Goal: Task Accomplishment & Management: Manage account settings

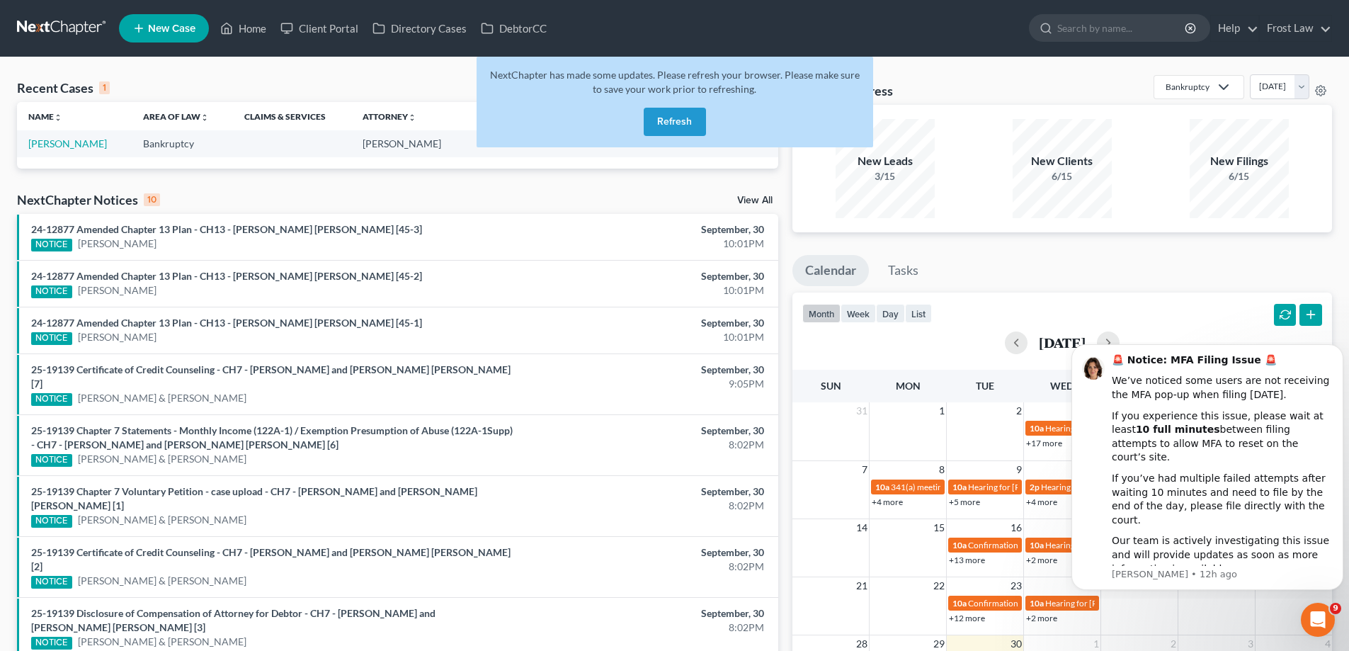
click at [688, 124] on button "Refresh" at bounding box center [675, 122] width 62 height 28
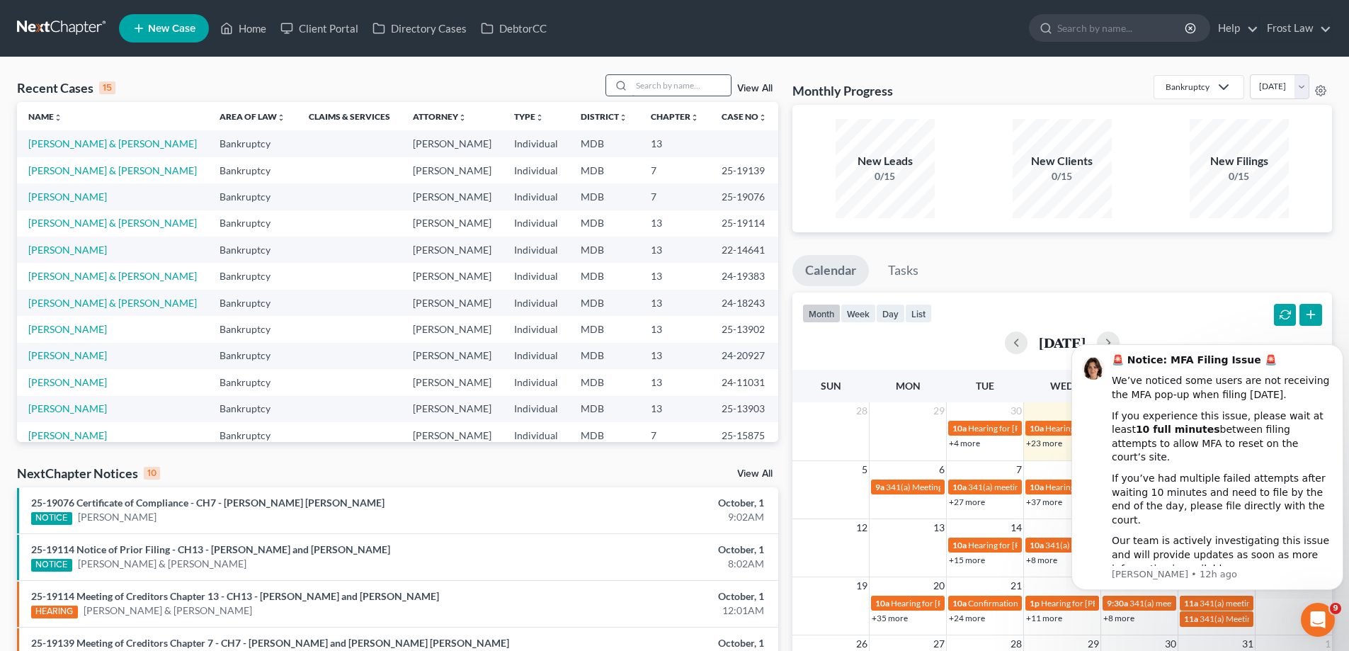
click at [665, 83] on input "search" at bounding box center [681, 85] width 99 height 21
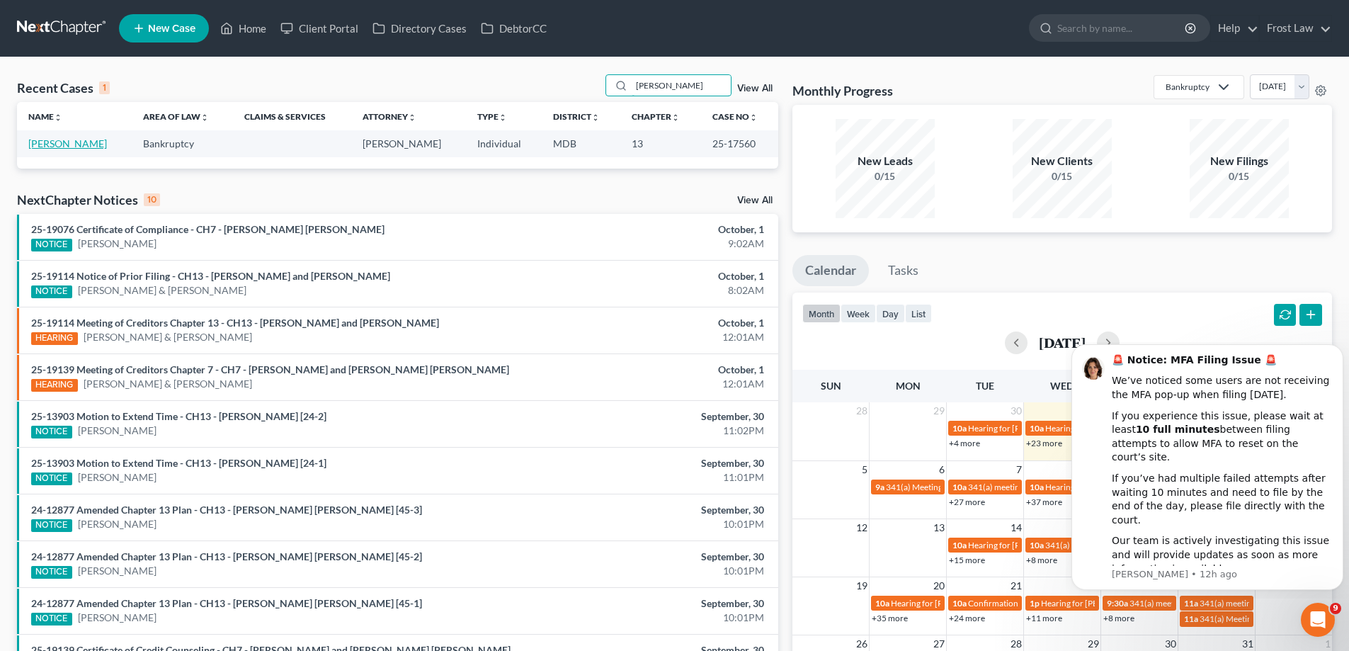
type input "[PERSON_NAME]"
click at [73, 139] on link "[PERSON_NAME]" at bounding box center [67, 143] width 79 height 12
select select "2"
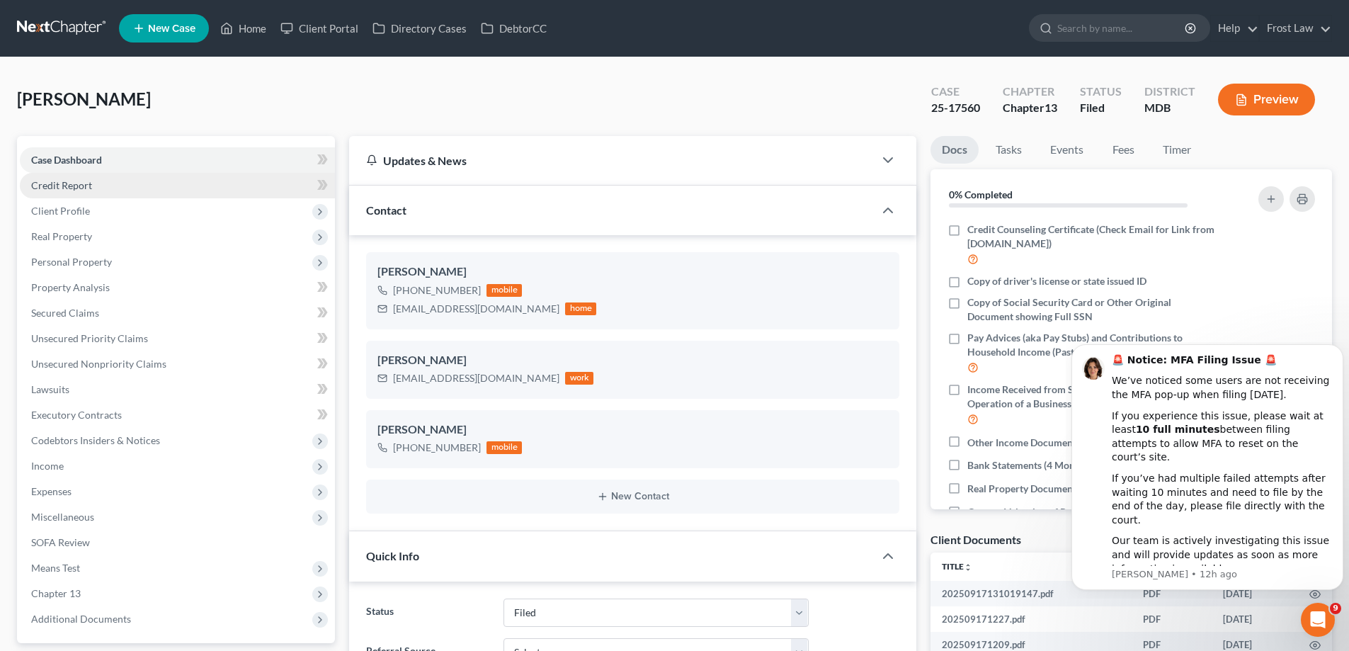
click at [39, 186] on span "Credit Report" at bounding box center [61, 185] width 61 height 12
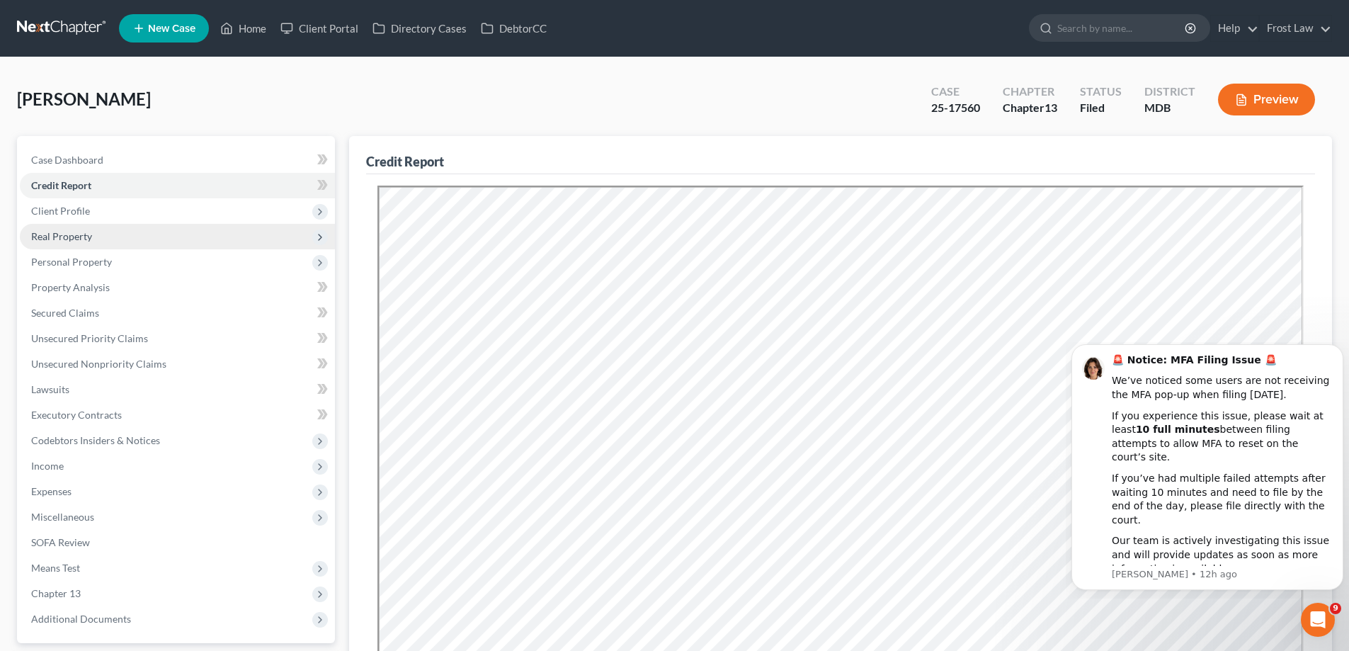
click at [132, 238] on span "Real Property" at bounding box center [177, 236] width 315 height 25
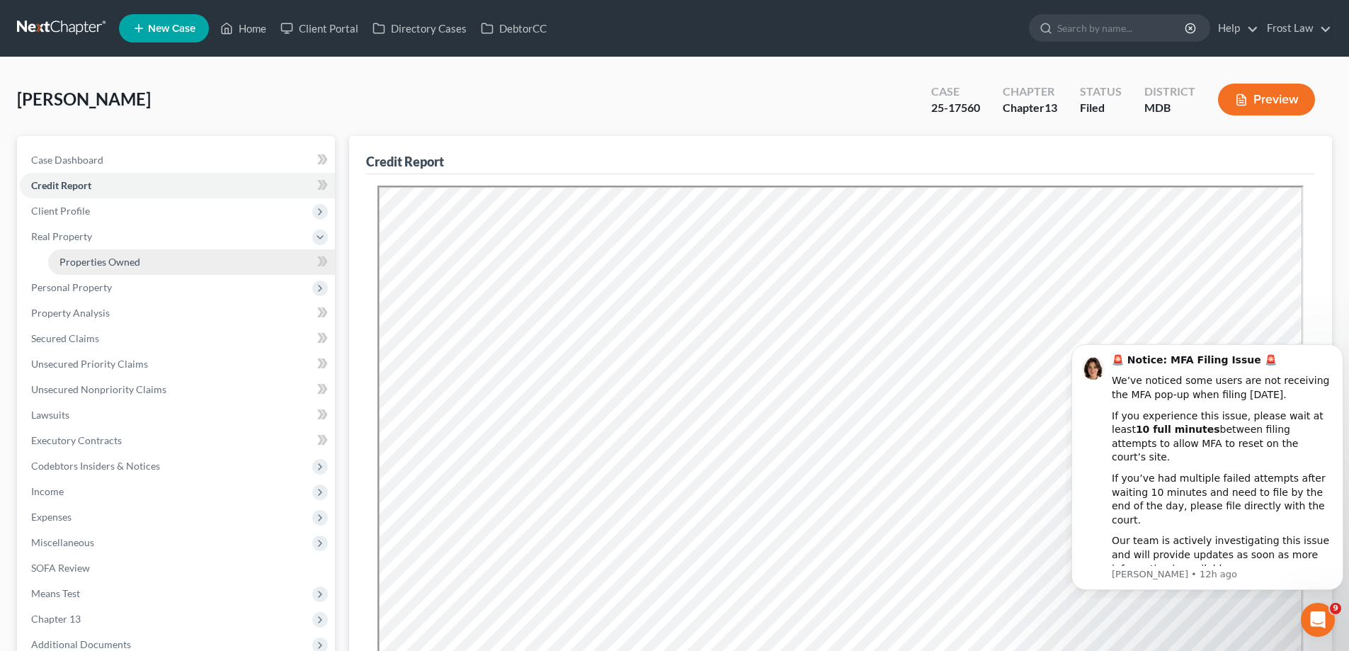
click at [136, 265] on span "Properties Owned" at bounding box center [99, 262] width 81 height 12
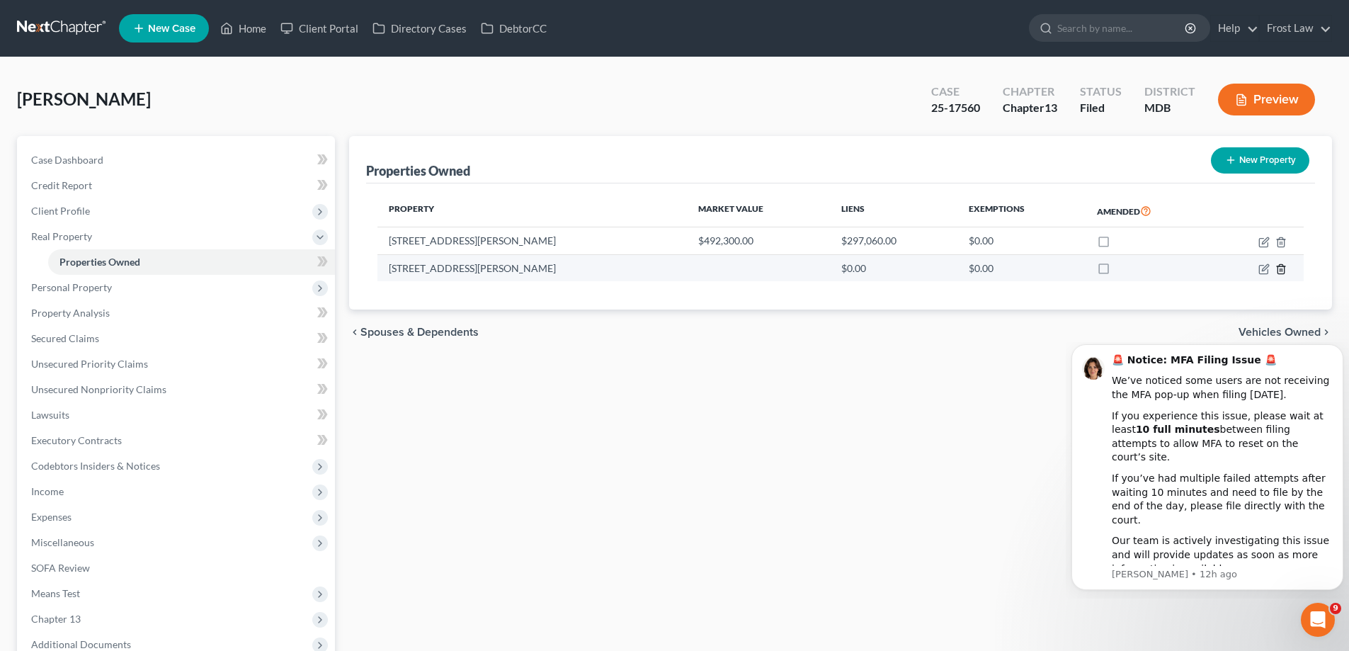
click at [1284, 266] on icon "button" at bounding box center [1280, 268] width 6 height 9
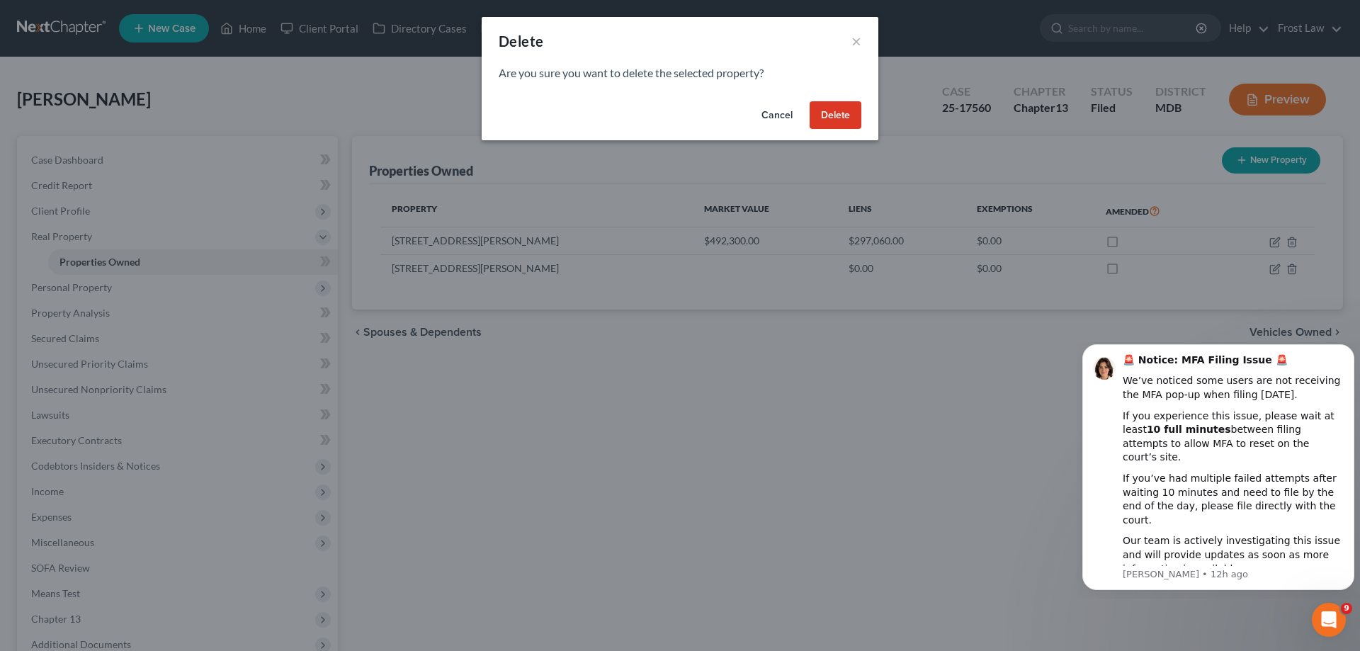
click at [839, 119] on button "Delete" at bounding box center [835, 115] width 52 height 28
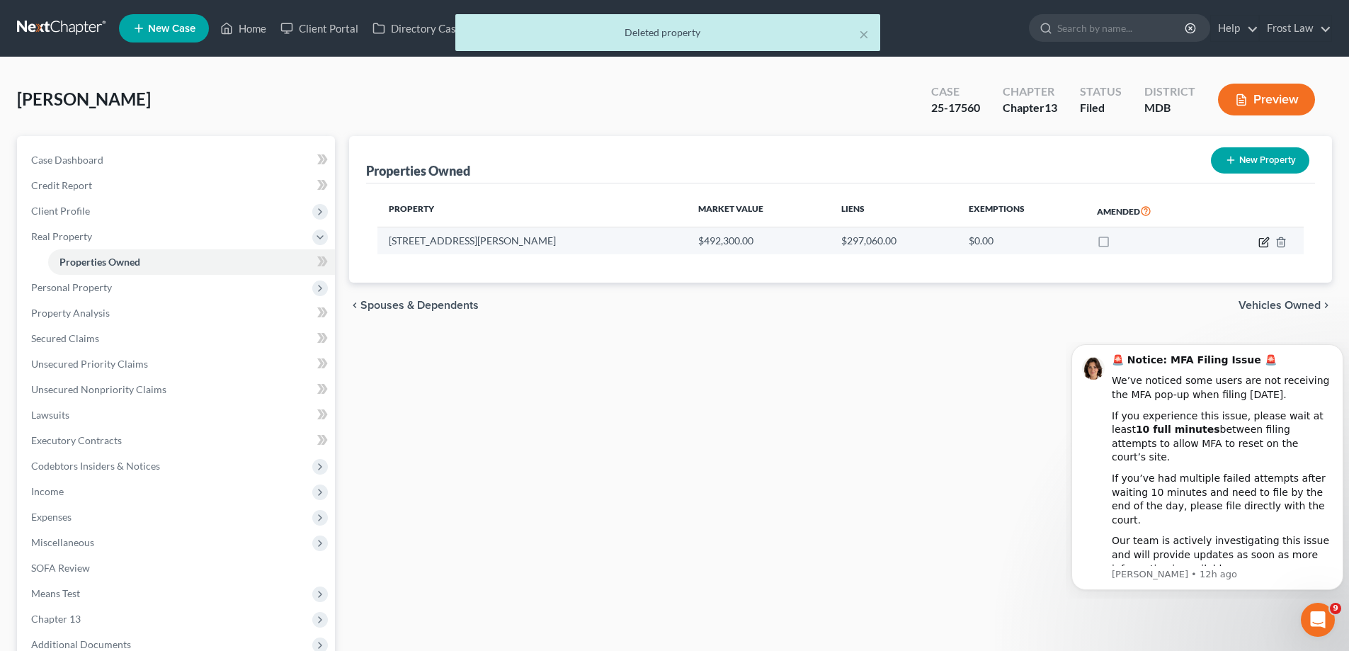
click at [1260, 239] on icon "button" at bounding box center [1263, 242] width 8 height 8
select select "21"
select select "0"
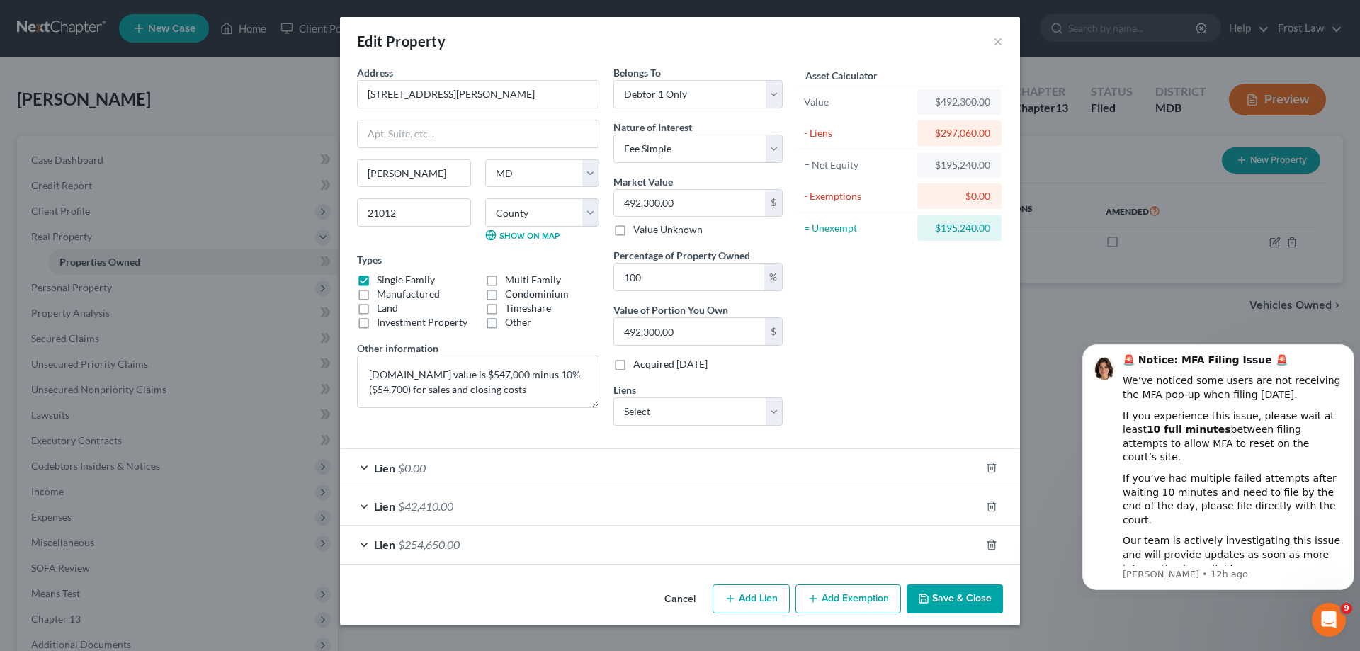
click at [957, 596] on button "Save & Close" at bounding box center [954, 599] width 96 height 30
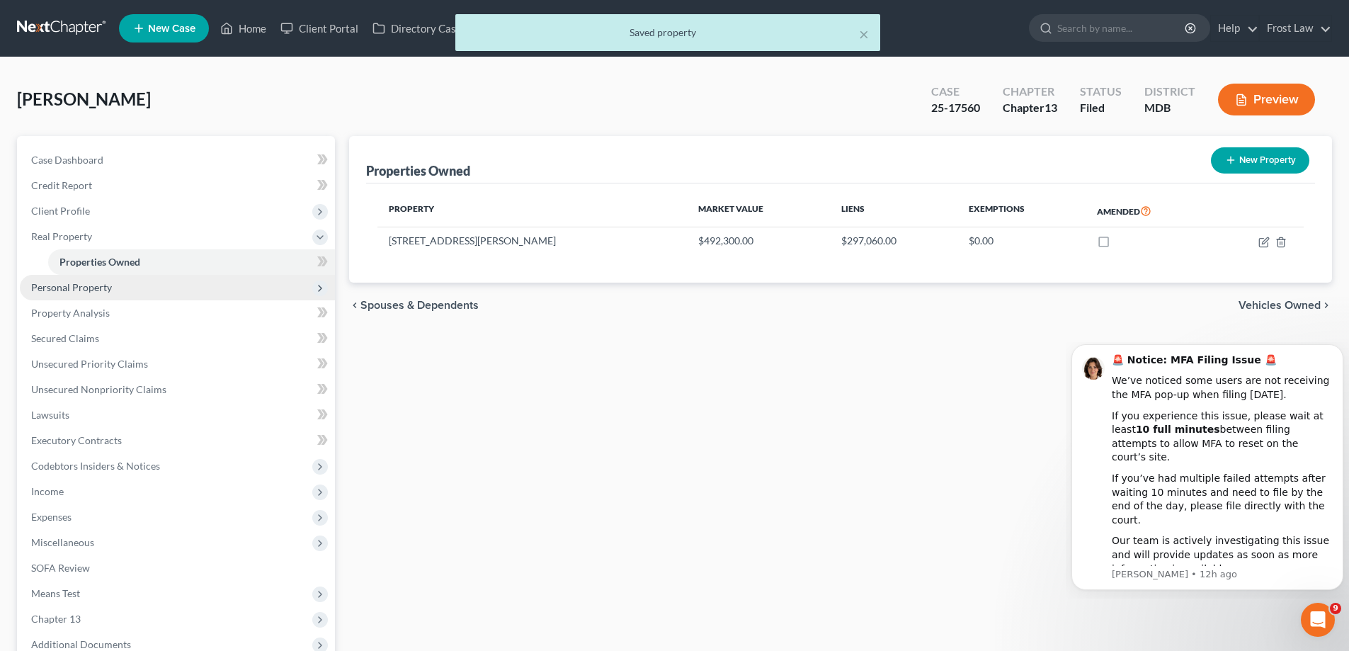
click at [94, 287] on span "Personal Property" at bounding box center [71, 287] width 81 height 12
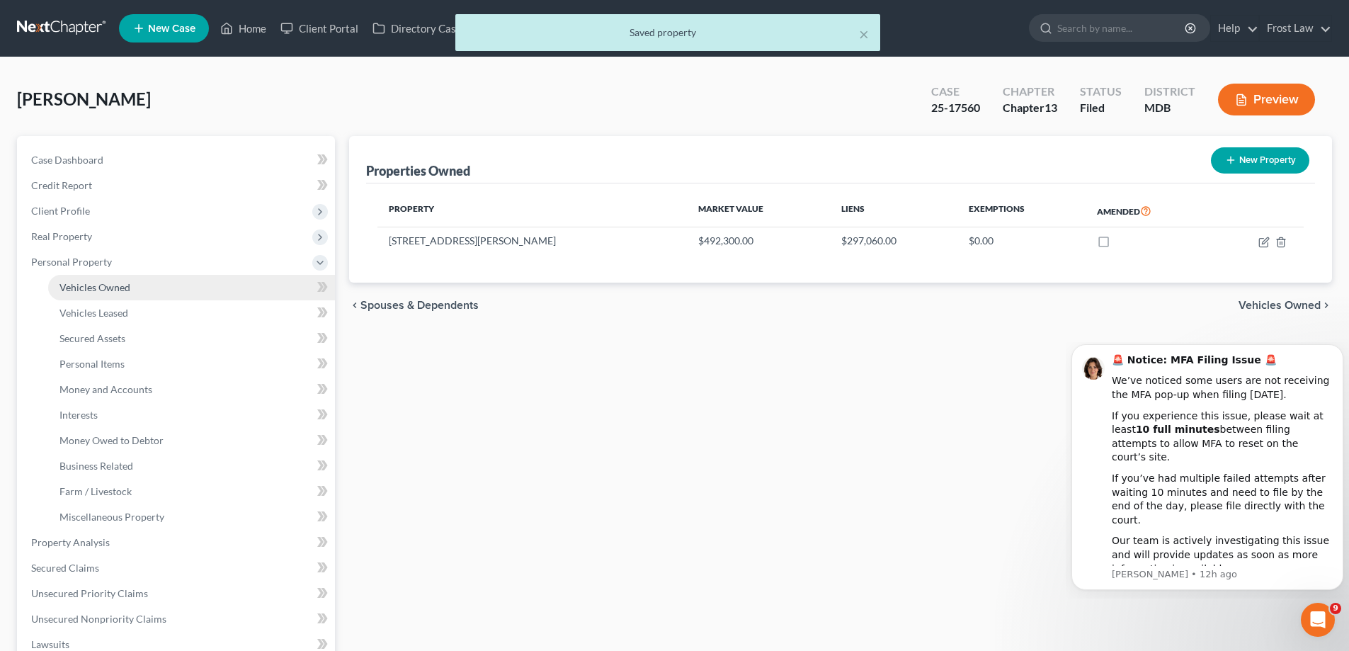
click at [123, 292] on span "Vehicles Owned" at bounding box center [94, 287] width 71 height 12
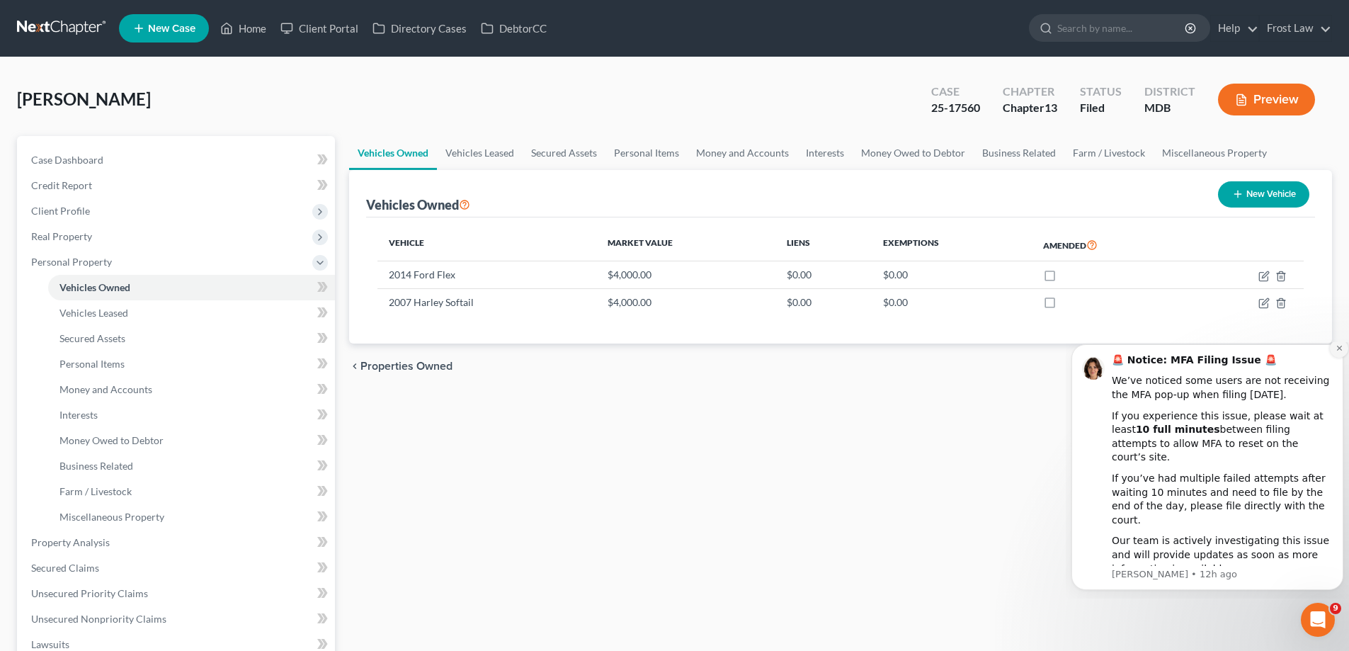
click at [1330, 358] on button "Dismiss notification" at bounding box center [1339, 348] width 18 height 18
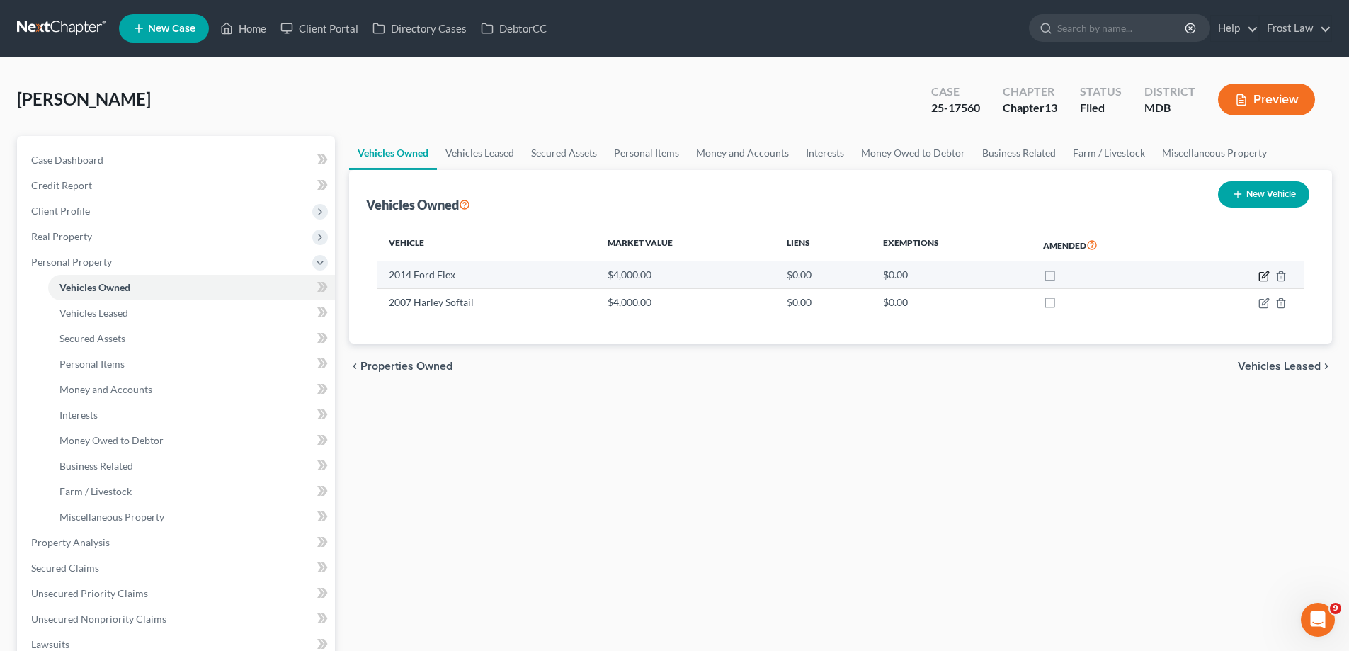
click at [1262, 276] on icon "button" at bounding box center [1263, 275] width 11 height 11
select select "0"
select select "12"
select select "2"
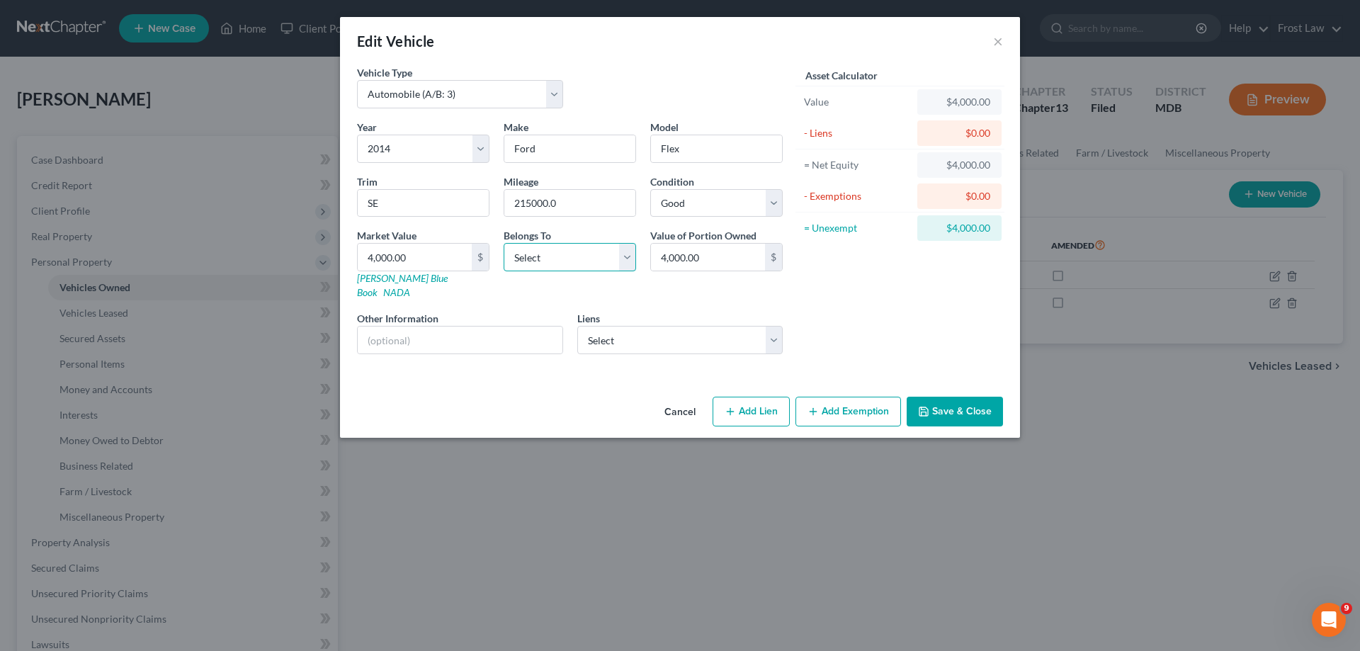
drag, startPoint x: 529, startPoint y: 258, endPoint x: 538, endPoint y: 269, distance: 14.1
click at [529, 258] on select "Select Debtor 1 Only Debtor 2 Only Debtor 1 And Debtor 2 Only At Least One Of T…" at bounding box center [569, 257] width 132 height 28
select select "0"
click at [503, 243] on select "Select Debtor 1 Only Debtor 2 Only Debtor 1 And Debtor 2 Only At Least One Of T…" at bounding box center [569, 257] width 132 height 28
click at [440, 249] on input "4,000.00" at bounding box center [415, 257] width 114 height 27
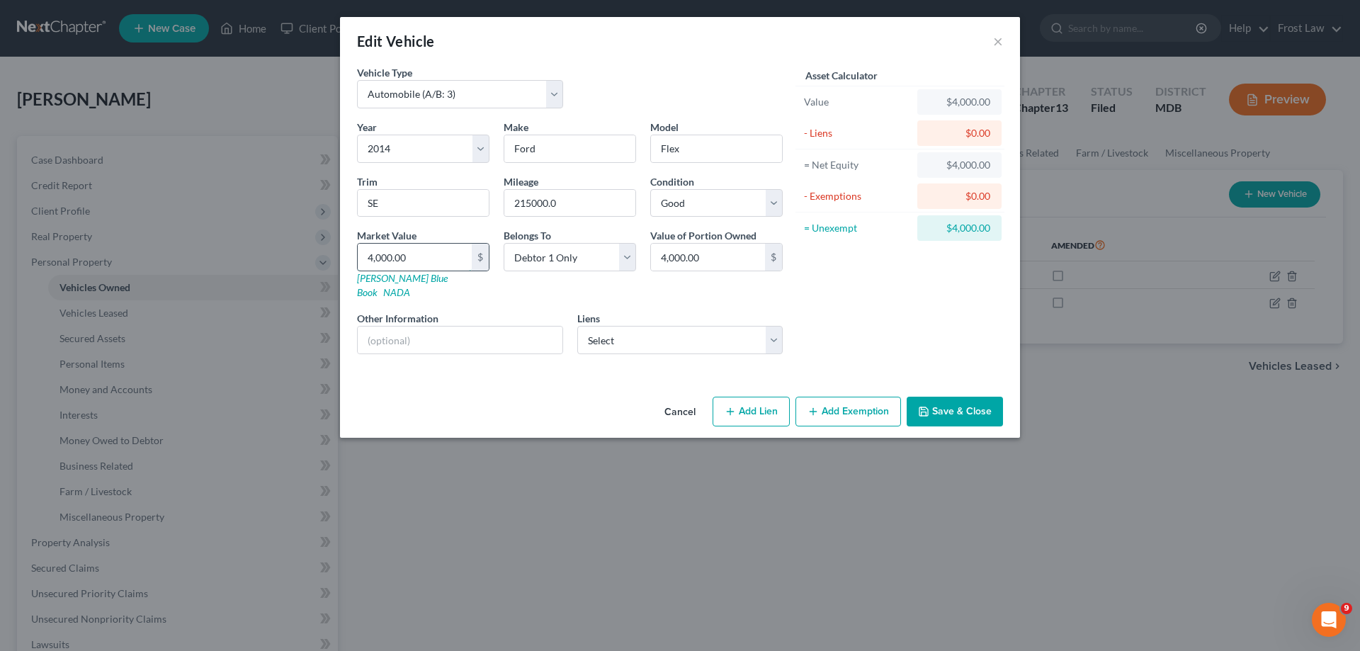
type input "1"
type input "1.00"
type input "19"
type input "19.00"
type input "191"
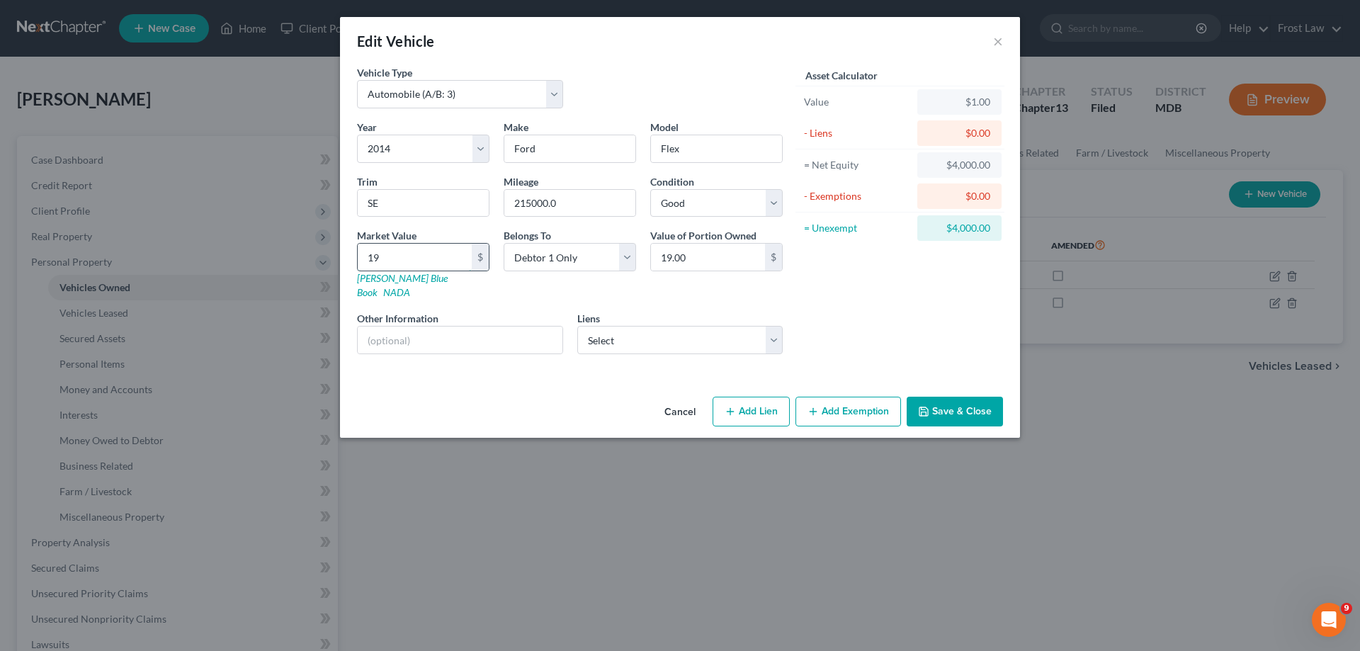
type input "191.00"
type input "1917"
type input "1,917.00"
click at [620, 329] on select "Select [DEMOGRAPHIC_DATA][PERSON_NAME] - $10,134.70 [PERSON_NAME] - $7,500.00" at bounding box center [680, 340] width 206 height 28
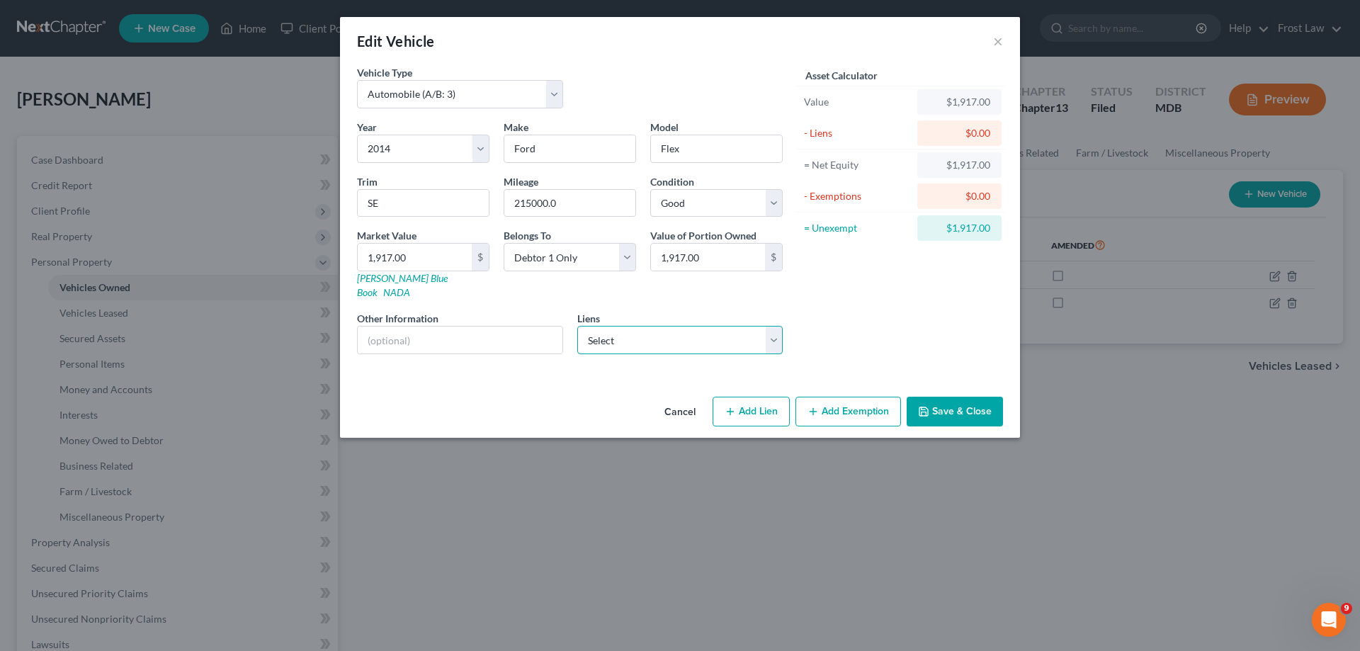
click at [628, 326] on select "Select [DEMOGRAPHIC_DATA][PERSON_NAME] - $10,134.70 [PERSON_NAME] - $7,500.00" at bounding box center [680, 340] width 206 height 28
click at [966, 321] on div "Asset Calculator Value $1,917.00 - Liens $0.00 = Net Equity $1,917.00 - Exempti…" at bounding box center [900, 215] width 220 height 300
click at [972, 400] on button "Save & Close" at bounding box center [954, 412] width 96 height 30
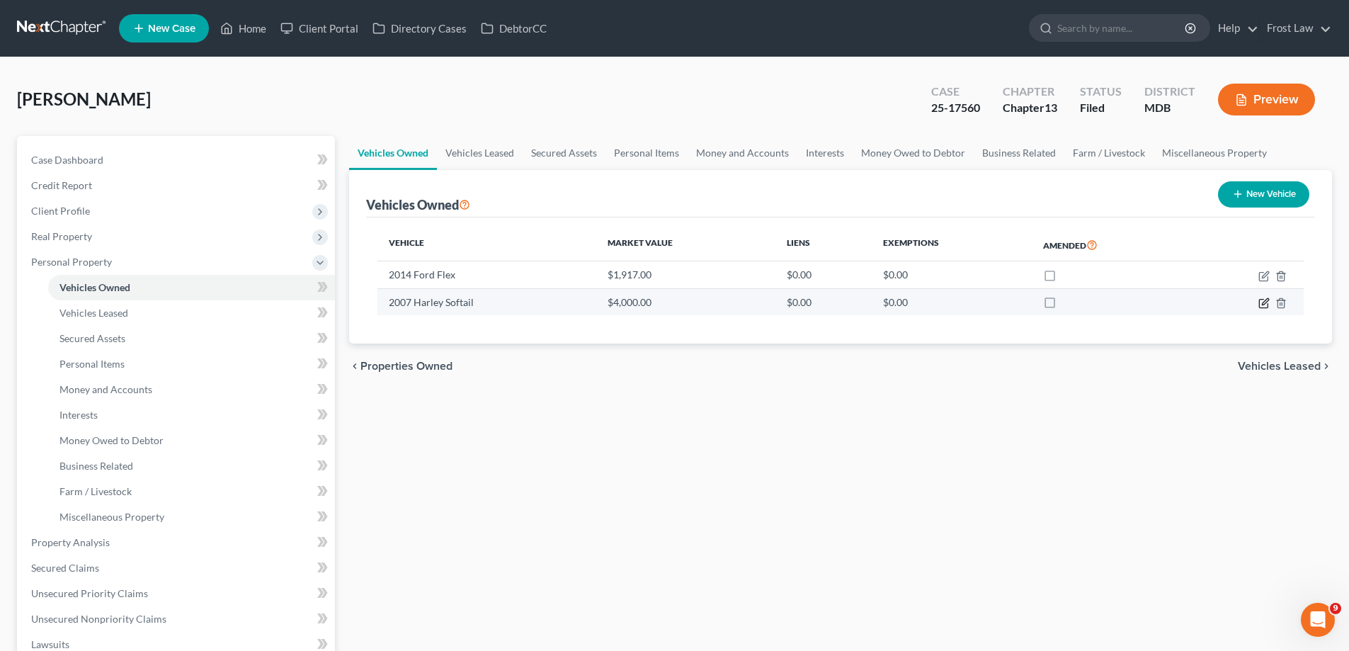
click at [1263, 305] on icon "button" at bounding box center [1263, 302] width 11 height 11
select select "0"
select select "19"
select select "3"
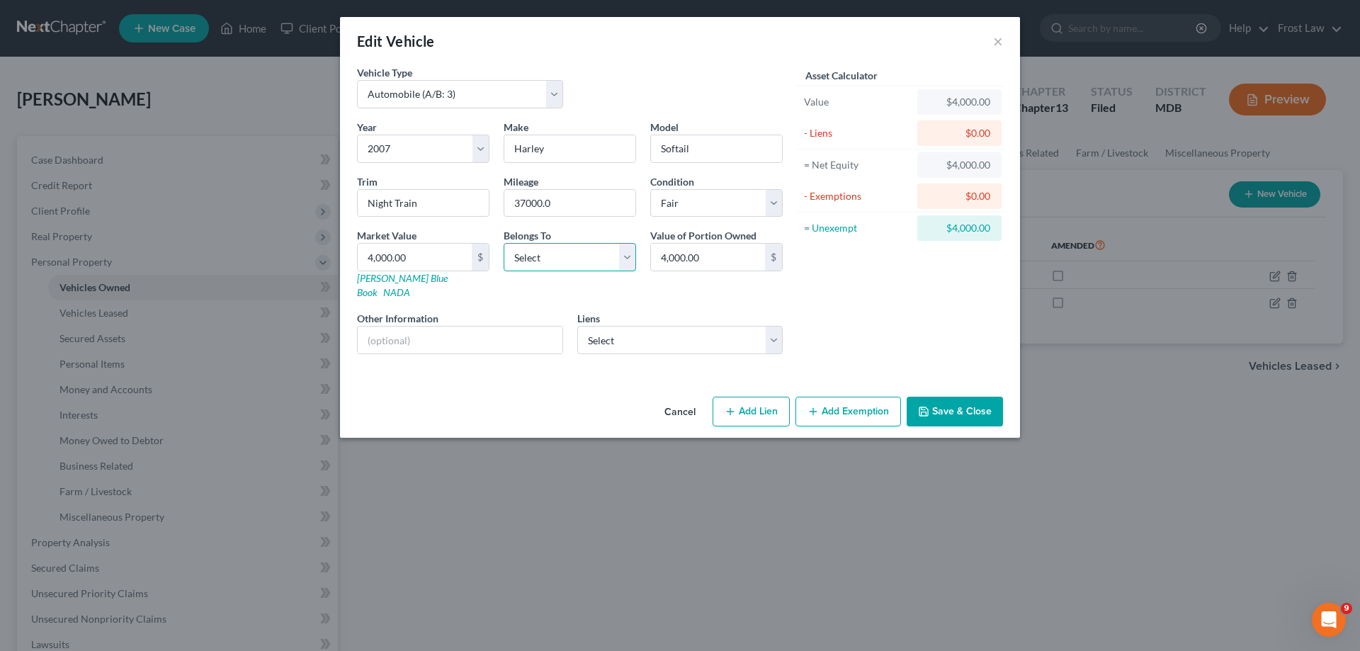
click at [539, 261] on select "Select Debtor 1 Only Debtor 2 Only Debtor 1 And Debtor 2 Only At Least One Of T…" at bounding box center [569, 257] width 132 height 28
select select "0"
click at [503, 243] on select "Select Debtor 1 Only Debtor 2 Only Debtor 1 And Debtor 2 Only At Least One Of T…" at bounding box center [569, 257] width 132 height 28
click at [420, 263] on input "4,000.00" at bounding box center [415, 257] width 114 height 27
type input "4"
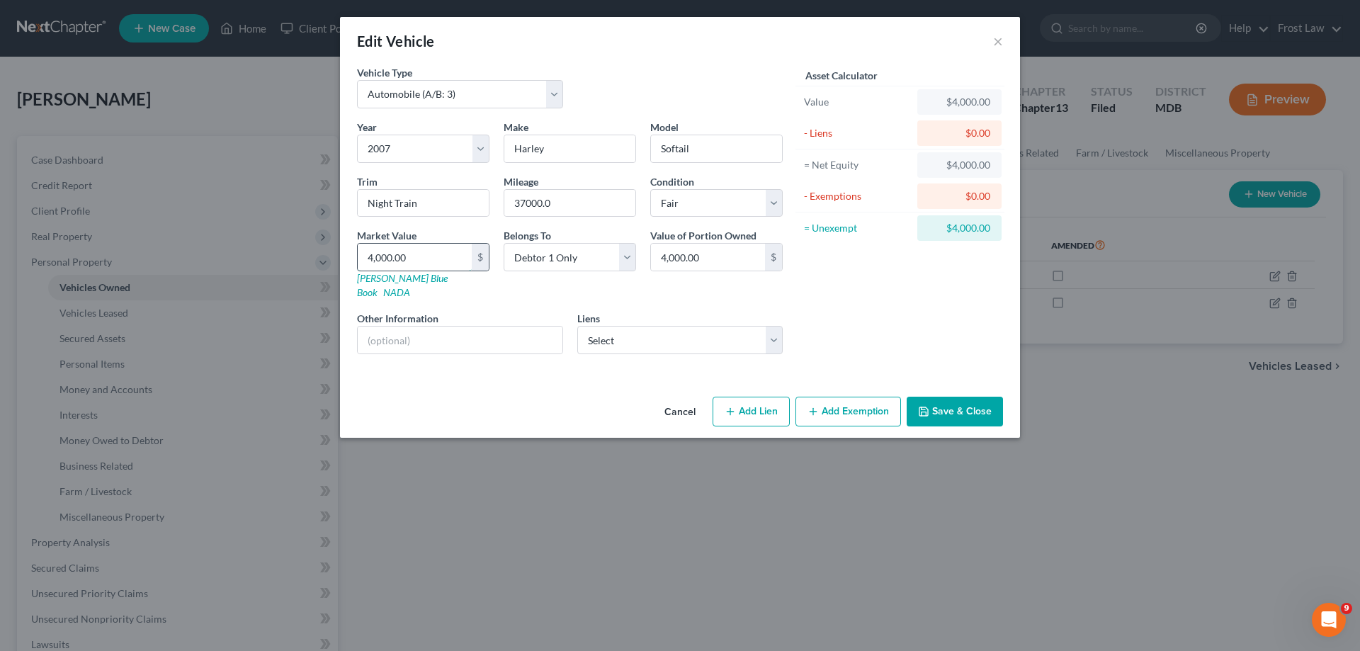
type input "4.00"
type input "47"
type input "47.00"
type input "476"
type input "476.00"
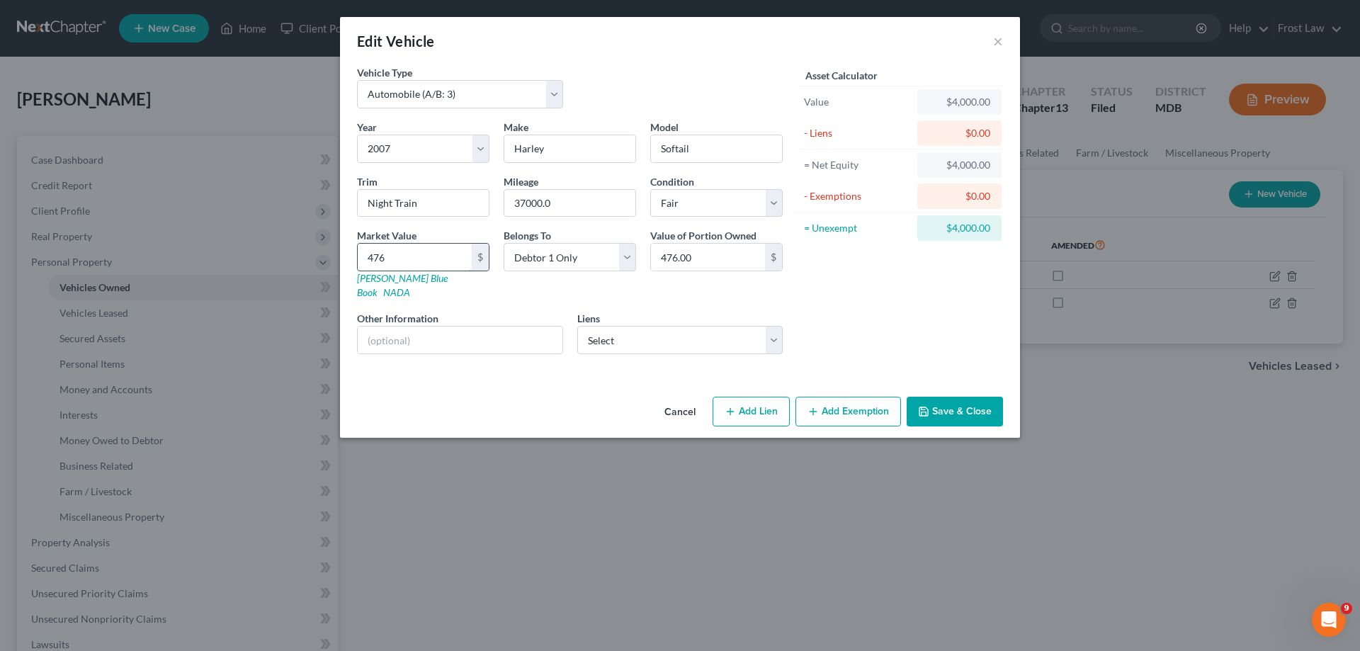
type input "4765"
type input "4,765.00"
click at [978, 409] on button "Save & Close" at bounding box center [954, 412] width 96 height 30
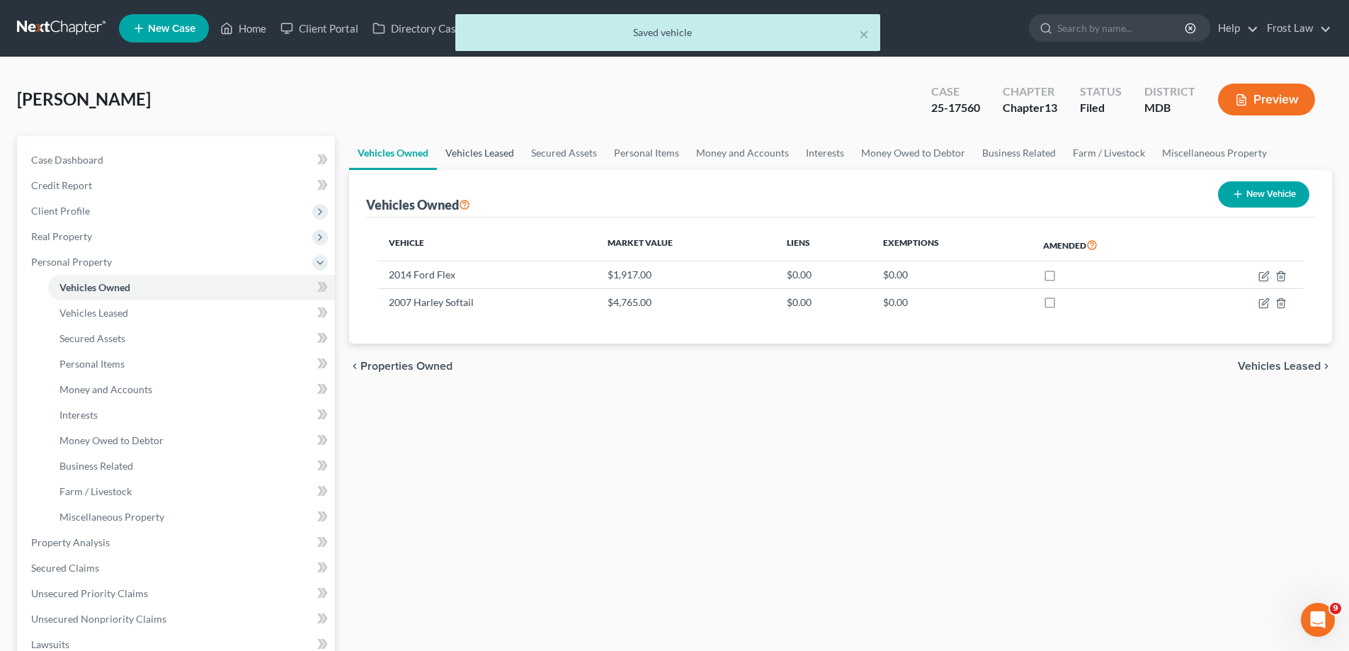
click at [494, 149] on link "Vehicles Leased" at bounding box center [480, 153] width 86 height 34
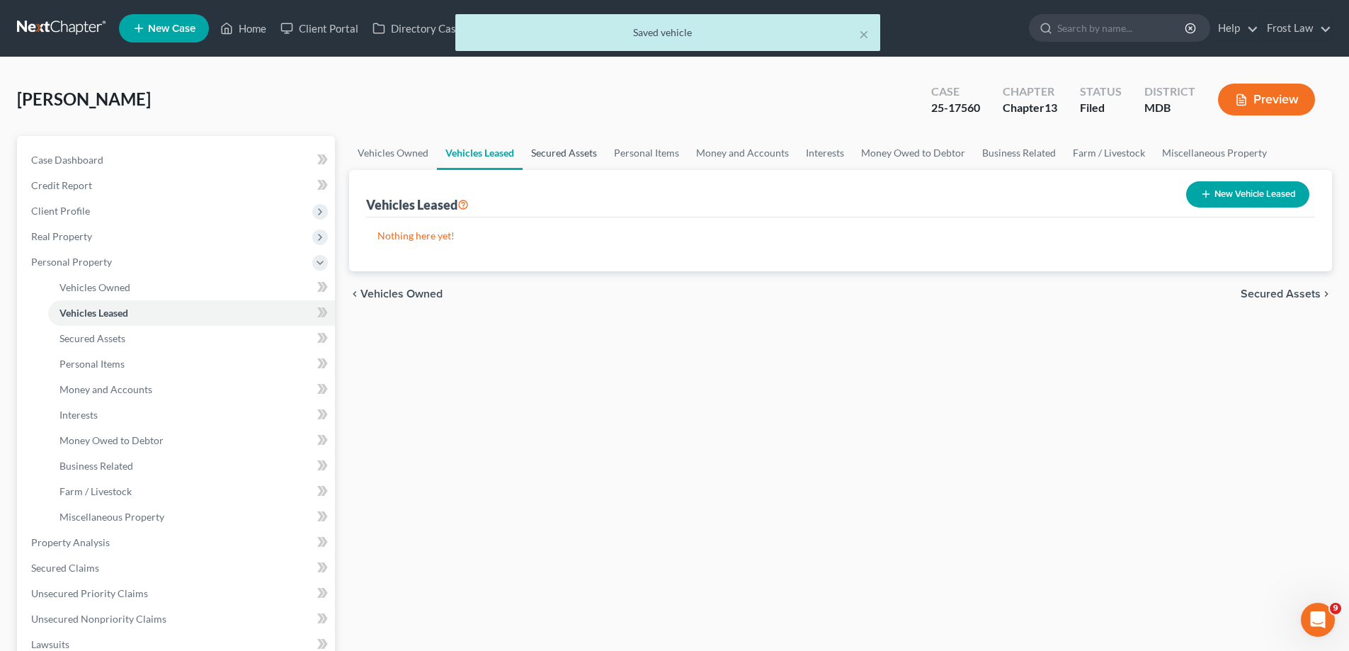
click at [568, 161] on link "Secured Assets" at bounding box center [564, 153] width 83 height 34
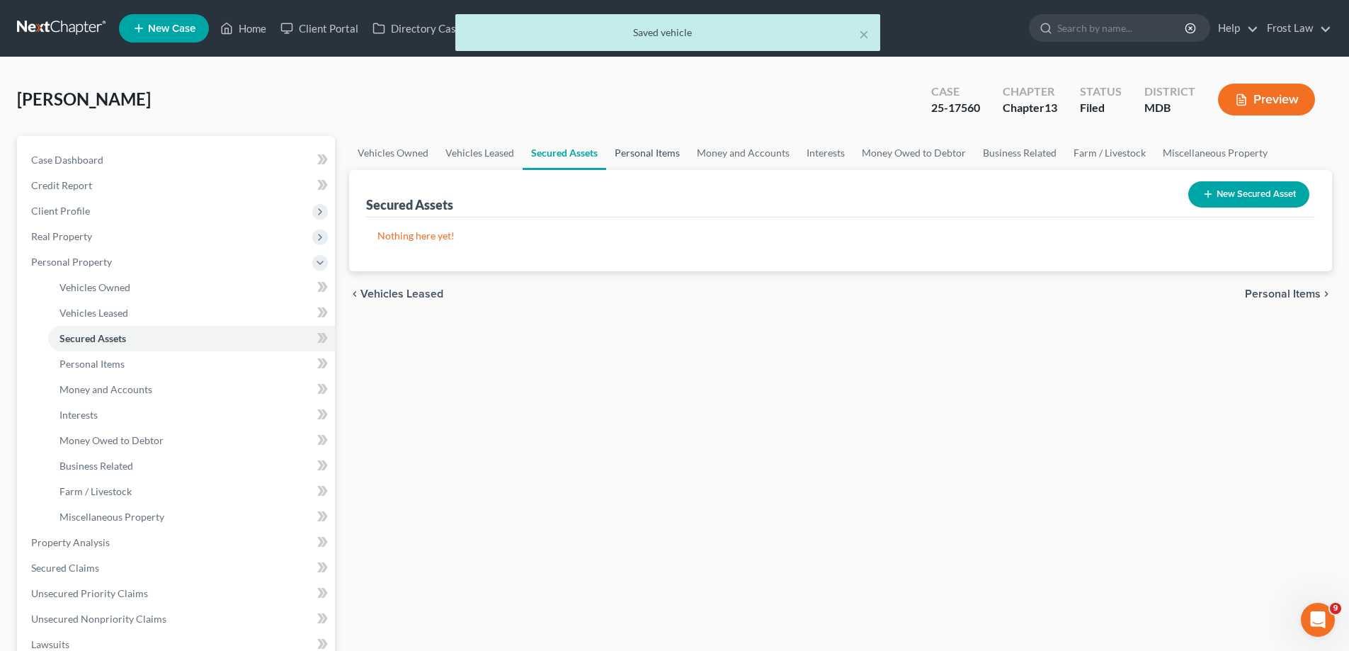
click at [642, 155] on link "Personal Items" at bounding box center [647, 153] width 82 height 34
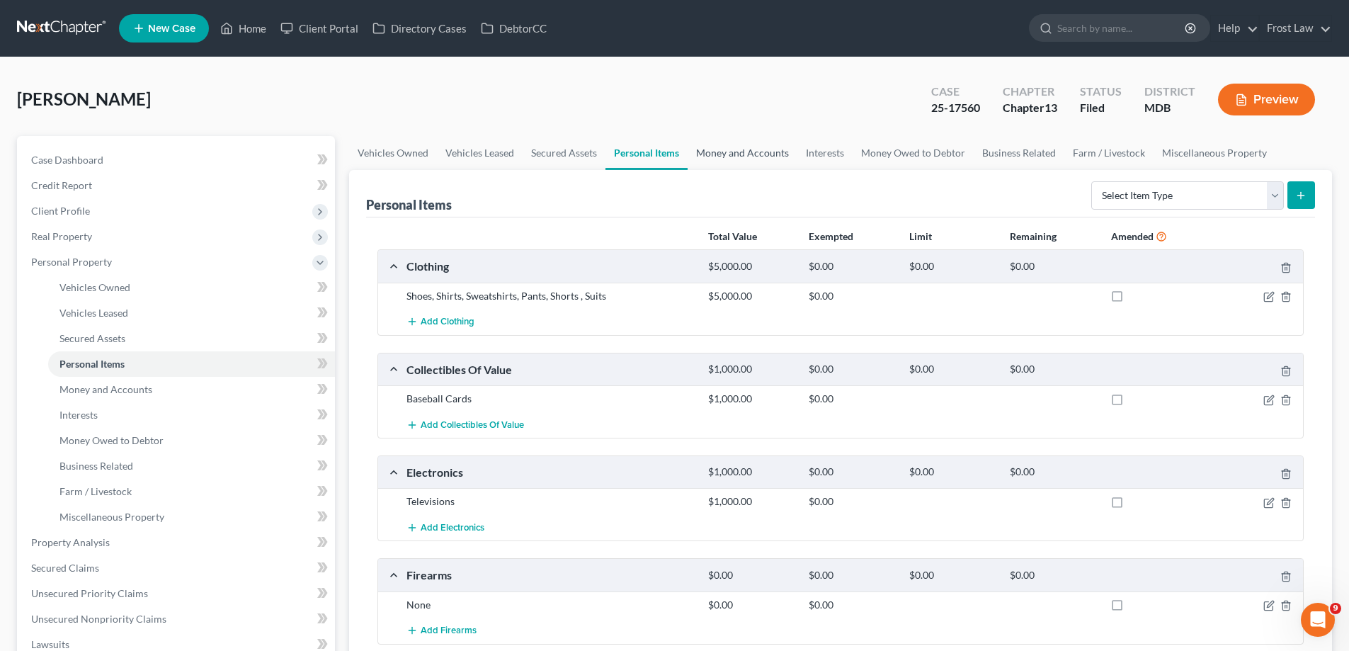
click at [758, 155] on link "Money and Accounts" at bounding box center [743, 153] width 110 height 34
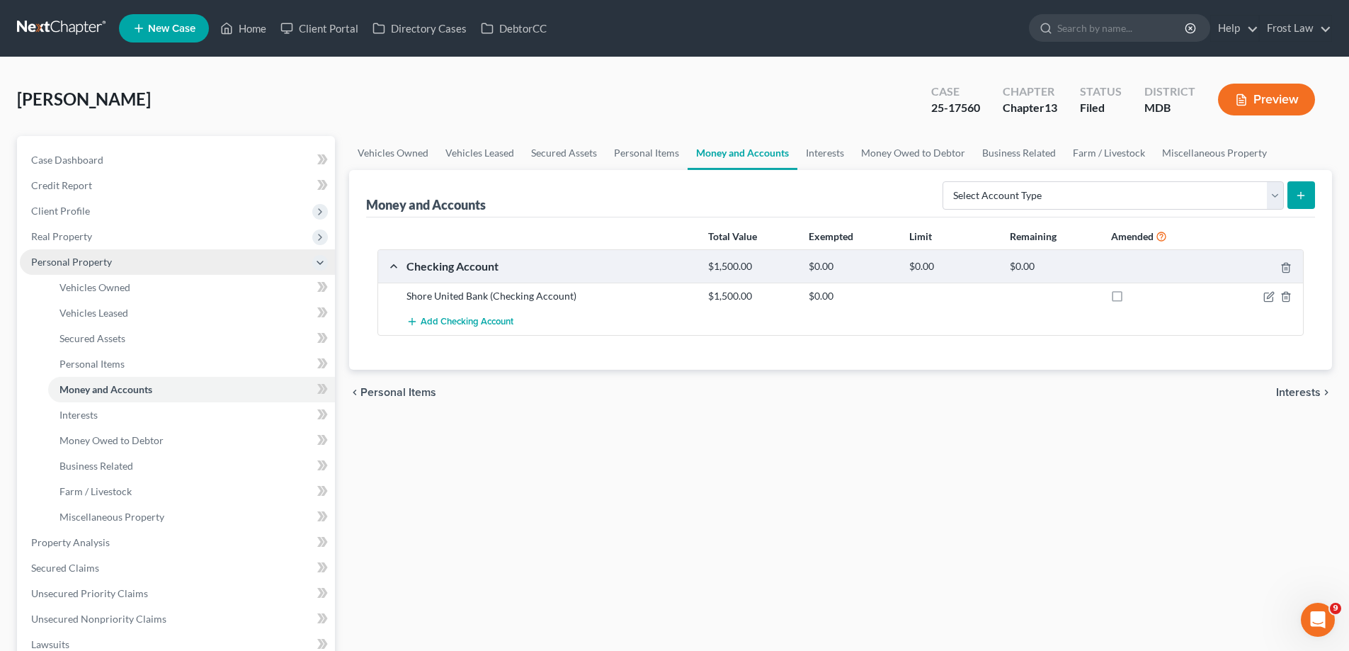
click at [123, 255] on span "Personal Property" at bounding box center [177, 261] width 315 height 25
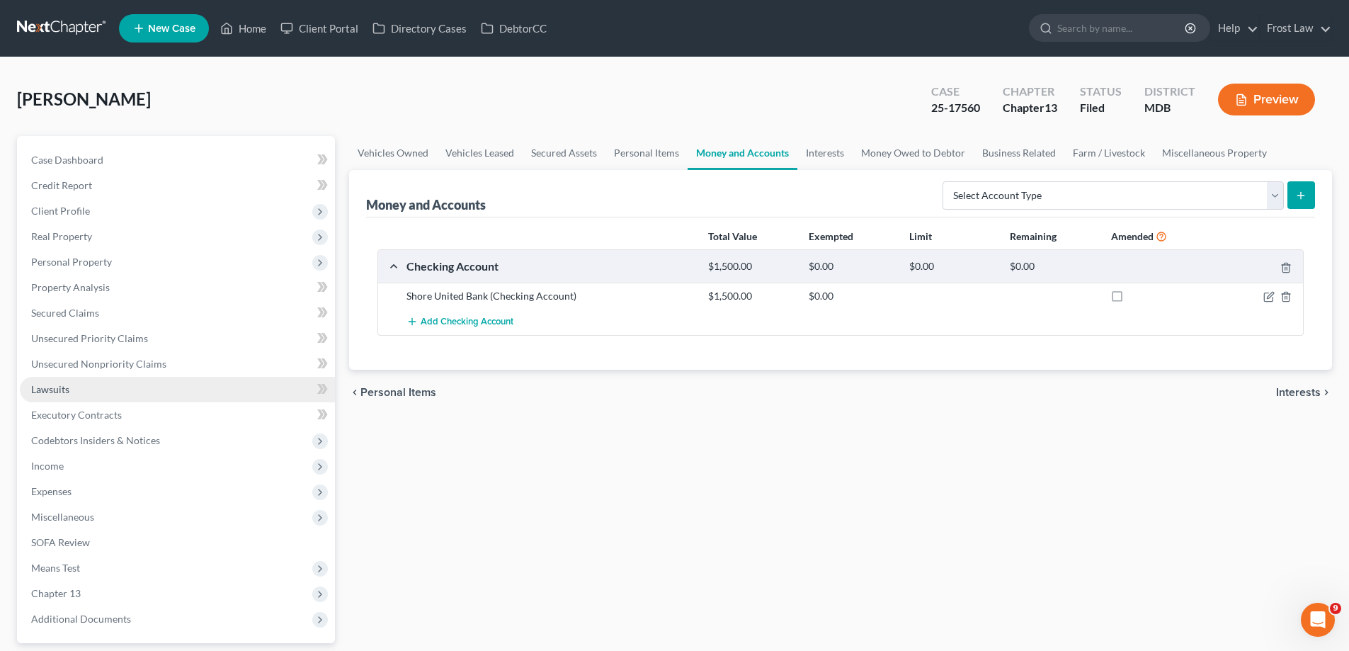
scroll to position [127, 0]
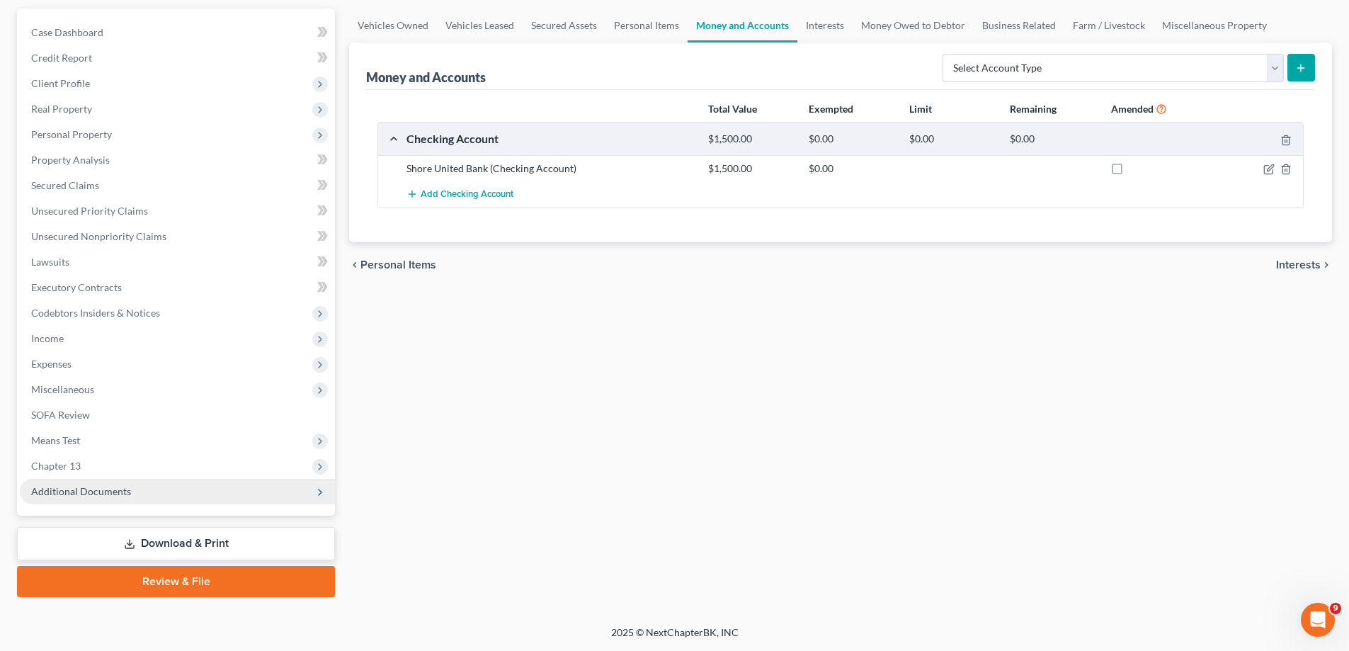
click at [145, 496] on span "Additional Documents" at bounding box center [177, 491] width 315 height 25
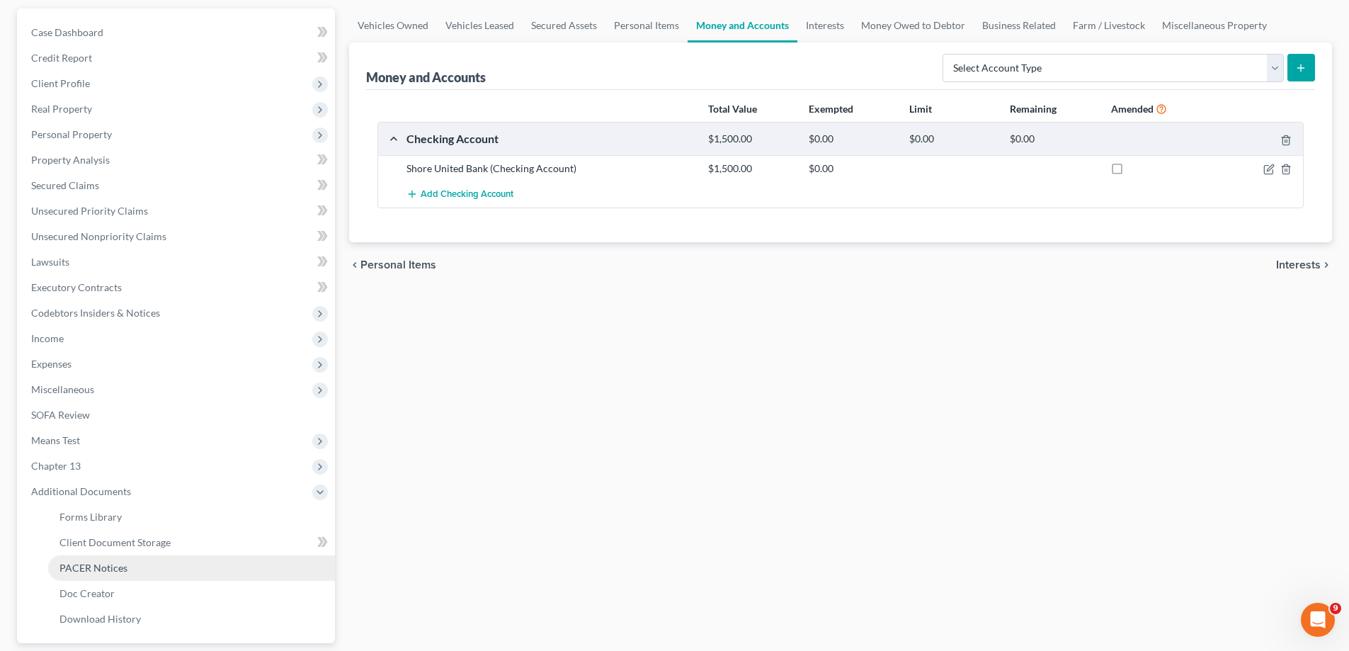
drag, startPoint x: 134, startPoint y: 576, endPoint x: 154, endPoint y: 581, distance: 21.0
click at [133, 576] on link "PACER Notices" at bounding box center [191, 567] width 287 height 25
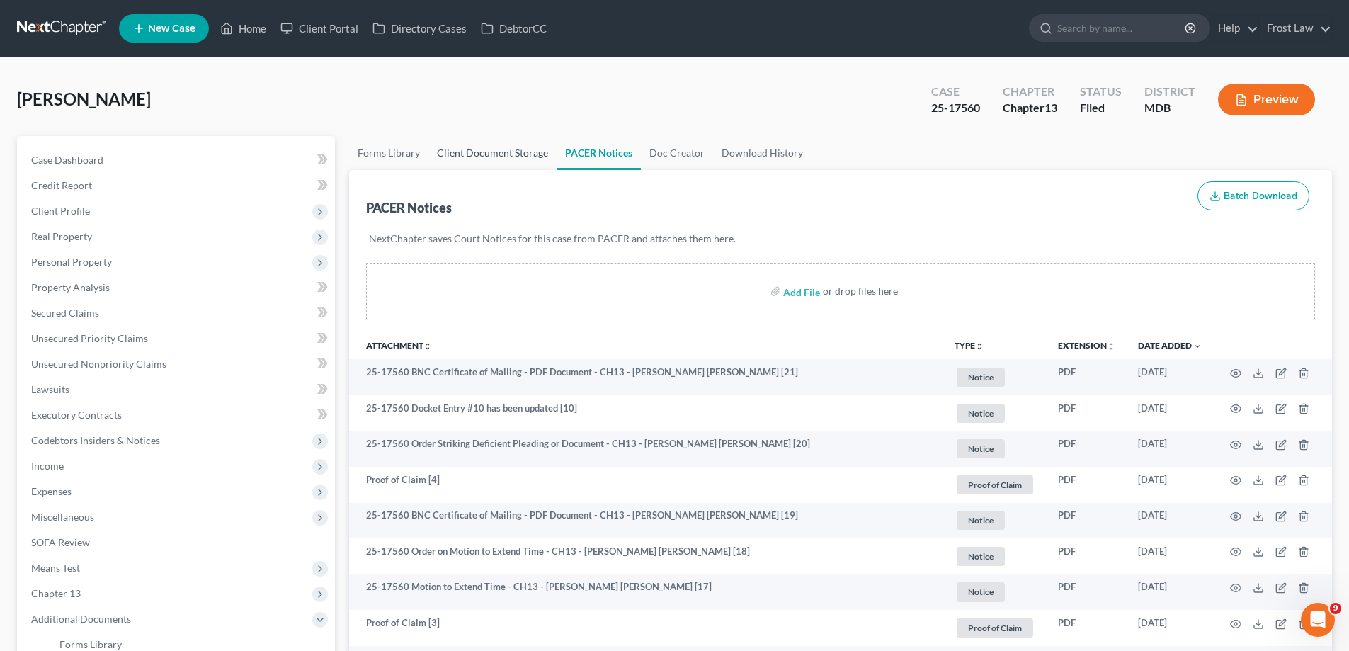
click at [501, 155] on link "Client Document Storage" at bounding box center [492, 153] width 128 height 34
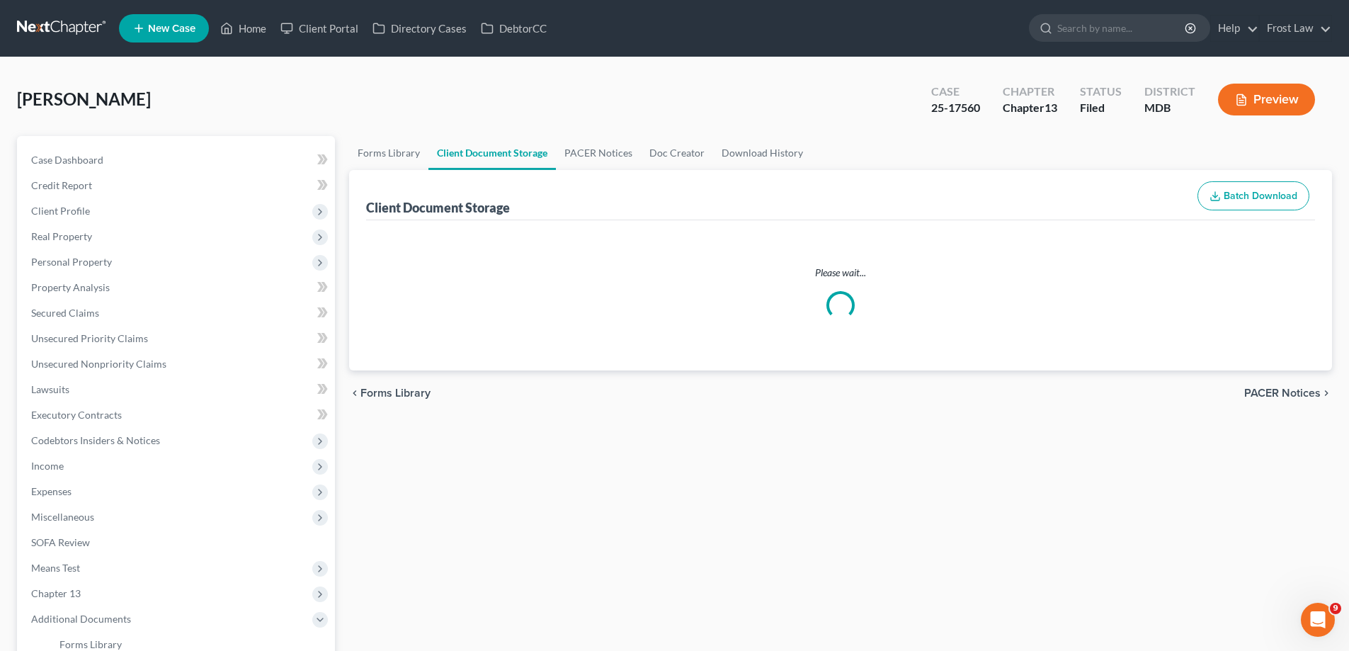
select select "14"
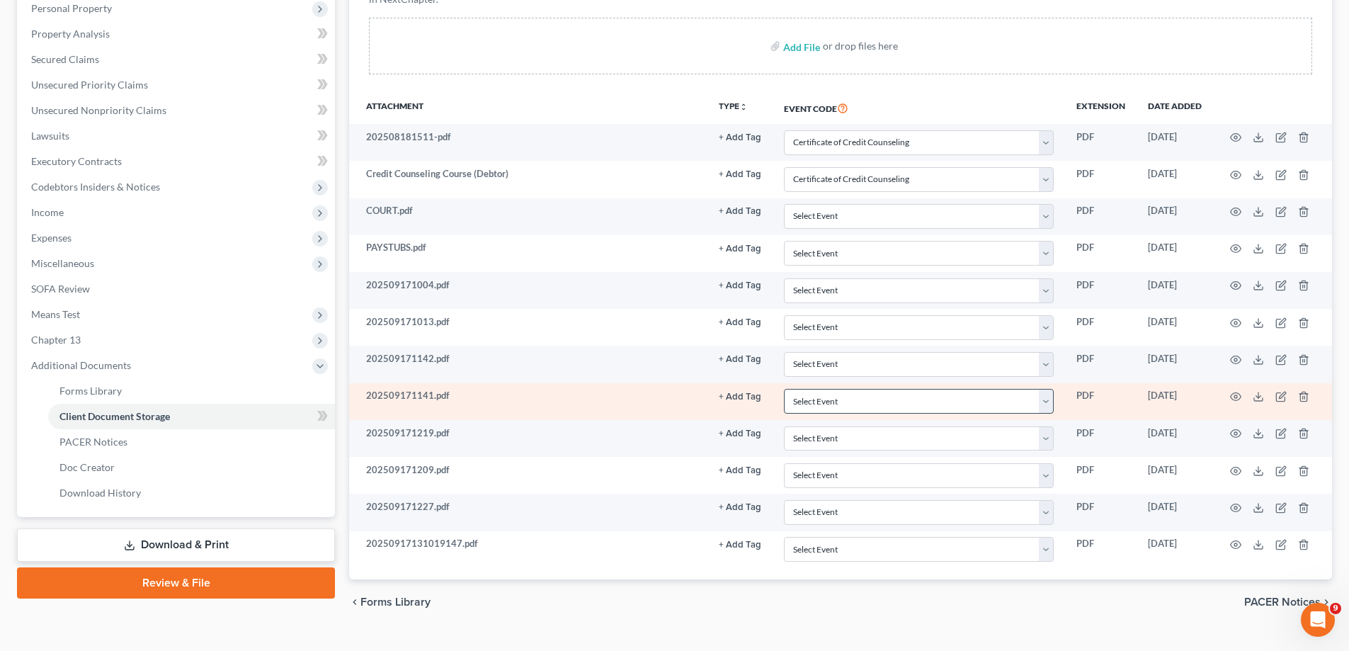
scroll to position [281, 0]
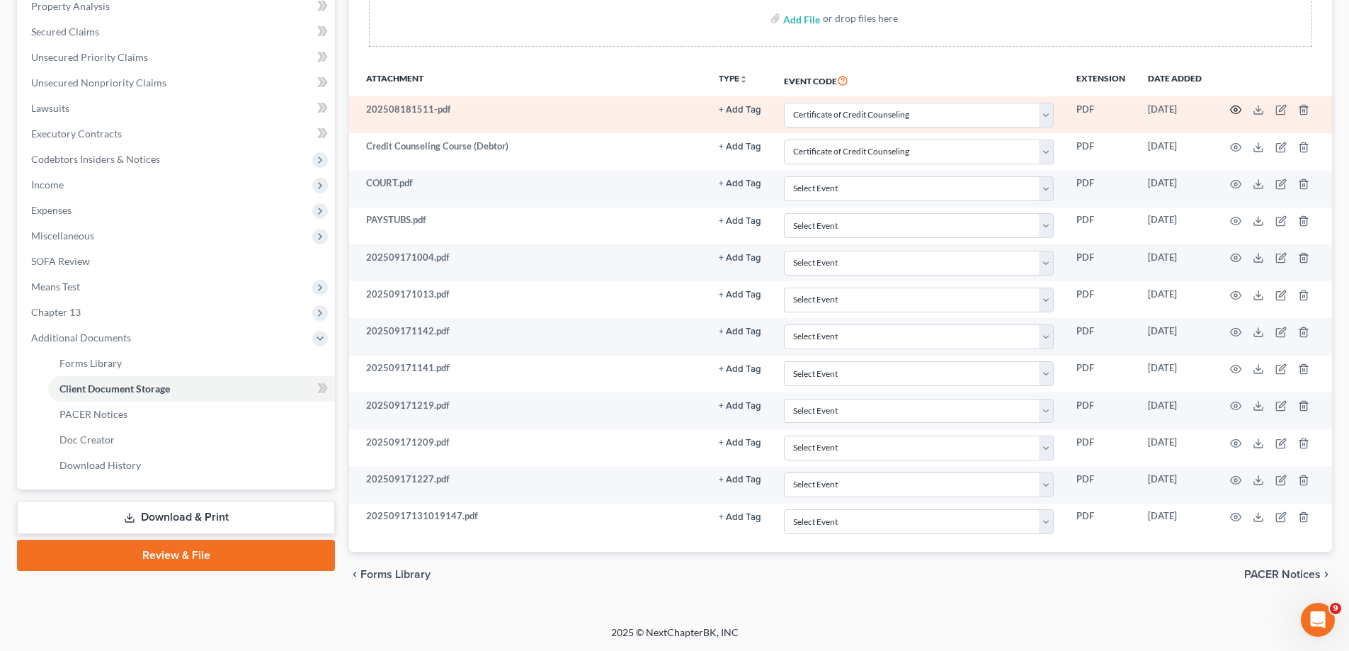
click at [1231, 111] on icon "button" at bounding box center [1236, 110] width 11 height 8
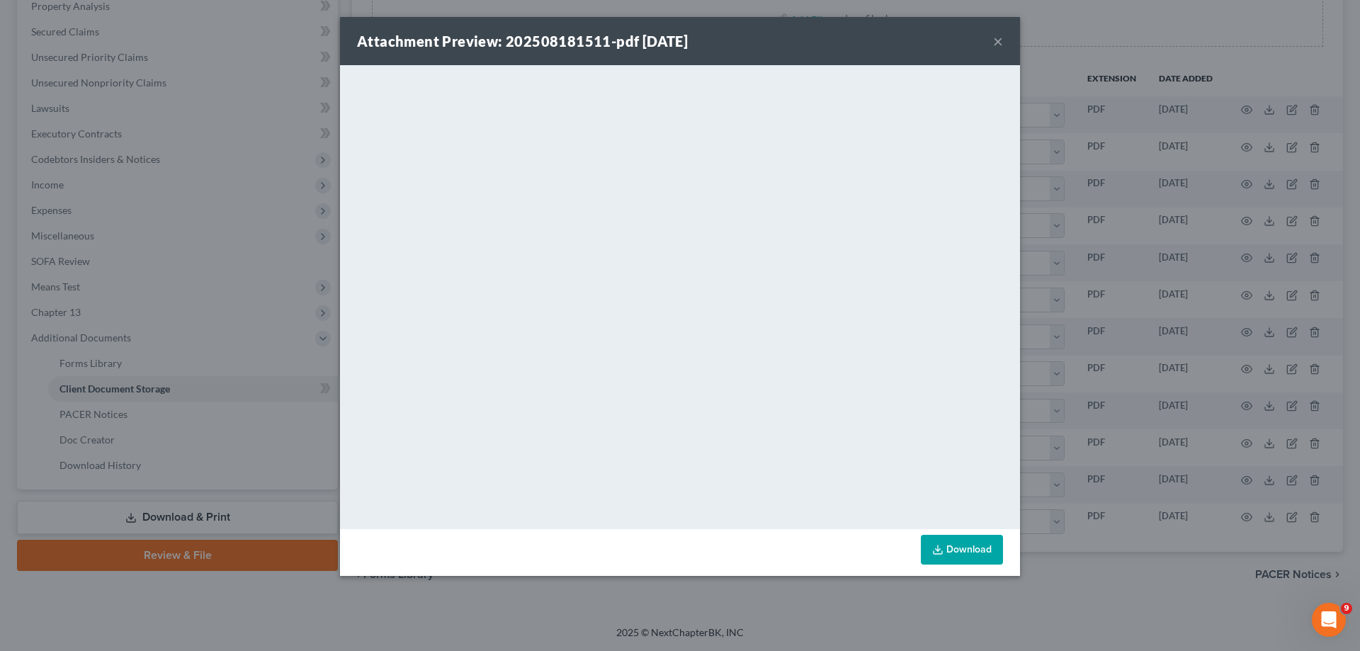
click at [1004, 42] on div "Attachment Preview: 202508181511-pdf [DATE] ×" at bounding box center [680, 41] width 680 height 48
click at [996, 39] on button "×" at bounding box center [998, 41] width 10 height 17
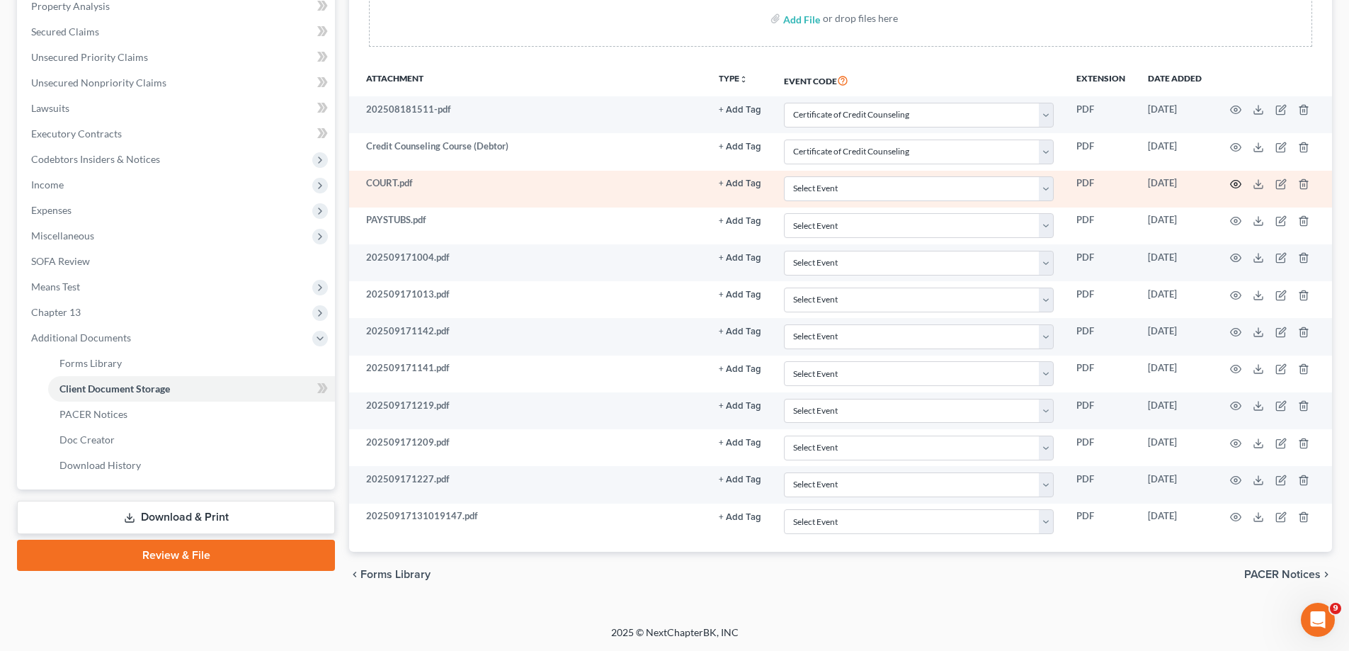
click at [1237, 183] on circle "button" at bounding box center [1235, 184] width 3 height 3
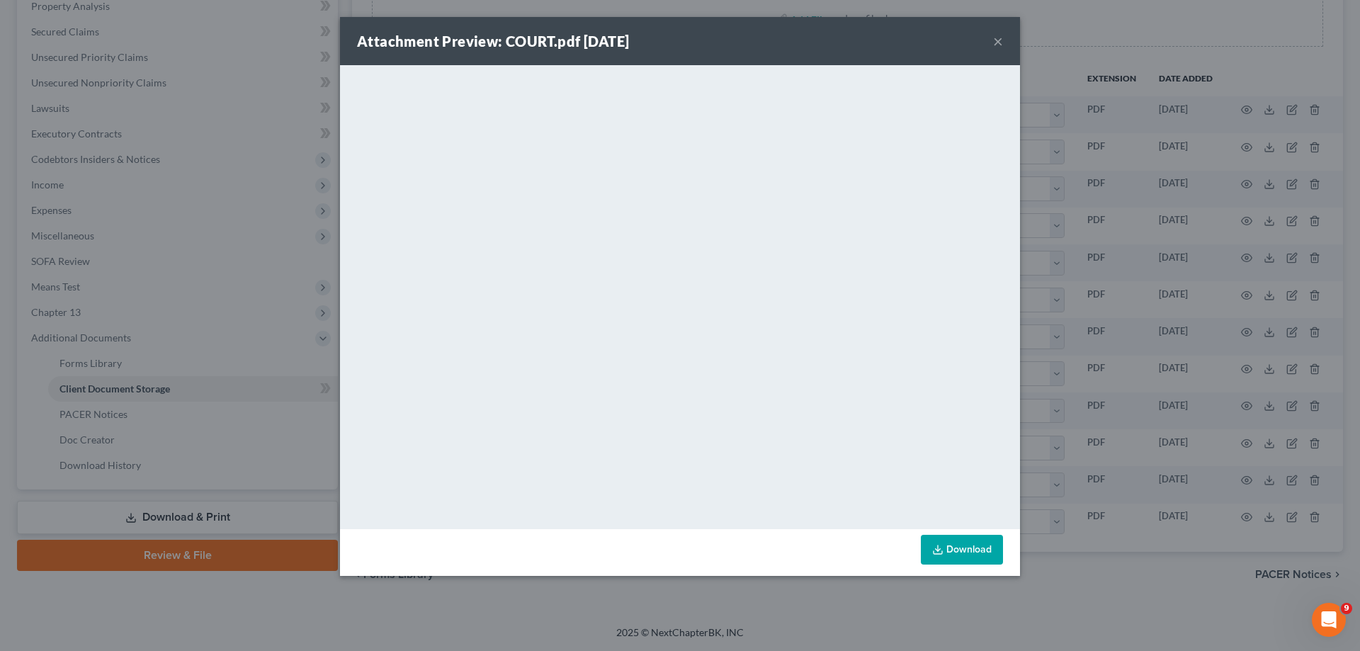
click at [992, 40] on div "Attachment Preview: COURT.pdf [DATE] ×" at bounding box center [680, 41] width 680 height 48
click at [993, 38] on button "×" at bounding box center [998, 41] width 10 height 17
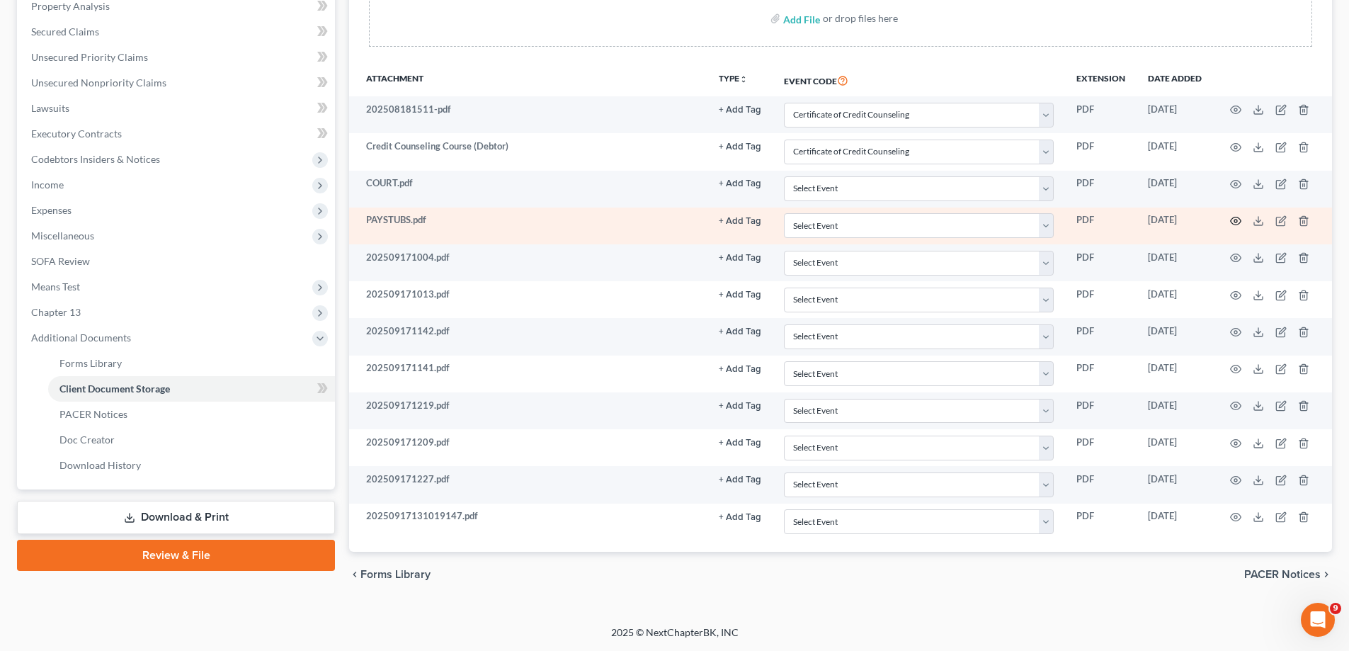
click at [1238, 223] on icon "button" at bounding box center [1235, 220] width 11 height 11
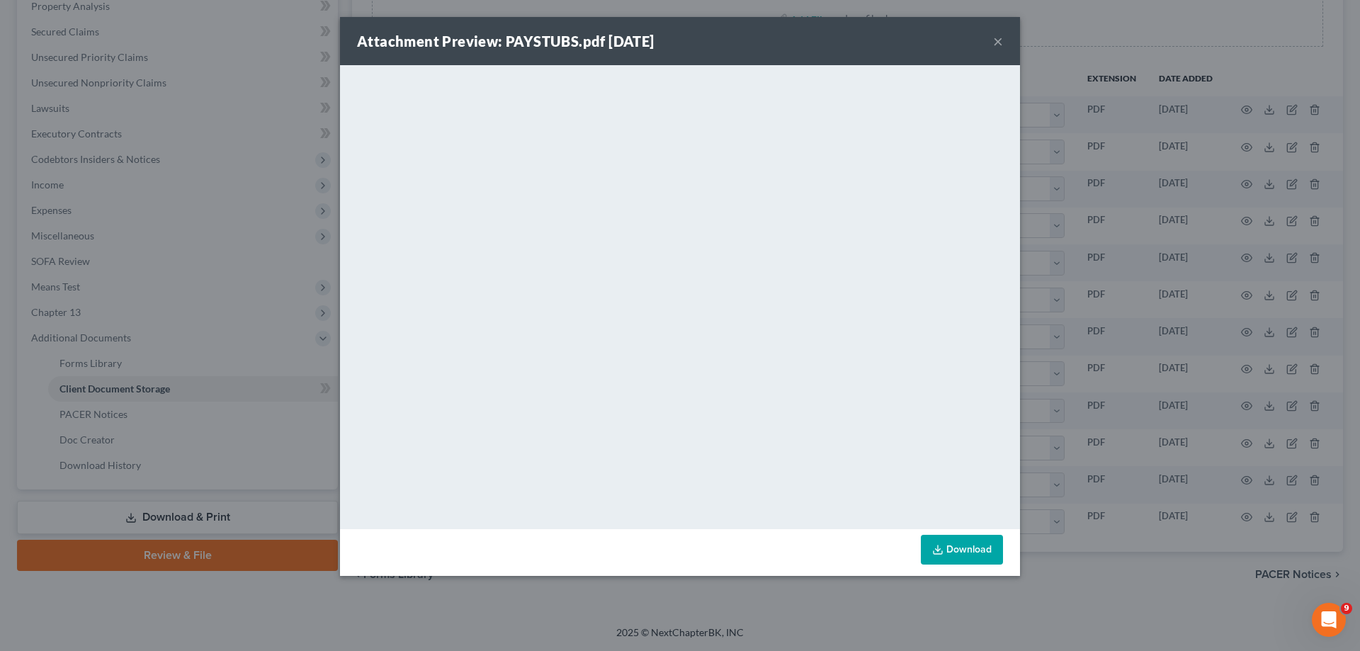
click at [972, 561] on link "Download" at bounding box center [962, 550] width 82 height 30
click at [997, 39] on button "×" at bounding box center [998, 41] width 10 height 17
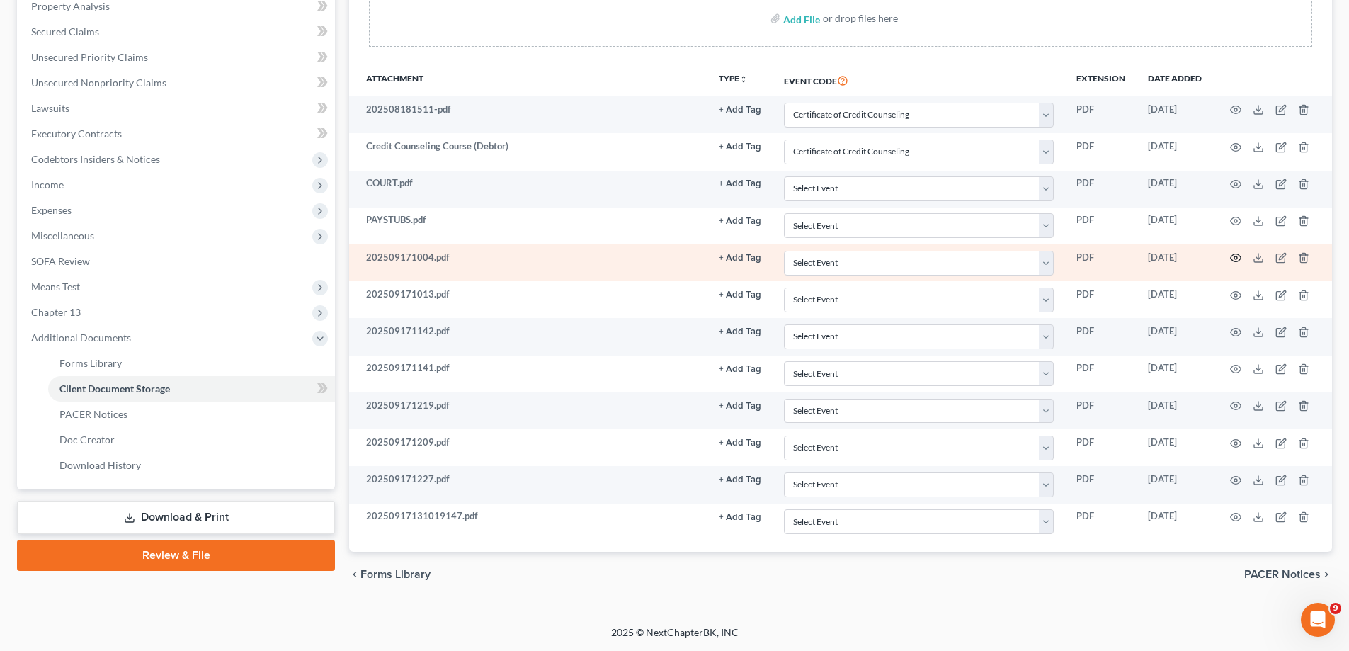
click at [1234, 258] on circle "button" at bounding box center [1235, 257] width 3 height 3
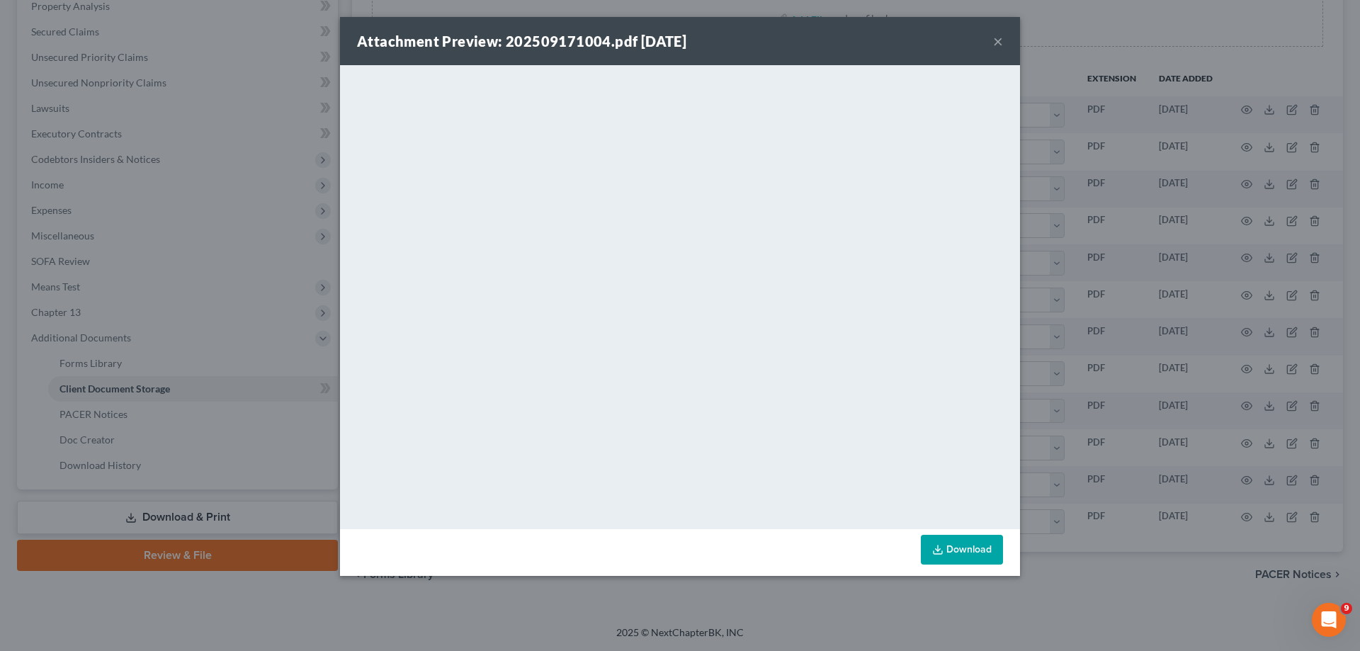
click at [1002, 35] on button "×" at bounding box center [998, 41] width 10 height 17
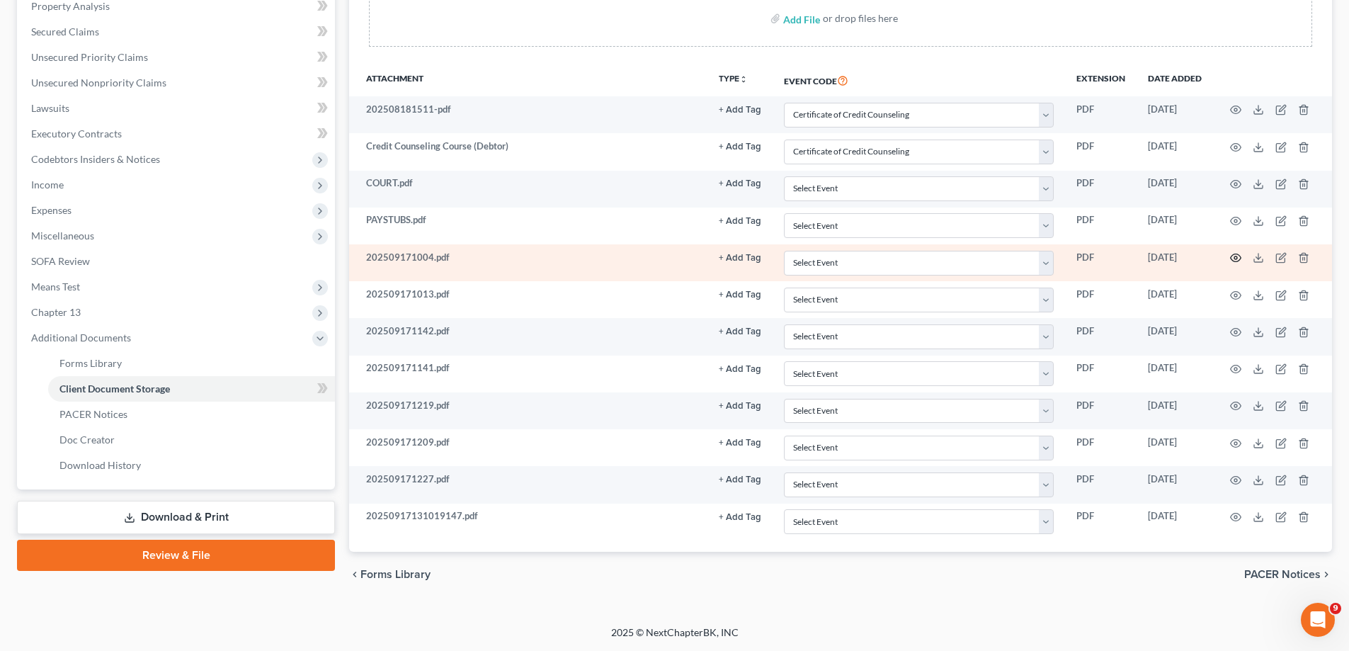
click at [1235, 256] on circle "button" at bounding box center [1235, 257] width 3 height 3
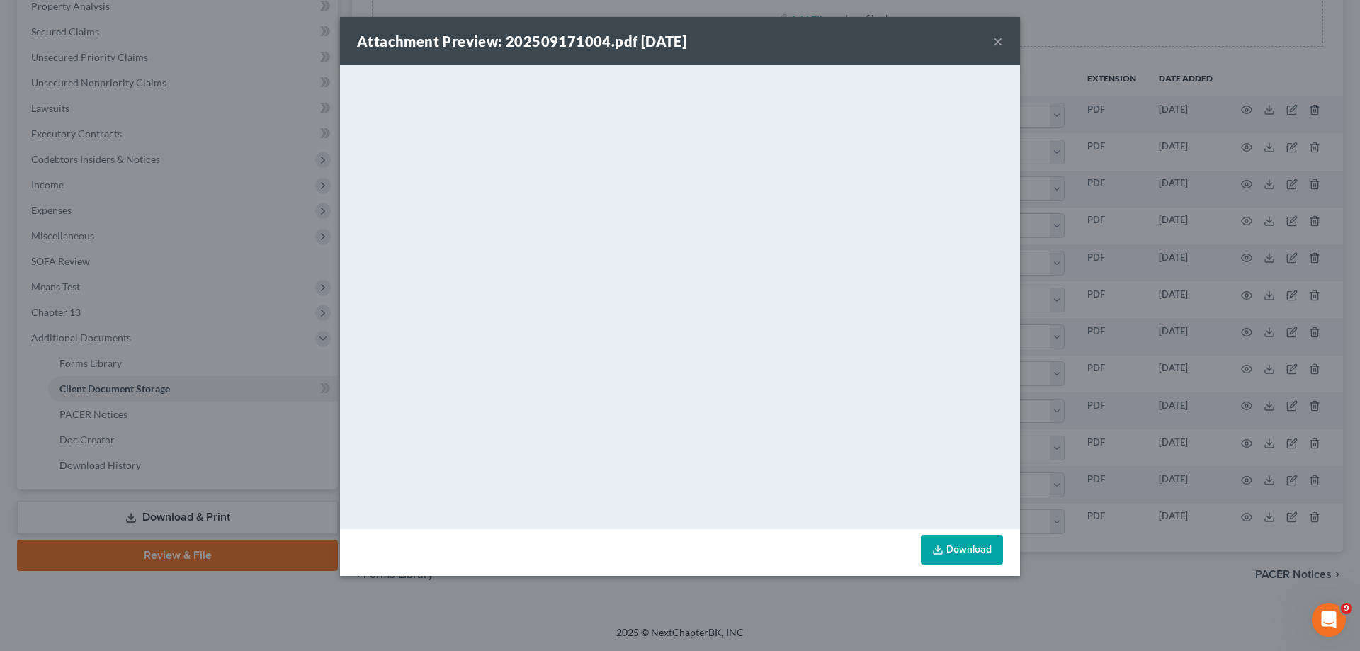
click at [998, 41] on button "×" at bounding box center [998, 41] width 10 height 17
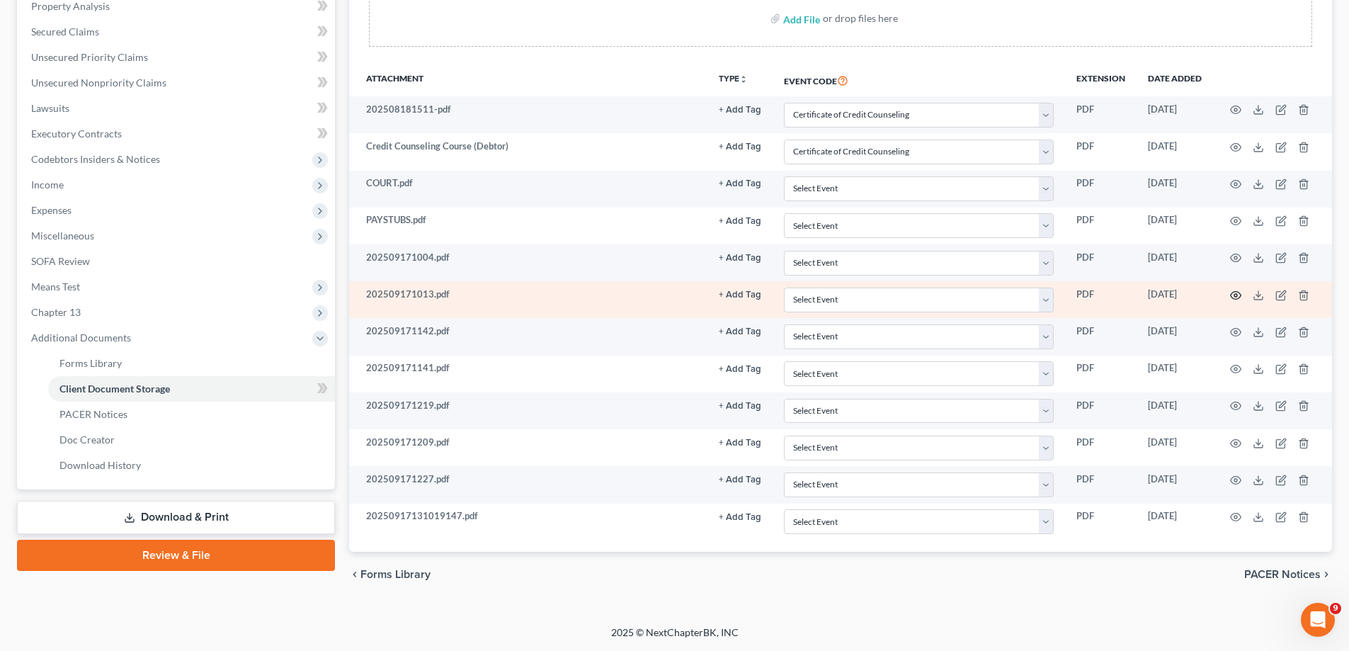
click at [1239, 294] on icon "button" at bounding box center [1235, 295] width 11 height 11
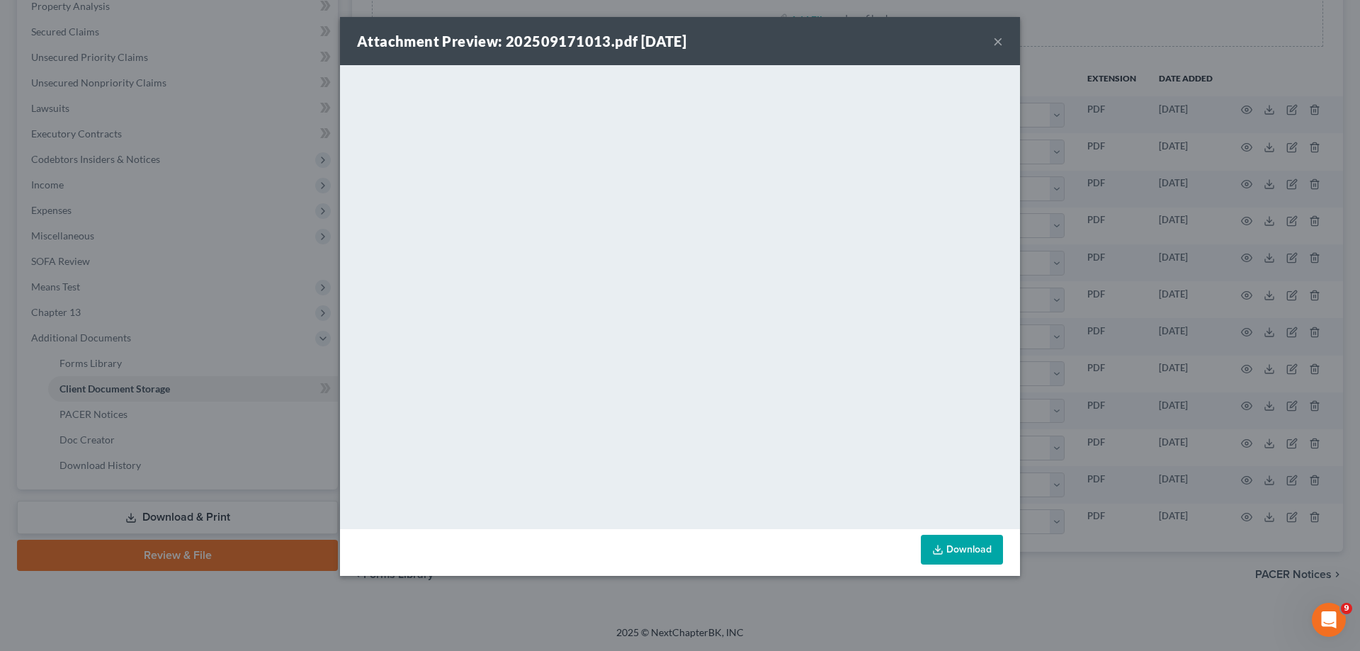
click at [998, 38] on button "×" at bounding box center [998, 41] width 10 height 17
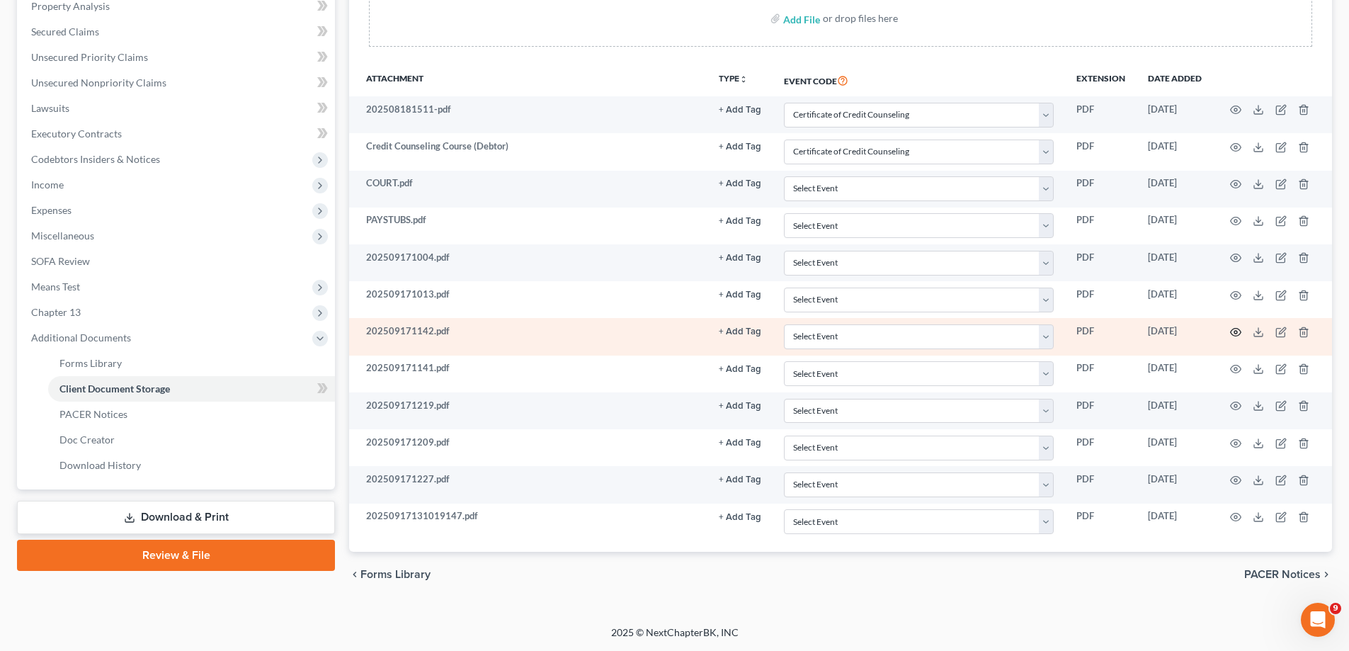
click at [1238, 333] on icon "button" at bounding box center [1235, 331] width 11 height 11
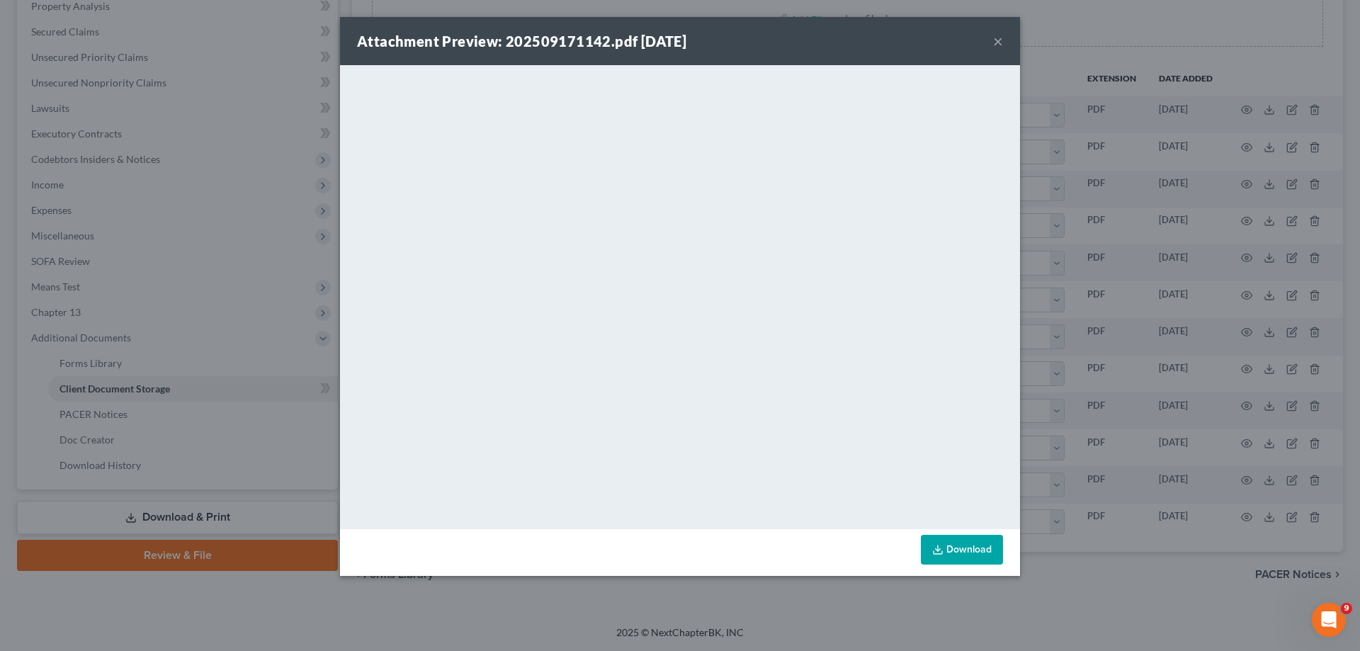
click at [994, 44] on button "×" at bounding box center [998, 41] width 10 height 17
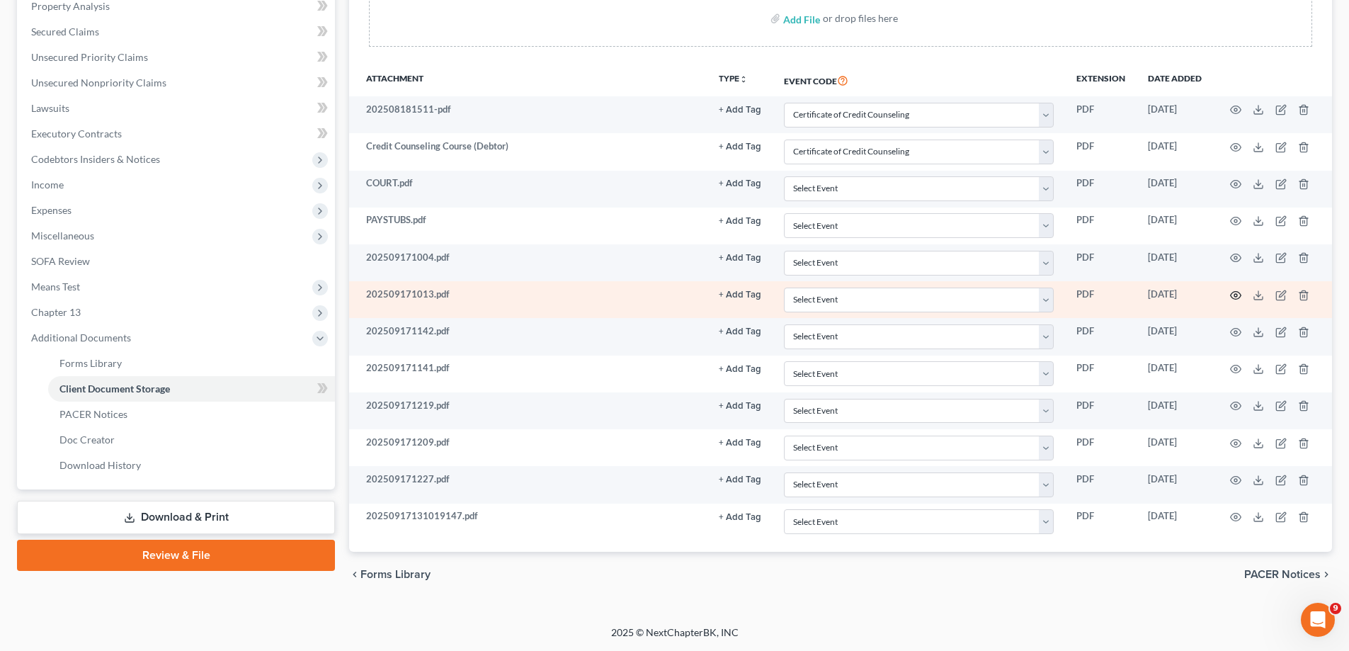
click at [1238, 295] on icon "button" at bounding box center [1235, 295] width 11 height 11
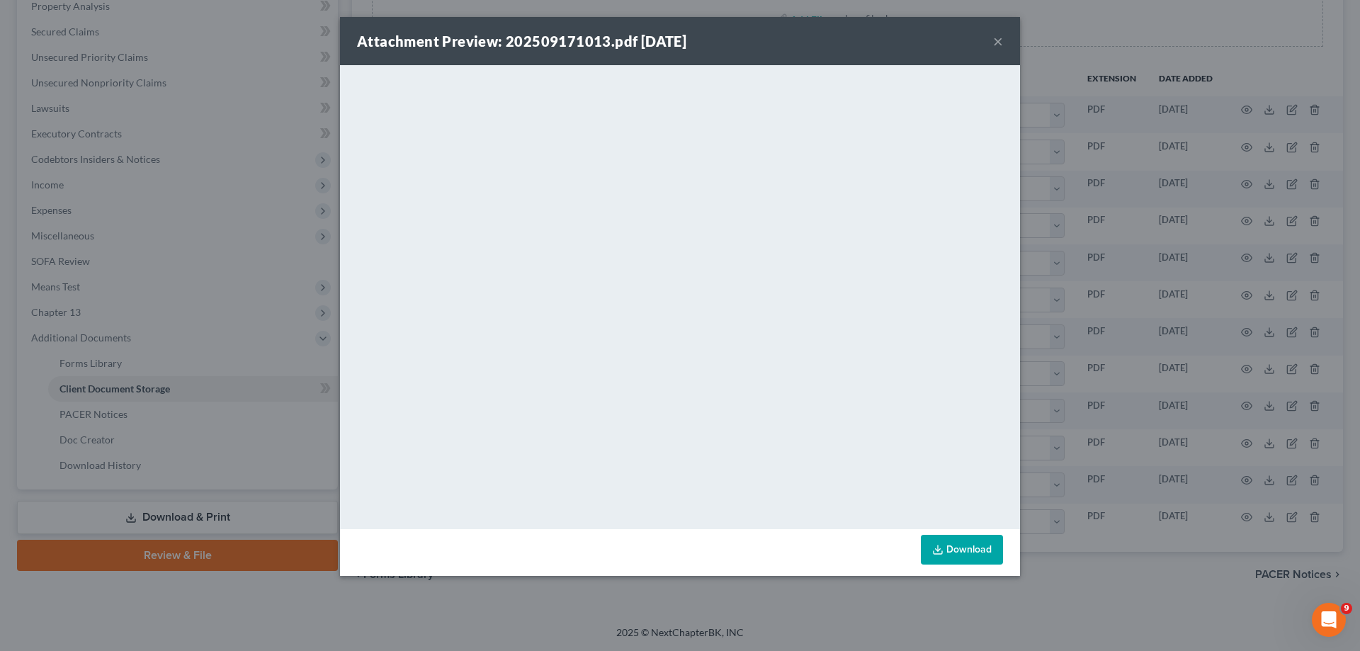
click at [991, 44] on div "Attachment Preview: 202509171013.pdf [DATE] ×" at bounding box center [680, 41] width 680 height 48
click at [996, 42] on button "×" at bounding box center [998, 41] width 10 height 17
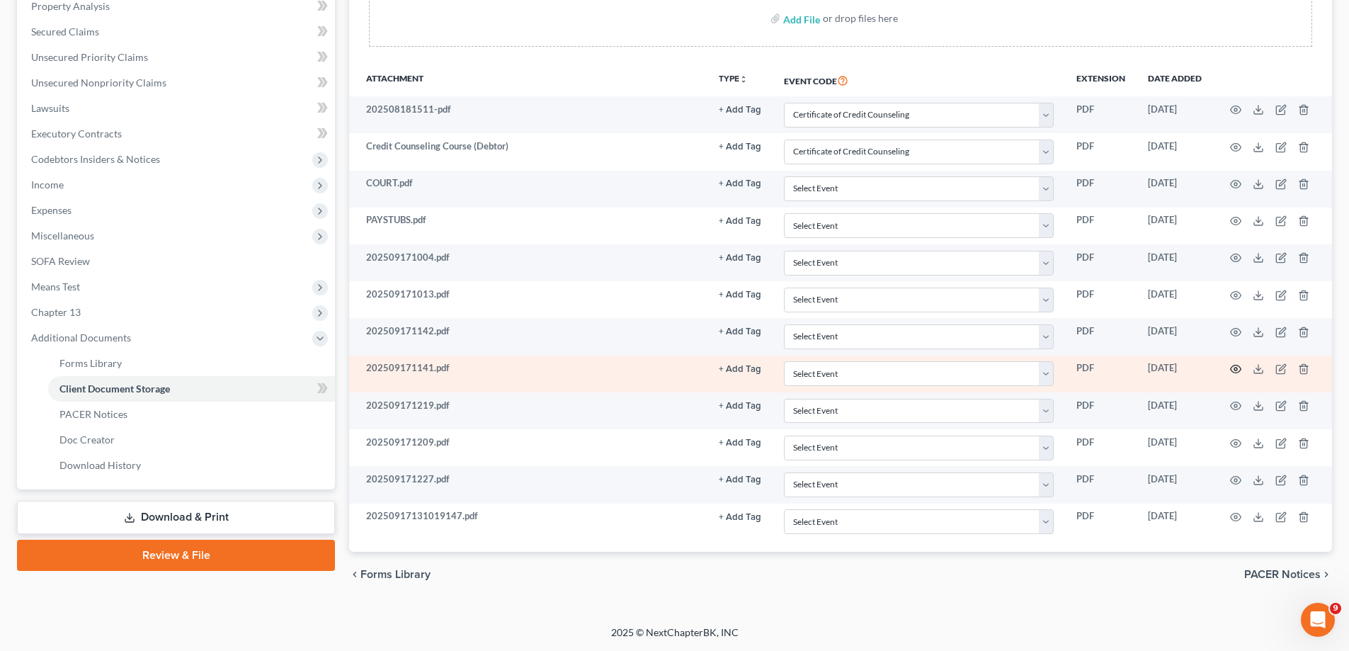
click at [1233, 369] on icon "button" at bounding box center [1235, 368] width 11 height 11
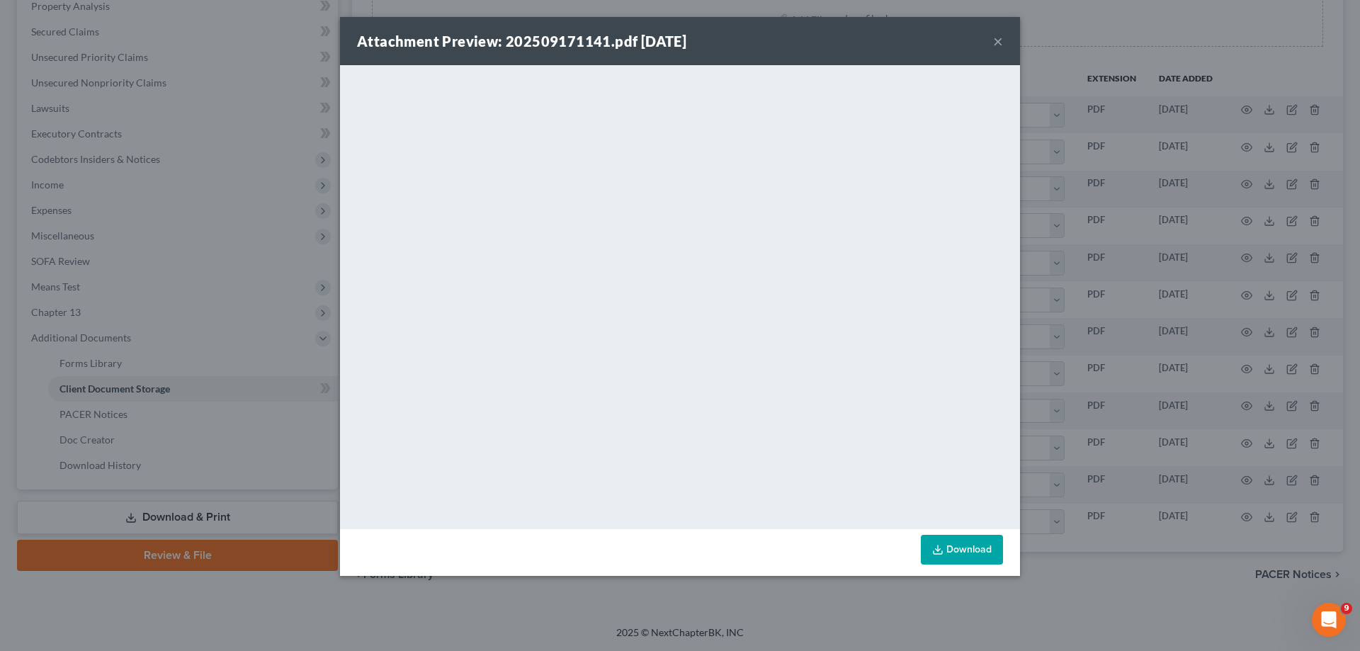
click at [997, 39] on button "×" at bounding box center [998, 41] width 10 height 17
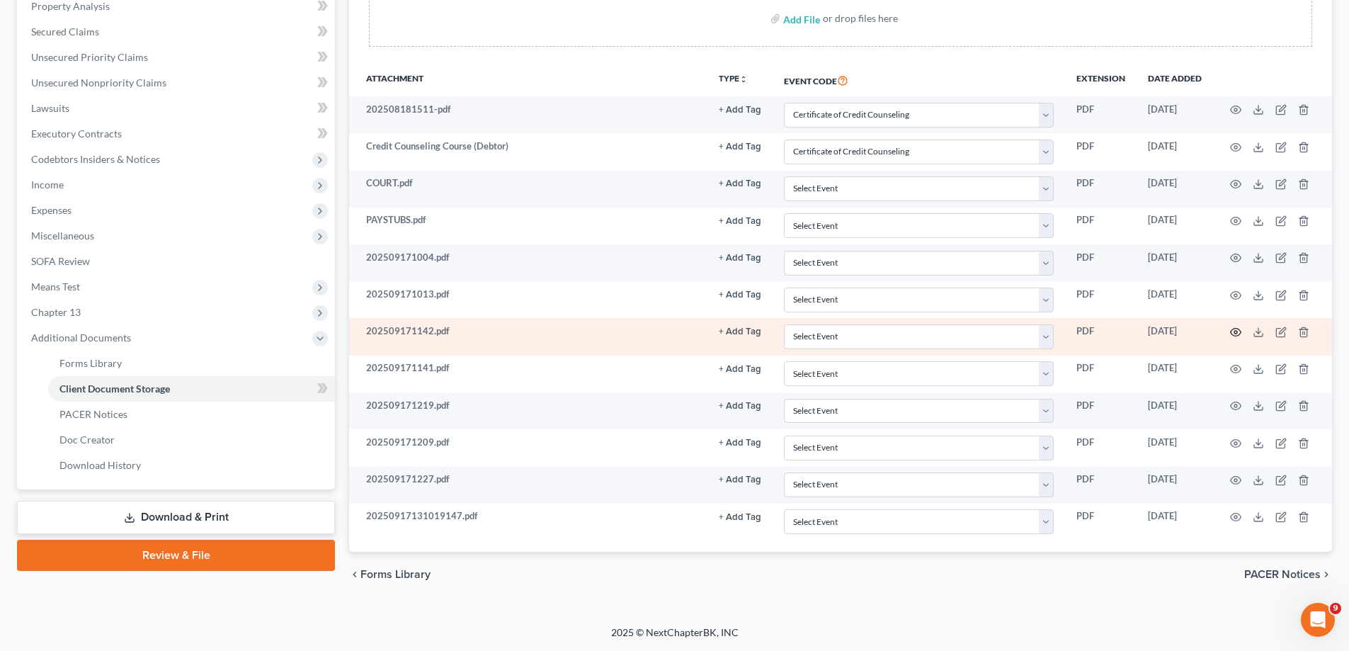
click at [1232, 336] on icon "button" at bounding box center [1235, 331] width 11 height 11
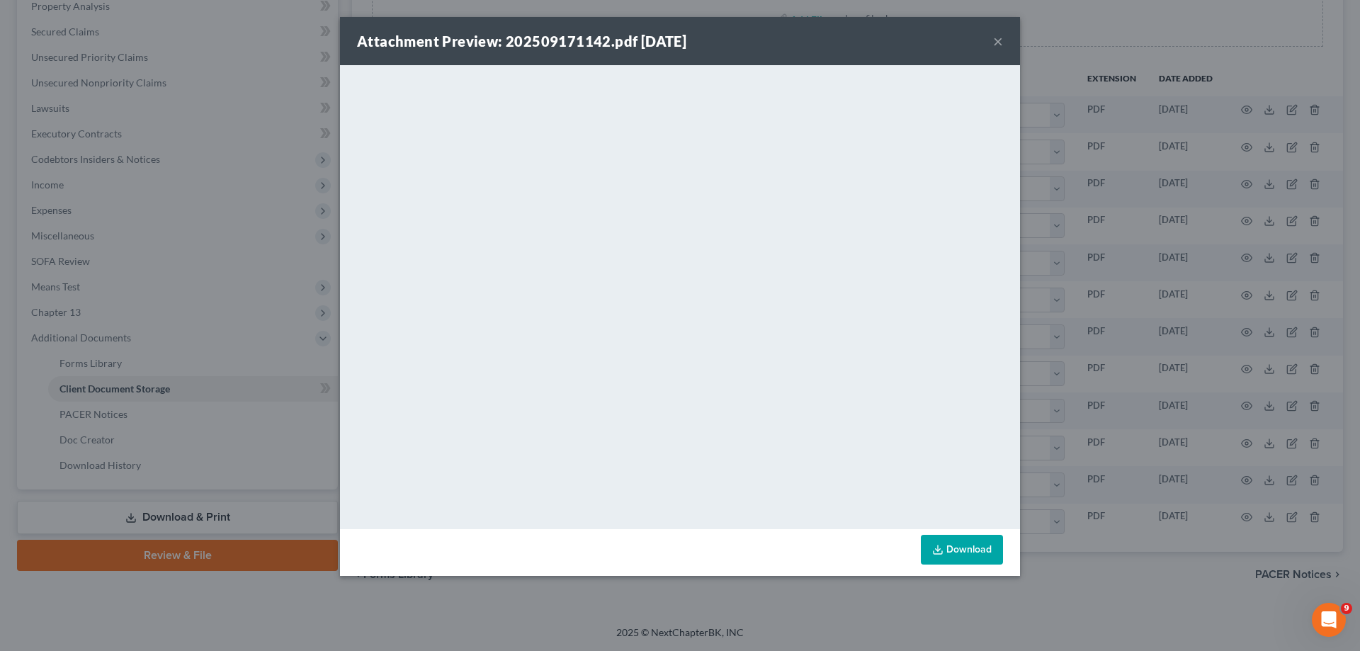
click at [991, 43] on div "Attachment Preview: 202509171142.pdf [DATE] ×" at bounding box center [680, 41] width 680 height 48
click at [996, 38] on button "×" at bounding box center [998, 41] width 10 height 17
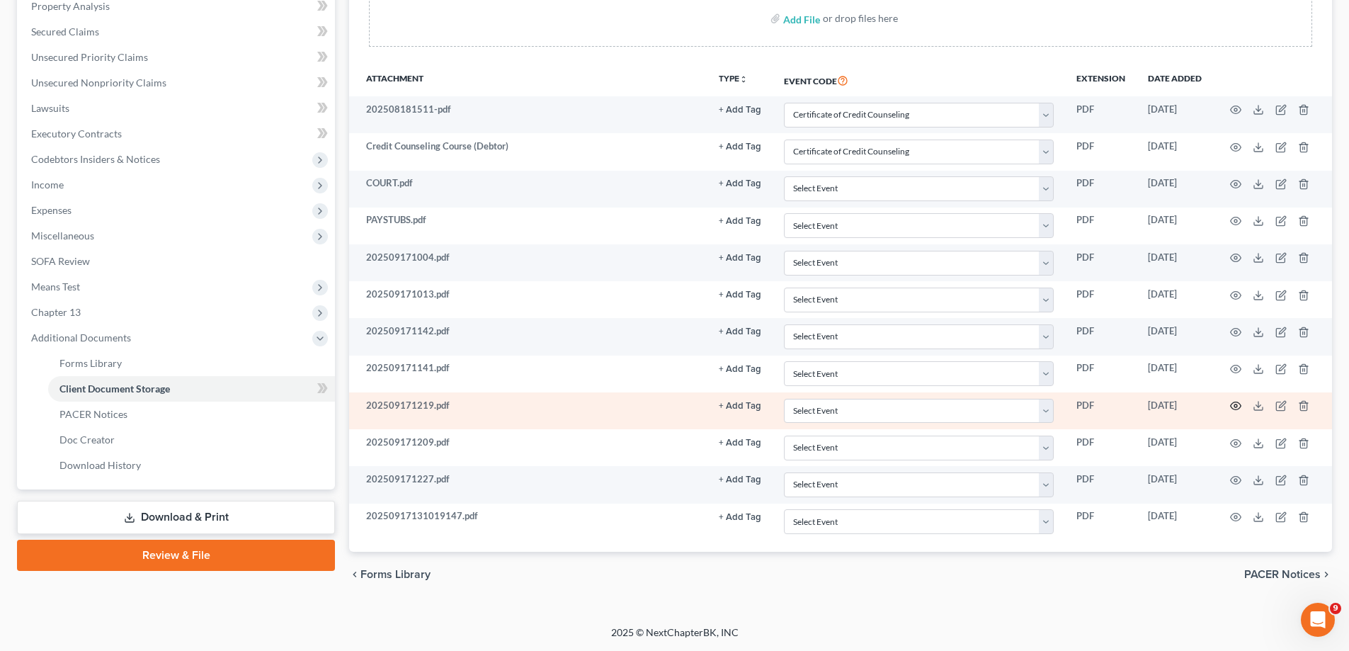
click at [1236, 404] on icon "button" at bounding box center [1235, 405] width 11 height 11
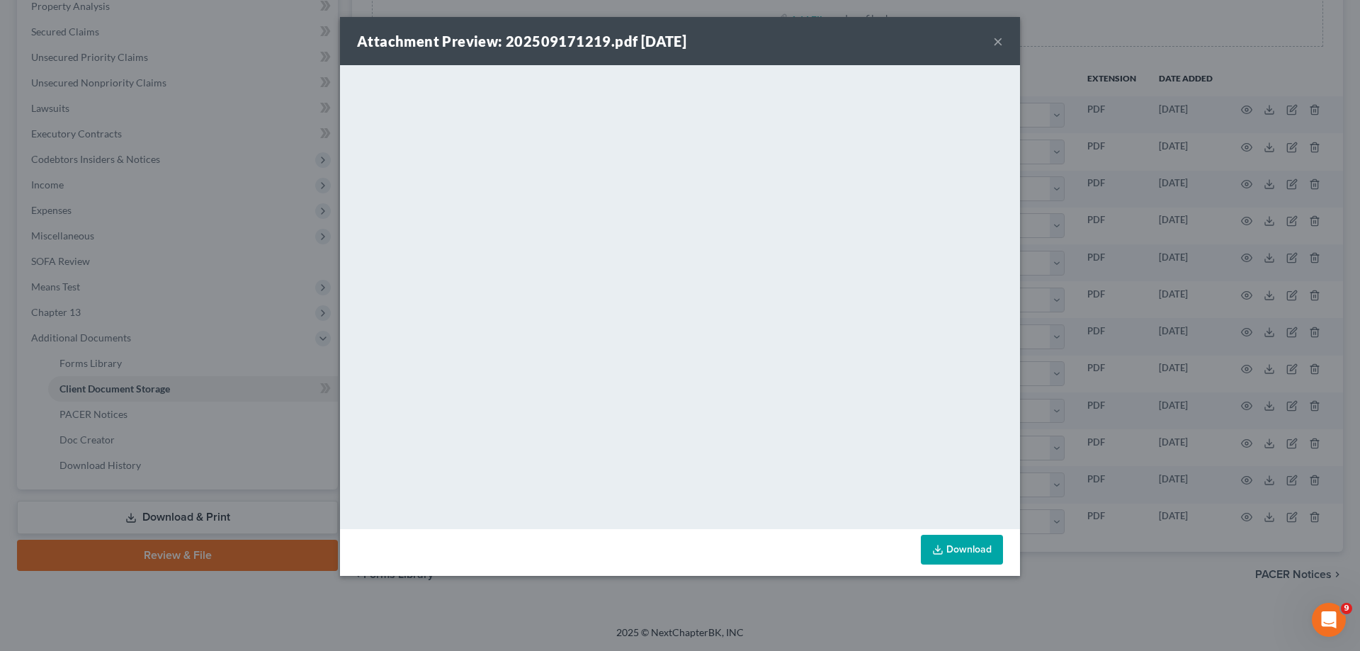
click at [996, 40] on button "×" at bounding box center [998, 41] width 10 height 17
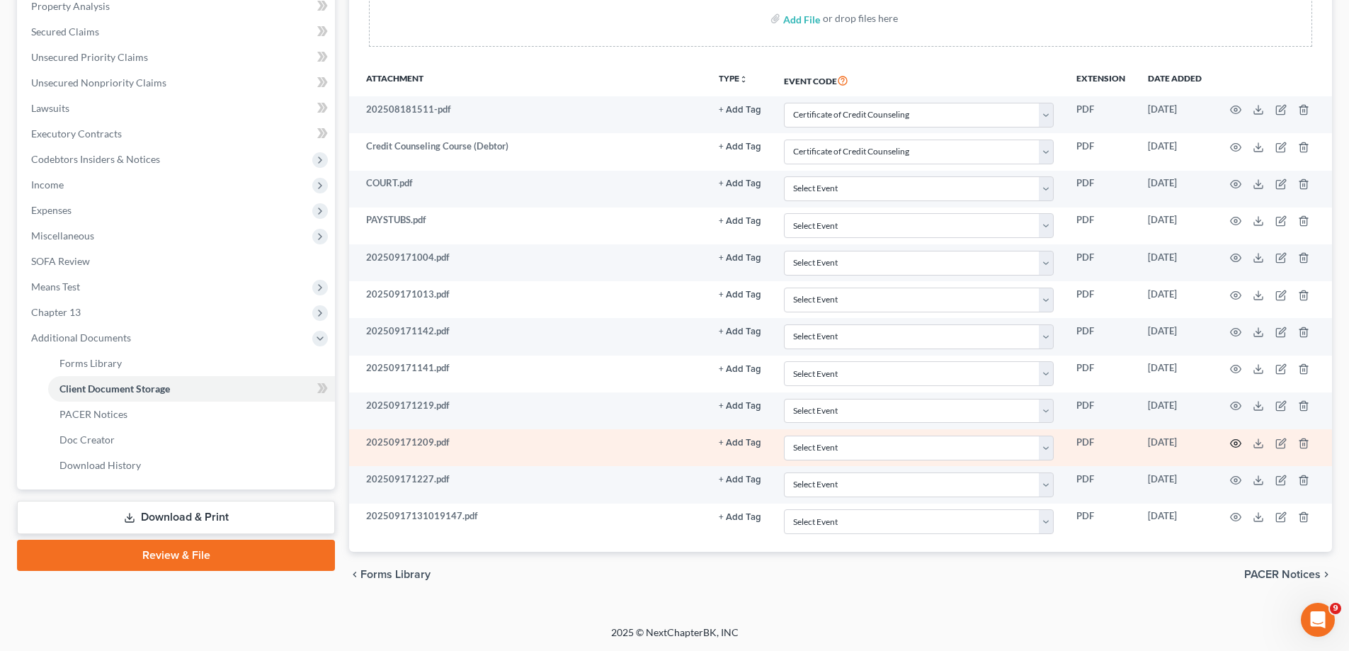
click at [1234, 439] on icon "button" at bounding box center [1235, 443] width 11 height 11
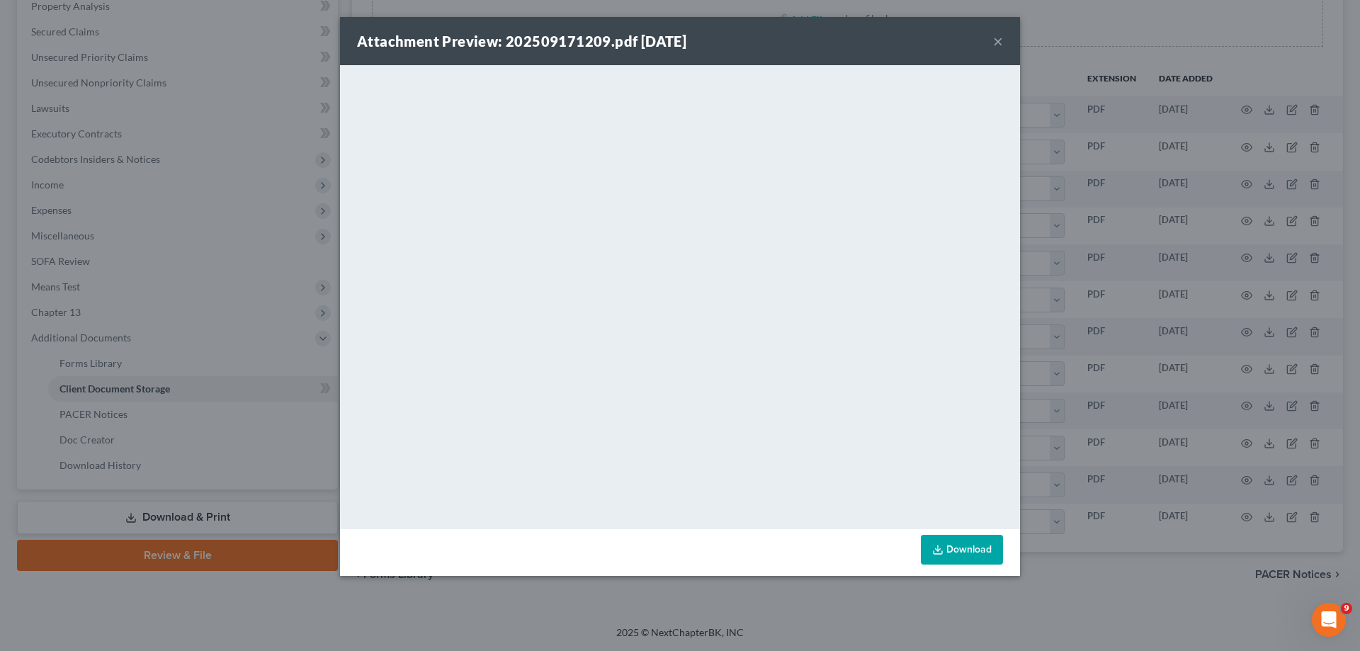
click at [996, 40] on button "×" at bounding box center [998, 41] width 10 height 17
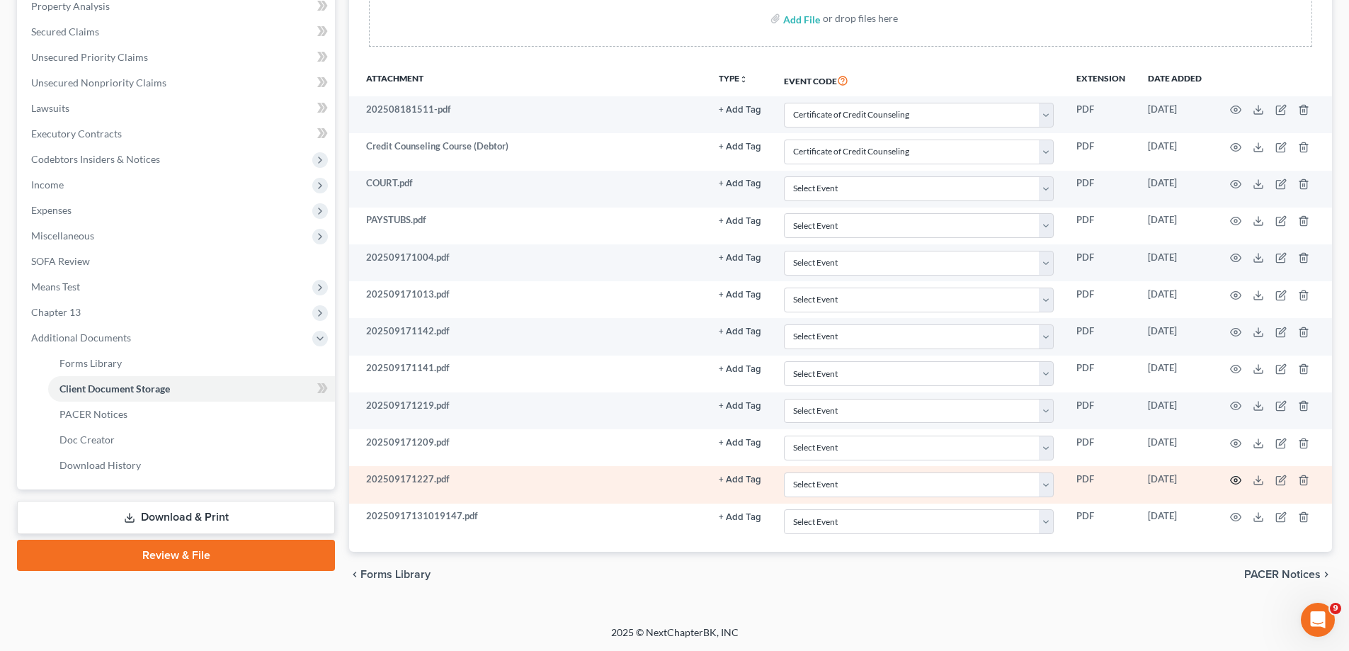
click at [1235, 482] on circle "button" at bounding box center [1235, 480] width 3 height 3
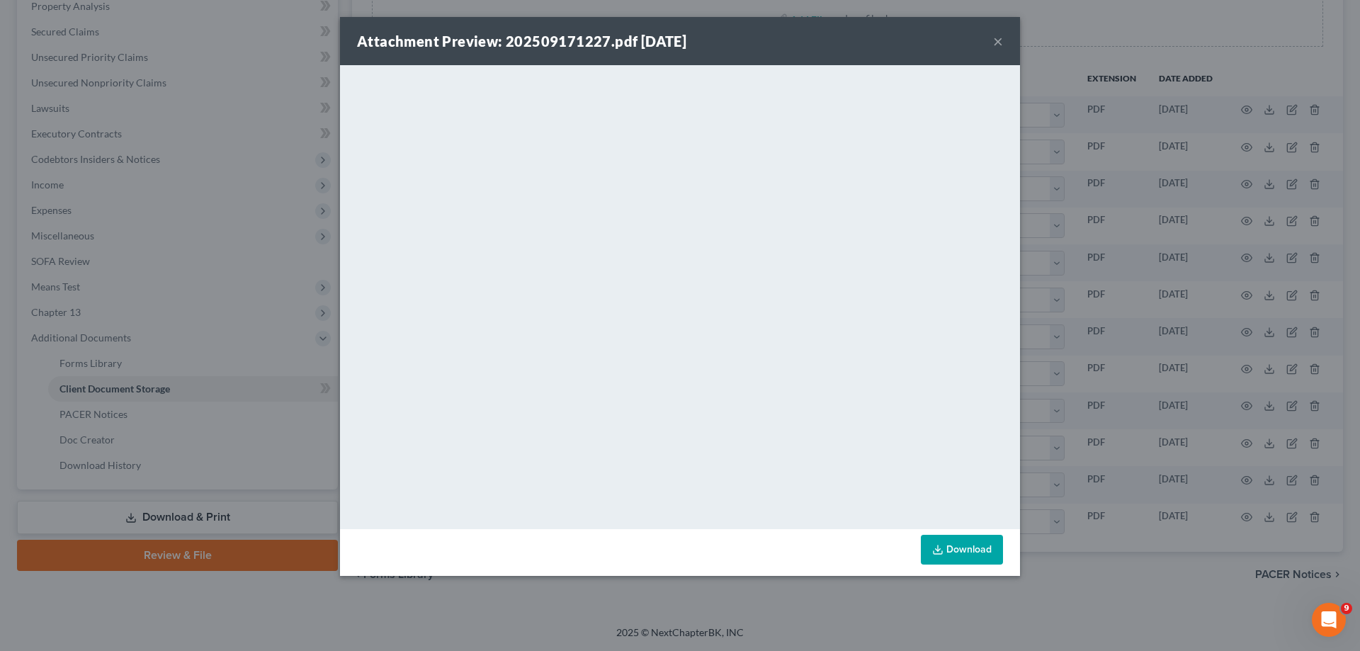
click at [1000, 38] on button "×" at bounding box center [998, 41] width 10 height 17
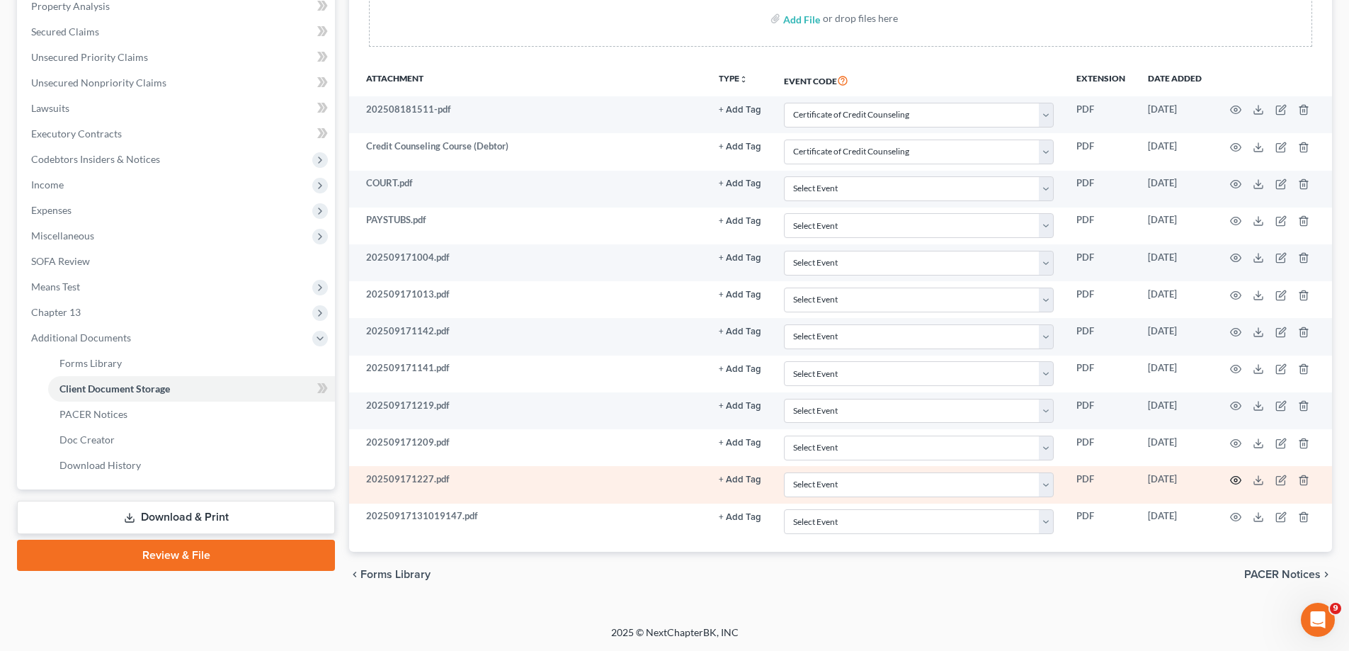
click at [1237, 479] on circle "button" at bounding box center [1235, 480] width 3 height 3
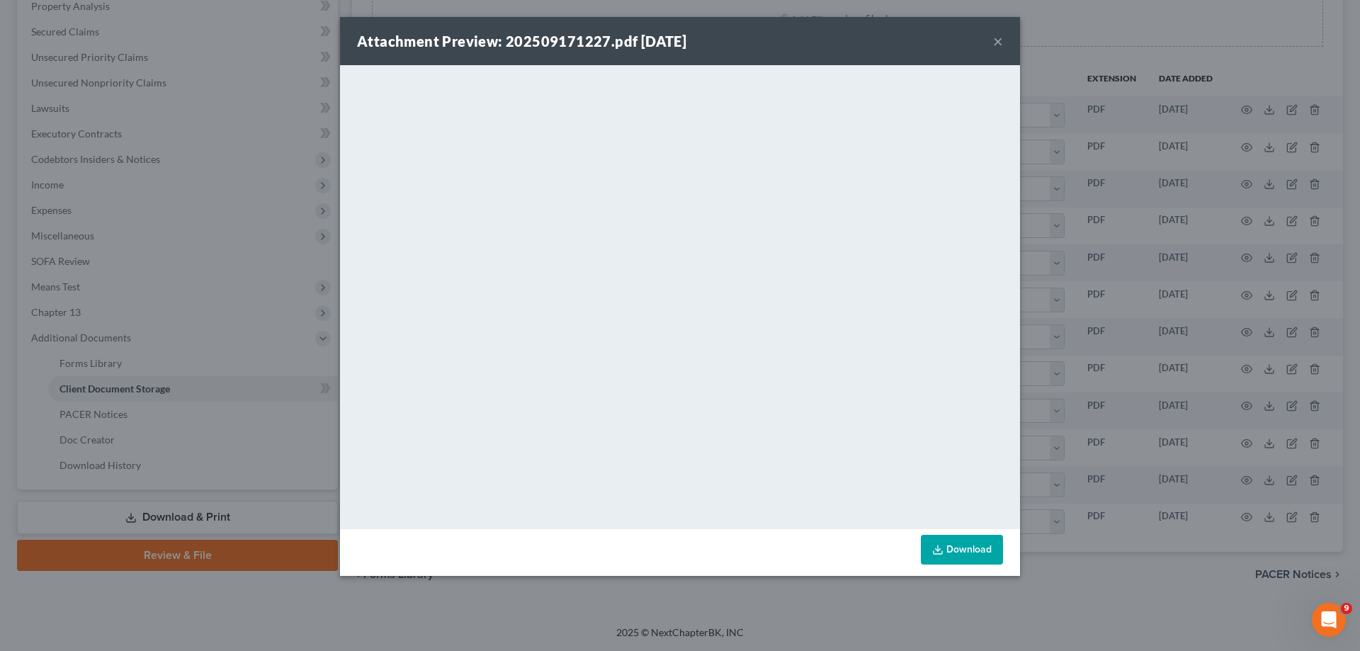
click at [997, 42] on button "×" at bounding box center [998, 41] width 10 height 17
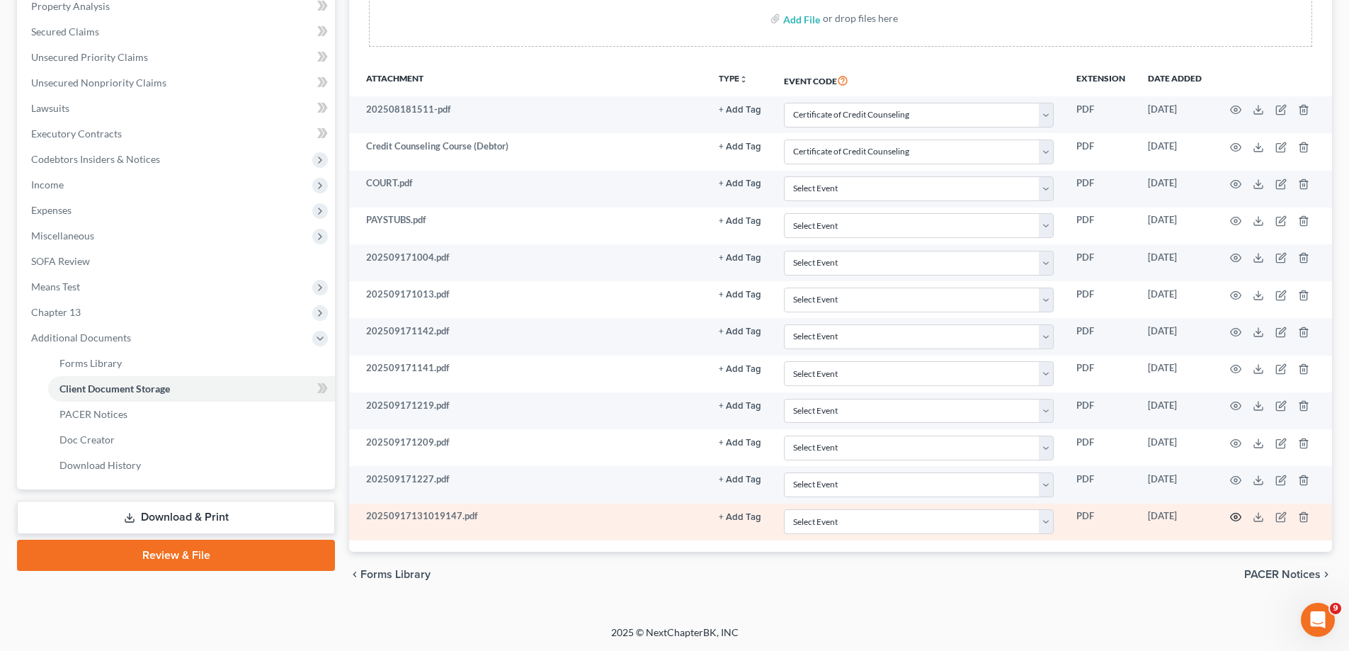
click at [1234, 516] on icon "button" at bounding box center [1235, 516] width 11 height 11
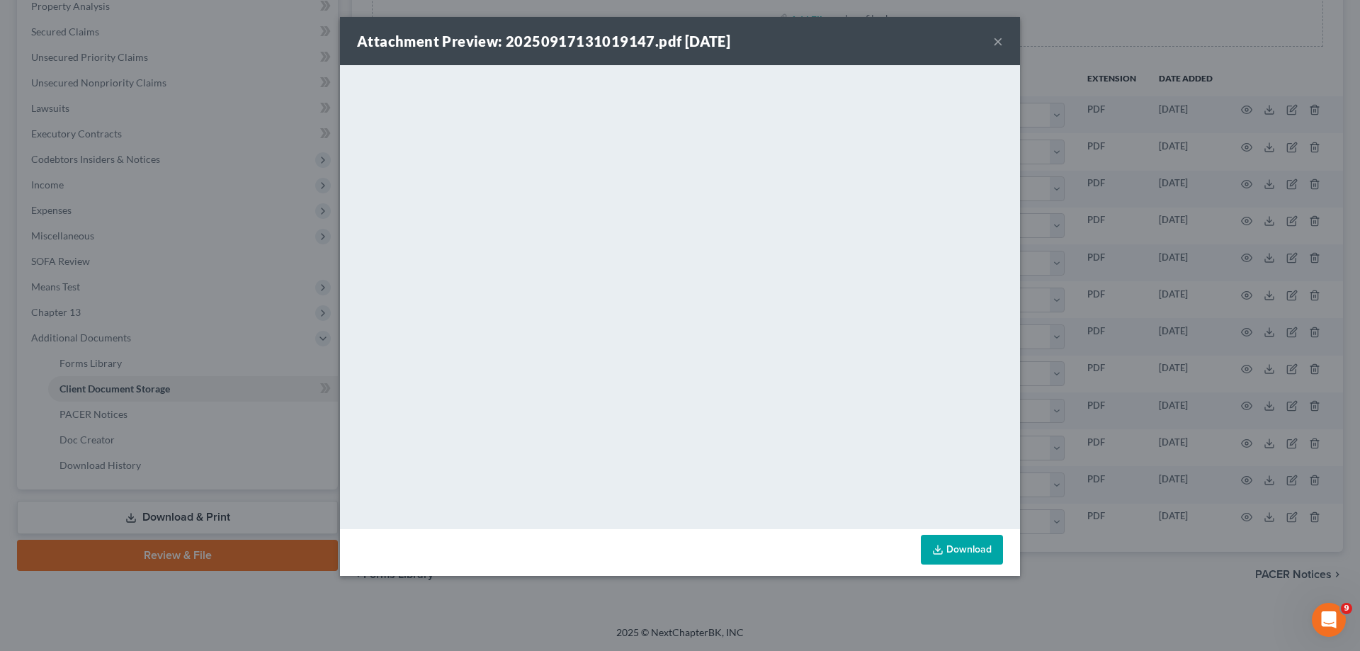
click at [993, 37] on button "×" at bounding box center [998, 41] width 10 height 17
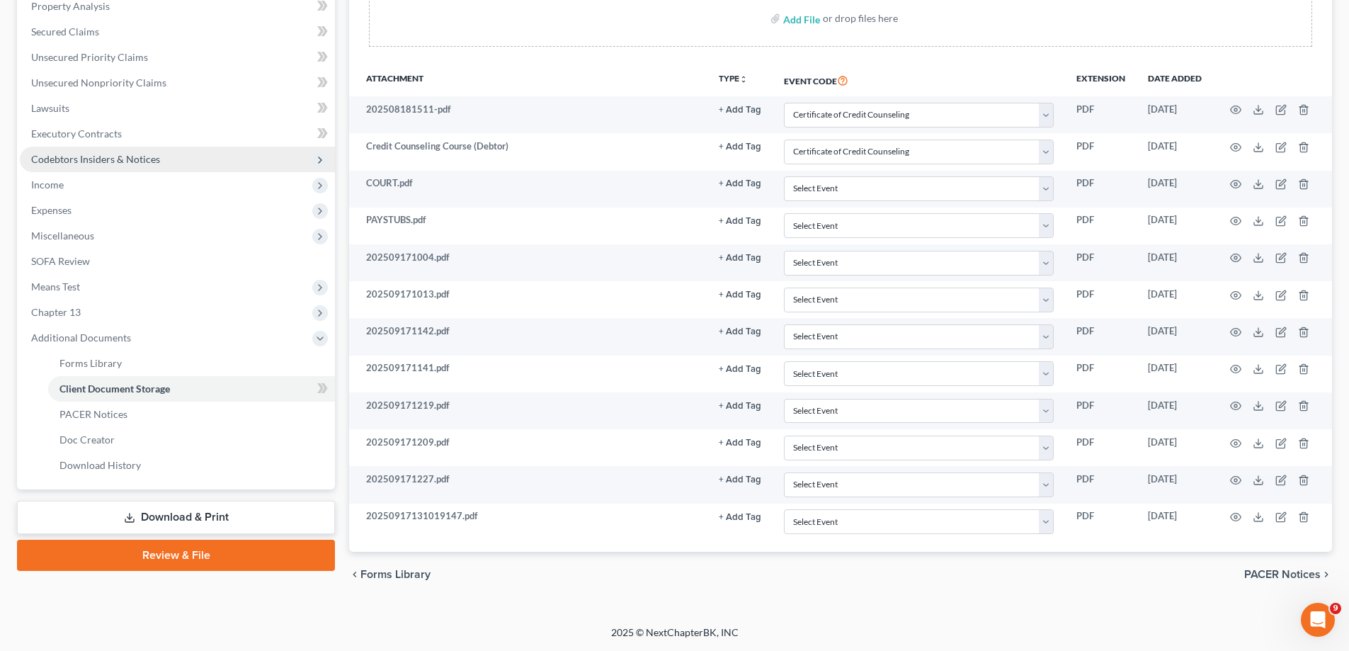
scroll to position [69, 0]
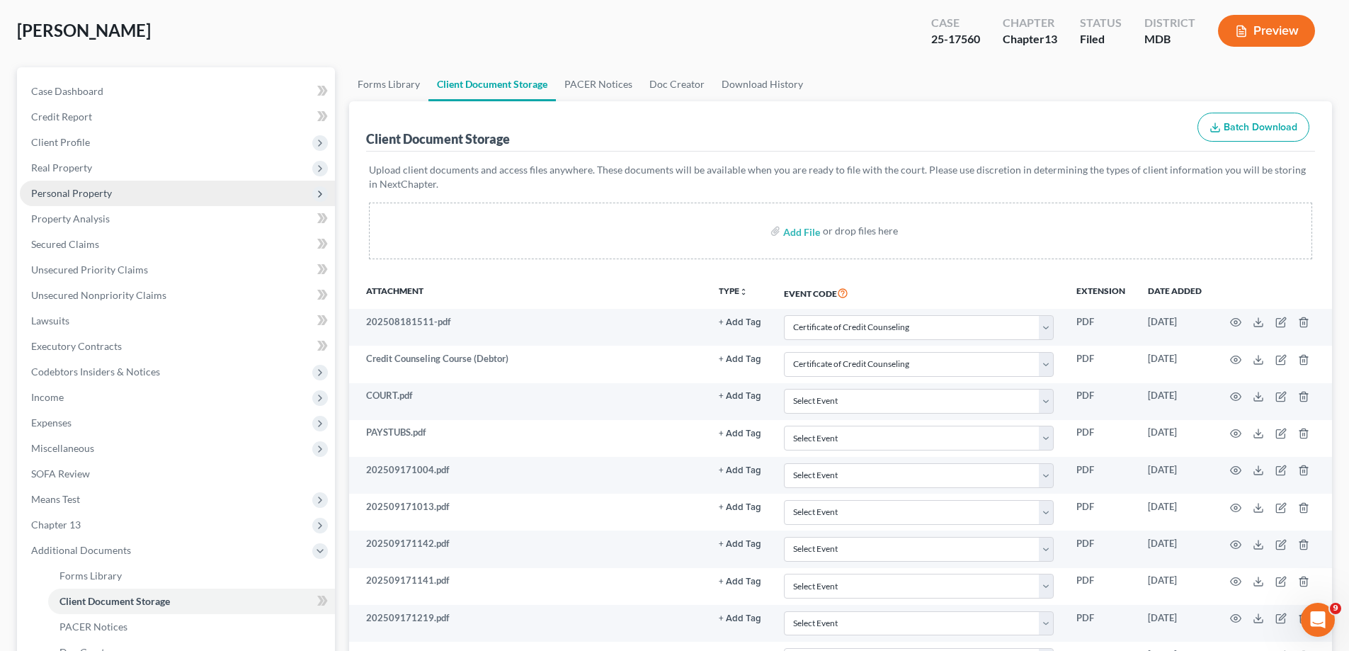
click at [101, 197] on span "Personal Property" at bounding box center [71, 193] width 81 height 12
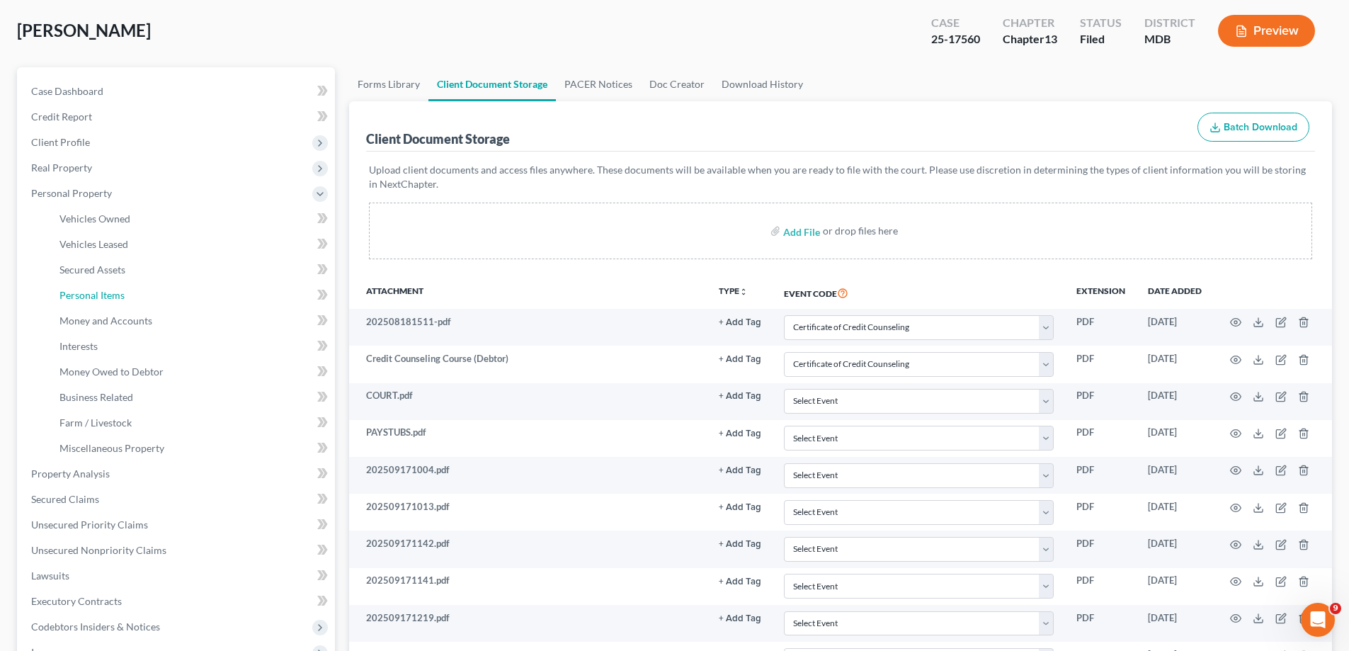
click at [147, 295] on link "Personal Items" at bounding box center [191, 295] width 287 height 25
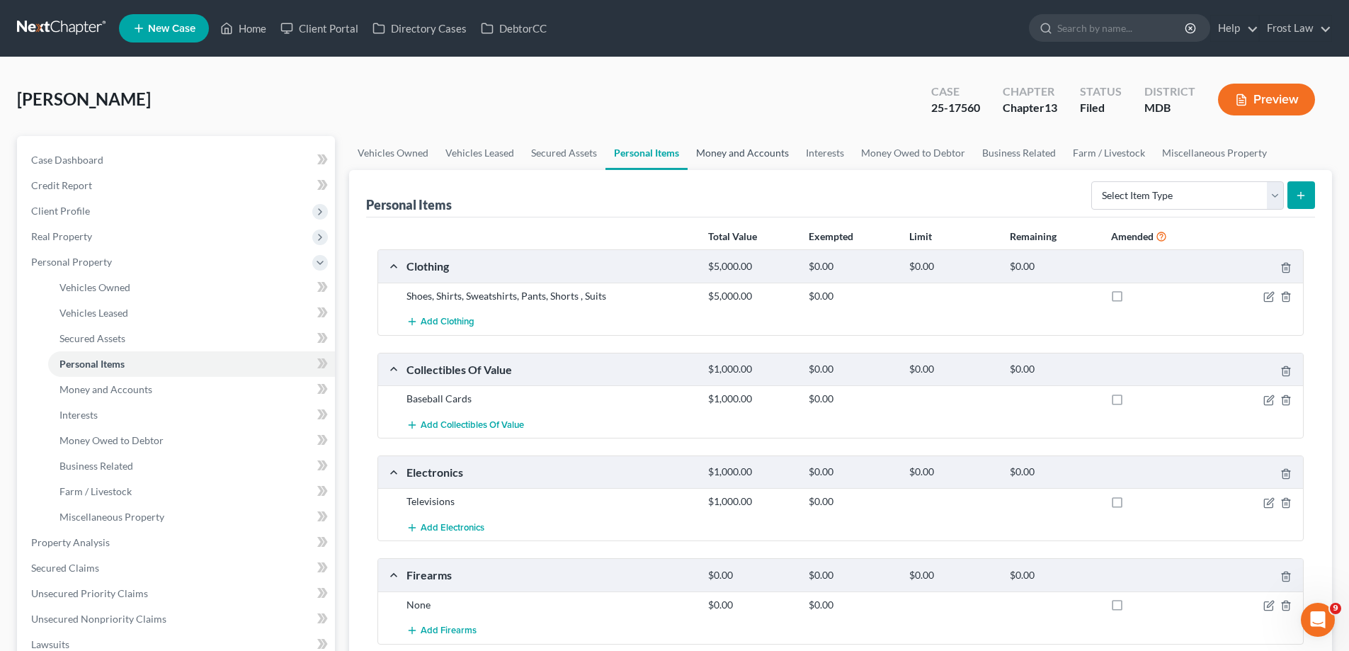
click at [722, 154] on link "Money and Accounts" at bounding box center [743, 153] width 110 height 34
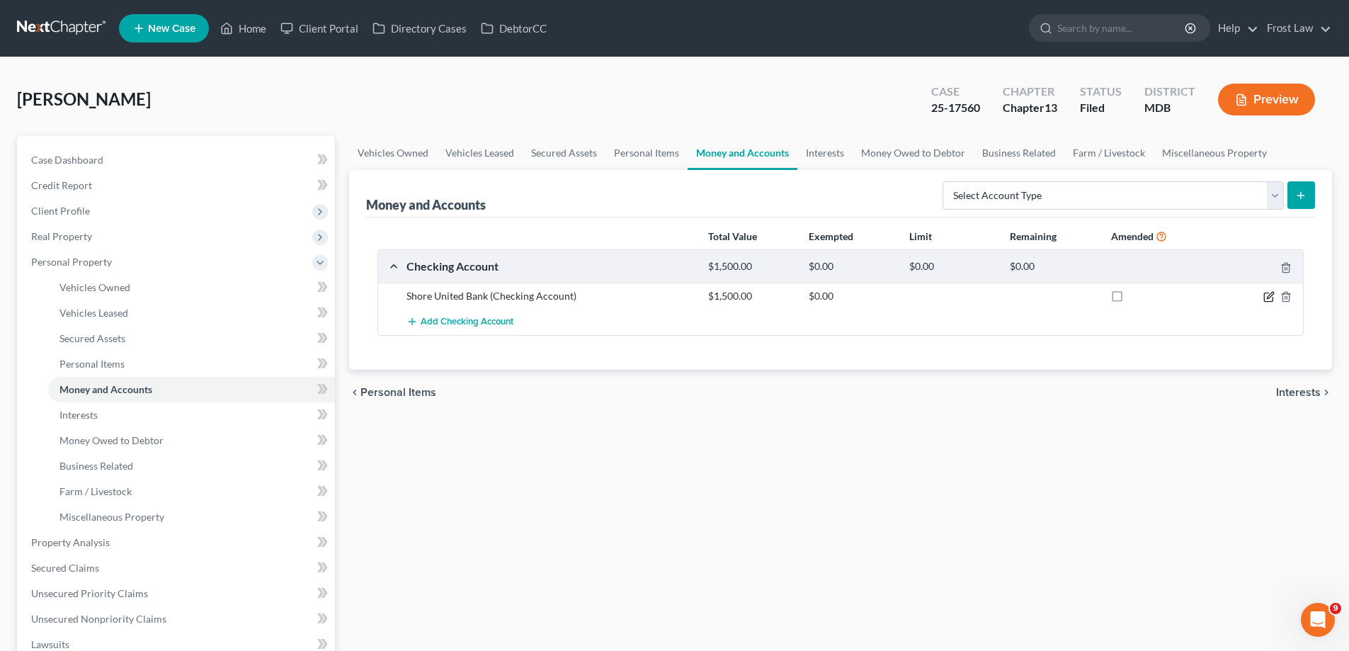
click at [1267, 295] on icon "button" at bounding box center [1268, 296] width 11 height 11
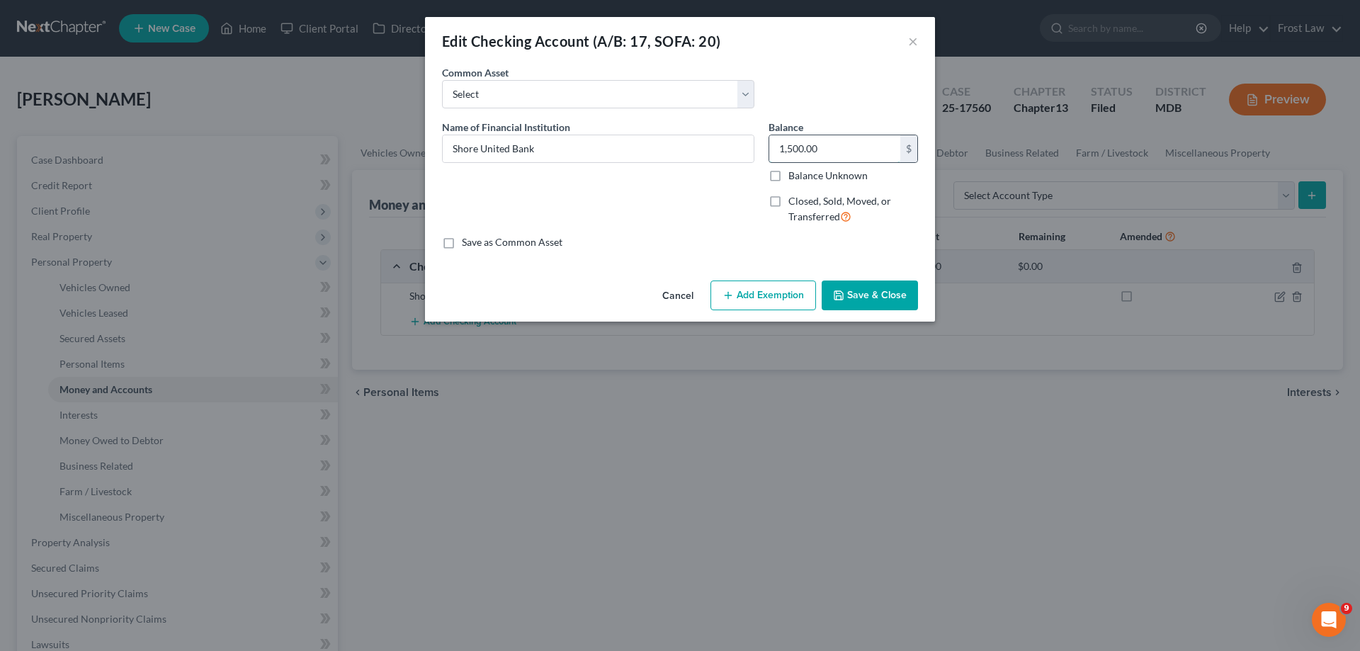
click at [865, 156] on input "1,500.00" at bounding box center [834, 148] width 131 height 27
type input "1,000.00"
click at [651, 148] on input "Shore United Bank" at bounding box center [598, 148] width 311 height 27
type input "Shore United Bank ending in 6682 as of Date of Filing"
click at [792, 297] on button "Add Exemption" at bounding box center [763, 295] width 106 height 30
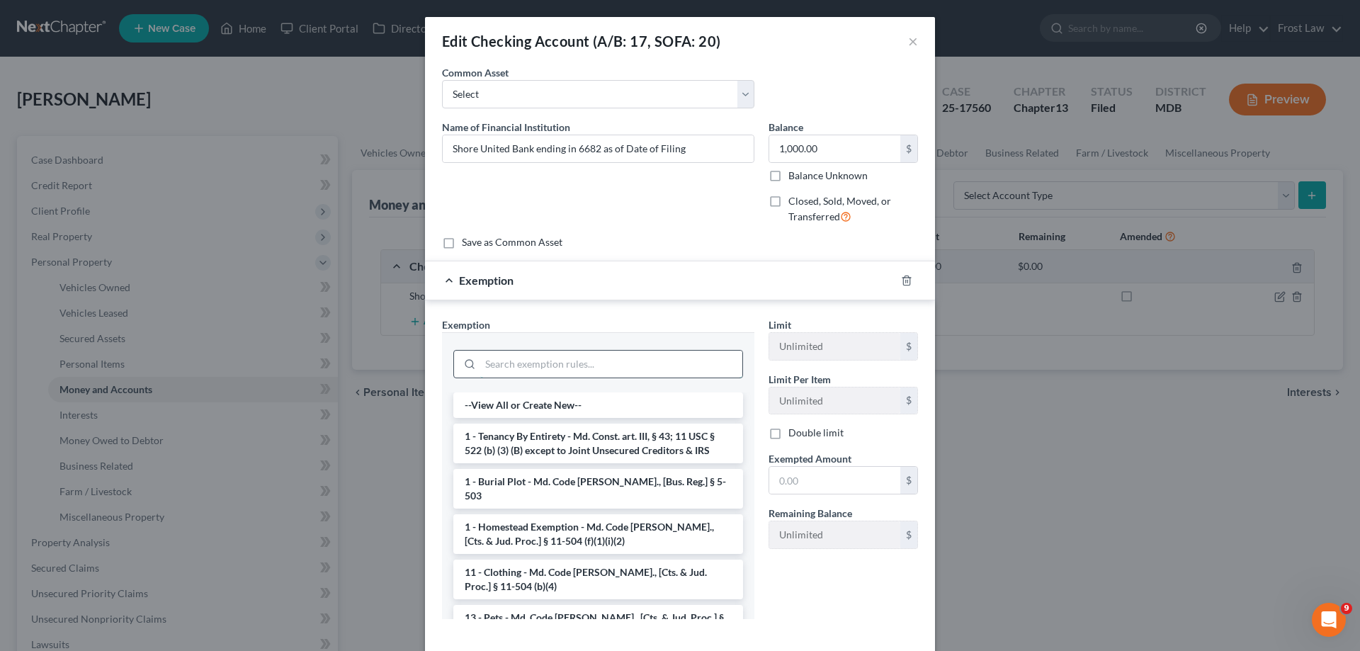
click at [537, 370] on input "search" at bounding box center [611, 364] width 262 height 27
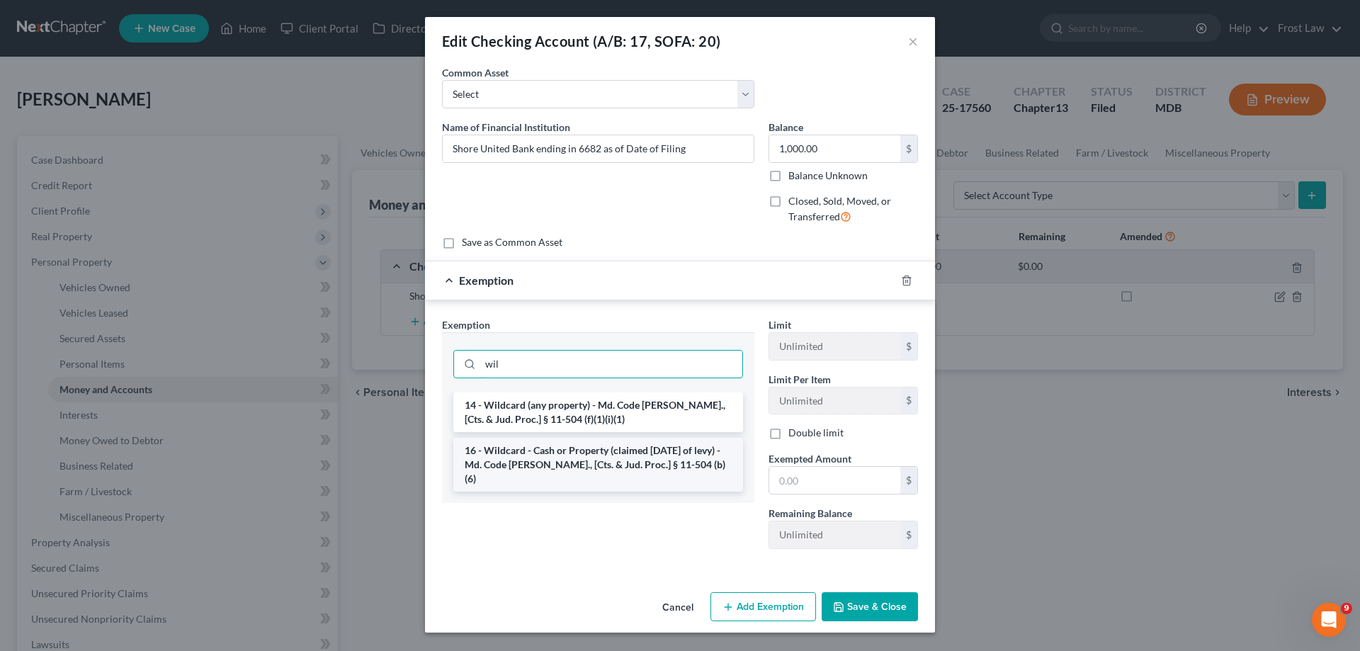
type input "wil"
click at [528, 448] on li "16 - Wildcard - Cash or Property (claimed [DATE] of levy) - Md. Code [PERSON_NA…" at bounding box center [598, 465] width 290 height 54
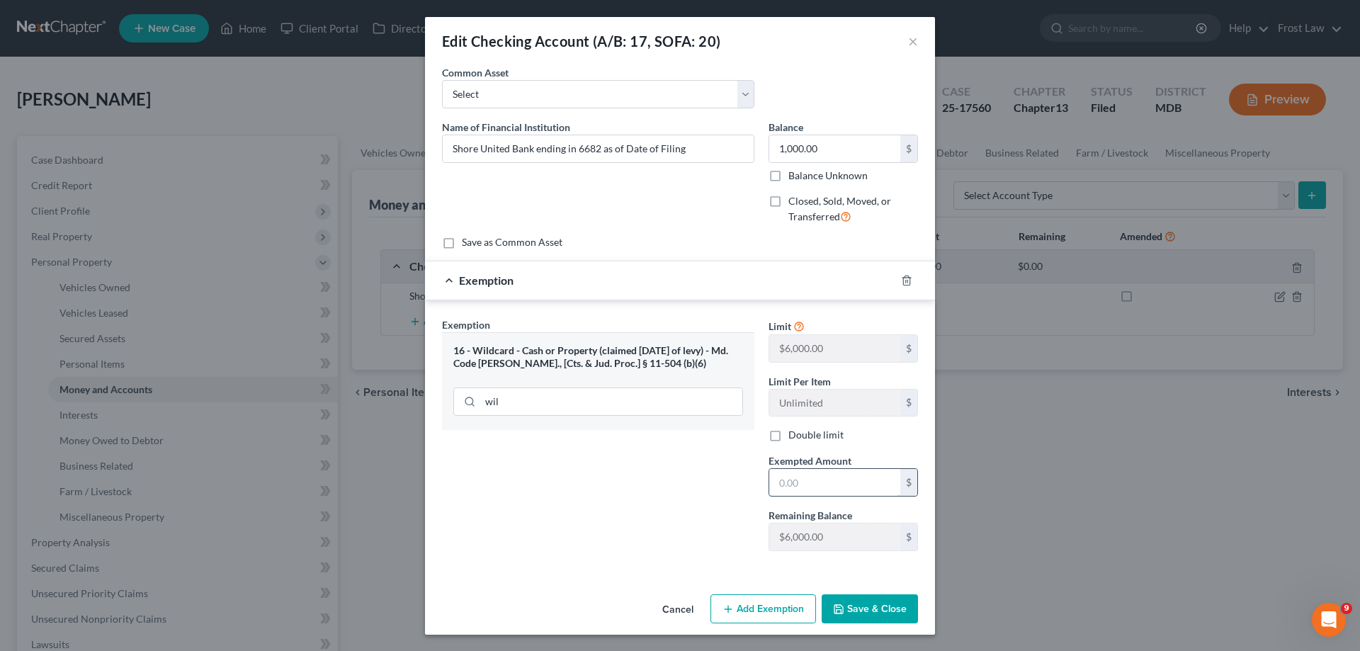
click at [828, 487] on input "text" at bounding box center [834, 482] width 131 height 27
type input "1,000.00"
click at [852, 603] on button "Save & Close" at bounding box center [869, 609] width 96 height 30
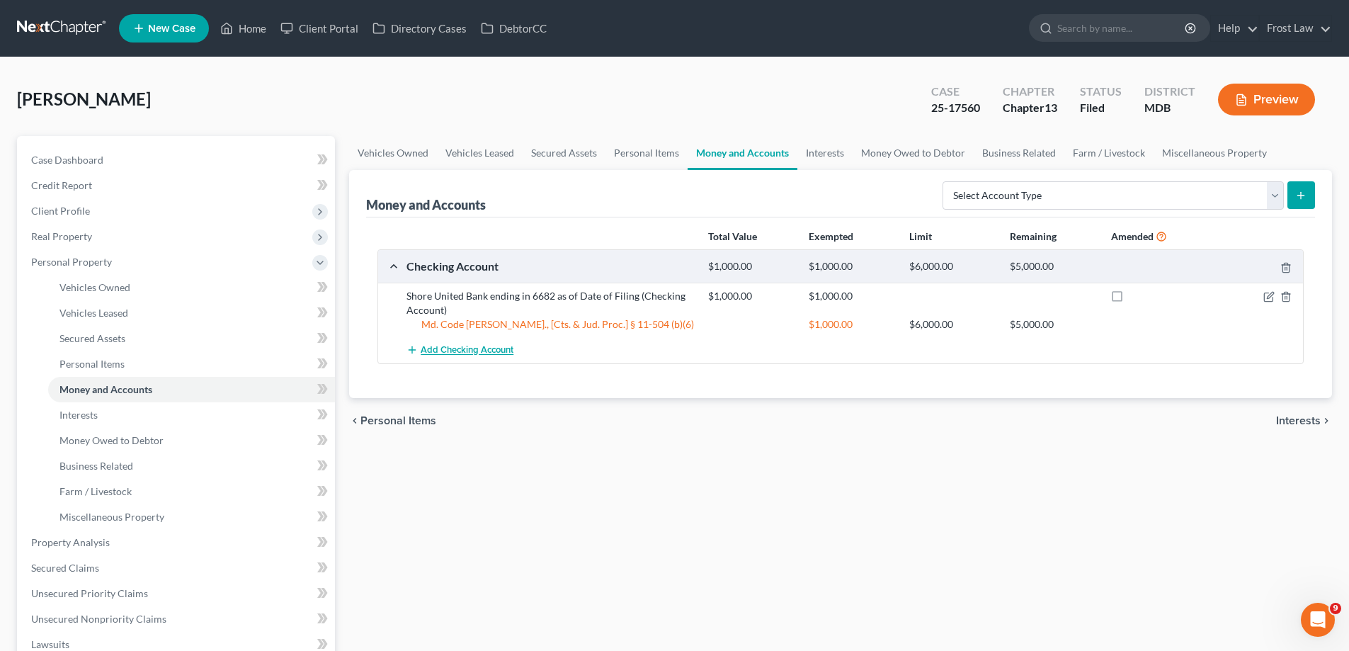
click at [455, 351] on span "Add Checking Account" at bounding box center [467, 350] width 93 height 11
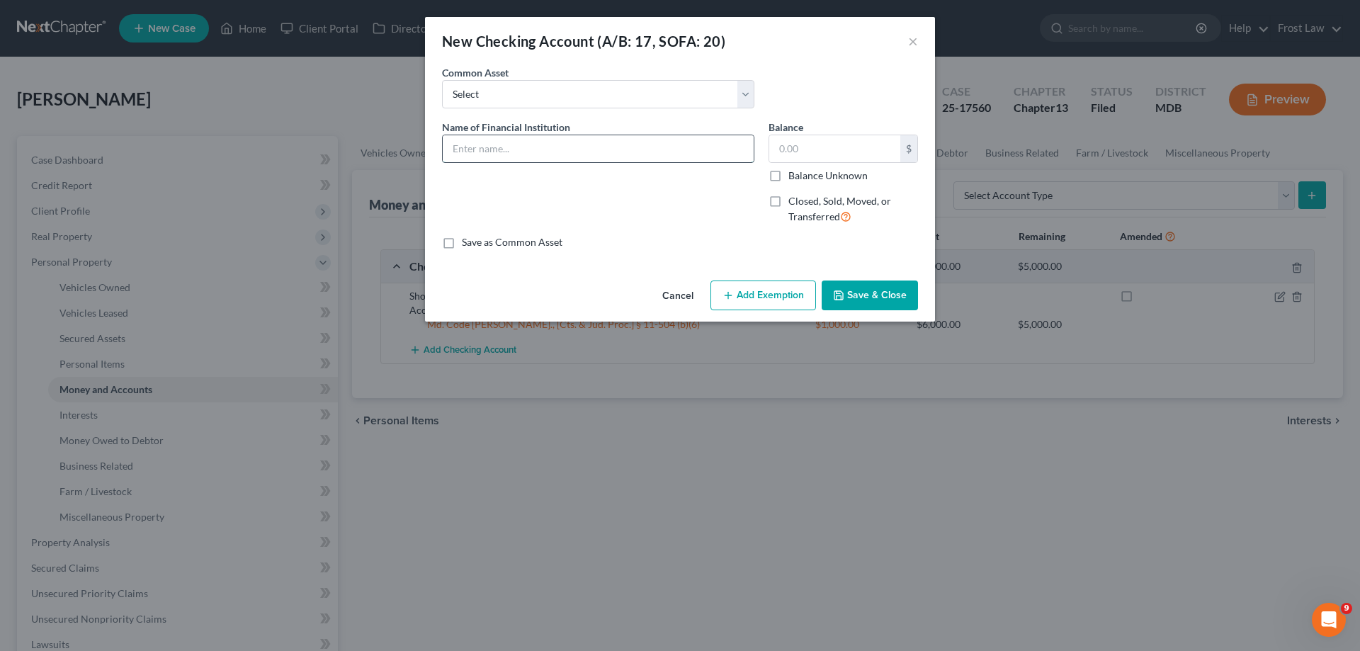
click at [499, 149] on input "text" at bounding box center [598, 148] width 311 height 27
drag, startPoint x: 734, startPoint y: 149, endPoint x: 667, endPoint y: 152, distance: 66.6
click at [667, 152] on input "Truist Account ending in 4305 as of Date of Filing (Joint Account)" at bounding box center [598, 148] width 311 height 27
drag, startPoint x: 579, startPoint y: 147, endPoint x: 562, endPoint y: 149, distance: 17.8
click at [562, 149] on input "Truist Account ending in 4305 as of Date of Filing" at bounding box center [598, 148] width 311 height 27
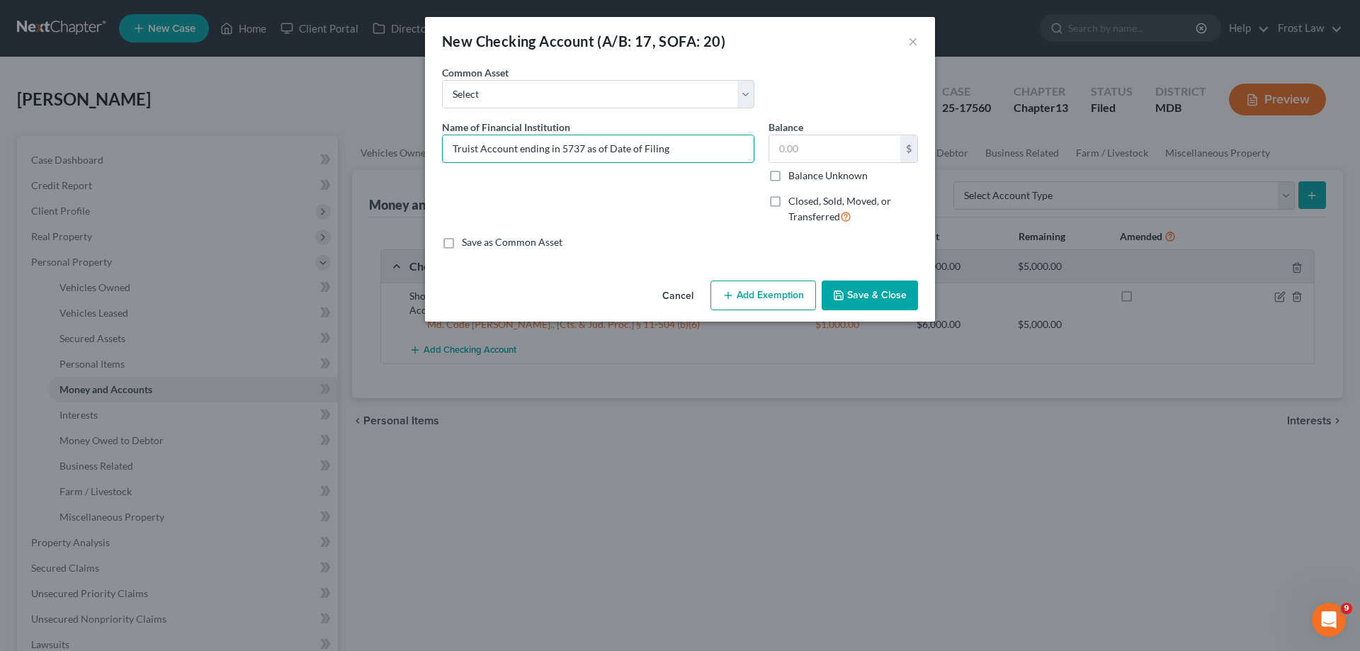
drag, startPoint x: 685, startPoint y: 153, endPoint x: 338, endPoint y: 143, distance: 347.1
click at [338, 143] on div "New Checking Account (A/B: 17, SOFA: 20) × An exemption set must first be selec…" at bounding box center [680, 325] width 1360 height 651
type input "Truist Account ending in 5737 as of Date of Filing"
click at [837, 139] on input "text" at bounding box center [834, 148] width 131 height 27
type input "199.83"
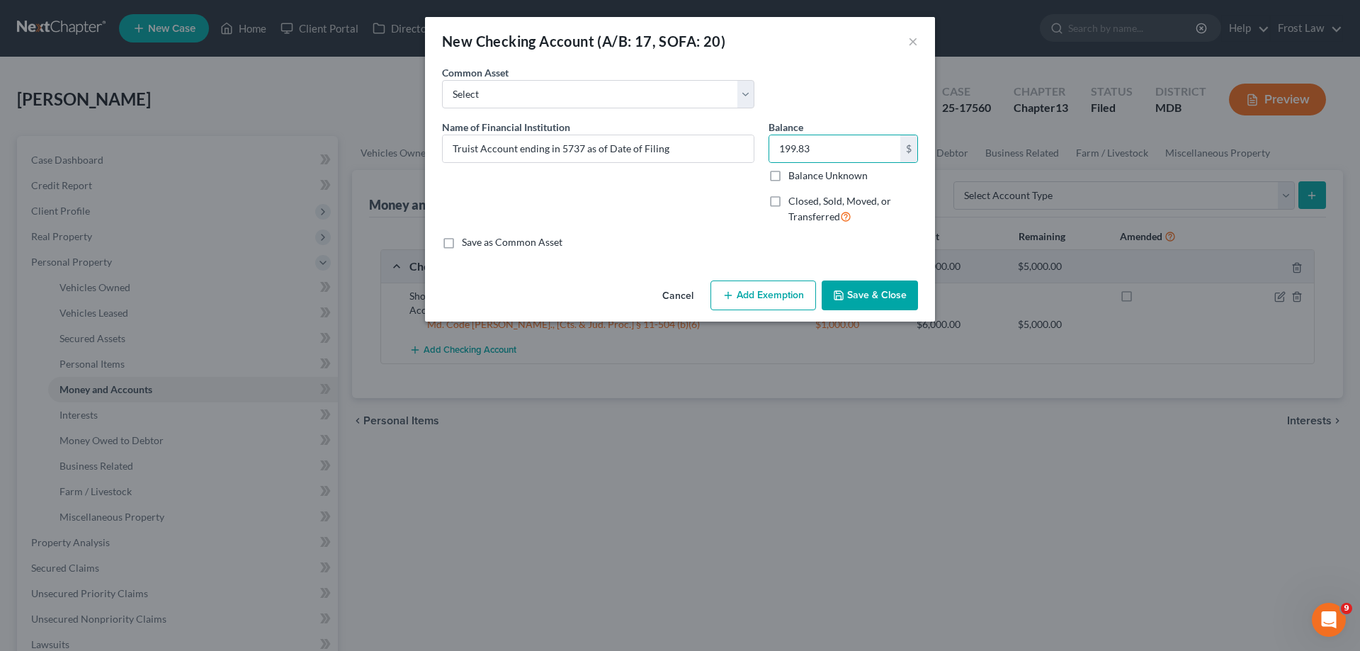
click at [784, 298] on button "Add Exemption" at bounding box center [763, 295] width 106 height 30
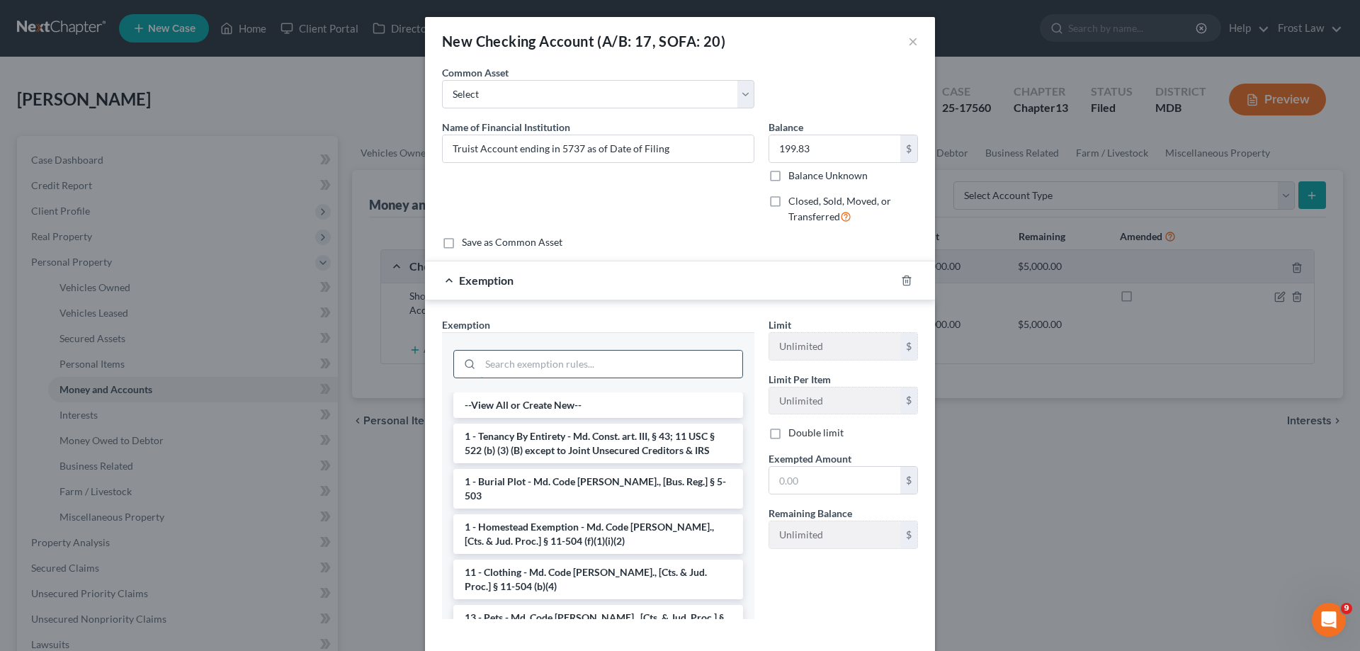
click at [631, 351] on input "search" at bounding box center [611, 364] width 262 height 27
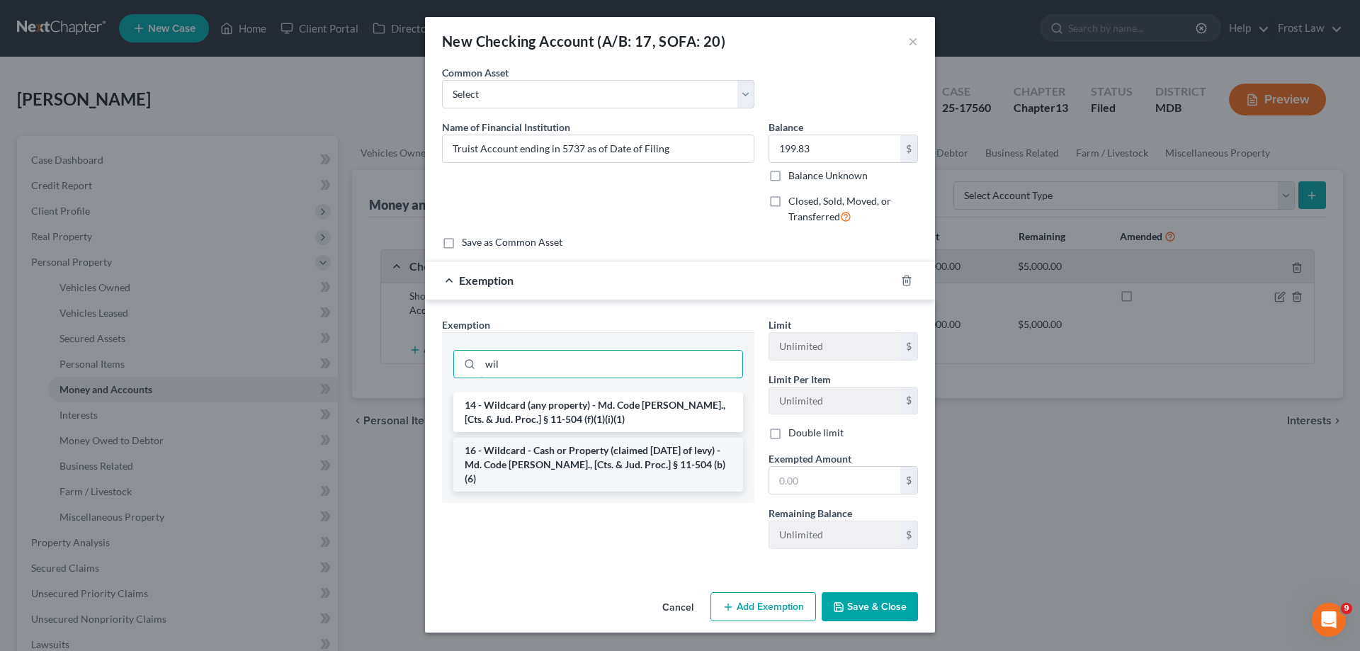
type input "wil"
drag, startPoint x: 620, startPoint y: 443, endPoint x: 641, endPoint y: 453, distance: 23.4
click at [621, 443] on li "16 - Wildcard - Cash or Property (claimed [DATE] of levy) - Md. Code [PERSON_NA…" at bounding box center [598, 465] width 290 height 54
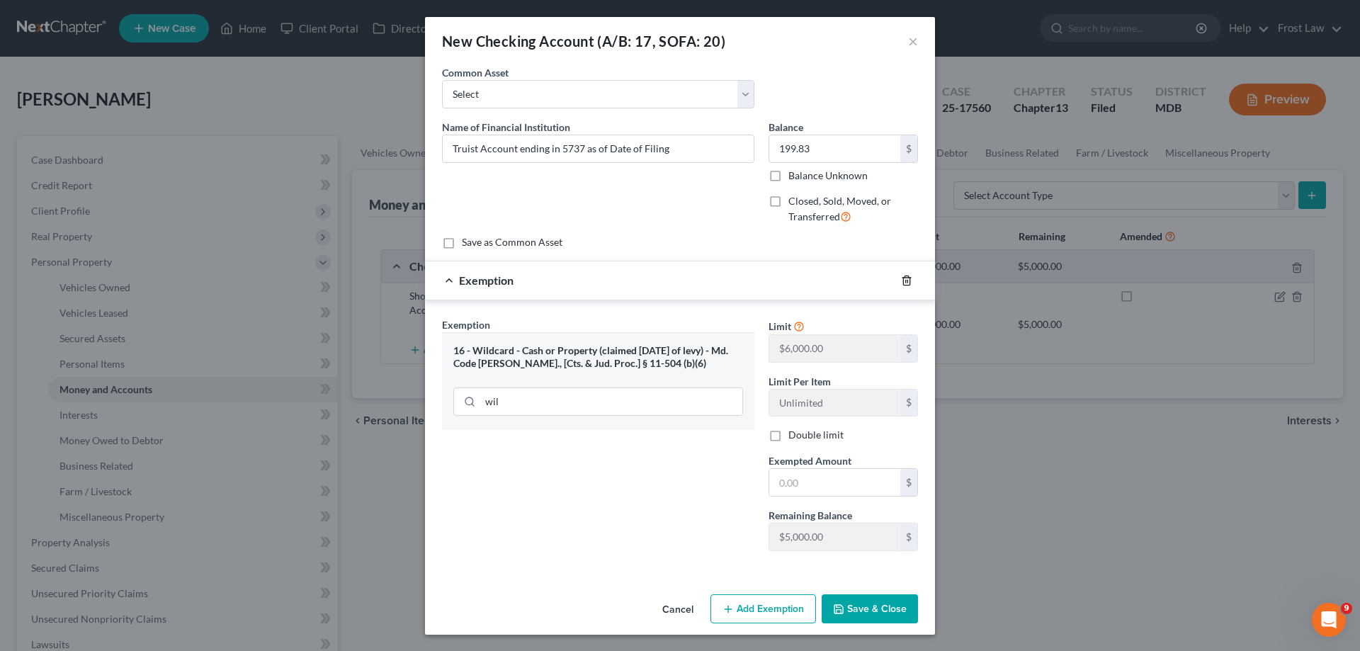
click at [901, 280] on icon "button" at bounding box center [906, 280] width 11 height 11
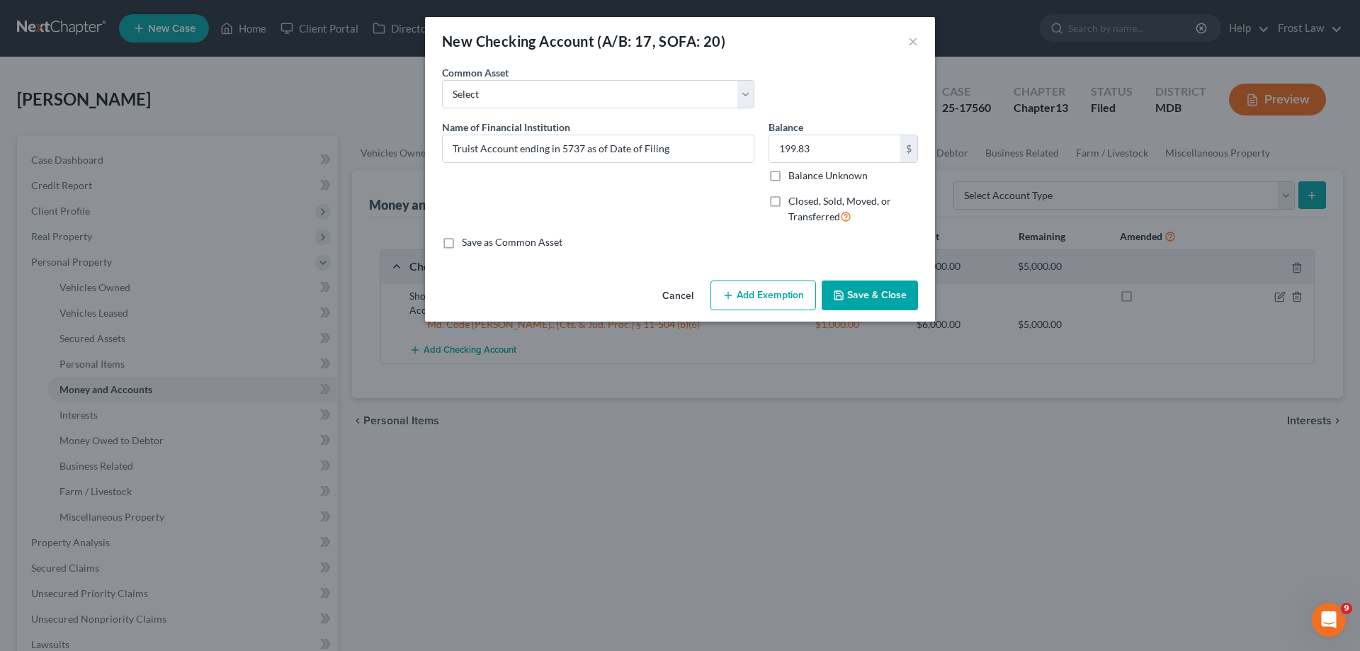
click at [772, 291] on button "Add Exemption" at bounding box center [763, 295] width 106 height 30
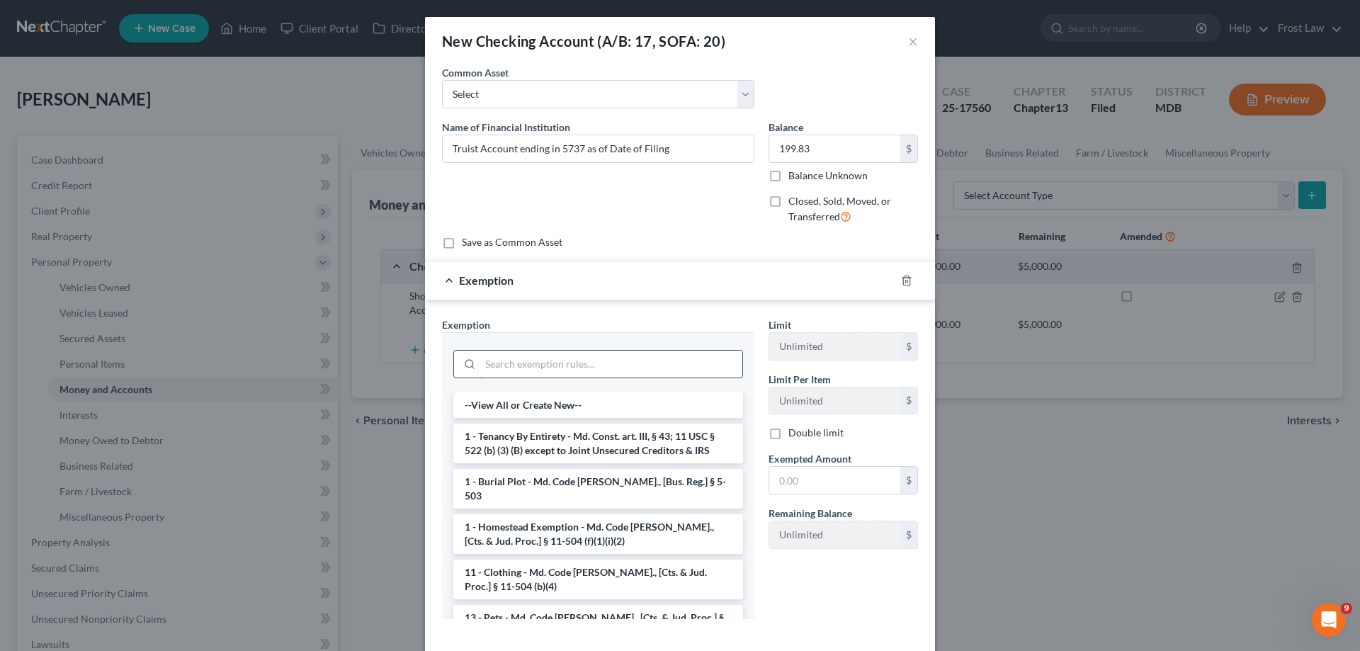
click at [540, 352] on input "search" at bounding box center [611, 364] width 262 height 27
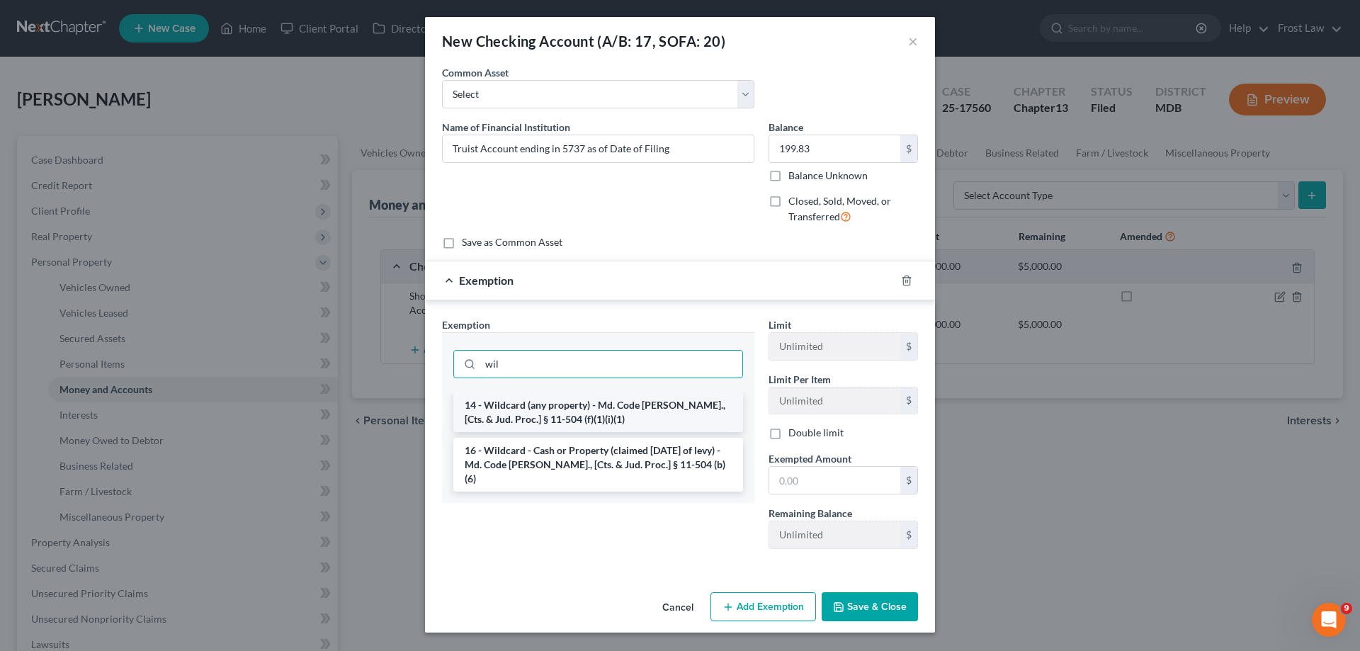
type input "wil"
click at [566, 411] on li "14 - Wildcard (any property) - Md. Code [PERSON_NAME]., [Cts. & Jud. Proc.] § 1…" at bounding box center [598, 412] width 290 height 40
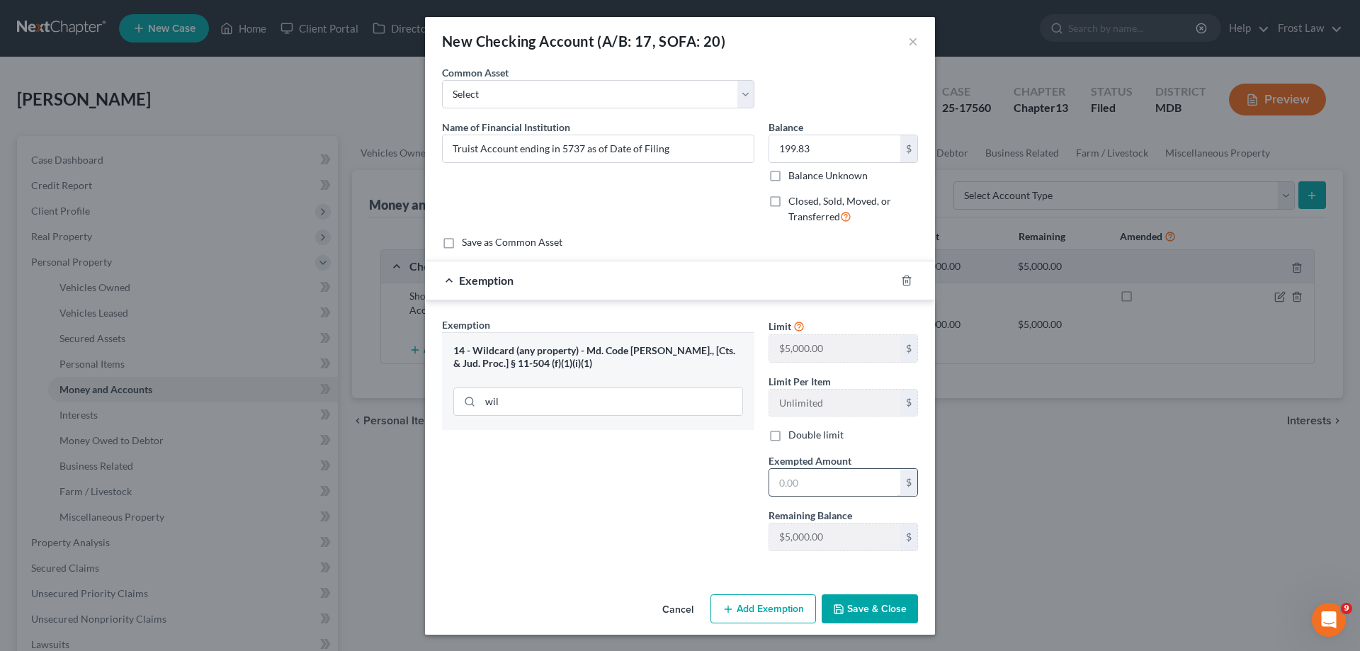
click at [810, 489] on input "text" at bounding box center [834, 482] width 131 height 27
type input "199.83"
click at [882, 610] on button "Save & Close" at bounding box center [869, 609] width 96 height 30
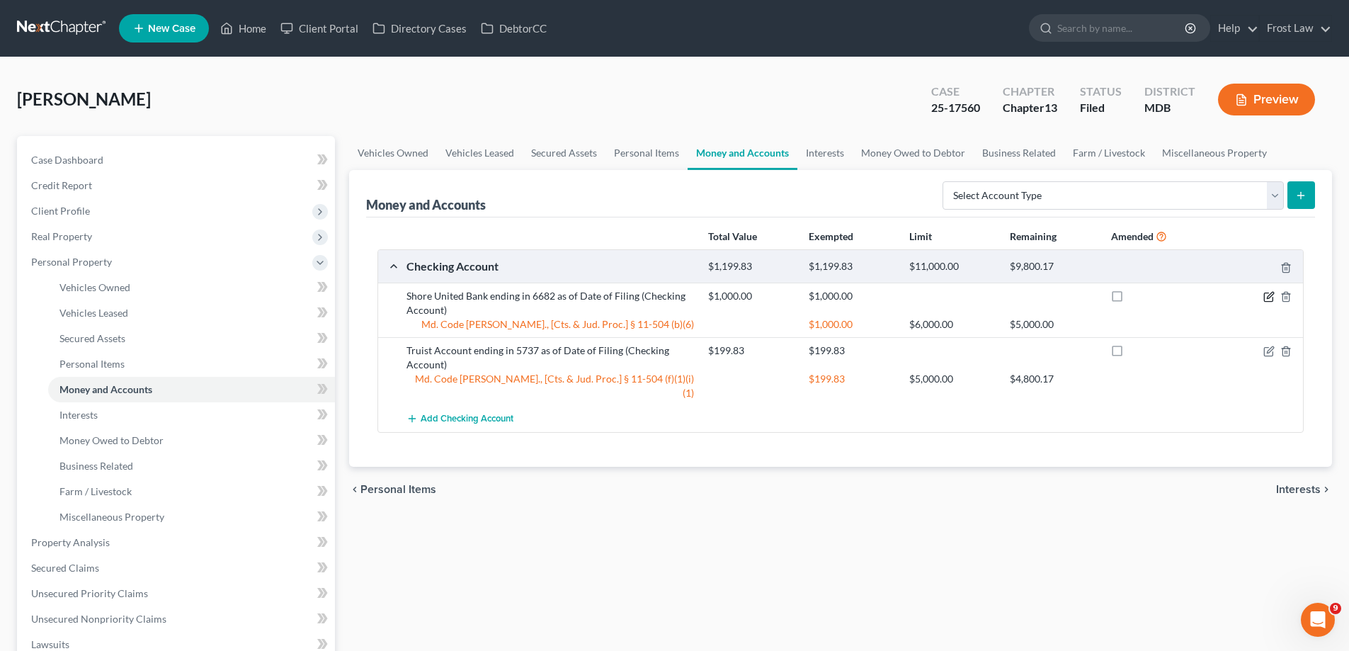
click at [1266, 295] on icon "button" at bounding box center [1268, 296] width 11 height 11
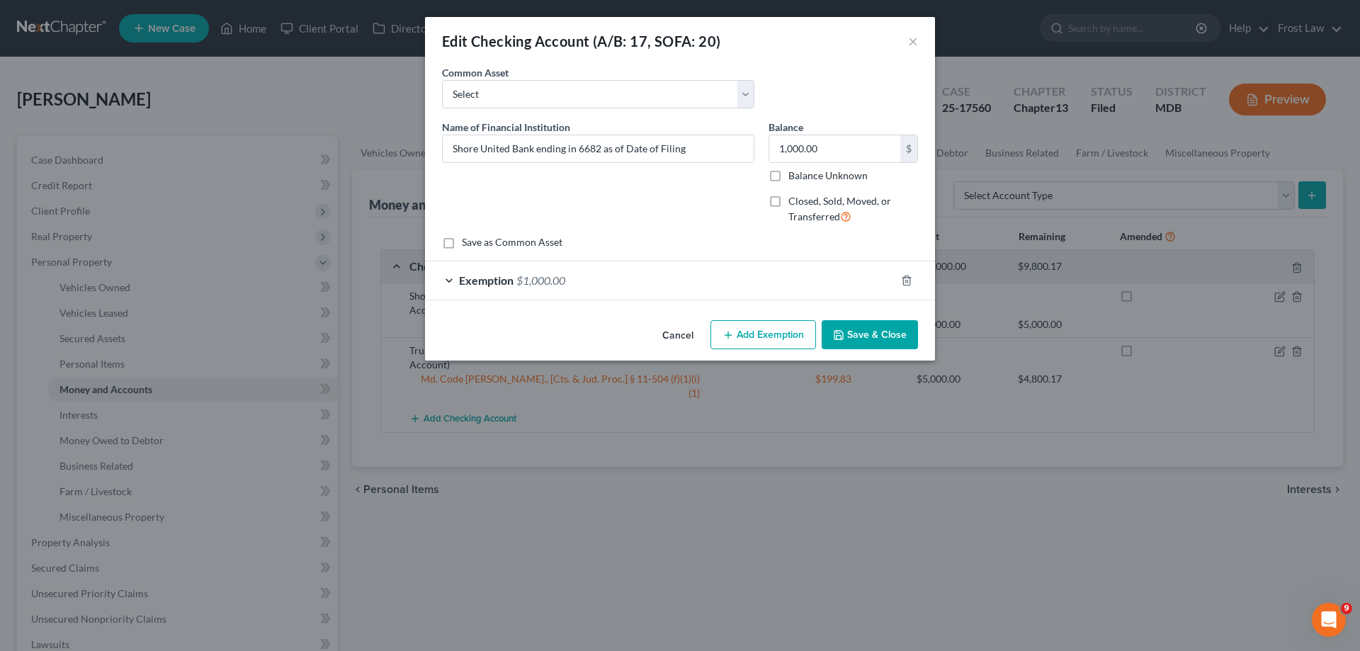
click at [535, 297] on div "Exemption $1,000.00" at bounding box center [660, 280] width 470 height 38
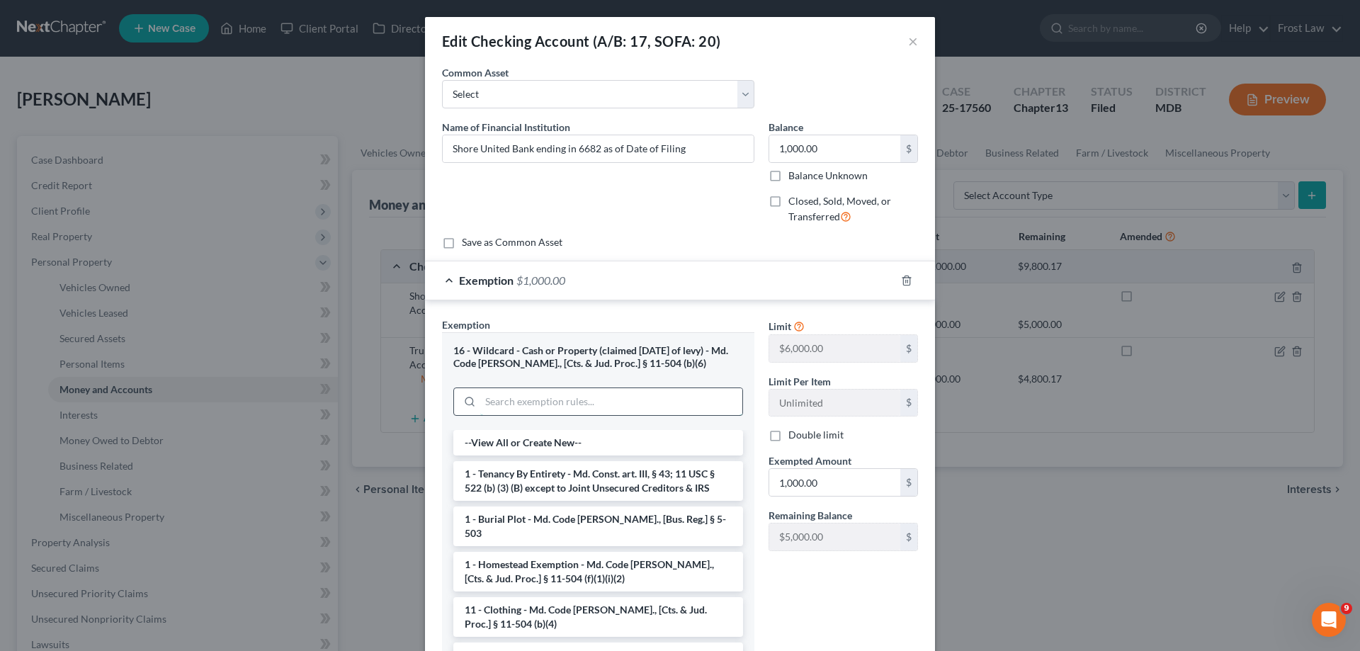
click at [541, 389] on input "search" at bounding box center [611, 401] width 262 height 27
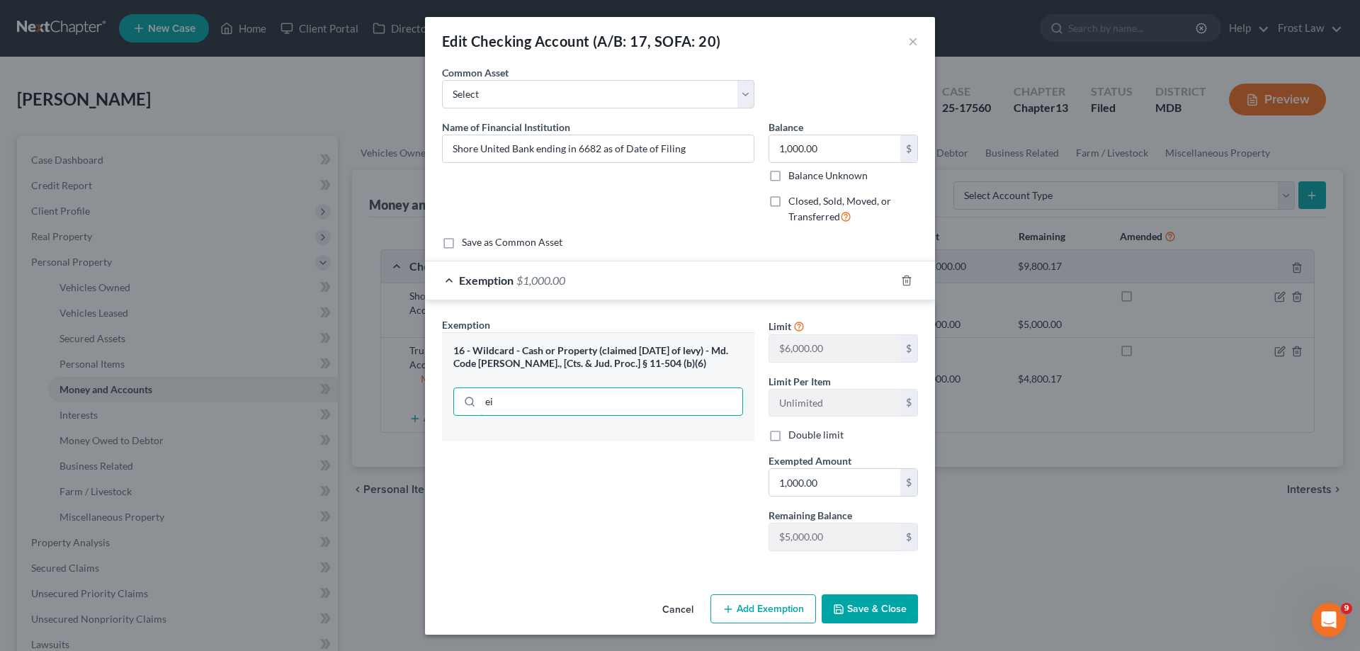
type input "e"
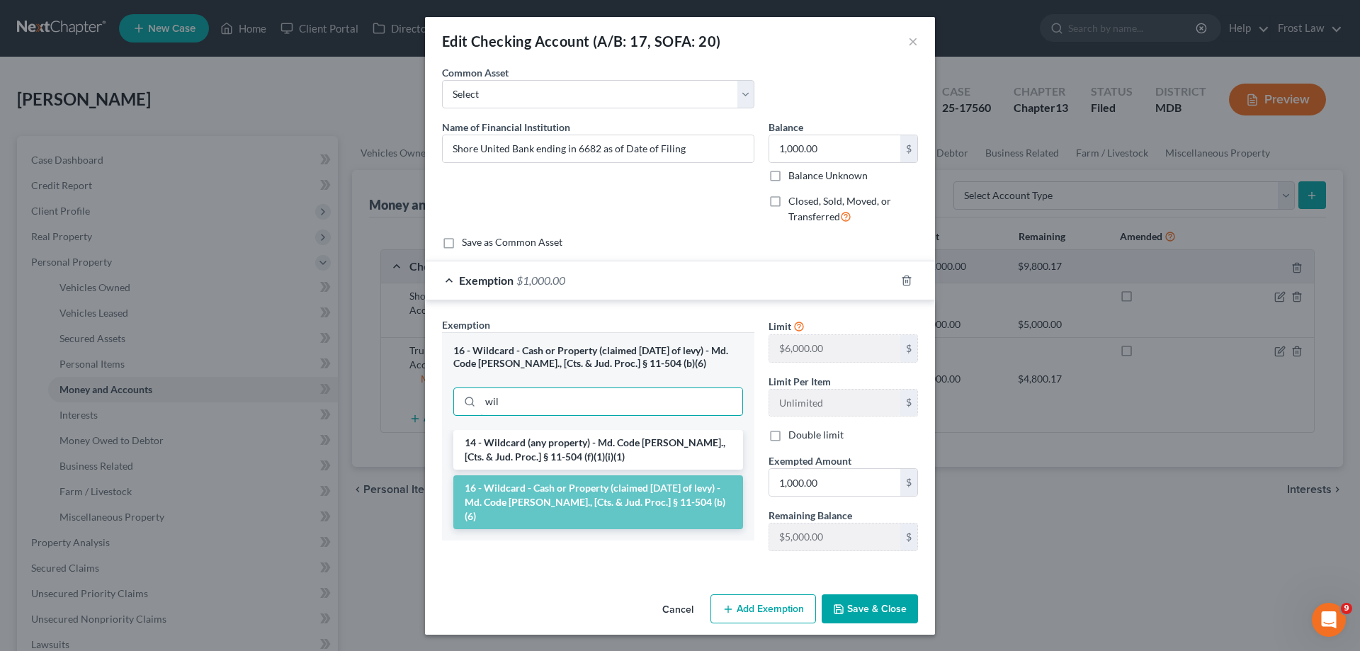
type input "wil"
click at [567, 442] on li "14 - Wildcard (any property) - Md. Code [PERSON_NAME]., [Cts. & Jud. Proc.] § 1…" at bounding box center [598, 450] width 290 height 40
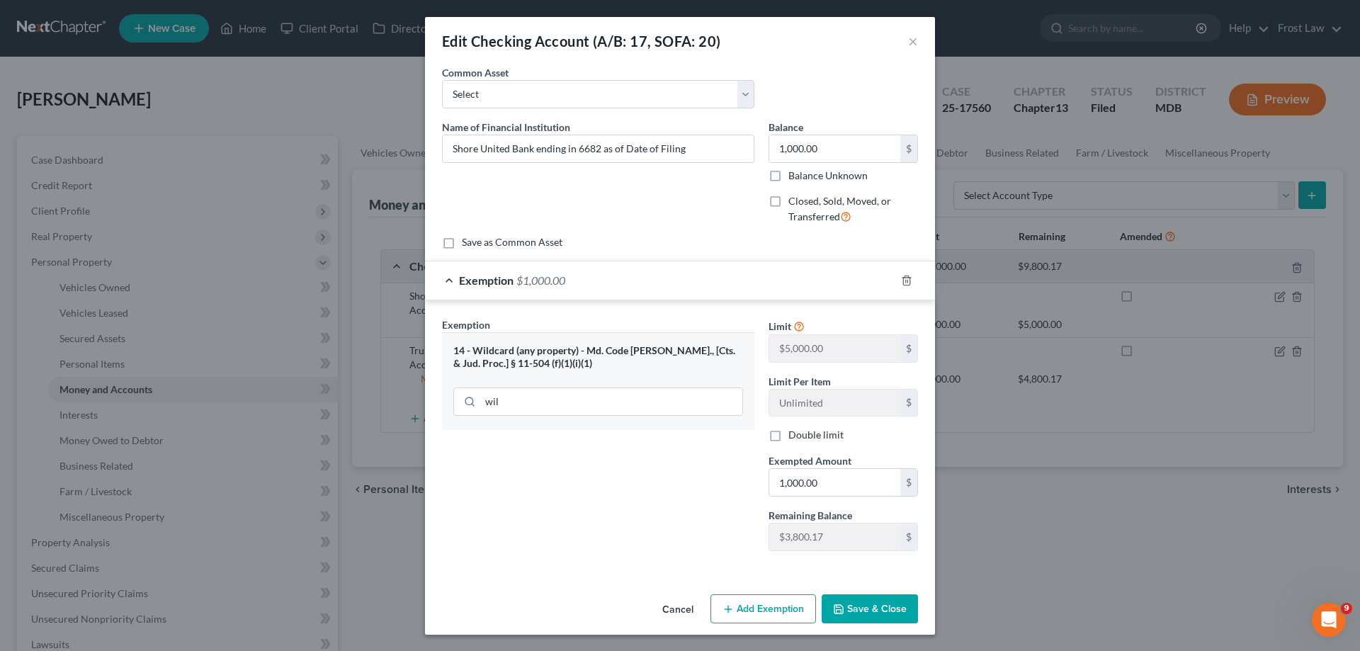
click at [853, 607] on button "Save & Close" at bounding box center [869, 609] width 96 height 30
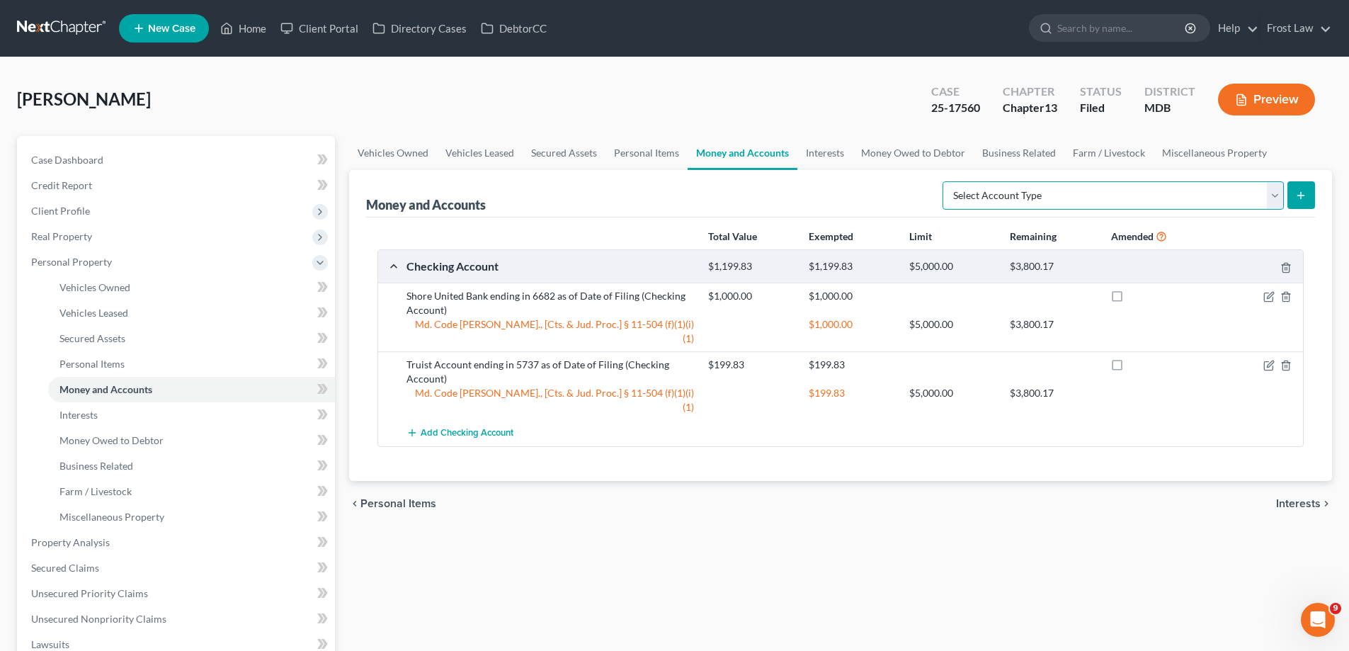
drag, startPoint x: 1062, startPoint y: 196, endPoint x: 1059, endPoint y: 205, distance: 9.6
click at [1062, 196] on select "Select Account Type Brokerage (A/B: 18, SOFA: 20) Cash on Hand (A/B: 16) Certif…" at bounding box center [1112, 195] width 341 height 28
select select "savings"
click at [946, 181] on select "Select Account Type Brokerage (A/B: 18, SOFA: 20) Cash on Hand (A/B: 16) Certif…" at bounding box center [1112, 195] width 341 height 28
click at [1293, 194] on button "submit" at bounding box center [1301, 195] width 28 height 28
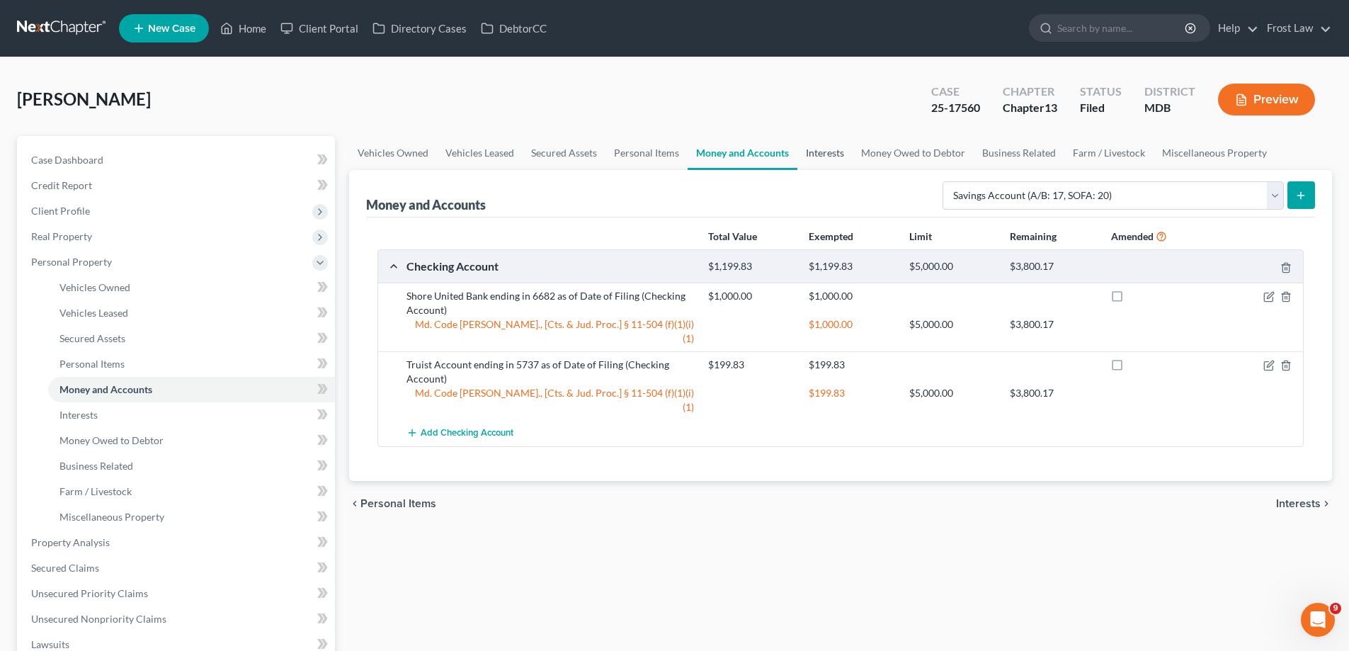
click at [814, 150] on link "Interests" at bounding box center [824, 153] width 55 height 34
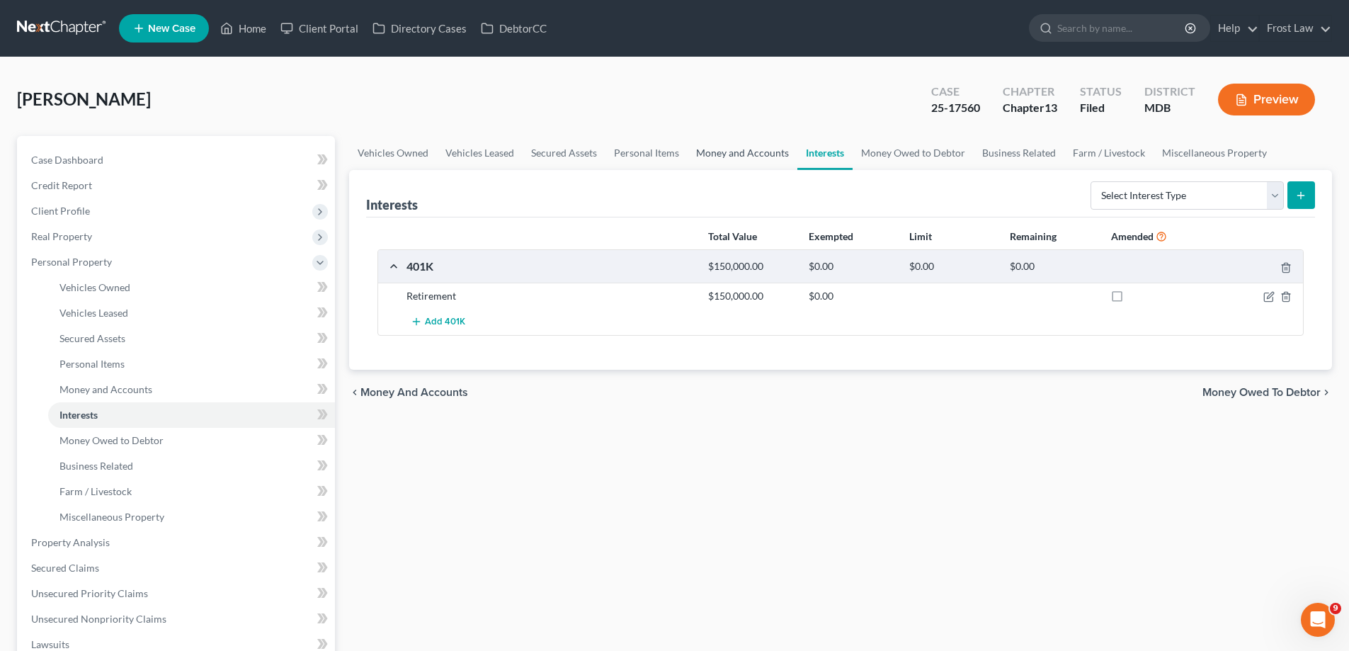
click at [734, 154] on link "Money and Accounts" at bounding box center [743, 153] width 110 height 34
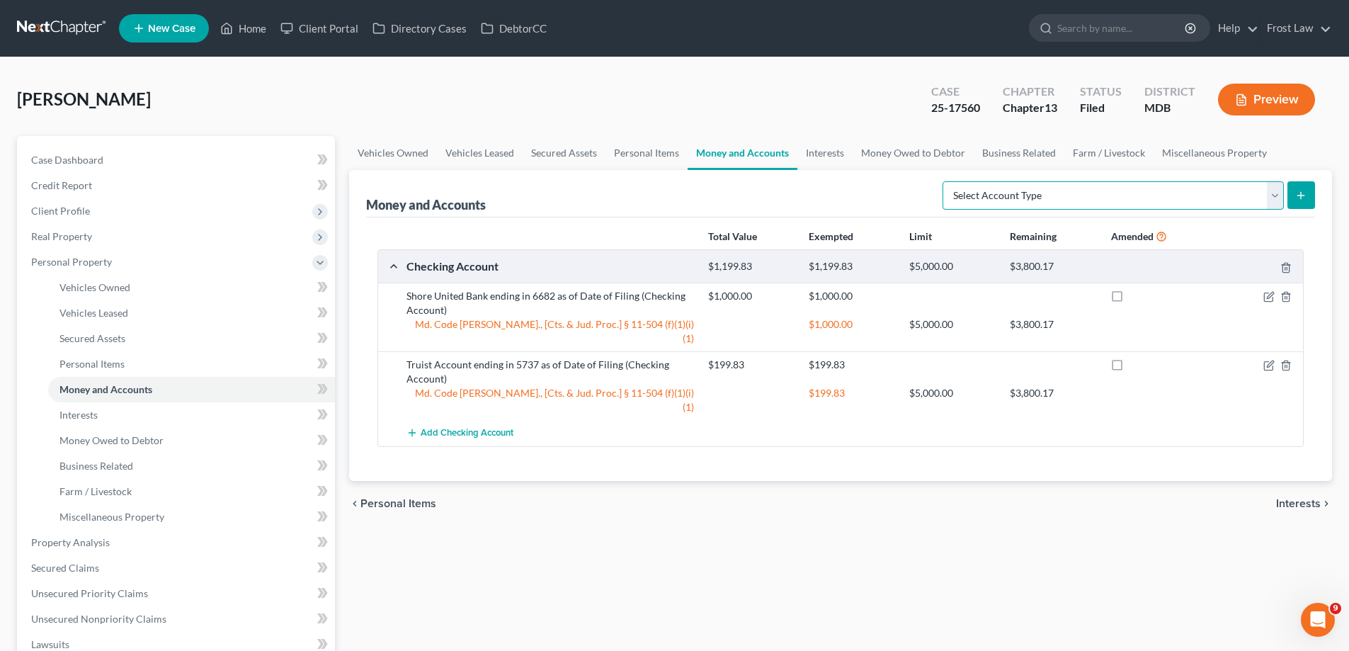
click at [1066, 195] on select "Select Account Type Brokerage (A/B: 18, SOFA: 20) Cash on Hand (A/B: 16) Certif…" at bounding box center [1112, 195] width 341 height 28
select select "savings"
click at [946, 181] on select "Select Account Type Brokerage (A/B: 18, SOFA: 20) Cash on Hand (A/B: 16) Certif…" at bounding box center [1112, 195] width 341 height 28
click at [1299, 205] on button "submit" at bounding box center [1301, 195] width 28 height 28
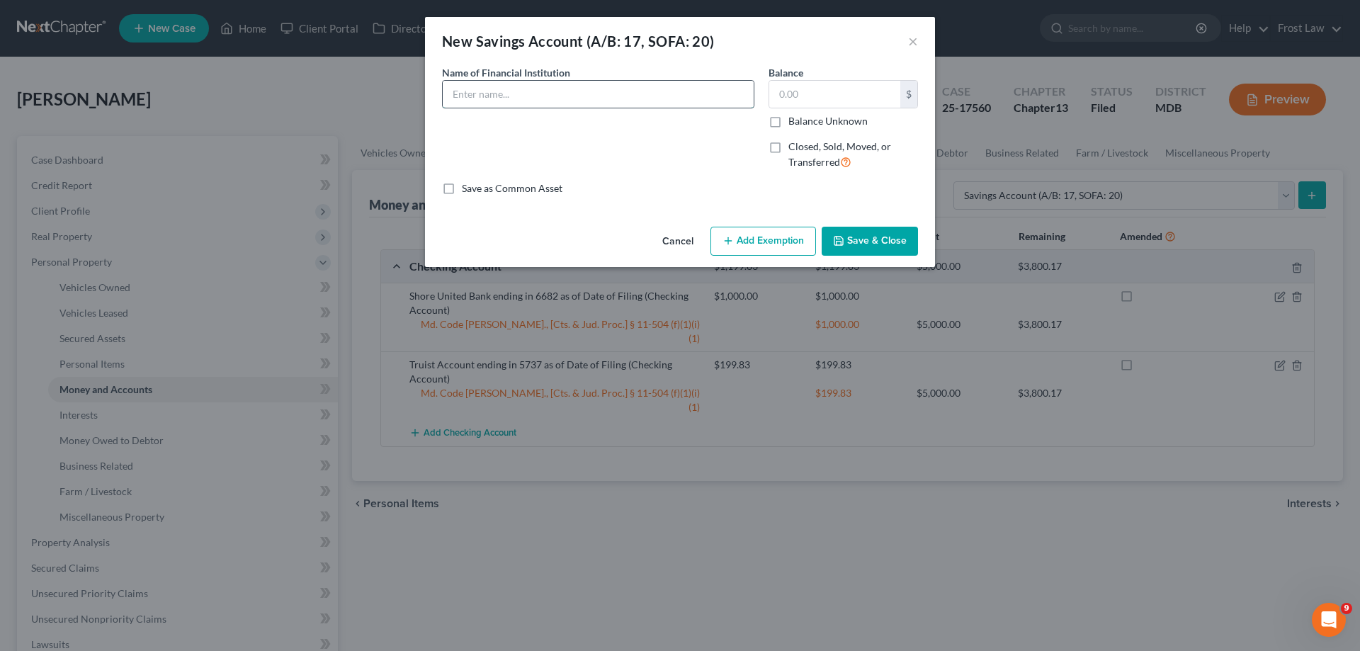
click at [603, 92] on input "text" at bounding box center [598, 94] width 311 height 27
paste input "Truist Account ending in 5737 as of Date of Filing"
drag, startPoint x: 581, startPoint y: 93, endPoint x: 561, endPoint y: 98, distance: 21.0
click at [561, 98] on input "Truist Account ending in 5737 as of Date of Filing" at bounding box center [598, 94] width 311 height 27
type input "Truist Account ending in 2551 as of Date of Filing"
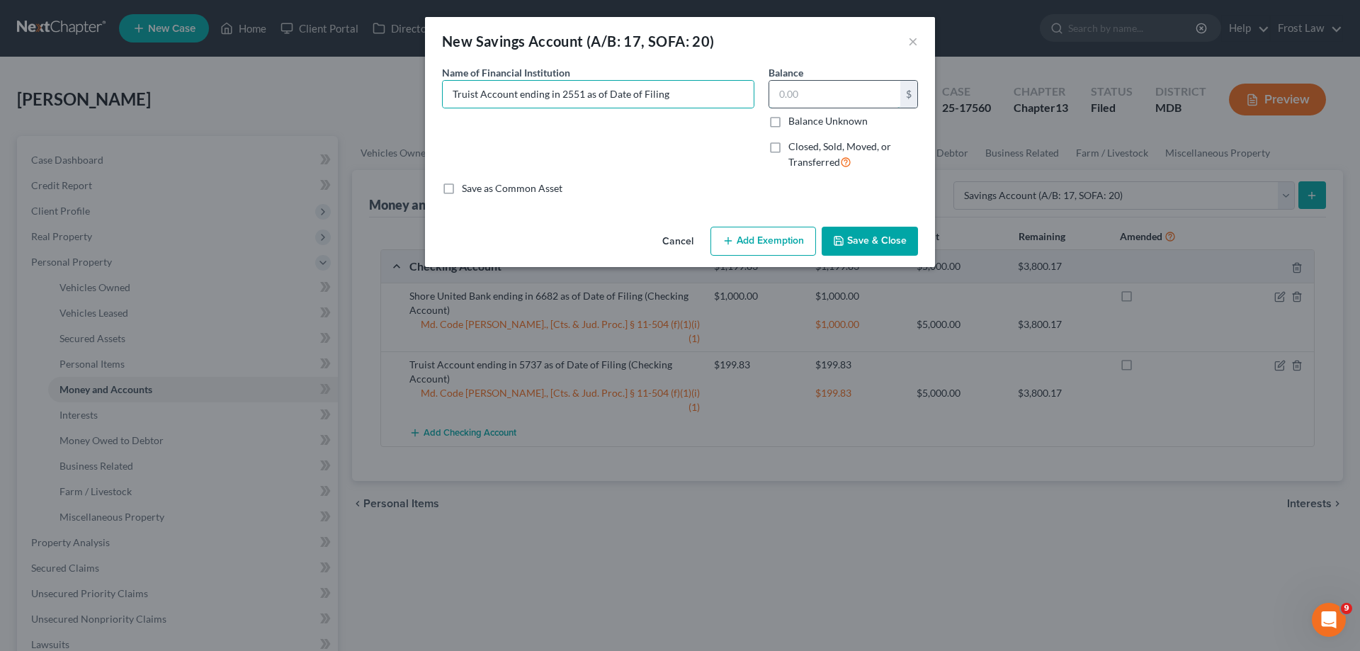
click at [815, 106] on input "text" at bounding box center [834, 94] width 131 height 27
type input "31.51"
click at [763, 233] on button "Add Exemption" at bounding box center [763, 242] width 106 height 30
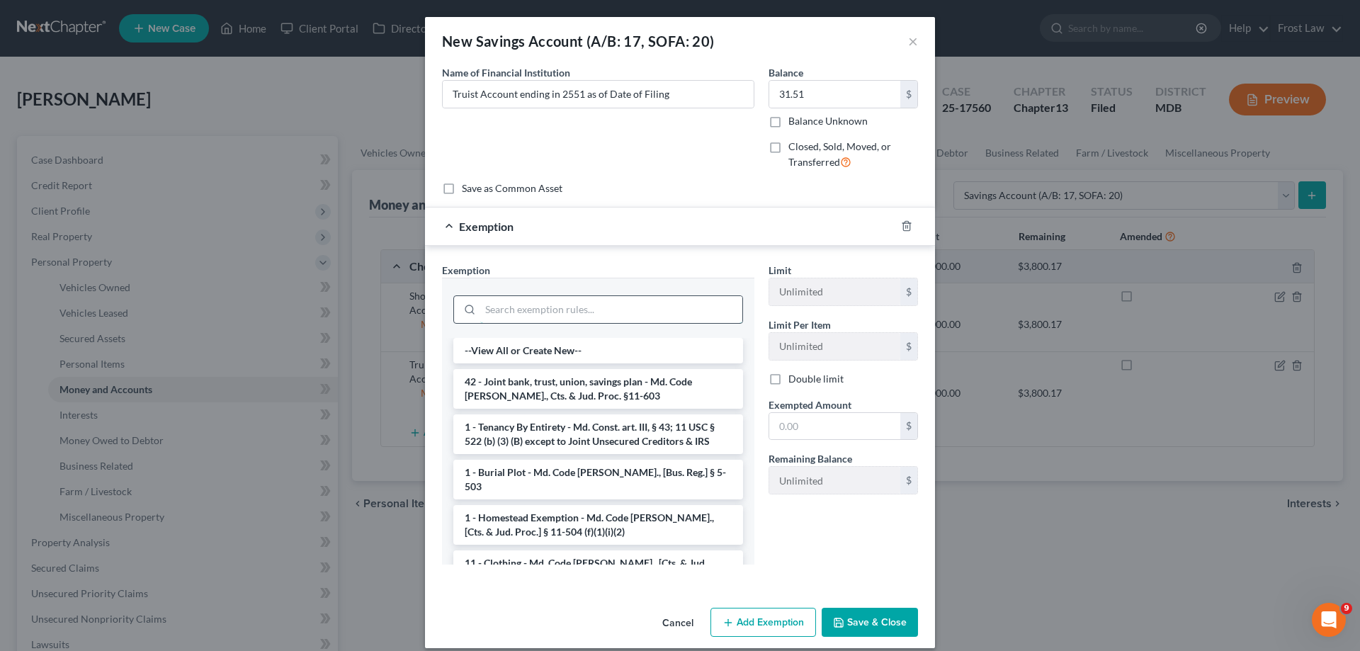
click at [605, 302] on input "search" at bounding box center [611, 309] width 262 height 27
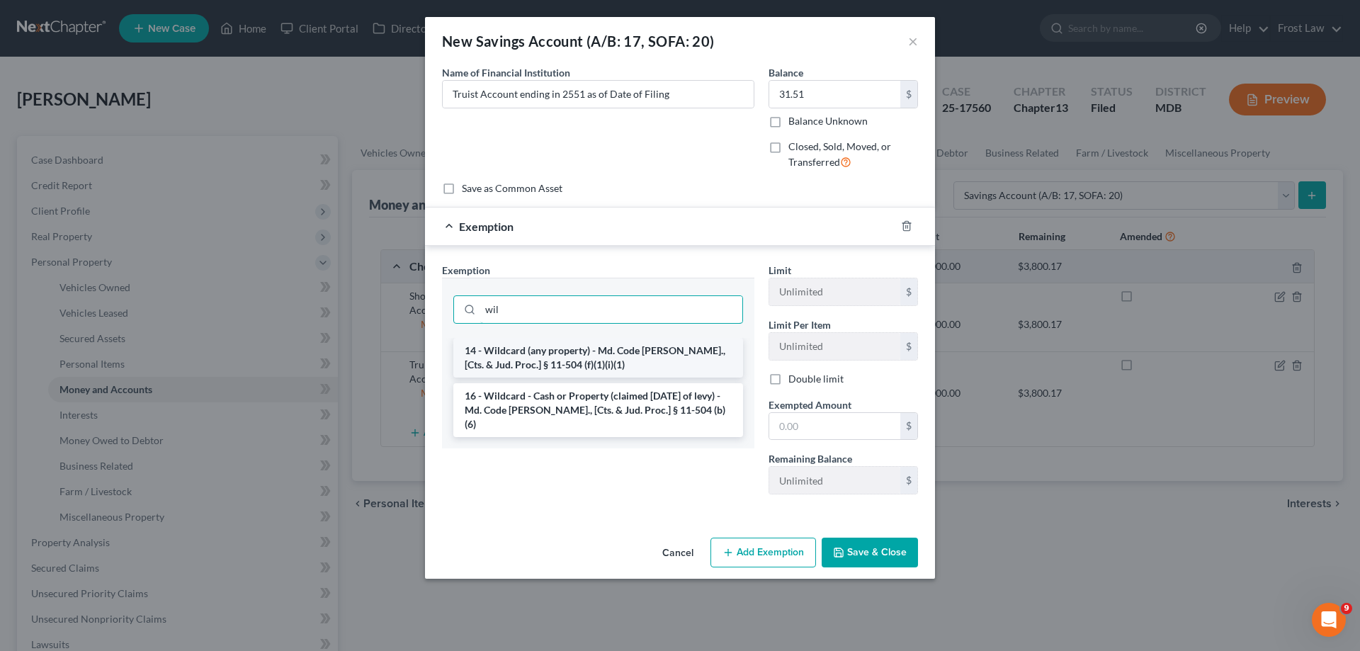
type input "wil"
click at [629, 348] on li "14 - Wildcard (any property) - Md. Code [PERSON_NAME]., [Cts. & Jud. Proc.] § 1…" at bounding box center [598, 358] width 290 height 40
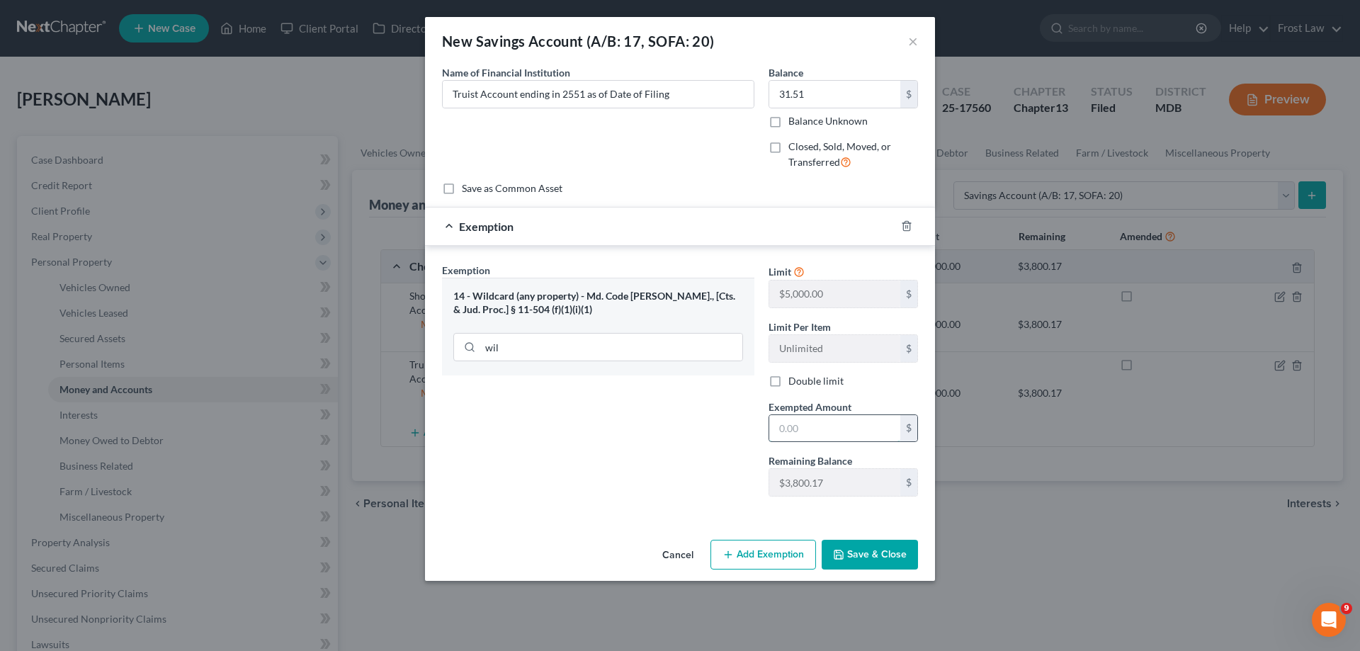
click at [831, 431] on input "text" at bounding box center [834, 428] width 131 height 27
type input "31.51"
drag, startPoint x: 867, startPoint y: 552, endPoint x: 879, endPoint y: 548, distance: 11.9
click at [870, 550] on button "Save & Close" at bounding box center [869, 555] width 96 height 30
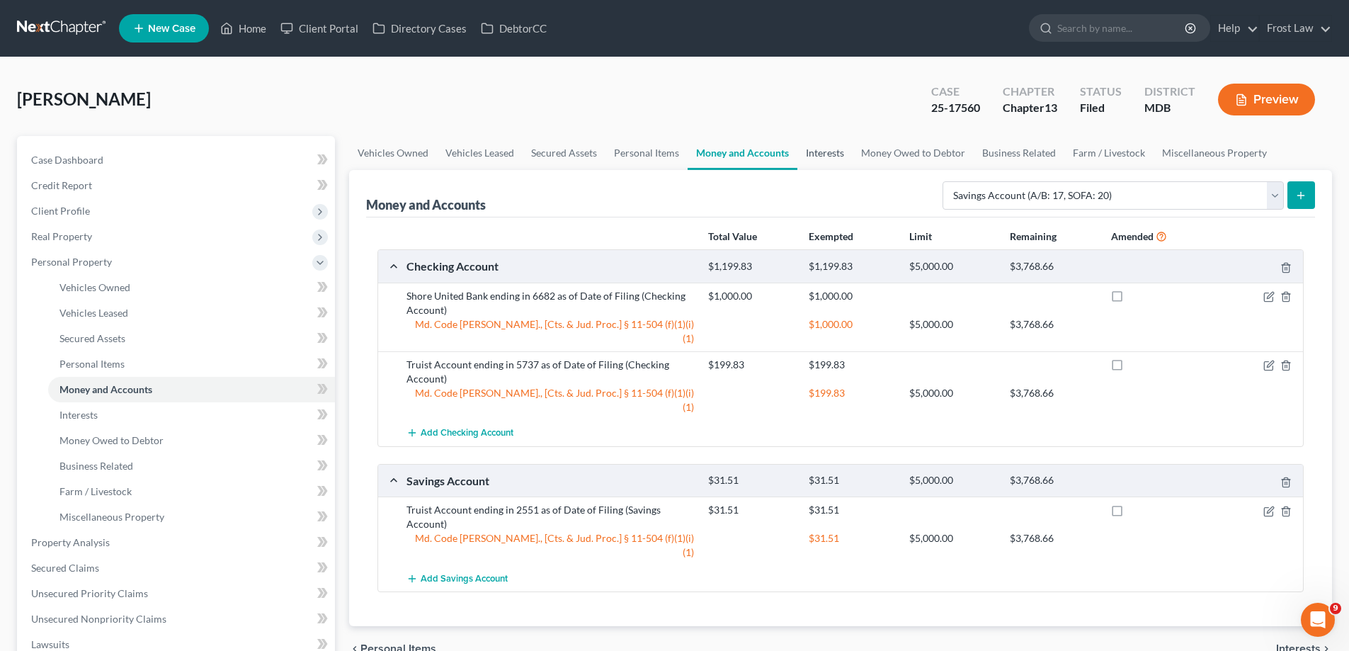
click at [830, 155] on link "Interests" at bounding box center [824, 153] width 55 height 34
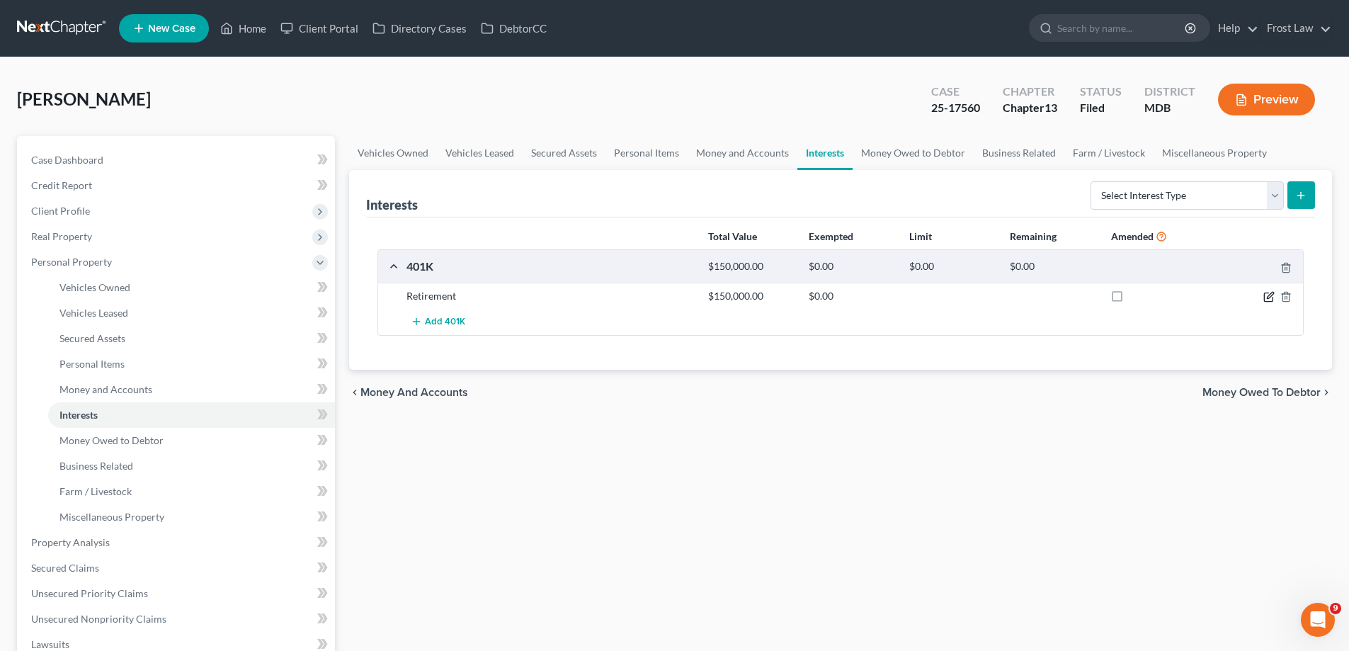
click at [1267, 293] on icon "button" at bounding box center [1268, 297] width 8 height 8
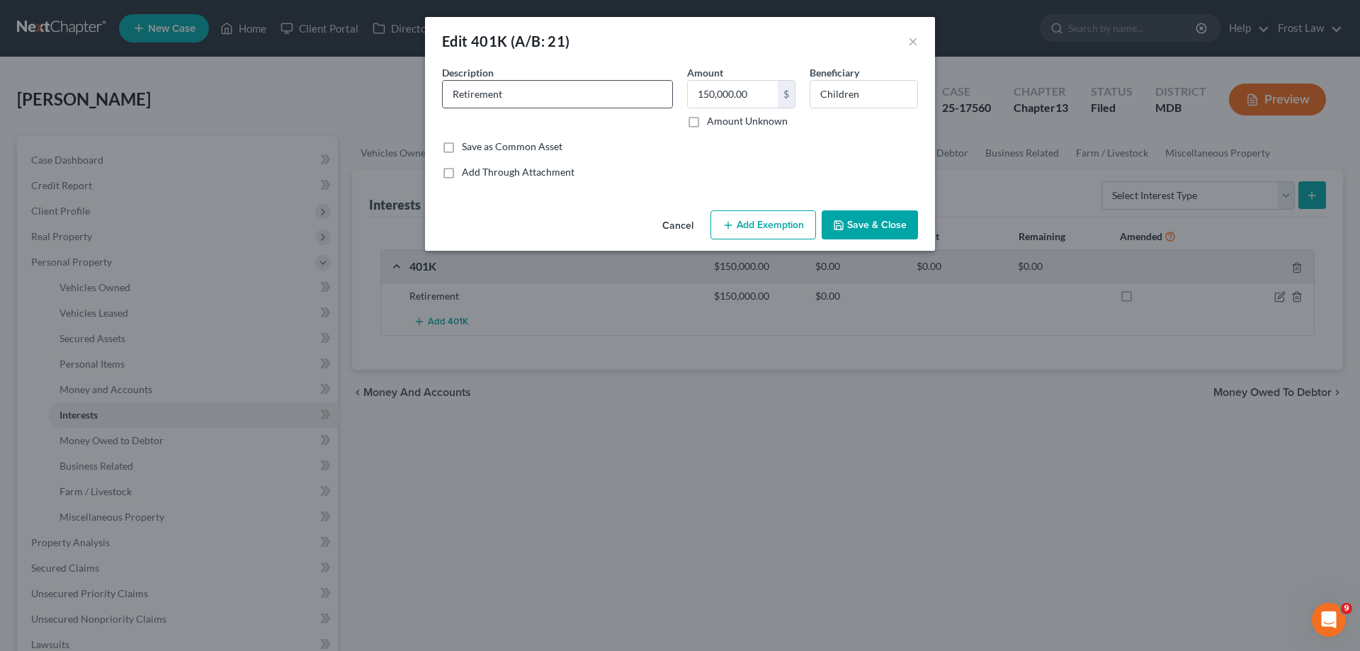
click at [586, 99] on input "Retirement" at bounding box center [557, 94] width 229 height 27
drag, startPoint x: 605, startPoint y: 95, endPoint x: 777, endPoint y: 91, distance: 171.4
click at [777, 91] on div "Description * Retirement Plan through Employer (Estimated Amount - statement to…" at bounding box center [680, 102] width 490 height 74
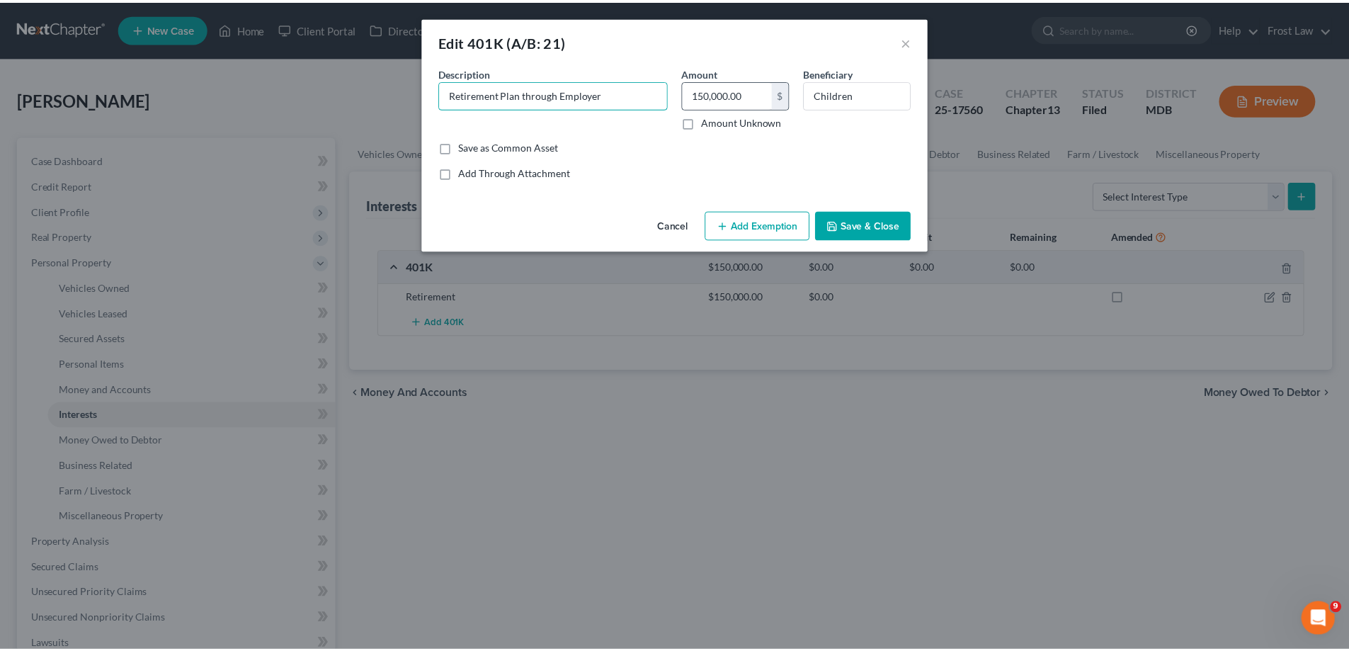
scroll to position [0, 0]
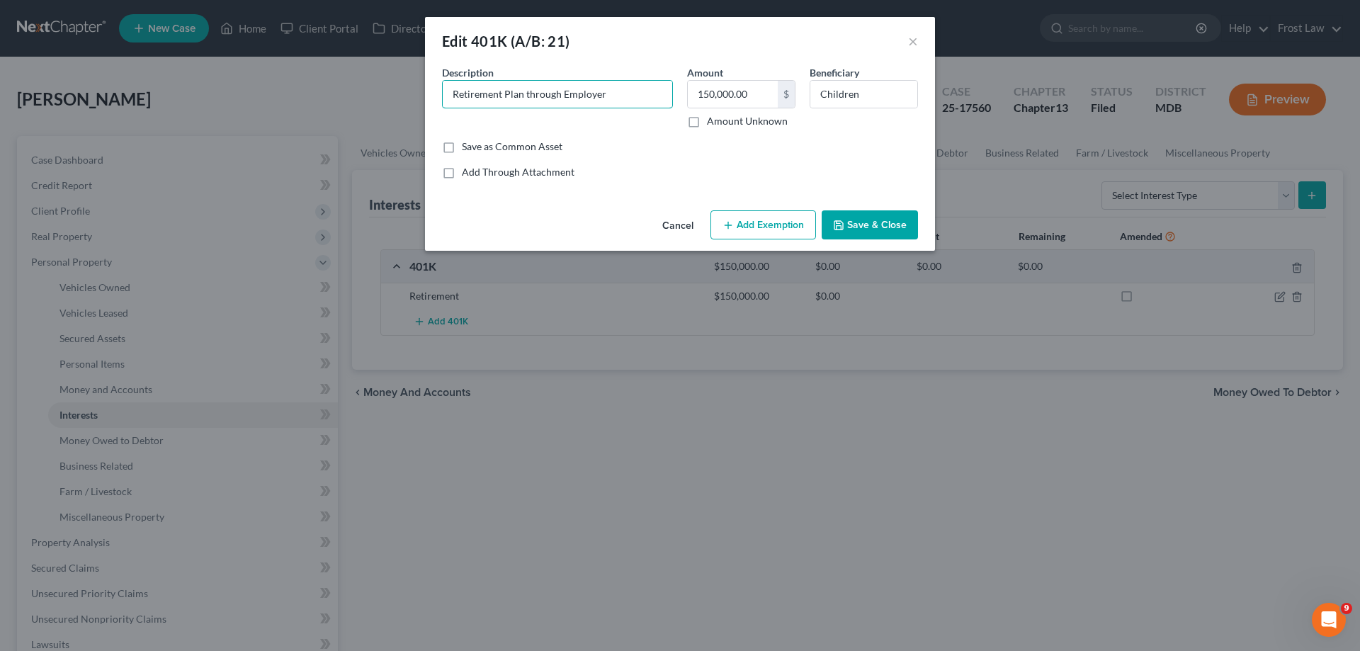
drag, startPoint x: 627, startPoint y: 89, endPoint x: 421, endPoint y: 121, distance: 208.5
click at [421, 121] on div "Edit 401K (A/B: 21) × An exemption set must first be selected from the Filing I…" at bounding box center [680, 325] width 1360 height 651
type input "401K through Employer"
click at [769, 92] on input "150,000.00" at bounding box center [733, 94] width 90 height 27
type input "286,932.46"
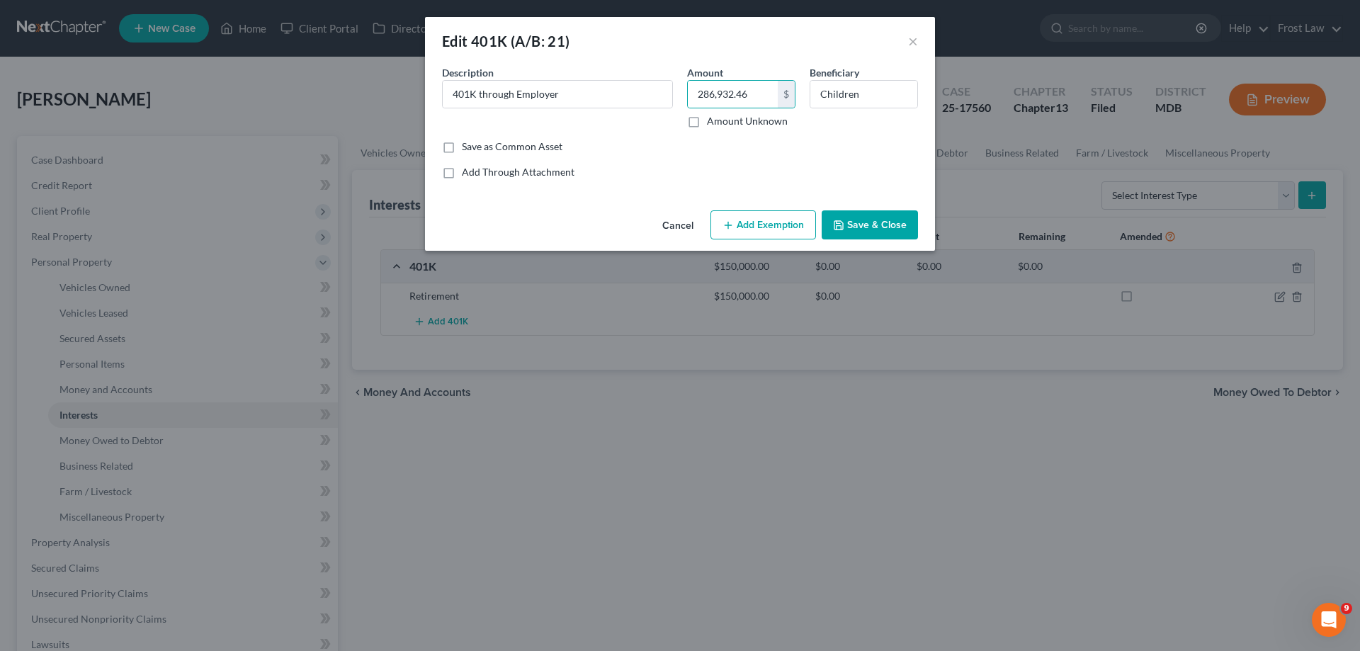
click at [754, 219] on button "Add Exemption" at bounding box center [763, 225] width 106 height 30
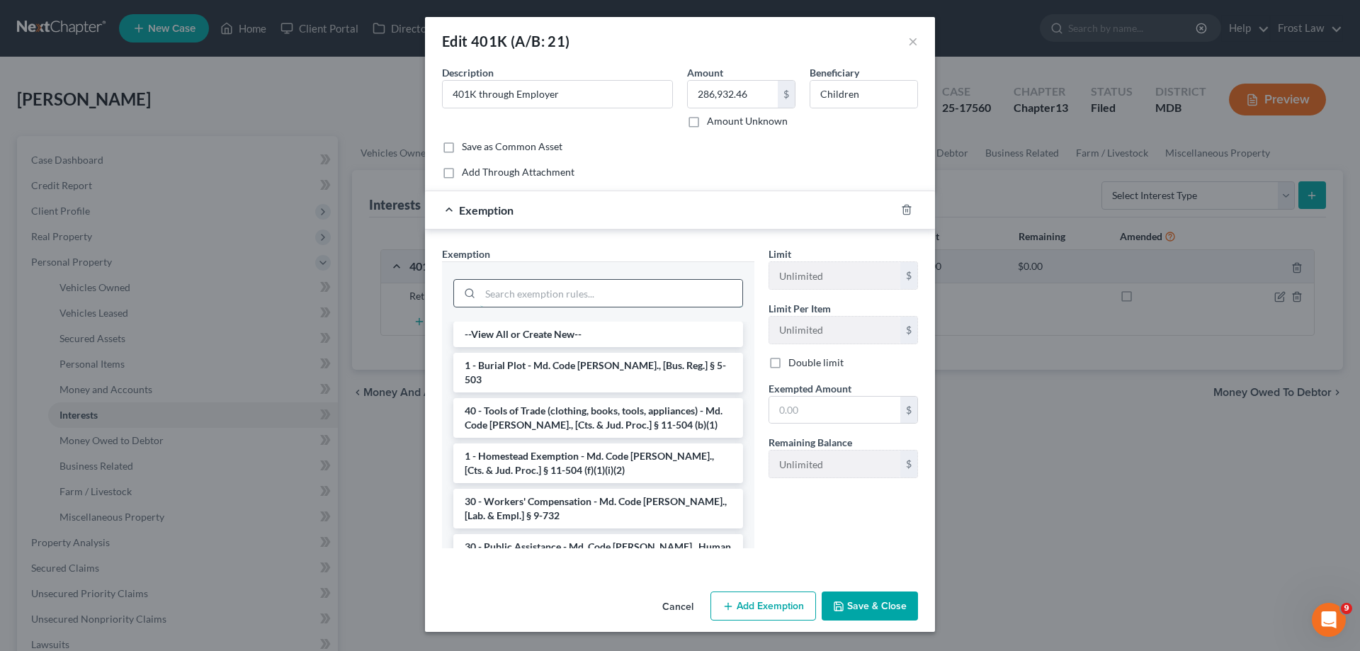
click at [538, 299] on input "search" at bounding box center [611, 293] width 262 height 27
type input "w"
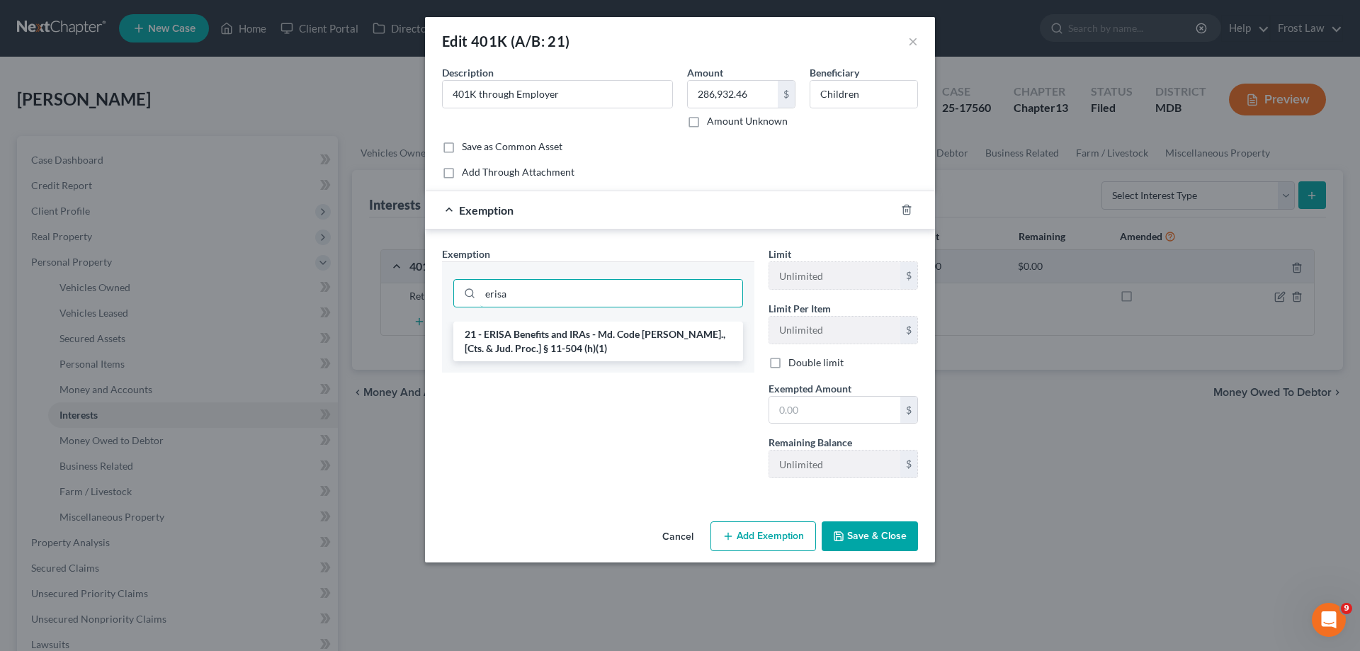
type input "erisa"
click at [572, 352] on li "21 - ERISA Benefits and IRAs - Md. Code [PERSON_NAME]., [Cts. & Jud. Proc.] § 1…" at bounding box center [598, 341] width 290 height 40
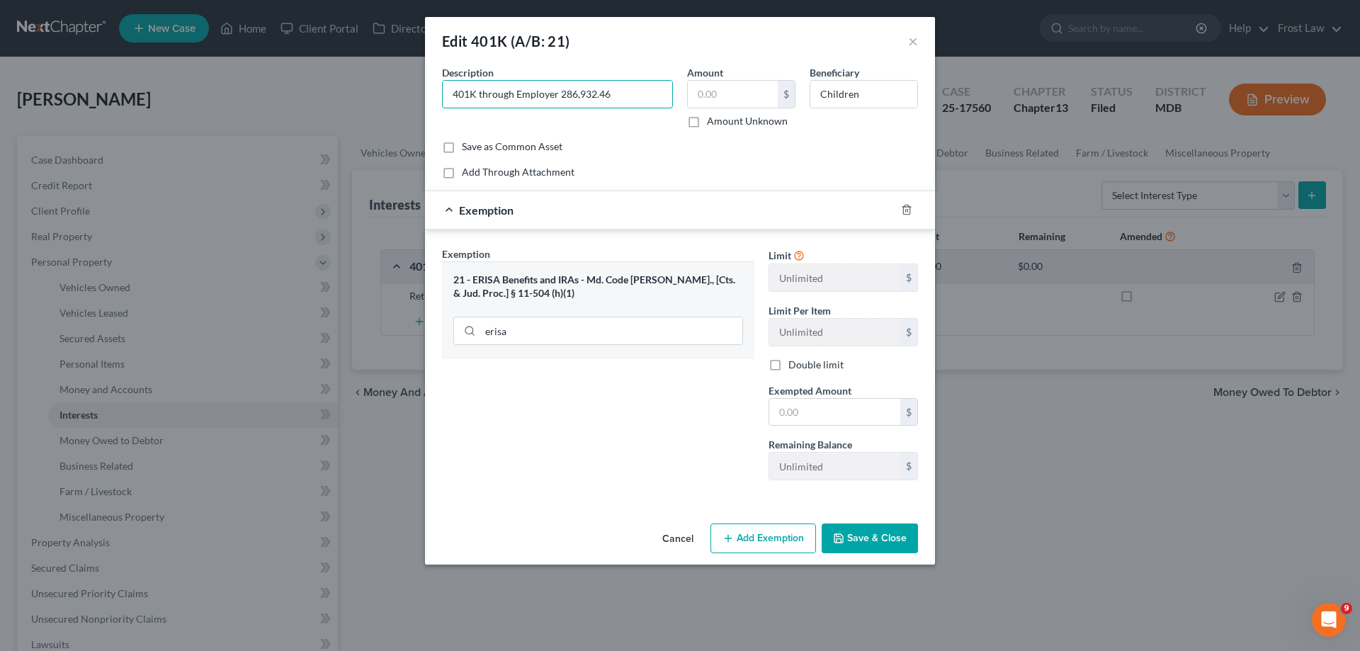
type input "401K through Employer"
click at [743, 91] on input "text" at bounding box center [733, 94] width 90 height 27
paste input "286,932.46"
type input "286,932.46"
click at [836, 414] on input "text" at bounding box center [834, 412] width 131 height 27
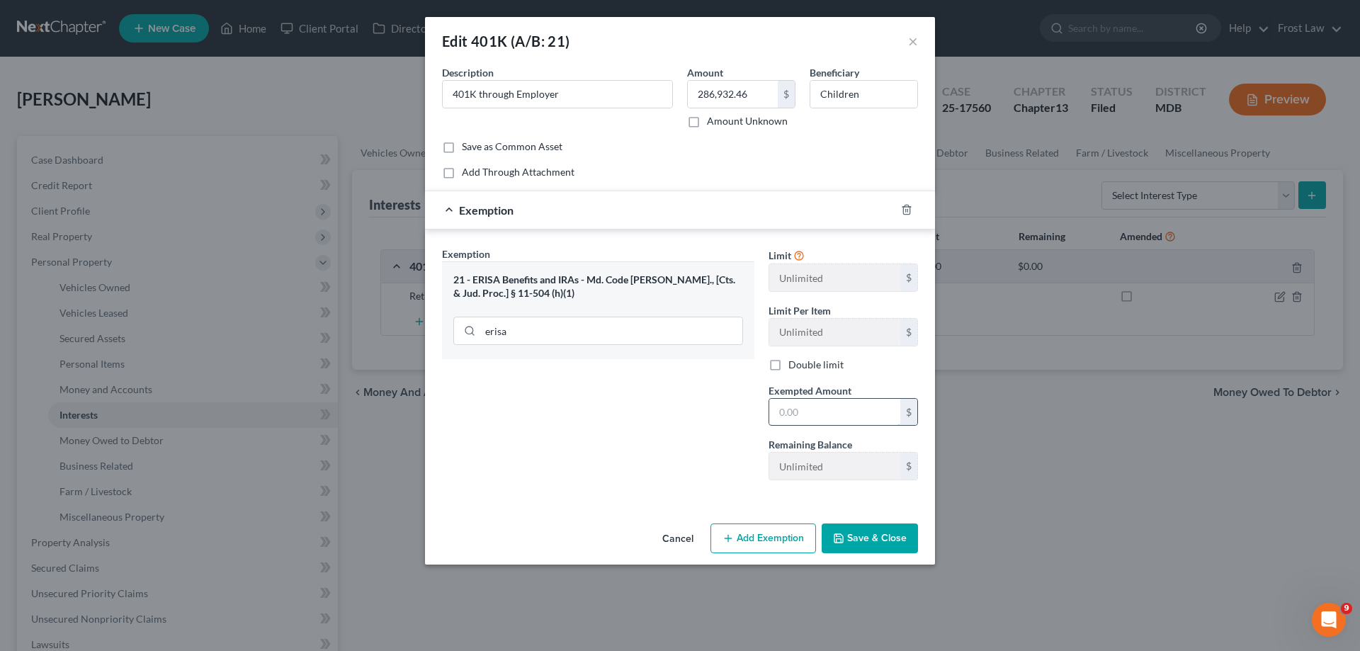
paste input "286,932.46"
type input "286,932.46"
click at [864, 533] on button "Save & Close" at bounding box center [869, 538] width 96 height 30
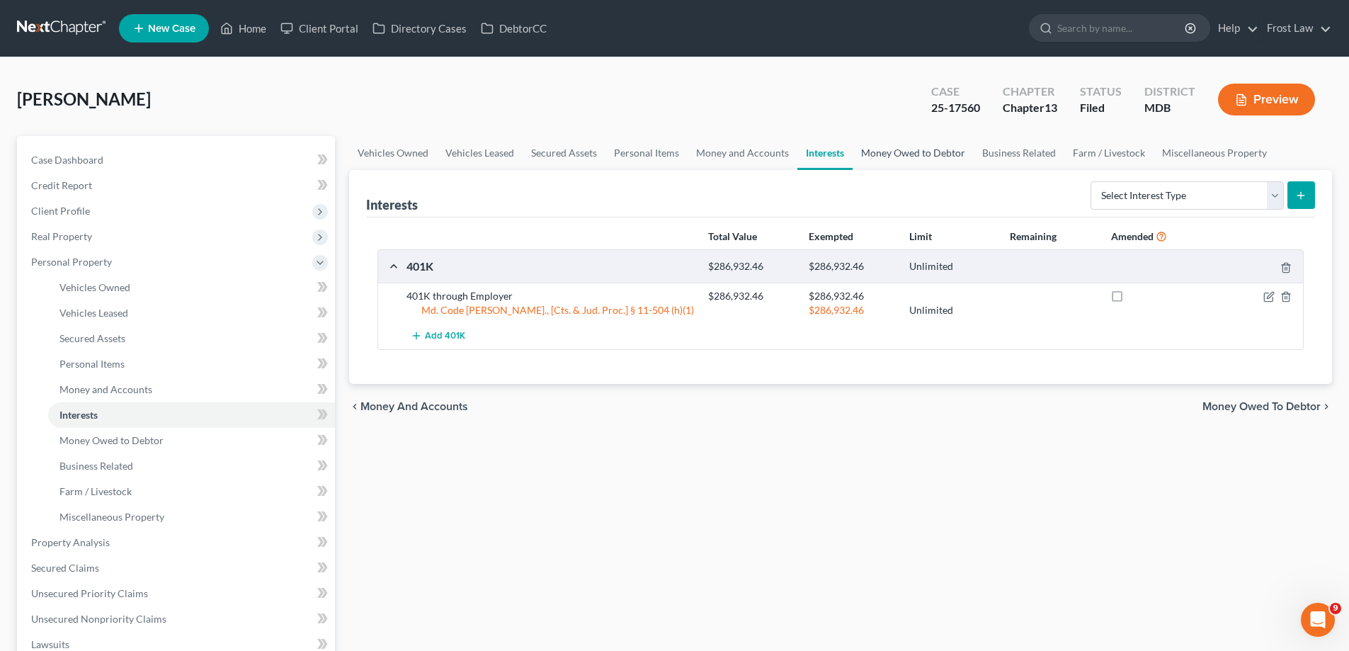
click at [880, 158] on link "Money Owed to Debtor" at bounding box center [913, 153] width 121 height 34
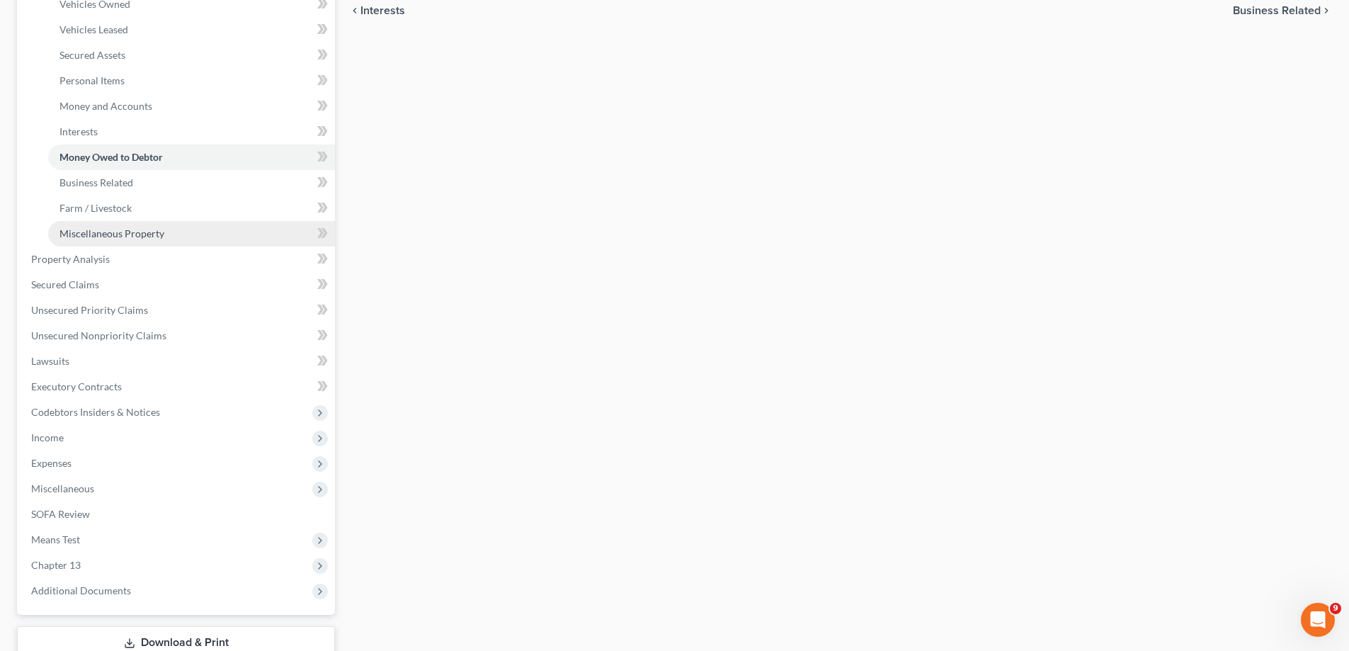
click at [177, 224] on link "Miscellaneous Property" at bounding box center [191, 233] width 287 height 25
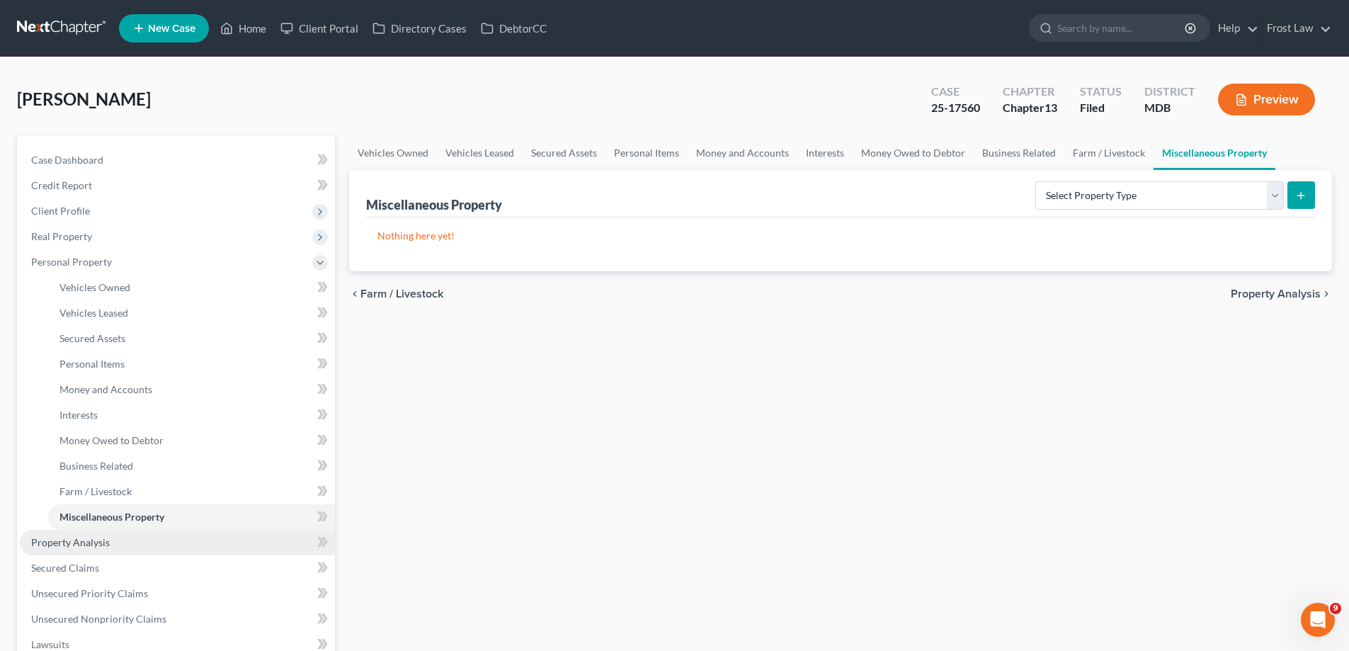
click at [101, 537] on span "Property Analysis" at bounding box center [70, 542] width 79 height 12
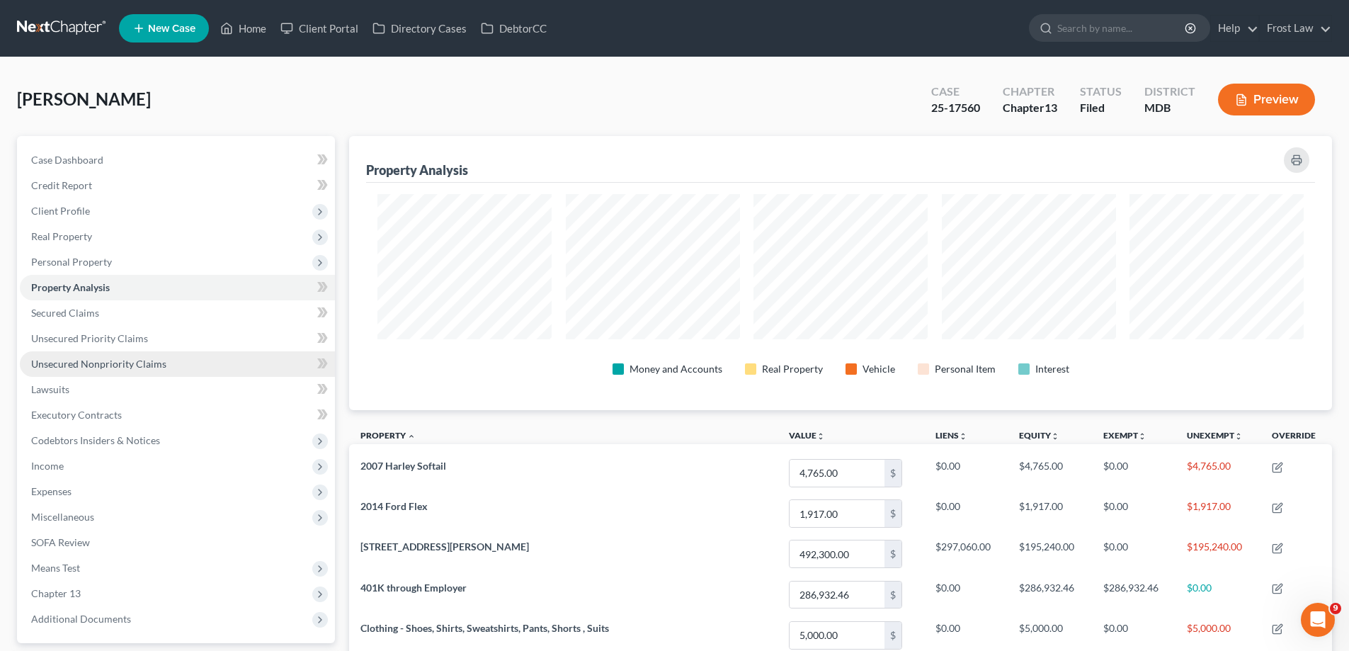
click at [209, 366] on link "Unsecured Nonpriority Claims" at bounding box center [177, 363] width 315 height 25
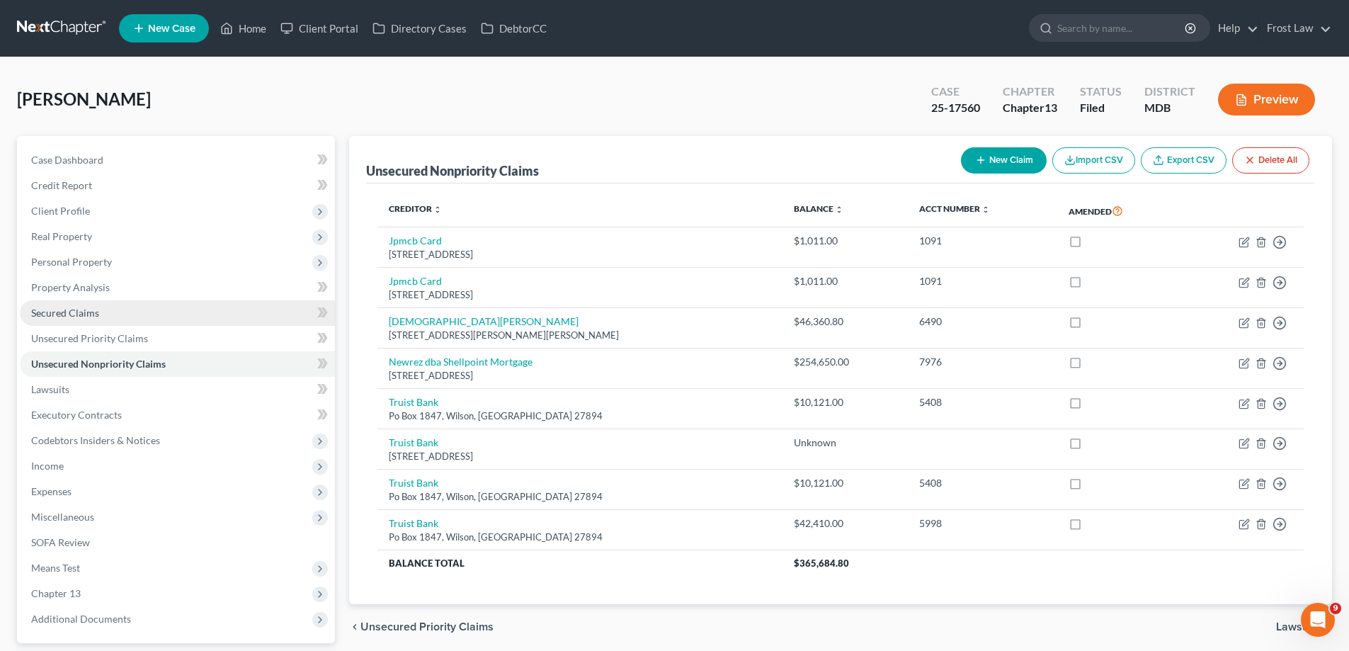
click at [84, 307] on span "Secured Claims" at bounding box center [65, 313] width 68 height 12
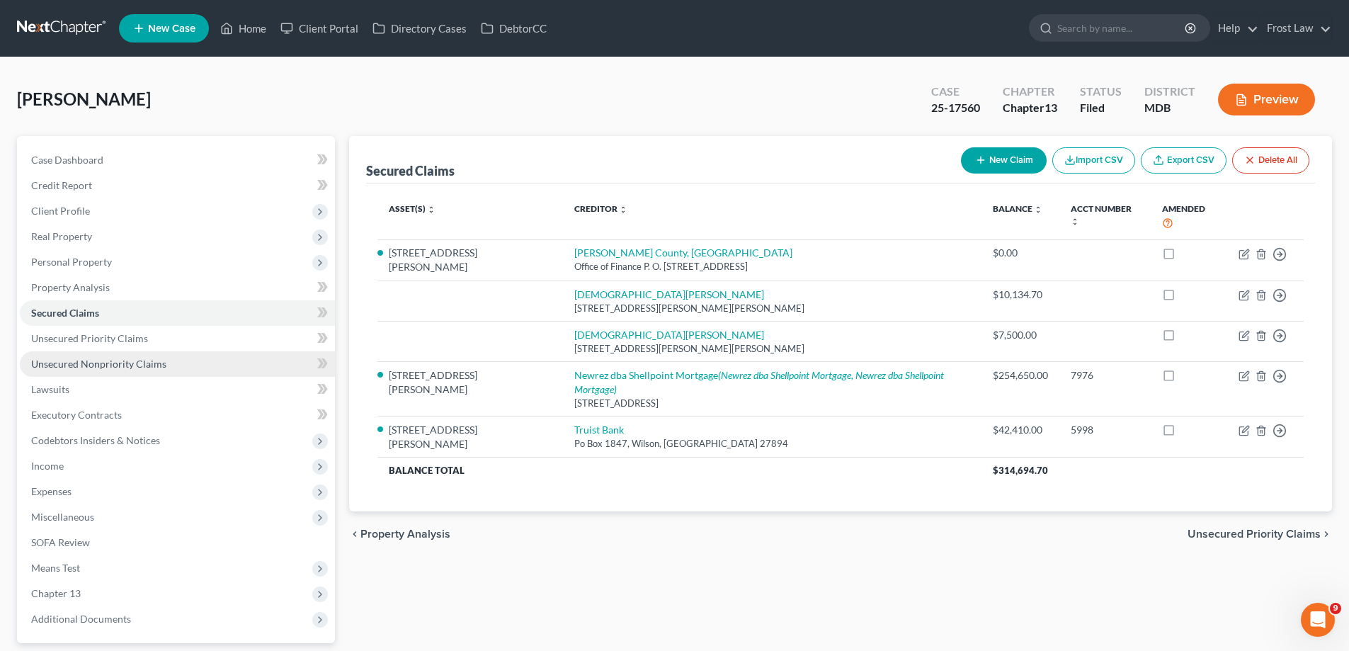
click at [144, 367] on span "Unsecured Nonpriority Claims" at bounding box center [98, 364] width 135 height 12
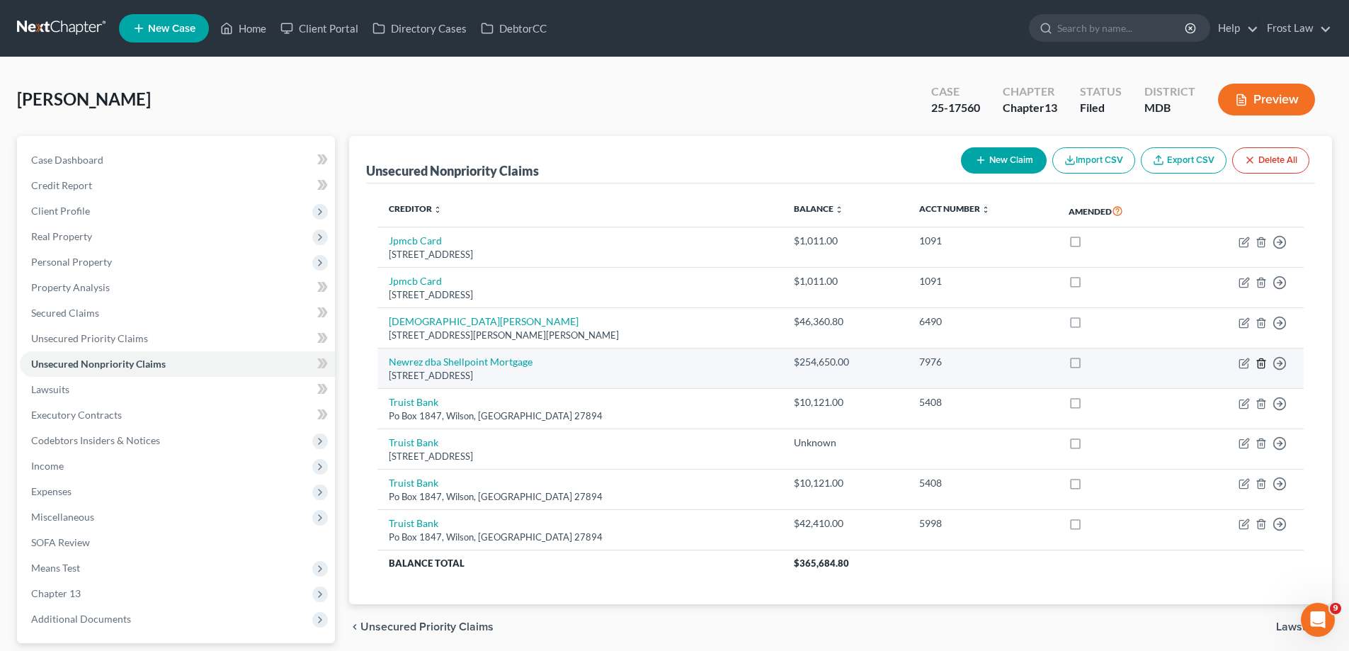
click at [1261, 363] on icon "button" at bounding box center [1260, 363] width 11 height 11
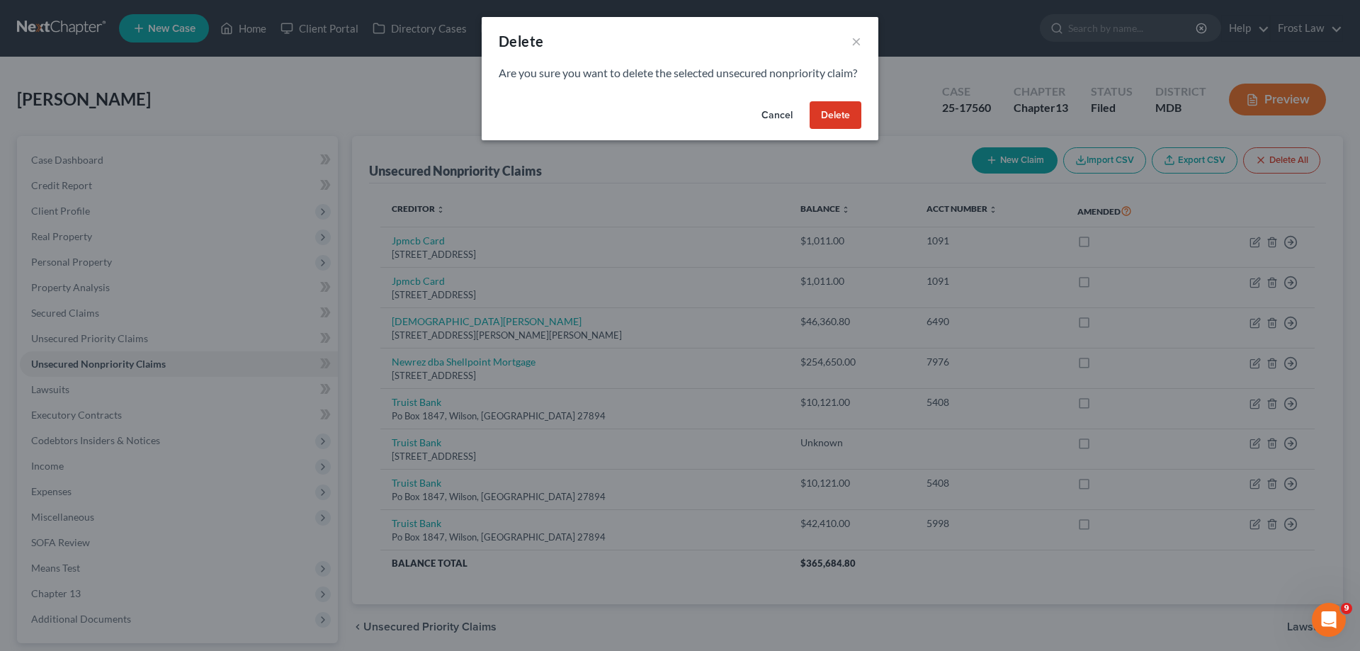
click at [829, 130] on button "Delete" at bounding box center [835, 115] width 52 height 28
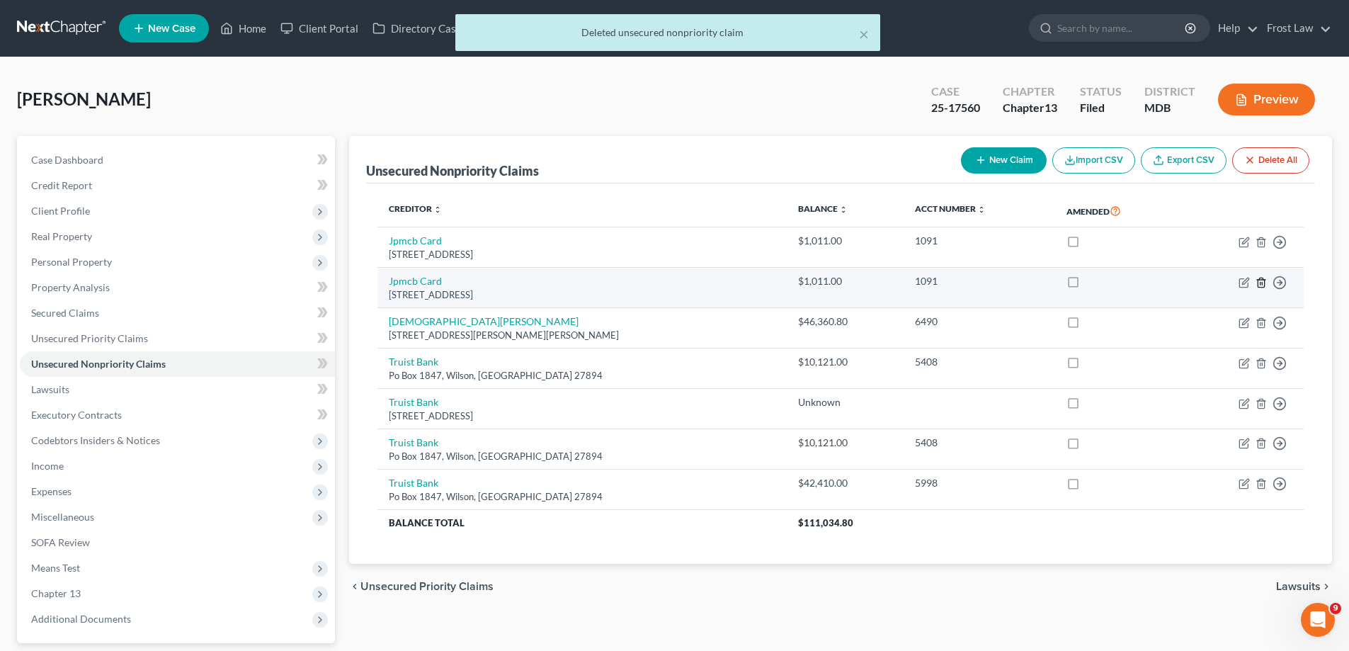
click at [1262, 284] on line "button" at bounding box center [1262, 283] width 0 height 3
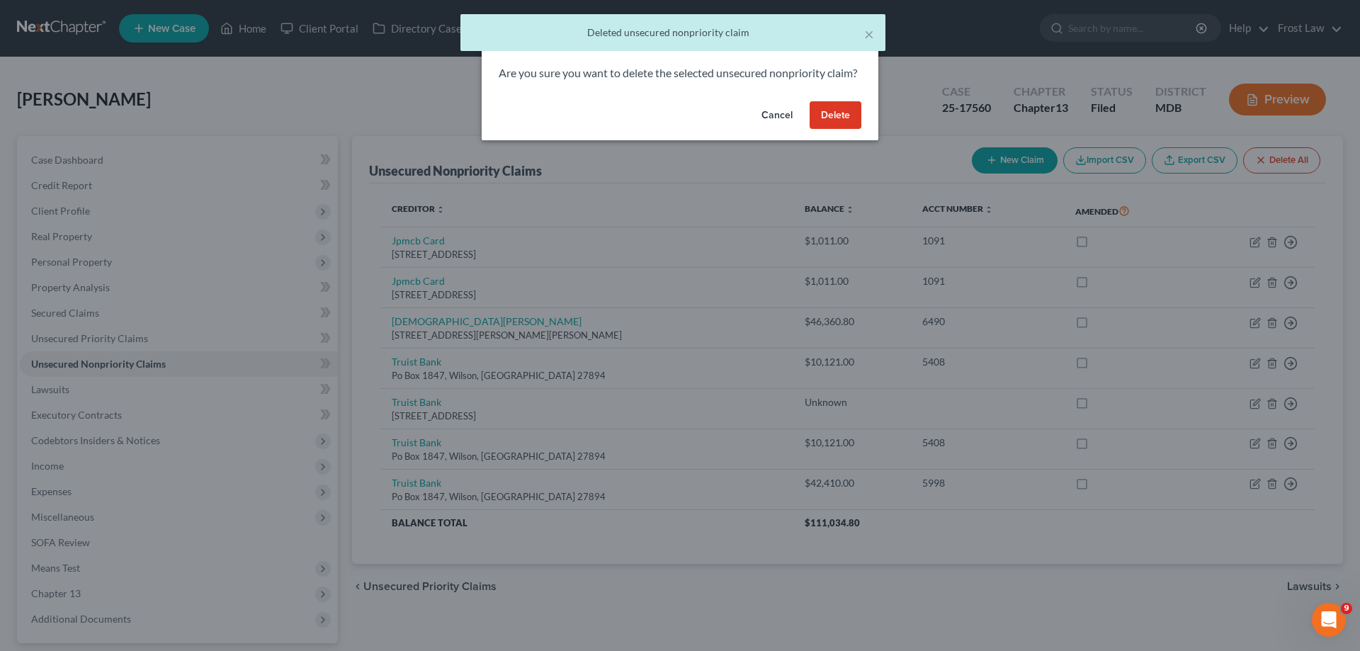
click at [839, 130] on button "Delete" at bounding box center [835, 115] width 52 height 28
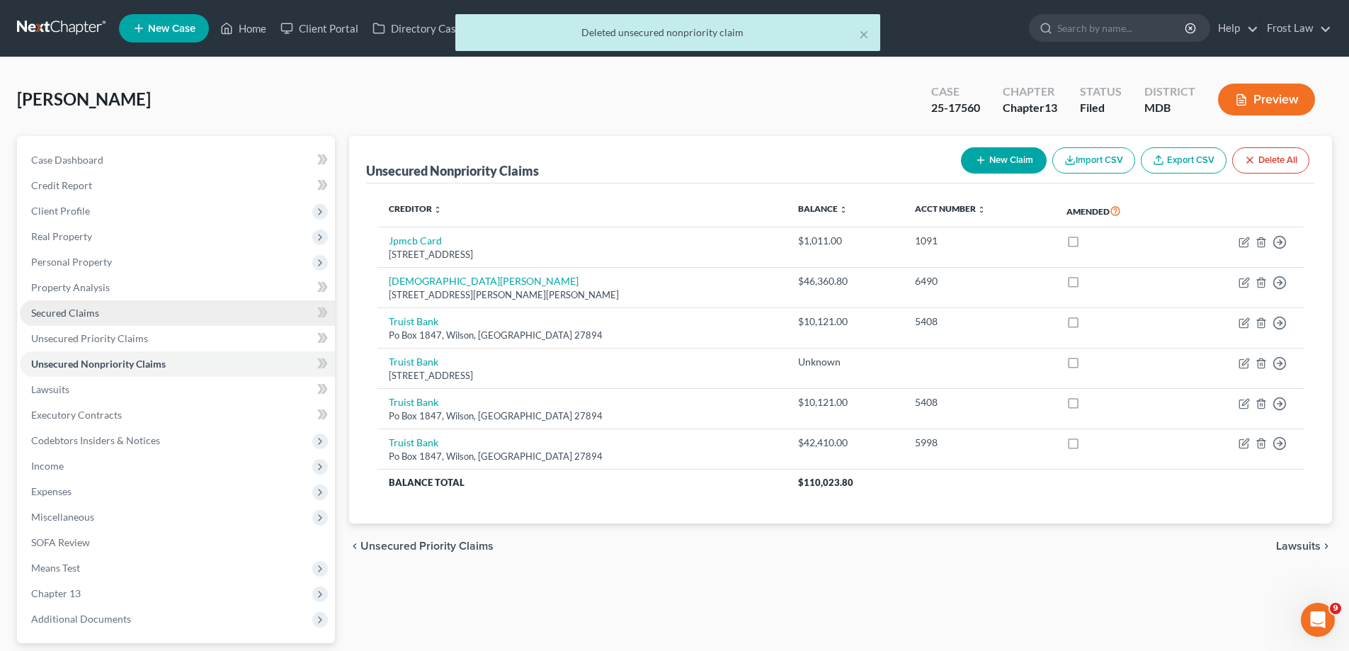
click at [168, 313] on link "Secured Claims" at bounding box center [177, 312] width 315 height 25
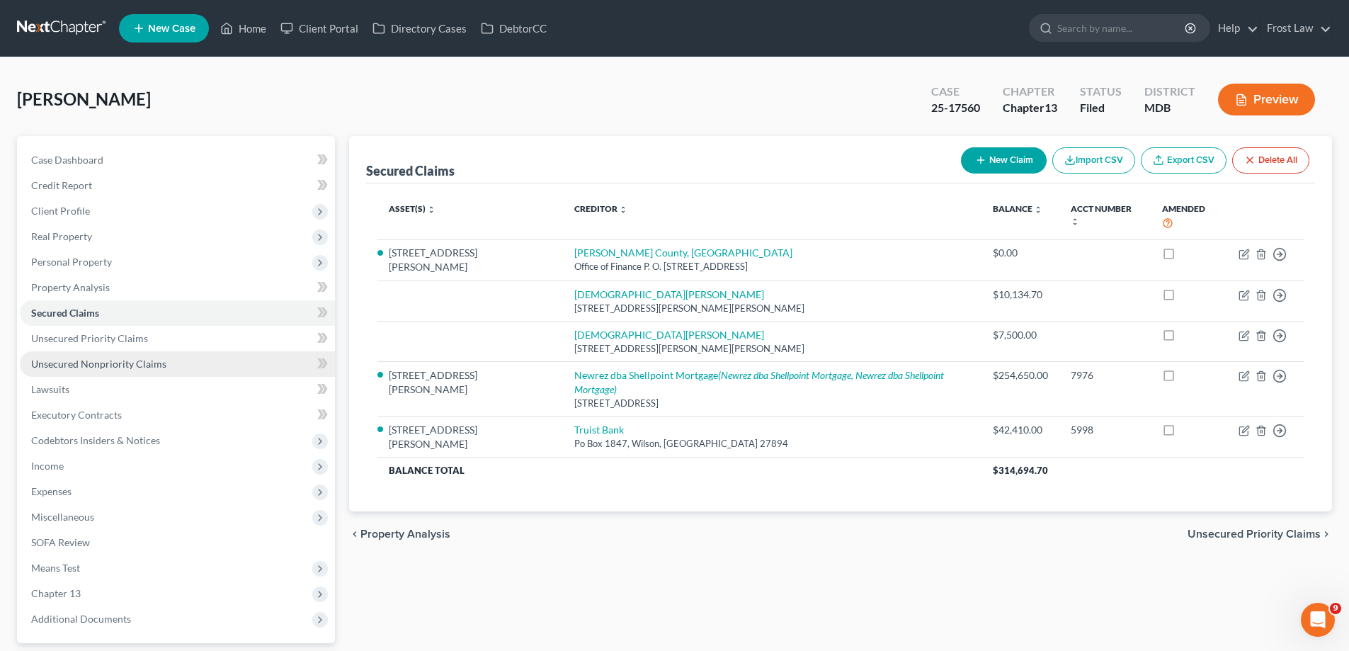
click at [158, 358] on span "Unsecured Nonpriority Claims" at bounding box center [98, 364] width 135 height 12
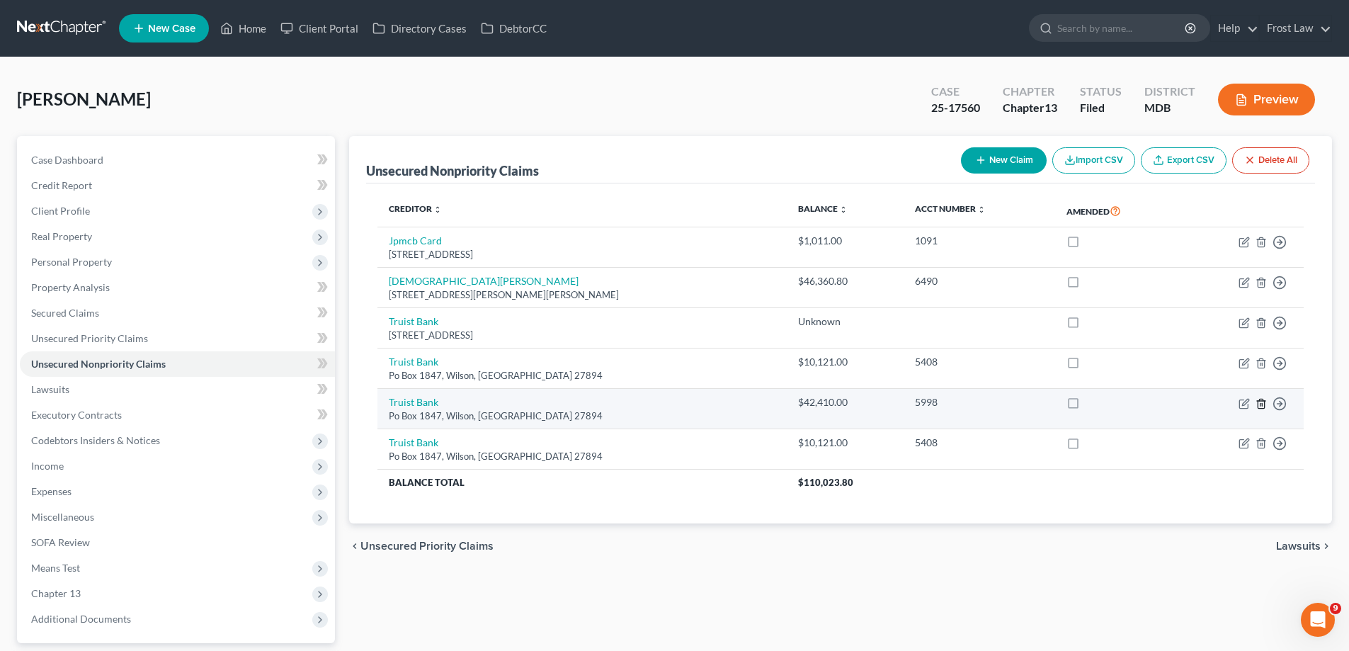
click at [1262, 404] on line "button" at bounding box center [1262, 404] width 0 height 3
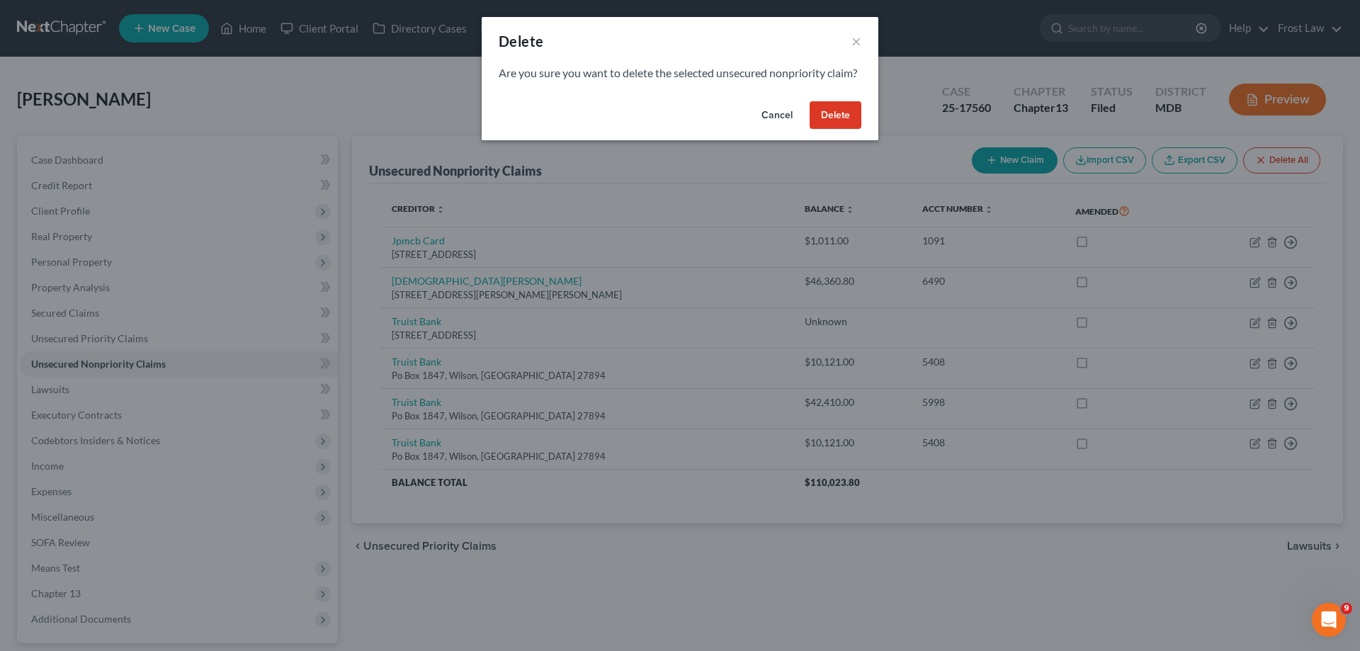
click at [833, 130] on button "Delete" at bounding box center [835, 115] width 52 height 28
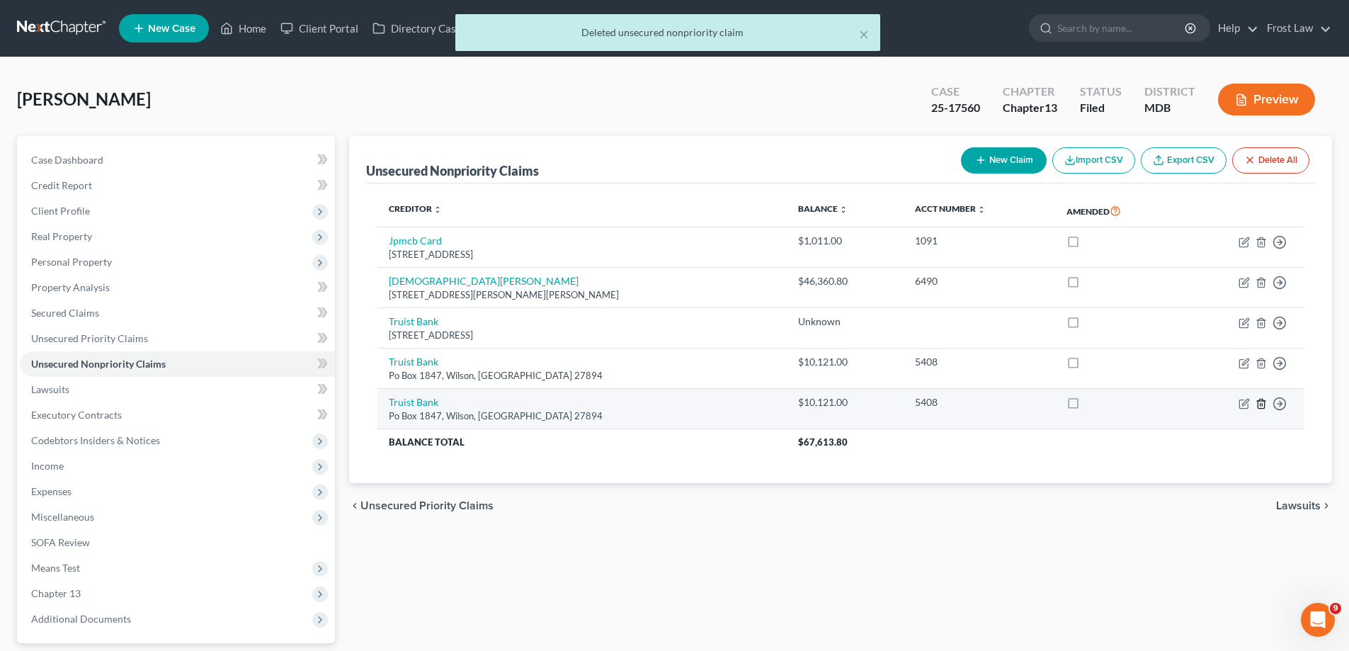
click at [1258, 405] on icon "button" at bounding box center [1261, 403] width 6 height 9
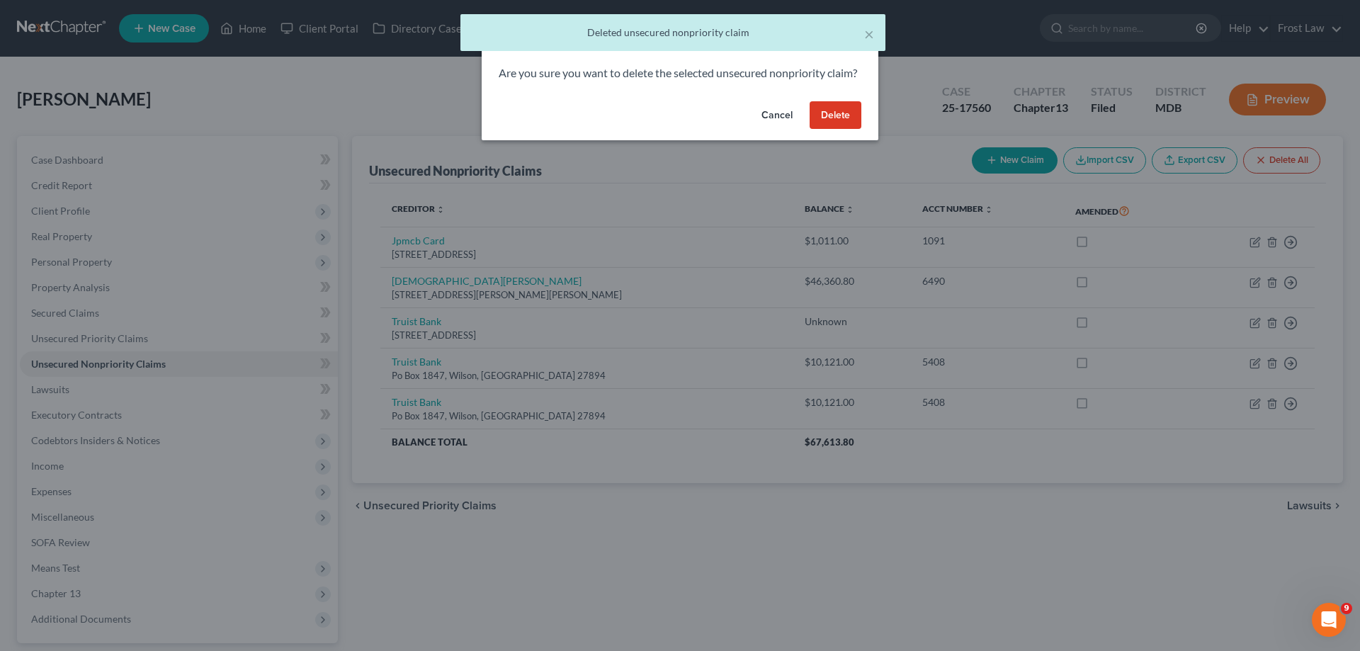
click at [837, 129] on button "Delete" at bounding box center [835, 115] width 52 height 28
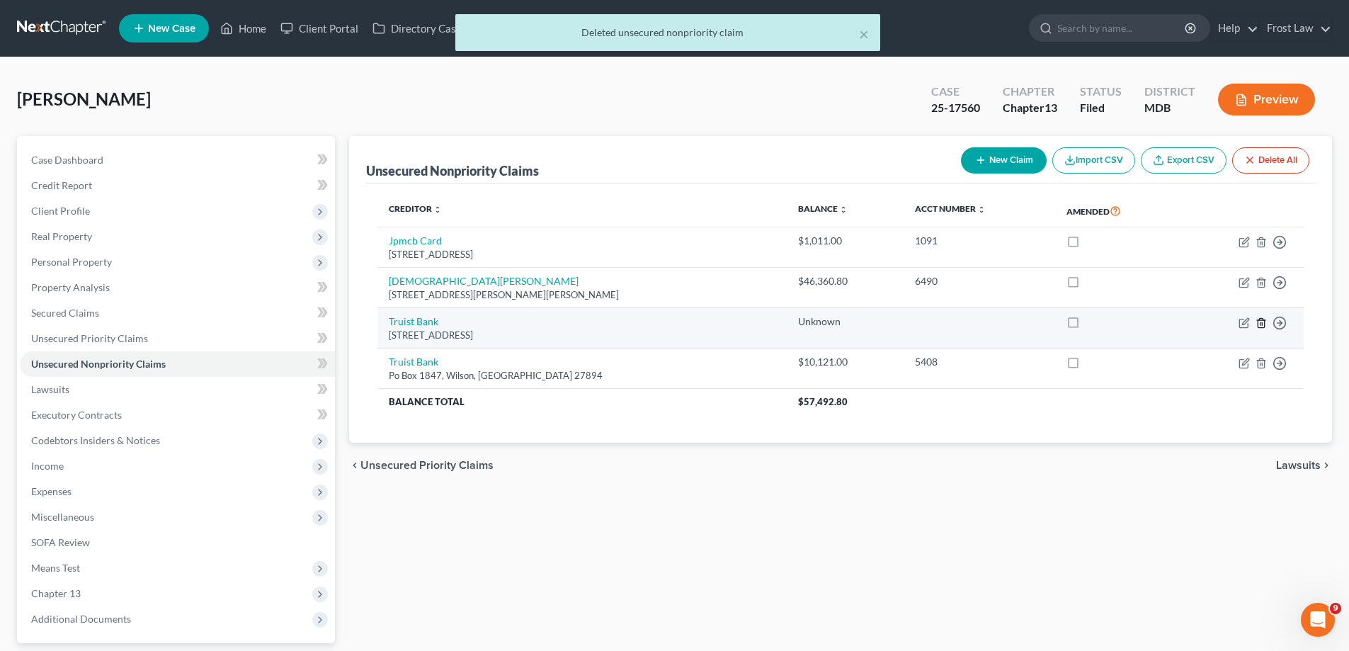
click at [1258, 321] on icon "button" at bounding box center [1261, 322] width 6 height 9
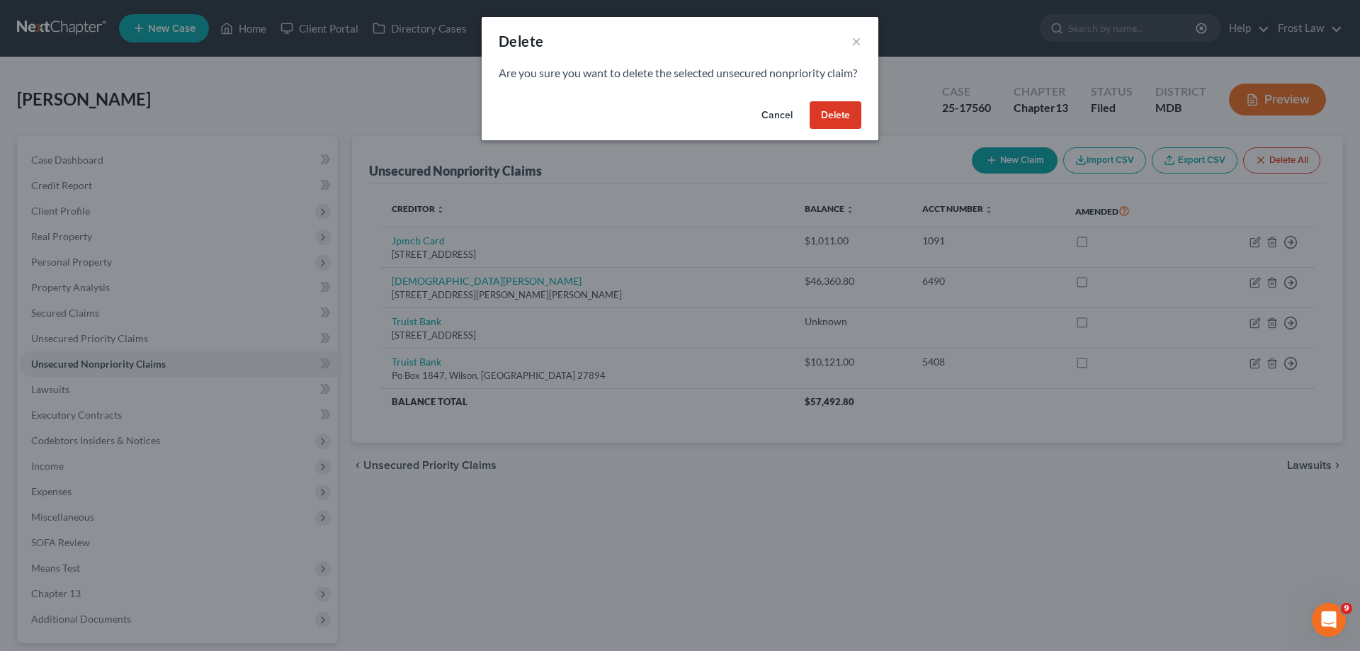
click at [845, 130] on button "Delete" at bounding box center [835, 115] width 52 height 28
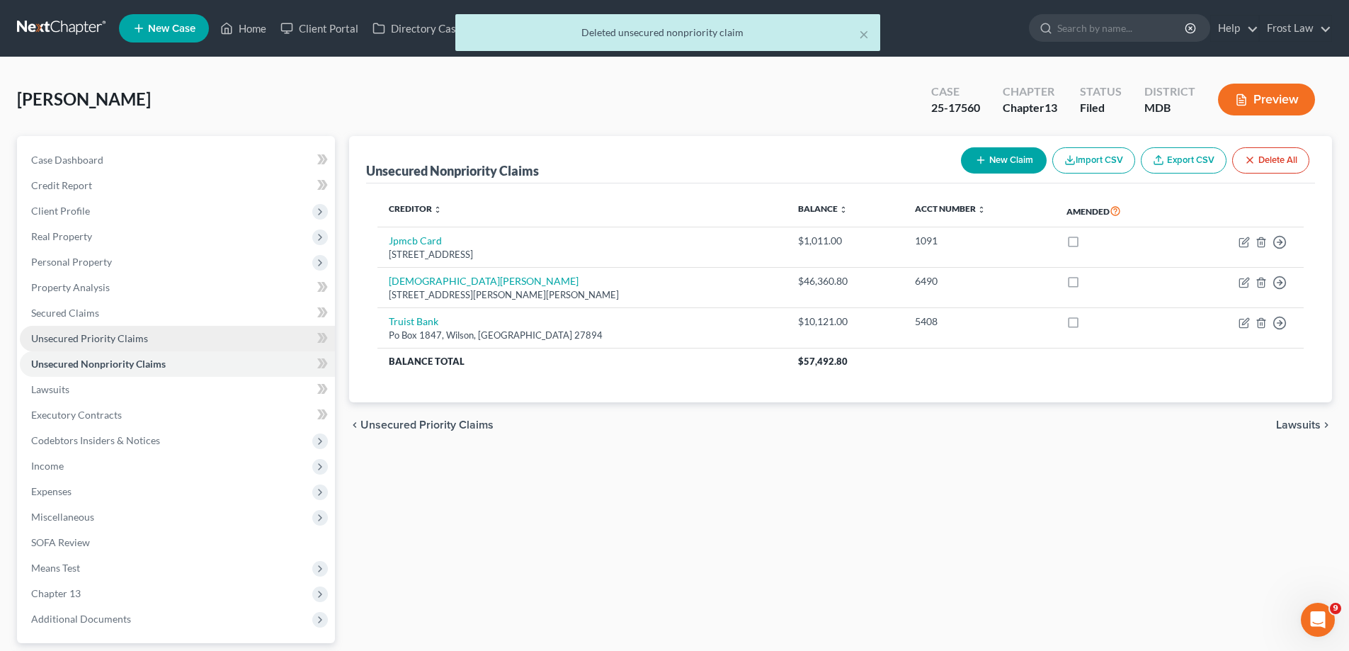
click at [182, 337] on link "Unsecured Priority Claims" at bounding box center [177, 338] width 315 height 25
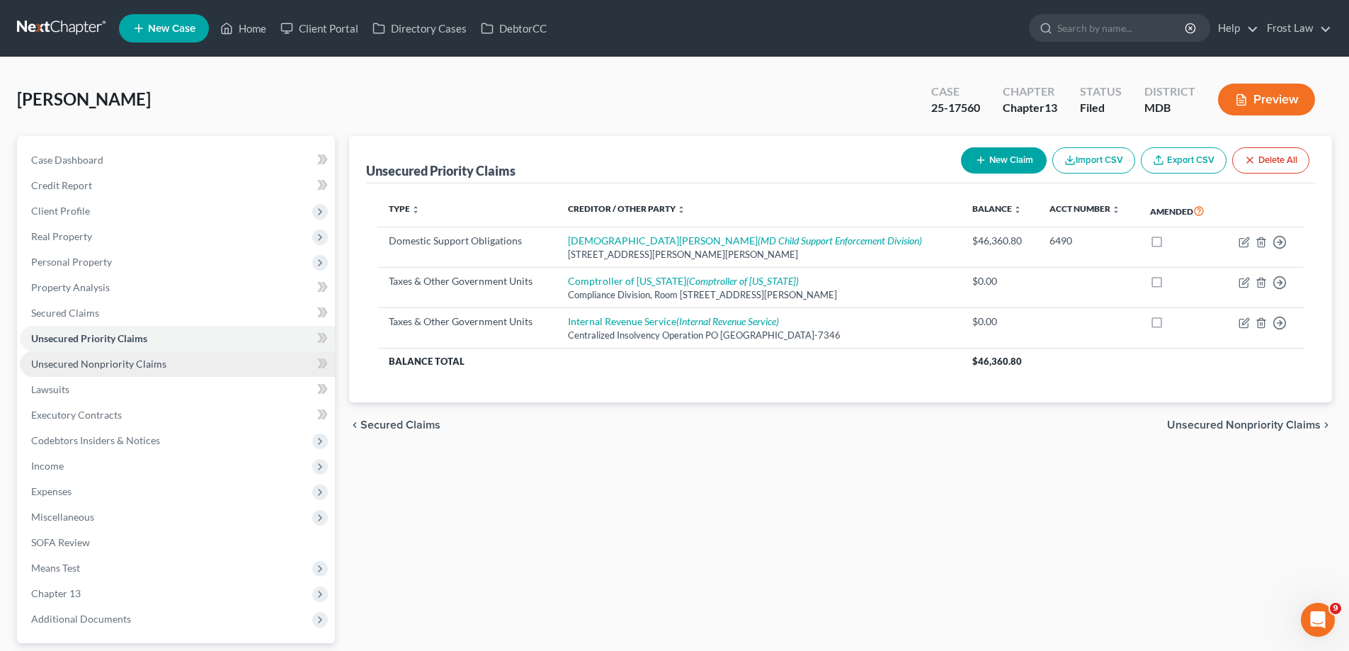
click at [161, 361] on span "Unsecured Nonpriority Claims" at bounding box center [98, 364] width 135 height 12
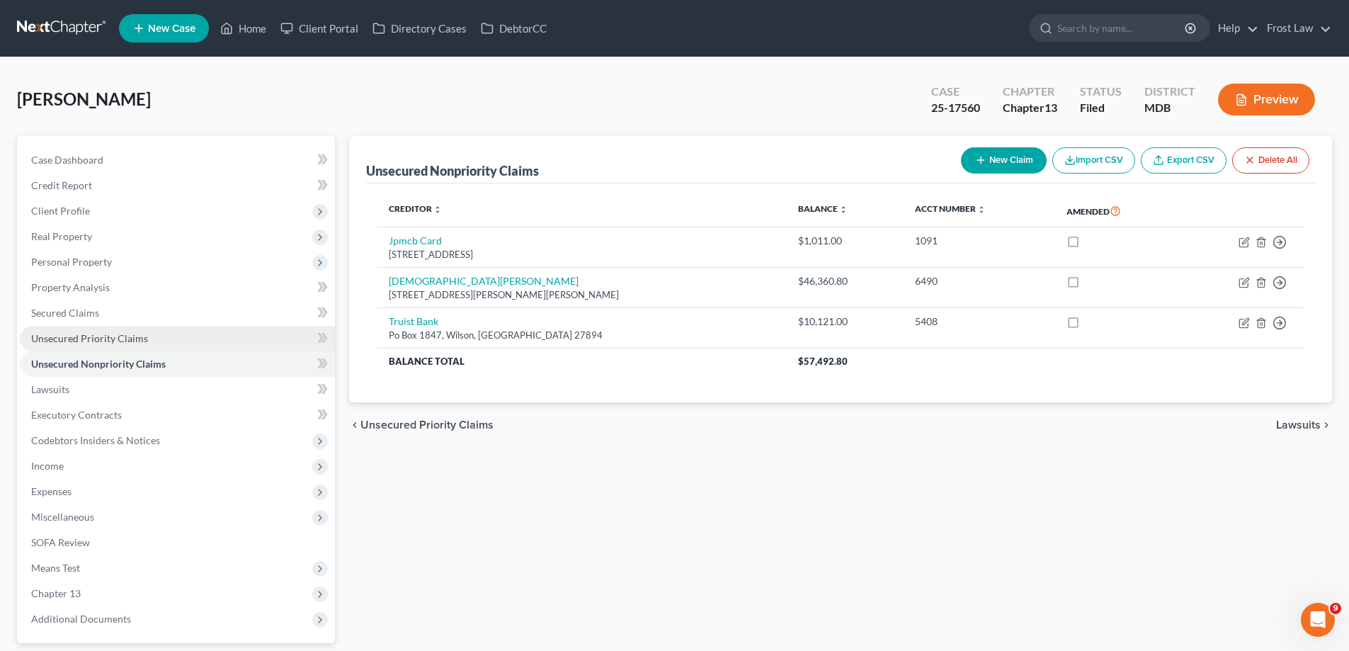
click at [164, 344] on link "Unsecured Priority Claims" at bounding box center [177, 338] width 315 height 25
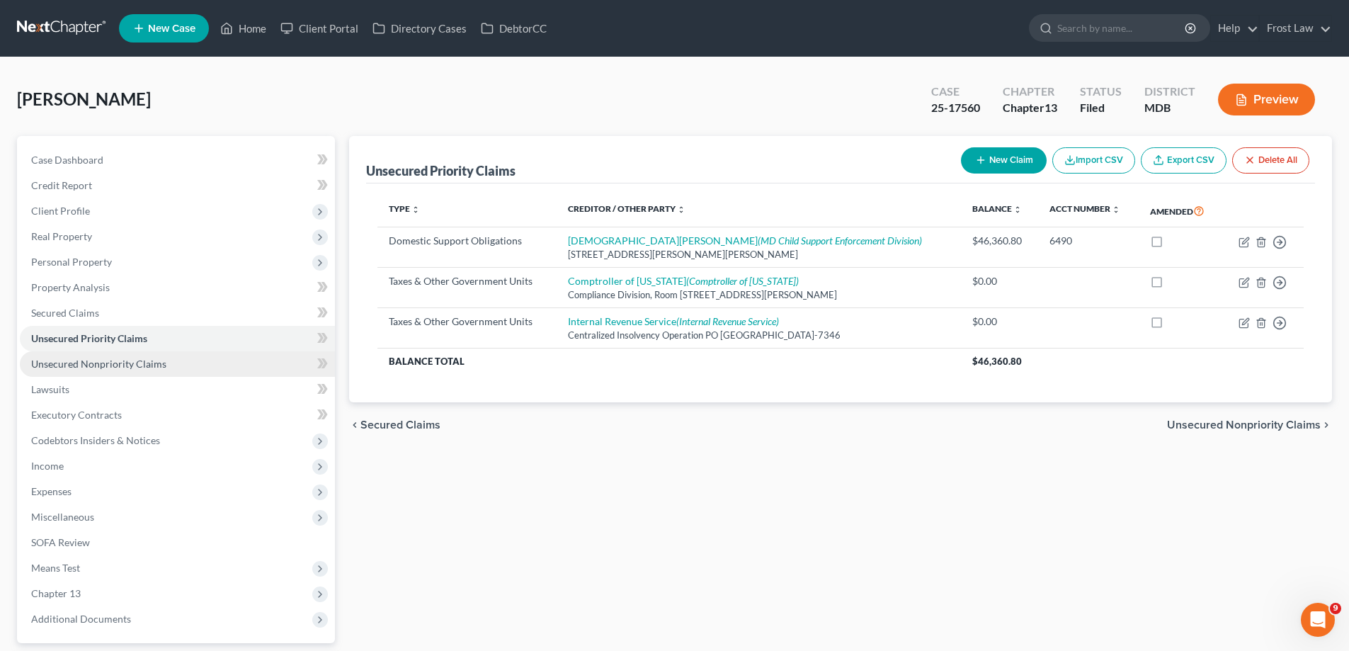
click at [166, 362] on link "Unsecured Nonpriority Claims" at bounding box center [177, 363] width 315 height 25
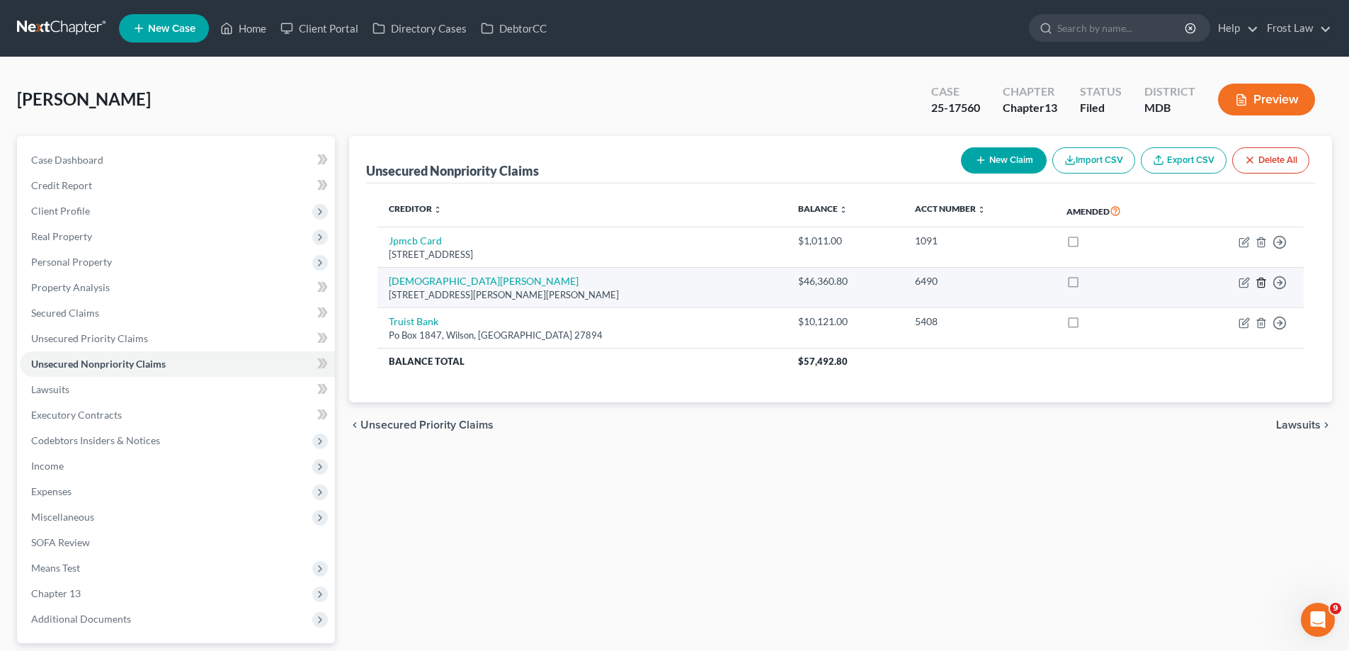
click at [1262, 282] on line "button" at bounding box center [1262, 283] width 0 height 3
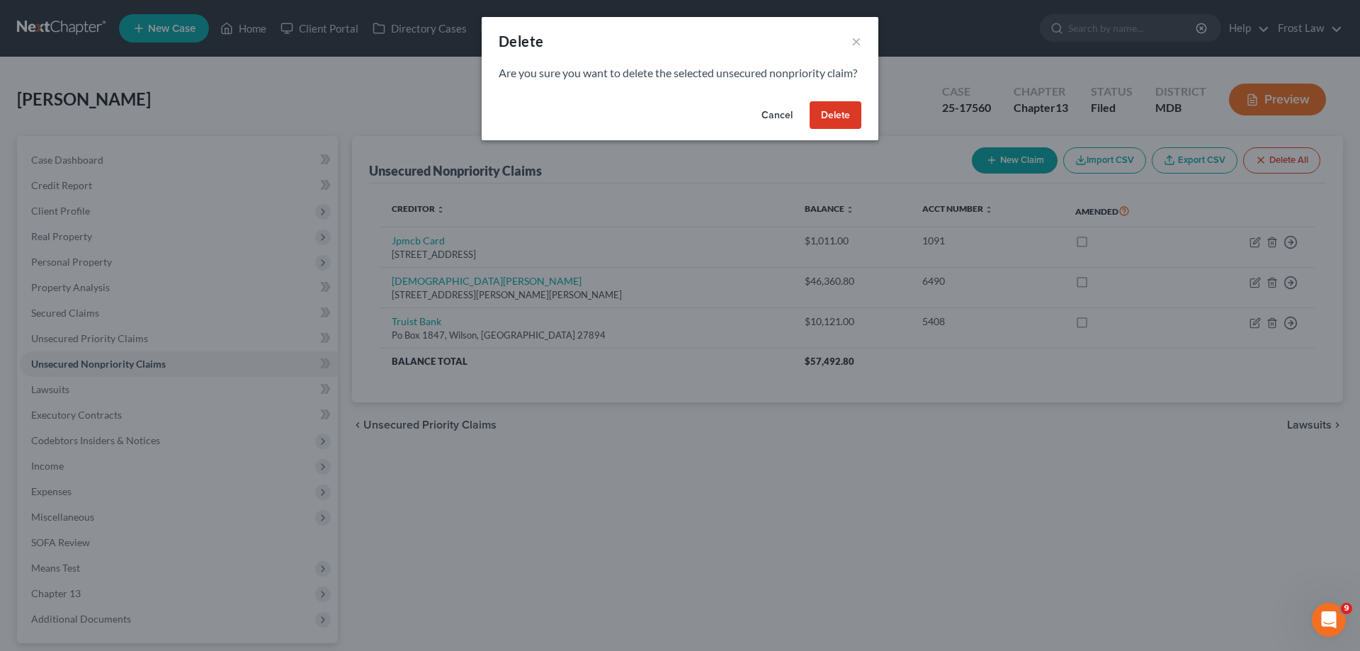
click at [839, 130] on button "Delete" at bounding box center [835, 115] width 52 height 28
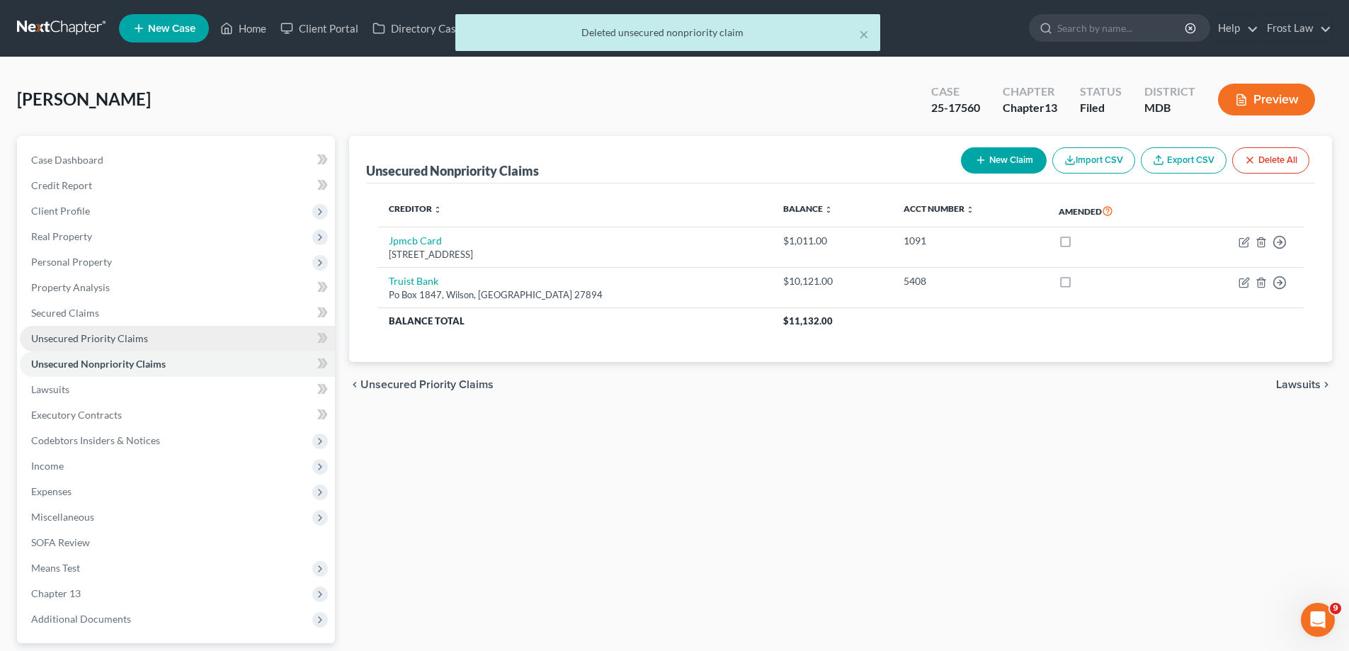
click at [96, 335] on span "Unsecured Priority Claims" at bounding box center [89, 338] width 117 height 12
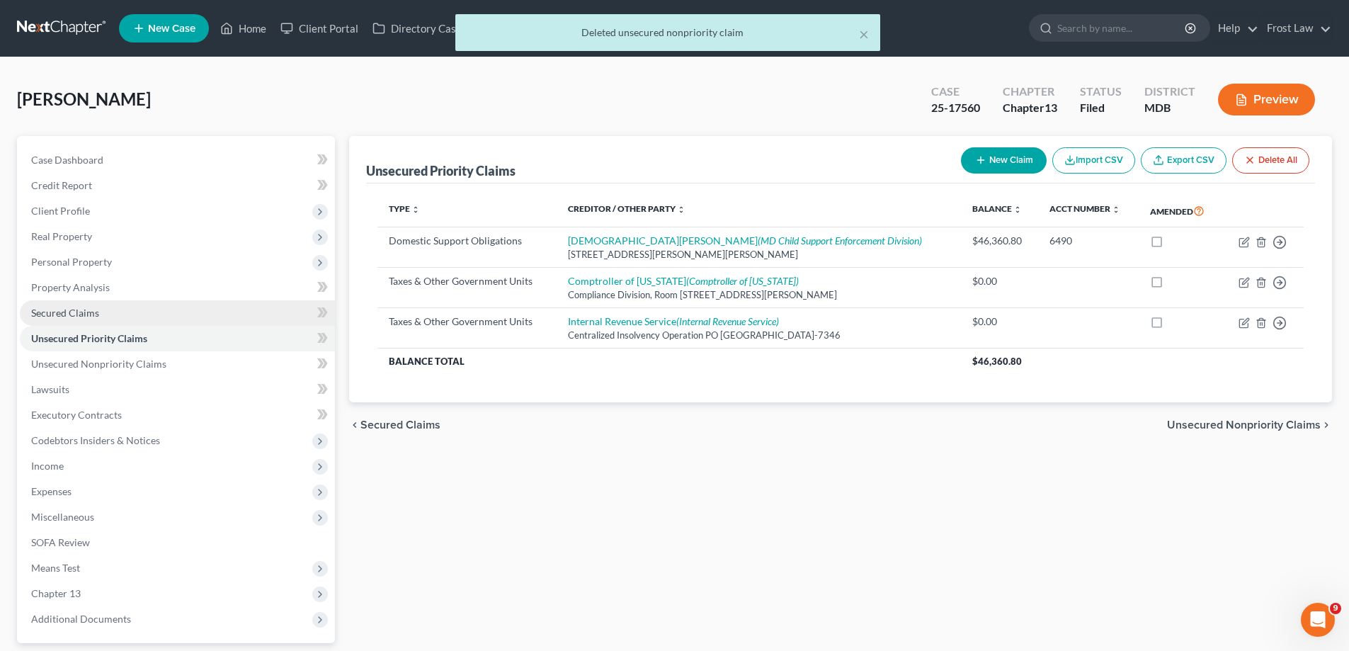
click at [95, 314] on span "Secured Claims" at bounding box center [65, 313] width 68 height 12
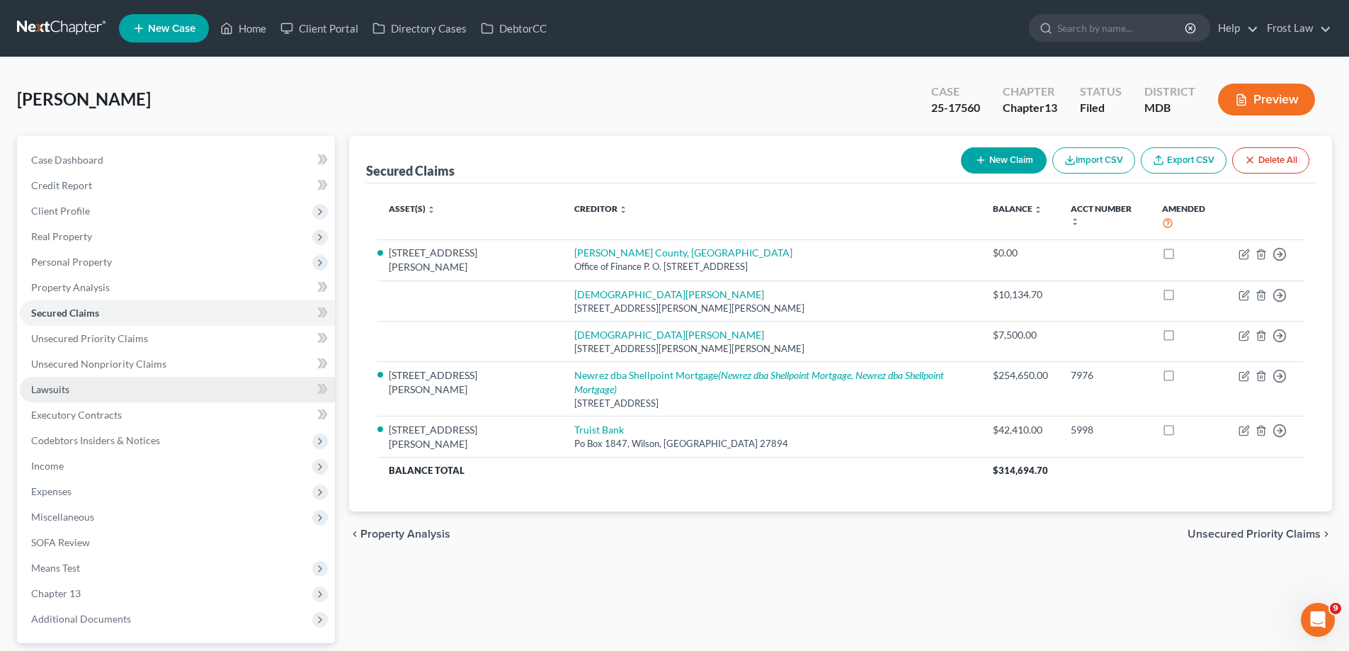
click at [122, 392] on link "Lawsuits" at bounding box center [177, 389] width 315 height 25
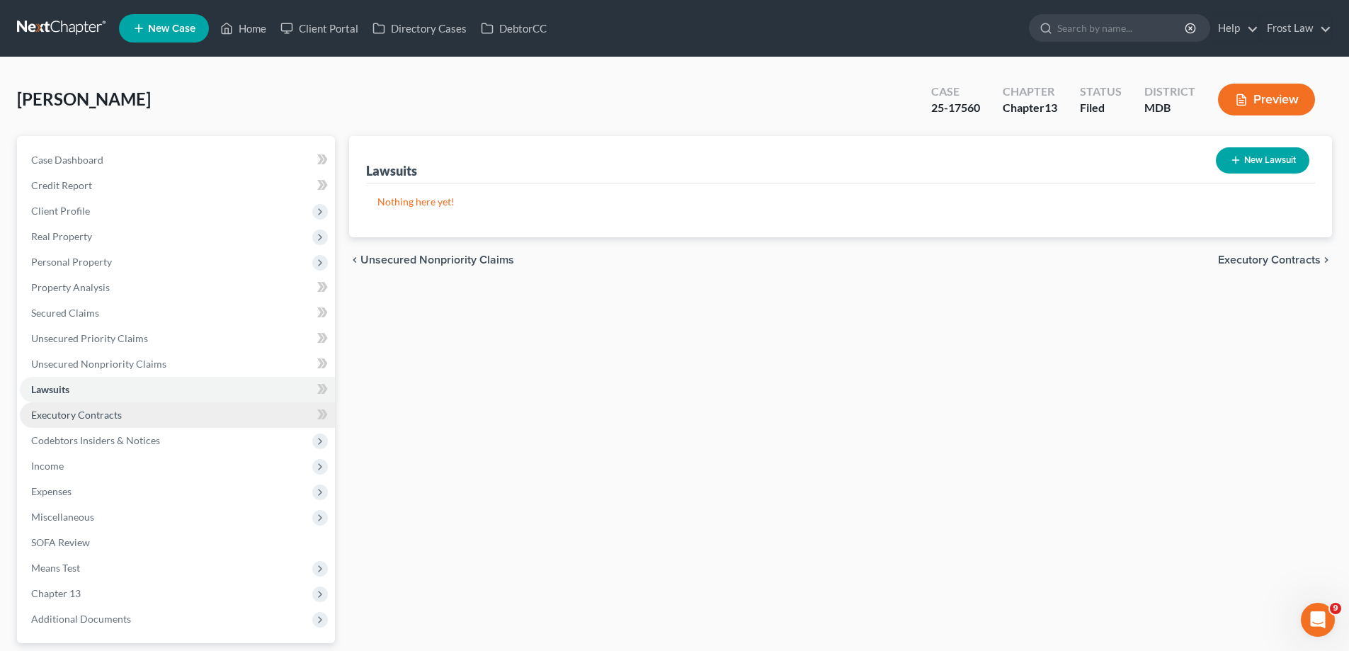
click at [122, 408] on link "Executory Contracts" at bounding box center [177, 414] width 315 height 25
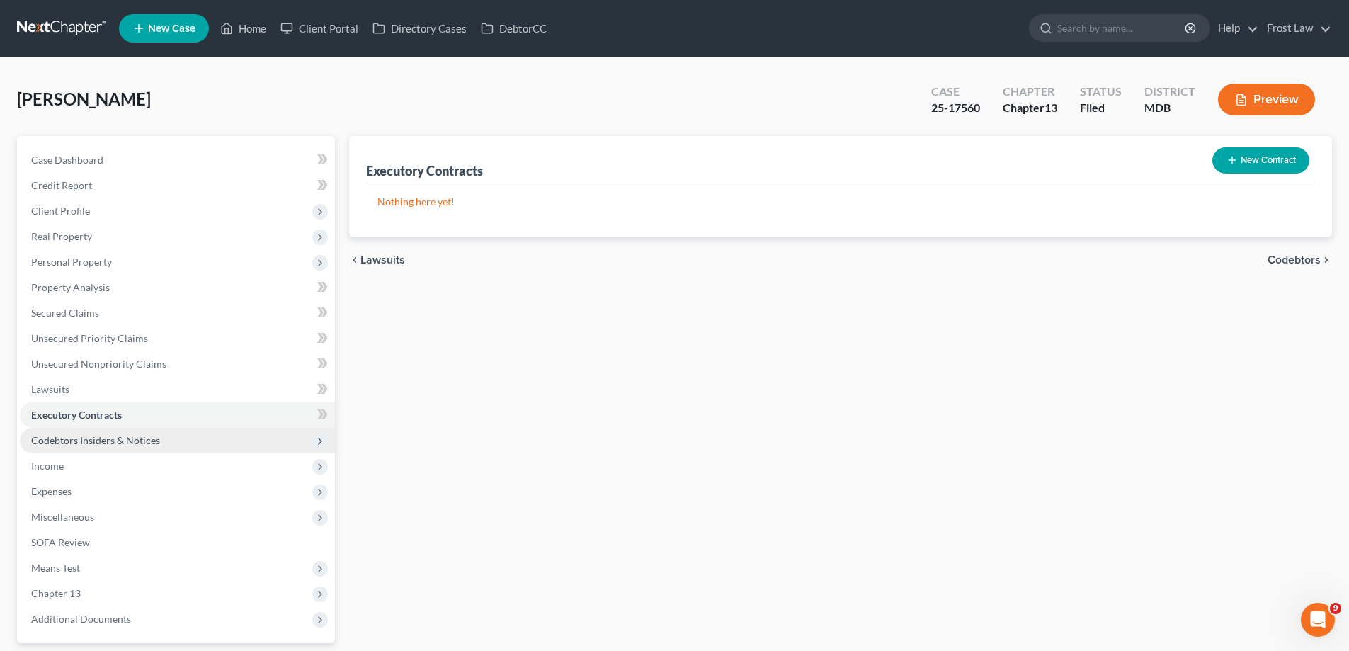
click at [124, 430] on span "Codebtors Insiders & Notices" at bounding box center [177, 440] width 315 height 25
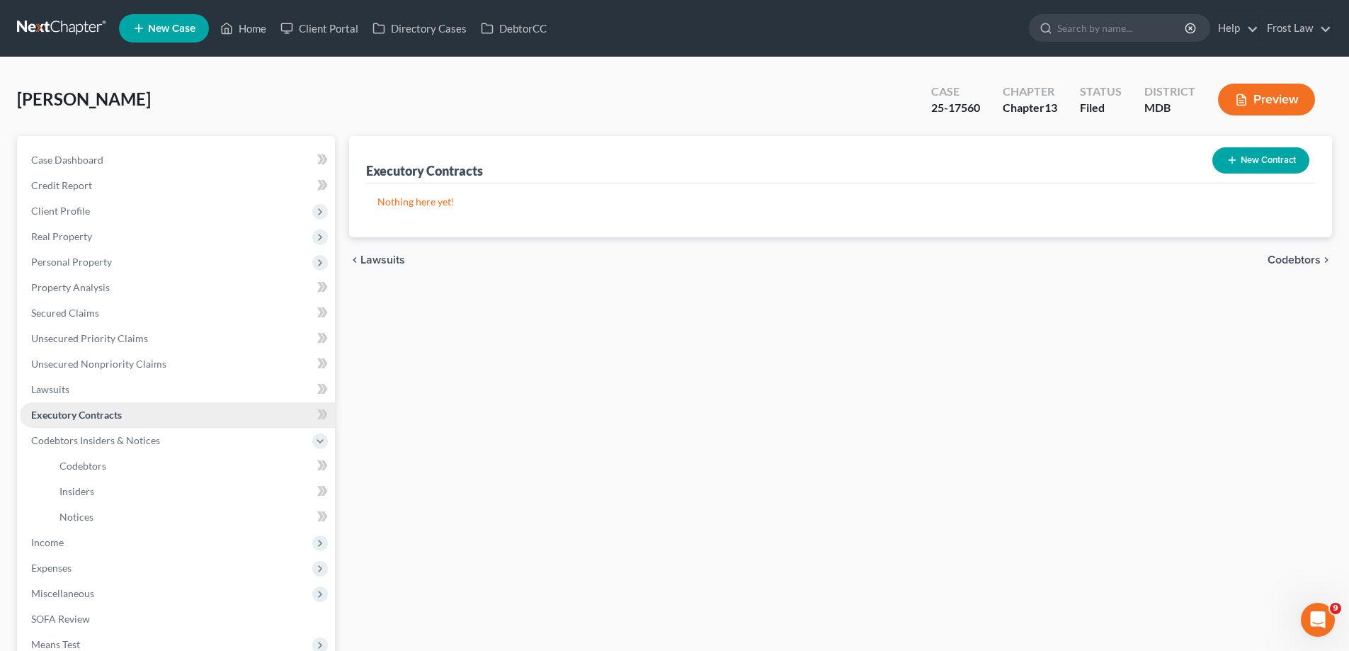
click at [97, 404] on link "Executory Contracts" at bounding box center [177, 414] width 315 height 25
click at [108, 432] on span "Codebtors Insiders & Notices" at bounding box center [177, 440] width 315 height 25
click at [130, 468] on span "Income" at bounding box center [177, 465] width 315 height 25
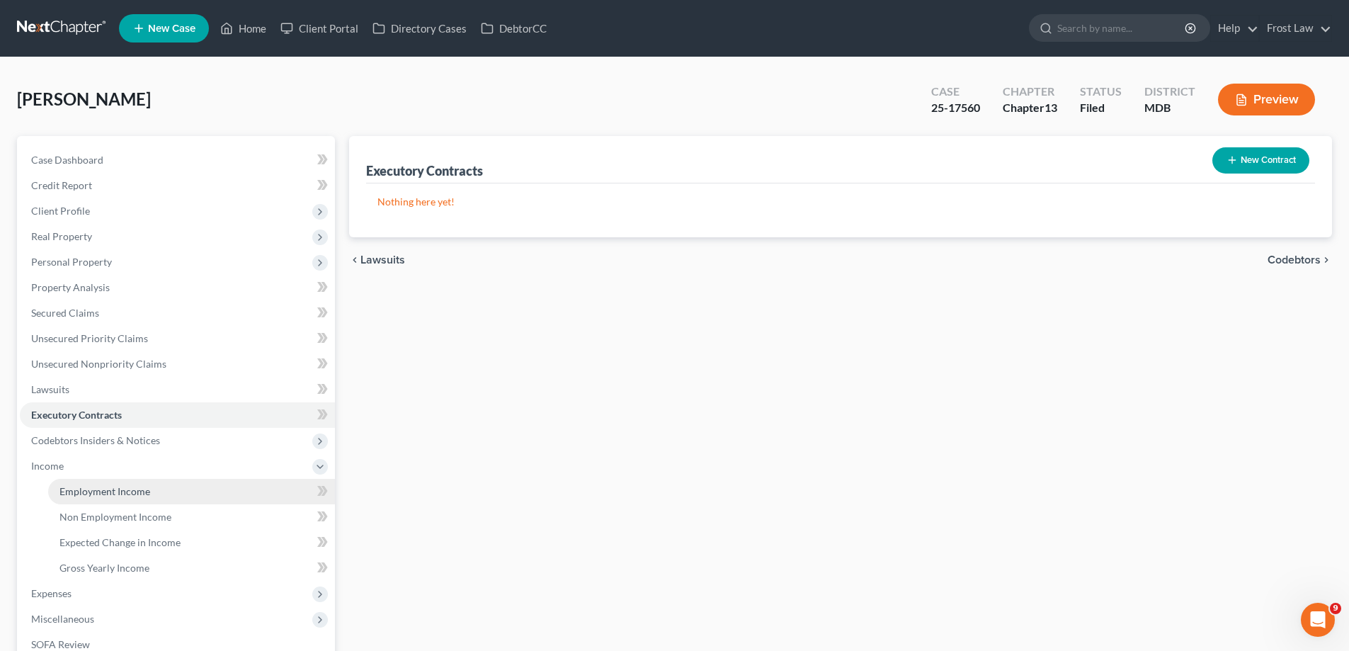
click at [142, 489] on span "Employment Income" at bounding box center [104, 491] width 91 height 12
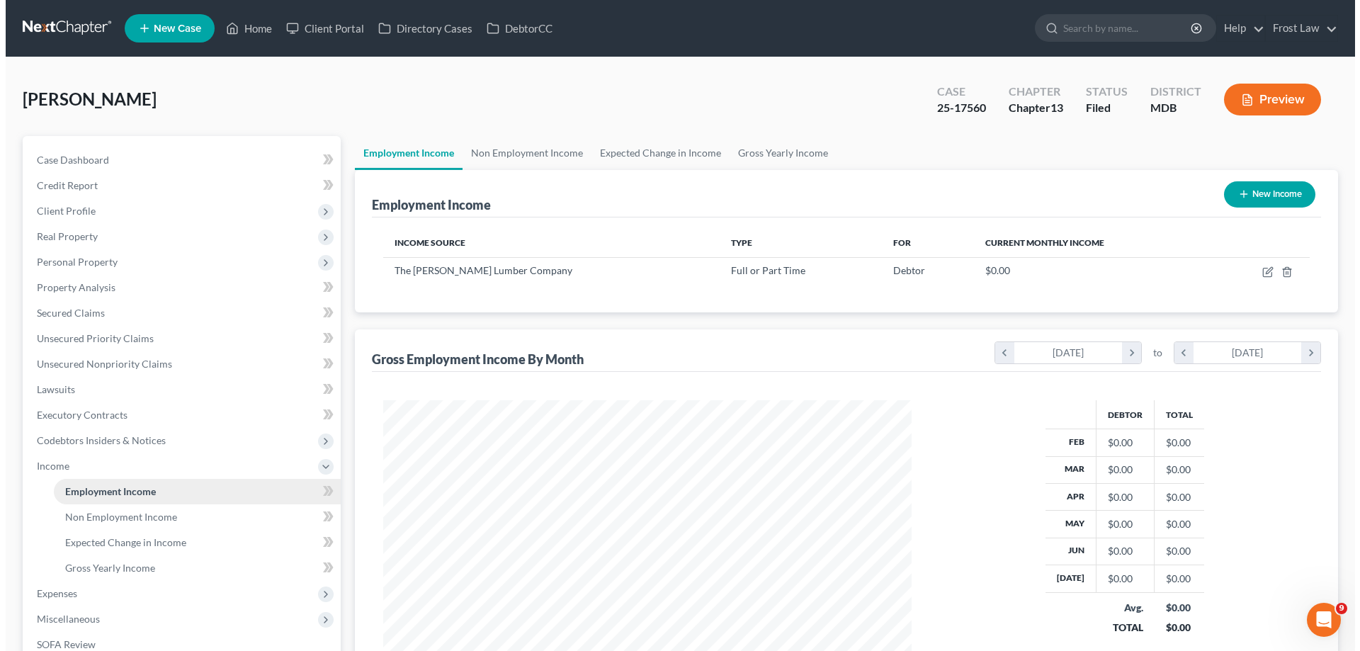
scroll to position [264, 557]
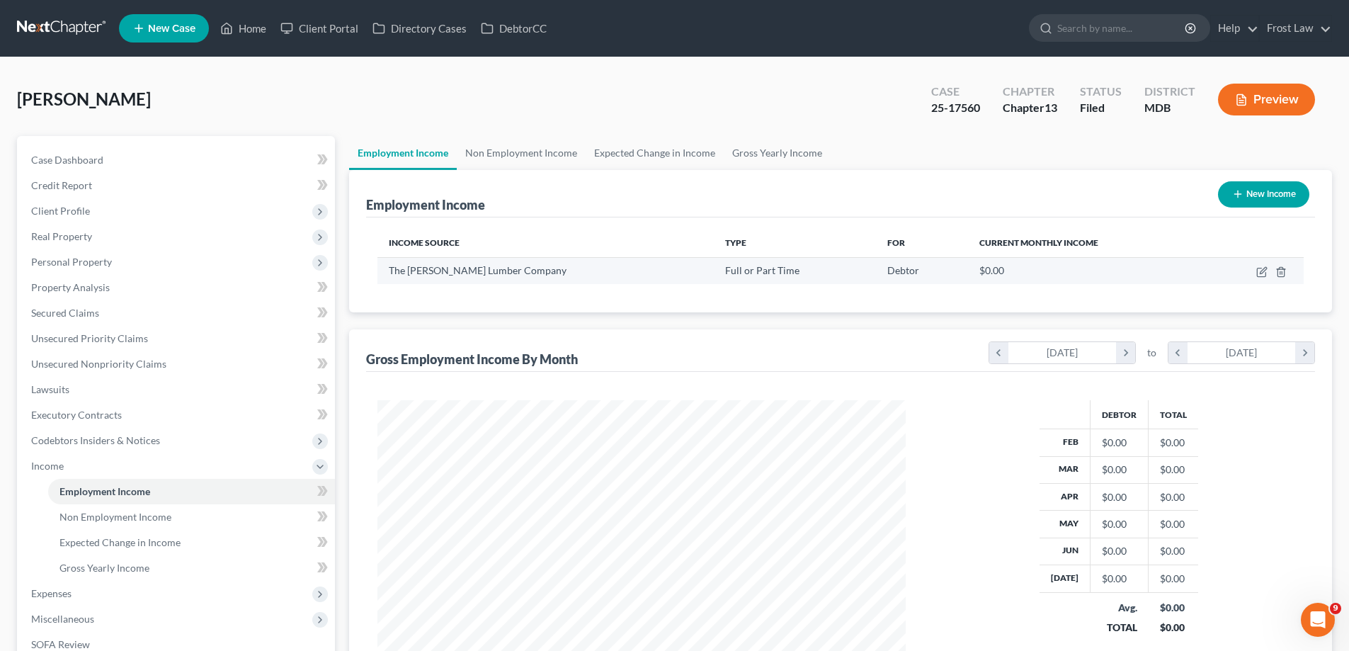
click at [1262, 278] on td at bounding box center [1254, 270] width 98 height 27
click at [1260, 273] on icon "button" at bounding box center [1261, 271] width 11 height 11
select select "0"
select select "21"
select select "0"
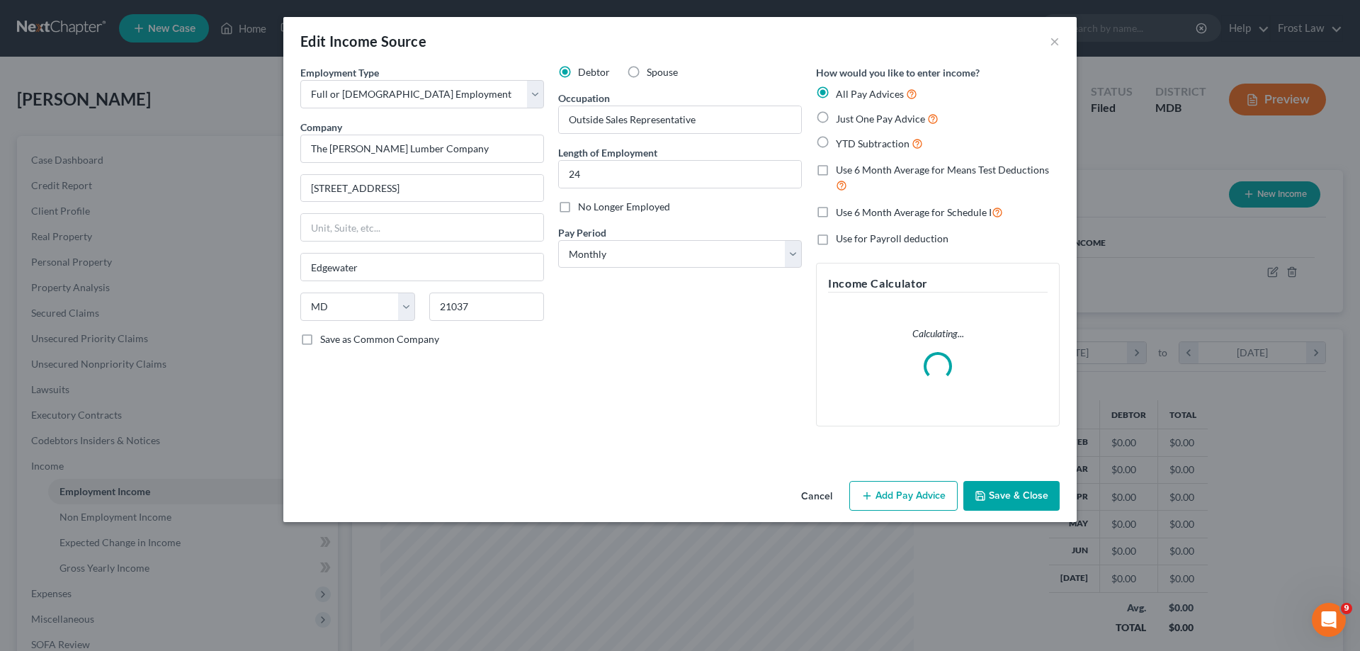
scroll to position [266, 562]
click at [684, 168] on input "24" at bounding box center [680, 174] width 242 height 27
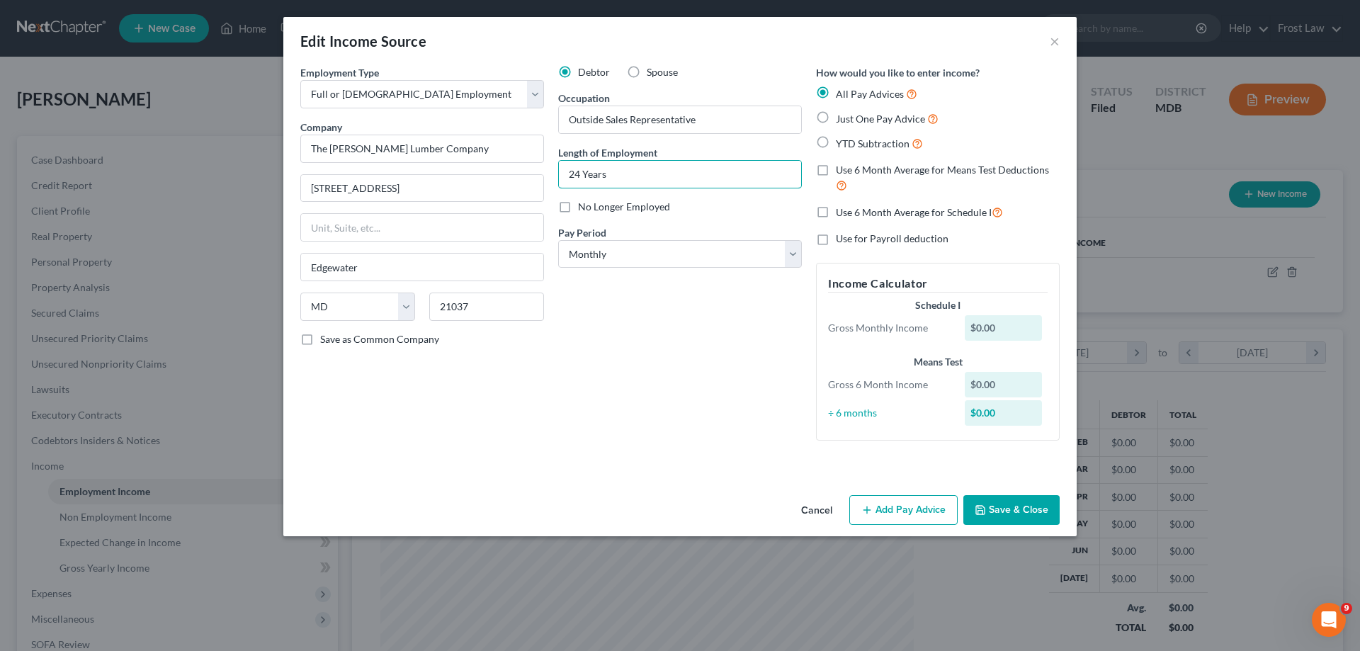
type input "24 Years"
click at [914, 521] on button "Add Pay Advice" at bounding box center [903, 510] width 108 height 30
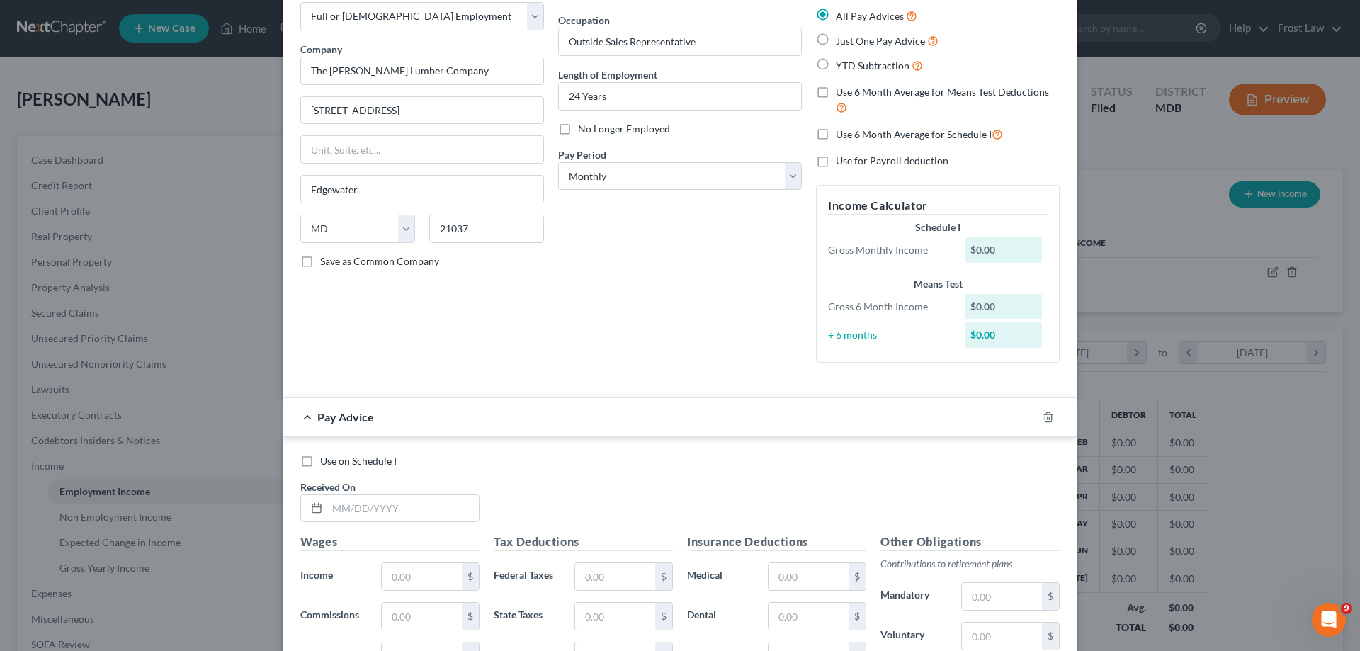
scroll to position [0, 0]
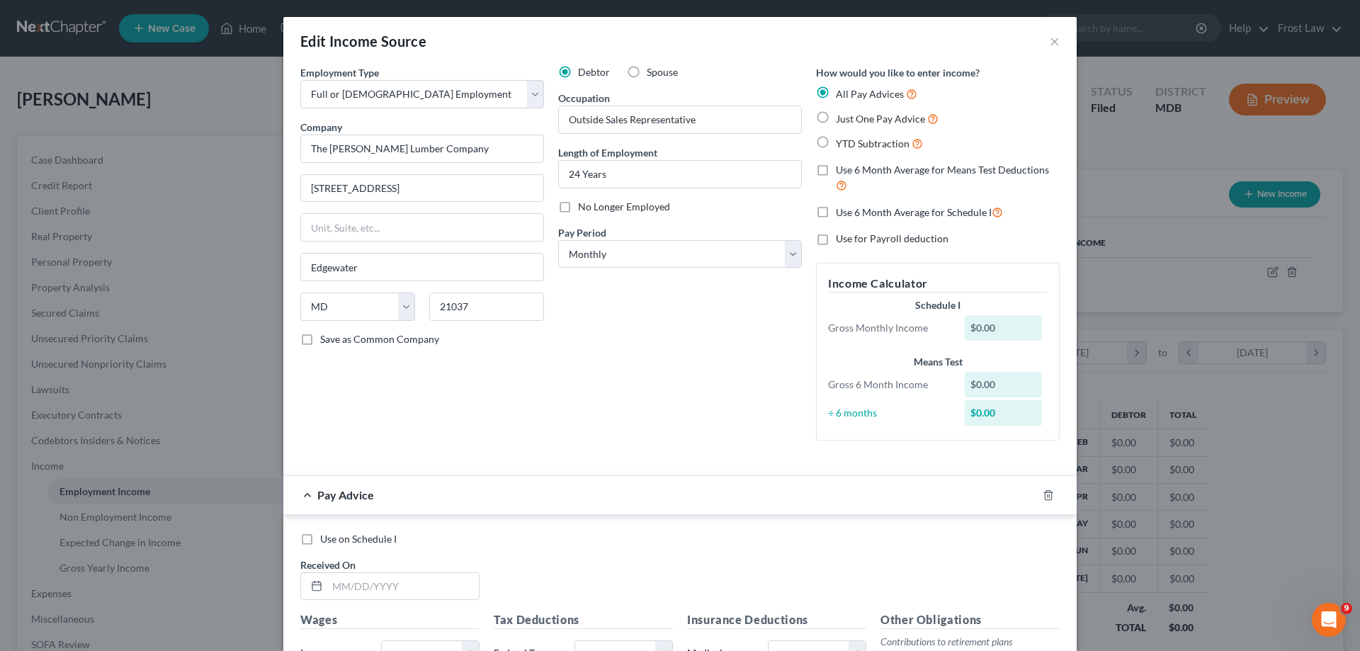
click at [836, 167] on label "Use 6 Month Average for Means Test Deductions" at bounding box center [948, 178] width 224 height 30
click at [841, 167] on input "Use 6 Month Average for Means Test Deductions" at bounding box center [845, 167] width 9 height 9
click at [836, 174] on label "Use 6 Month Average for Means Test Deductions" at bounding box center [948, 178] width 224 height 30
click at [841, 172] on input "Use 6 Month Average for Means Test Deductions" at bounding box center [845, 167] width 9 height 9
checkbox input "false"
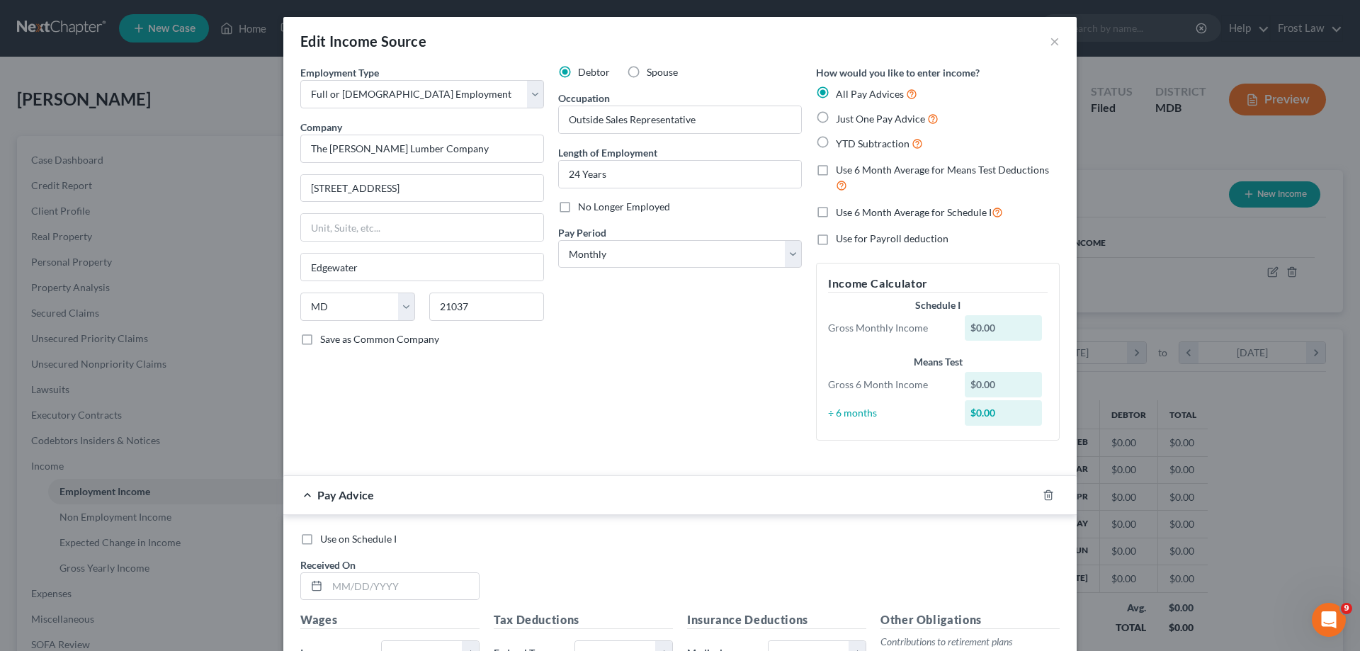
click at [836, 144] on label "YTD Subtraction" at bounding box center [879, 143] width 87 height 16
click at [841, 144] on input "YTD Subtraction" at bounding box center [845, 139] width 9 height 9
radio input "true"
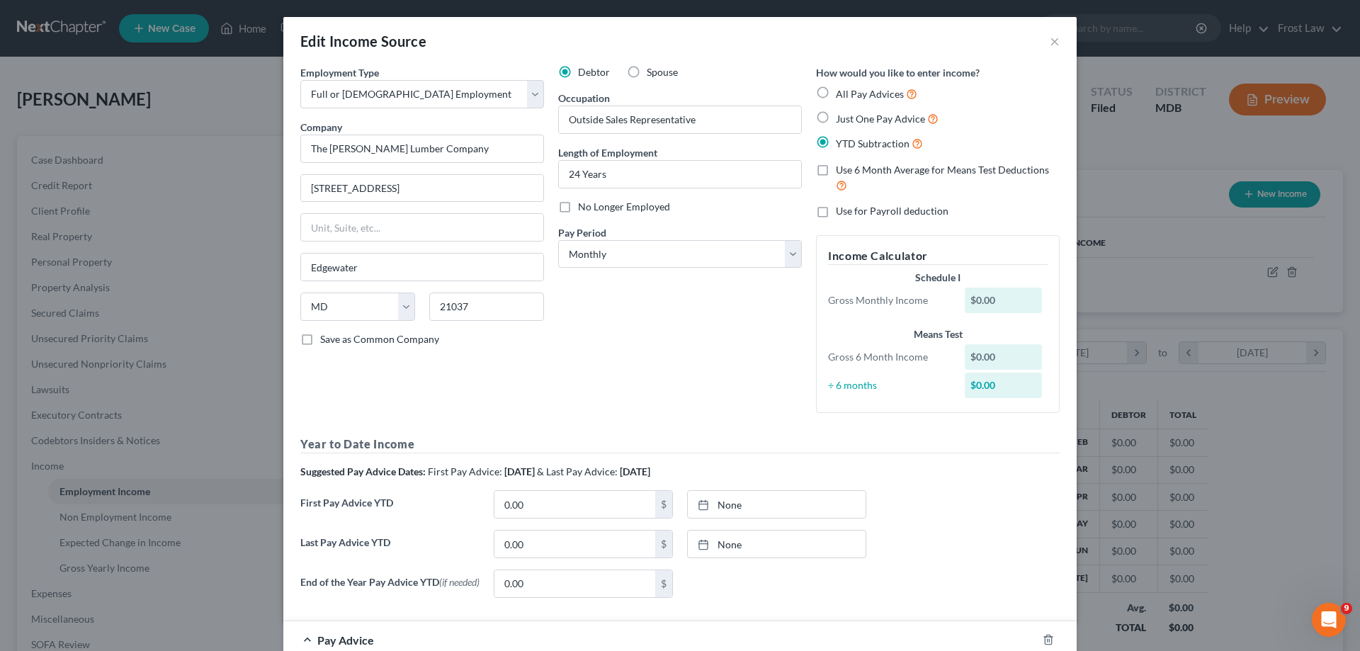
click at [836, 144] on label "YTD Subtraction" at bounding box center [879, 143] width 87 height 16
click at [841, 144] on input "YTD Subtraction" at bounding box center [845, 139] width 9 height 9
click at [836, 96] on label "All Pay Advices" at bounding box center [876, 94] width 81 height 16
click at [841, 95] on input "All Pay Advices" at bounding box center [845, 90] width 9 height 9
radio input "true"
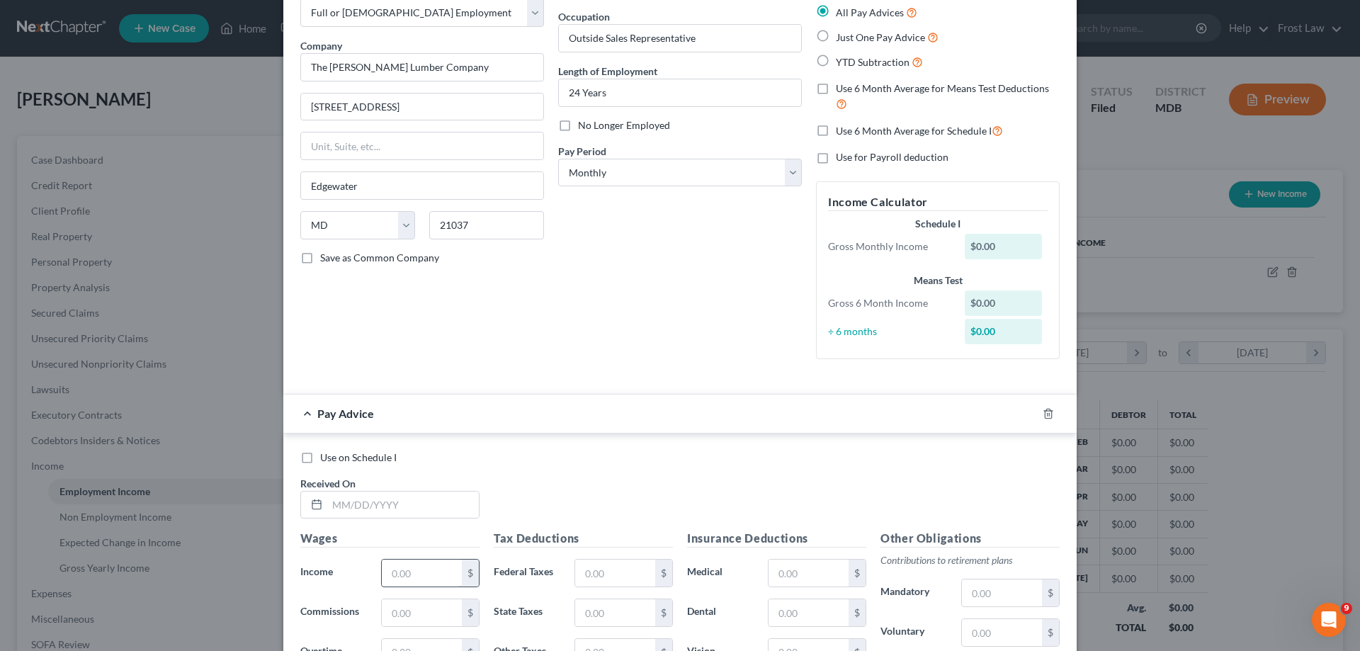
scroll to position [212, 0]
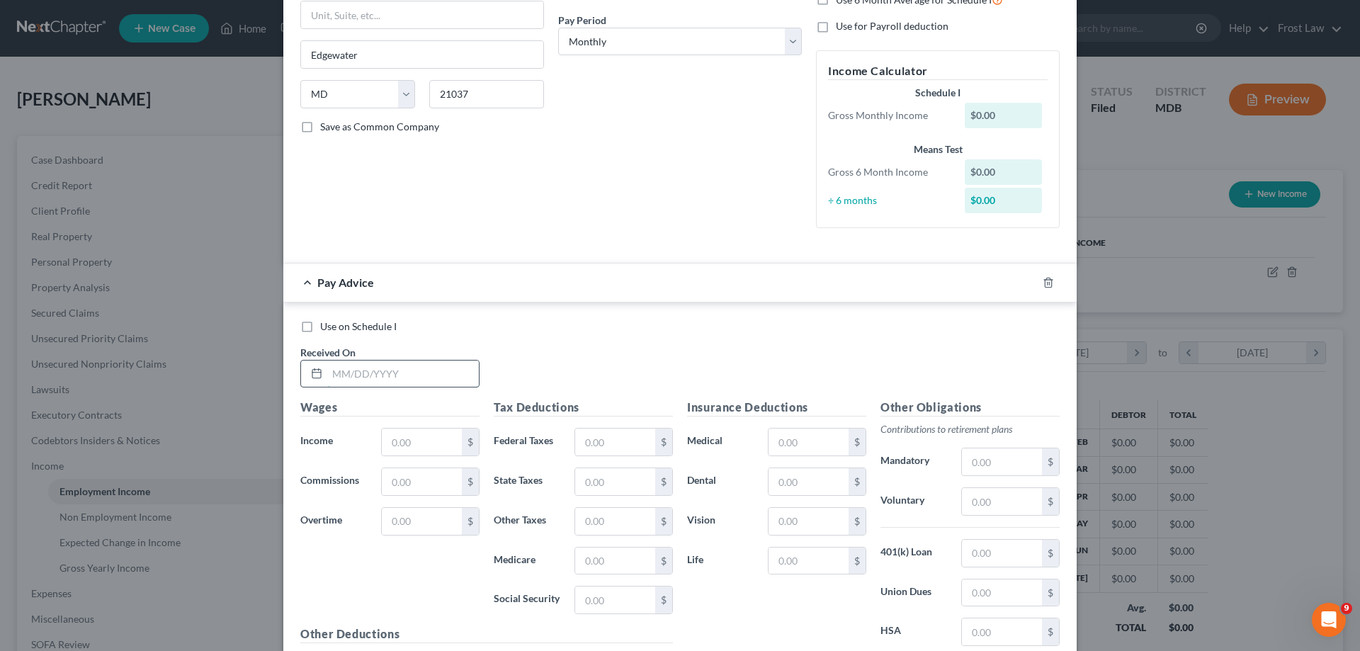
click at [389, 380] on input "text" at bounding box center [403, 373] width 152 height 27
paste input "[DATE]"
type input "[DATE]"
click at [398, 437] on input "text" at bounding box center [422, 441] width 80 height 27
paste input "8,168.85"
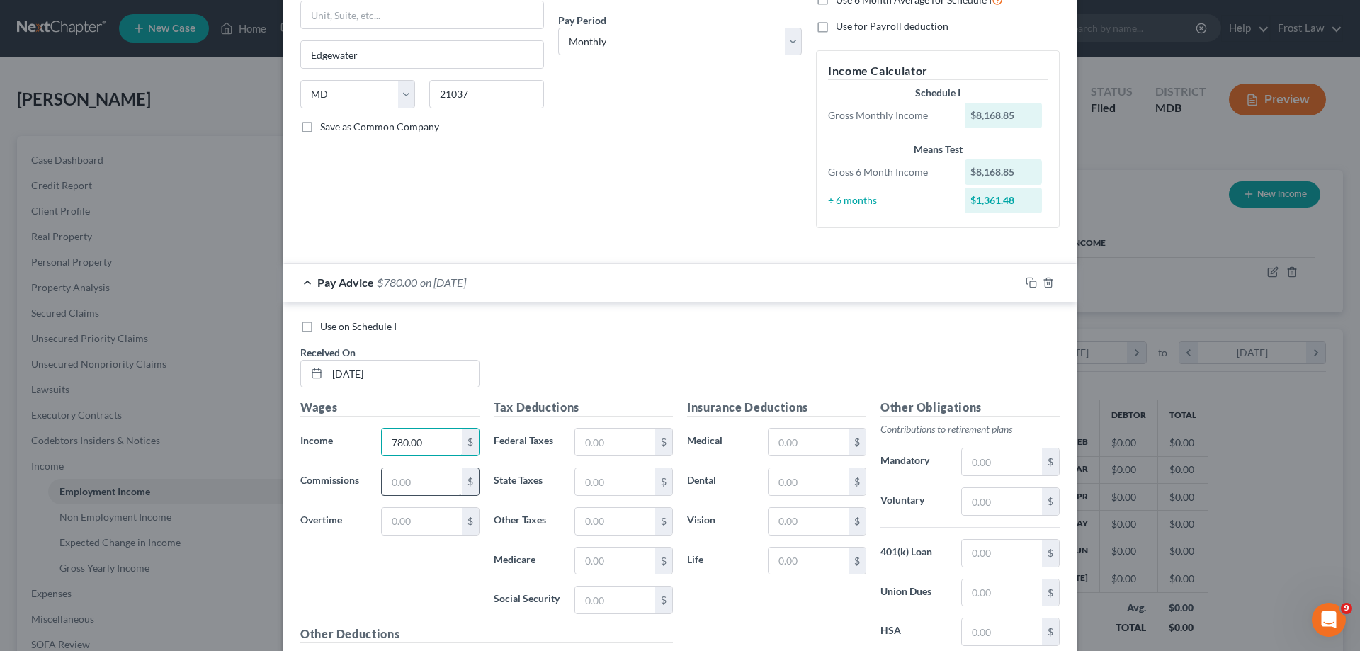
type input "780.00"
click at [419, 479] on input "text" at bounding box center [422, 481] width 80 height 27
paste input "7,388.85"
type input "7,388.85"
click at [421, 583] on div "Wages Income * 780.00 $ Commissions 7,388.85 $ Overtime $" at bounding box center [389, 512] width 193 height 227
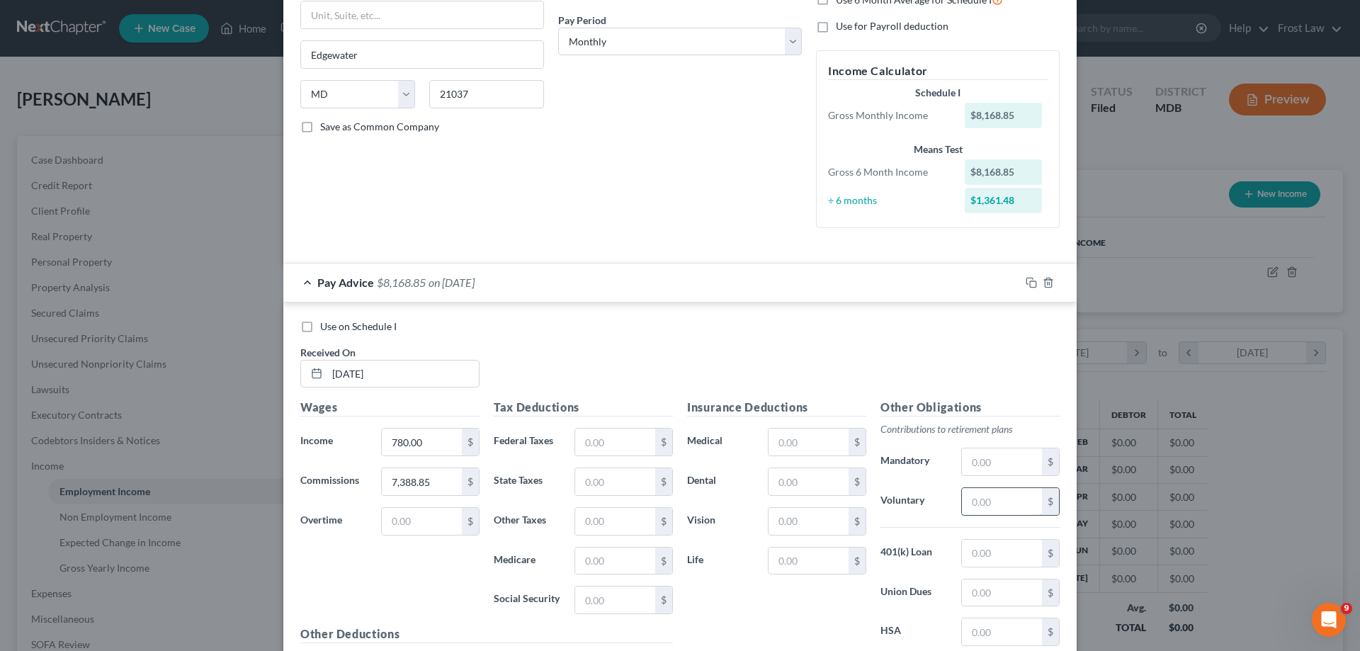
click at [989, 510] on input "text" at bounding box center [1002, 501] width 80 height 27
paste input "490.13"
type input "490.13"
click at [791, 515] on input "text" at bounding box center [808, 521] width 80 height 27
type input "14.23"
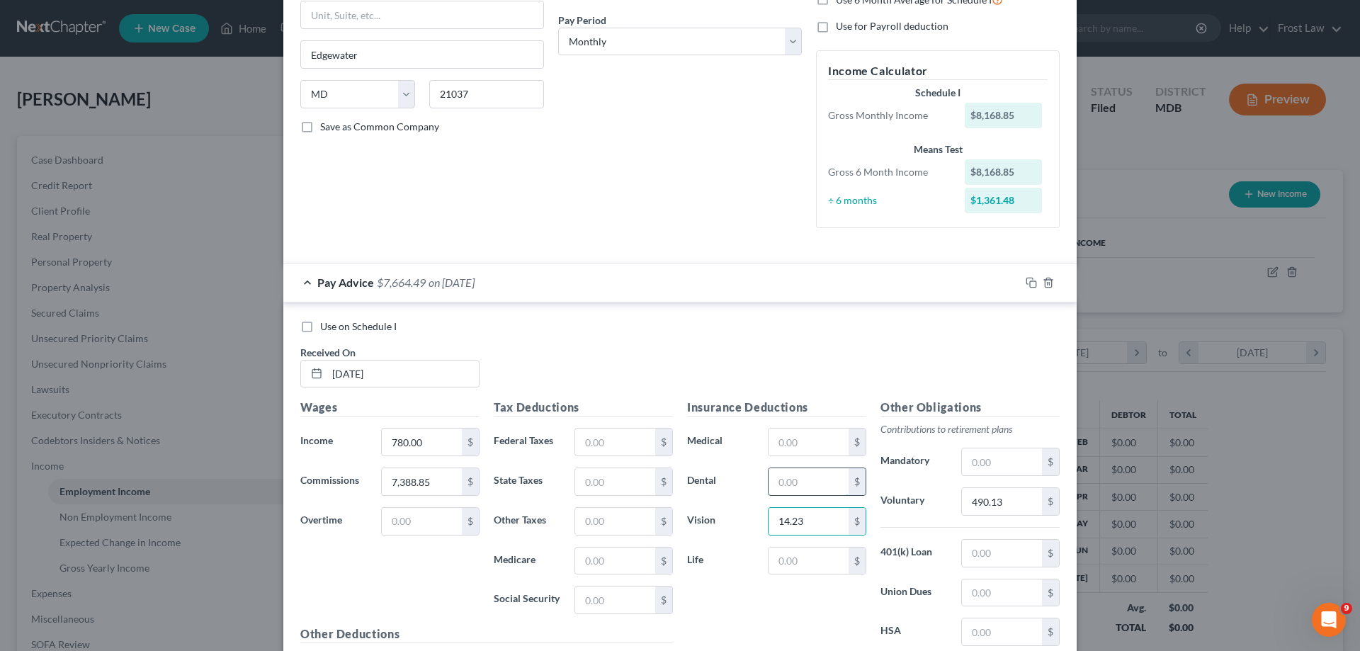
click at [787, 478] on input "text" at bounding box center [808, 481] width 80 height 27
paste input "30.44"
type input "30.44"
click at [799, 443] on input "text" at bounding box center [808, 441] width 80 height 27
paste input "266.66"
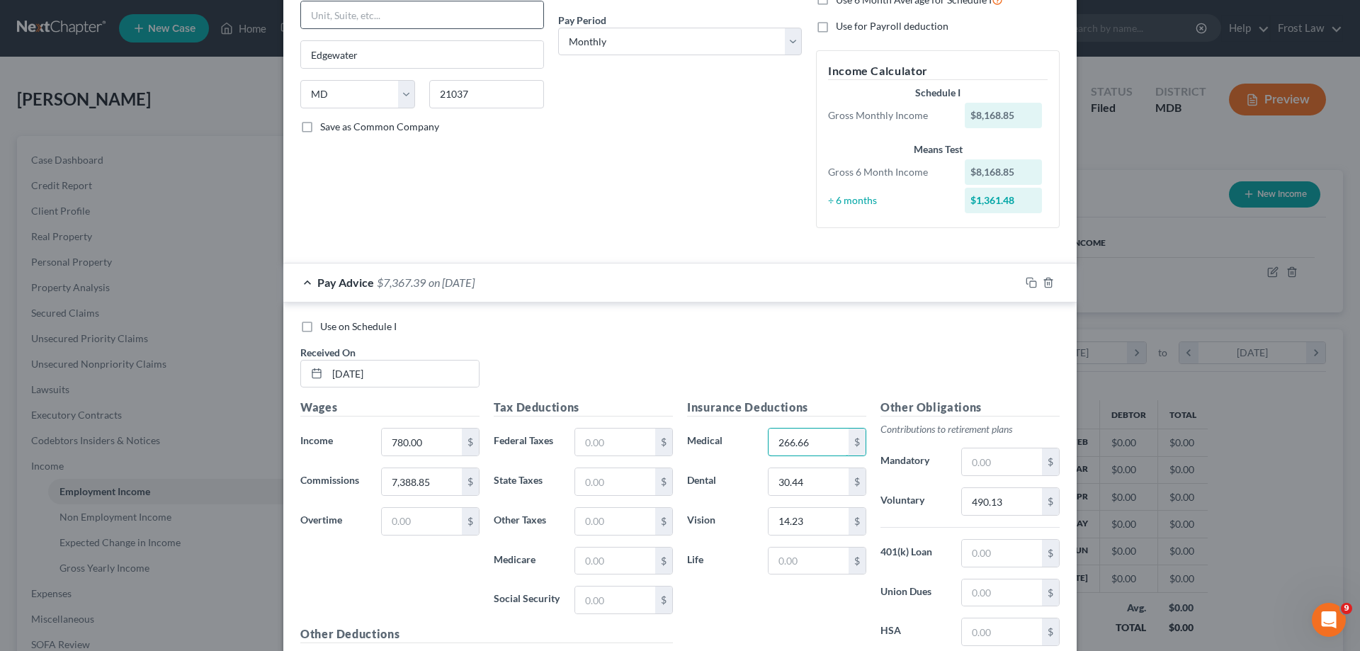
type input "266.66"
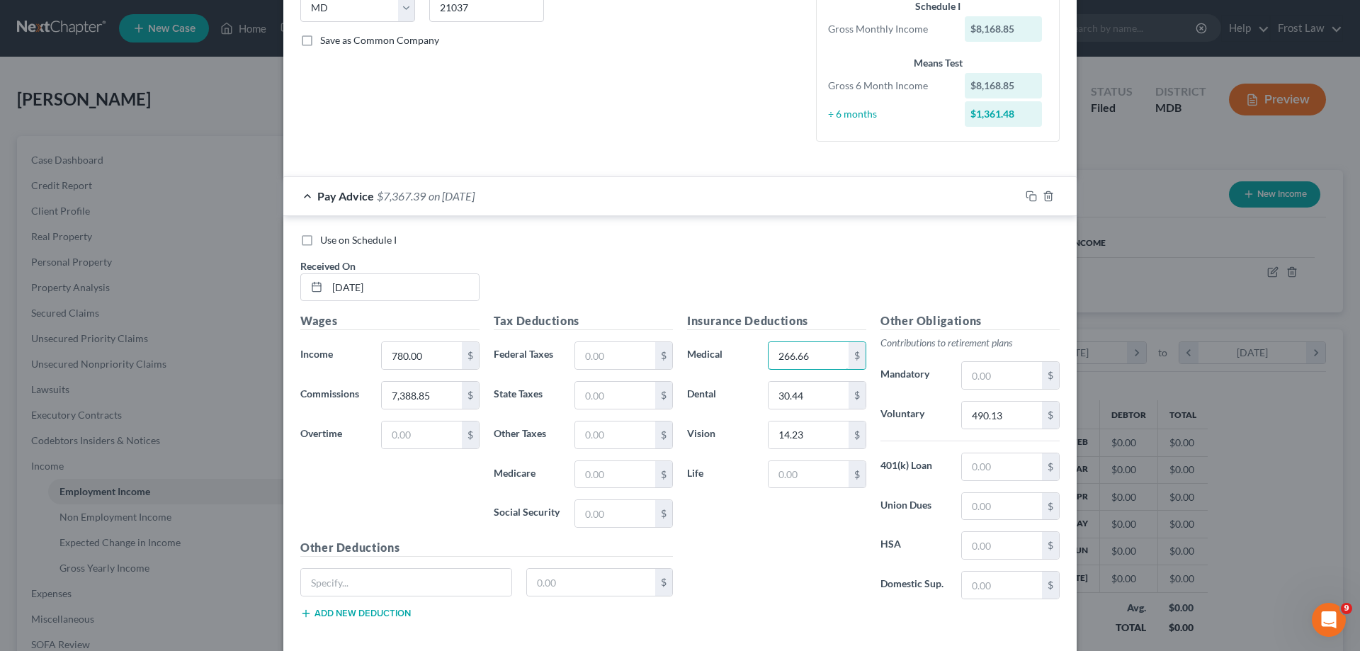
scroll to position [368, 0]
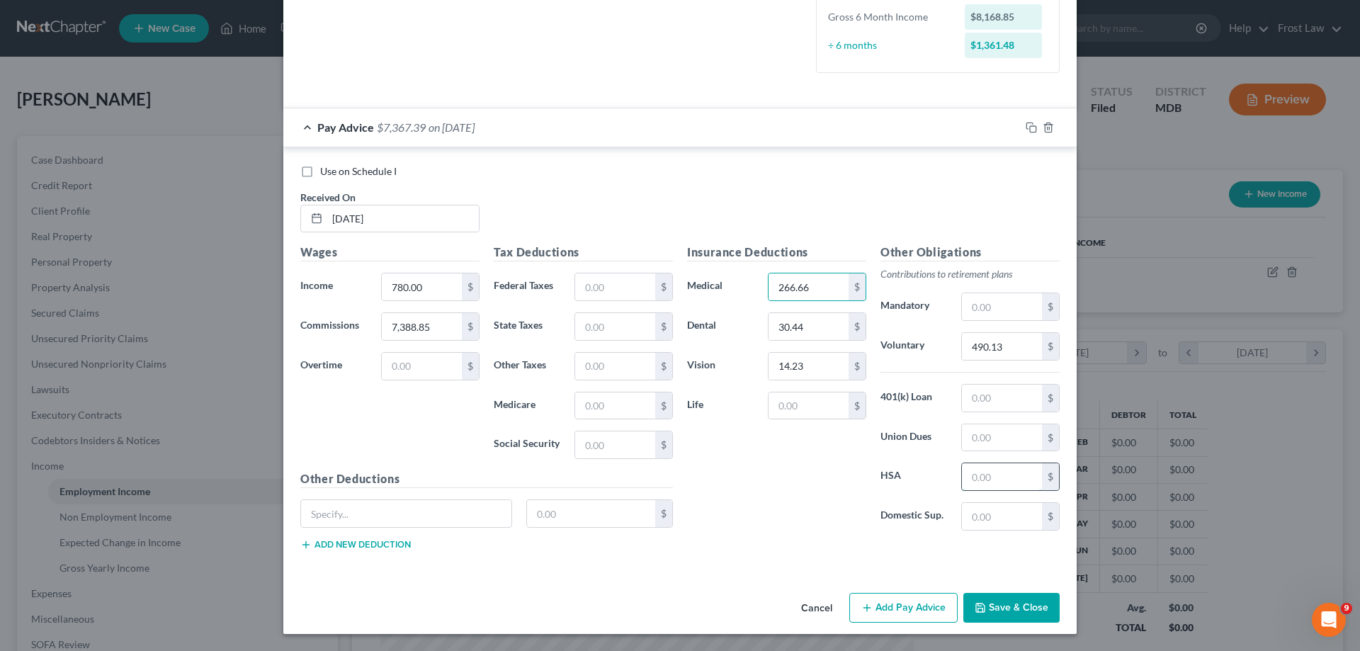
click at [982, 477] on input "text" at bounding box center [1002, 476] width 80 height 27
paste input "266.66"
type input "266.66"
click at [816, 292] on input "266.66" at bounding box center [808, 286] width 80 height 27
paste input "635.11"
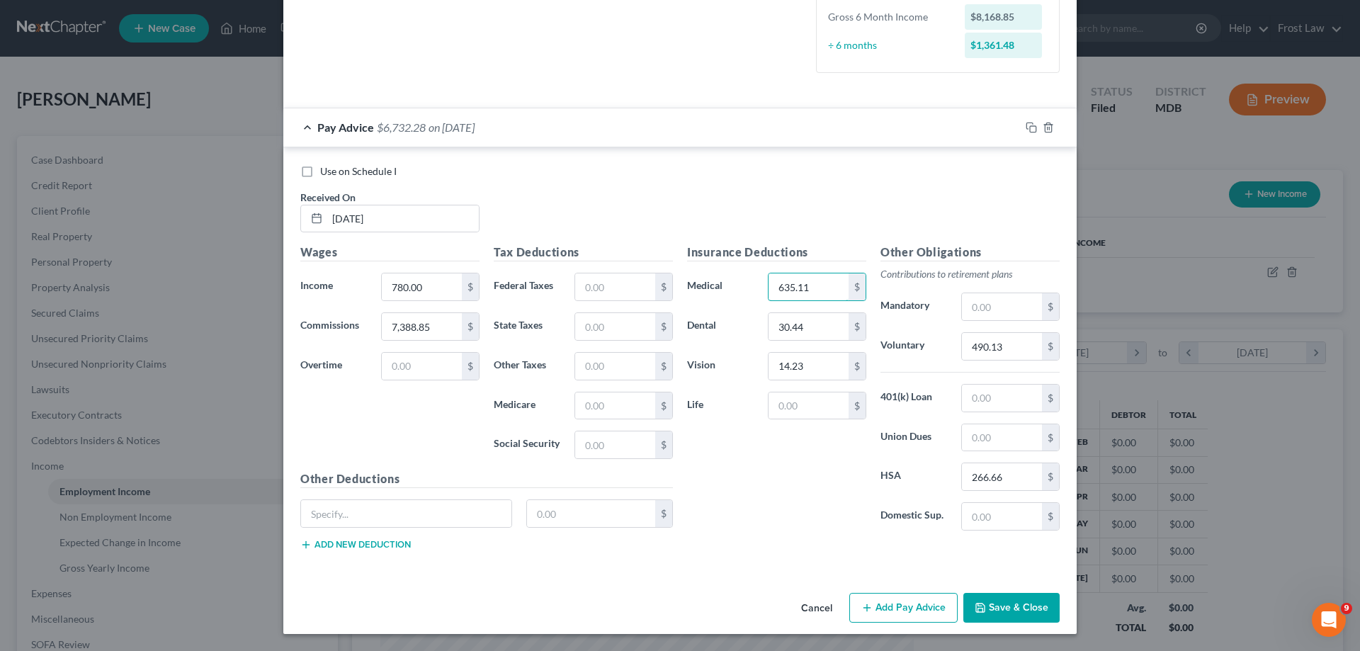
type input "635.11"
click at [353, 525] on input "text" at bounding box center [406, 513] width 210 height 27
type input "Child Support"
click at [600, 511] on input "text" at bounding box center [591, 513] width 129 height 27
type input "2,121.00"
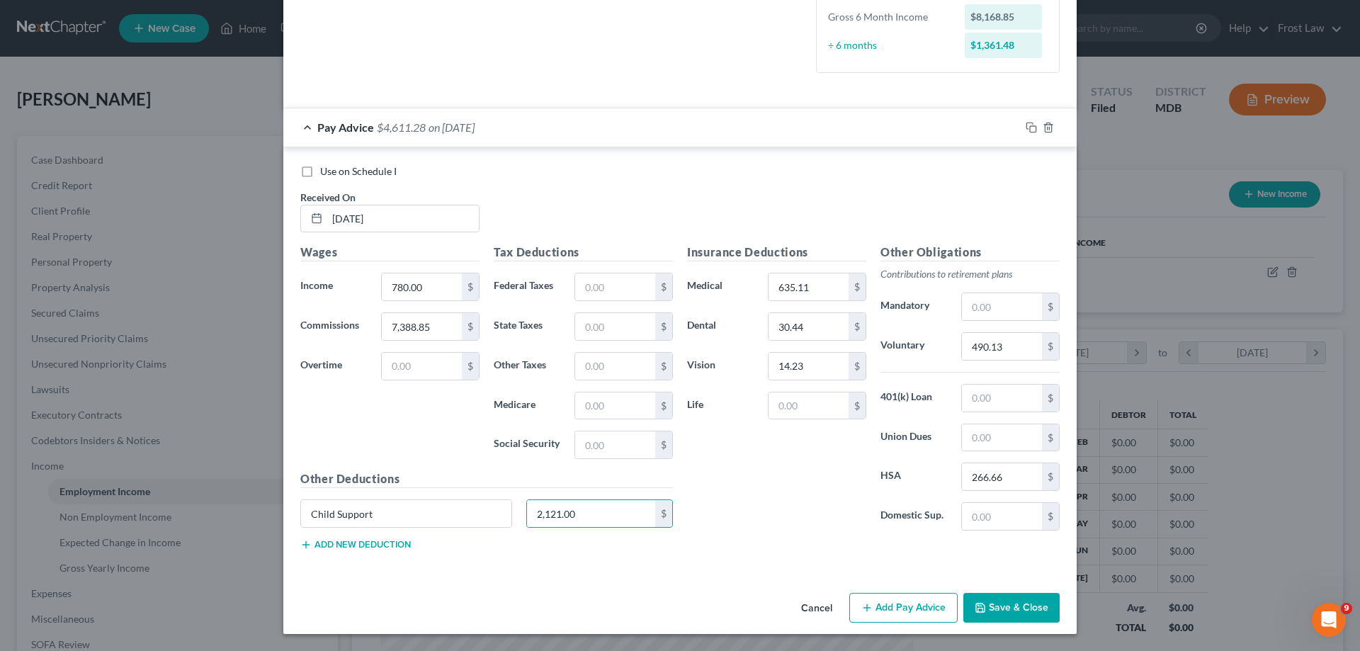
click at [374, 545] on button "Add new deduction" at bounding box center [355, 544] width 110 height 11
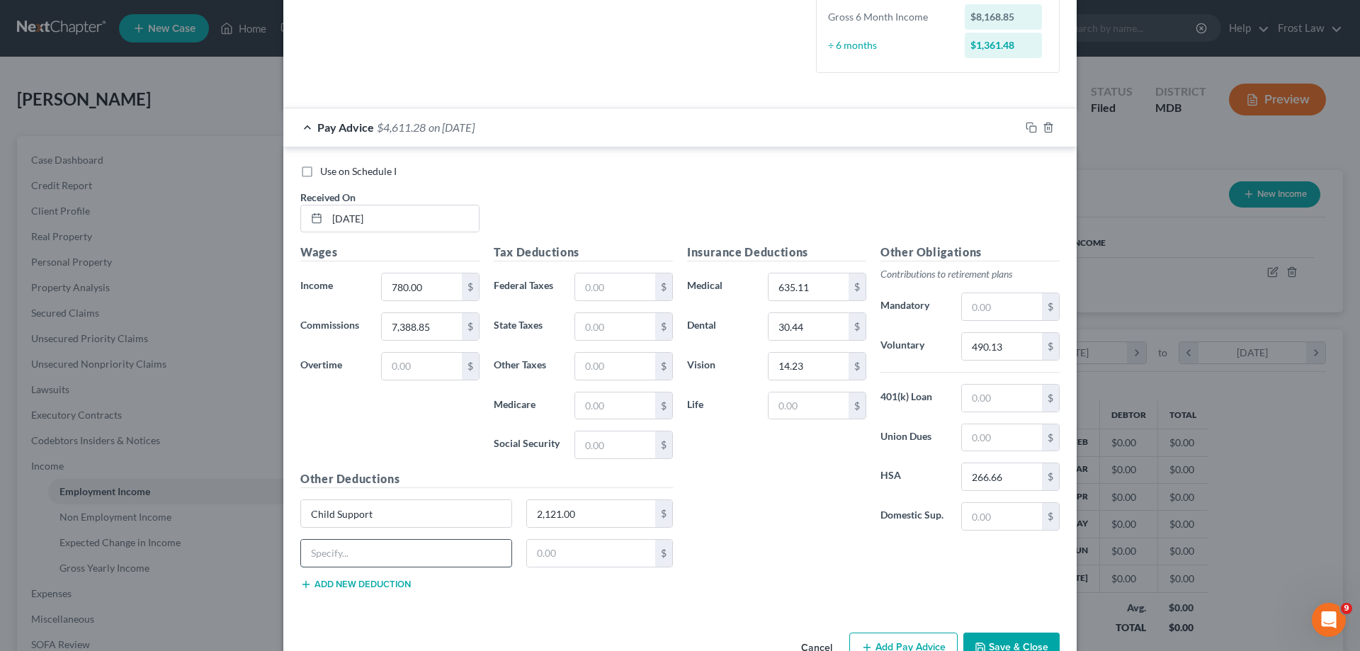
click at [367, 552] on input "text" at bounding box center [406, 553] width 210 height 27
type input "Child Support Arrear"
type input "500.00"
click at [394, 584] on button "Add new deduction" at bounding box center [355, 584] width 110 height 11
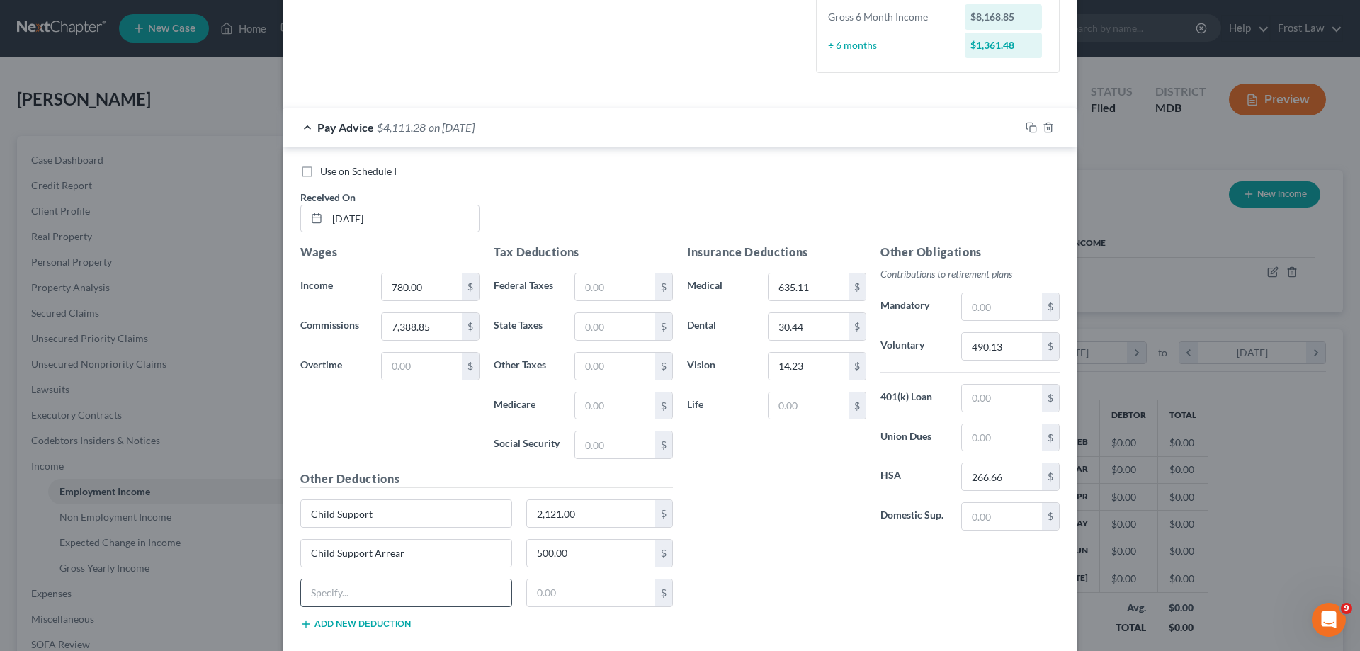
click at [392, 588] on input "text" at bounding box center [406, 592] width 210 height 27
type input "Child Support Fees"
type input "2.00"
click at [591, 282] on input "text" at bounding box center [615, 286] width 80 height 27
paste input "468.12"
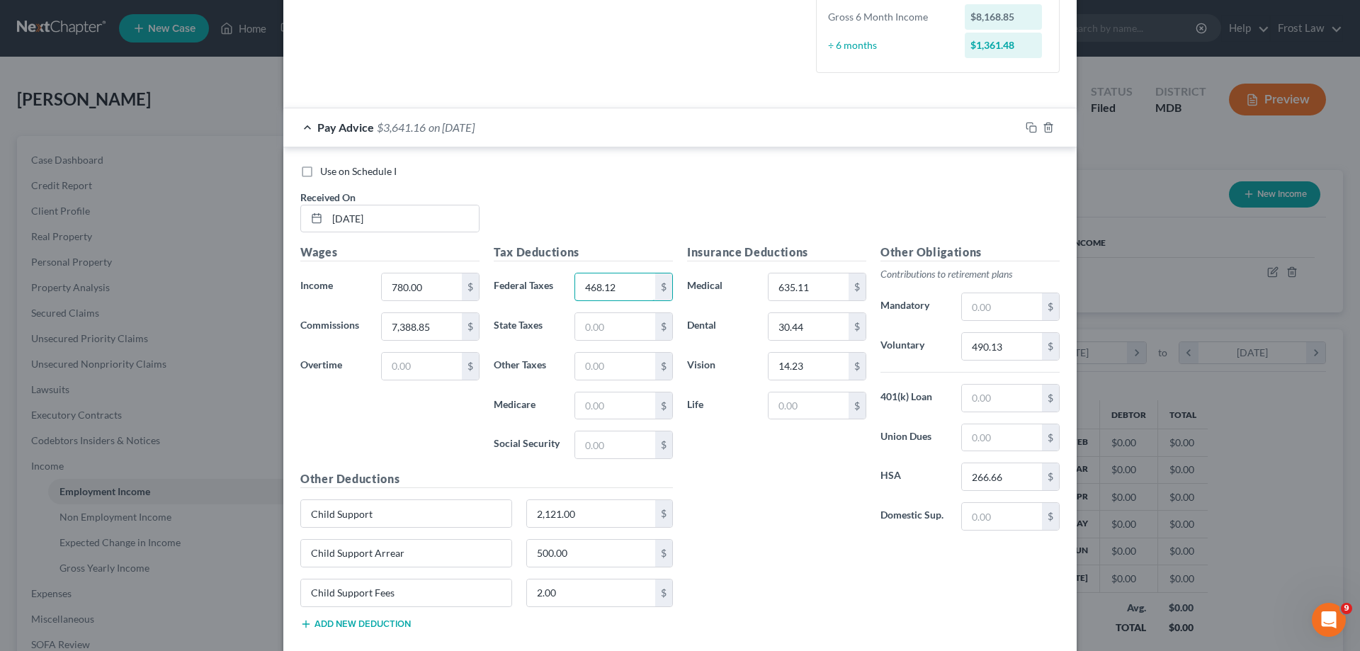
type input "468.12"
click at [584, 414] on input "text" at bounding box center [615, 405] width 80 height 27
paste input "104.72"
type input "104.72"
click at [610, 443] on input "text" at bounding box center [615, 444] width 80 height 27
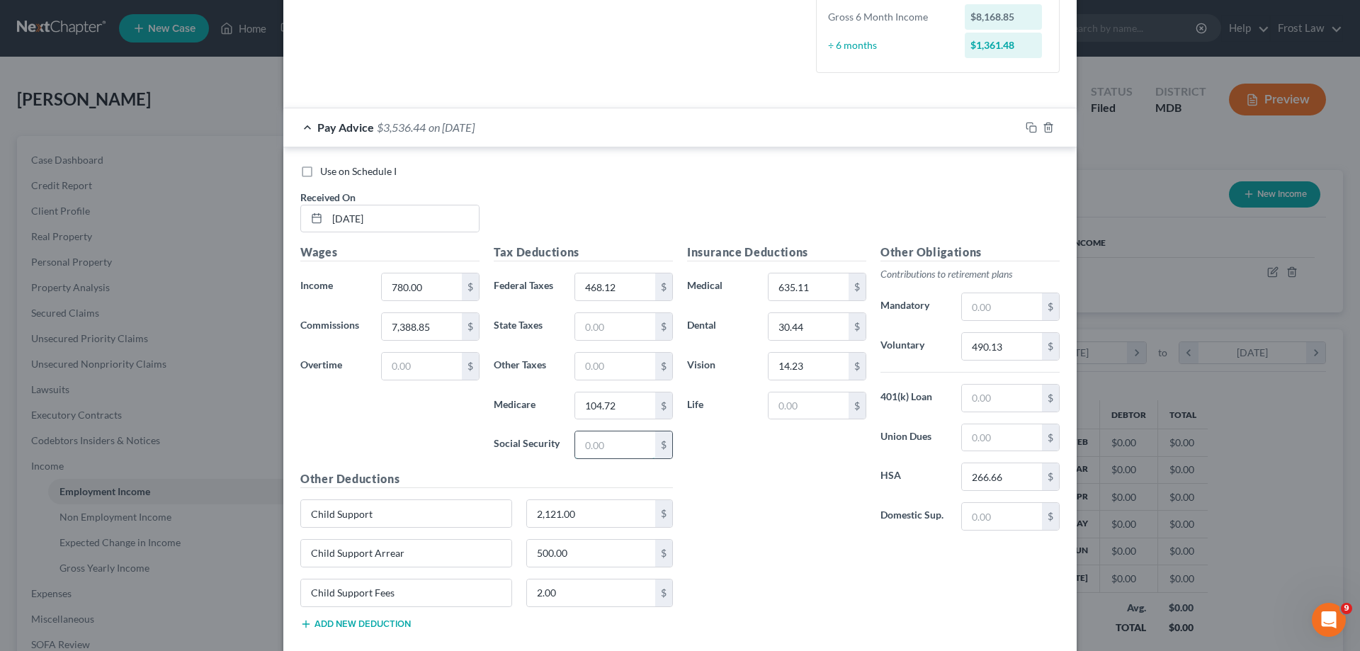
paste input "447.79"
type input "447.79"
click at [590, 337] on input "text" at bounding box center [615, 326] width 80 height 27
paste input "270.70"
type input "270.70"
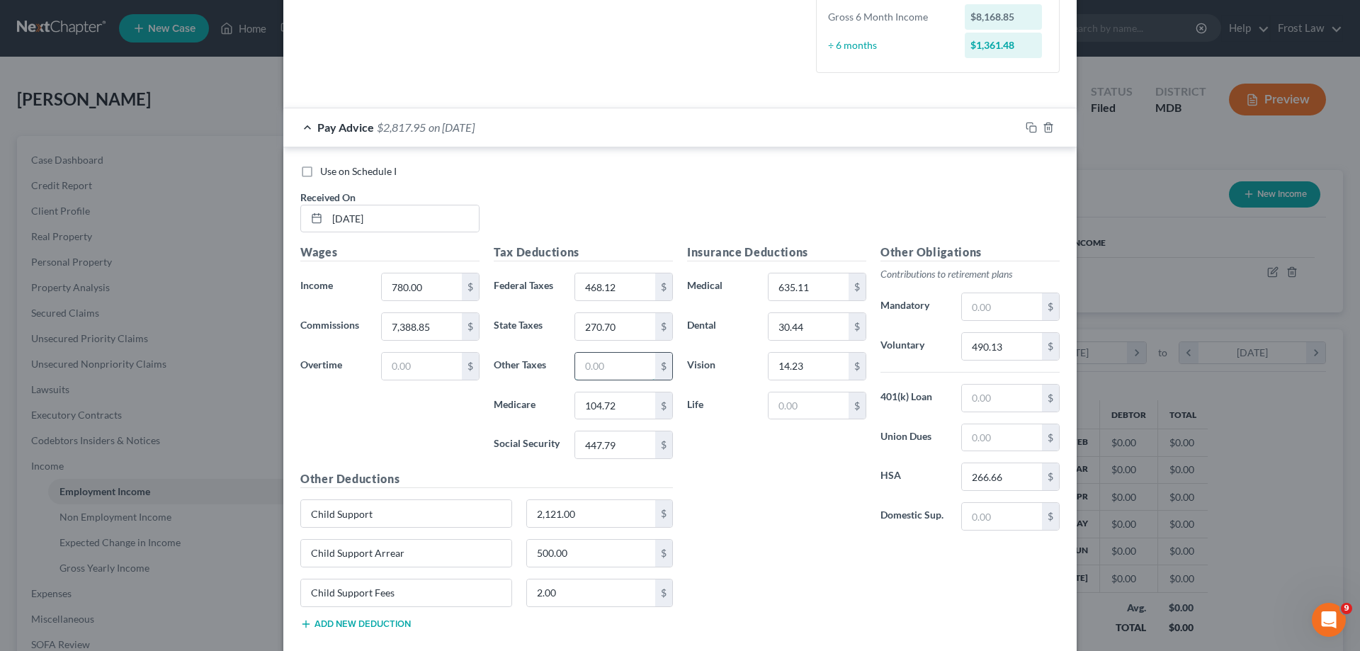
drag, startPoint x: 601, startPoint y: 363, endPoint x: 606, endPoint y: 368, distance: 7.5
click at [601, 363] on input "text" at bounding box center [615, 366] width 80 height 27
paste input "177.46"
type input "177.46"
click at [780, 493] on div "Insurance Deductions Medical 635.11 $ Dental 30.44 $ Vision 14.23 $ Life $" at bounding box center [776, 393] width 193 height 298
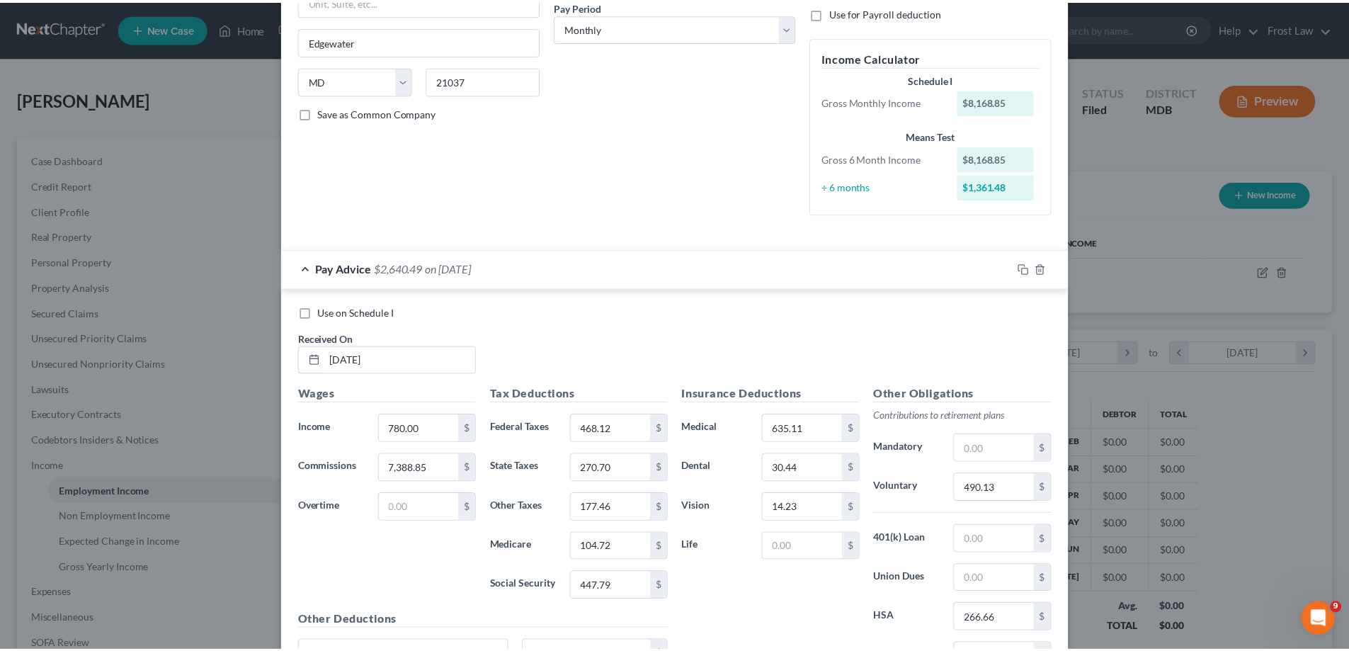
scroll to position [438, 0]
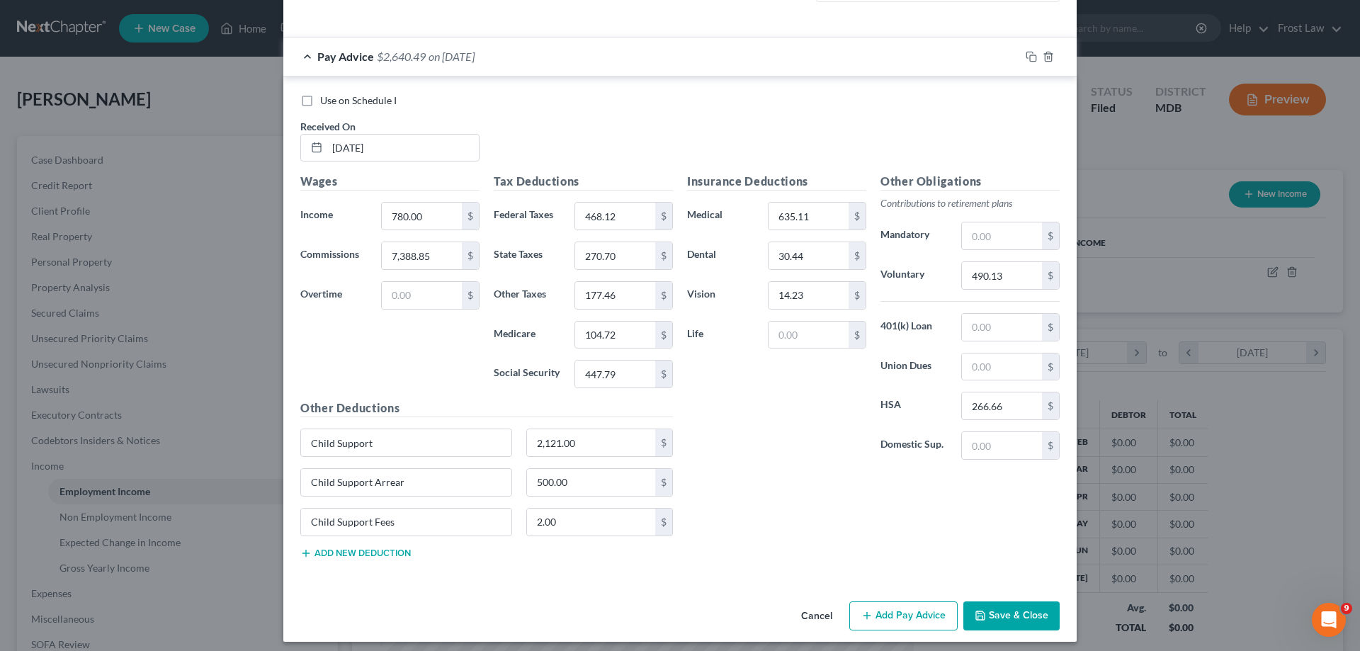
click at [981, 613] on icon "button" at bounding box center [979, 615] width 11 height 11
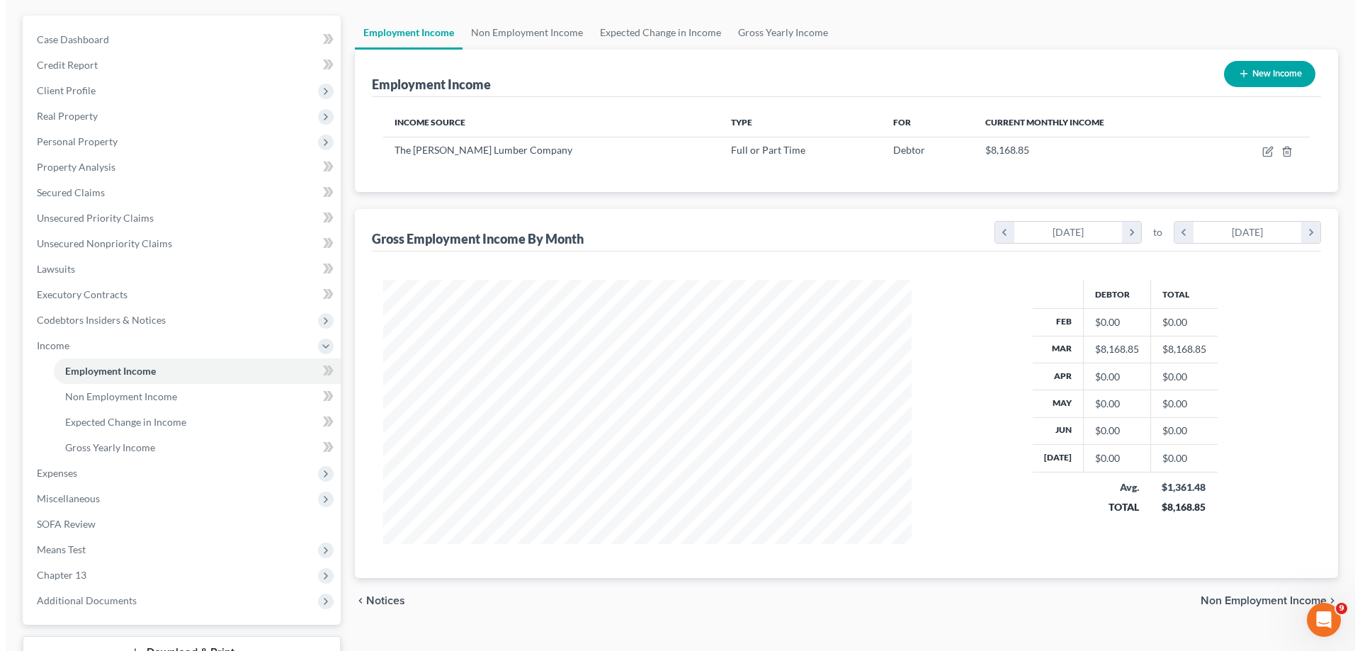
scroll to position [17, 0]
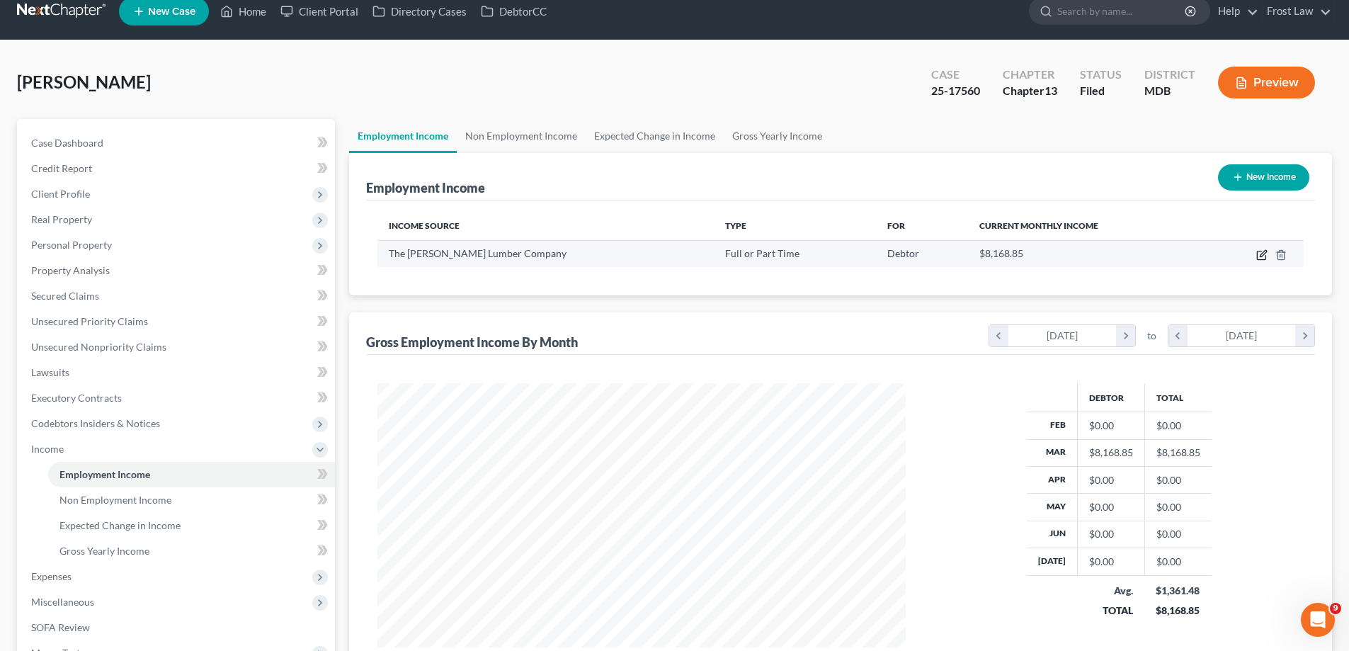
click at [1264, 258] on icon "button" at bounding box center [1261, 254] width 11 height 11
select select "0"
select select "21"
select select "0"
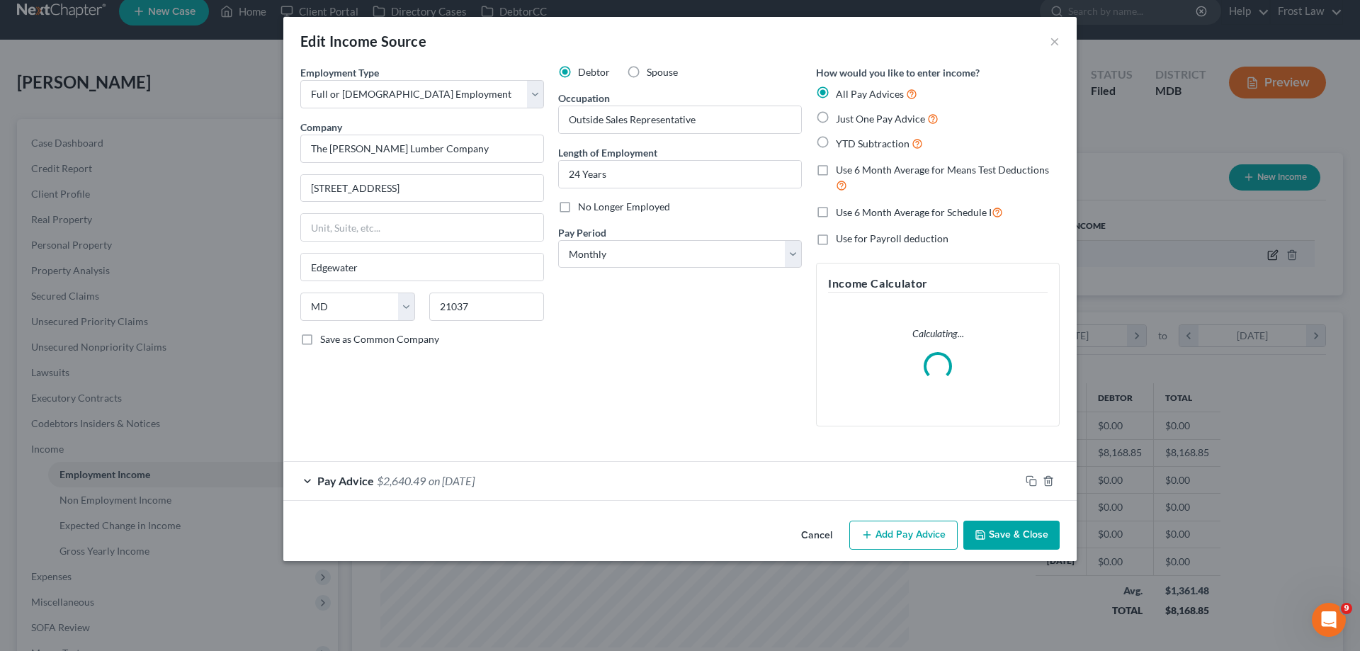
scroll to position [266, 562]
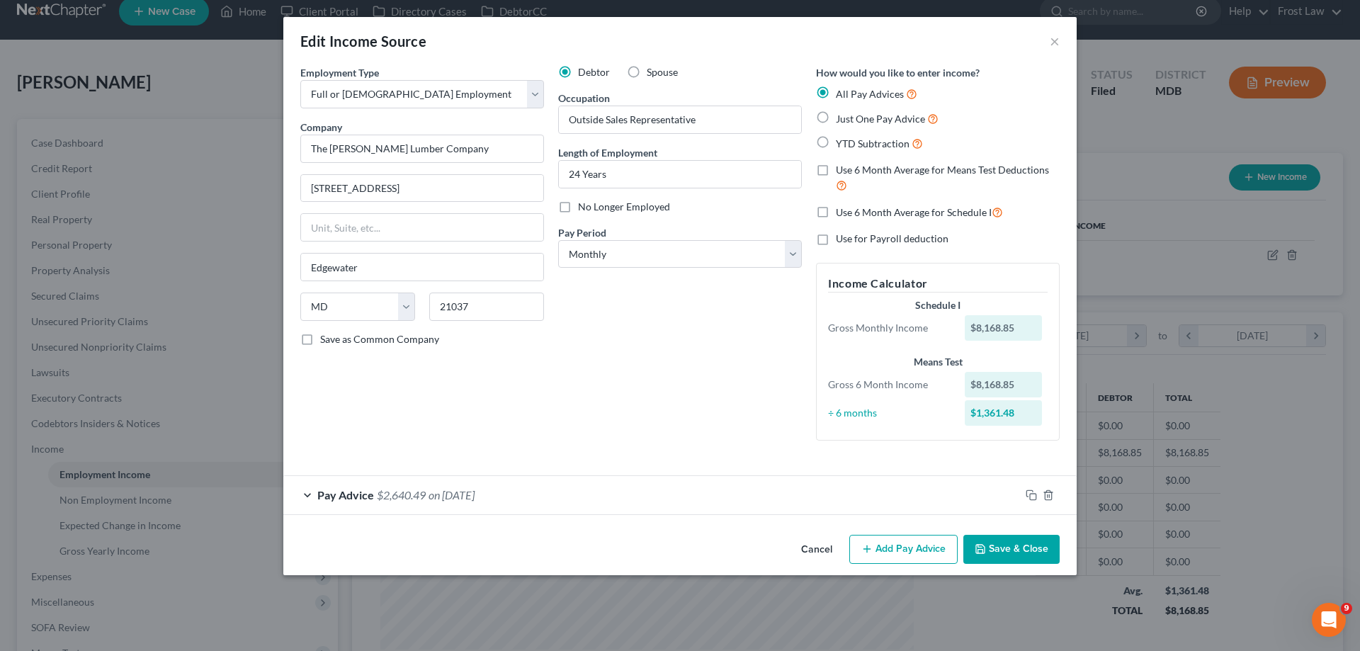
drag, startPoint x: 886, startPoint y: 542, endPoint x: 559, endPoint y: 493, distance: 330.2
click at [887, 542] on button "Add Pay Advice" at bounding box center [903, 550] width 108 height 30
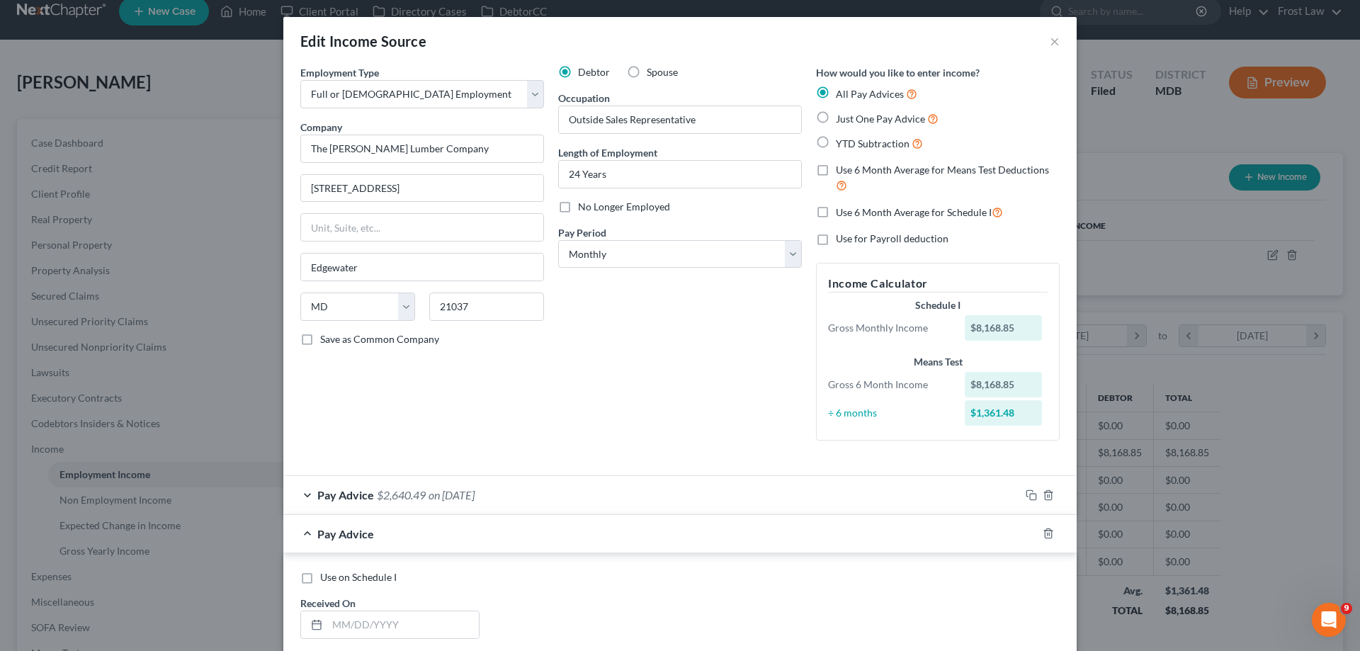
scroll to position [212, 0]
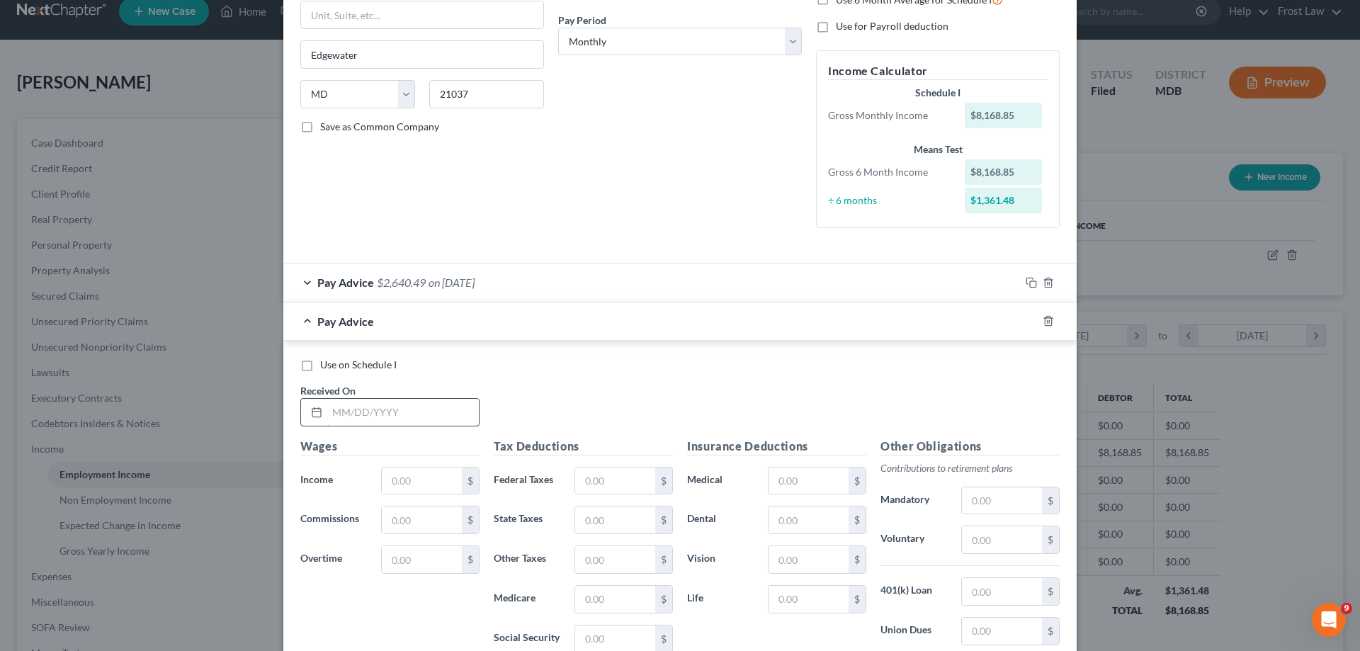
click at [379, 409] on input "text" at bounding box center [403, 412] width 152 height 27
paste input "[DATE]"
type input "[DATE]"
click at [438, 471] on input "text" at bounding box center [422, 480] width 80 height 27
type input "4"
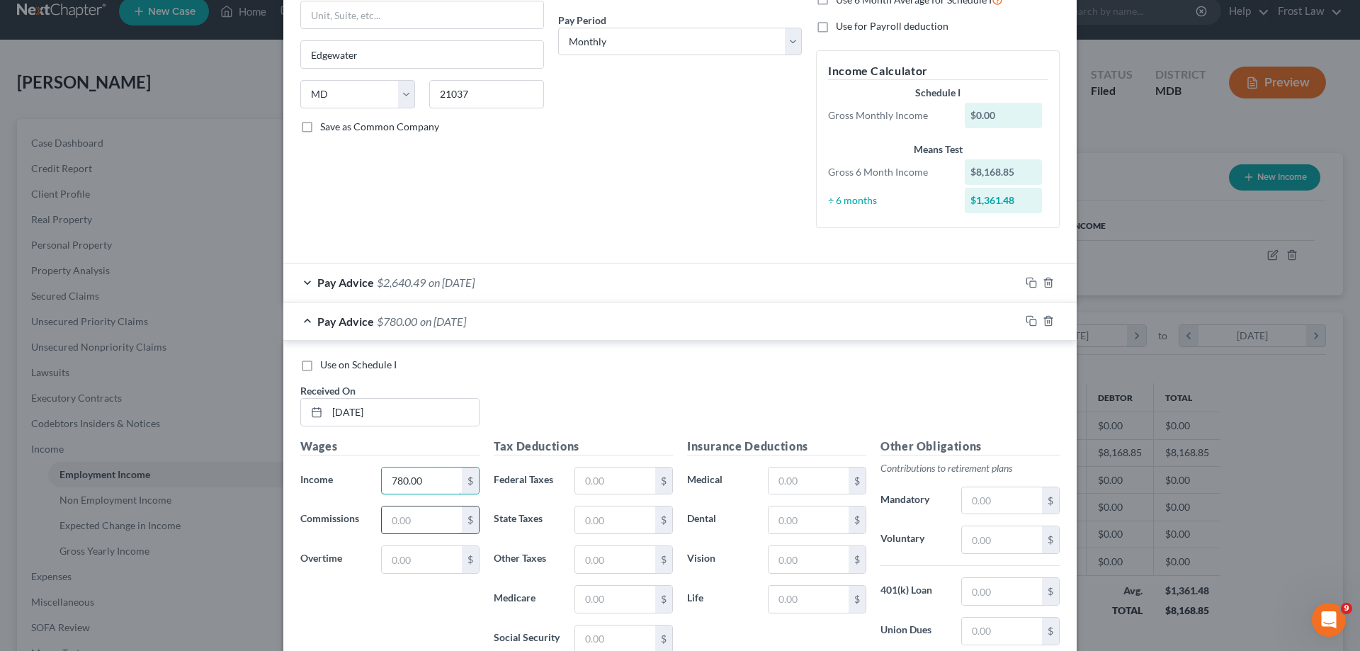
type input "780.00"
click at [387, 520] on input "text" at bounding box center [422, 519] width 80 height 27
paste input "7,513.18"
type input "7,513.18"
click at [993, 545] on input "text" at bounding box center [1002, 539] width 80 height 27
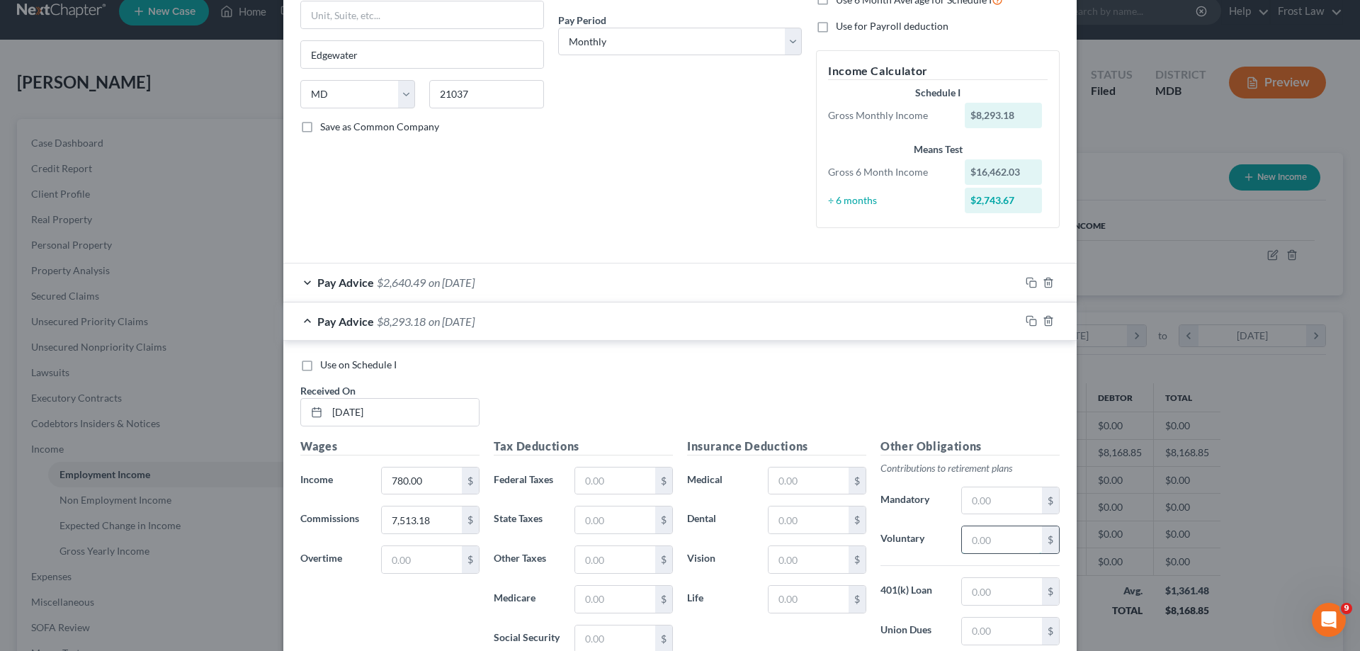
paste input "497.59"
type input "497.59"
click at [807, 526] on input "text" at bounding box center [808, 519] width 80 height 27
type input "30.44"
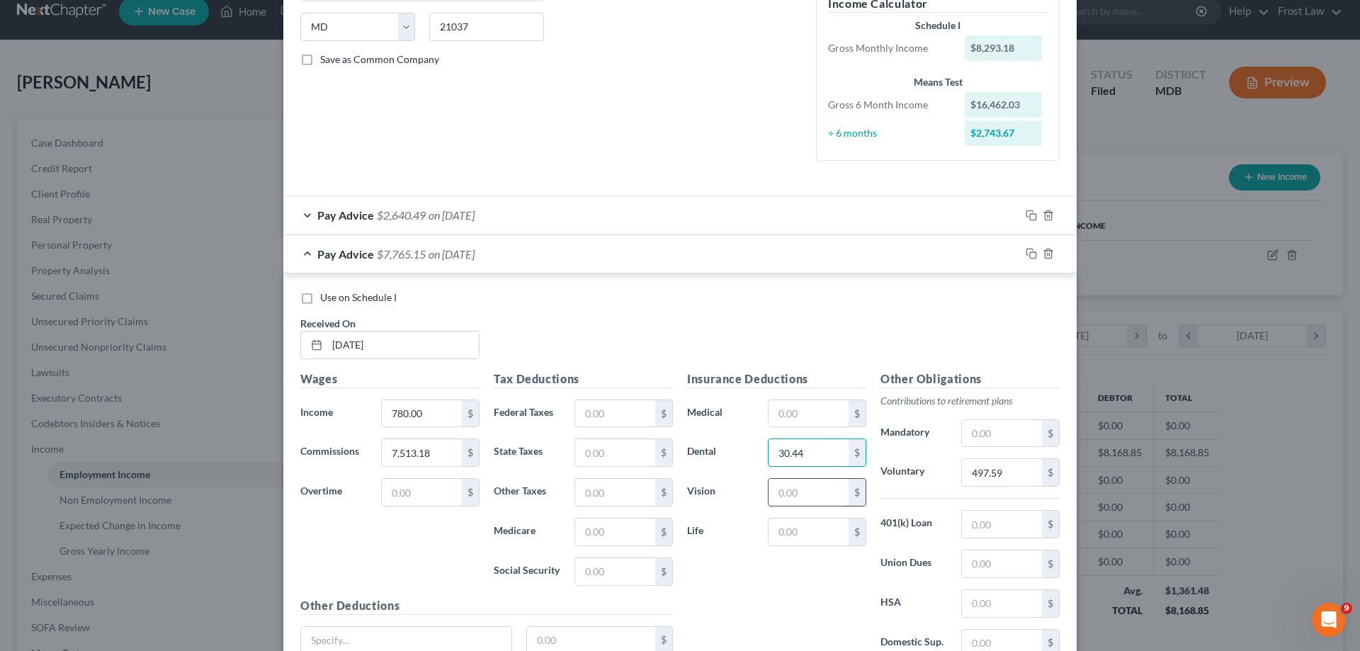
scroll to position [354, 0]
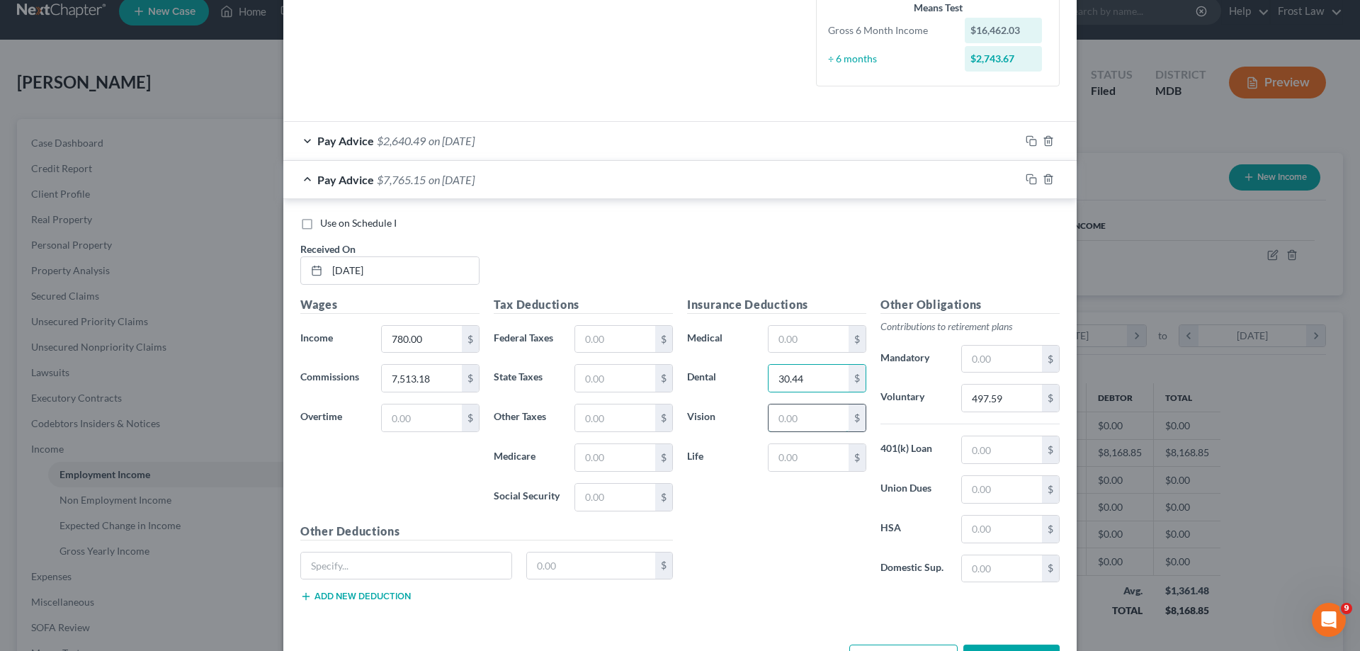
click at [773, 412] on input "text" at bounding box center [808, 417] width 80 height 27
paste input "14.23"
type input "14.23"
drag, startPoint x: 992, startPoint y: 531, endPoint x: 994, endPoint y: 540, distance: 8.8
click at [992, 531] on input "text" at bounding box center [1002, 528] width 80 height 27
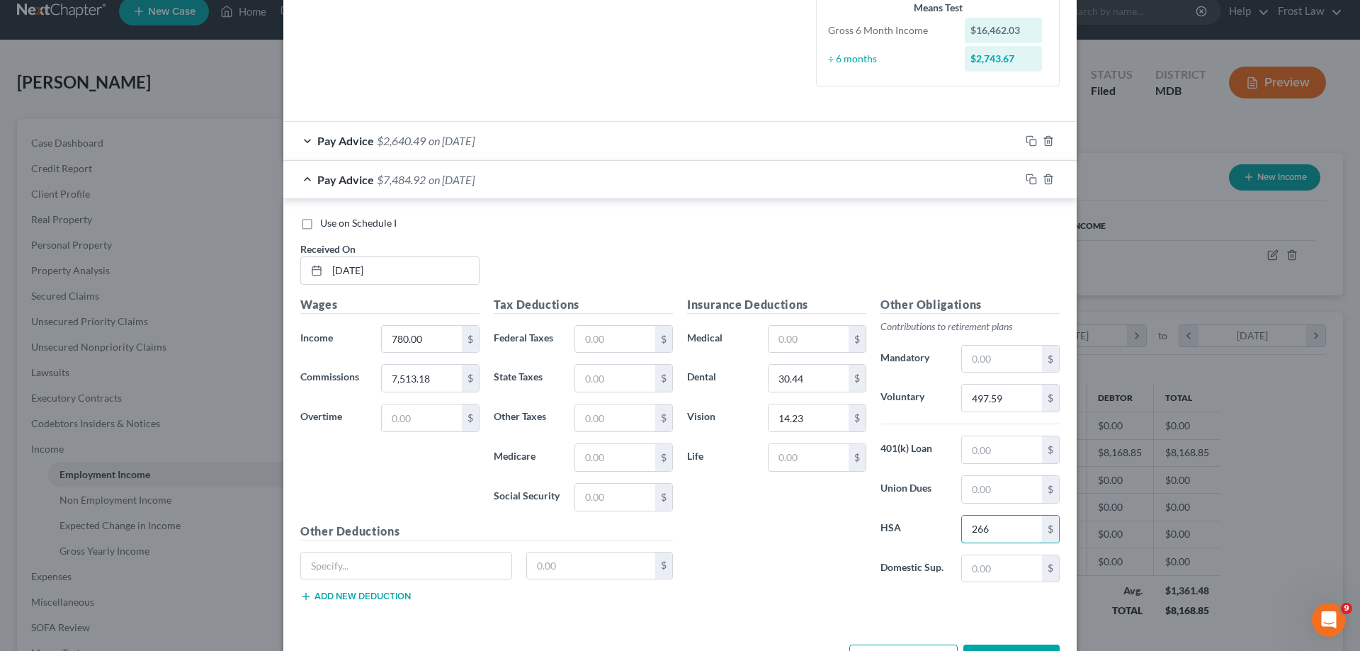
type input "266.66"
click at [785, 344] on input "text" at bounding box center [808, 339] width 80 height 27
paste input "635 11"
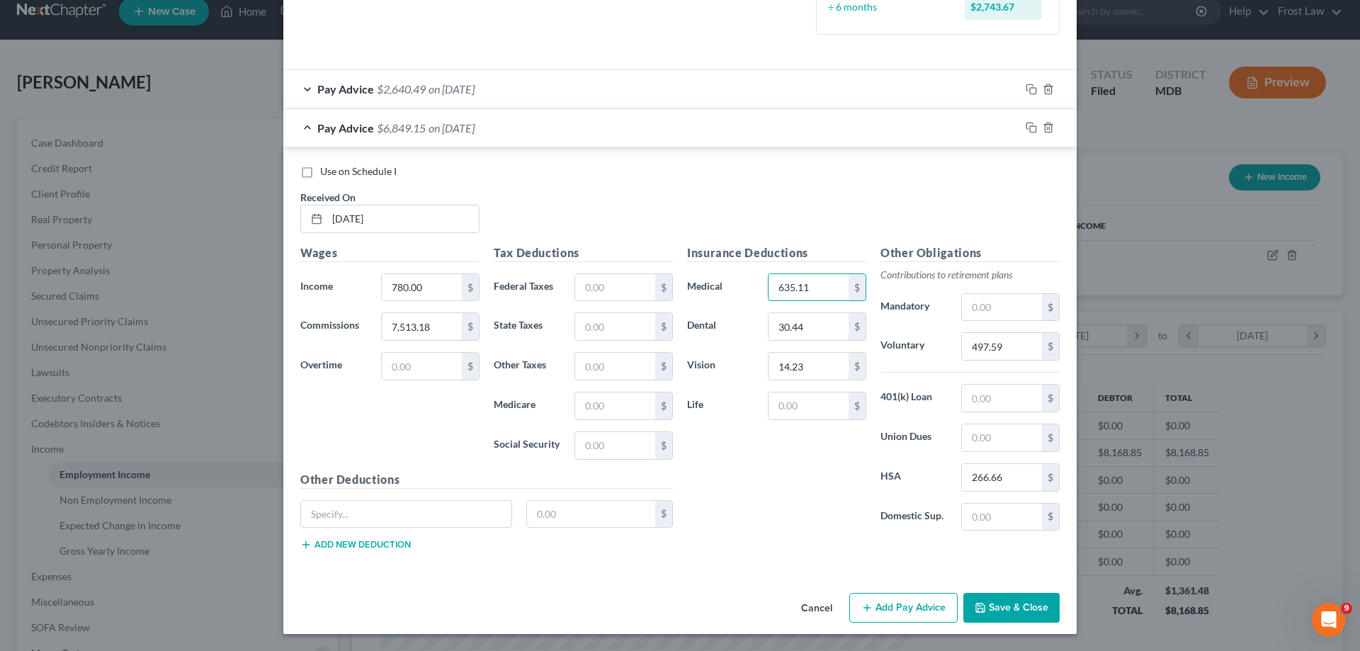
type input "635.11"
click at [717, 612] on div "Cancel Add Pay Advice Save & Close" at bounding box center [679, 610] width 793 height 47
click at [413, 520] on input "text" at bounding box center [406, 514] width 210 height 27
type input "Child Support"
click at [355, 543] on button "Add new deduction" at bounding box center [355, 544] width 110 height 11
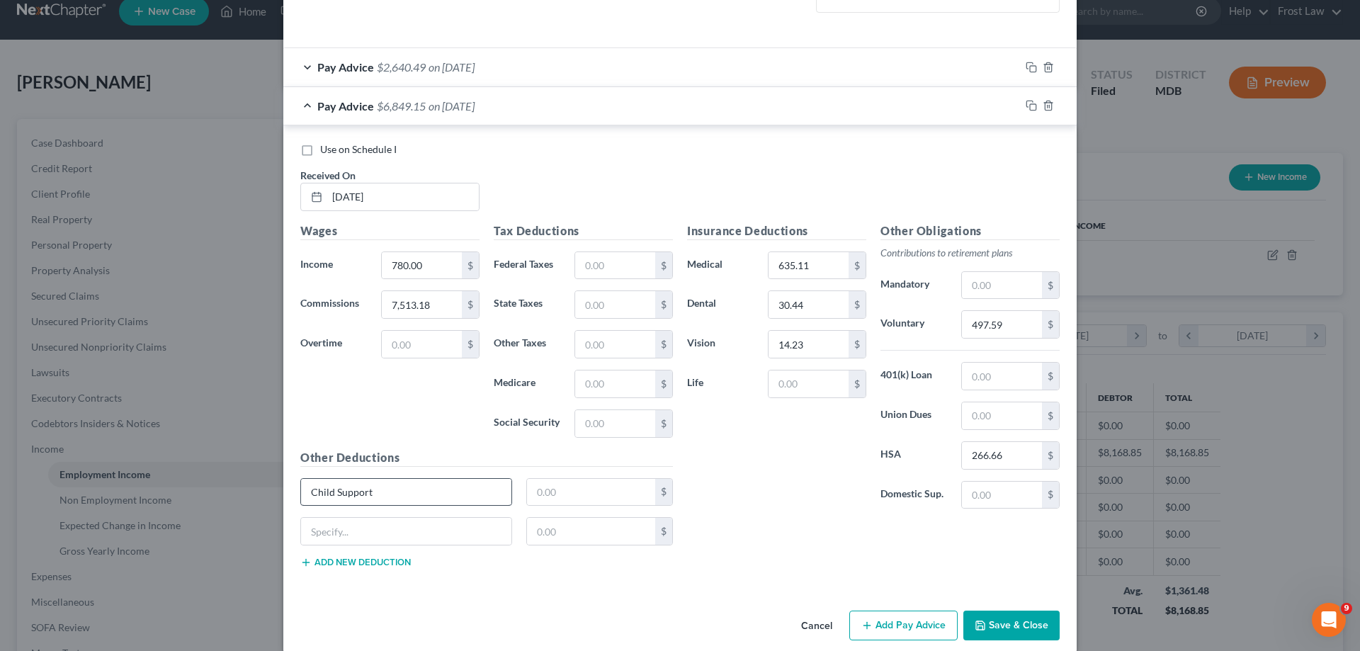
scroll to position [445, 0]
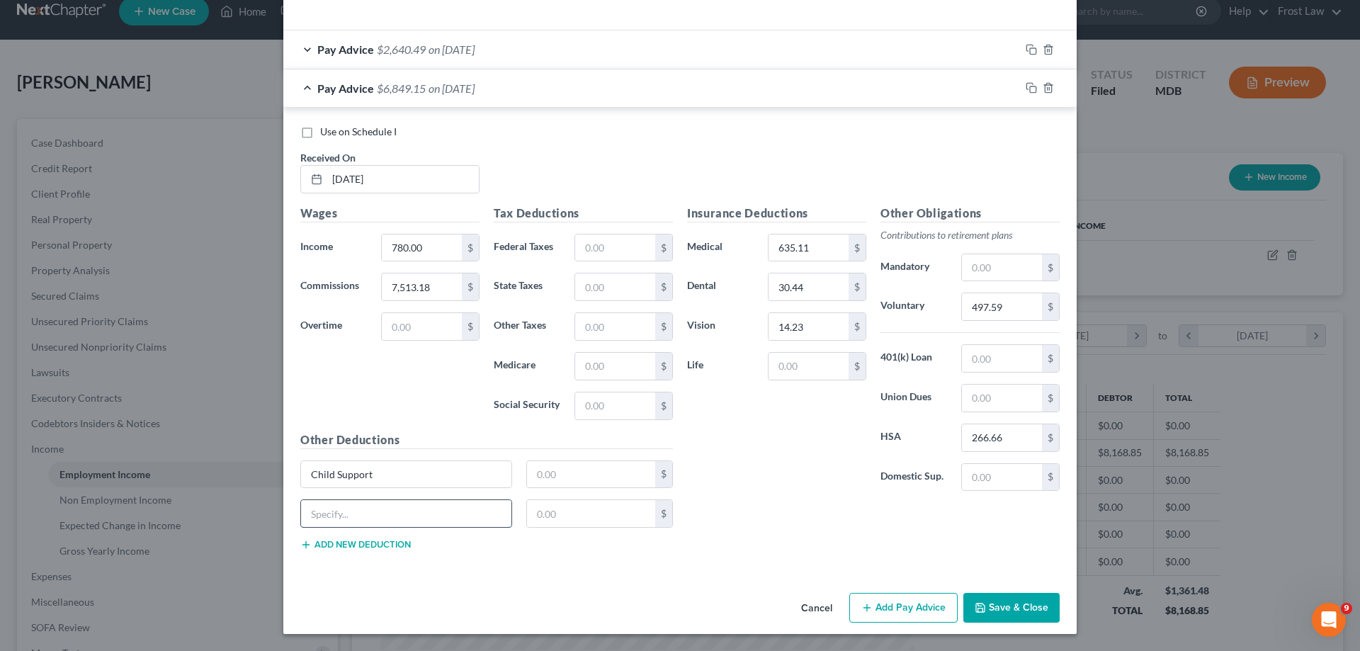
click at [396, 506] on input "text" at bounding box center [406, 513] width 210 height 27
type input "Child Support Arrear"
click at [363, 543] on button "Add new deduction" at bounding box center [355, 544] width 110 height 11
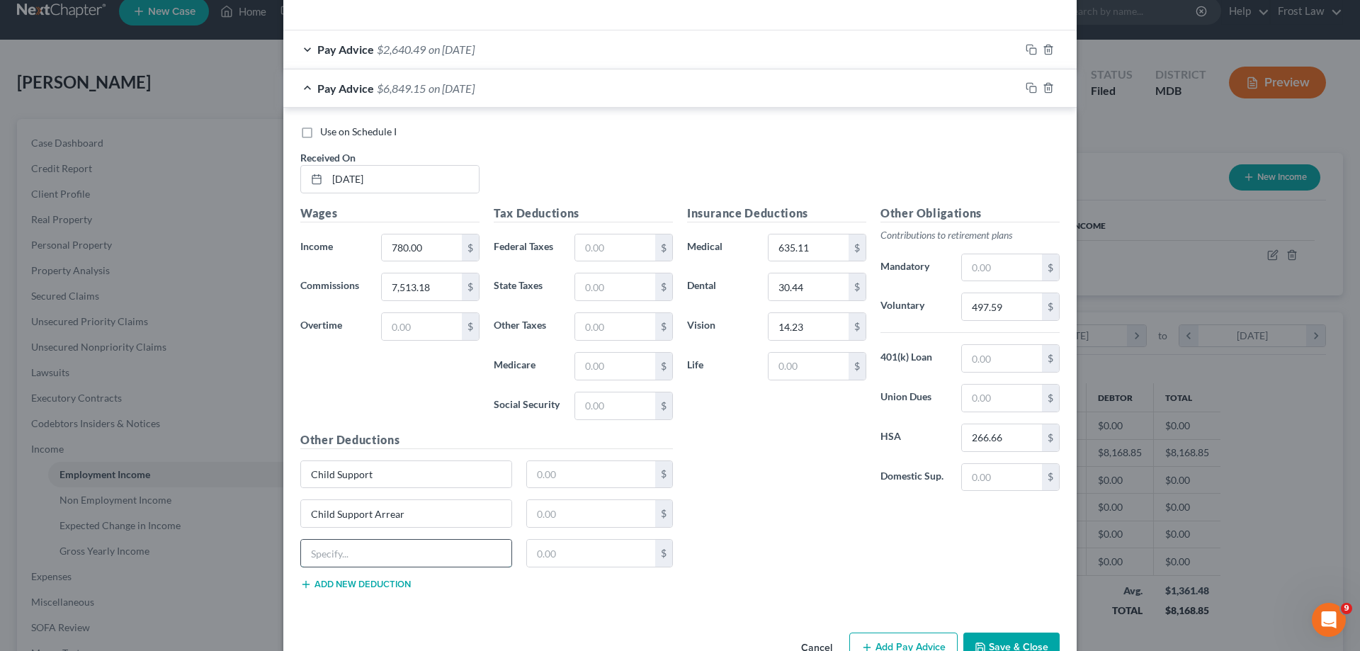
click at [359, 564] on input "text" at bounding box center [406, 553] width 210 height 27
drag, startPoint x: 409, startPoint y: 560, endPoint x: 368, endPoint y: 552, distance: 41.9
click at [368, 552] on input "Child Support Arrear" at bounding box center [406, 553] width 210 height 27
type input "Child Support Fee"
click at [562, 467] on input "text" at bounding box center [591, 474] width 129 height 27
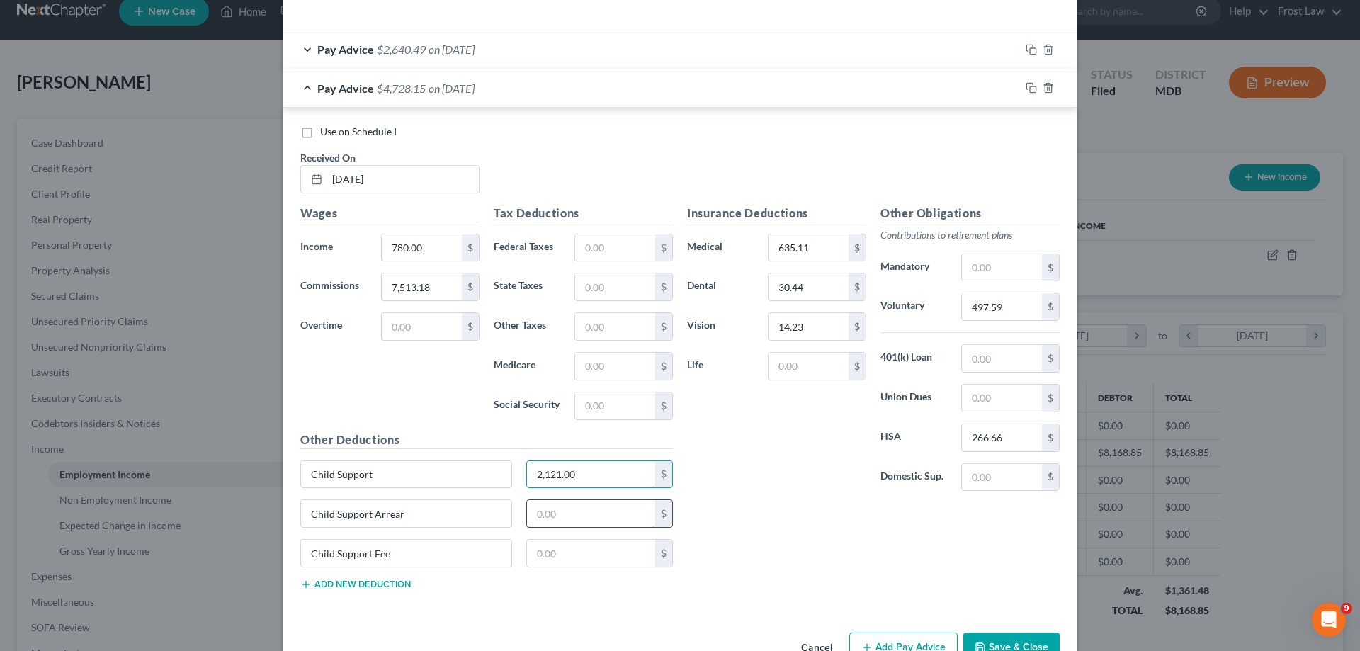
type input "2,121.00"
drag, startPoint x: 540, startPoint y: 515, endPoint x: 547, endPoint y: 518, distance: 8.3
click at [540, 515] on input "text" at bounding box center [591, 513] width 129 height 27
type input "500.00"
click at [554, 565] on input "text" at bounding box center [591, 553] width 129 height 27
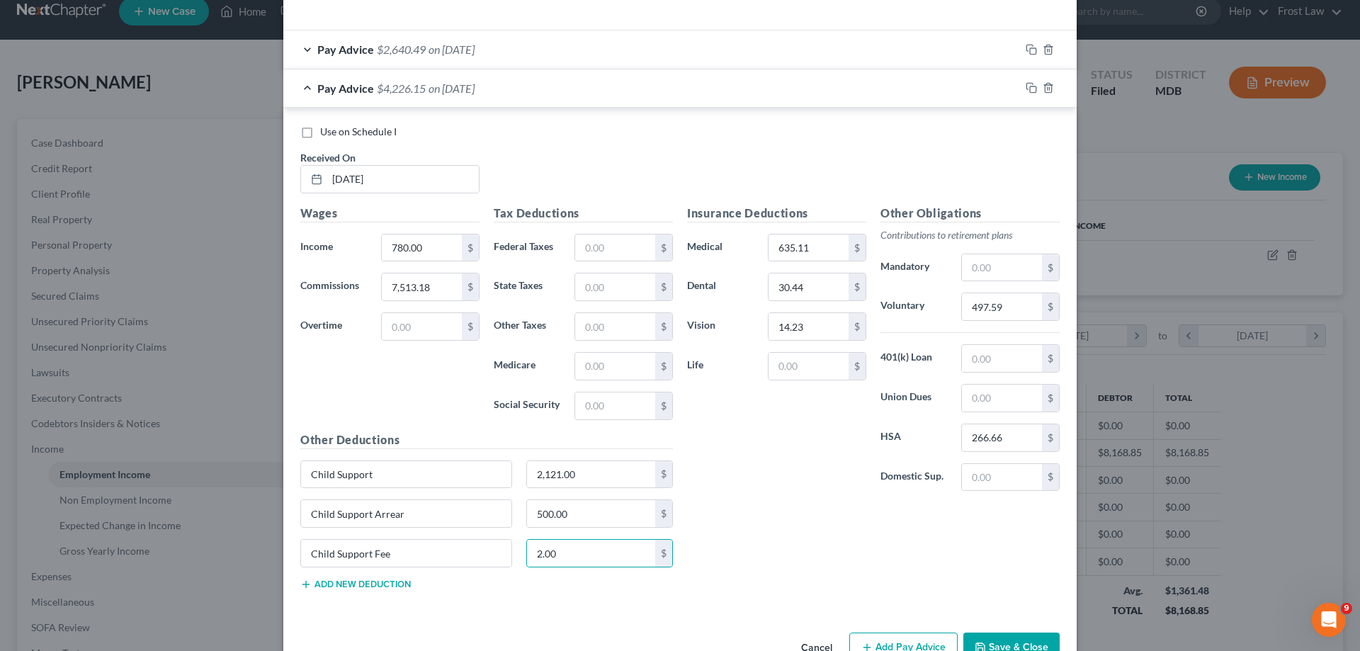
click at [767, 581] on div "Insurance Deductions Medical 635.11 $ Dental 30.44 $ Vision 14.23 $ Life $ Othe…" at bounding box center [873, 403] width 387 height 397
click at [608, 546] on input "2.00" at bounding box center [591, 553] width 129 height 27
type input "4.00"
click at [596, 248] on input "text" at bounding box center [615, 247] width 80 height 27
paste input "482.15"
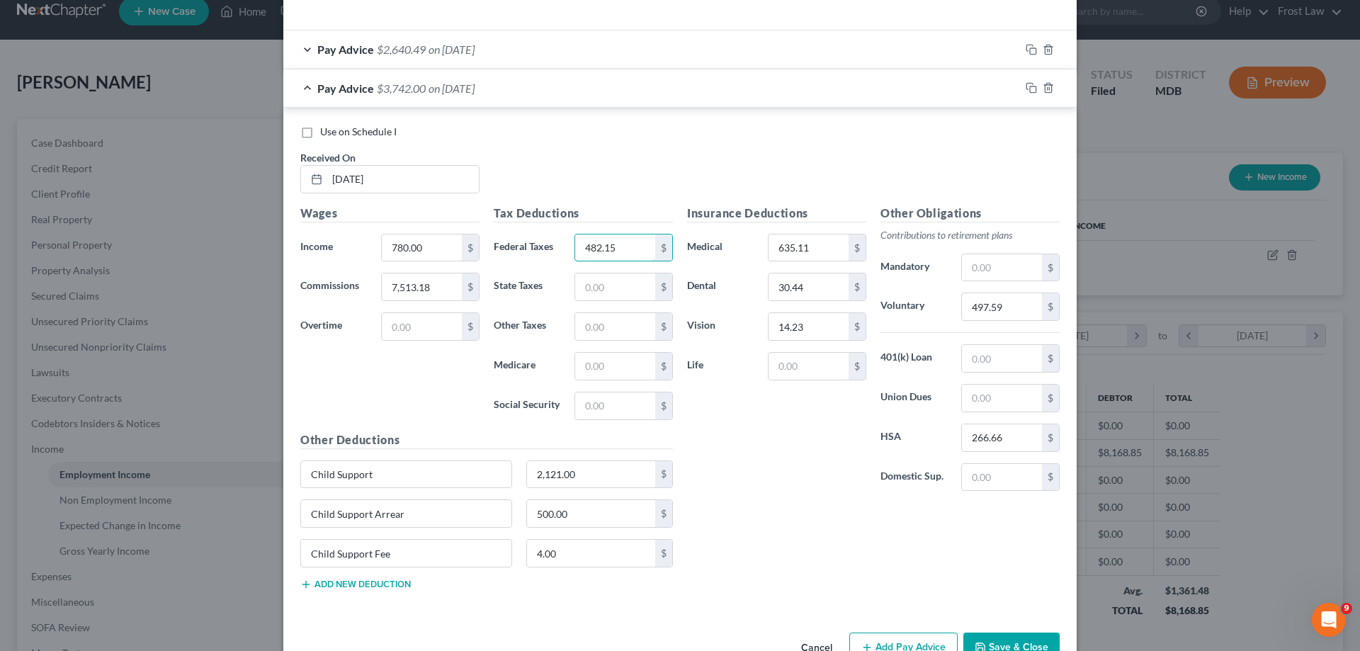
type input "482.15"
drag, startPoint x: 588, startPoint y: 363, endPoint x: 545, endPoint y: 299, distance: 77.6
click at [588, 363] on input "text" at bounding box center [615, 366] width 80 height 27
paste input "106.53"
type input "106.53"
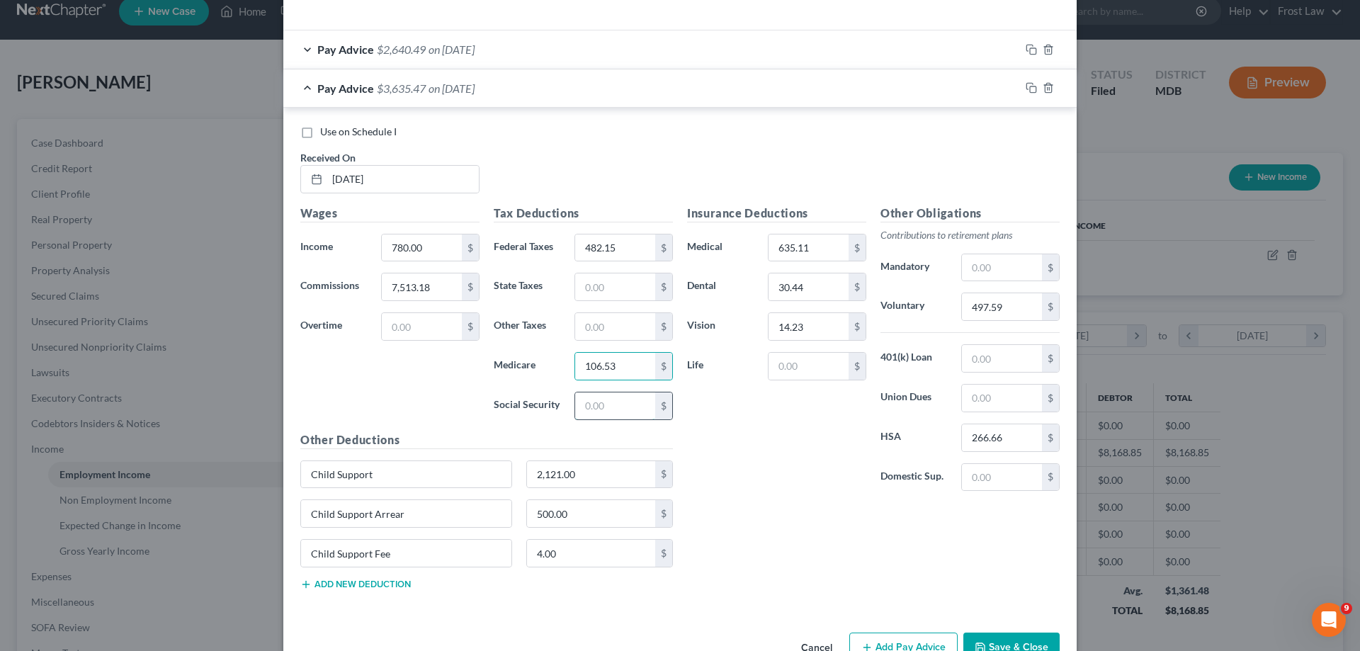
click at [593, 415] on input "text" at bounding box center [615, 405] width 80 height 27
paste input "455.50"
type input "455.50"
click at [612, 279] on input "text" at bounding box center [615, 286] width 80 height 27
paste input "276.25"
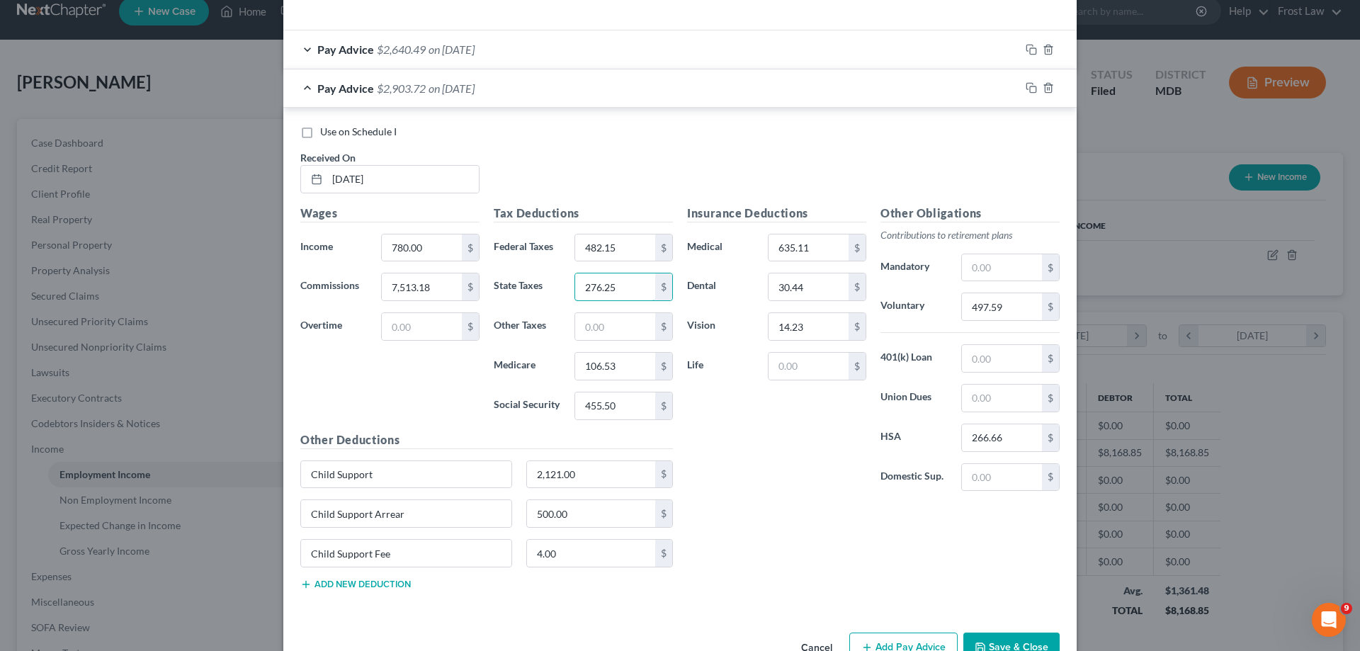
type input "276.25"
click at [598, 333] on input "text" at bounding box center [615, 326] width 80 height 27
paste input "171.47"
type input "171.47"
click at [799, 482] on div "Insurance Deductions Medical 635.11 $ Dental 30.44 $ Vision 14.23 $ Life $" at bounding box center [776, 354] width 193 height 298
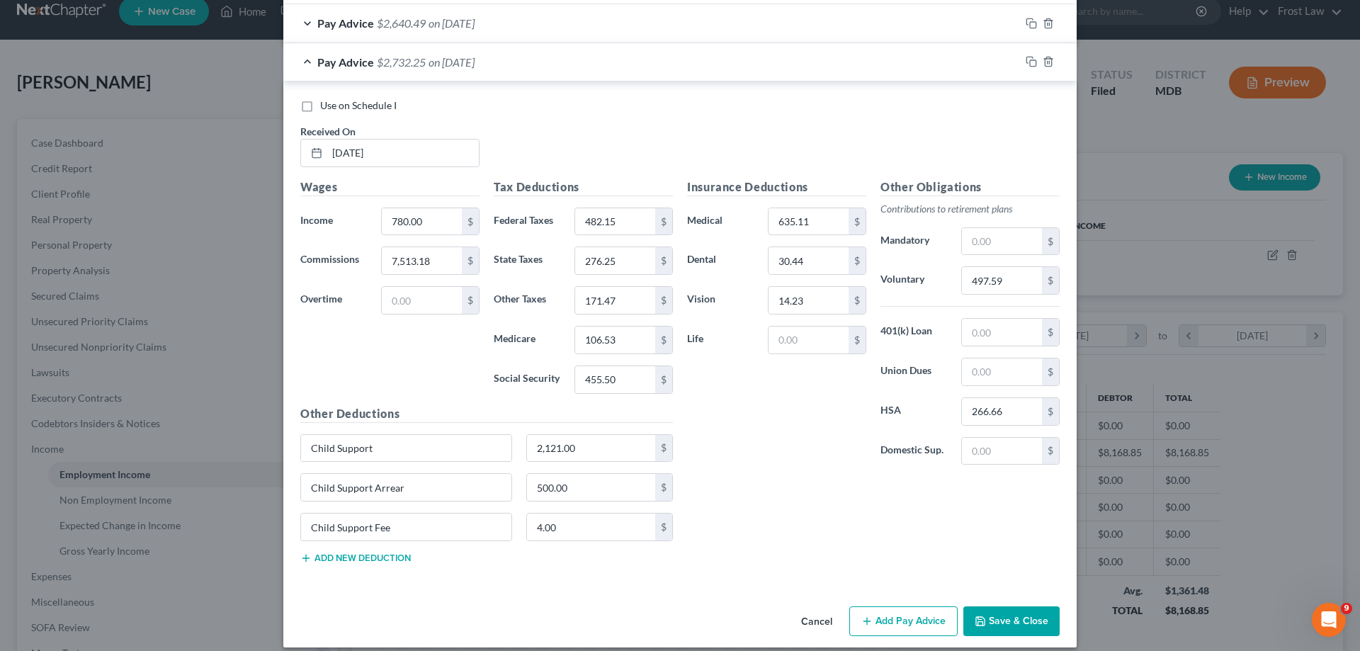
scroll to position [485, 0]
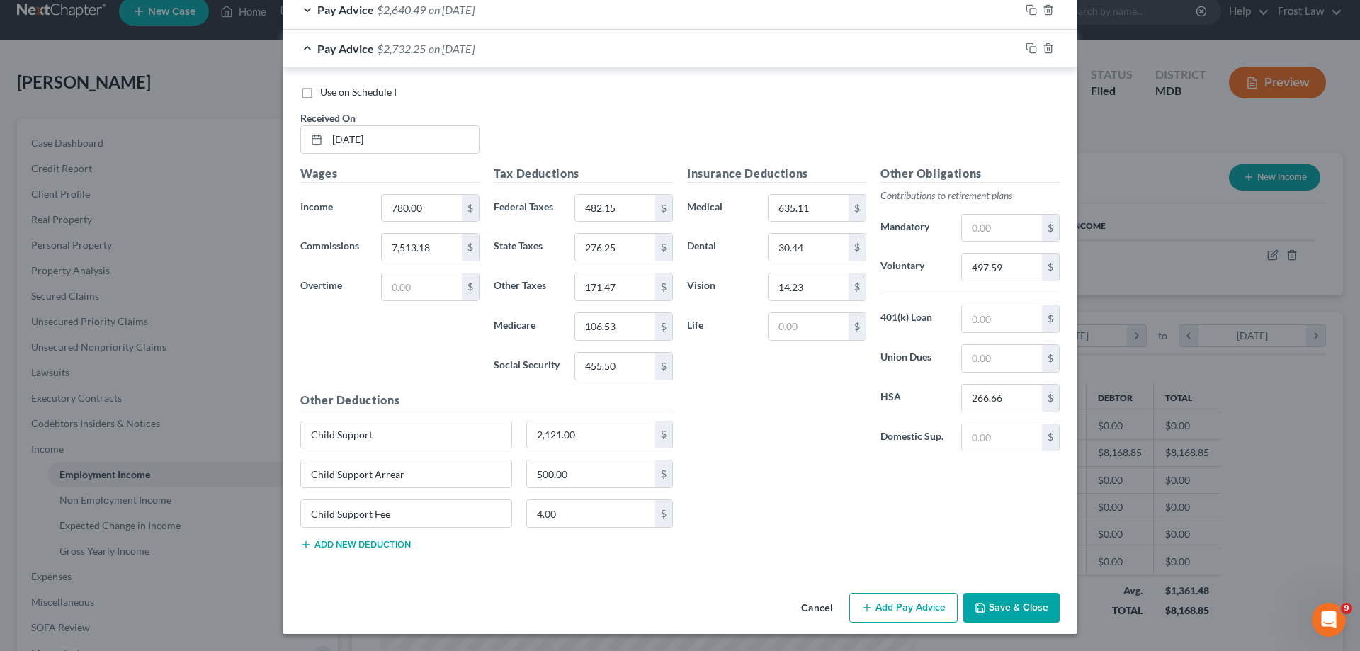
click at [352, 37] on div "Pay Advice $2,732.25 on [DATE]" at bounding box center [651, 49] width 736 height 38
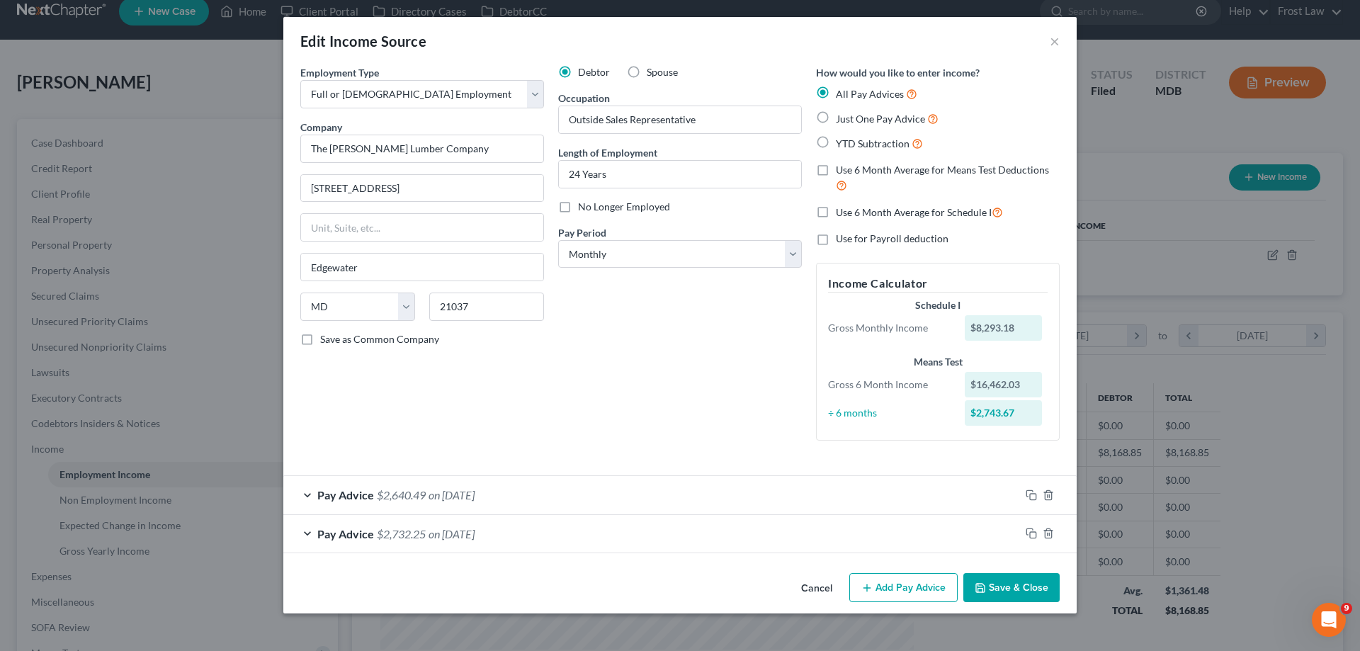
scroll to position [0, 0]
click at [881, 581] on button "Add Pay Advice" at bounding box center [903, 588] width 108 height 30
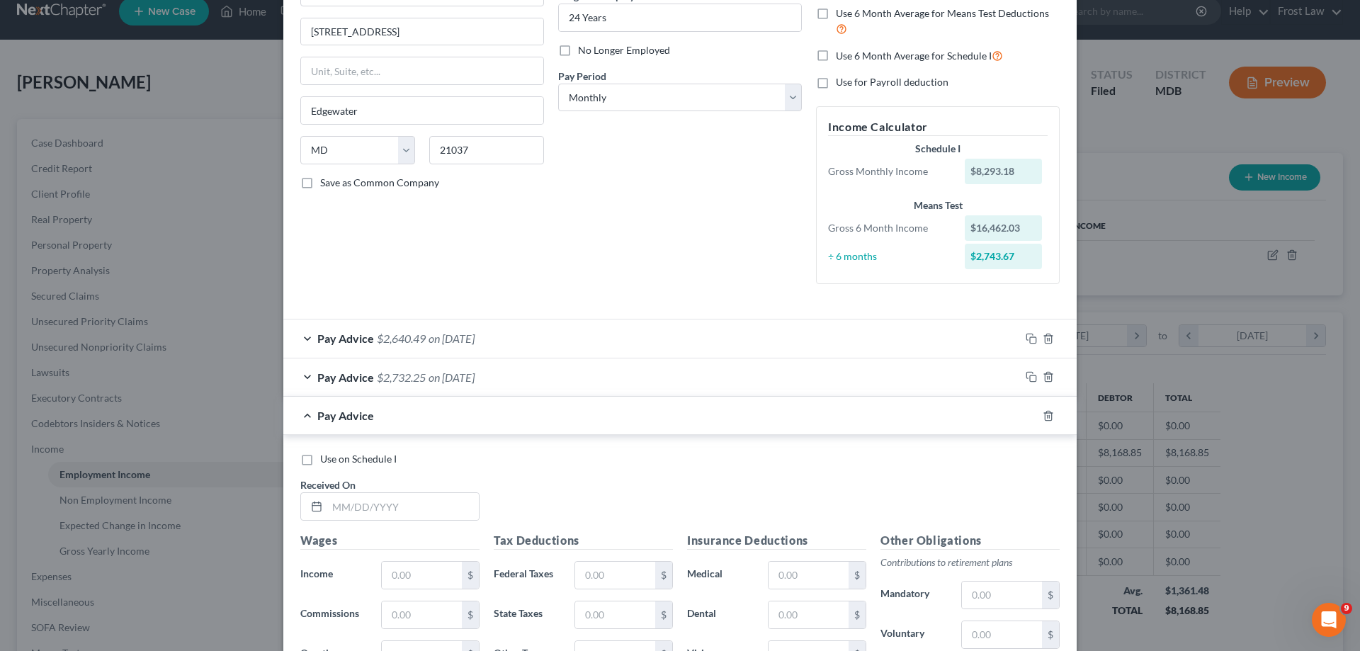
scroll to position [212, 0]
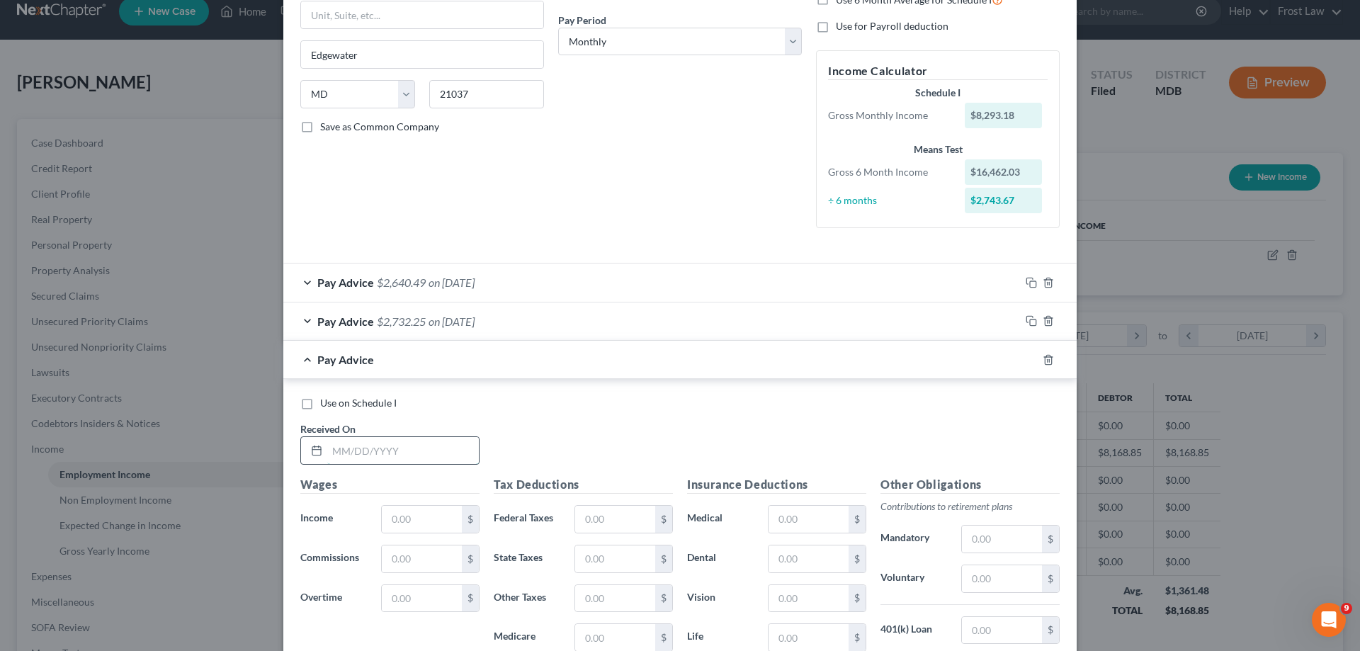
drag, startPoint x: 388, startPoint y: 450, endPoint x: 396, endPoint y: 446, distance: 8.9
click at [389, 447] on input "text" at bounding box center [403, 450] width 152 height 27
paste input "[DATE]"
type input "[DATE]"
click at [414, 512] on input "text" at bounding box center [422, 519] width 80 height 27
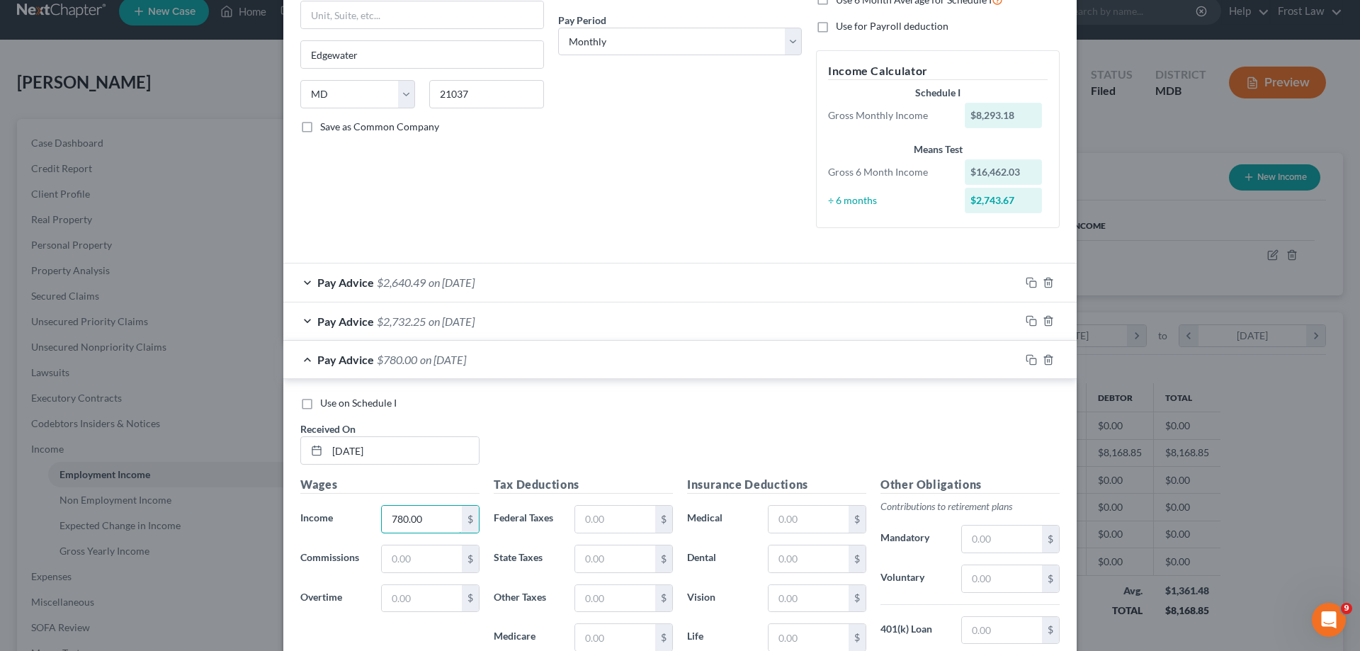
type input "780.00"
drag, startPoint x: 435, startPoint y: 553, endPoint x: 429, endPoint y: 545, distance: 10.6
click at [435, 553] on input "text" at bounding box center [422, 558] width 80 height 27
paste input "10,042.43"
type input "10,042.43"
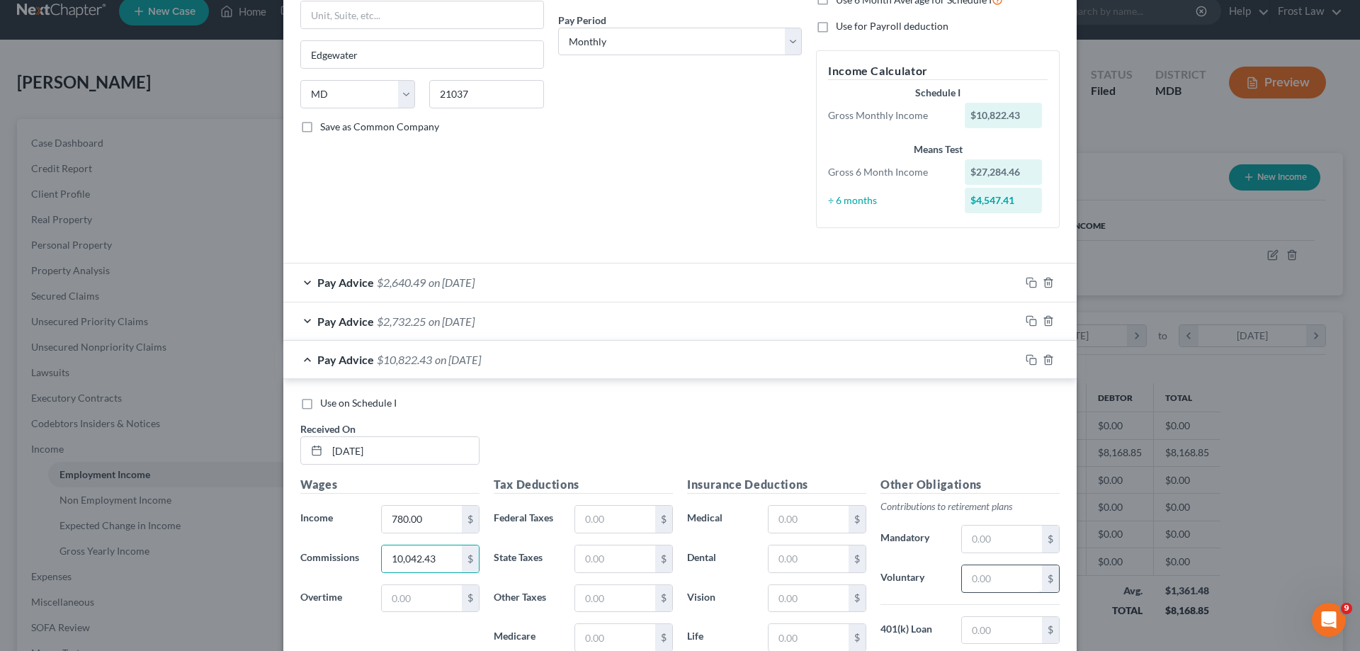
click at [977, 575] on input "text" at bounding box center [1002, 578] width 80 height 27
paste input "649.35"
type input "649.35"
click at [814, 554] on input "text" at bounding box center [808, 558] width 80 height 27
type input "30.44"
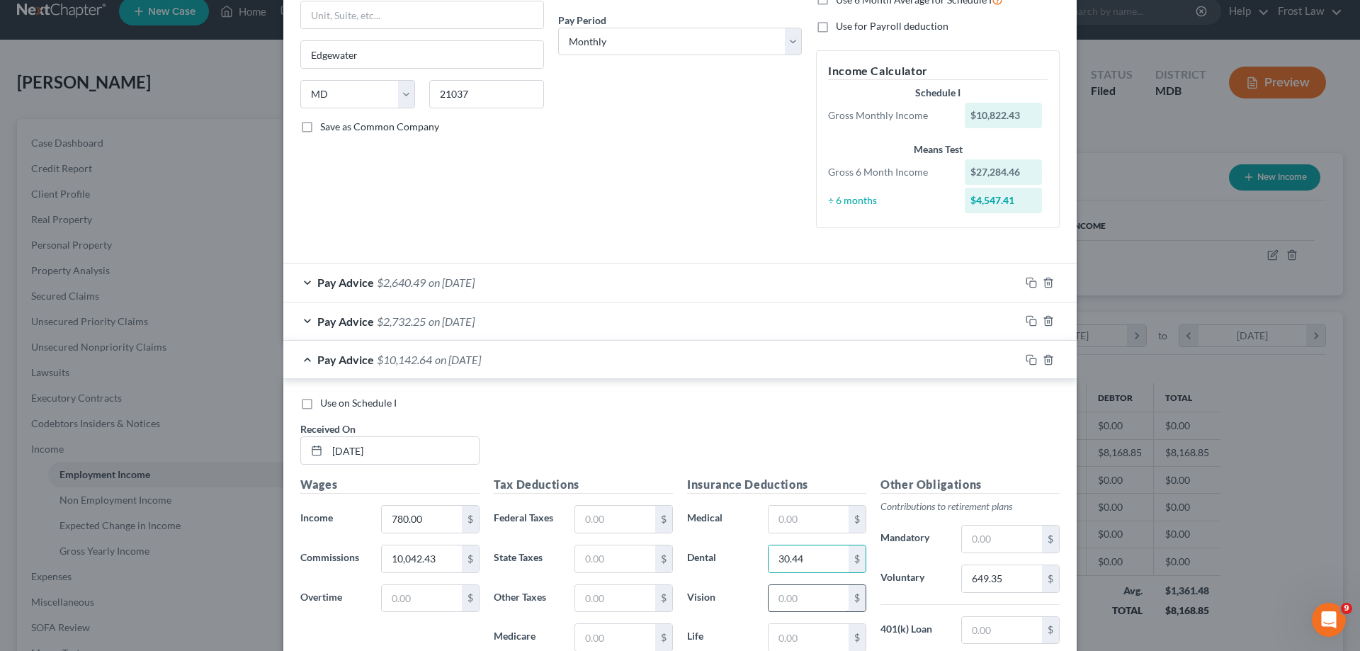
click at [776, 594] on input "text" at bounding box center [808, 598] width 80 height 27
type input "14.23"
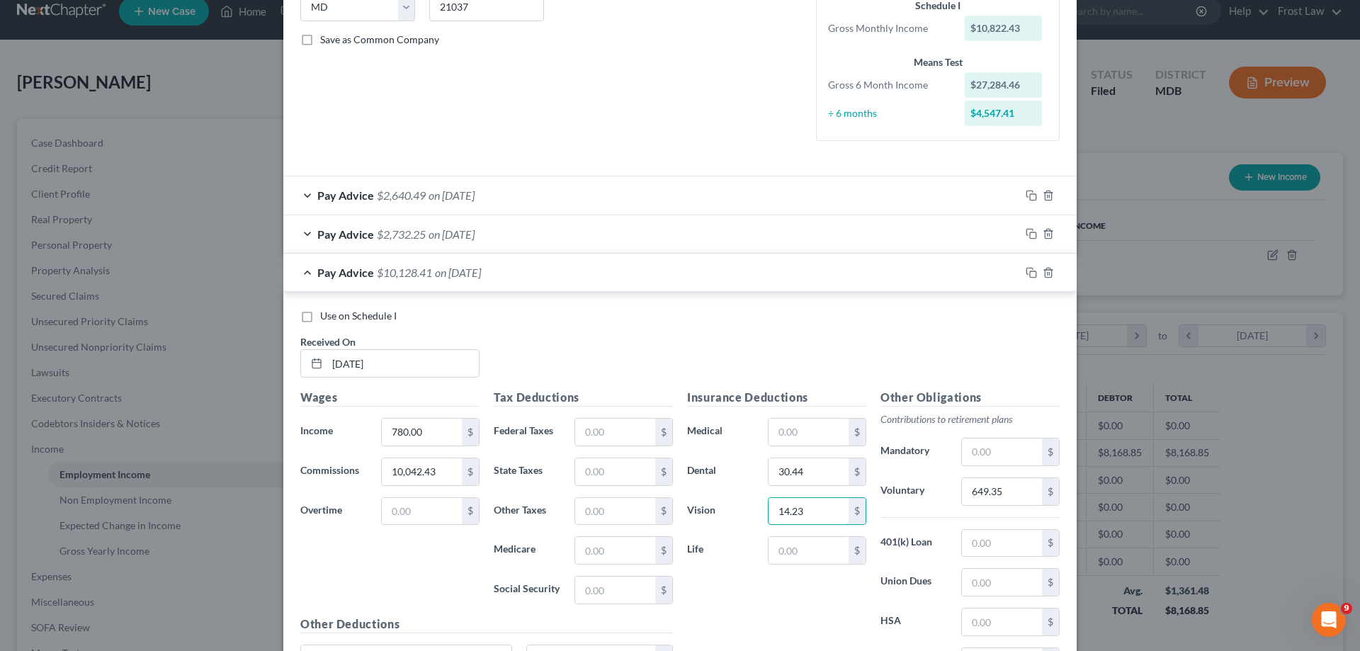
scroll to position [425, 0]
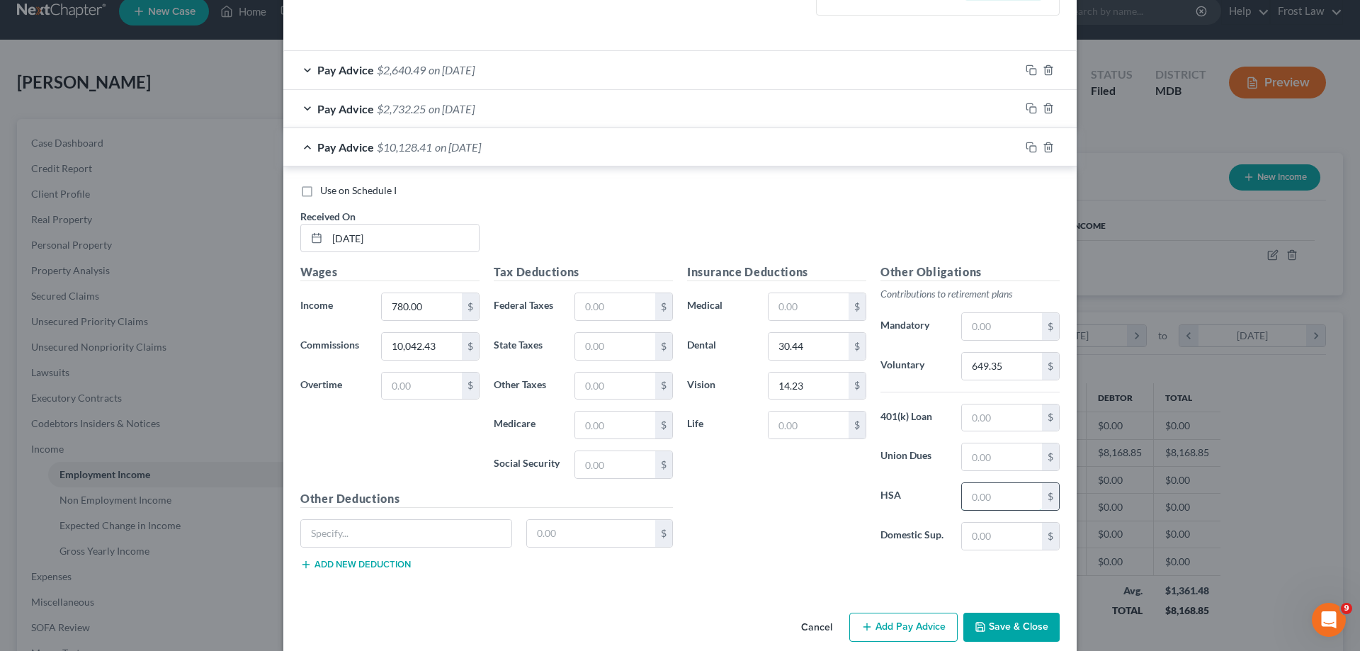
click at [989, 506] on input "text" at bounding box center [1002, 496] width 80 height 27
type input "266.66"
click at [472, 532] on input "text" at bounding box center [406, 533] width 210 height 27
type input "Child Support"
click at [374, 565] on button "Add new deduction" at bounding box center [355, 564] width 110 height 11
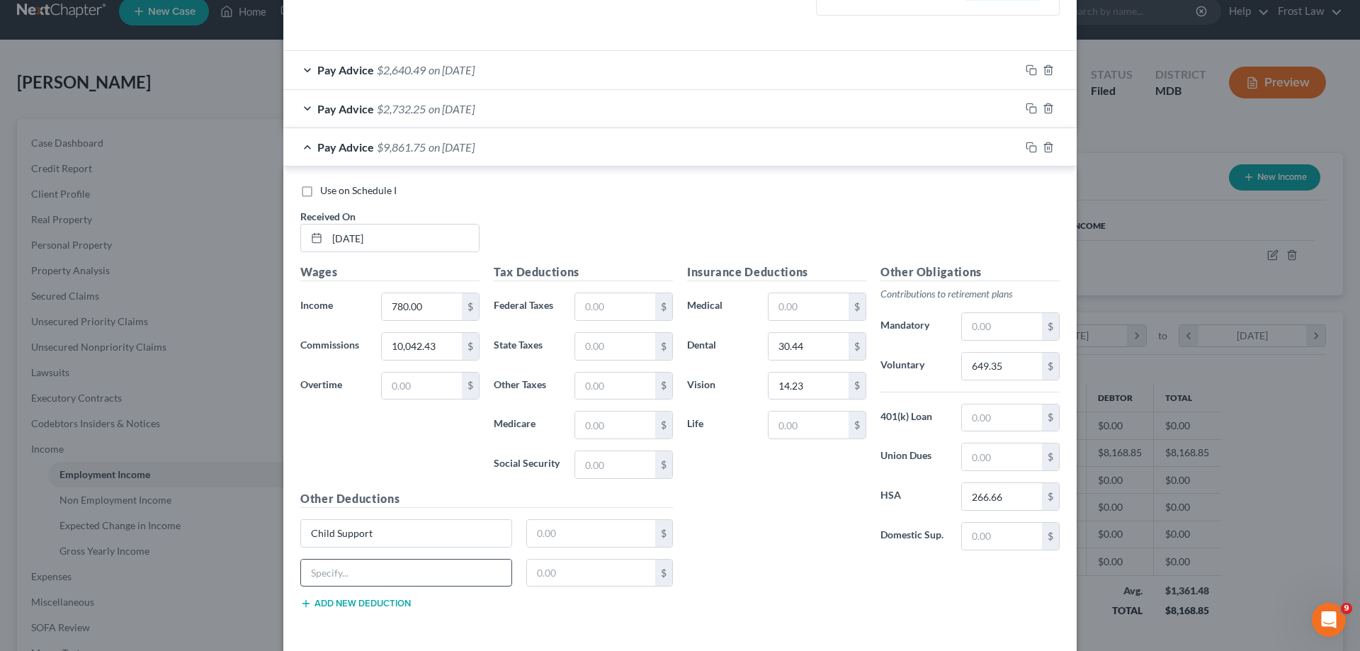
click at [396, 579] on input "text" at bounding box center [406, 572] width 210 height 27
type input "Child Support Arrear"
click at [362, 599] on button "Add new deduction" at bounding box center [355, 603] width 110 height 11
click at [370, 610] on input "text" at bounding box center [406, 611] width 210 height 27
click at [401, 612] on input "Child Support Arrear" at bounding box center [406, 611] width 210 height 27
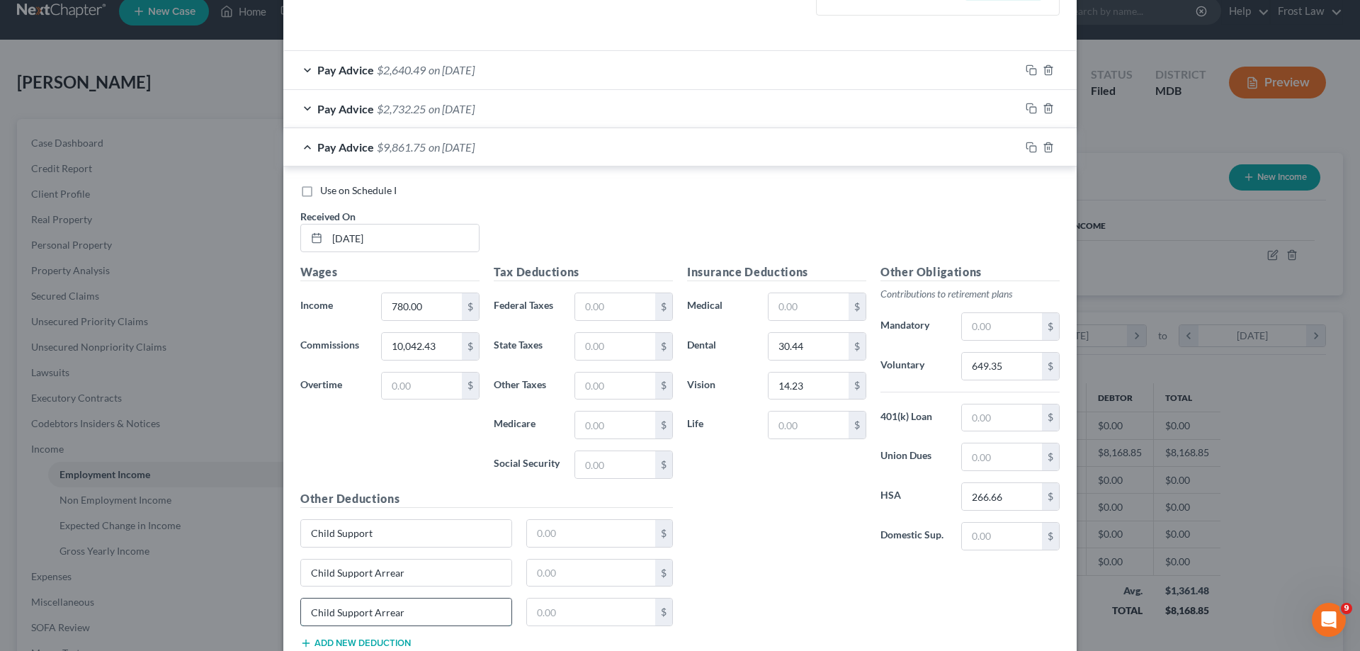
drag, startPoint x: 401, startPoint y: 612, endPoint x: 386, endPoint y: 610, distance: 14.9
click at [386, 610] on input "Child Support Arrear" at bounding box center [406, 611] width 210 height 27
type input "Child Support Fee"
click at [556, 533] on input "text" at bounding box center [591, 533] width 129 height 27
type input "2,121.00"
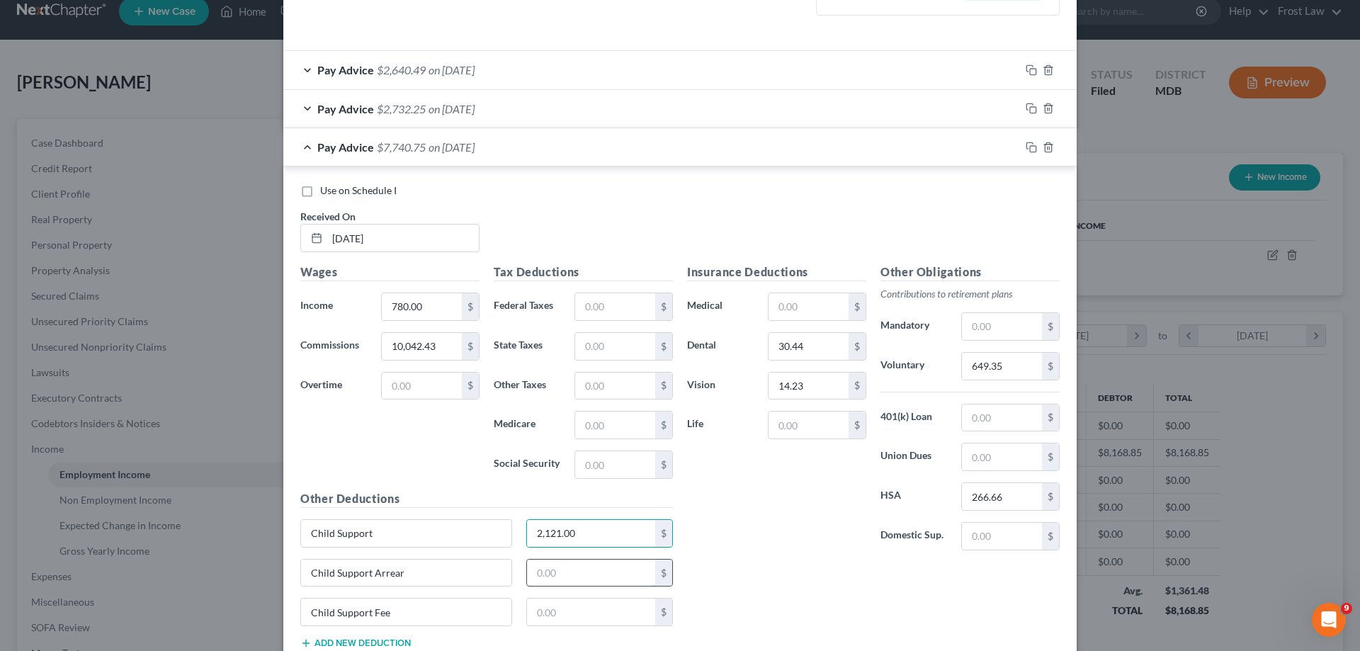
click at [554, 574] on input "text" at bounding box center [591, 572] width 129 height 27
type input "500.00"
click at [599, 617] on input "text" at bounding box center [591, 611] width 129 height 27
type input "4.00"
click at [790, 302] on input "text" at bounding box center [808, 306] width 80 height 27
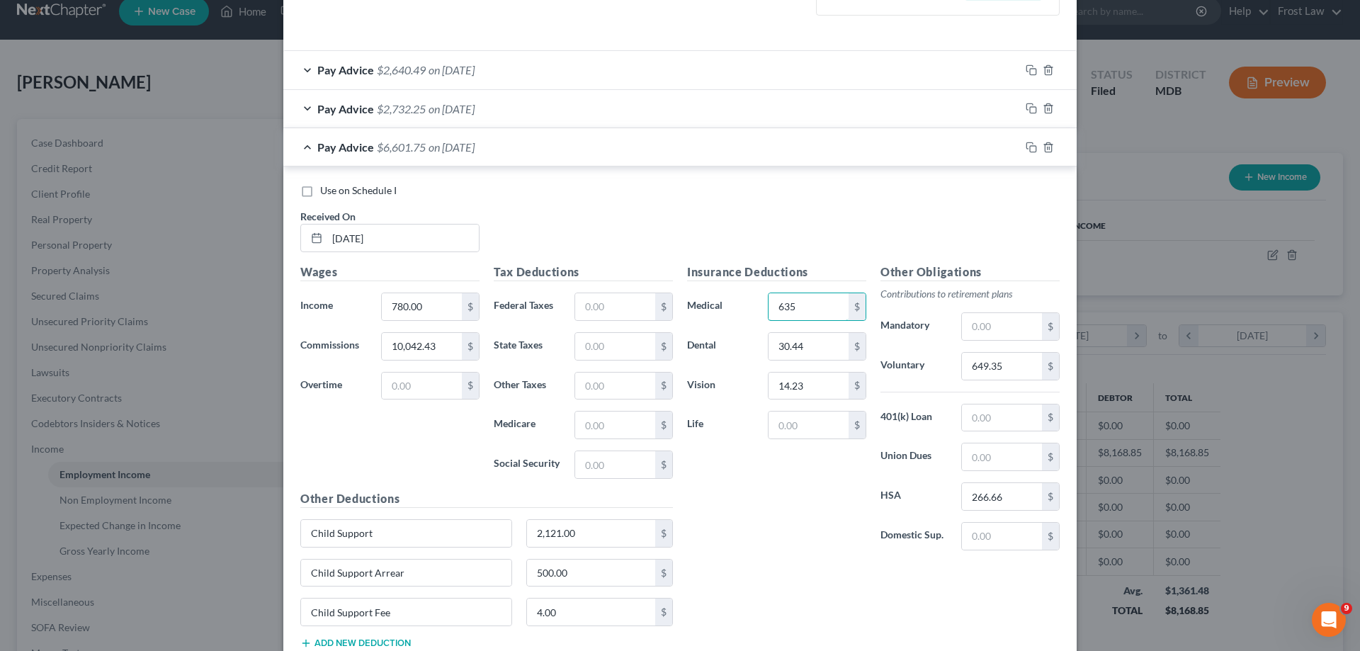
type input "635.11"
click at [597, 309] on input "text" at bounding box center [615, 306] width 80 height 27
paste input "5 7"
drag, startPoint x: 595, startPoint y: 309, endPoint x: 579, endPoint y: 309, distance: 15.6
click at [579, 309] on input "57" at bounding box center [615, 306] width 80 height 27
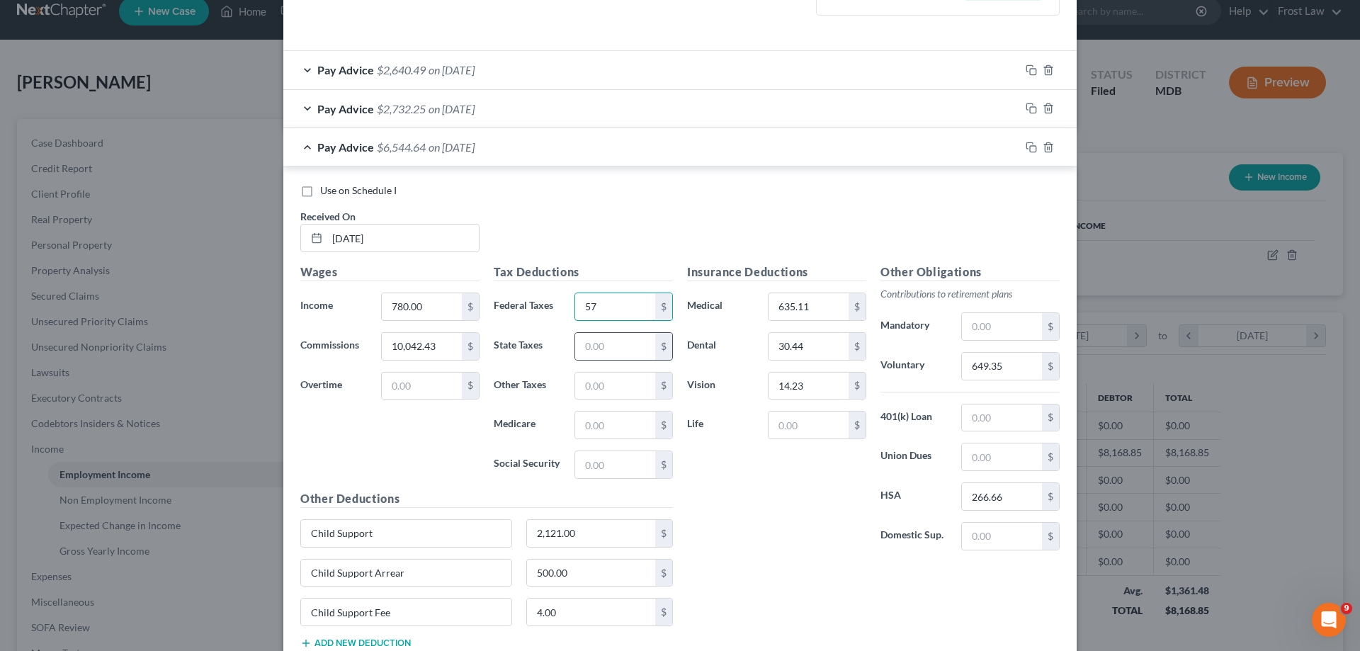
type input "57"
drag, startPoint x: 569, startPoint y: 347, endPoint x: 584, endPoint y: 433, distance: 87.8
click at [574, 347] on div "$" at bounding box center [623, 346] width 98 height 28
click at [597, 436] on input "text" at bounding box center [615, 424] width 80 height 27
type input "4"
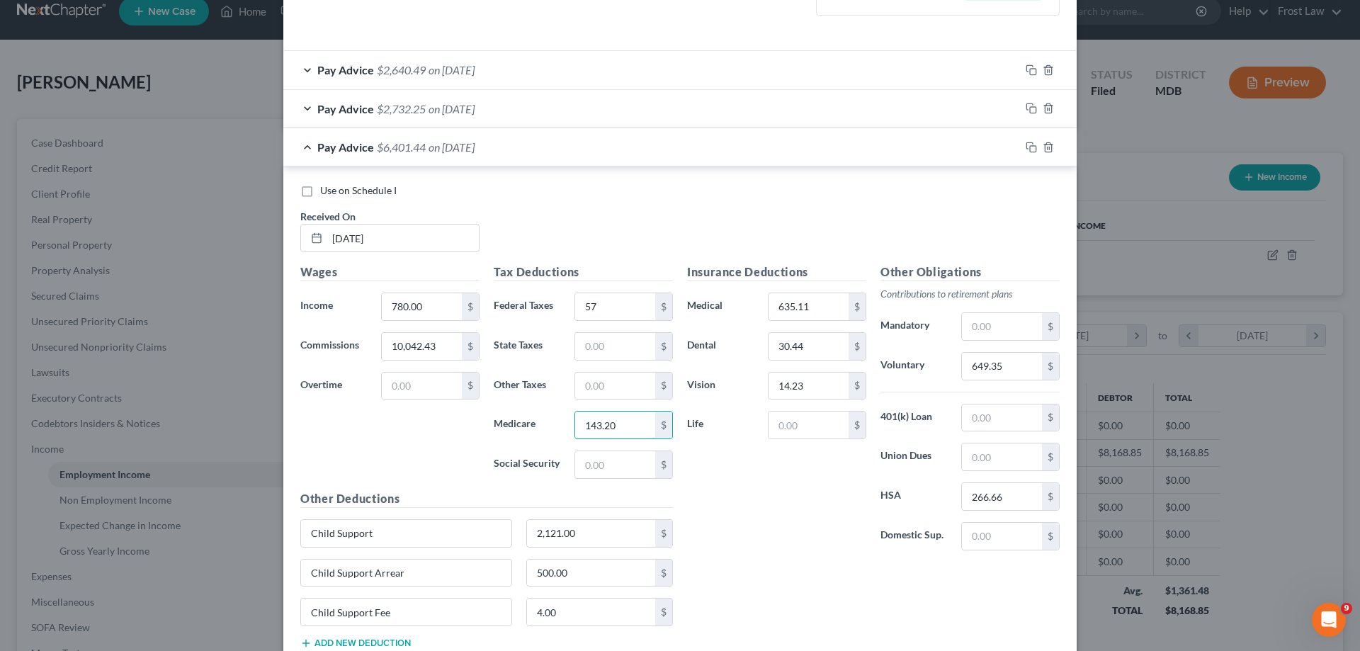
type input "143.20"
click at [607, 306] on input "57" at bounding box center [615, 306] width 80 height 27
type input "767.45"
click at [618, 474] on input "text" at bounding box center [615, 464] width 80 height 27
paste input "612.31"
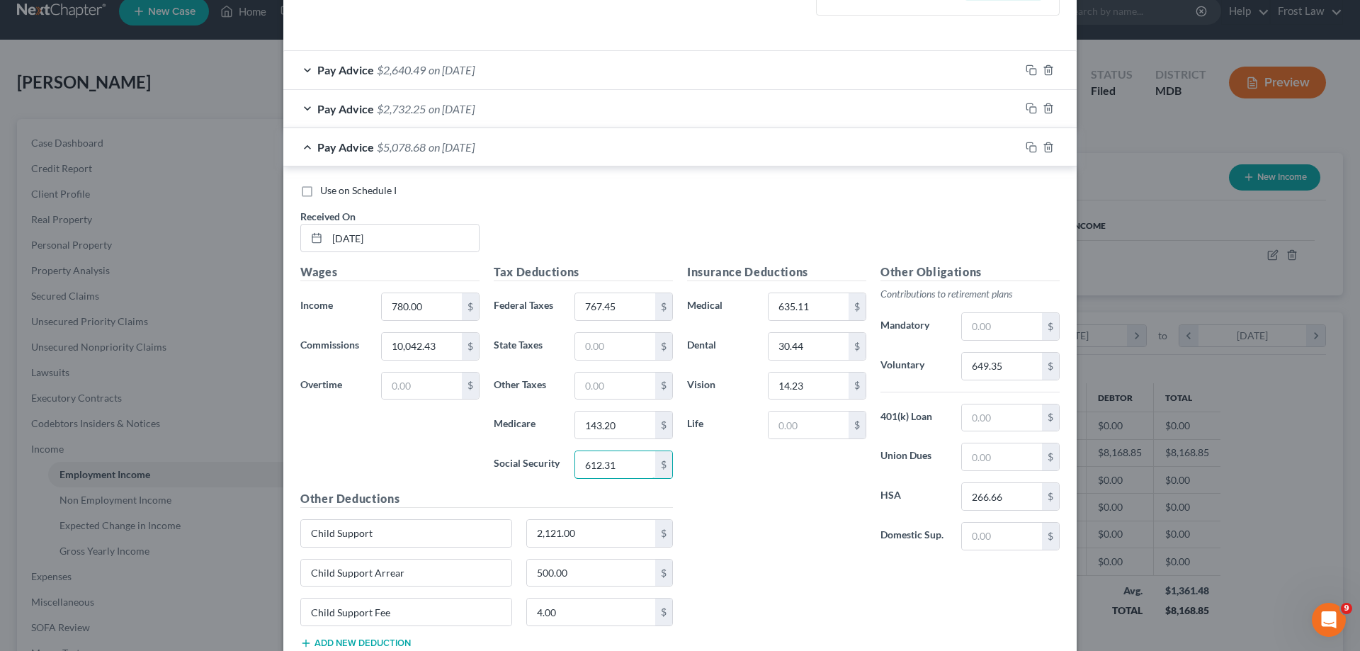
type input "612.31"
click at [605, 346] on input "text" at bounding box center [615, 346] width 80 height 27
paste input "389.18"
type input "389.18"
click at [602, 387] on input "text" at bounding box center [615, 385] width 80 height 27
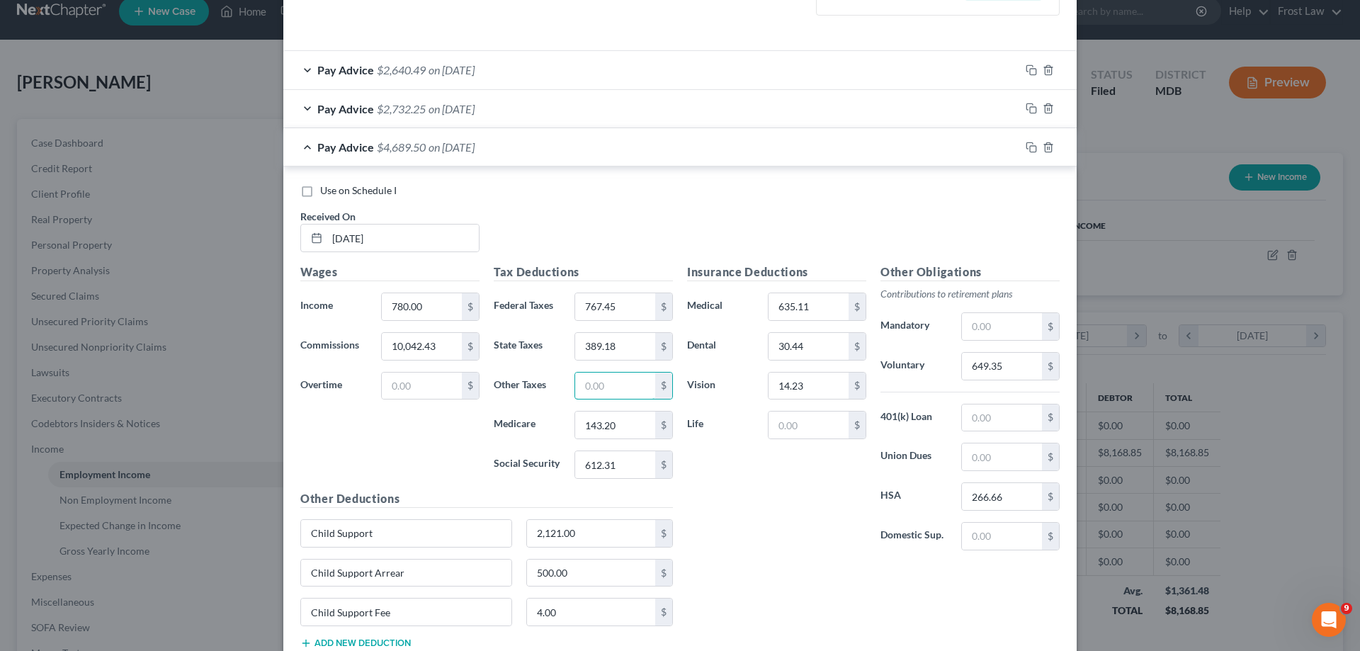
paste input "239.76"
type input "239.76"
click at [808, 530] on div "Insurance Deductions Medical 635.11 $ Dental 30.44 $ Vision 14.23 $ Life $" at bounding box center [776, 412] width 193 height 298
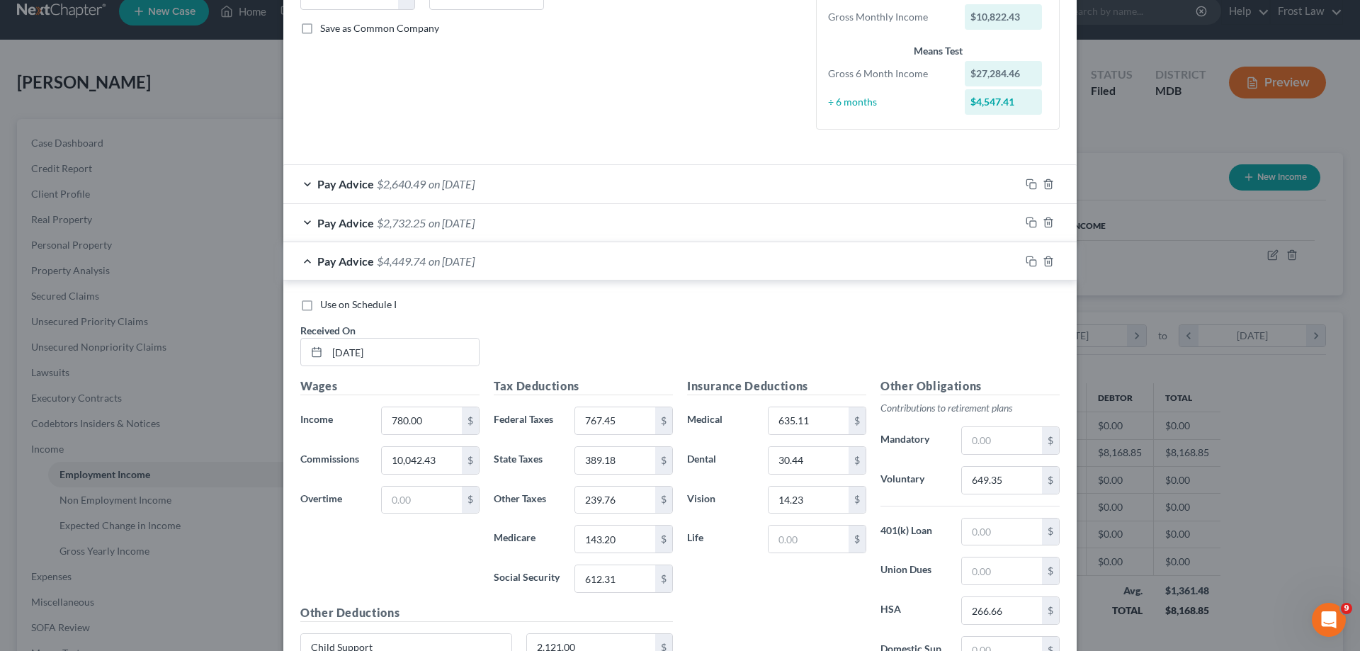
click at [428, 261] on span "on [DATE]" at bounding box center [451, 260] width 46 height 13
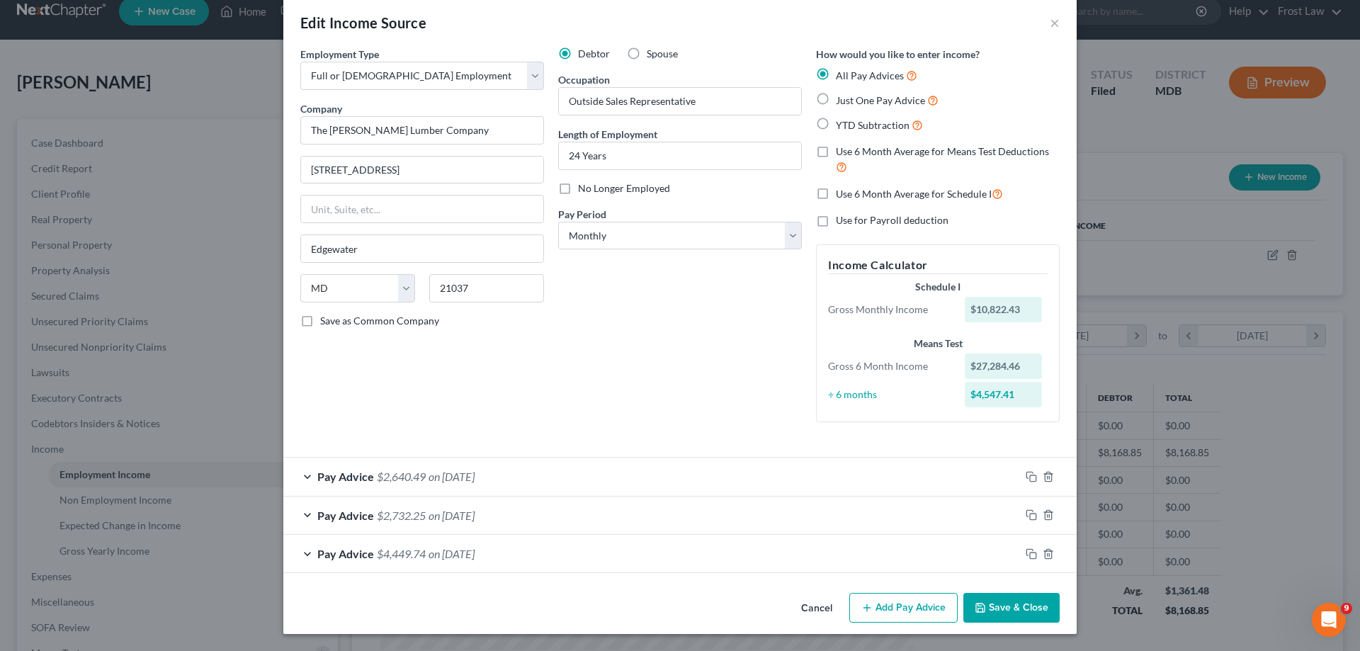
scroll to position [18, 0]
click at [877, 615] on button "Add Pay Advice" at bounding box center [903, 608] width 108 height 30
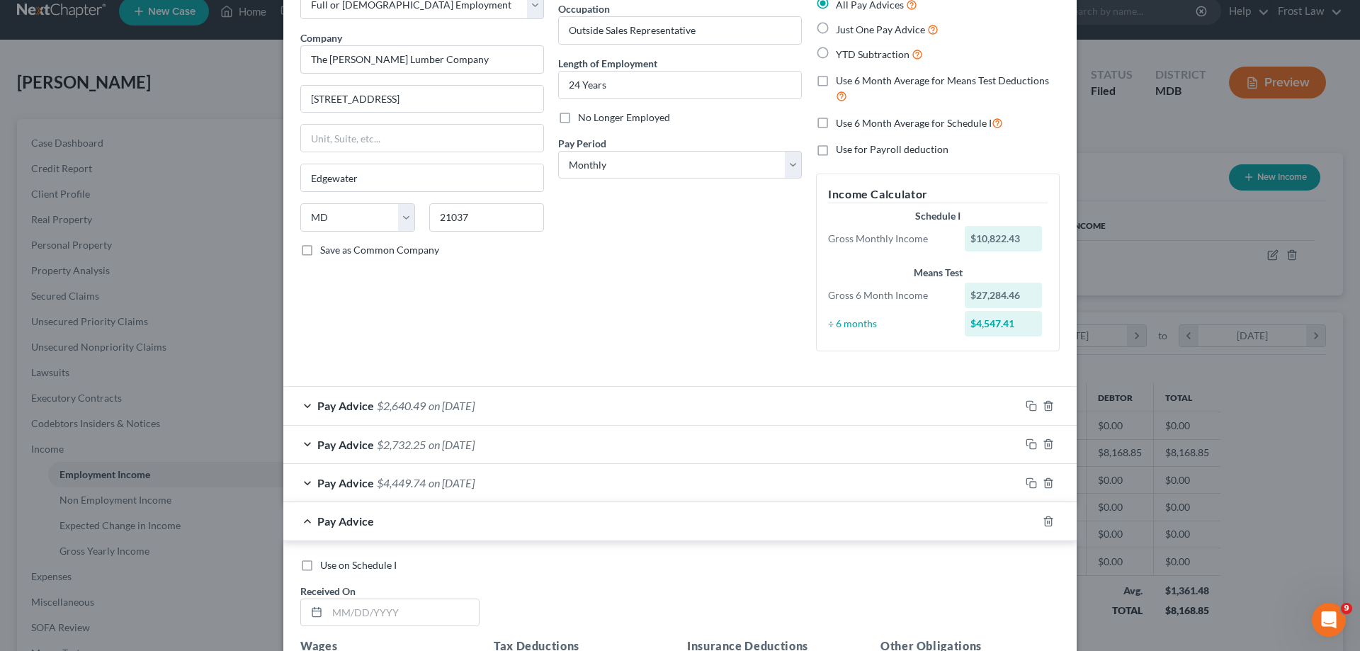
scroll to position [302, 0]
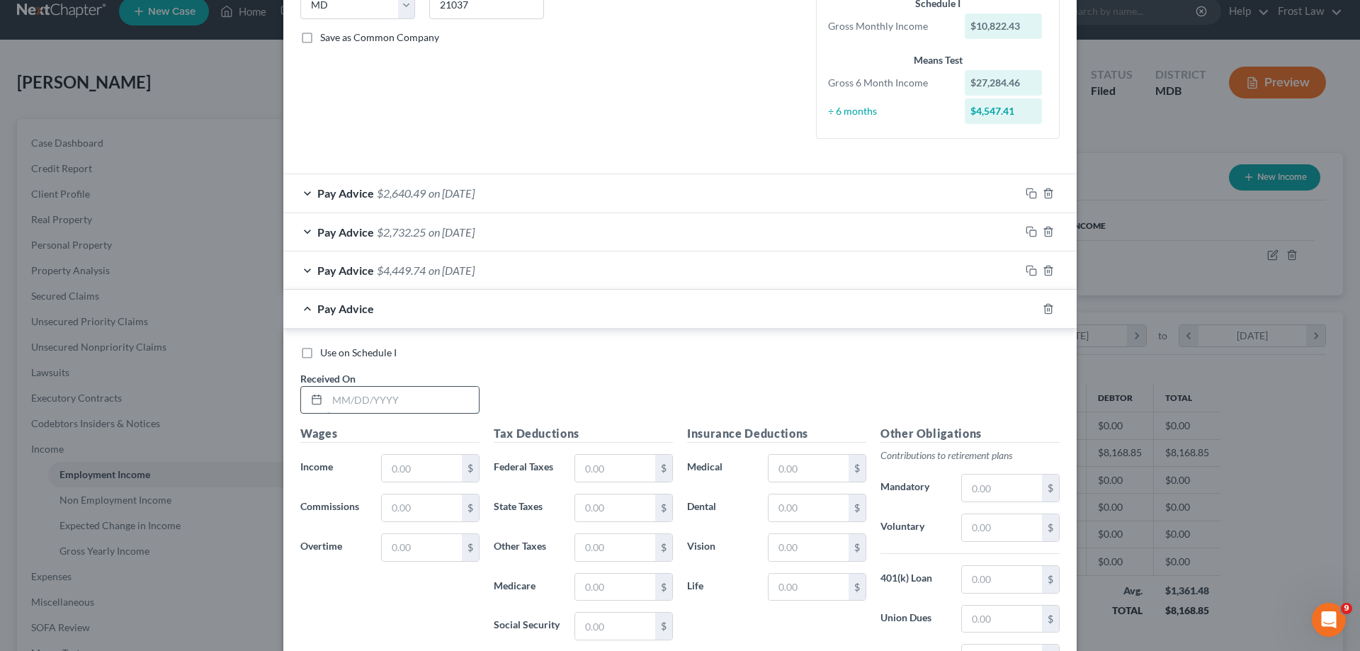
click at [382, 400] on input "text" at bounding box center [403, 400] width 152 height 27
paste input "[DATE]"
type input "[DATE]"
click at [409, 464] on input "text" at bounding box center [422, 468] width 80 height 27
type input "4"
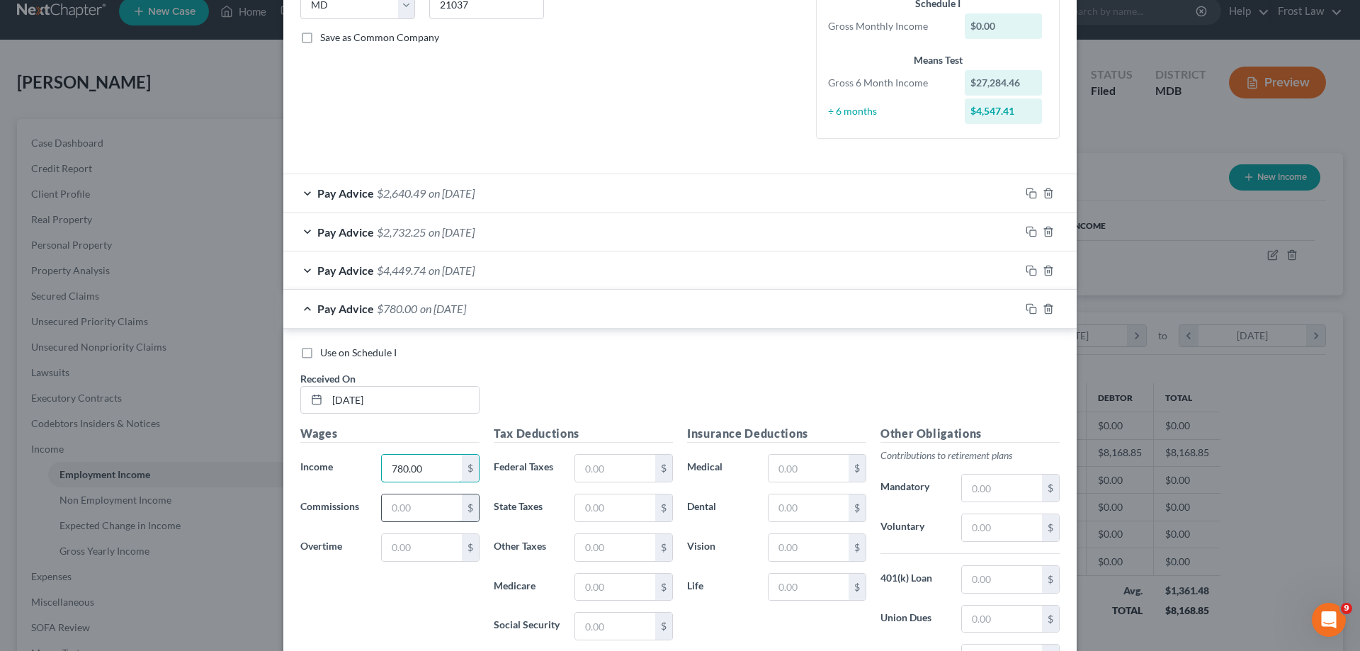
type input "780.00"
drag, startPoint x: 389, startPoint y: 505, endPoint x: 397, endPoint y: 510, distance: 9.8
click at [389, 505] on input "text" at bounding box center [422, 507] width 80 height 27
paste input "7,027.46"
type input "7,027.46"
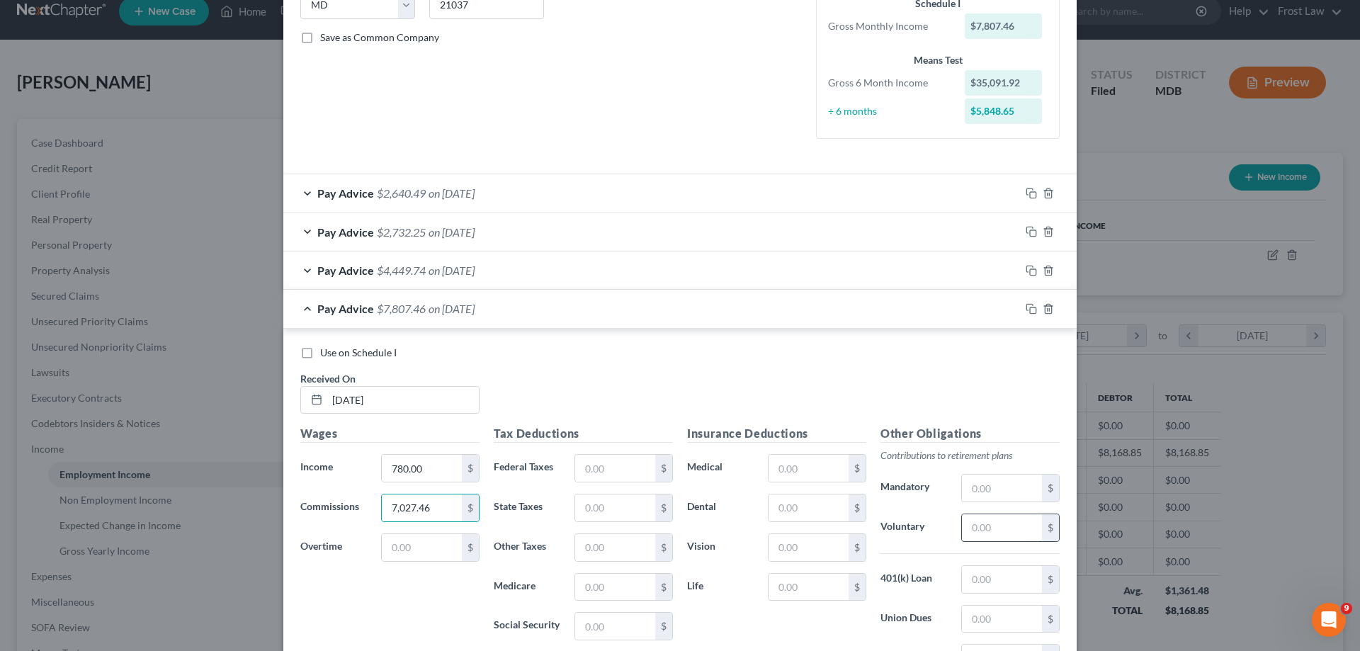
drag, startPoint x: 971, startPoint y: 517, endPoint x: 979, endPoint y: 525, distance: 12.0
click at [971, 517] on input "text" at bounding box center [1002, 527] width 80 height 27
paste input "468.45"
type input "468.45"
click at [801, 511] on input "text" at bounding box center [808, 507] width 80 height 27
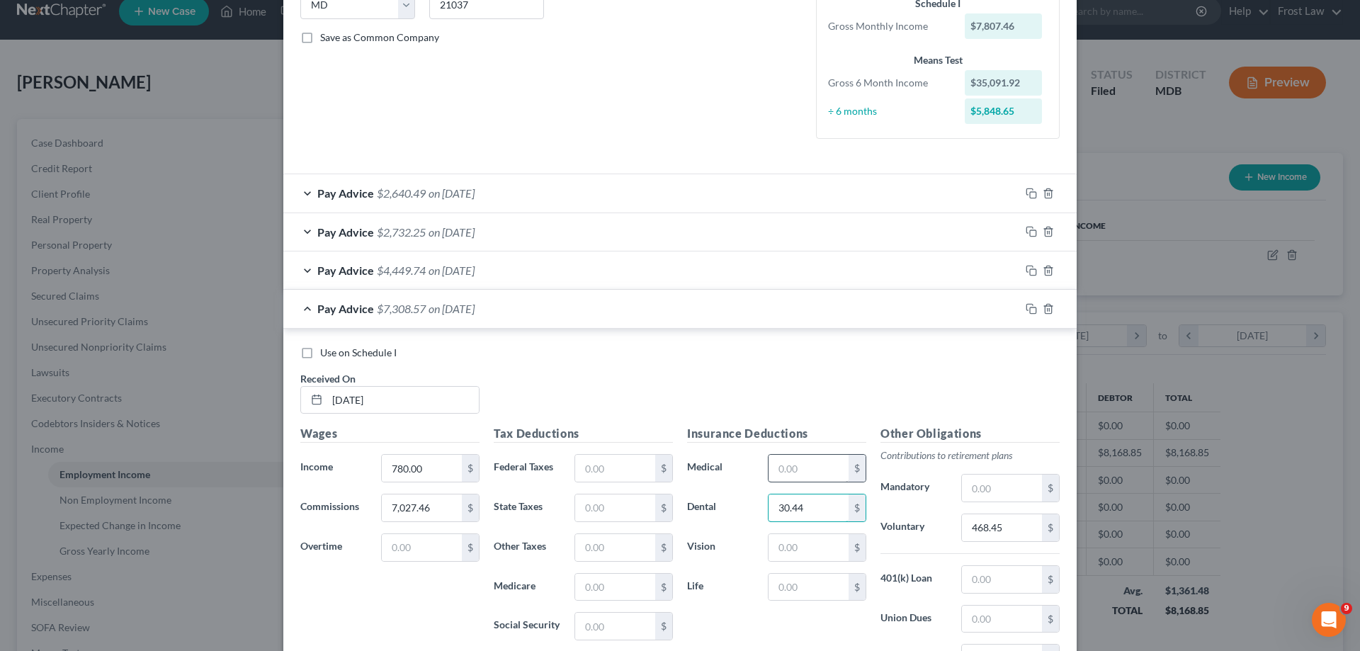
type input "30.44"
click at [790, 467] on input "text" at bounding box center [808, 468] width 80 height 27
type input "635.11"
click at [811, 545] on input "text" at bounding box center [808, 547] width 80 height 27
type input "1"
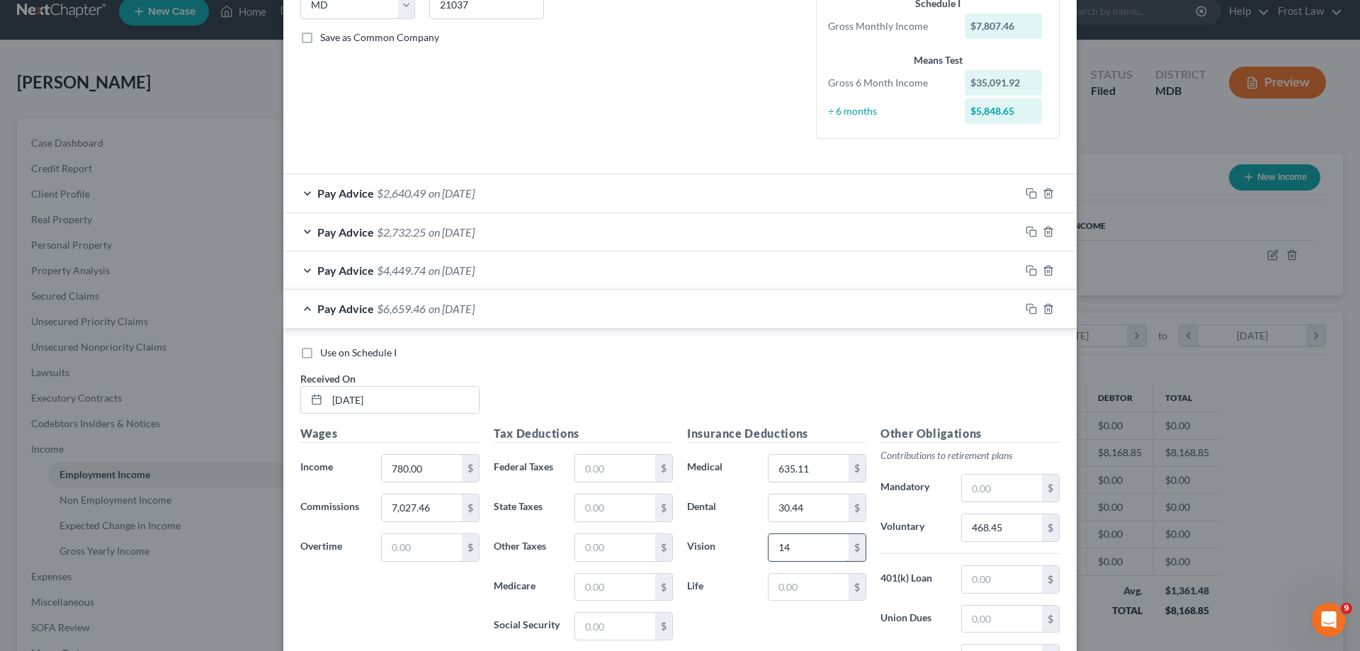
type input "14.23"
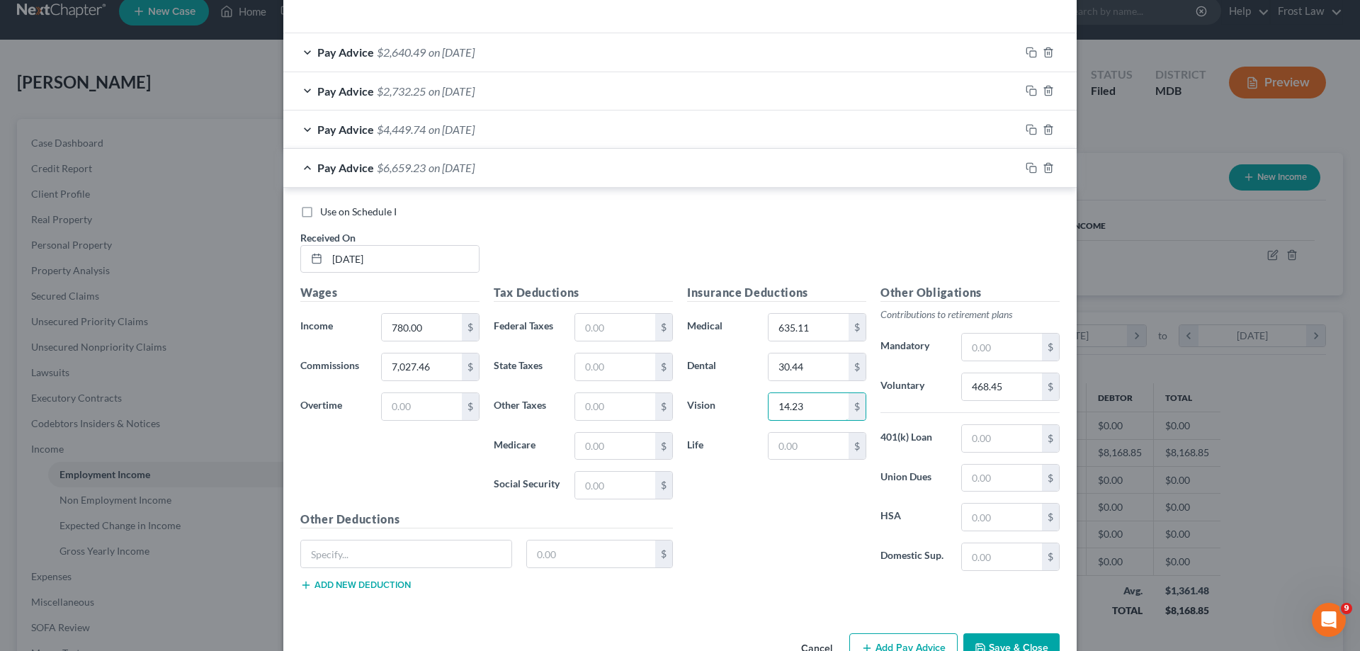
scroll to position [443, 0]
click at [976, 523] on input "text" at bounding box center [1002, 516] width 80 height 27
drag, startPoint x: 971, startPoint y: 513, endPoint x: 961, endPoint y: 515, distance: 10.3
click at [962, 515] on input "0" at bounding box center [1002, 516] width 80 height 27
type input "266.66"
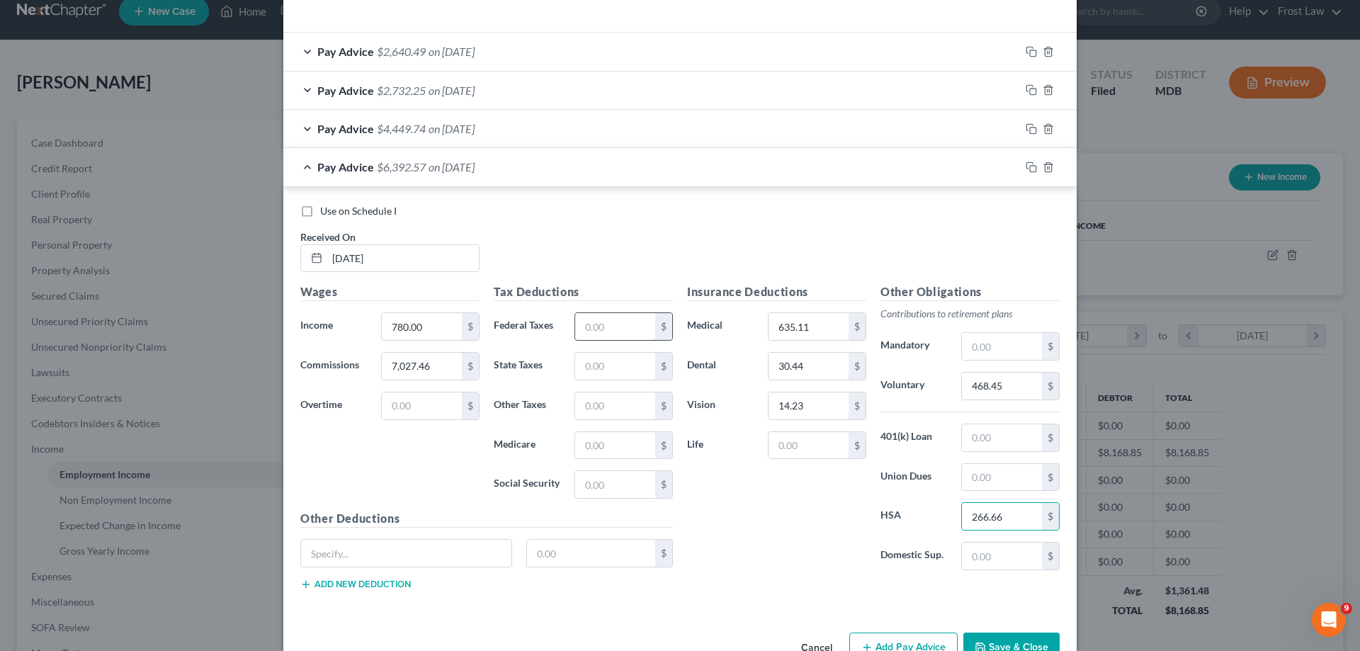
click at [600, 321] on input "text" at bounding box center [615, 326] width 80 height 27
paste input "427.36"
type input "427.36"
click at [443, 554] on input "text" at bounding box center [406, 553] width 210 height 27
type input "Child Support"
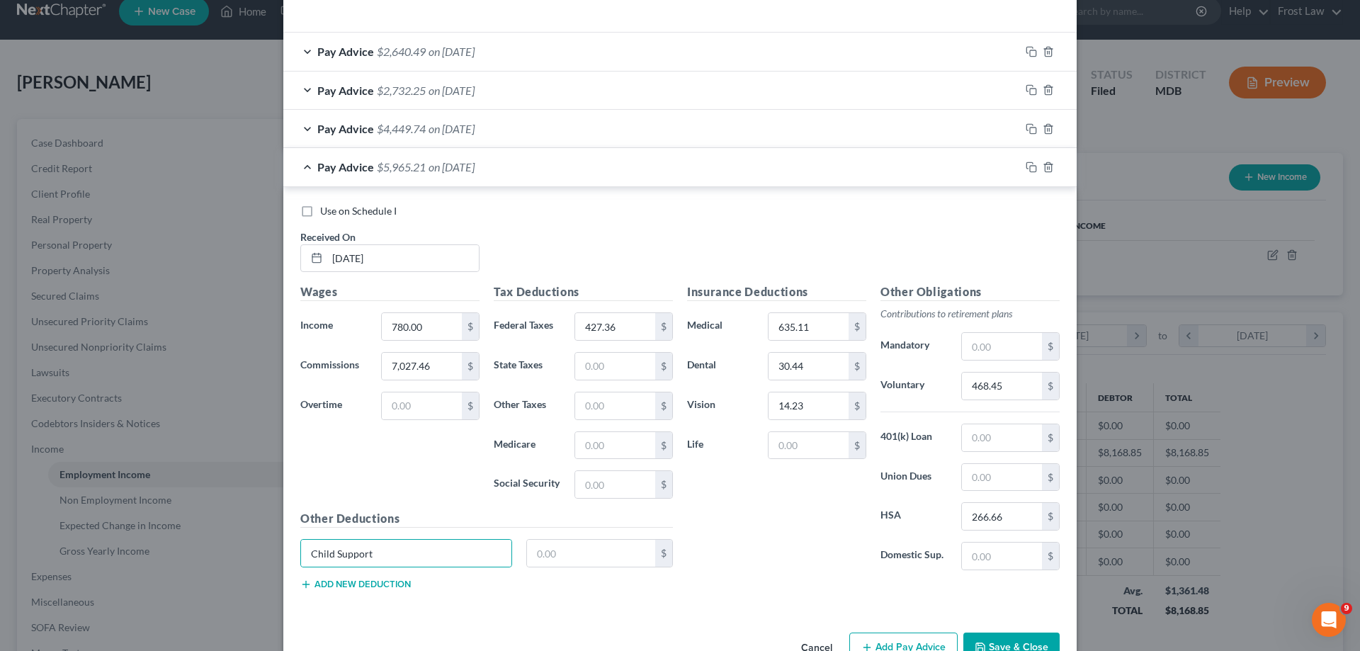
click at [355, 581] on button "Add new deduction" at bounding box center [355, 584] width 110 height 11
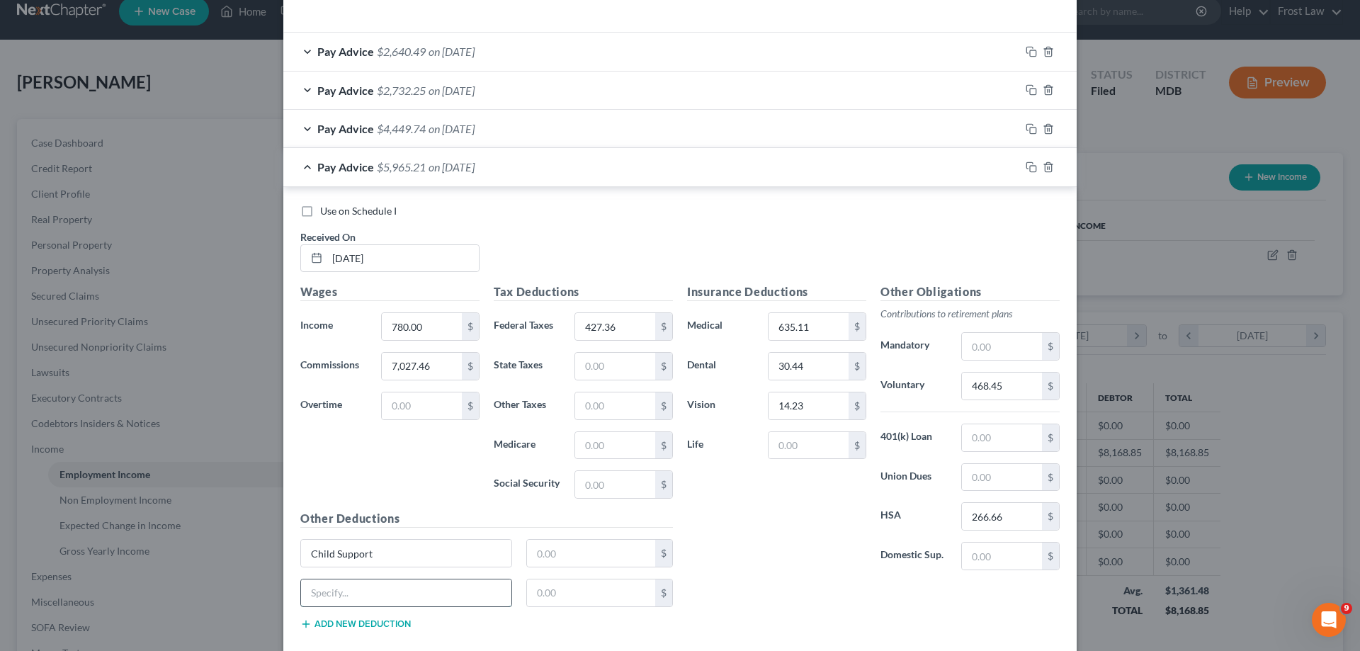
click at [353, 595] on input "text" at bounding box center [406, 592] width 210 height 27
type input "Child Support Arrear"
drag, startPoint x: 359, startPoint y: 610, endPoint x: 360, endPoint y: 620, distance: 10.0
click at [360, 613] on div "Child Support Arrear $" at bounding box center [486, 599] width 387 height 40
click at [360, 620] on button "Add new deduction" at bounding box center [355, 623] width 110 height 11
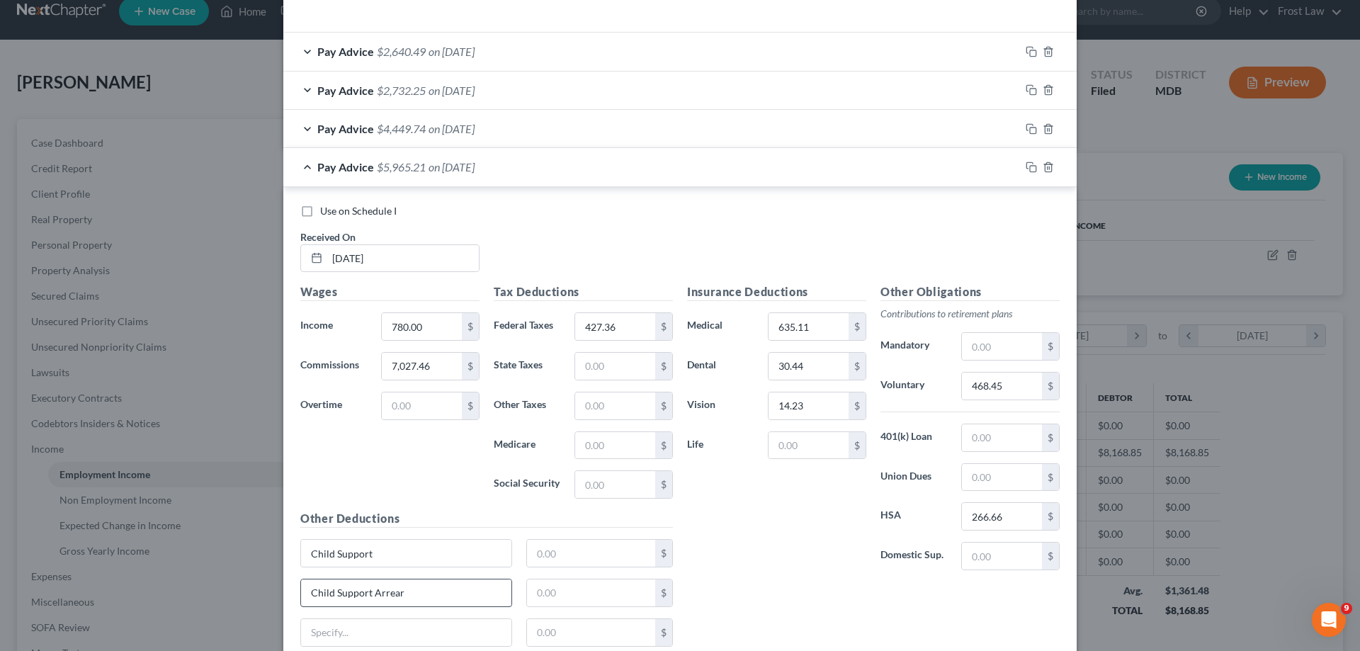
scroll to position [562, 0]
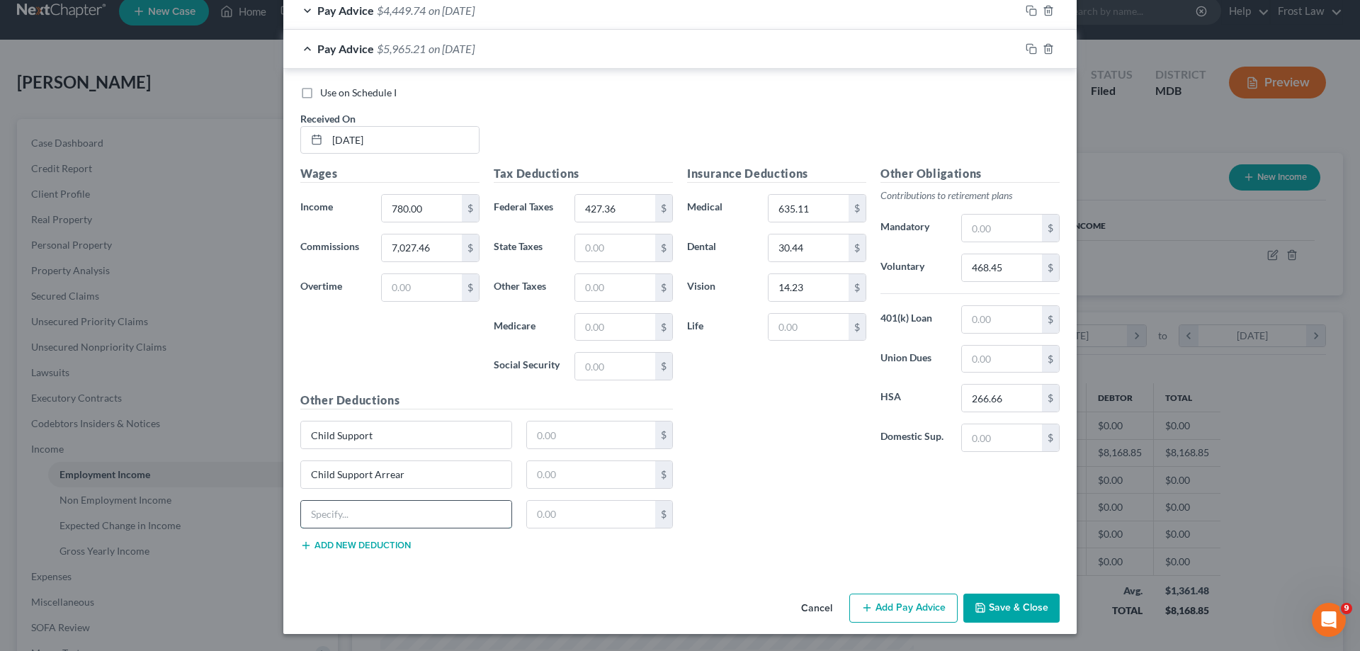
click at [372, 523] on input "text" at bounding box center [406, 514] width 210 height 27
drag, startPoint x: 407, startPoint y: 522, endPoint x: 366, endPoint y: 511, distance: 42.6
click at [366, 511] on input "Child Support Arrear" at bounding box center [406, 514] width 210 height 27
click at [369, 511] on input "Child Support Arrear" at bounding box center [406, 514] width 210 height 27
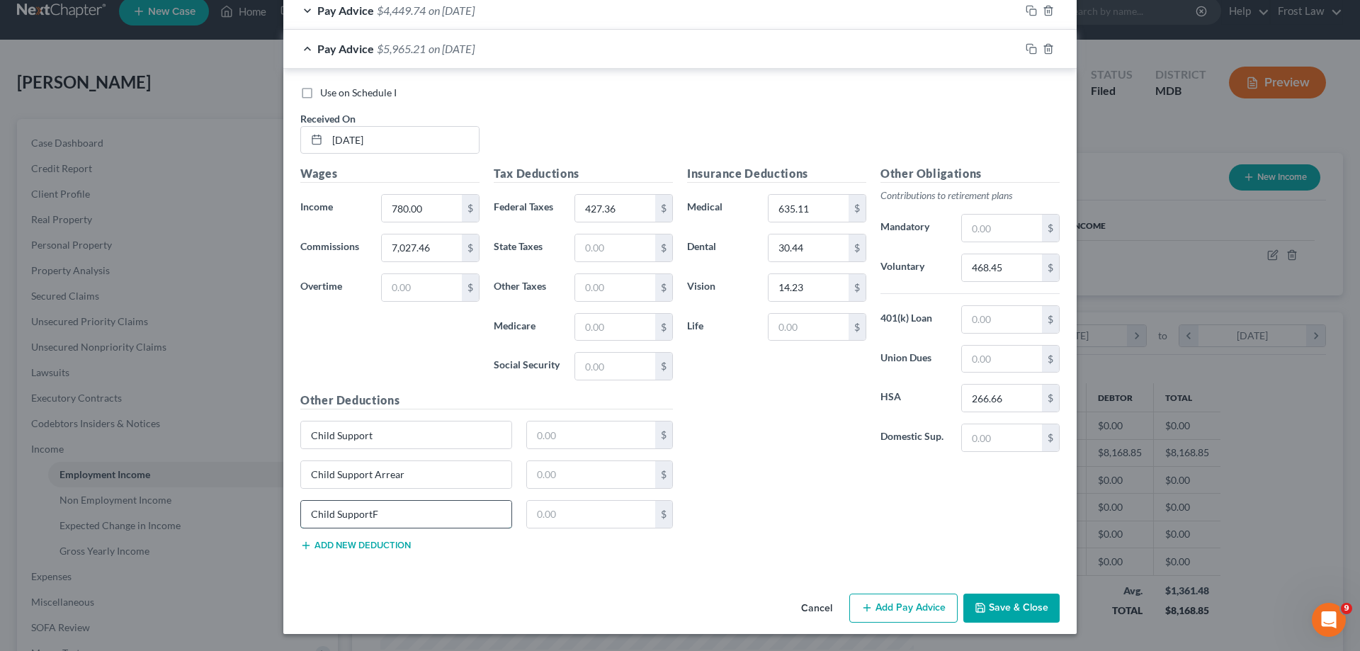
drag, startPoint x: 366, startPoint y: 513, endPoint x: 374, endPoint y: 516, distance: 8.6
click at [367, 512] on input "Child SupportF" at bounding box center [406, 514] width 210 height 27
click at [378, 516] on input "Child Support F" at bounding box center [406, 514] width 210 height 27
type input "Child Support Fee"
click at [581, 437] on input "text" at bounding box center [591, 434] width 129 height 27
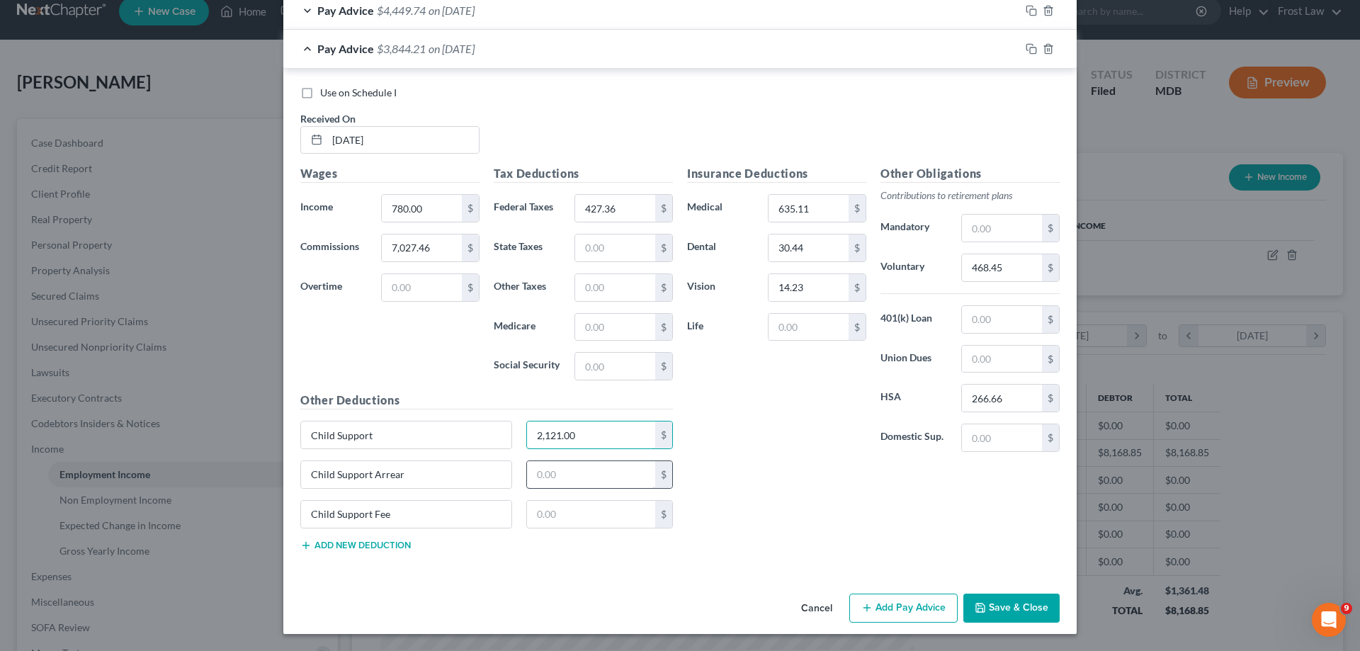
type input "2,121.00"
click at [543, 474] on input "text" at bounding box center [591, 474] width 129 height 27
type input "500.00"
click at [562, 515] on input "text" at bounding box center [591, 514] width 129 height 27
type input "4.00"
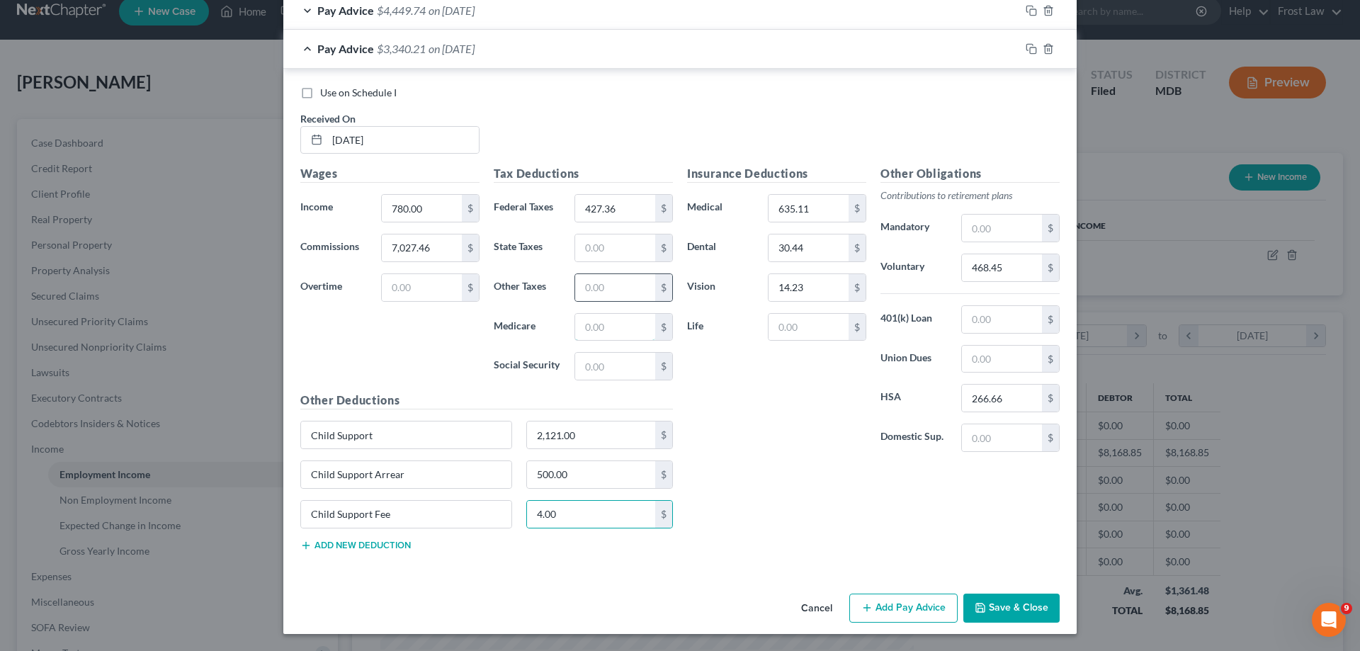
drag, startPoint x: 593, startPoint y: 328, endPoint x: 569, endPoint y: 284, distance: 50.4
click at [593, 328] on input "text" at bounding box center [615, 327] width 80 height 27
paste input "99.48"
type input "99.48"
click at [583, 362] on input "text" at bounding box center [615, 366] width 80 height 27
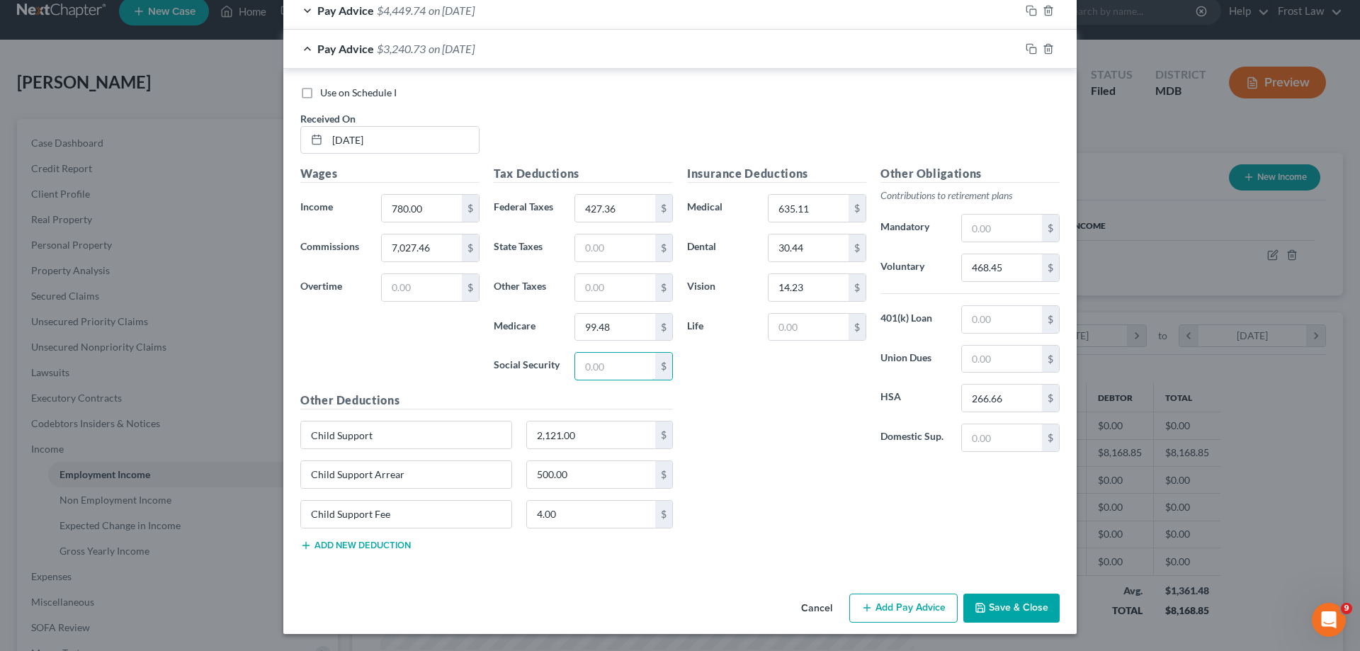
paste input "425.38"
type input "425.38"
click at [598, 247] on input "text" at bounding box center [615, 247] width 80 height 27
paste input "254.56"
type input "254.56"
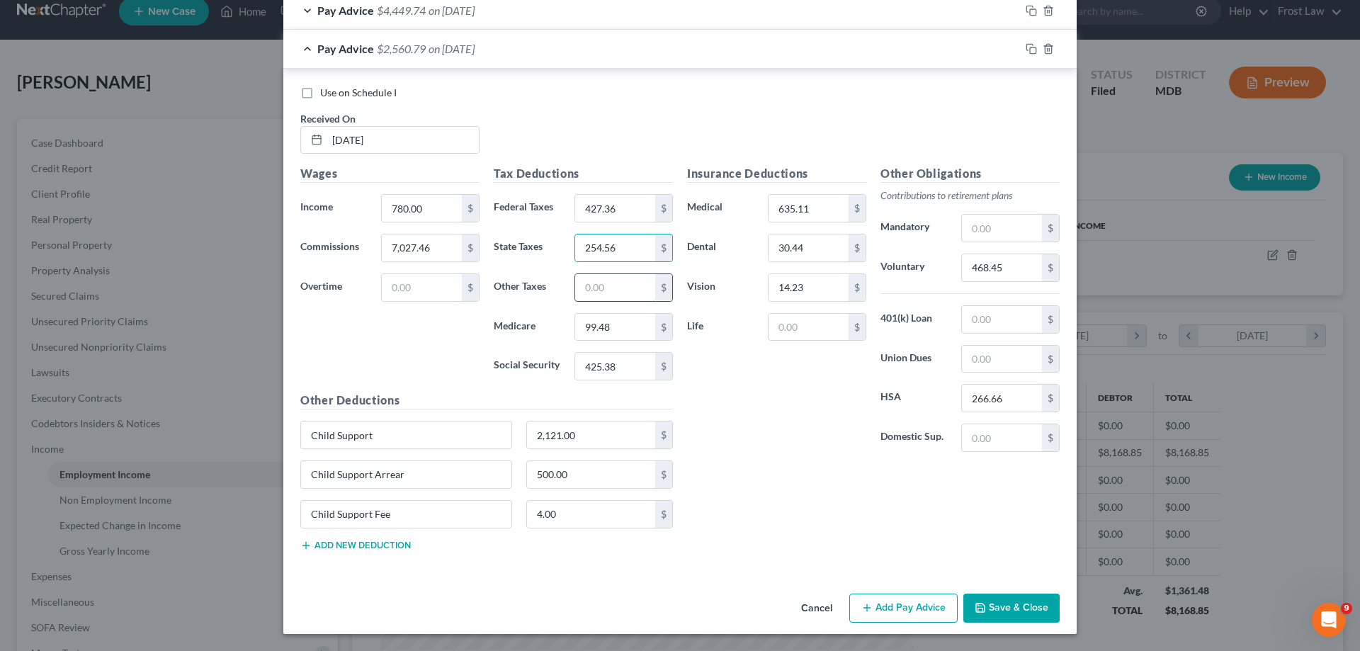
click at [627, 290] on input "text" at bounding box center [615, 287] width 80 height 27
type input "158.36"
click at [730, 386] on div "Insurance Deductions Medical 635.11 $ Dental 30.44 $ Vision 14.23 $ Life $" at bounding box center [776, 314] width 193 height 298
click at [377, 43] on span "$2,402.43" at bounding box center [401, 48] width 49 height 13
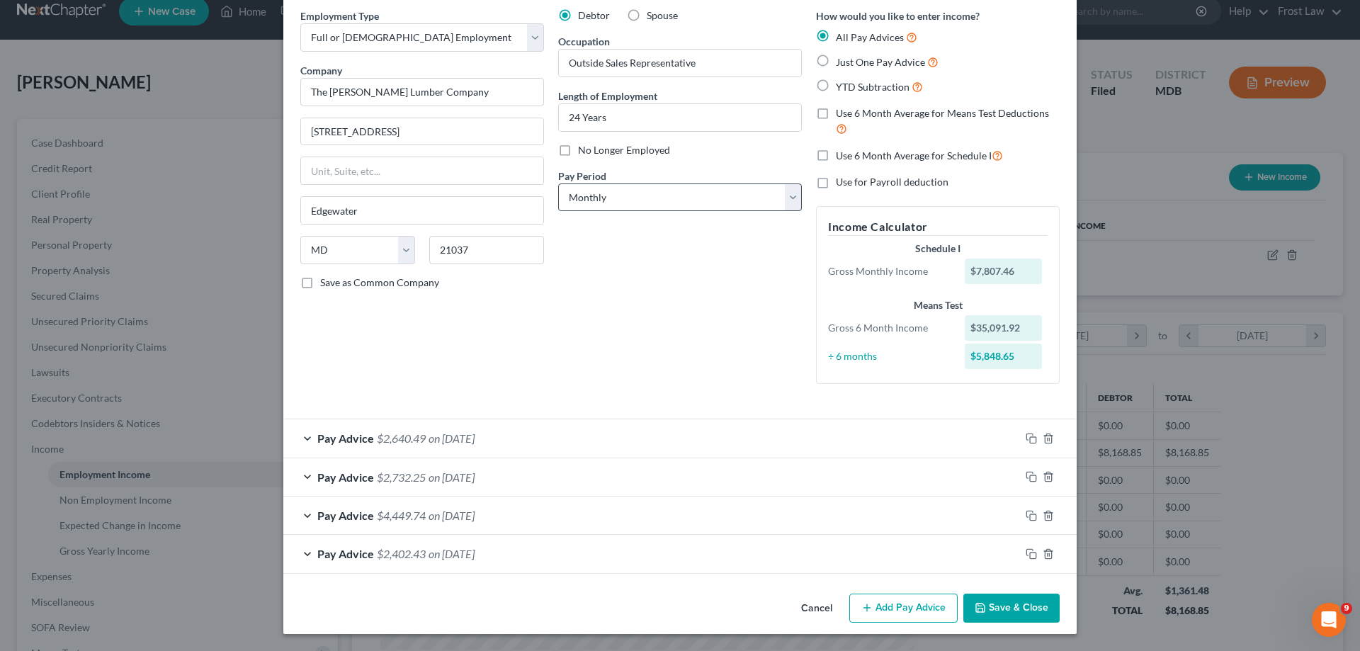
scroll to position [57, 0]
drag, startPoint x: 894, startPoint y: 615, endPoint x: 661, endPoint y: 532, distance: 246.6
click at [896, 615] on button "Add Pay Advice" at bounding box center [903, 608] width 108 height 30
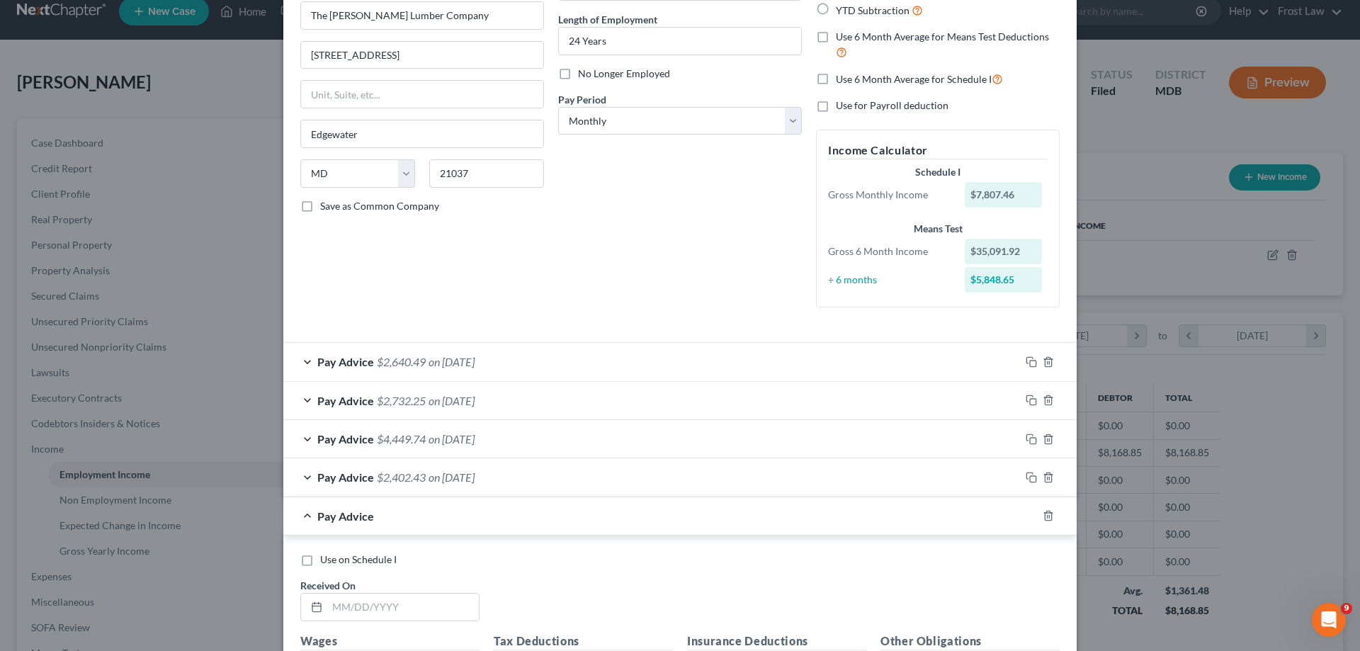
scroll to position [269, 0]
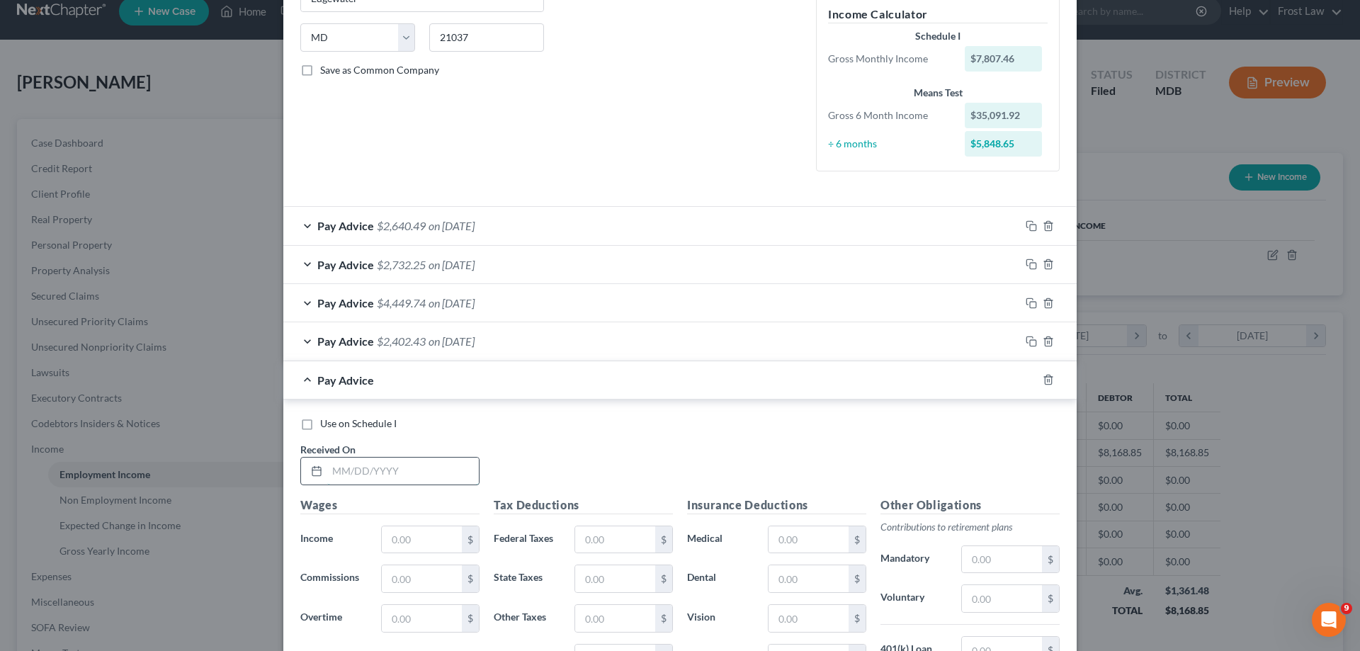
click at [378, 460] on input "text" at bounding box center [403, 470] width 152 height 27
paste input "[DATE]"
type input "[DATE]"
drag, startPoint x: 412, startPoint y: 536, endPoint x: 432, endPoint y: 529, distance: 21.1
click at [412, 536] on input "text" at bounding box center [422, 539] width 80 height 27
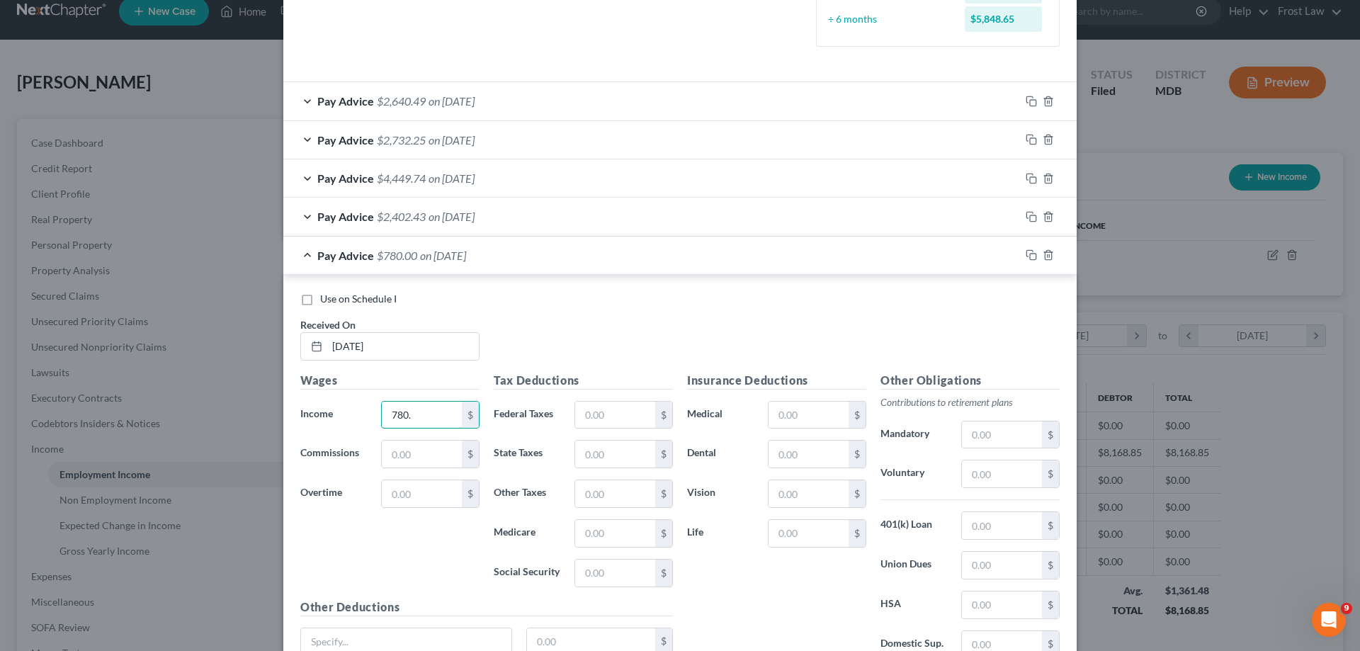
scroll to position [411, 0]
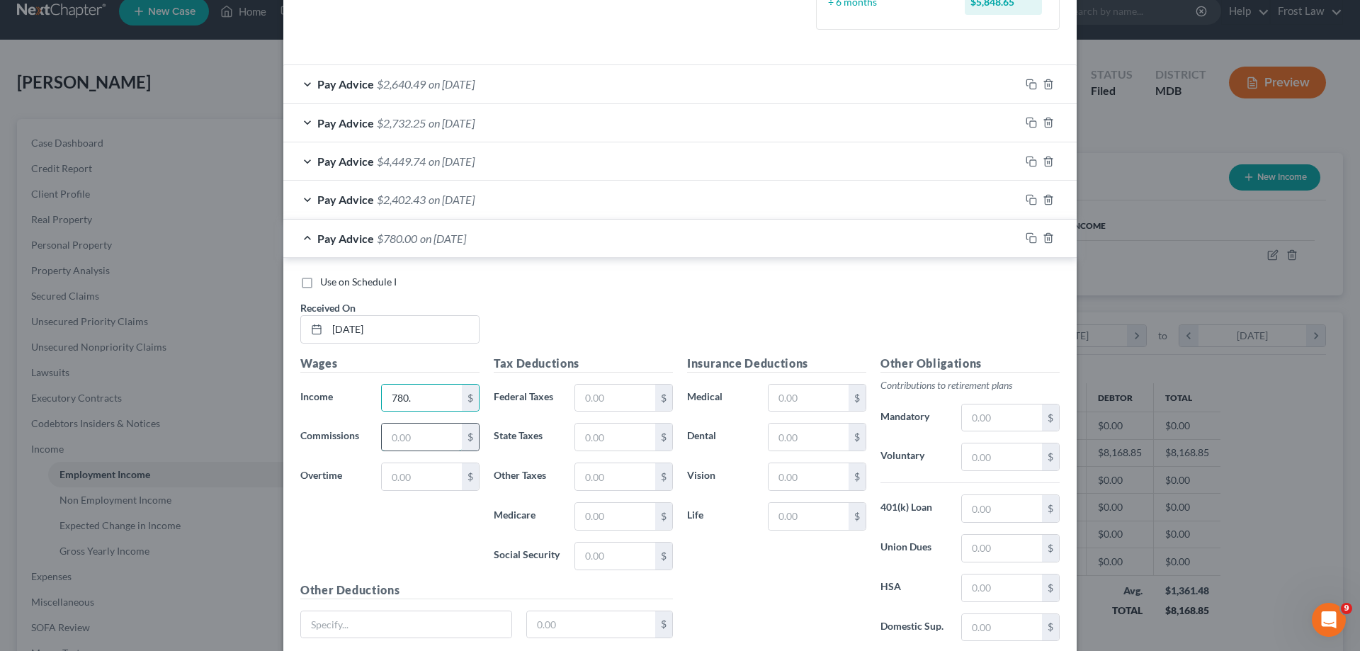
click at [401, 435] on input "text" at bounding box center [422, 436] width 80 height 27
drag, startPoint x: 414, startPoint y: 398, endPoint x: 436, endPoint y: 411, distance: 26.4
click at [414, 398] on input "780." at bounding box center [422, 397] width 80 height 27
type input "780.00"
click at [401, 437] on input "text" at bounding box center [422, 436] width 80 height 27
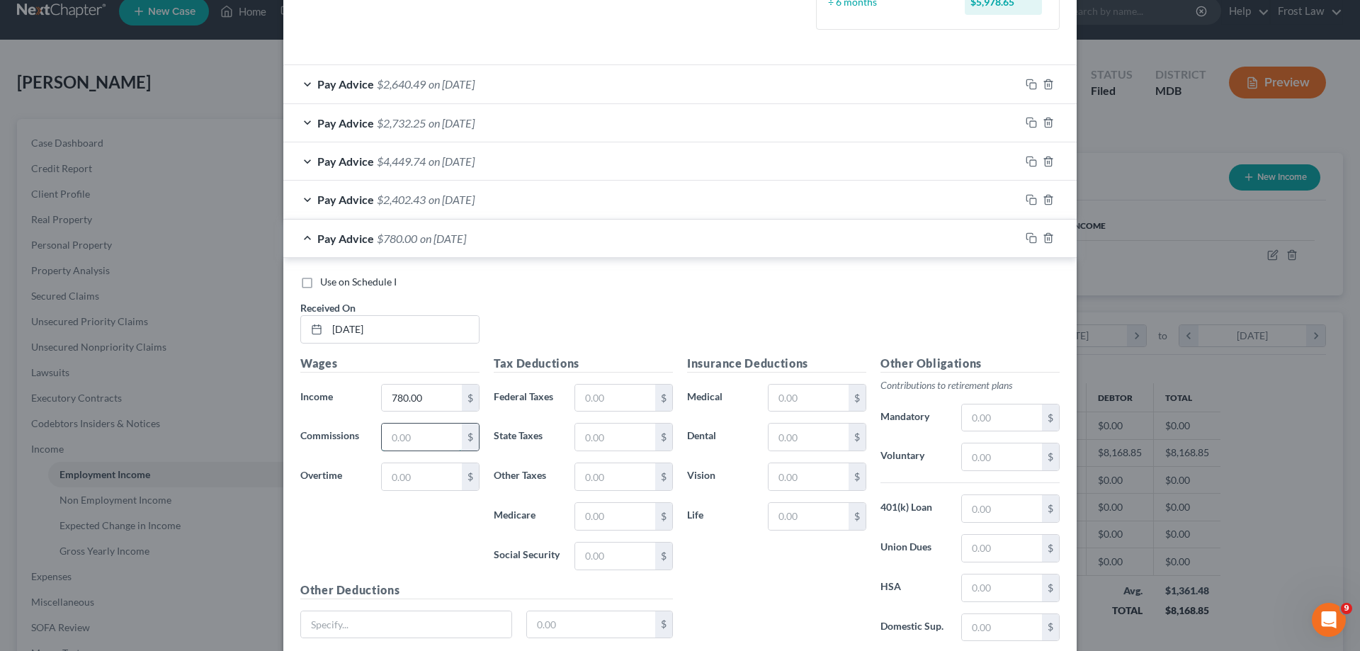
paste input "9,135.02"
type input "9,135.02"
click at [793, 401] on input "text" at bounding box center [808, 397] width 80 height 27
type input "635.11"
click at [782, 445] on input "text" at bounding box center [808, 436] width 80 height 27
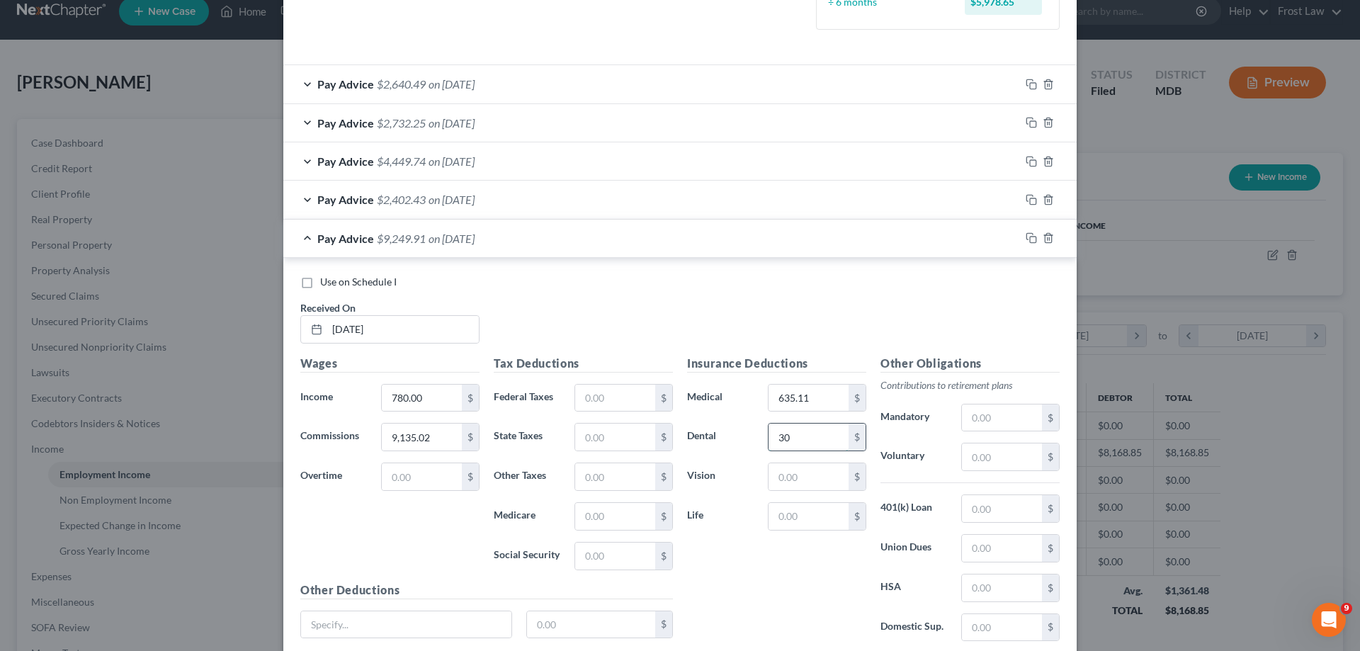
type input "30.44"
click at [786, 473] on input "text" at bounding box center [808, 476] width 80 height 27
type input "14.23"
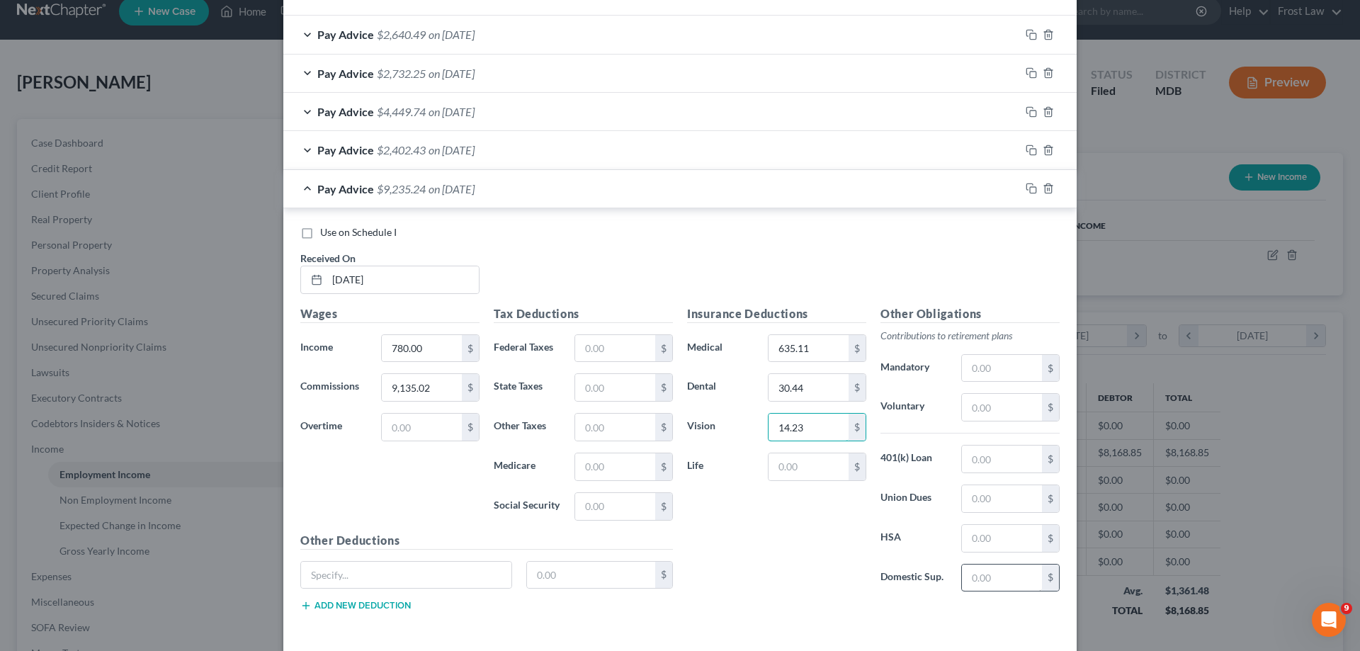
scroll to position [521, 0]
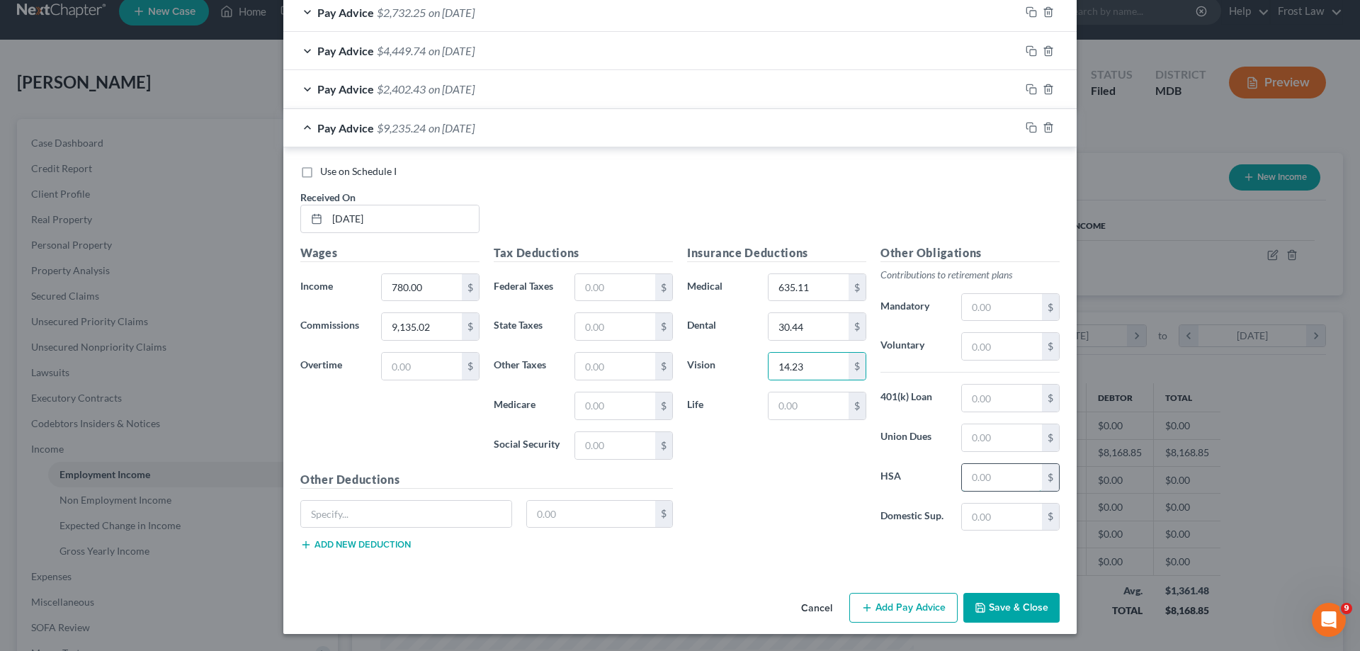
click at [967, 487] on input "text" at bounding box center [1002, 477] width 80 height 27
type input "266.66"
click at [446, 524] on input "text" at bounding box center [406, 514] width 210 height 27
type input "Child Support"
click at [566, 519] on input "text" at bounding box center [591, 514] width 129 height 27
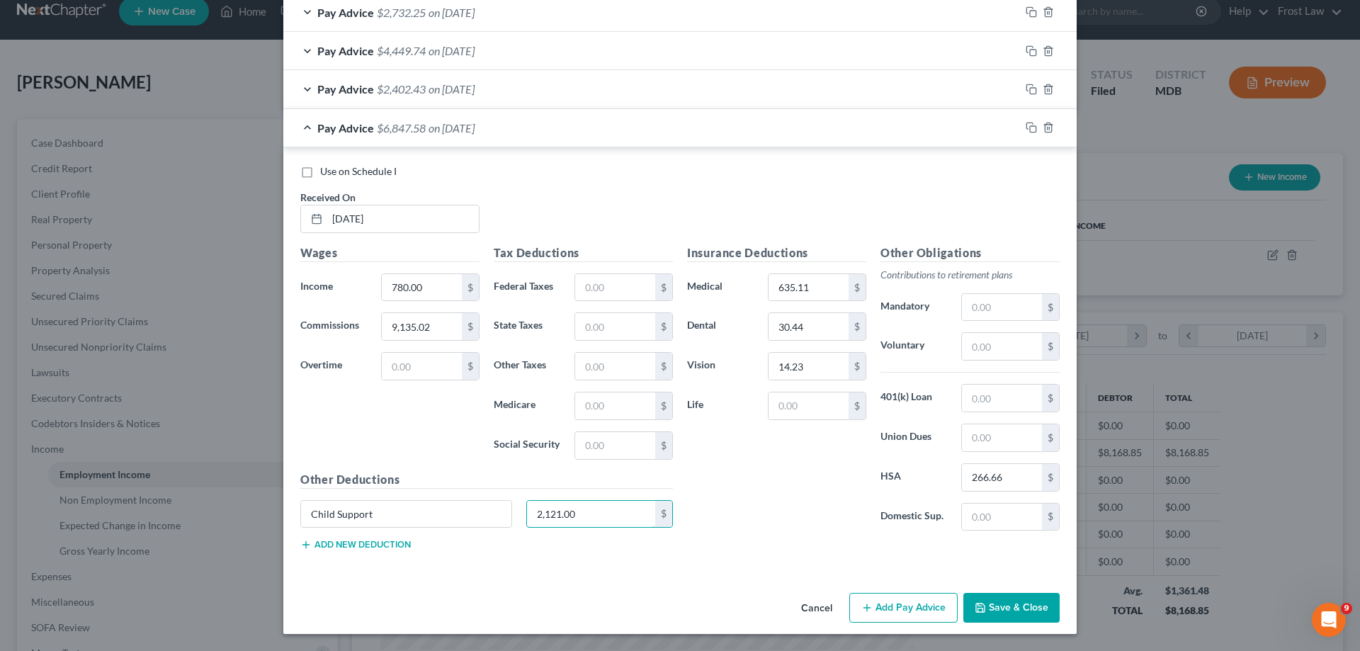
type input "2,121.00"
click at [380, 546] on button "Add new deduction" at bounding box center [355, 544] width 110 height 11
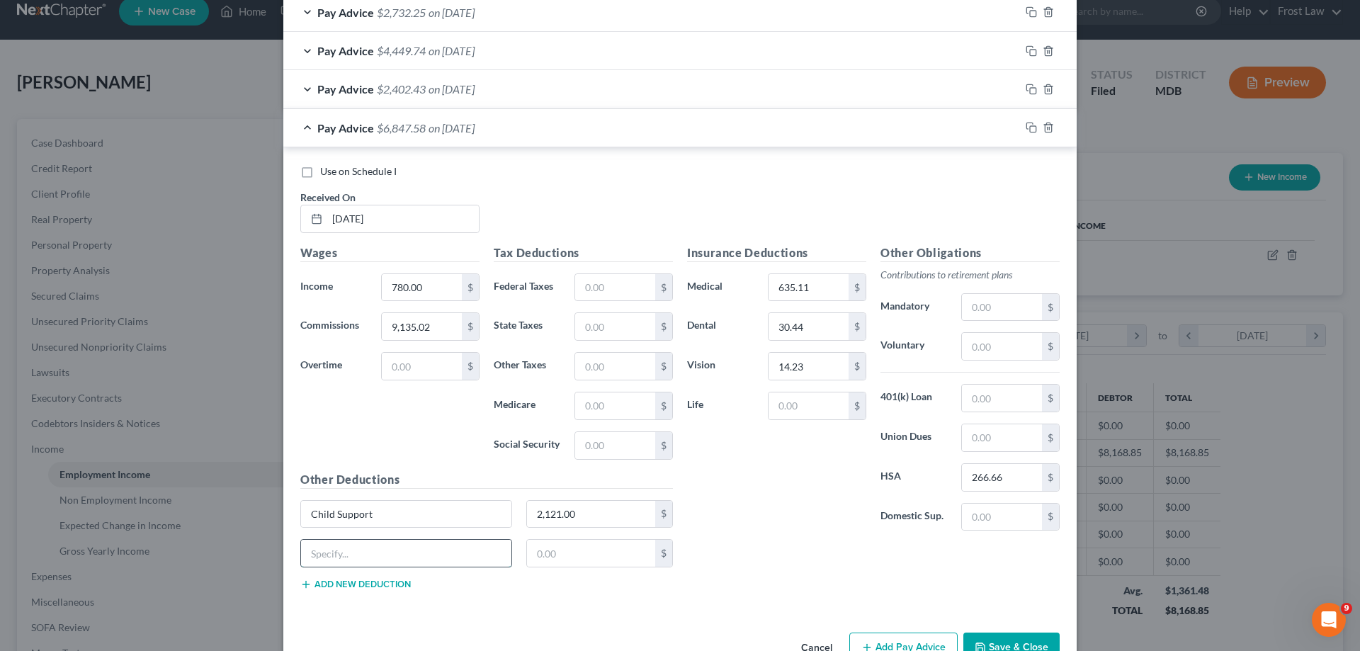
click at [363, 554] on input "text" at bounding box center [406, 553] width 210 height 27
type input "Child Support Arrear"
click at [548, 565] on input "text" at bounding box center [591, 553] width 129 height 27
type input "500.00"
drag, startPoint x: 733, startPoint y: 566, endPoint x: 576, endPoint y: 594, distance: 159.6
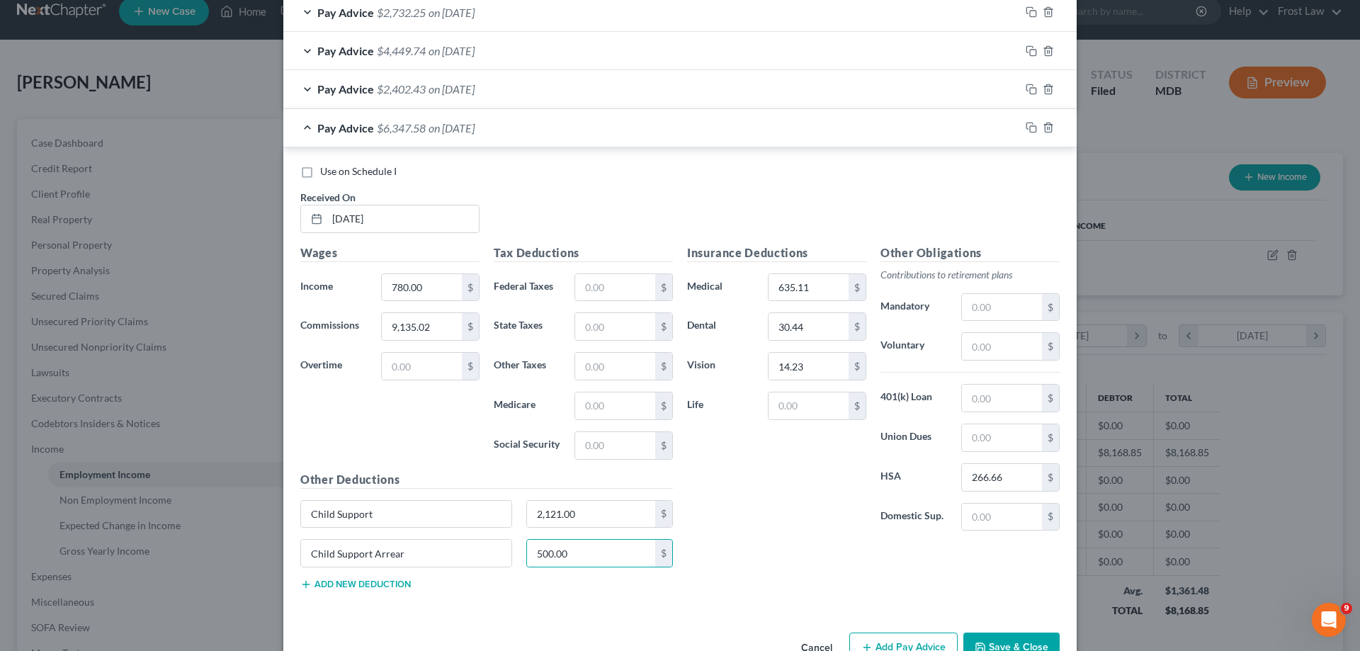
click at [734, 566] on div "Insurance Deductions Medical 635.11 $ Dental 30.44 $ Vision 14.23 $ Life $ Othe…" at bounding box center [873, 422] width 387 height 357
click at [387, 585] on button "Add new deduction" at bounding box center [355, 584] width 110 height 11
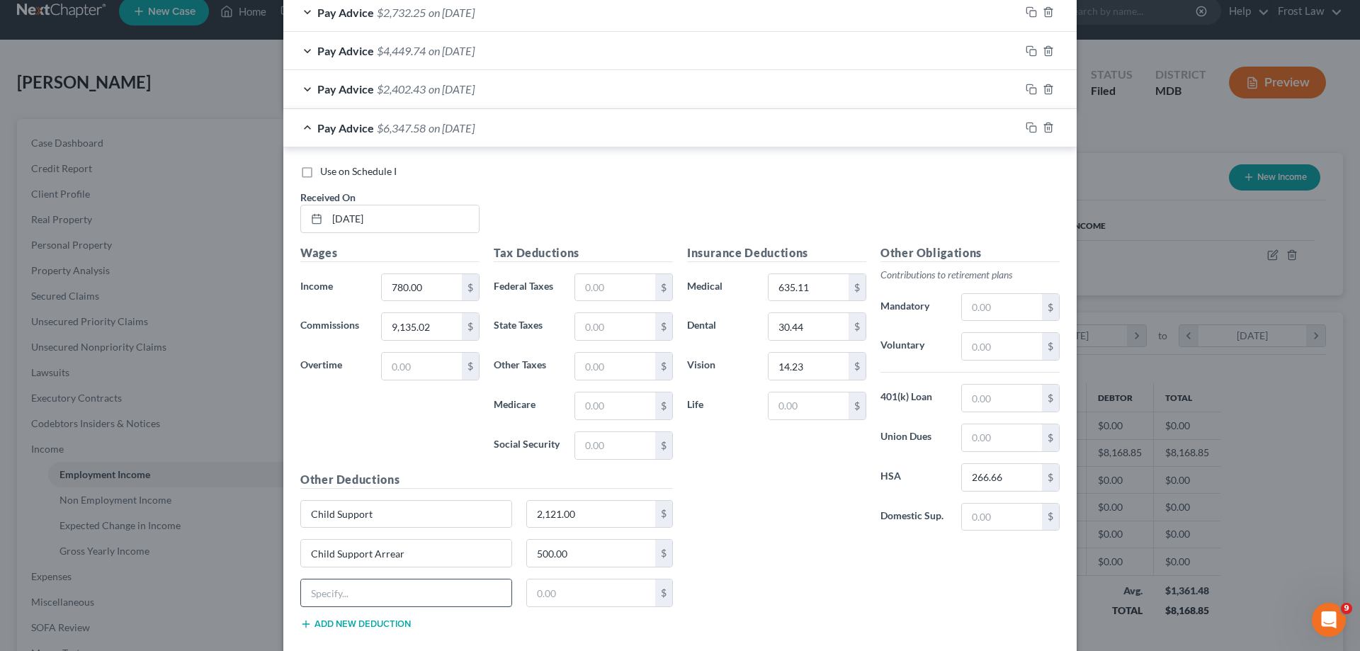
click at [371, 592] on input "text" at bounding box center [406, 592] width 210 height 27
drag, startPoint x: 382, startPoint y: 595, endPoint x: 369, endPoint y: 598, distance: 13.1
click at [369, 598] on input "Child Support Arrear" at bounding box center [406, 592] width 210 height 27
type input "Child Support Fee"
click at [579, 591] on input "text" at bounding box center [591, 592] width 129 height 27
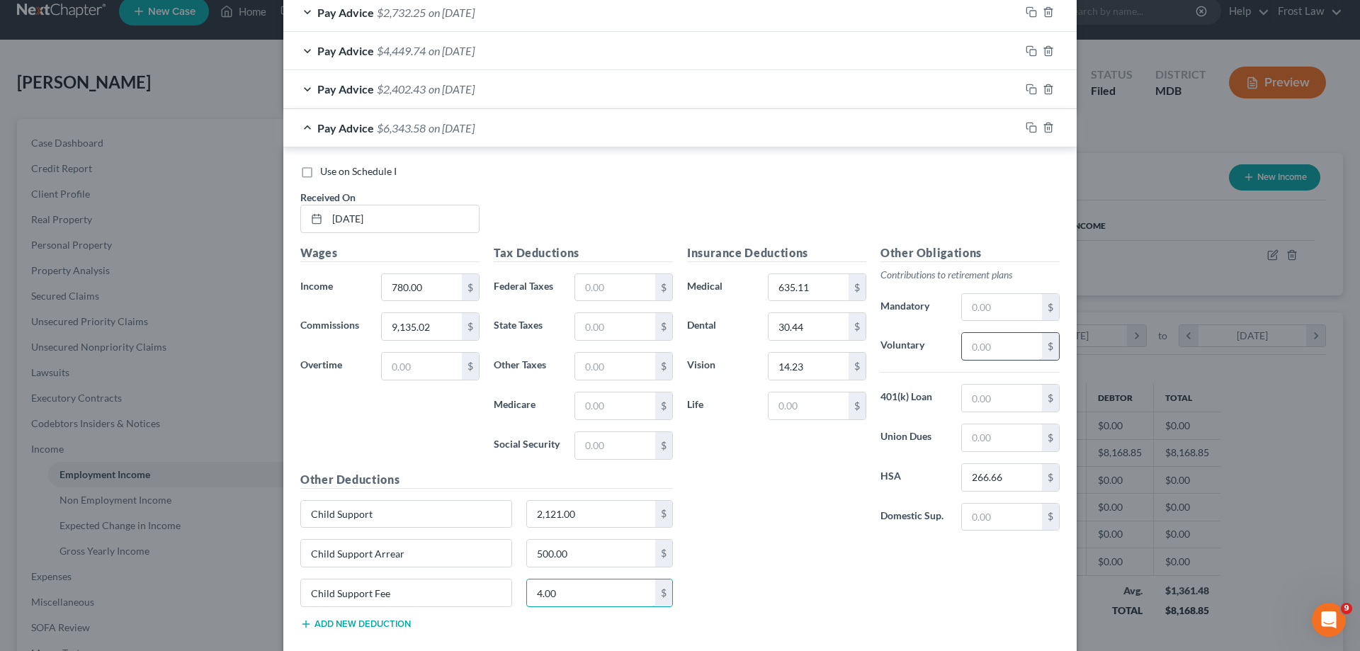
type input "4.00"
click at [1011, 346] on input "text" at bounding box center [1002, 346] width 80 height 27
paste input "4.90 594.90"
type input "4.90"
drag, startPoint x: 999, startPoint y: 350, endPoint x: 923, endPoint y: 360, distance: 76.5
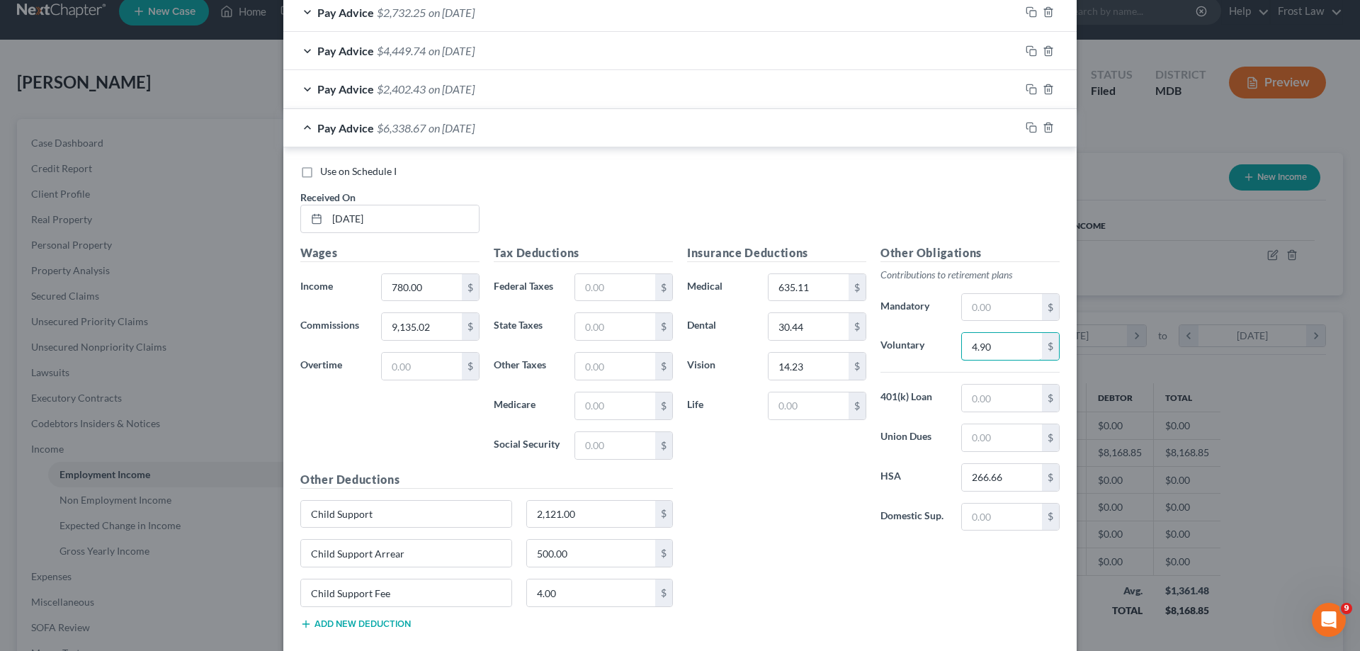
click at [925, 355] on div "Voluntary 4.90 $" at bounding box center [969, 346] width 193 height 28
type input "594.90"
click at [598, 296] on input "text" at bounding box center [615, 287] width 80 height 27
paste input "665.09"
type input "665.09"
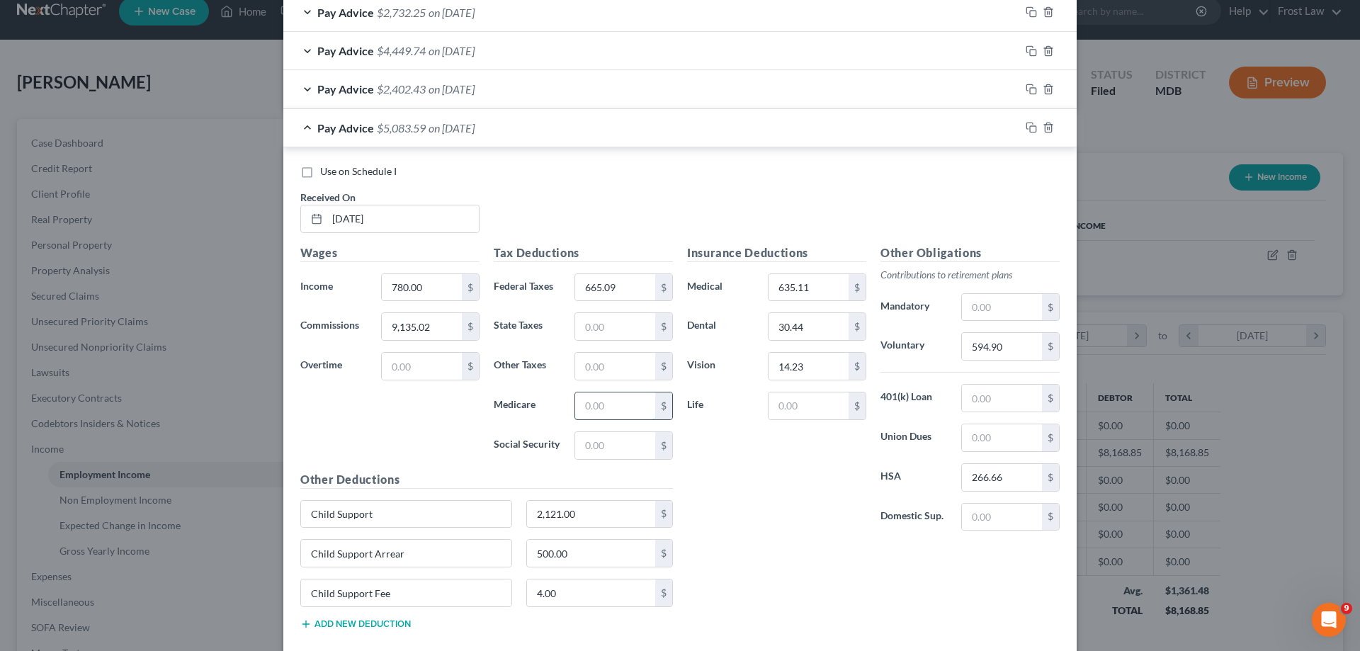
click at [587, 394] on input "text" at bounding box center [615, 405] width 80 height 27
paste input "130.04"
type input "130.04"
drag, startPoint x: 624, startPoint y: 439, endPoint x: 615, endPoint y: 422, distance: 19.3
click at [624, 439] on input "text" at bounding box center [615, 445] width 80 height 27
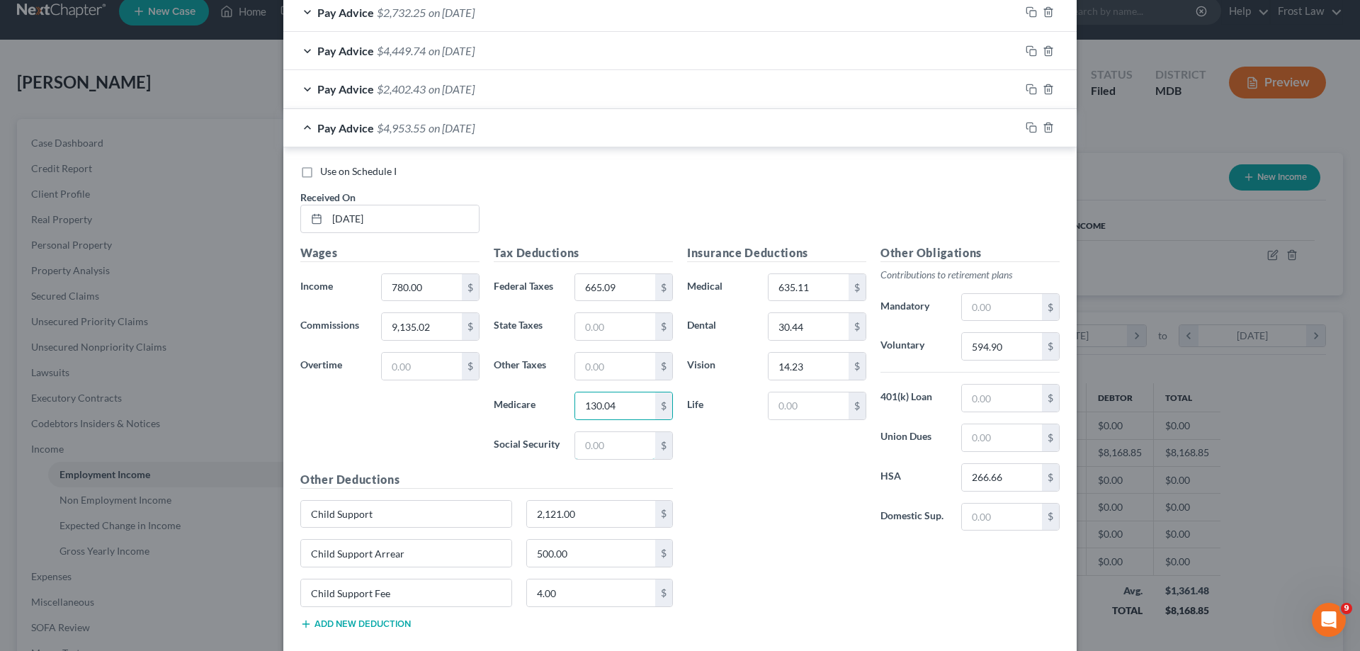
paste input "556.05"
type input "556.05"
drag, startPoint x: 603, startPoint y: 318, endPoint x: 591, endPoint y: 305, distance: 17.5
click at [603, 318] on input "text" at bounding box center [615, 326] width 80 height 27
paste input "348.67"
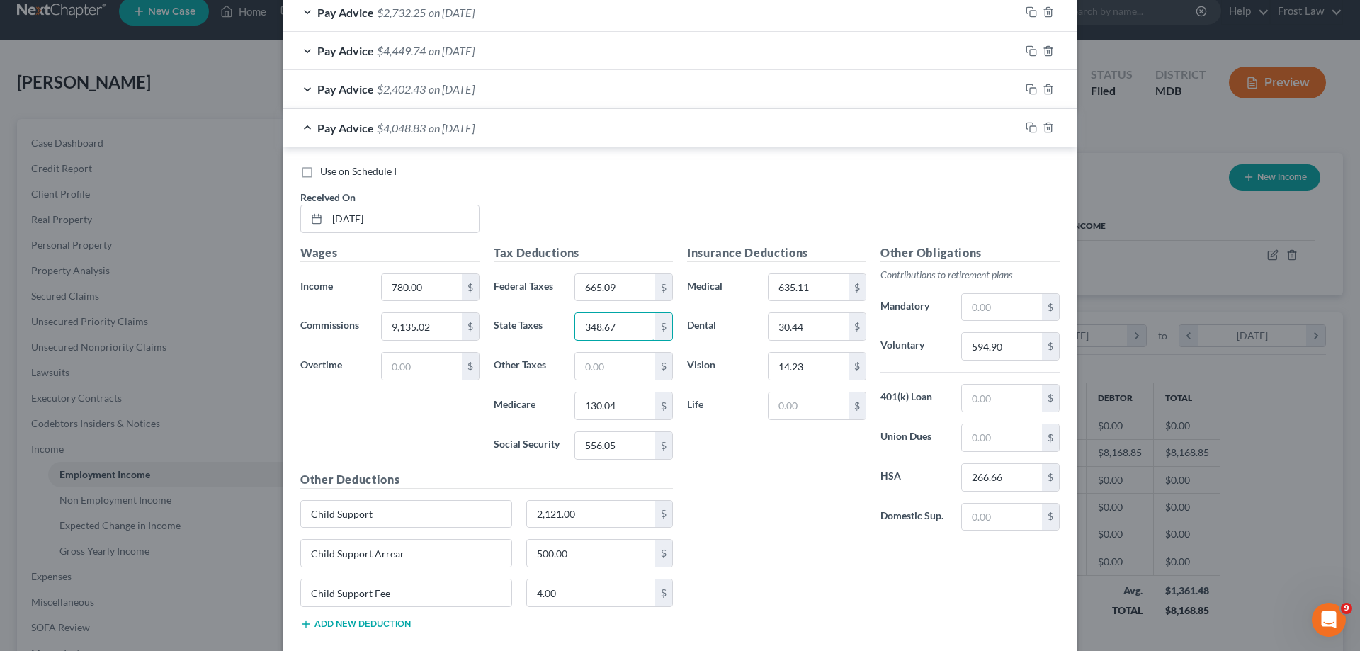
type input "348.67"
click at [603, 365] on input "text" at bounding box center [615, 366] width 80 height 27
paste input "215.2"
type input "215.26"
click at [741, 506] on div "Insurance Deductions Medical 635.11 $ Dental 30.44 $ Vision 14.23 $ Life $" at bounding box center [776, 393] width 193 height 298
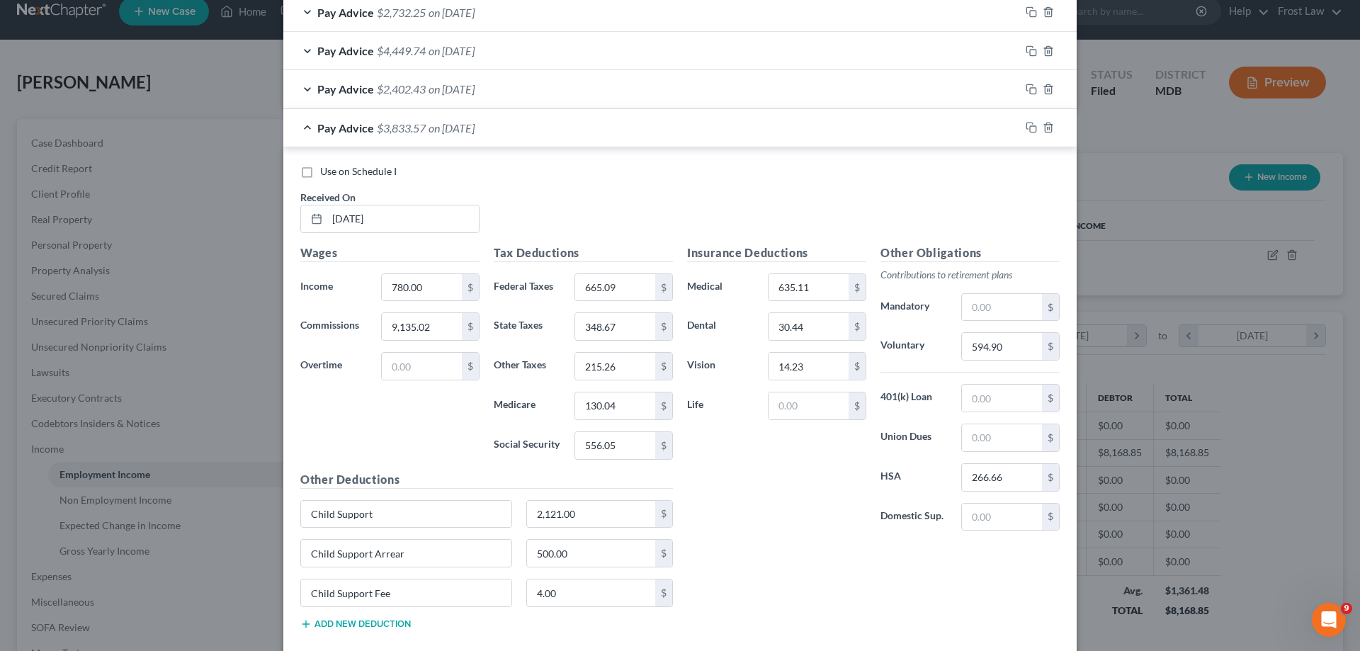
click at [346, 129] on span "Pay Advice" at bounding box center [345, 127] width 57 height 13
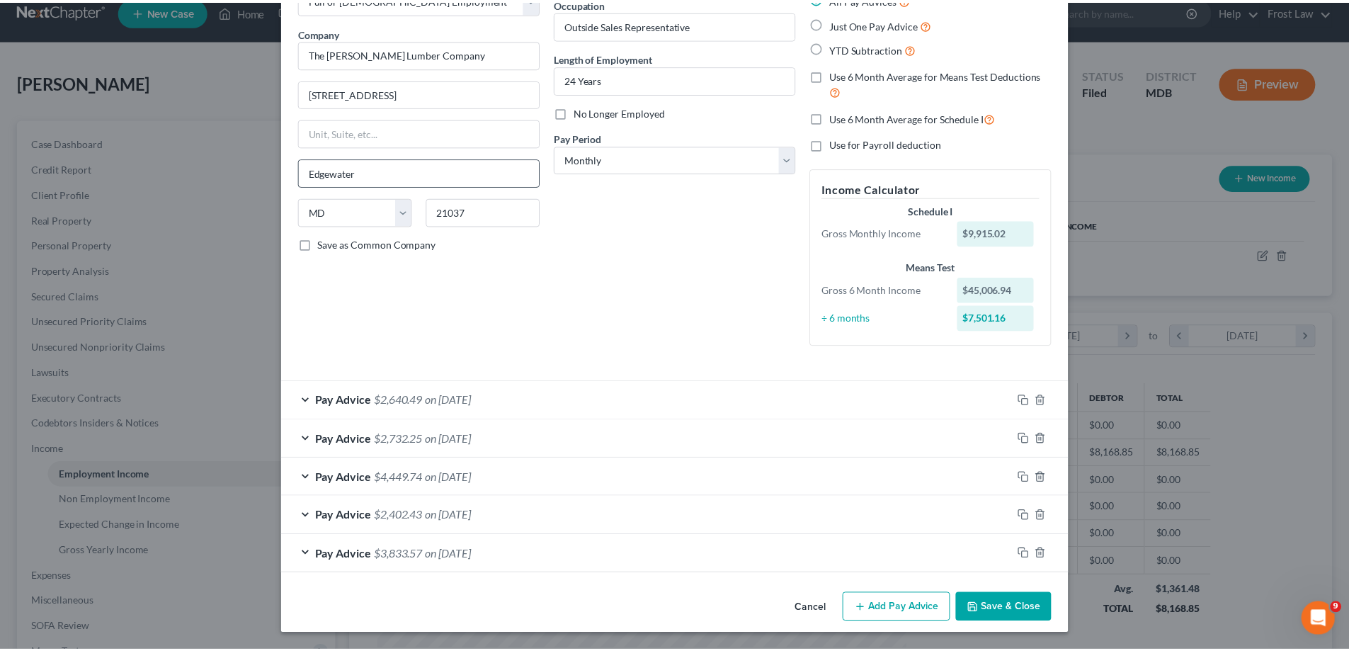
scroll to position [95, 0]
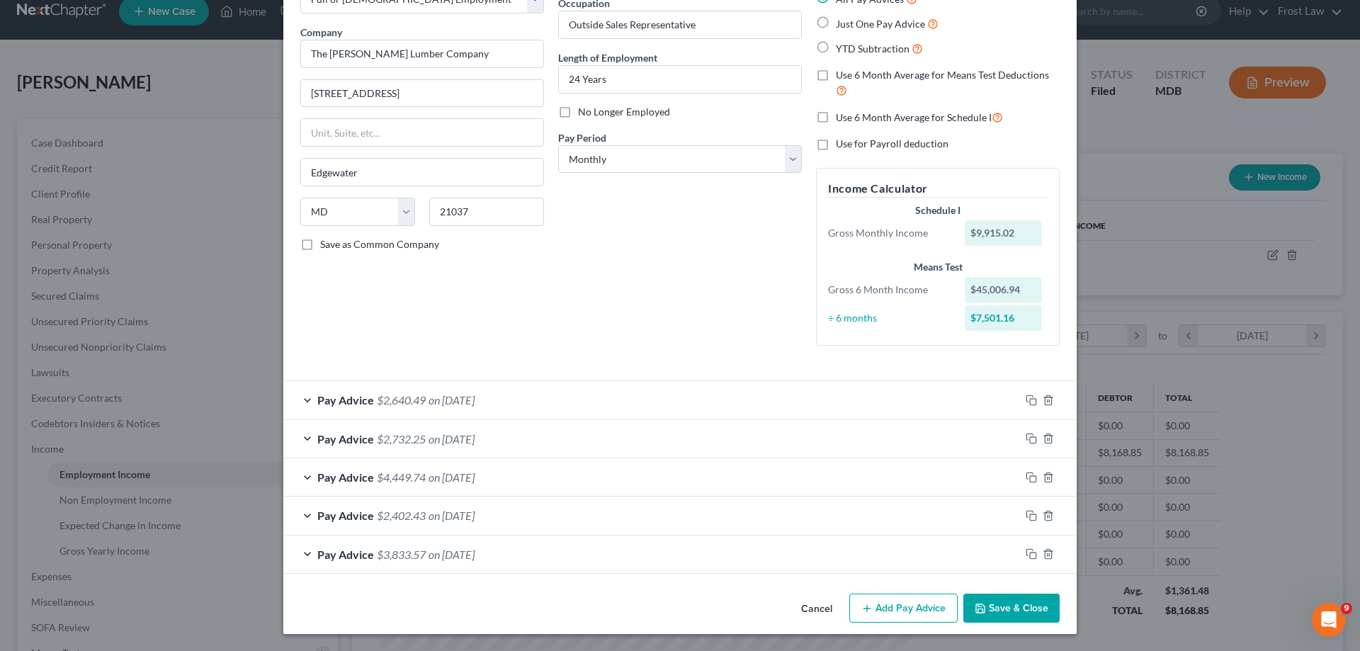
click at [1001, 616] on button "Save & Close" at bounding box center [1011, 608] width 96 height 30
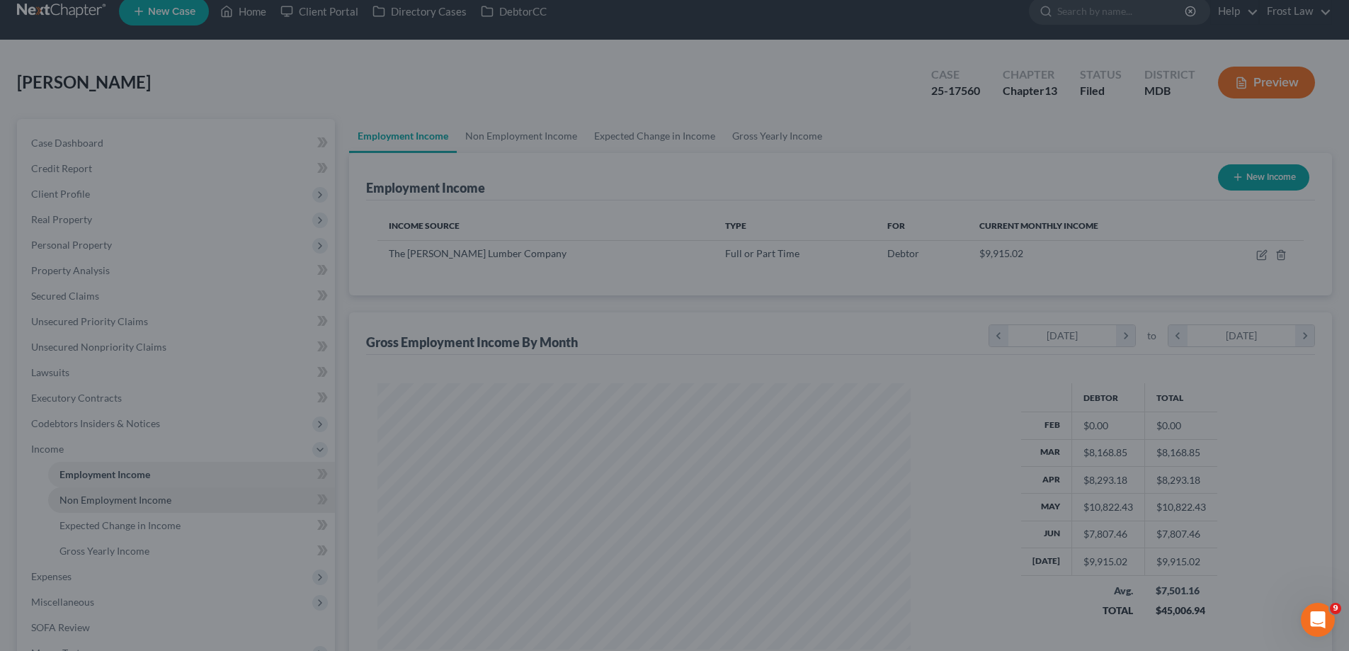
scroll to position [707832, 707540]
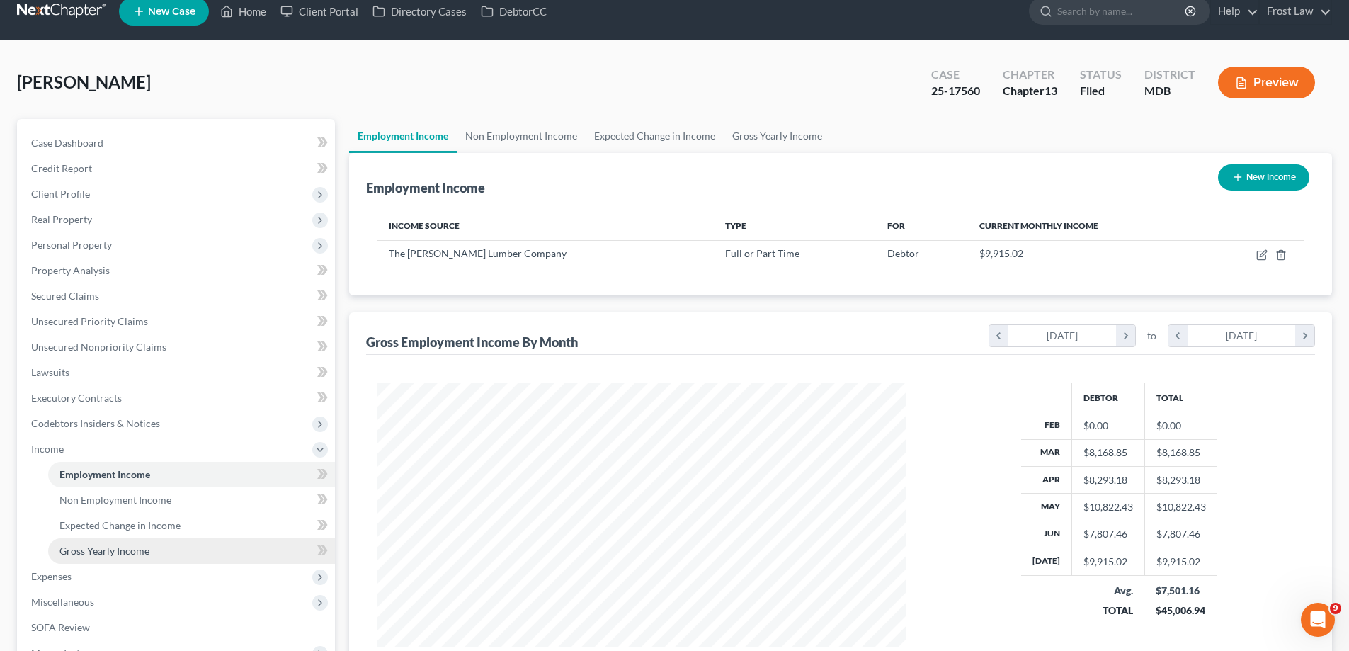
click at [143, 551] on span "Gross Yearly Income" at bounding box center [104, 551] width 90 height 12
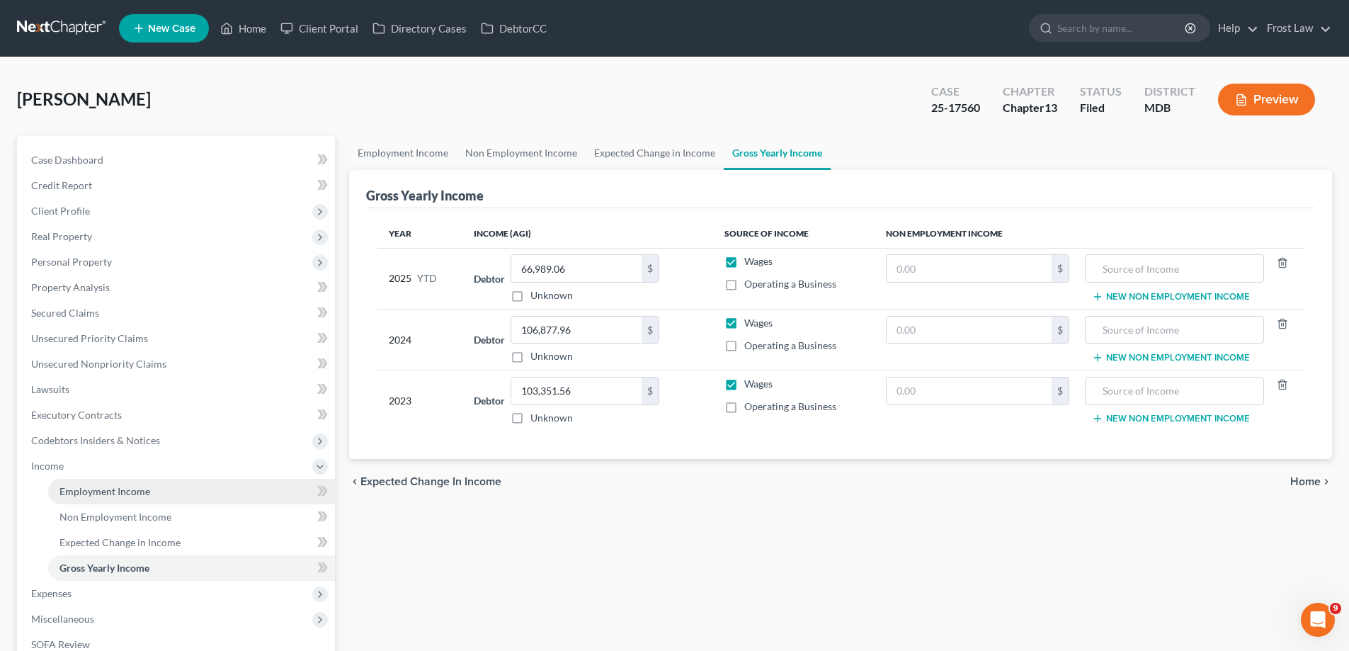
click at [176, 489] on link "Employment Income" at bounding box center [191, 491] width 287 height 25
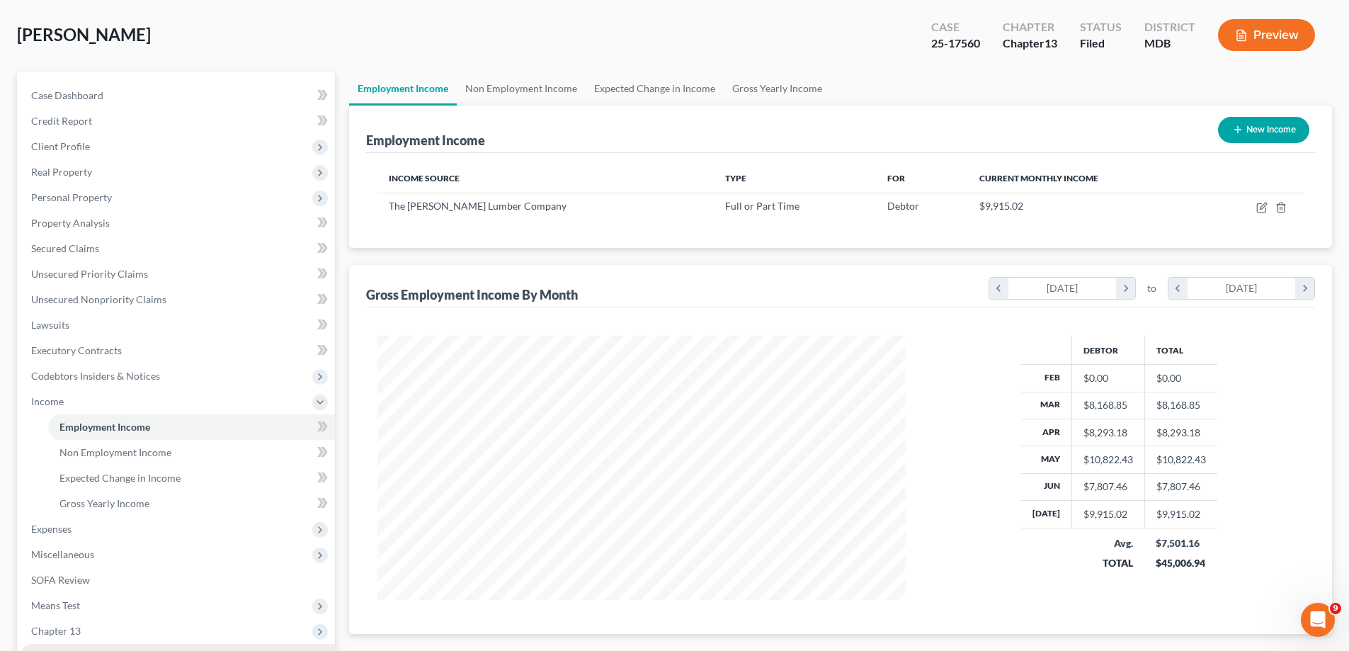
scroll to position [212, 0]
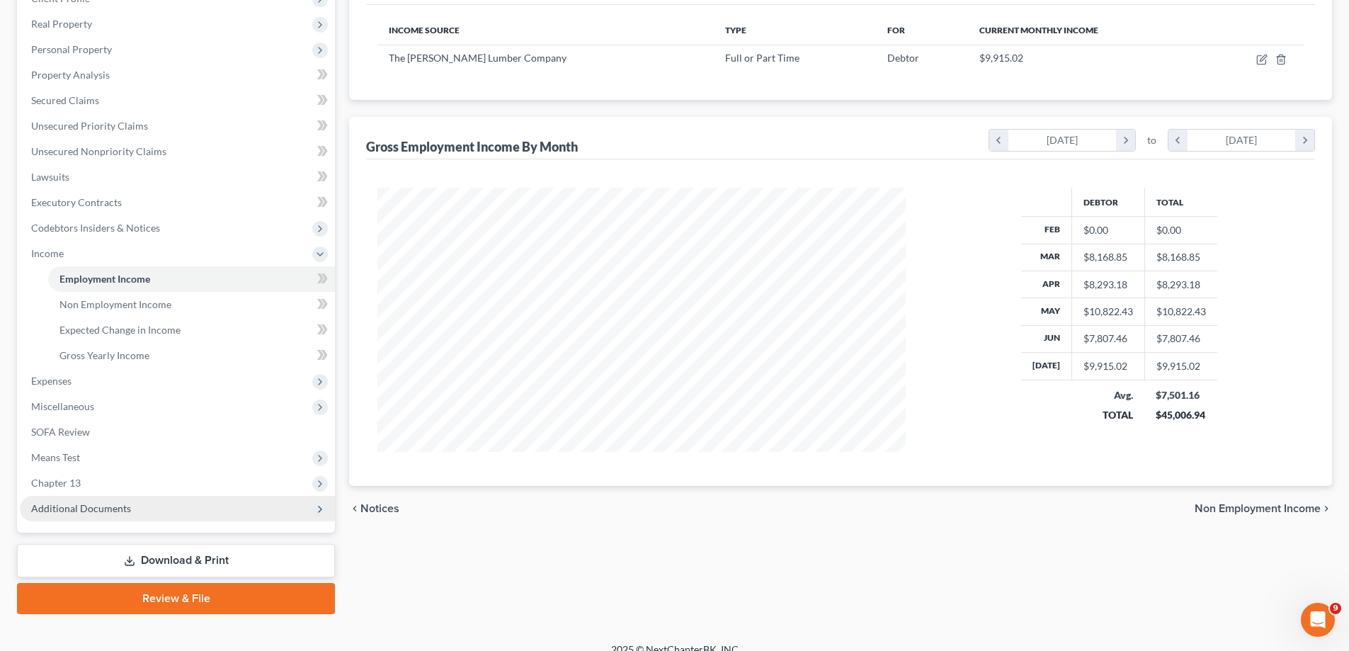
click at [152, 513] on span "Additional Documents" at bounding box center [177, 508] width 315 height 25
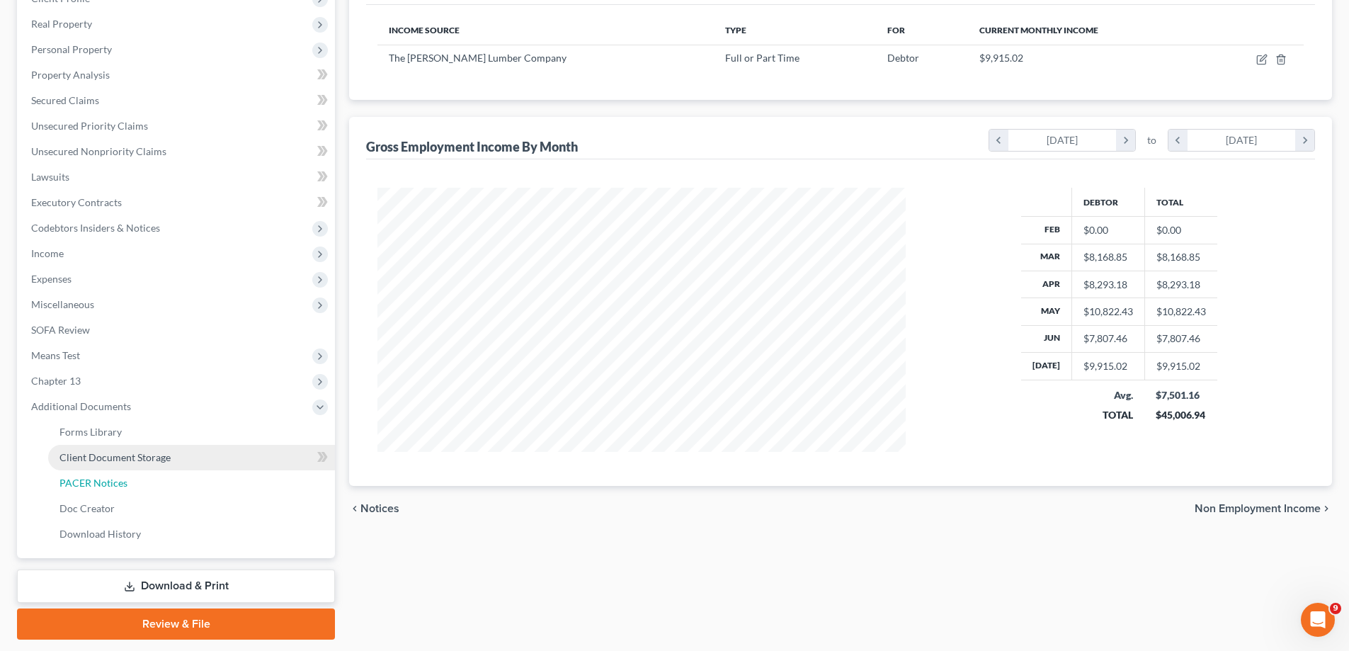
click at [149, 482] on link "PACER Notices" at bounding box center [191, 482] width 287 height 25
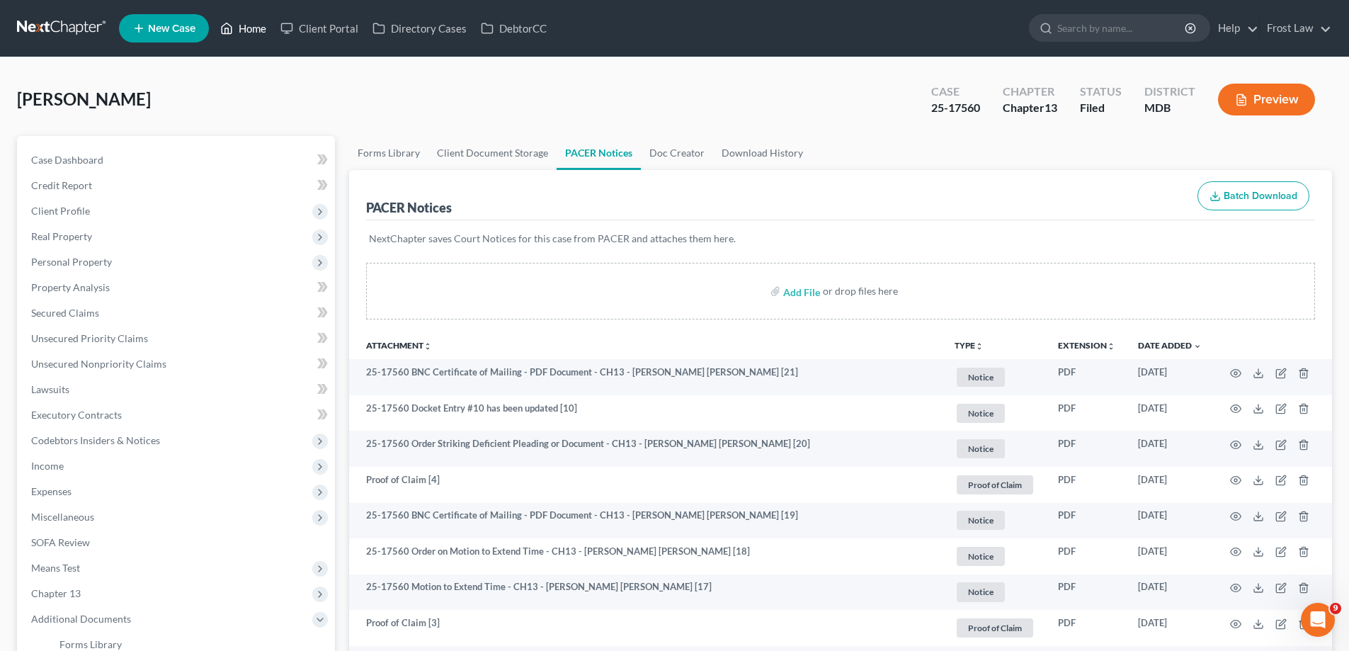
click at [245, 33] on link "Home" at bounding box center [243, 28] width 60 height 25
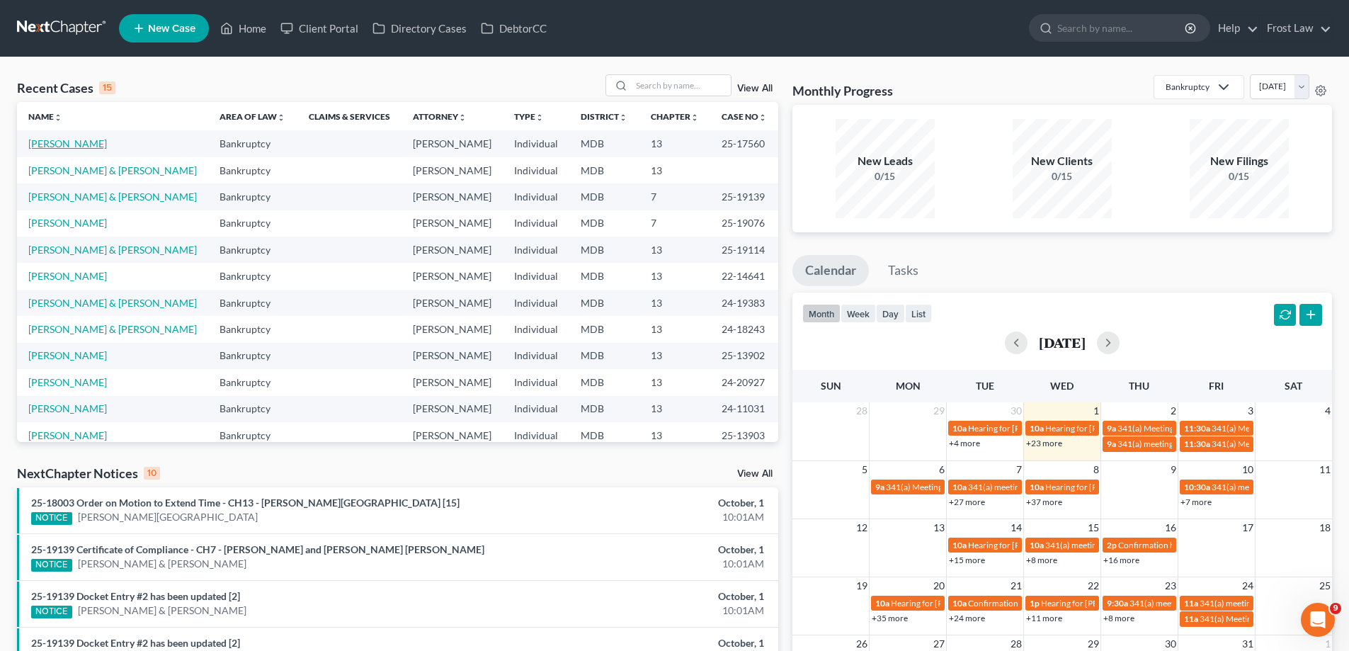
click at [69, 143] on link "[PERSON_NAME]" at bounding box center [67, 143] width 79 height 12
select select "2"
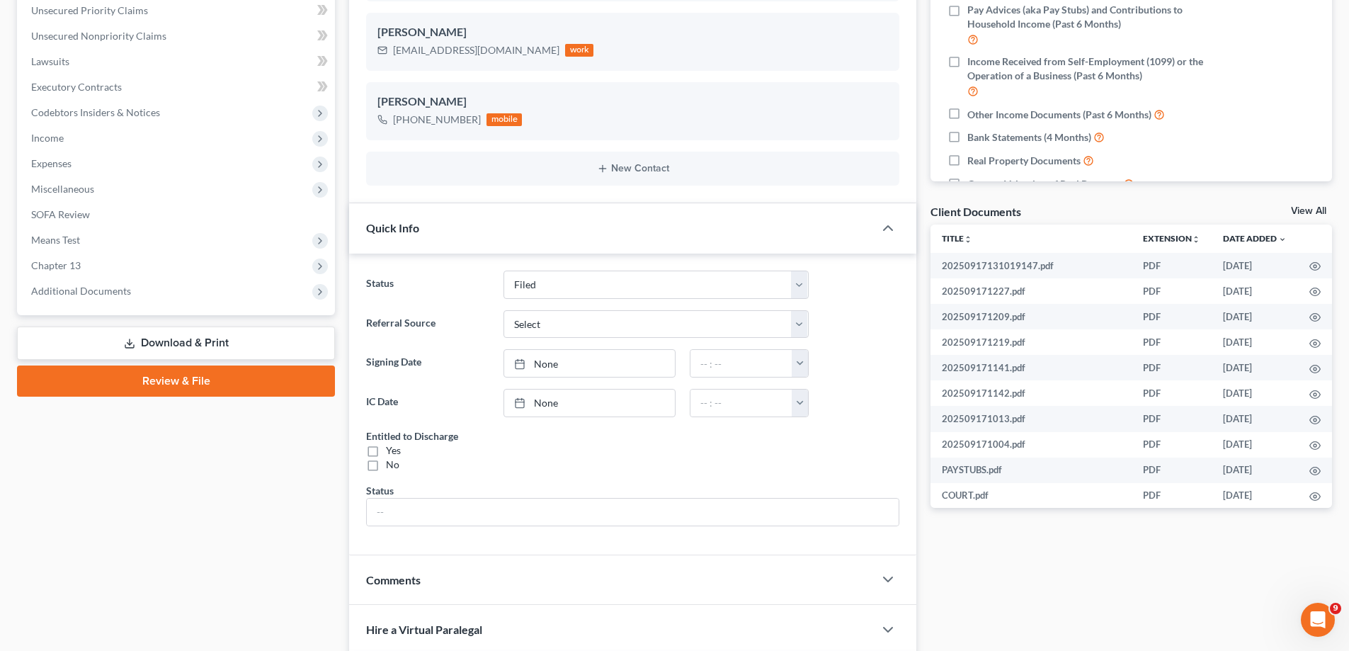
scroll to position [354, 0]
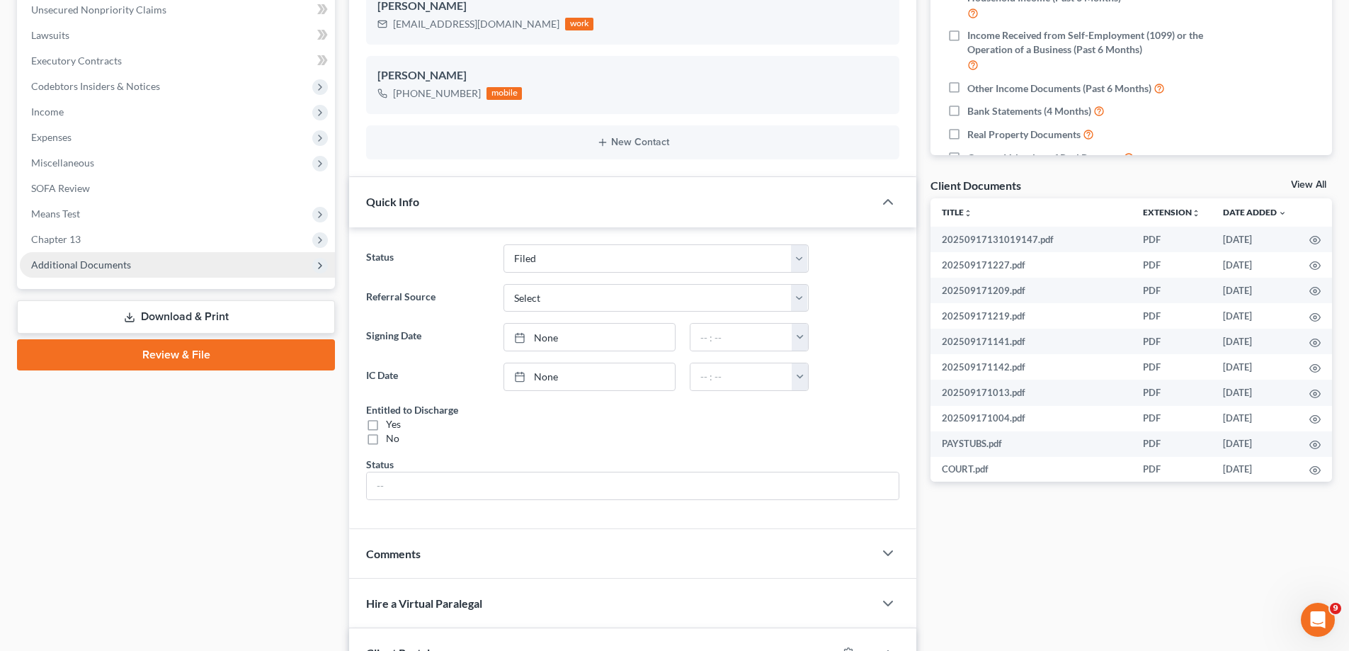
click at [231, 266] on span "Additional Documents" at bounding box center [177, 264] width 315 height 25
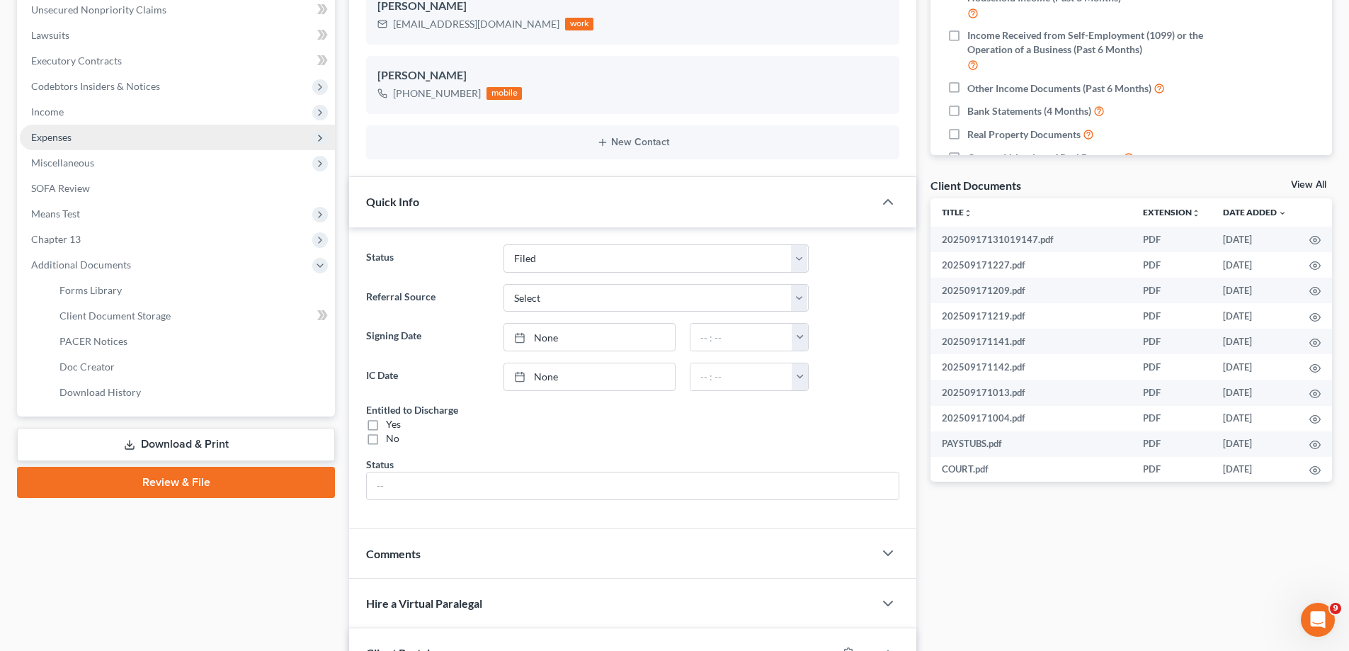
click at [83, 148] on span "Expenses" at bounding box center [177, 137] width 315 height 25
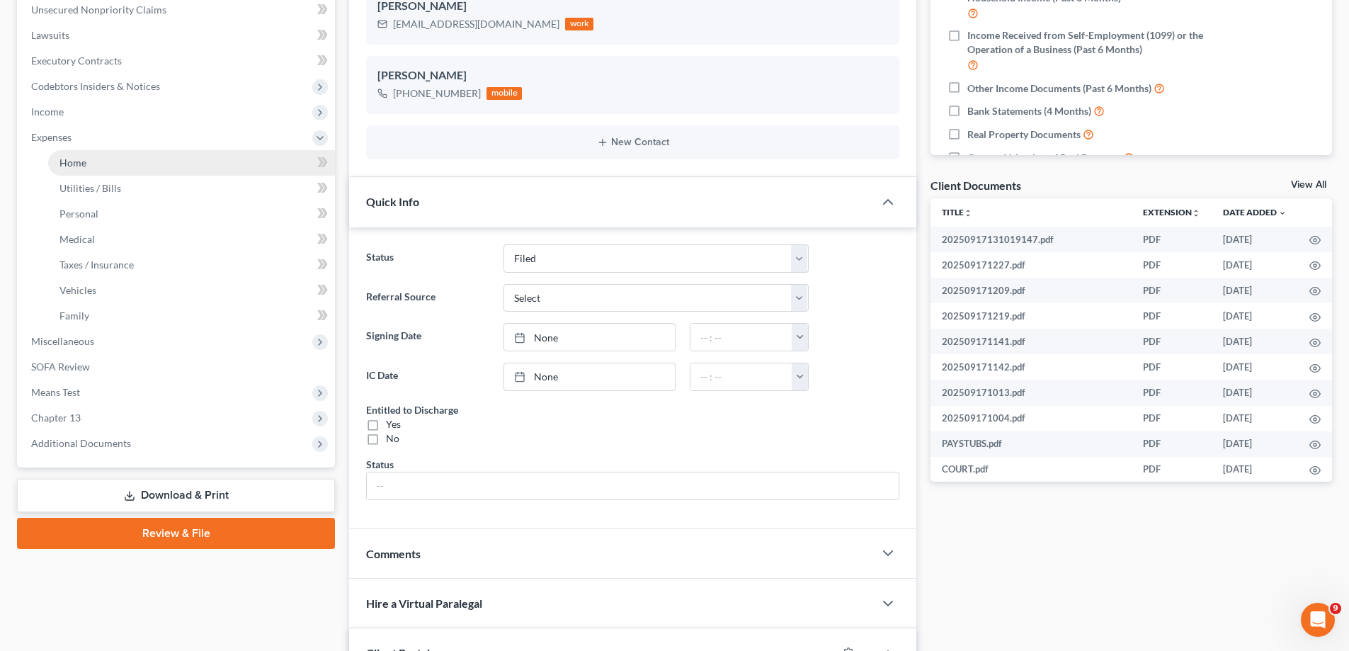
click at [97, 154] on link "Home" at bounding box center [191, 162] width 287 height 25
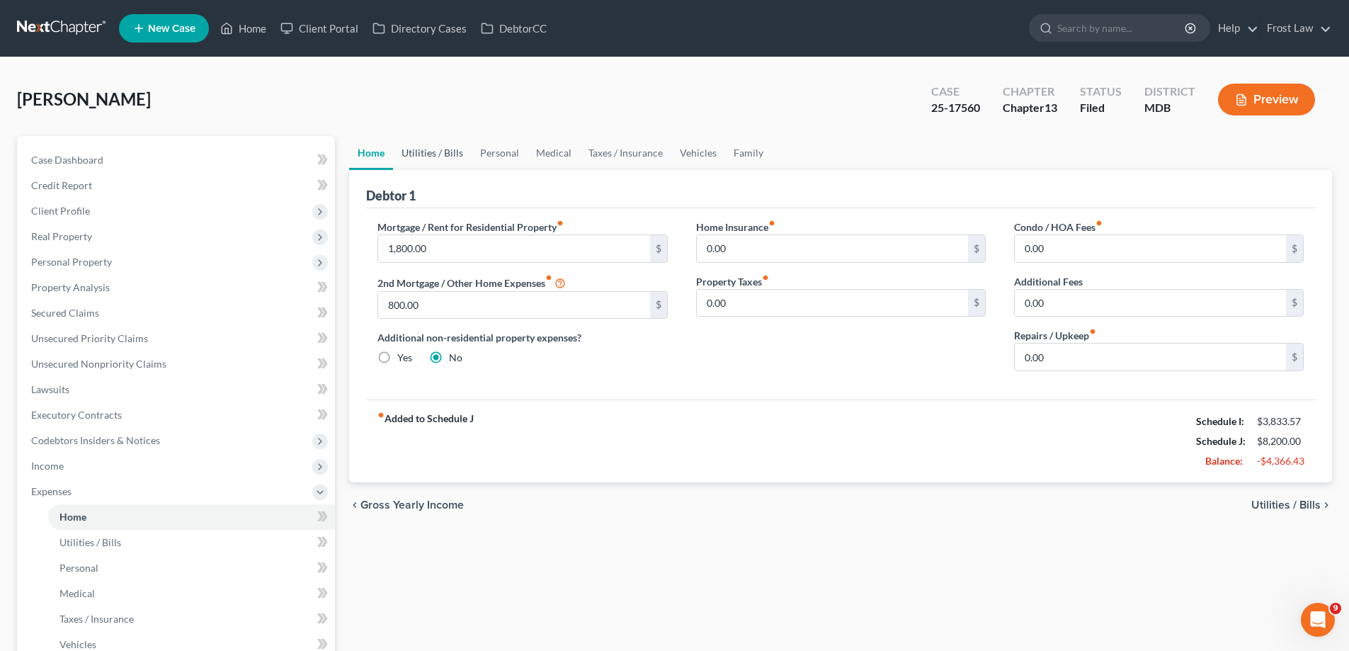
click at [440, 148] on link "Utilities / Bills" at bounding box center [432, 153] width 79 height 34
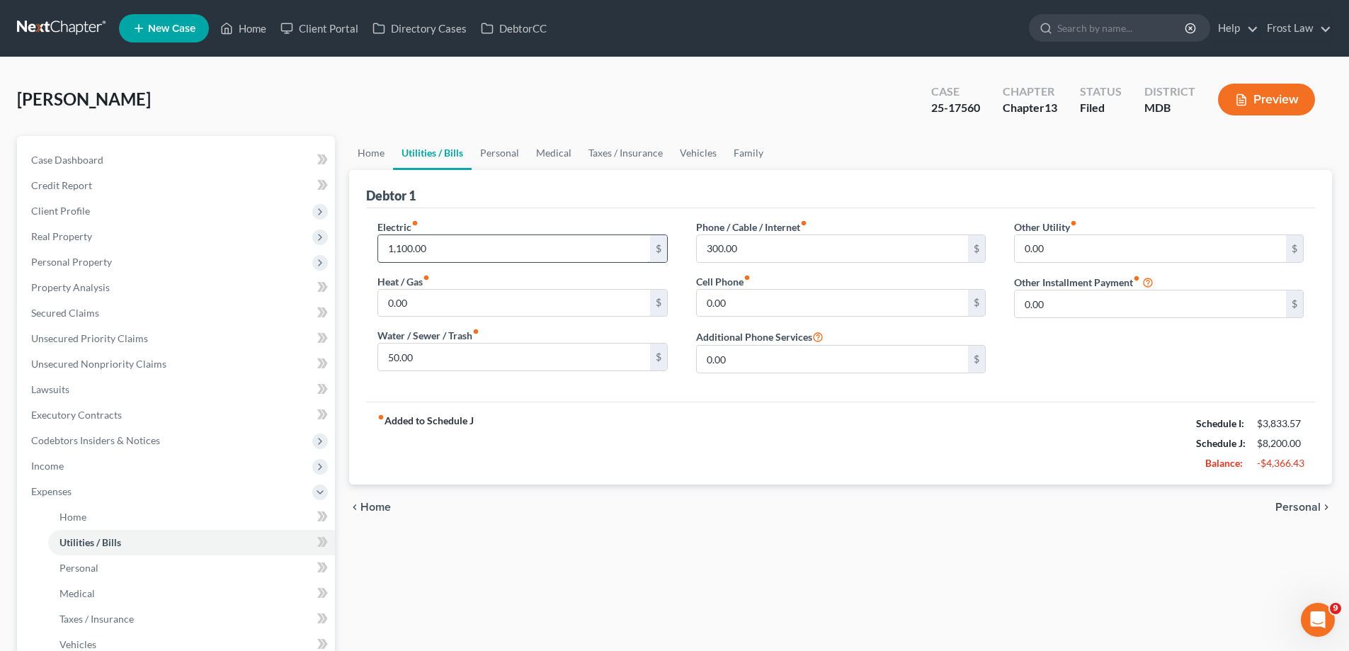
click at [494, 244] on input "1,100.00" at bounding box center [513, 248] width 271 height 27
type input "400.00"
click at [494, 154] on link "Personal" at bounding box center [500, 153] width 56 height 34
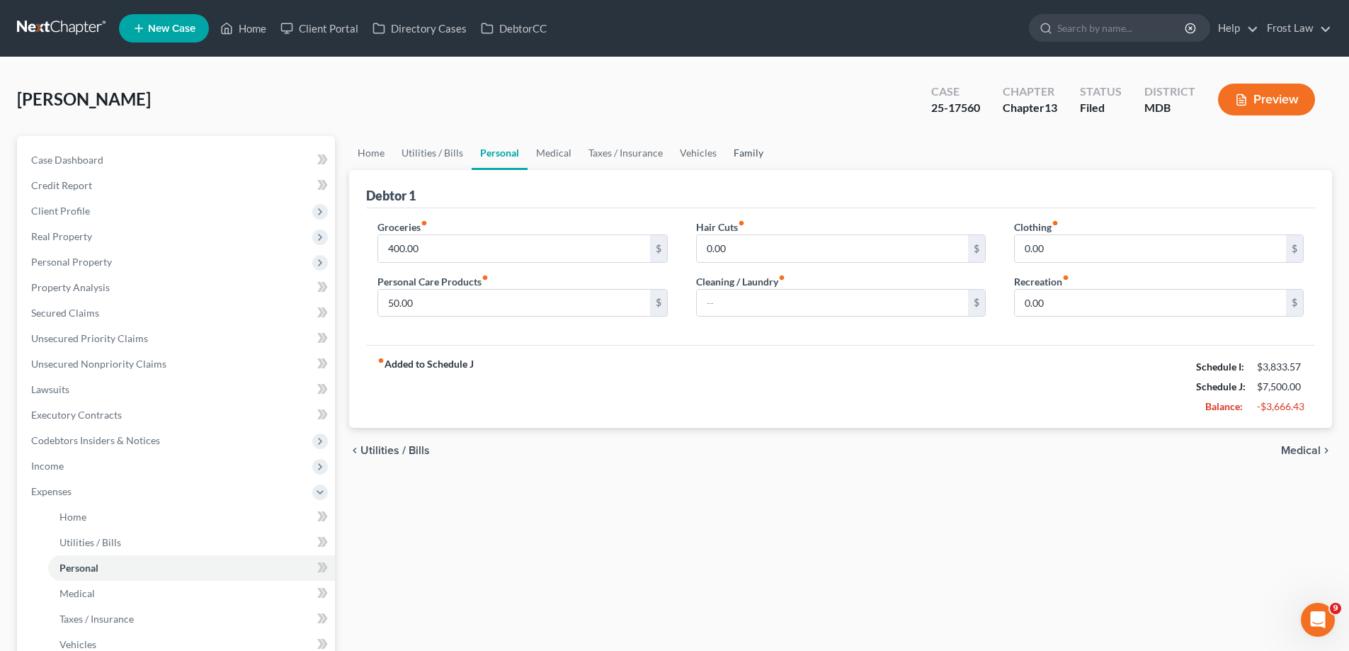
click at [741, 144] on link "Family" at bounding box center [748, 153] width 47 height 34
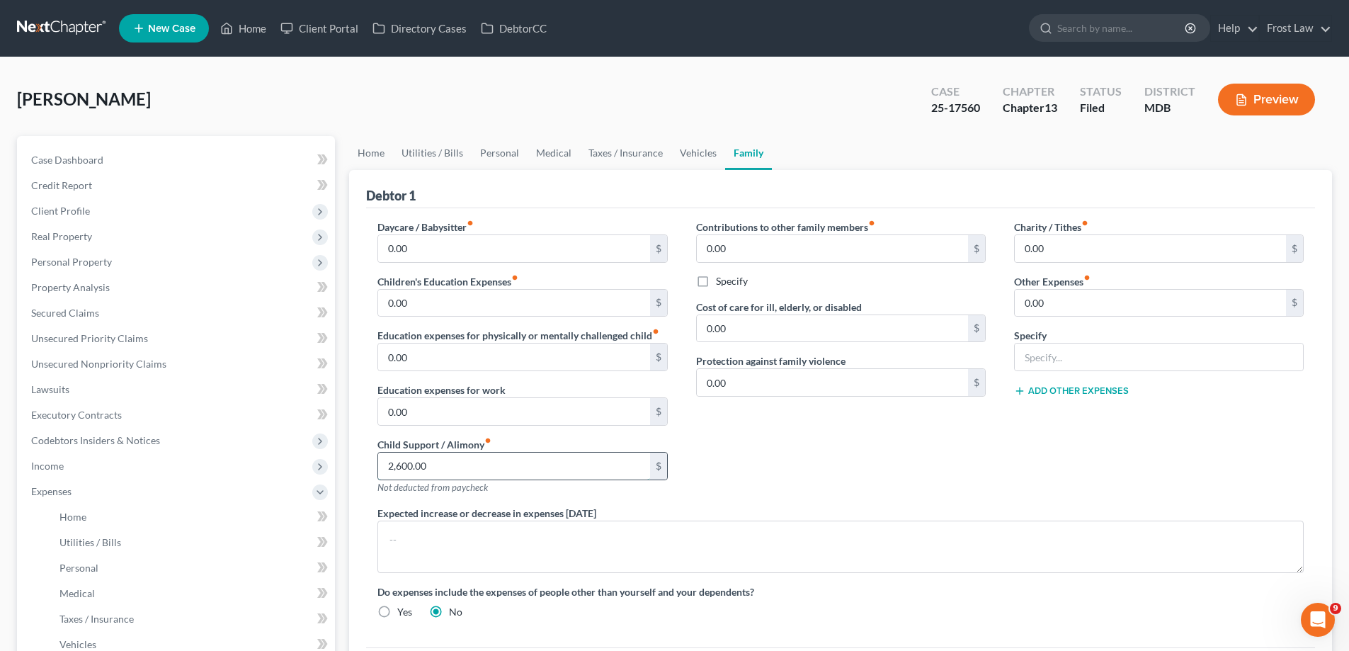
click at [455, 453] on input "2,600.00" at bounding box center [513, 465] width 271 height 27
type input "0.00"
click at [698, 162] on link "Vehicles" at bounding box center [698, 153] width 54 height 34
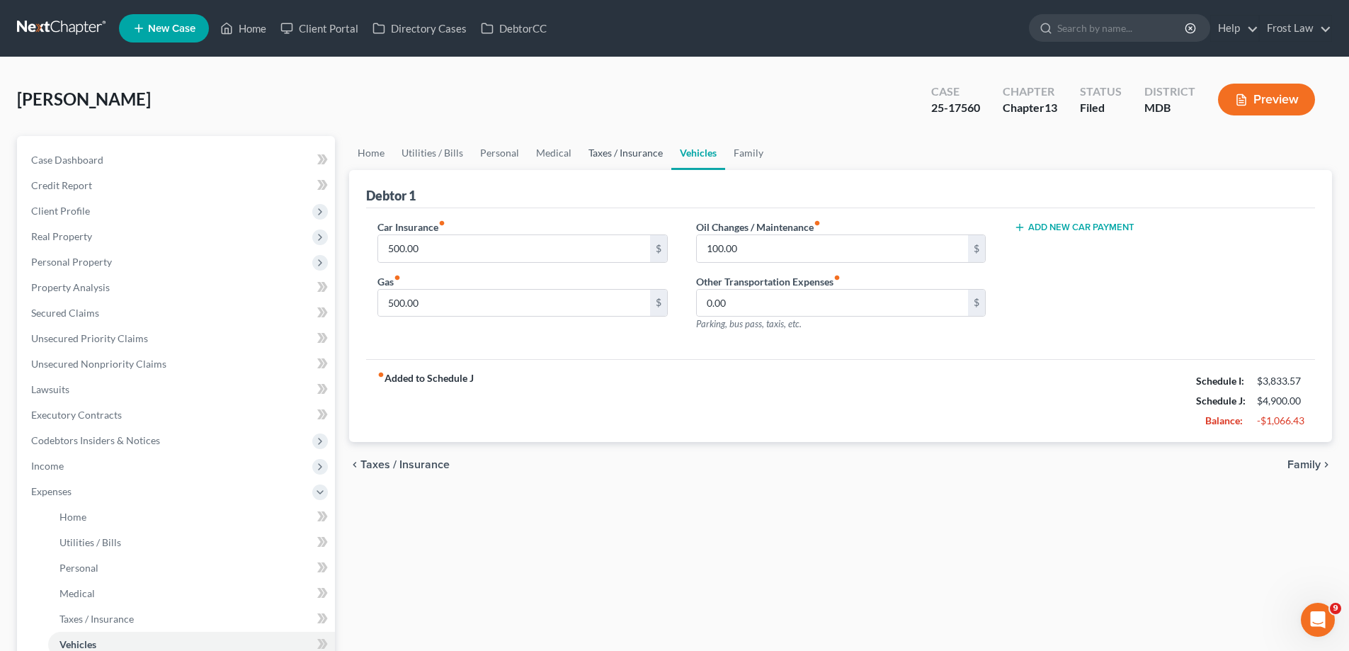
click at [624, 150] on link "Taxes / Insurance" at bounding box center [625, 153] width 91 height 34
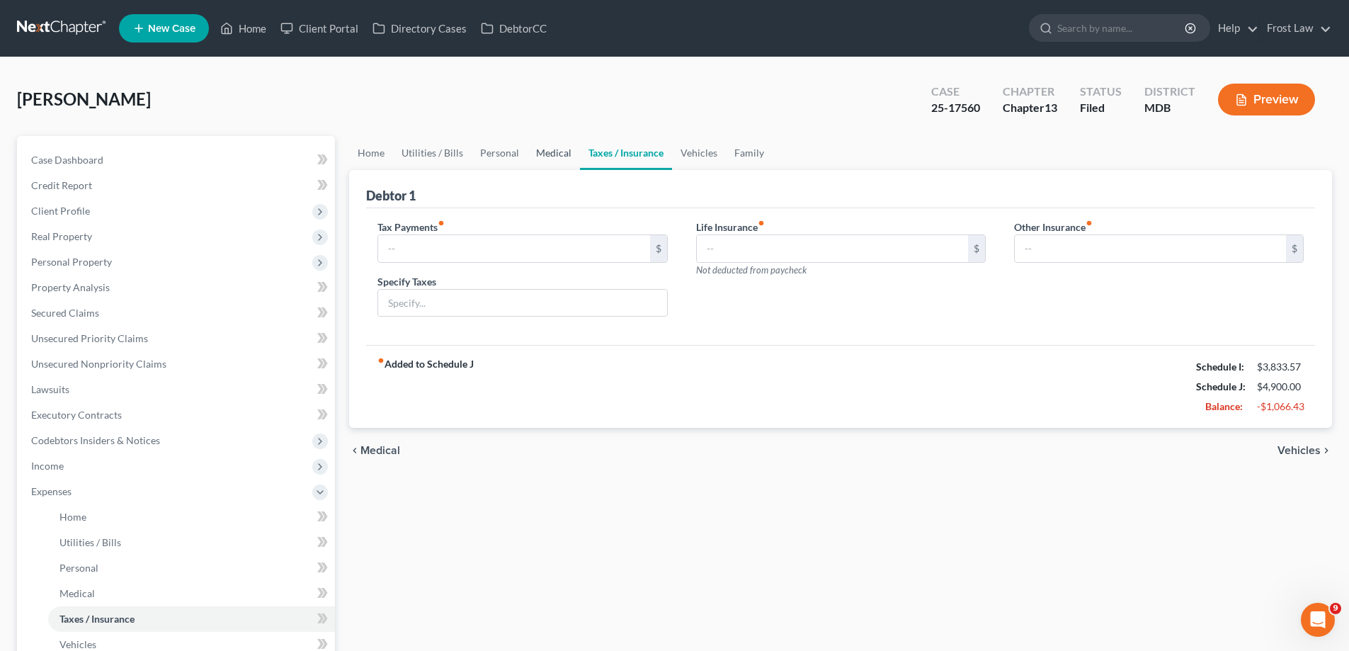
click at [558, 159] on link "Medical" at bounding box center [554, 153] width 52 height 34
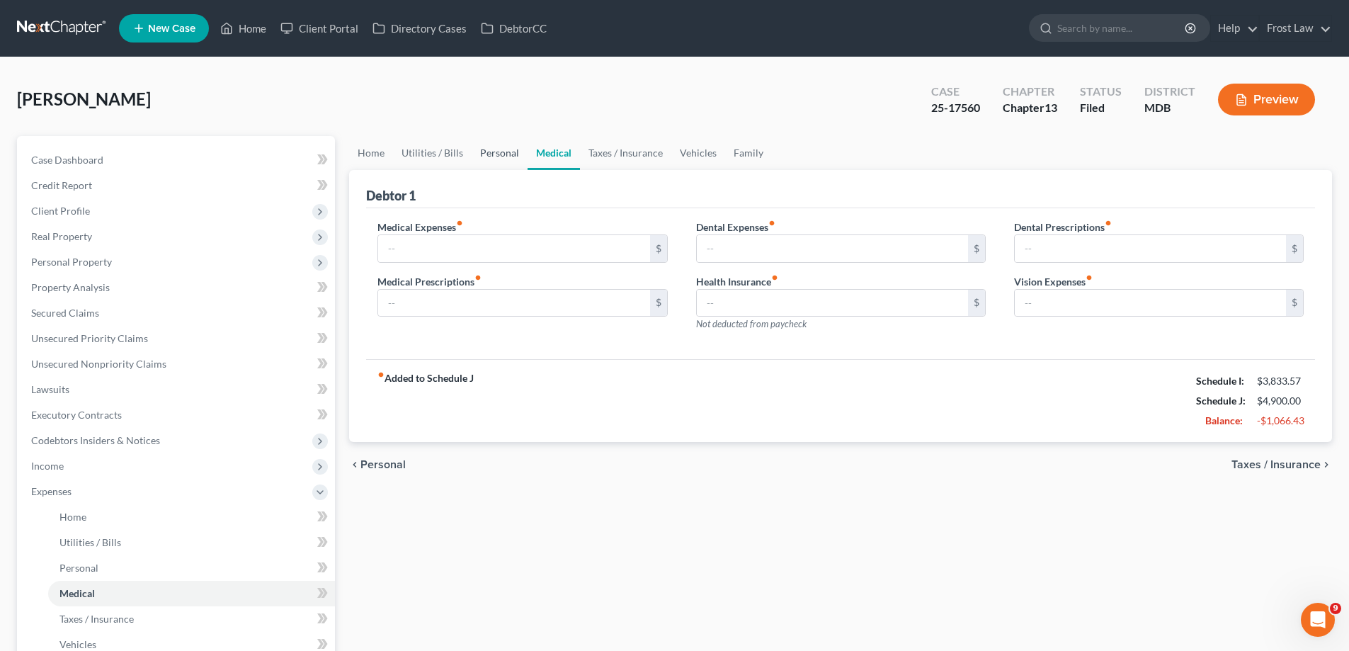
click at [510, 164] on link "Personal" at bounding box center [500, 153] width 56 height 34
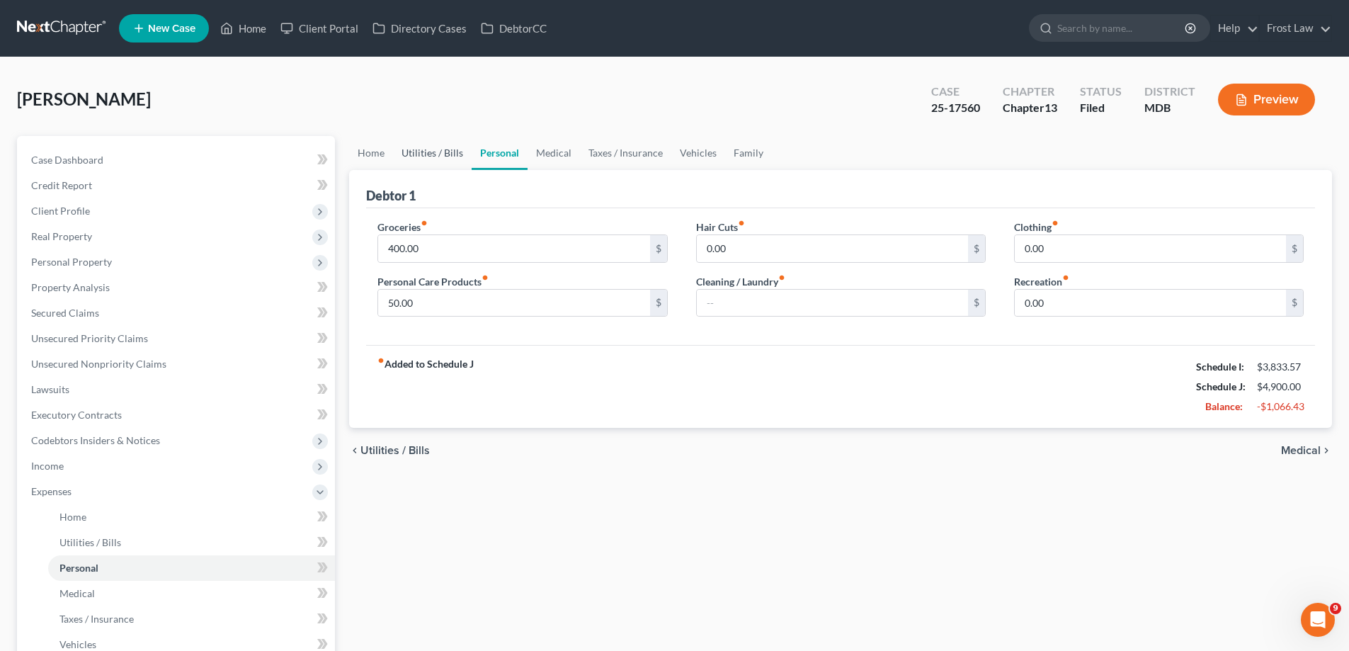
click at [450, 149] on link "Utilities / Bills" at bounding box center [432, 153] width 79 height 34
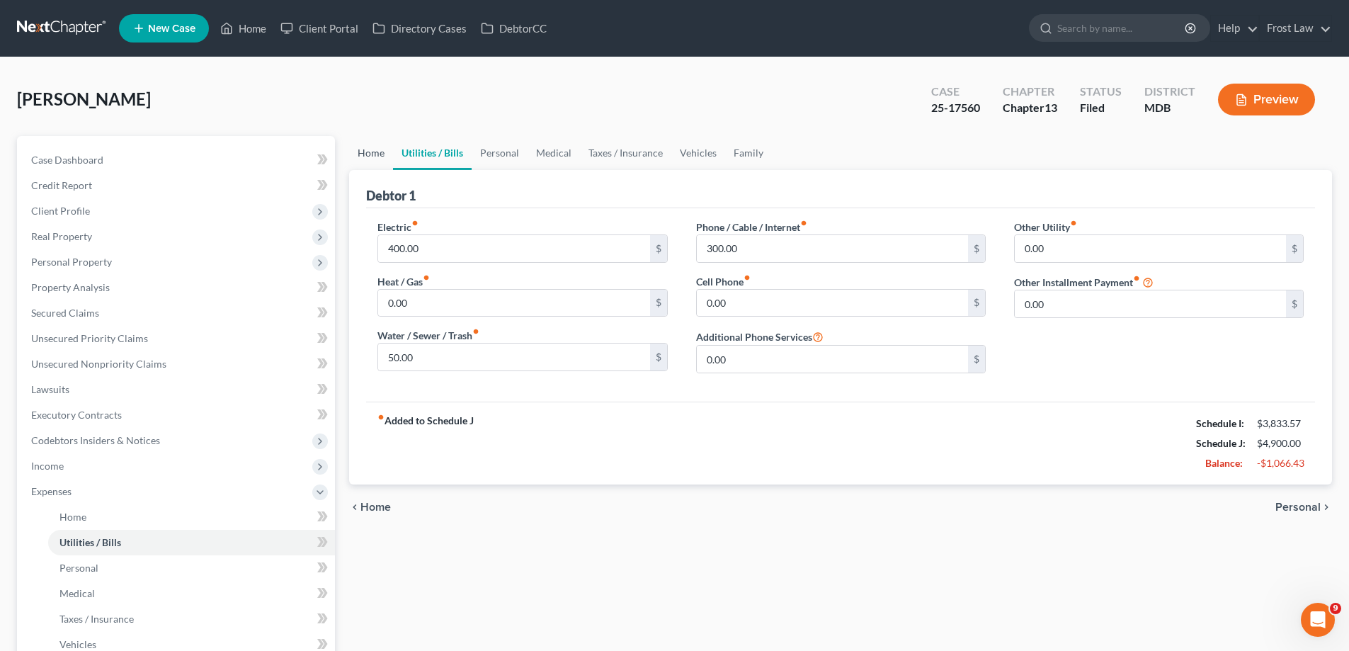
click at [380, 147] on link "Home" at bounding box center [371, 153] width 44 height 34
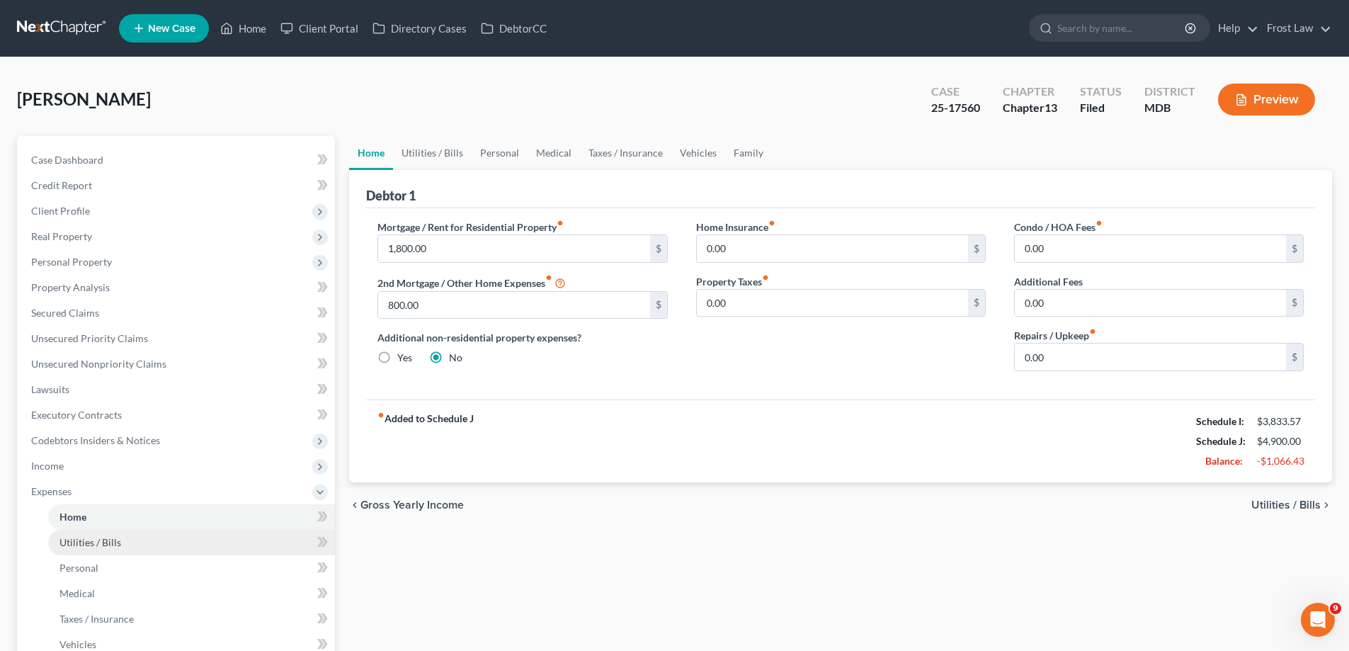
click at [176, 530] on link "Utilities / Bills" at bounding box center [191, 542] width 287 height 25
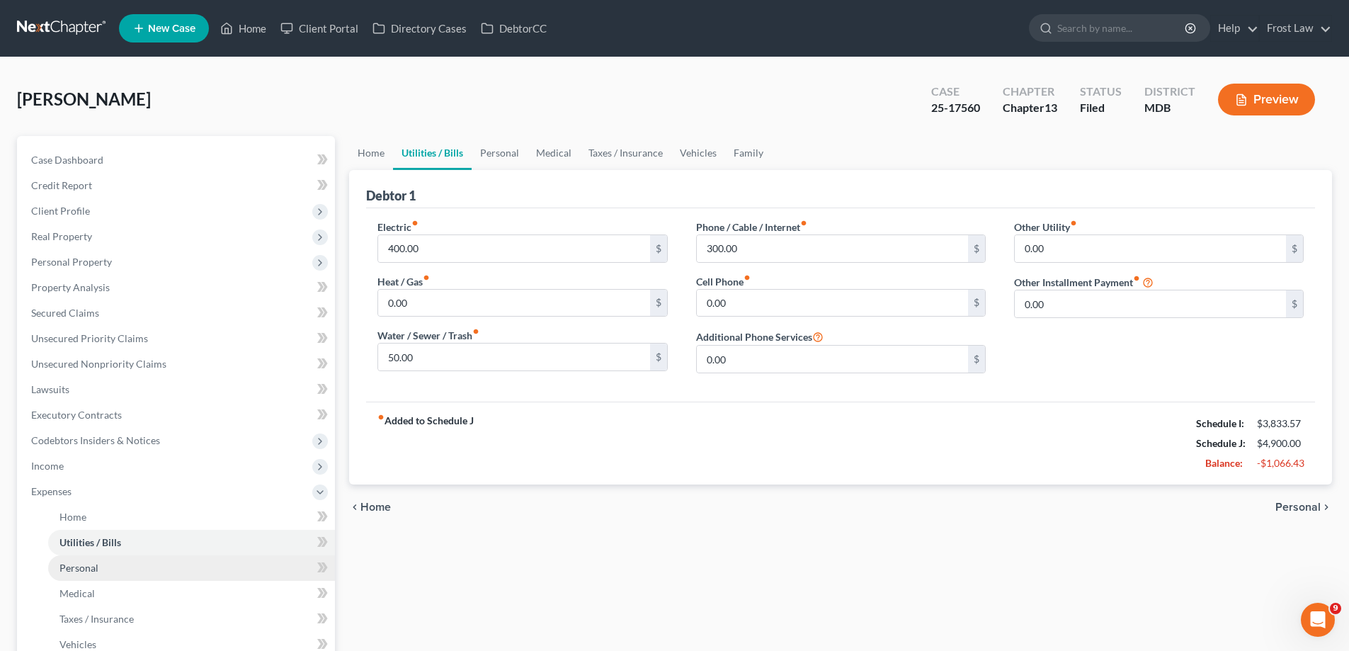
click at [202, 572] on link "Personal" at bounding box center [191, 567] width 287 height 25
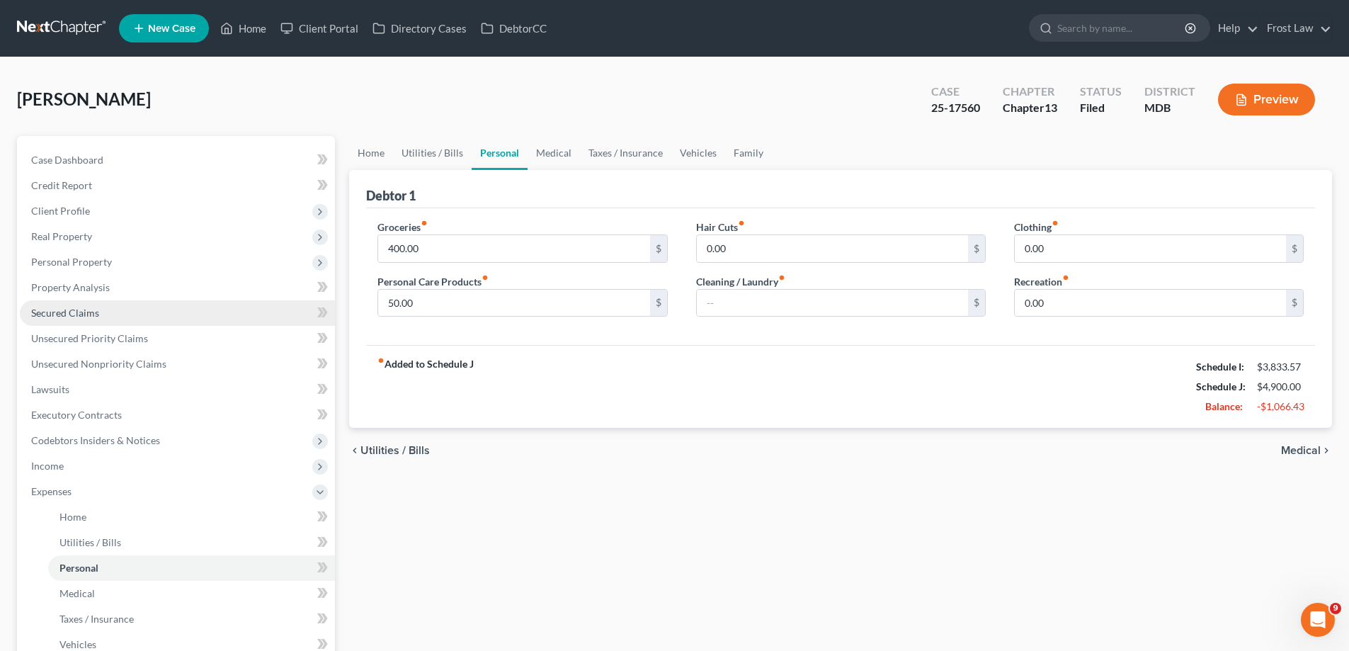
click at [182, 318] on link "Secured Claims" at bounding box center [177, 312] width 315 height 25
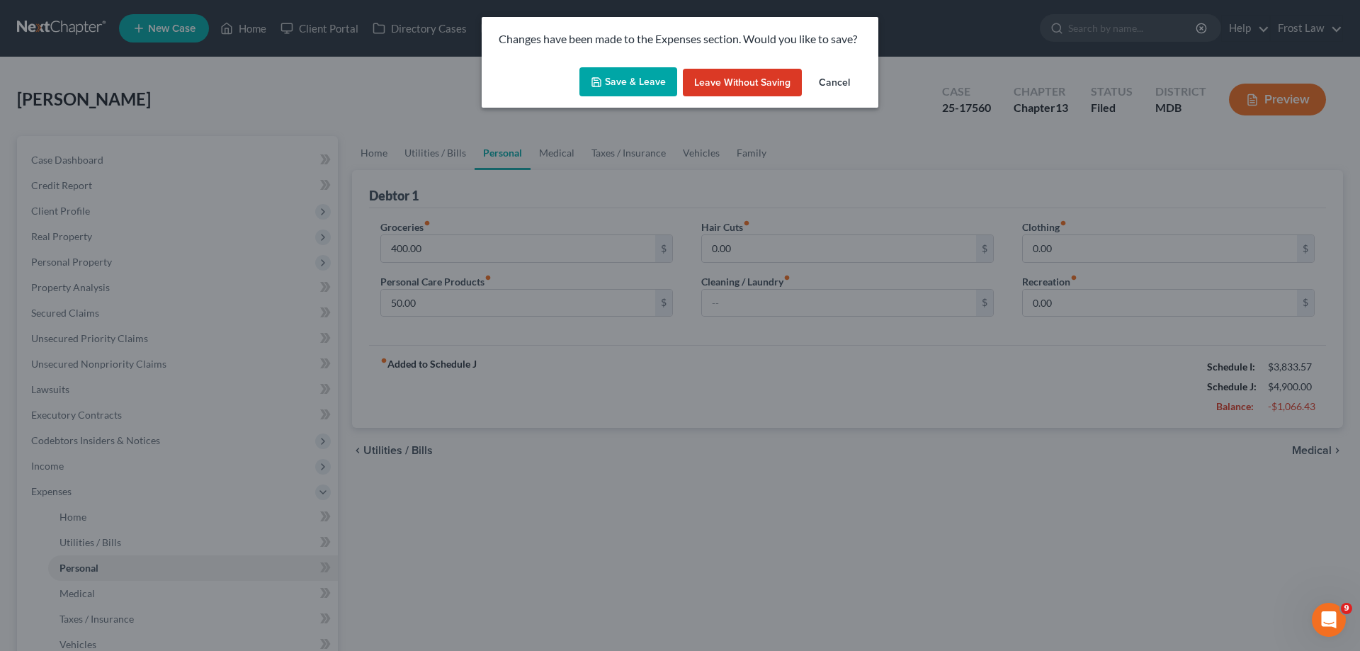
click at [606, 89] on button "Save & Leave" at bounding box center [628, 82] width 98 height 30
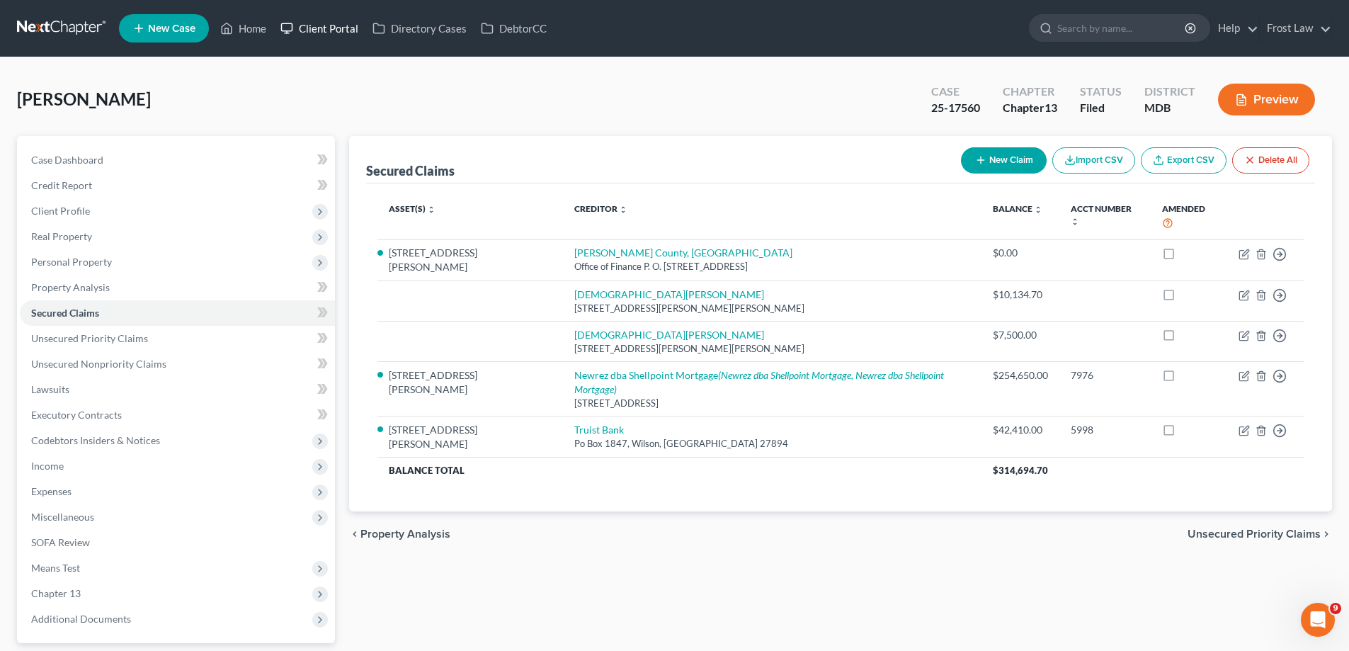
click at [326, 25] on link "Client Portal" at bounding box center [319, 28] width 92 height 25
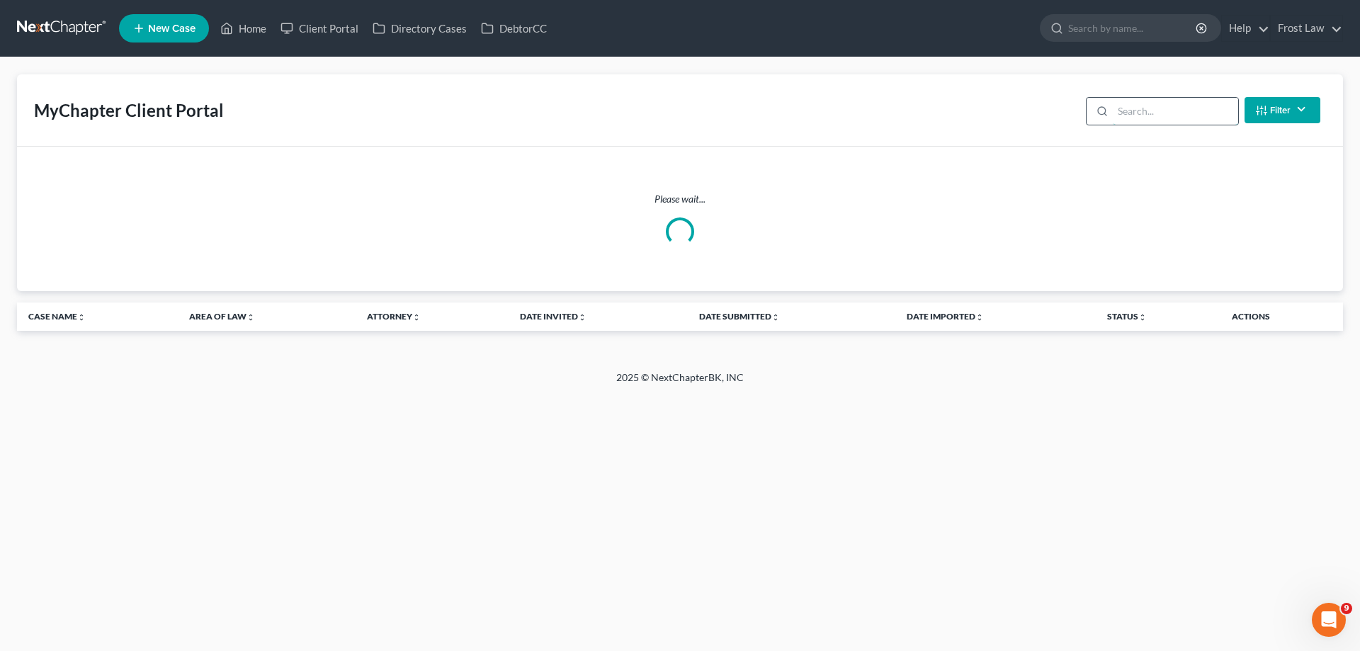
click at [1157, 100] on input "search" at bounding box center [1174, 111] width 125 height 27
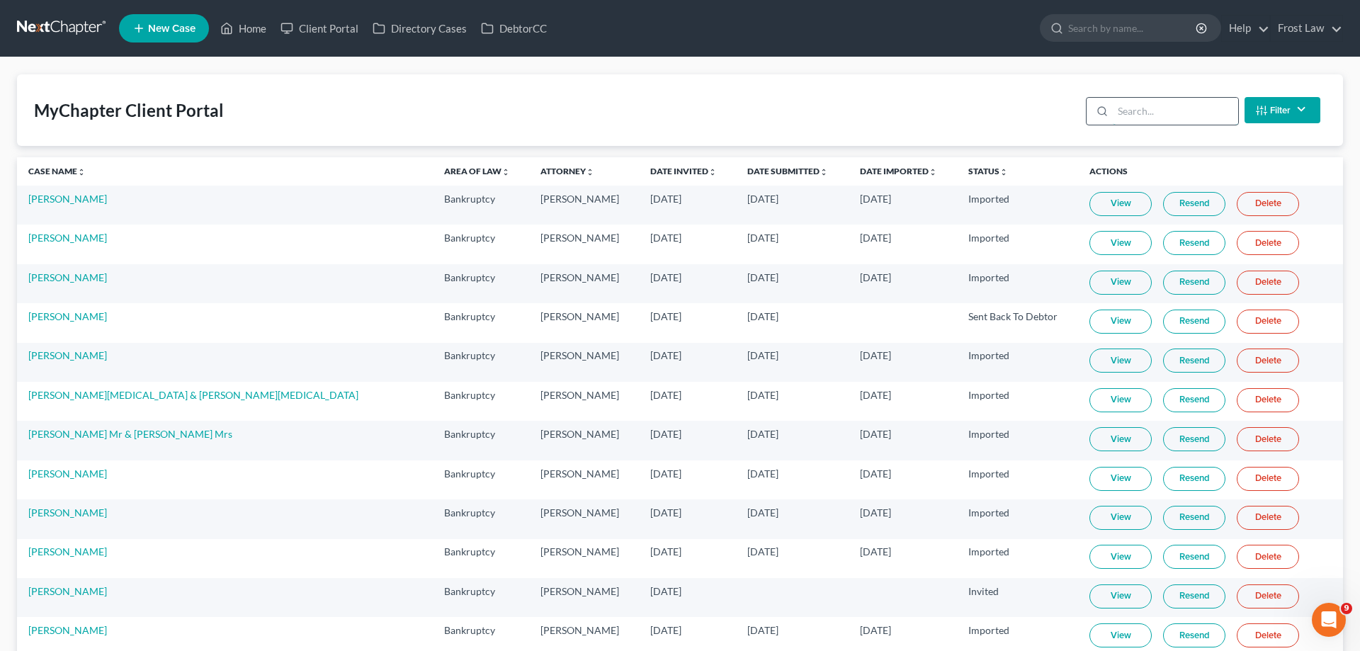
click at [1158, 116] on input "search" at bounding box center [1174, 111] width 125 height 27
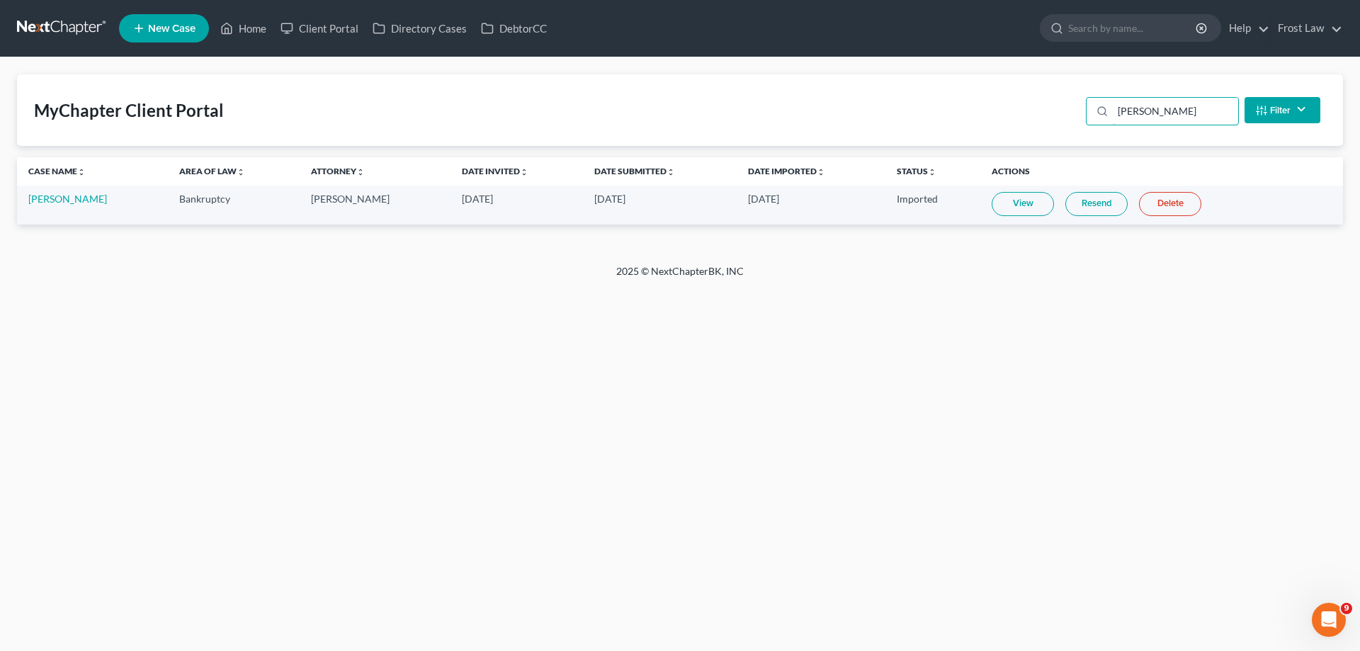
type input "[PERSON_NAME]"
click at [1077, 211] on link "Resend" at bounding box center [1096, 204] width 62 height 24
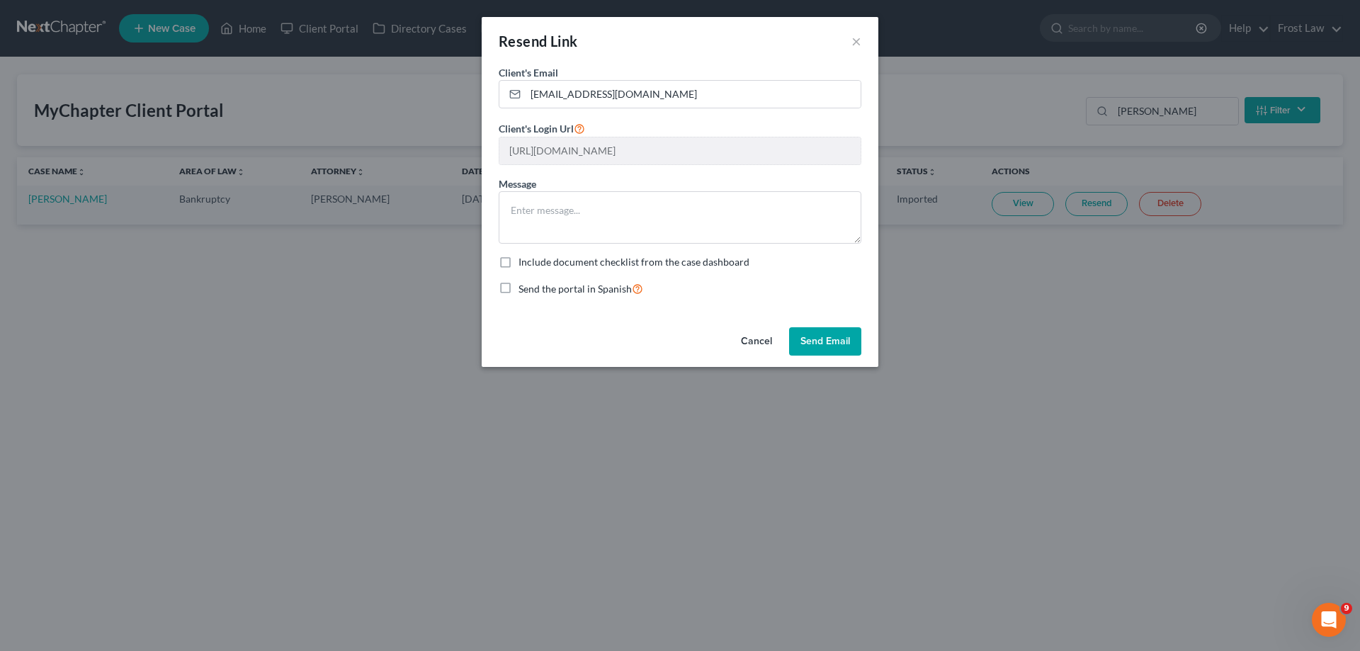
click at [814, 341] on button "Send Email" at bounding box center [825, 341] width 72 height 28
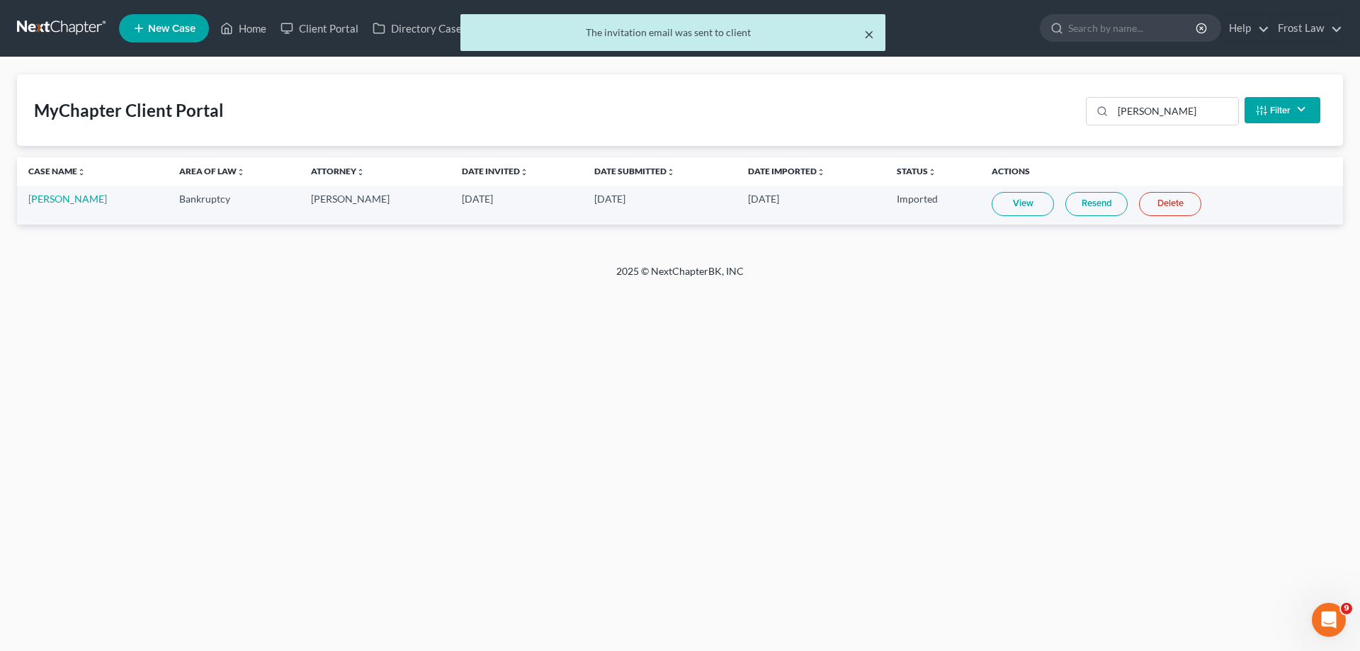
click at [872, 33] on button "×" at bounding box center [869, 33] width 10 height 17
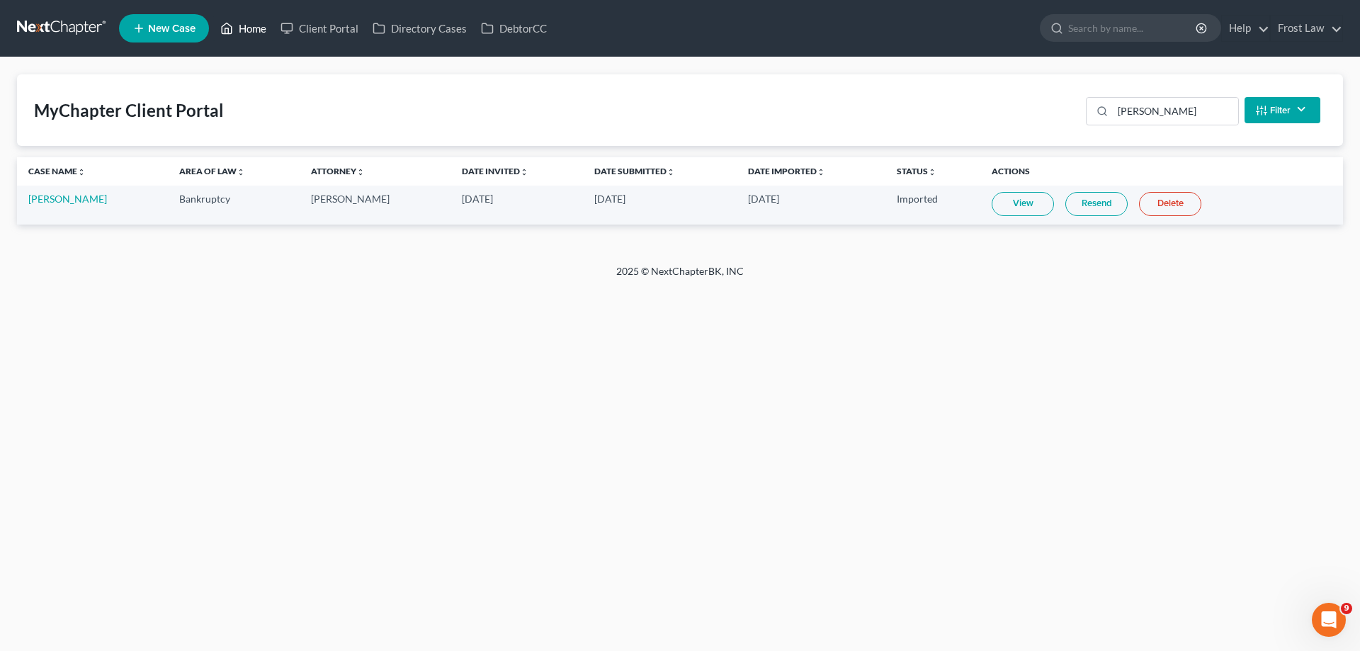
click at [242, 33] on link "Home" at bounding box center [243, 28] width 60 height 25
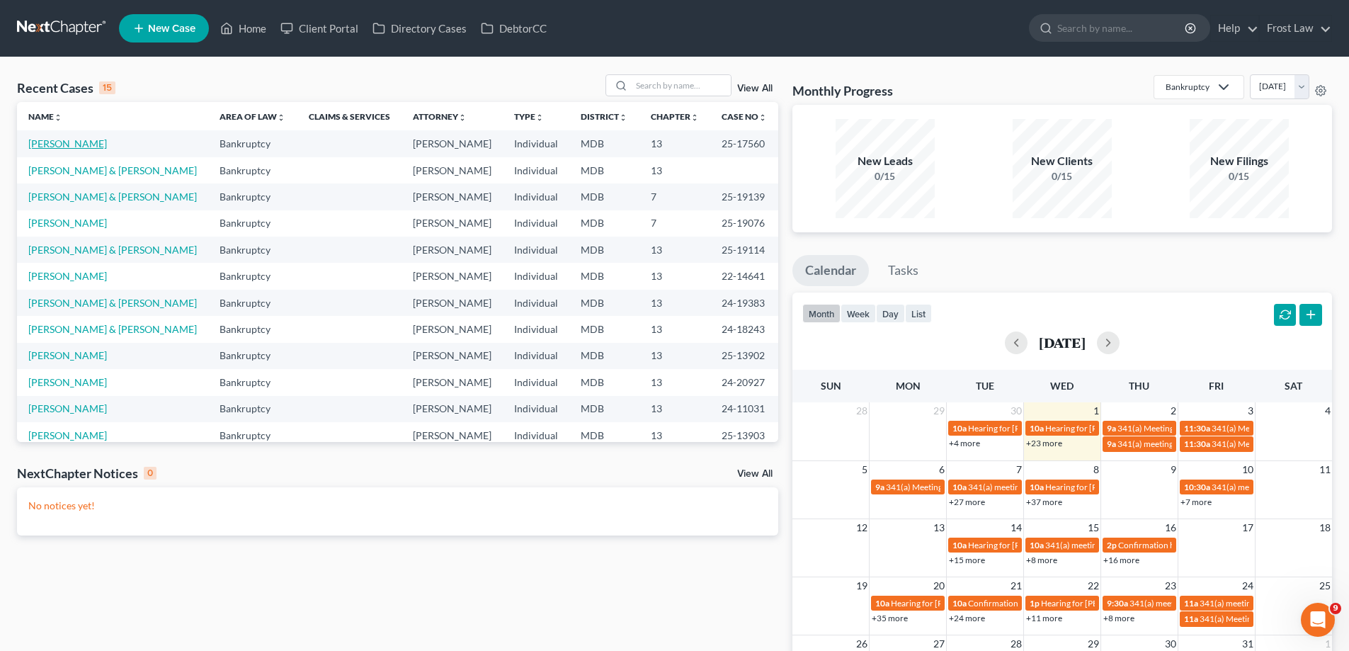
click at [55, 142] on link "[PERSON_NAME]" at bounding box center [67, 143] width 79 height 12
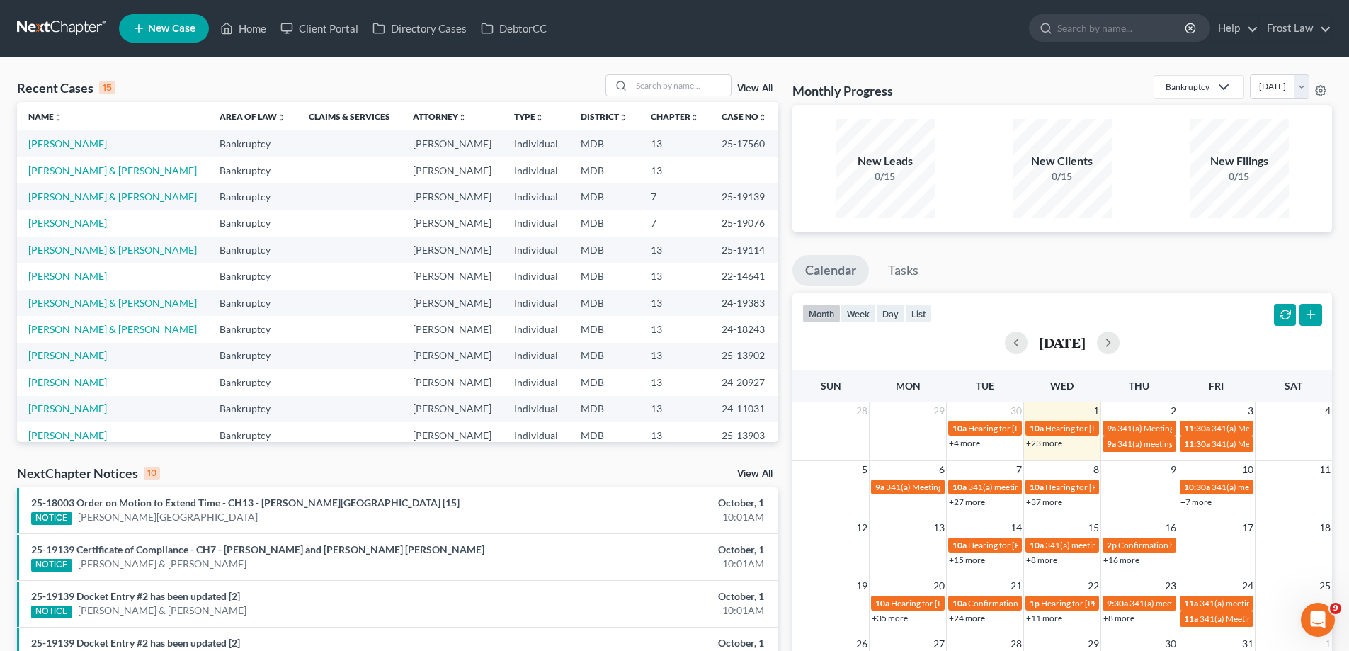
select select "2"
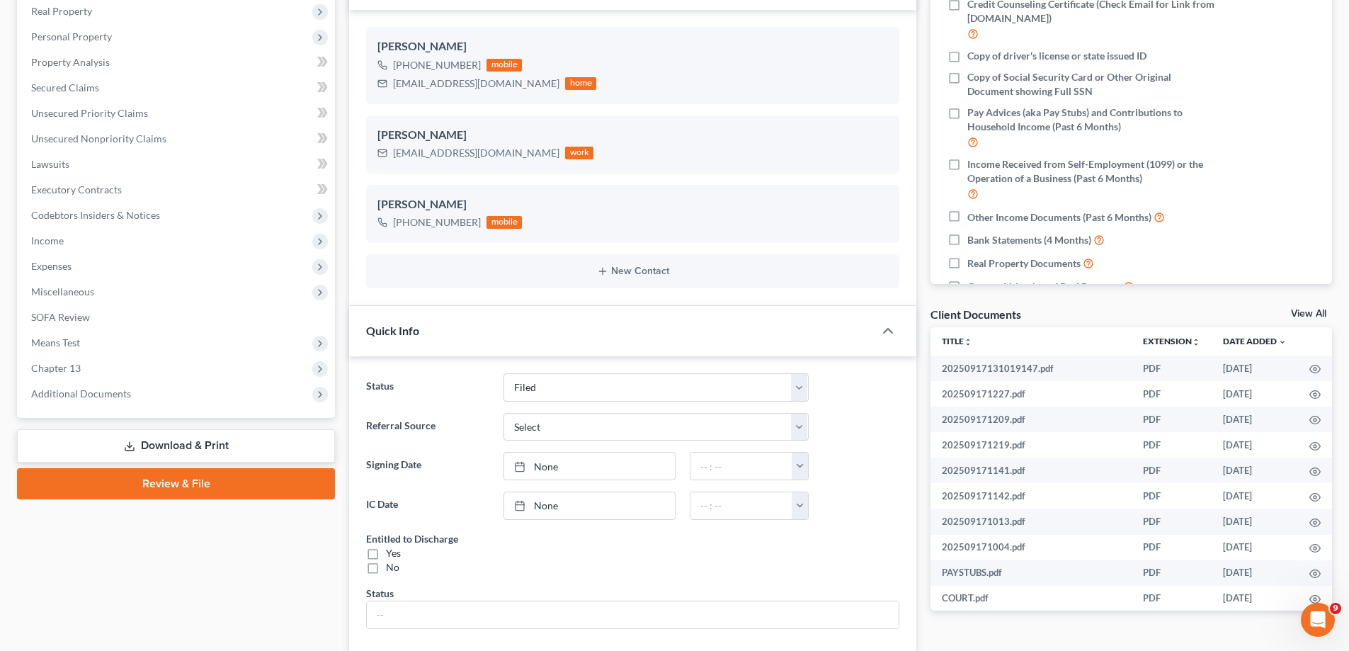
scroll to position [283, 0]
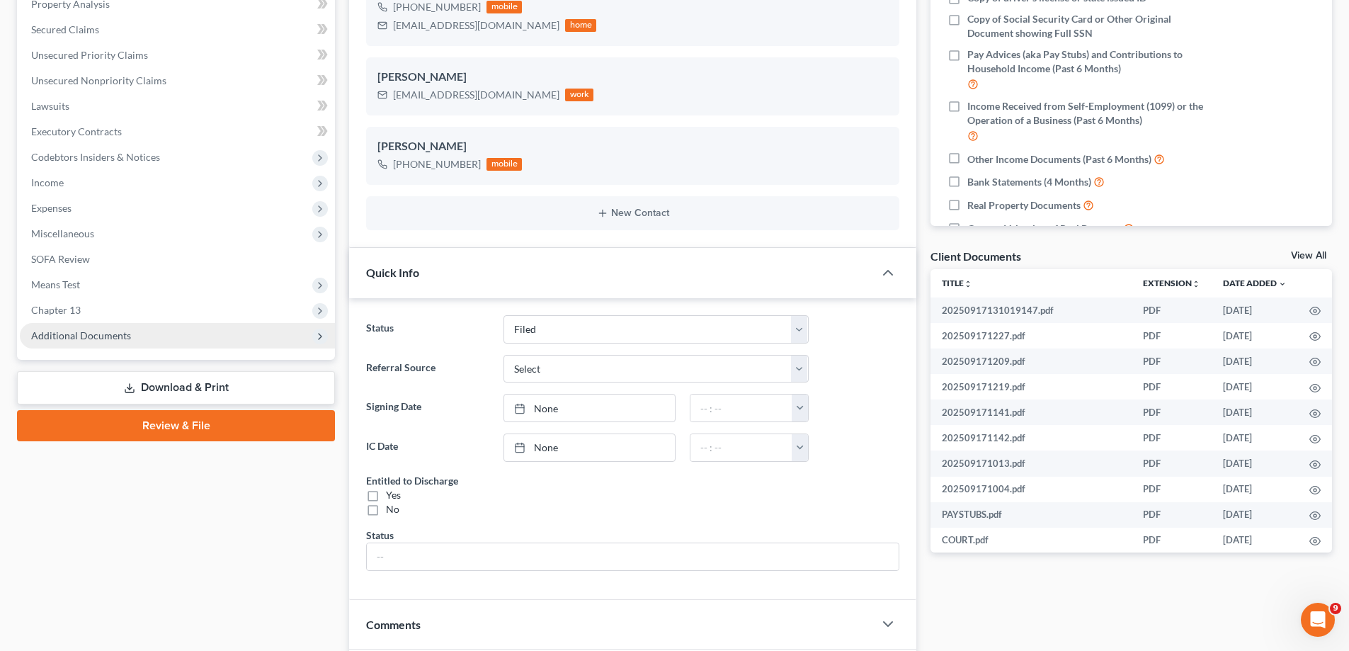
click at [119, 338] on span "Additional Documents" at bounding box center [81, 335] width 100 height 12
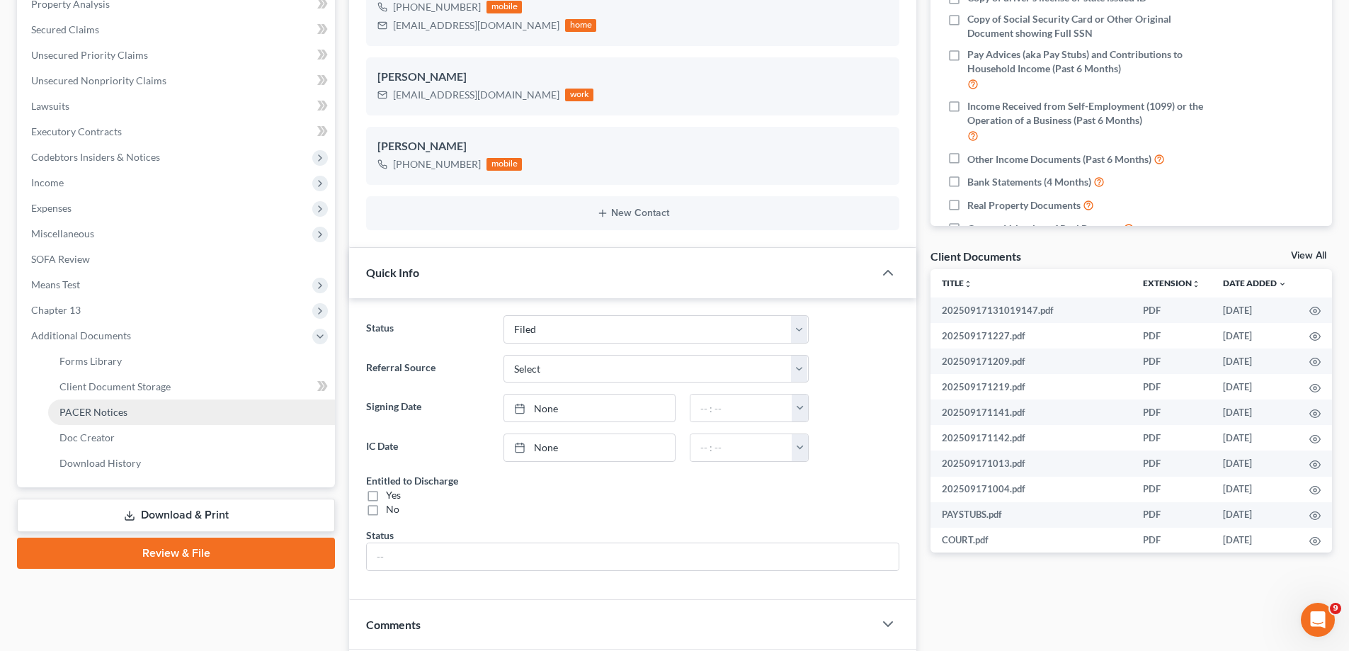
click at [120, 409] on span "PACER Notices" at bounding box center [93, 412] width 68 height 12
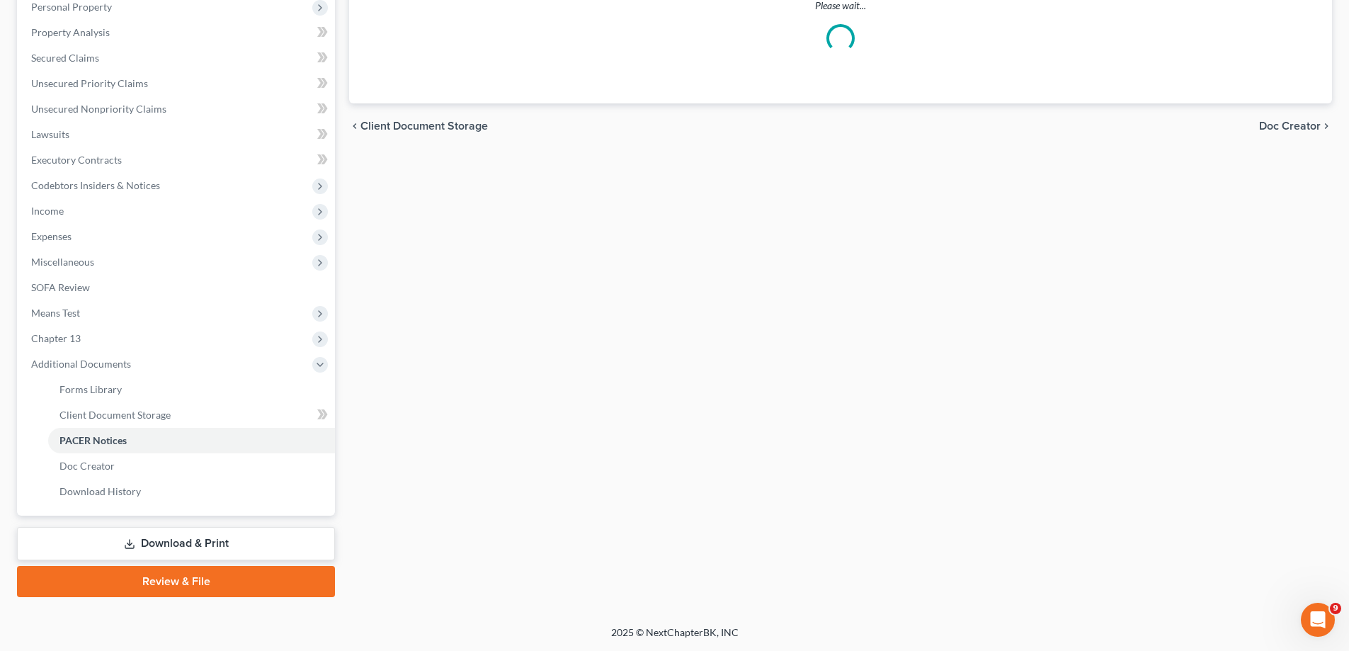
scroll to position [137, 0]
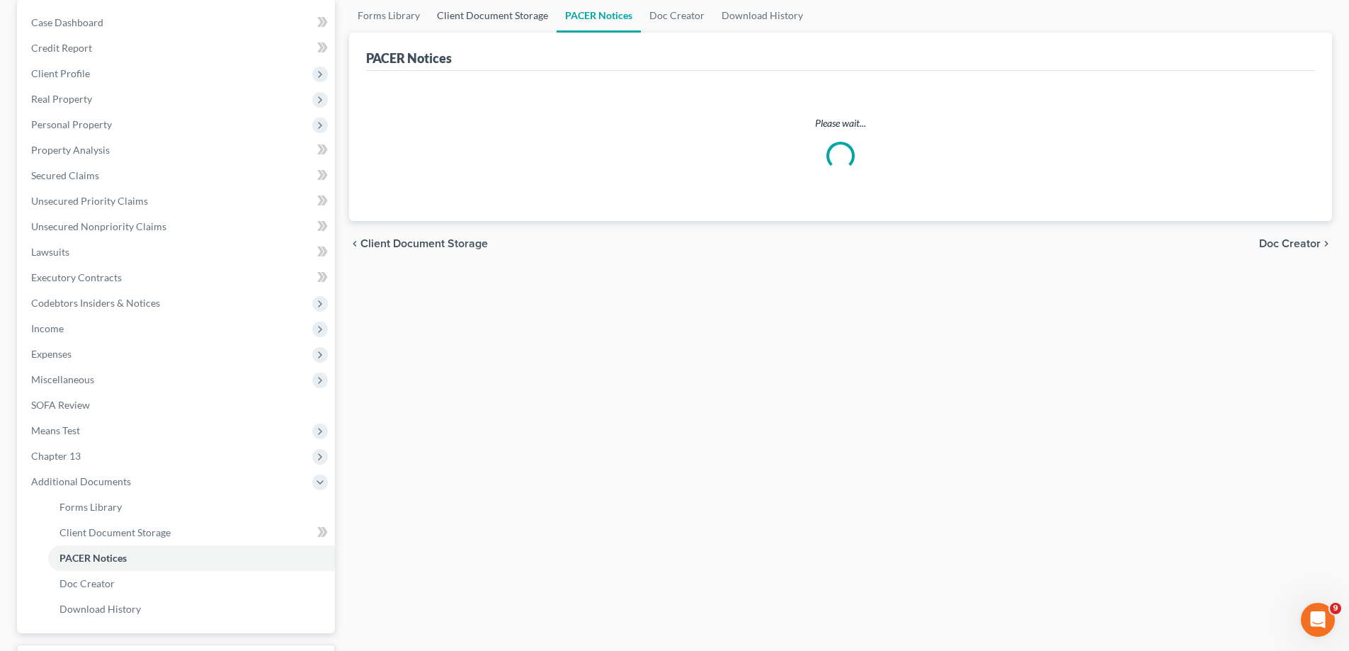
click at [436, 71] on div "PACER Notices" at bounding box center [840, 52] width 949 height 38
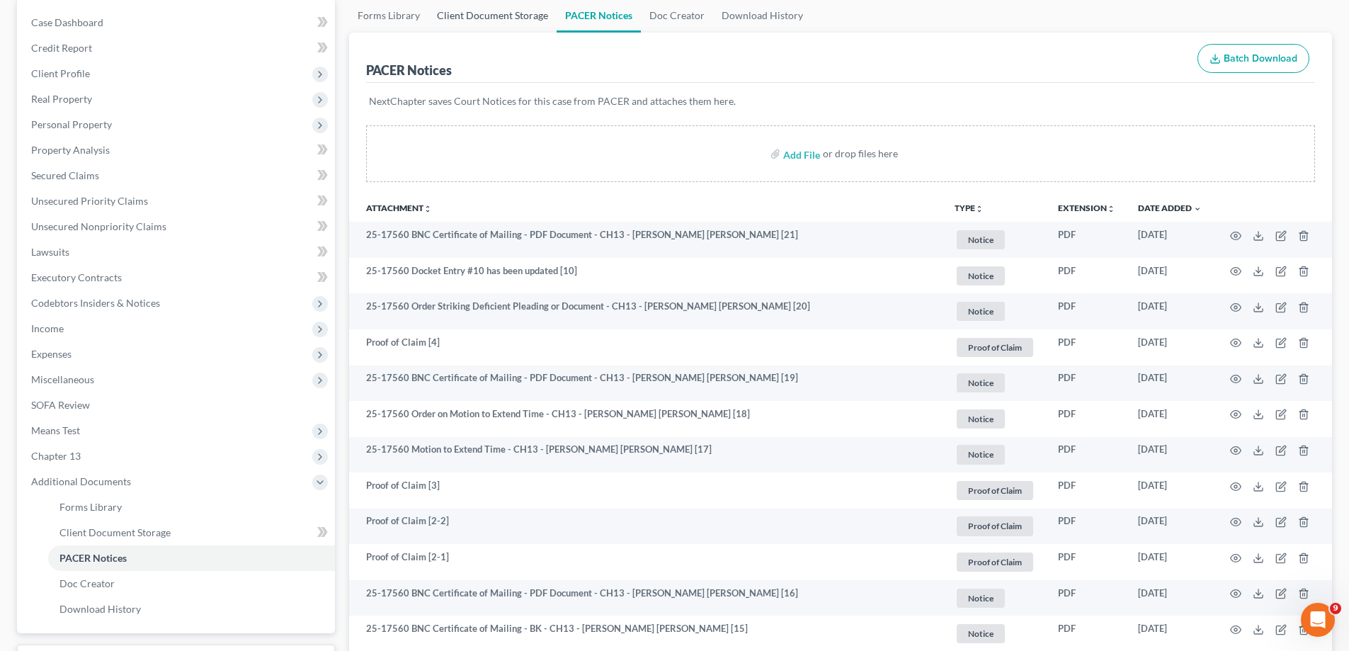
scroll to position [0, 0]
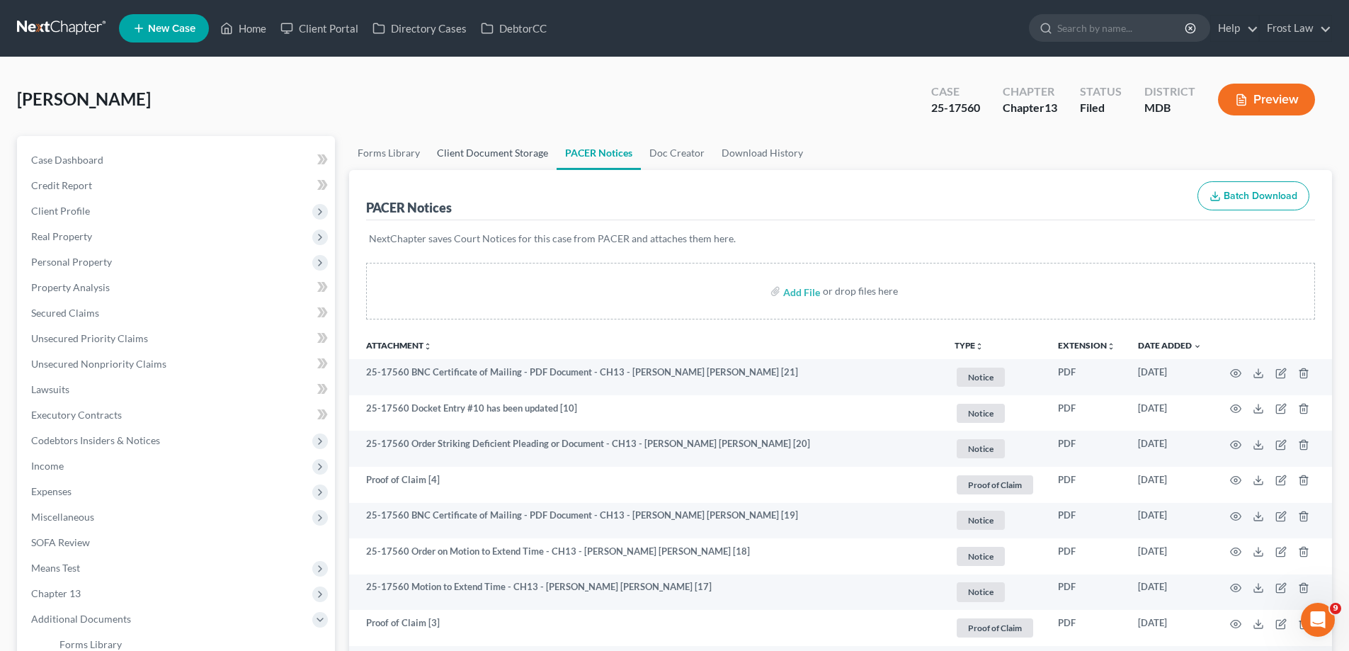
click at [472, 153] on link "Client Document Storage" at bounding box center [492, 153] width 128 height 34
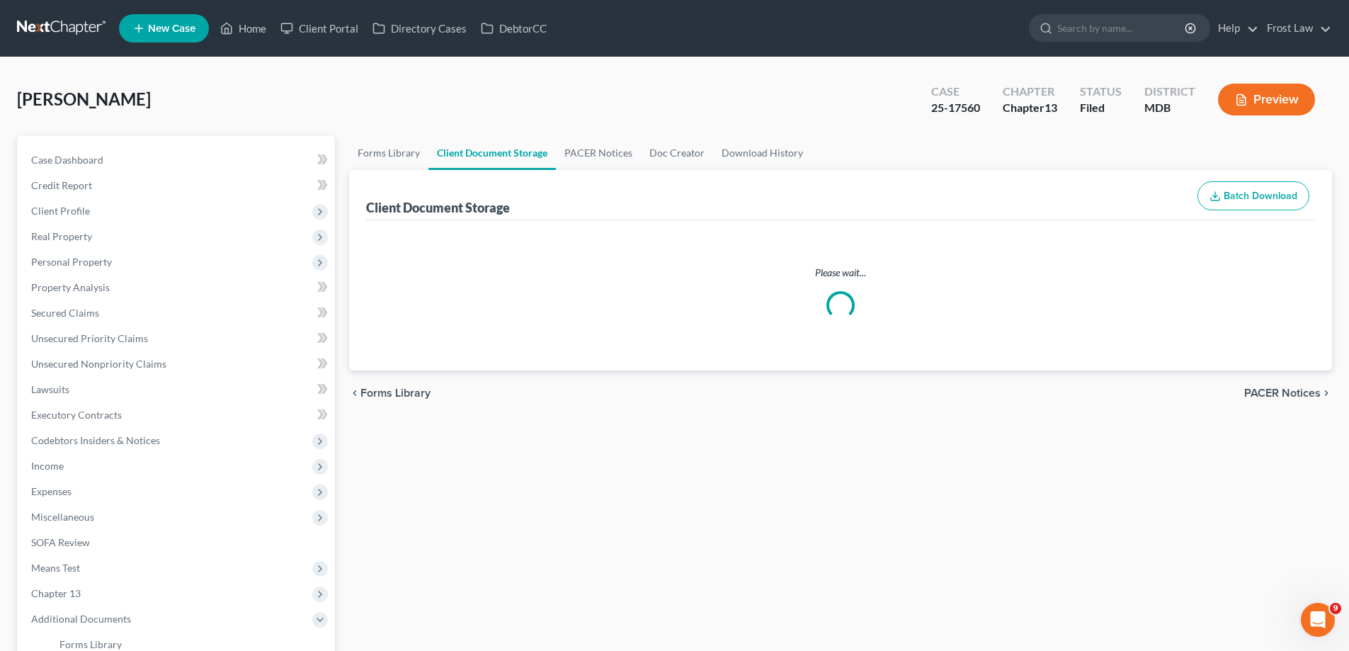
select select "14"
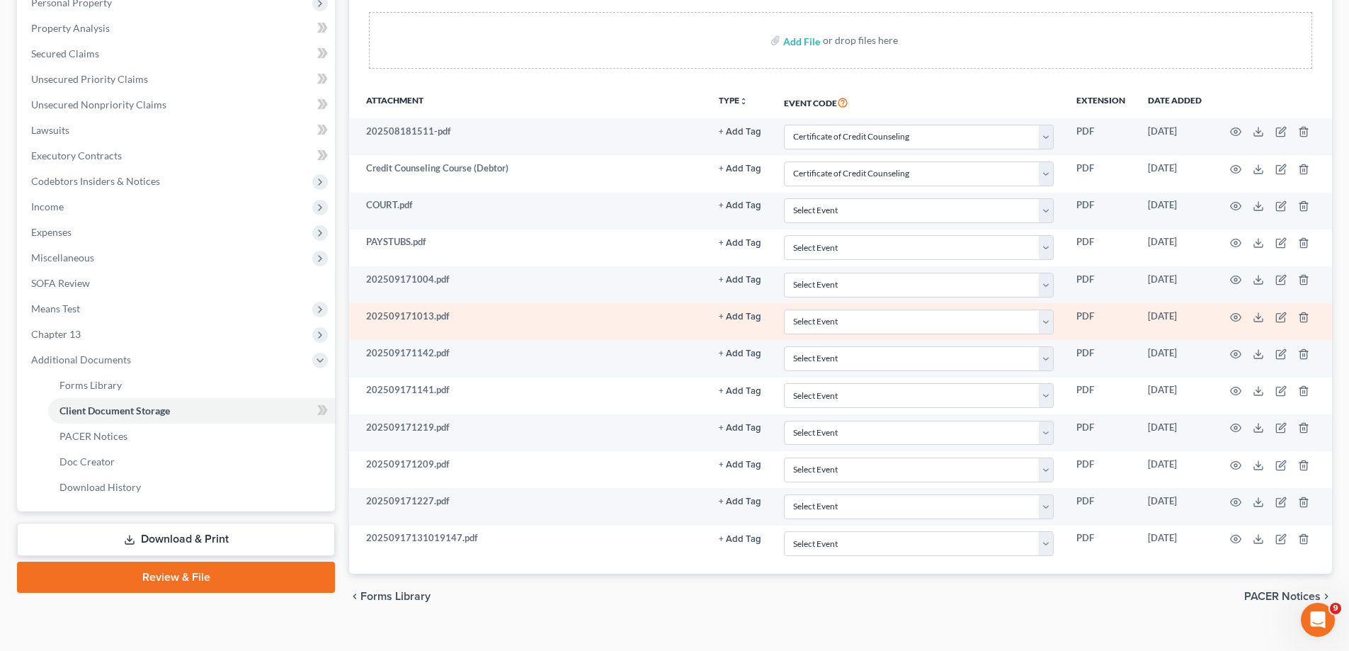
scroll to position [281, 0]
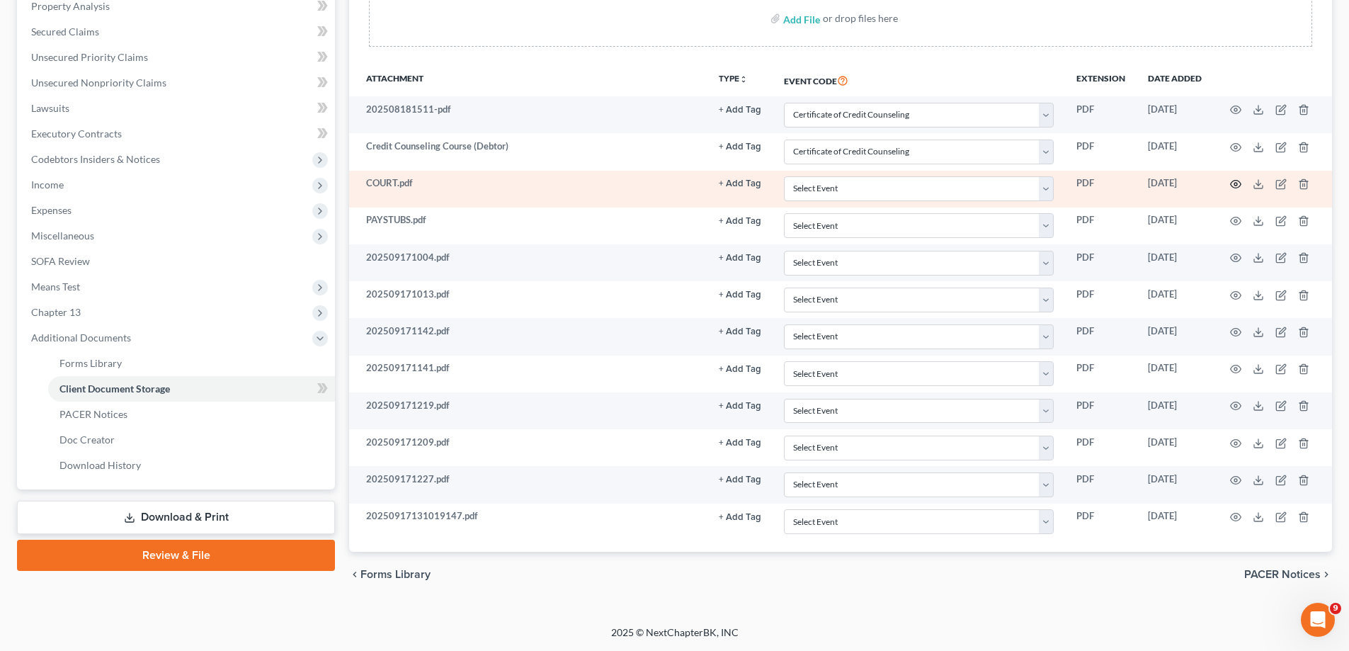
click at [1231, 185] on icon "button" at bounding box center [1236, 185] width 11 height 8
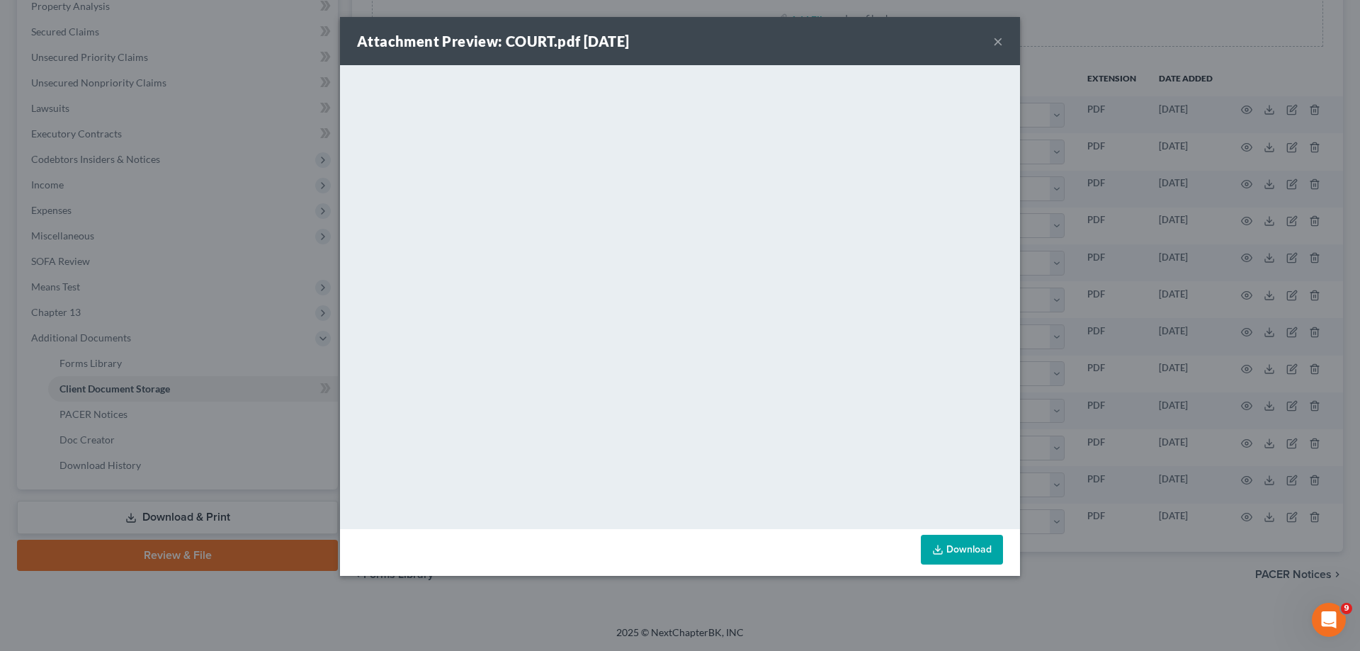
click at [994, 42] on button "×" at bounding box center [998, 41] width 10 height 17
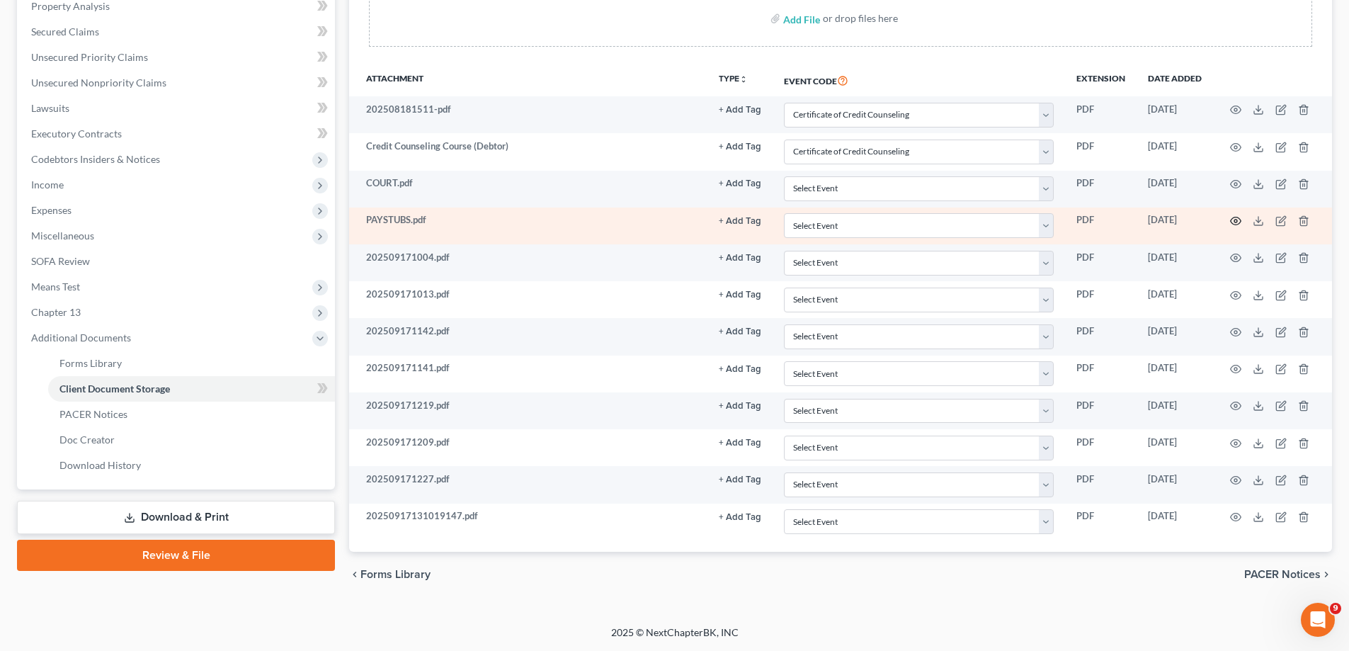
click at [1233, 222] on icon "button" at bounding box center [1235, 220] width 11 height 11
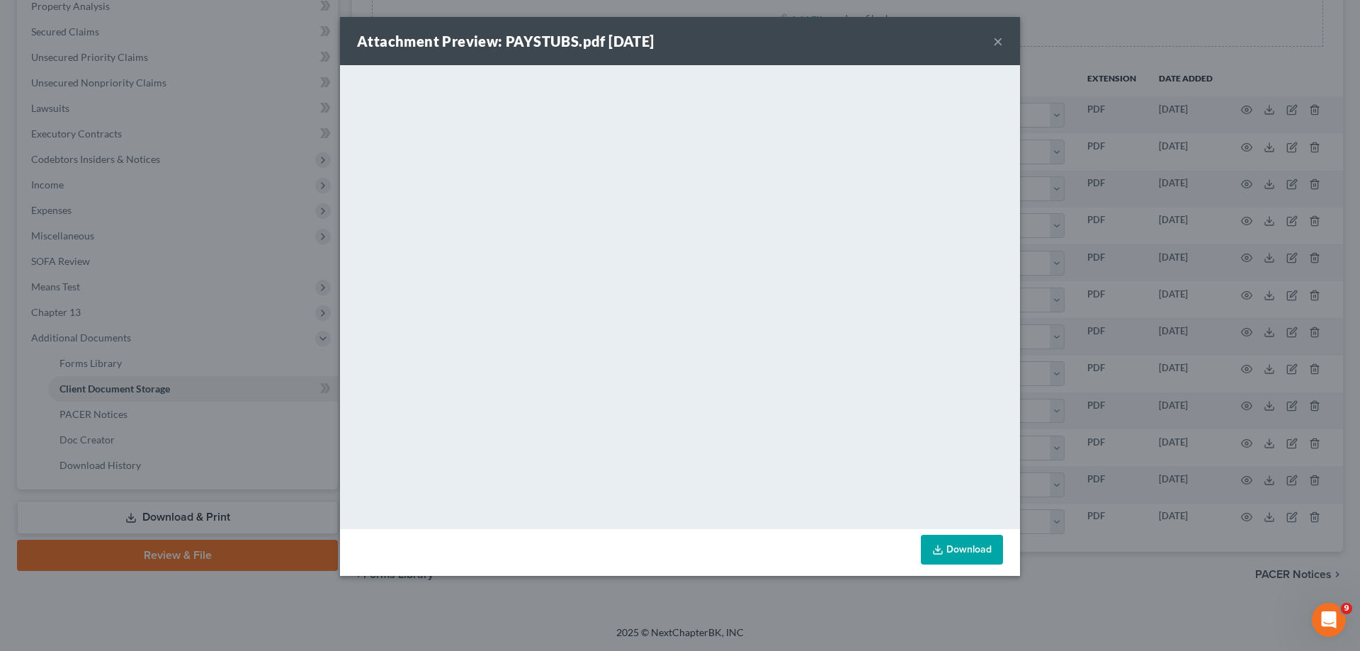
click at [996, 41] on button "×" at bounding box center [998, 41] width 10 height 17
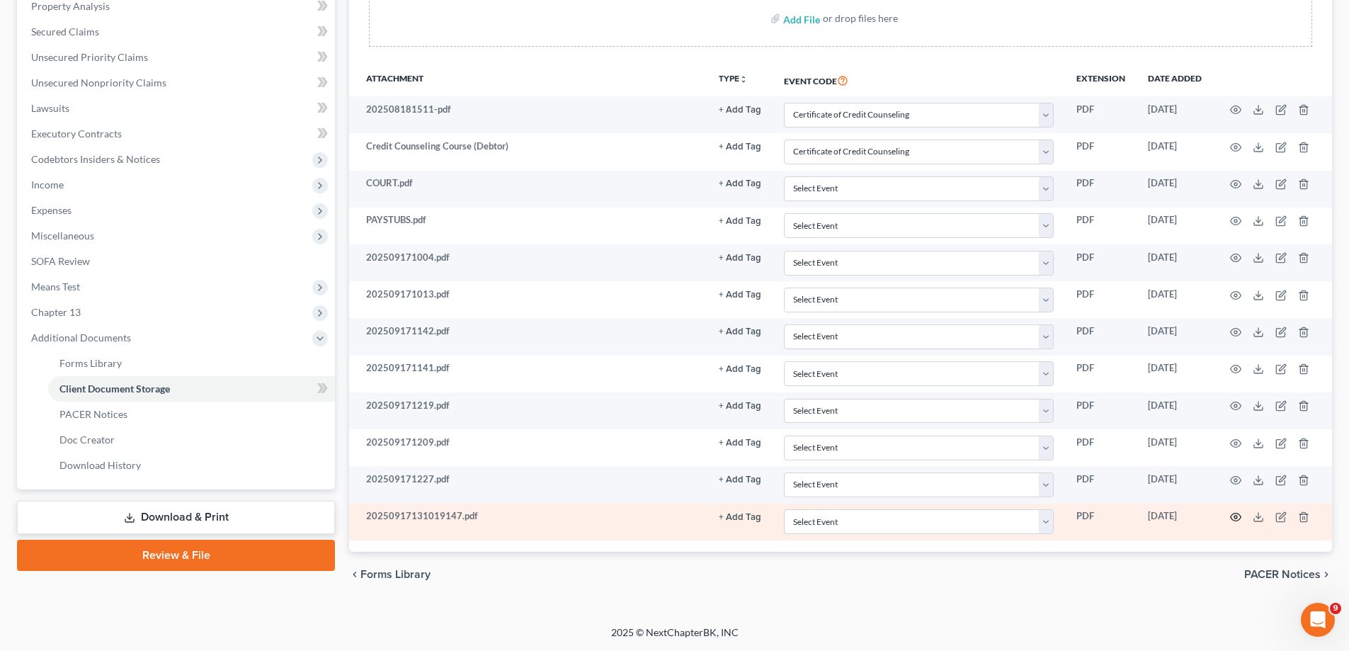
click at [1239, 514] on icon "button" at bounding box center [1236, 517] width 11 height 8
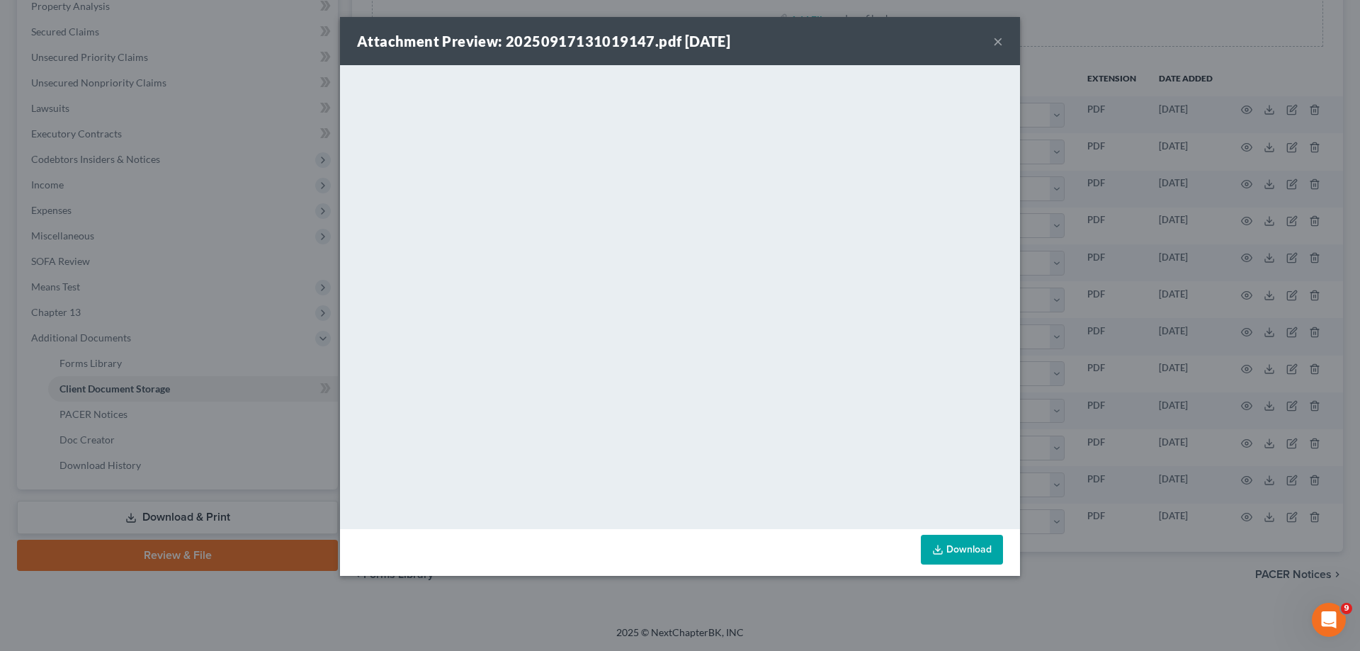
click at [974, 545] on link "Download" at bounding box center [962, 550] width 82 height 30
click at [989, 40] on div "Attachment Preview: 20250917131019147.pdf [DATE] ×" at bounding box center [680, 41] width 680 height 48
click at [995, 40] on button "×" at bounding box center [998, 41] width 10 height 17
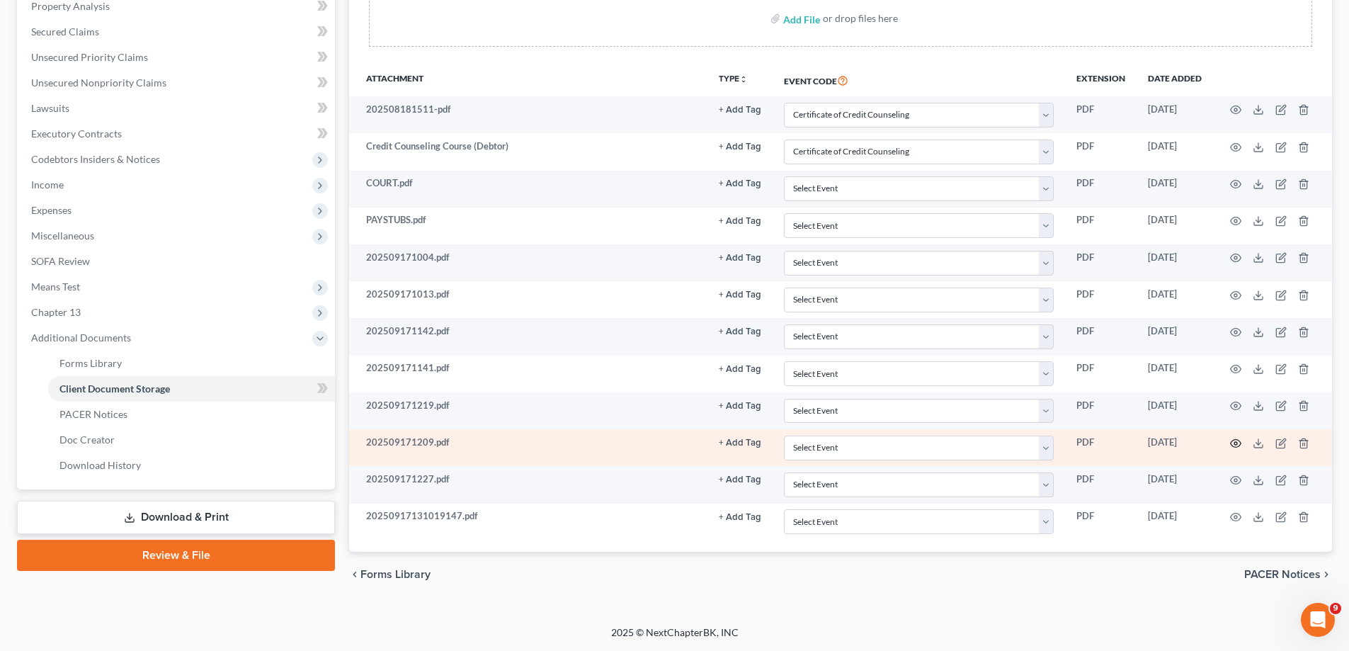
click at [1236, 442] on circle "button" at bounding box center [1235, 443] width 3 height 3
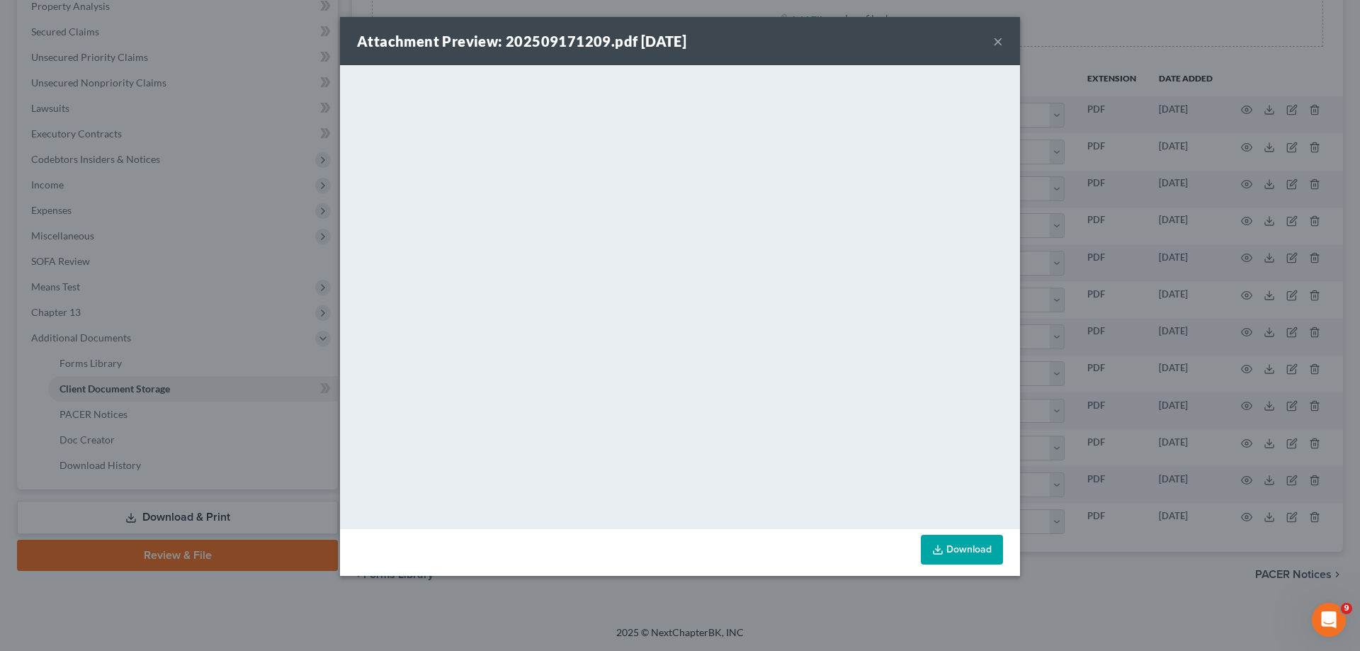
click at [996, 41] on button "×" at bounding box center [998, 41] width 10 height 17
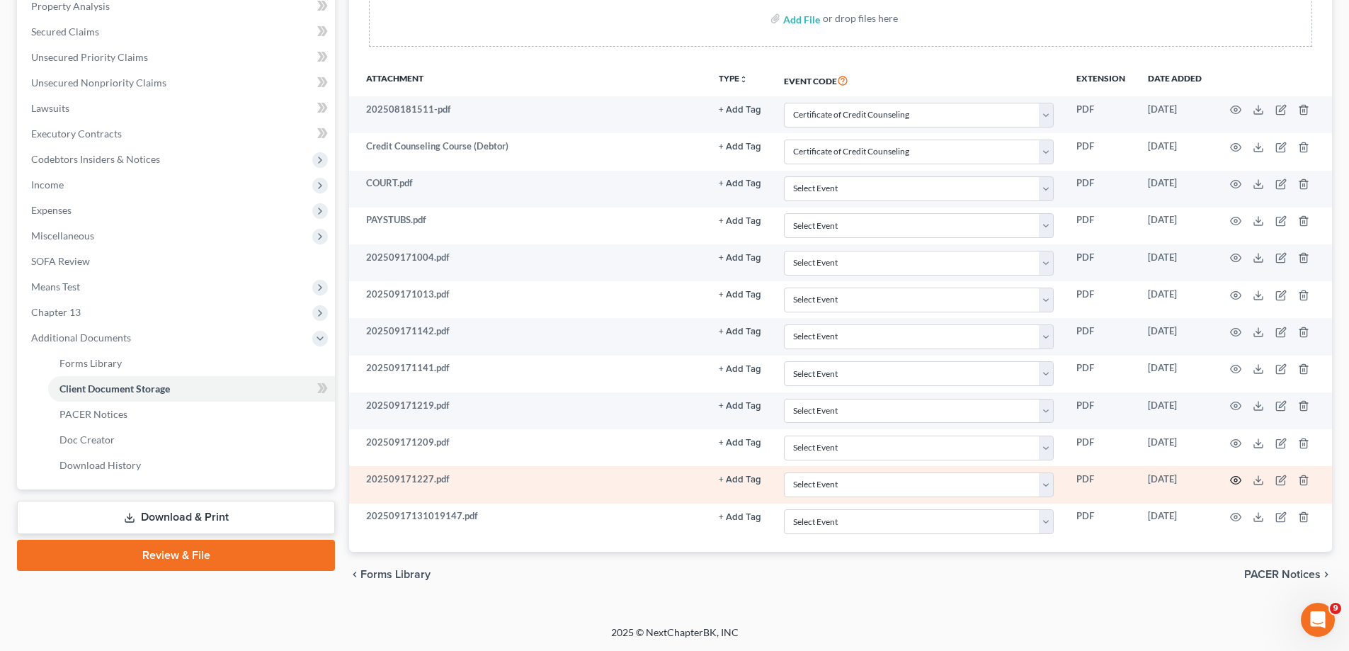
click at [1238, 476] on icon "button" at bounding box center [1235, 479] width 11 height 11
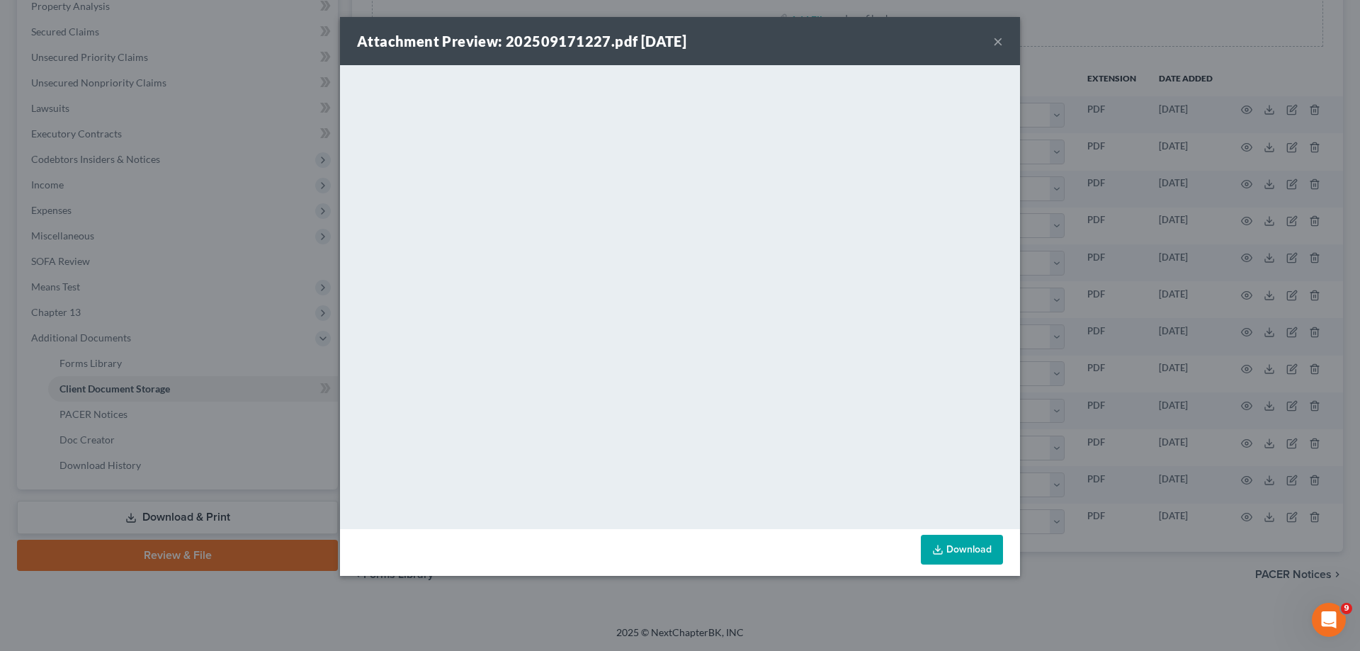
click at [999, 42] on button "×" at bounding box center [998, 41] width 10 height 17
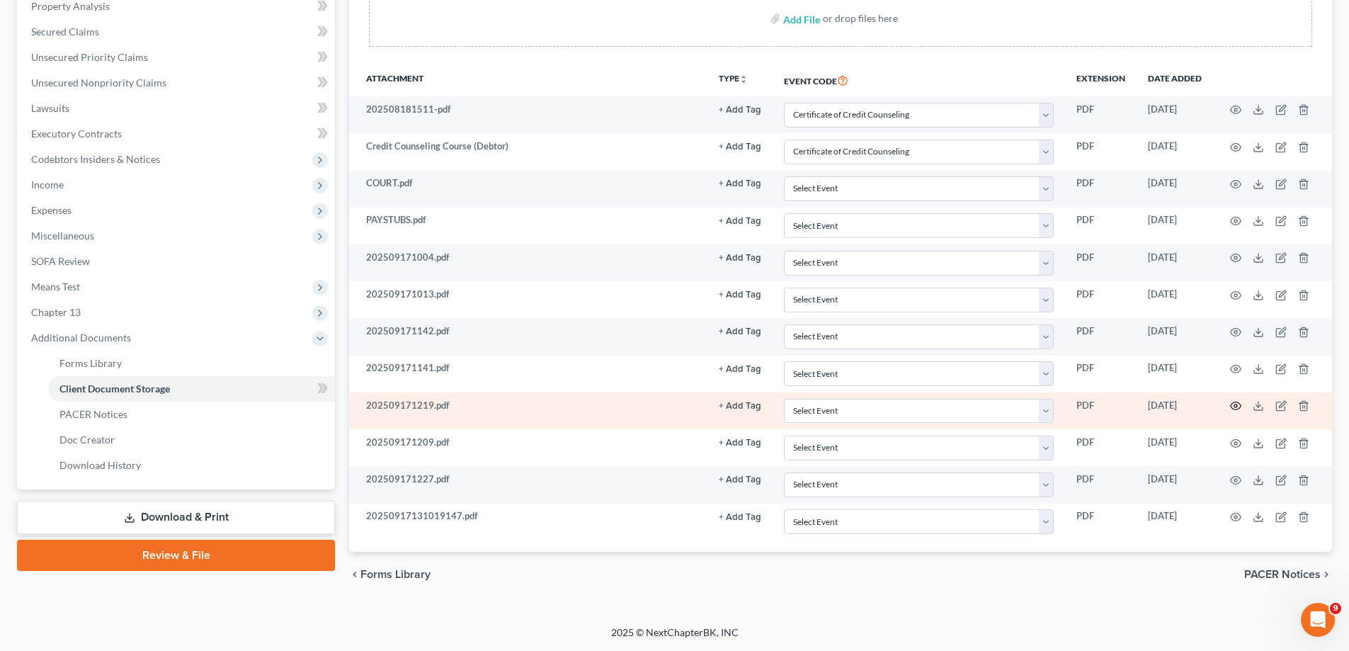
click at [1234, 401] on icon "button" at bounding box center [1235, 405] width 11 height 11
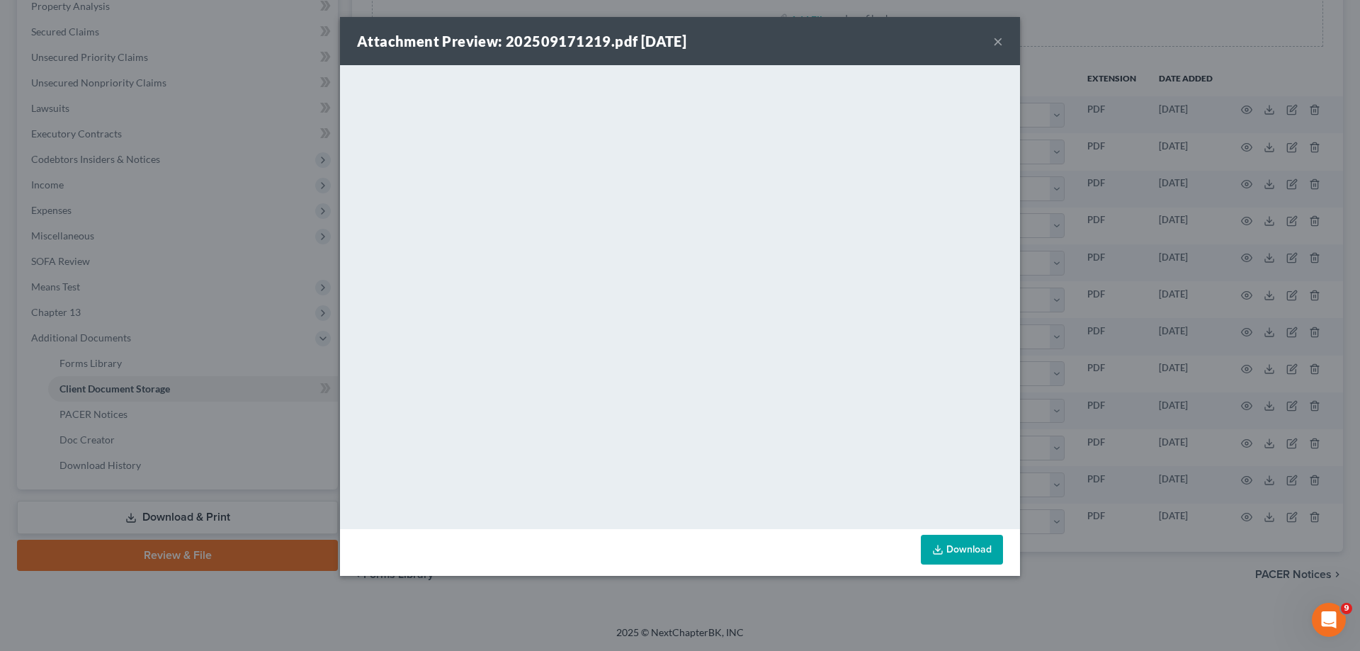
click at [993, 42] on button "×" at bounding box center [998, 41] width 10 height 17
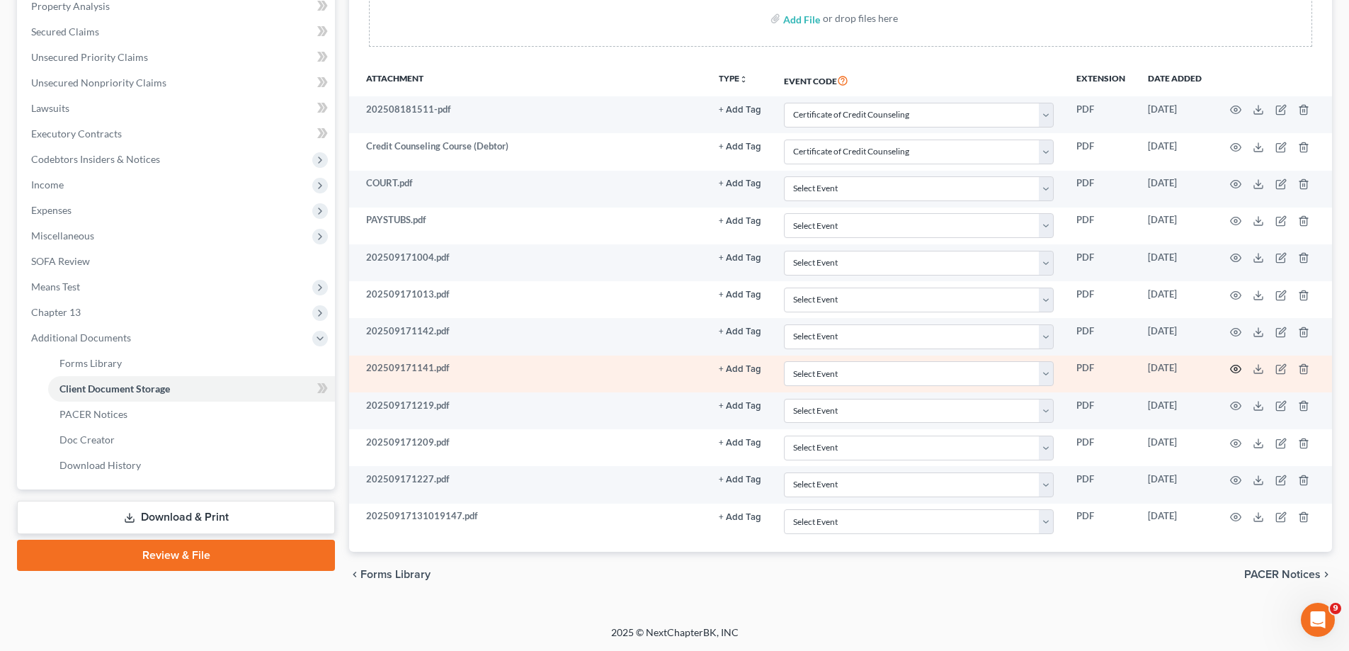
click at [1231, 368] on icon "button" at bounding box center [1236, 369] width 11 height 8
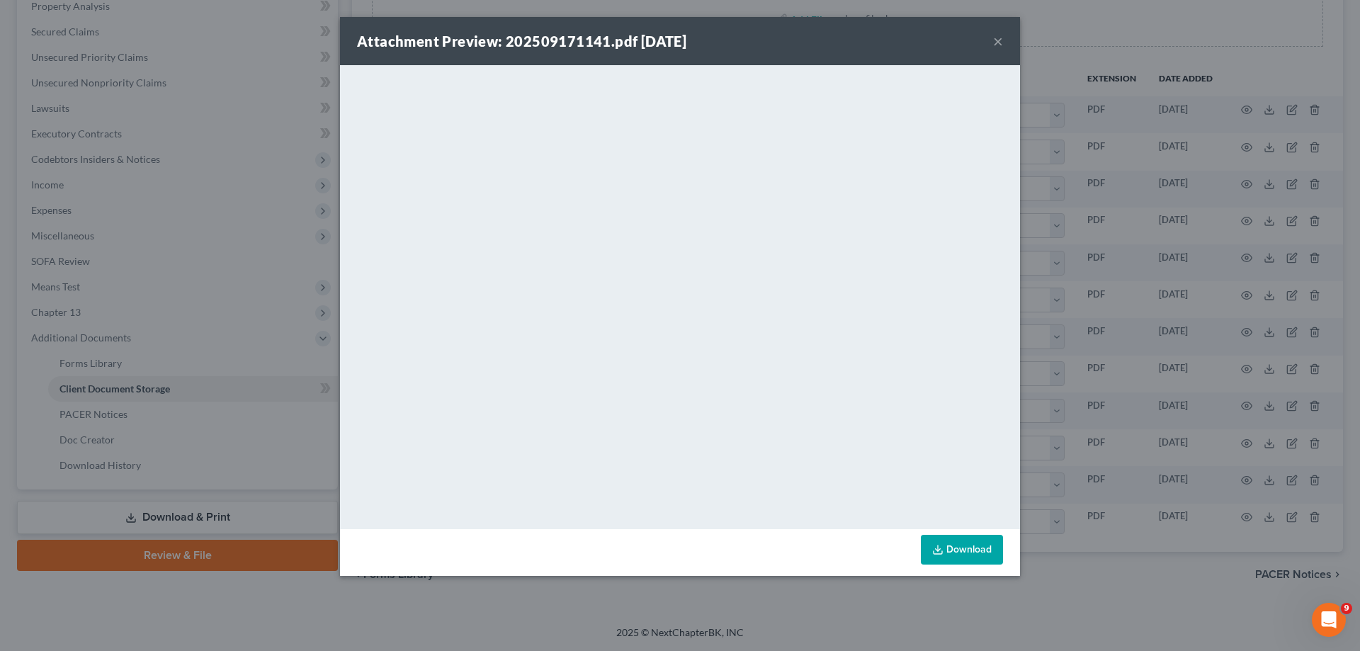
click at [997, 38] on button "×" at bounding box center [998, 41] width 10 height 17
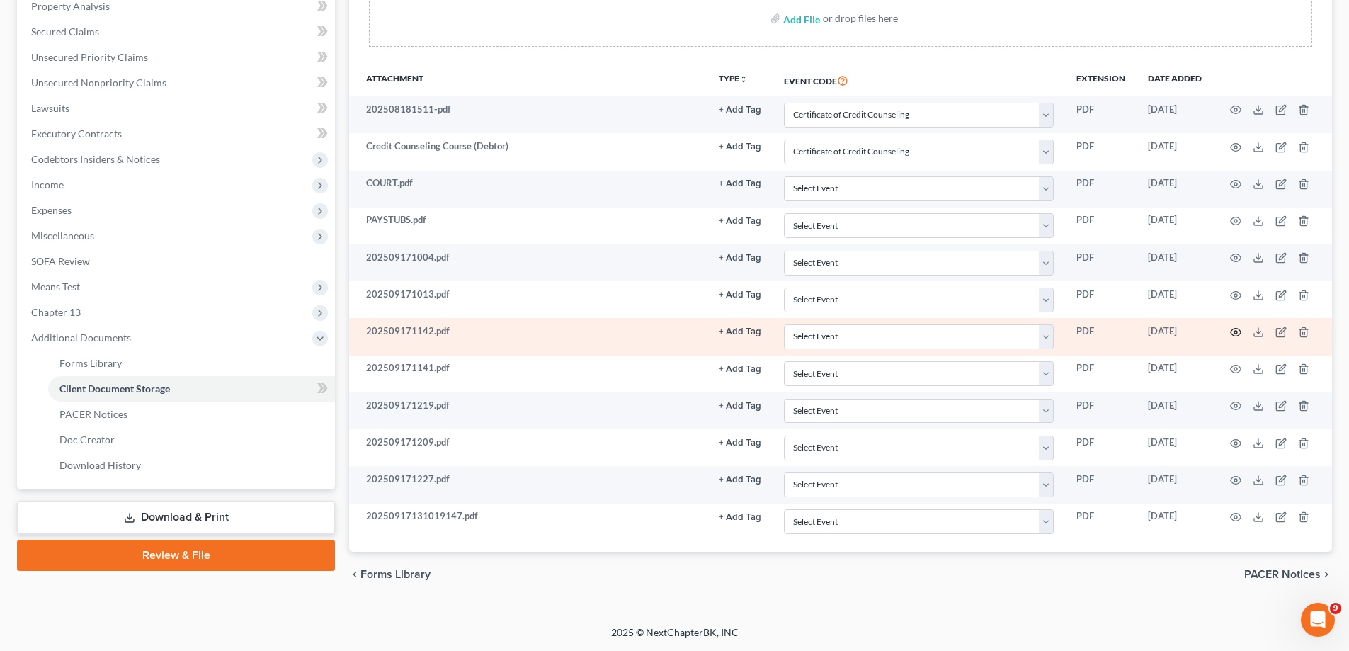
click at [1234, 334] on icon "button" at bounding box center [1235, 331] width 11 height 11
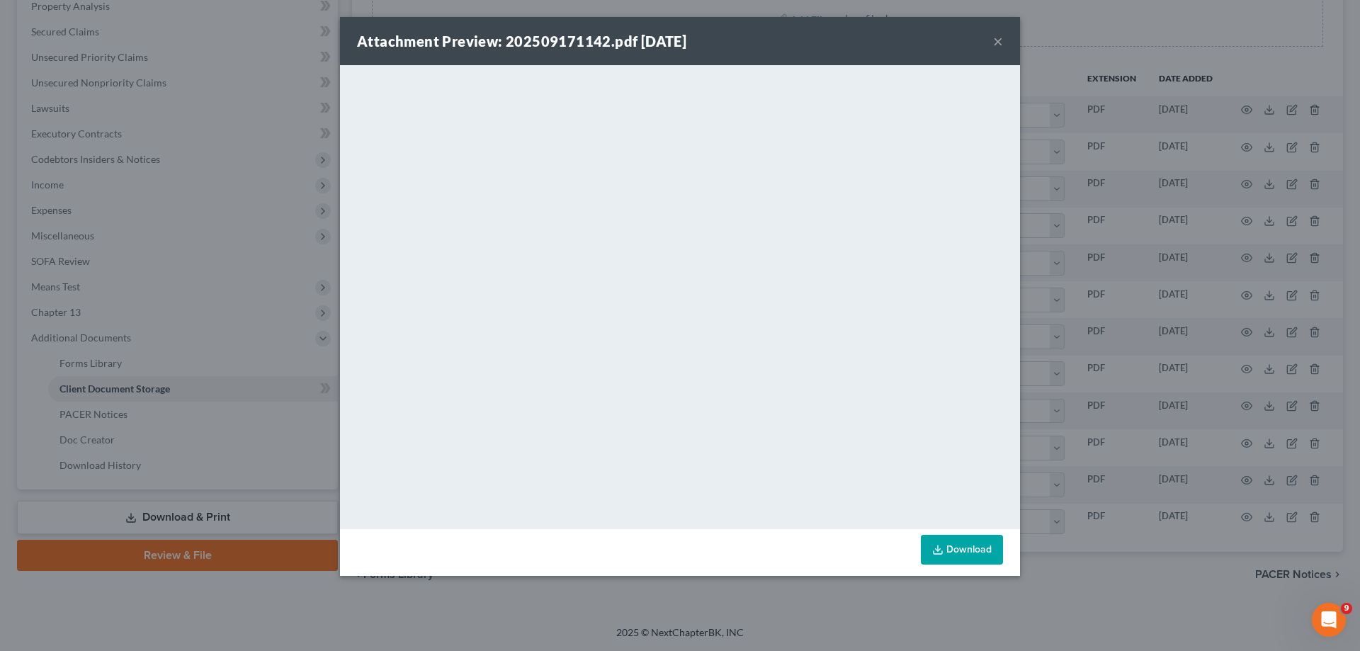
click at [997, 40] on button "×" at bounding box center [998, 41] width 10 height 17
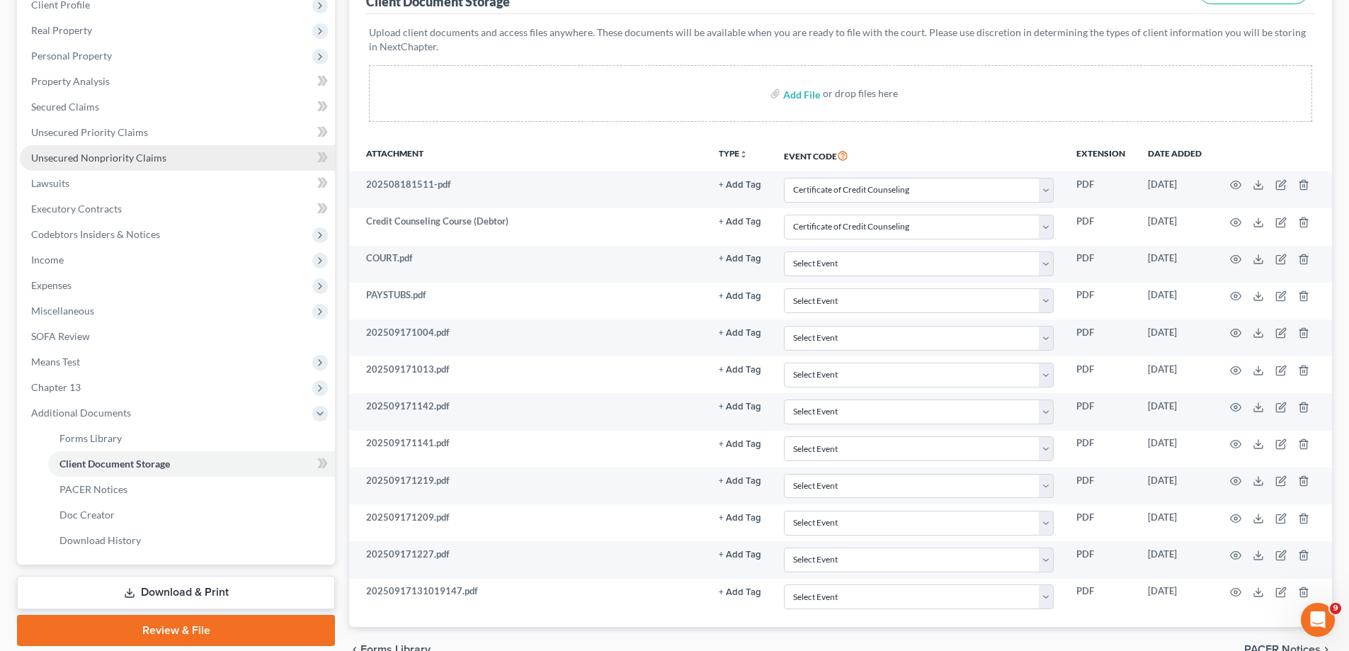
scroll to position [139, 0]
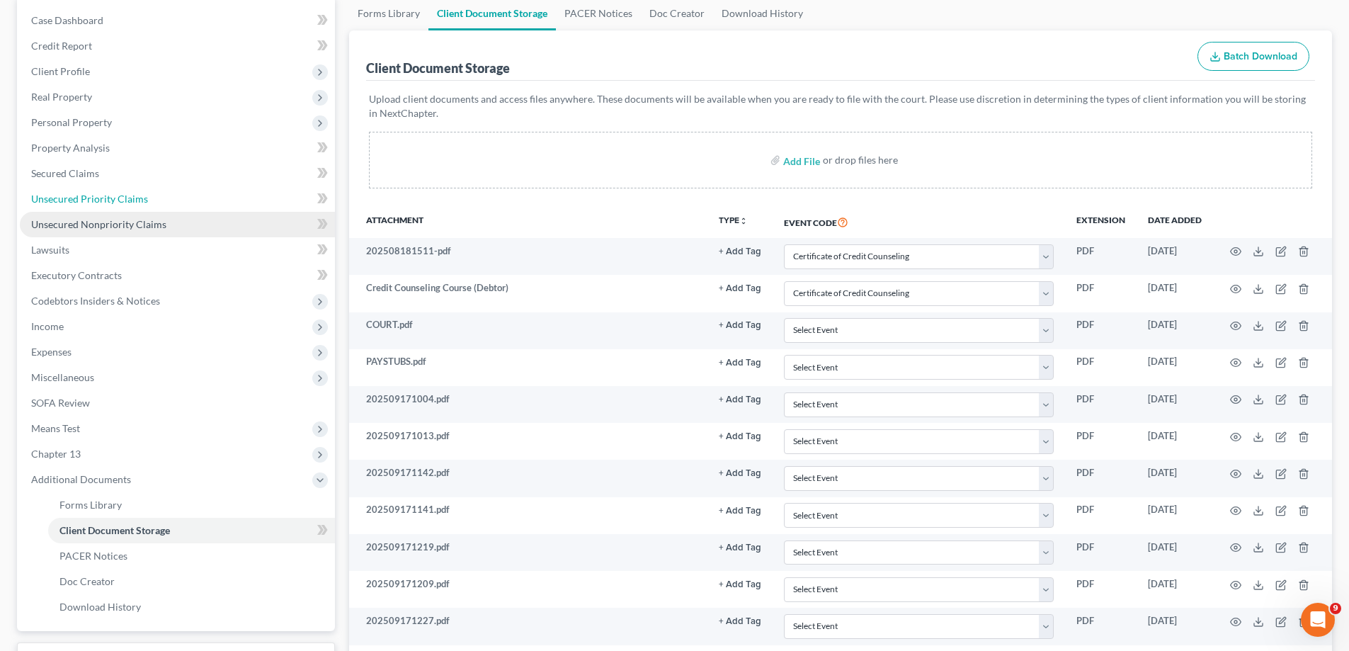
click at [146, 205] on link "Unsecured Priority Claims" at bounding box center [177, 198] width 315 height 25
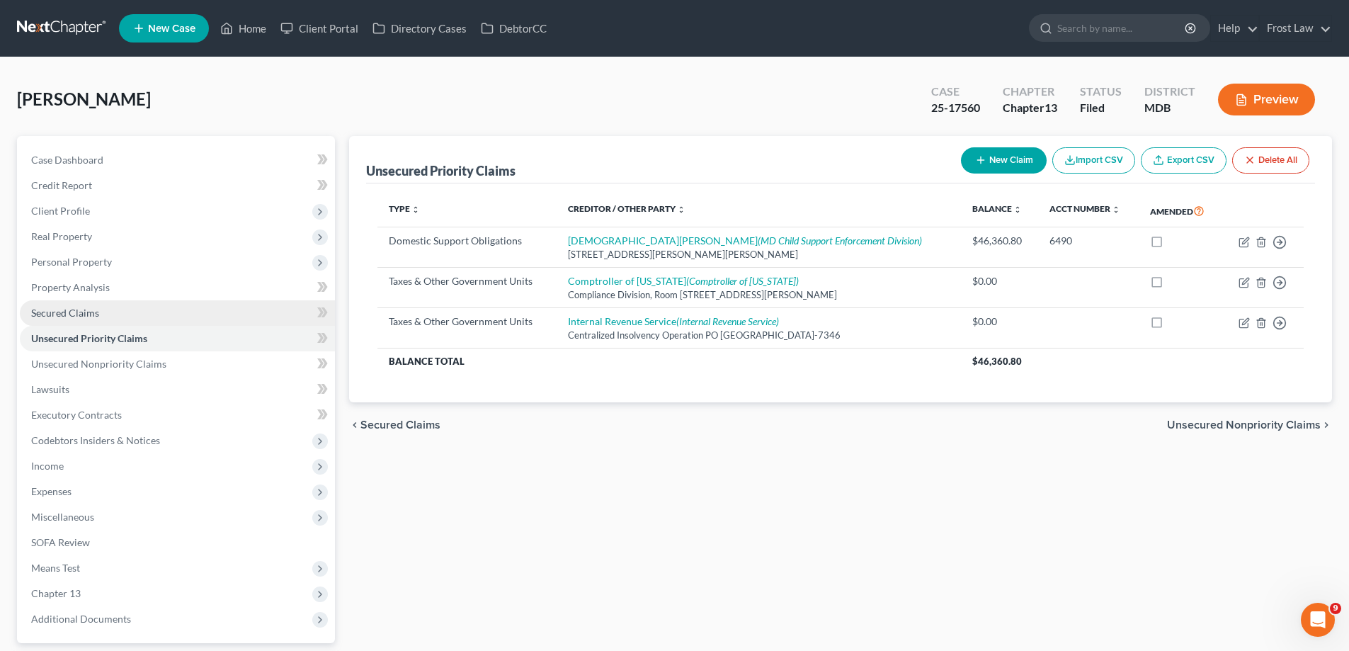
click at [147, 318] on link "Secured Claims" at bounding box center [177, 312] width 315 height 25
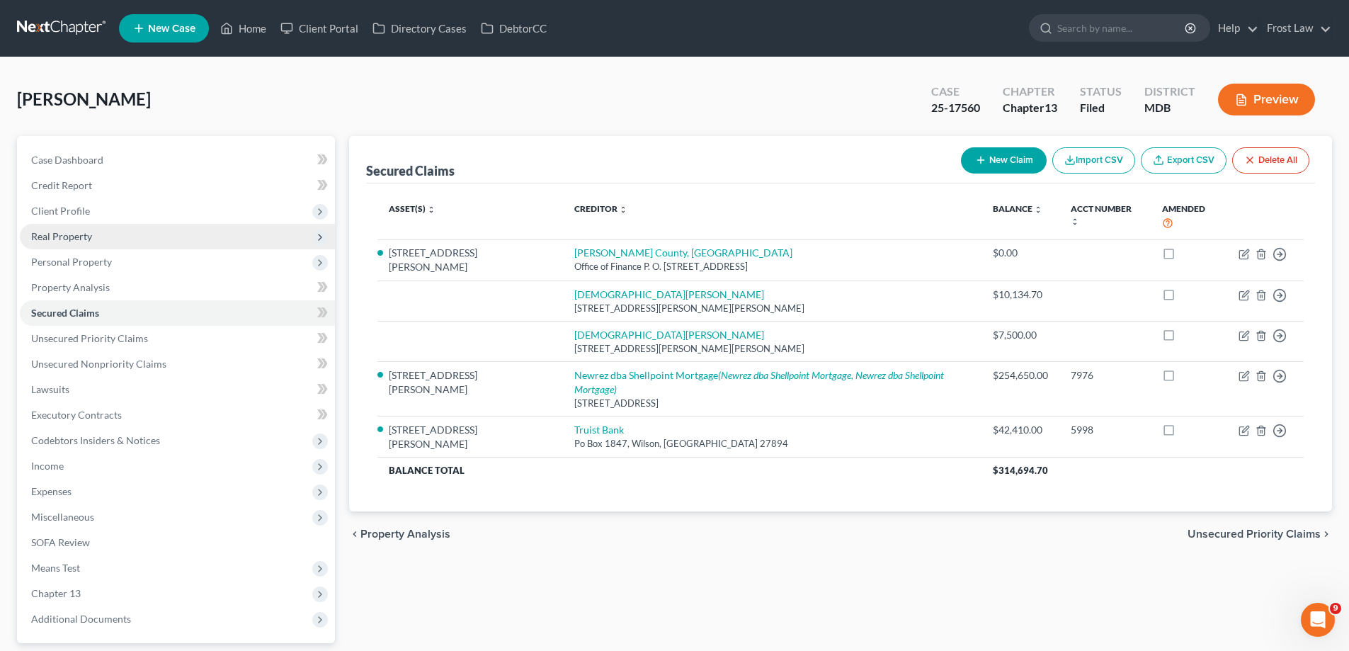
click at [174, 234] on span "Real Property" at bounding box center [177, 236] width 315 height 25
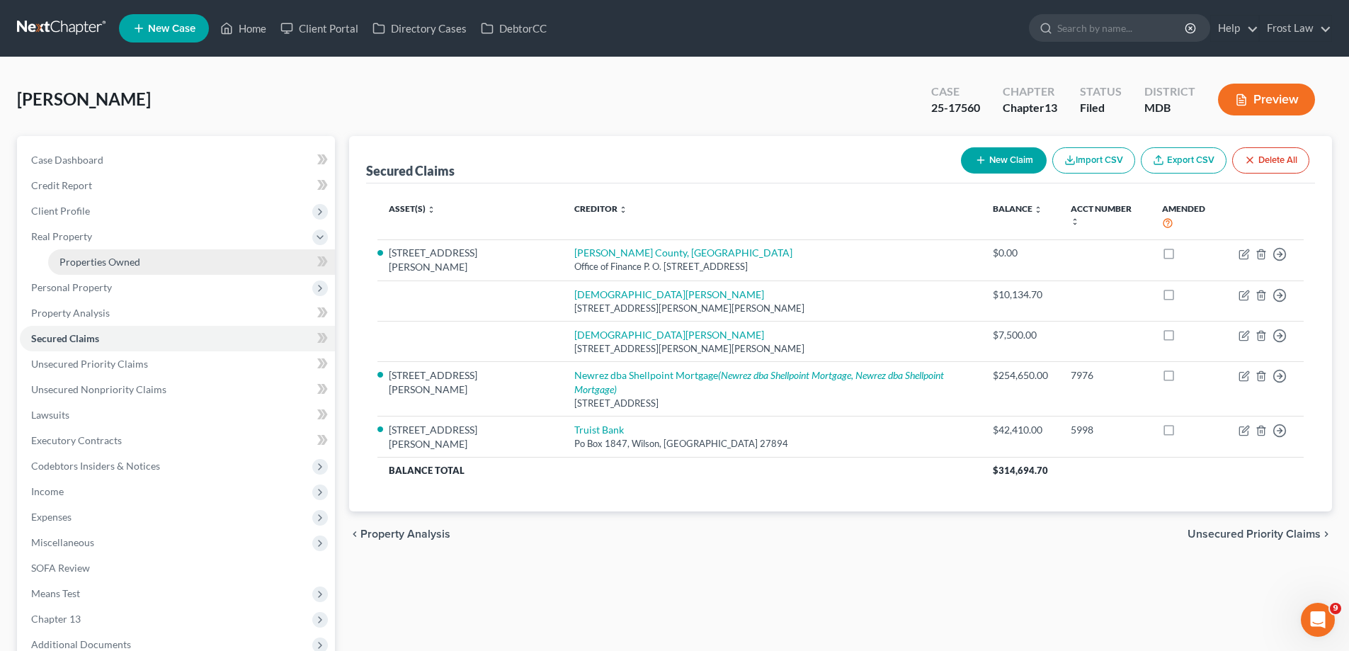
click at [183, 270] on link "Properties Owned" at bounding box center [191, 261] width 287 height 25
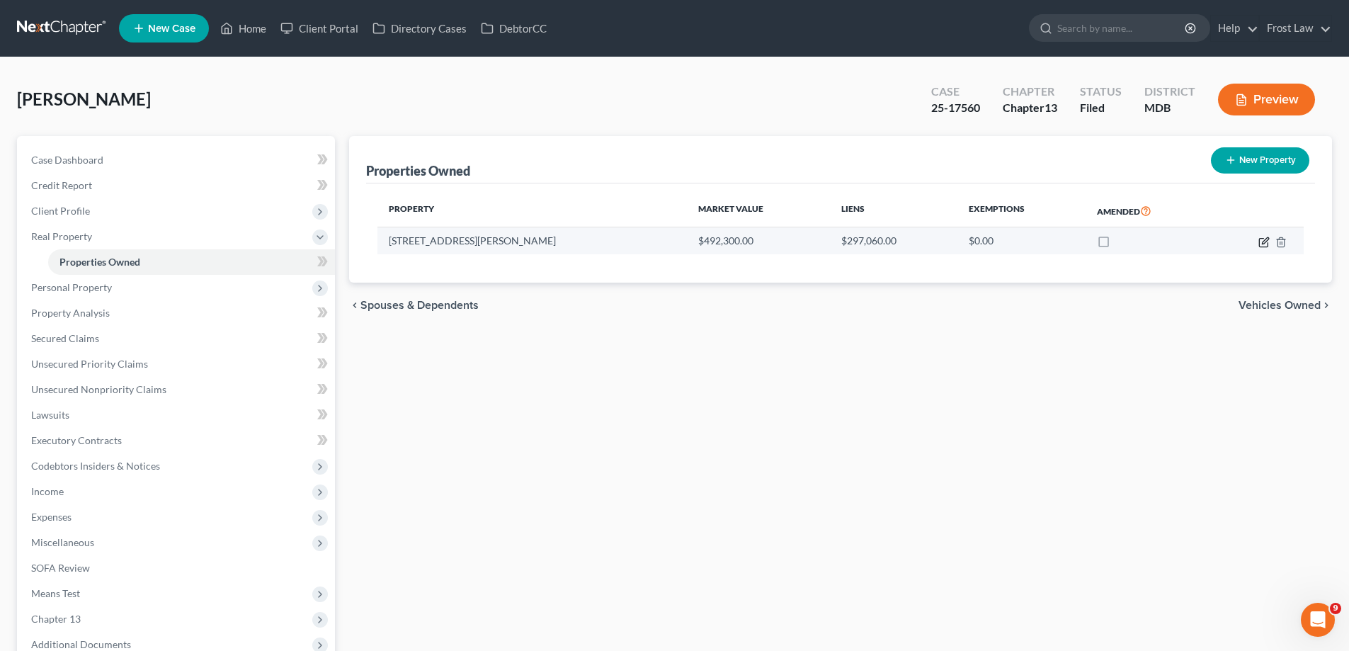
click at [1262, 241] on icon "button" at bounding box center [1263, 242] width 11 height 11
select select "21"
select select "1"
select select "0"
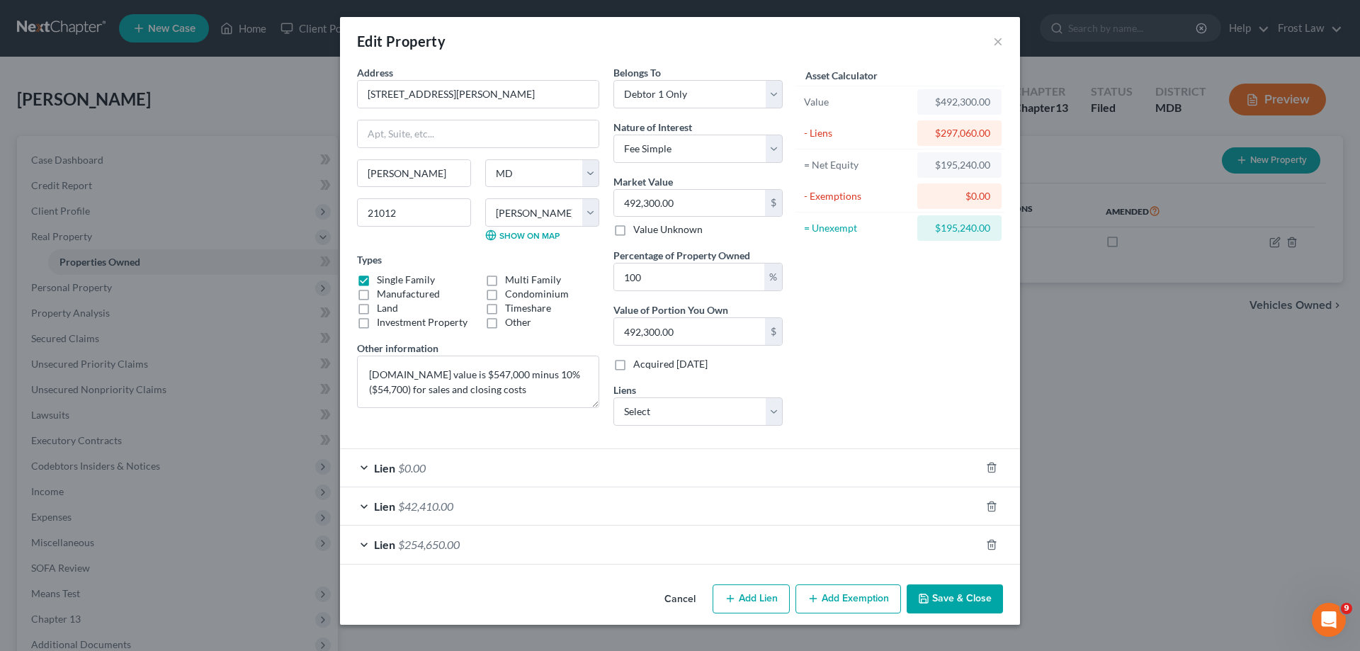
click at [767, 601] on button "Add Lien" at bounding box center [750, 599] width 77 height 30
select select "0"
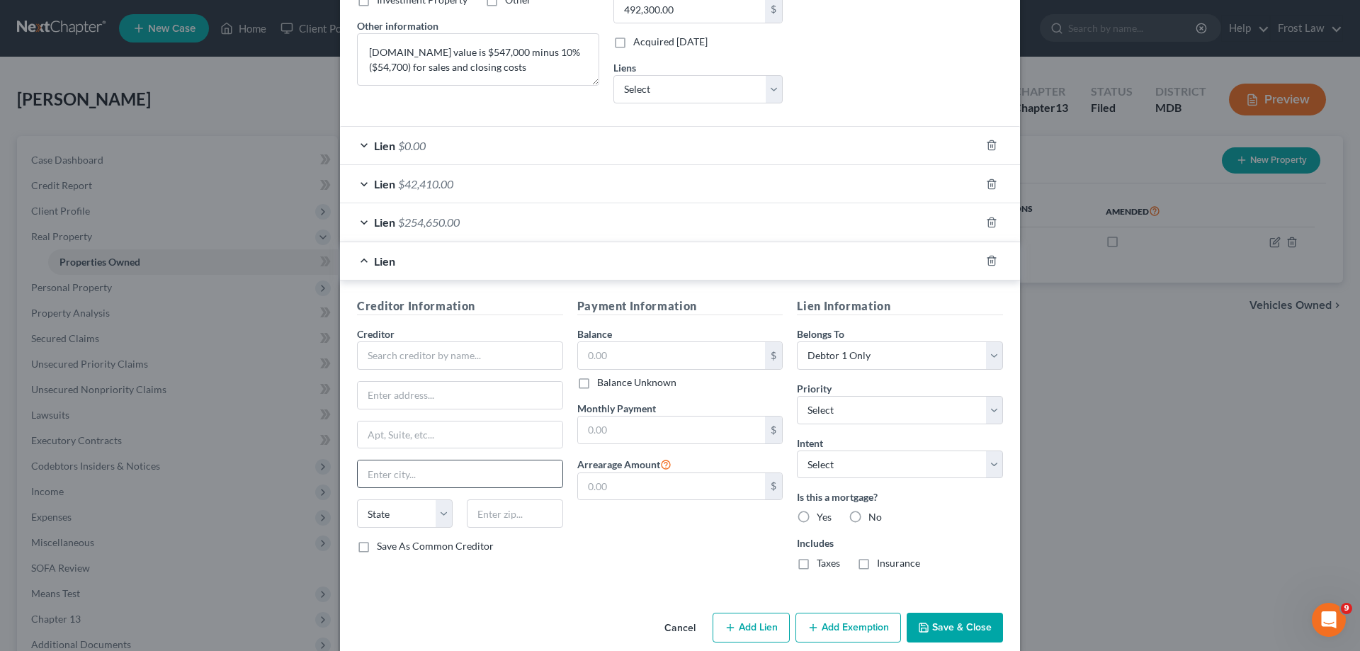
scroll to position [342, 0]
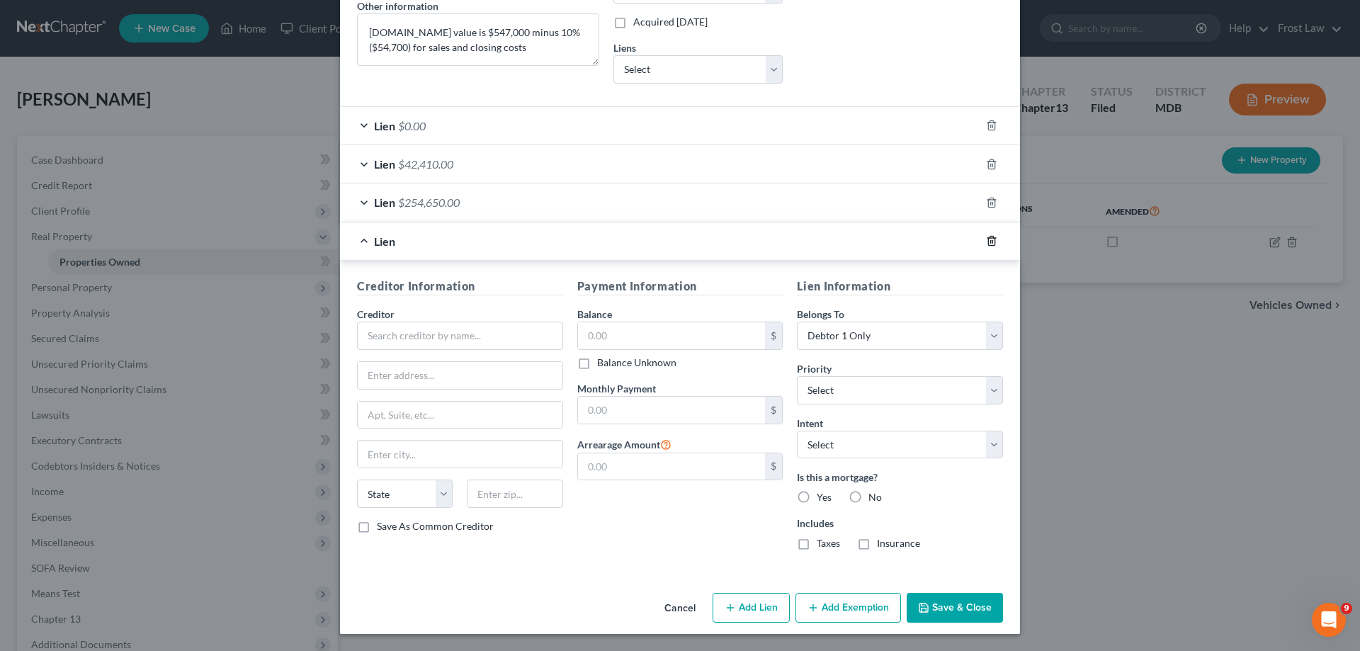
click at [986, 239] on icon "button" at bounding box center [991, 240] width 11 height 11
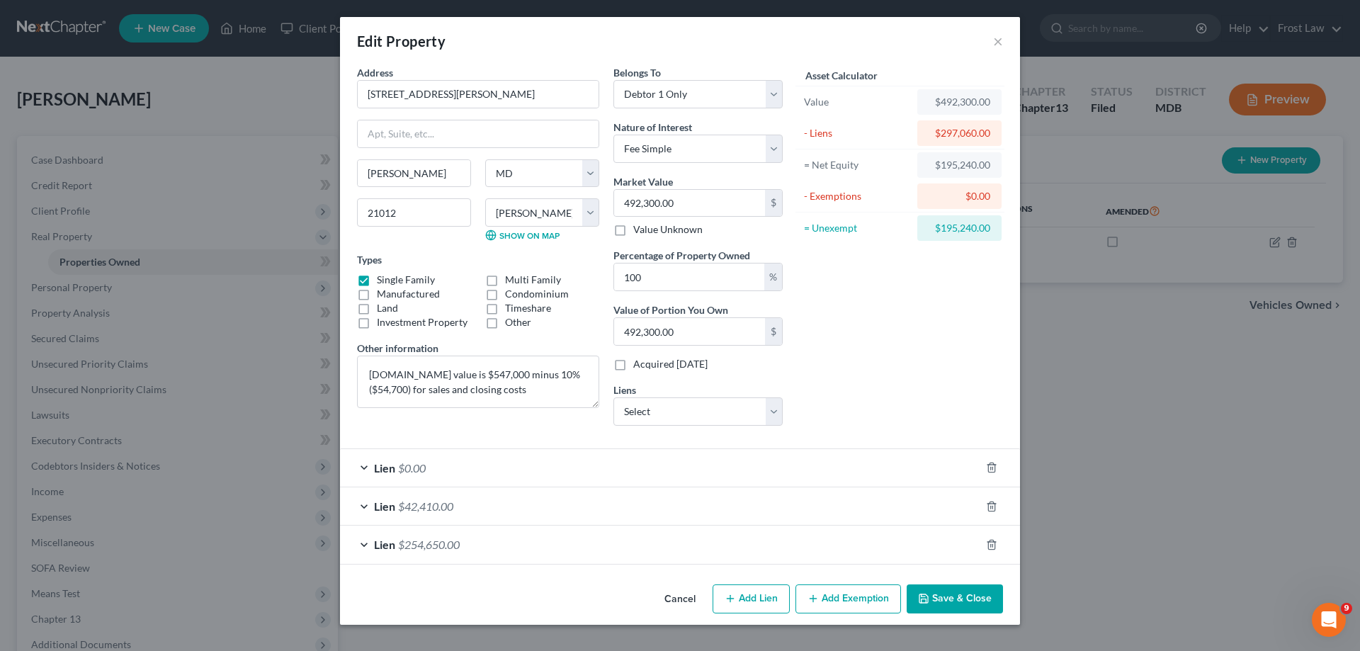
scroll to position [0, 0]
click at [676, 433] on div "Belongs To * Select Debtor 1 Only Debtor 2 Only Debtor 1 And Debtor 2 Only At L…" at bounding box center [697, 251] width 183 height 372
click at [679, 417] on select "Select [DEMOGRAPHIC_DATA][PERSON_NAME] - $10,134.70 [PERSON_NAME] - $7,500.00" at bounding box center [697, 411] width 169 height 28
select select "0"
click at [613, 397] on select "Select [DEMOGRAPHIC_DATA][PERSON_NAME] - $10,134.70 [PERSON_NAME] - $7,500.00" at bounding box center [697, 411] width 169 height 28
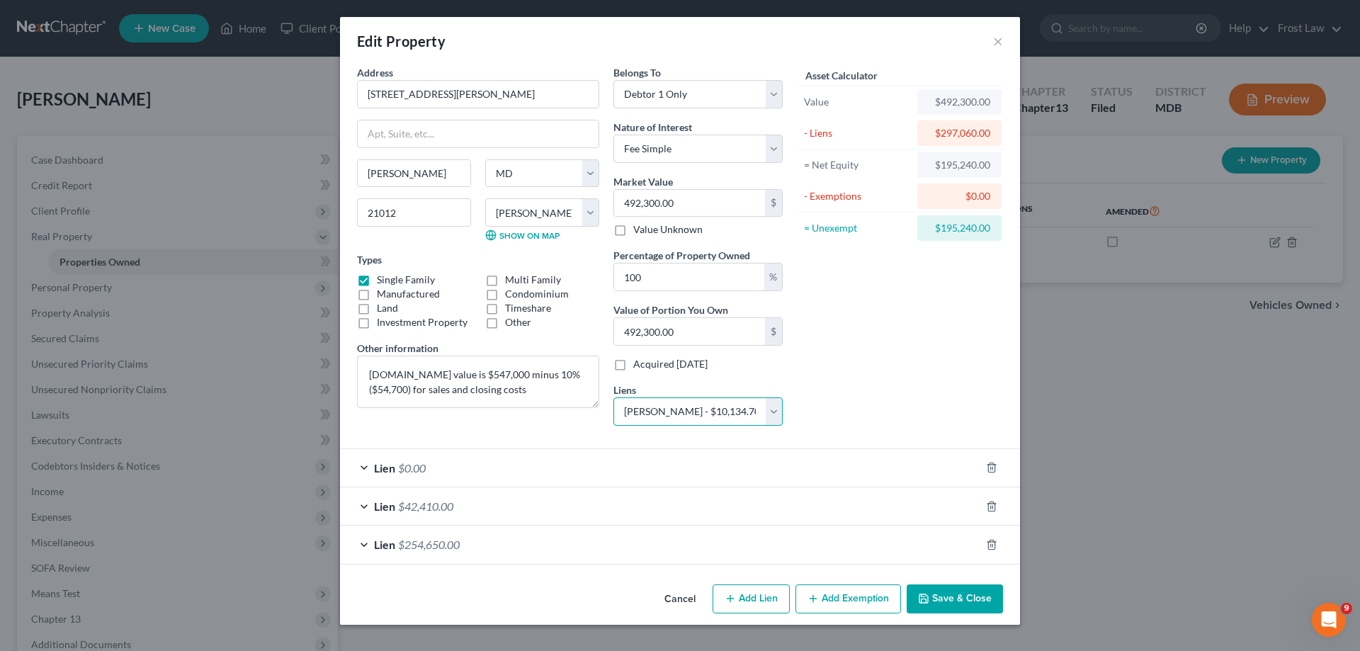
select select
select select "21"
select select "0"
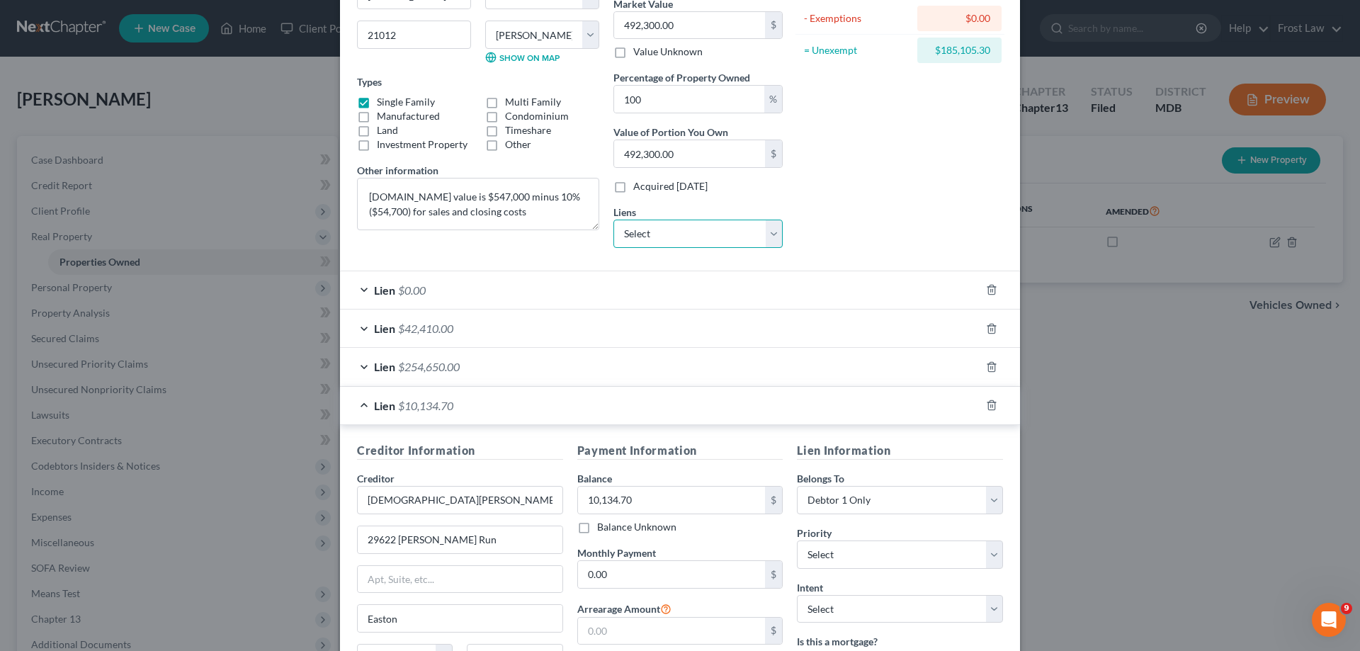
scroll to position [342, 0]
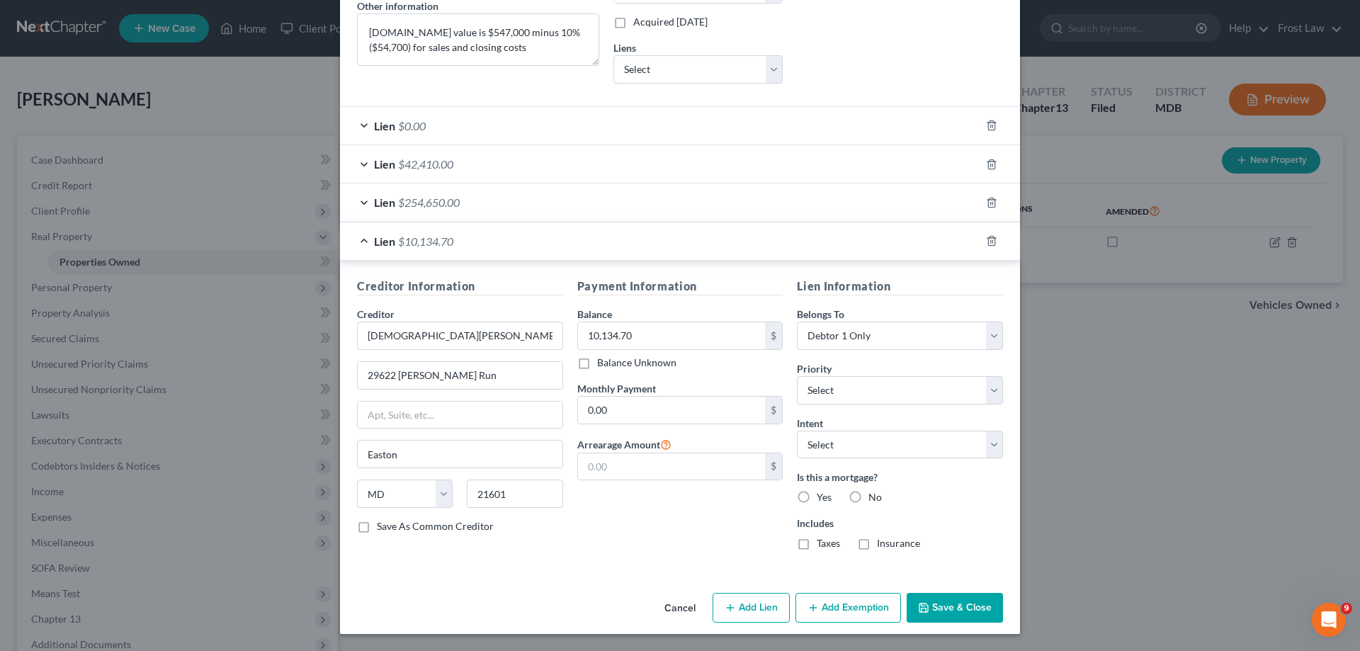
click at [868, 494] on label "No" at bounding box center [874, 497] width 13 height 14
click at [874, 494] on input "No" at bounding box center [878, 494] width 9 height 9
radio input "true"
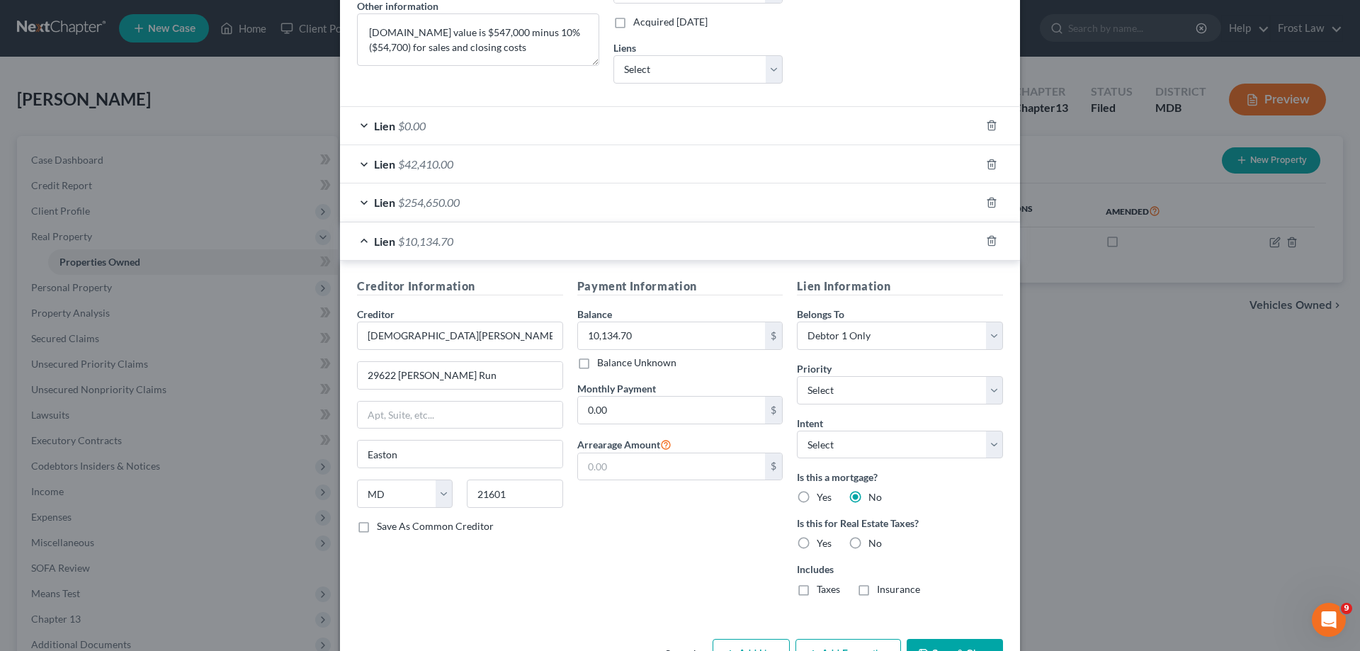
click at [868, 542] on label "No" at bounding box center [874, 543] width 13 height 14
click at [874, 542] on input "No" at bounding box center [878, 540] width 9 height 9
radio input "true"
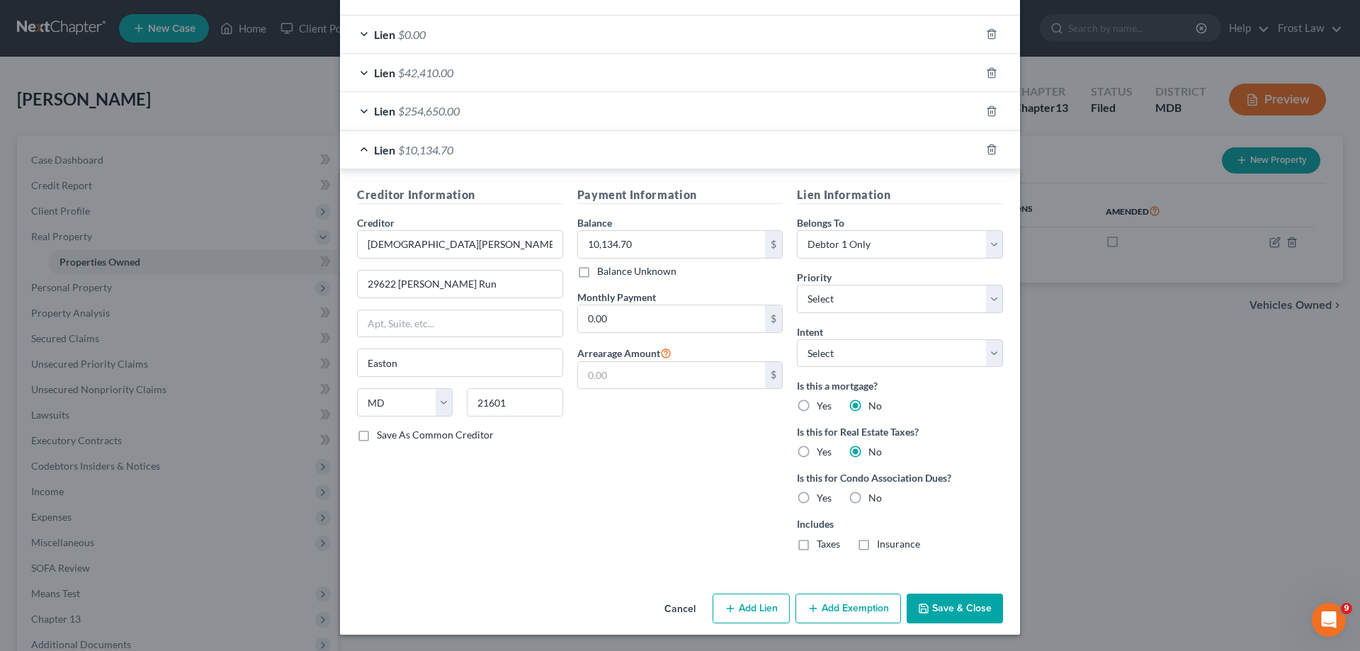
scroll to position [434, 0]
drag, startPoint x: 852, startPoint y: 498, endPoint x: 974, endPoint y: 517, distance: 123.2
click at [868, 498] on label "No" at bounding box center [874, 497] width 13 height 14
click at [874, 498] on input "No" at bounding box center [878, 494] width 9 height 9
radio input "true"
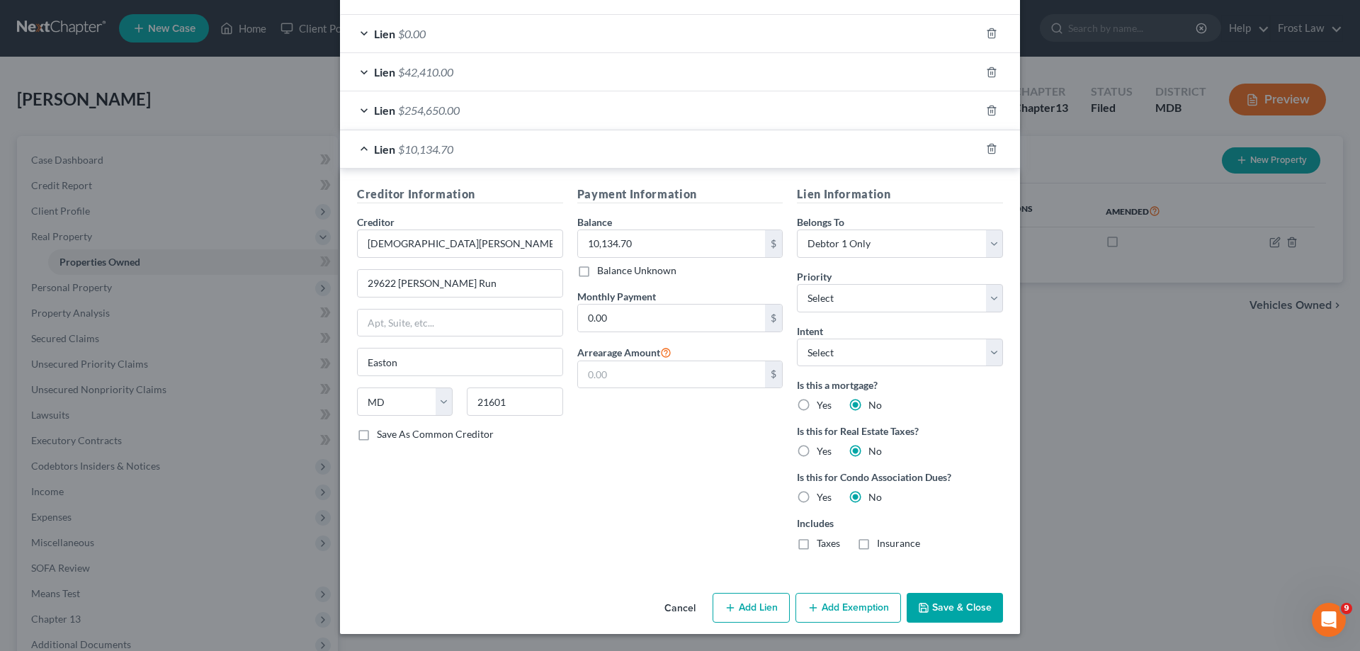
click at [949, 596] on button "Save & Close" at bounding box center [954, 608] width 96 height 30
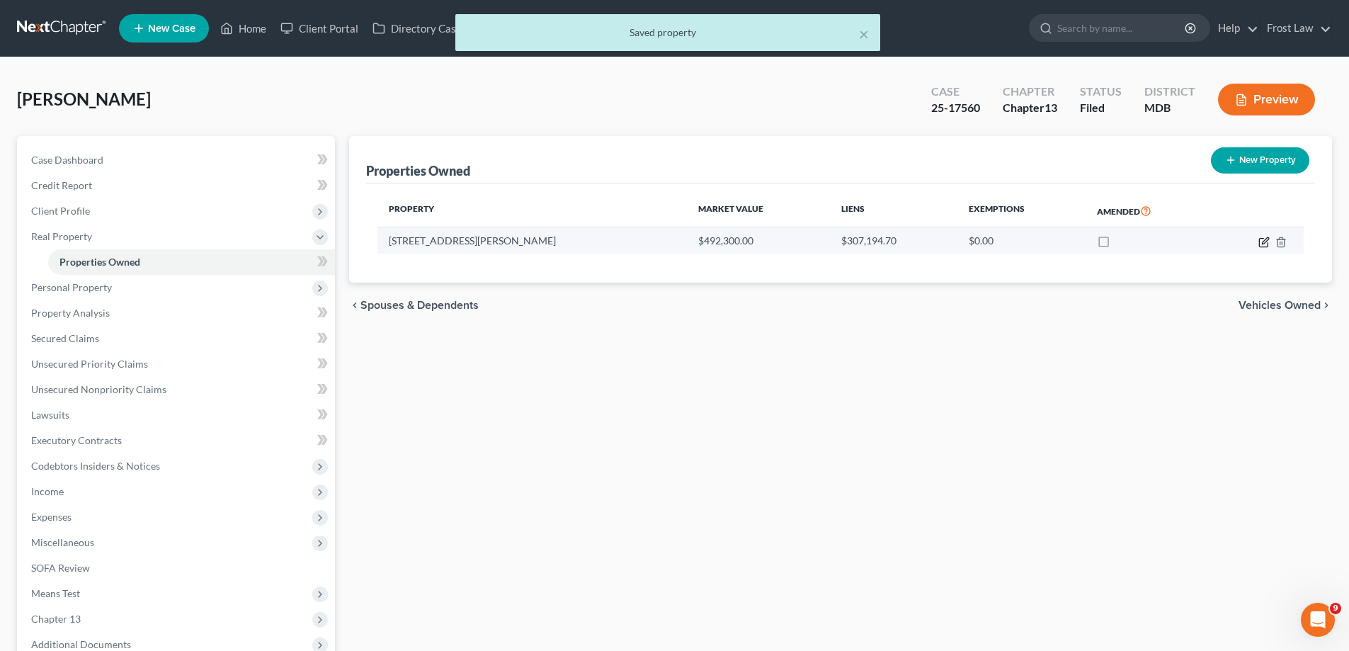
drag, startPoint x: 1265, startPoint y: 241, endPoint x: 1255, endPoint y: 241, distance: 9.9
click at [1264, 241] on icon "button" at bounding box center [1263, 242] width 11 height 11
select select "21"
select select "1"
select select "0"
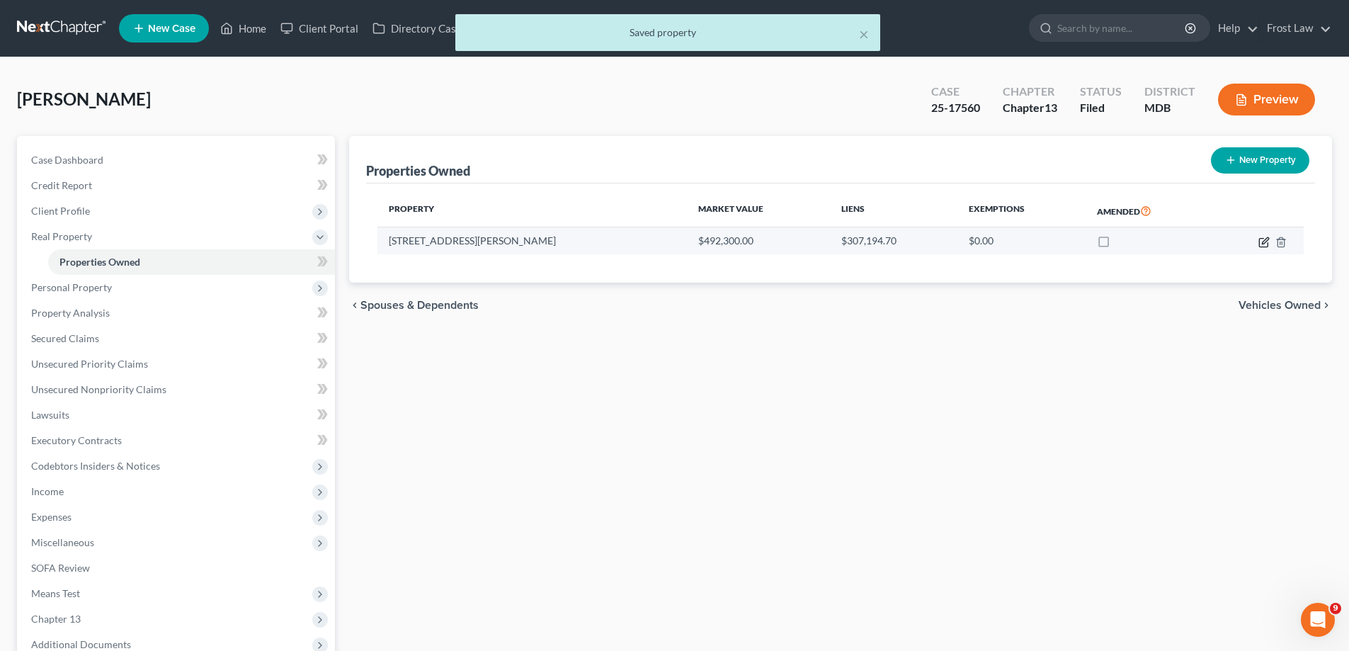
select select "0"
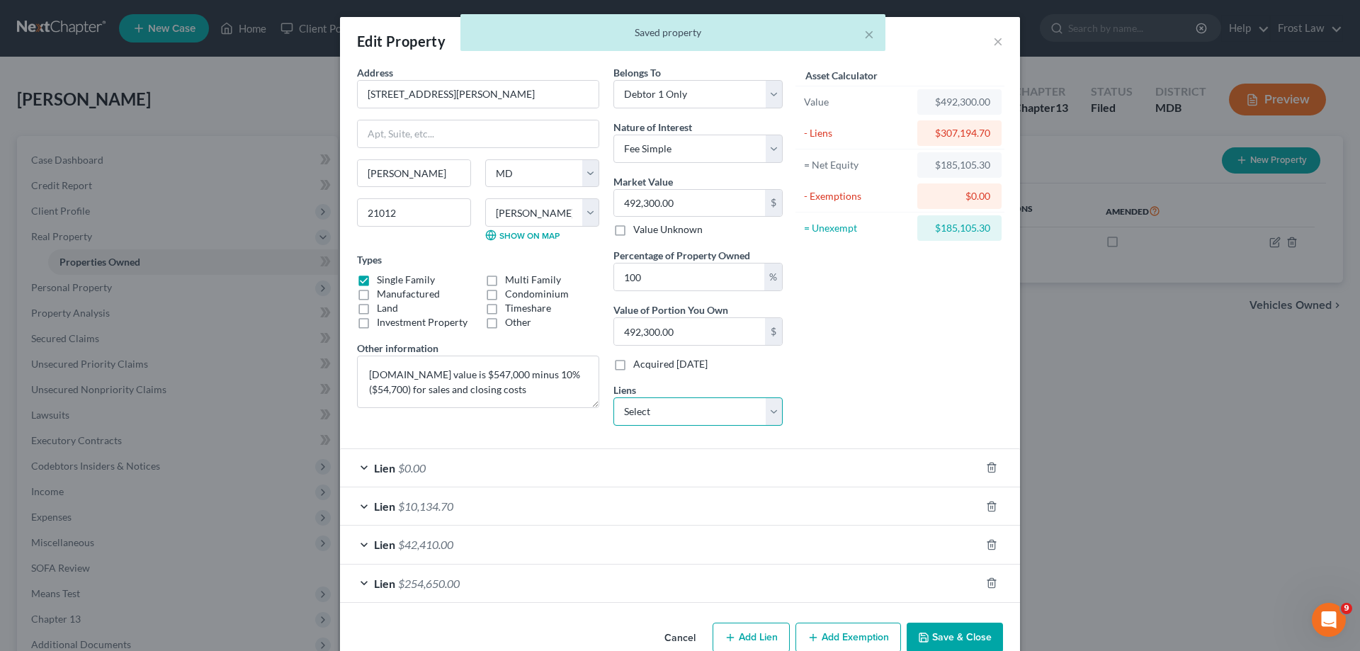
drag, startPoint x: 653, startPoint y: 409, endPoint x: 664, endPoint y: 423, distance: 17.6
click at [653, 409] on select "Select [DEMOGRAPHIC_DATA][PERSON_NAME] - $7,500.00" at bounding box center [697, 411] width 169 height 28
select select "21"
select select "0"
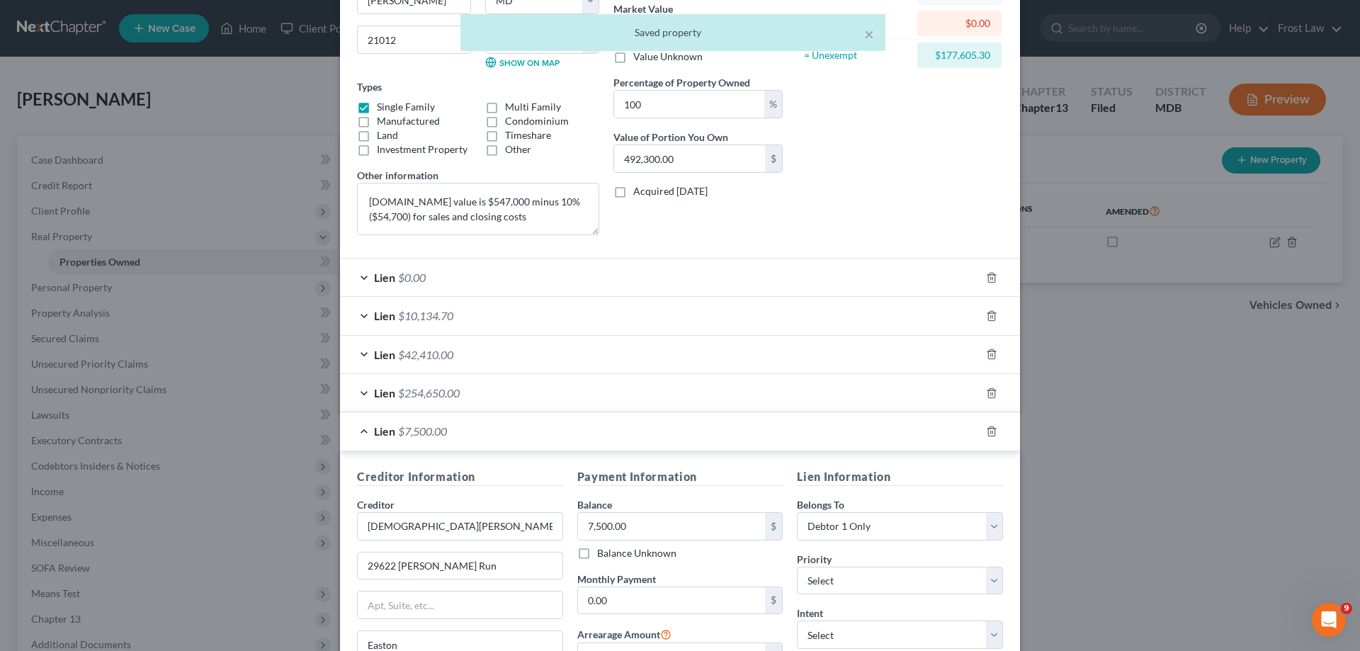
scroll to position [354, 0]
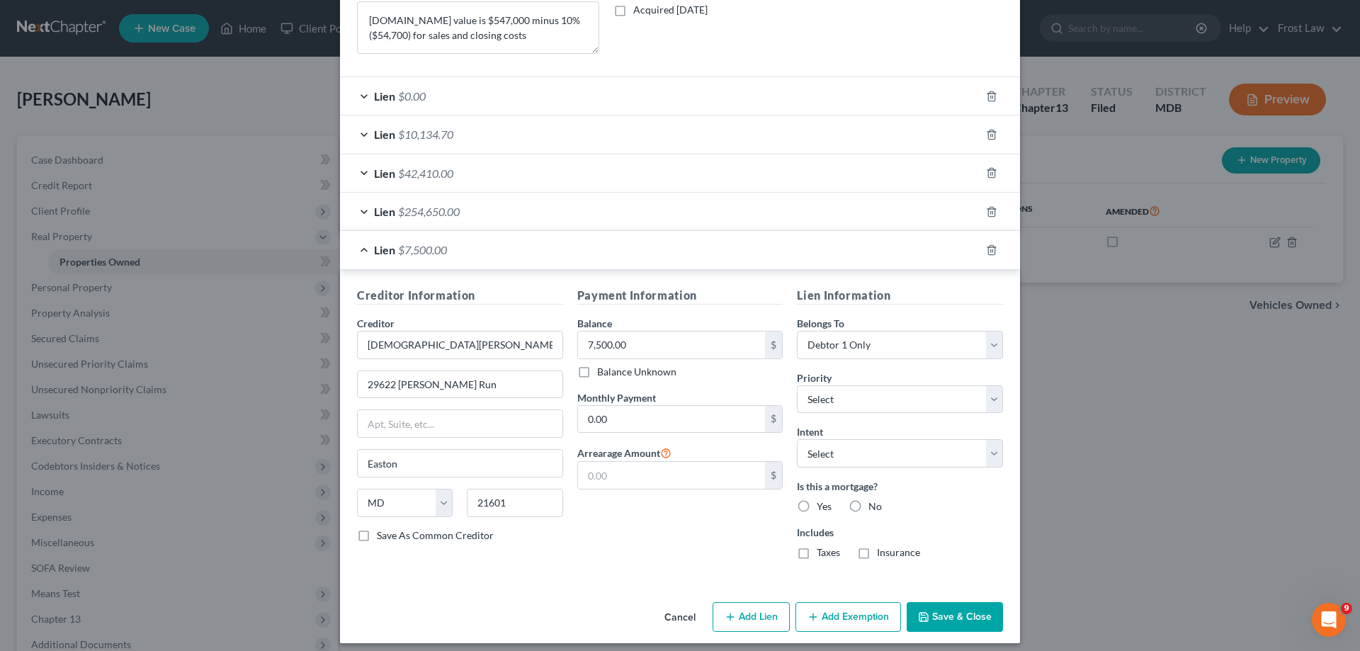
click at [868, 502] on label "No" at bounding box center [874, 506] width 13 height 14
click at [874, 502] on input "No" at bounding box center [878, 503] width 9 height 9
radio input "true"
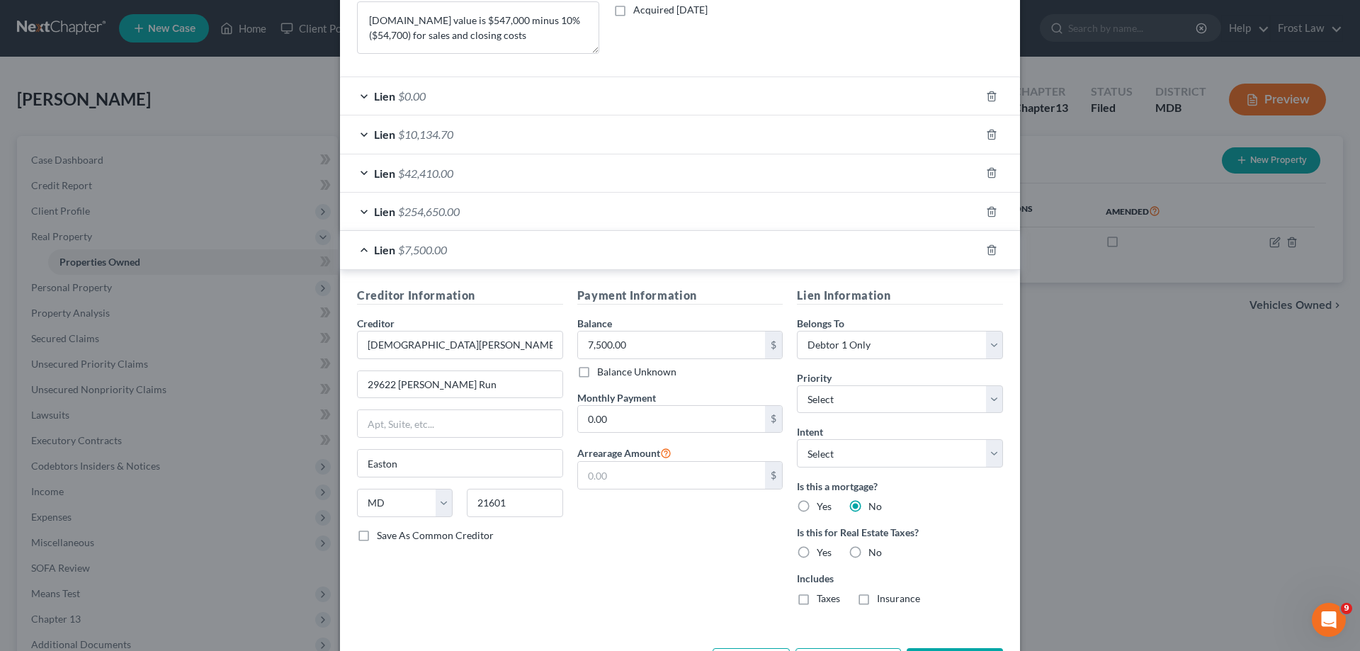
click at [868, 548] on label "No" at bounding box center [874, 552] width 13 height 14
click at [874, 548] on input "No" at bounding box center [878, 549] width 9 height 9
radio input "true"
click at [868, 598] on label "No" at bounding box center [874, 598] width 13 height 14
click at [874, 598] on input "No" at bounding box center [878, 595] width 9 height 9
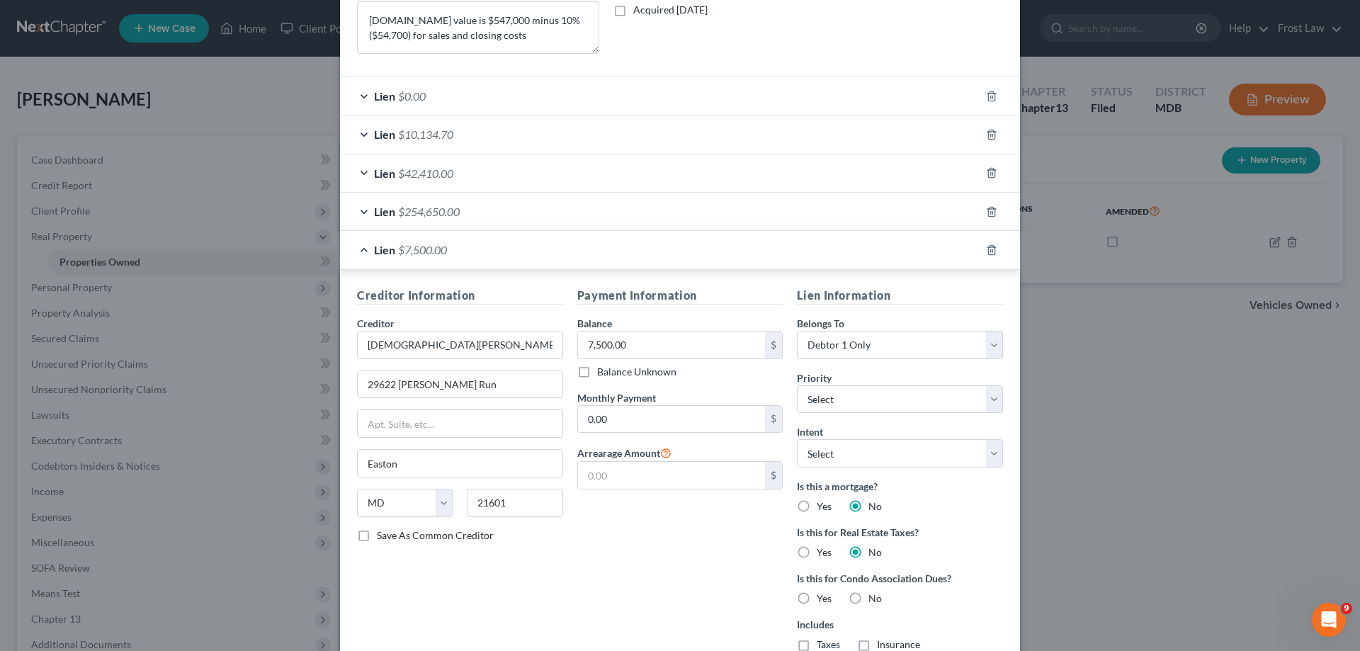
radio input "true"
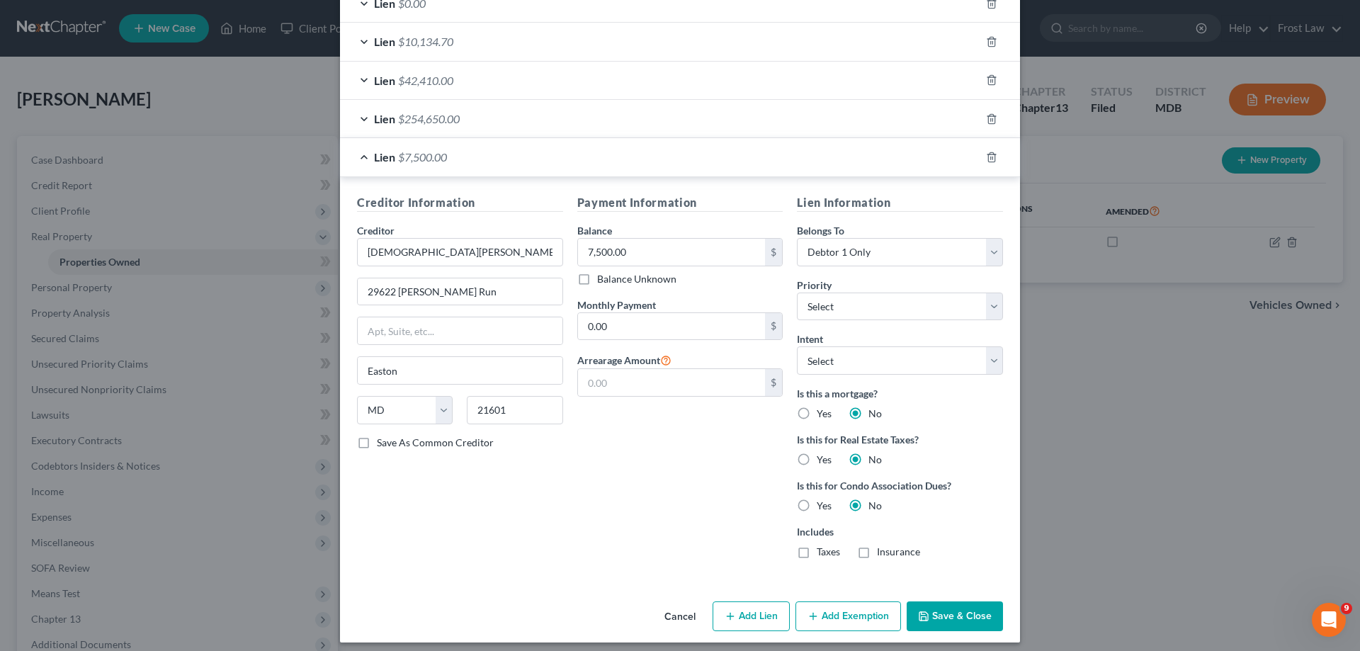
scroll to position [455, 0]
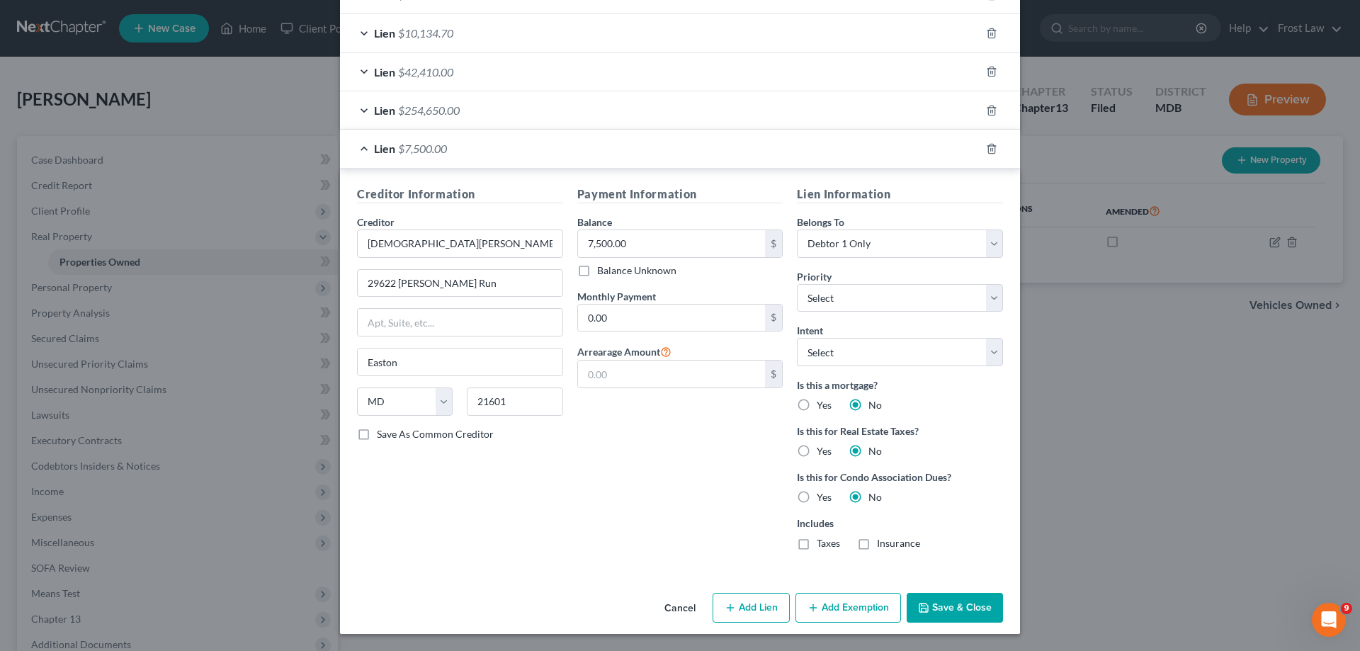
click at [952, 614] on button "Save & Close" at bounding box center [954, 608] width 96 height 30
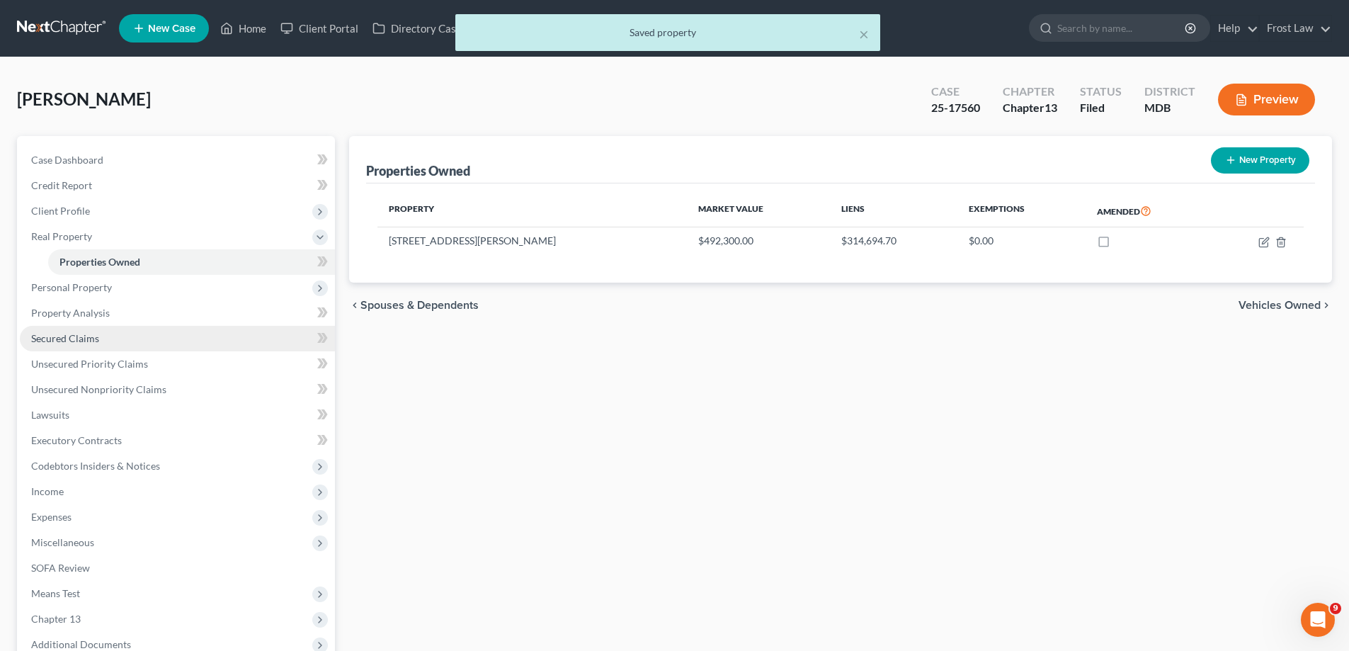
click at [116, 338] on link "Secured Claims" at bounding box center [177, 338] width 315 height 25
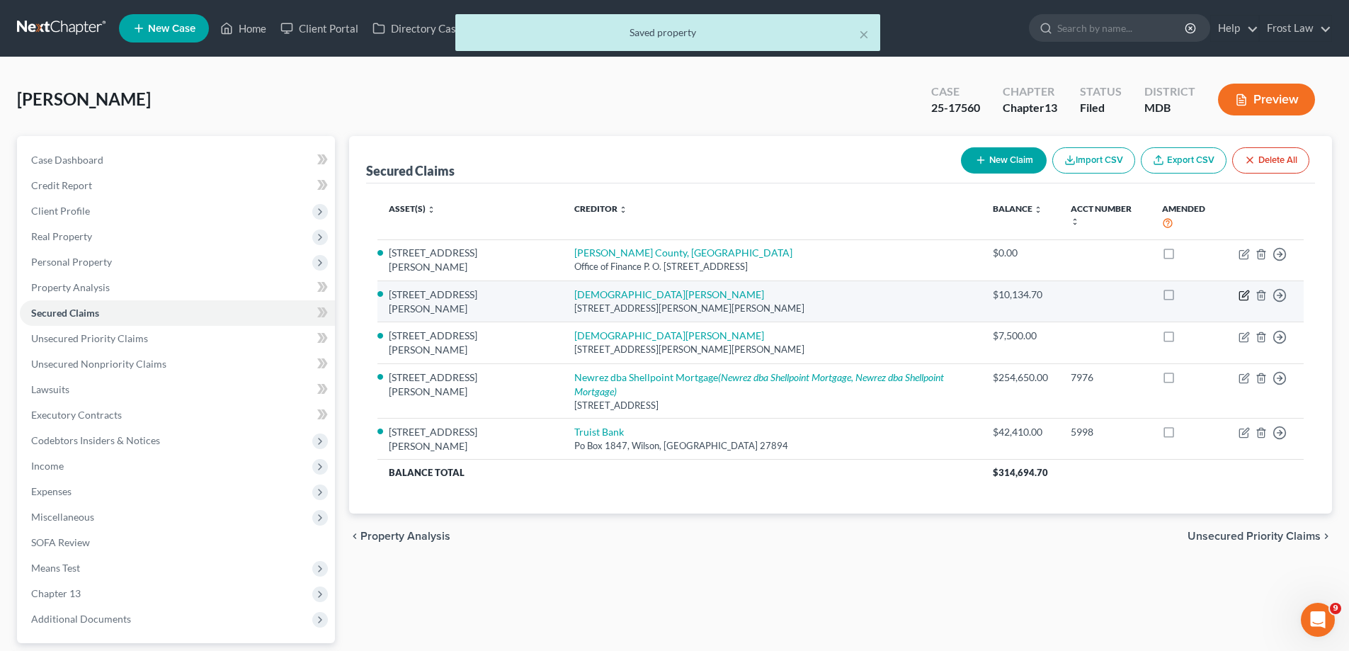
click at [1240, 292] on icon "button" at bounding box center [1243, 296] width 8 height 8
select select "21"
select select "5"
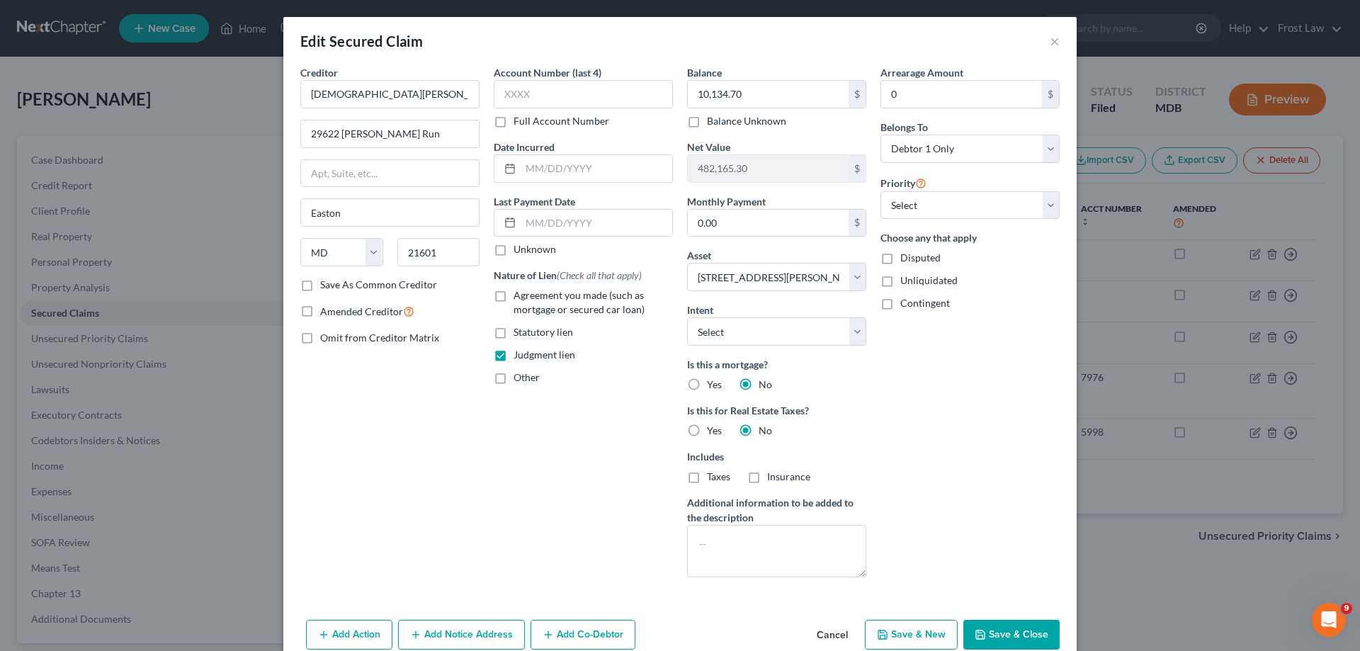
click at [513, 377] on label "Other" at bounding box center [526, 377] width 26 height 14
click at [519, 377] on input "Other" at bounding box center [523, 374] width 9 height 9
click at [534, 406] on input "text" at bounding box center [583, 410] width 178 height 27
drag, startPoint x: 1010, startPoint y: 637, endPoint x: 1001, endPoint y: 625, distance: 14.7
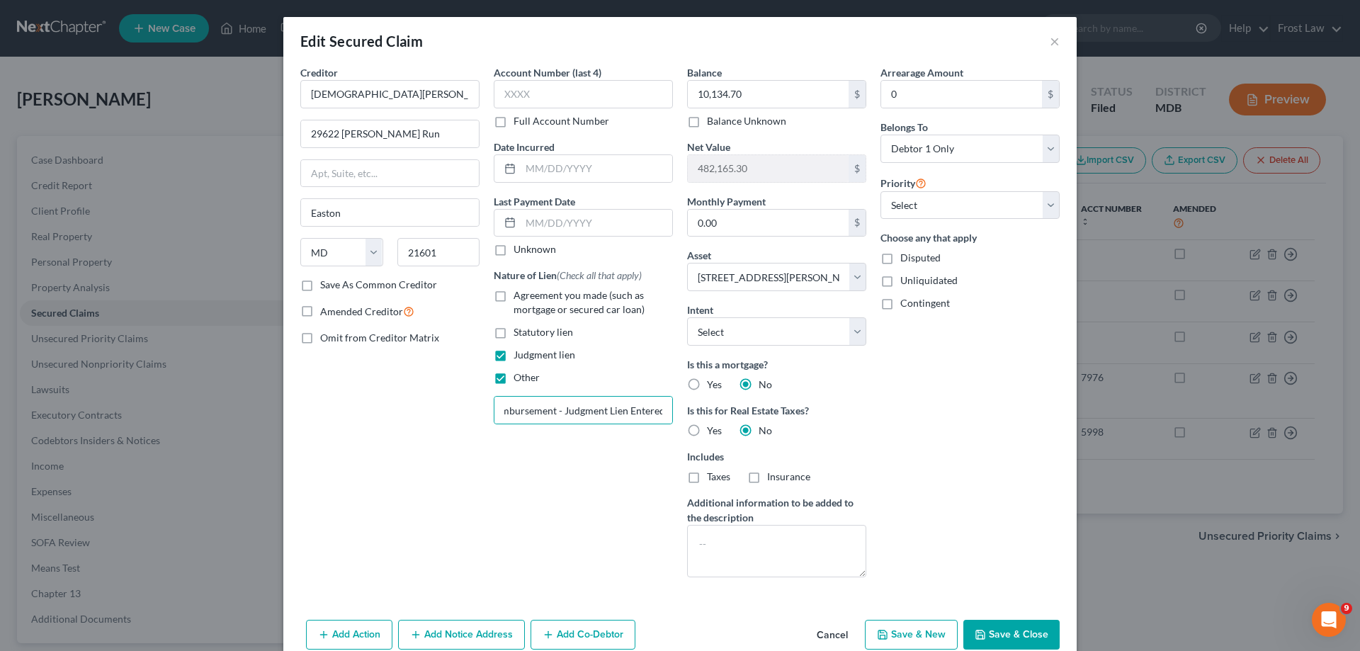
click at [1009, 637] on button "Save & Close" at bounding box center [1011, 635] width 96 height 30
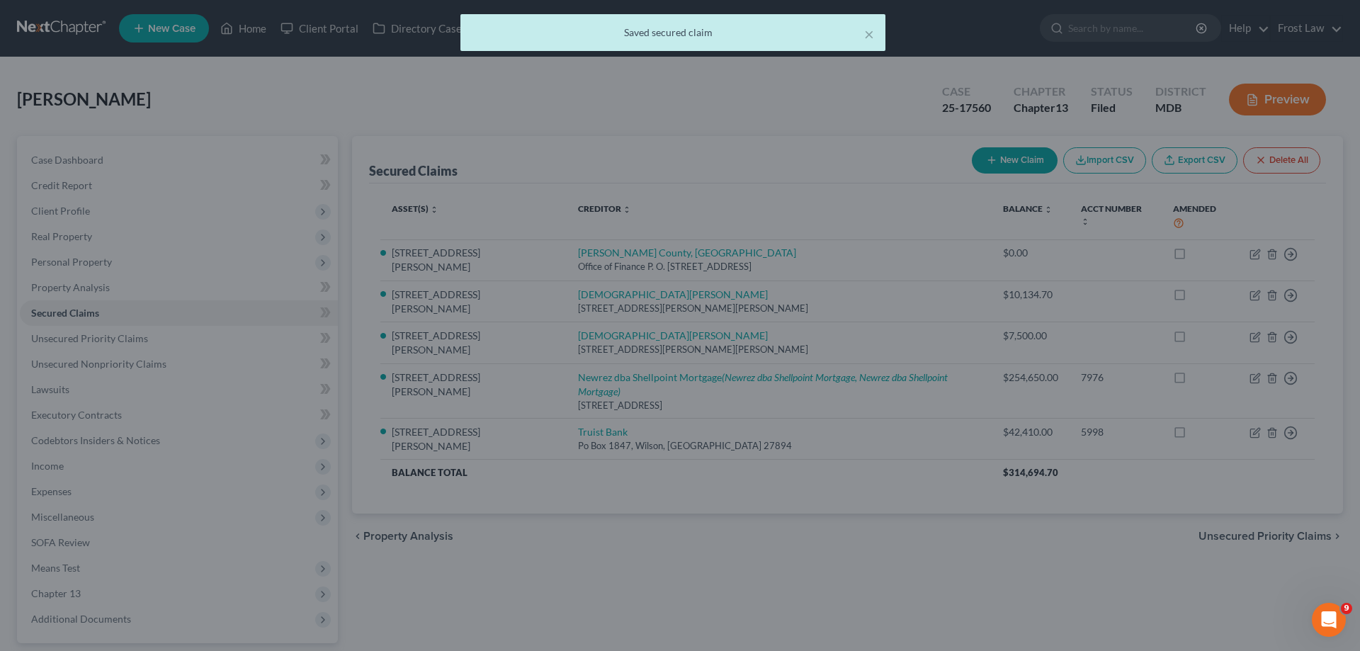
scroll to position [0, 0]
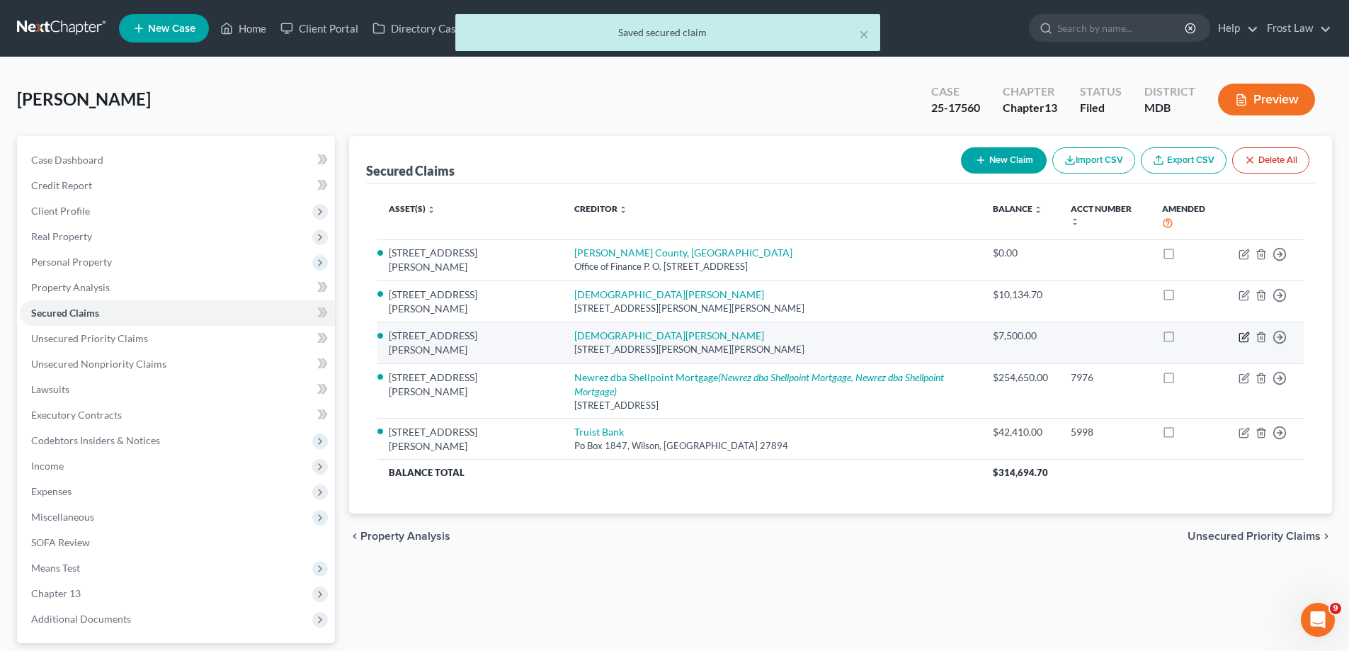
click at [1241, 331] on icon "button" at bounding box center [1243, 336] width 11 height 11
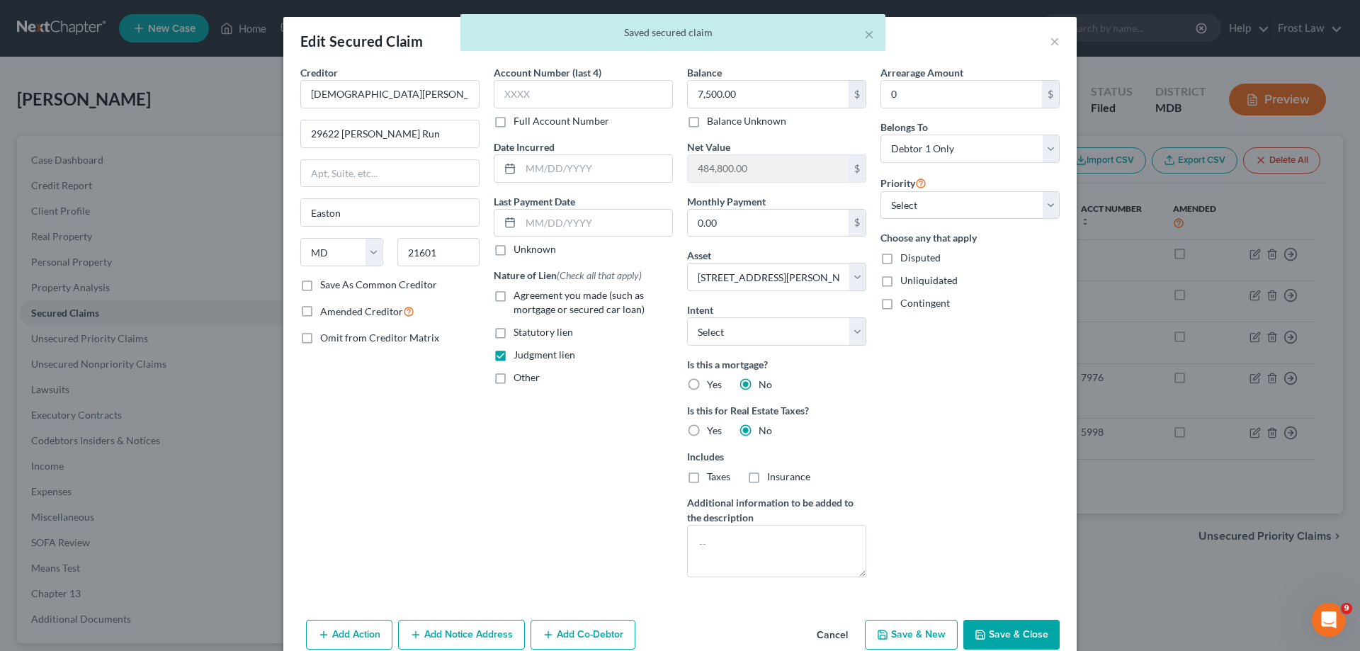
click at [521, 375] on span "Other" at bounding box center [526, 377] width 26 height 12
click at [521, 375] on input "Other" at bounding box center [523, 374] width 9 height 9
click at [535, 411] on input "text" at bounding box center [583, 410] width 178 height 27
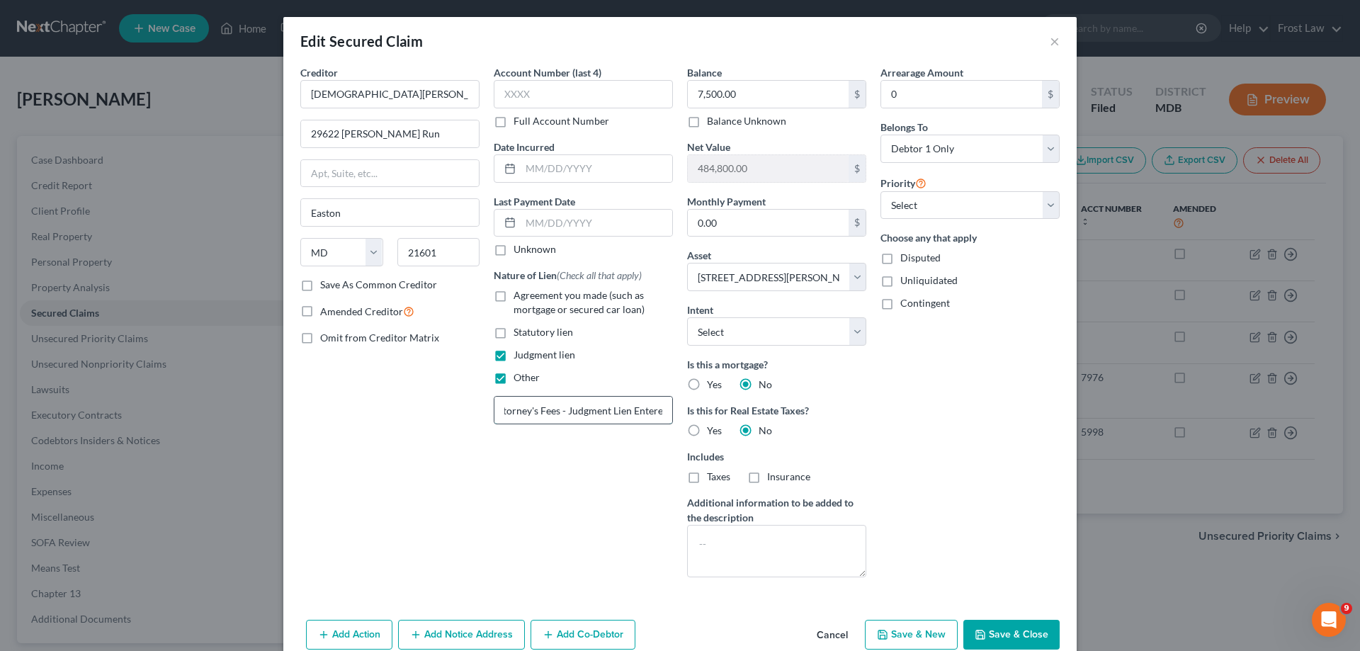
scroll to position [0, 17]
click at [979, 455] on div "Arrearage Amount 0 $ Belongs To * Select Debtor 1 Only Debtor 2 Only Debtor 1 A…" at bounding box center [969, 326] width 193 height 523
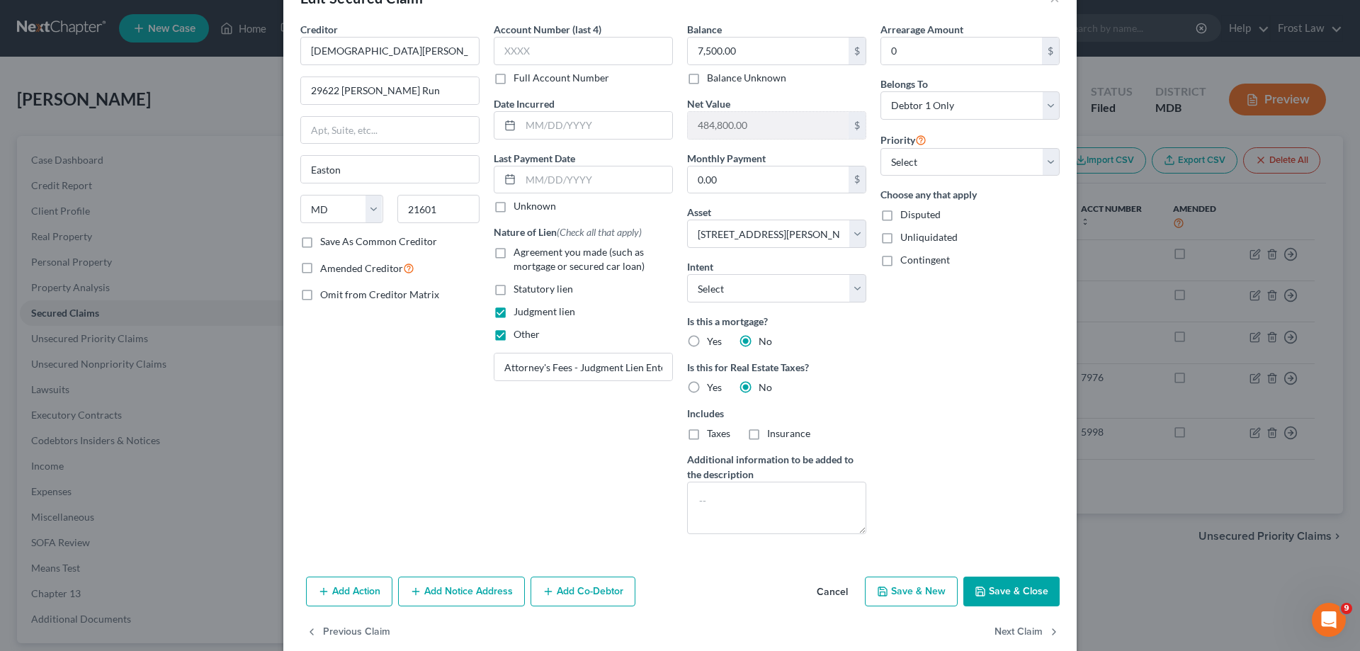
scroll to position [67, 0]
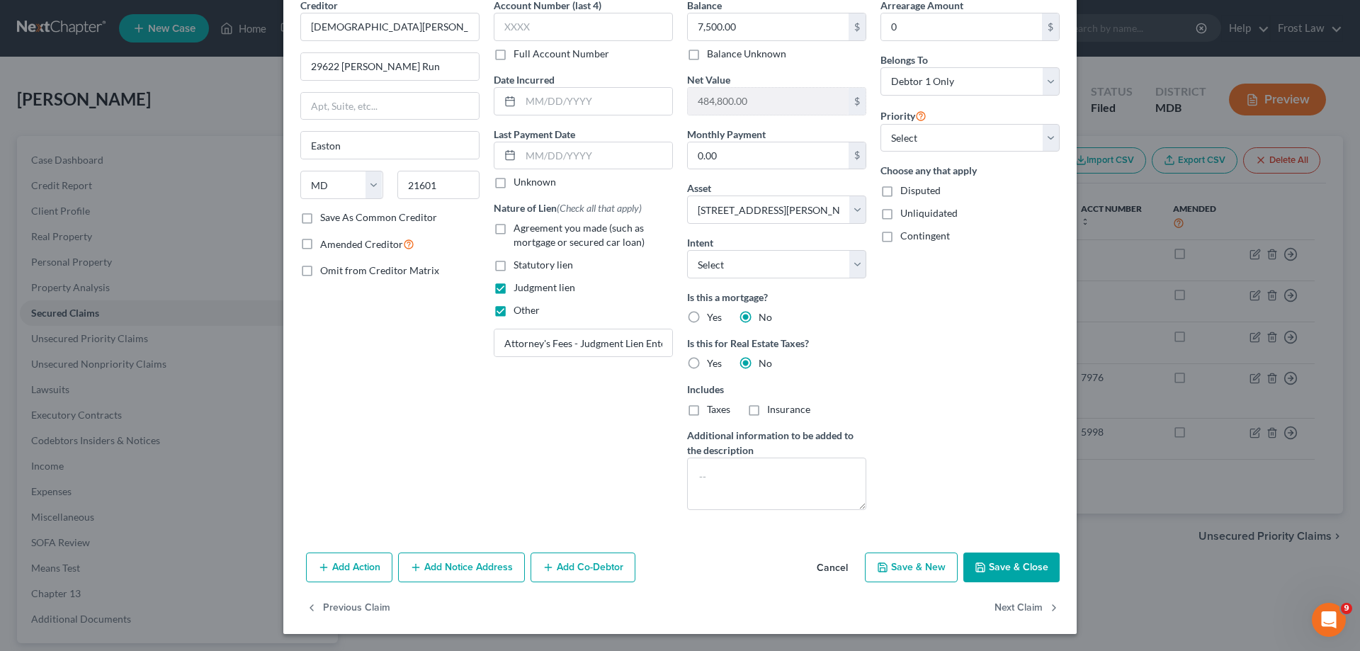
click at [995, 567] on button "Save & Close" at bounding box center [1011, 567] width 96 height 30
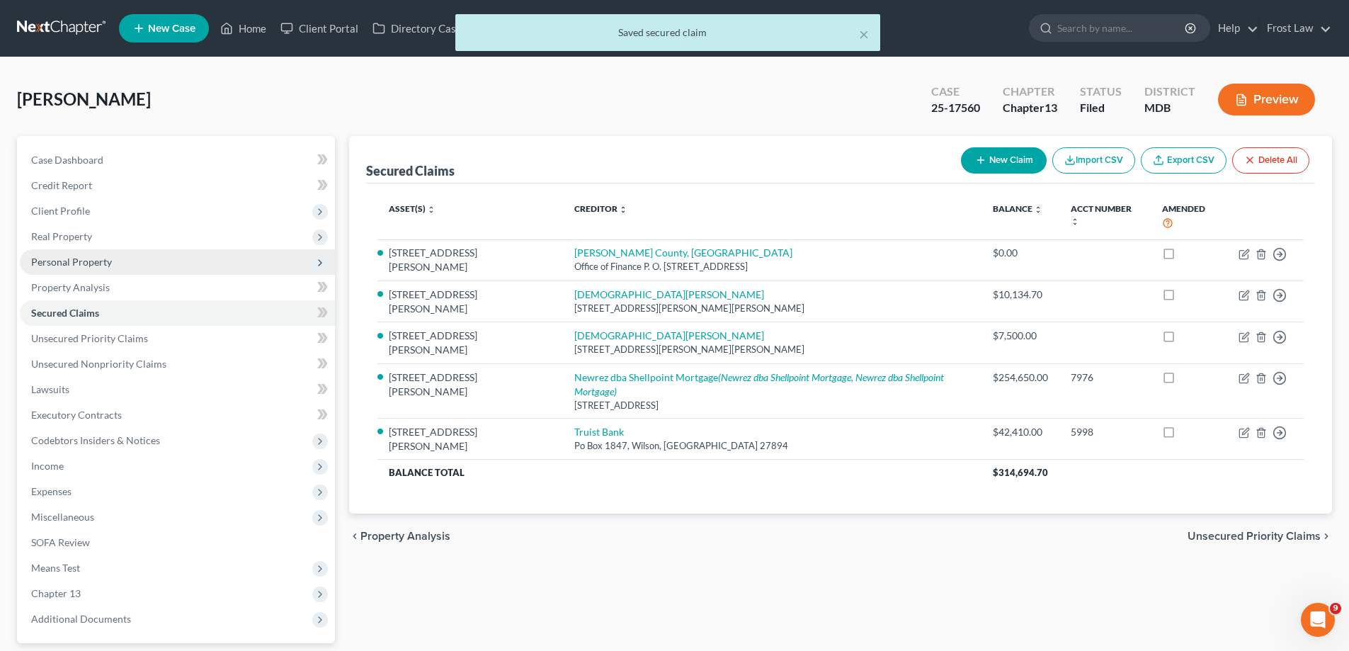
click at [118, 250] on span "Personal Property" at bounding box center [177, 261] width 315 height 25
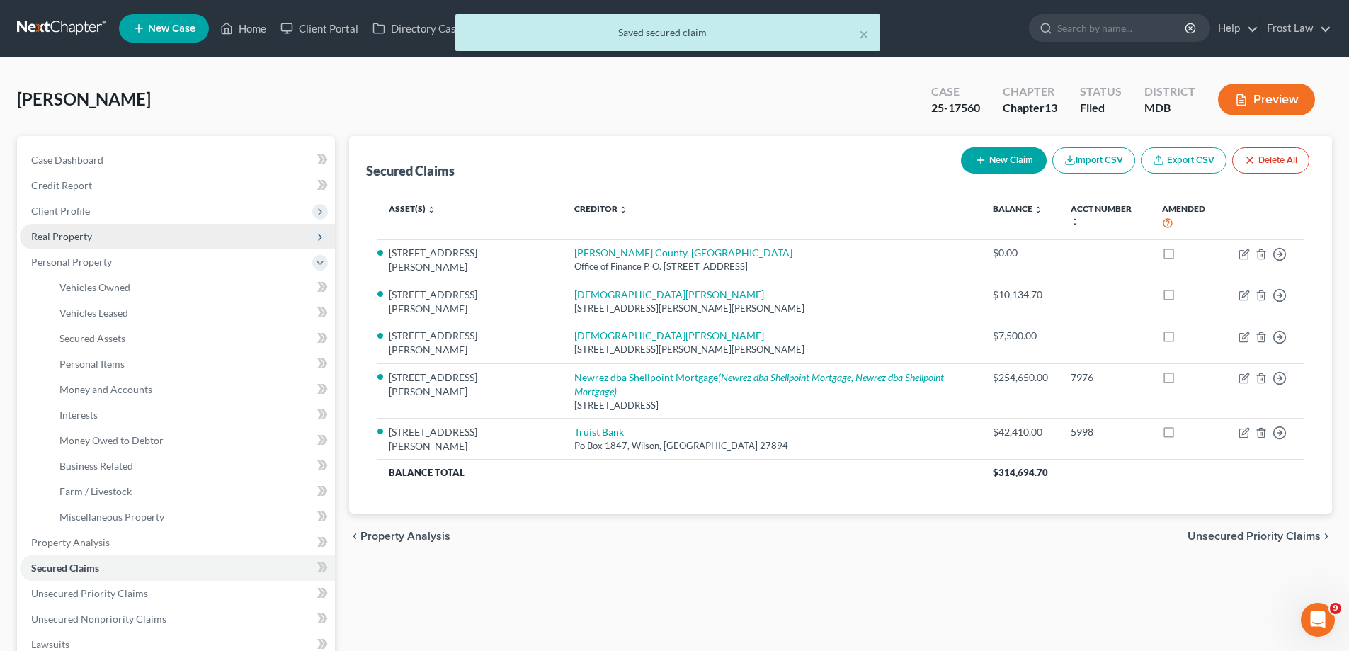
click at [115, 242] on span "Real Property" at bounding box center [177, 236] width 315 height 25
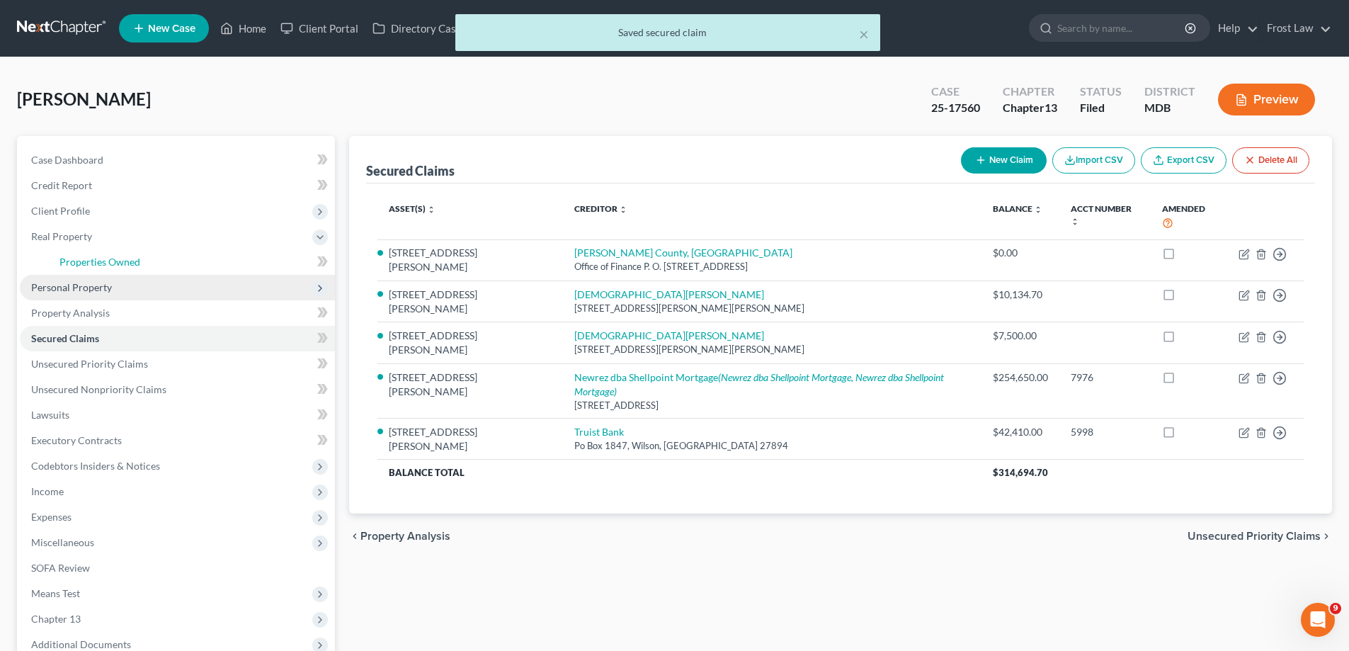
click at [121, 259] on span "Properties Owned" at bounding box center [99, 262] width 81 height 12
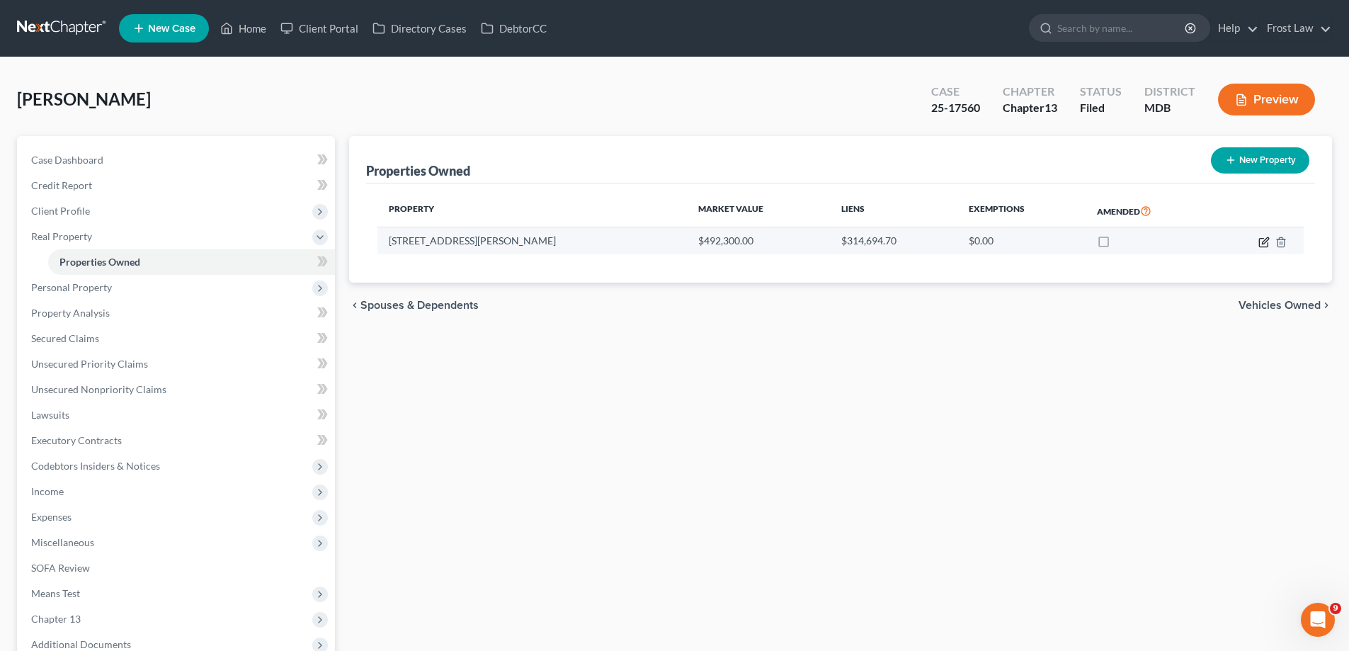
click at [1265, 239] on icon "button" at bounding box center [1265, 240] width 6 height 6
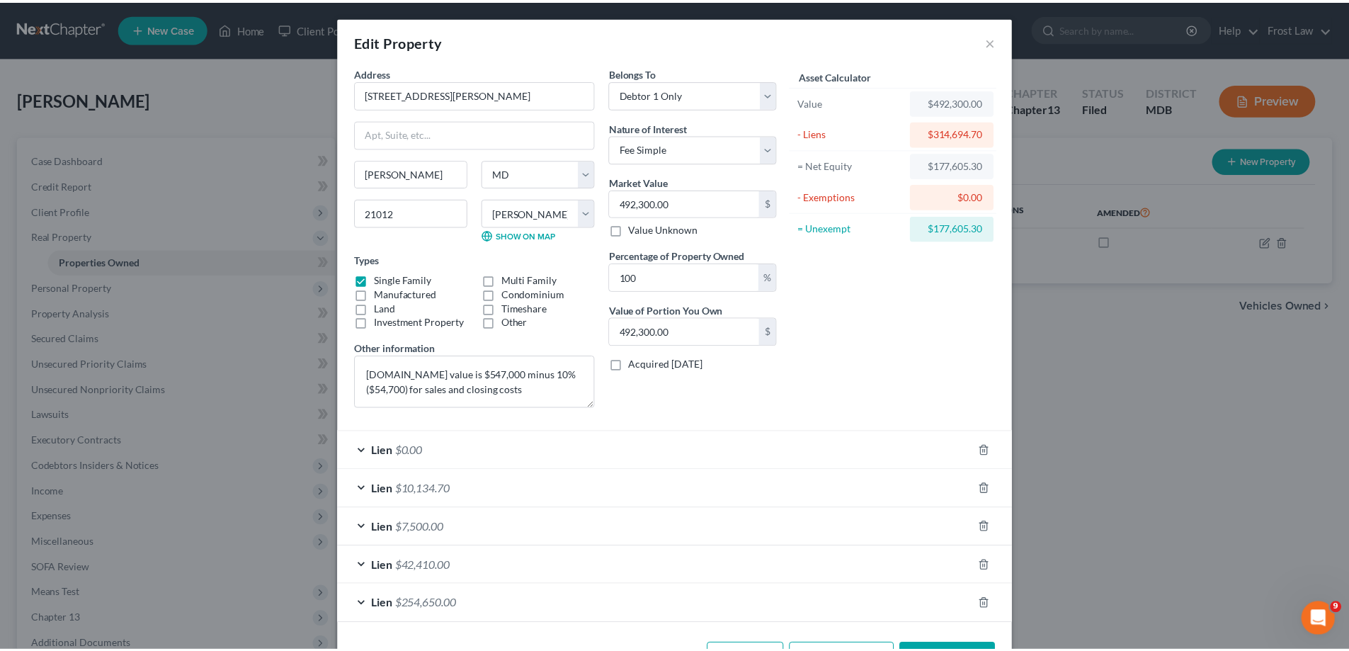
scroll to position [50, 0]
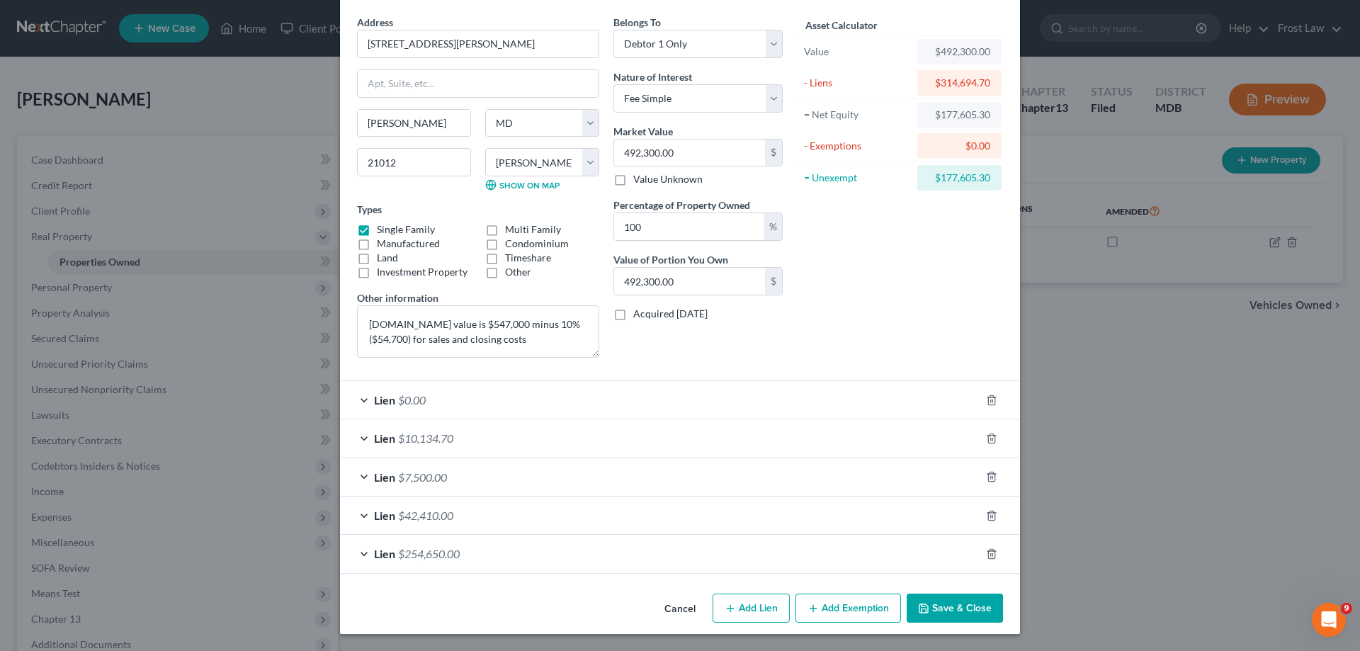
click at [952, 609] on button "Save & Close" at bounding box center [954, 608] width 96 height 30
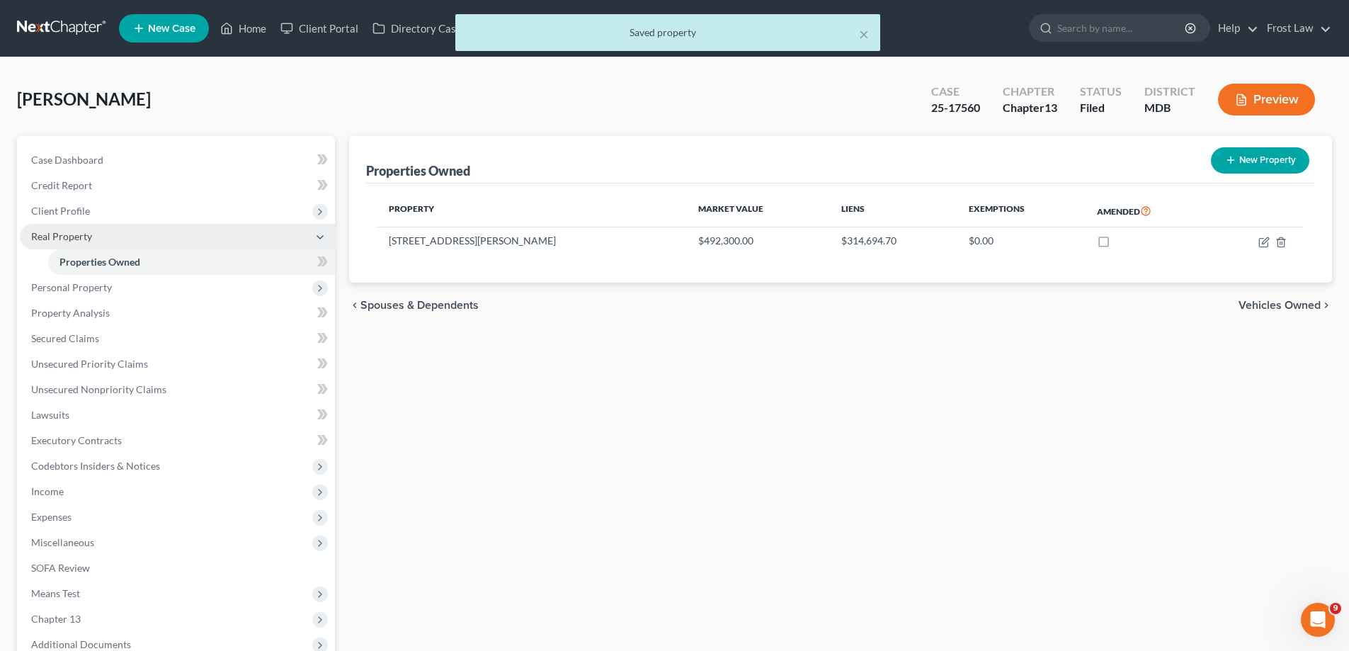
click at [156, 230] on span "Real Property" at bounding box center [177, 236] width 315 height 25
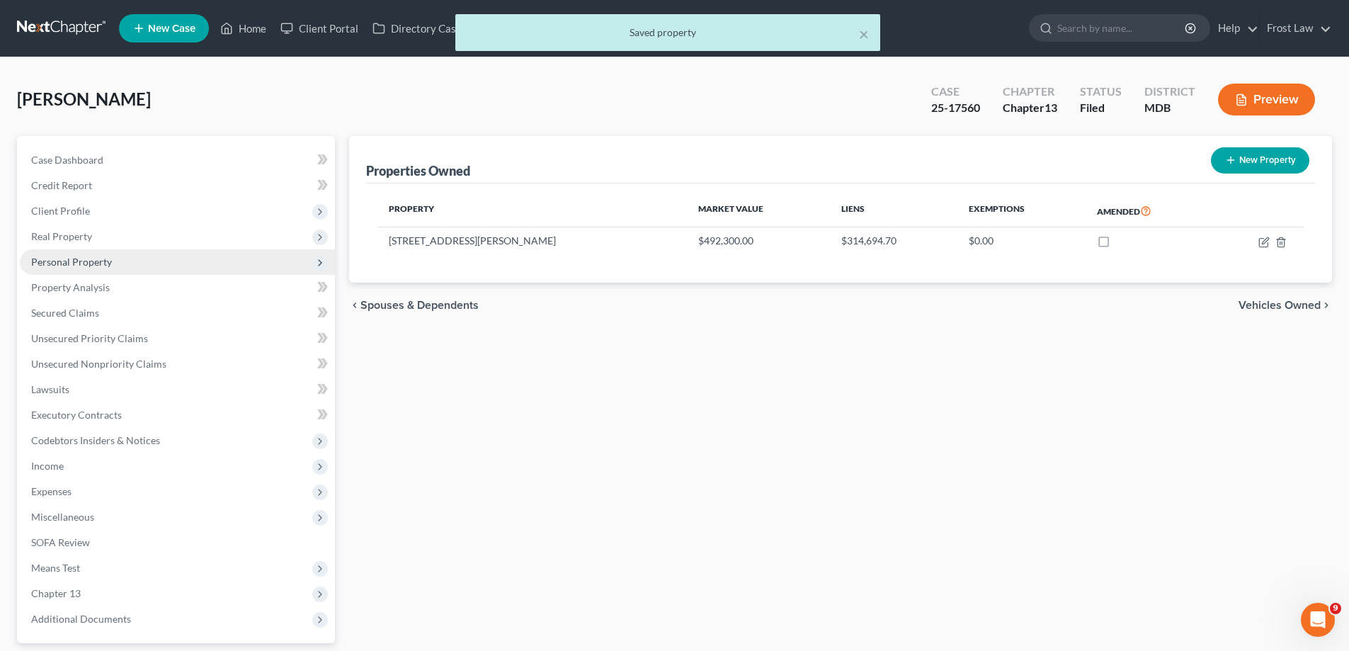
click at [94, 253] on span "Personal Property" at bounding box center [177, 261] width 315 height 25
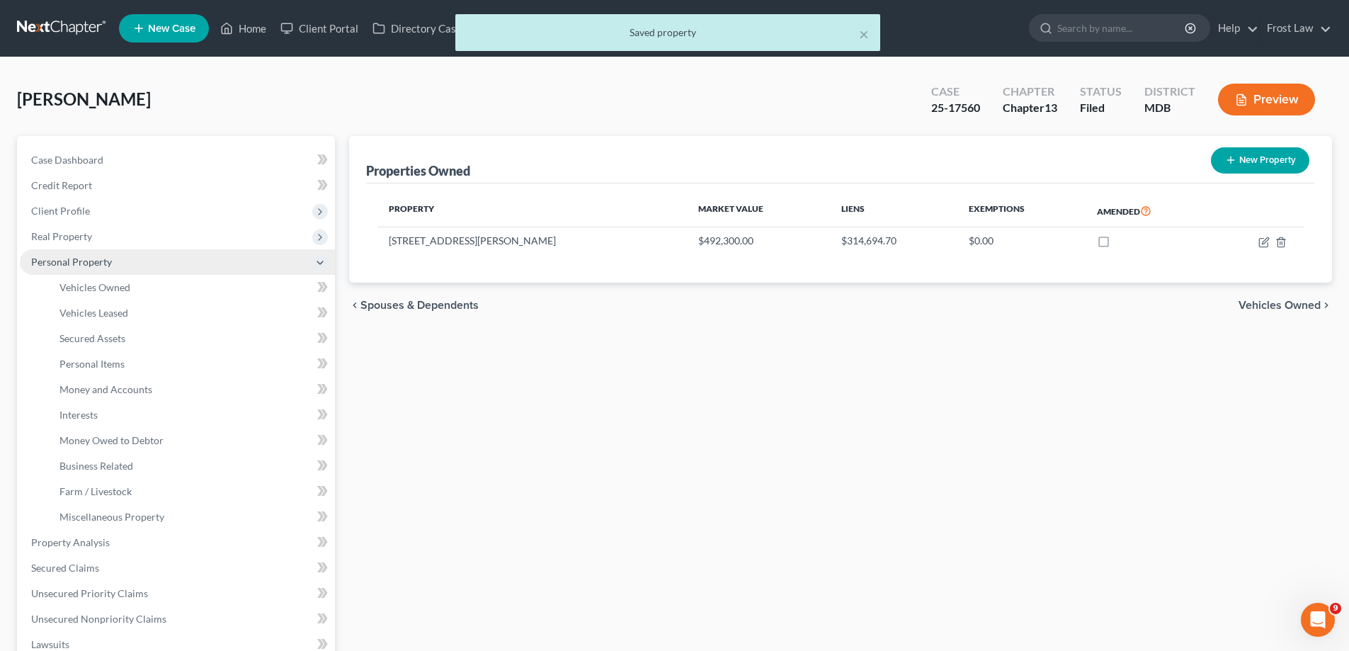
click at [117, 263] on span "Personal Property" at bounding box center [177, 261] width 315 height 25
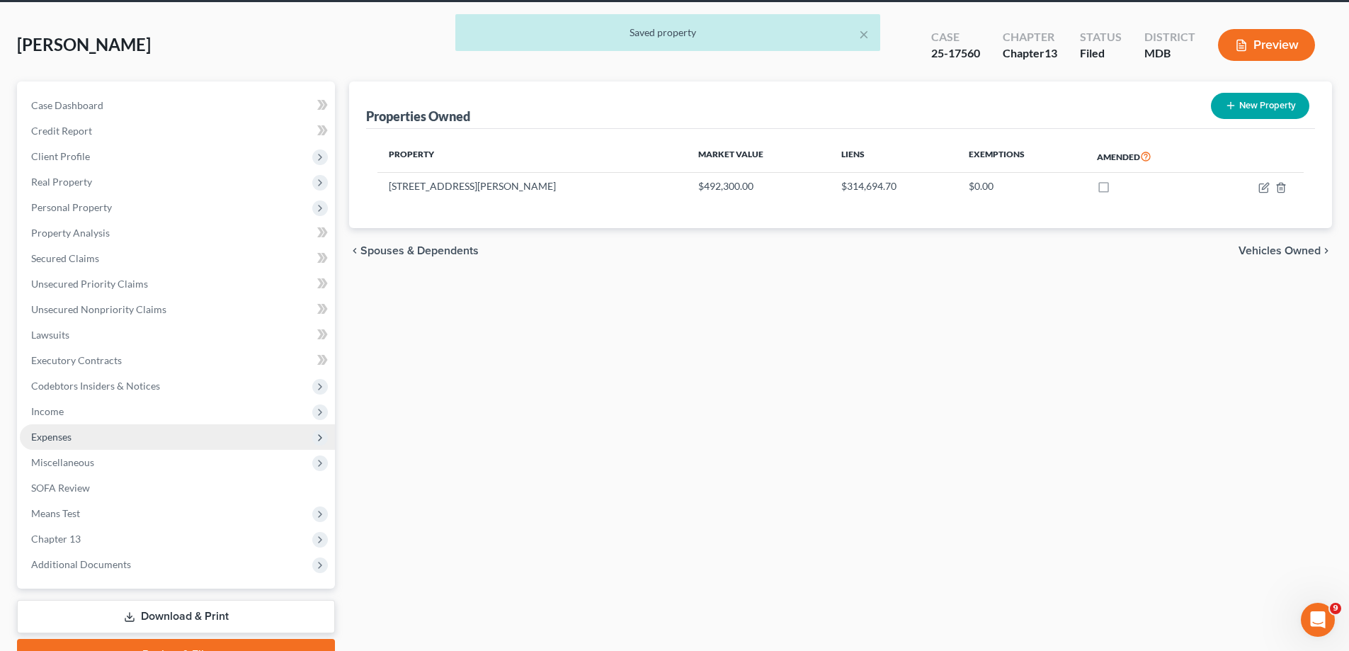
scroll to position [127, 0]
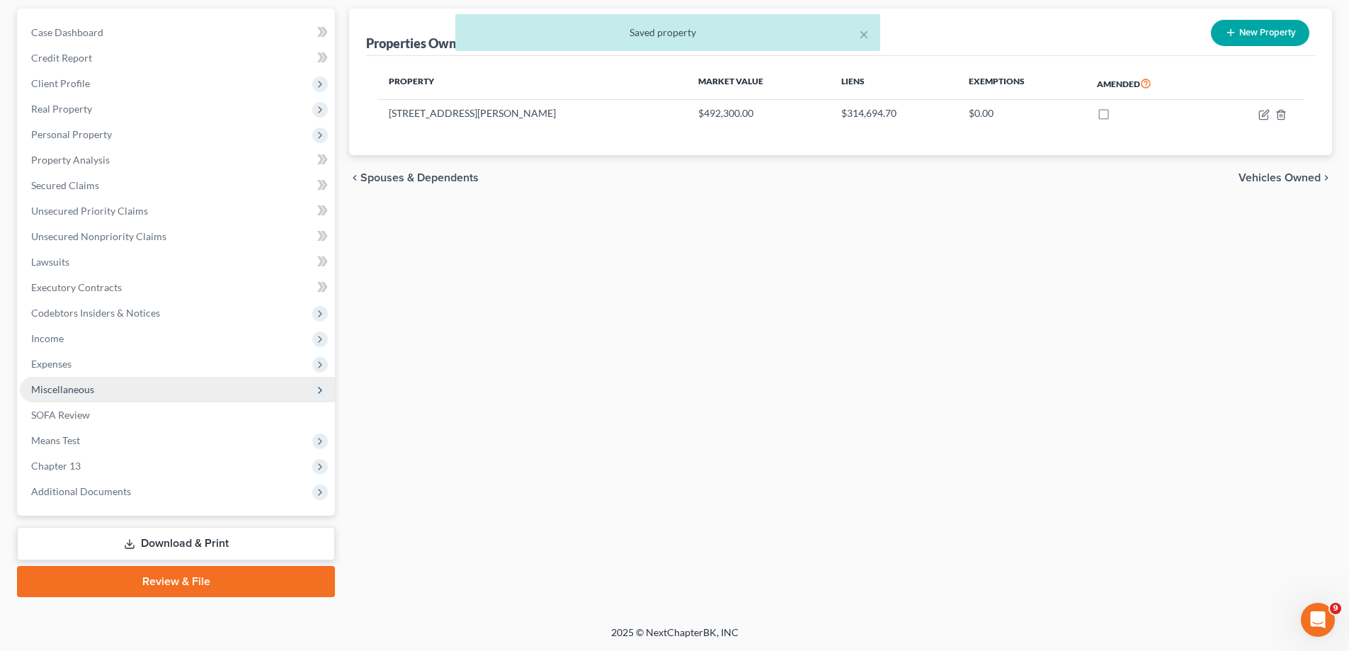
click at [126, 389] on span "Miscellaneous" at bounding box center [177, 389] width 315 height 25
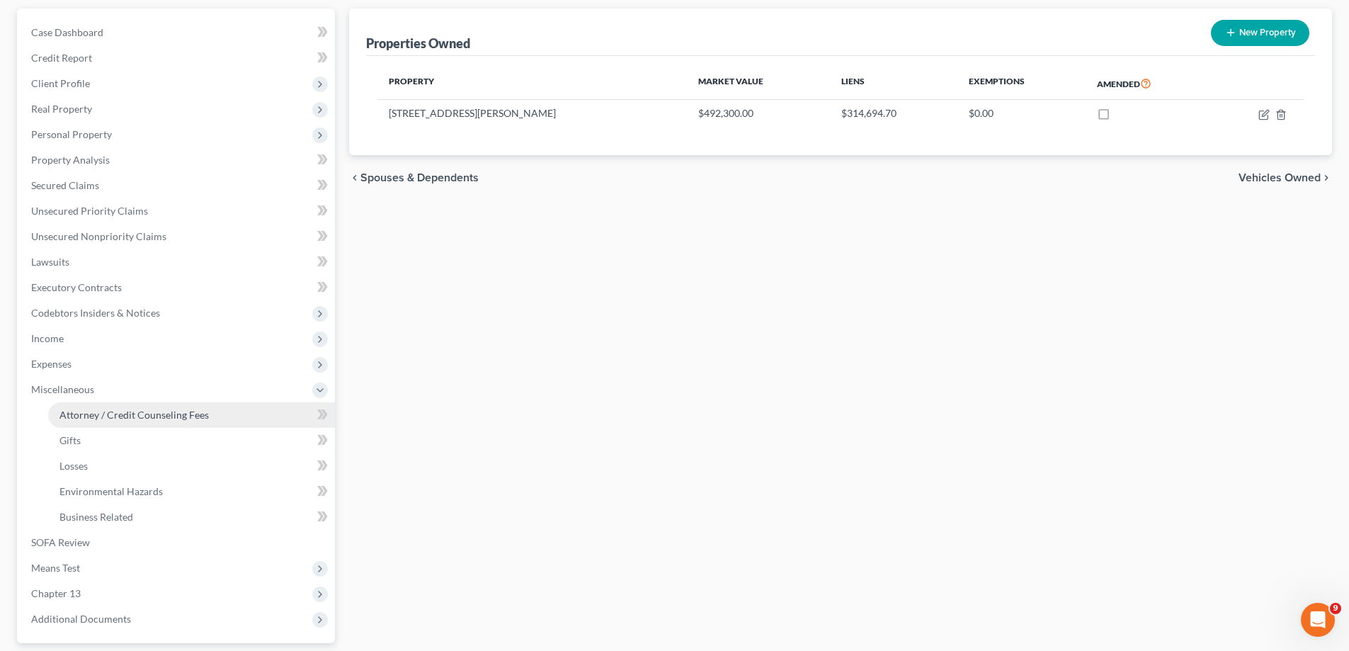
click at [136, 411] on span "Attorney / Credit Counseling Fees" at bounding box center [133, 415] width 149 height 12
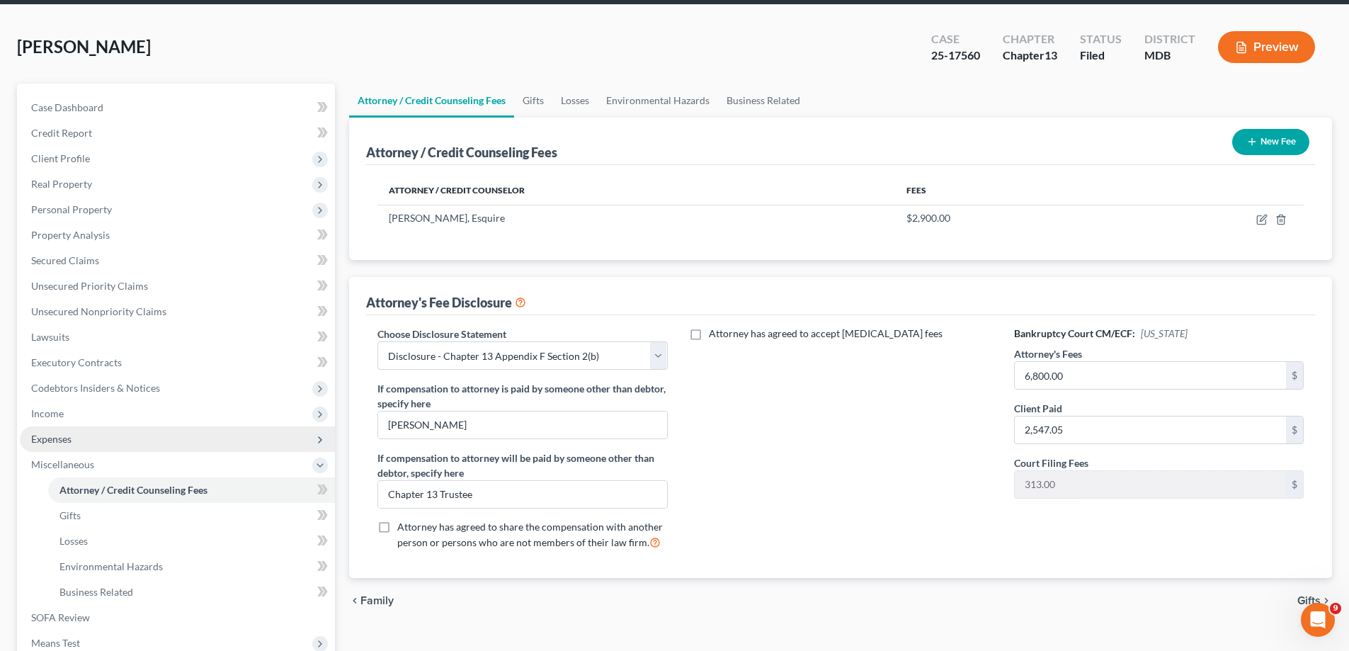
scroll to position [142, 0]
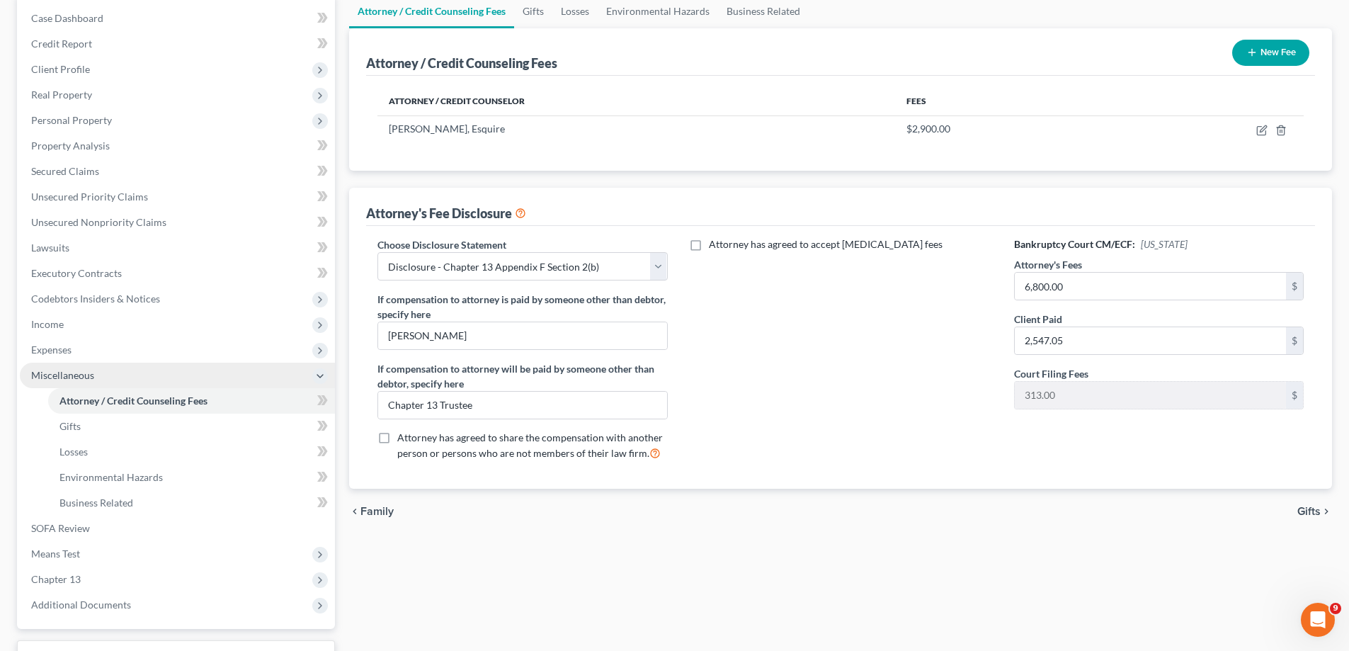
click at [74, 384] on span "Miscellaneous" at bounding box center [177, 375] width 315 height 25
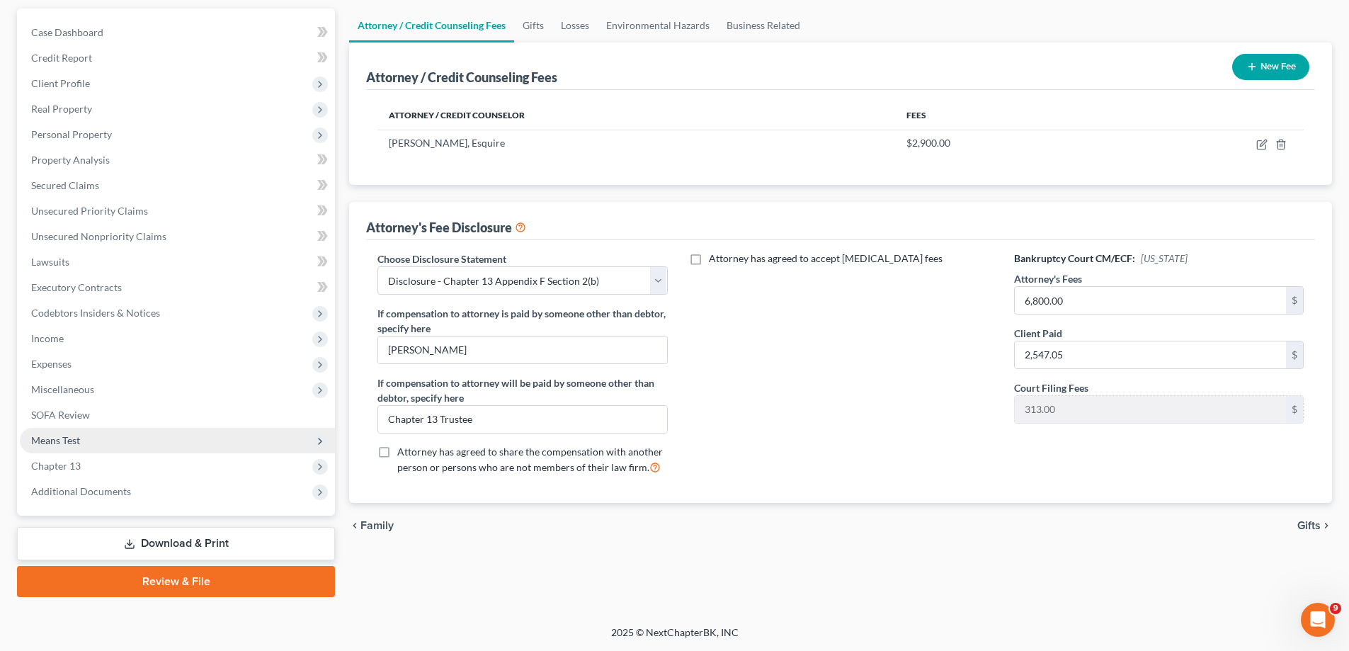
scroll to position [127, 0]
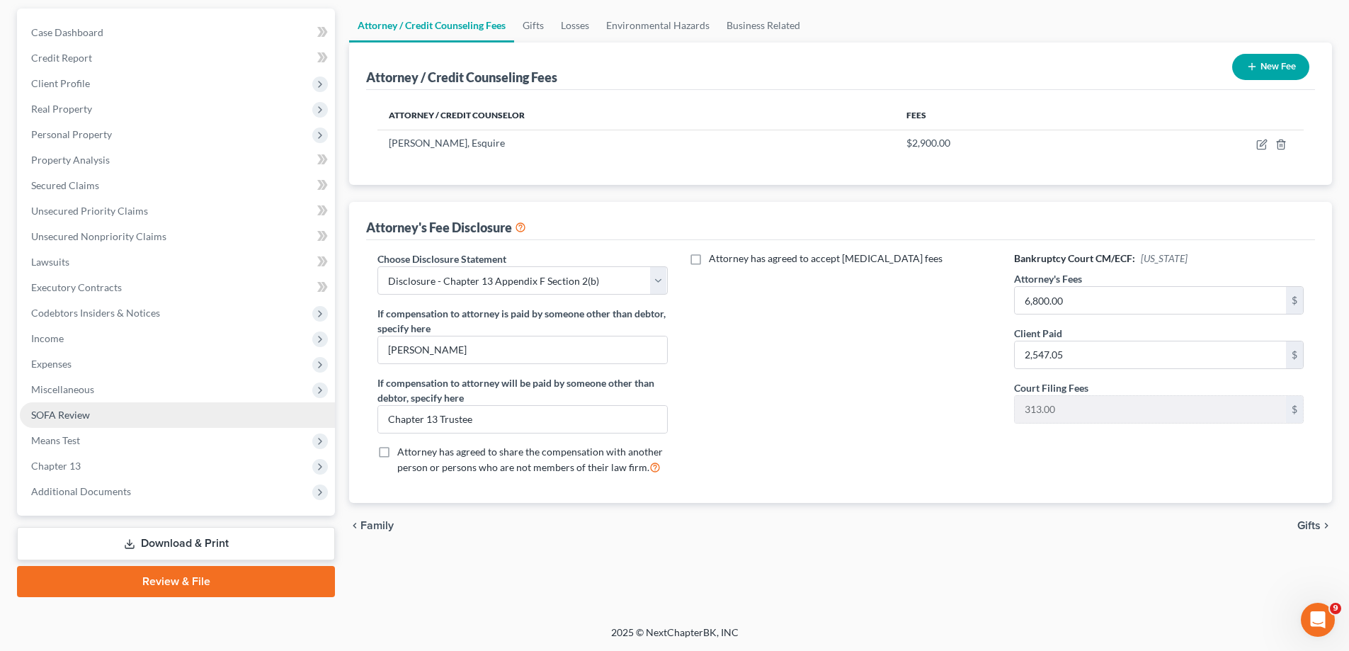
click at [96, 423] on link "SOFA Review" at bounding box center [177, 414] width 315 height 25
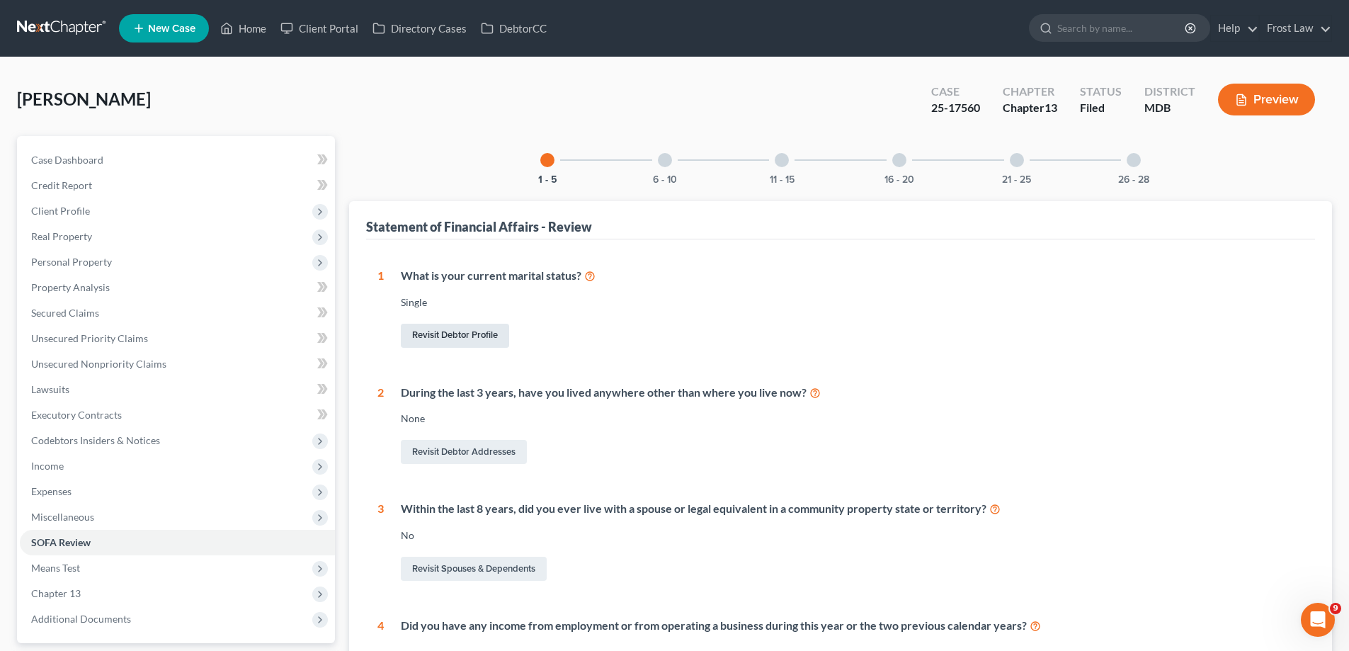
click at [461, 336] on link "Revisit Debtor Profile" at bounding box center [455, 336] width 108 height 24
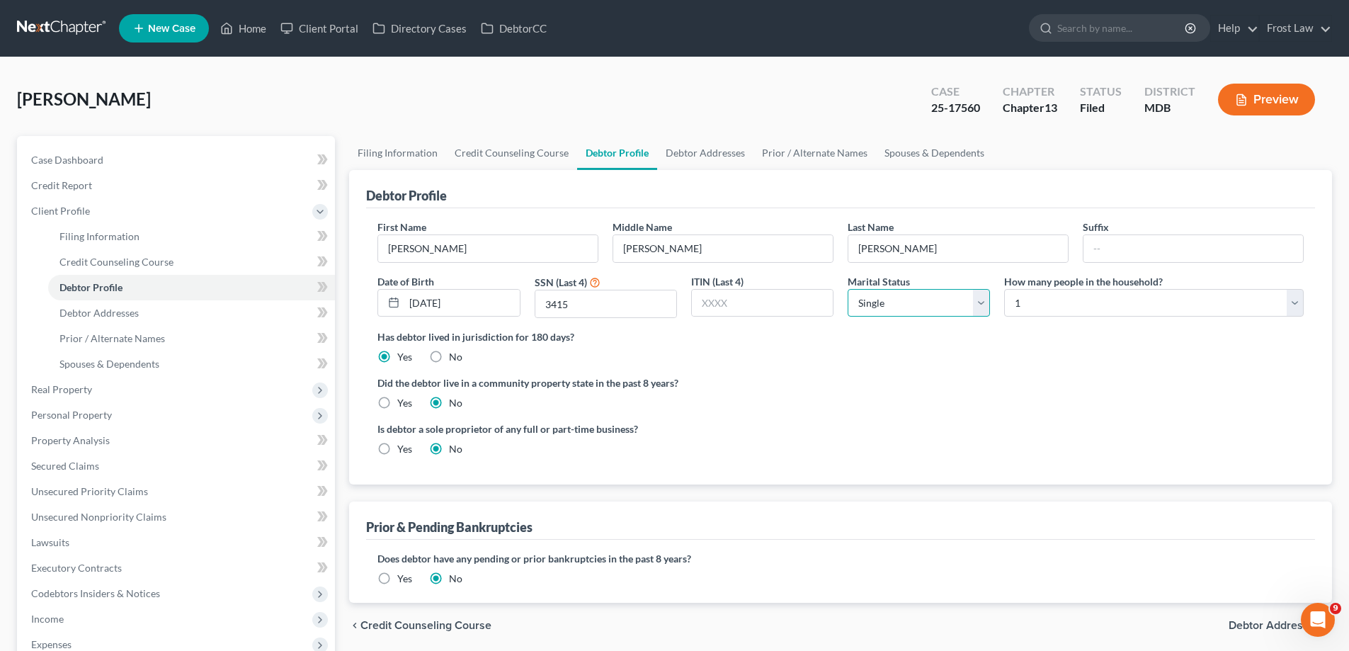
click at [907, 313] on select "Select Single Married Separated Divorced Widowed" at bounding box center [919, 303] width 142 height 28
click at [848, 289] on select "Select Single Married Separated Divorced Widowed" at bounding box center [919, 303] width 142 height 28
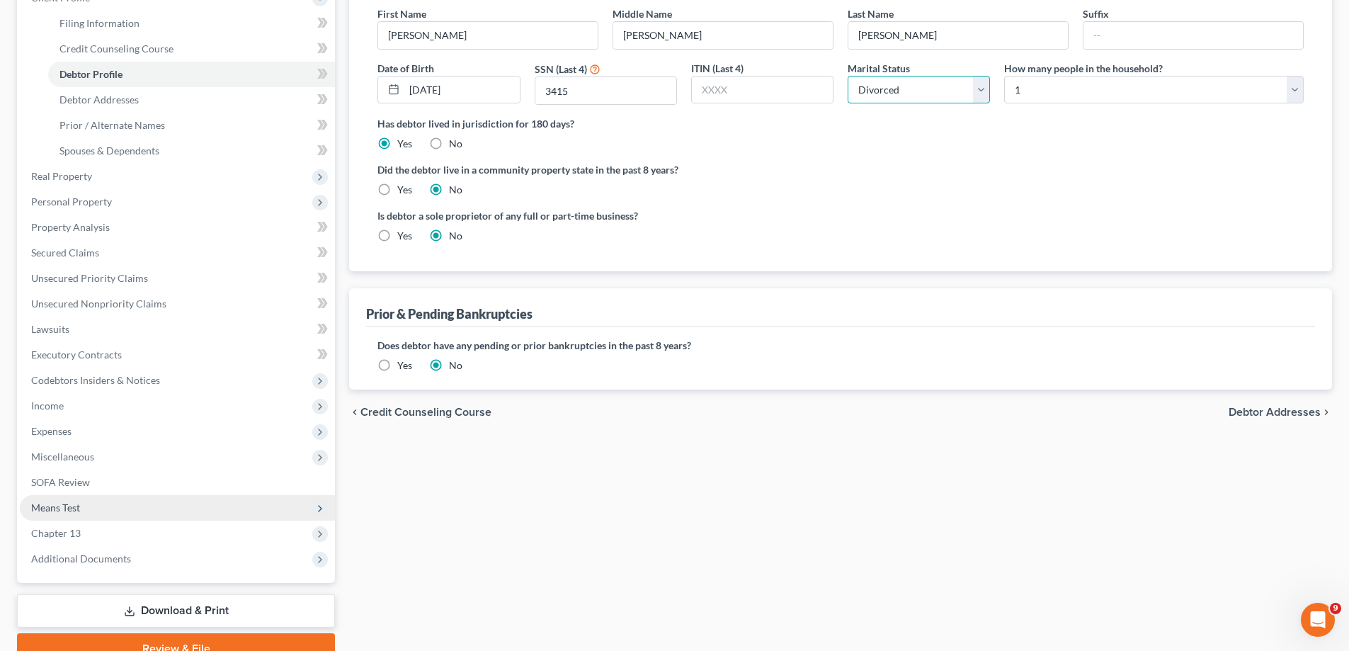
scroll to position [280, 0]
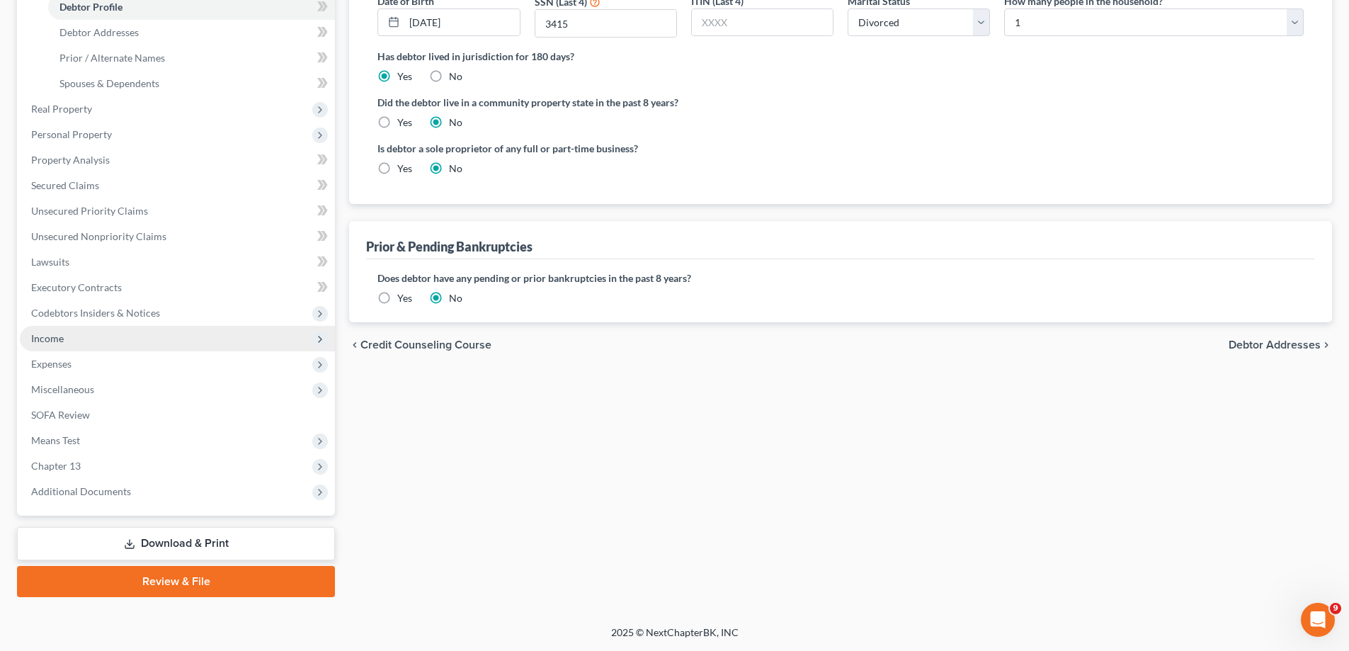
click at [132, 349] on span "Income" at bounding box center [177, 338] width 315 height 25
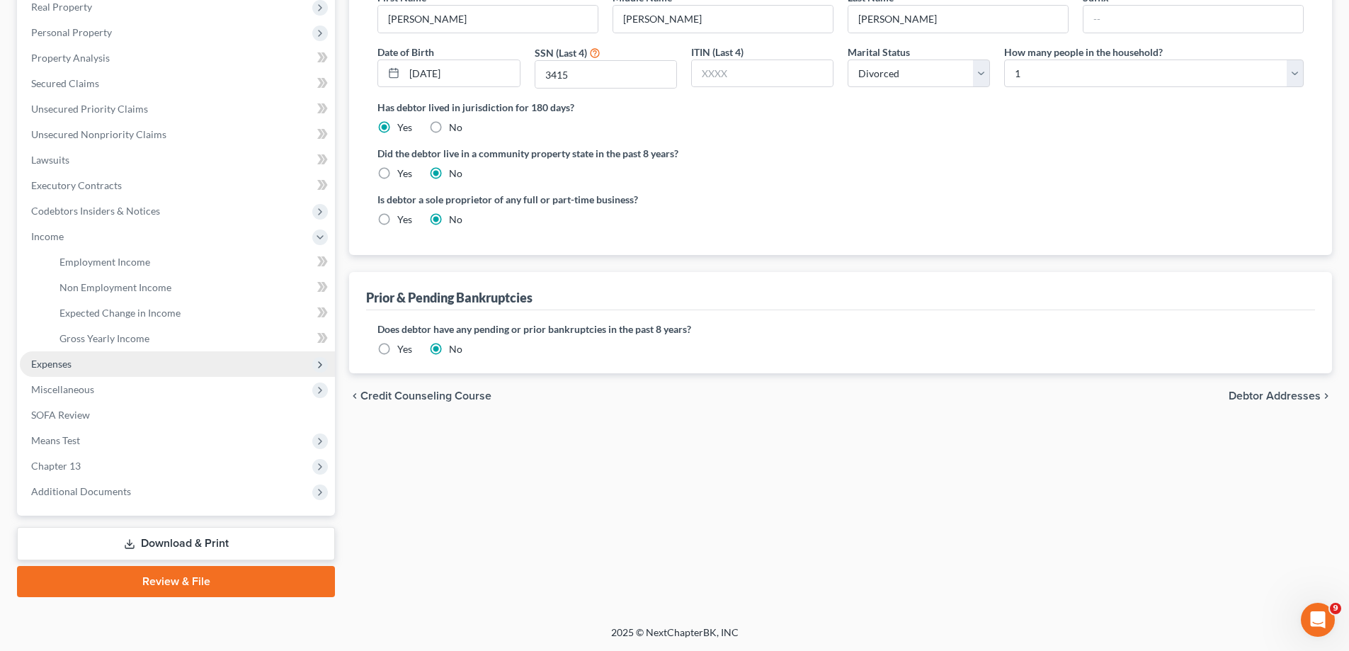
scroll to position [229, 0]
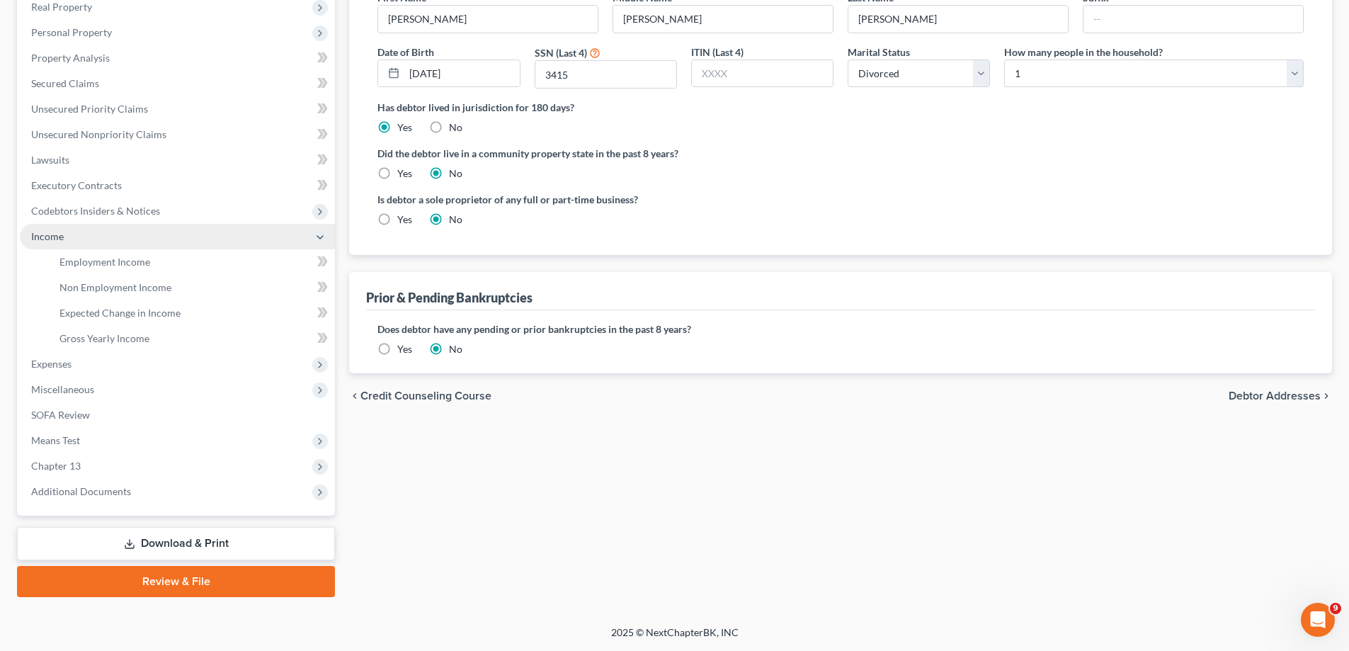
click at [141, 246] on span "Income" at bounding box center [177, 236] width 315 height 25
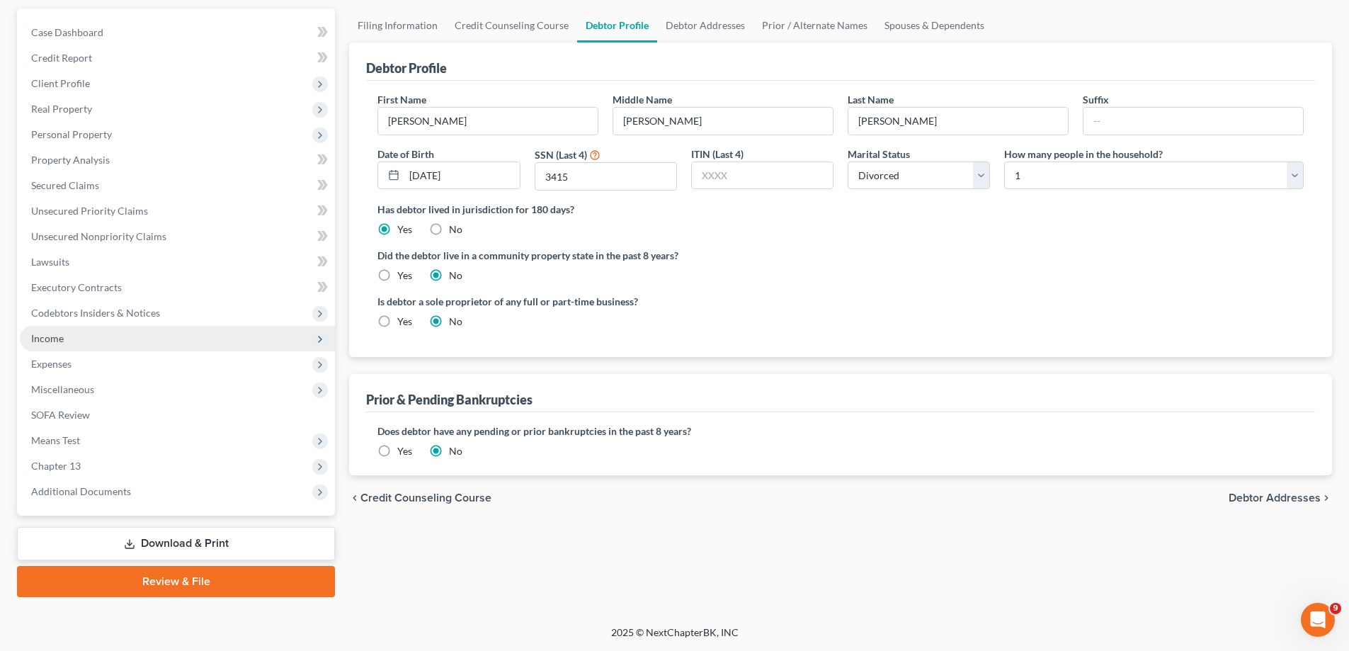
scroll to position [127, 0]
click at [185, 382] on span "Miscellaneous" at bounding box center [177, 389] width 315 height 25
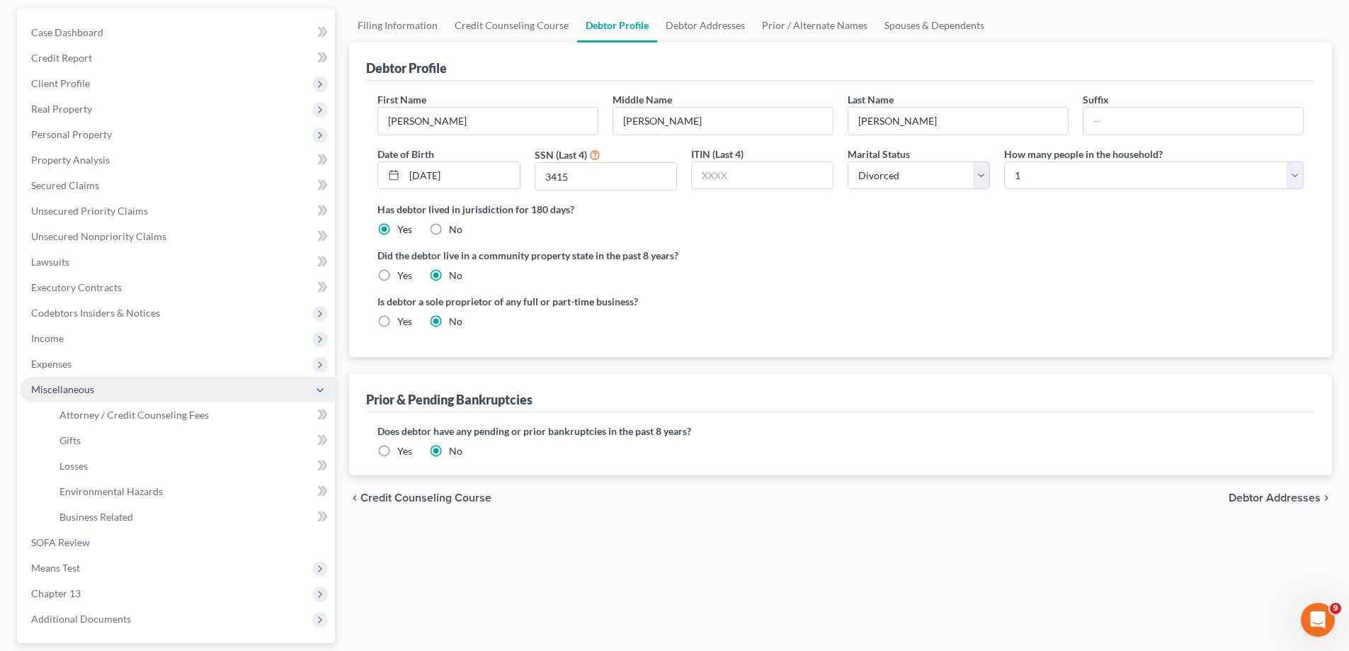
scroll to position [229, 0]
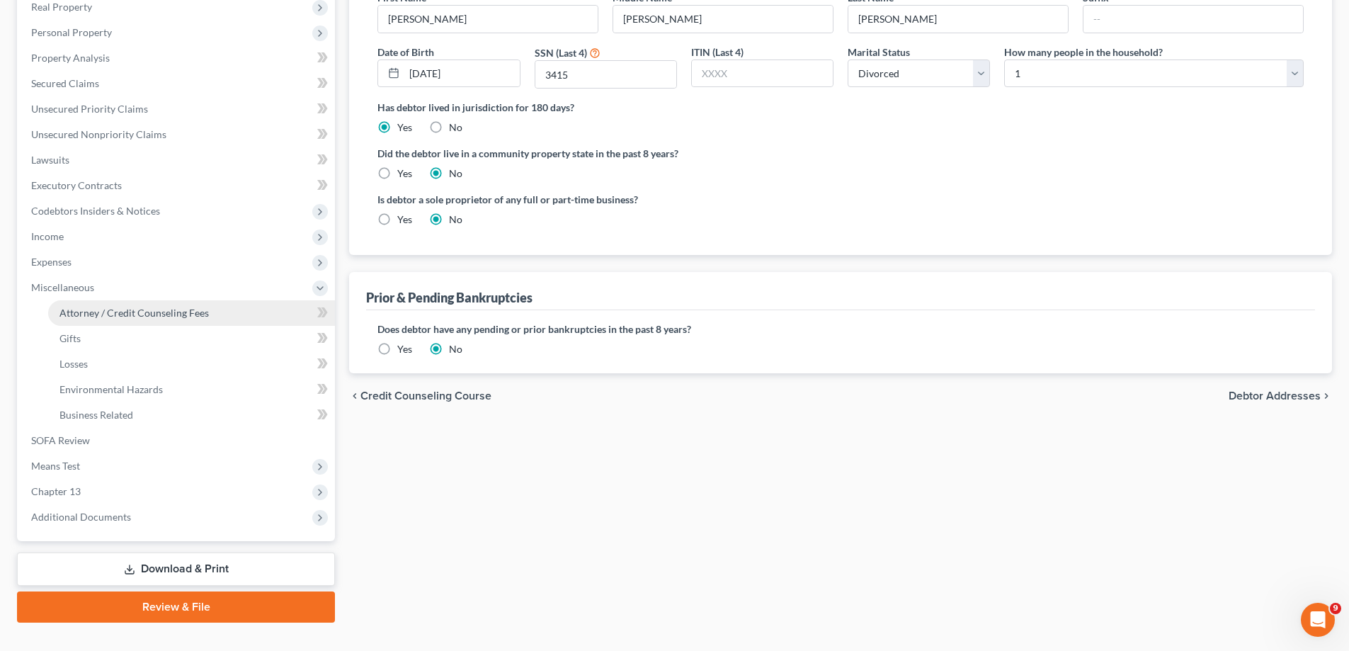
click at [102, 304] on link "Attorney / Credit Counseling Fees" at bounding box center [191, 312] width 287 height 25
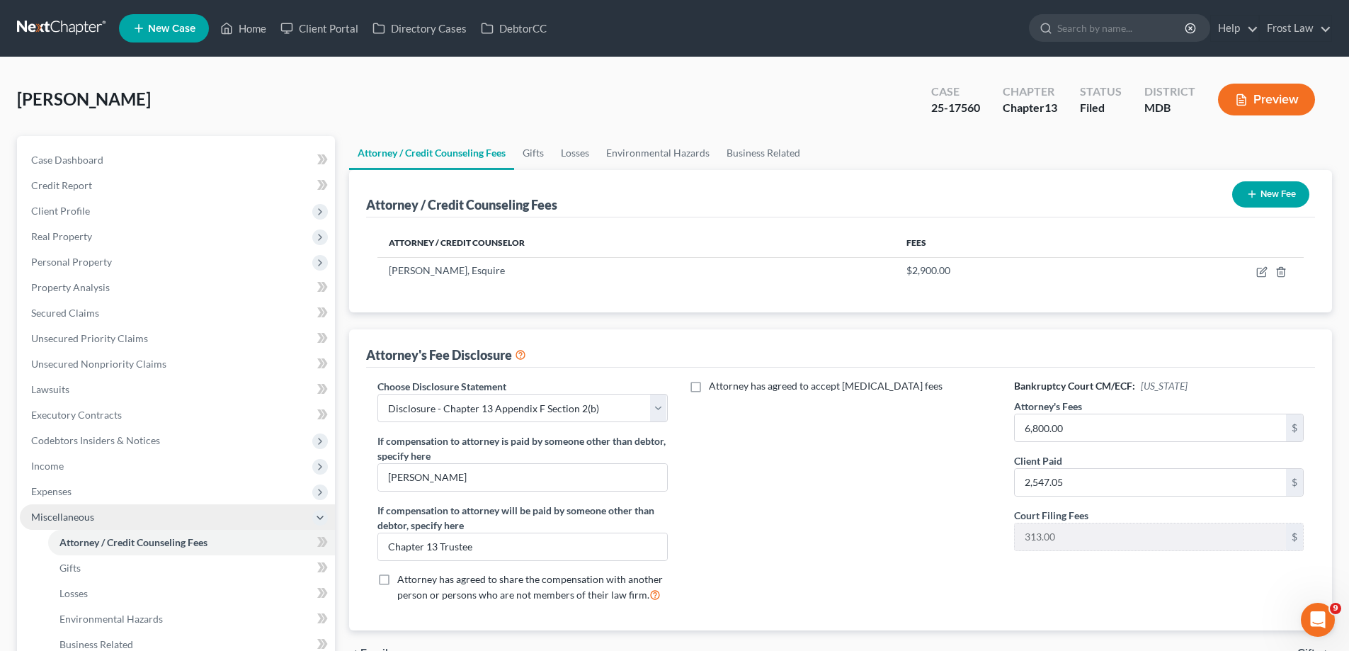
click at [60, 513] on span "Miscellaneous" at bounding box center [62, 517] width 63 height 12
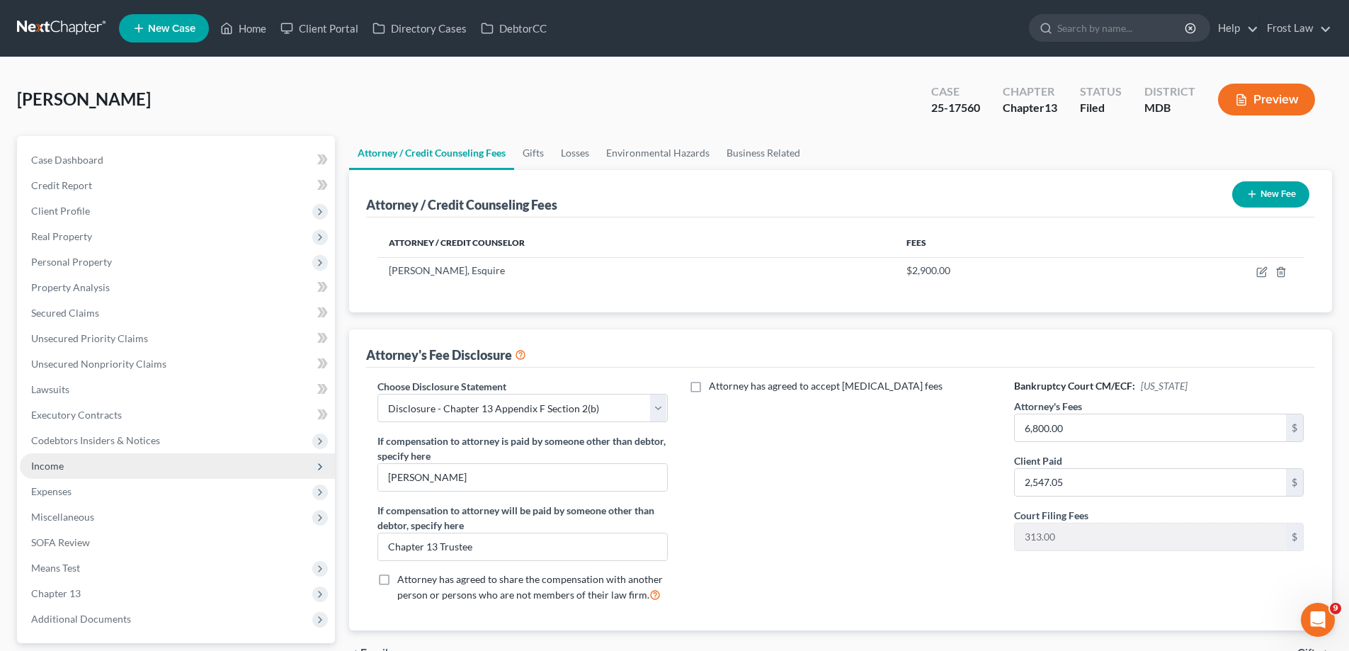
click at [94, 477] on span "Income" at bounding box center [177, 465] width 315 height 25
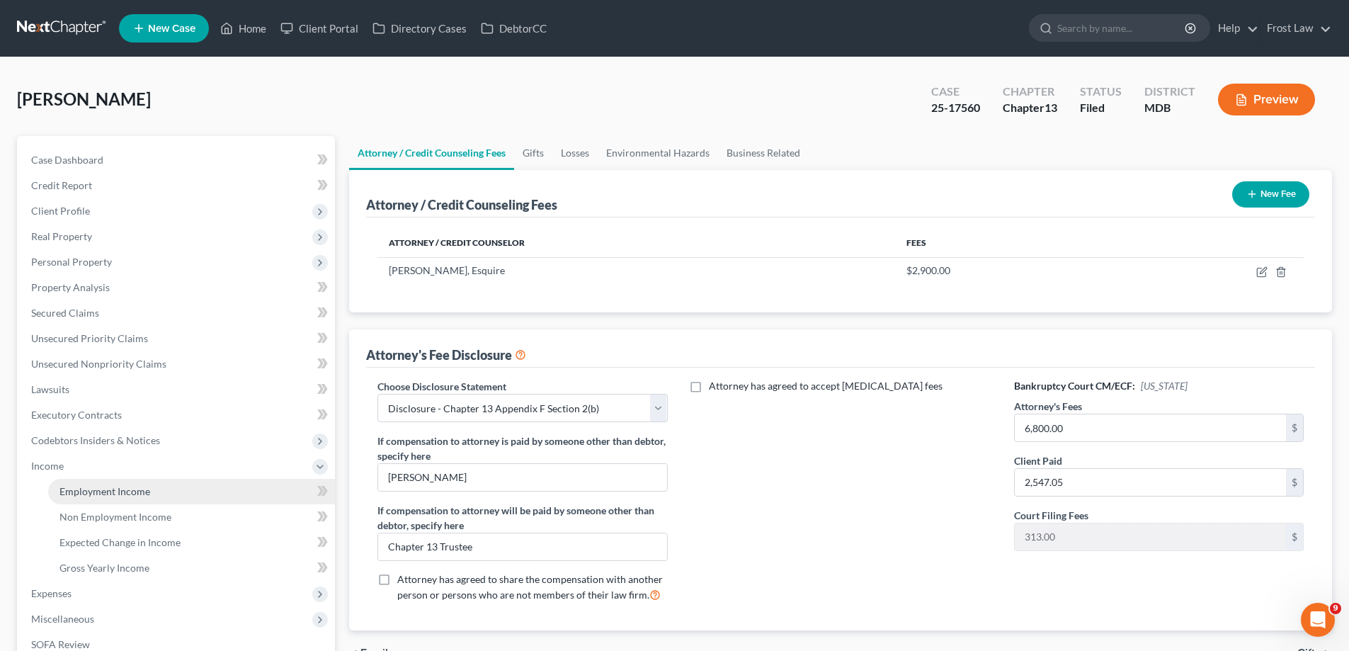
click at [194, 490] on link "Employment Income" at bounding box center [191, 491] width 287 height 25
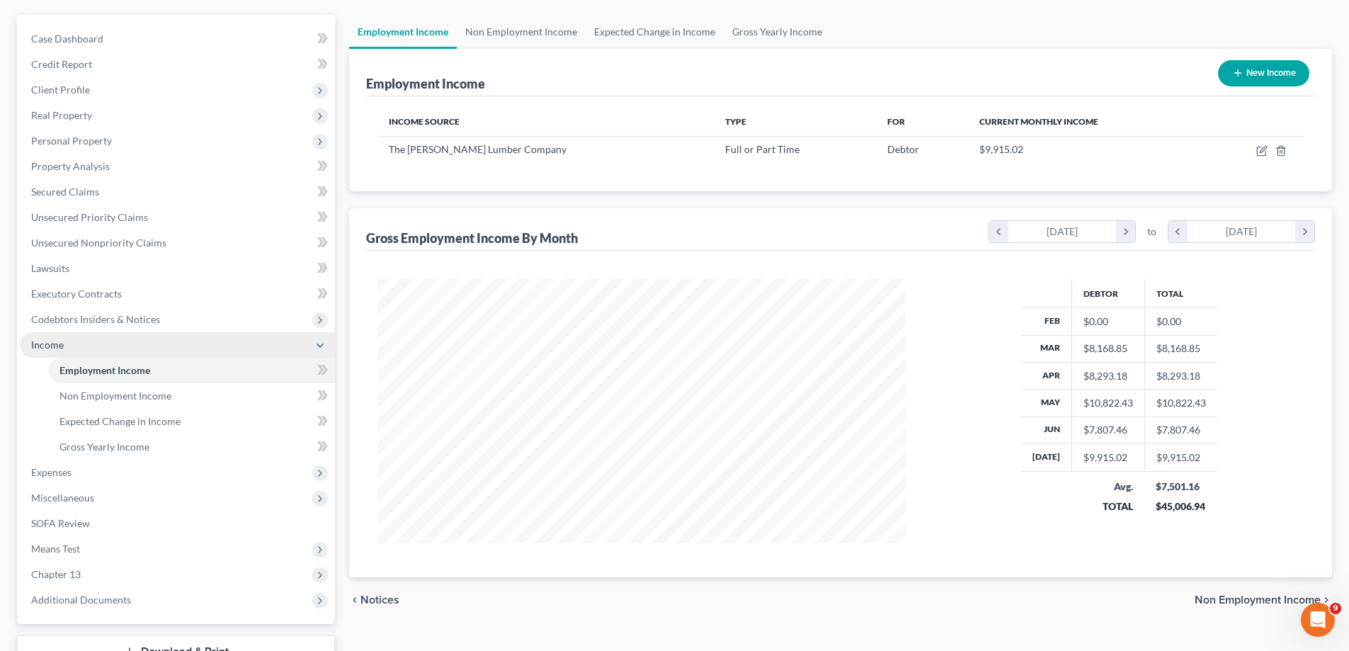
scroll to position [229, 0]
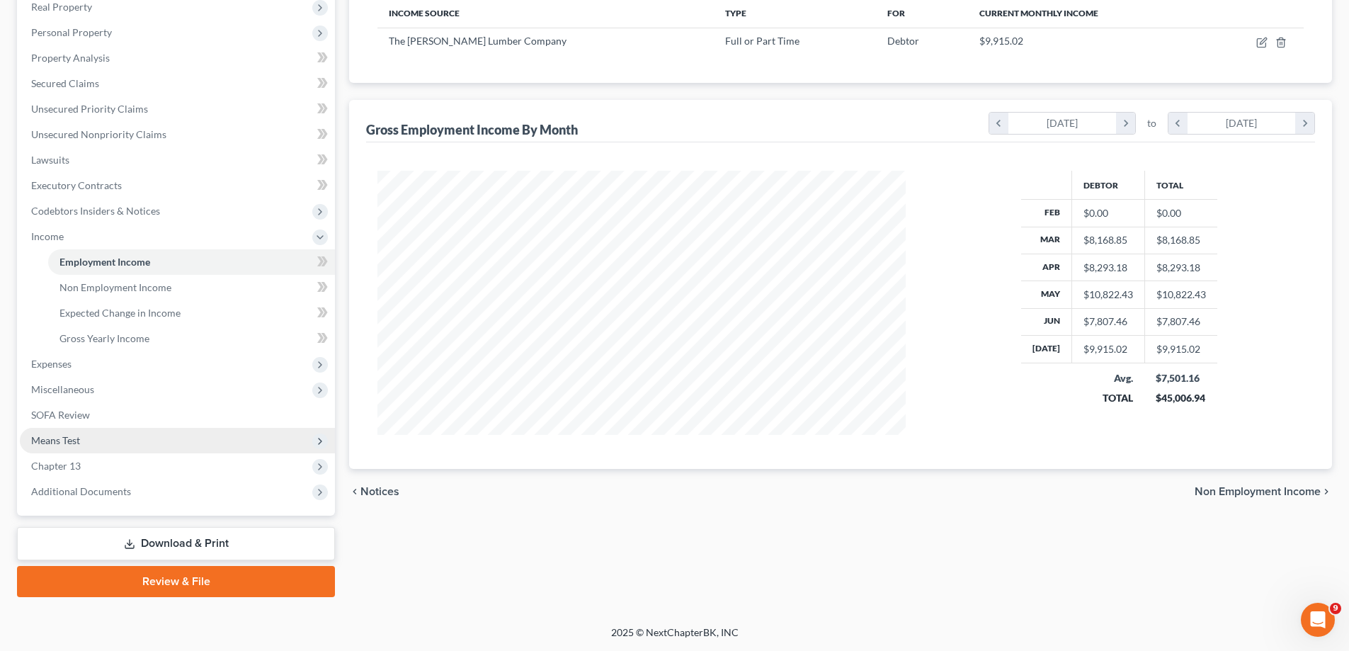
click at [84, 440] on span "Means Test" at bounding box center [177, 440] width 315 height 25
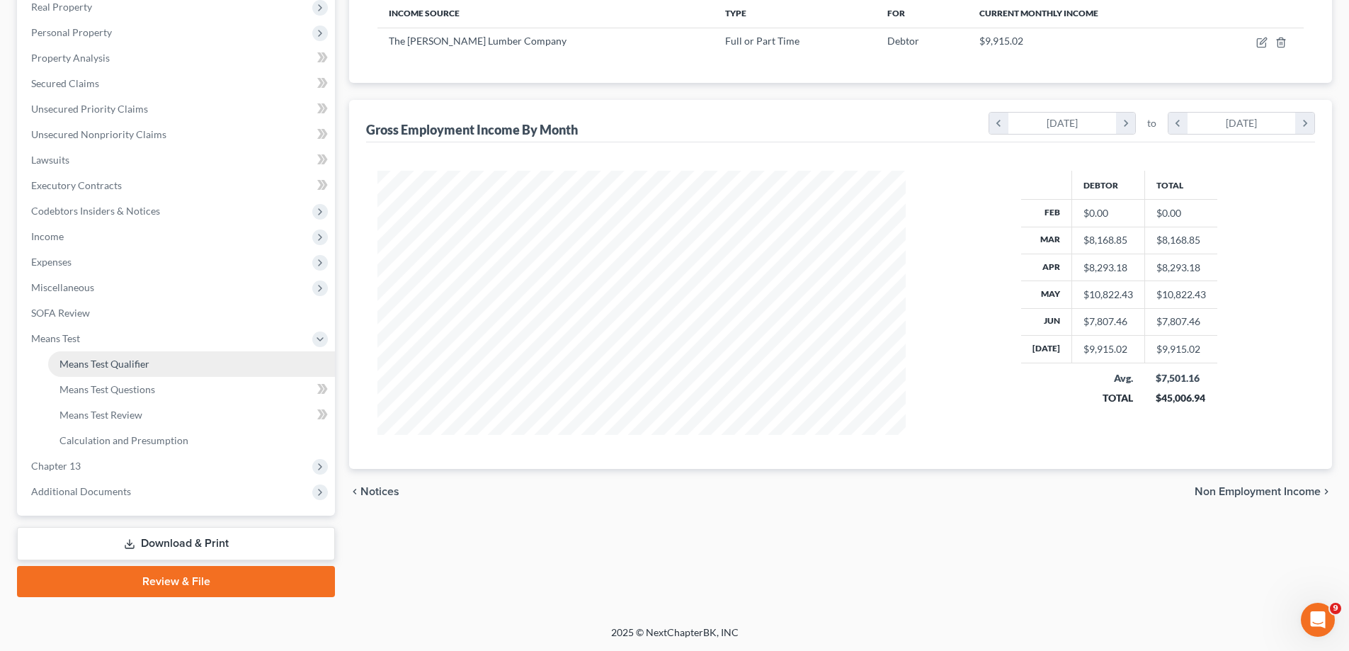
click at [144, 356] on link "Means Test Qualifier" at bounding box center [191, 363] width 287 height 25
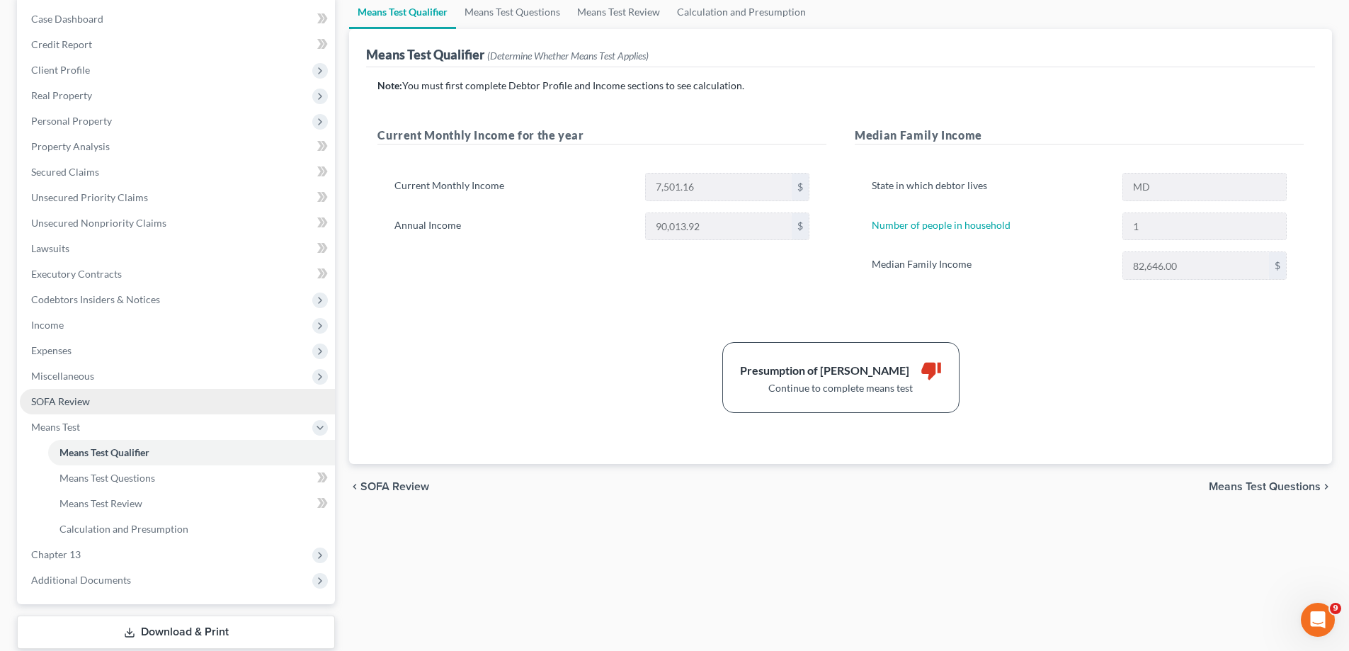
scroll to position [142, 0]
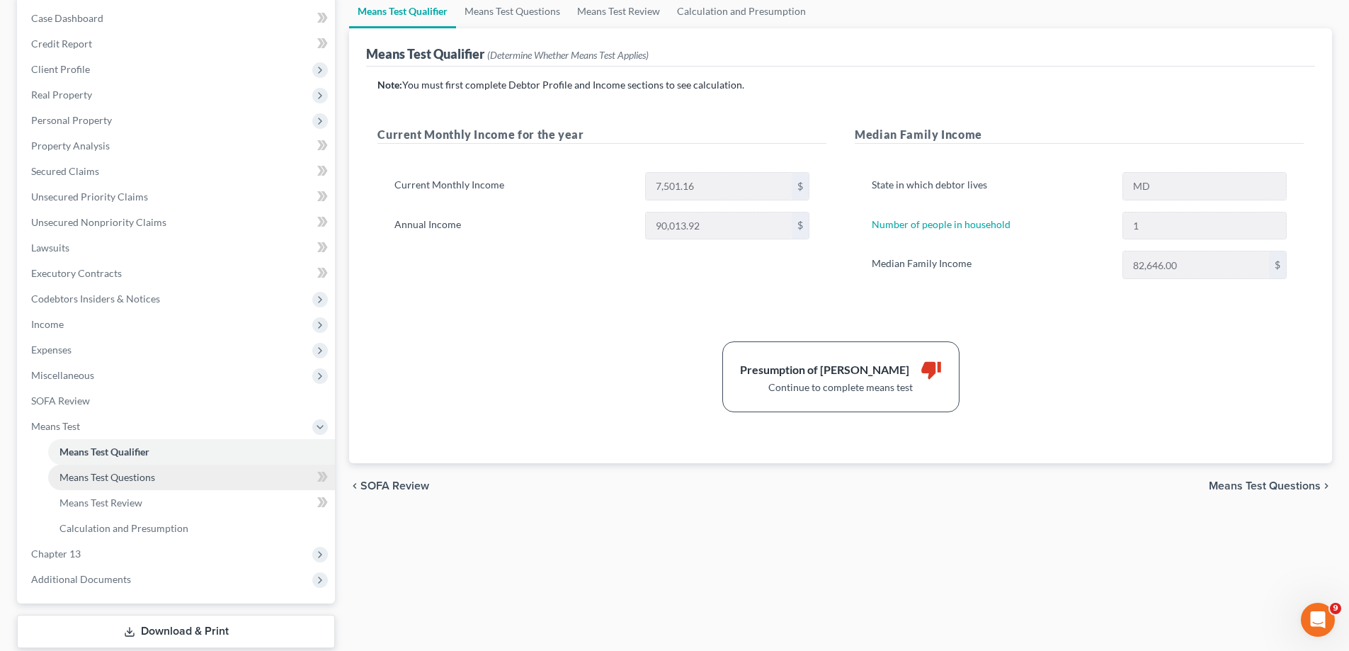
click at [131, 472] on span "Means Test Questions" at bounding box center [107, 477] width 96 height 12
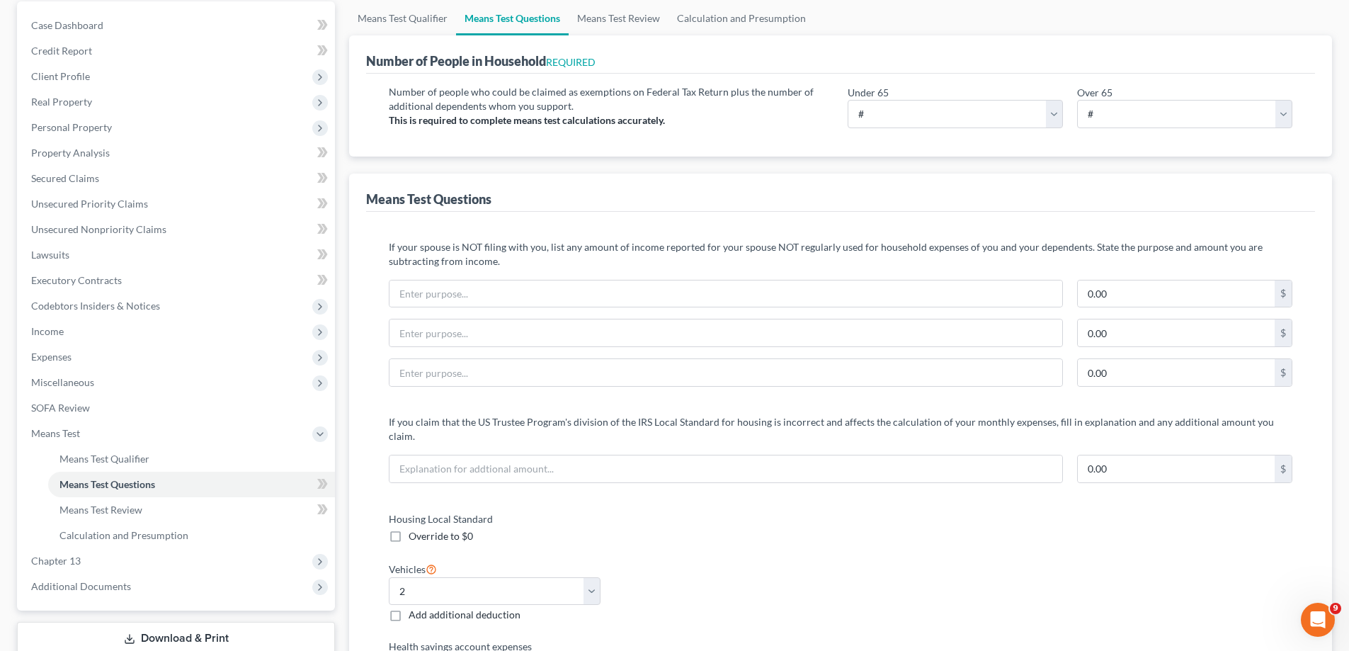
scroll to position [283, 0]
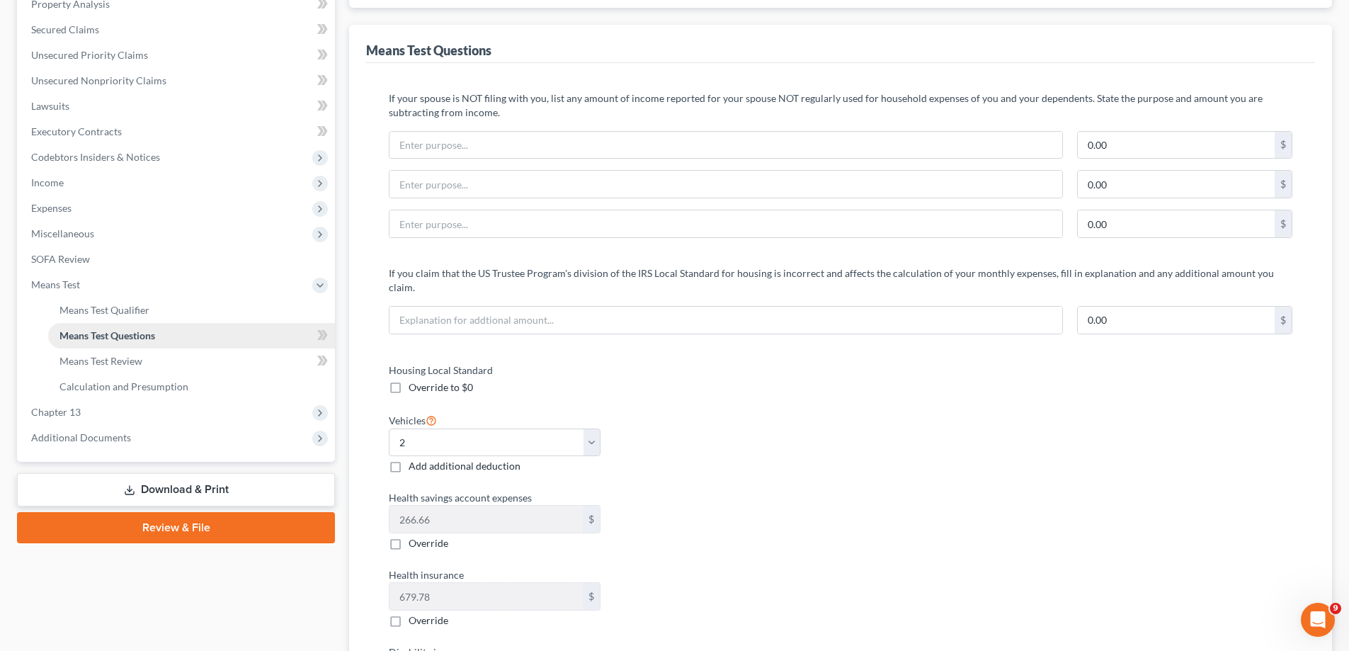
drag, startPoint x: 65, startPoint y: 287, endPoint x: 98, endPoint y: 343, distance: 65.7
click at [65, 286] on span "Means Test" at bounding box center [55, 284] width 49 height 12
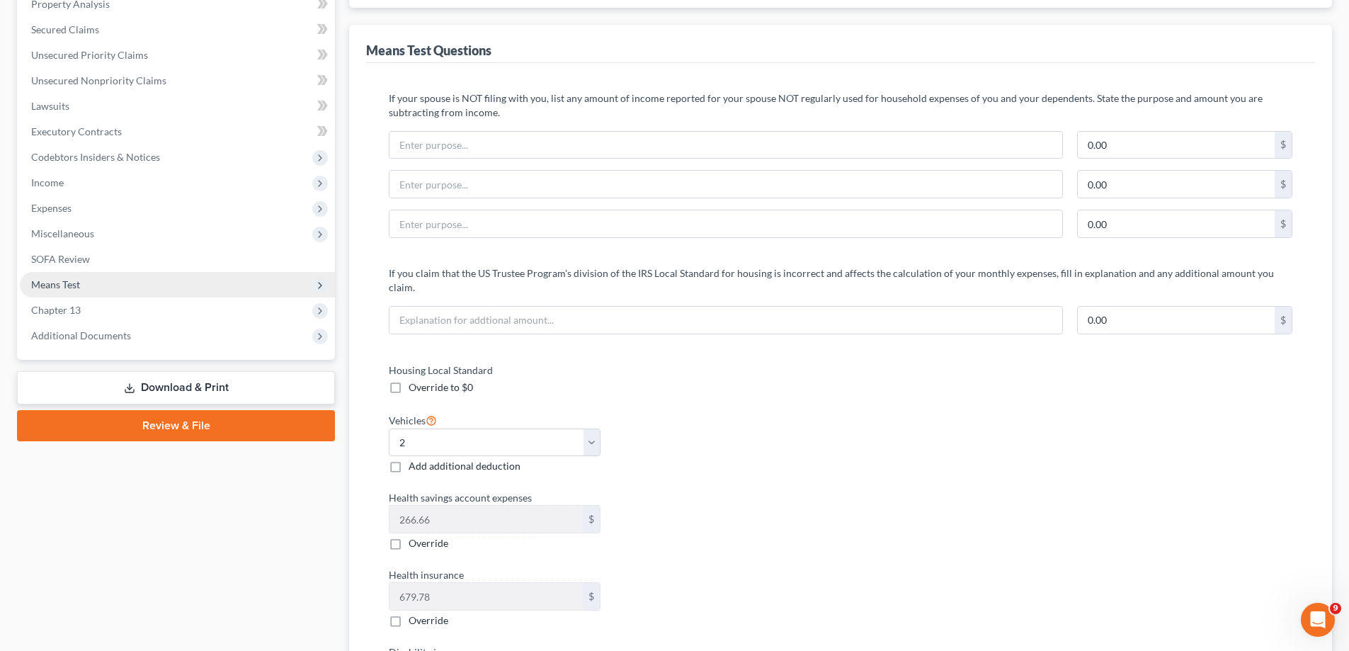
click at [93, 293] on span "Means Test" at bounding box center [177, 284] width 315 height 25
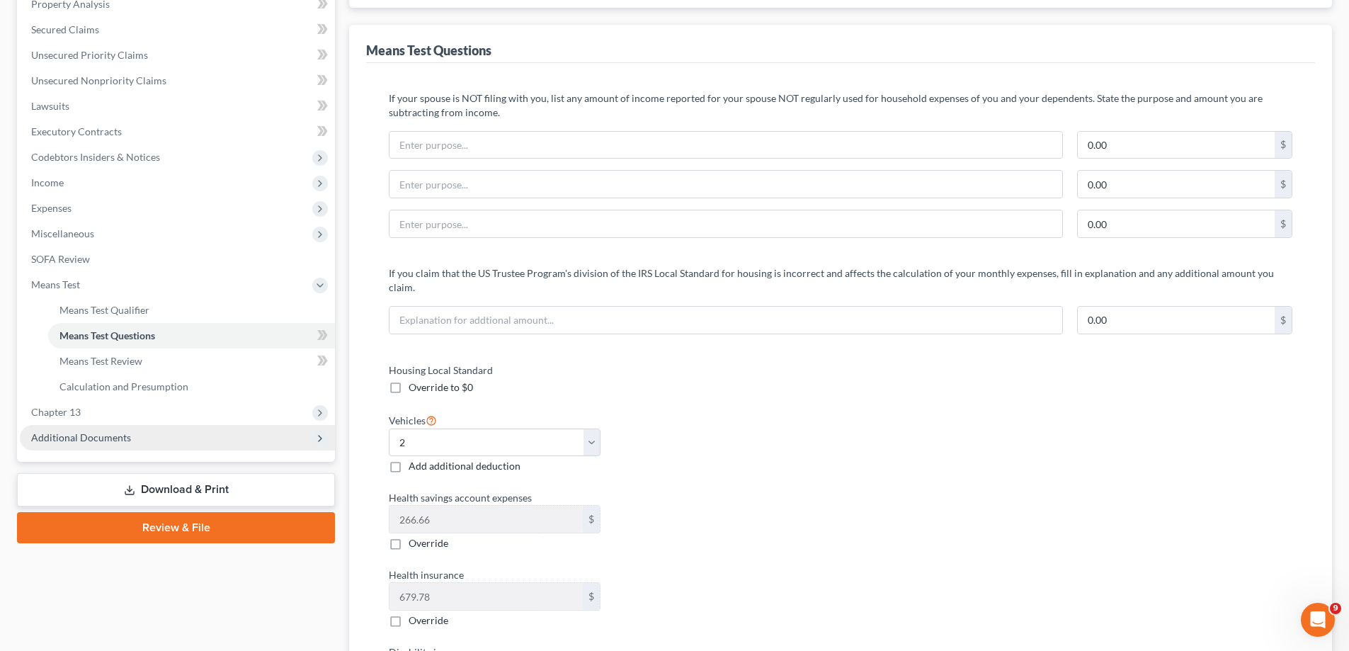
click at [124, 411] on span "Chapter 13" at bounding box center [177, 411] width 315 height 25
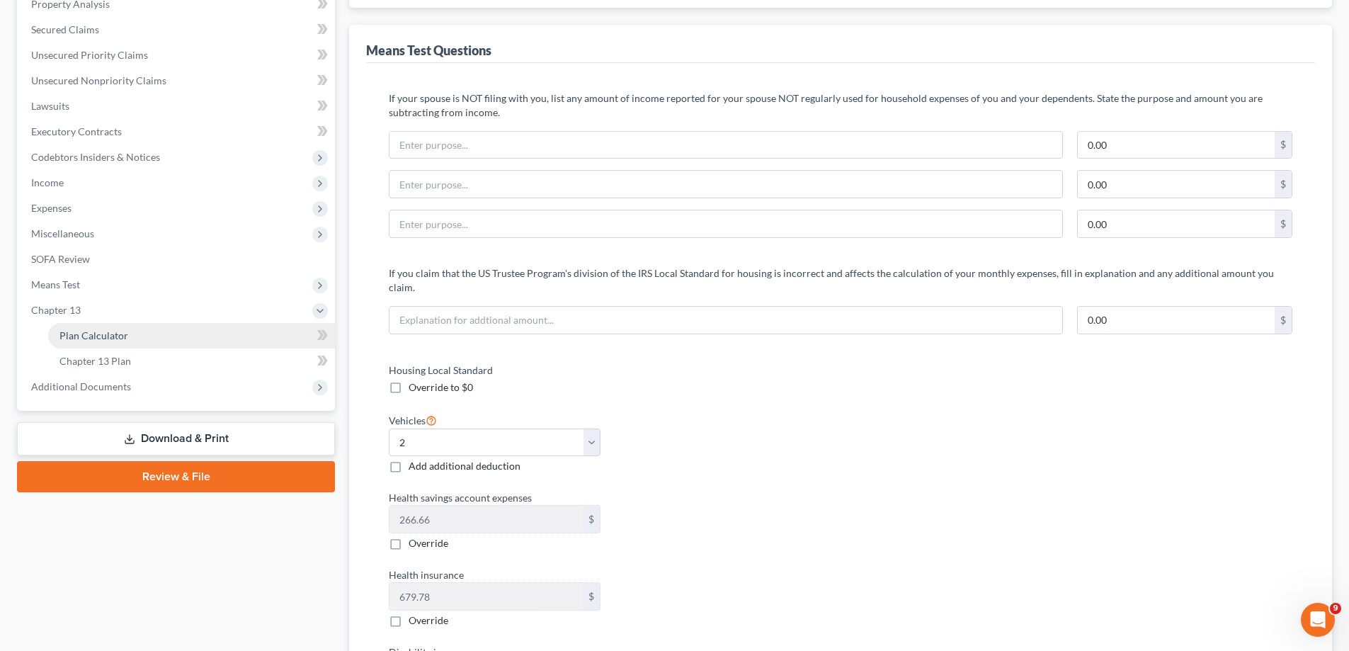
click at [130, 331] on link "Plan Calculator" at bounding box center [191, 335] width 287 height 25
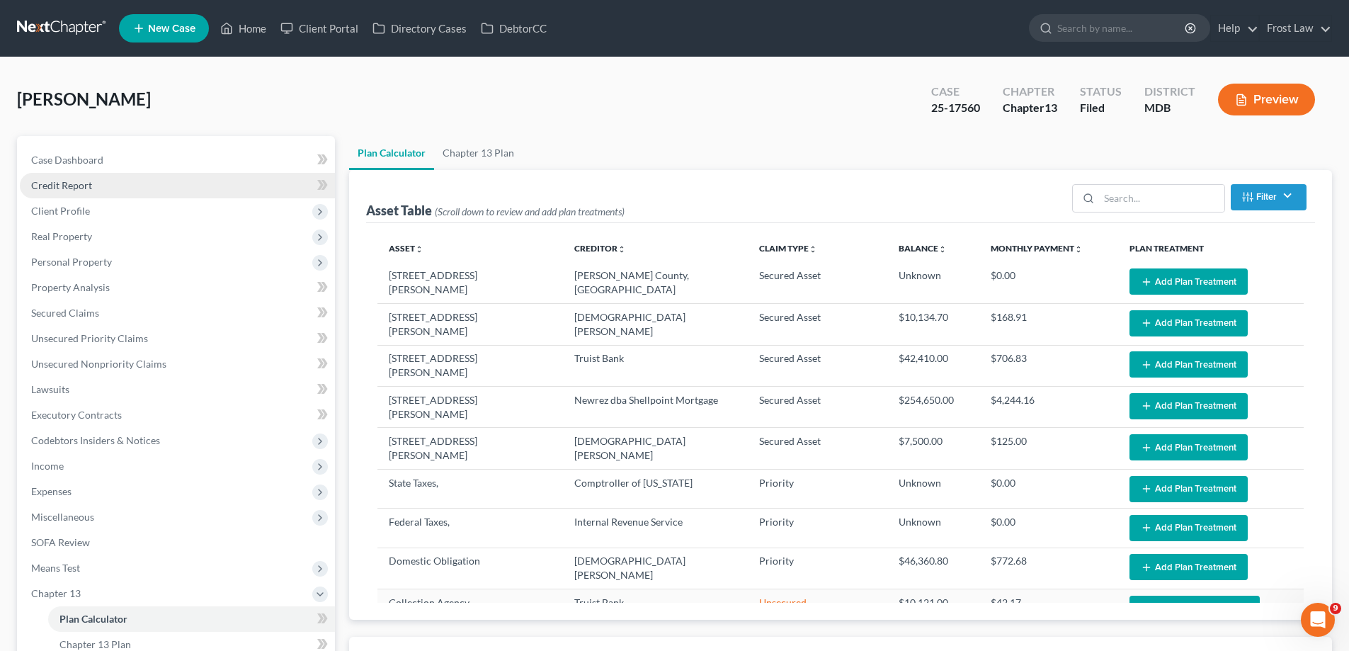
click at [95, 188] on link "Credit Report" at bounding box center [177, 185] width 315 height 25
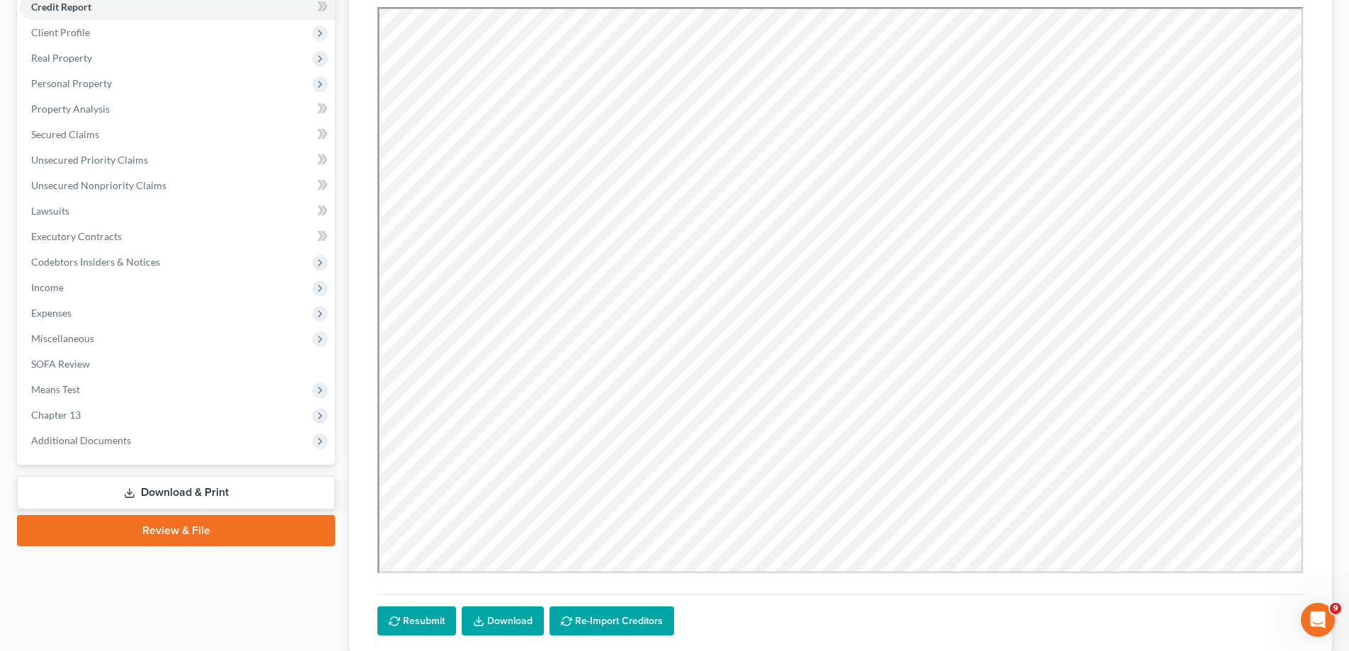
scroll to position [279, 0]
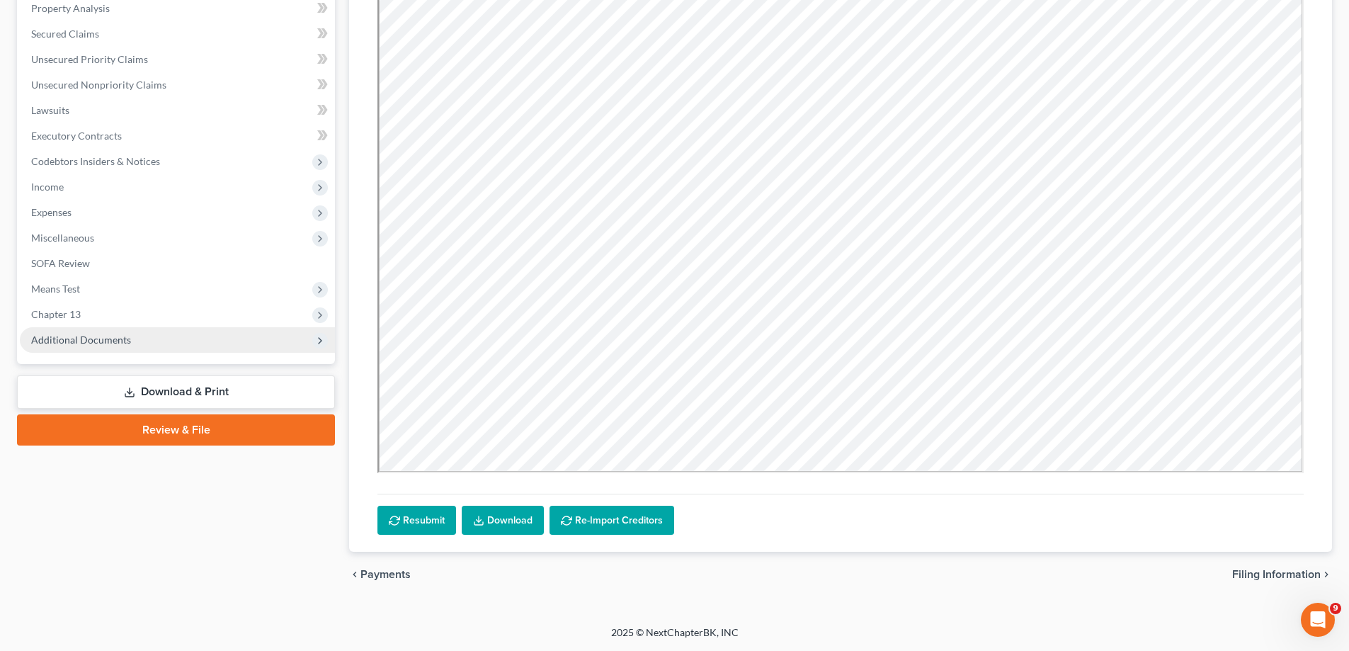
click at [122, 351] on span "Additional Documents" at bounding box center [177, 339] width 315 height 25
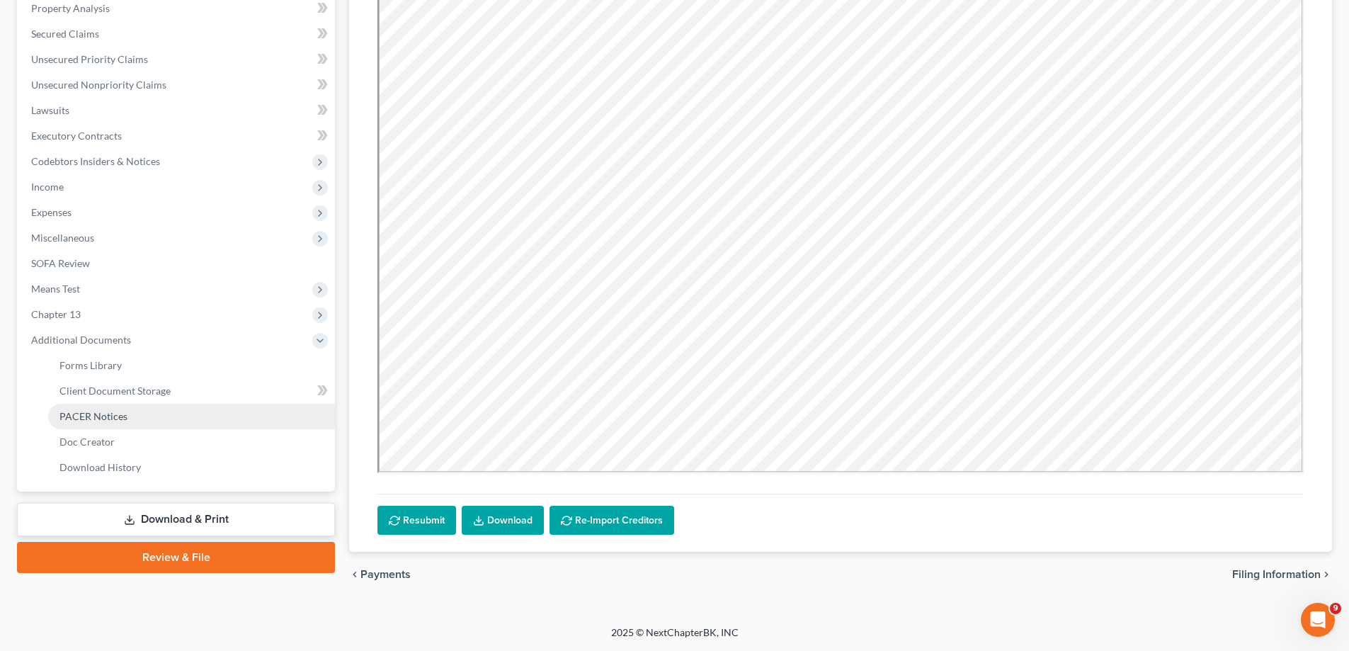
click at [163, 415] on link "PACER Notices" at bounding box center [191, 416] width 287 height 25
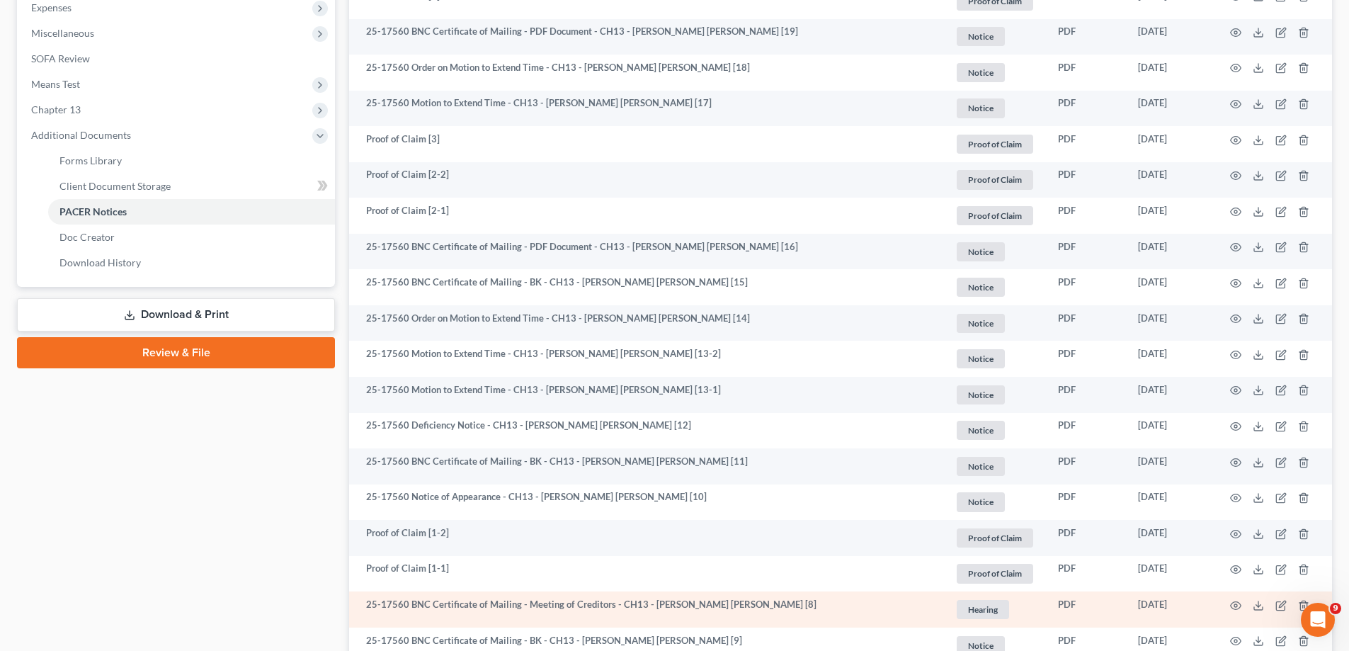
scroll to position [708, 0]
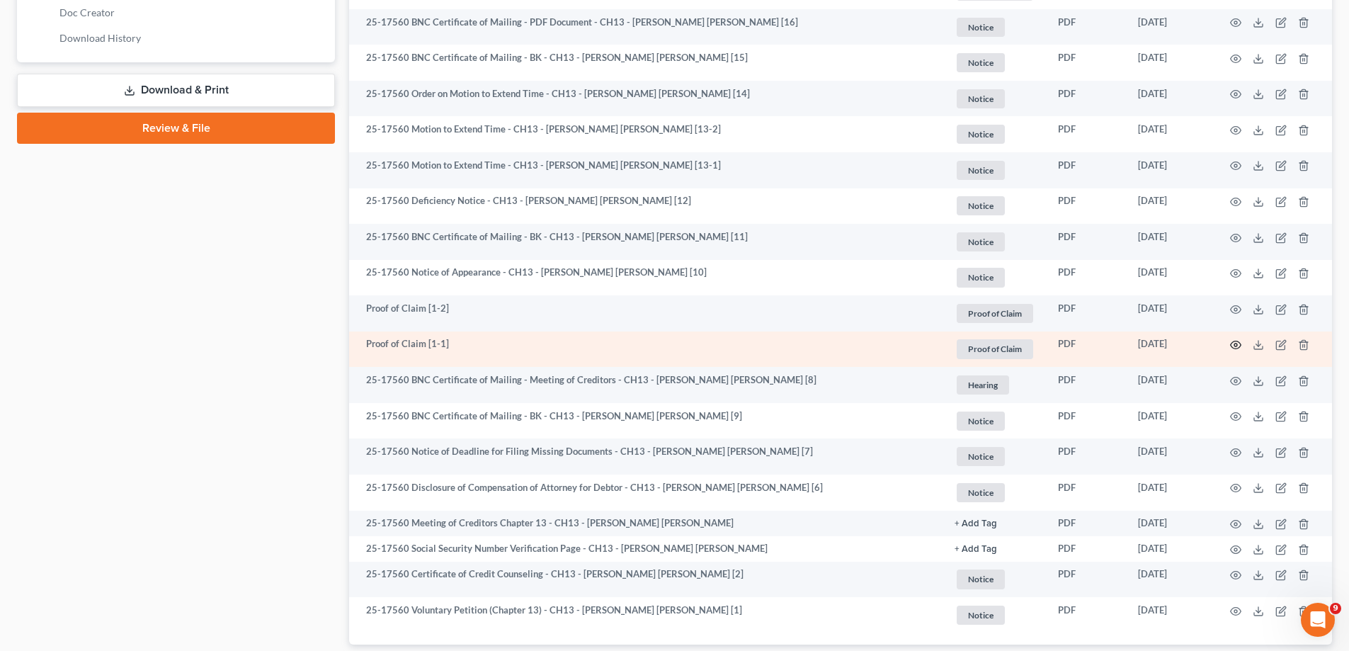
click at [1233, 346] on icon "button" at bounding box center [1235, 344] width 11 height 11
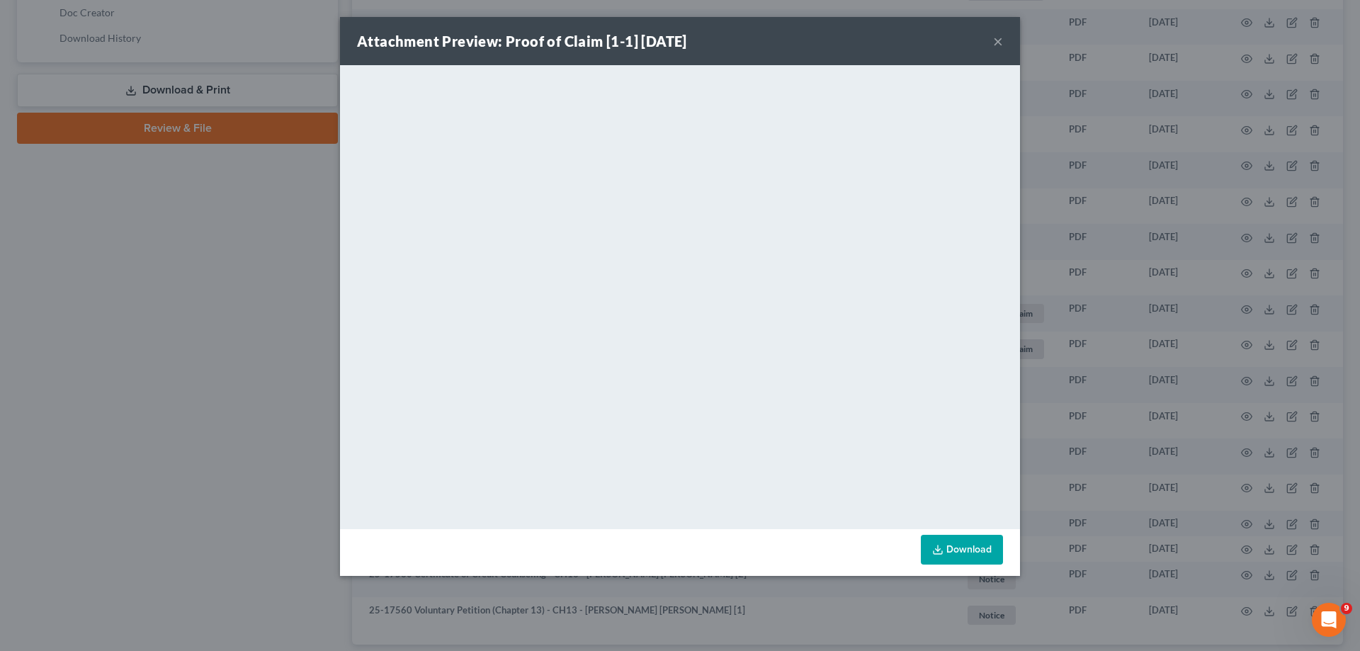
click at [998, 38] on button "×" at bounding box center [998, 41] width 10 height 17
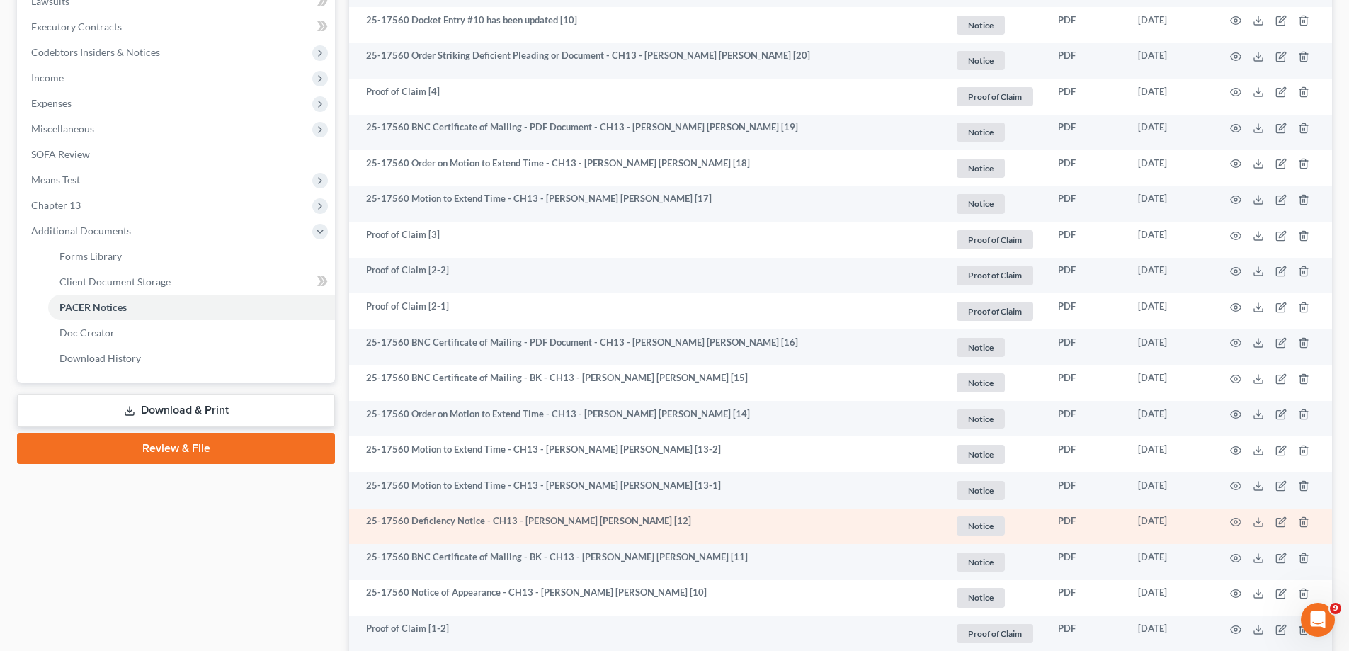
scroll to position [566, 0]
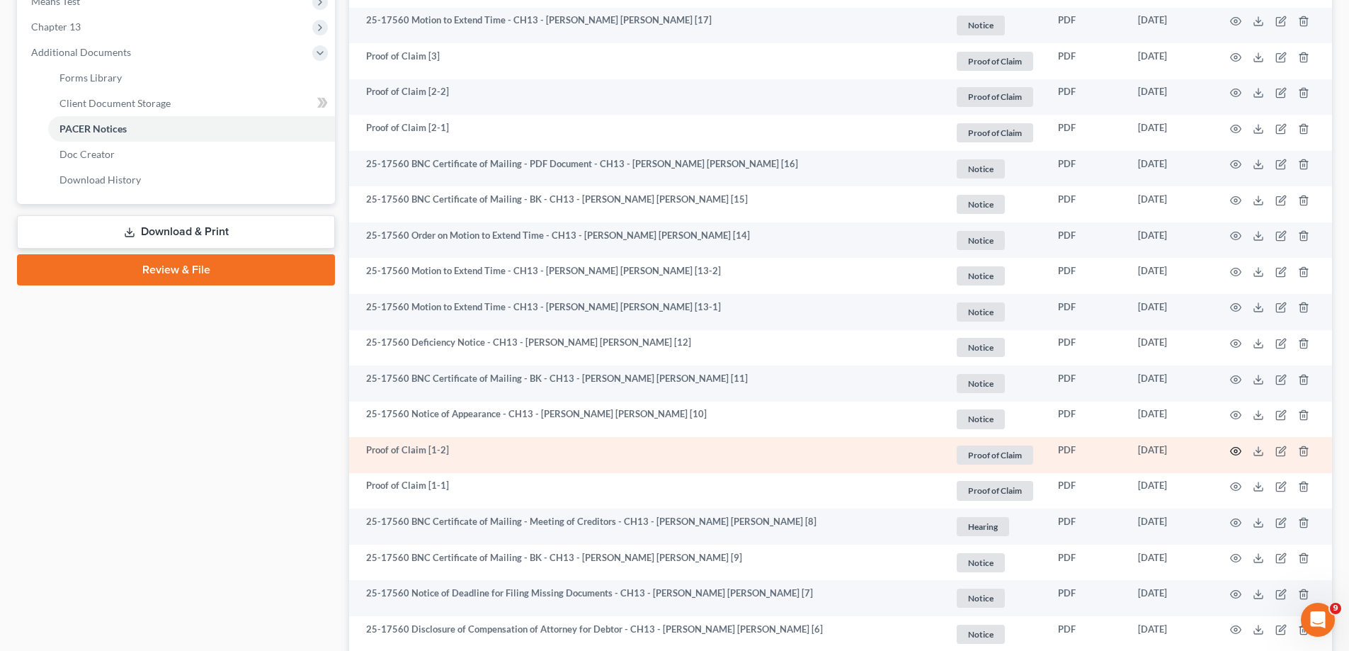
click at [1230, 450] on icon "button" at bounding box center [1235, 450] width 11 height 11
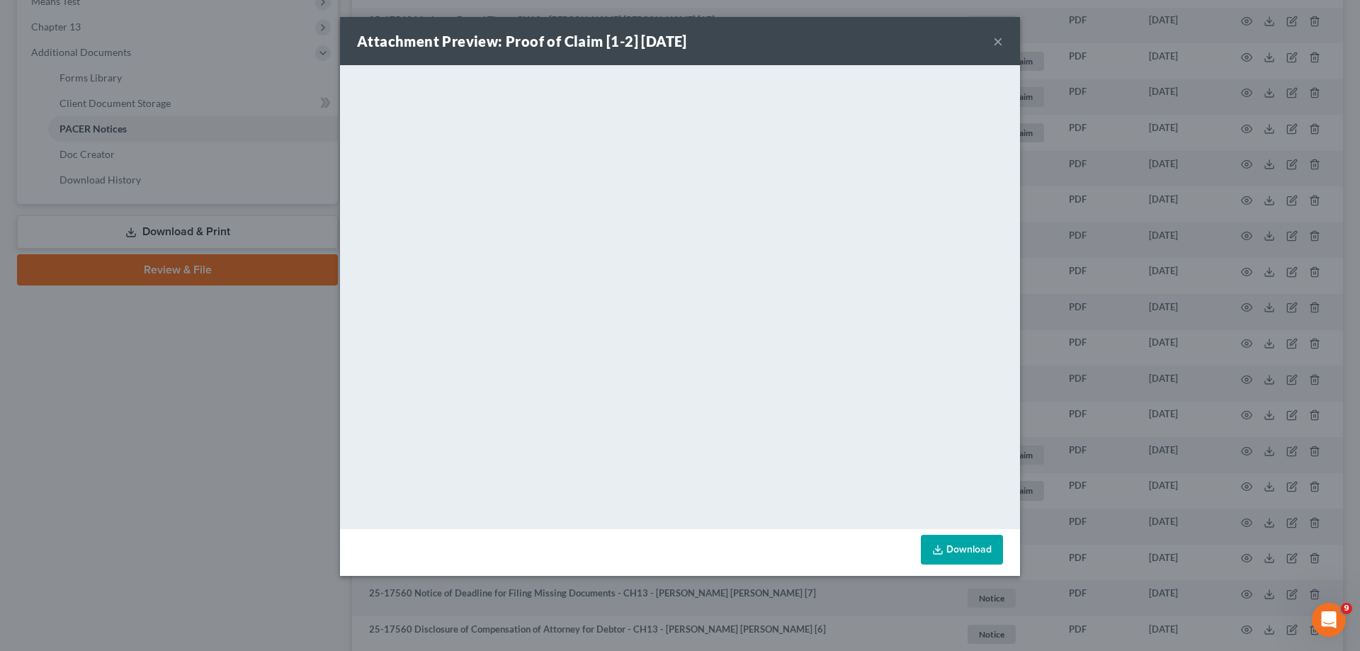
click at [998, 39] on button "×" at bounding box center [998, 41] width 10 height 17
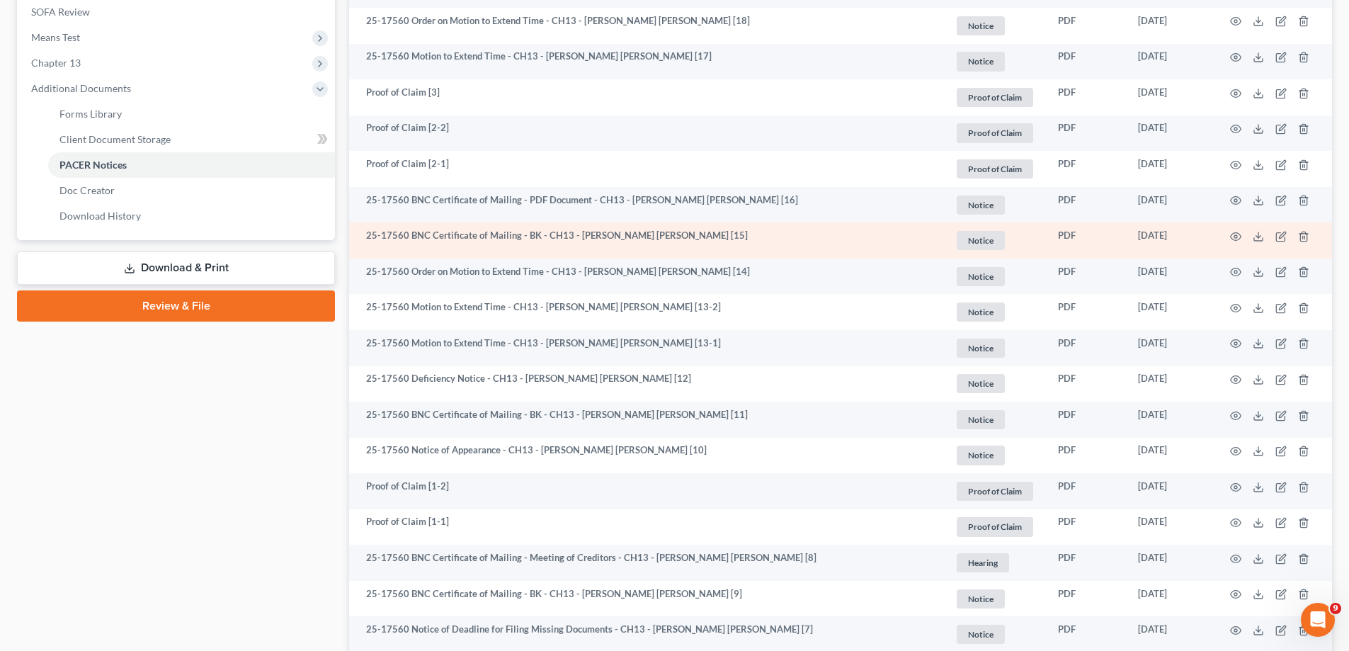
scroll to position [496, 0]
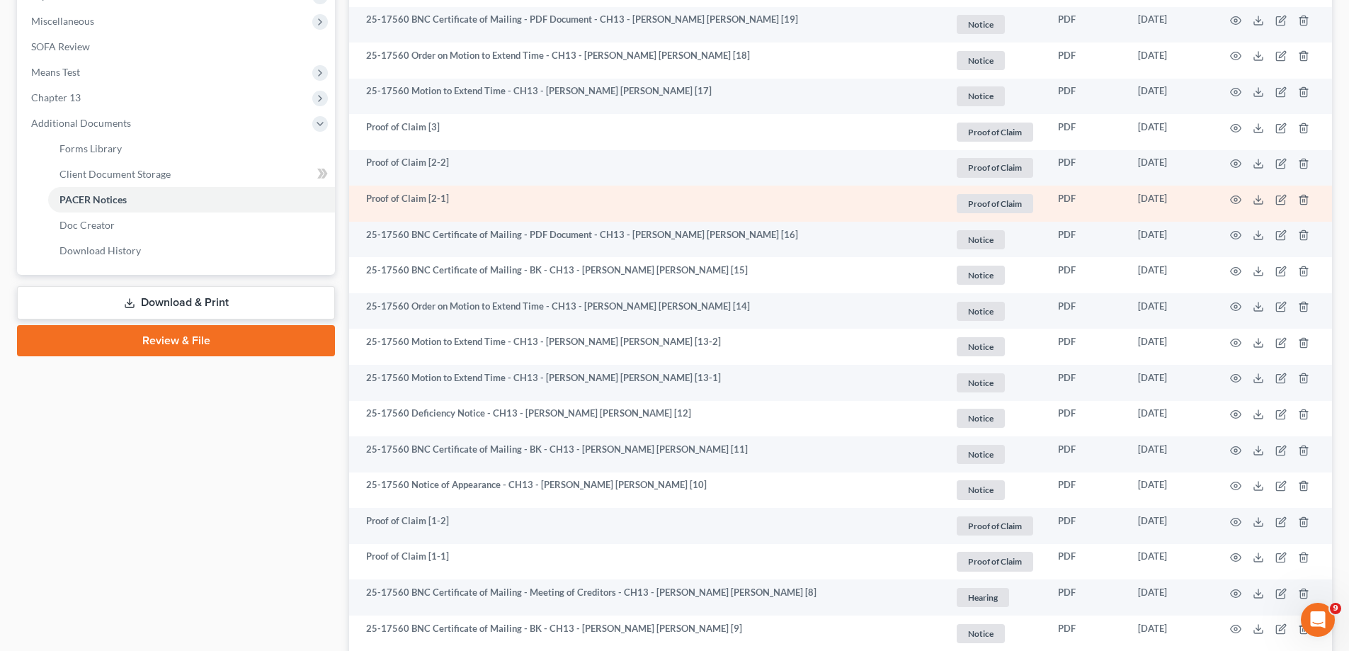
click at [1234, 193] on td at bounding box center [1272, 204] width 119 height 36
click at [1233, 198] on icon "button" at bounding box center [1235, 199] width 11 height 11
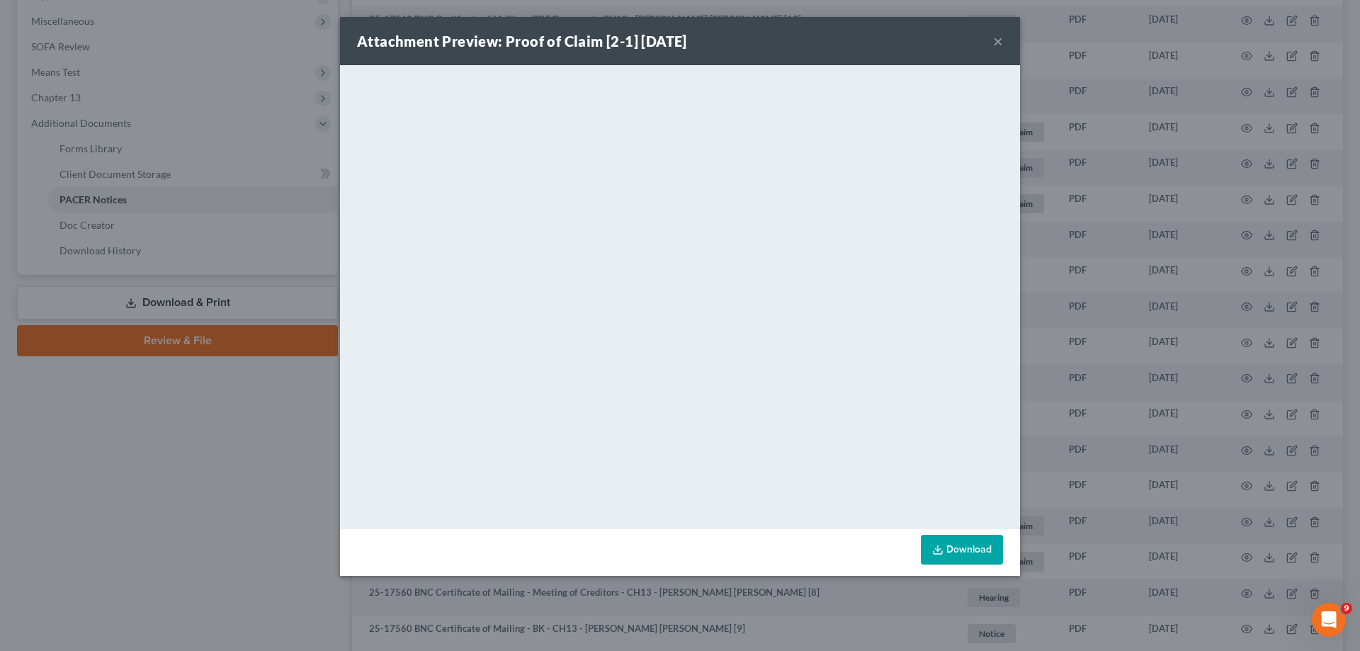
click at [999, 40] on button "×" at bounding box center [998, 41] width 10 height 17
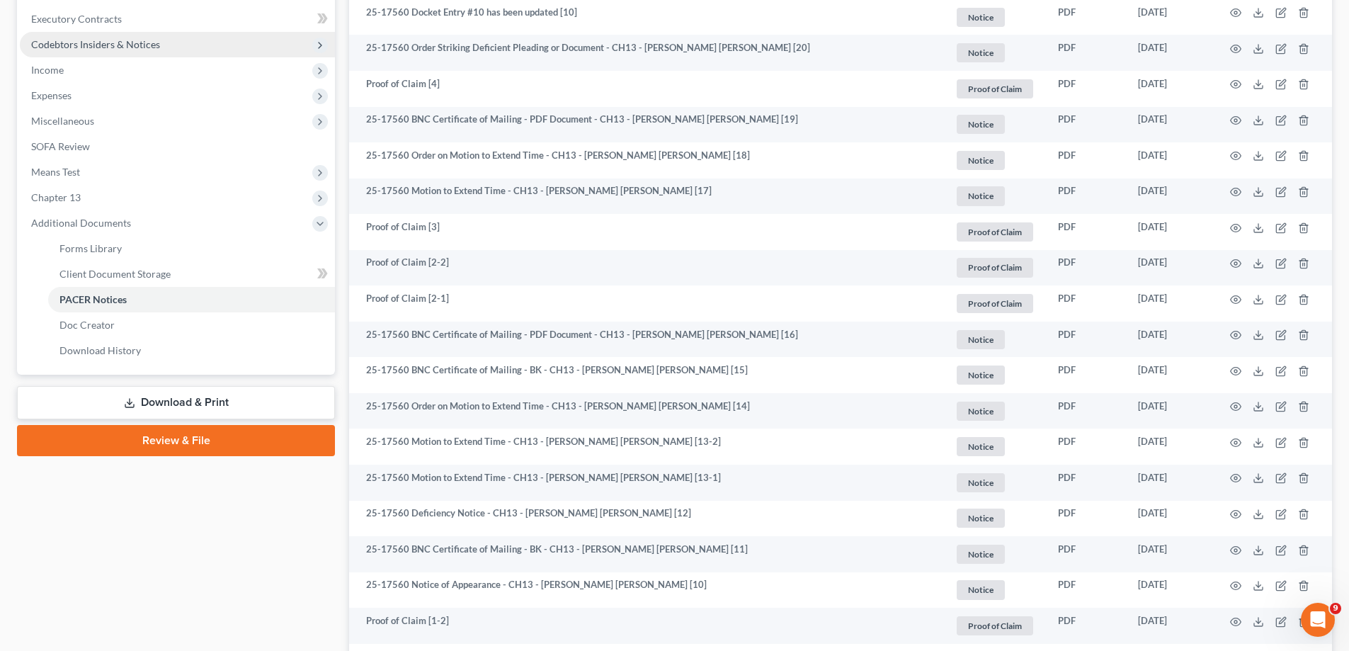
scroll to position [212, 0]
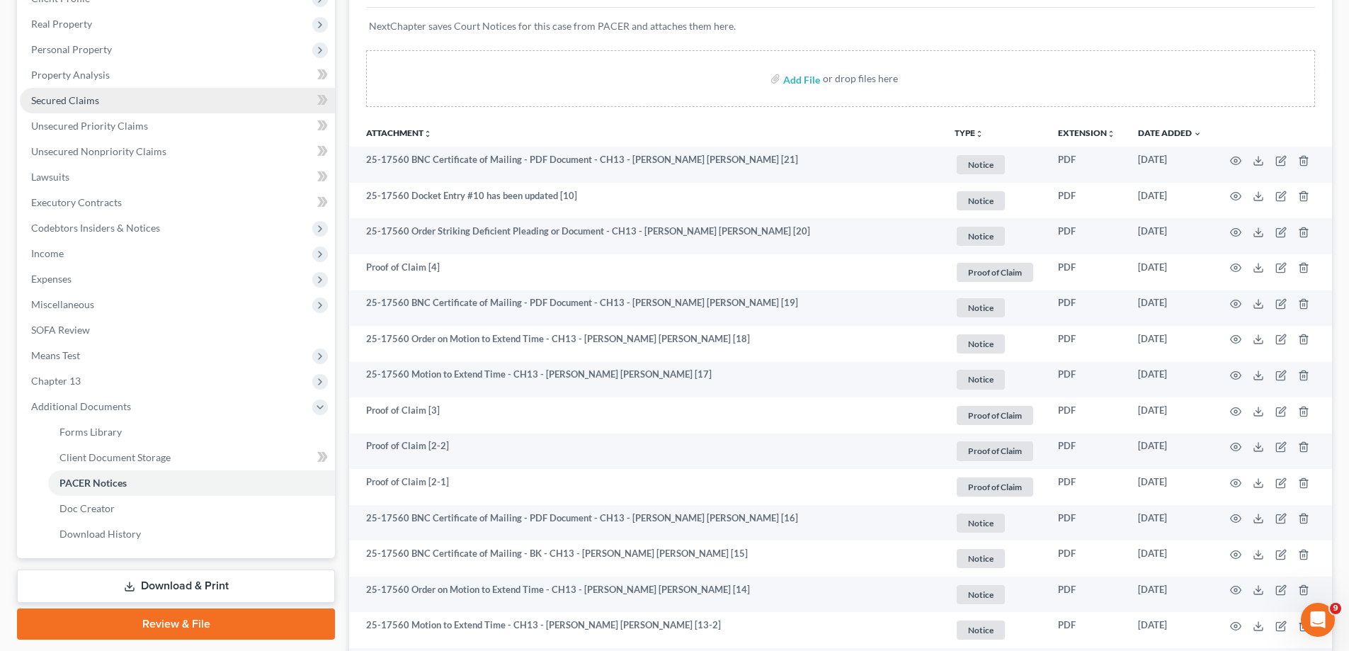
click at [97, 109] on link "Secured Claims" at bounding box center [177, 100] width 315 height 25
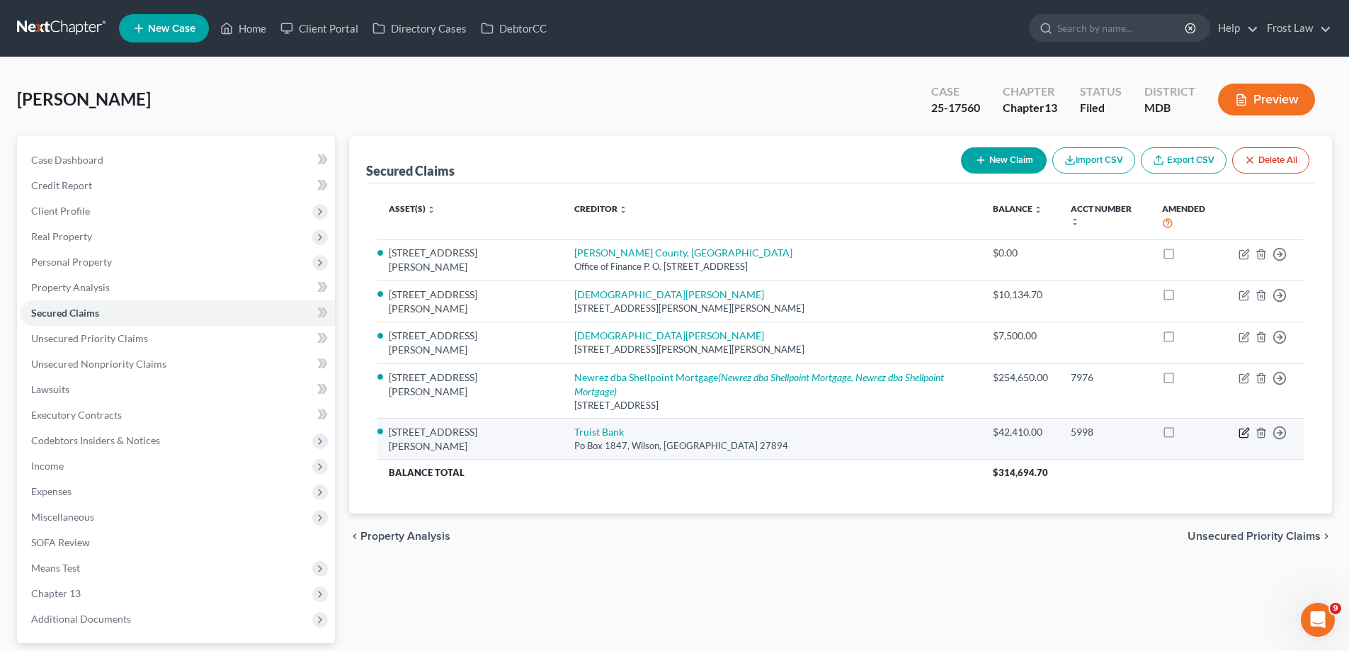
click at [1246, 427] on icon "button" at bounding box center [1243, 432] width 11 height 11
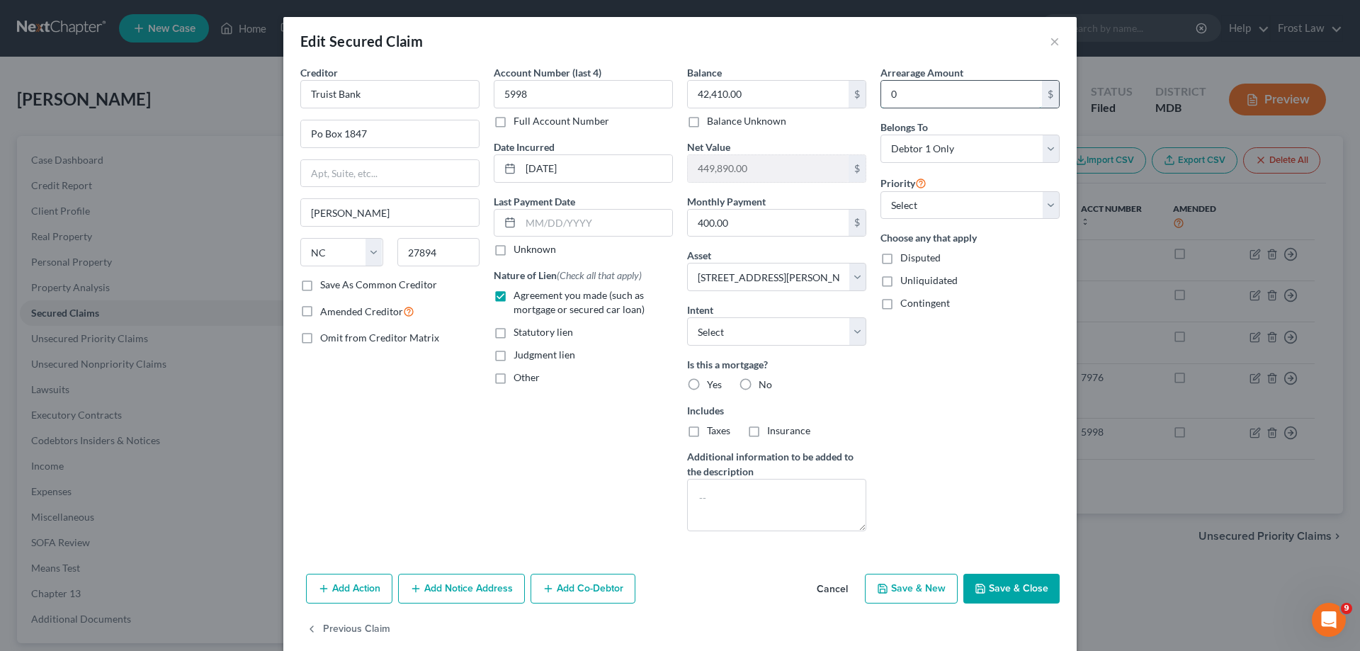
click at [922, 98] on input "0" at bounding box center [961, 94] width 161 height 27
paste input "66,6,989.08"
drag, startPoint x: 955, startPoint y: 92, endPoint x: 821, endPoint y: 97, distance: 133.9
click at [822, 97] on div "Creditor * Truist Bank Po Box 1847 [PERSON_NAME] State [US_STATE] AK AR AZ CA C…" at bounding box center [679, 303] width 773 height 477
drag, startPoint x: 684, startPoint y: 384, endPoint x: 761, endPoint y: 433, distance: 91.3
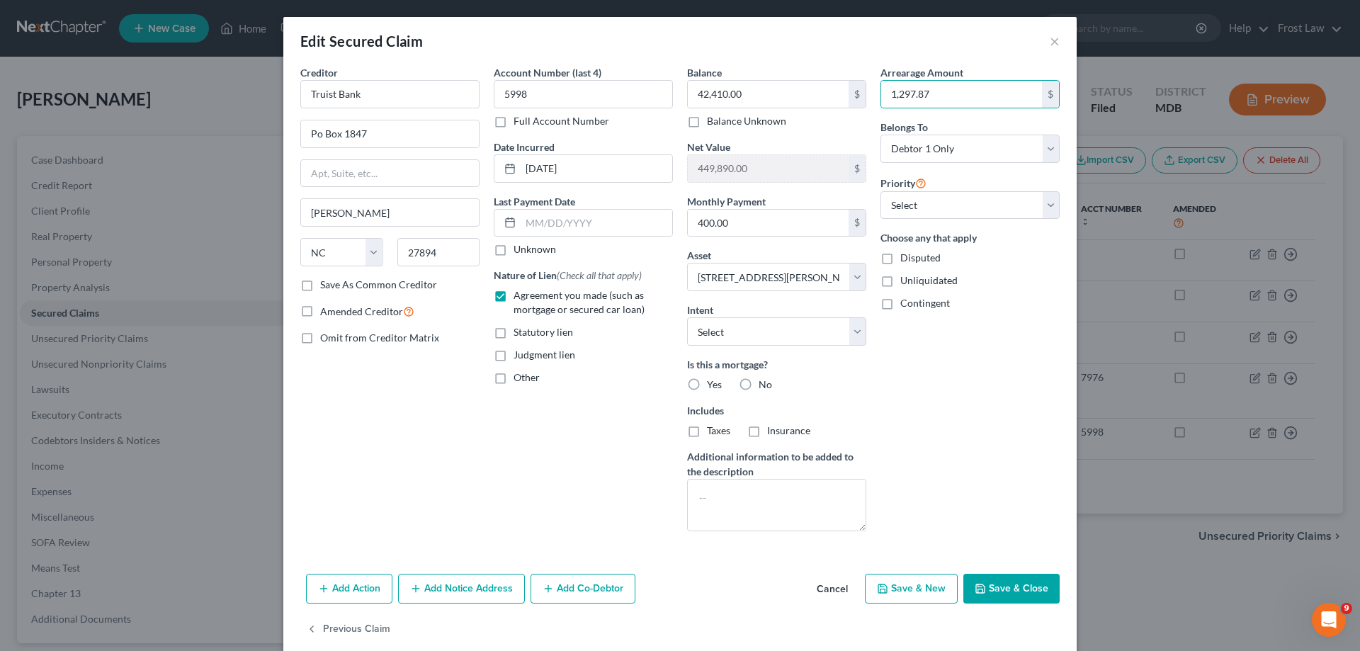
click at [707, 383] on label "Yes" at bounding box center [714, 384] width 15 height 14
click at [712, 383] on input "Yes" at bounding box center [716, 381] width 9 height 9
click at [1013, 595] on button "Save & Close" at bounding box center [1011, 589] width 96 height 30
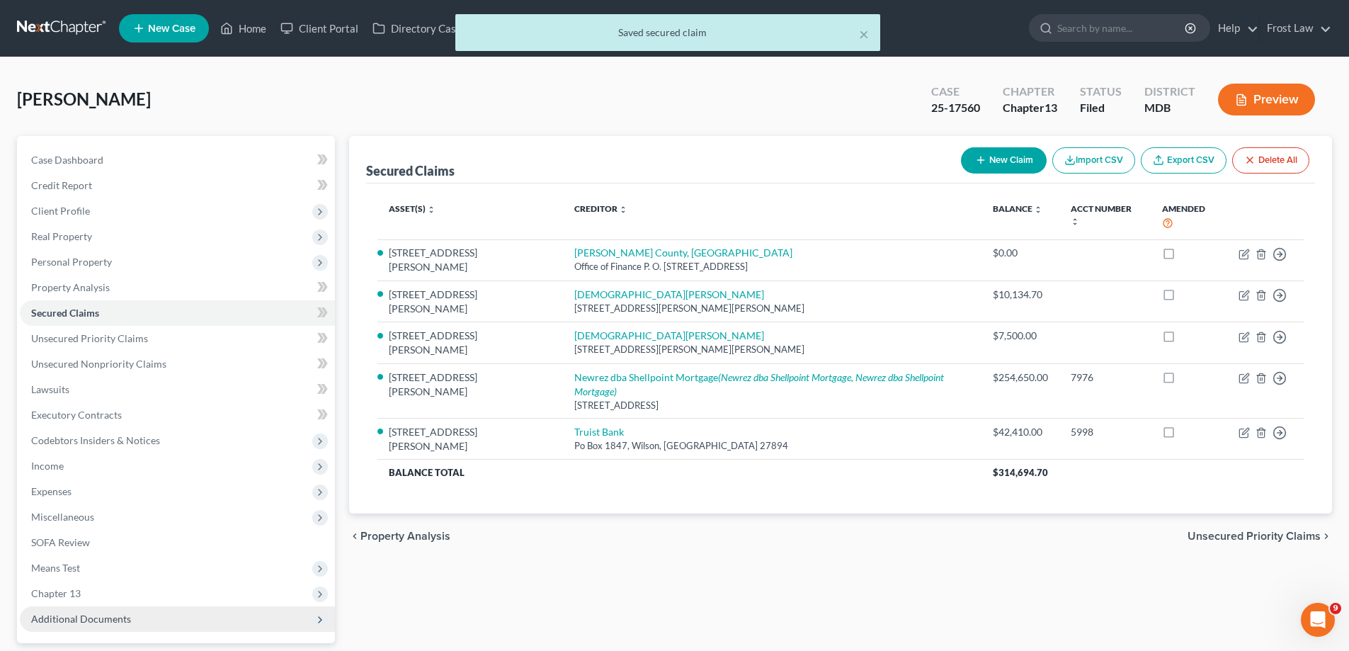
click at [178, 591] on span "Chapter 13" at bounding box center [177, 593] width 315 height 25
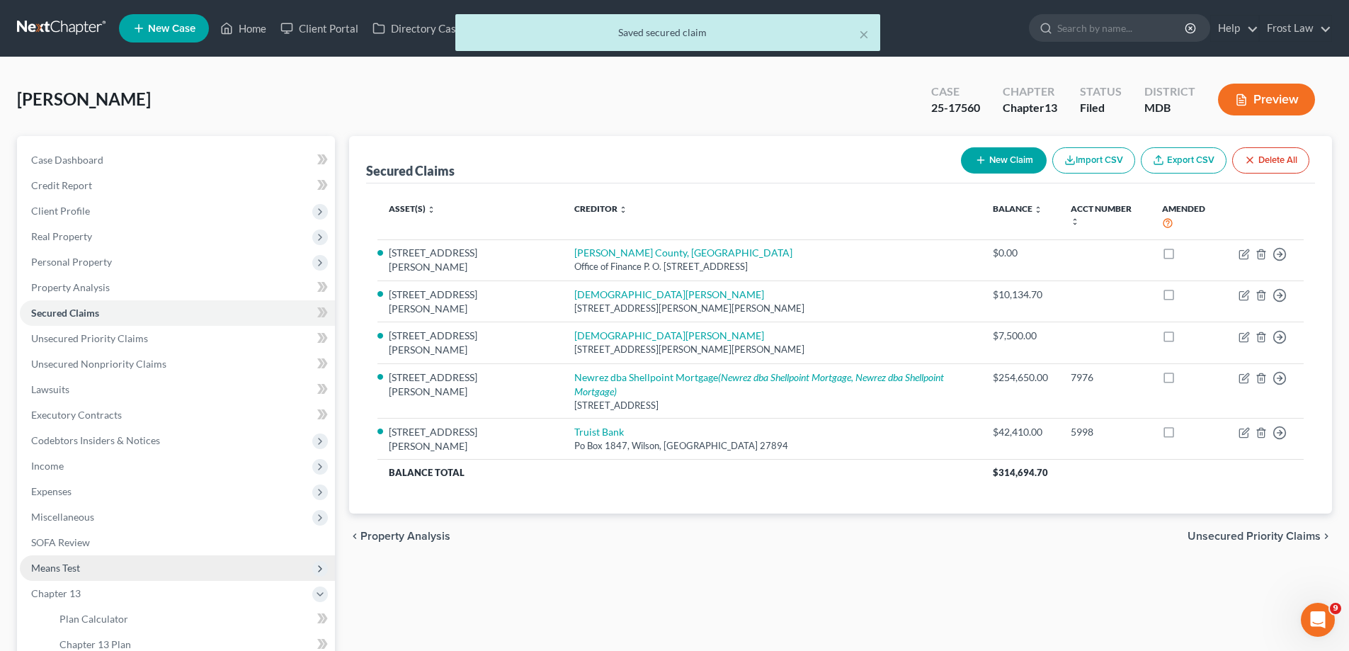
scroll to position [71, 0]
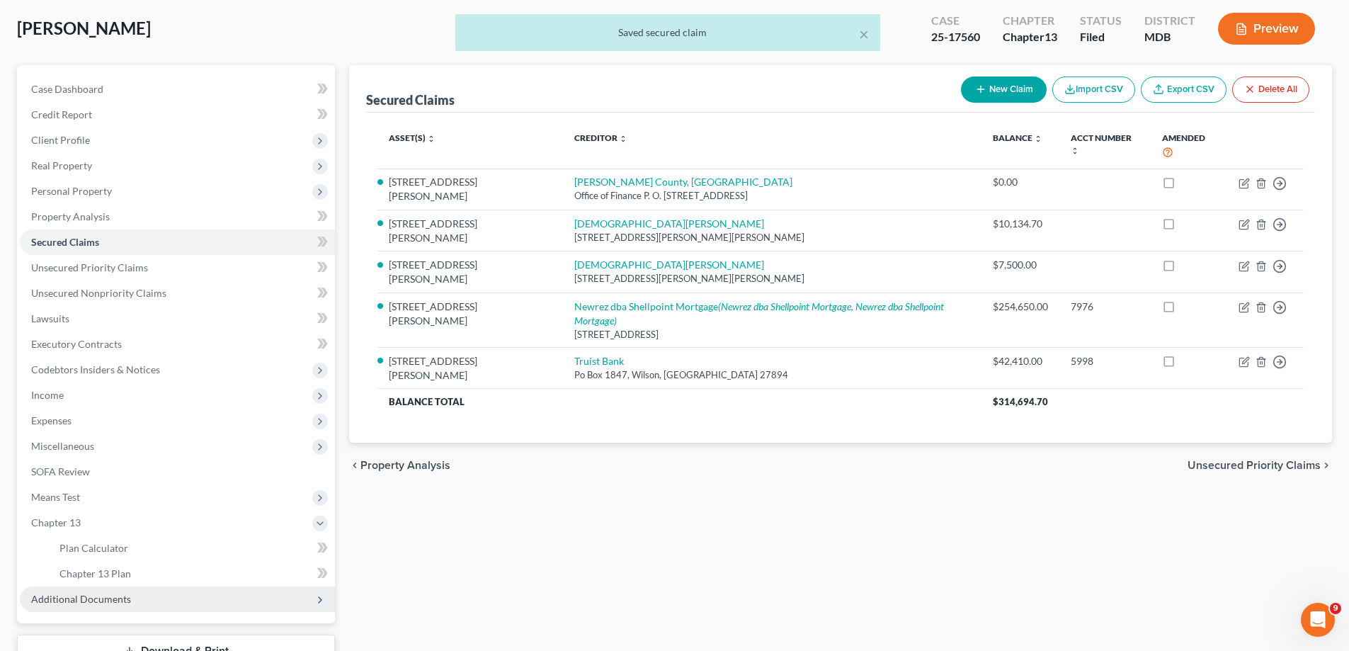
click at [136, 608] on span "Additional Documents" at bounding box center [177, 598] width 315 height 25
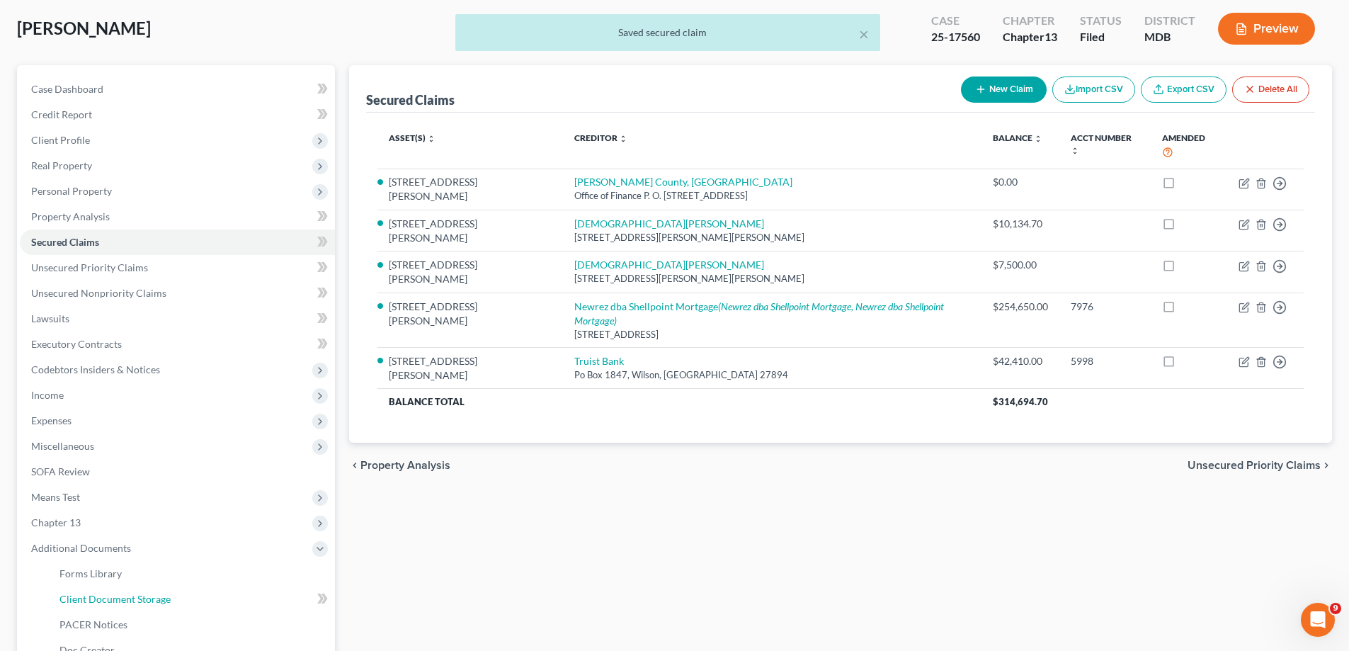
drag, startPoint x: 124, startPoint y: 600, endPoint x: 817, endPoint y: 322, distance: 747.0
click at [125, 600] on span "Client Document Storage" at bounding box center [114, 599] width 111 height 12
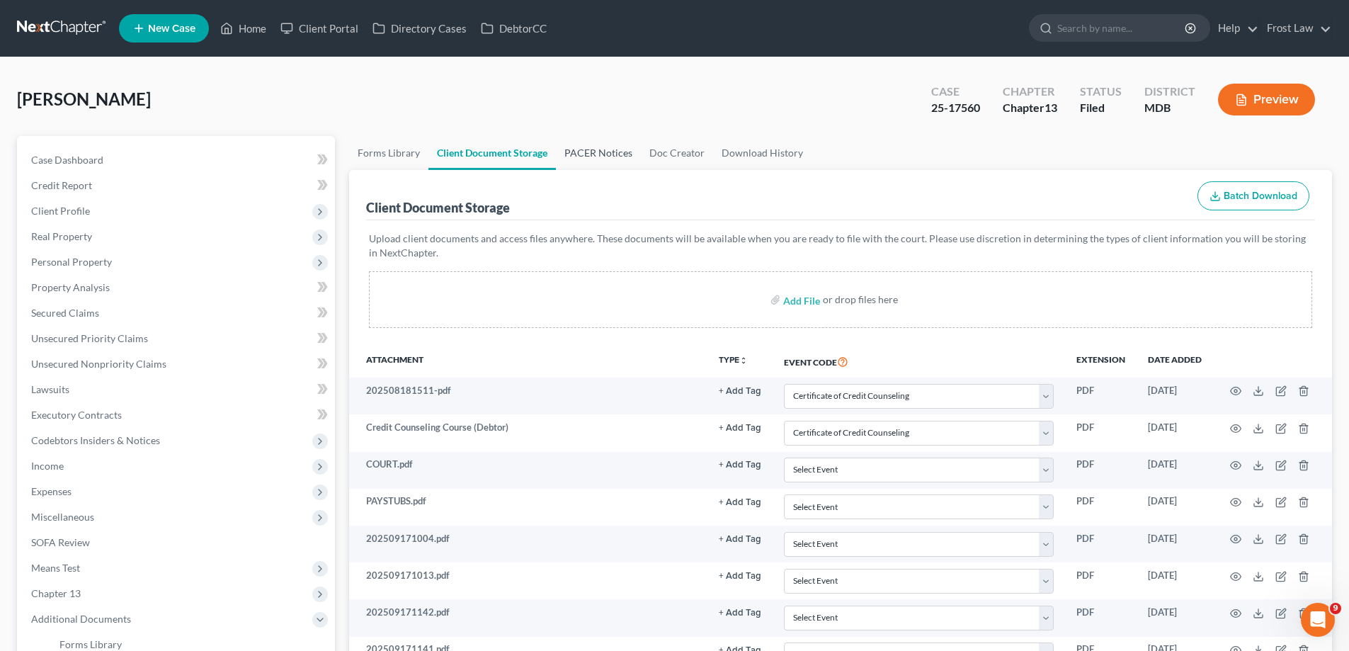
drag, startPoint x: 595, startPoint y: 152, endPoint x: 644, endPoint y: 188, distance: 60.8
click at [594, 152] on link "PACER Notices" at bounding box center [598, 153] width 85 height 34
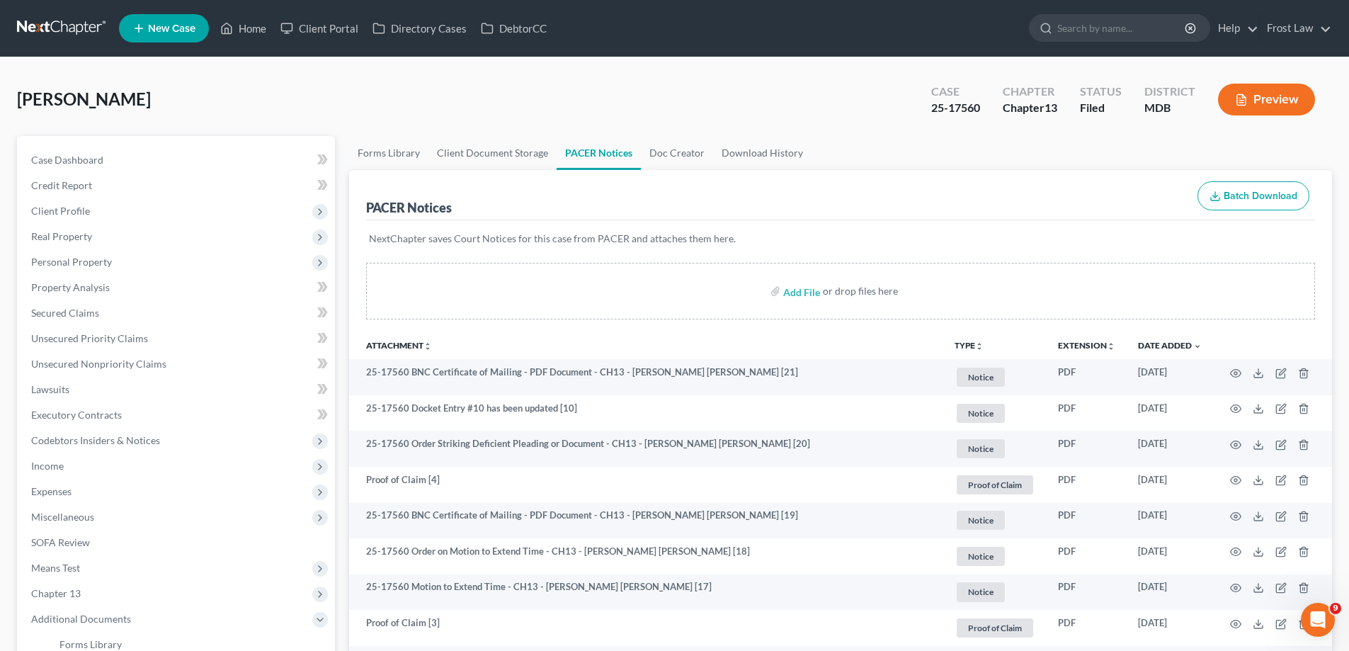
scroll to position [255, 0]
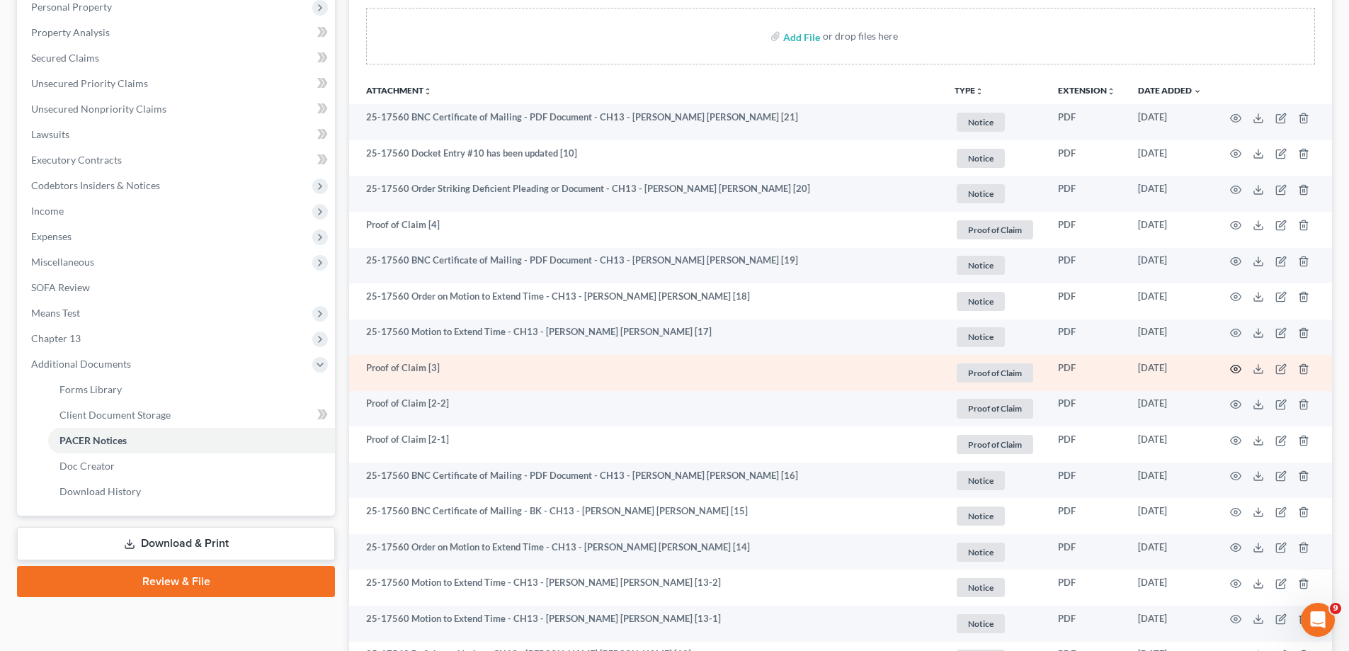
click at [1236, 368] on circle "button" at bounding box center [1235, 369] width 3 height 3
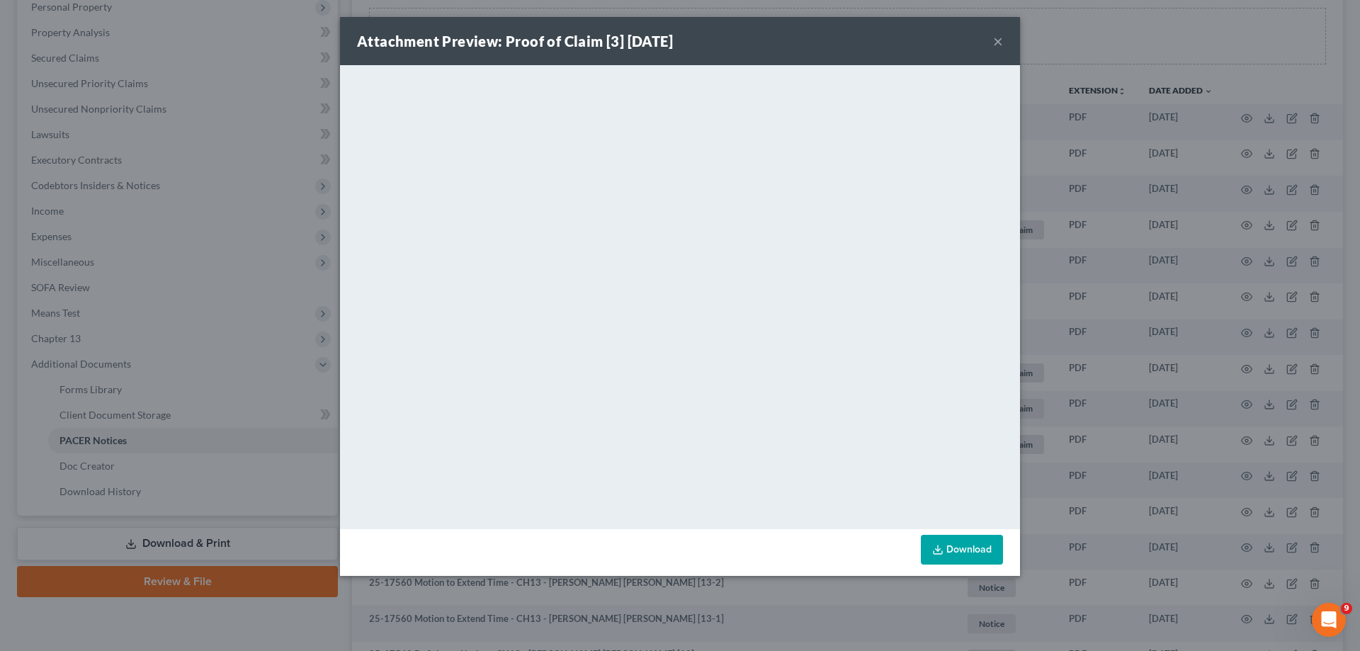
click at [1004, 45] on div "Attachment Preview: Proof of Claim [3] [DATE] ×" at bounding box center [680, 41] width 680 height 48
click at [996, 40] on button "×" at bounding box center [998, 41] width 10 height 17
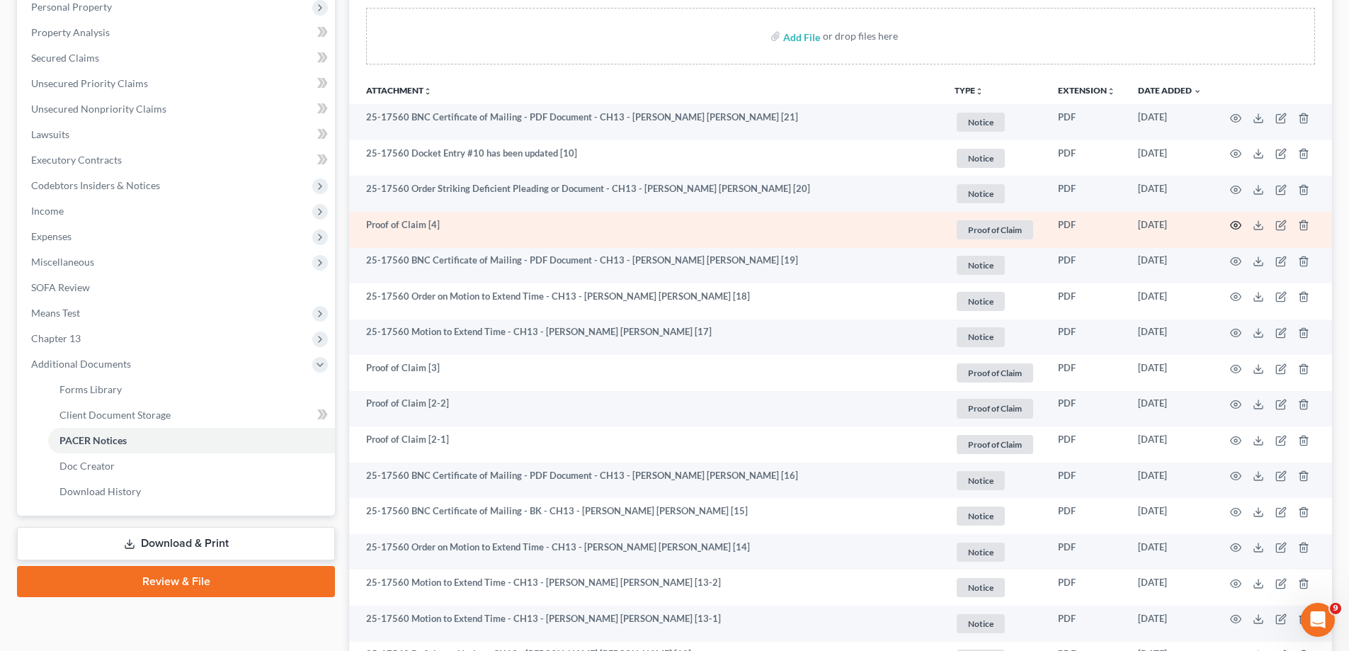
click at [1234, 225] on circle "button" at bounding box center [1235, 225] width 3 height 3
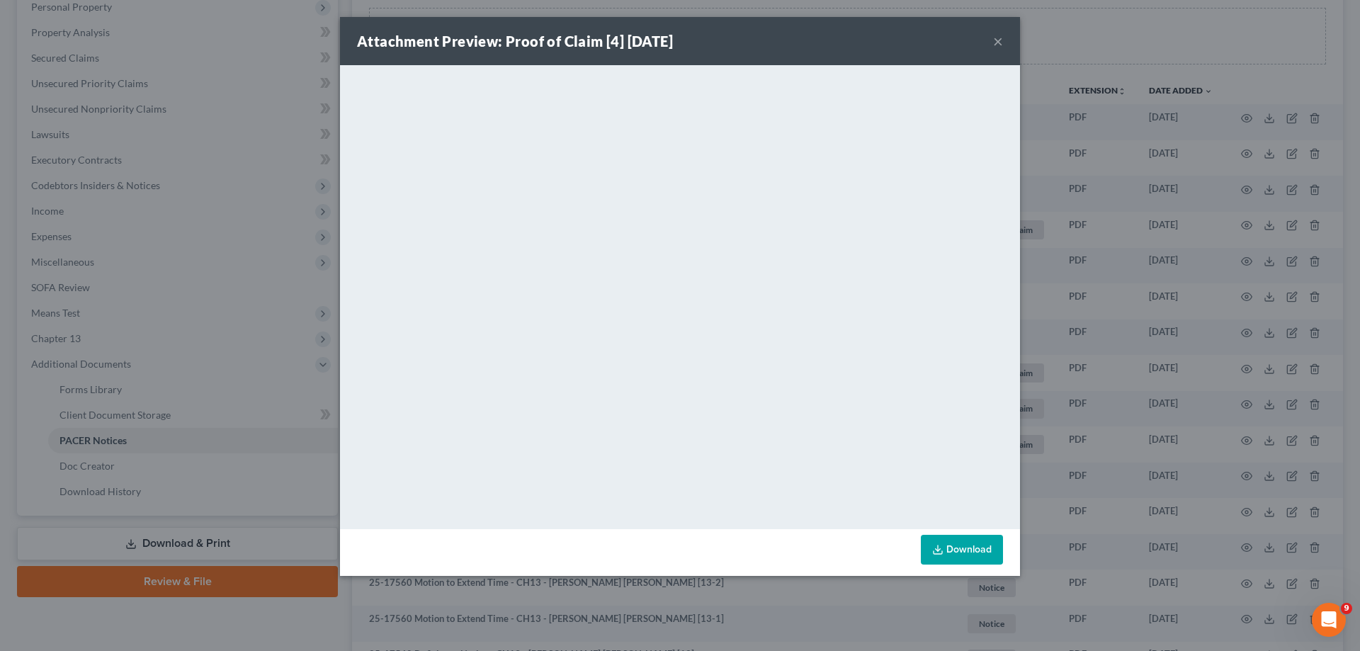
click at [997, 38] on button "×" at bounding box center [998, 41] width 10 height 17
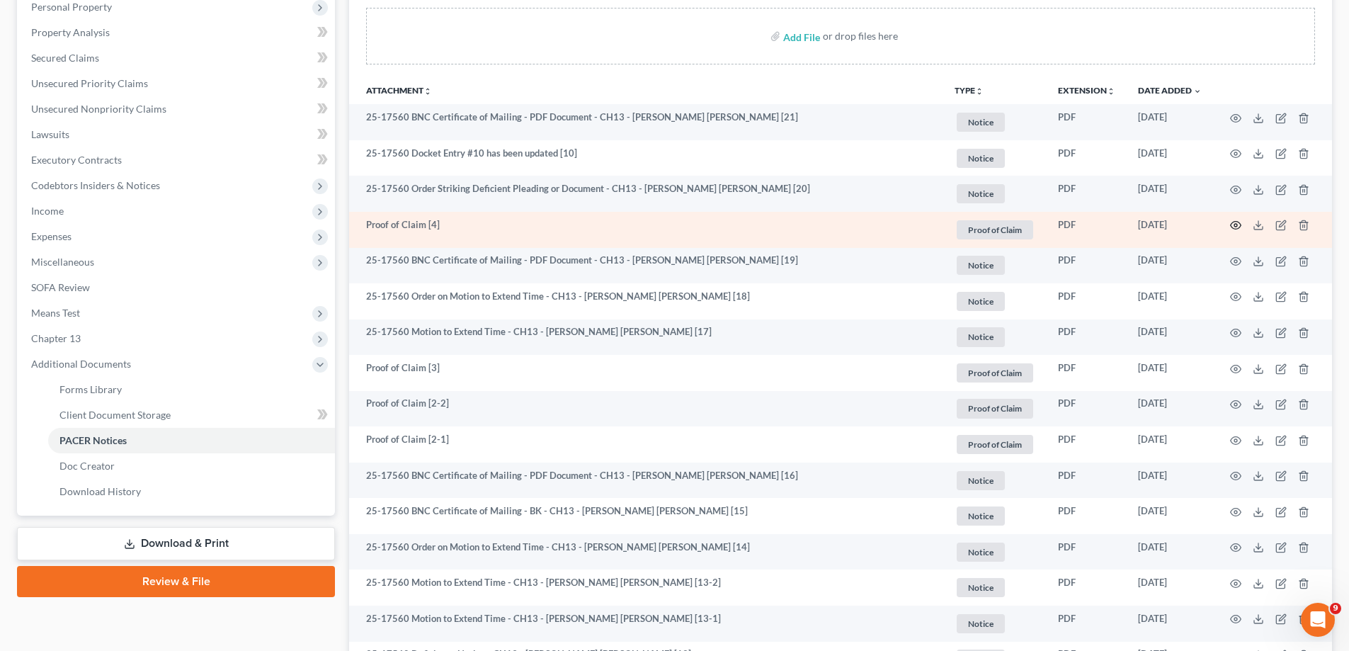
click at [1233, 225] on icon "button" at bounding box center [1235, 225] width 11 height 11
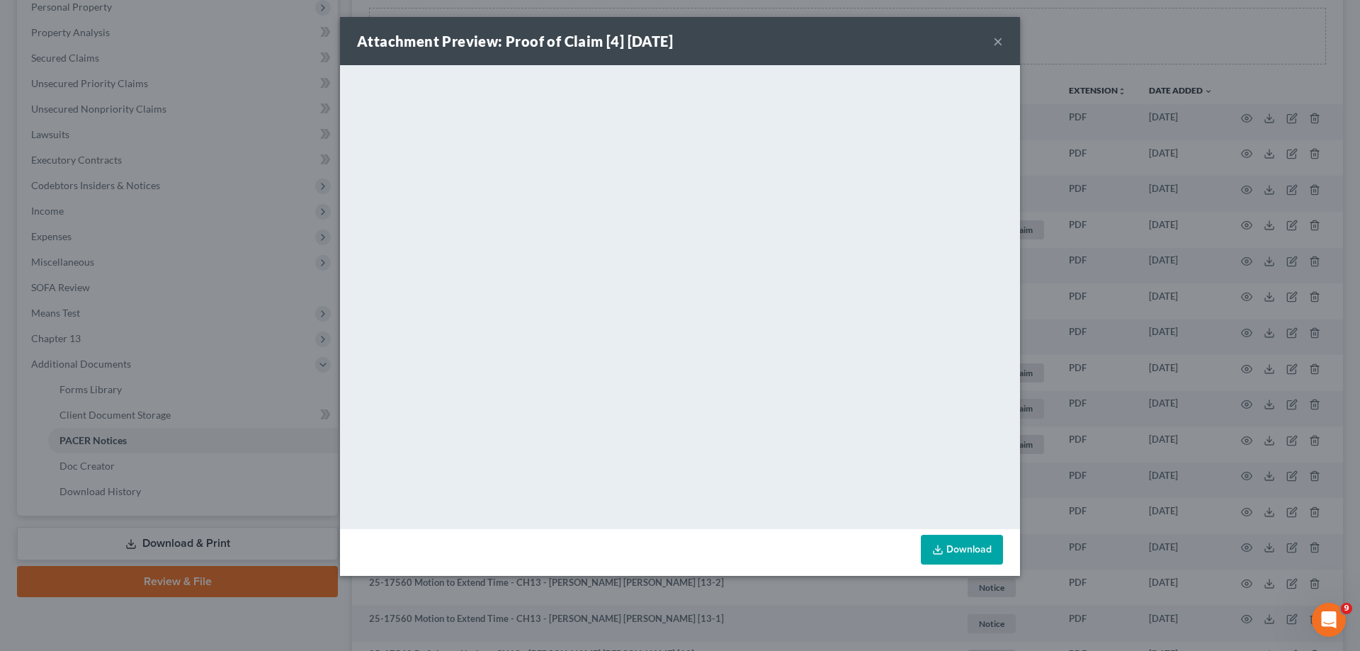
click at [996, 37] on button "×" at bounding box center [998, 41] width 10 height 17
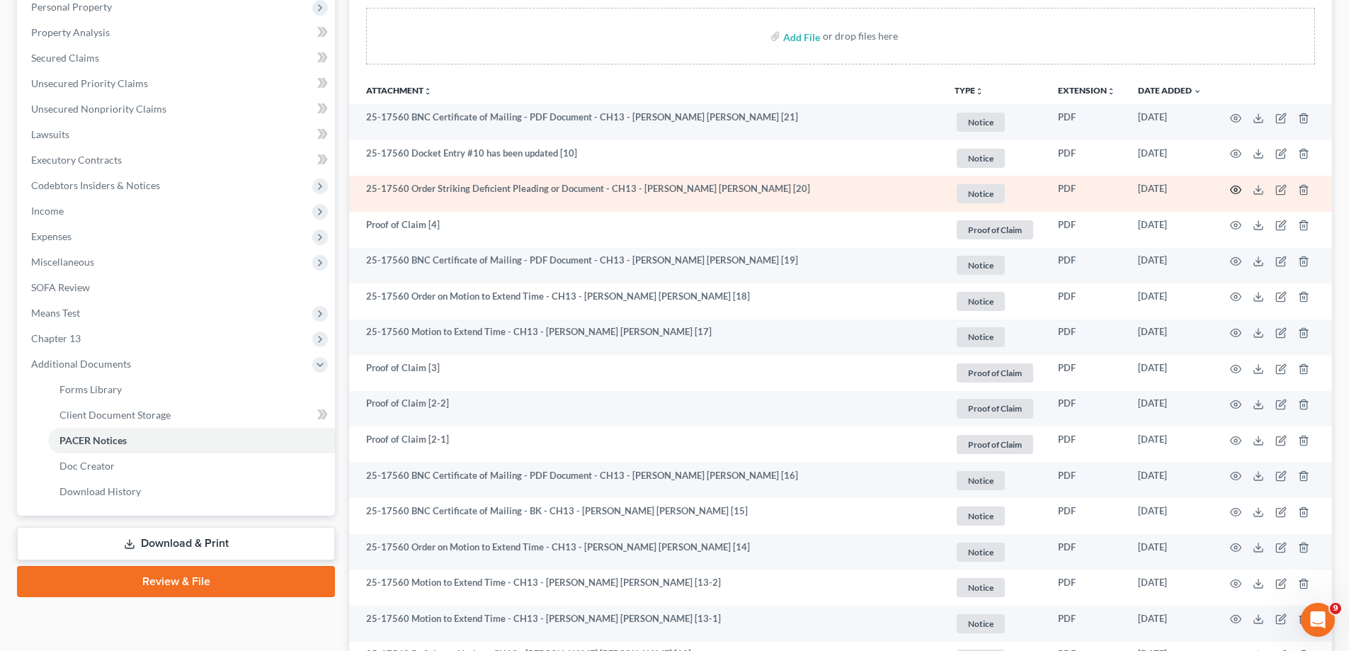
click at [1238, 187] on icon "button" at bounding box center [1235, 189] width 11 height 11
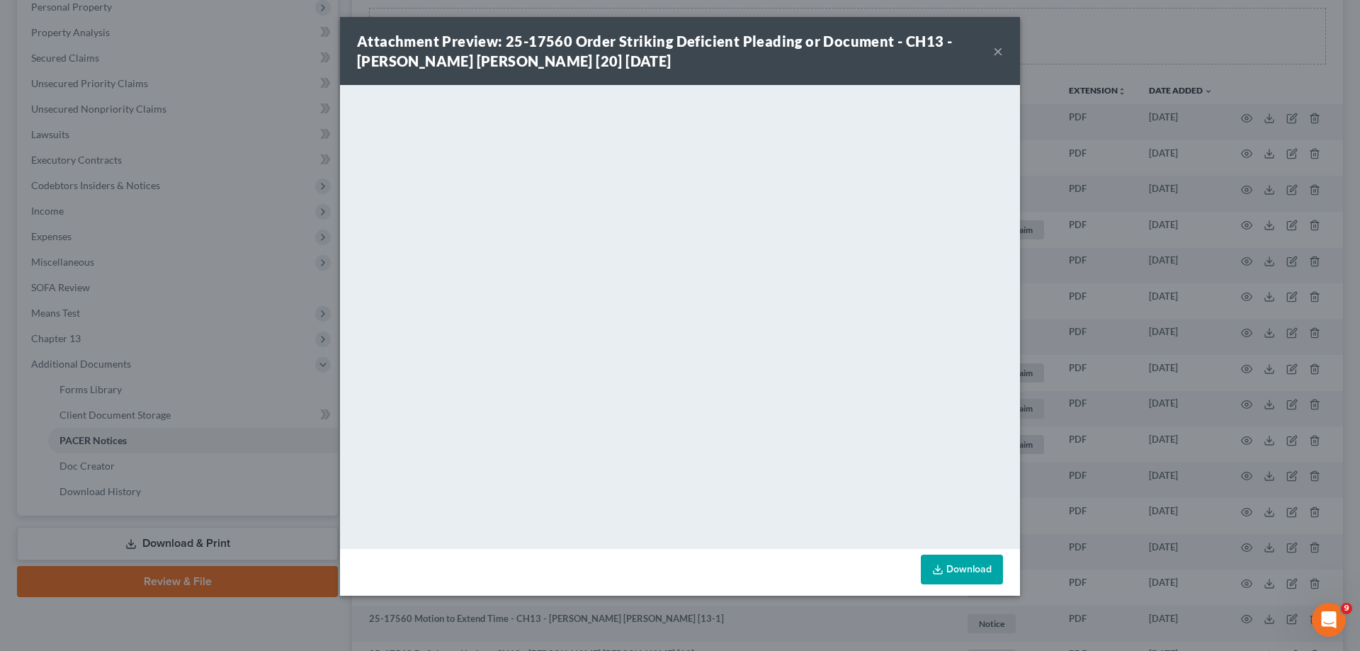
click at [993, 54] on button "×" at bounding box center [998, 50] width 10 height 17
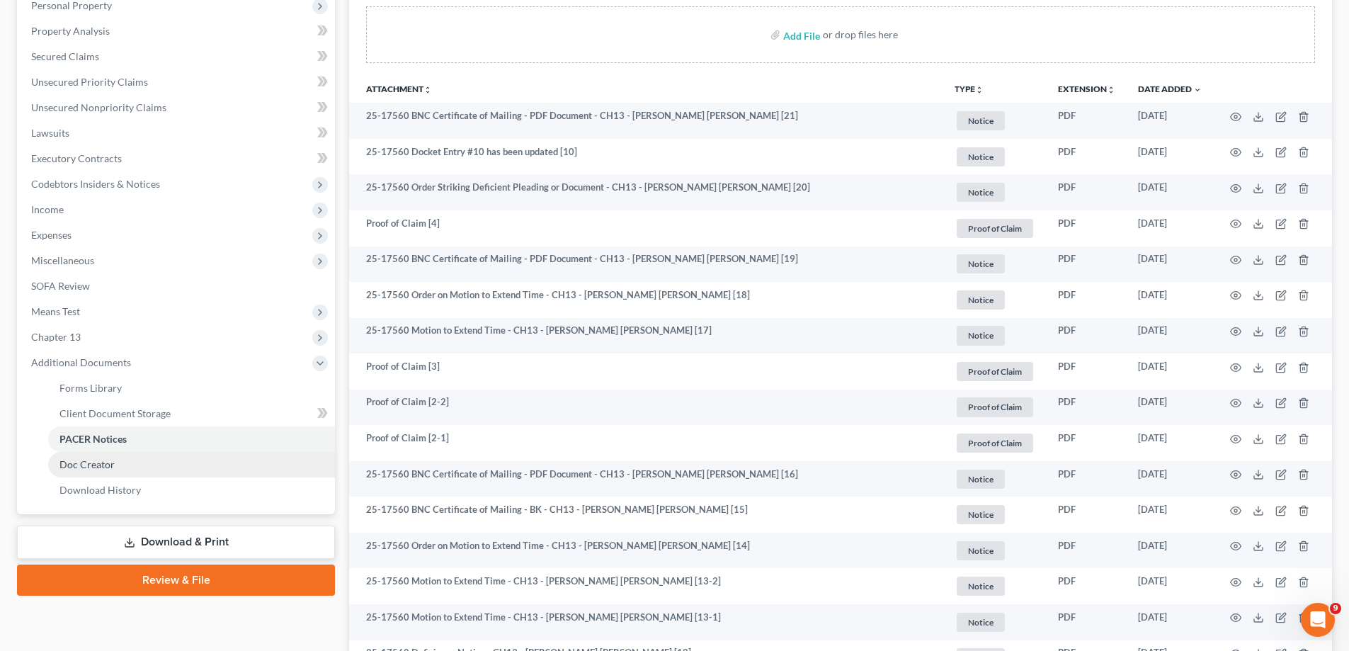
scroll to position [326, 0]
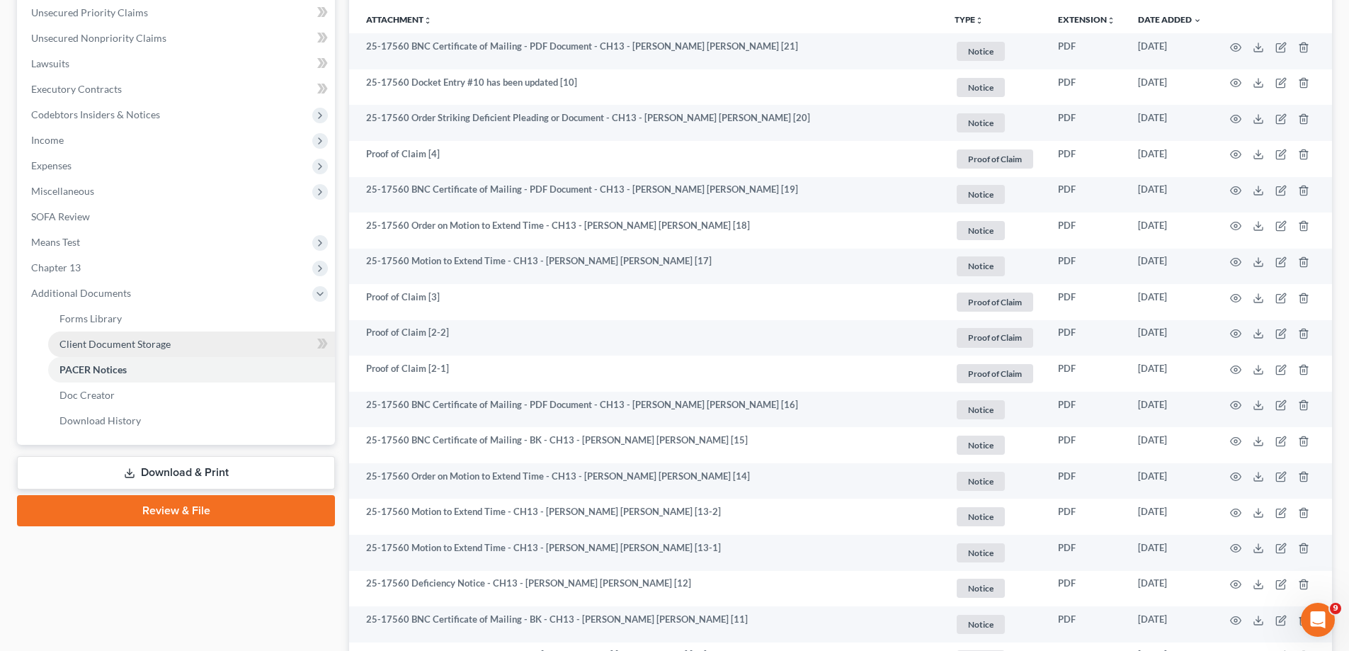
click at [159, 352] on link "Client Document Storage" at bounding box center [191, 343] width 287 height 25
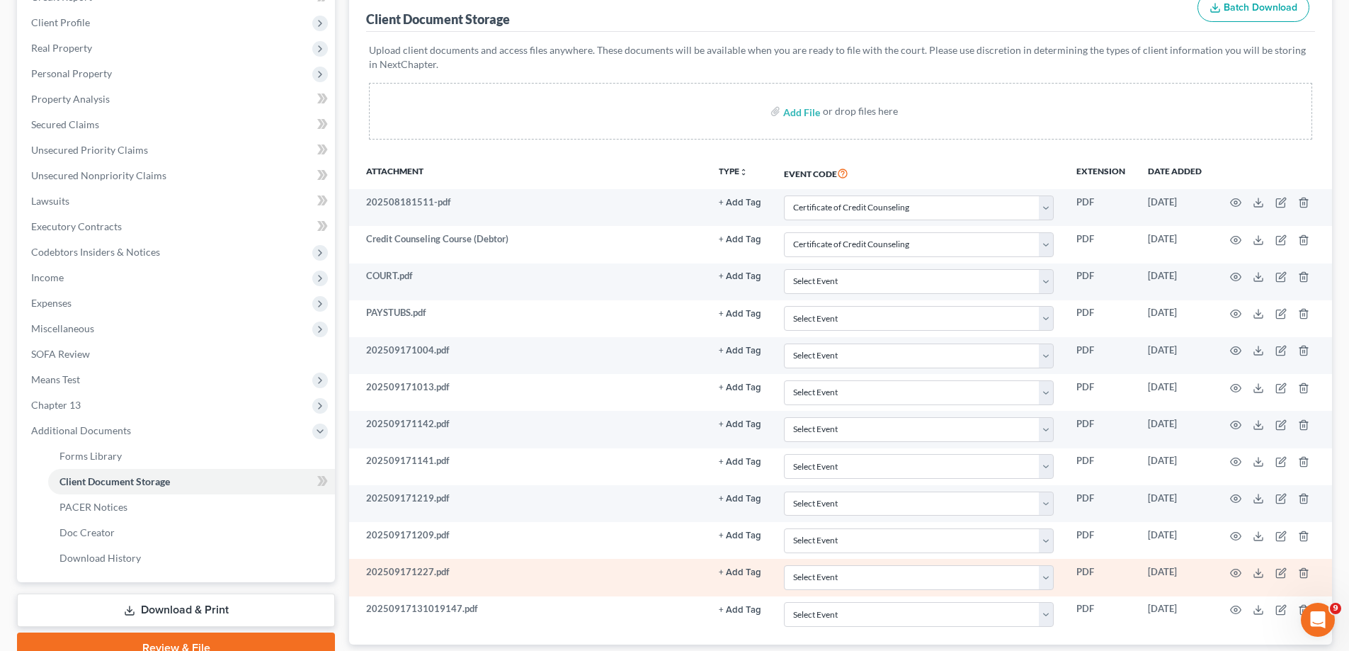
scroll to position [281, 0]
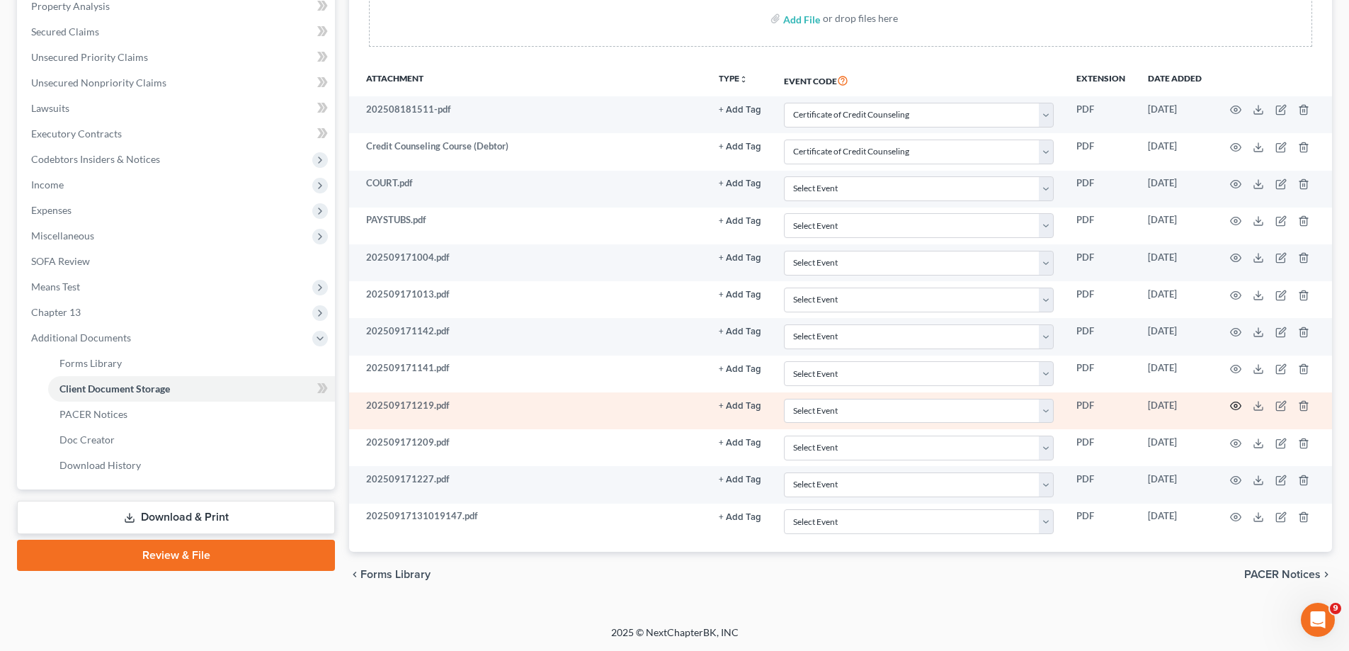
click at [1234, 404] on icon "button" at bounding box center [1235, 405] width 11 height 11
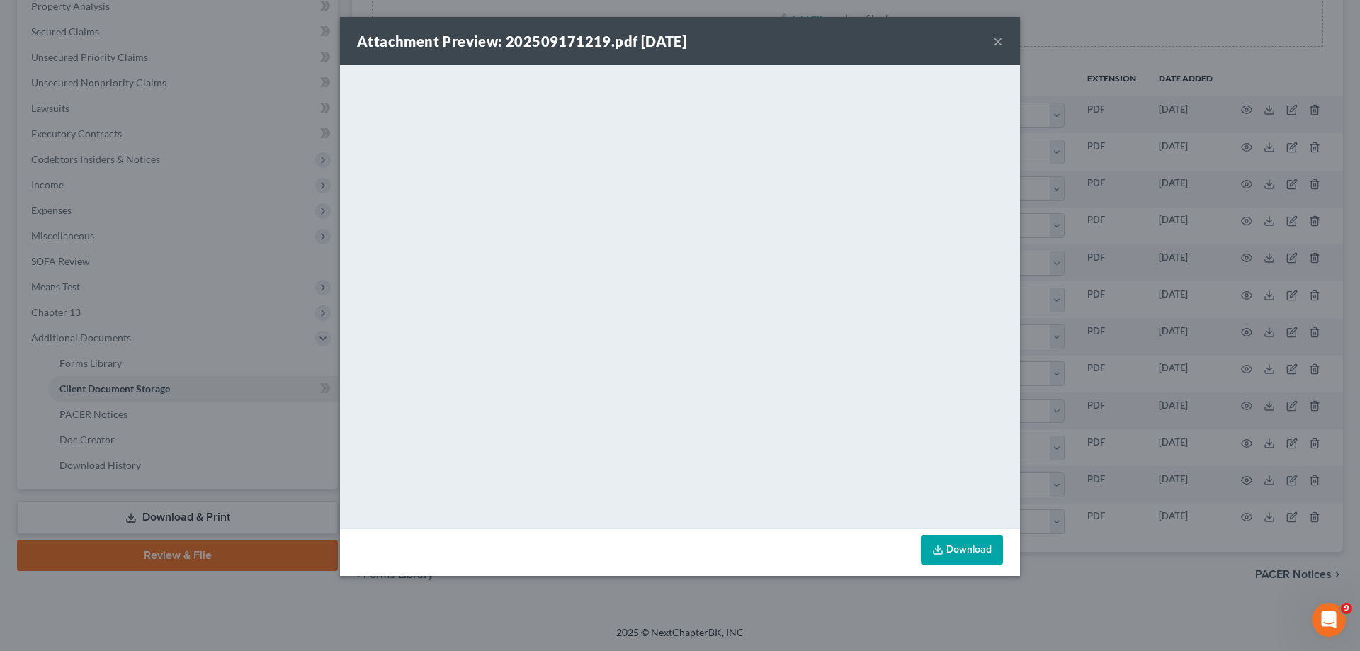
click at [999, 44] on button "×" at bounding box center [998, 41] width 10 height 17
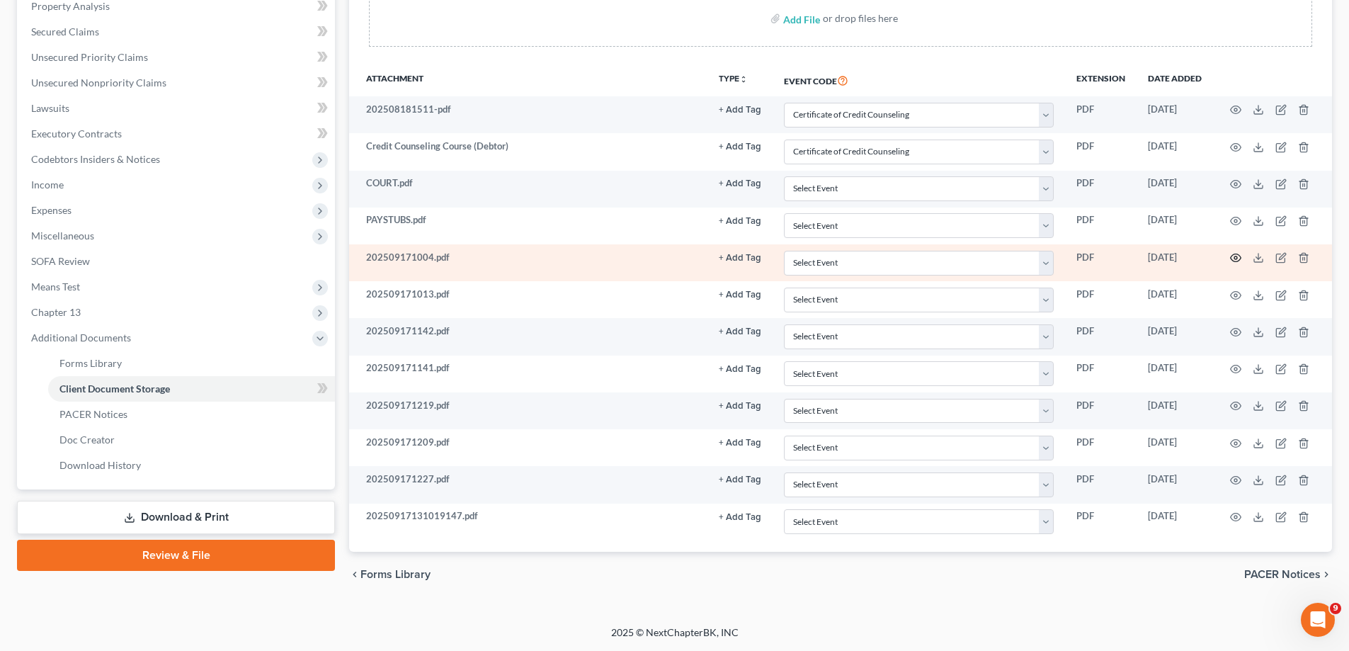
click at [1237, 257] on circle "button" at bounding box center [1235, 257] width 3 height 3
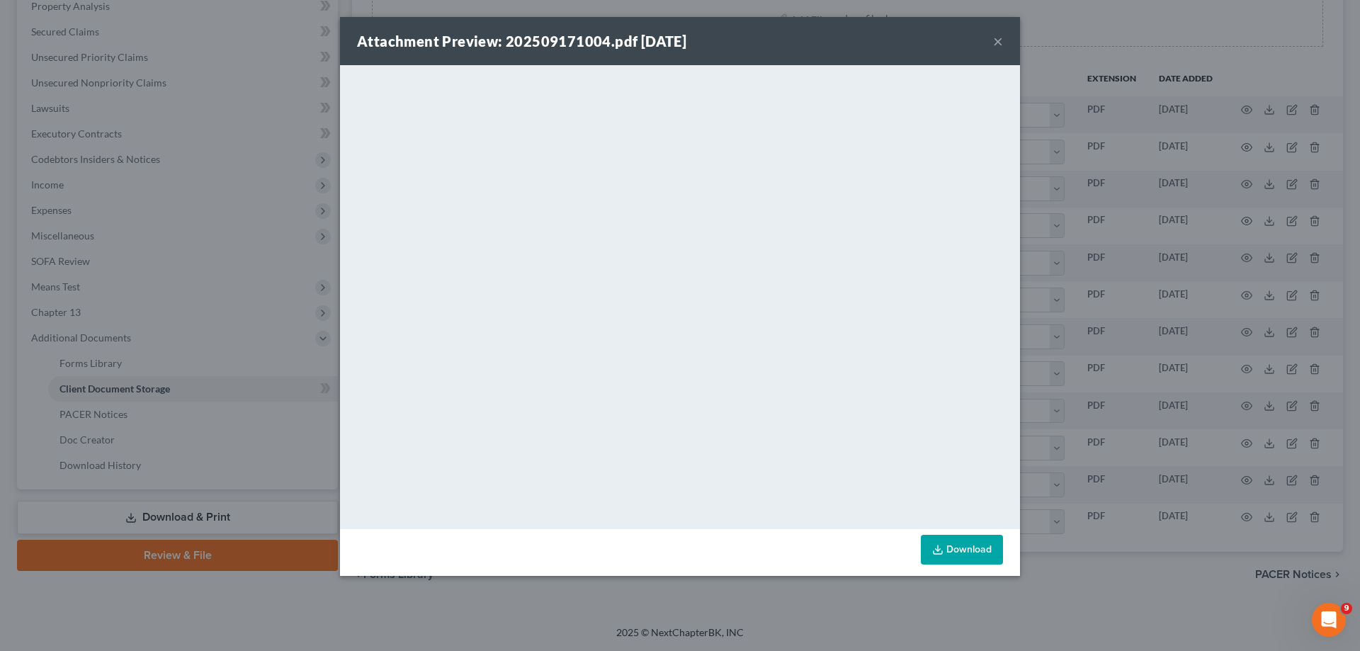
click at [996, 42] on button "×" at bounding box center [998, 41] width 10 height 17
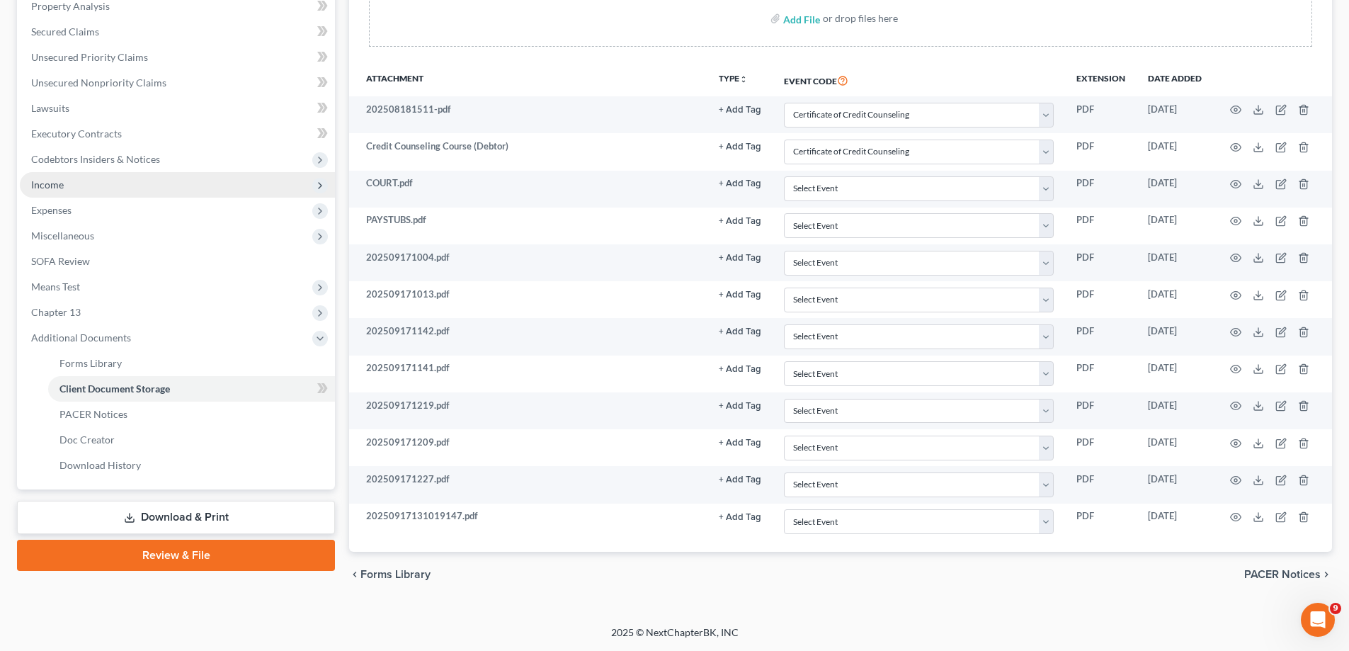
click at [114, 187] on span "Income" at bounding box center [177, 184] width 315 height 25
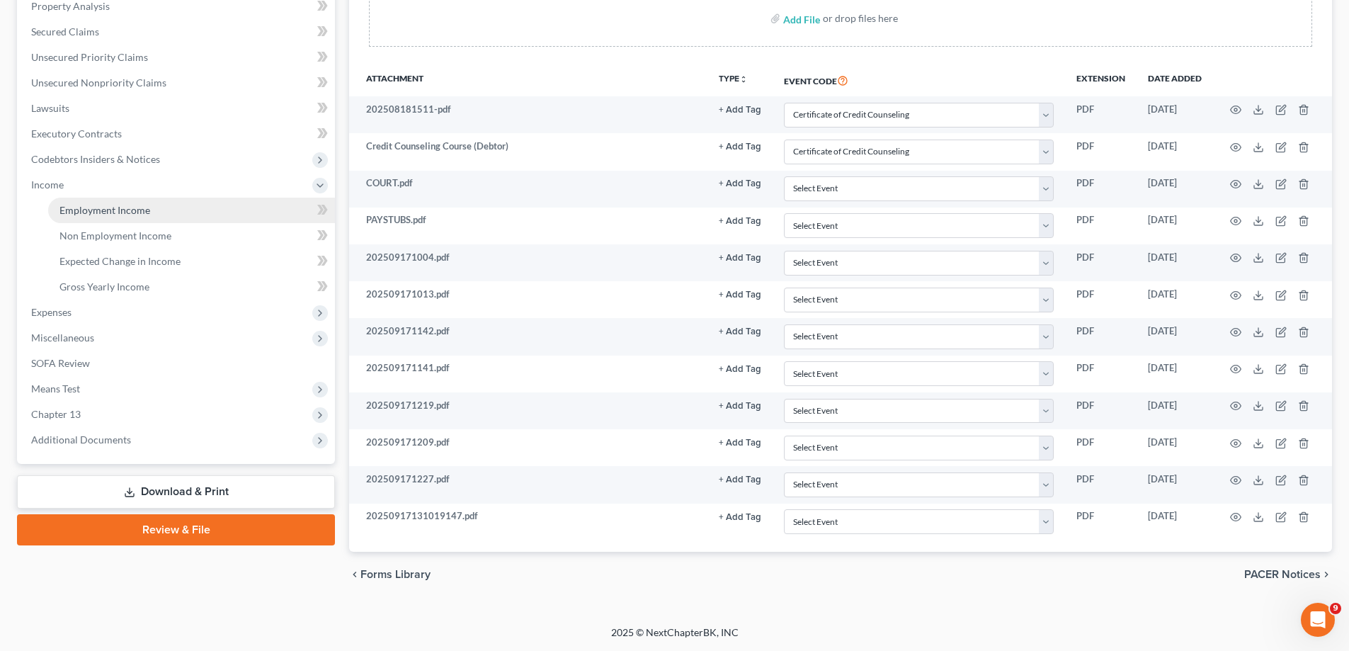
click at [180, 212] on link "Employment Income" at bounding box center [191, 210] width 287 height 25
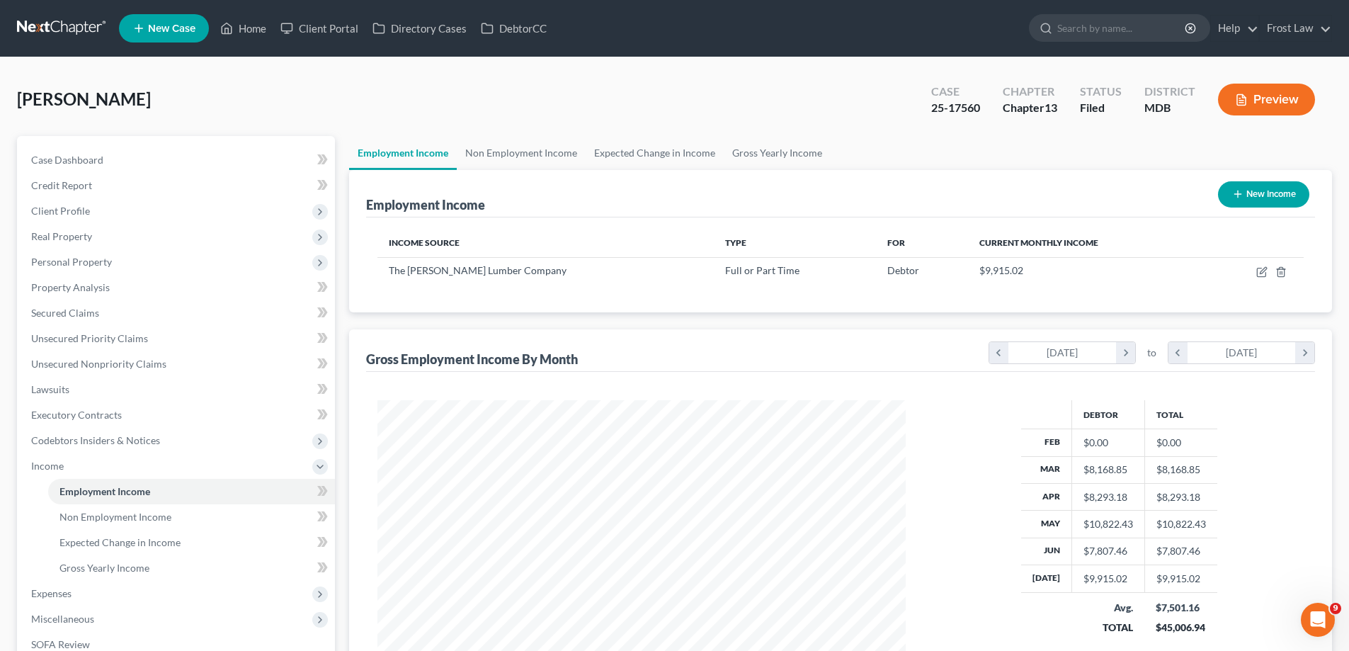
scroll to position [264, 557]
click at [1259, 273] on icon "button" at bounding box center [1261, 271] width 11 height 11
select select "0"
select select "21"
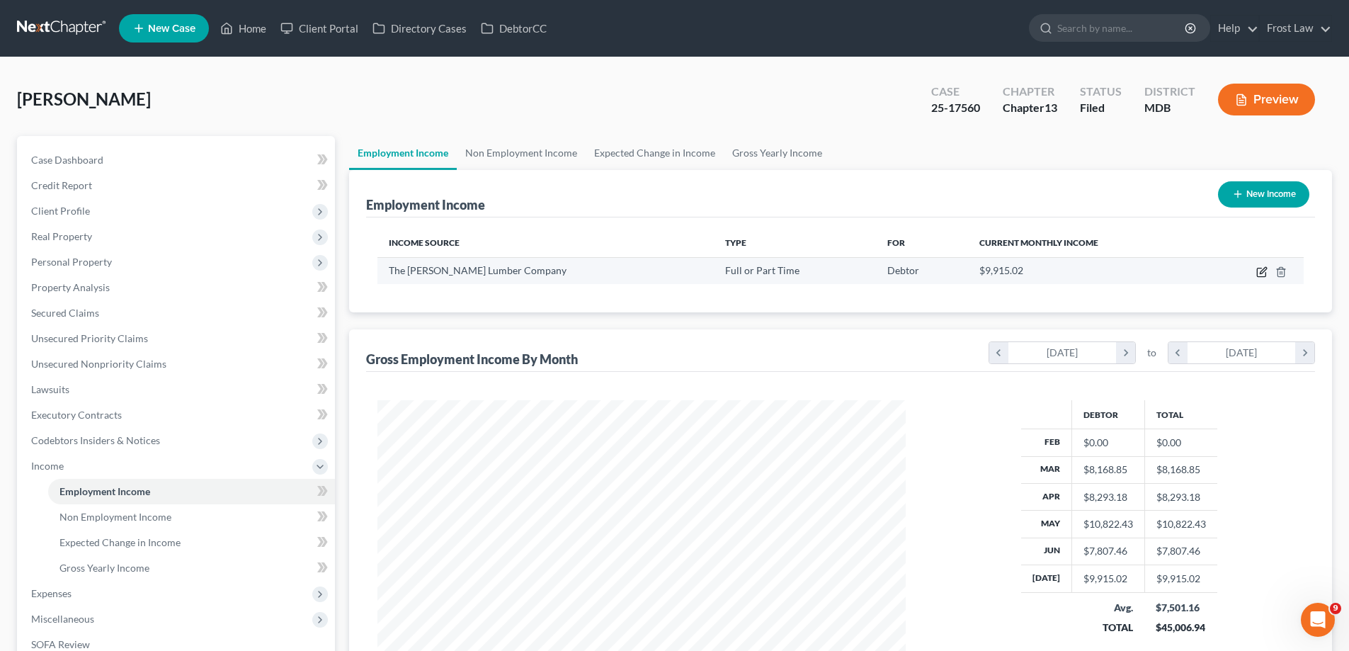
select select "0"
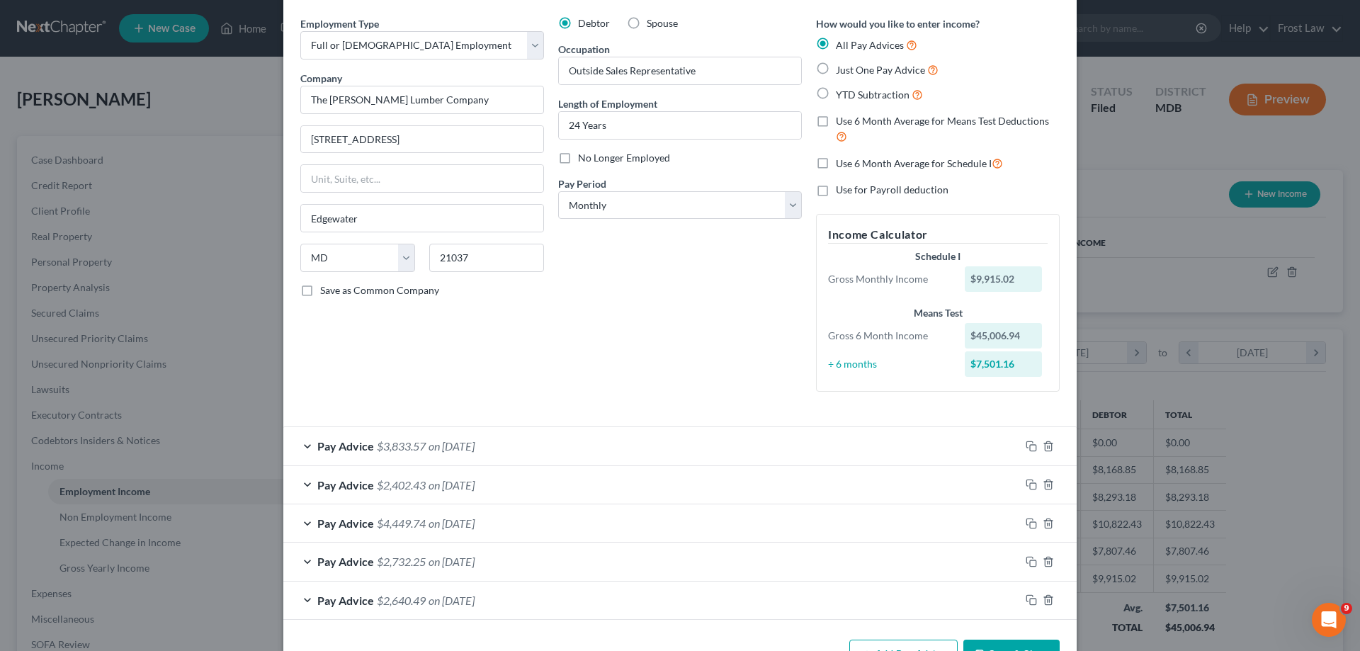
scroll to position [95, 0]
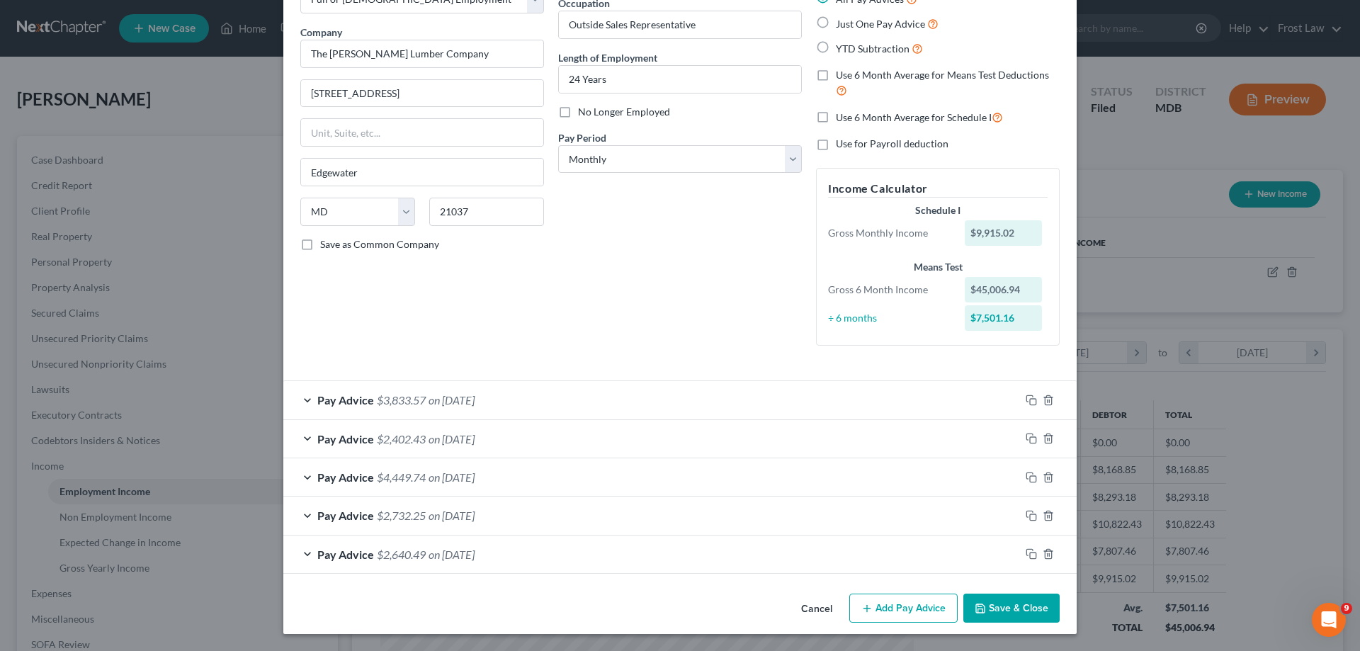
click at [876, 609] on button "Add Pay Advice" at bounding box center [903, 608] width 108 height 30
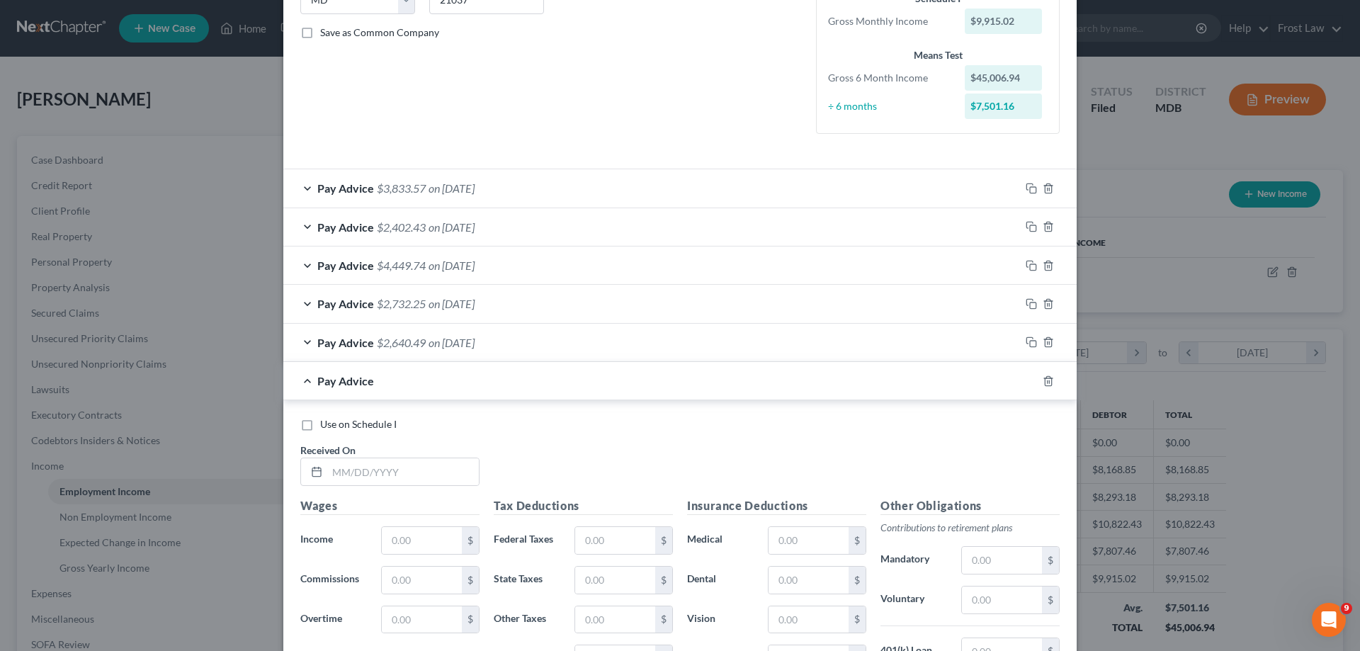
scroll to position [449, 0]
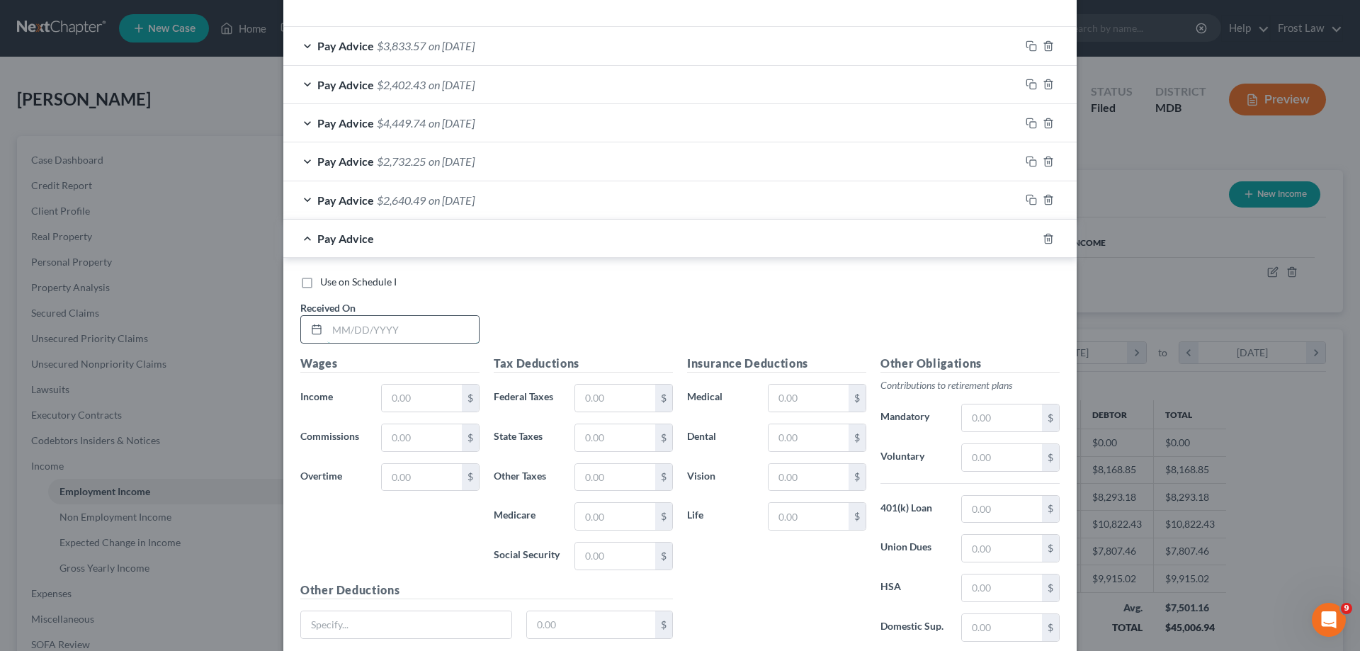
drag, startPoint x: 431, startPoint y: 333, endPoint x: 444, endPoint y: 339, distance: 14.9
click at [431, 333] on input "text" at bounding box center [403, 329] width 152 height 27
paste input "2/27/2025"
type input "2/27/2025"
click at [431, 404] on input "text" at bounding box center [422, 397] width 80 height 27
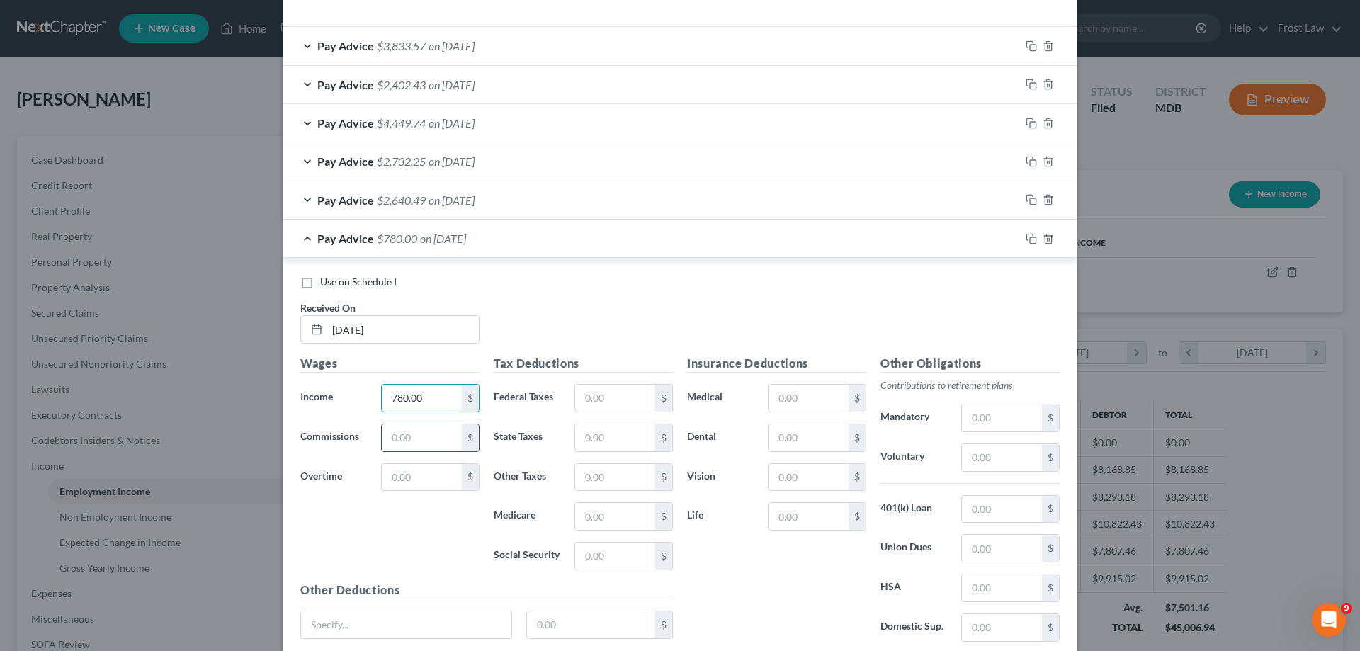
type input "780.00"
click at [385, 426] on input "text" at bounding box center [422, 437] width 80 height 27
paste input "62276 6,337.64"
type input "622,766,337.64"
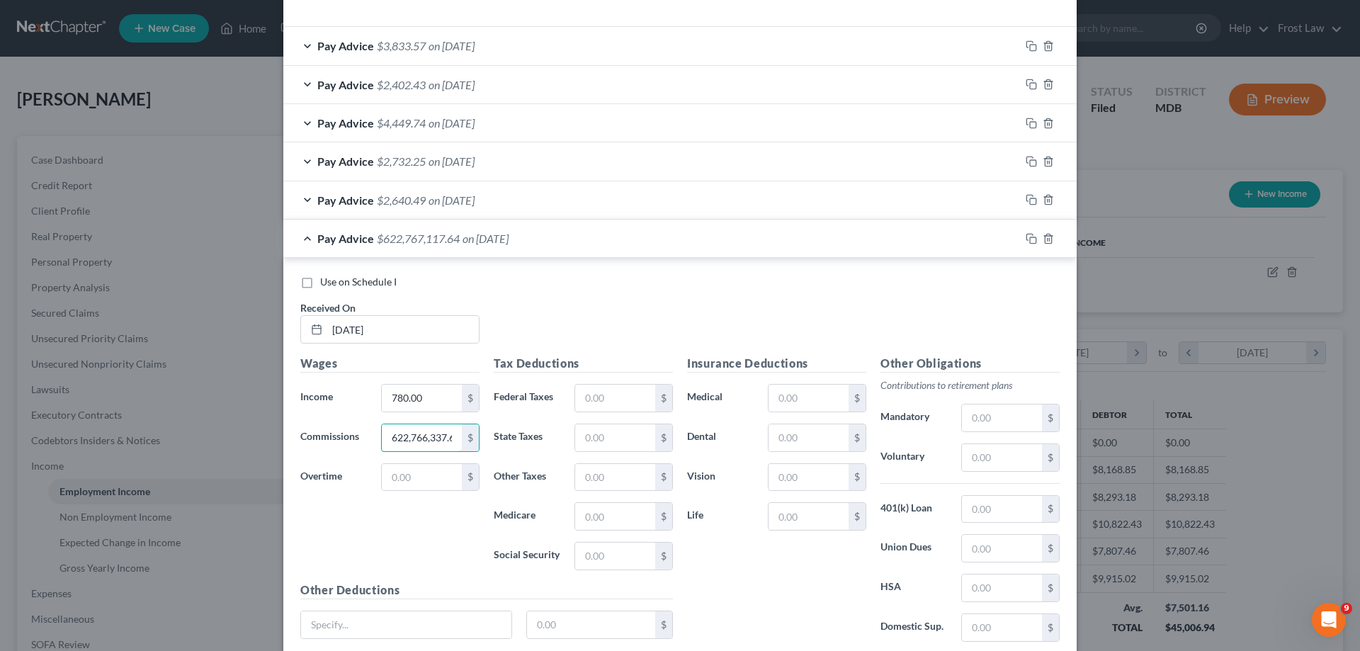
drag, startPoint x: 450, startPoint y: 437, endPoint x: 322, endPoint y: 448, distance: 128.0
click at [322, 448] on div "Commissions 622,766,337.64 $" at bounding box center [389, 437] width 193 height 28
type input "6,337.64"
drag, startPoint x: 982, startPoint y: 448, endPoint x: 971, endPoint y: 452, distance: 11.9
click at [982, 448] on input "text" at bounding box center [1002, 457] width 80 height 27
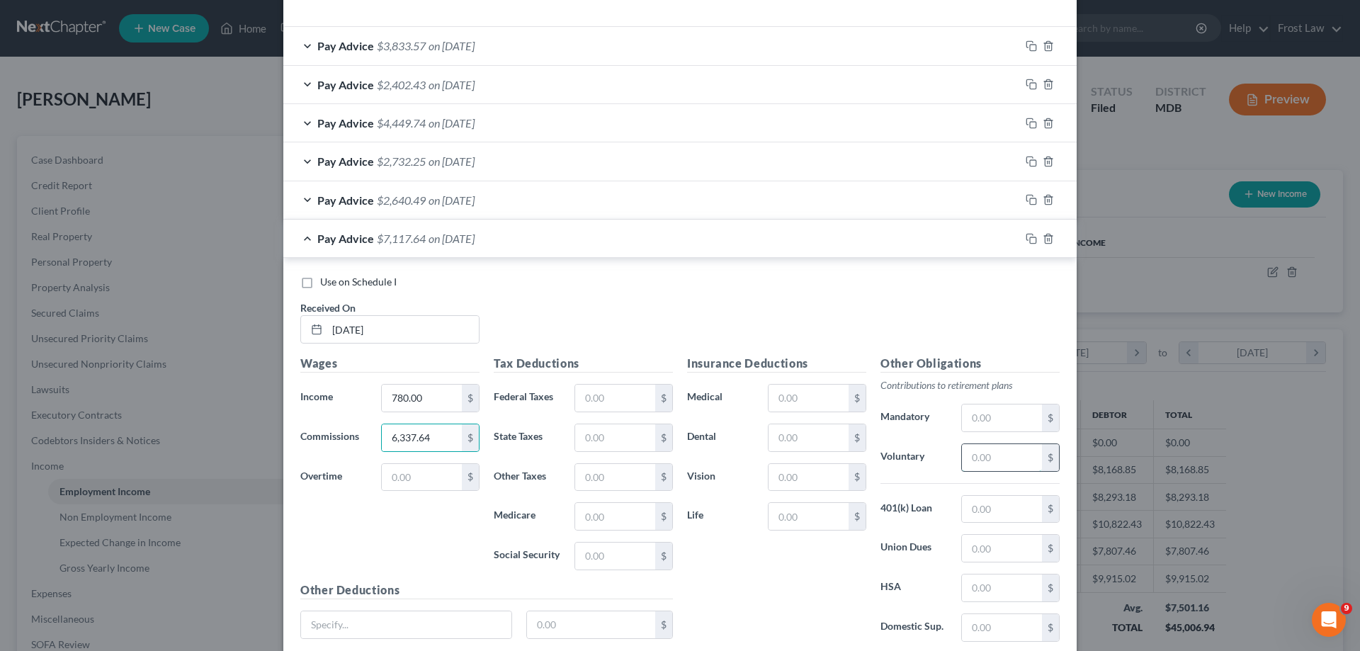
paste input "427 06"
type input "427.06"
click at [806, 403] on input "text" at bounding box center [808, 397] width 80 height 27
type input "635.11"
click at [797, 437] on input "text" at bounding box center [808, 437] width 80 height 27
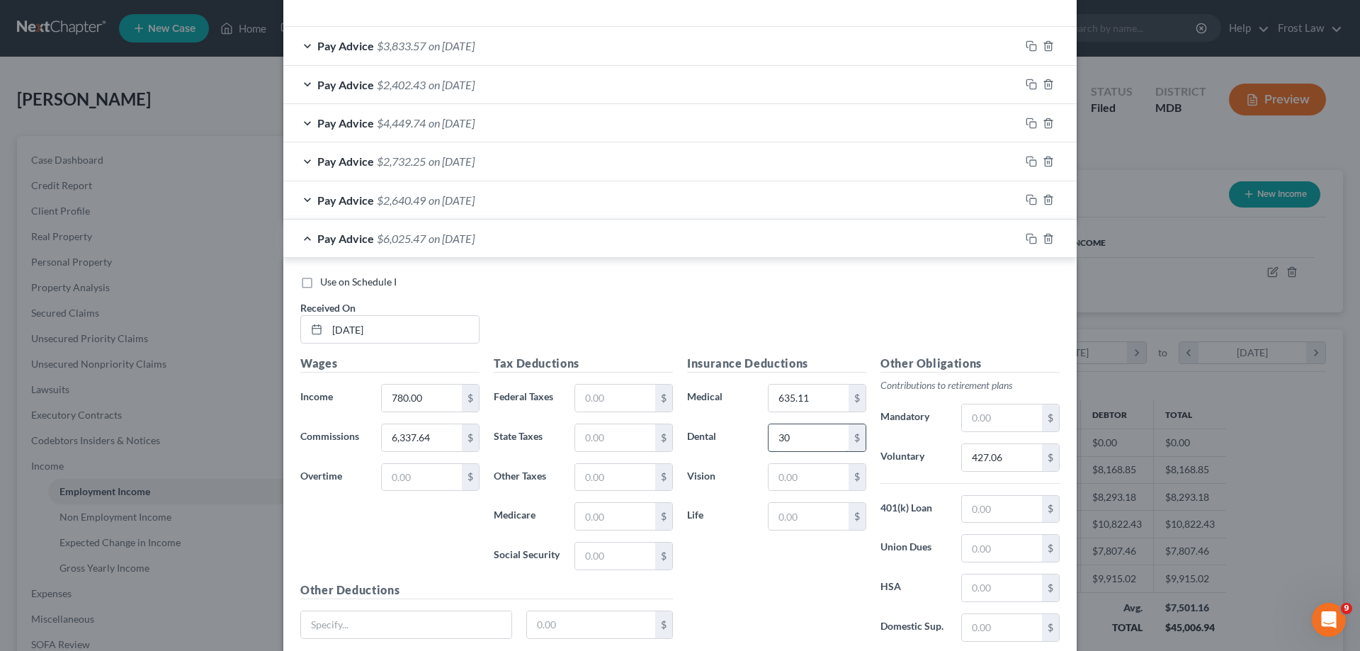
type input "30.44"
click at [785, 480] on input "text" at bounding box center [808, 477] width 80 height 27
type input "14.23"
drag, startPoint x: 979, startPoint y: 581, endPoint x: 994, endPoint y: 590, distance: 17.5
click at [979, 581] on input "text" at bounding box center [1002, 587] width 80 height 27
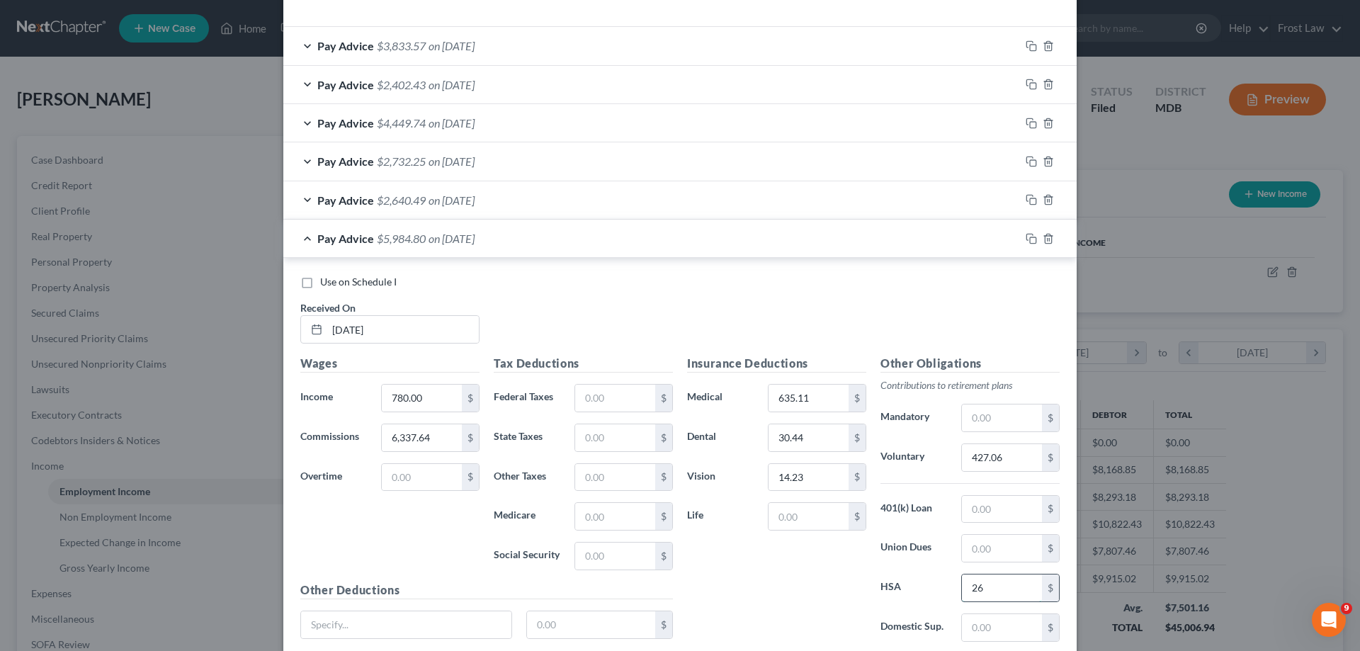
type input "266.66"
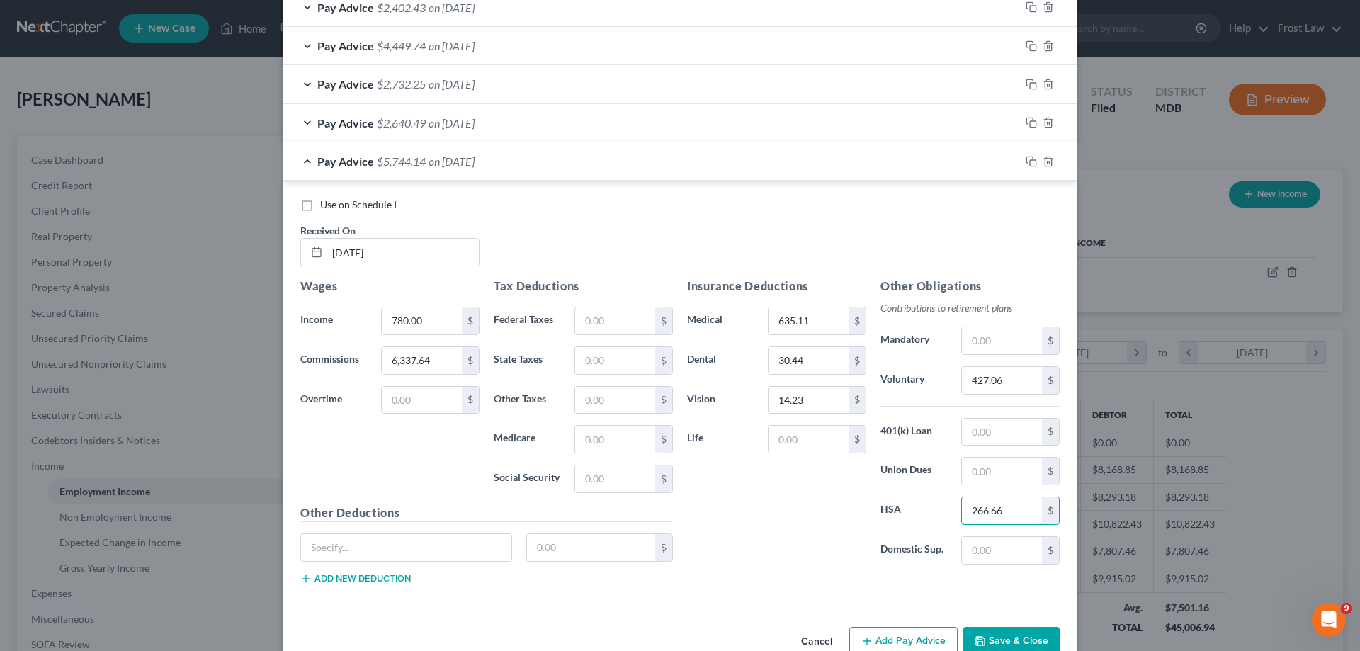
scroll to position [559, 0]
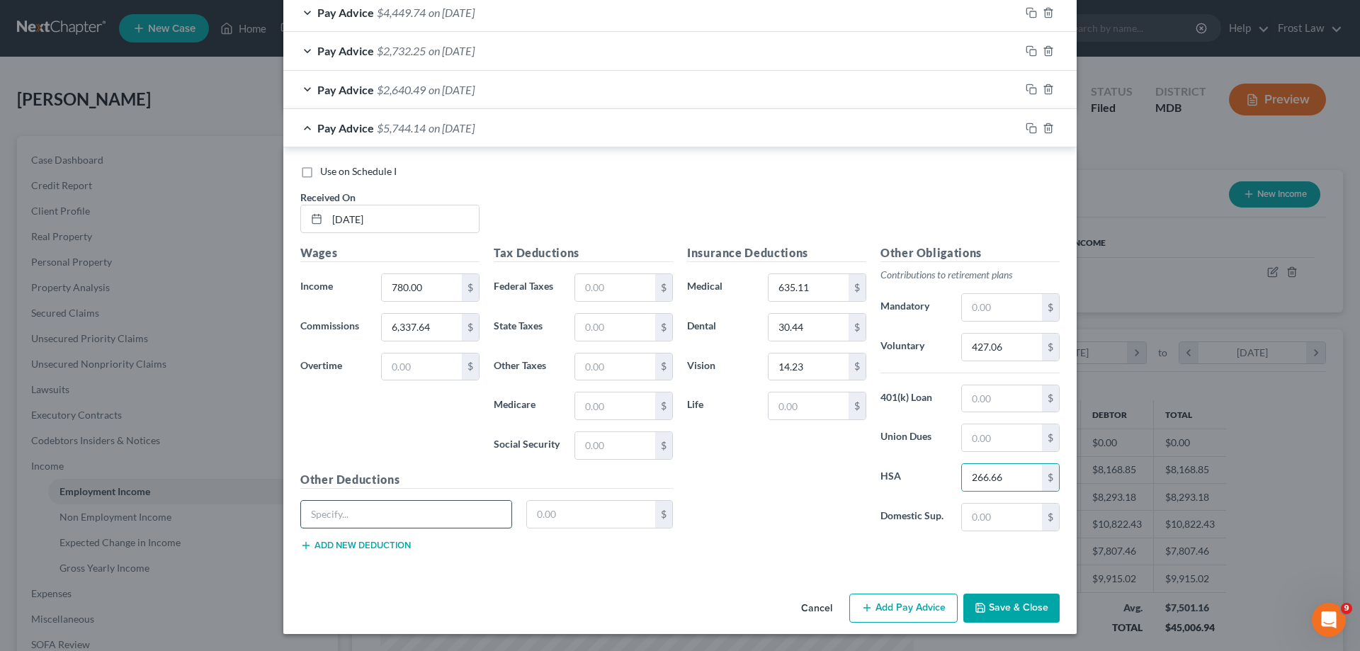
click at [411, 512] on input "text" at bounding box center [406, 514] width 210 height 27
type input "Child Support"
click at [363, 547] on button "Add new deduction" at bounding box center [355, 545] width 110 height 11
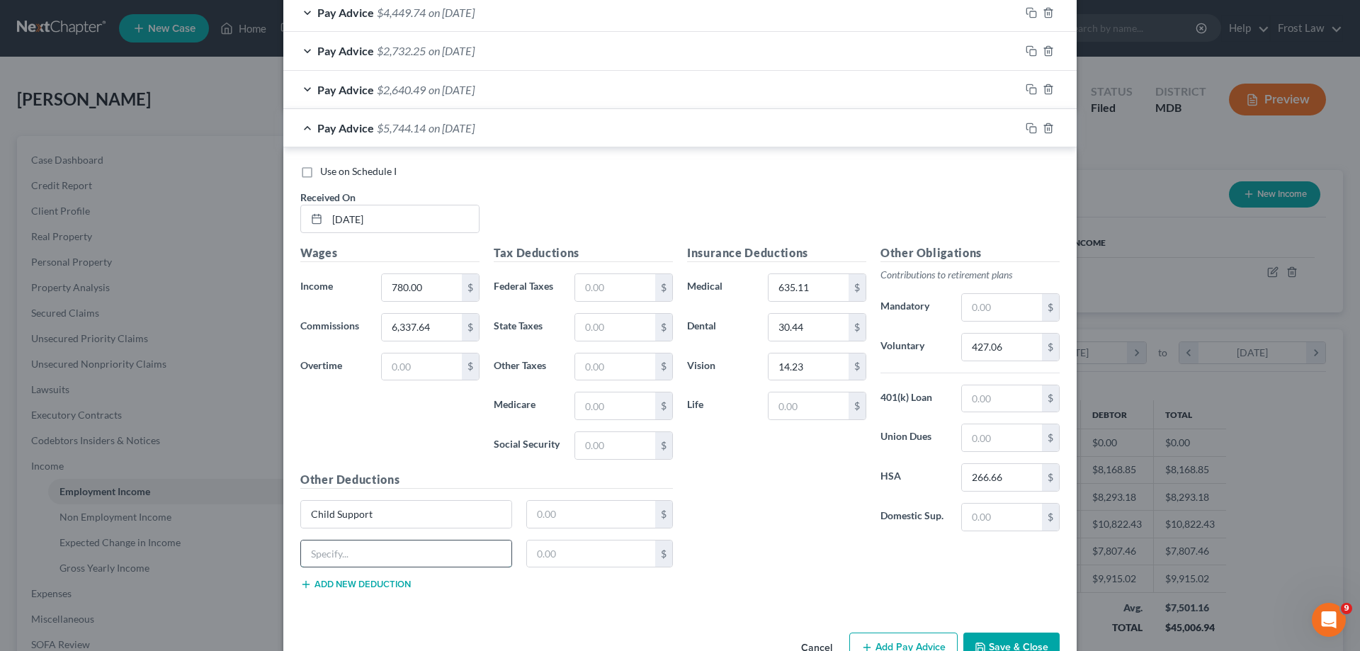
click at [368, 551] on input "text" at bounding box center [406, 553] width 210 height 27
type input "Child Support Arrear"
click at [373, 586] on button "Add new deduction" at bounding box center [355, 584] width 110 height 11
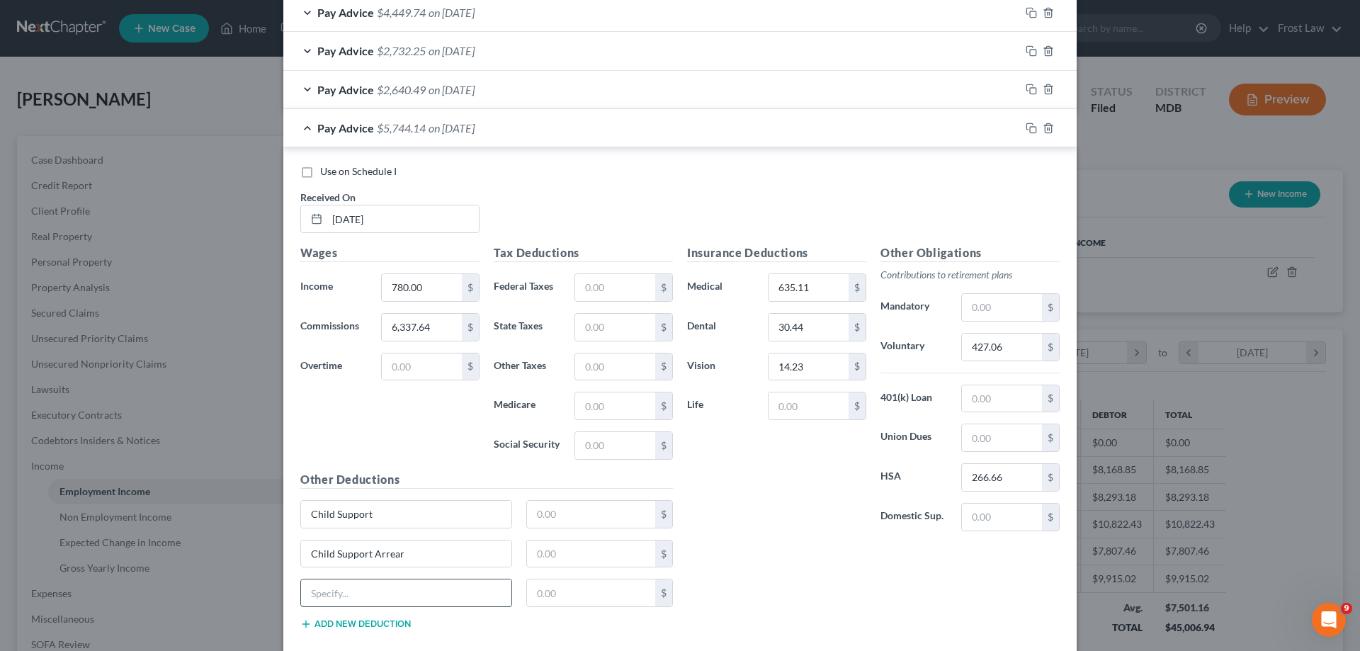
drag, startPoint x: 353, startPoint y: 598, endPoint x: 360, endPoint y: 597, distance: 7.1
click at [353, 597] on input "text" at bounding box center [406, 592] width 210 height 27
type input "Child Support Fee"
click at [562, 593] on input "text" at bounding box center [591, 592] width 129 height 27
type input "4.00"
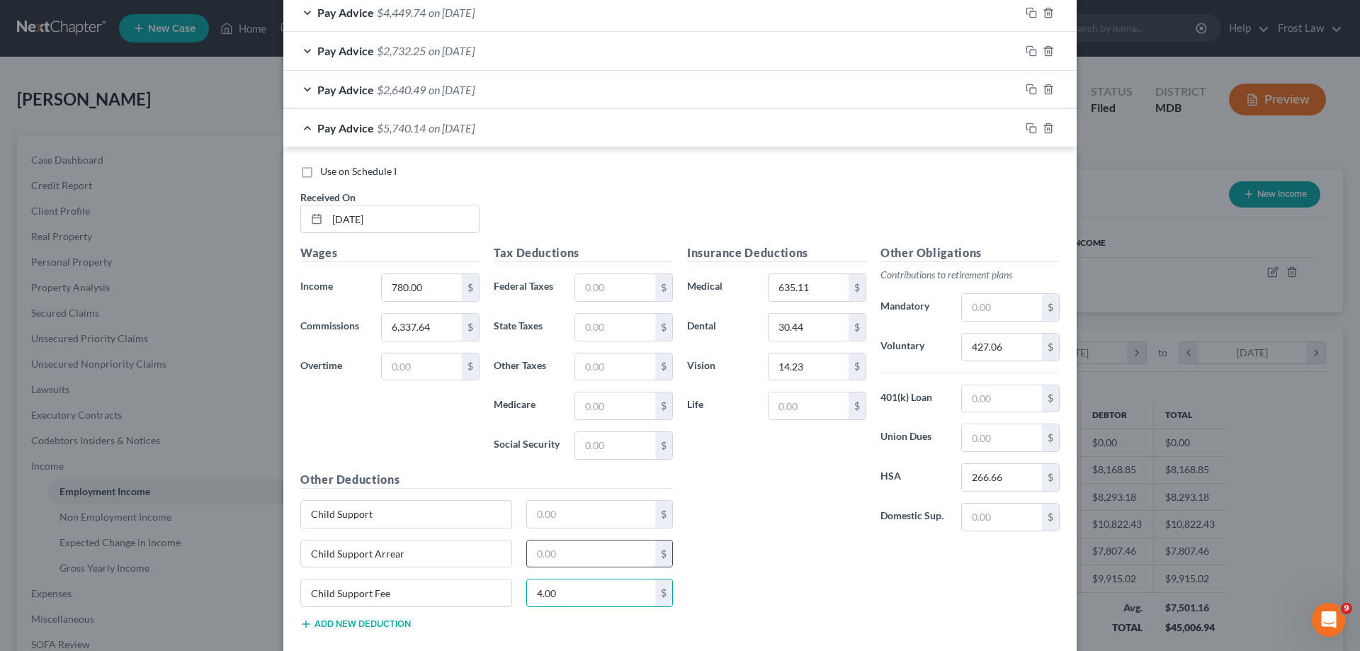
click at [545, 554] on input "text" at bounding box center [591, 553] width 129 height 27
type input "500.00"
click at [552, 510] on input "text" at bounding box center [591, 514] width 129 height 27
type input "2,121.00"
click at [701, 549] on div "Insurance Deductions Medical 635.11 $ Dental 30.44 $ Vision 14.23 $ Life $ Othe…" at bounding box center [873, 442] width 387 height 397
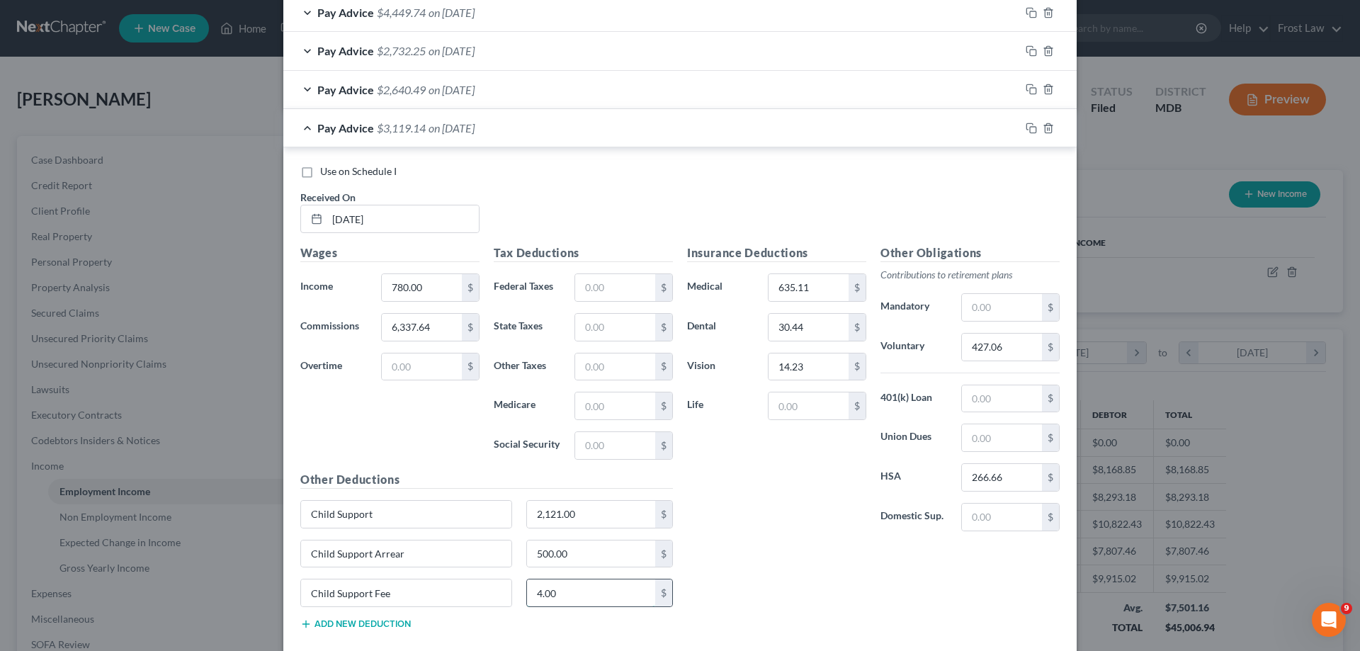
click at [539, 588] on input "4.00" at bounding box center [591, 592] width 129 height 27
click at [537, 591] on input "4.00" at bounding box center [591, 592] width 129 height 27
type input "2.00"
click at [601, 287] on input "text" at bounding box center [615, 287] width 80 height 27
paste input "STO.N 349.55"
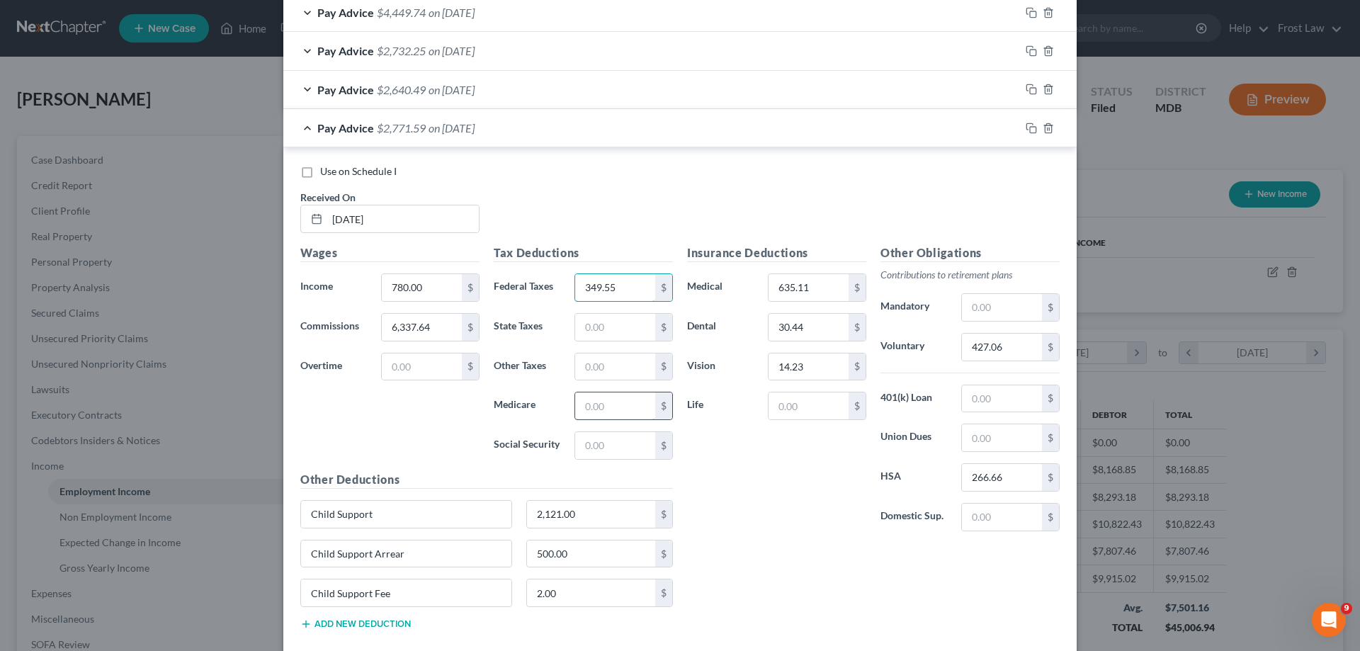
type input "349.55"
drag, startPoint x: 597, startPoint y: 416, endPoint x: 603, endPoint y: 411, distance: 7.5
click at [597, 416] on input "text" at bounding box center [615, 405] width 80 height 27
paste input "89.48"
type input "89.48"
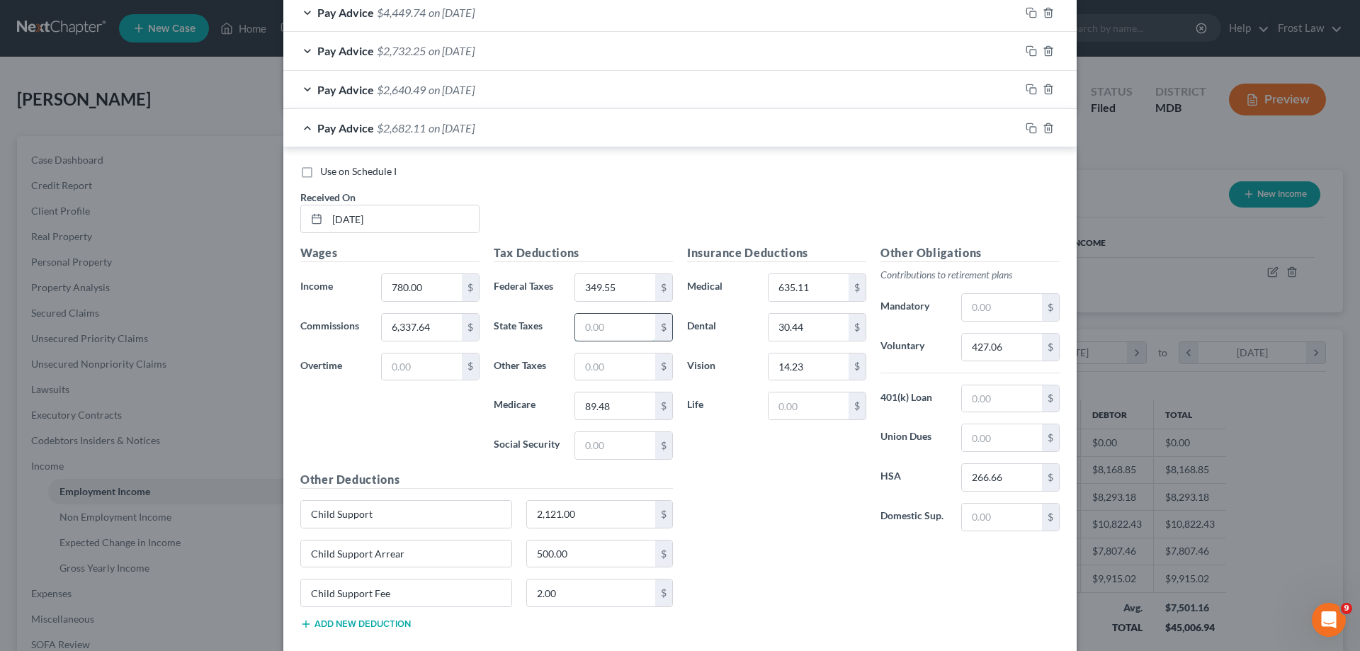
click at [627, 327] on input "text" at bounding box center [615, 327] width 80 height 27
type input "223.76"
click at [583, 446] on input "text" at bounding box center [615, 445] width 80 height 27
paste input "382.61"
type input "382.61"
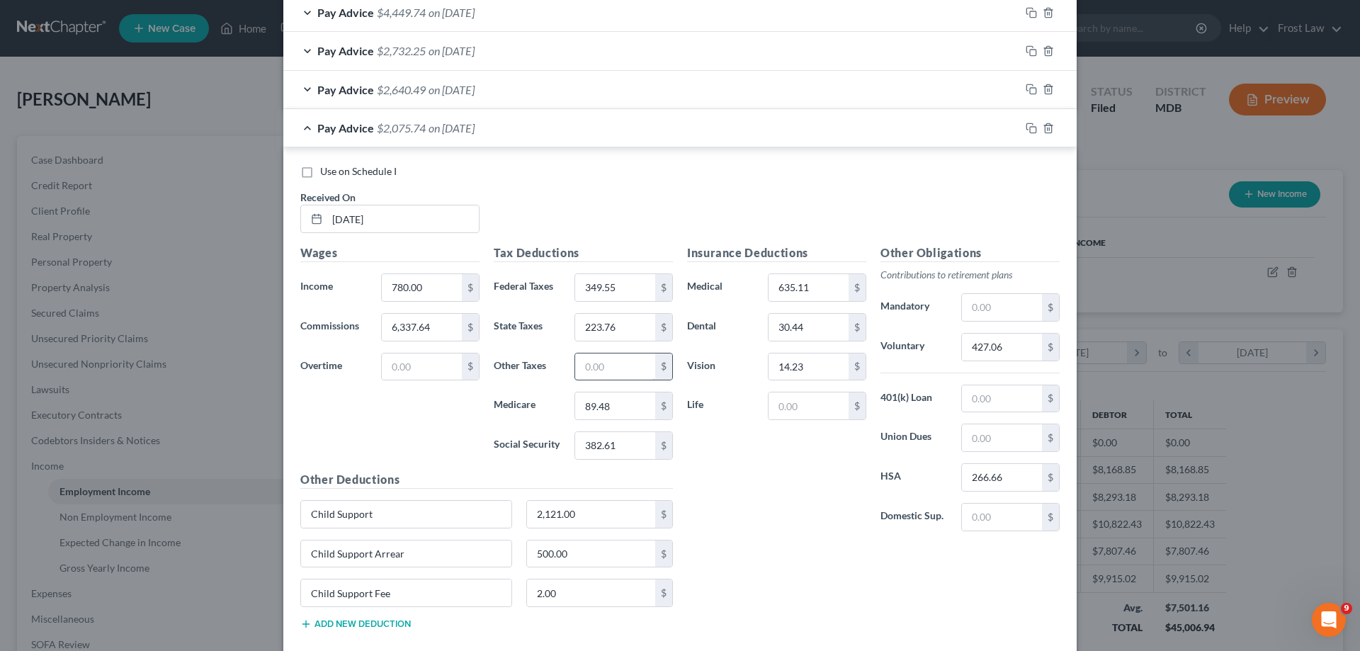
click at [600, 365] on input "text" at bounding box center [615, 366] width 80 height 27
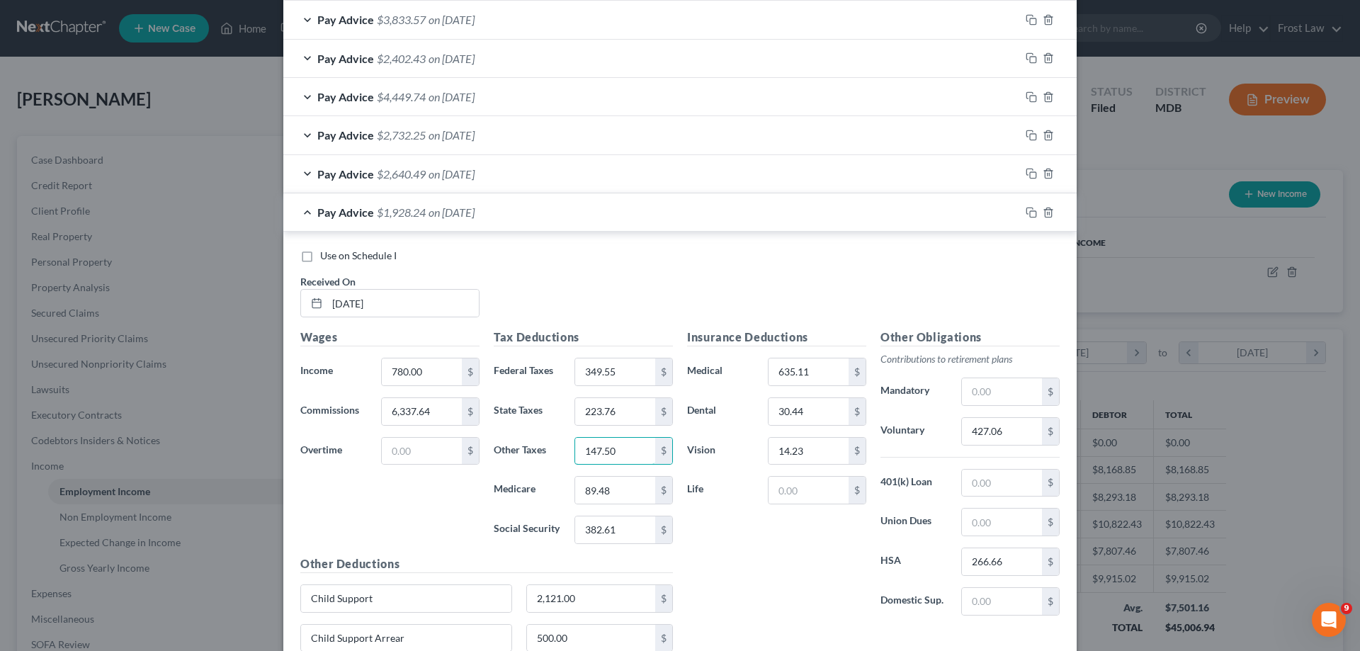
scroll to position [347, 0]
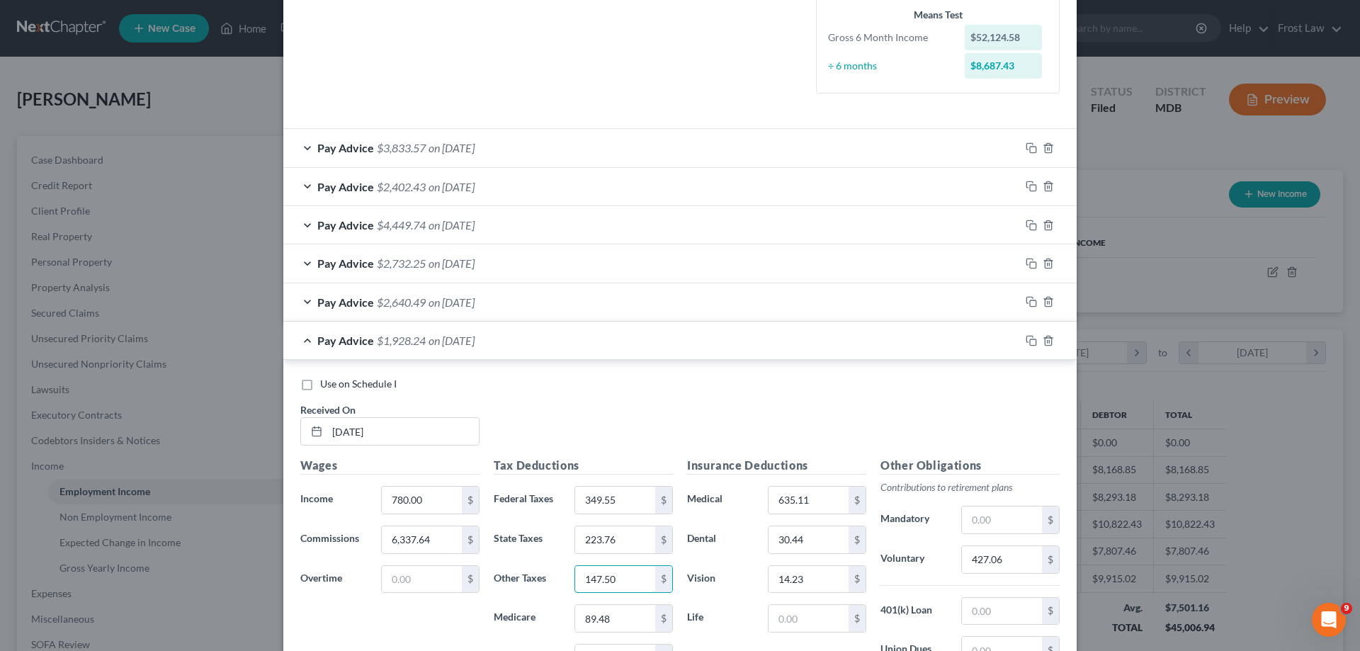
type input "147.50"
click at [537, 345] on div "Pay Advice $1,928.24 on 02/27/2025" at bounding box center [651, 340] width 736 height 38
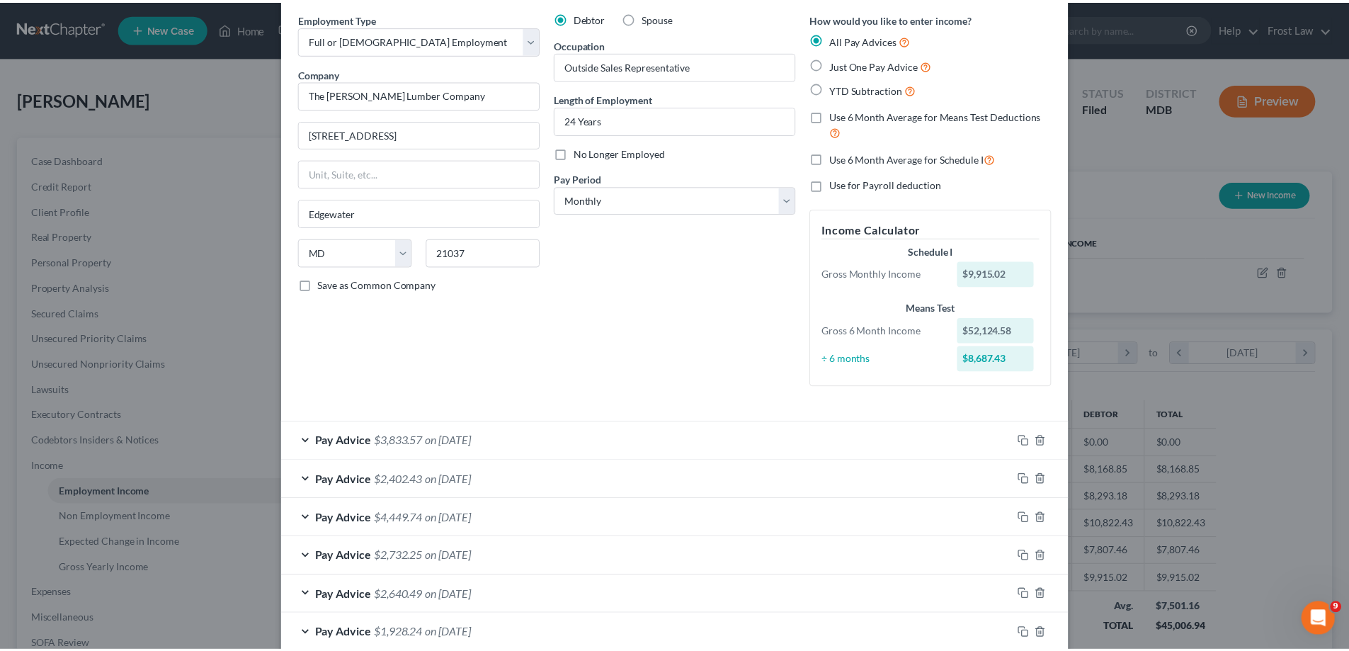
scroll to position [134, 0]
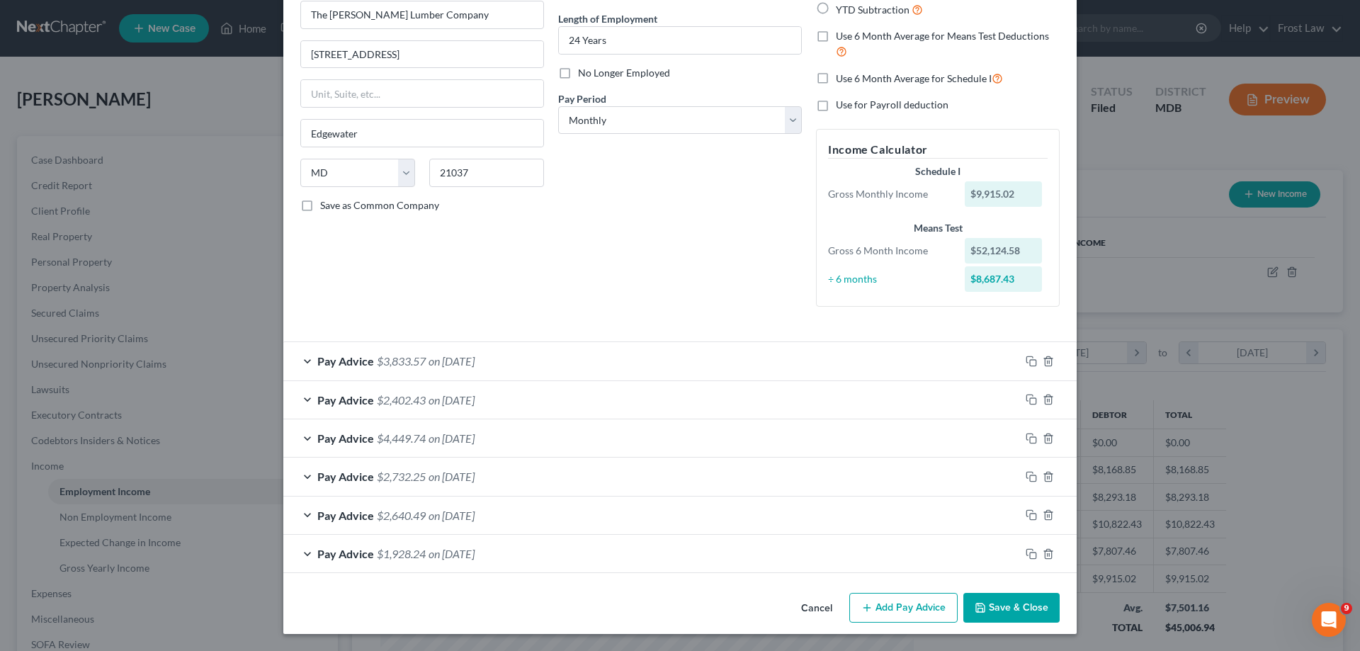
click at [595, 357] on div "Pay Advice $3,833.57 on 07/17/2025" at bounding box center [651, 361] width 736 height 38
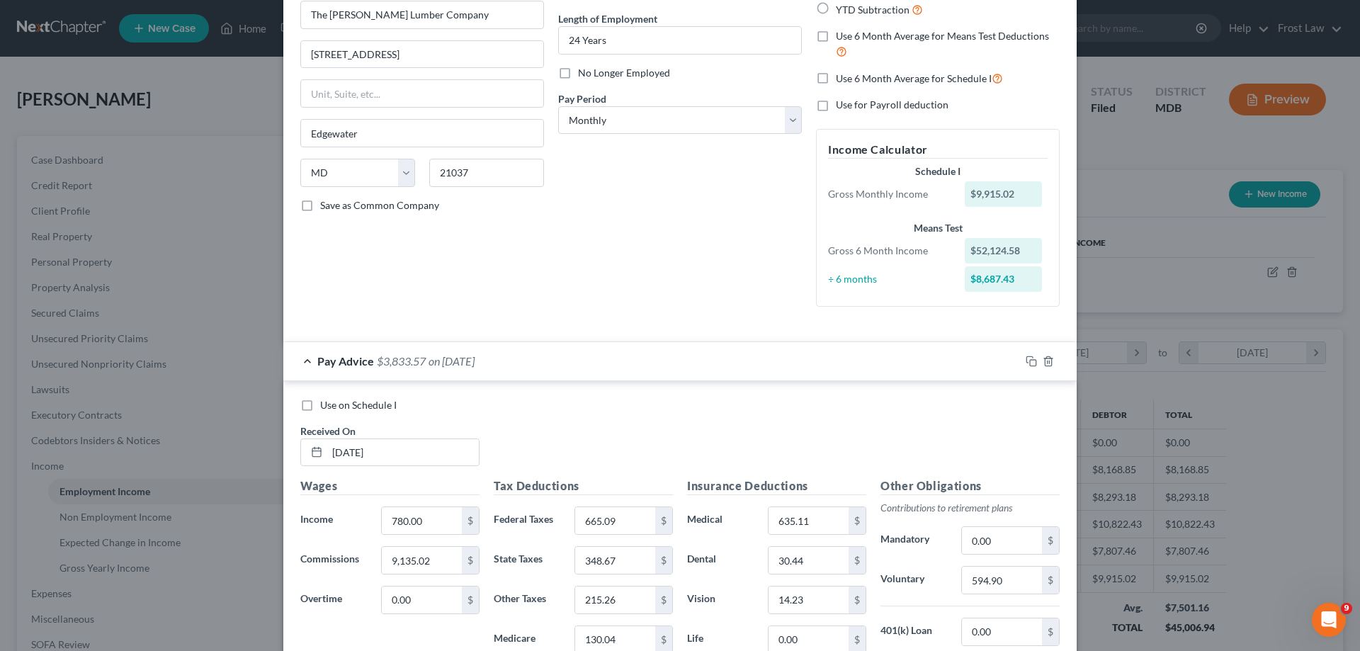
click at [595, 357] on div "Pay Advice $3,833.57 on 07/17/2025" at bounding box center [651, 361] width 736 height 38
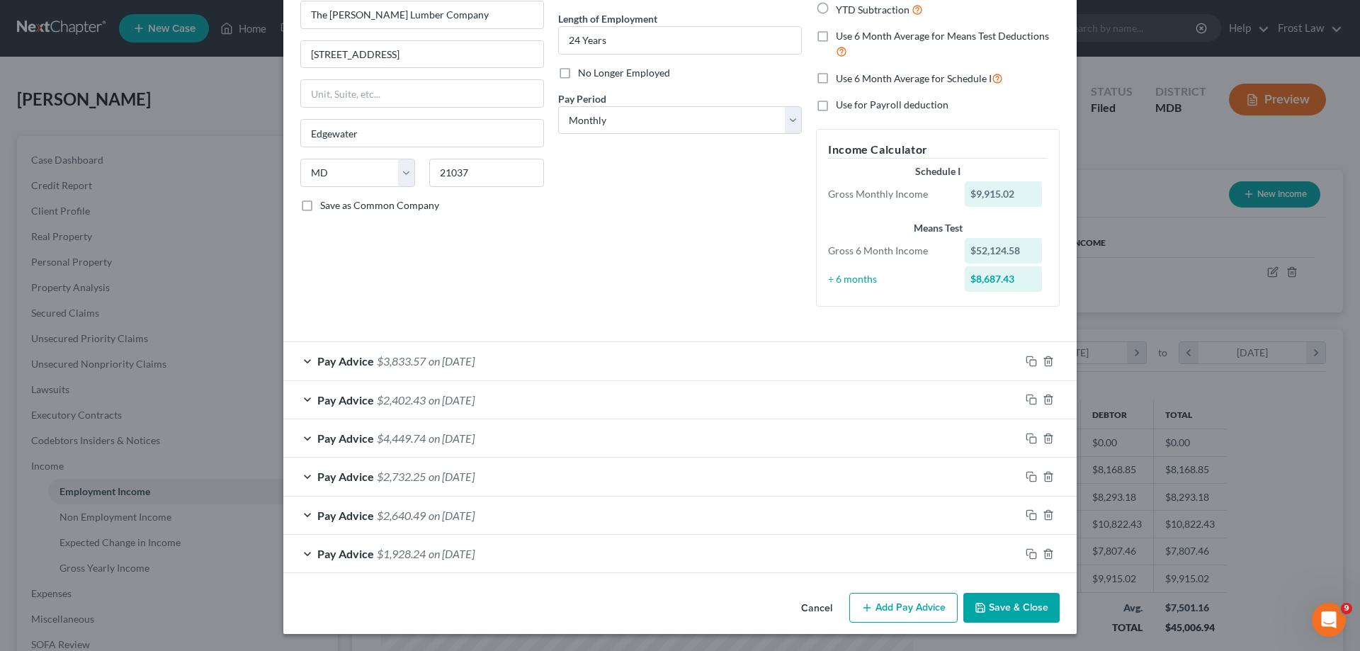
click at [300, 364] on div "Pay Advice $3,833.57 on 07/17/2025" at bounding box center [651, 361] width 736 height 38
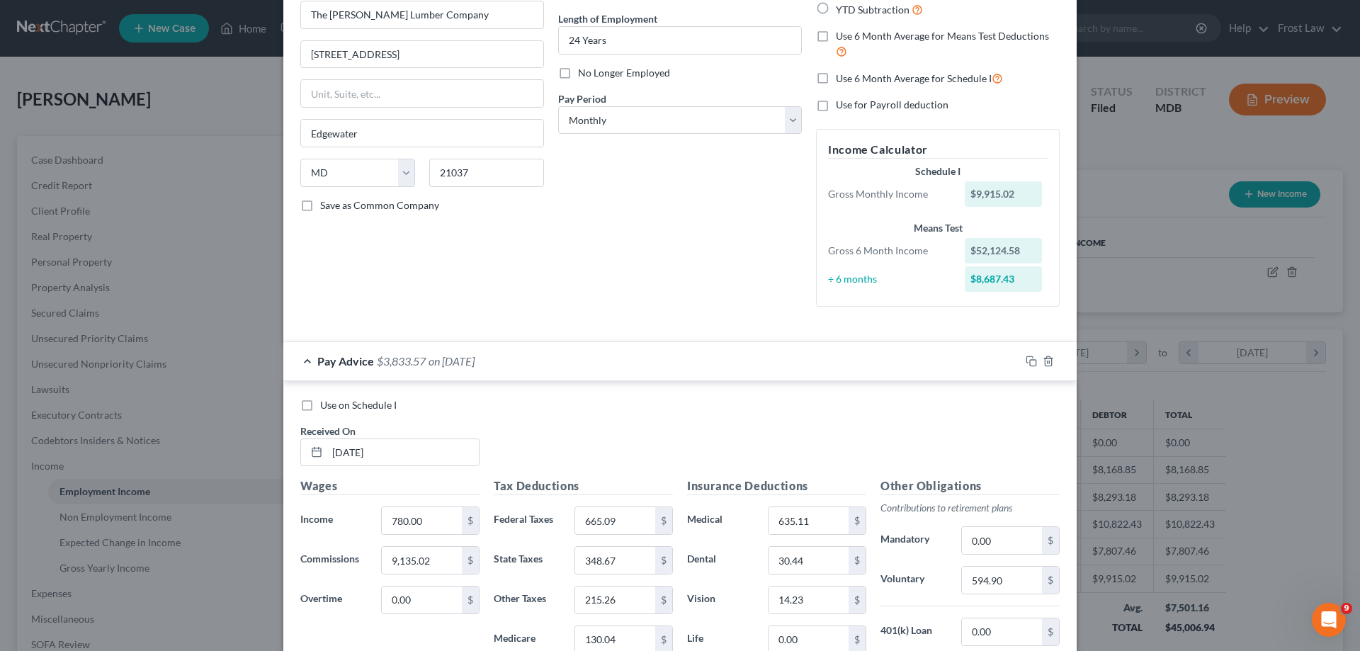
click at [320, 408] on label "Use on Schedule I" at bounding box center [358, 405] width 76 height 14
click at [326, 407] on input "Use on Schedule I" at bounding box center [330, 402] width 9 height 9
checkbox input "true"
click at [300, 358] on div "Pay Advice $3,833.57 on 07/17/2025 - Use on Schedule I" at bounding box center [651, 361] width 736 height 38
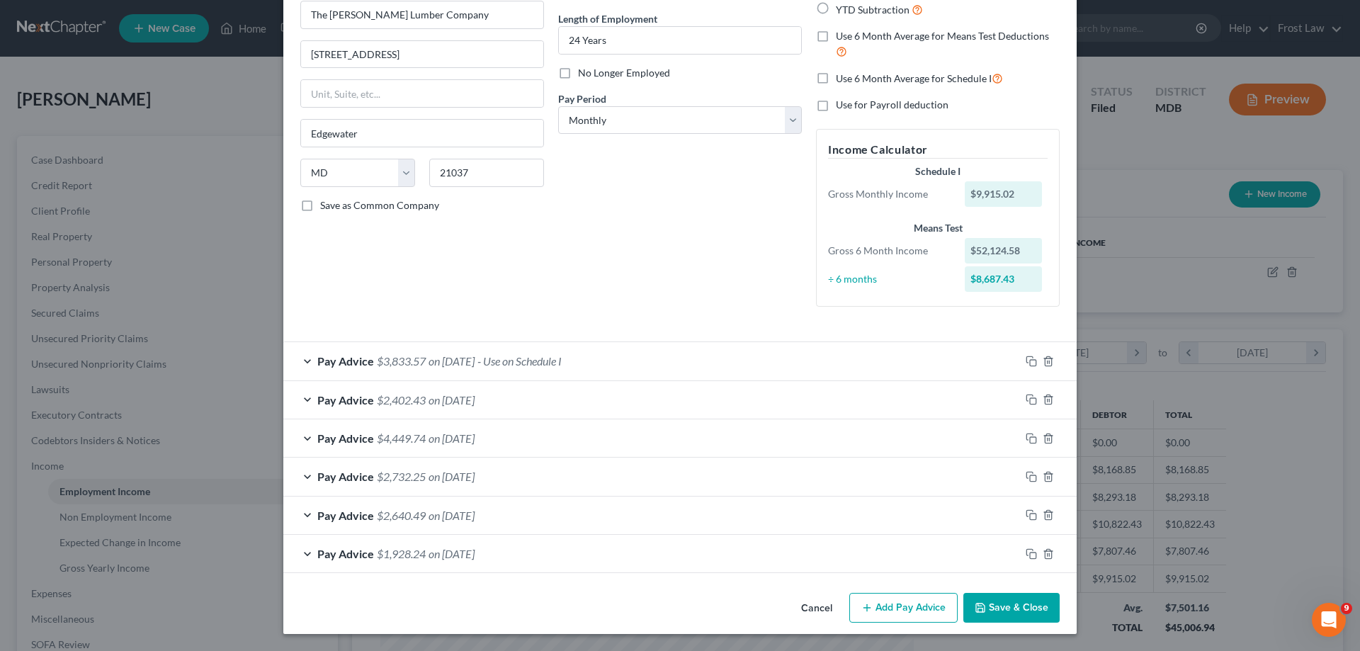
click at [637, 368] on div "Pay Advice $3,833.57 on 07/17/2025 - Use on Schedule I" at bounding box center [651, 361] width 736 height 38
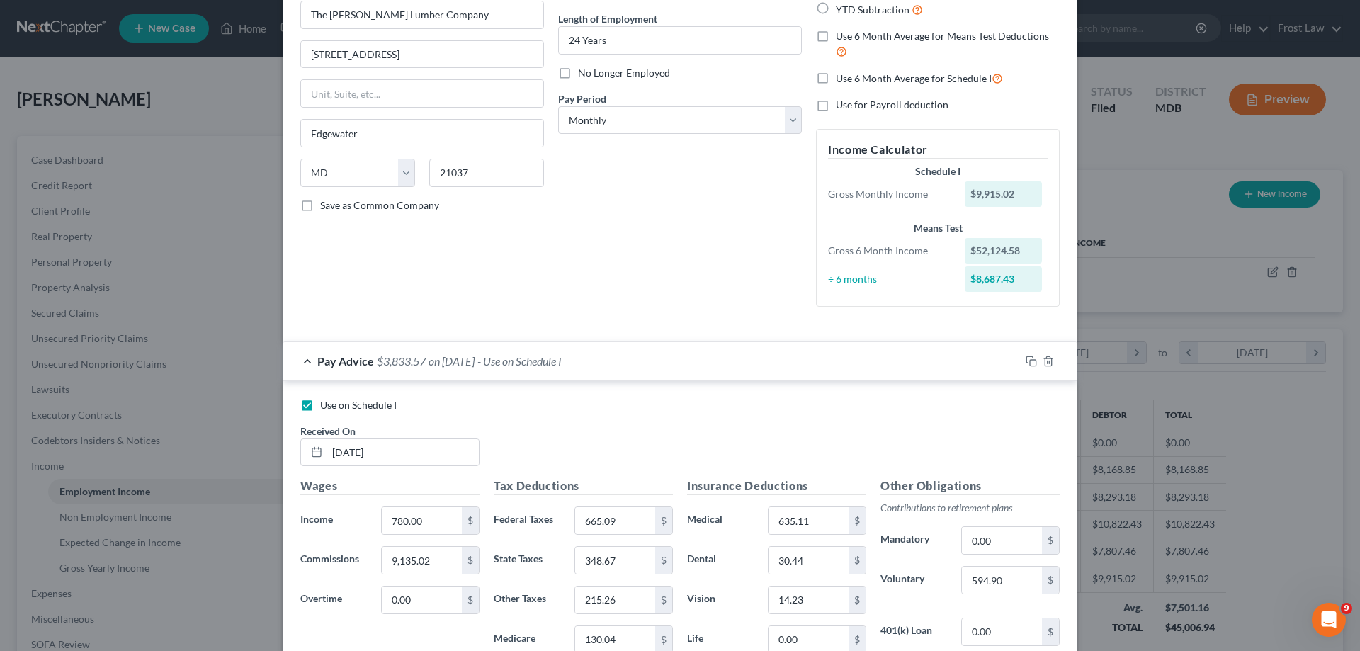
click at [637, 368] on div "Pay Advice $3,833.57 on 07/17/2025 - Use on Schedule I" at bounding box center [651, 361] width 736 height 38
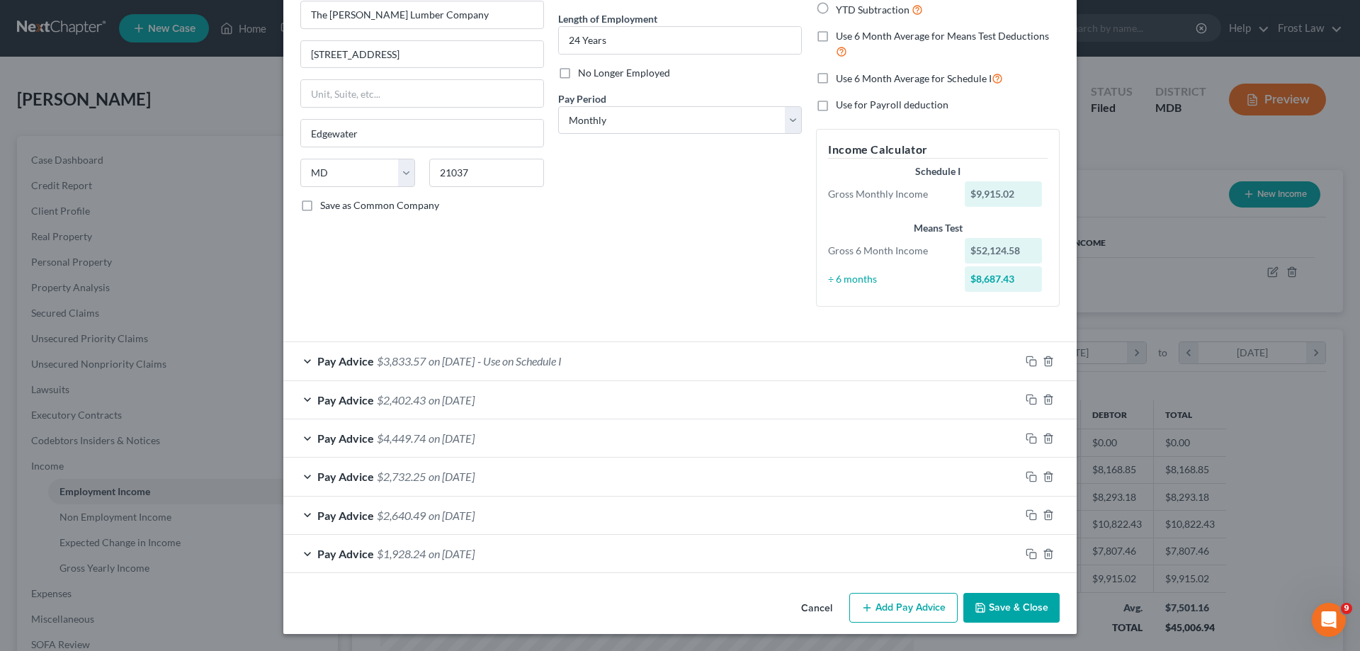
drag, startPoint x: 968, startPoint y: 603, endPoint x: 955, endPoint y: 613, distance: 16.7
click at [969, 603] on button "Save & Close" at bounding box center [1011, 608] width 96 height 30
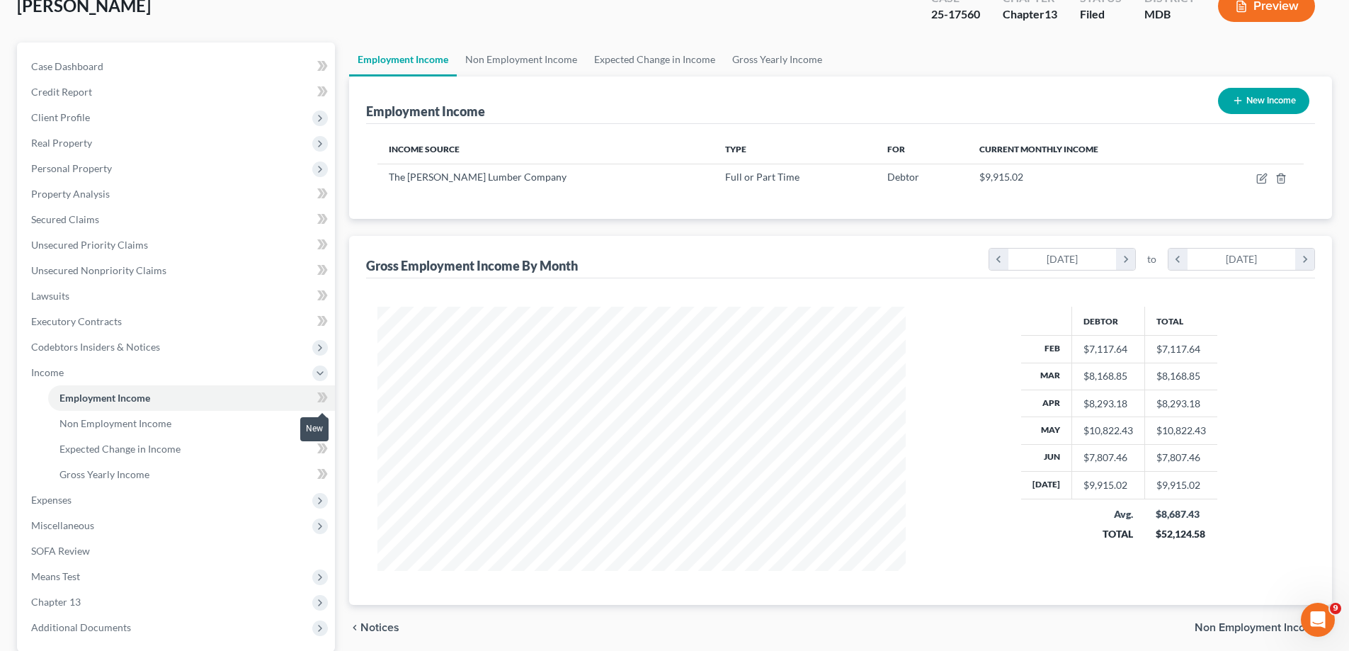
scroll to position [212, 0]
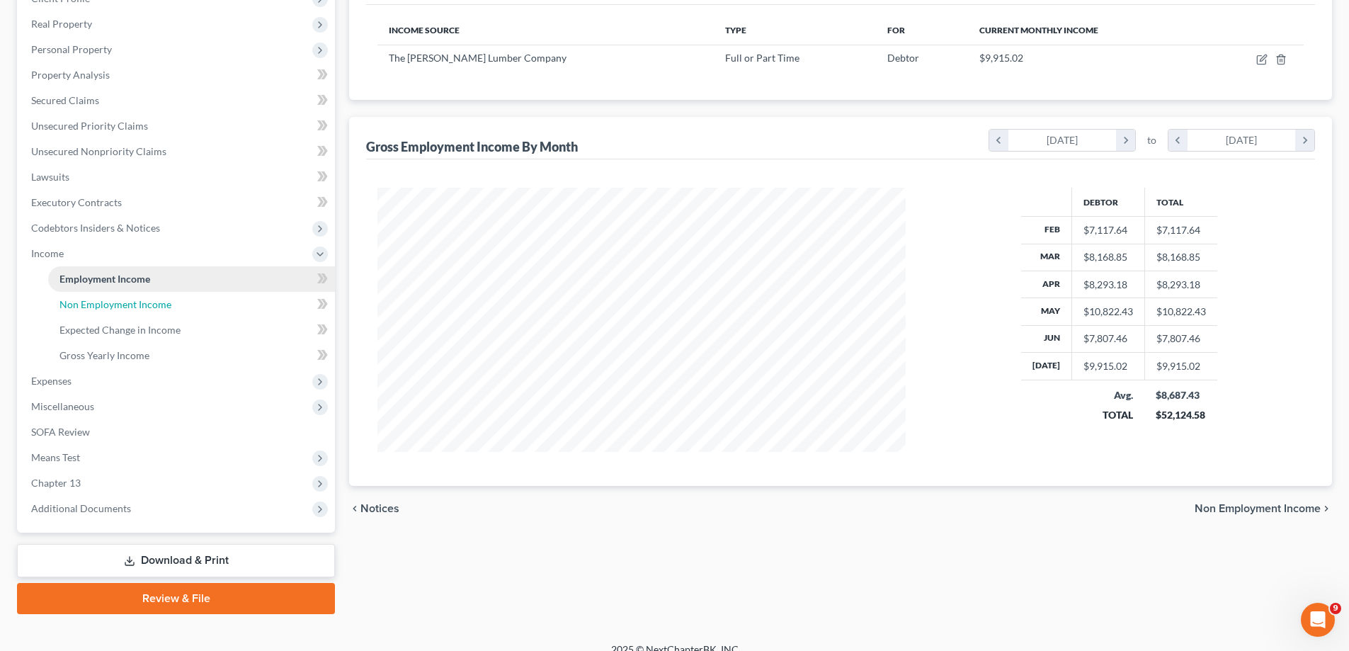
click at [120, 311] on link "Non Employment Income" at bounding box center [191, 304] width 287 height 25
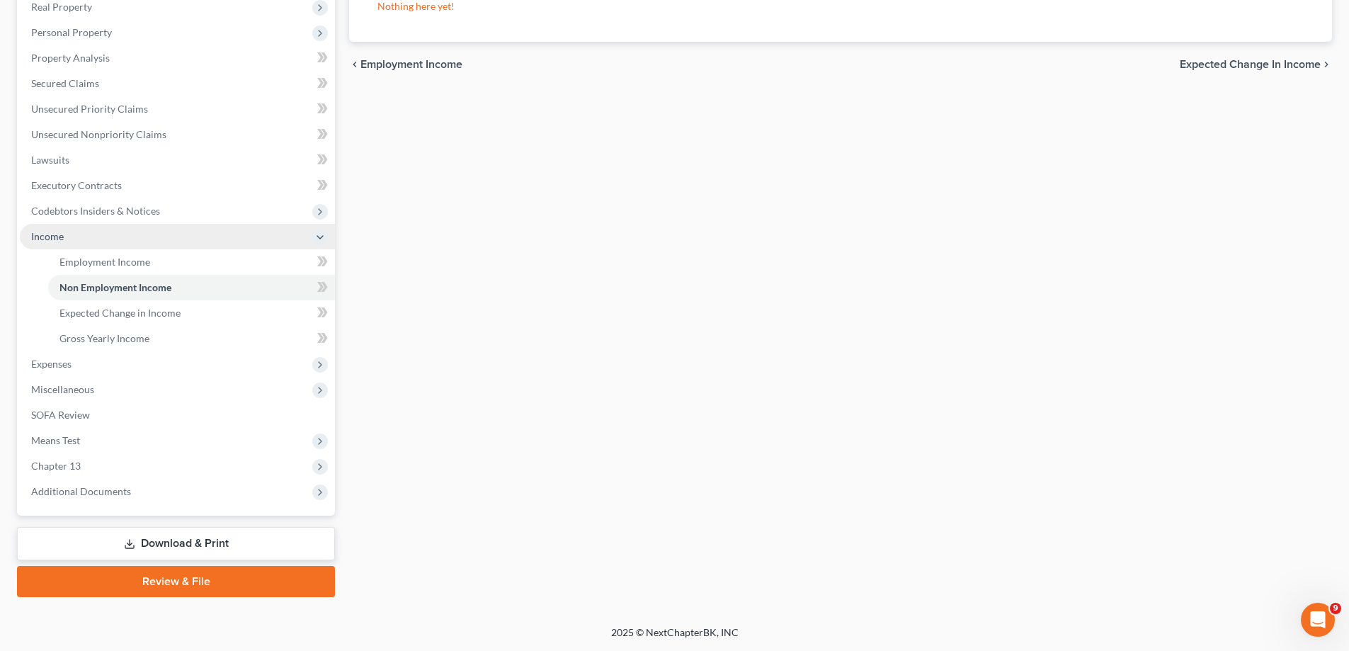
click at [55, 247] on span "Income" at bounding box center [177, 236] width 315 height 25
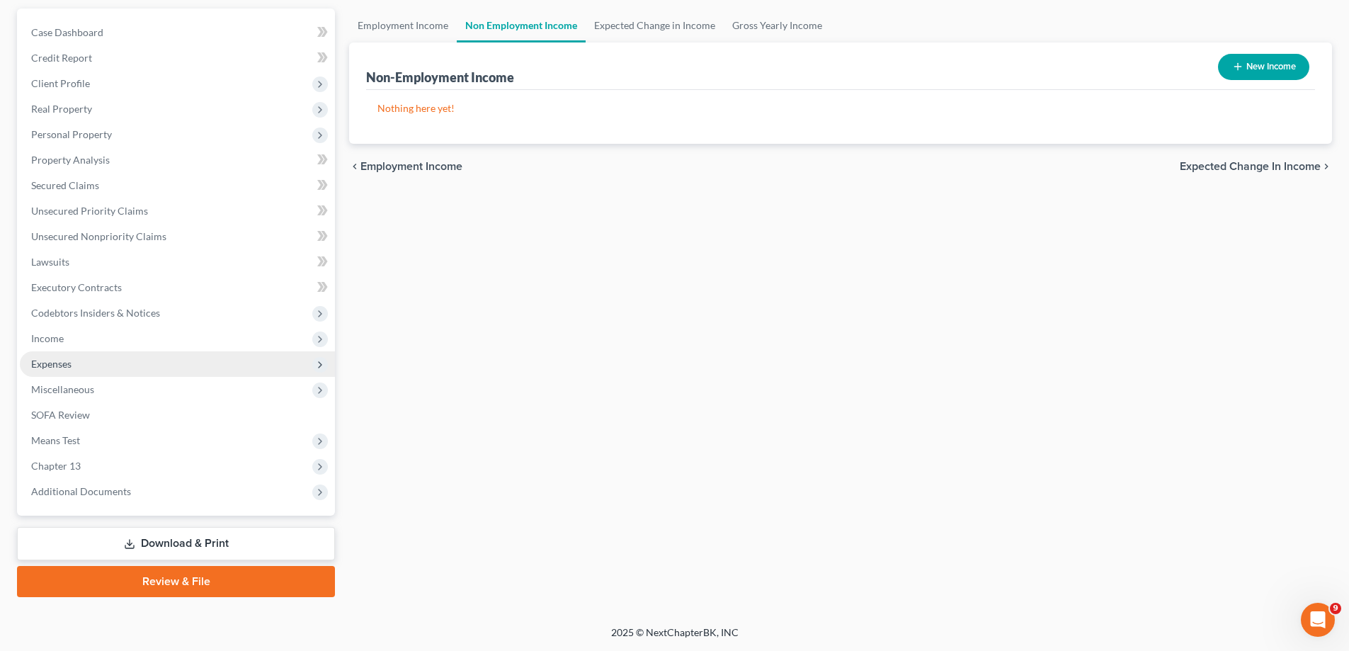
click at [85, 362] on span "Expenses" at bounding box center [177, 363] width 315 height 25
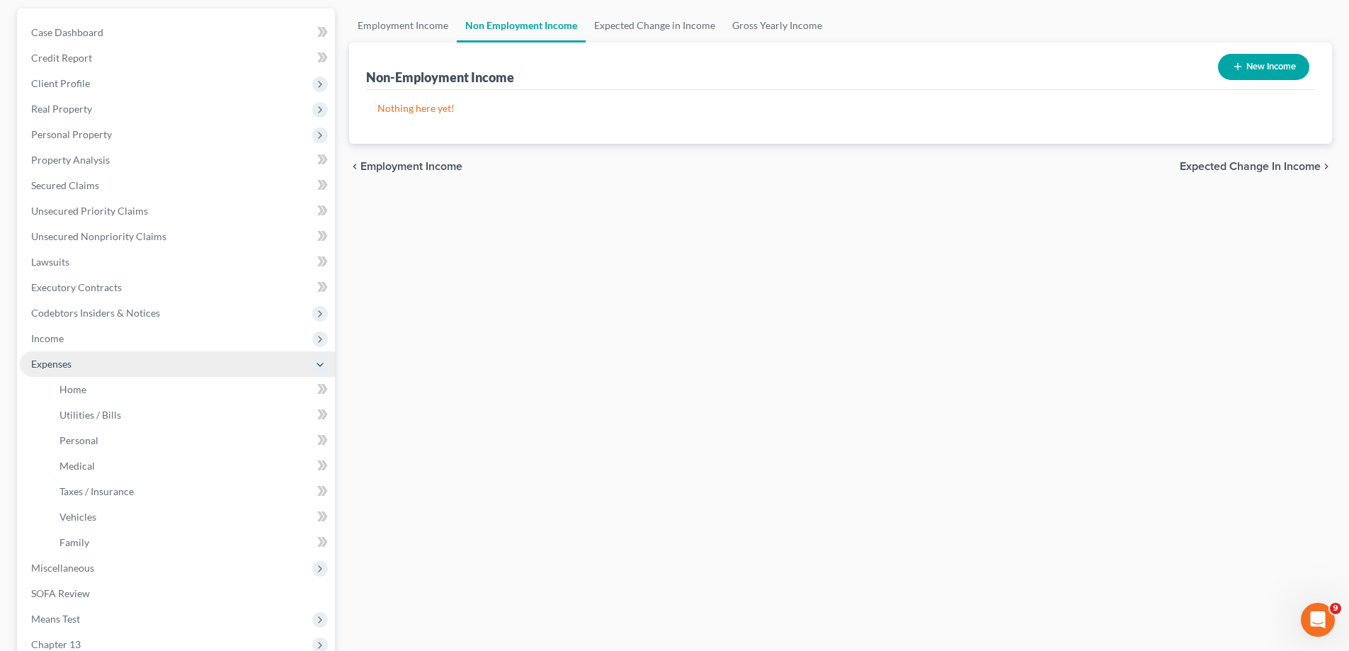
scroll to position [229, 0]
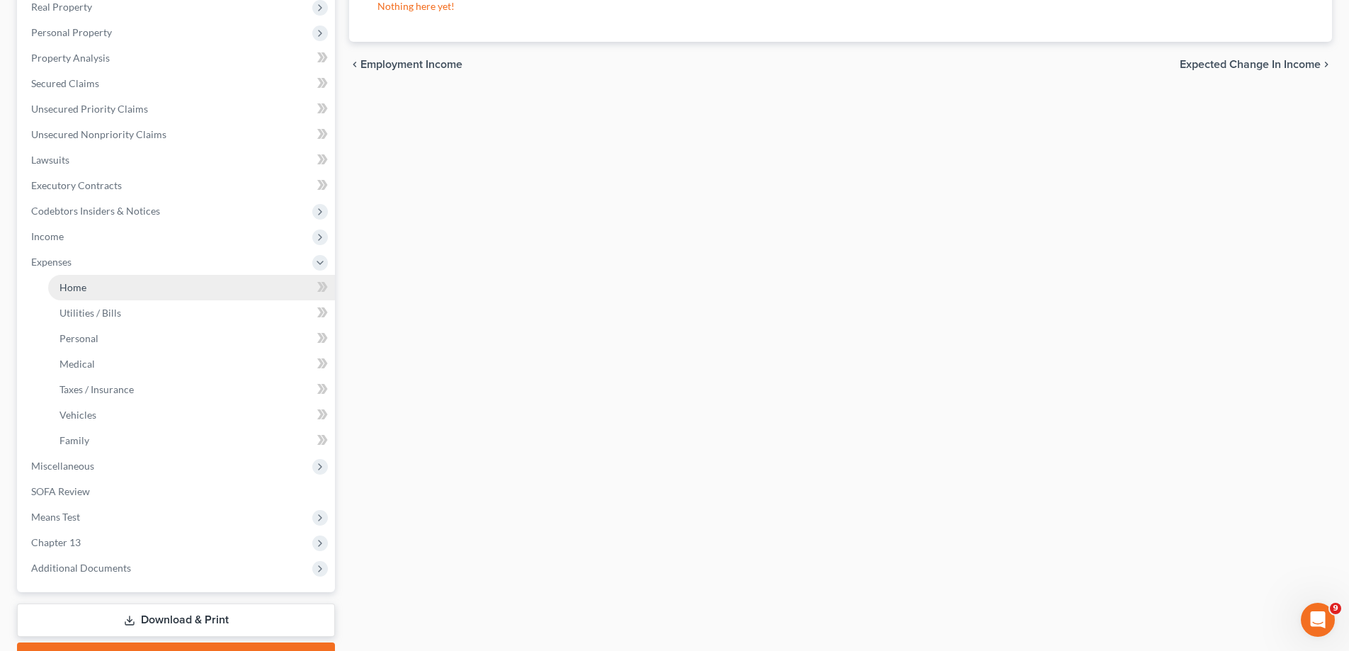
click at [133, 287] on link "Home" at bounding box center [191, 287] width 287 height 25
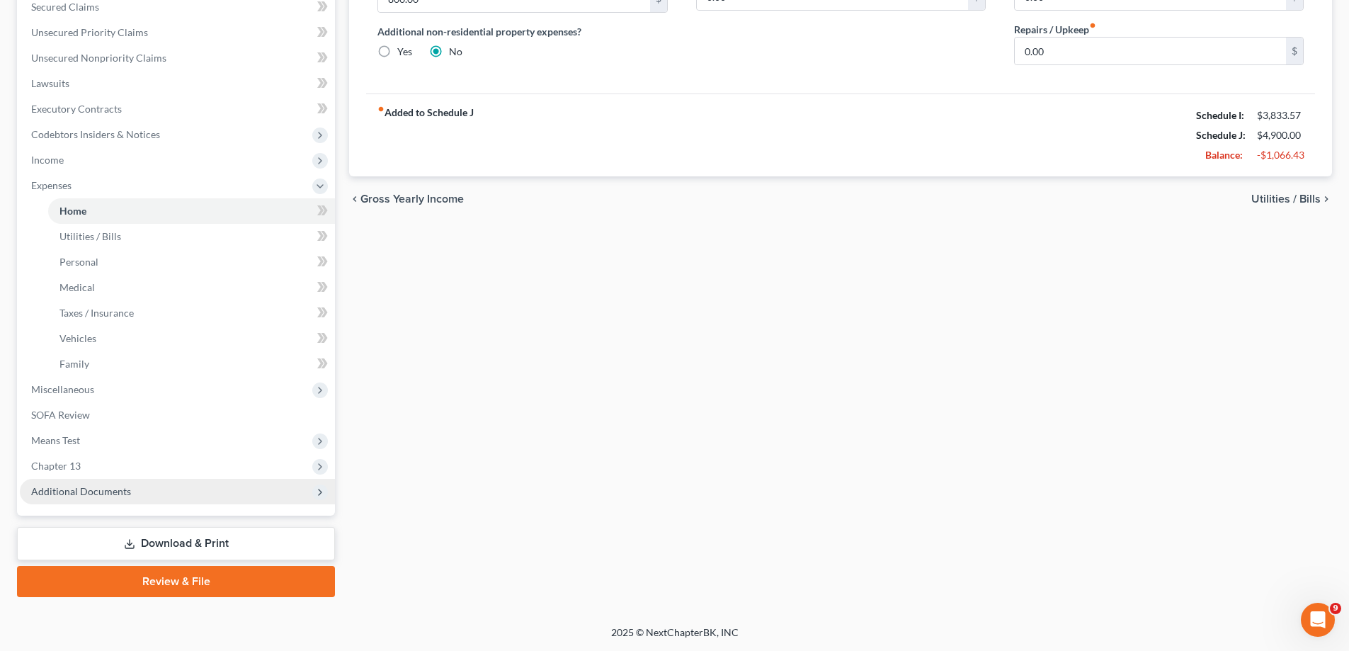
click at [158, 493] on span "Additional Documents" at bounding box center [177, 491] width 315 height 25
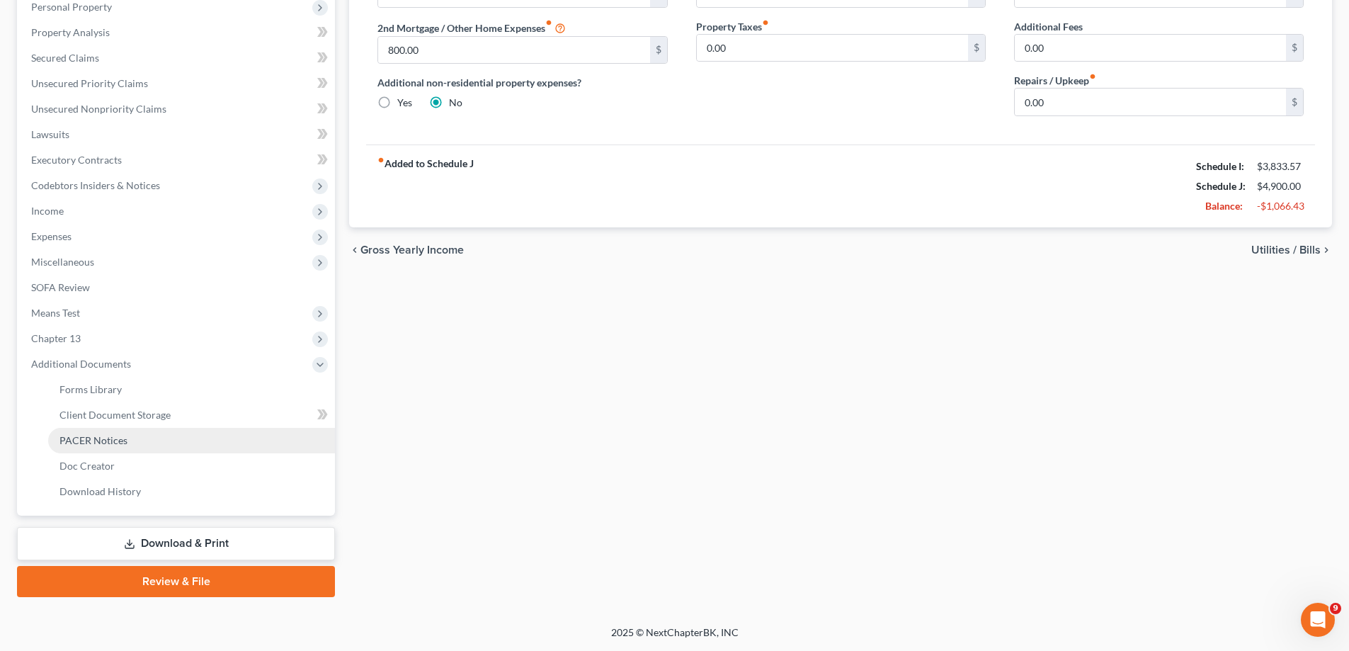
click at [186, 433] on link "PACER Notices" at bounding box center [191, 440] width 287 height 25
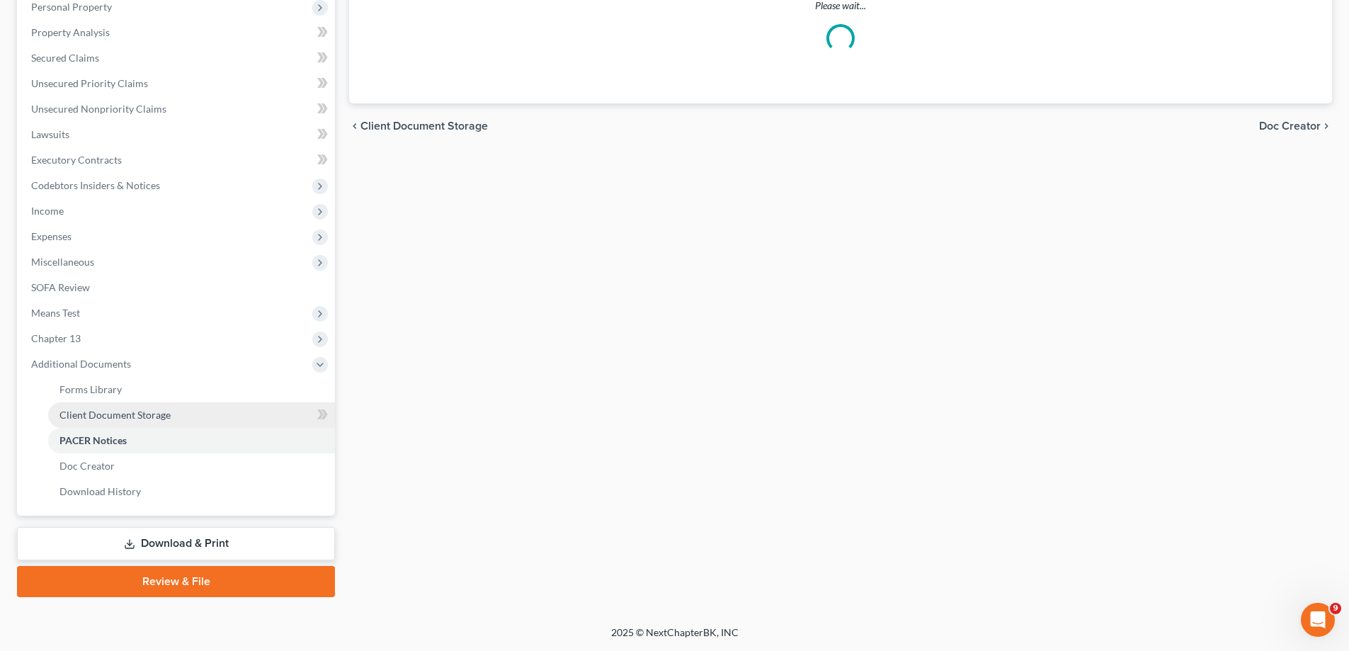
scroll to position [72, 0]
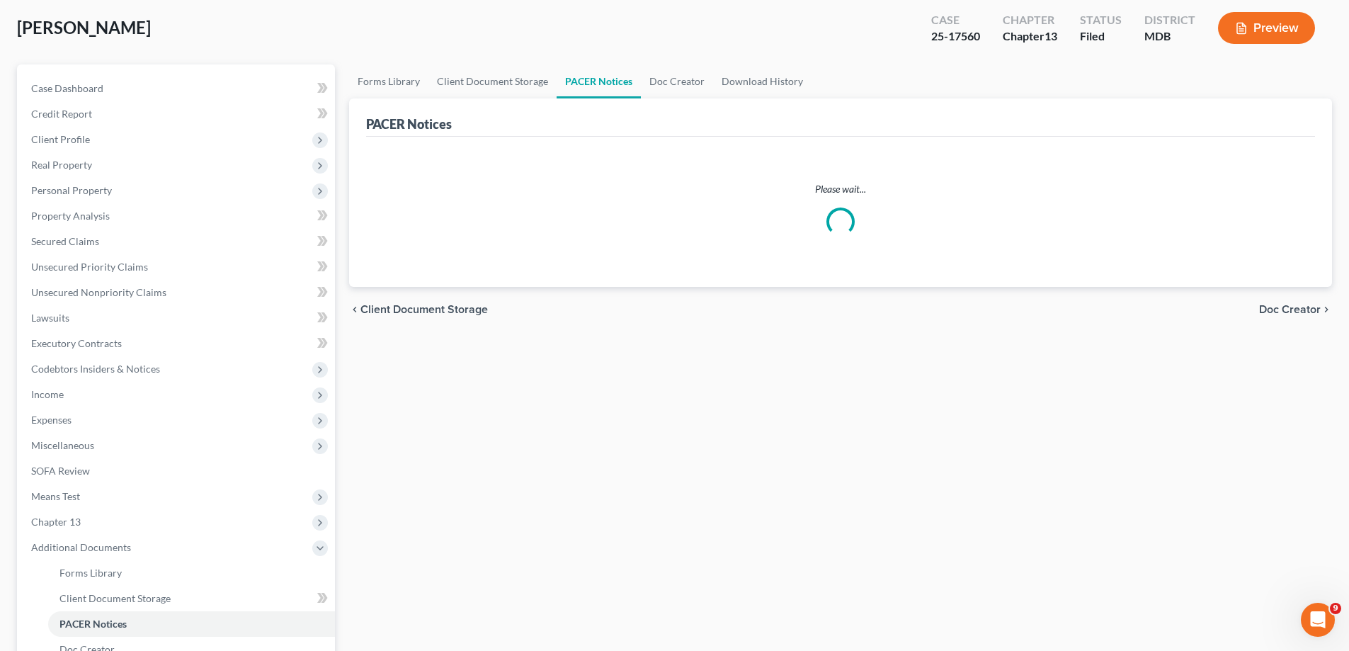
click at [482, 137] on div "PACER Notices" at bounding box center [840, 117] width 949 height 38
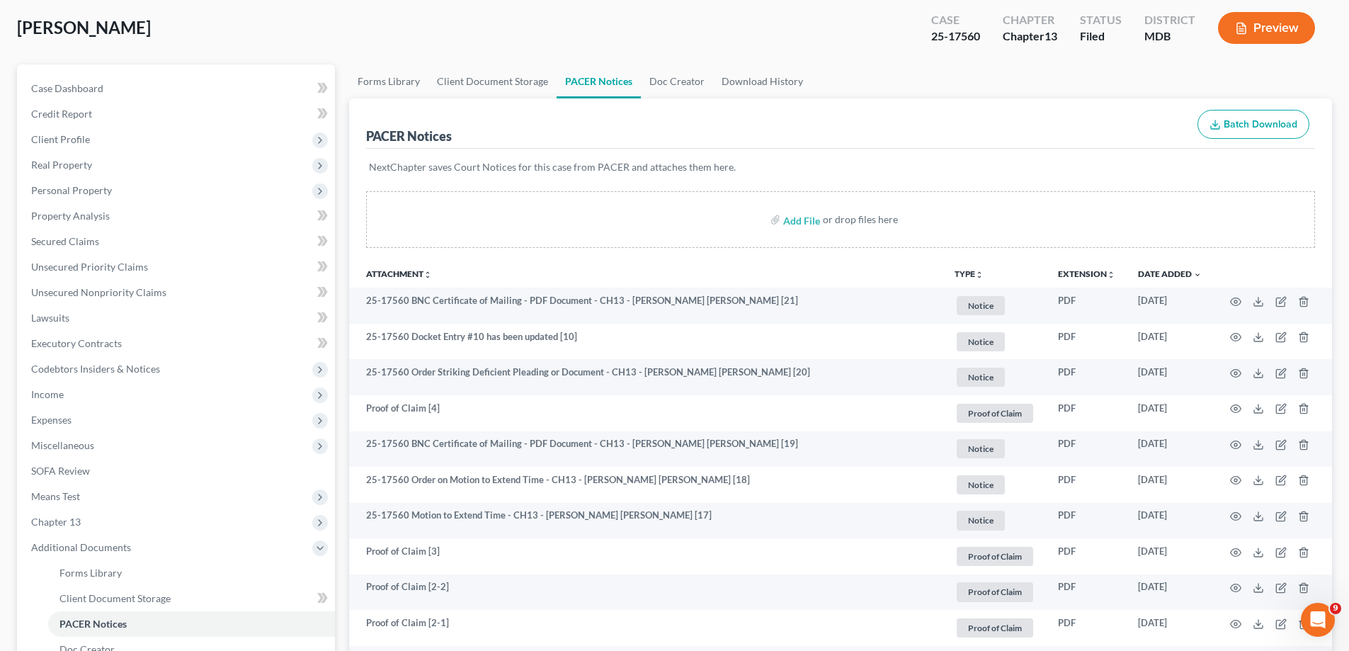
scroll to position [0, 0]
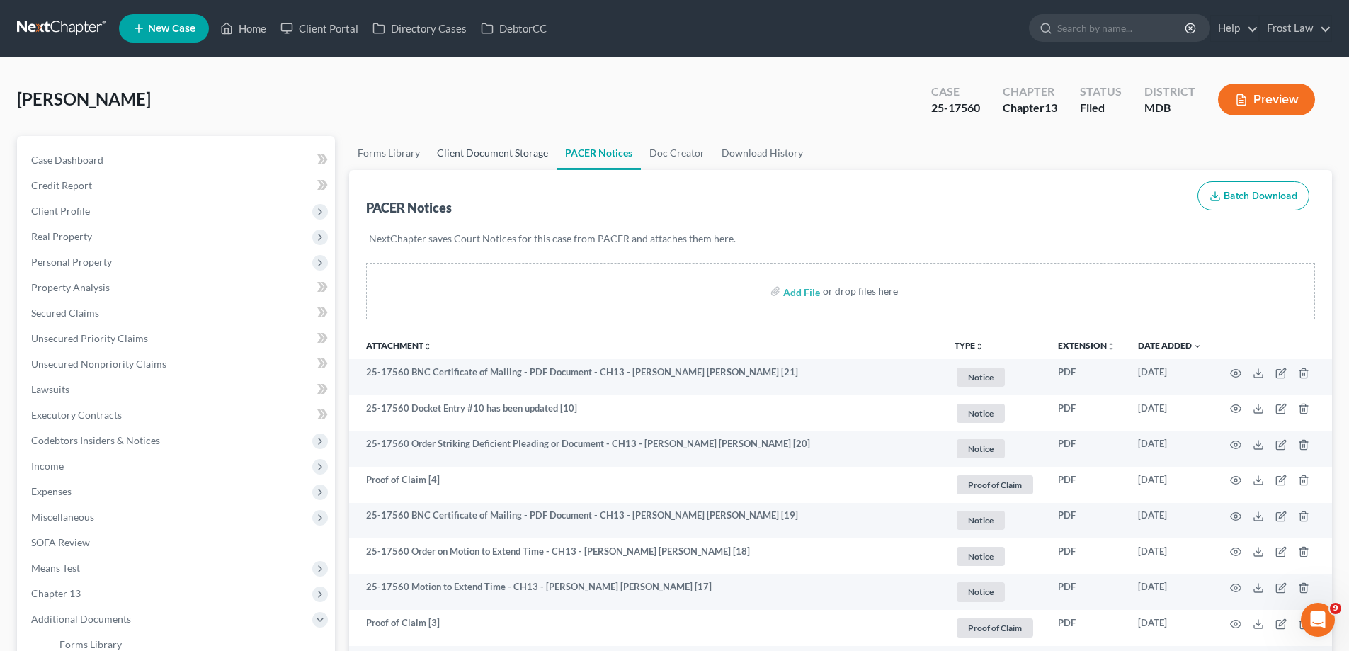
click at [461, 148] on link "Client Document Storage" at bounding box center [492, 153] width 128 height 34
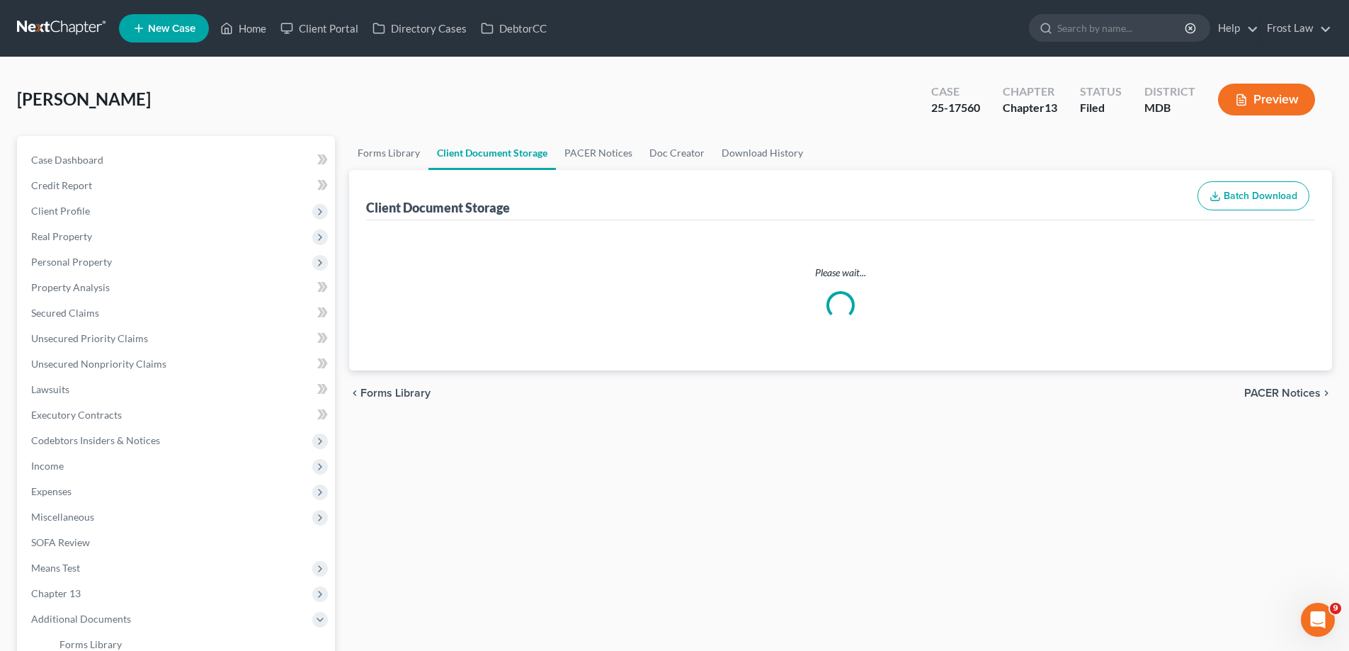
select select "14"
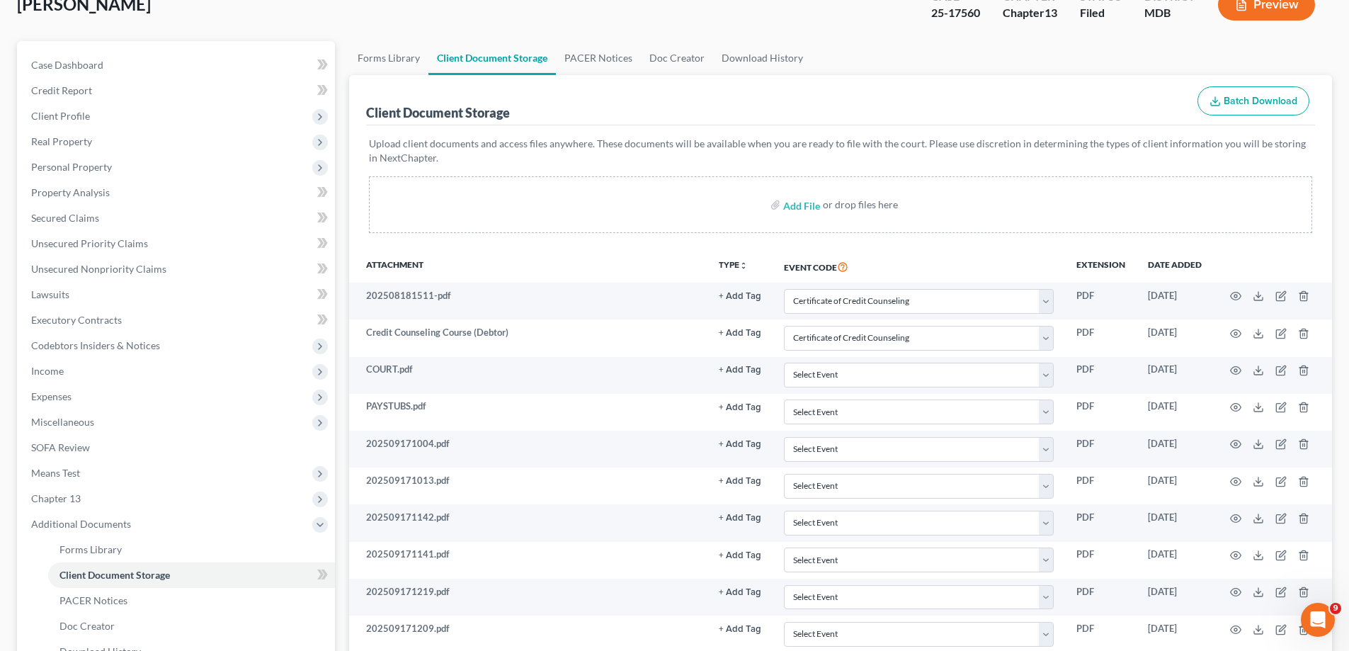
scroll to position [71, 0]
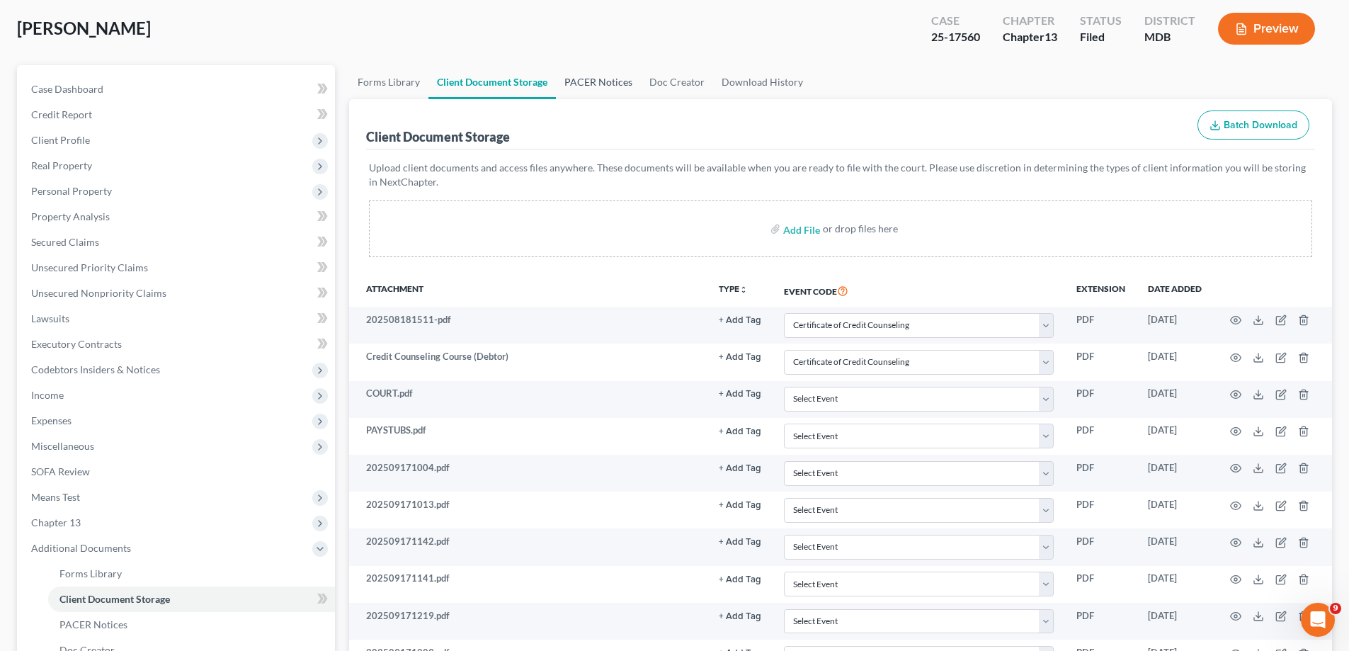
click at [608, 82] on link "PACER Notices" at bounding box center [598, 82] width 85 height 34
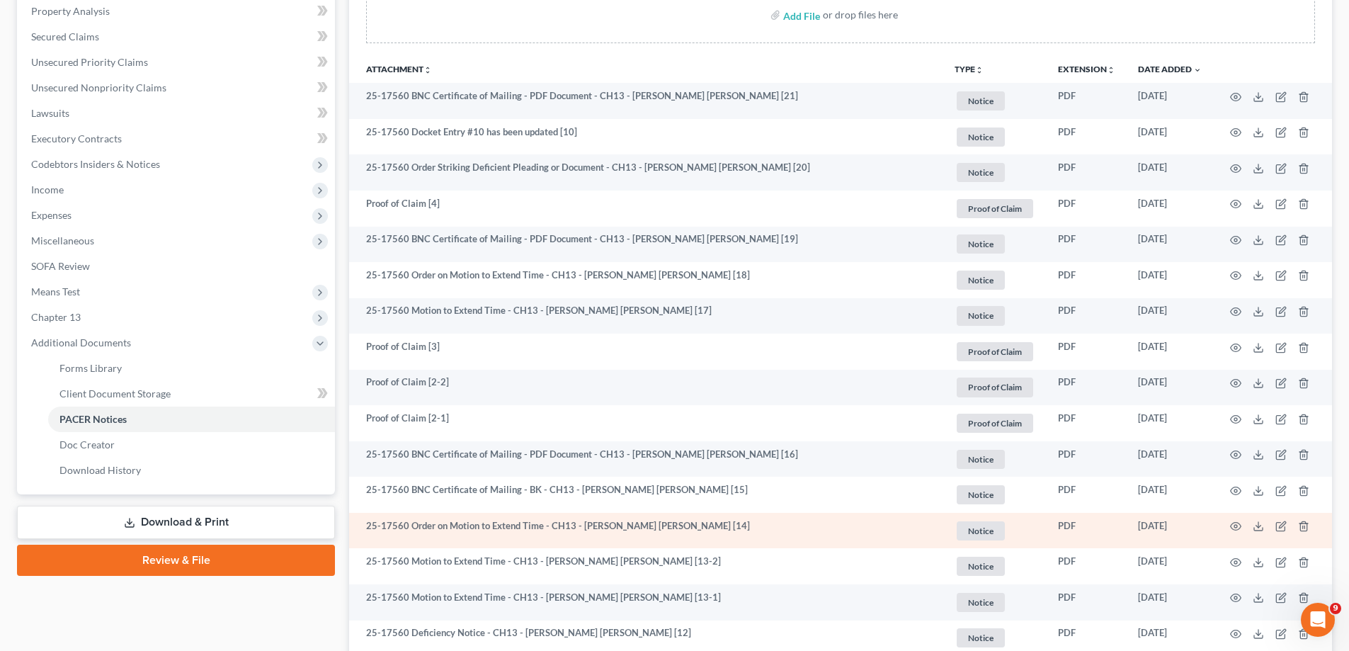
scroll to position [354, 0]
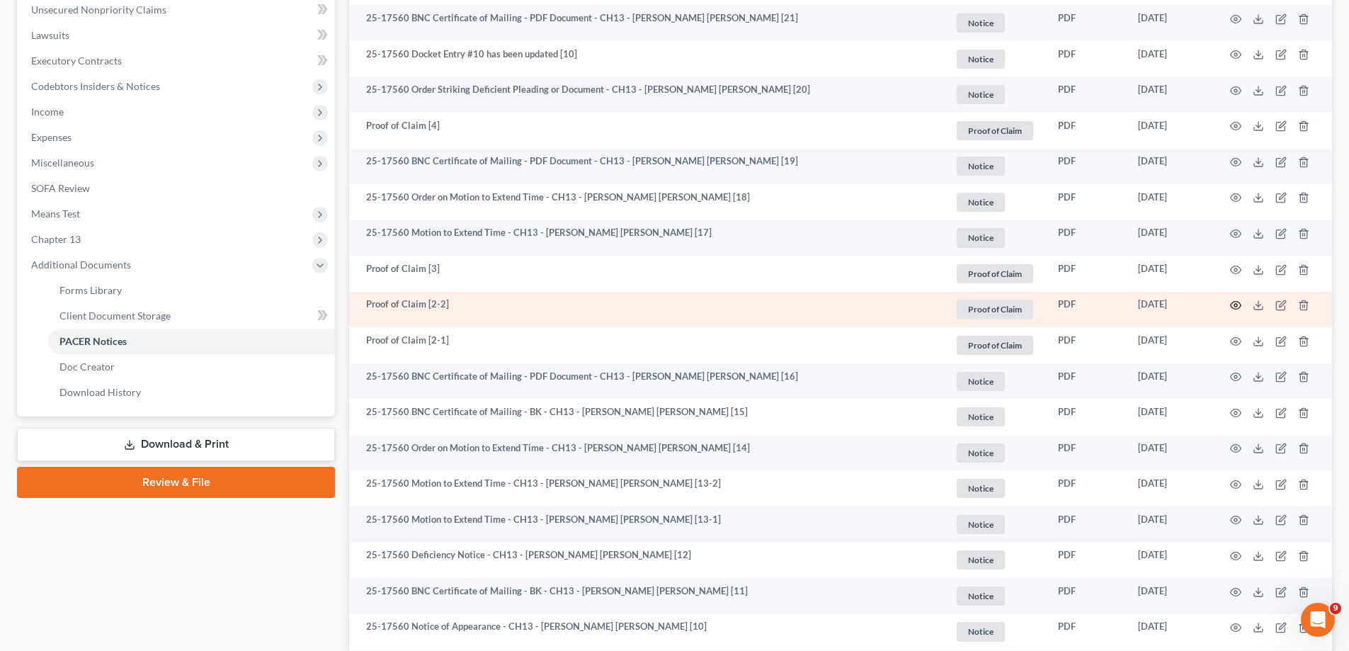
click at [1237, 302] on icon "button" at bounding box center [1235, 305] width 11 height 11
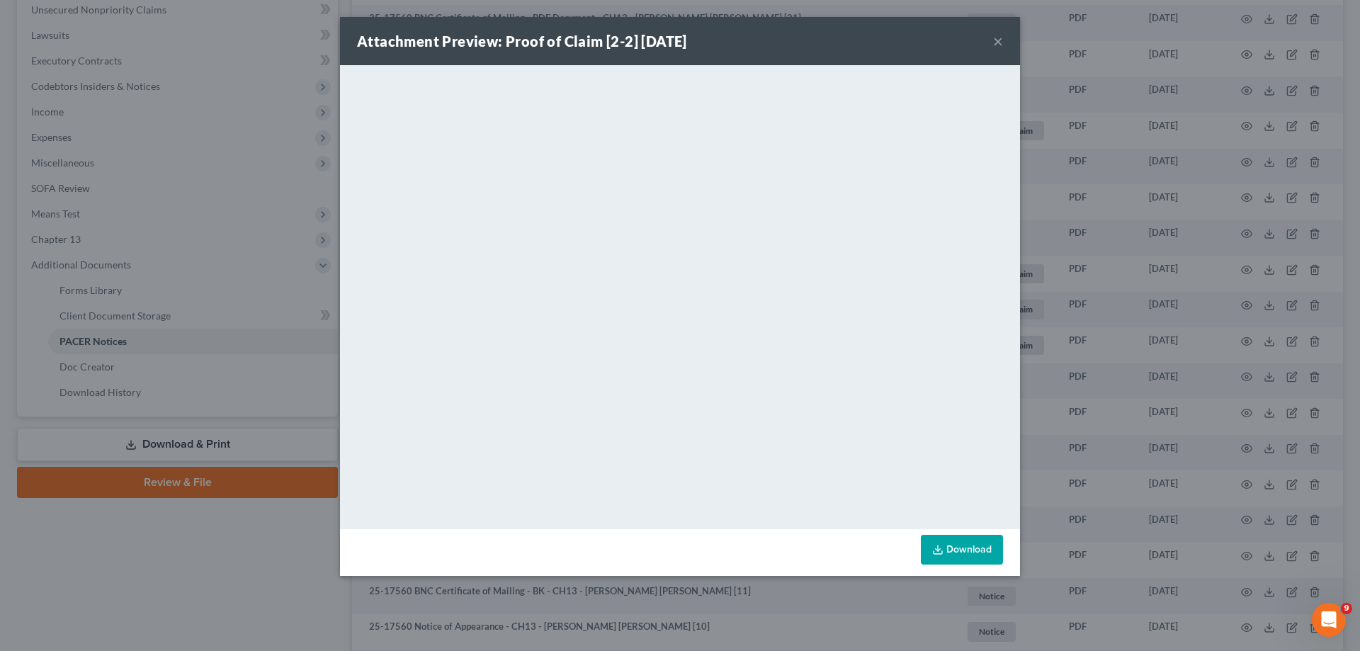
click at [997, 41] on button "×" at bounding box center [998, 41] width 10 height 17
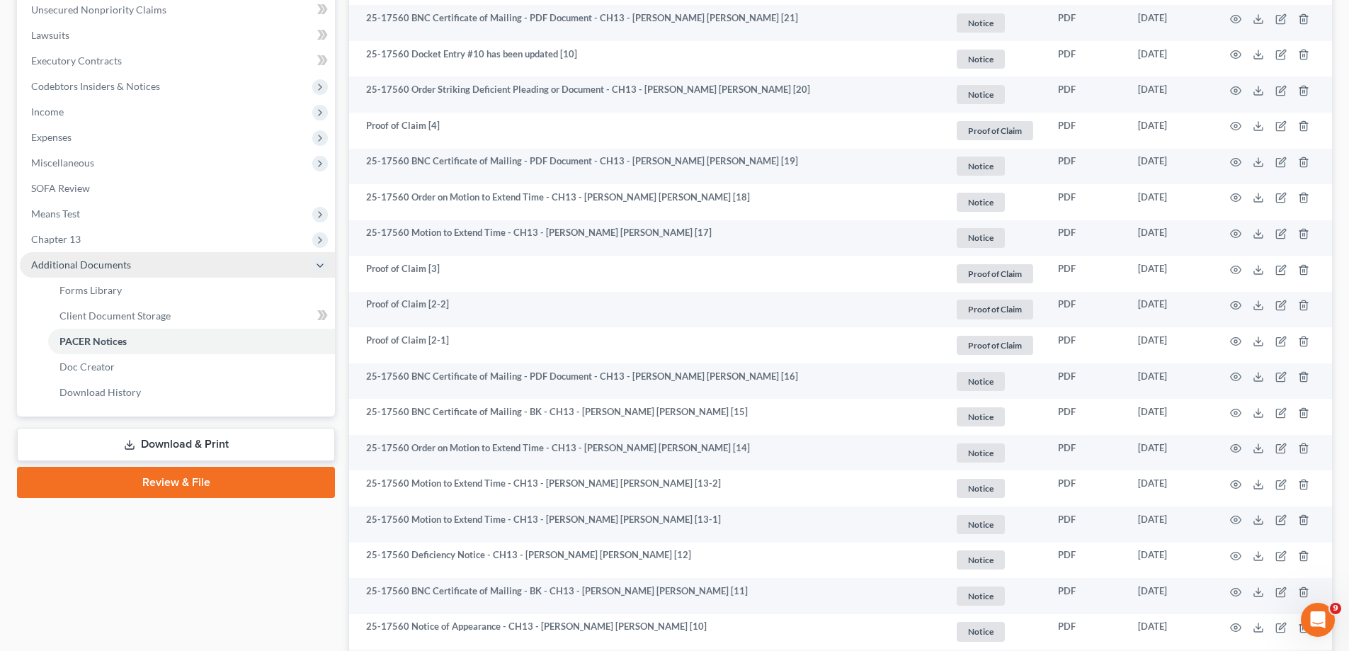
scroll to position [142, 0]
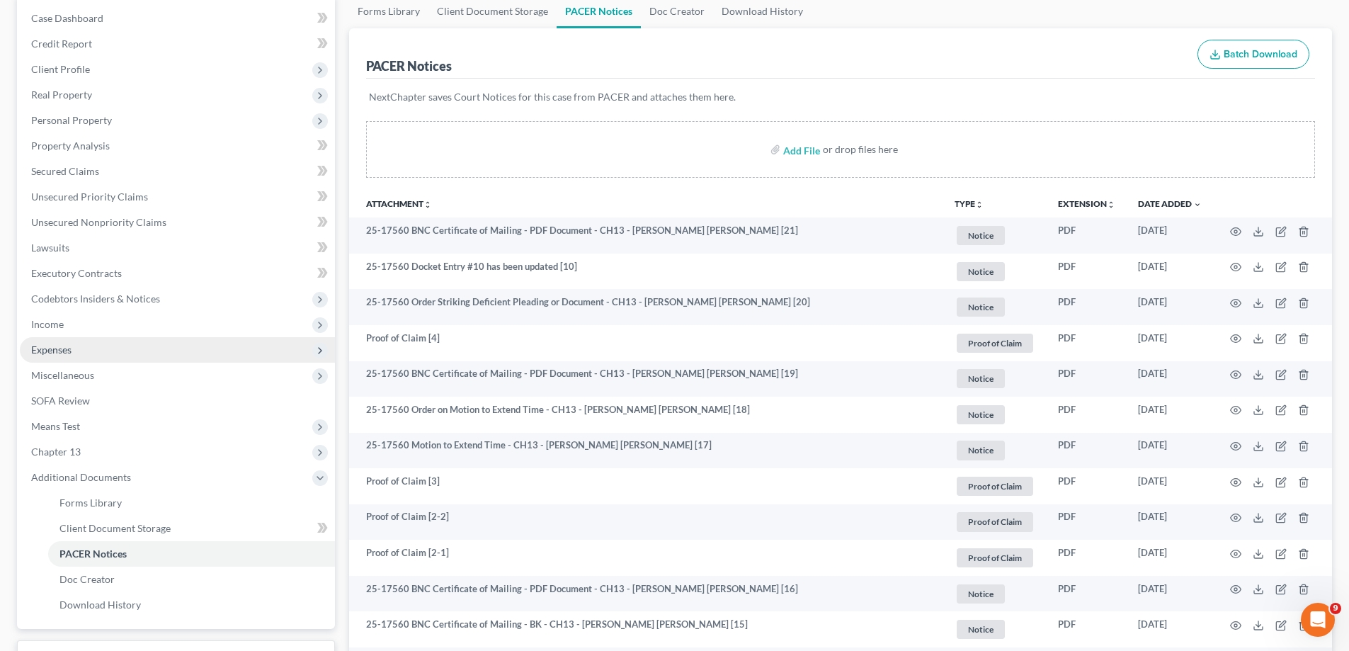
click at [95, 355] on span "Expenses" at bounding box center [177, 349] width 315 height 25
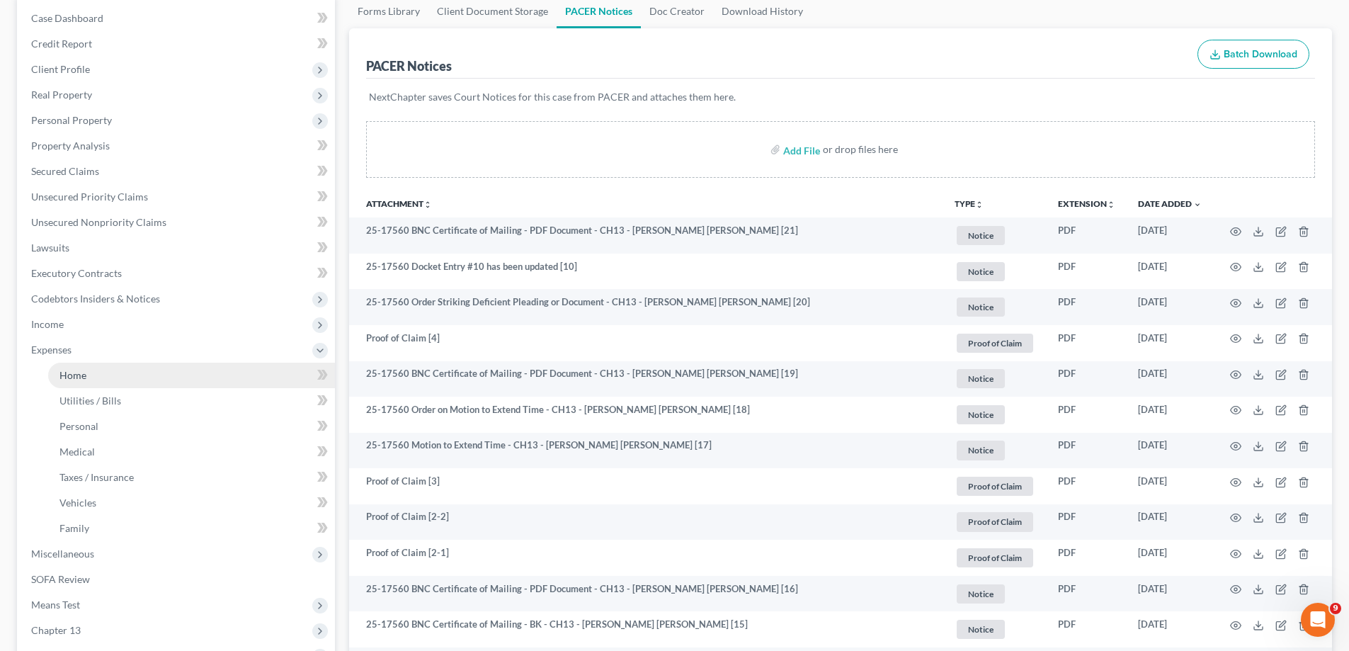
click at [67, 372] on span "Home" at bounding box center [72, 375] width 27 height 12
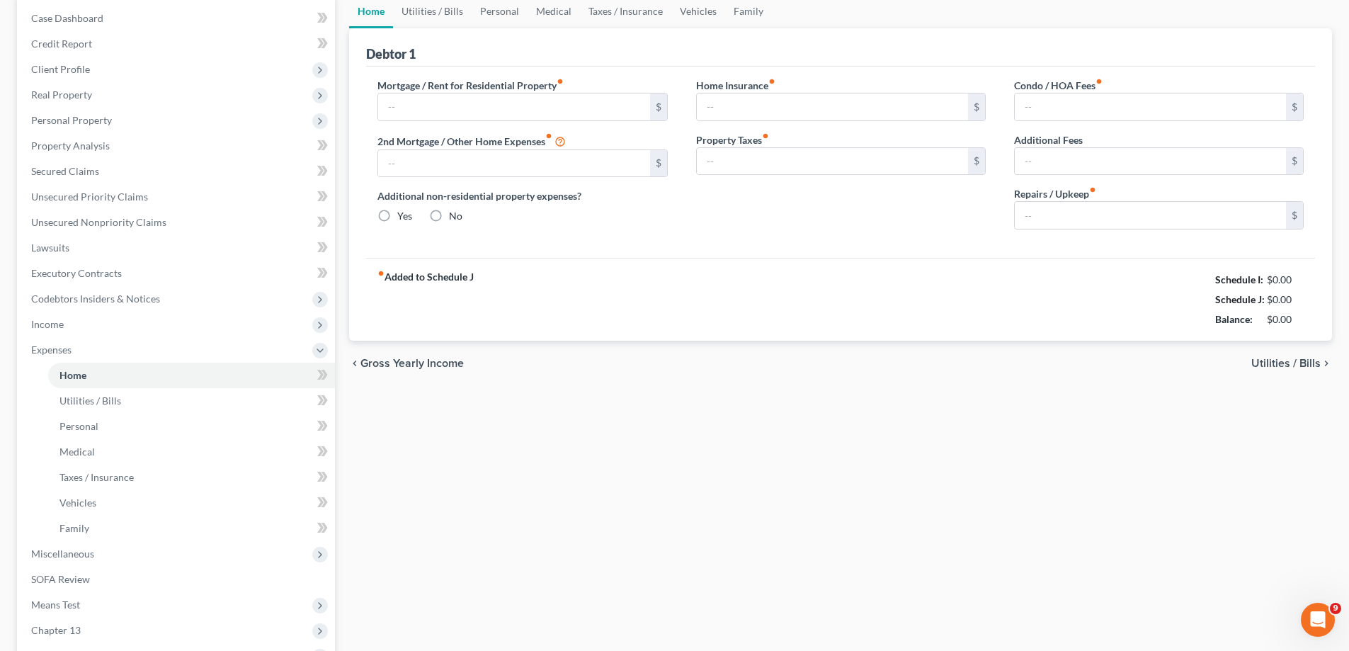
type input "1,800.00"
type input "800.00"
radio input "true"
type input "0.00"
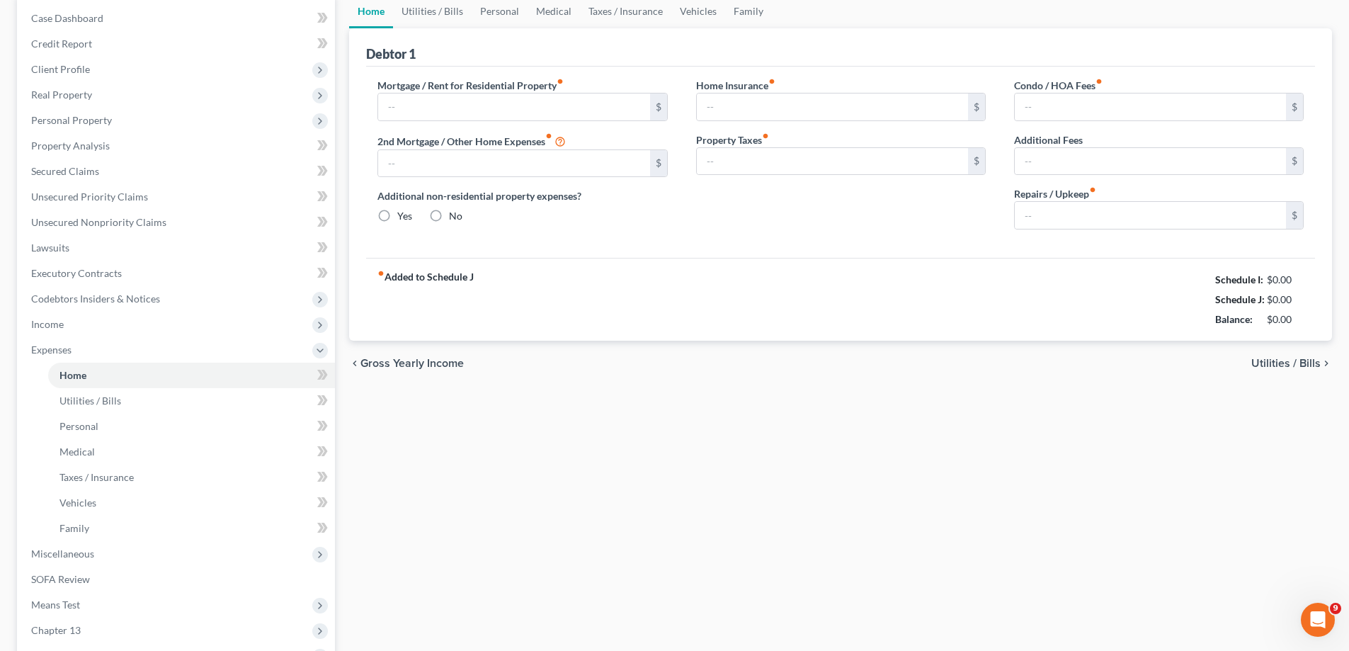
type input "0.00"
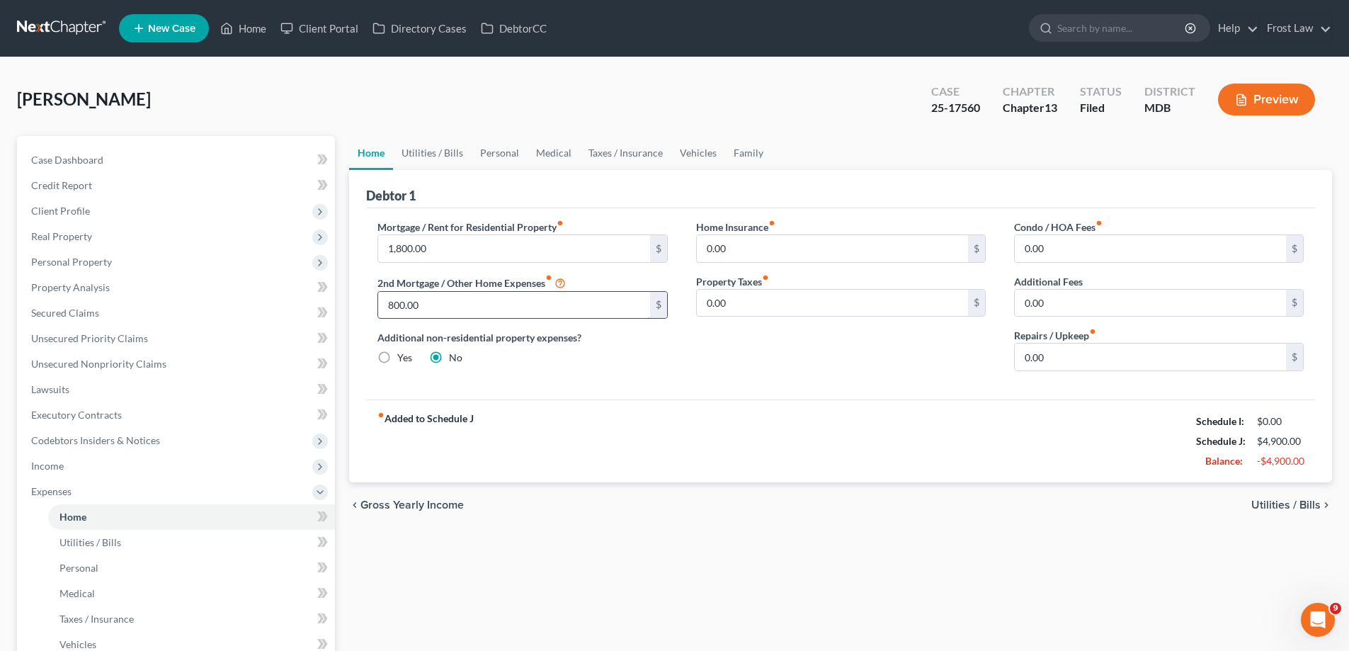
click at [468, 300] on input "800.00" at bounding box center [513, 305] width 271 height 27
type input "400.59"
drag, startPoint x: 503, startPoint y: 231, endPoint x: 489, endPoint y: 256, distance: 28.5
click at [503, 230] on label "Mortgage / Rent for Residential Property fiber_manual_record" at bounding box center [470, 227] width 186 height 15
click at [500, 244] on input "1,800.00" at bounding box center [513, 248] width 271 height 27
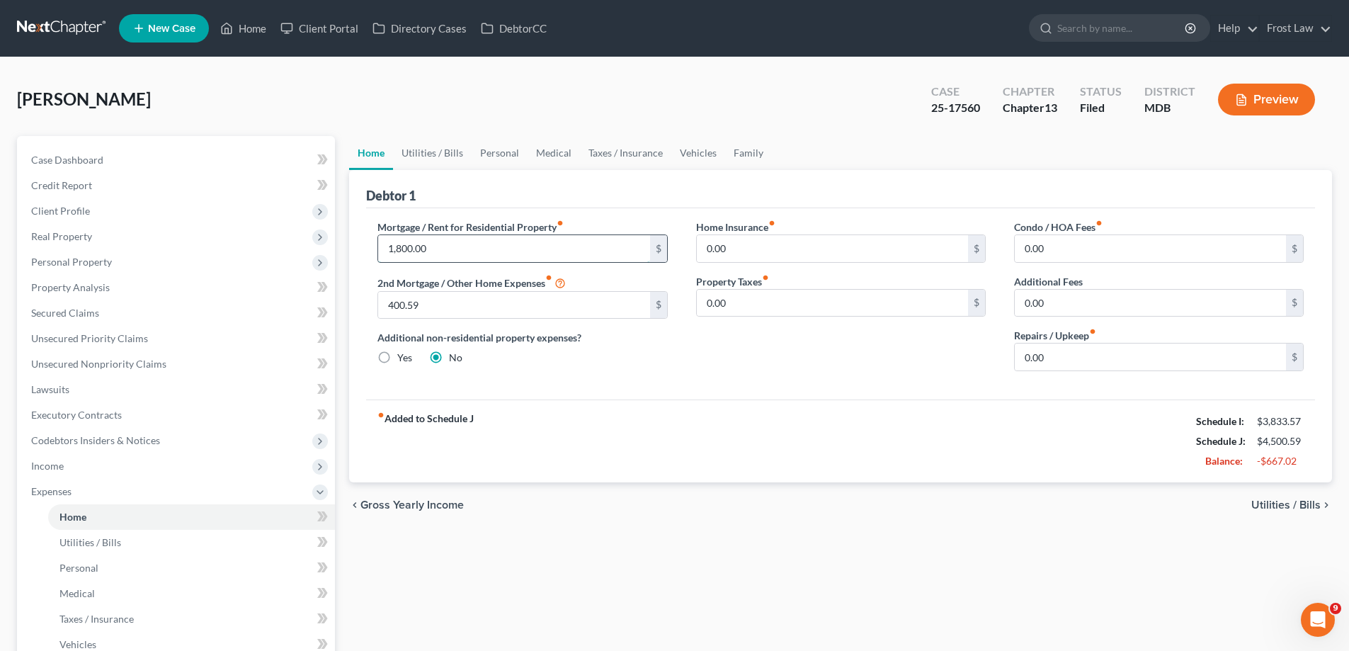
click at [477, 259] on input "1,800.00" at bounding box center [513, 248] width 271 height 27
drag, startPoint x: 486, startPoint y: 243, endPoint x: 353, endPoint y: 249, distance: 134.0
click at [353, 249] on div "Debtor 1 Mortgage / Rent for Residential Property fiber_manual_record 1,800.00 …" at bounding box center [840, 326] width 983 height 312
type input "1,559.05"
click at [720, 404] on div "fiber_manual_record Added to Schedule J Schedule I: $3,833.57 Schedule J: $4,25…" at bounding box center [840, 440] width 949 height 83
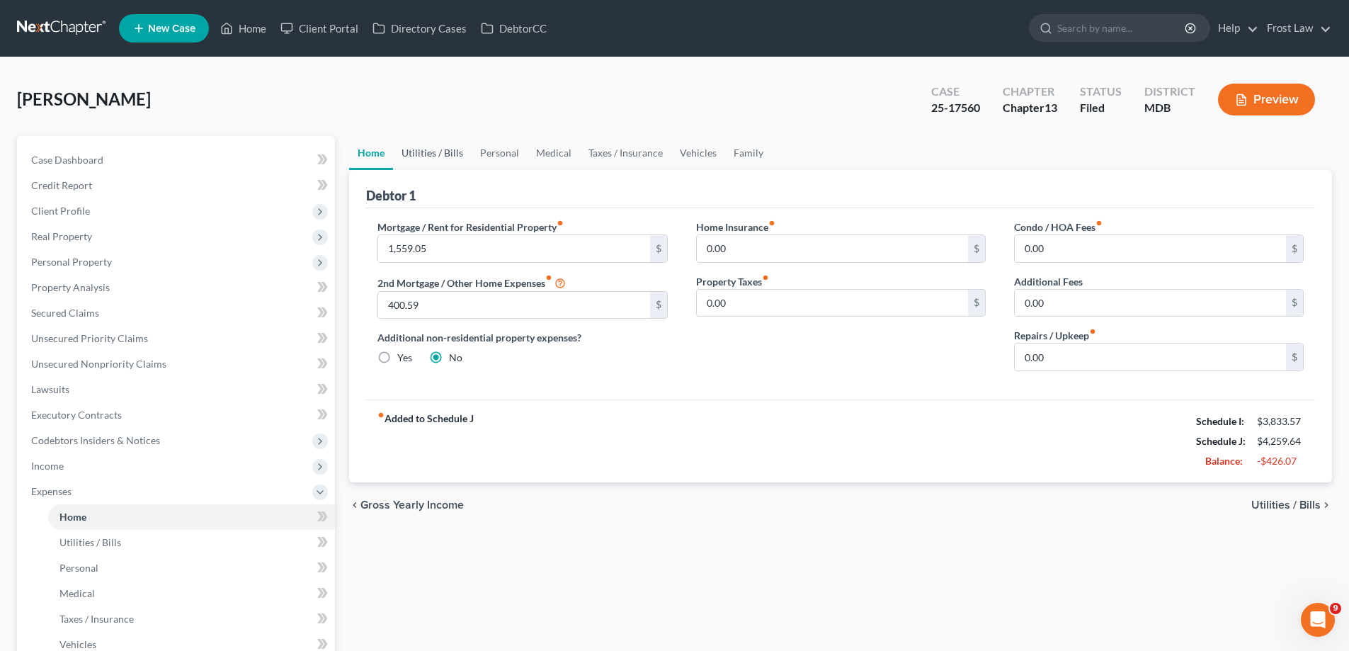
click at [457, 152] on link "Utilities / Bills" at bounding box center [432, 153] width 79 height 34
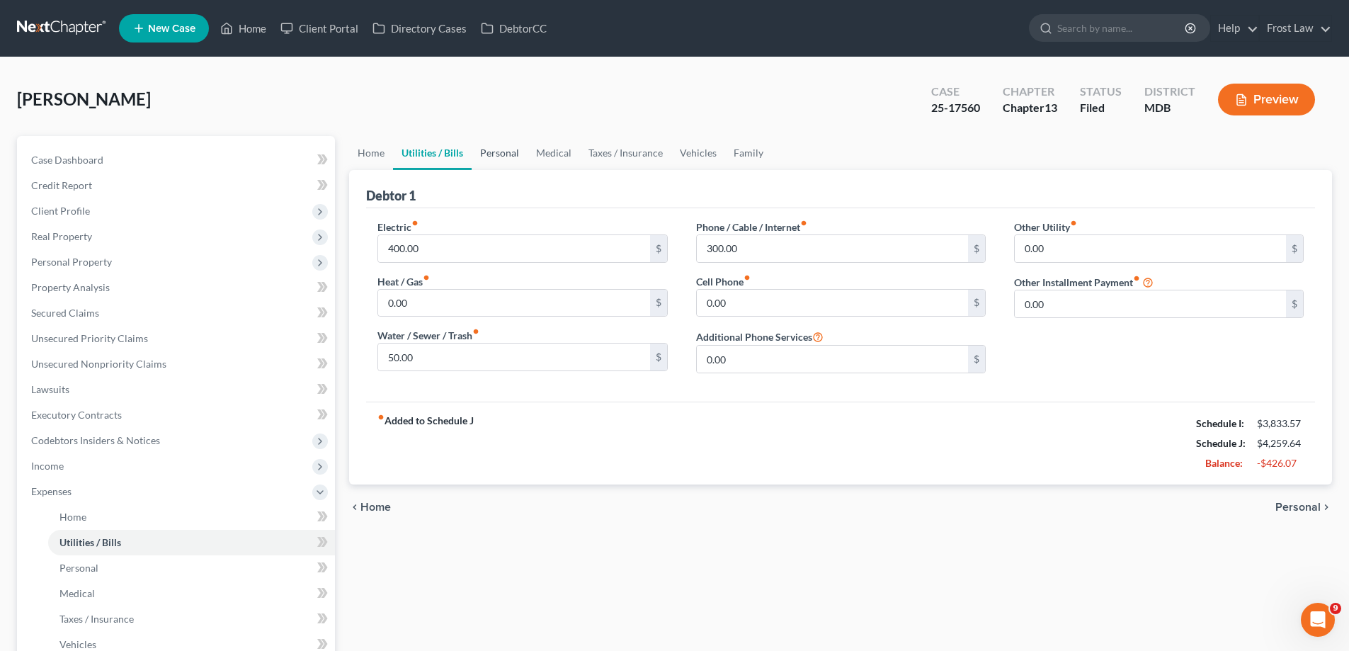
click at [501, 154] on link "Personal" at bounding box center [500, 153] width 56 height 34
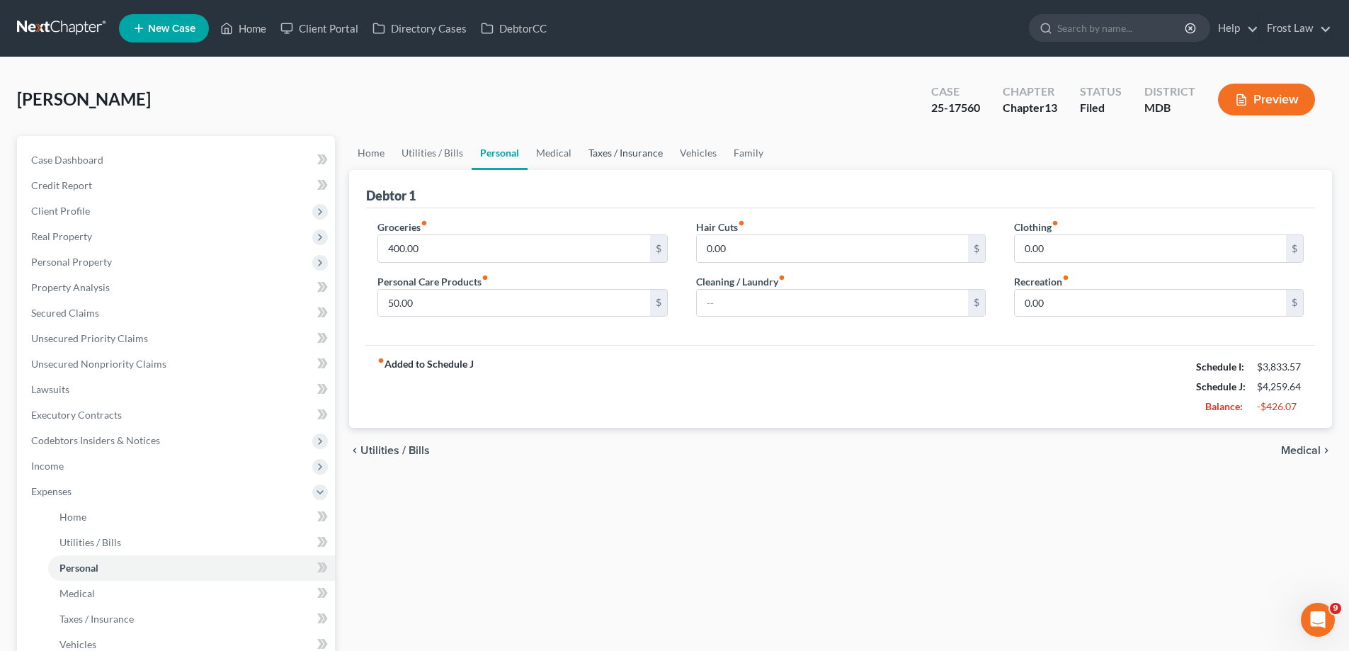
click at [590, 147] on link "Taxes / Insurance" at bounding box center [625, 153] width 91 height 34
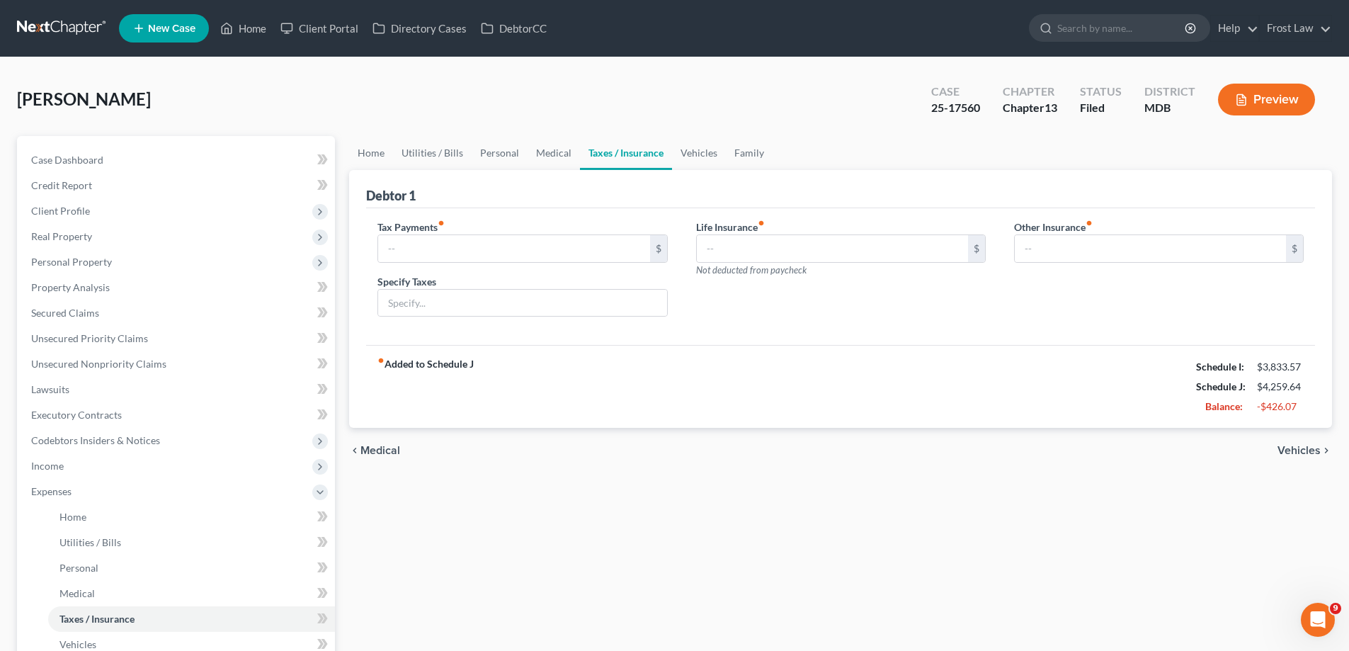
click at [627, 154] on link "Taxes / Insurance" at bounding box center [626, 153] width 92 height 34
click at [708, 158] on link "Vehicles" at bounding box center [699, 153] width 54 height 34
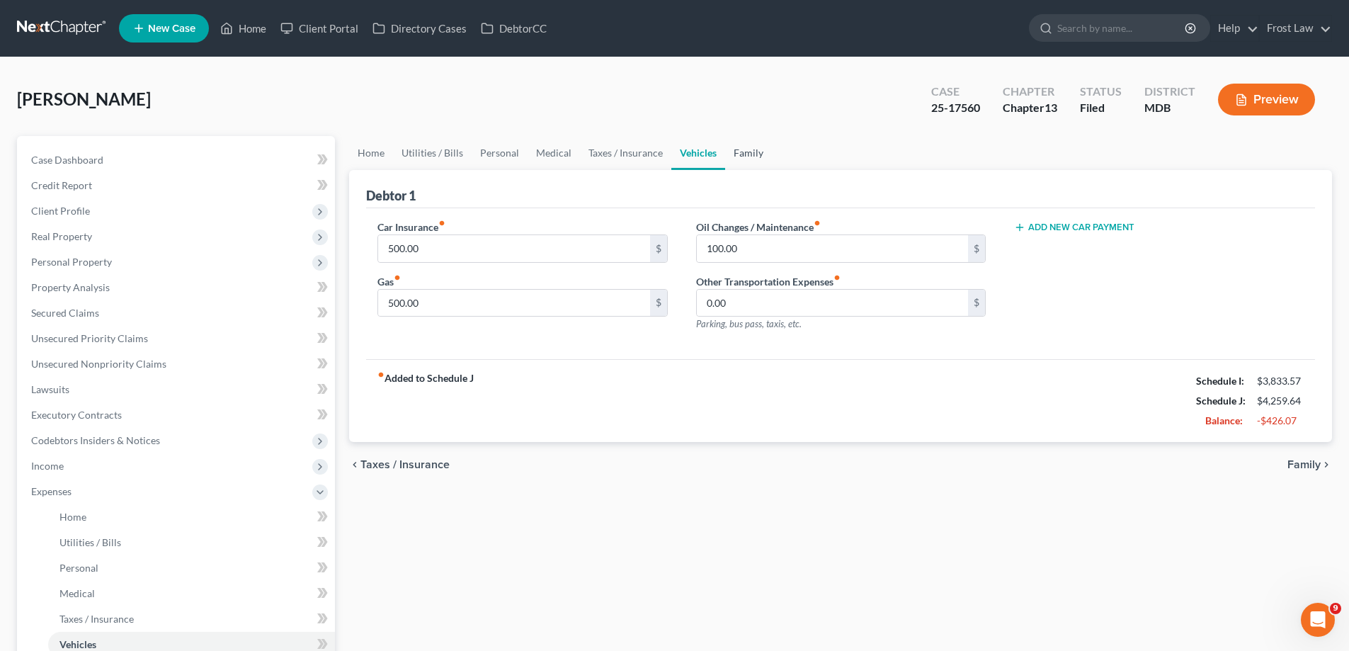
click at [763, 156] on link "Family" at bounding box center [748, 153] width 47 height 34
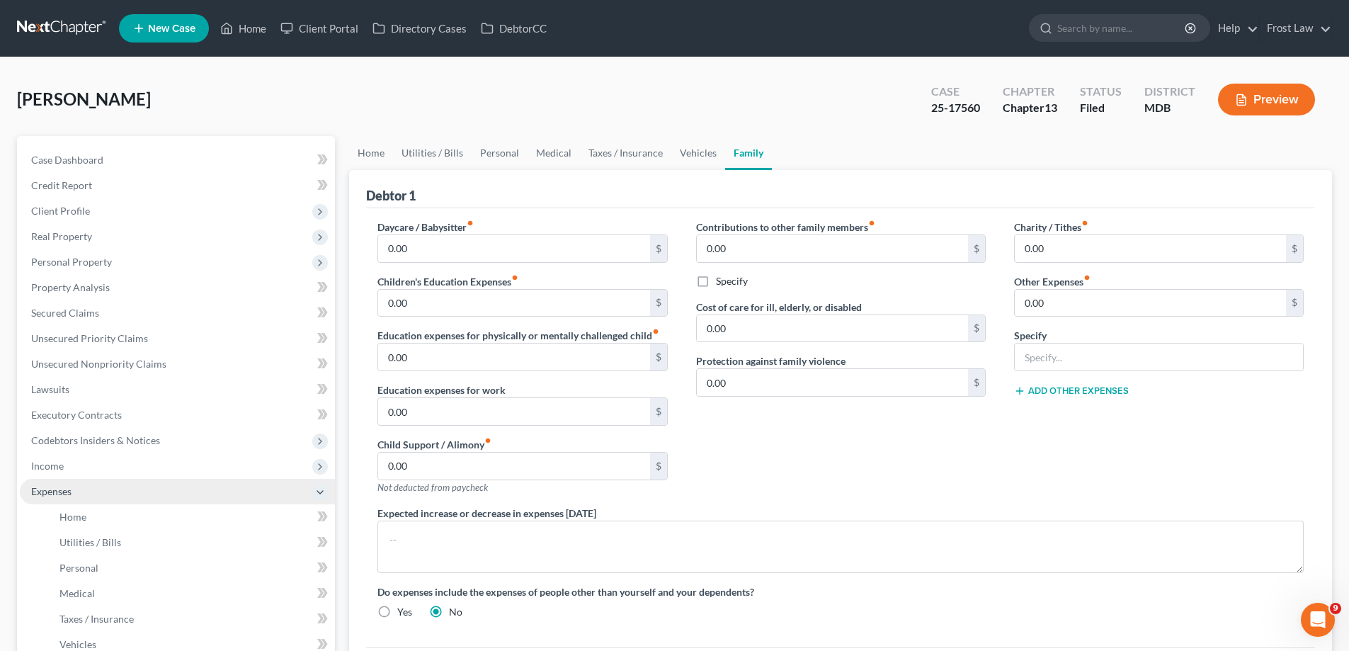
click at [57, 488] on span "Expenses" at bounding box center [51, 491] width 40 height 12
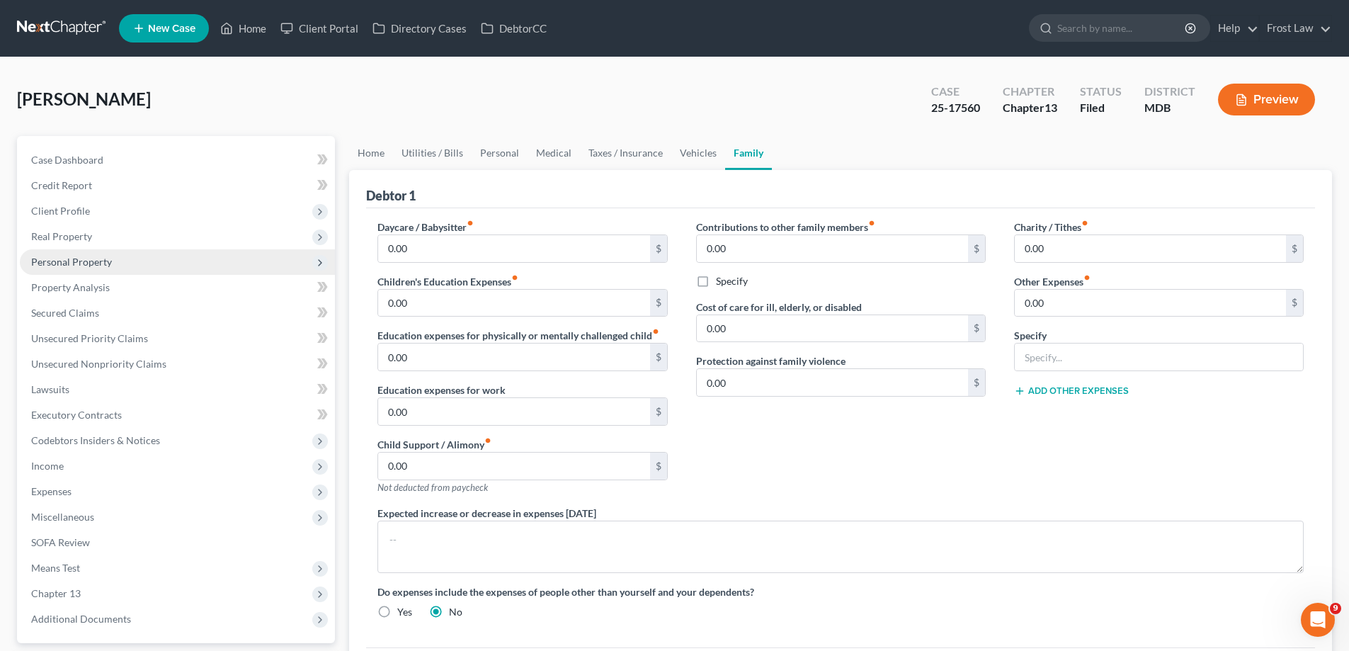
click at [97, 263] on span "Personal Property" at bounding box center [71, 262] width 81 height 12
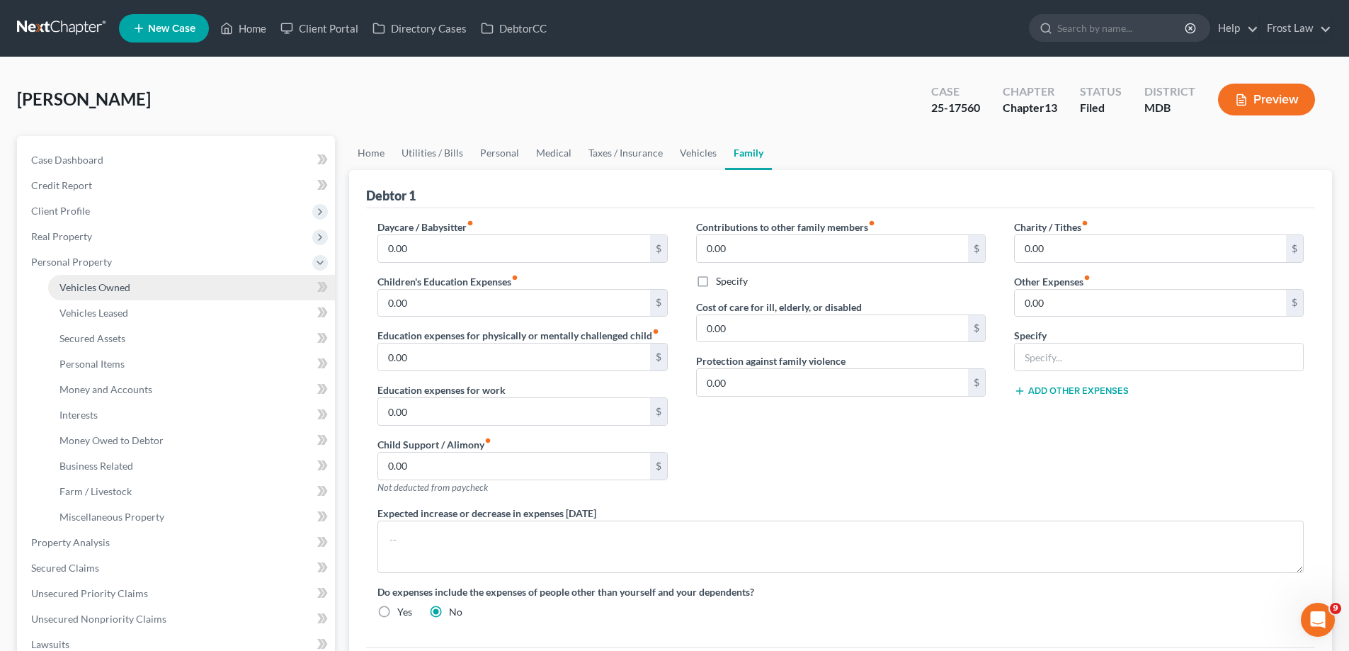
click at [106, 287] on span "Vehicles Owned" at bounding box center [94, 287] width 71 height 12
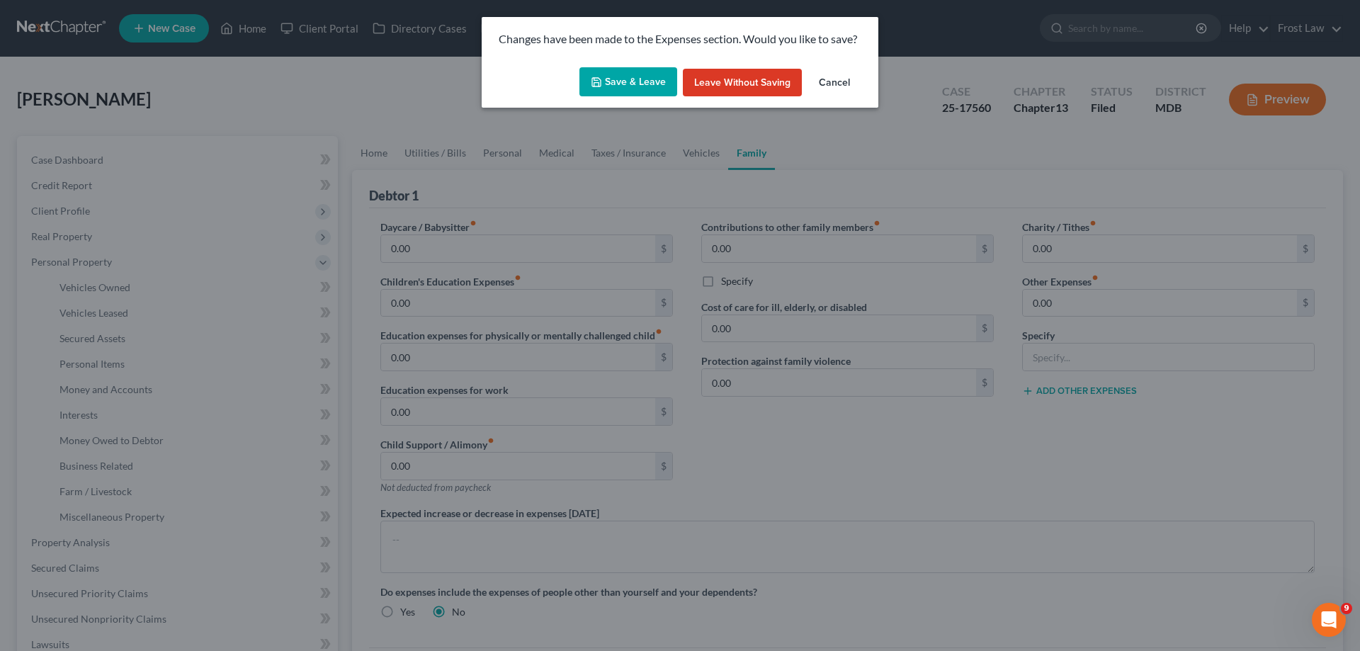
click at [620, 88] on button "Save & Leave" at bounding box center [628, 82] width 98 height 30
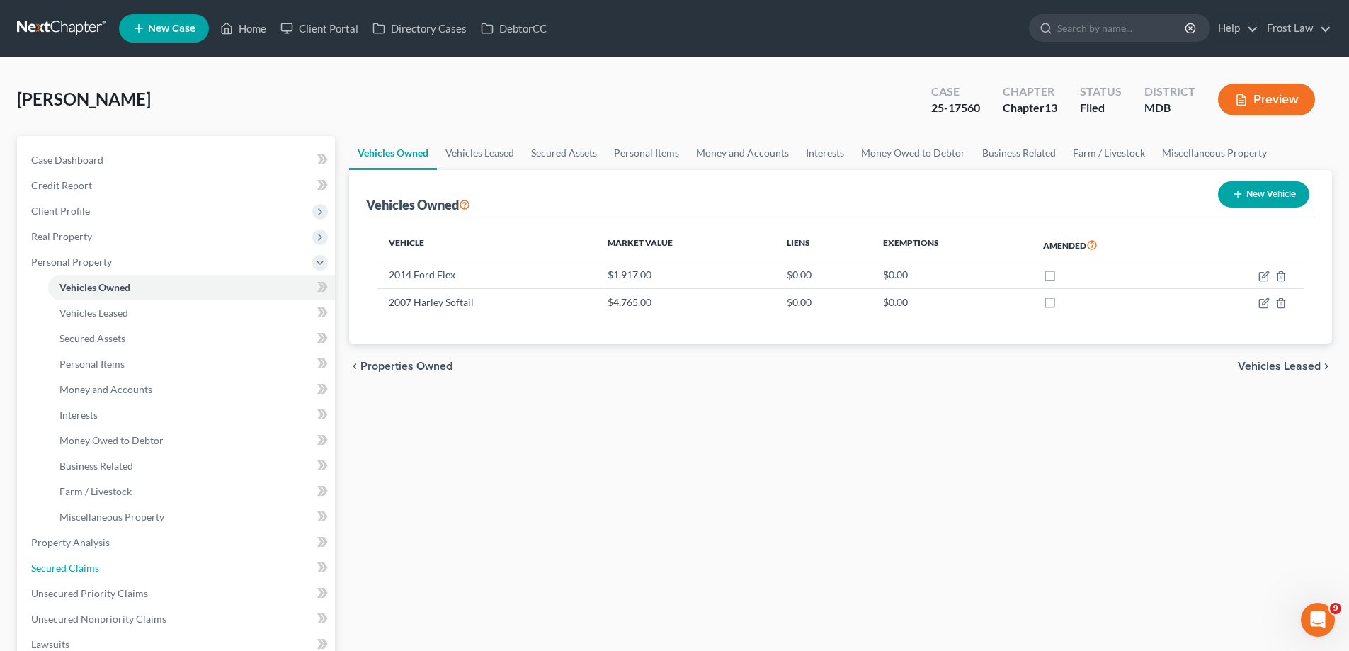
drag, startPoint x: 137, startPoint y: 576, endPoint x: 1050, endPoint y: 431, distance: 924.9
click at [138, 576] on link "Secured Claims" at bounding box center [177, 567] width 315 height 25
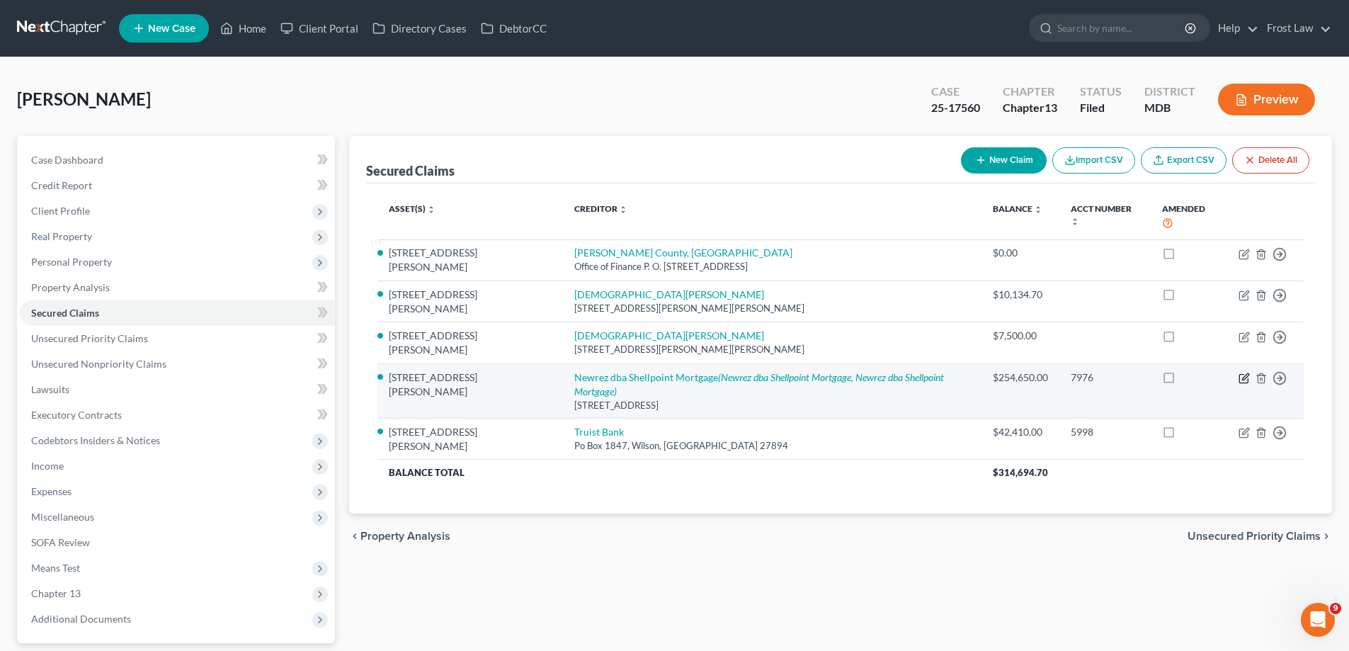
click at [1243, 373] on icon "button" at bounding box center [1245, 376] width 6 height 6
select select "3"
select select "5"
select select "0"
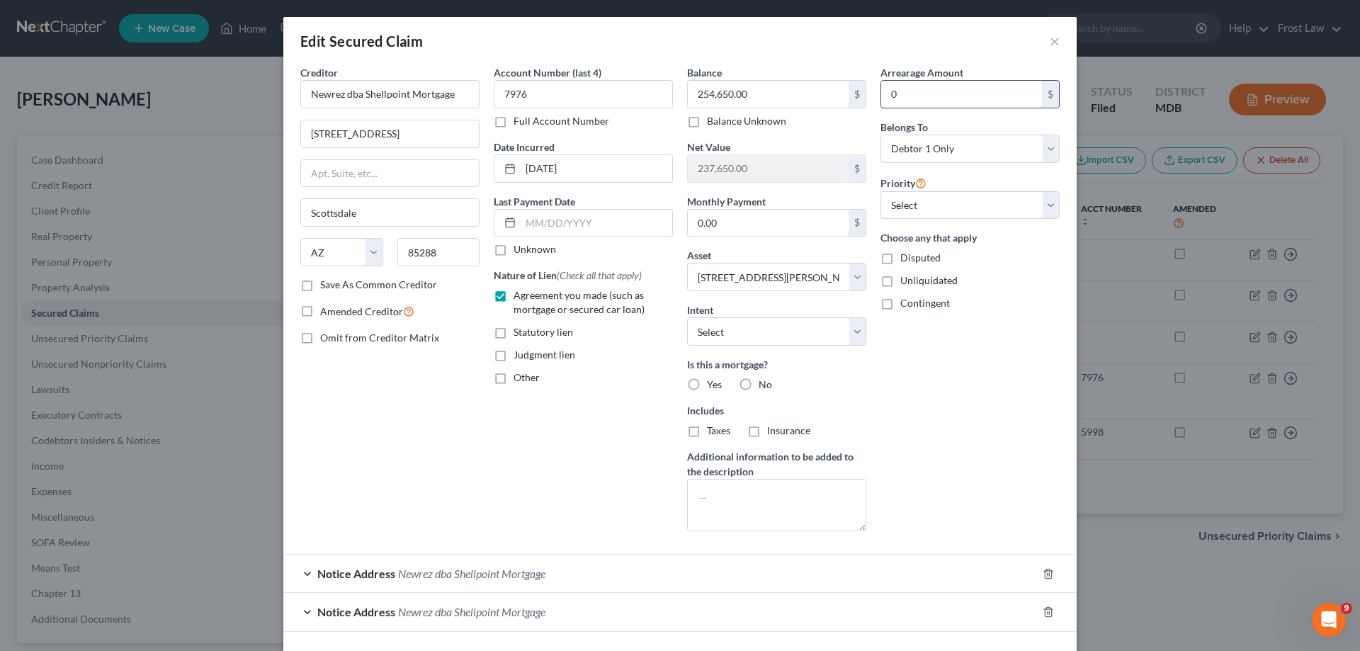
click at [938, 101] on input "0" at bounding box center [961, 94] width 161 height 27
type input "19,000.00"
click at [993, 388] on div "Arrearage Amount 19,000.00 $ Belongs To * Select Debtor 1 Only Debtor 2 Only De…" at bounding box center [969, 303] width 193 height 477
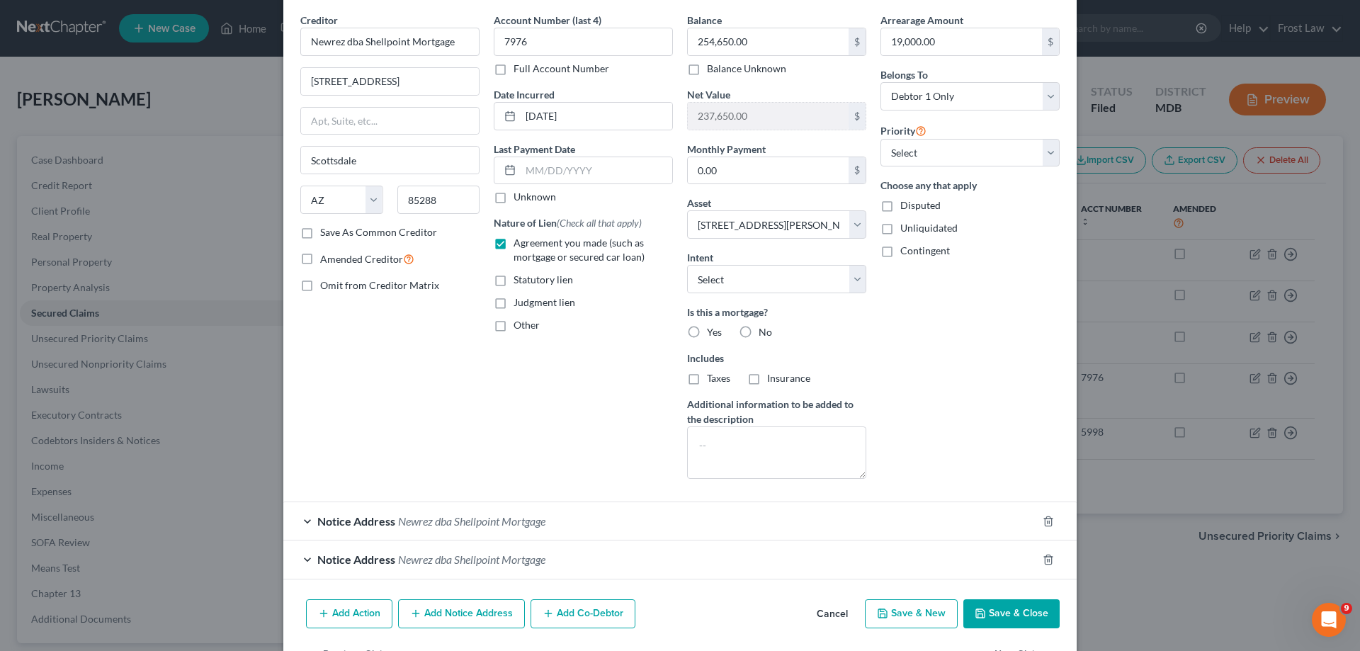
scroll to position [99, 0]
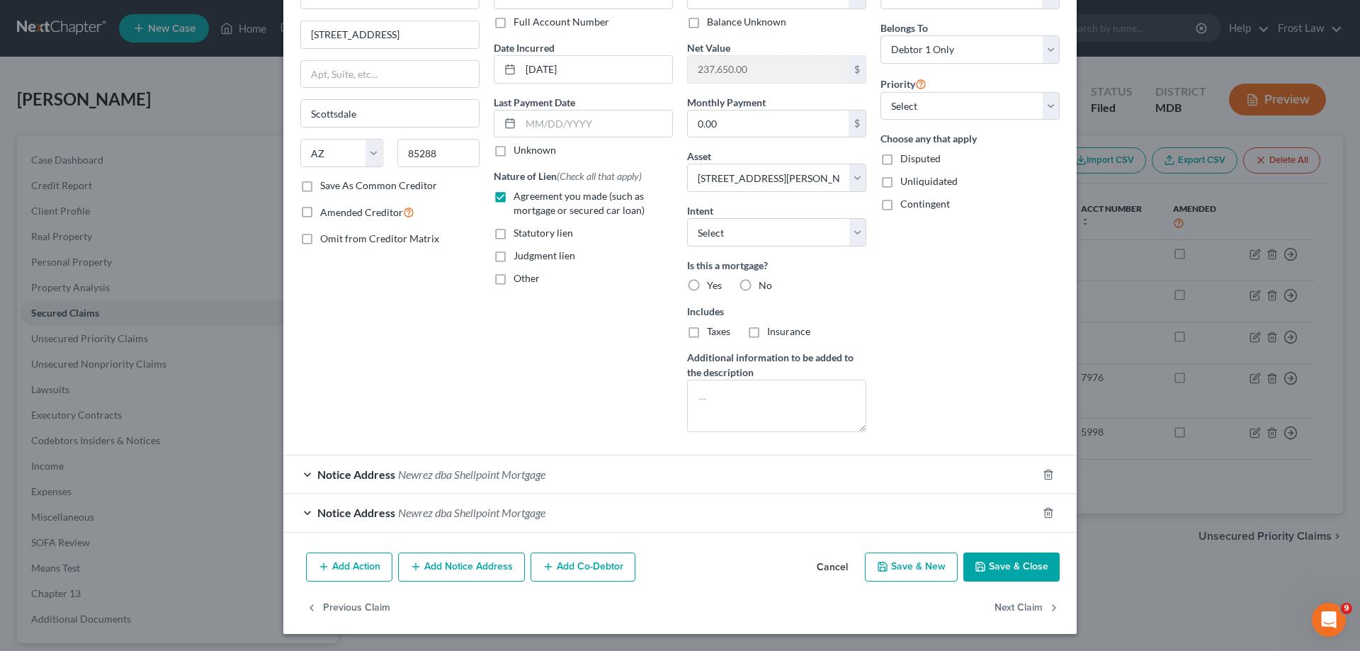
click at [707, 281] on label "Yes" at bounding box center [714, 285] width 15 height 14
click at [712, 281] on input "Yes" at bounding box center [716, 282] width 9 height 9
radio input "true"
click at [707, 335] on label "Taxes" at bounding box center [718, 331] width 23 height 14
click at [712, 334] on input "Taxes" at bounding box center [716, 328] width 9 height 9
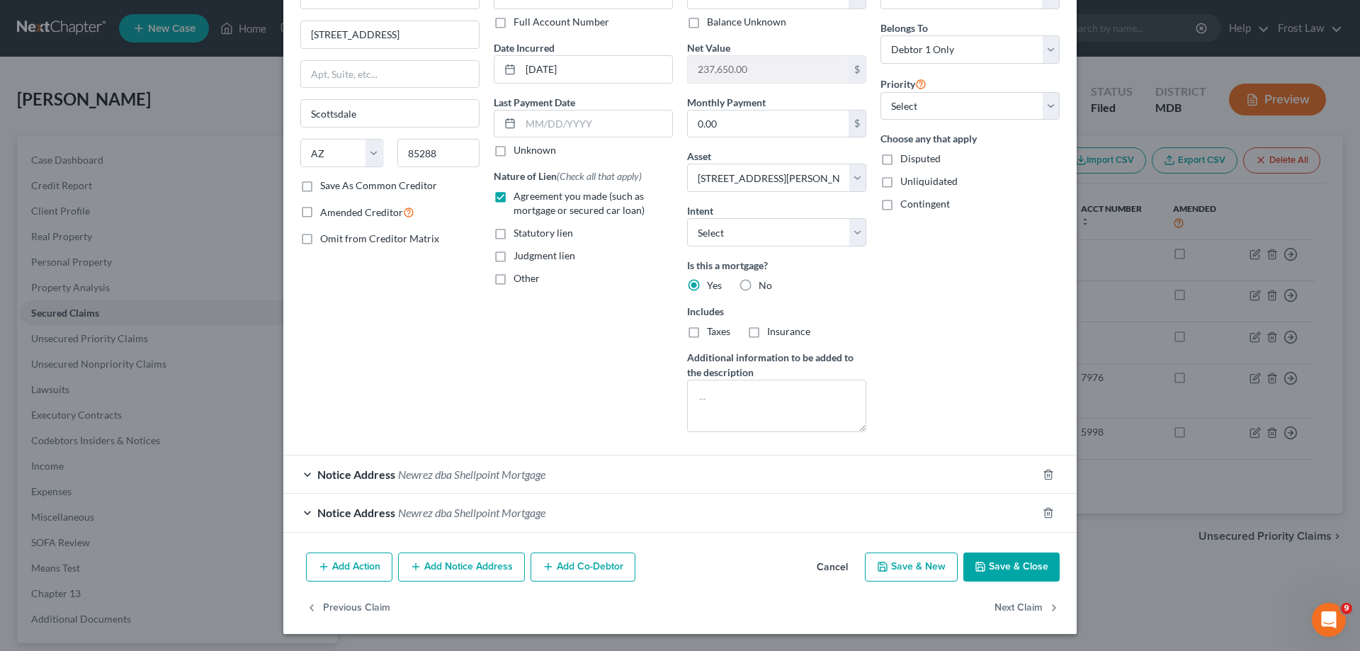
checkbox input "true"
click at [767, 335] on label "Insurance" at bounding box center [788, 331] width 43 height 14
click at [773, 334] on input "Insurance" at bounding box center [777, 328] width 9 height 9
checkbox input "true"
click at [570, 487] on div "Notice Address Newrez dba Shellpoint Mortgage" at bounding box center [659, 474] width 753 height 38
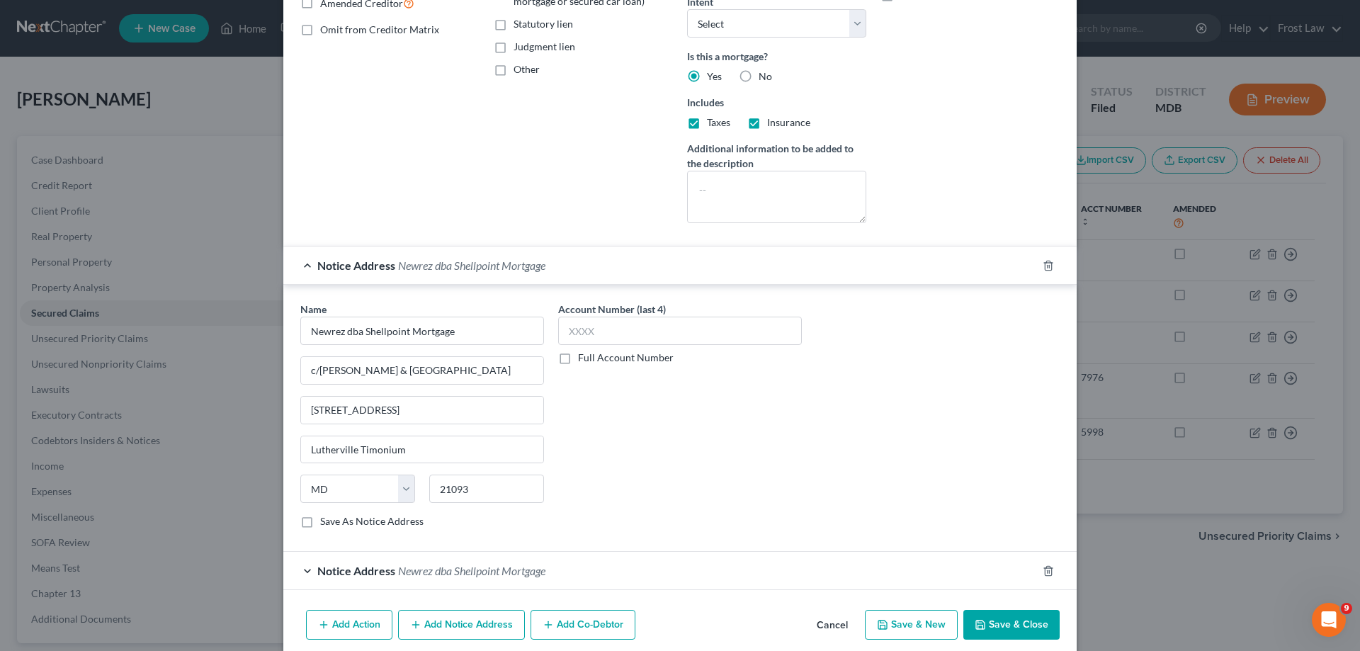
scroll to position [366, 0]
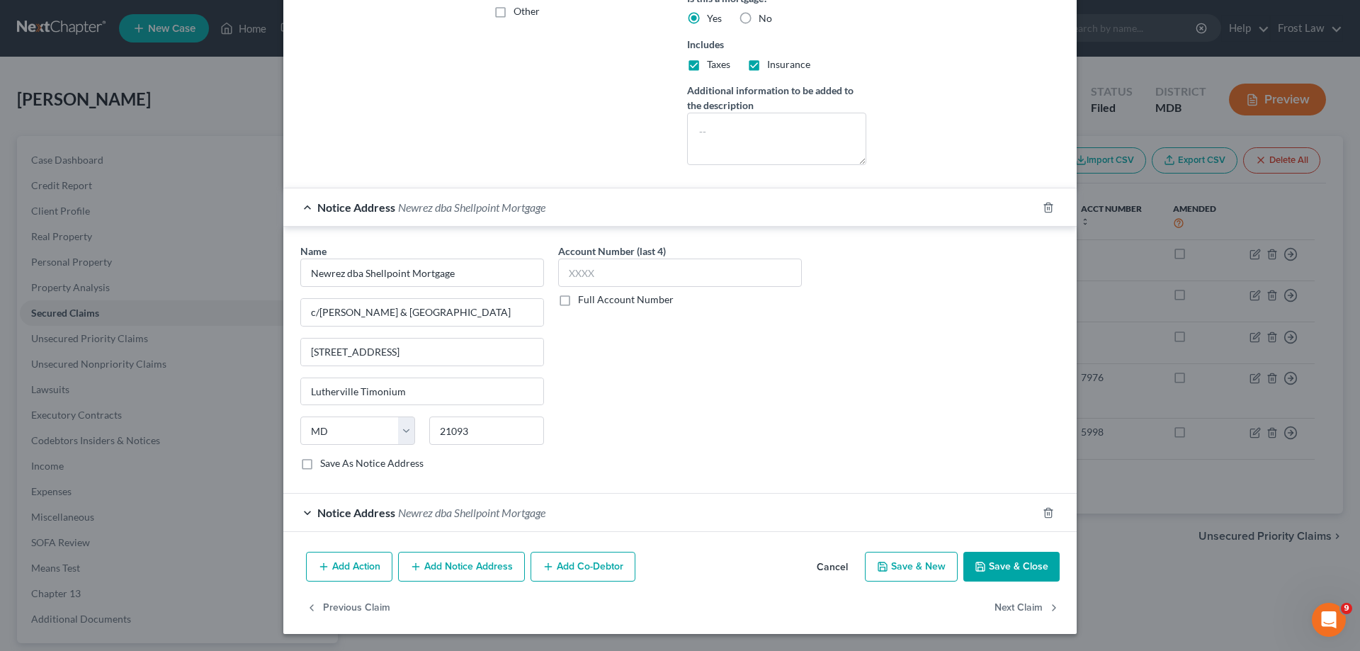
click at [614, 515] on div "Notice Address Newrez dba Shellpoint Mortgage" at bounding box center [659, 513] width 753 height 38
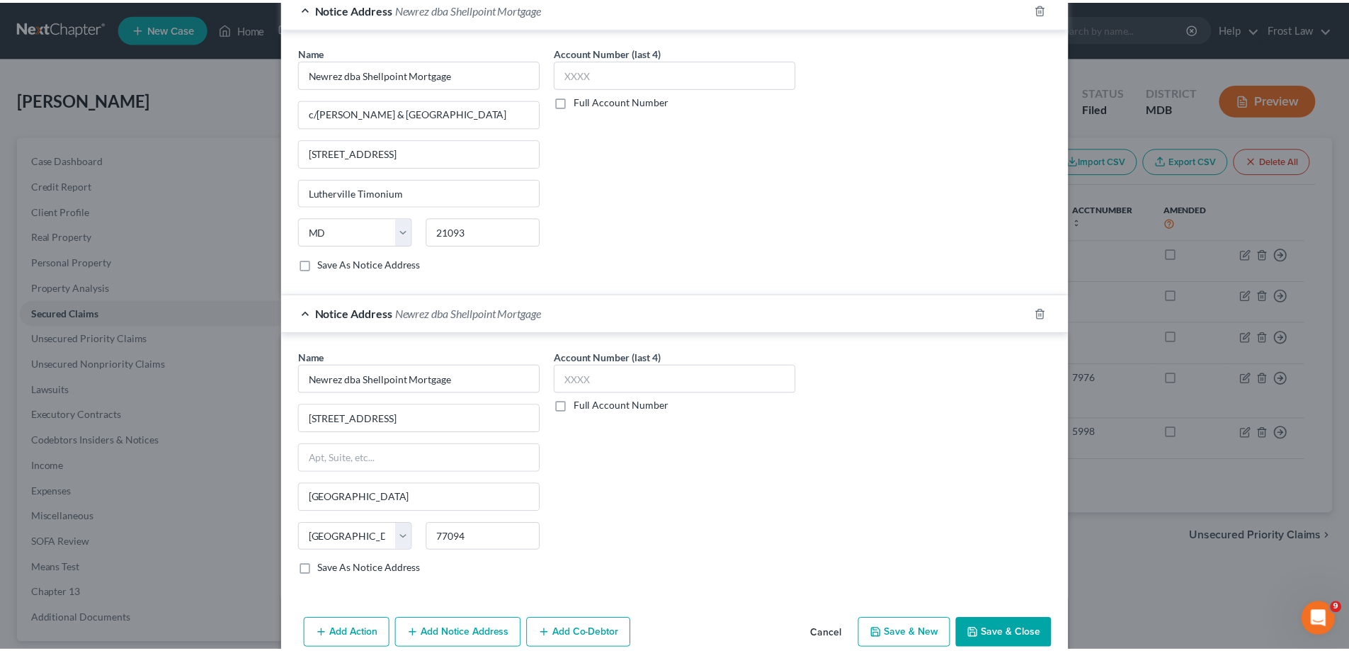
scroll to position [632, 0]
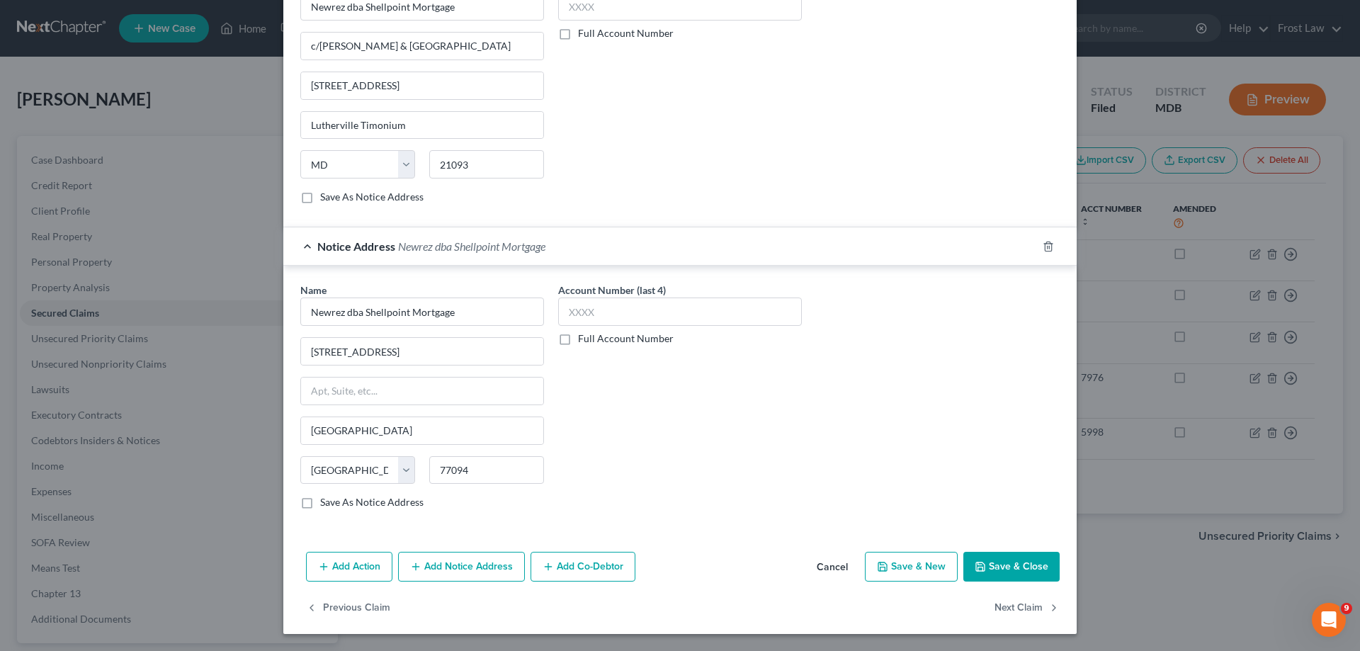
drag, startPoint x: 1018, startPoint y: 571, endPoint x: 1022, endPoint y: 579, distance: 9.2
click at [1018, 570] on button "Save & Close" at bounding box center [1011, 567] width 96 height 30
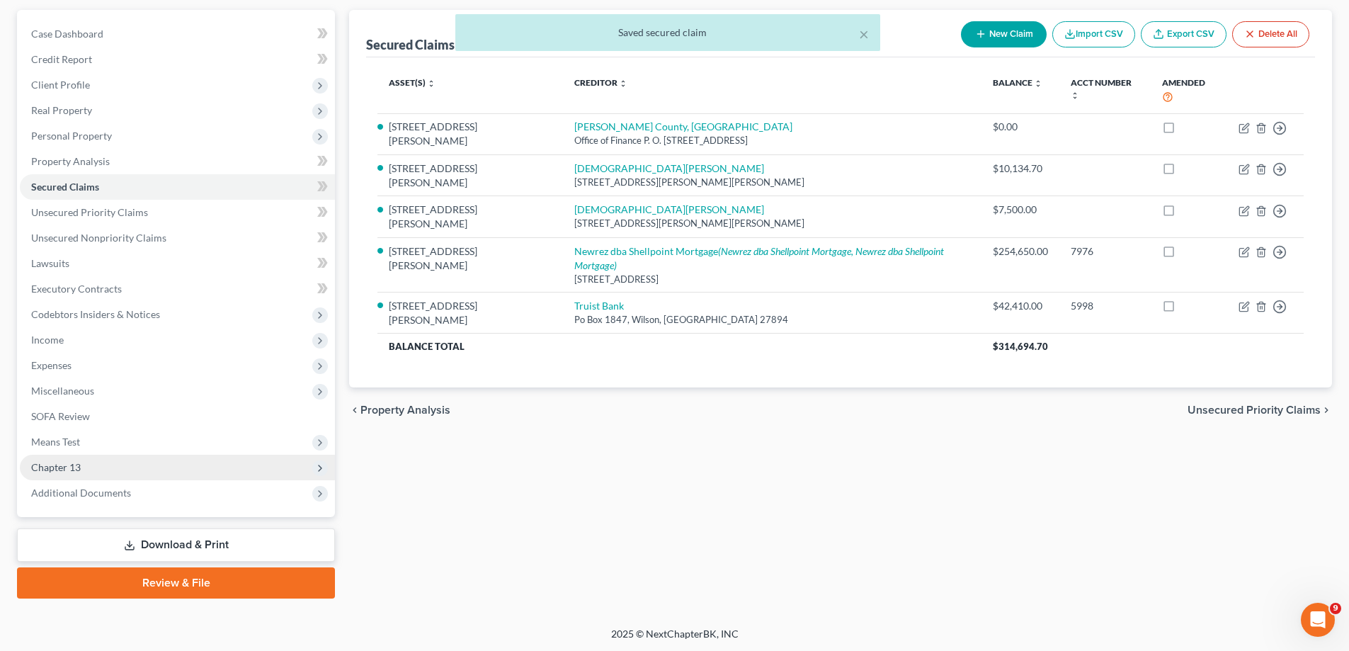
scroll to position [127, 0]
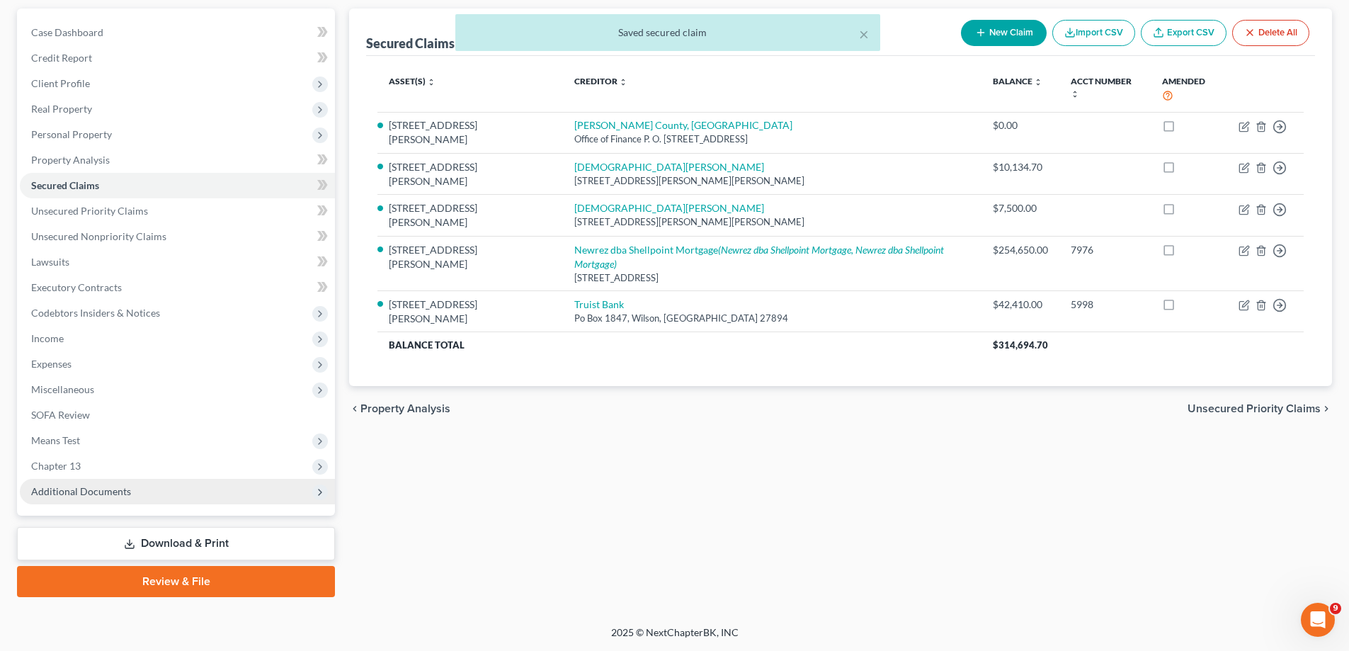
click at [130, 501] on span "Additional Documents" at bounding box center [177, 491] width 315 height 25
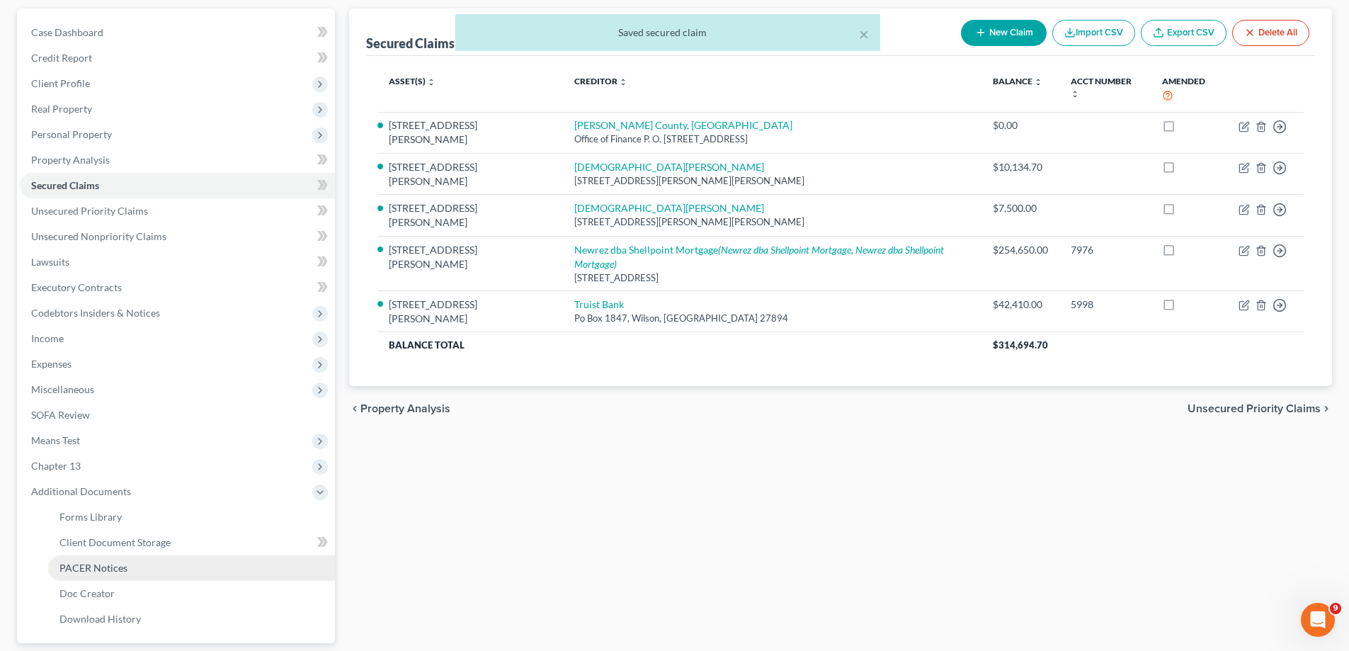
click at [135, 559] on link "PACER Notices" at bounding box center [191, 567] width 287 height 25
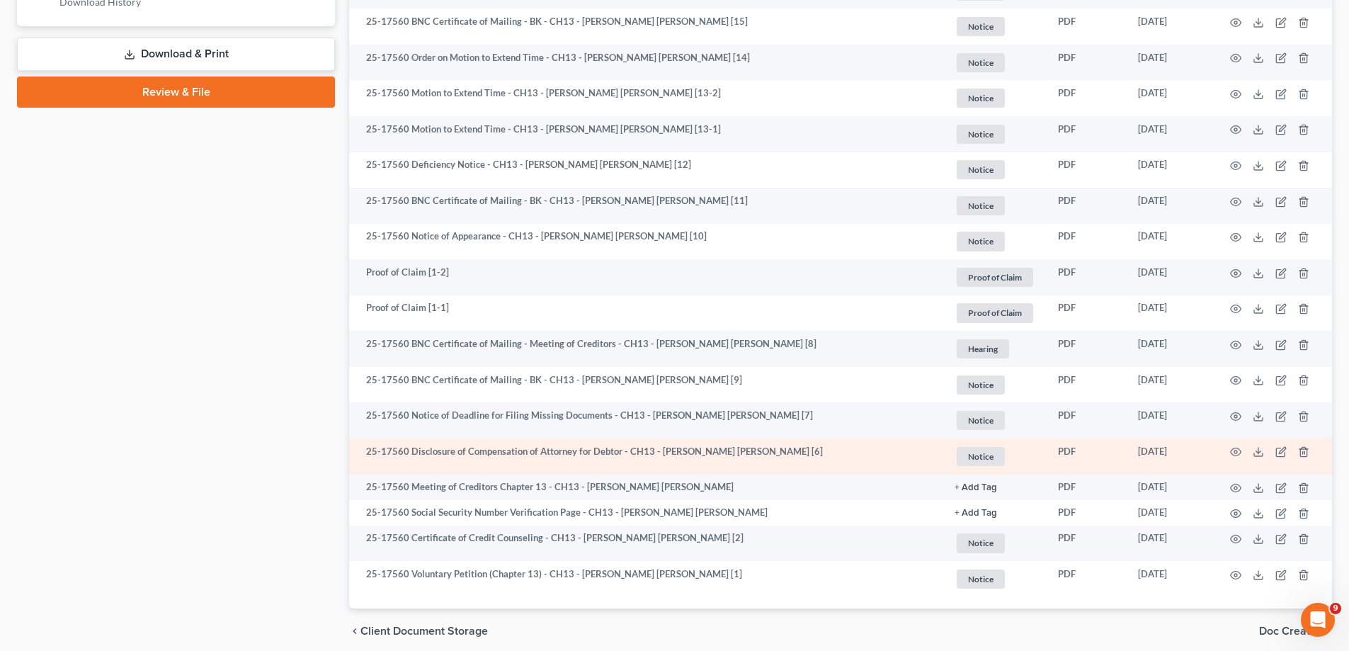
scroll to position [801, 0]
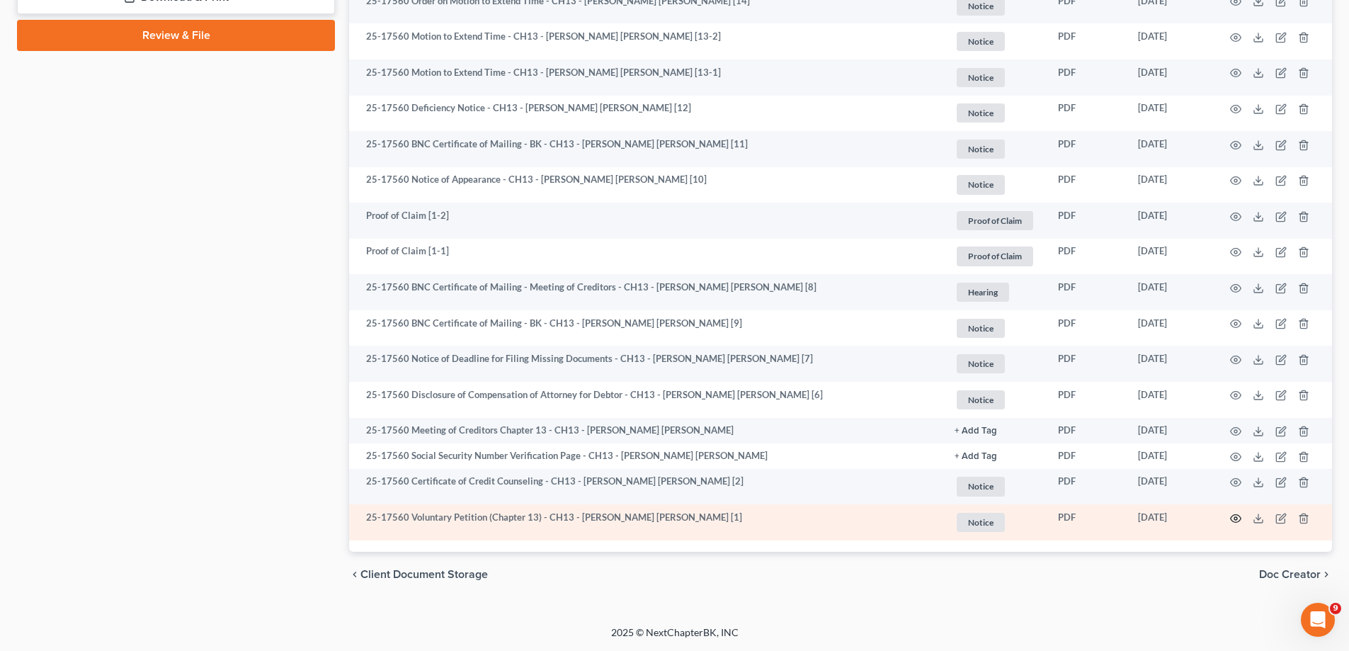
click at [1234, 515] on icon "button" at bounding box center [1236, 518] width 11 height 8
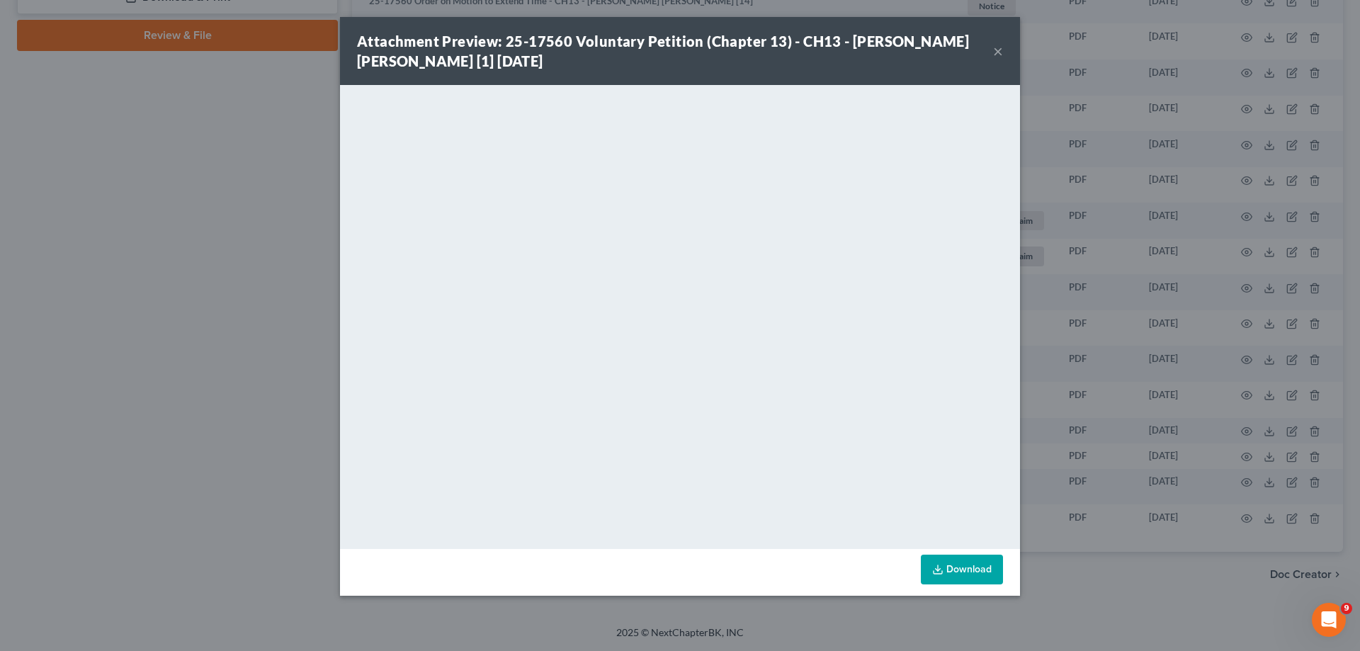
click at [998, 51] on button "×" at bounding box center [998, 50] width 10 height 17
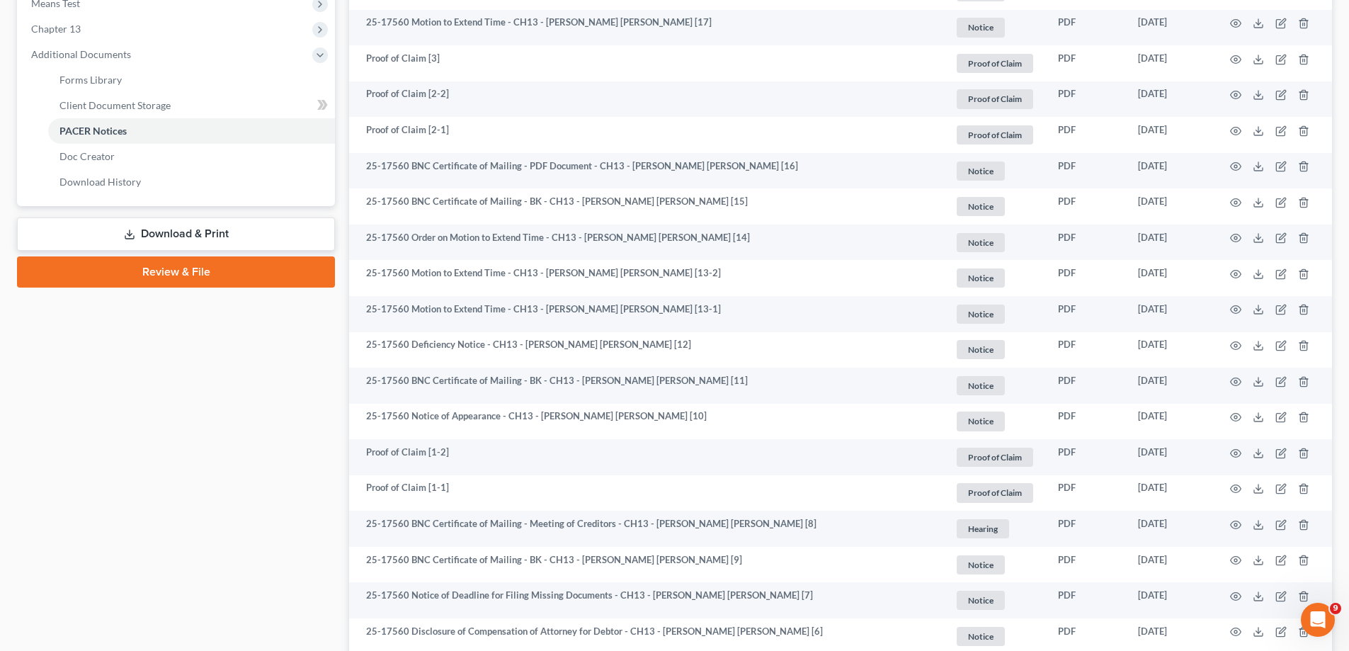
scroll to position [234, 0]
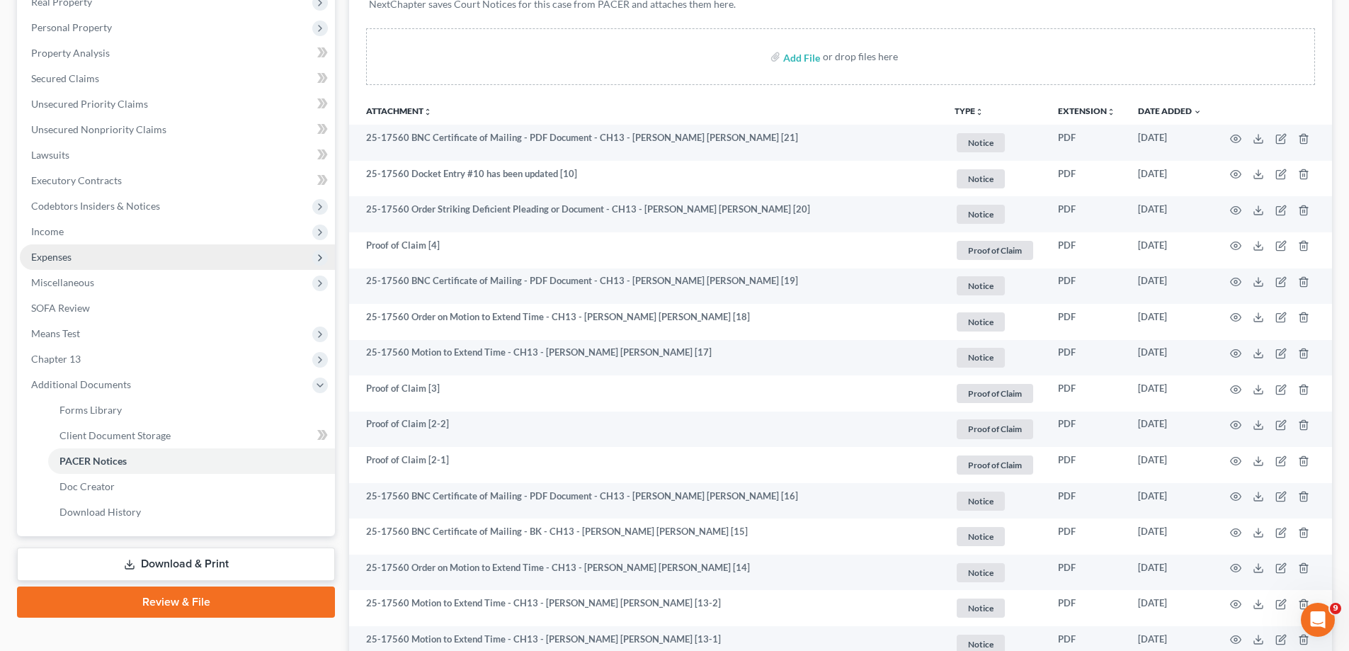
click at [138, 246] on span "Expenses" at bounding box center [177, 256] width 315 height 25
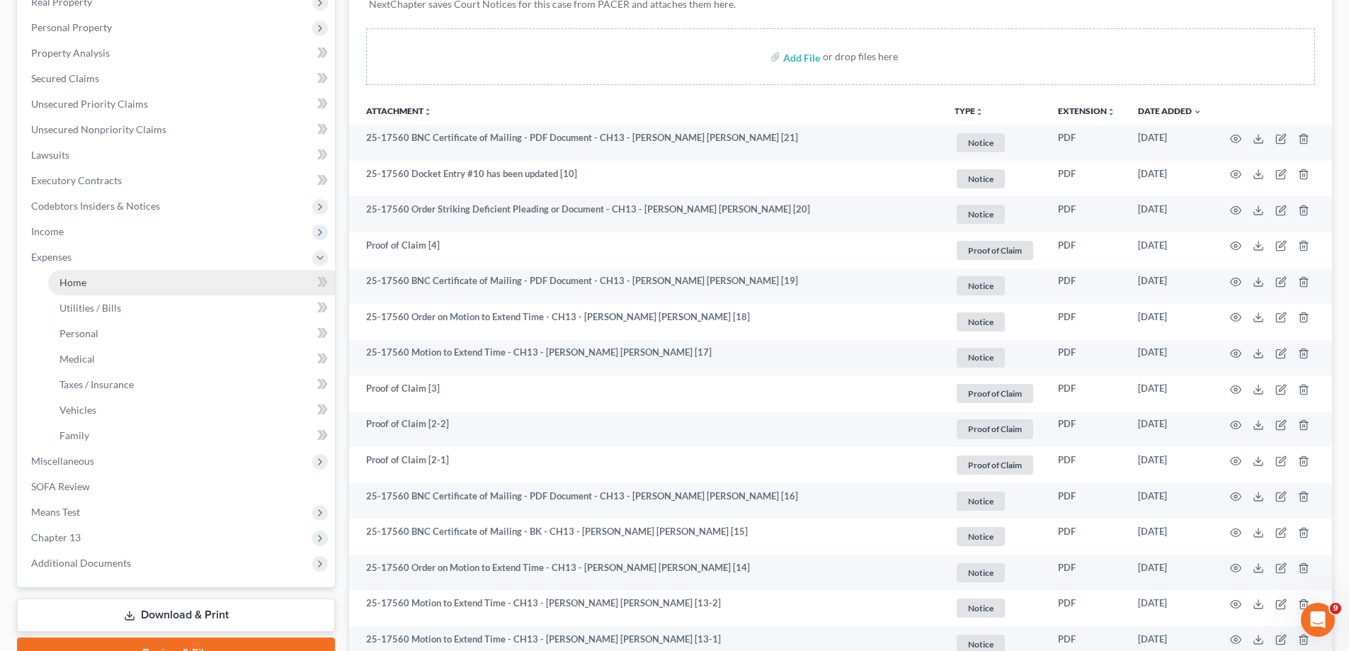
click at [153, 287] on link "Home" at bounding box center [191, 282] width 287 height 25
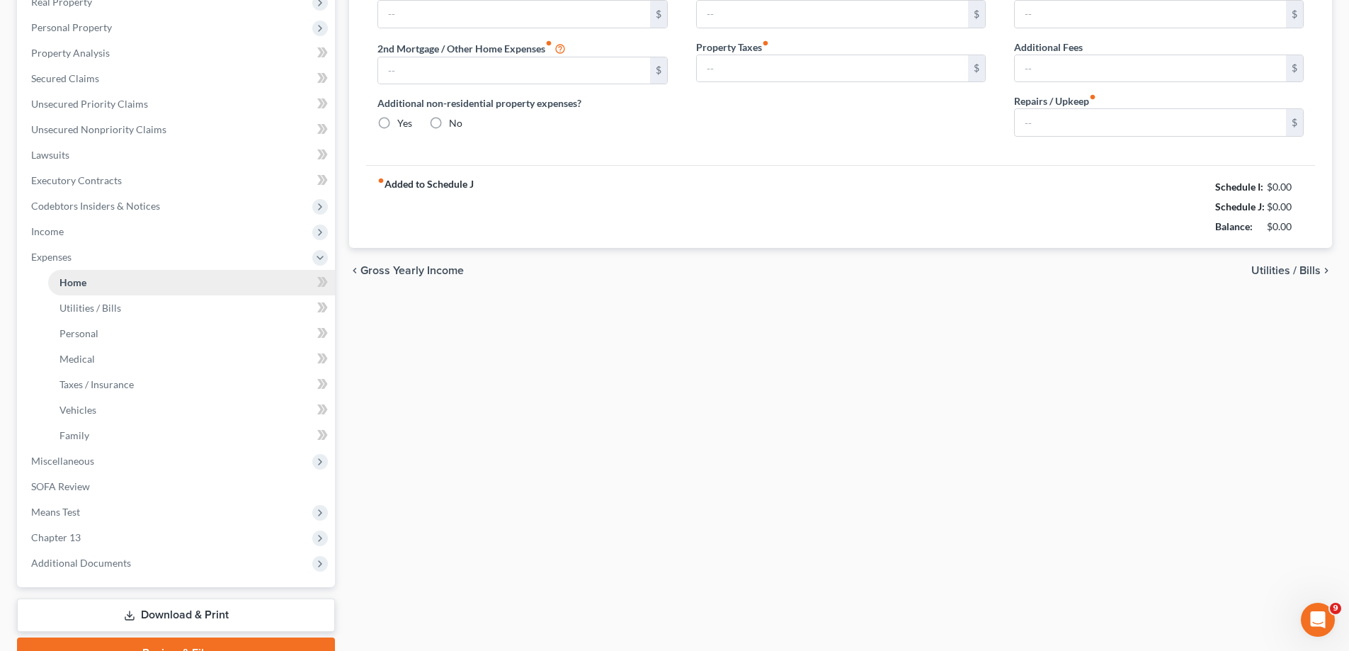
type input "1,559.05"
type input "400.59"
radio input "true"
type input "0.00"
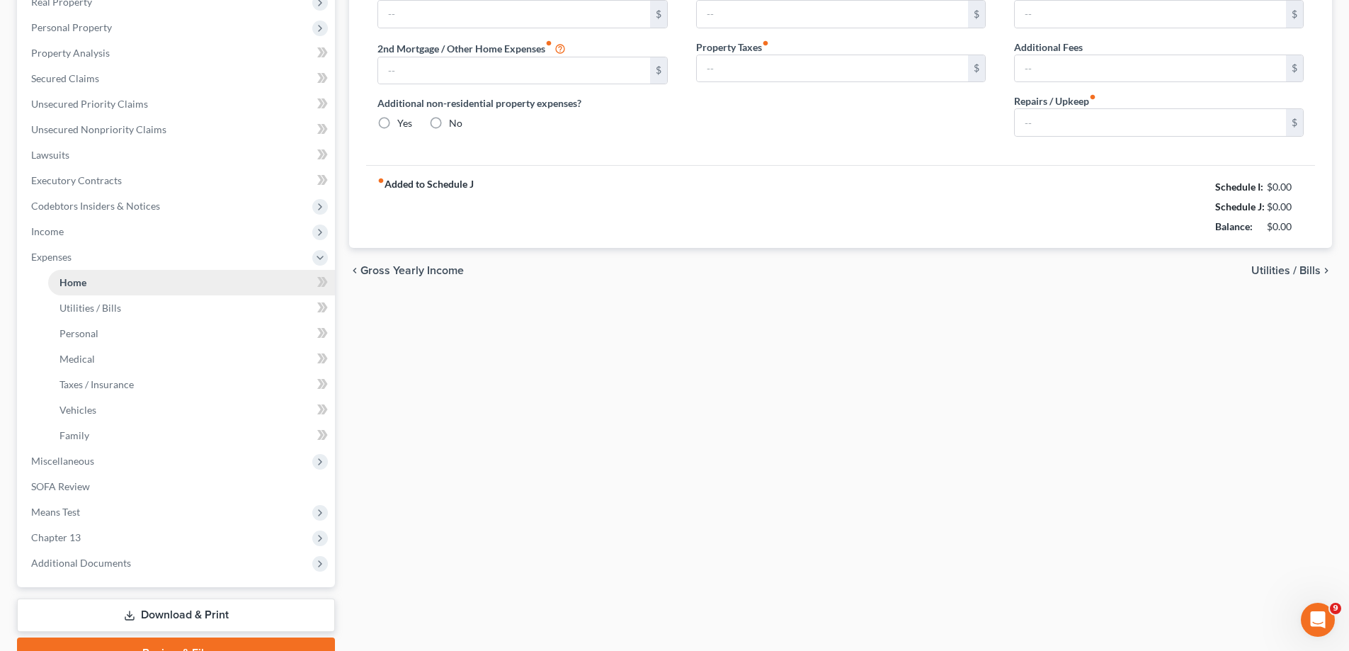
type input "0.00"
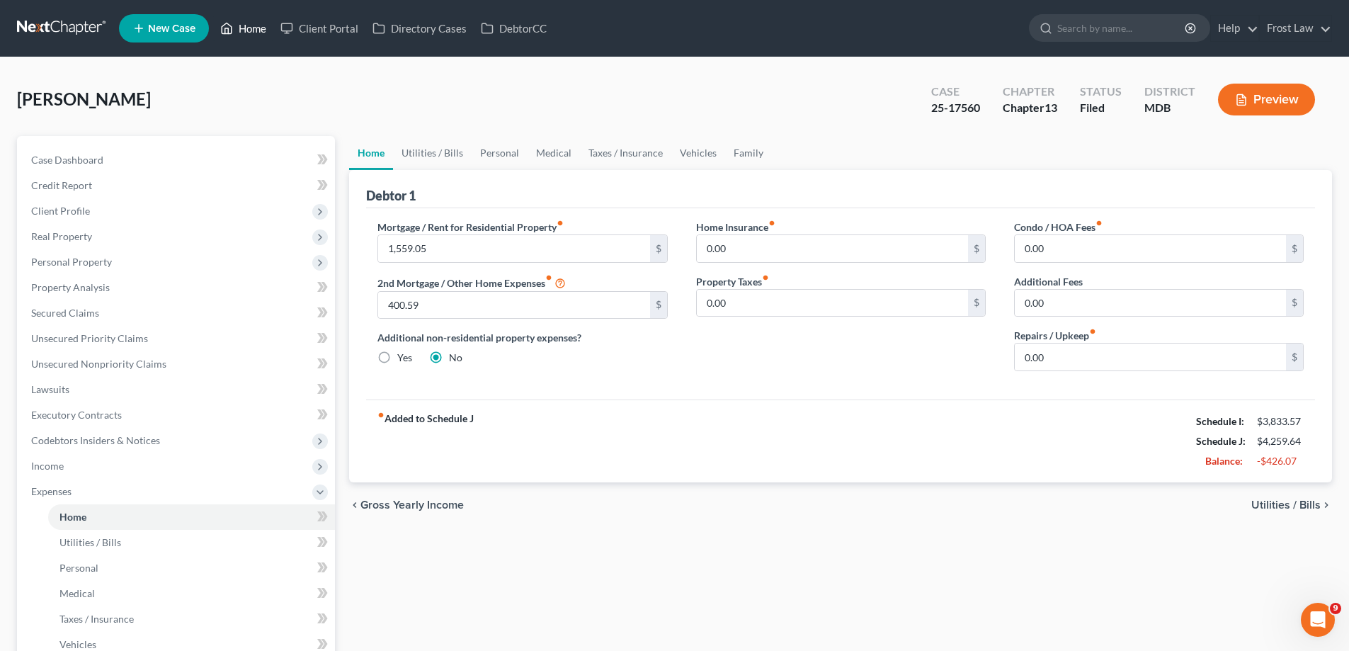
click at [250, 25] on link "Home" at bounding box center [243, 28] width 60 height 25
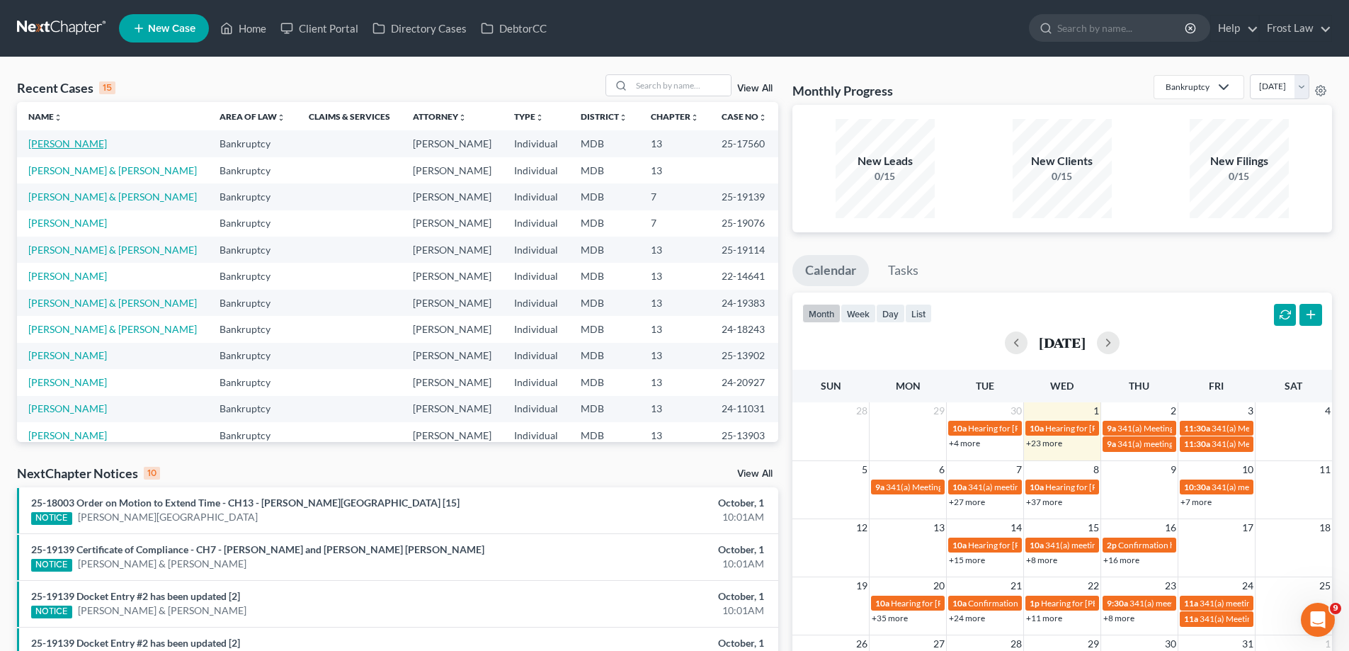
click at [70, 141] on link "[PERSON_NAME]" at bounding box center [67, 143] width 79 height 12
select select "2"
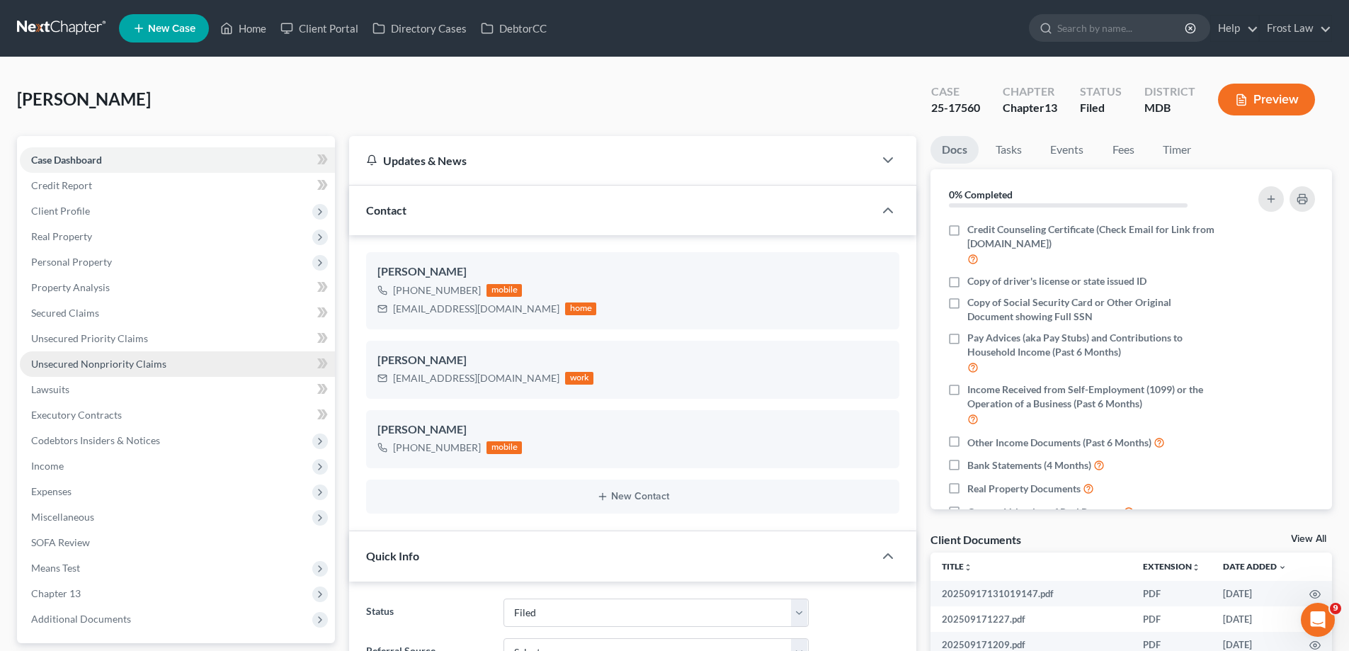
click at [184, 366] on link "Unsecured Nonpriority Claims" at bounding box center [177, 363] width 315 height 25
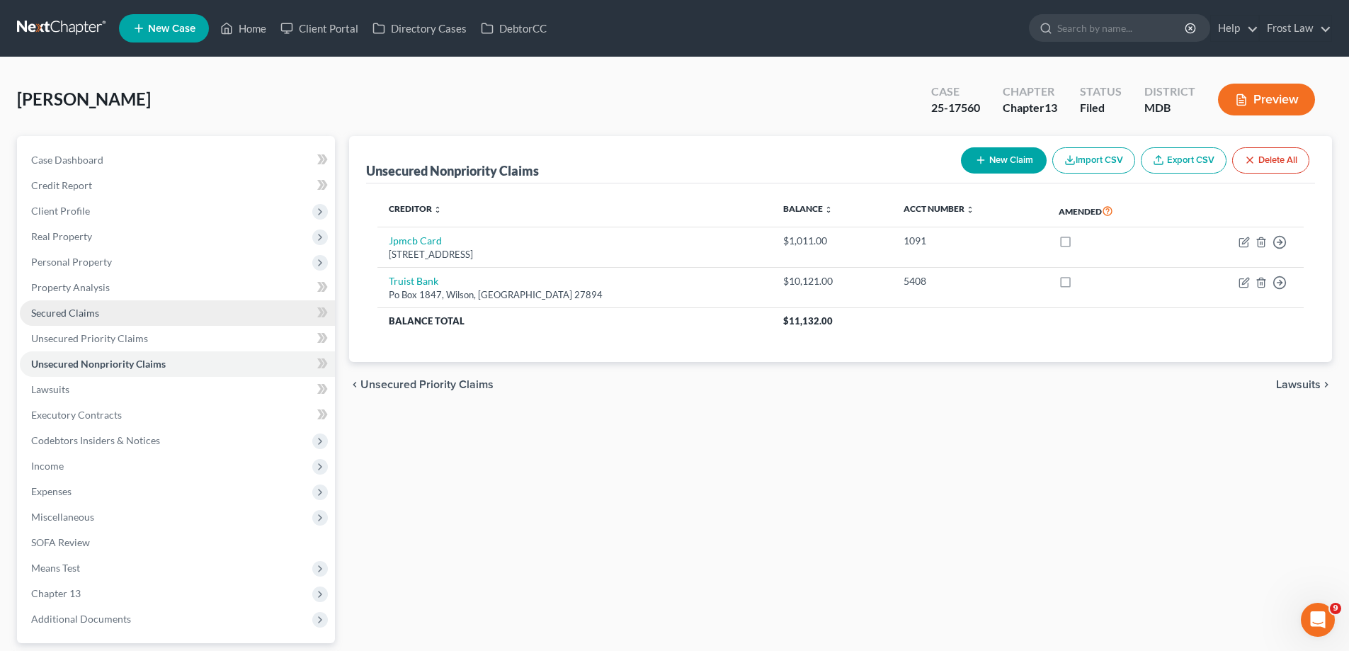
click at [90, 309] on span "Secured Claims" at bounding box center [65, 313] width 68 height 12
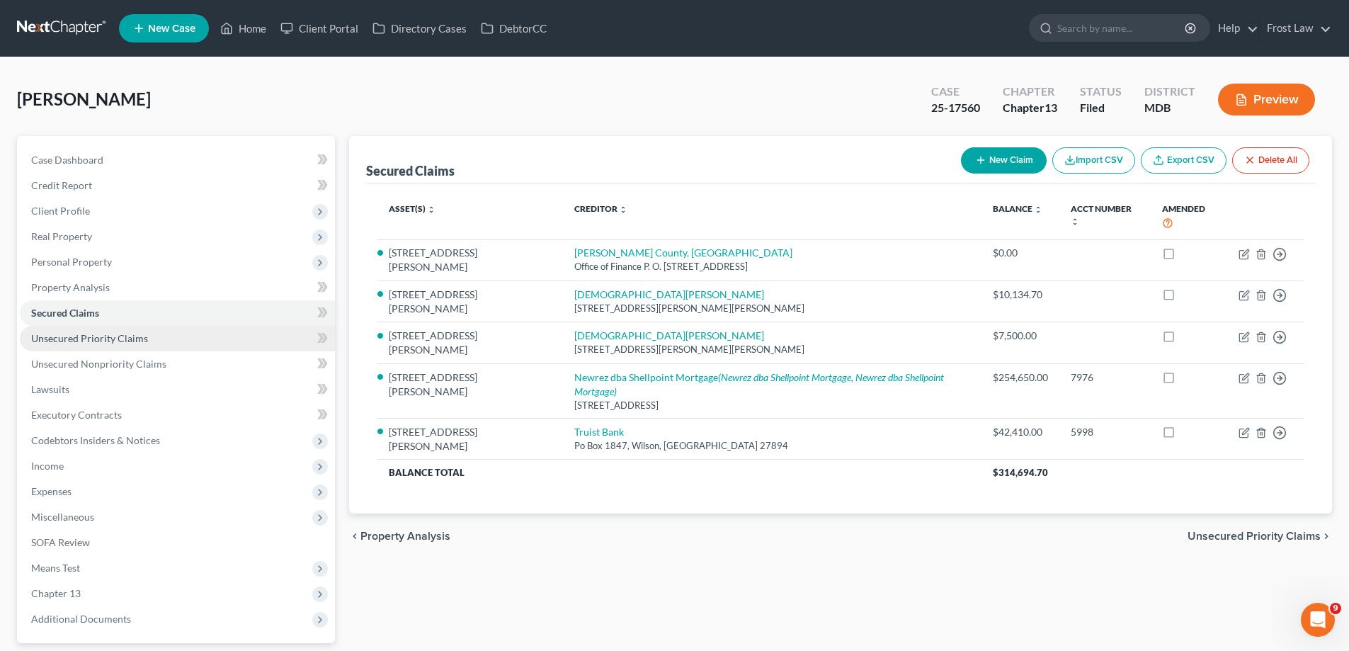
click at [196, 343] on link "Unsecured Priority Claims" at bounding box center [177, 338] width 315 height 25
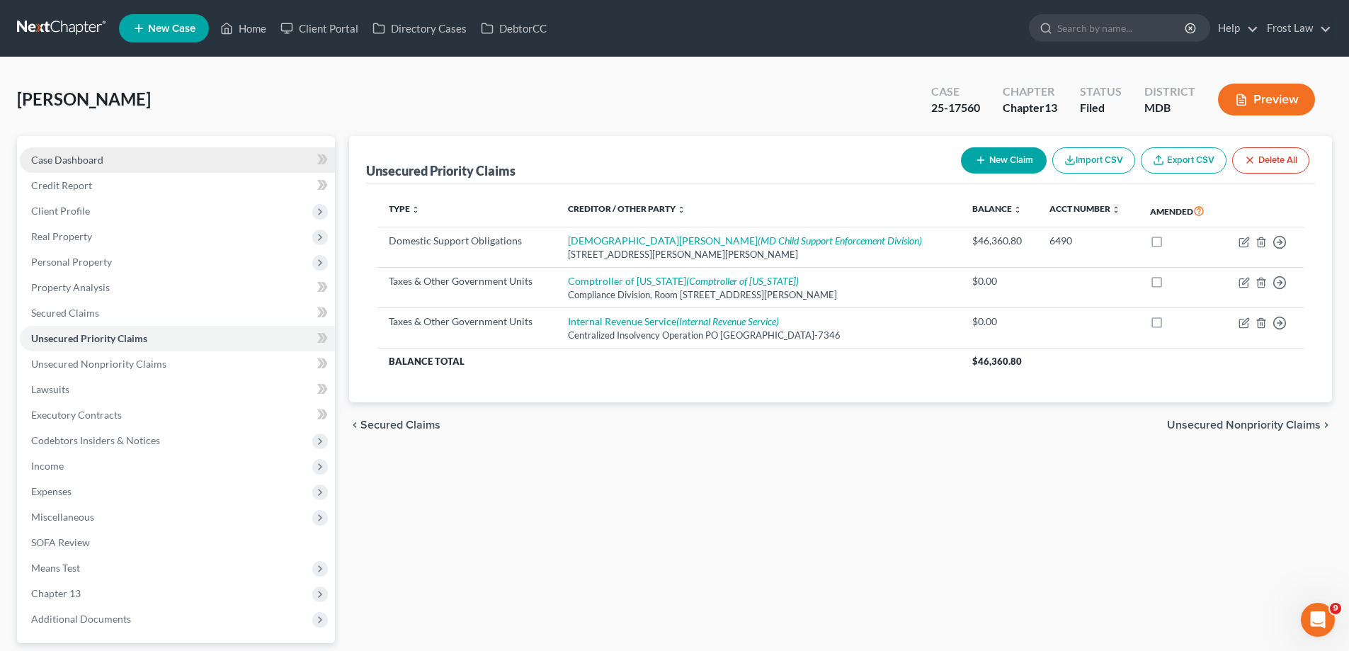
click at [161, 153] on link "Case Dashboard" at bounding box center [177, 159] width 315 height 25
select select "2"
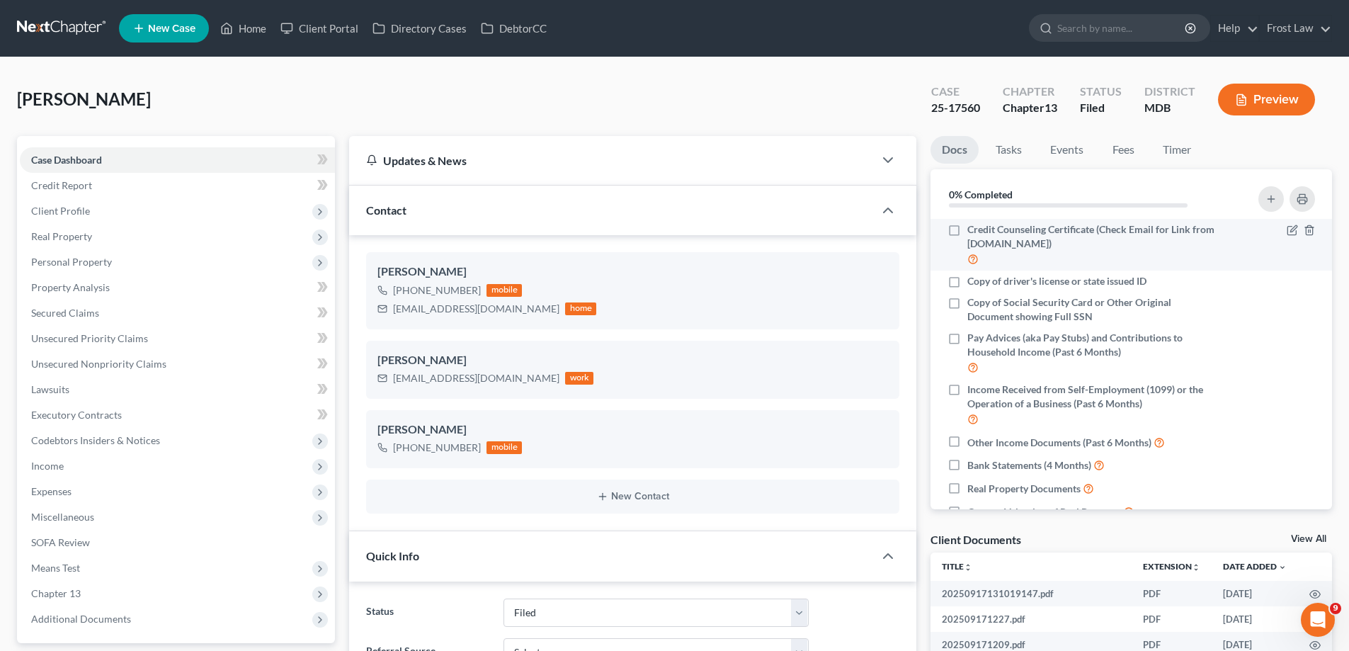
click at [967, 231] on label "Credit Counseling Certificate (Check Email for Link from [DOMAIN_NAME])" at bounding box center [1093, 244] width 252 height 45
click at [973, 231] on input "Credit Counseling Certificate (Check Email for Link from [DOMAIN_NAME])" at bounding box center [977, 226] width 9 height 9
checkbox input "true"
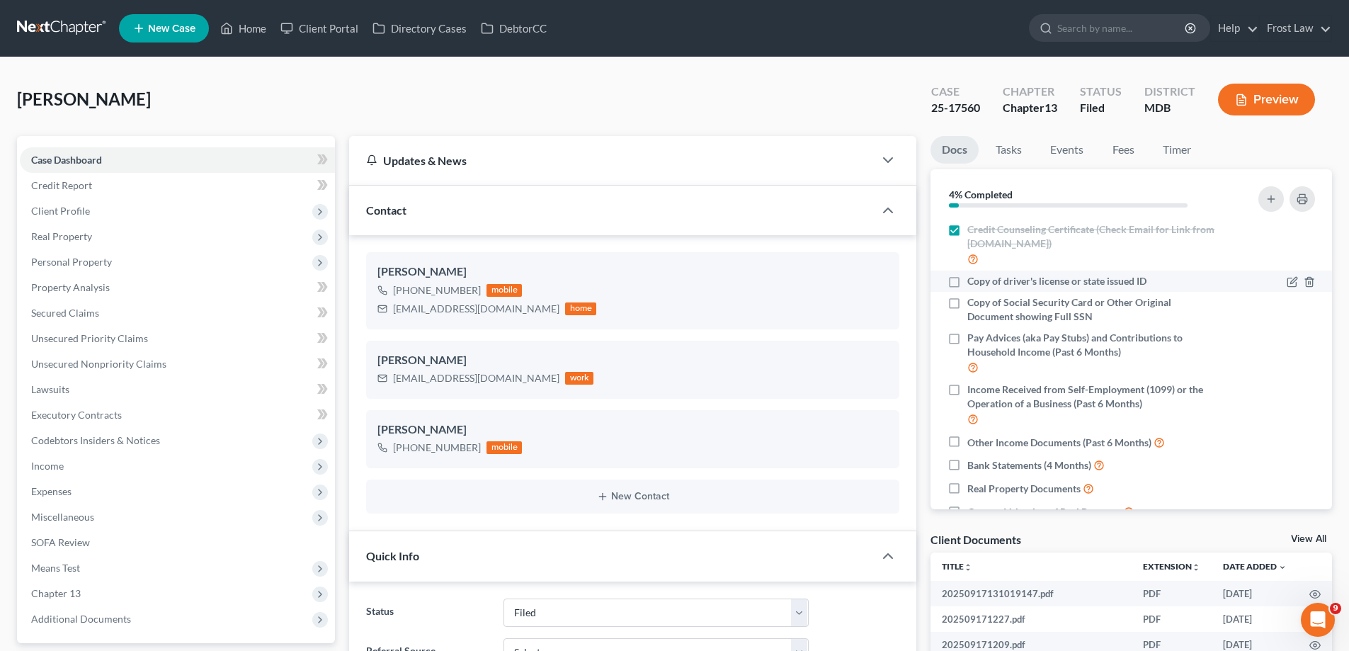
click at [967, 283] on label "Copy of driver's license or state issued ID" at bounding box center [1056, 281] width 179 height 14
click at [973, 283] on input "Copy of driver's license or state issued ID" at bounding box center [977, 278] width 9 height 9
checkbox input "true"
drag, startPoint x: 956, startPoint y: 309, endPoint x: 981, endPoint y: 309, distance: 25.5
click at [967, 309] on label "Copy of Social Security Card or Other Original Document showing Full SSN" at bounding box center [1093, 309] width 252 height 28
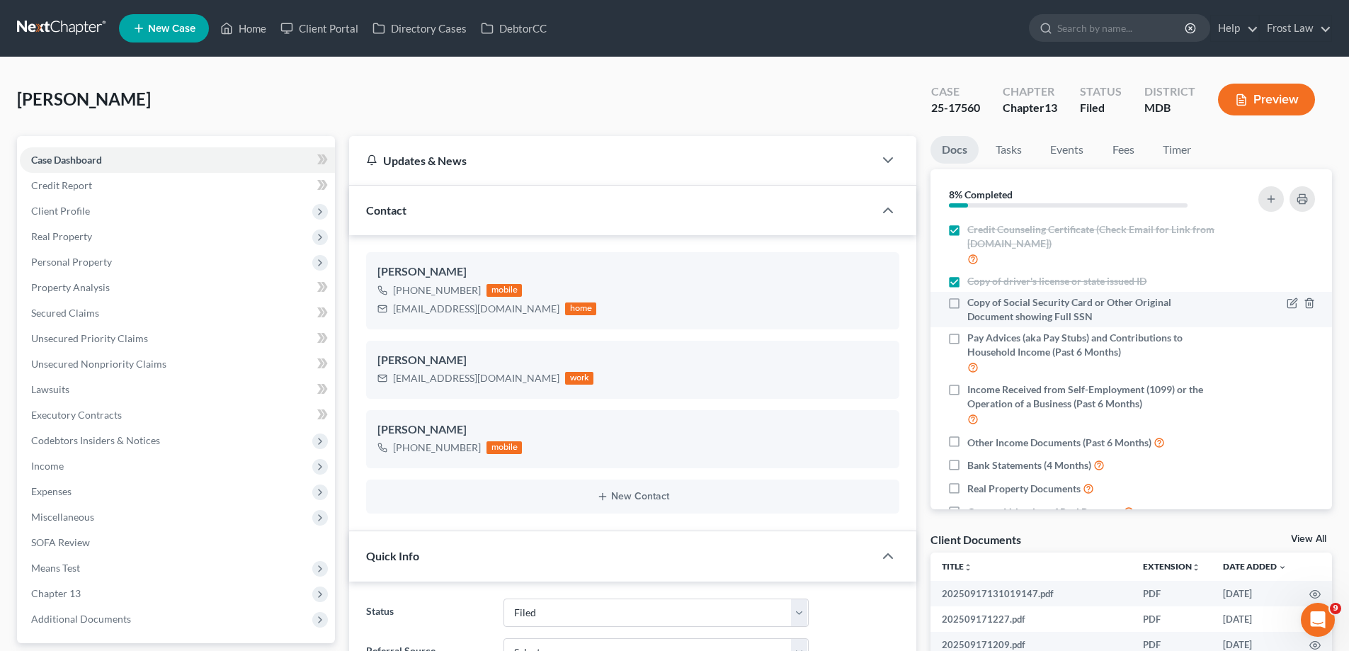
click at [973, 304] on input "Copy of Social Security Card or Other Original Document showing Full SSN" at bounding box center [977, 299] width 9 height 9
click at [967, 309] on label "Copy of Social Security Card or Other Original Document showing Full SSN" at bounding box center [1093, 309] width 252 height 28
click at [973, 304] on input "Copy of Social Security Card or Other Original Document showing Full SSN" at bounding box center [977, 299] width 9 height 9
click at [967, 302] on label "Copy of Social Security Card or Other Original Document showing Full SSN" at bounding box center [1093, 309] width 252 height 28
click at [973, 302] on input "Copy of Social Security Card or Other Original Document showing Full SSN" at bounding box center [977, 299] width 9 height 9
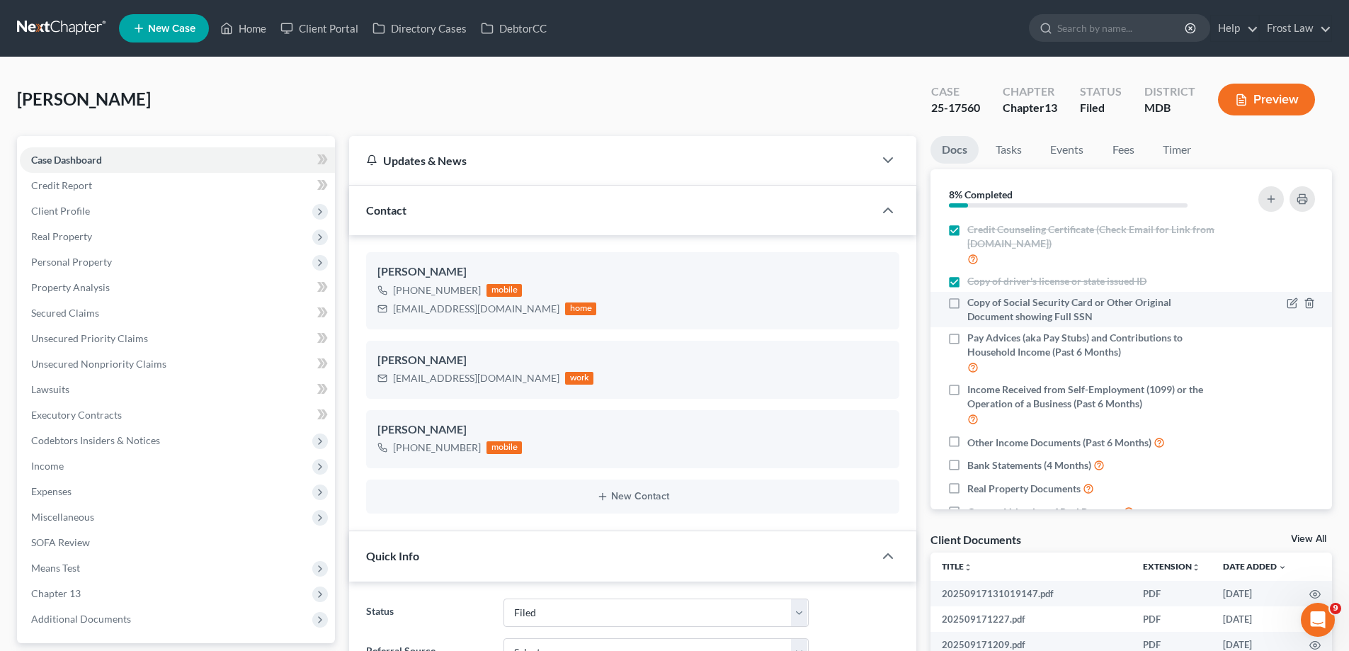
checkbox input "true"
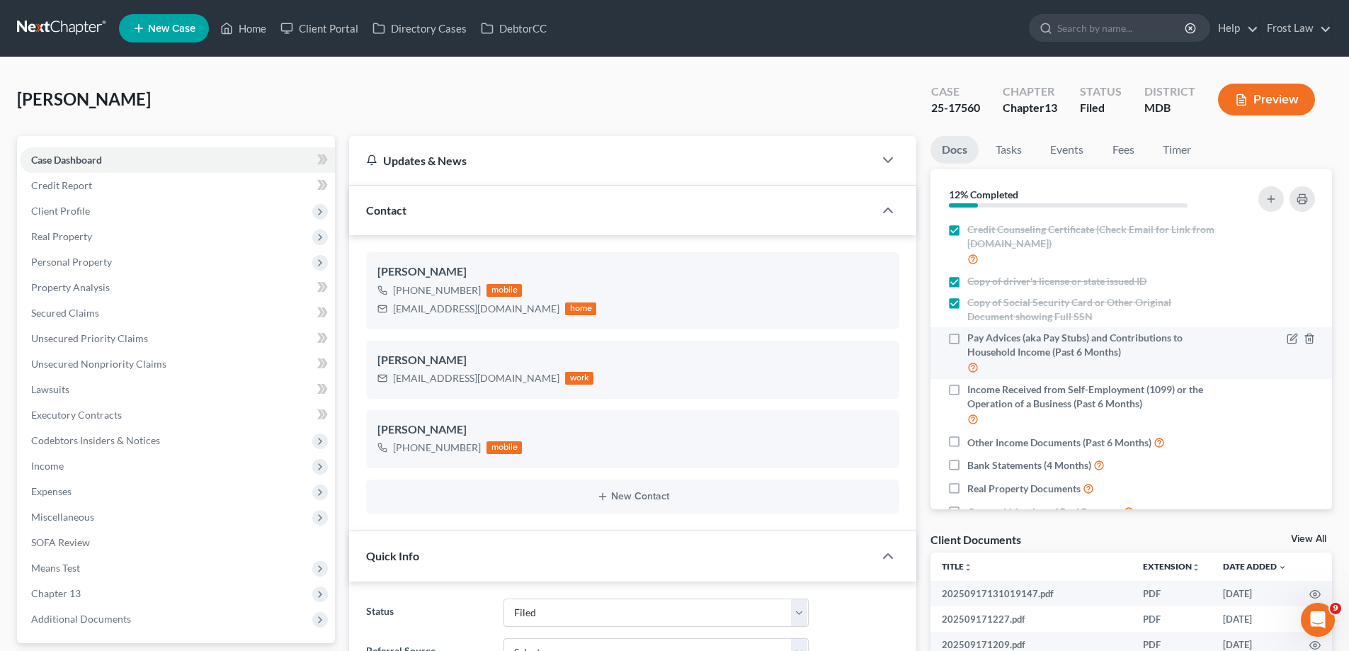
click at [967, 340] on label "Pay Advices (aka Pay Stubs) and Contributions to Household Income (Past 6 Month…" at bounding box center [1093, 353] width 252 height 45
click at [973, 340] on input "Pay Advices (aka Pay Stubs) and Contributions to Household Income (Past 6 Month…" at bounding box center [977, 335] width 9 height 9
checkbox input "true"
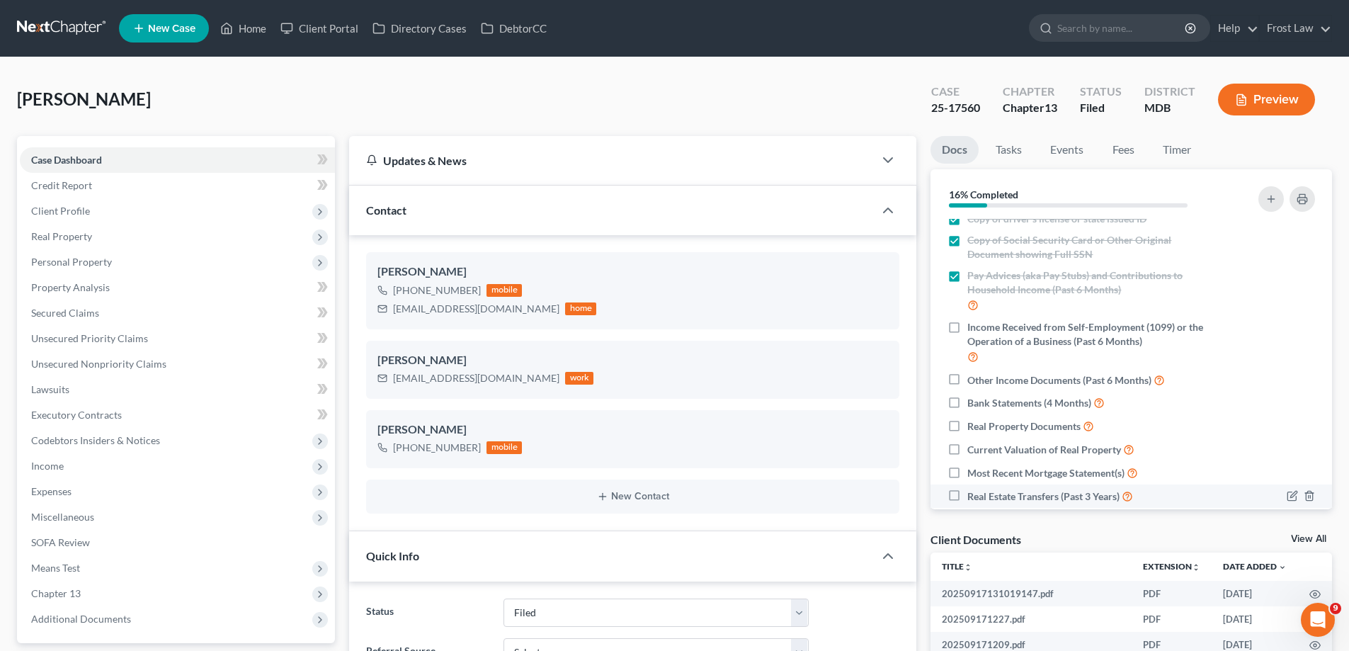
scroll to position [142, 0]
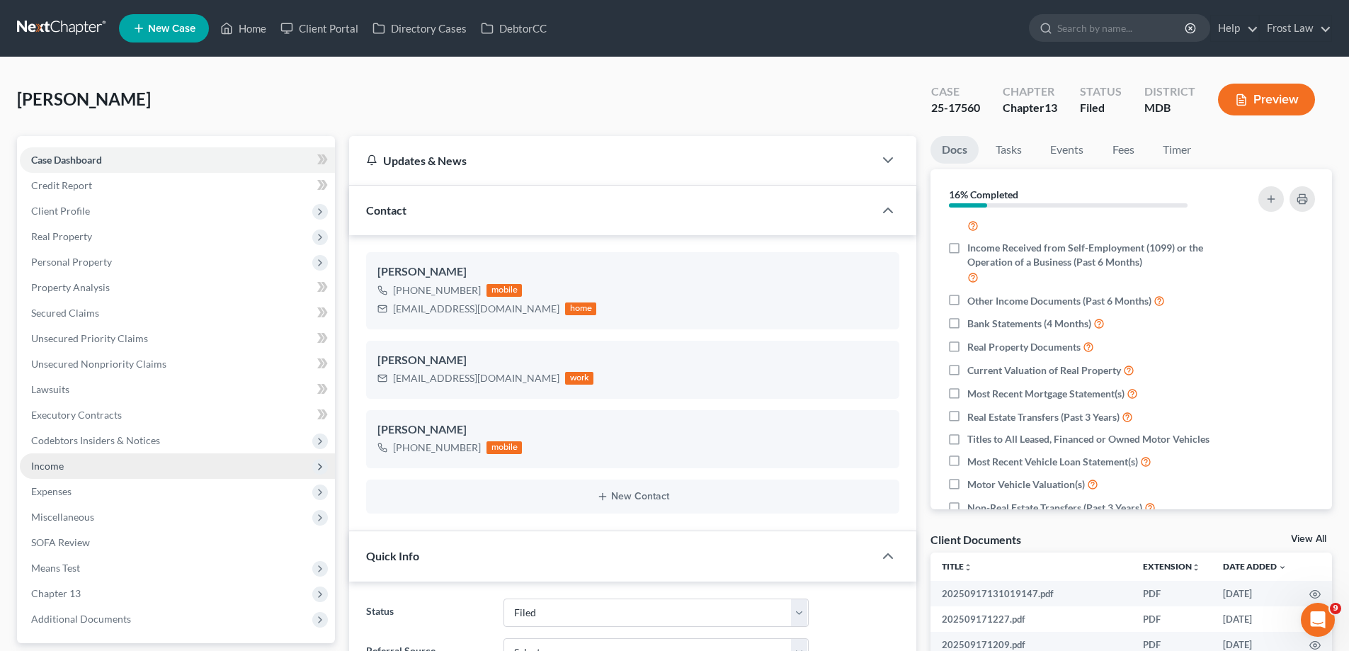
click at [67, 455] on span "Income" at bounding box center [177, 465] width 315 height 25
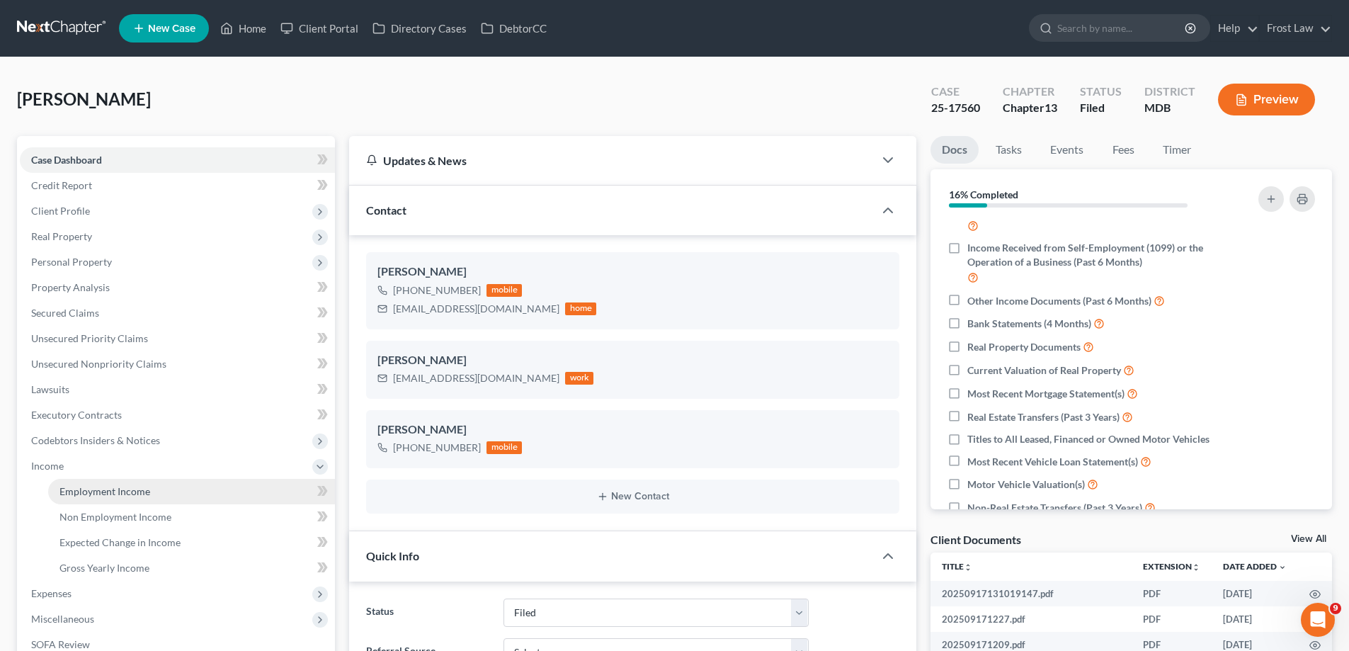
click at [137, 489] on span "Employment Income" at bounding box center [104, 491] width 91 height 12
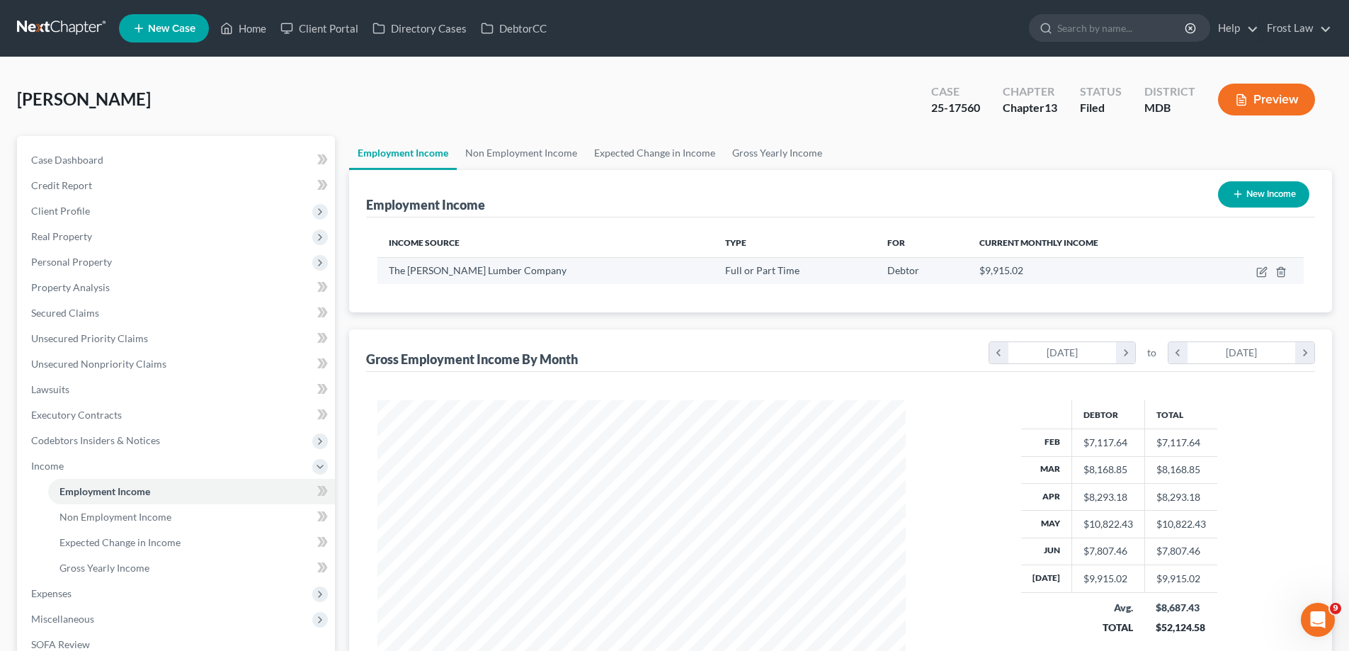
scroll to position [264, 557]
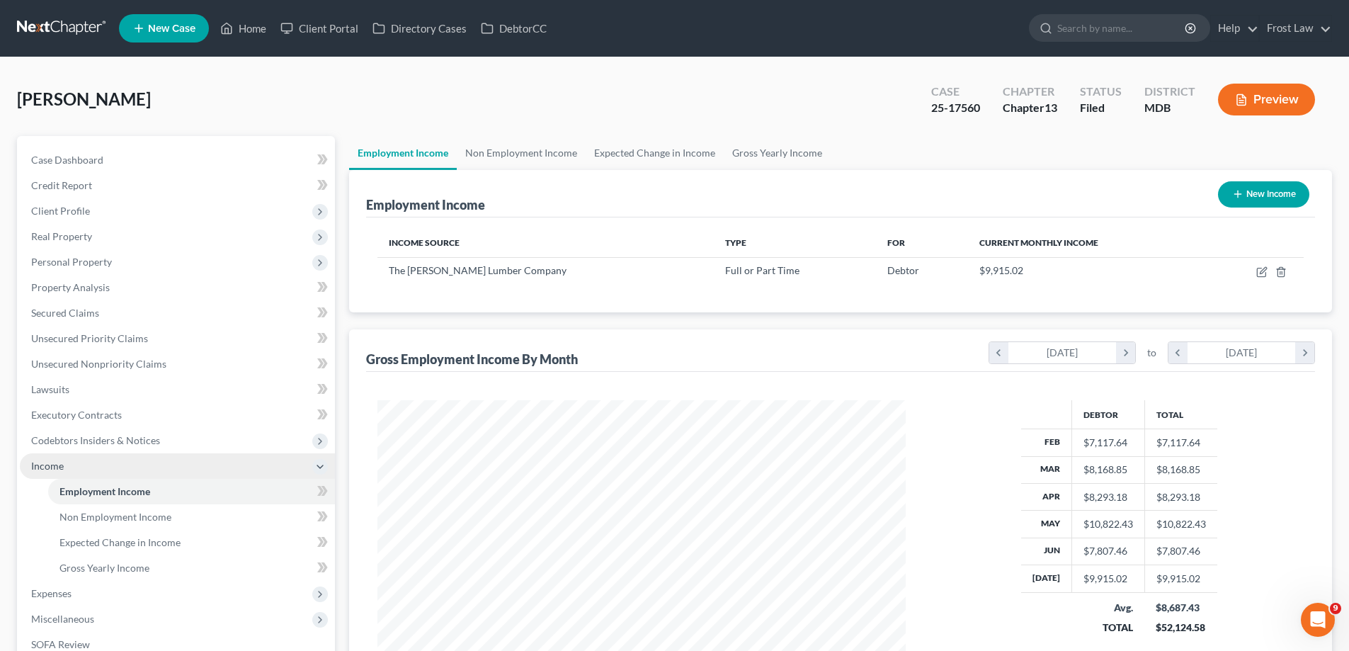
click at [160, 472] on span "Income" at bounding box center [177, 465] width 315 height 25
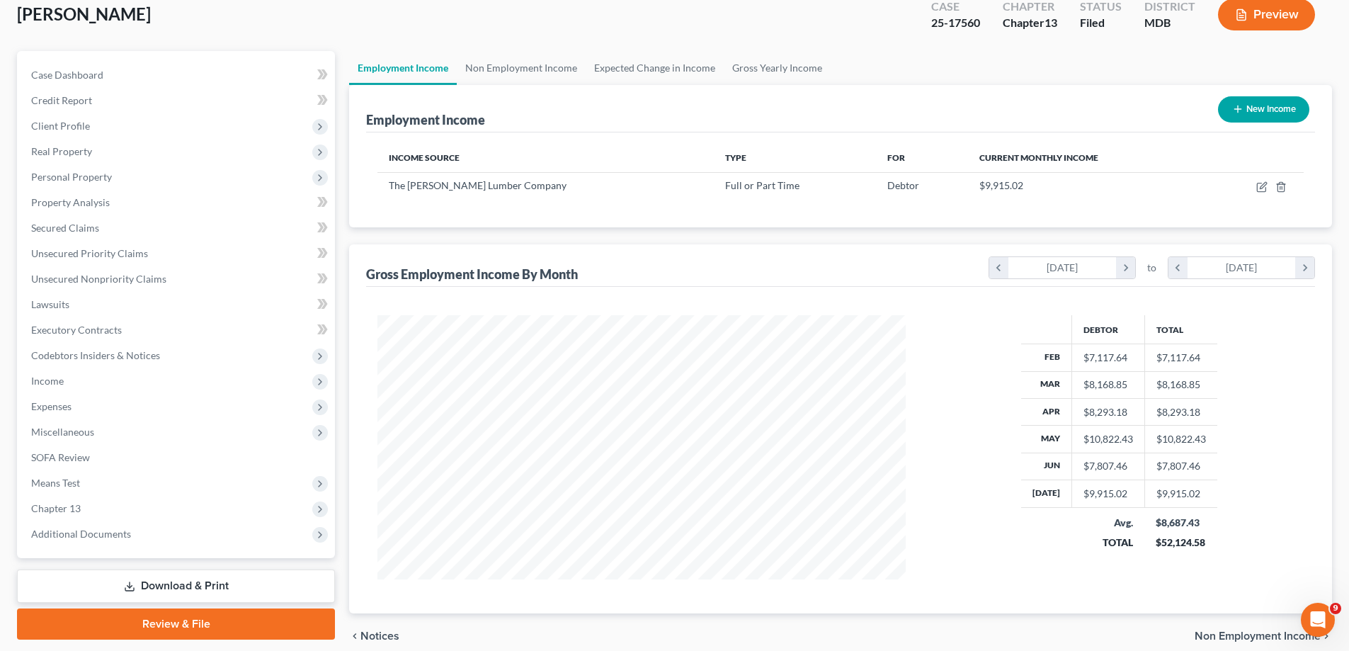
scroll to position [147, 0]
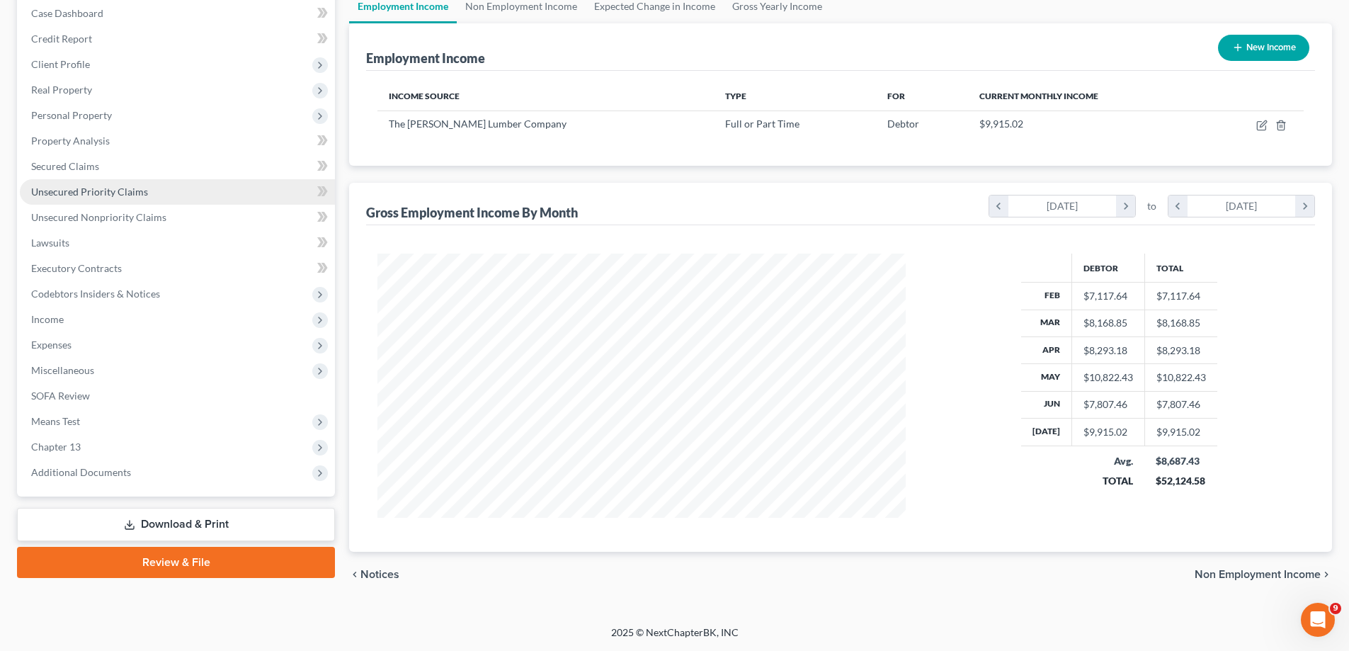
click at [171, 190] on link "Unsecured Priority Claims" at bounding box center [177, 191] width 315 height 25
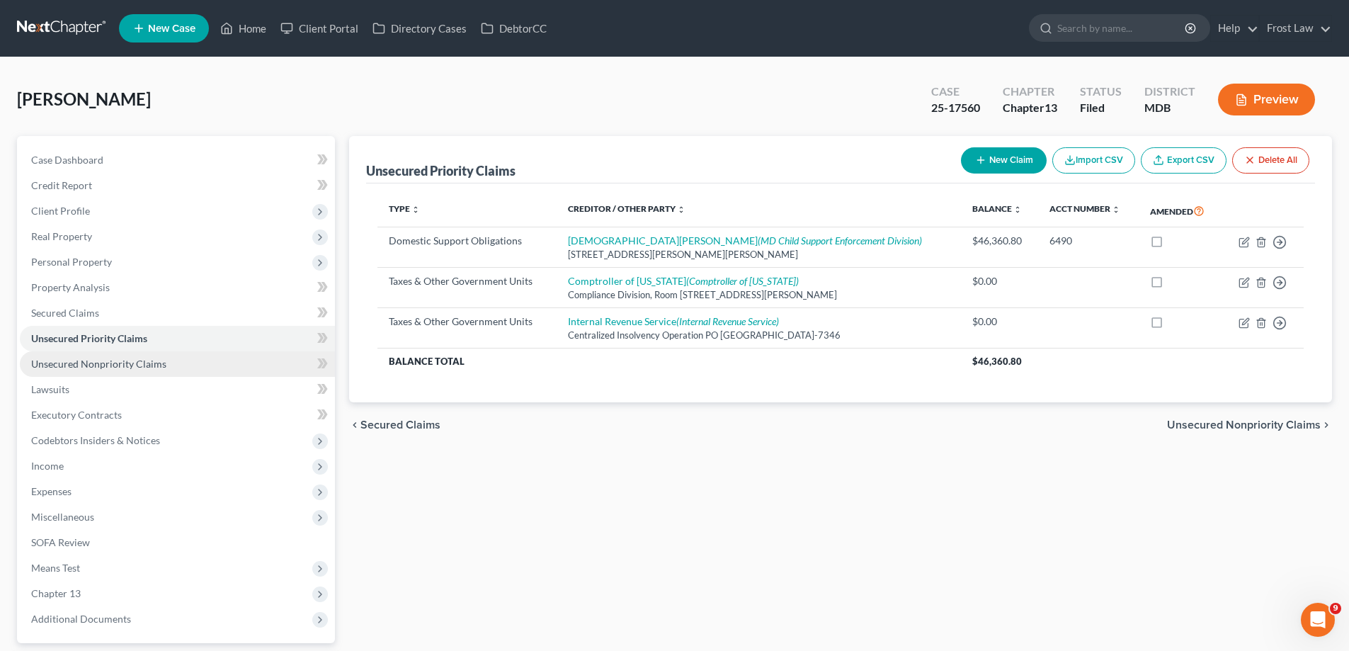
click at [130, 372] on link "Unsecured Nonpriority Claims" at bounding box center [177, 363] width 315 height 25
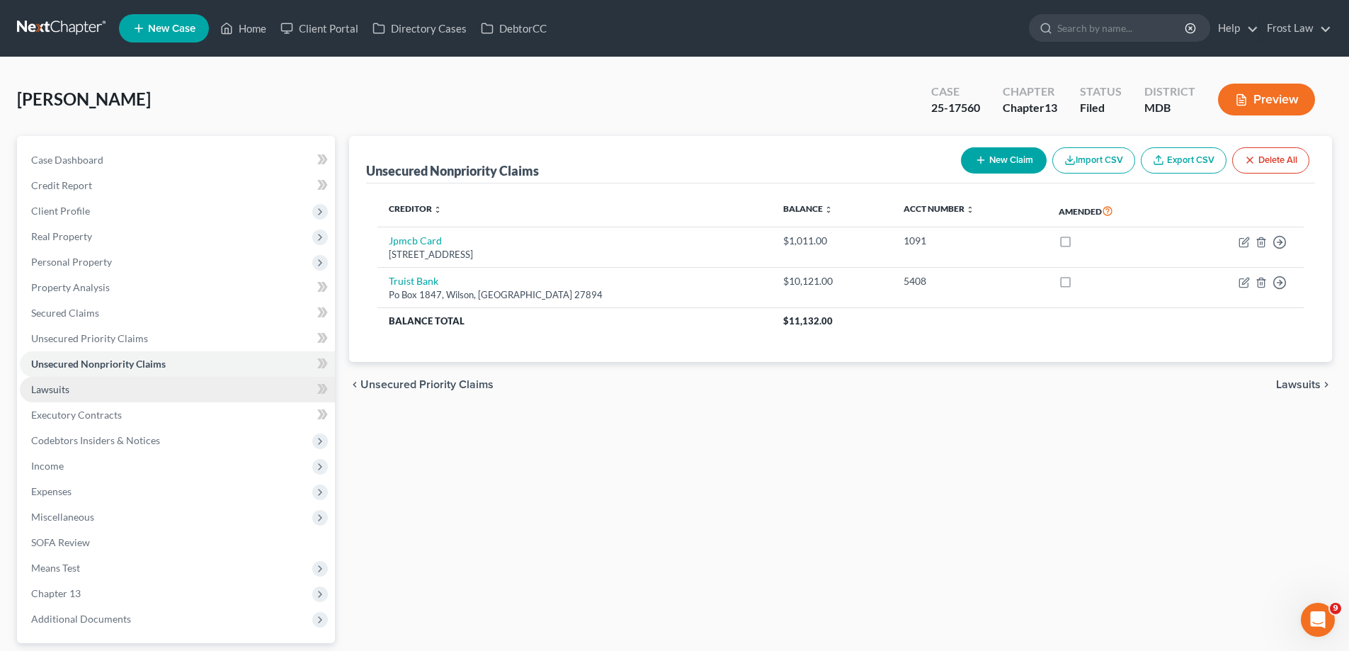
click at [166, 394] on link "Lawsuits" at bounding box center [177, 389] width 315 height 25
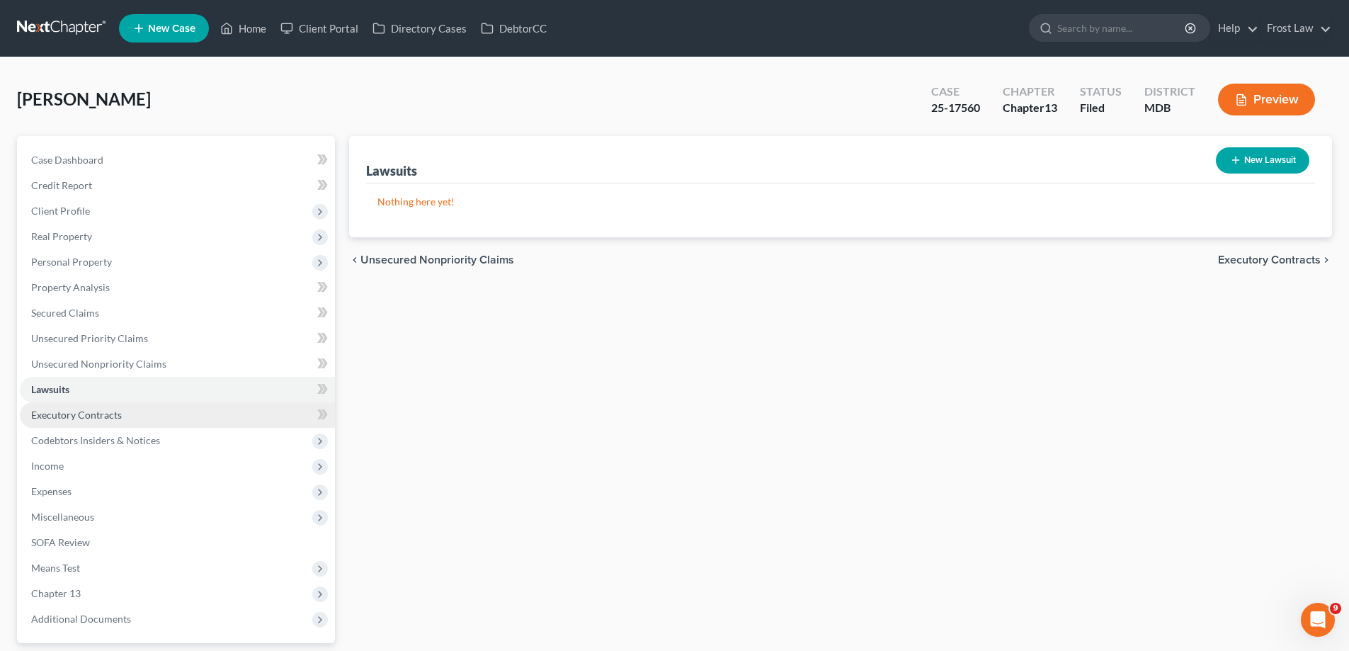
click at [168, 409] on link "Executory Contracts" at bounding box center [177, 414] width 315 height 25
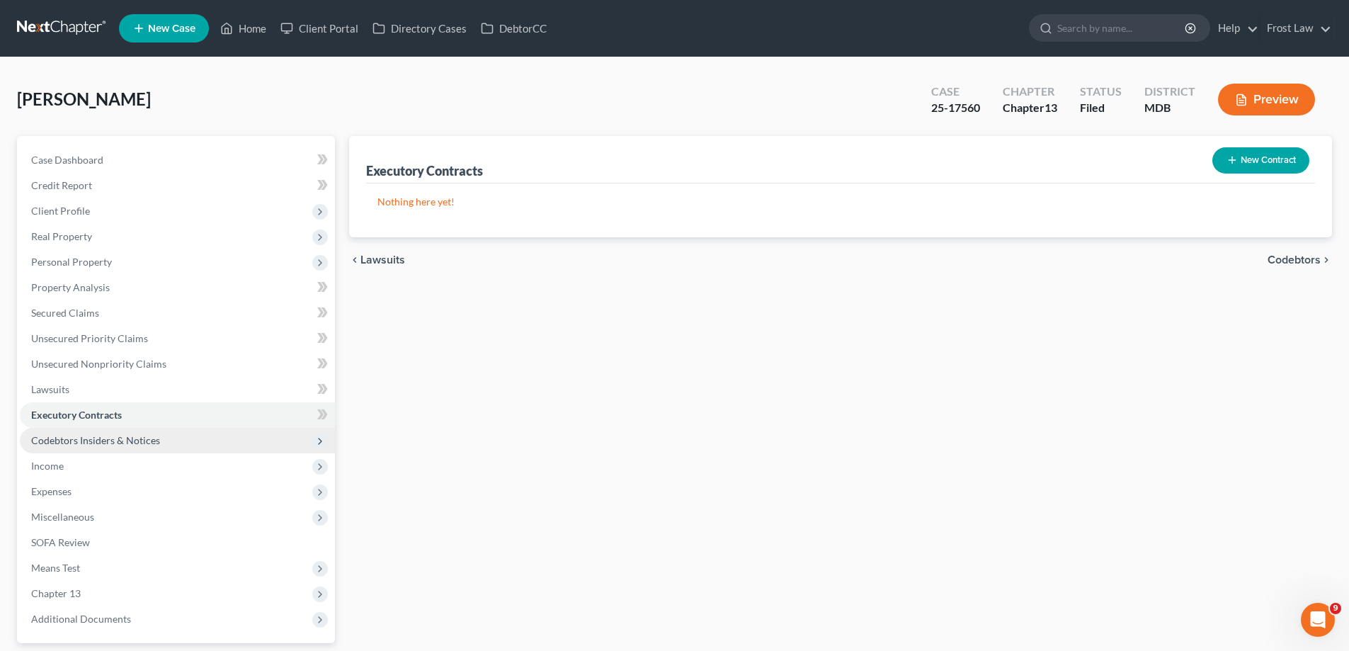
click at [173, 433] on span "Codebtors Insiders & Notices" at bounding box center [177, 440] width 315 height 25
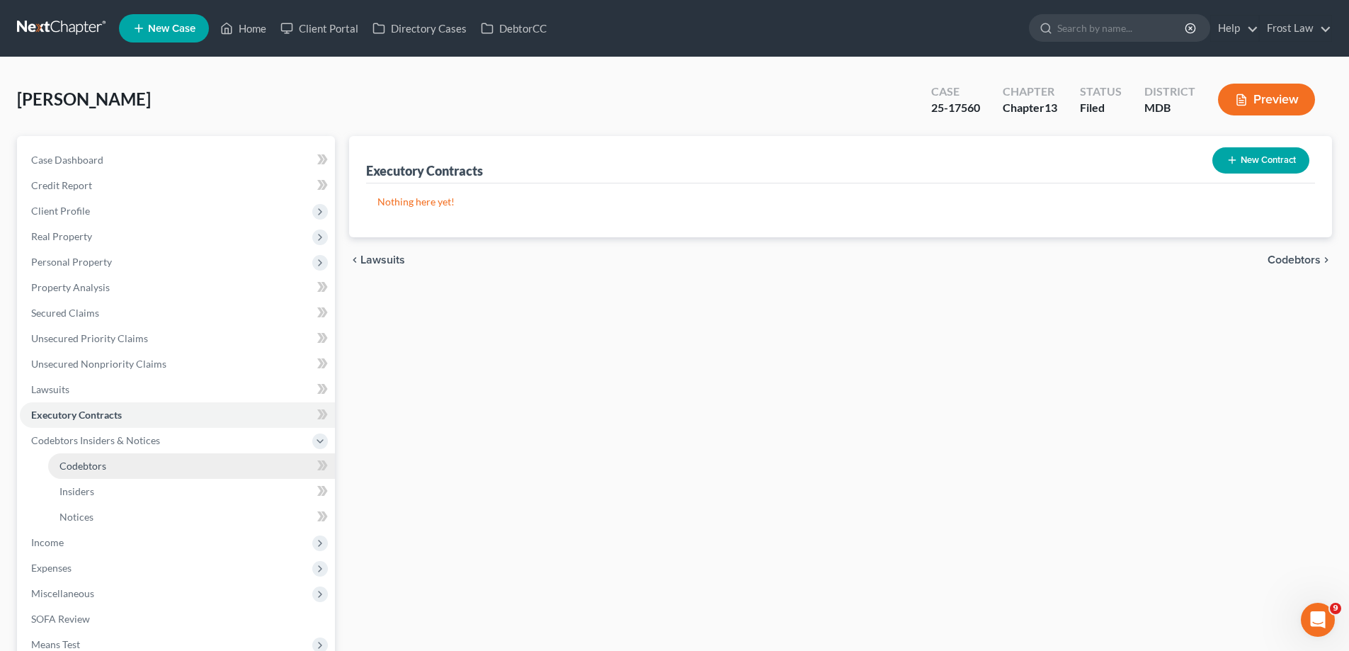
click at [156, 458] on link "Codebtors" at bounding box center [191, 465] width 287 height 25
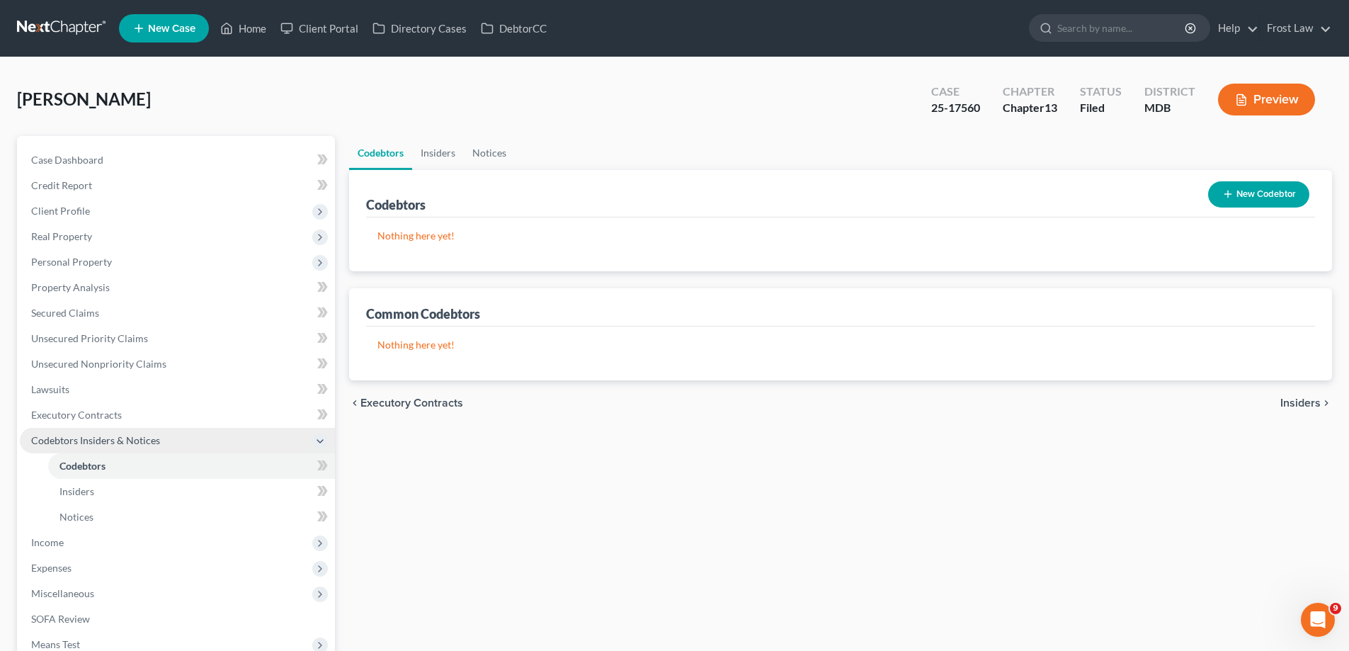
click at [151, 441] on span "Codebtors Insiders & Notices" at bounding box center [95, 440] width 129 height 12
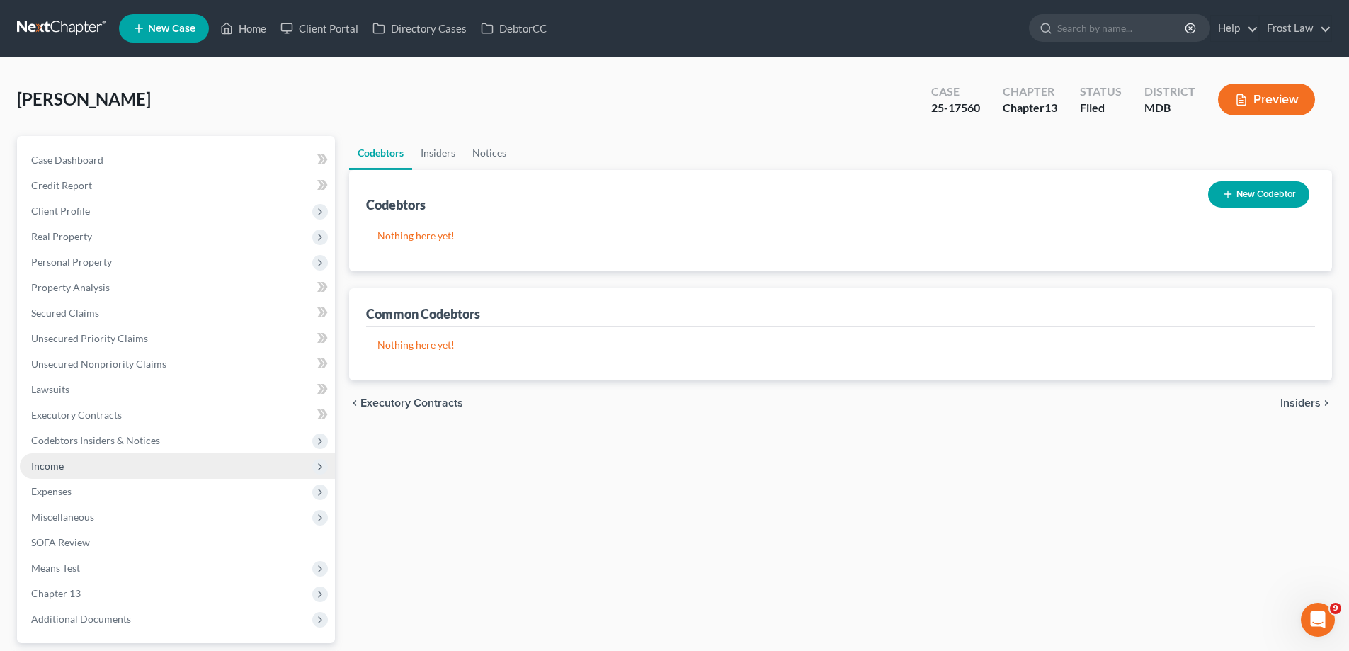
click at [126, 469] on span "Income" at bounding box center [177, 465] width 315 height 25
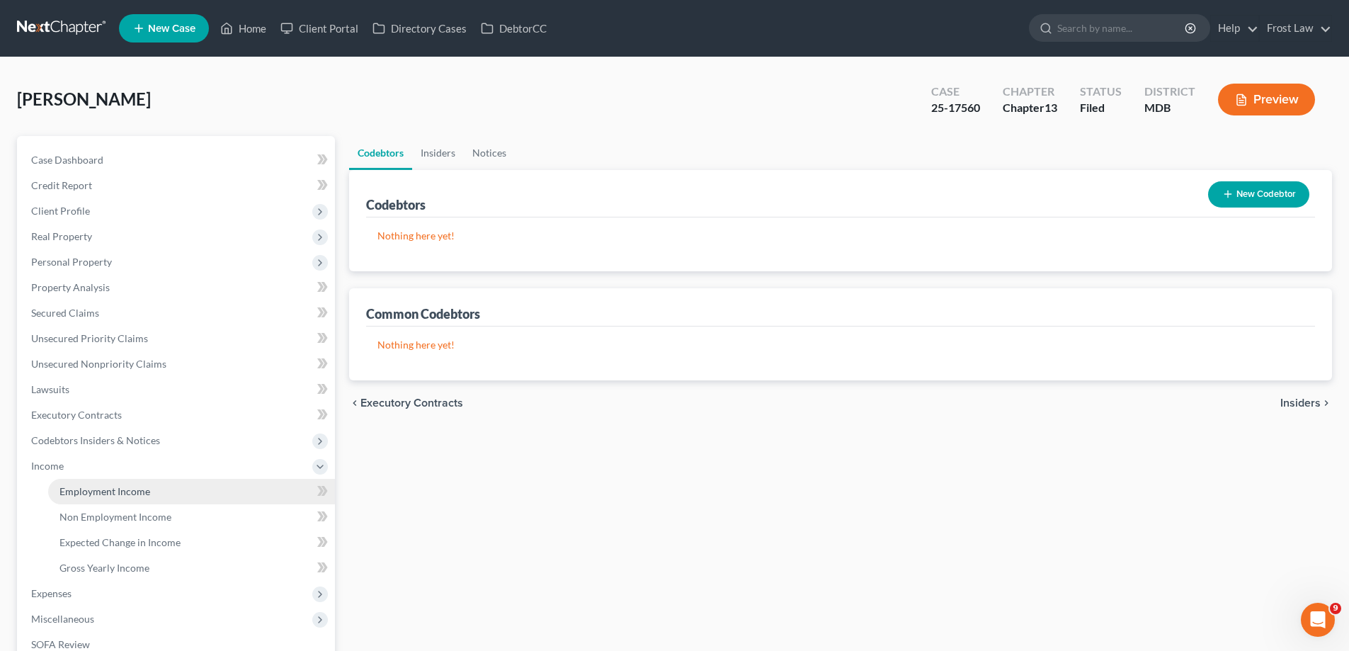
click at [122, 499] on link "Employment Income" at bounding box center [191, 491] width 287 height 25
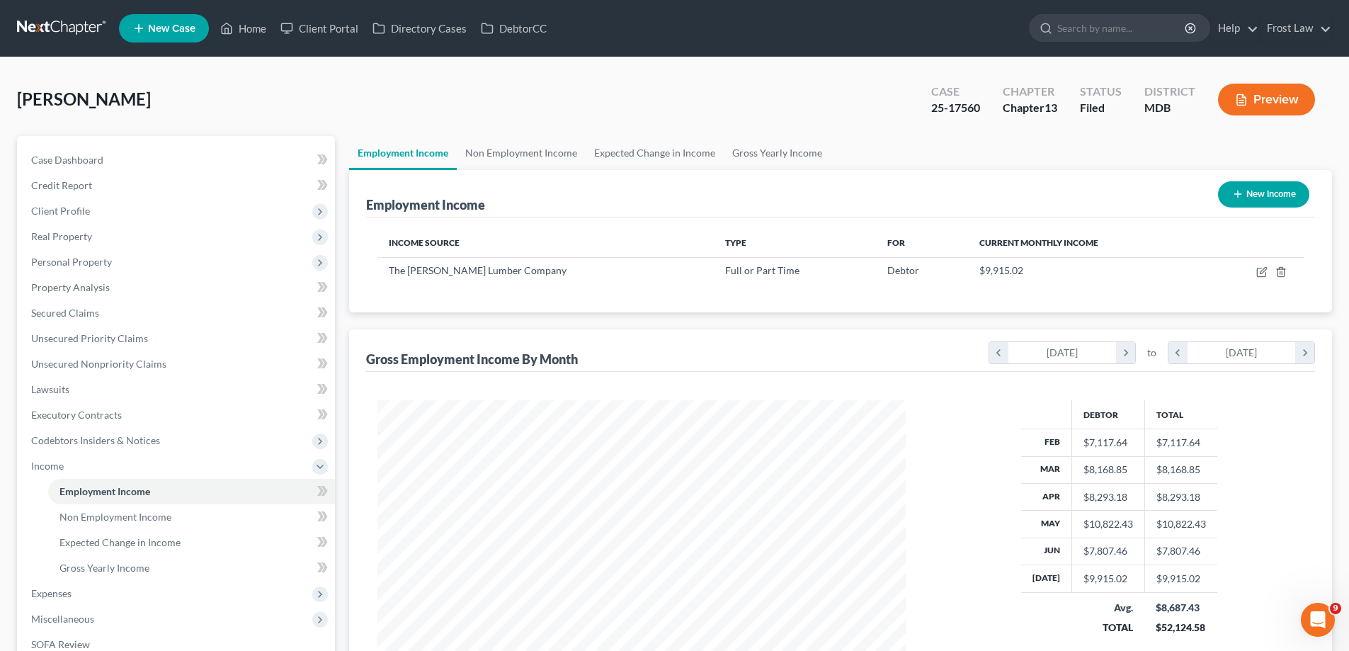
scroll to position [264, 557]
click at [124, 463] on span "Income" at bounding box center [177, 465] width 315 height 25
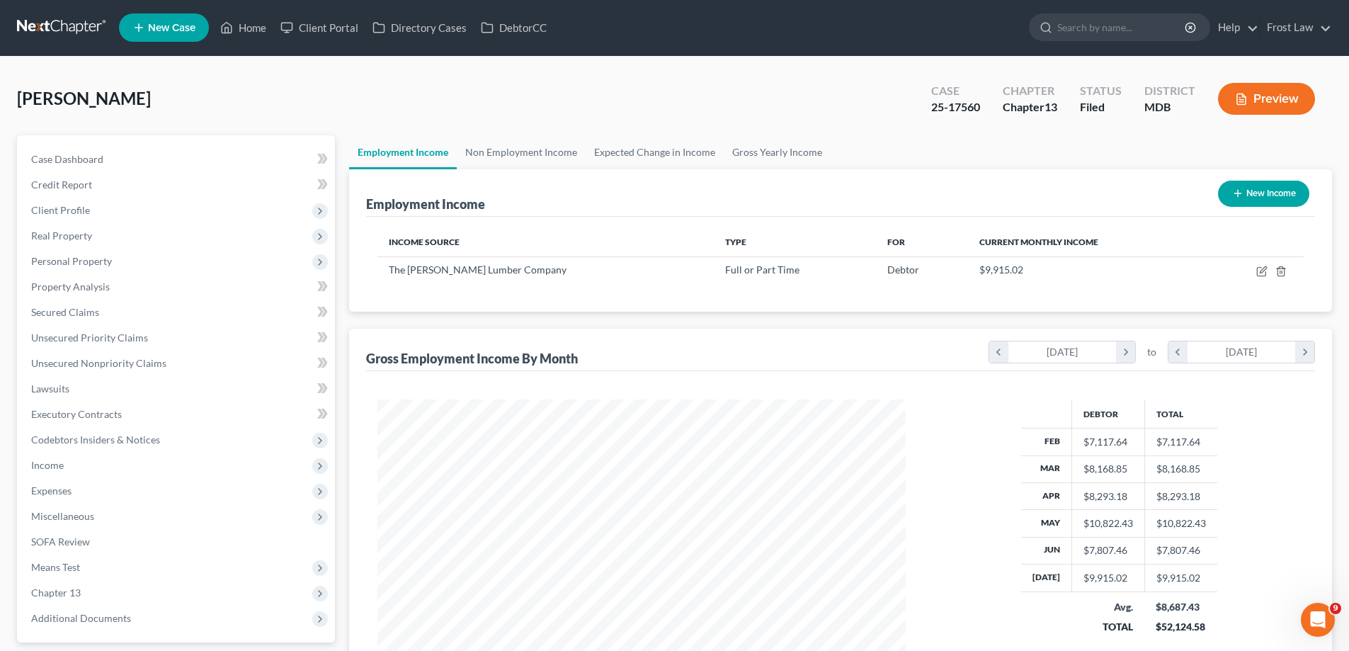
scroll to position [0, 0]
click at [111, 259] on span "Personal Property" at bounding box center [177, 261] width 315 height 25
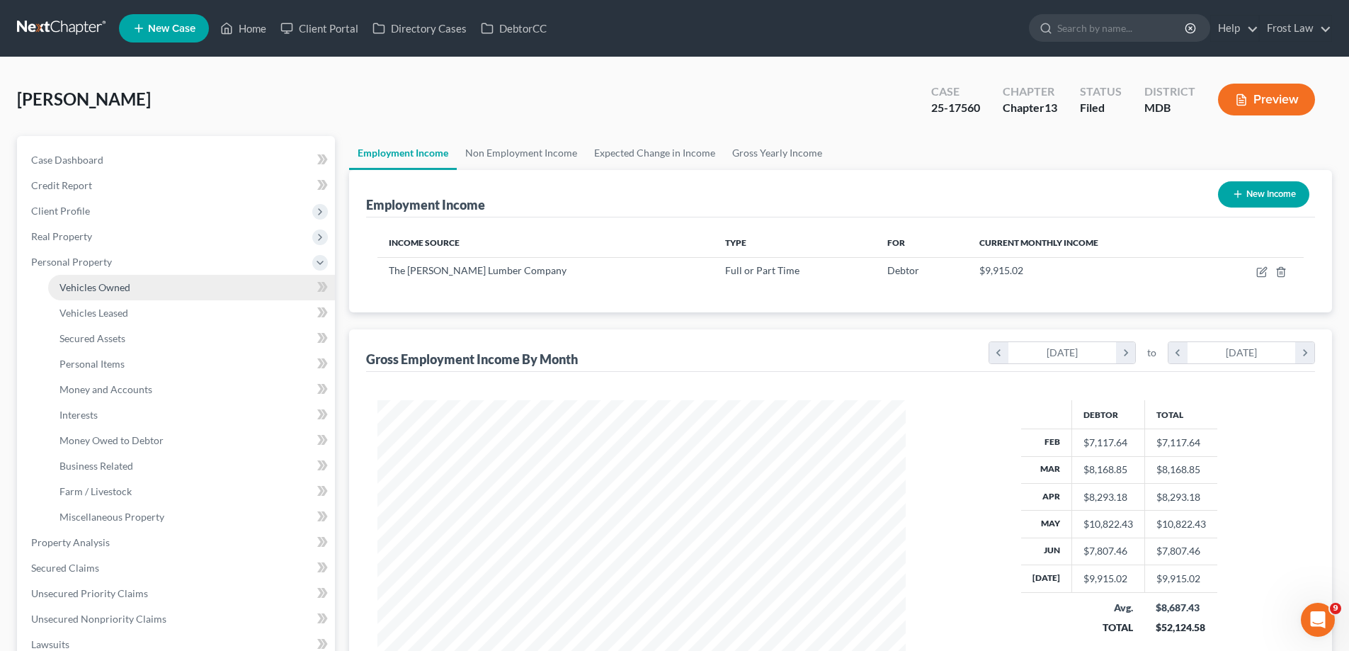
click at [122, 289] on span "Vehicles Owned" at bounding box center [94, 287] width 71 height 12
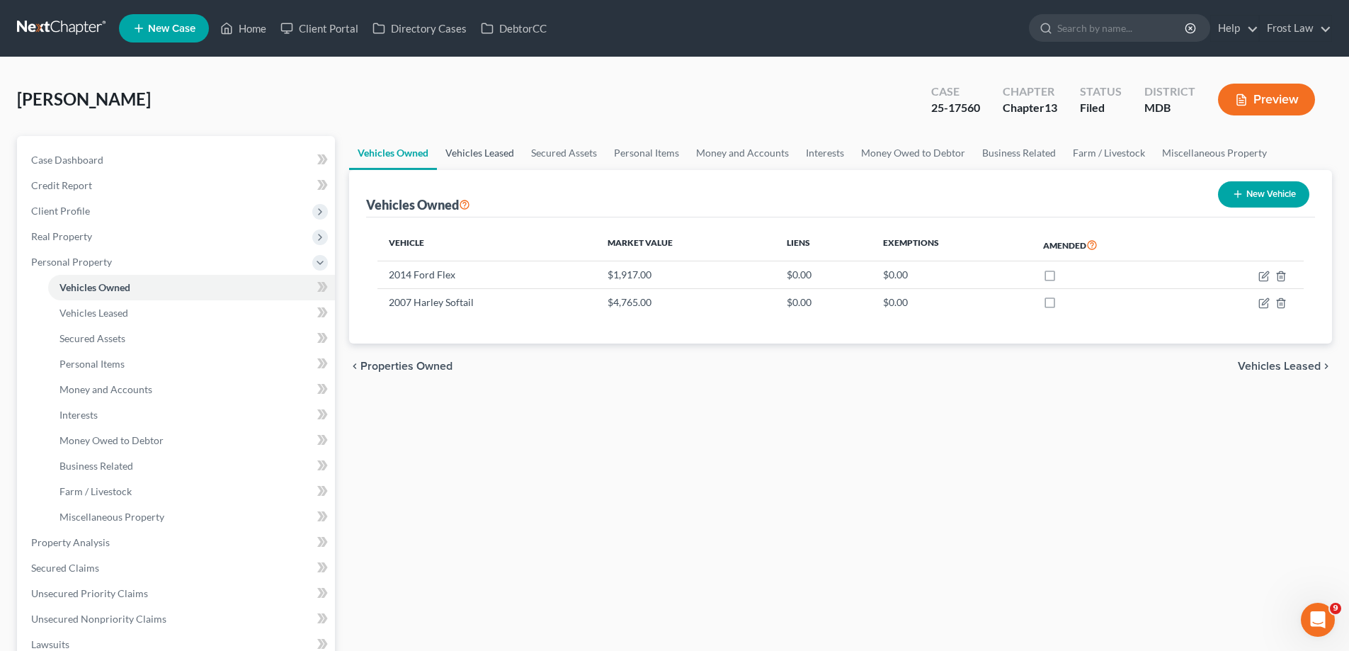
click at [452, 168] on link "Vehicles Leased" at bounding box center [480, 153] width 86 height 34
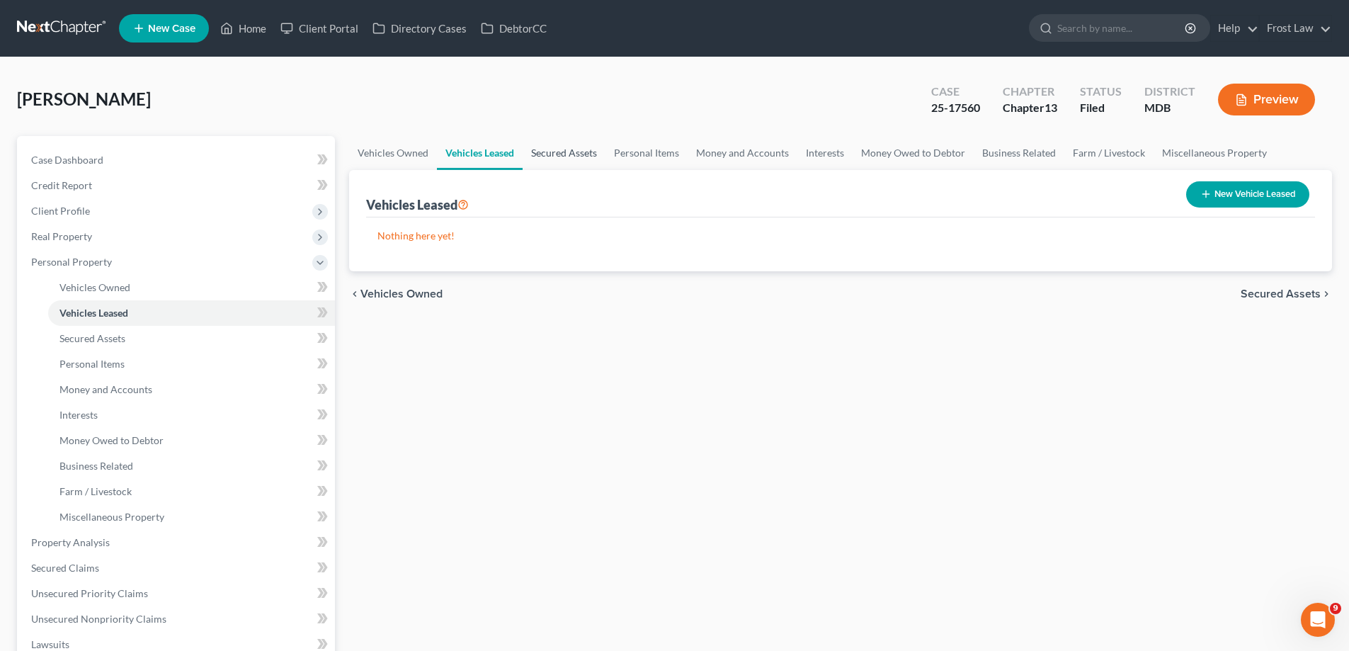
click at [571, 155] on link "Secured Assets" at bounding box center [564, 153] width 83 height 34
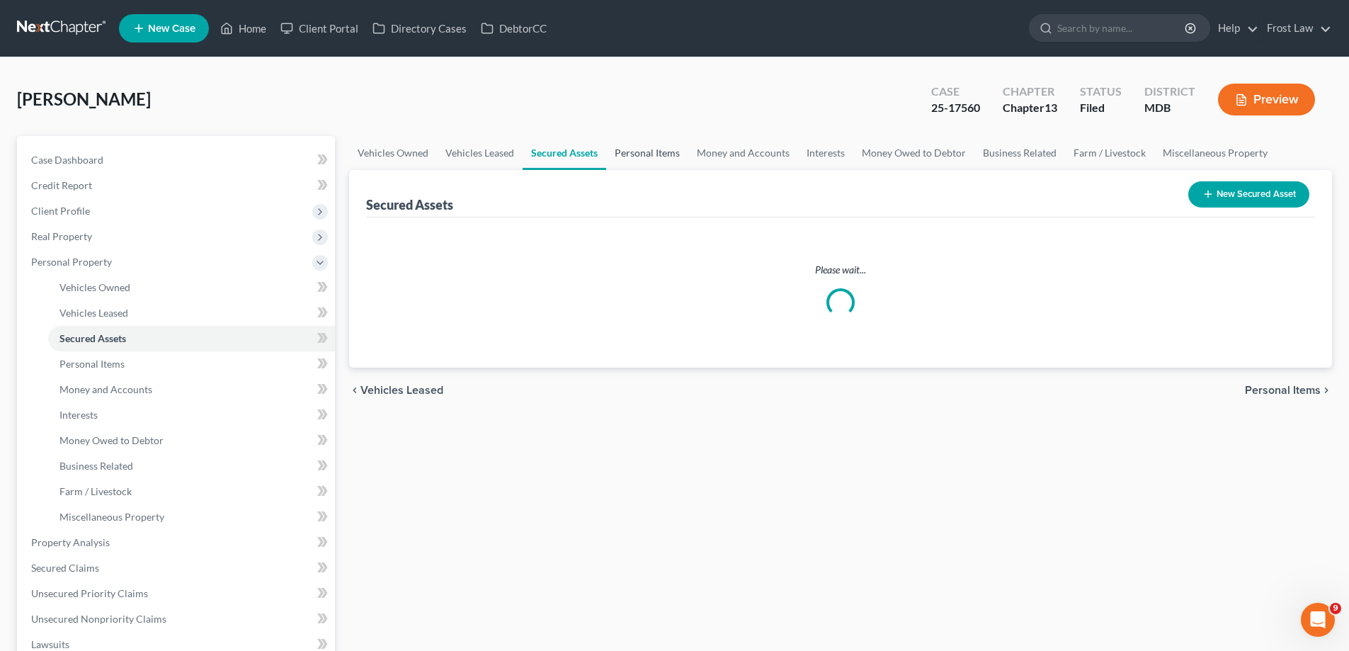
click at [654, 158] on link "Personal Items" at bounding box center [647, 153] width 82 height 34
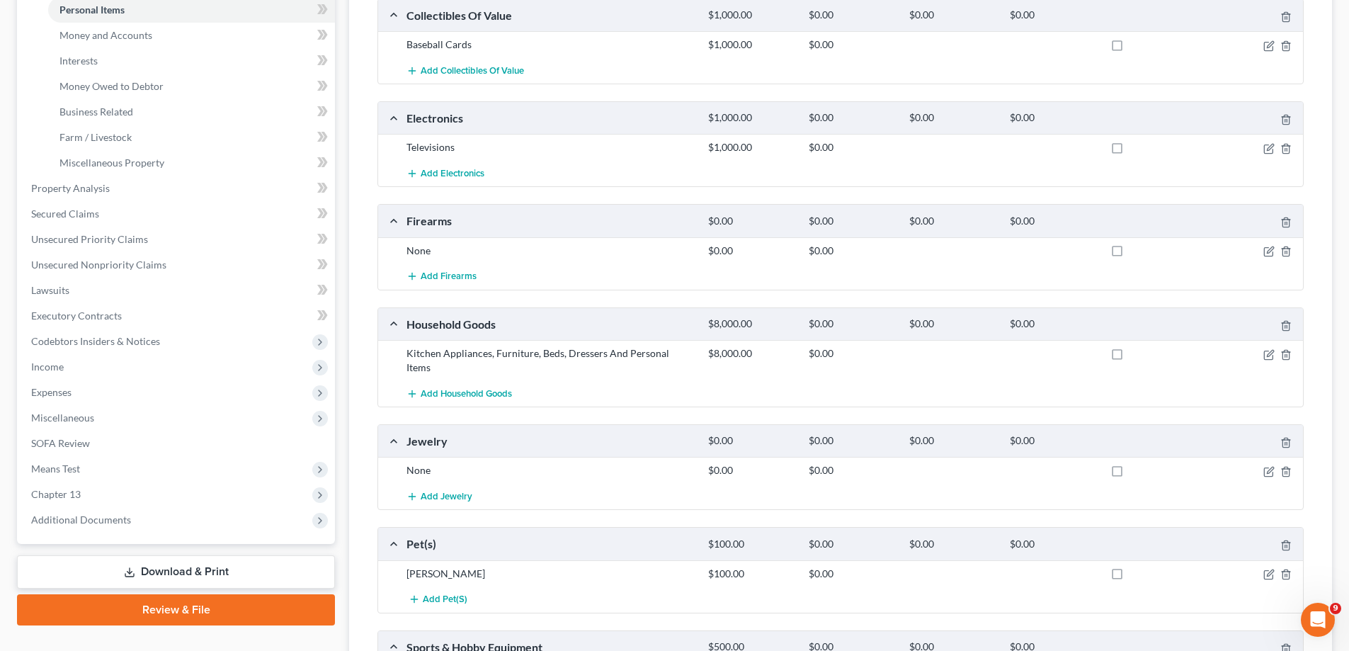
scroll to position [71, 0]
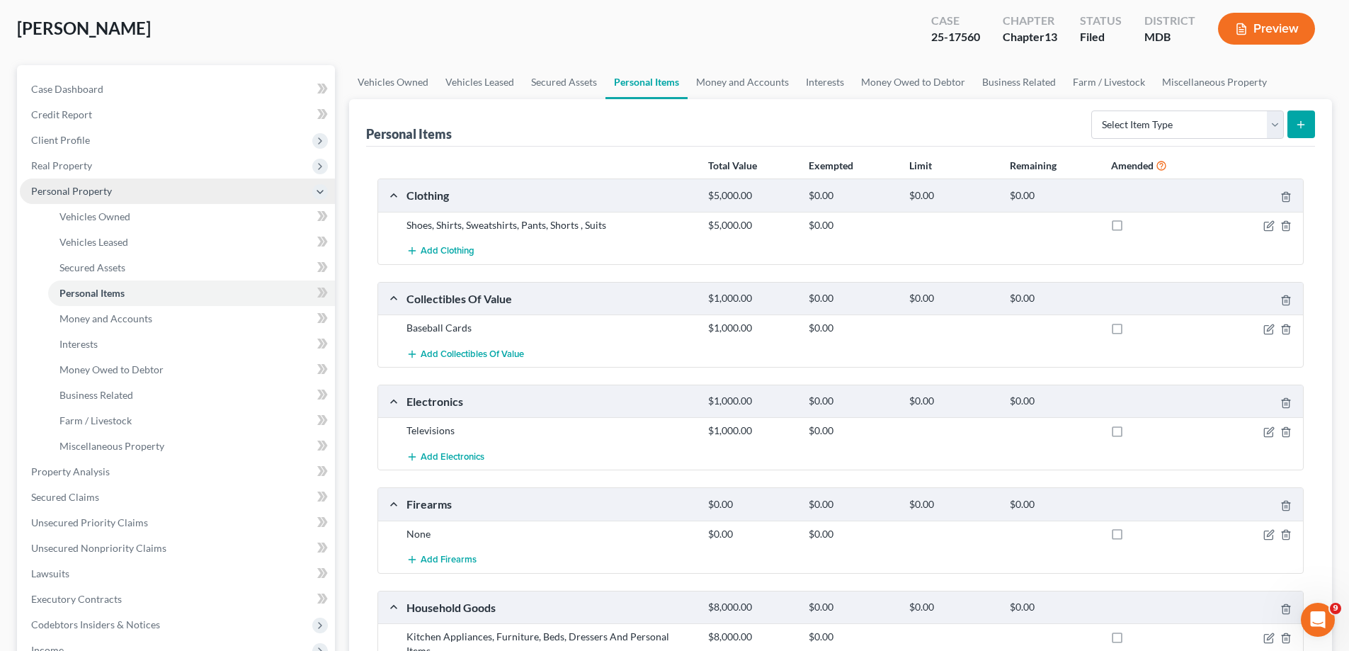
click at [108, 191] on span "Personal Property" at bounding box center [71, 191] width 81 height 12
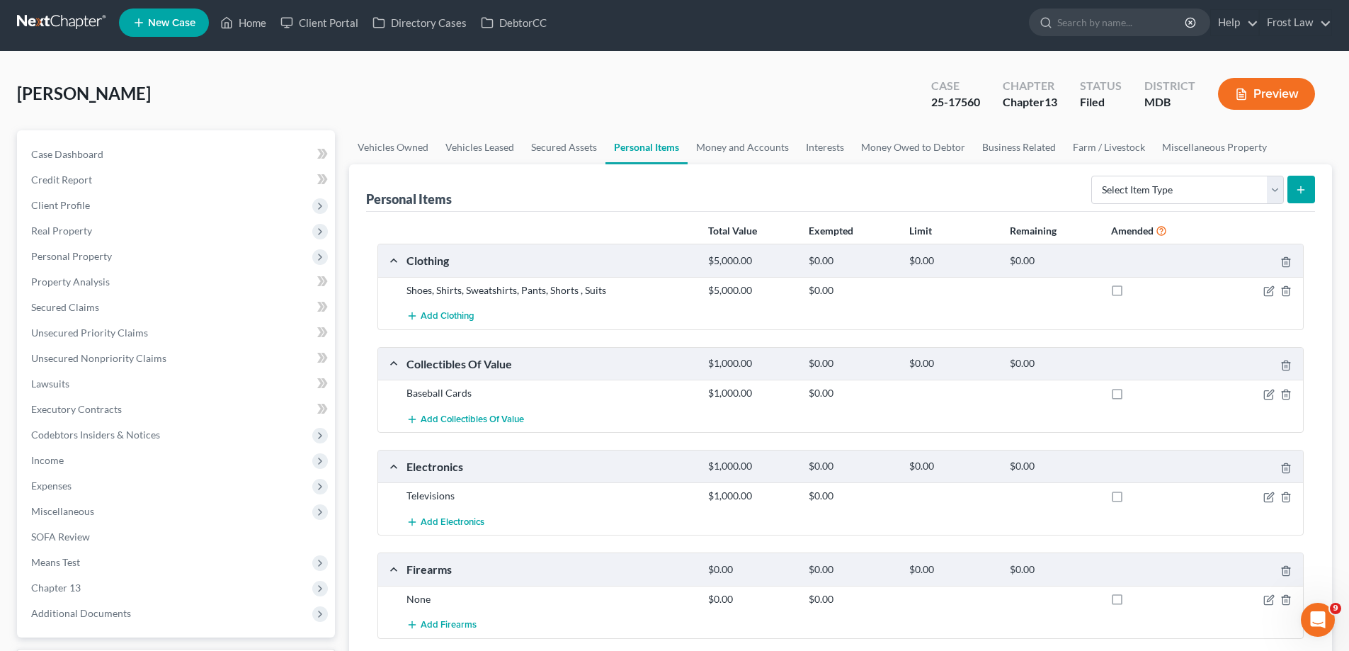
scroll to position [0, 0]
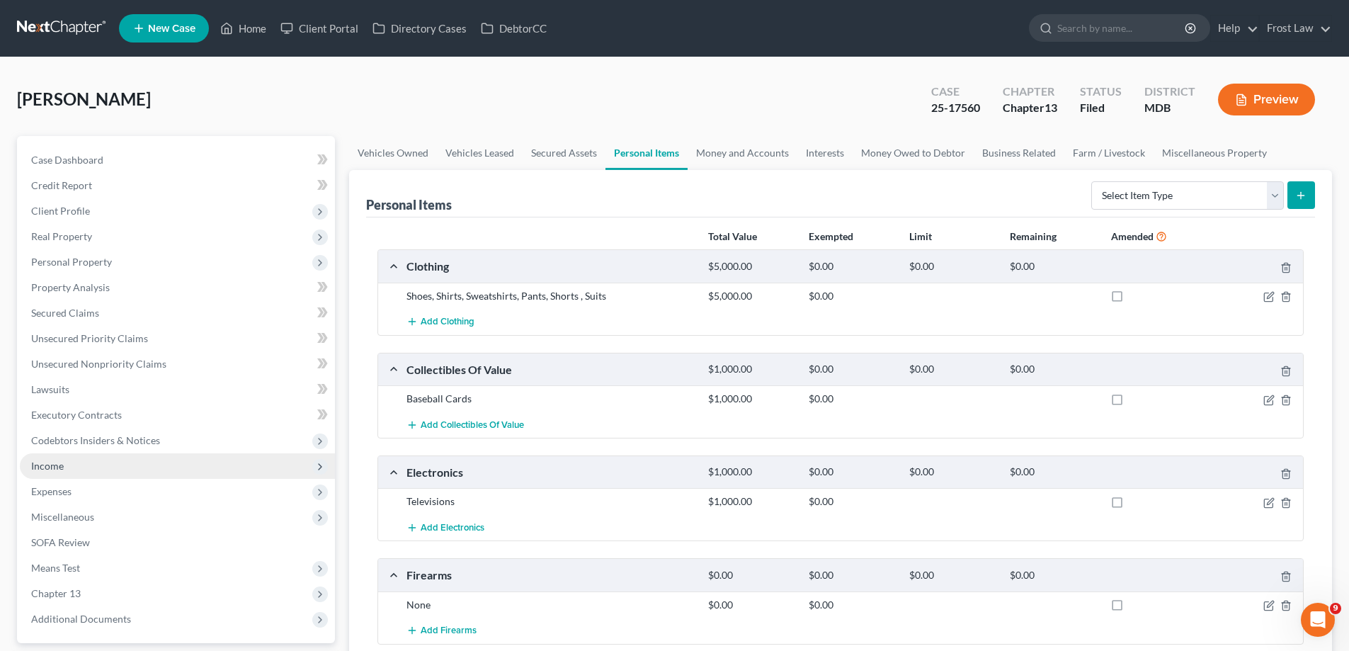
click at [153, 467] on span "Income" at bounding box center [177, 465] width 315 height 25
drag, startPoint x: 146, startPoint y: 491, endPoint x: 138, endPoint y: 477, distance: 16.8
click at [145, 491] on span "Employment Income" at bounding box center [104, 491] width 91 height 12
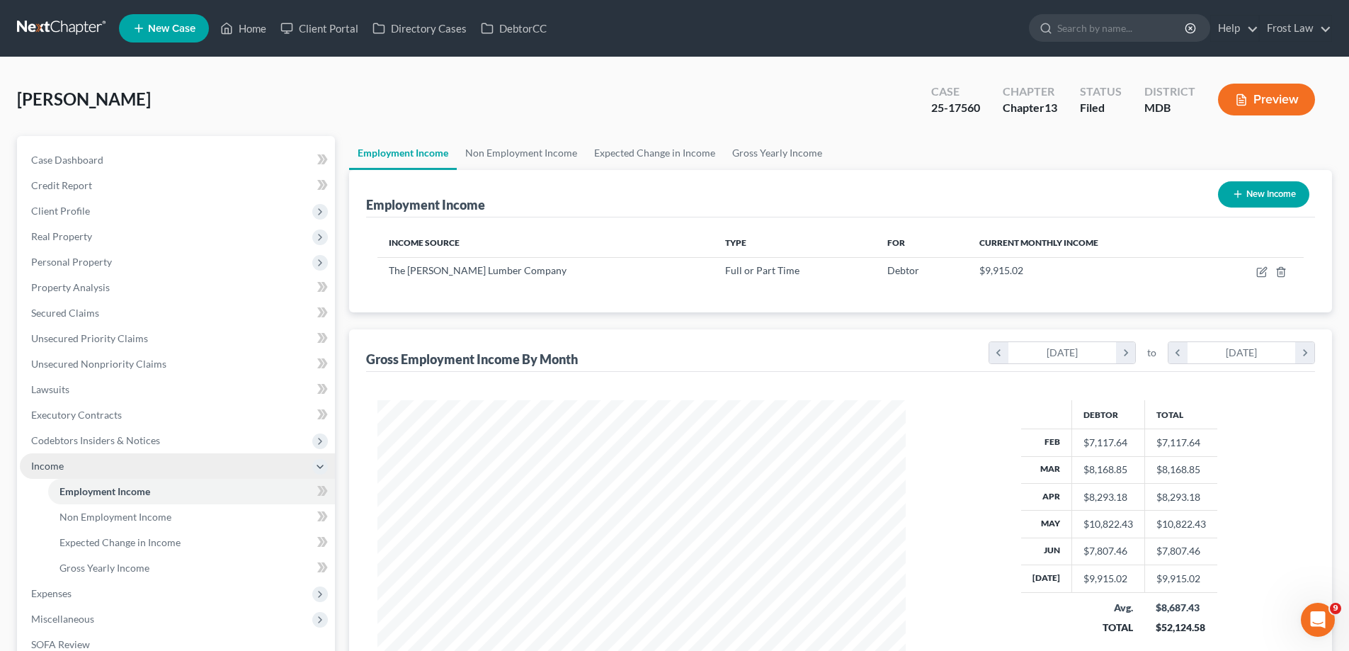
scroll to position [264, 557]
click at [137, 476] on span "Income" at bounding box center [177, 465] width 315 height 25
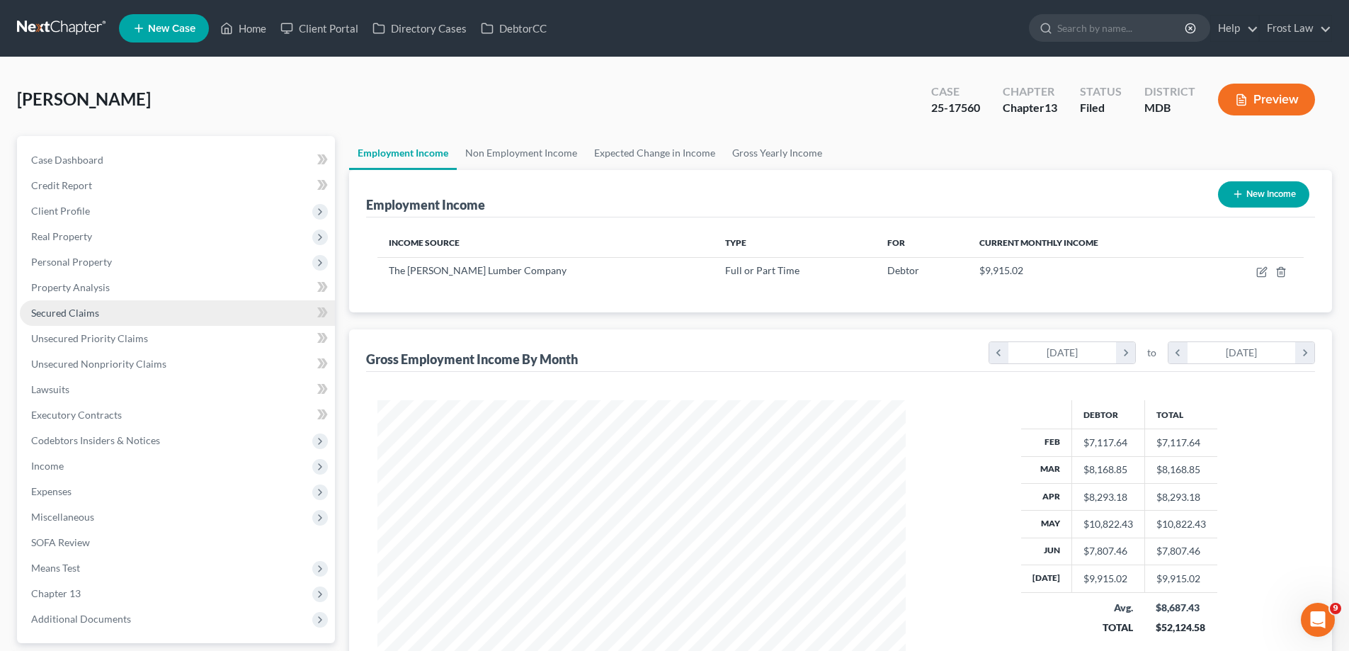
click at [106, 304] on link "Secured Claims" at bounding box center [177, 312] width 315 height 25
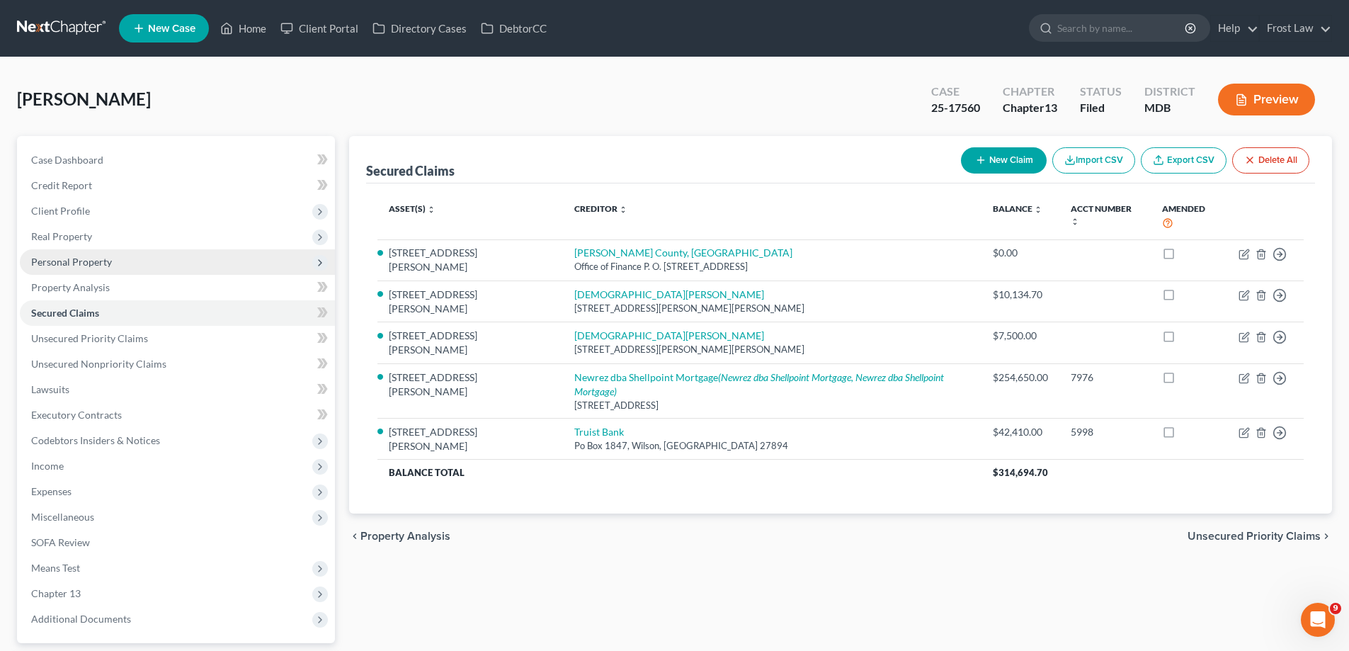
click at [110, 265] on span "Personal Property" at bounding box center [177, 261] width 315 height 25
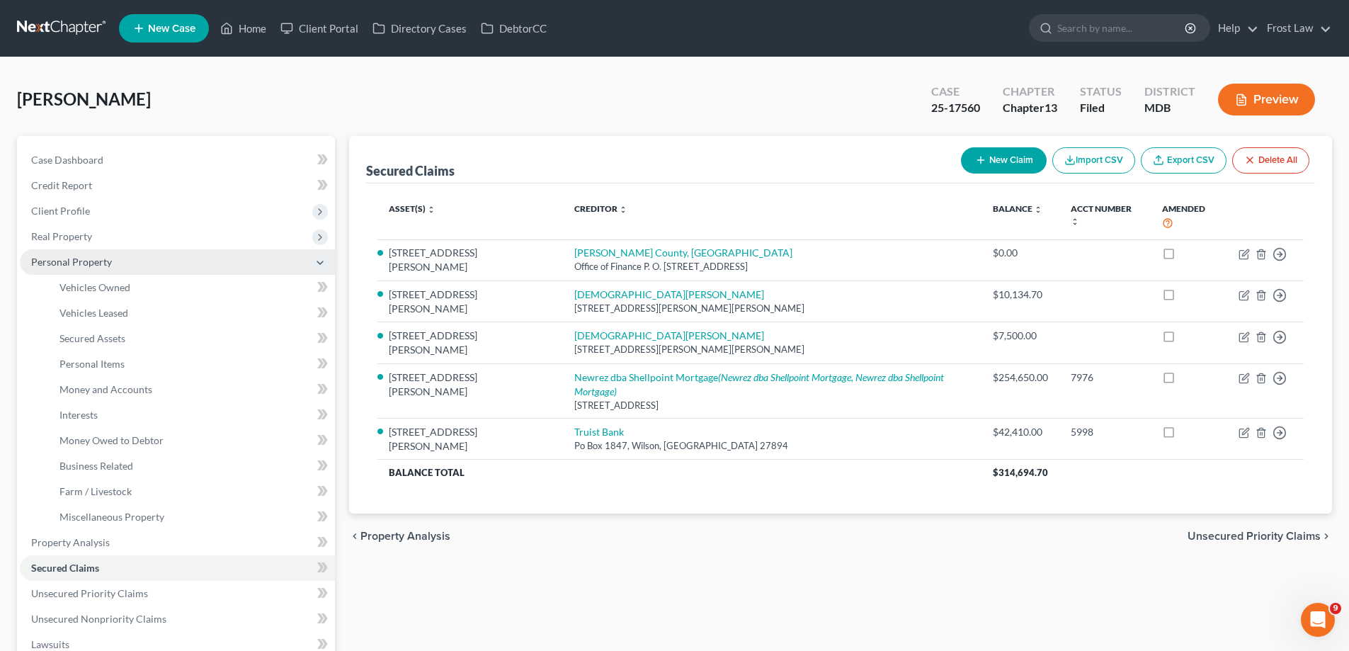
click at [161, 249] on span "Personal Property" at bounding box center [177, 261] width 315 height 25
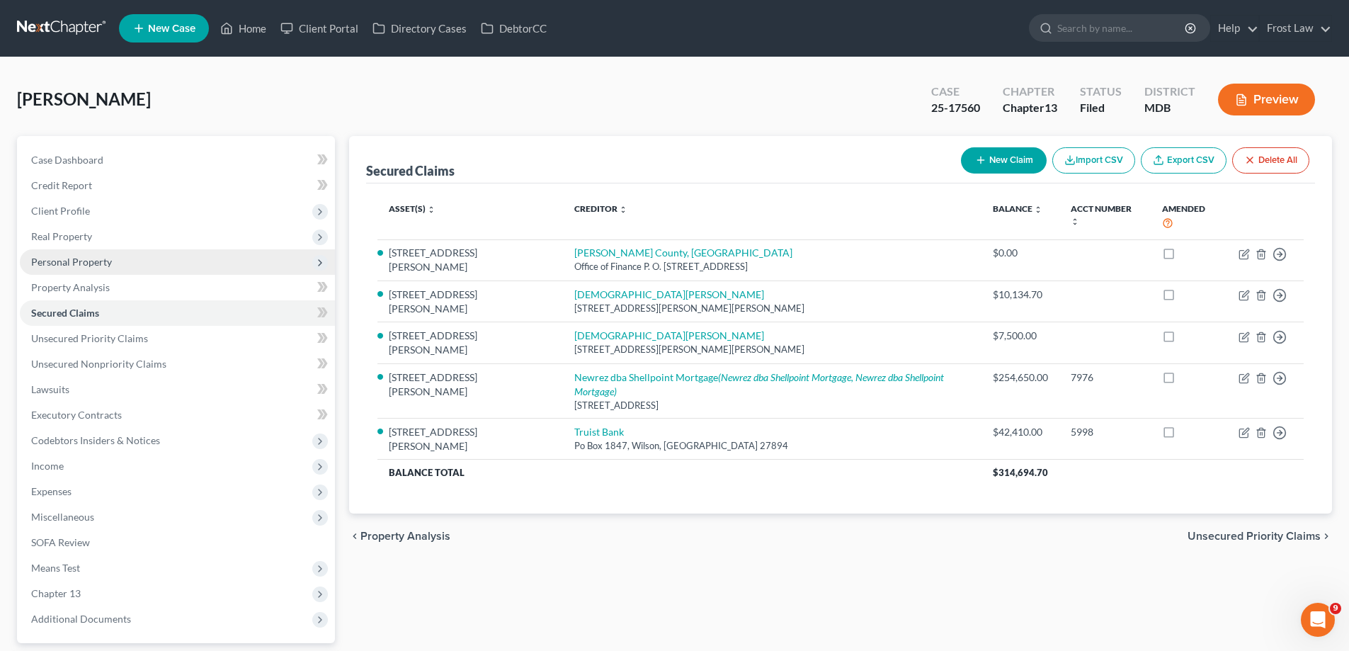
click at [161, 251] on span "Personal Property" at bounding box center [177, 261] width 315 height 25
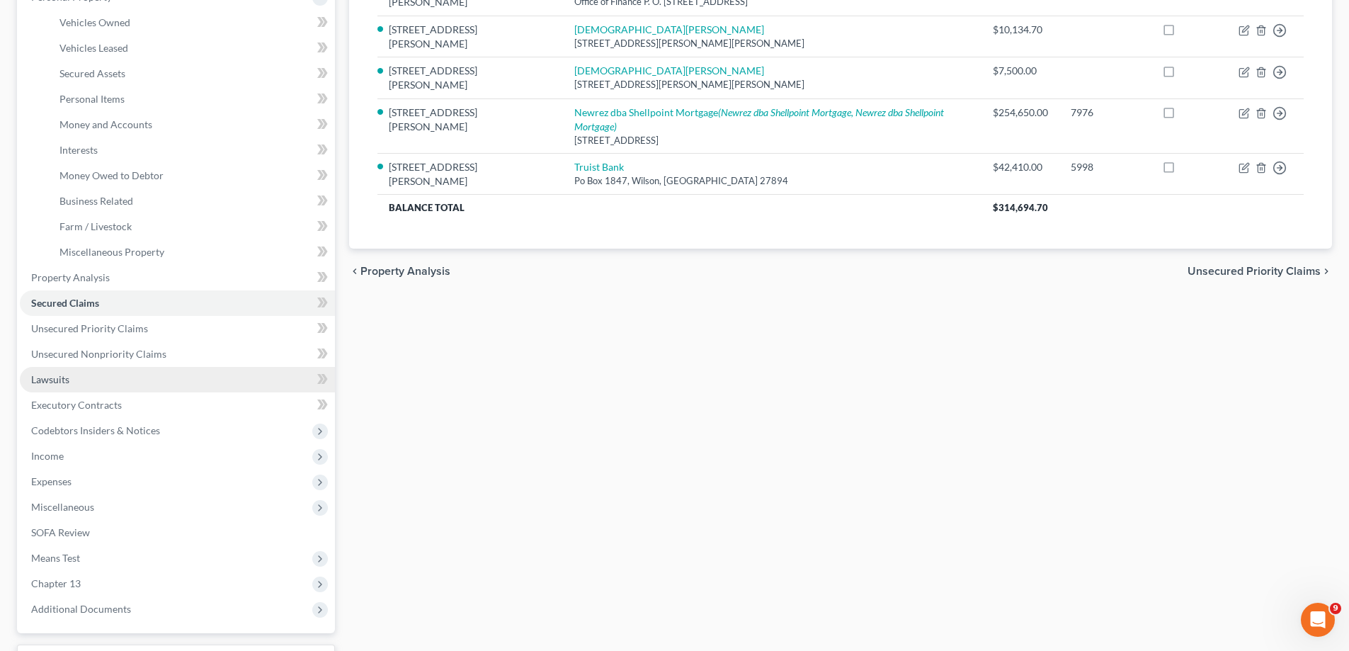
scroll to position [283, 0]
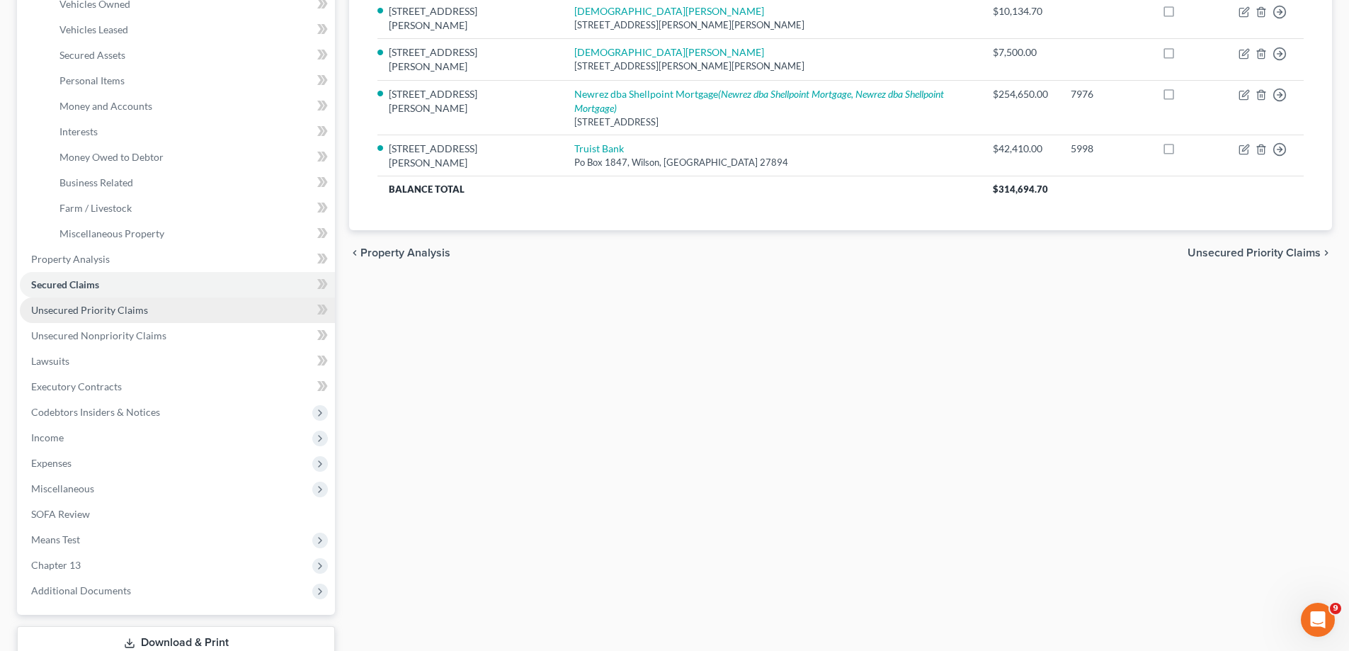
click at [113, 316] on link "Unsecured Priority Claims" at bounding box center [177, 309] width 315 height 25
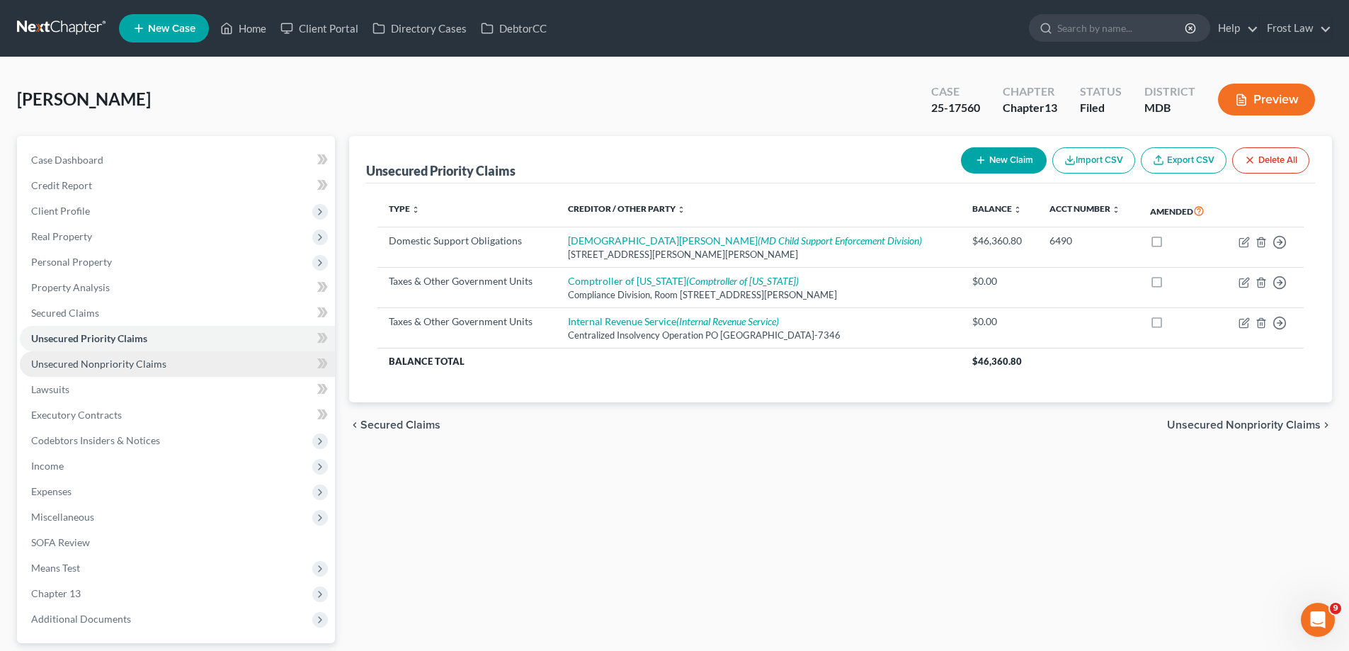
click at [134, 368] on span "Unsecured Nonpriority Claims" at bounding box center [98, 364] width 135 height 12
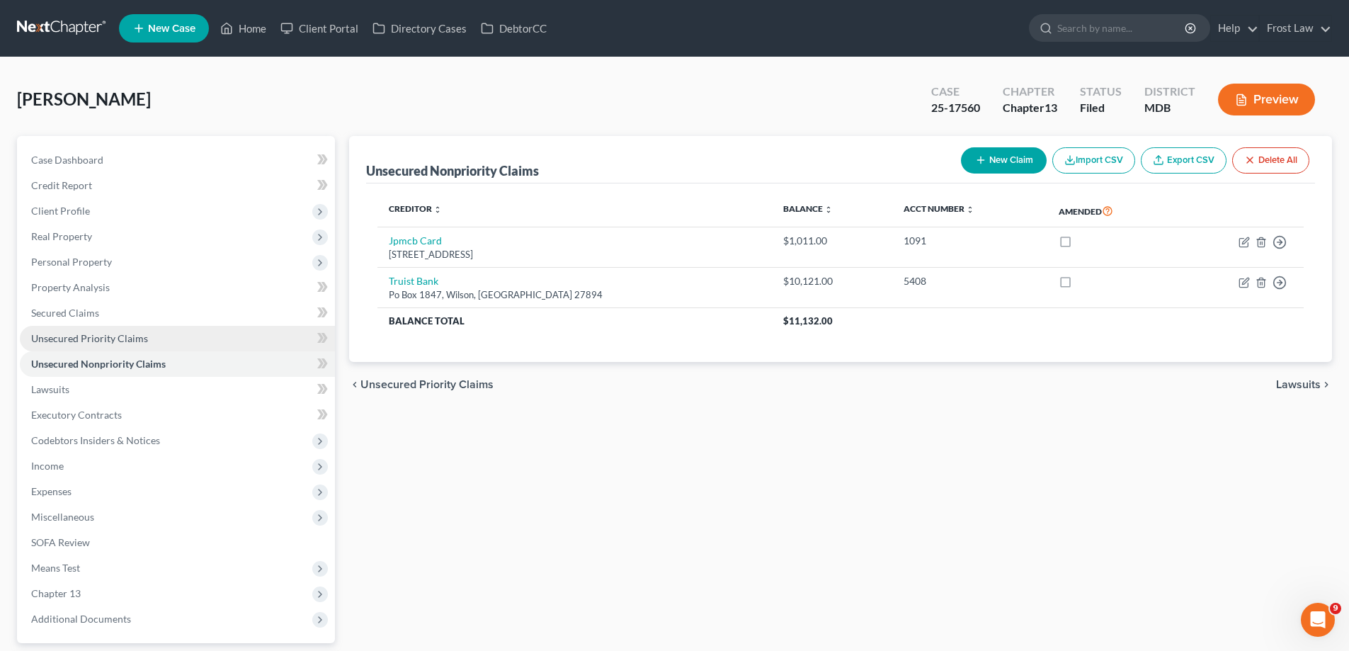
click at [141, 336] on span "Unsecured Priority Claims" at bounding box center [89, 338] width 117 height 12
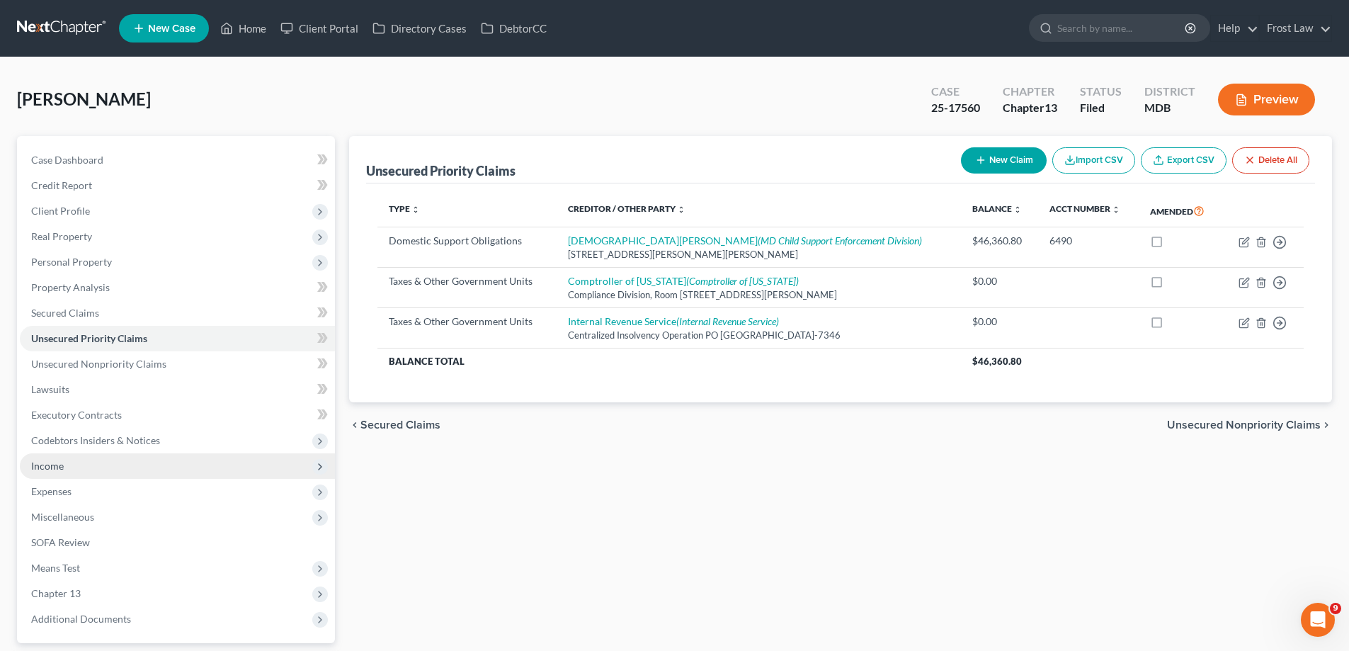
click at [136, 471] on span "Income" at bounding box center [177, 465] width 315 height 25
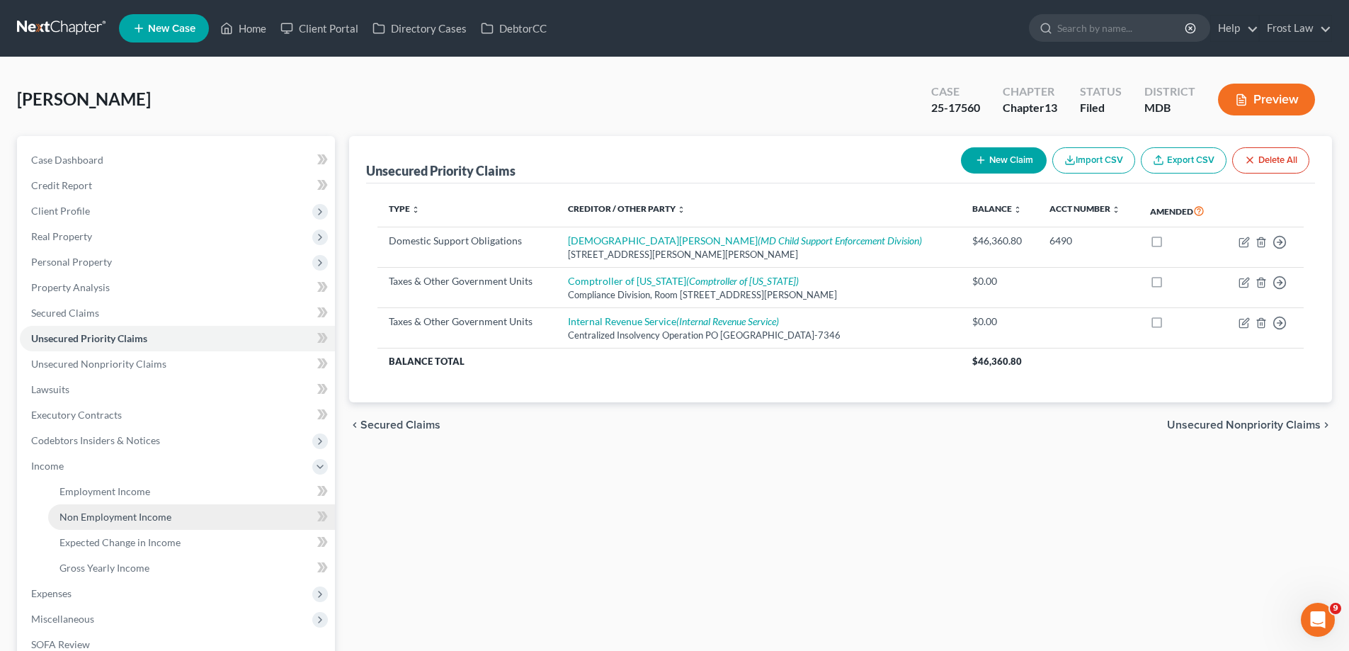
click at [161, 506] on link "Non Employment Income" at bounding box center [191, 516] width 287 height 25
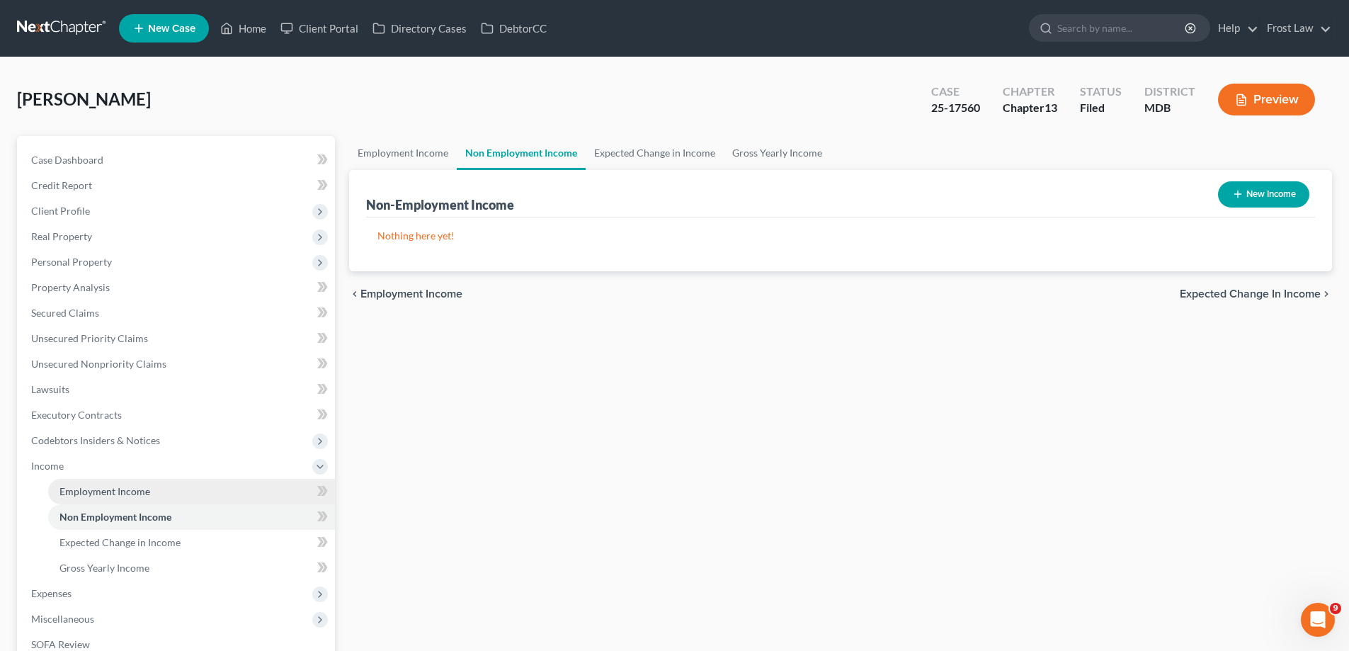
click at [115, 491] on span "Employment Income" at bounding box center [104, 491] width 91 height 12
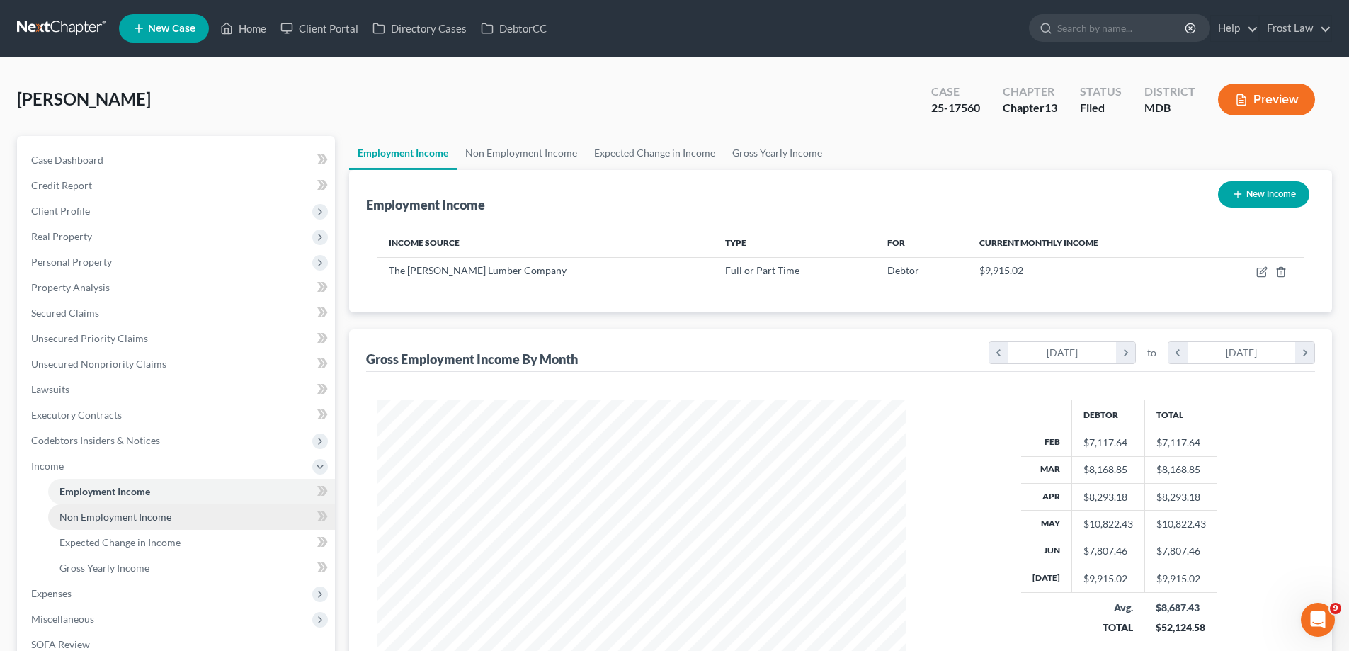
scroll to position [264, 557]
click at [91, 597] on span "Expenses" at bounding box center [177, 593] width 315 height 25
click at [119, 524] on link "Home" at bounding box center [191, 516] width 287 height 25
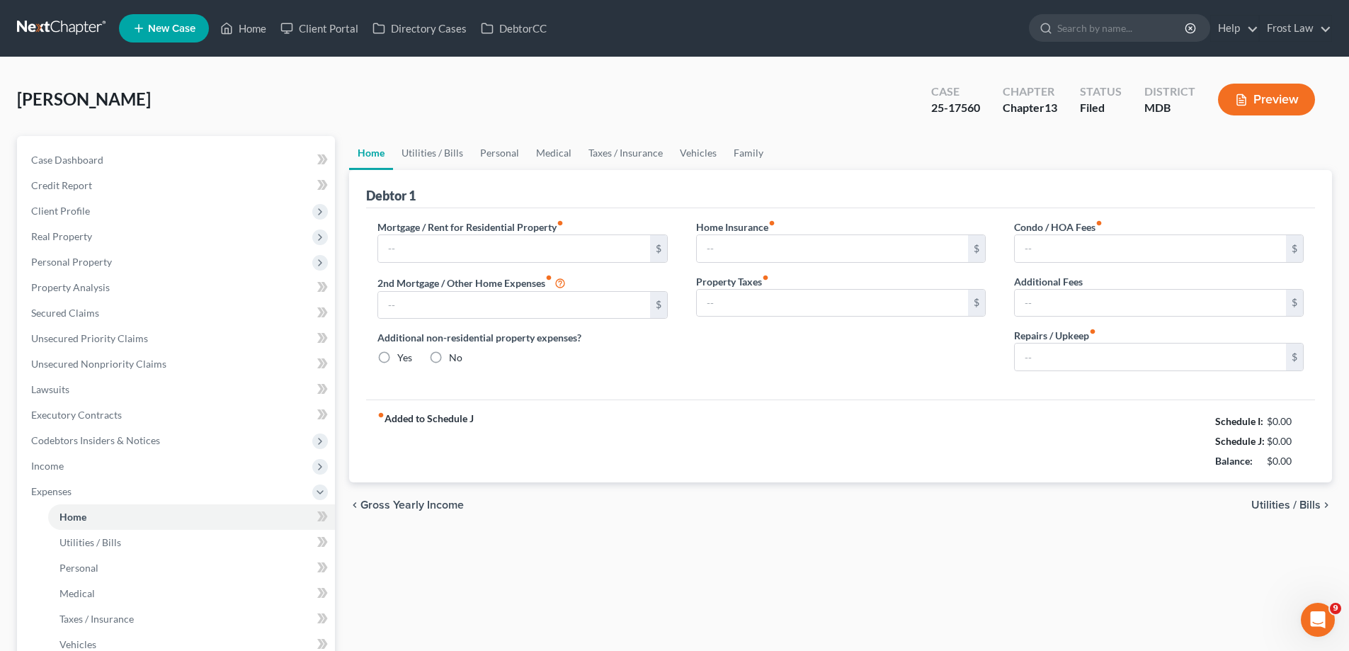
type input "1,559.05"
type input "400.59"
radio input "true"
type input "0.00"
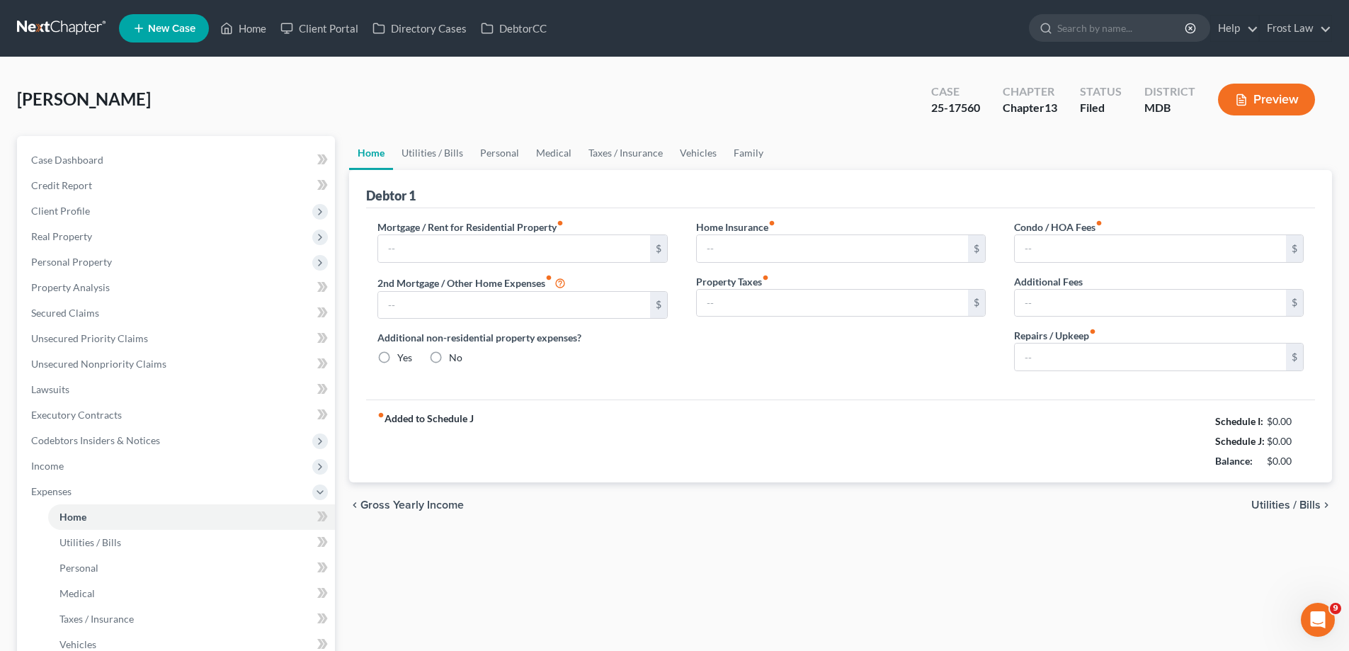
type input "0.00"
click at [452, 160] on link "Utilities / Bills" at bounding box center [432, 153] width 79 height 34
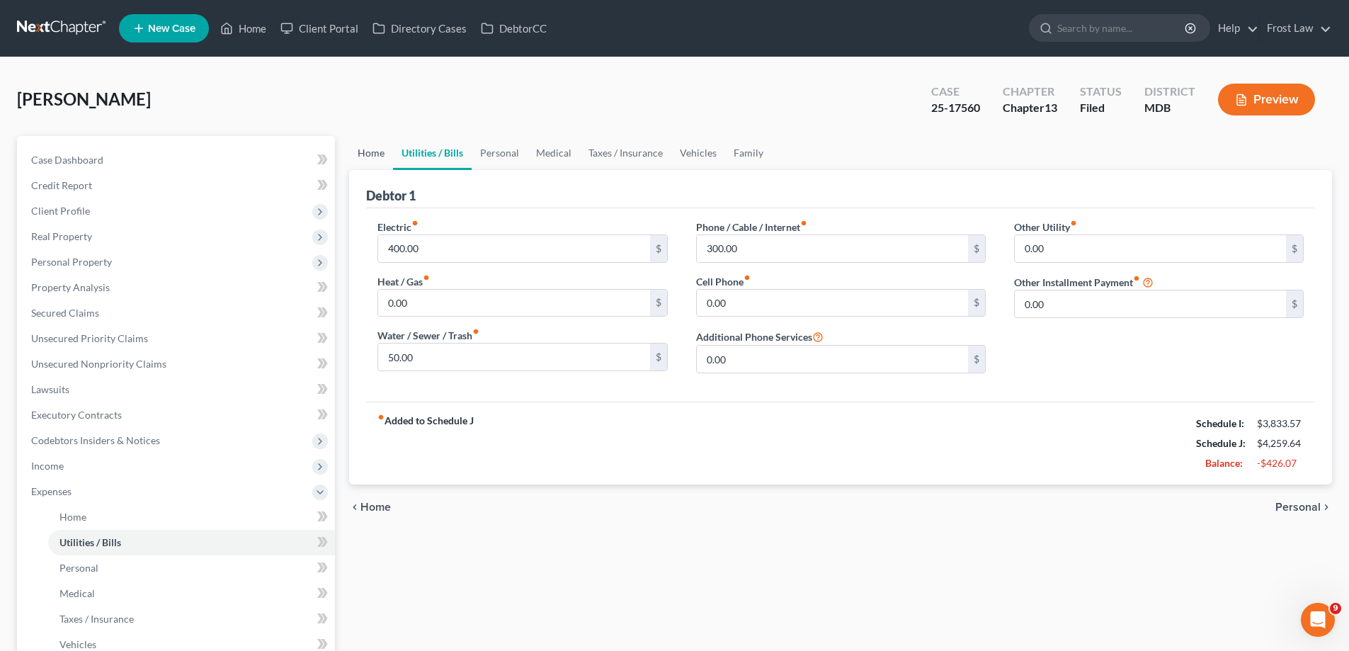
click at [364, 152] on link "Home" at bounding box center [371, 153] width 44 height 34
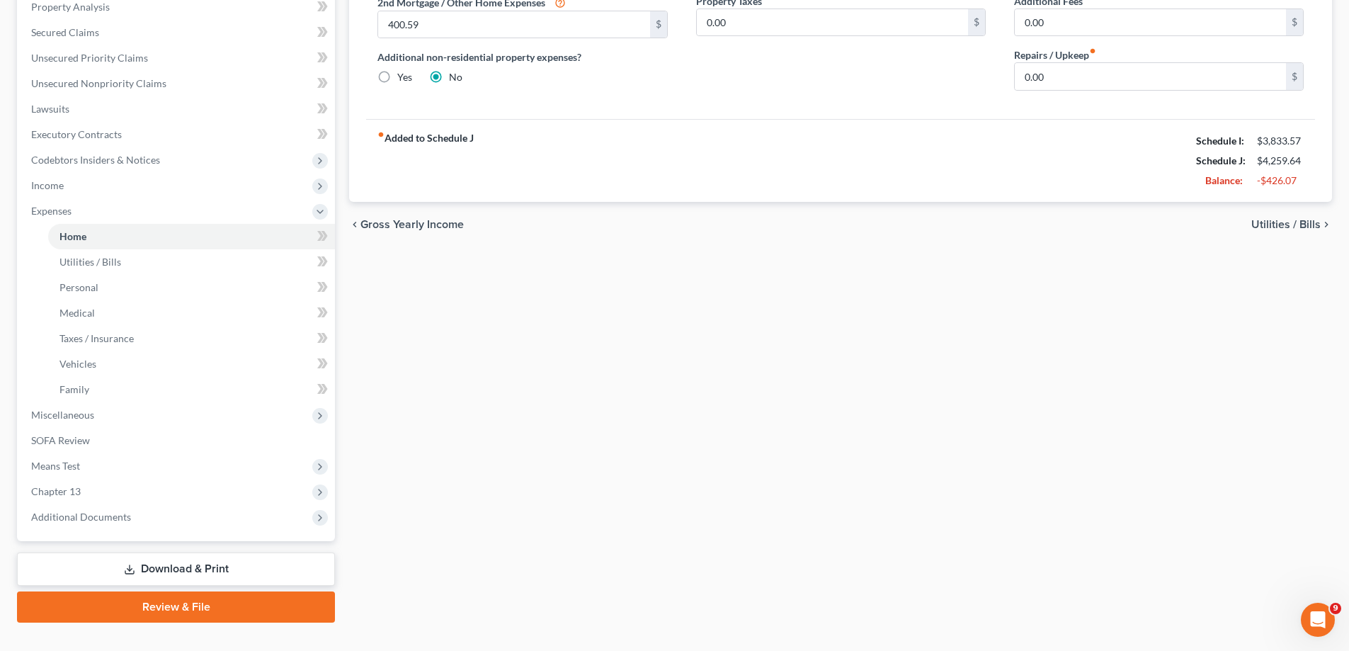
scroll to position [306, 0]
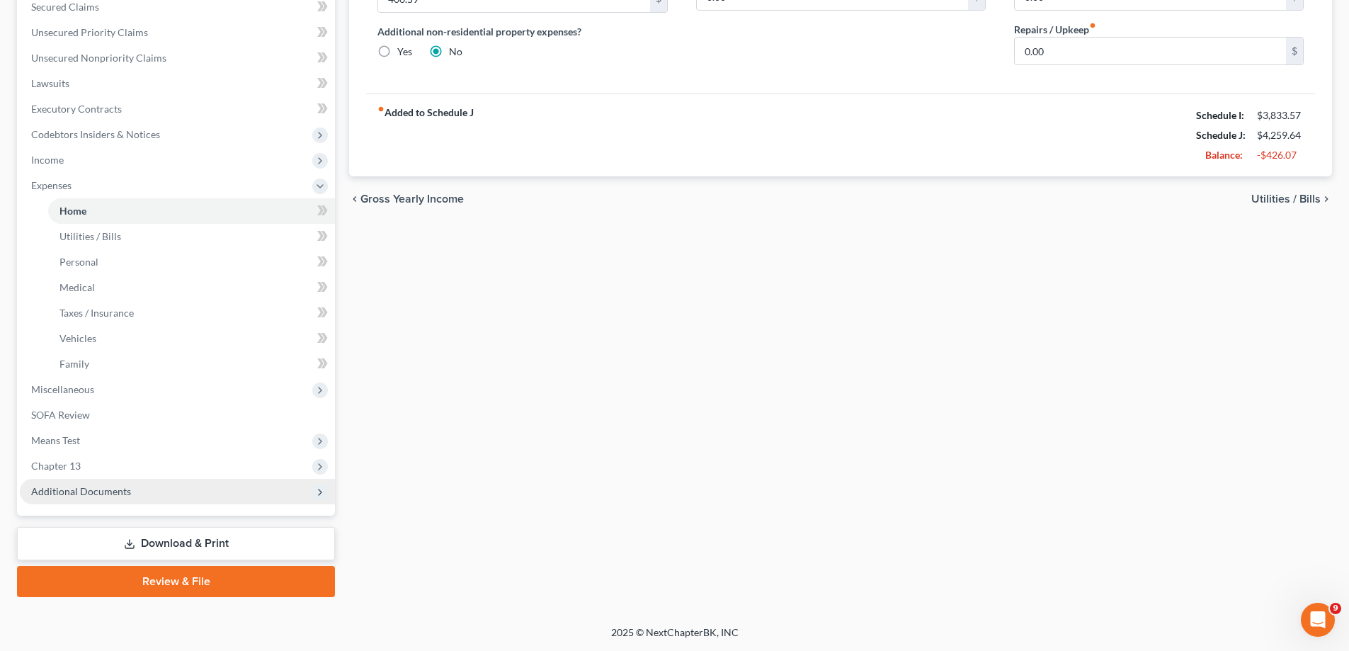
click at [186, 503] on span "Additional Documents" at bounding box center [177, 491] width 315 height 25
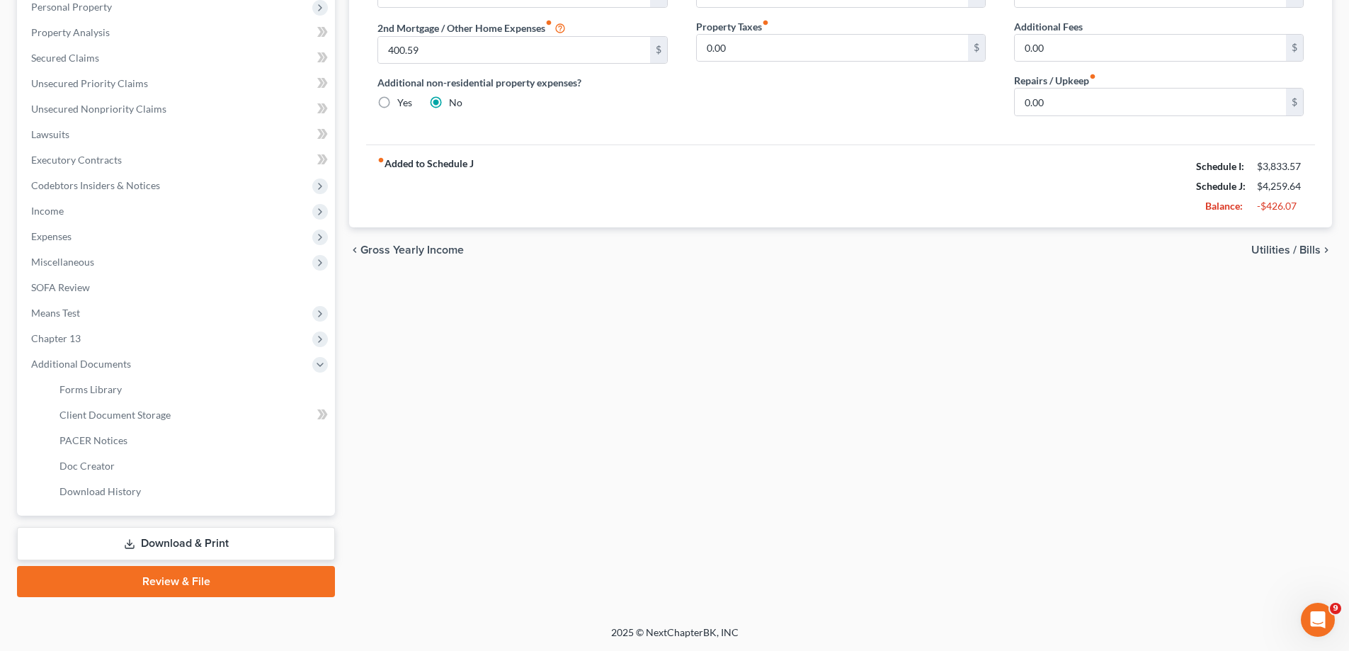
scroll to position [255, 0]
click at [149, 450] on link "PACER Notices" at bounding box center [191, 440] width 287 height 25
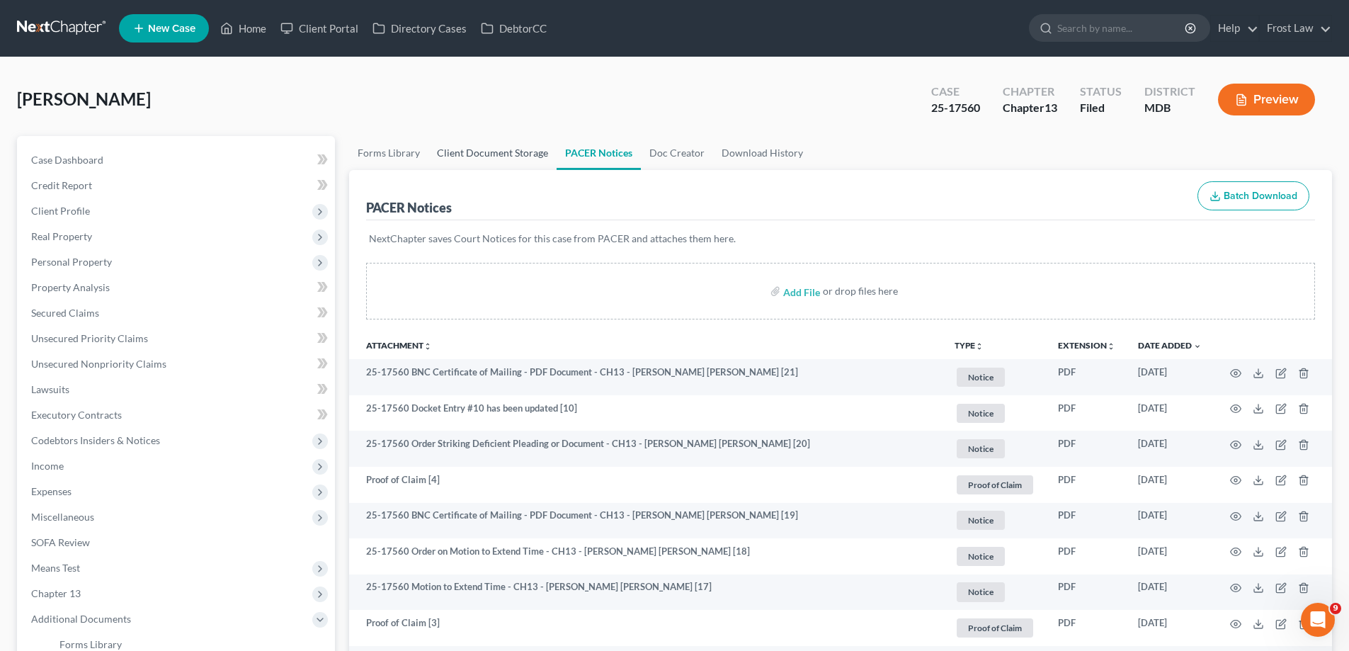
click at [495, 154] on link "Client Document Storage" at bounding box center [492, 153] width 128 height 34
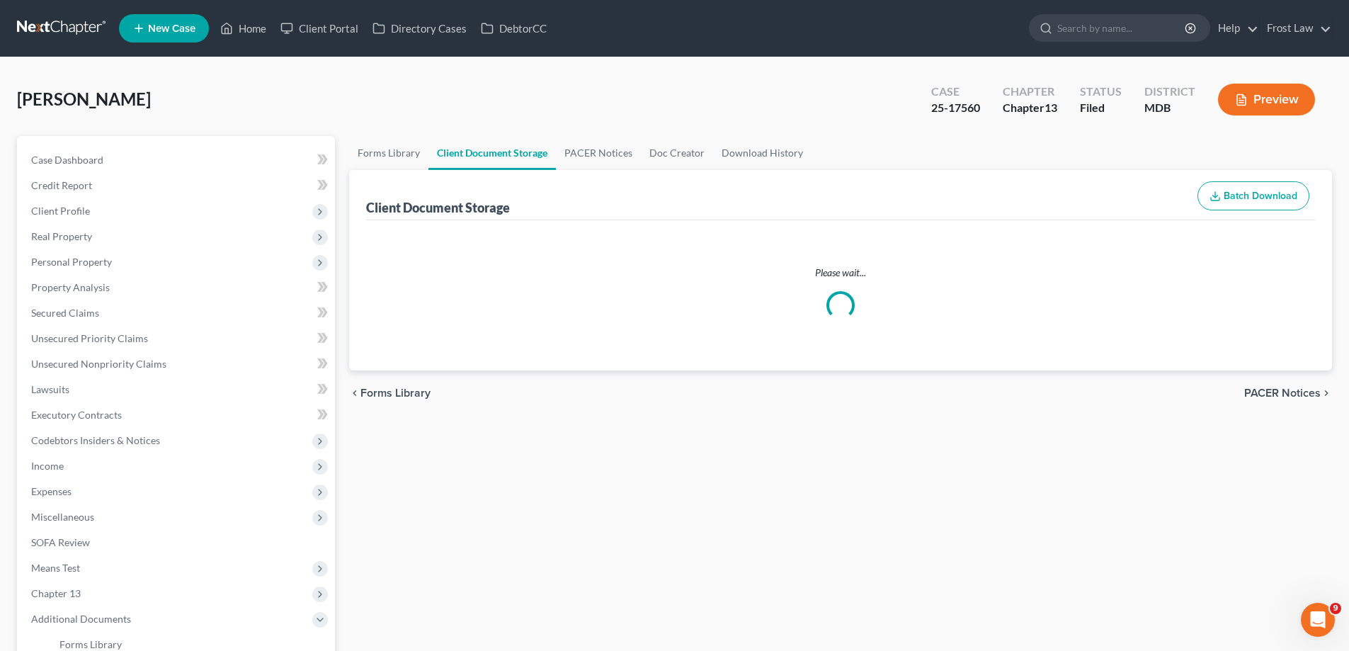
select select "14"
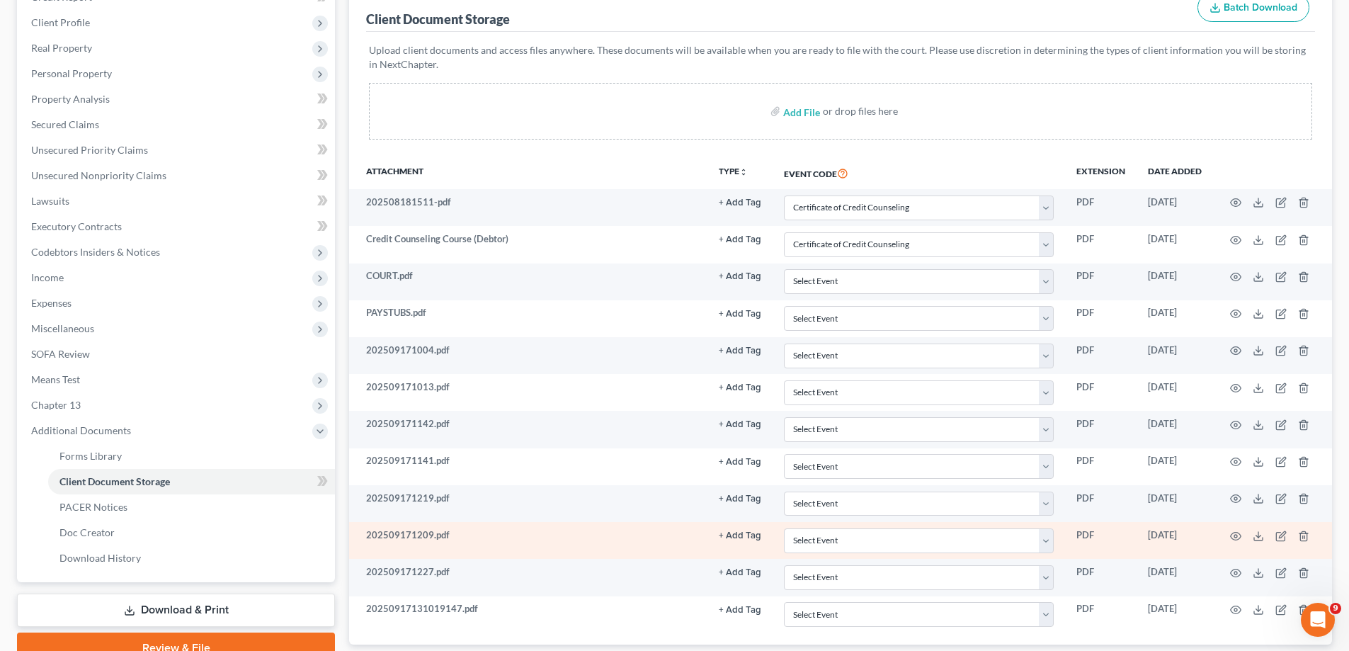
scroll to position [281, 0]
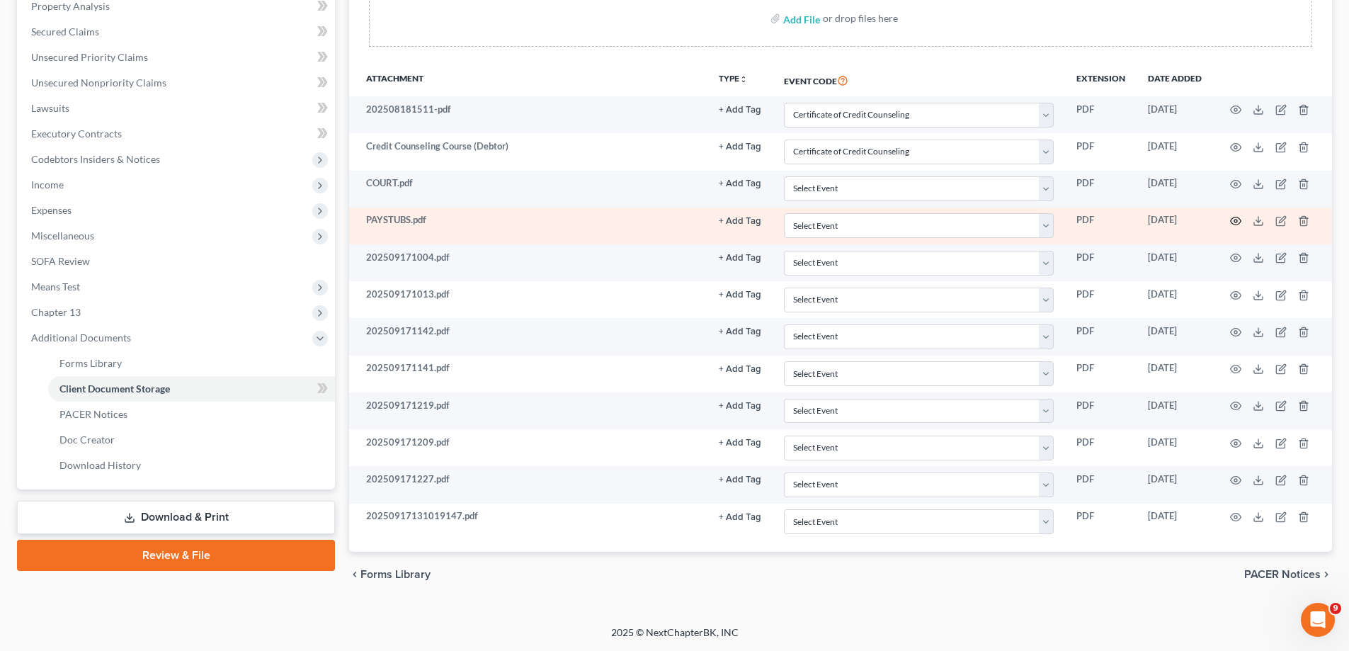
click at [1238, 220] on icon "button" at bounding box center [1235, 220] width 11 height 11
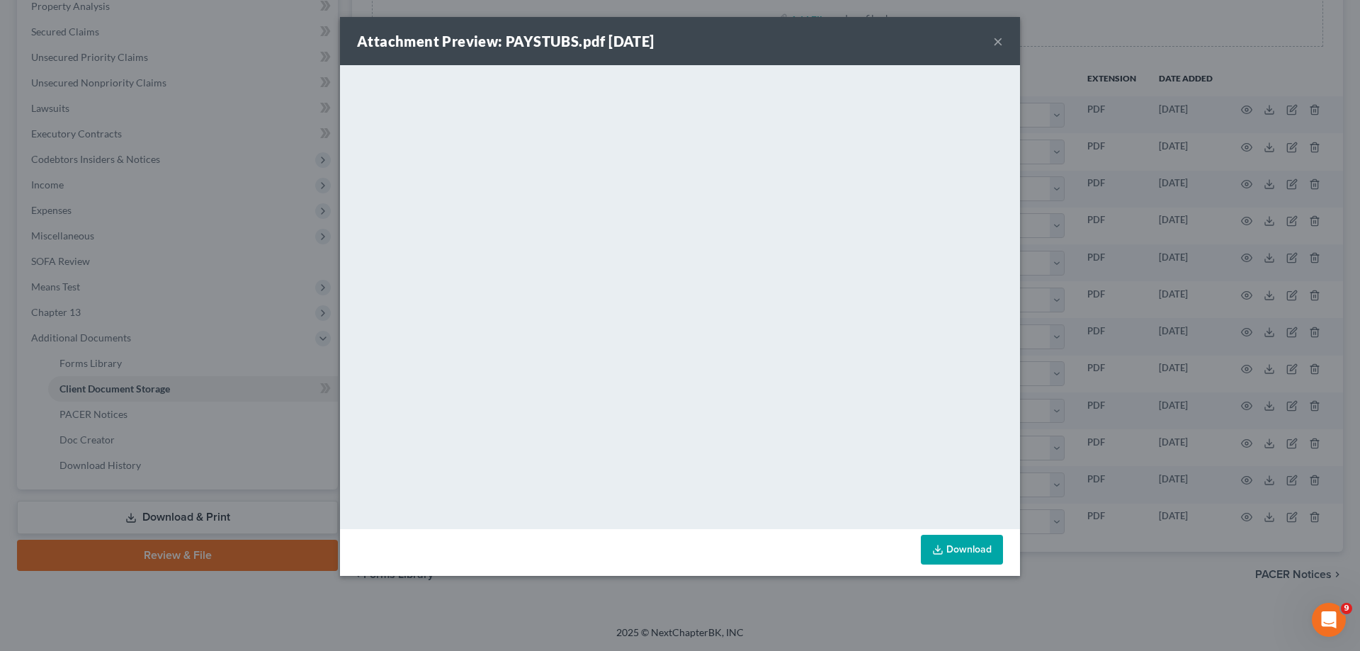
click at [1002, 35] on button "×" at bounding box center [998, 41] width 10 height 17
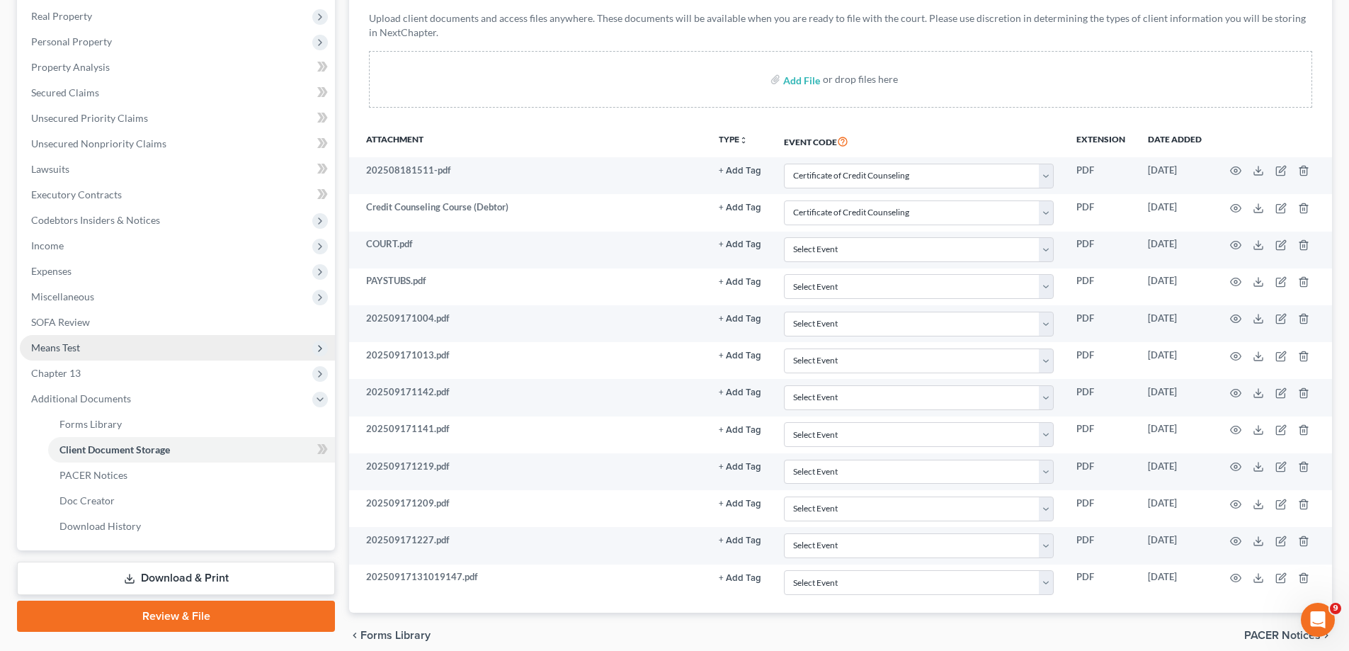
scroll to position [139, 0]
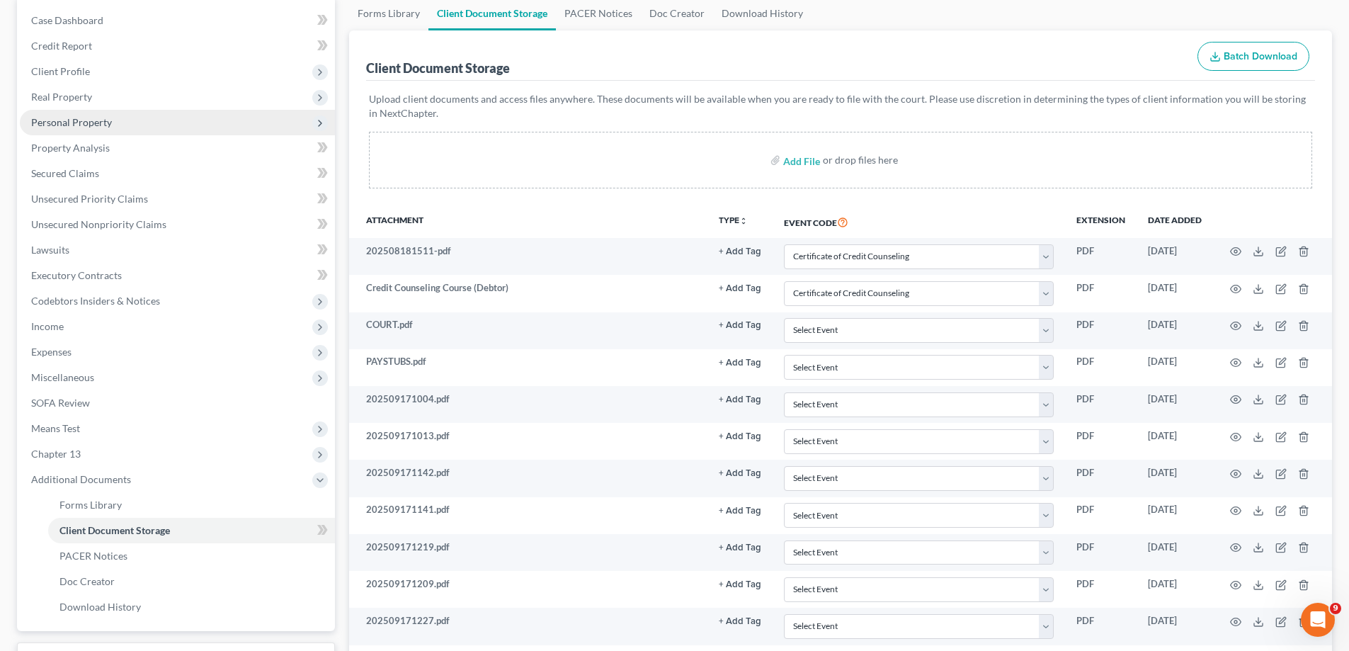
click at [120, 129] on span "Personal Property" at bounding box center [177, 122] width 315 height 25
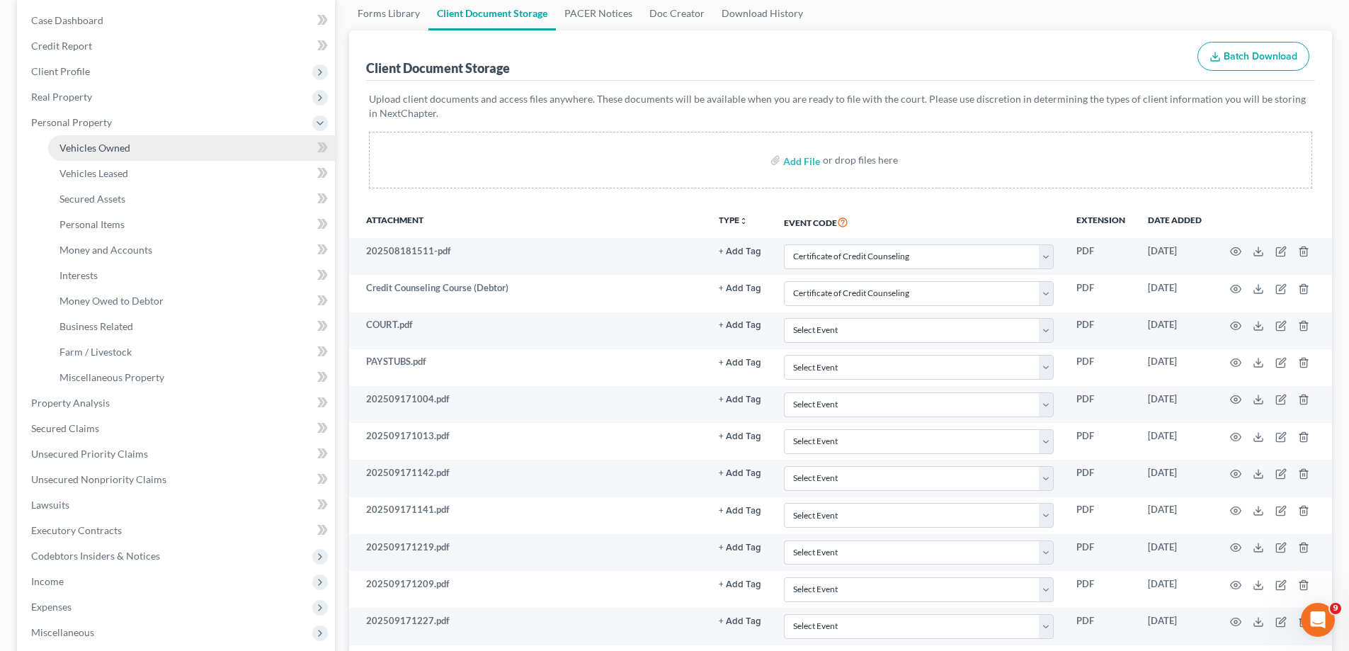
click at [150, 147] on link "Vehicles Owned" at bounding box center [191, 147] width 287 height 25
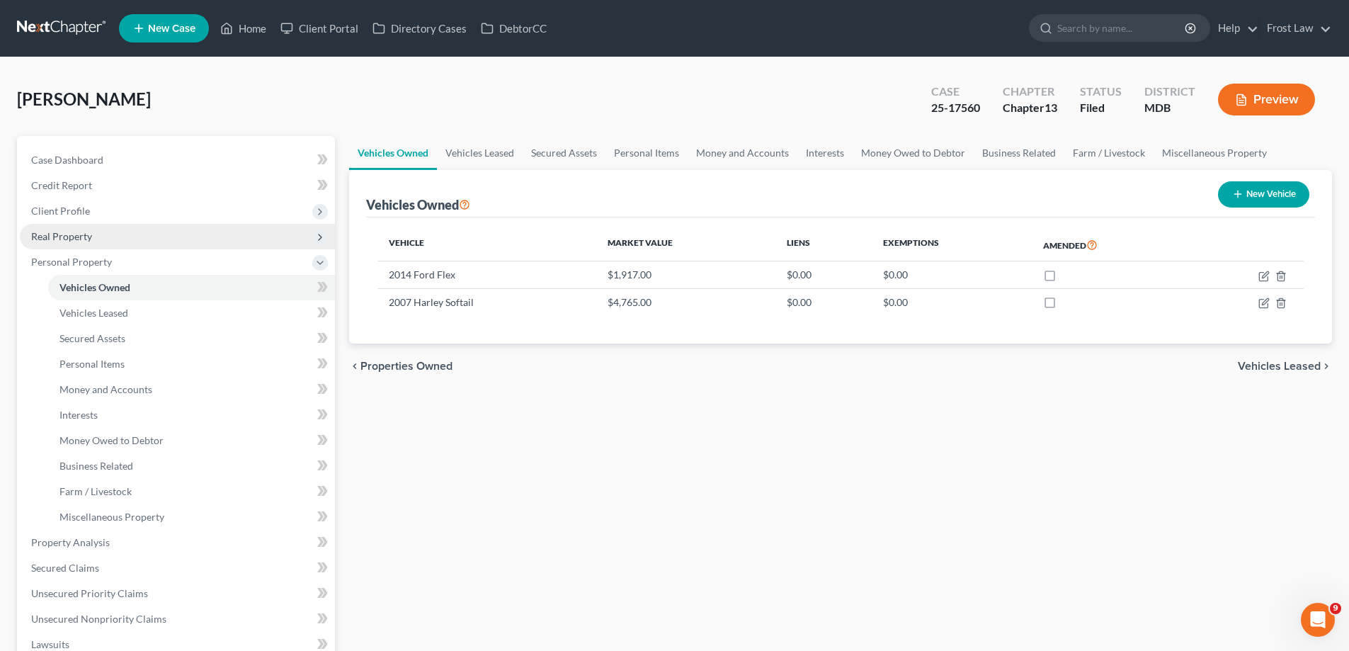
click at [144, 237] on span "Real Property" at bounding box center [177, 236] width 315 height 25
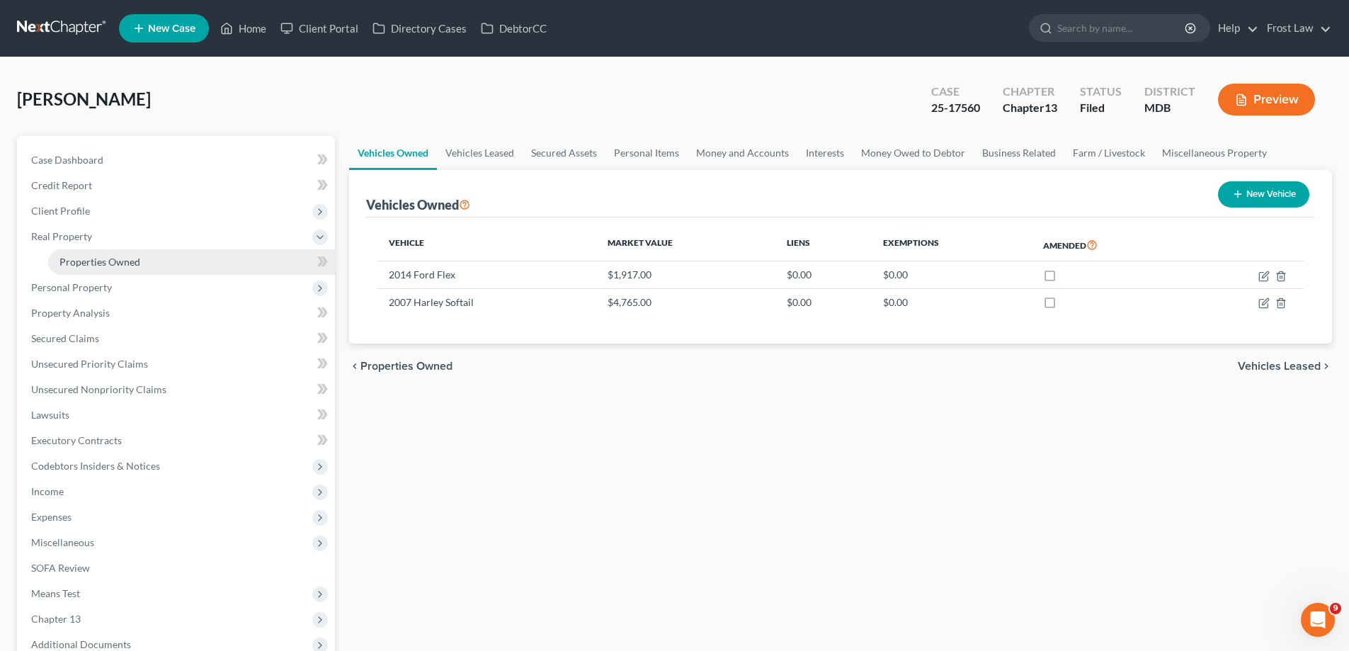
click at [163, 262] on link "Properties Owned" at bounding box center [191, 261] width 287 height 25
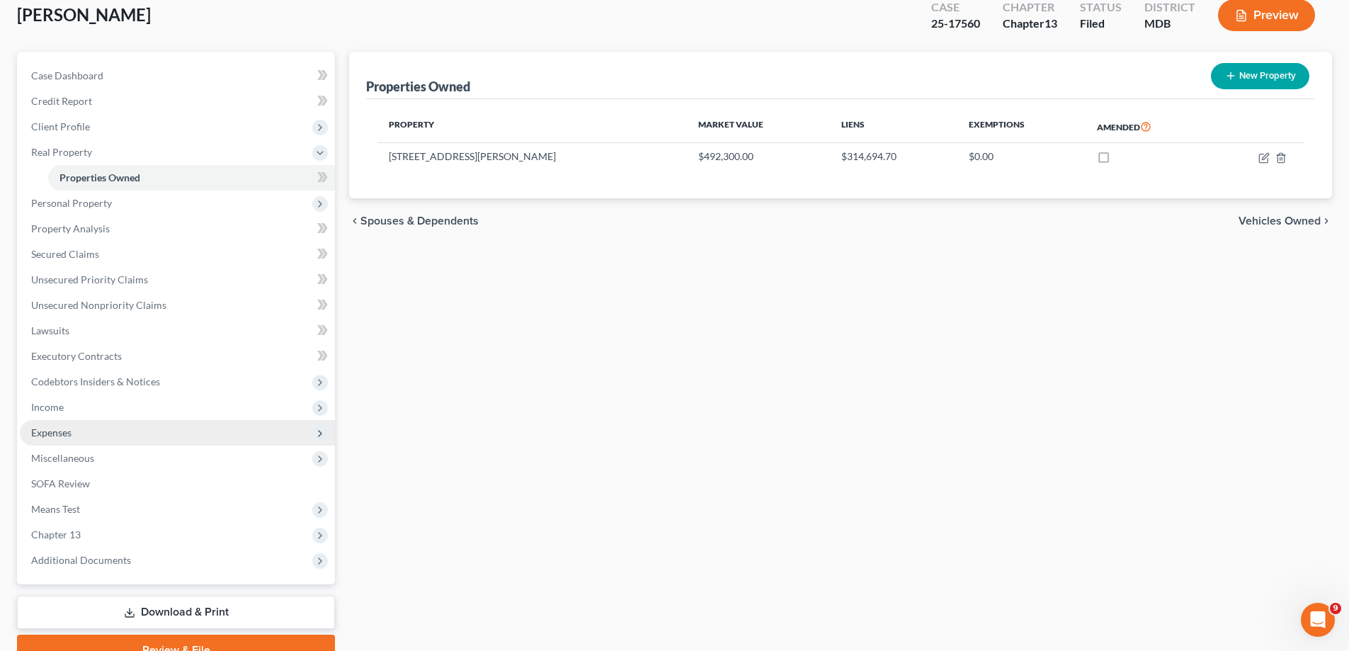
scroll to position [153, 0]
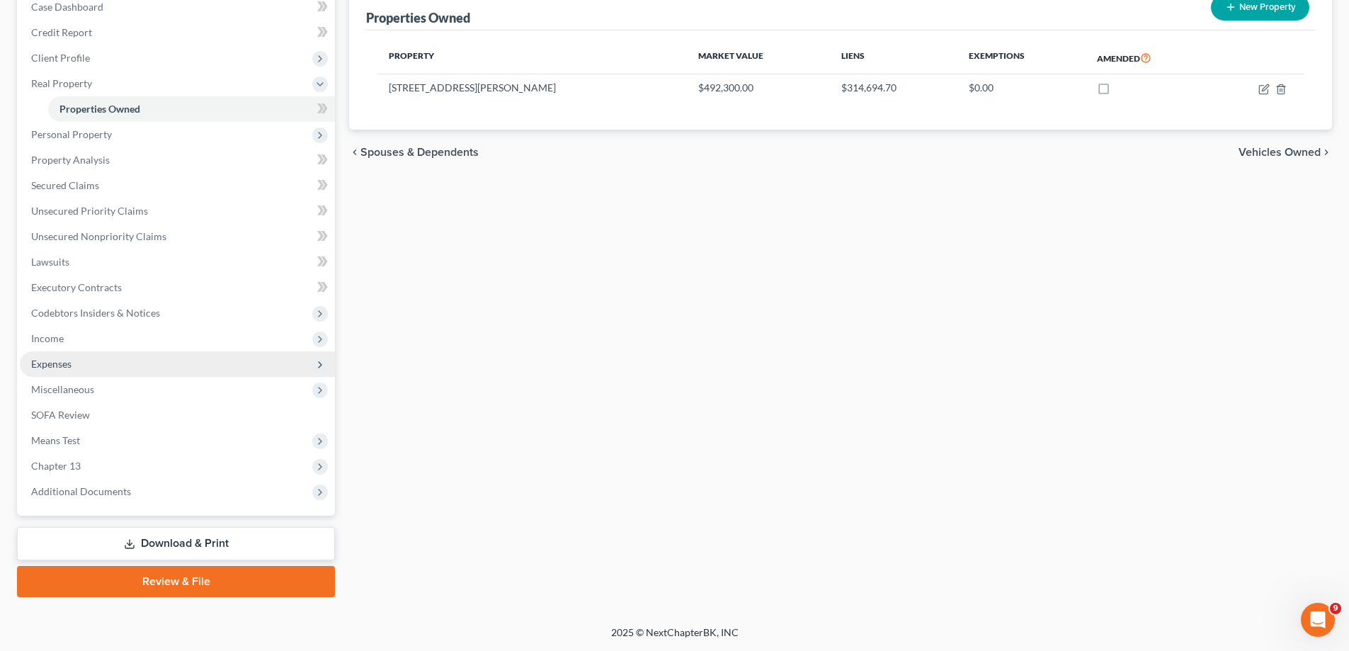
click at [140, 370] on span "Expenses" at bounding box center [177, 363] width 315 height 25
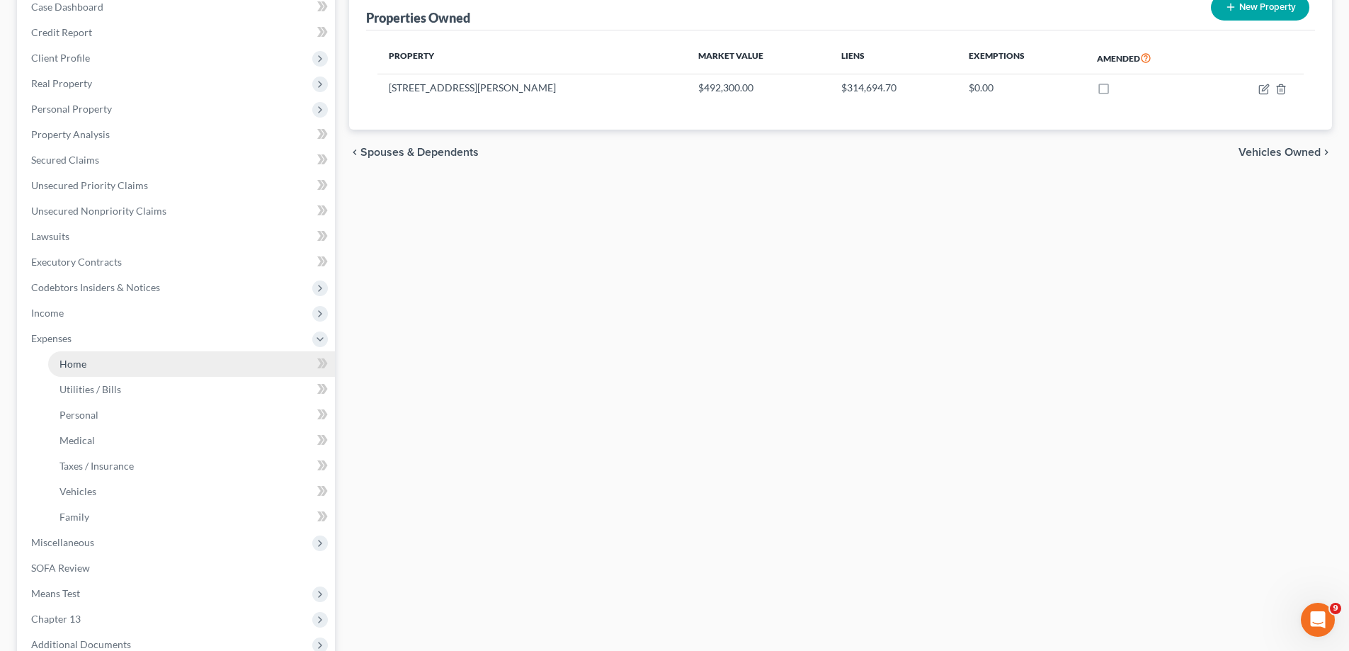
click at [111, 372] on link "Home" at bounding box center [191, 363] width 287 height 25
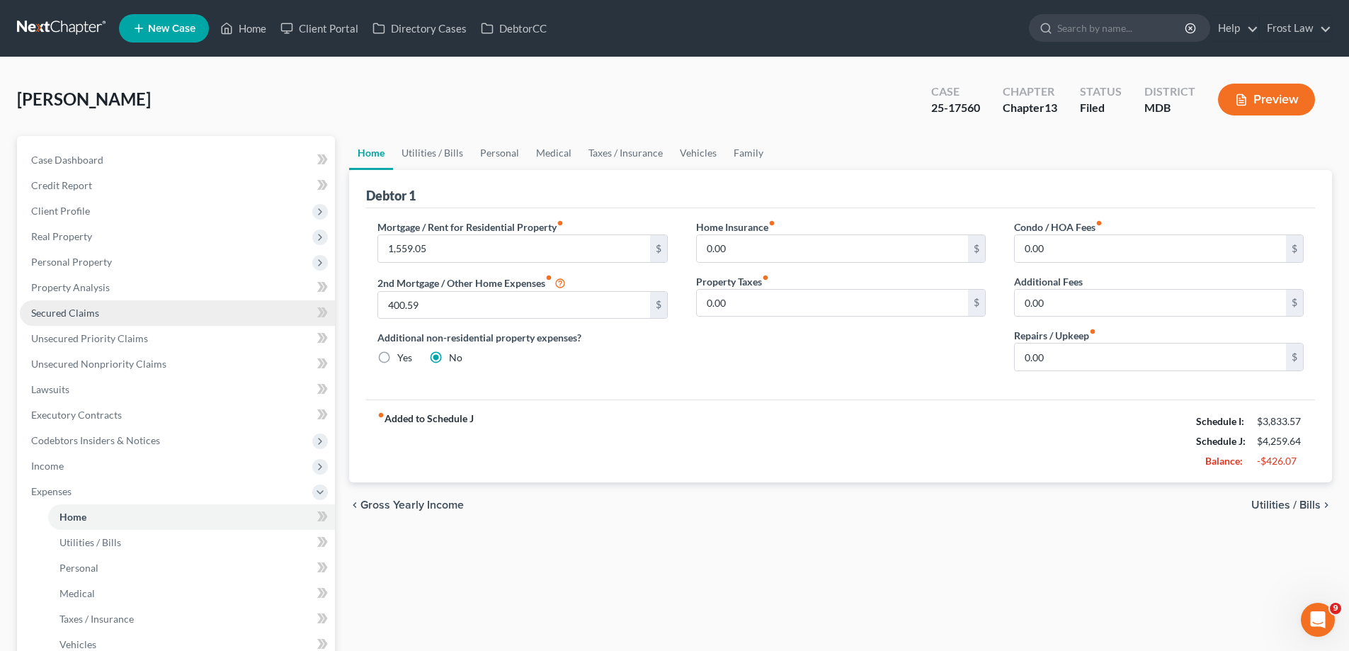
click at [129, 320] on link "Secured Claims" at bounding box center [177, 312] width 315 height 25
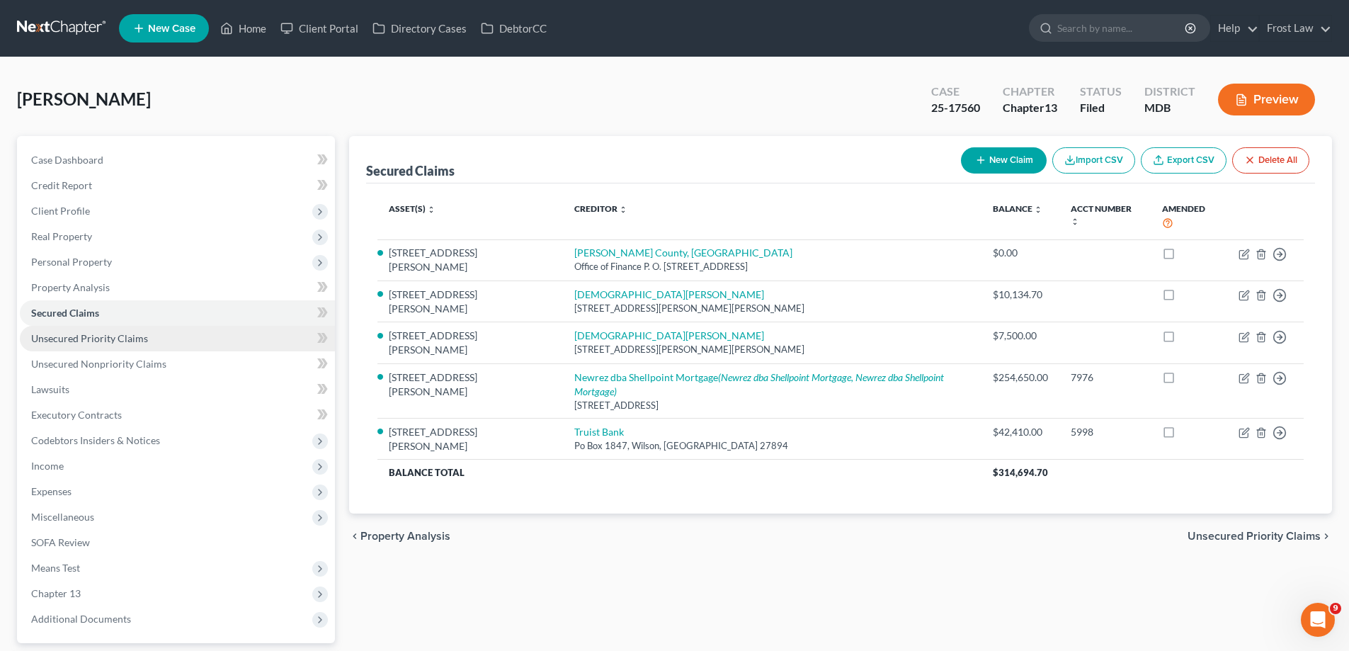
click at [147, 338] on link "Unsecured Priority Claims" at bounding box center [177, 338] width 315 height 25
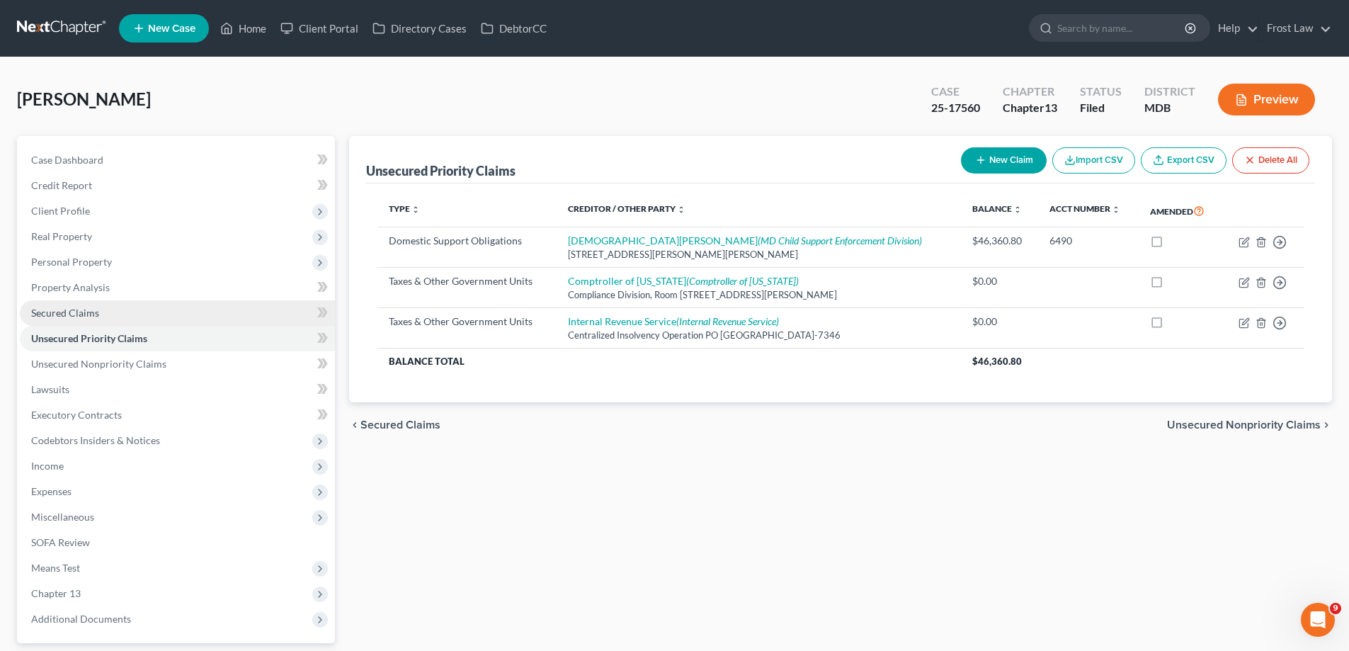
click at [152, 317] on link "Secured Claims" at bounding box center [177, 312] width 315 height 25
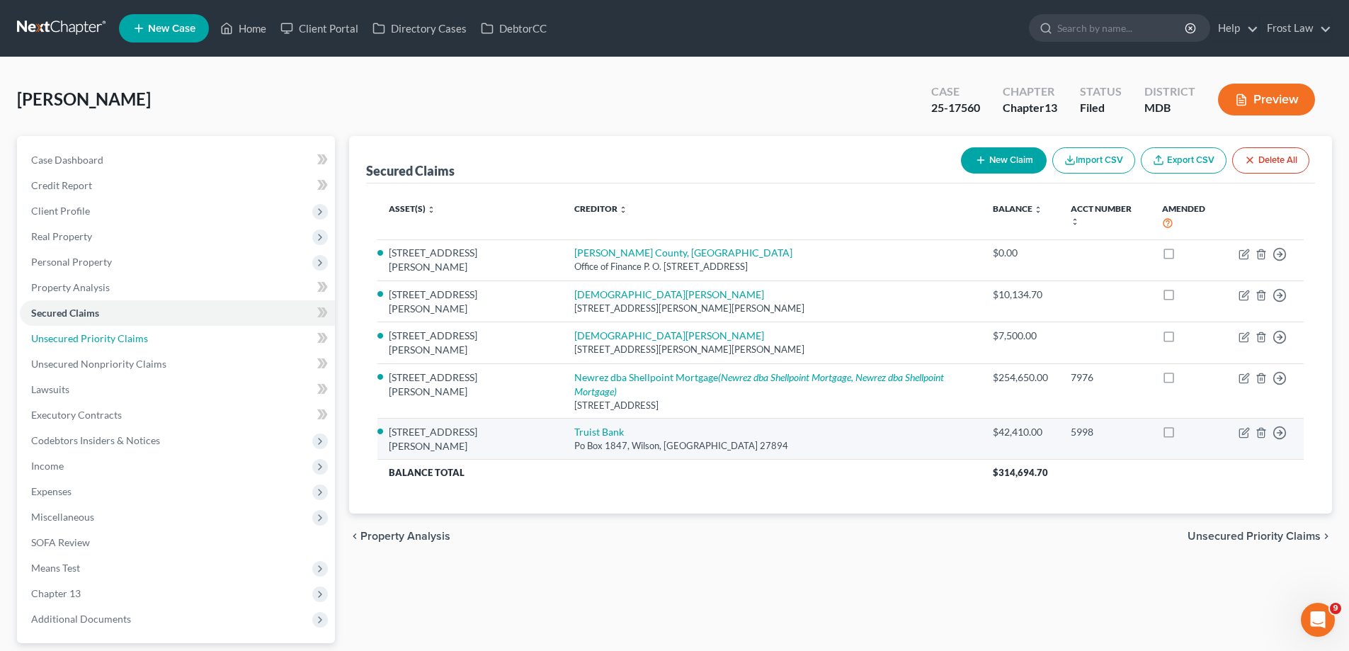
drag, startPoint x: 135, startPoint y: 339, endPoint x: 511, endPoint y: 389, distance: 378.6
click at [136, 339] on span "Unsecured Priority Claims" at bounding box center [89, 338] width 117 height 12
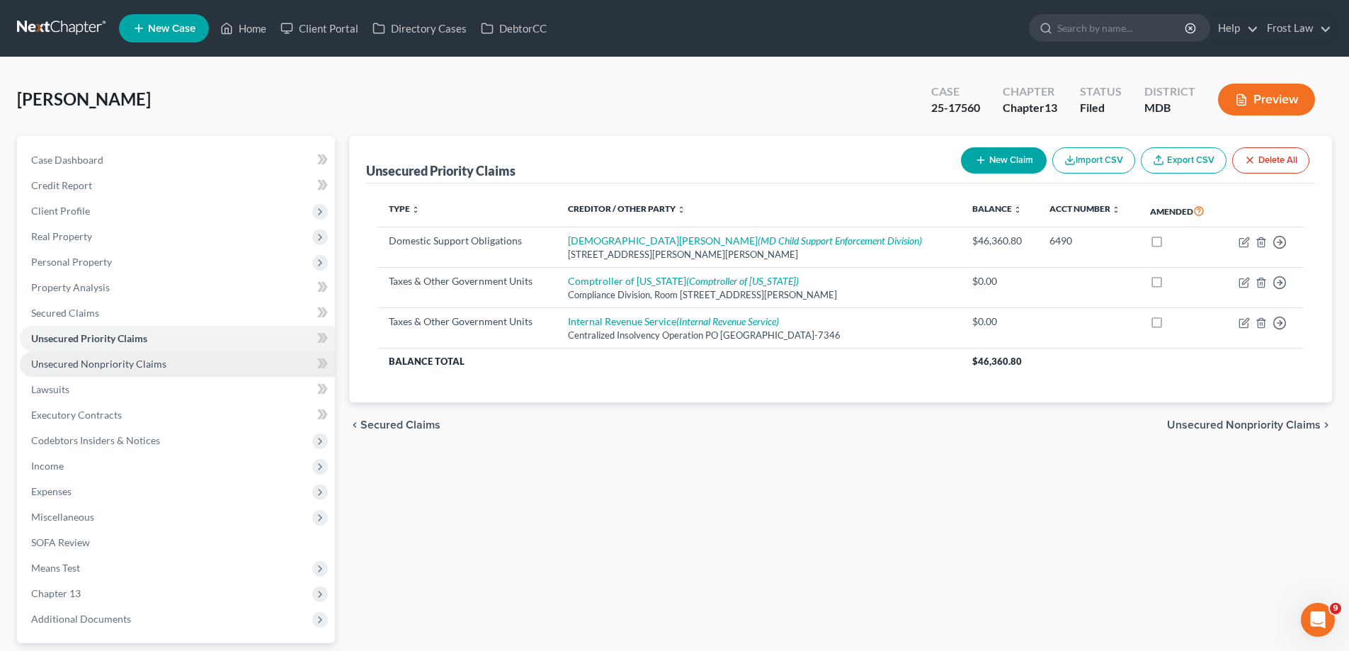
click at [86, 360] on span "Unsecured Nonpriority Claims" at bounding box center [98, 364] width 135 height 12
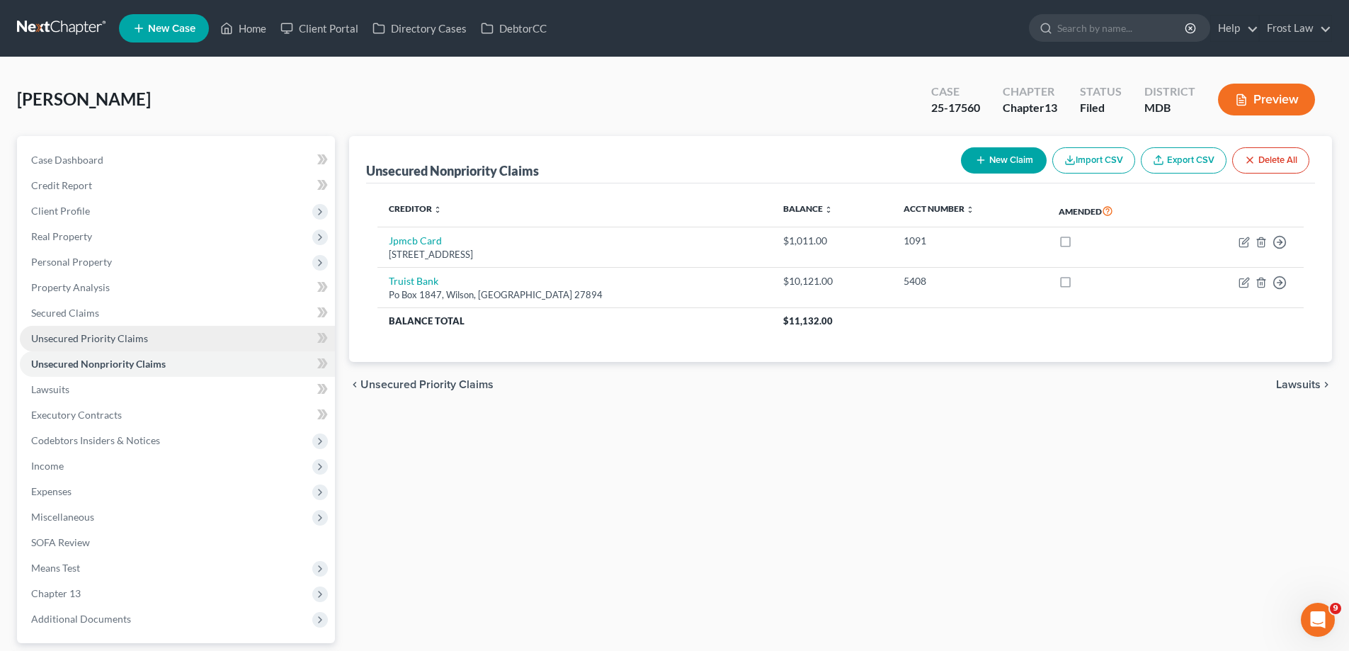
click at [67, 343] on span "Unsecured Priority Claims" at bounding box center [89, 338] width 117 height 12
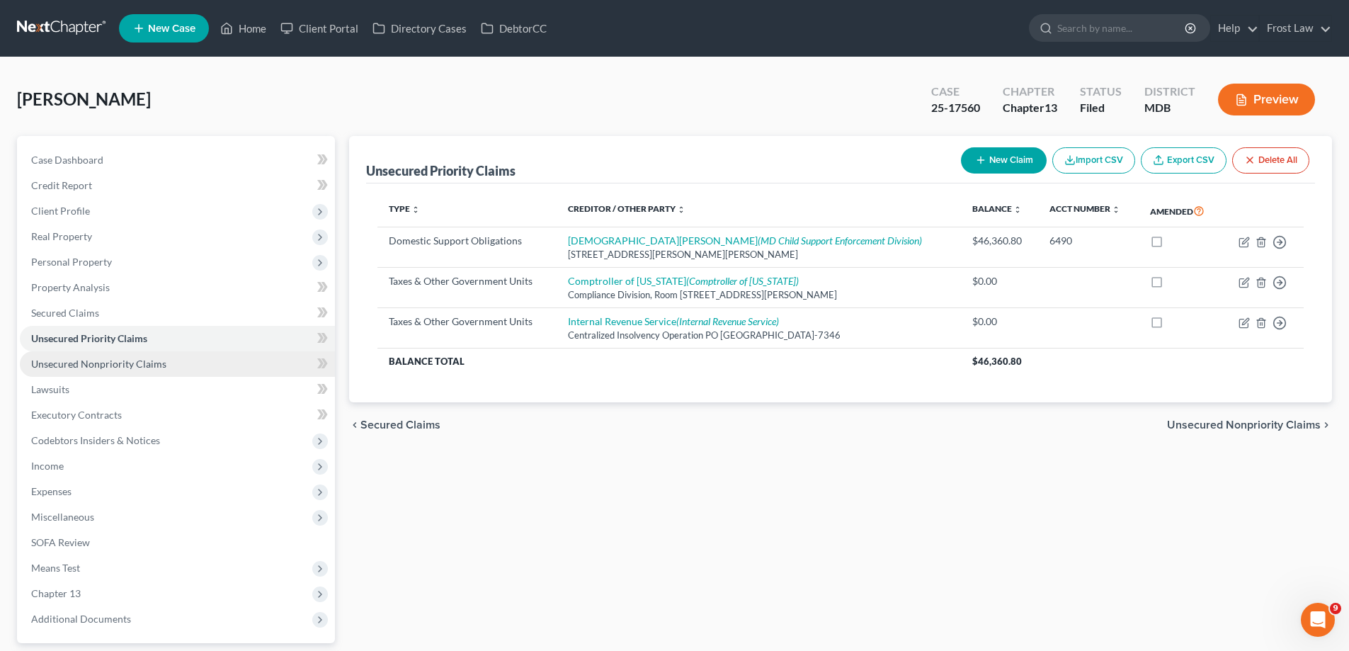
click at [90, 361] on span "Unsecured Nonpriority Claims" at bounding box center [98, 364] width 135 height 12
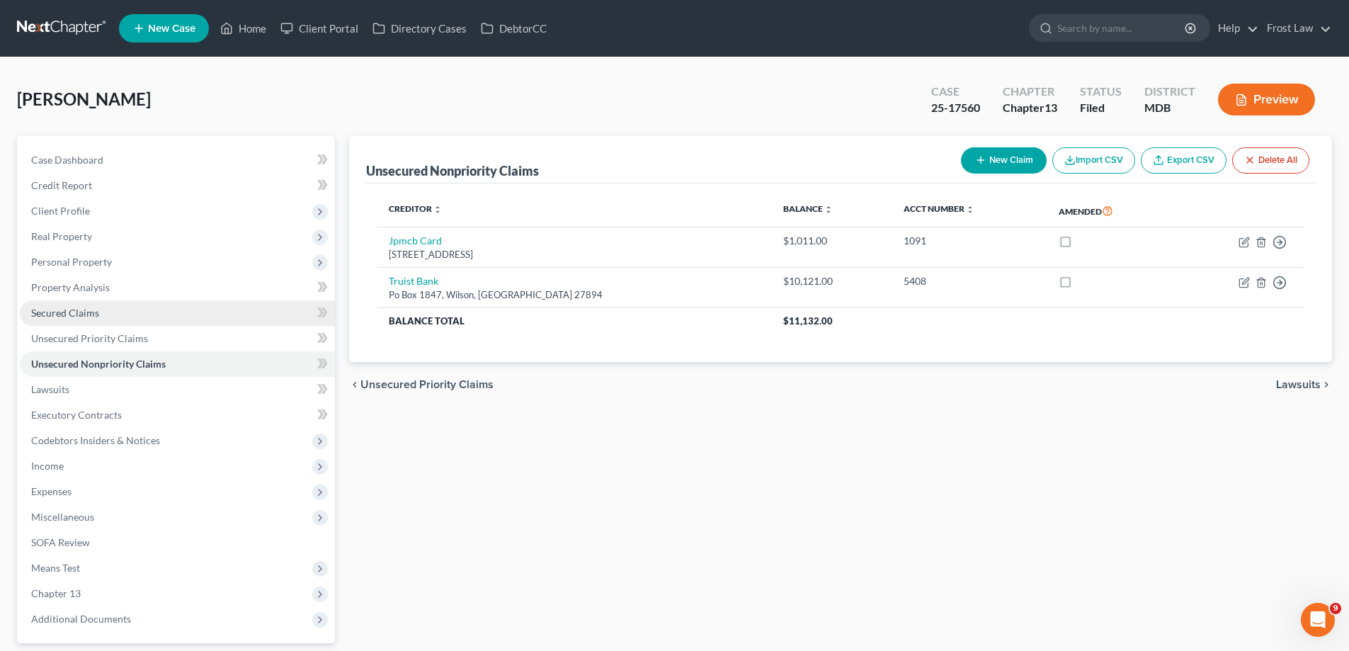
click at [83, 312] on span "Secured Claims" at bounding box center [65, 313] width 68 height 12
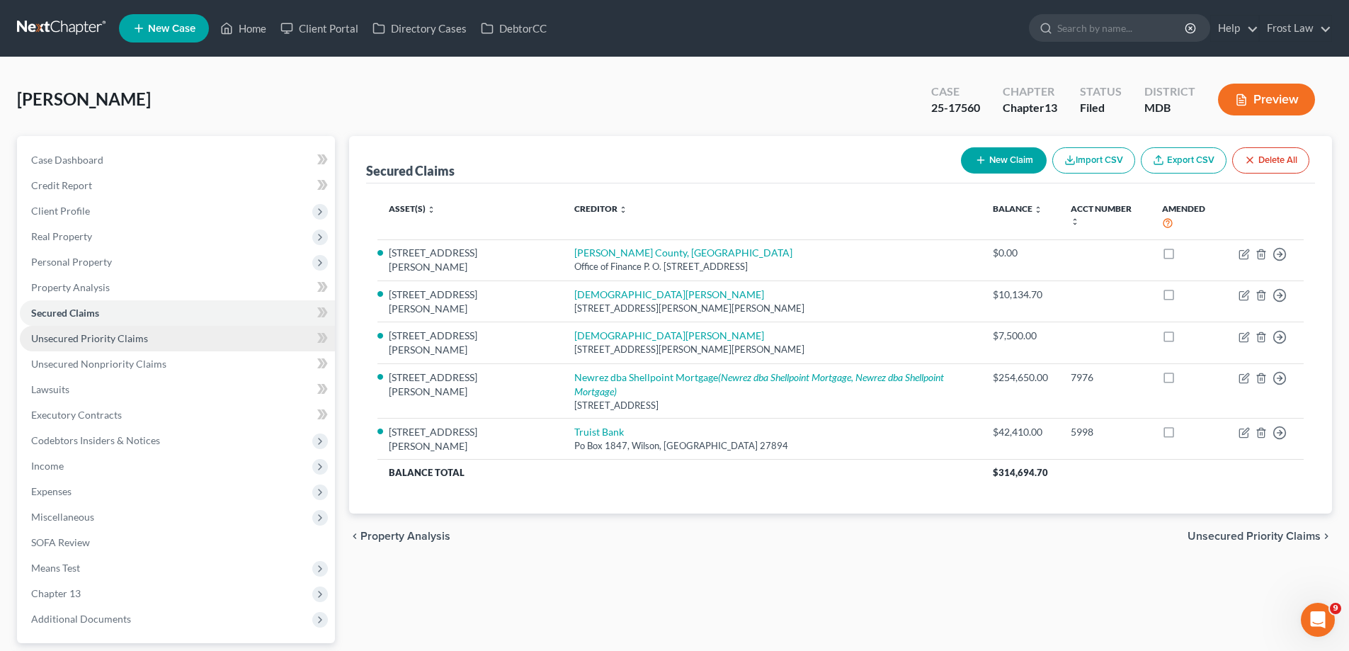
click at [167, 340] on link "Unsecured Priority Claims" at bounding box center [177, 338] width 315 height 25
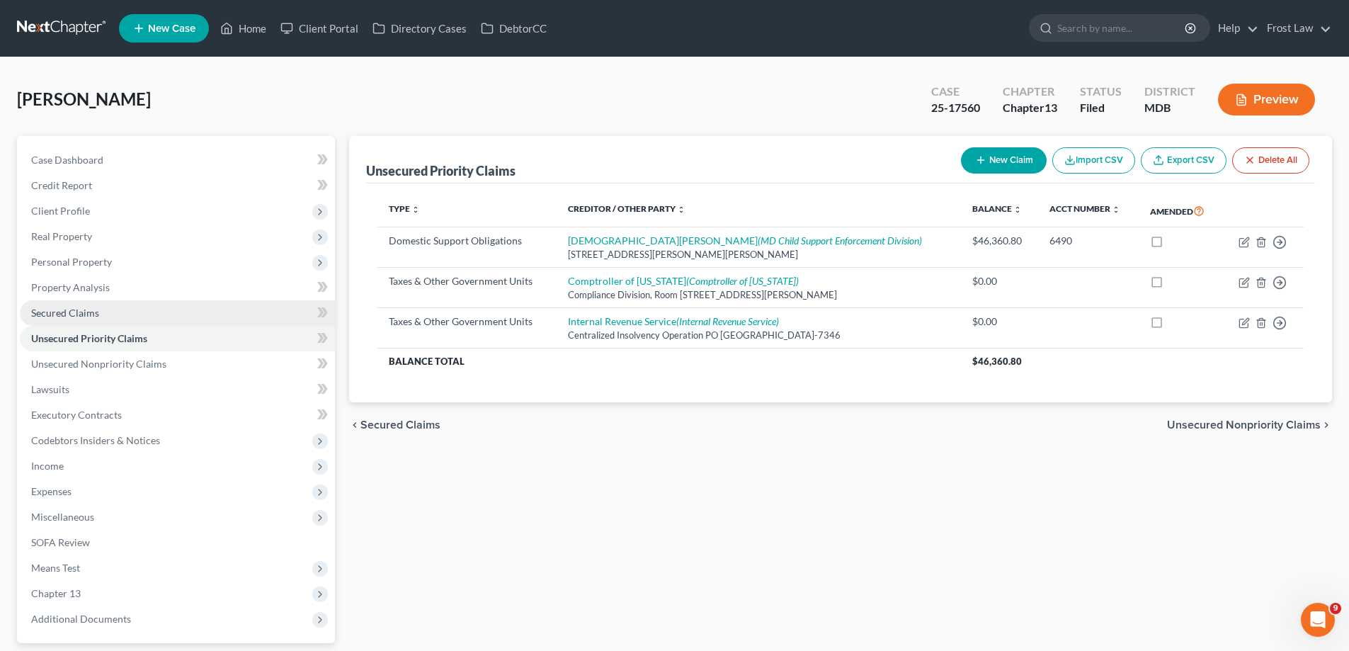
click at [147, 314] on link "Secured Claims" at bounding box center [177, 312] width 315 height 25
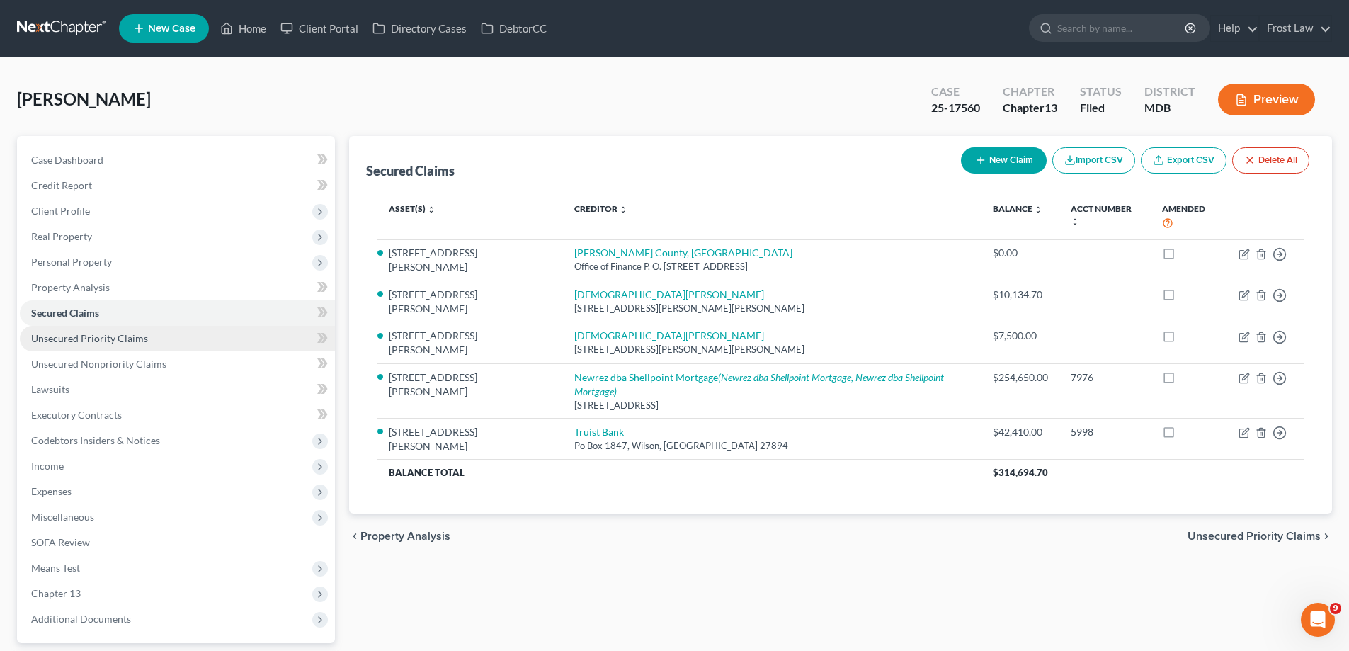
click at [185, 341] on link "Unsecured Priority Claims" at bounding box center [177, 338] width 315 height 25
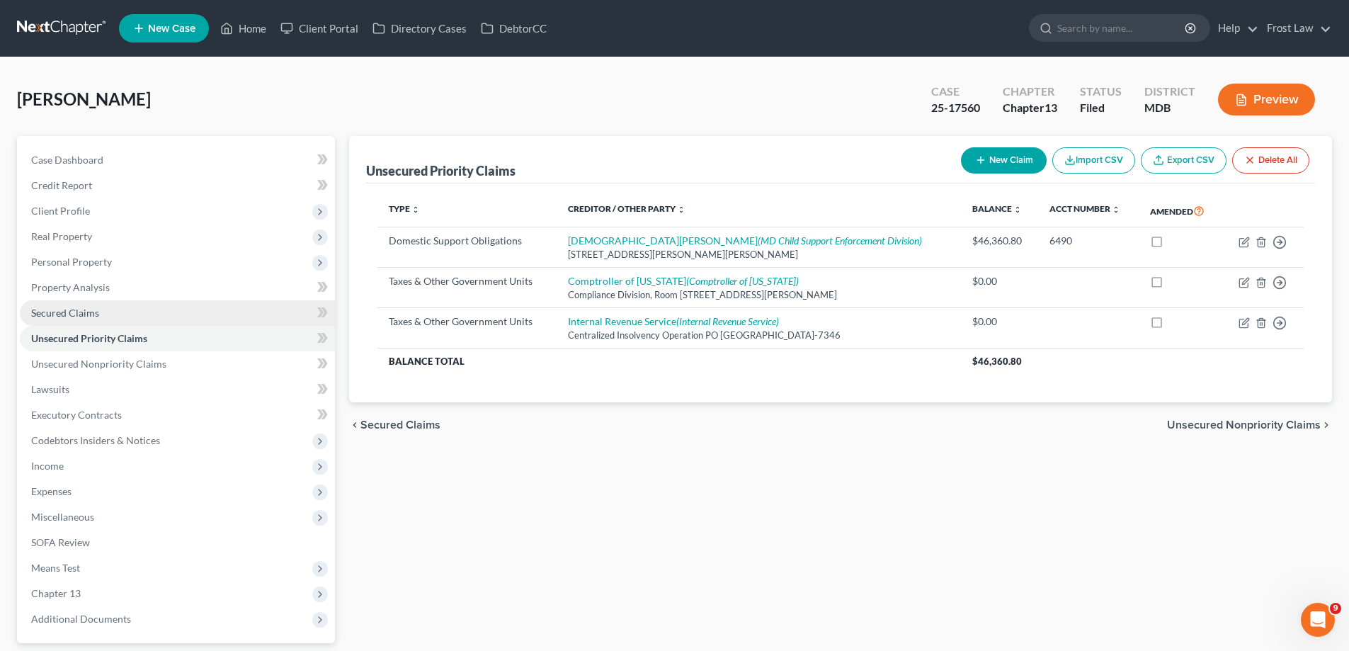
click at [117, 314] on link "Secured Claims" at bounding box center [177, 312] width 315 height 25
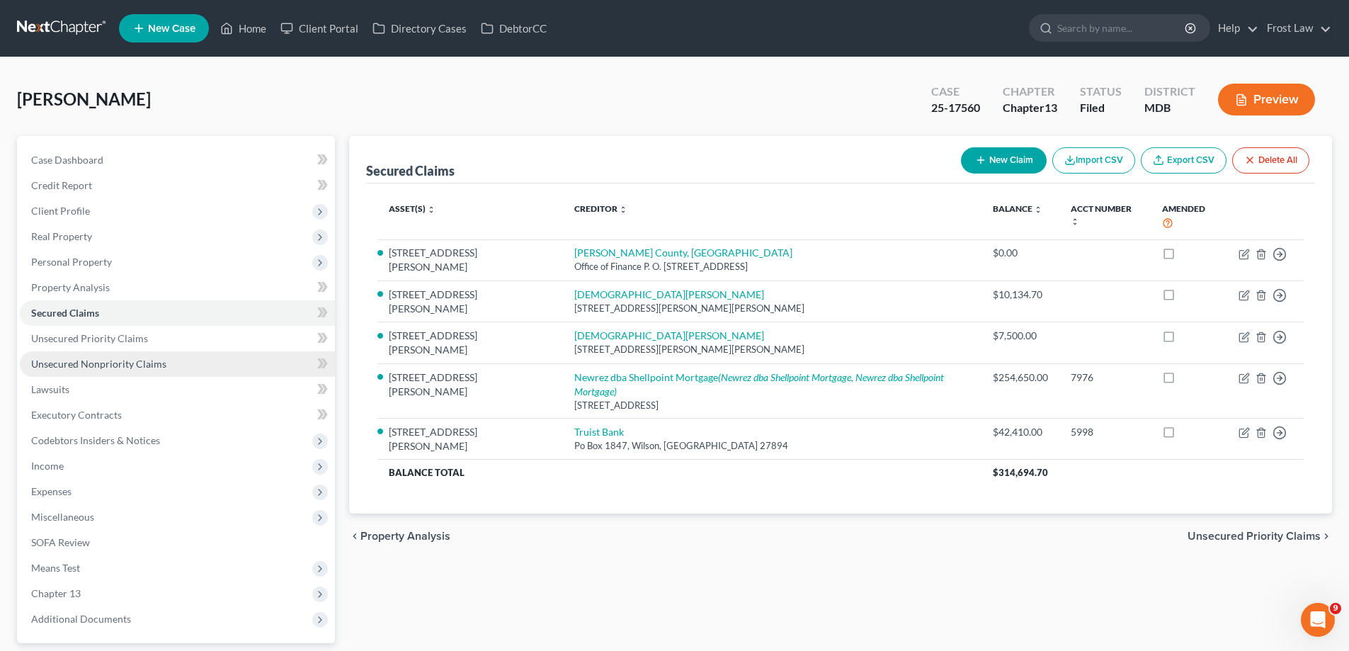
click at [135, 364] on span "Unsecured Nonpriority Claims" at bounding box center [98, 364] width 135 height 12
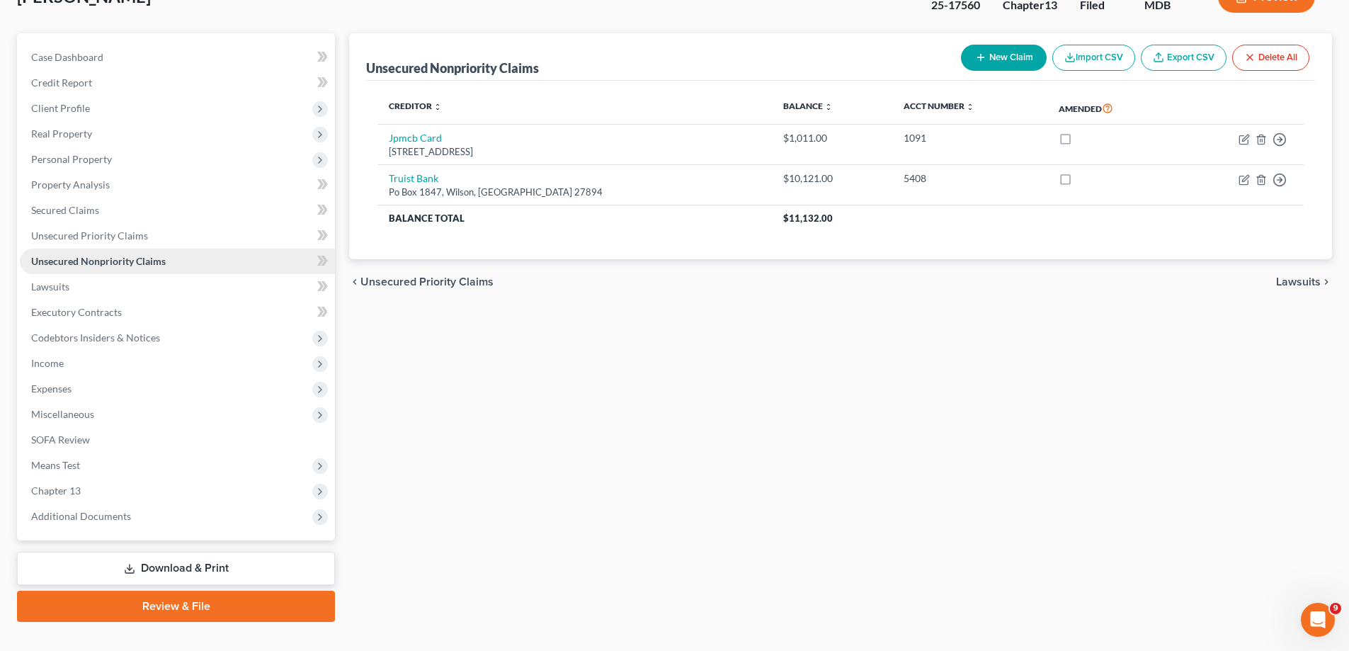
scroll to position [127, 0]
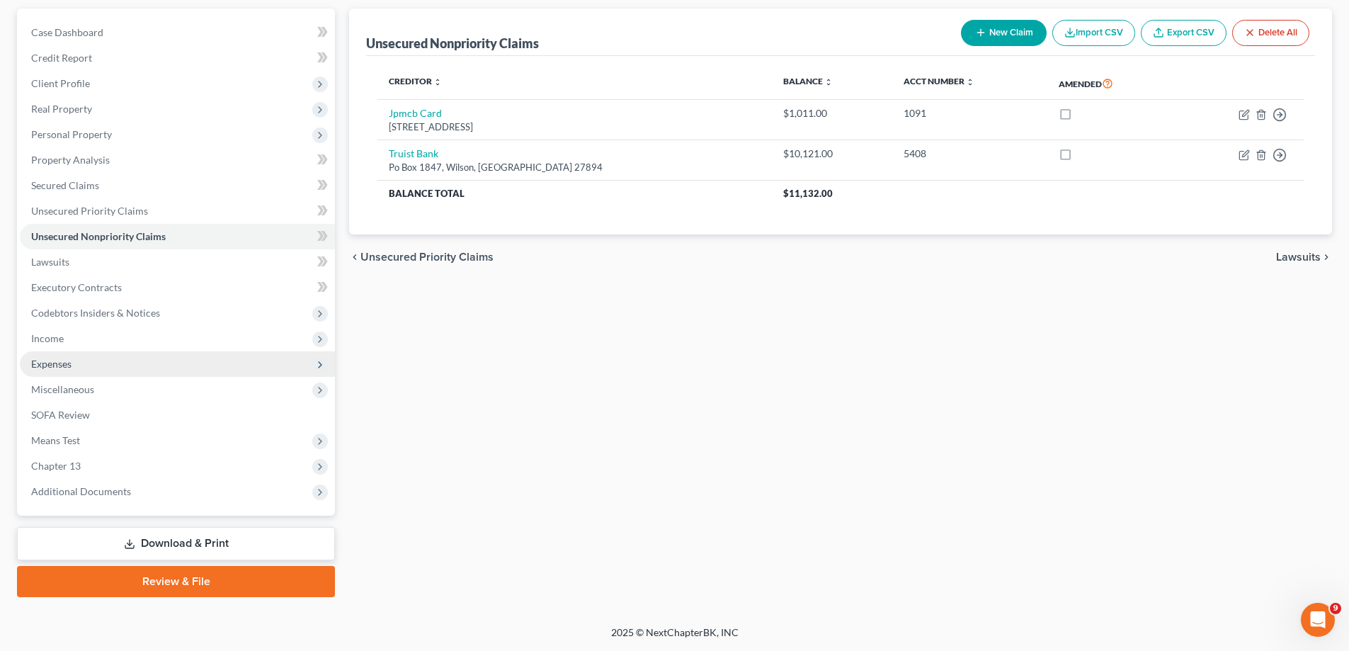
click at [134, 364] on span "Expenses" at bounding box center [177, 363] width 315 height 25
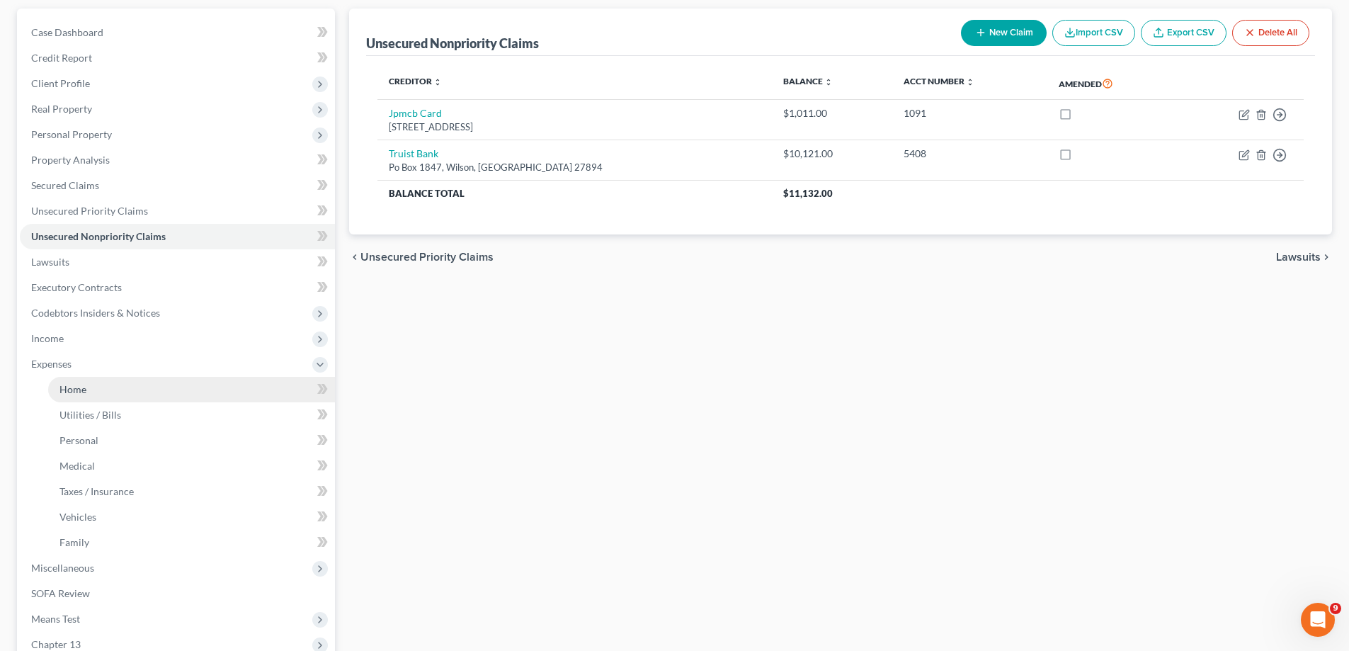
click at [127, 390] on link "Home" at bounding box center [191, 389] width 287 height 25
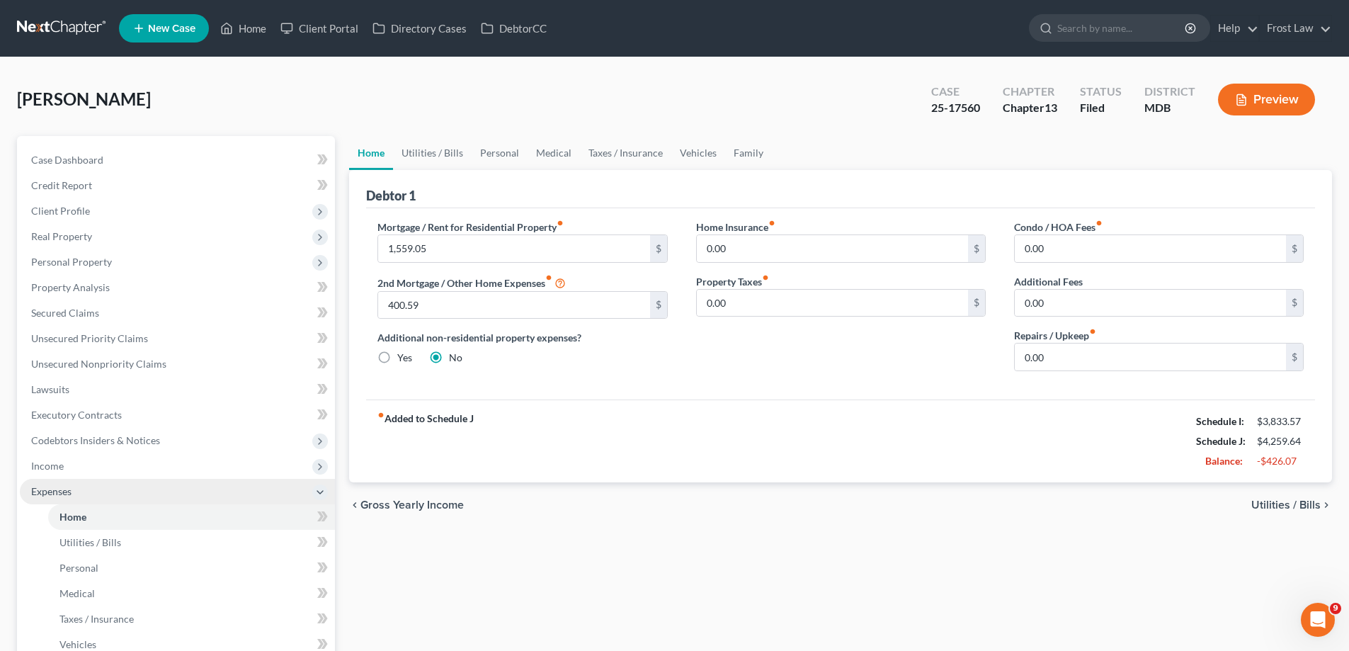
click at [99, 492] on span "Expenses" at bounding box center [177, 491] width 315 height 25
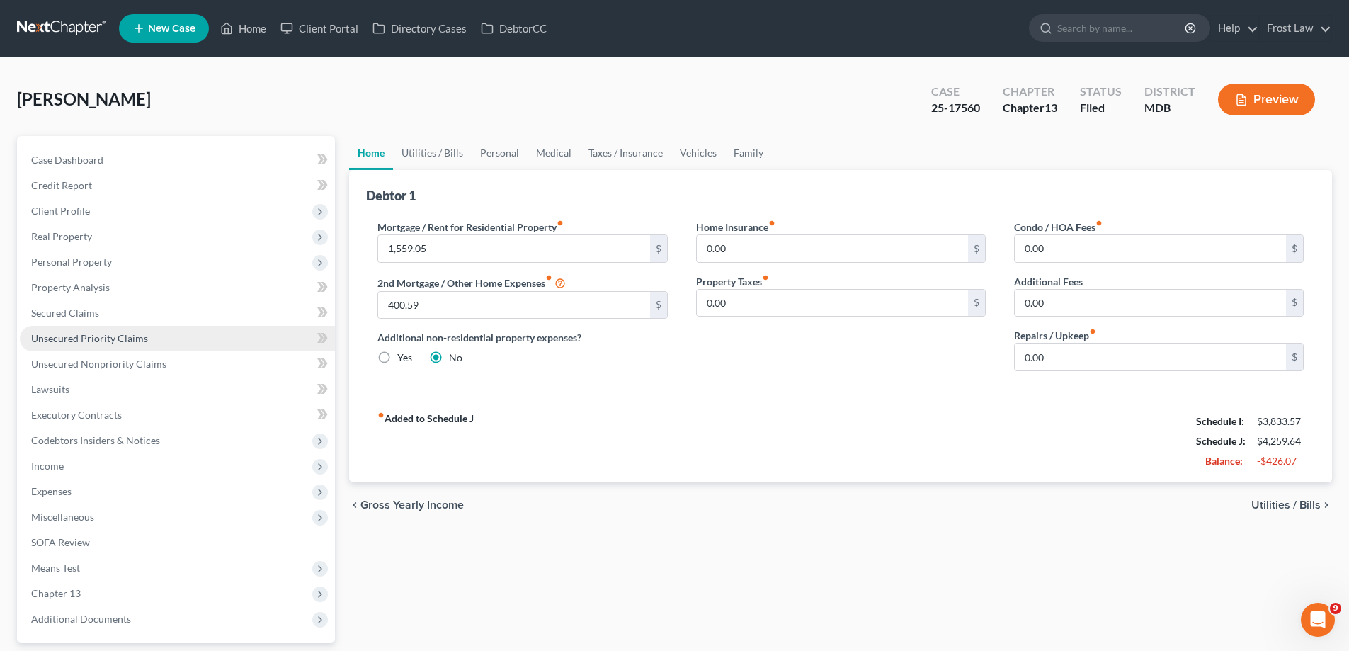
click at [110, 334] on span "Unsecured Priority Claims" at bounding box center [89, 338] width 117 height 12
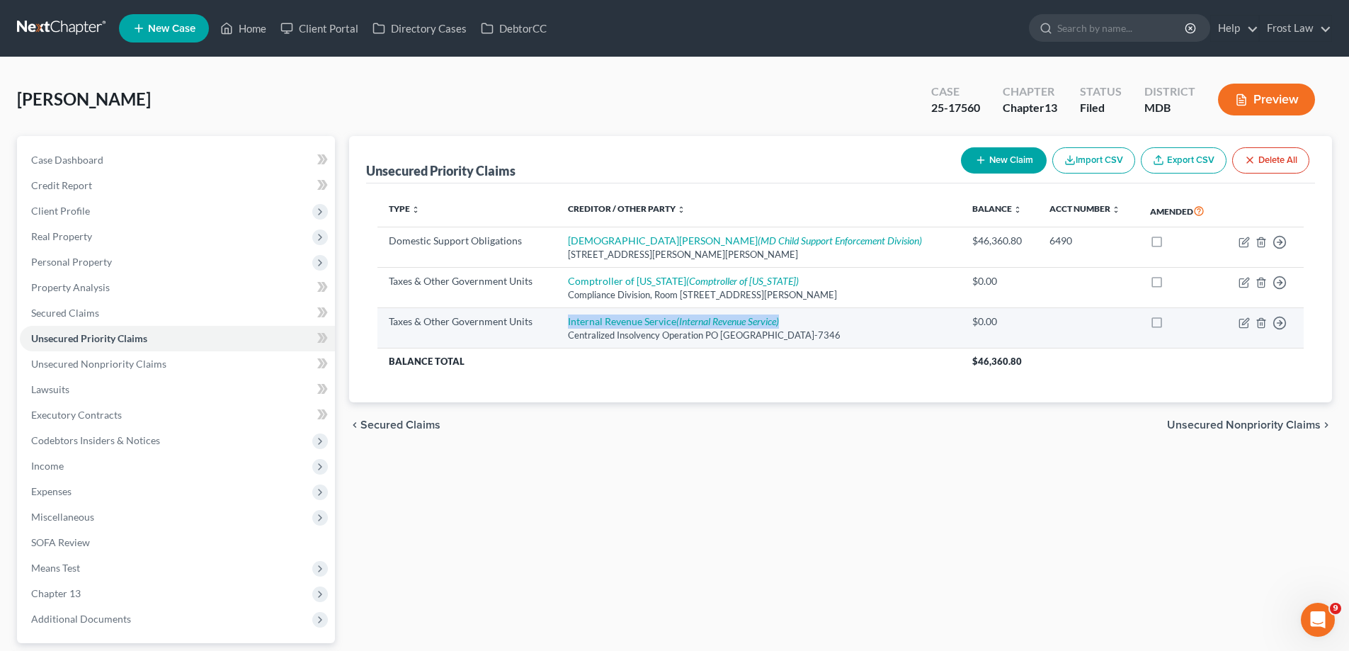
drag, startPoint x: 804, startPoint y: 324, endPoint x: 569, endPoint y: 326, distance: 235.1
click at [569, 326] on td "Internal Revenue Service (Internal Revenue Service) Centralized Insolvency Oper…" at bounding box center [759, 328] width 404 height 40
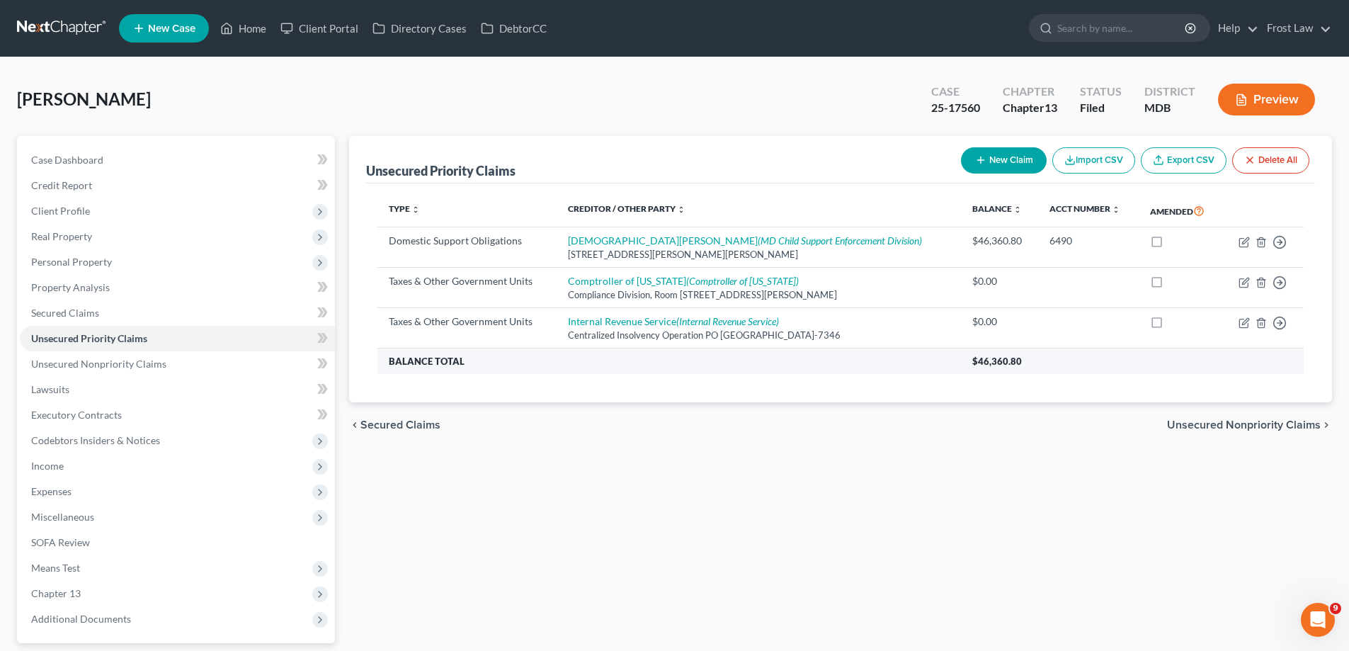
click at [675, 372] on th "Balance Total" at bounding box center [668, 360] width 583 height 25
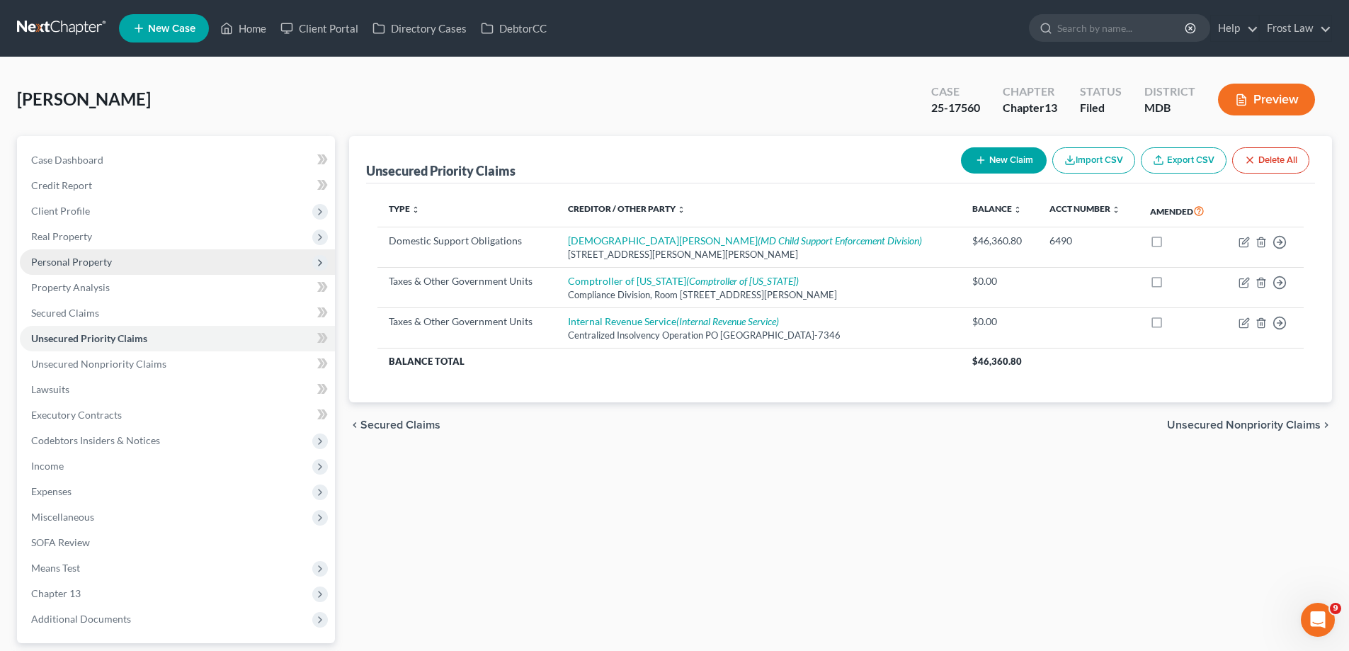
click at [63, 267] on span "Personal Property" at bounding box center [71, 262] width 81 height 12
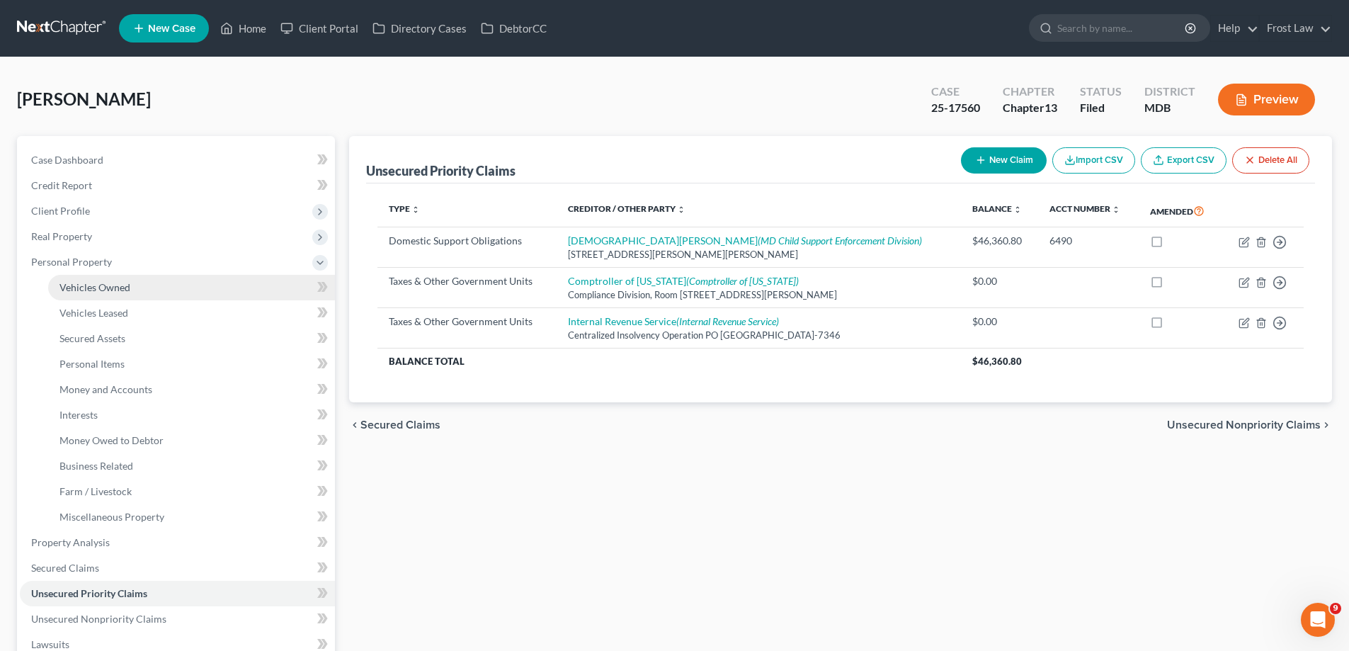
click at [129, 291] on span "Vehicles Owned" at bounding box center [94, 287] width 71 height 12
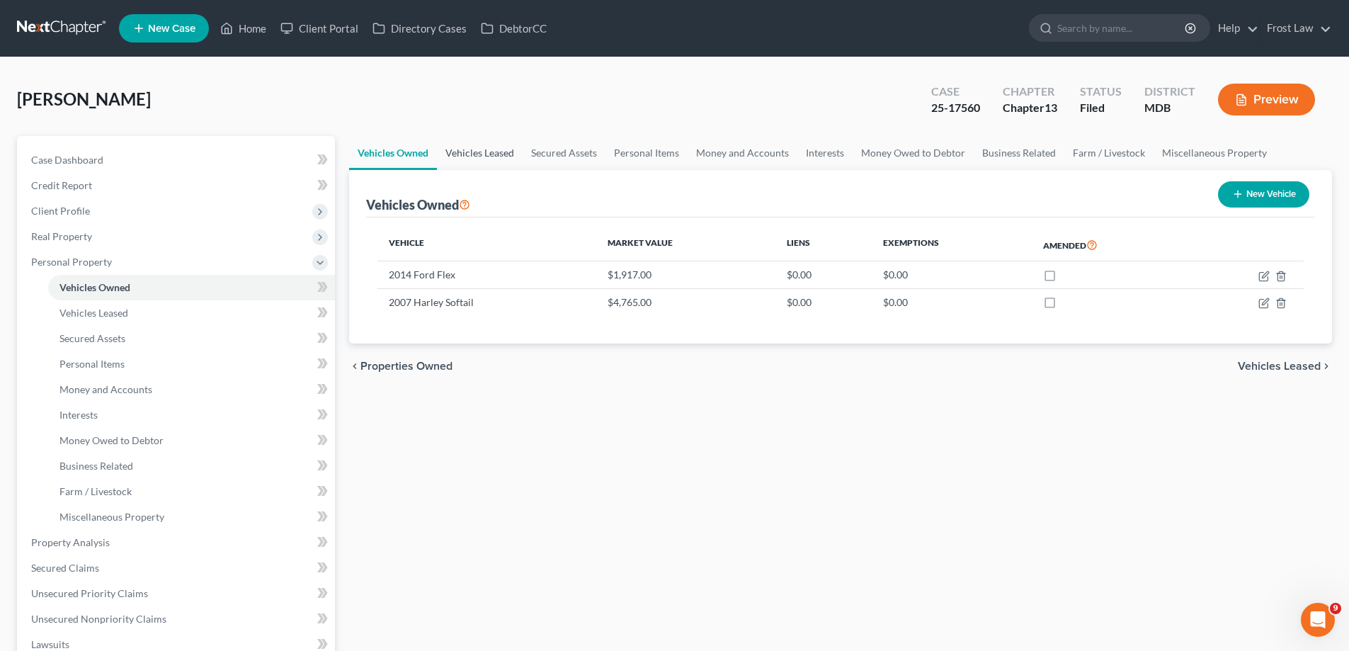
click at [494, 157] on link "Vehicles Leased" at bounding box center [480, 153] width 86 height 34
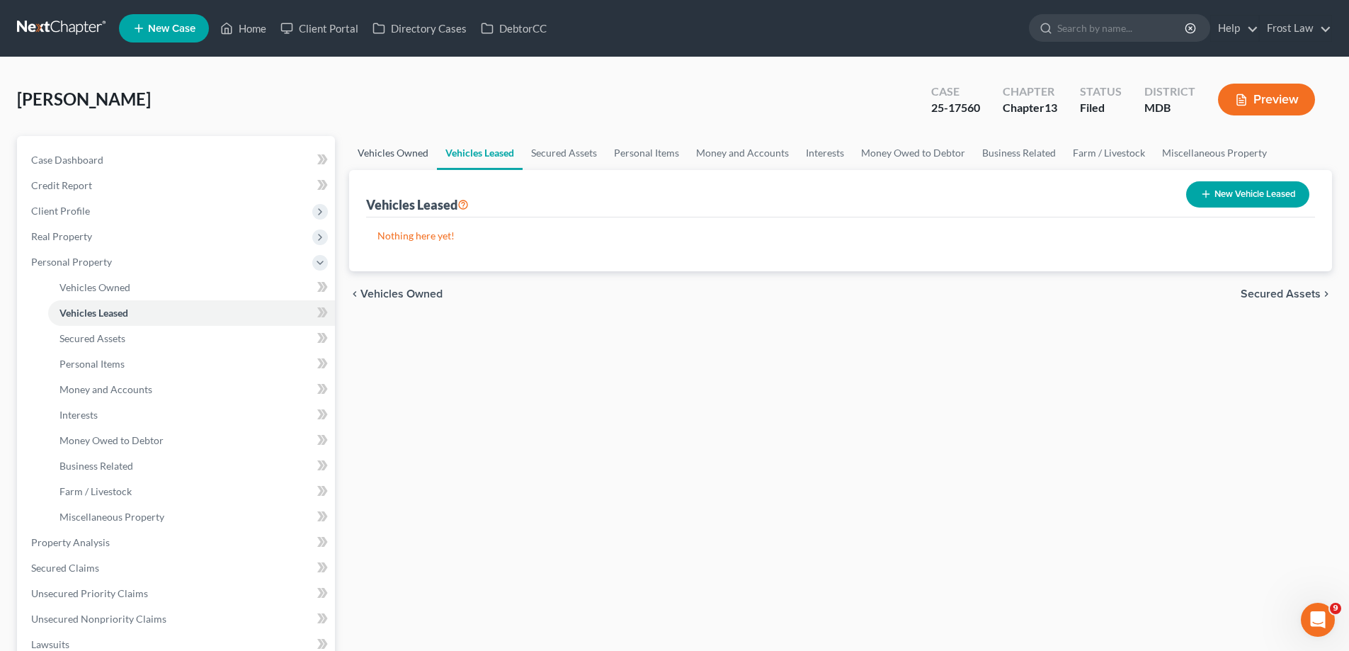
click at [409, 152] on link "Vehicles Owned" at bounding box center [393, 153] width 88 height 34
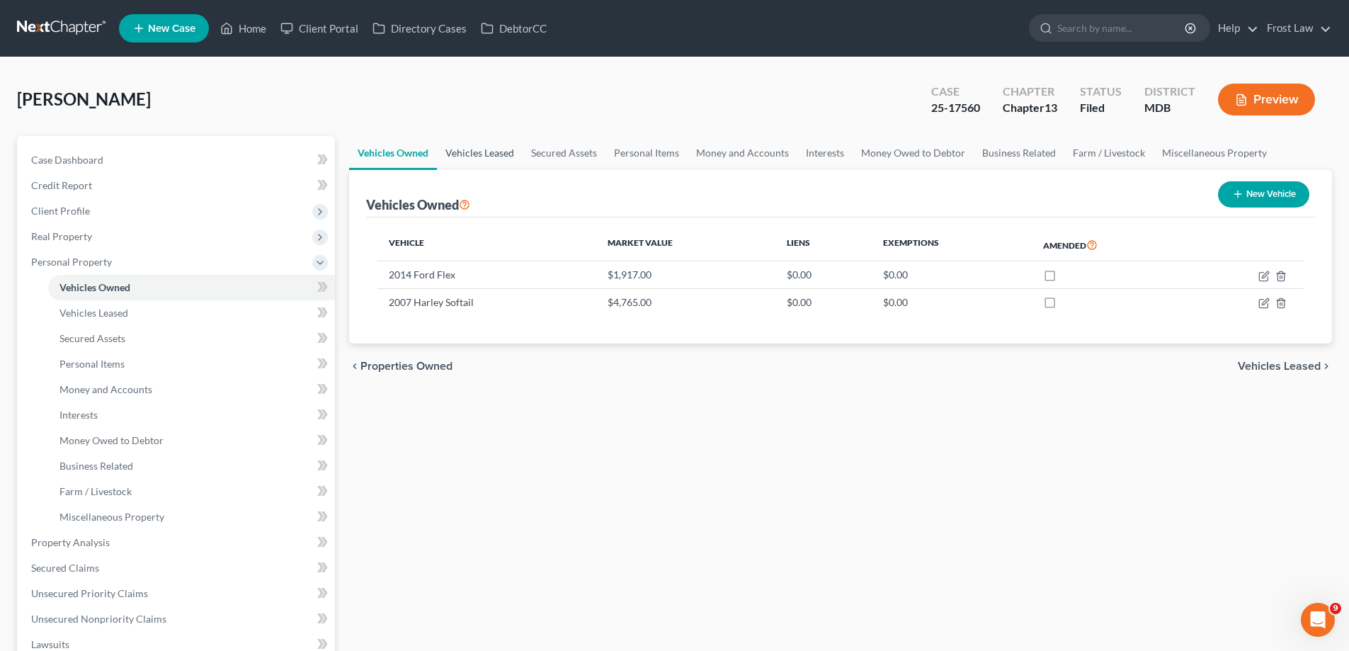
click at [474, 154] on link "Vehicles Leased" at bounding box center [480, 153] width 86 height 34
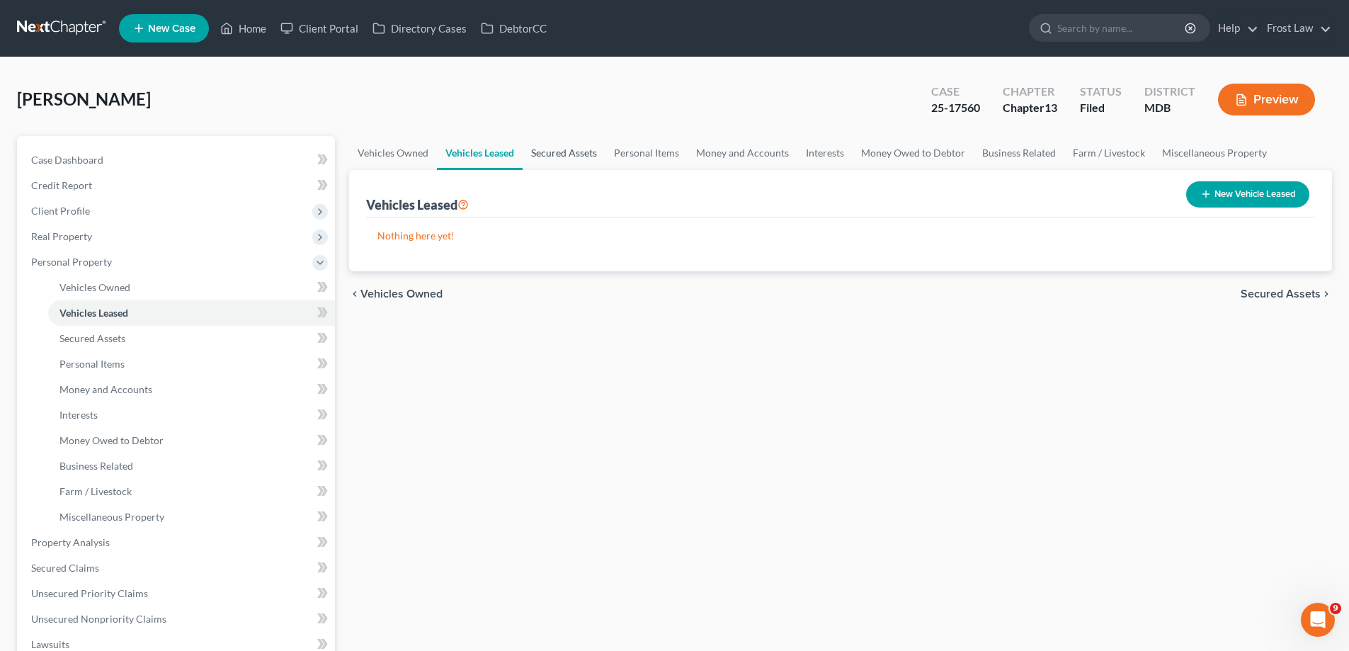
click at [557, 153] on link "Secured Assets" at bounding box center [564, 153] width 83 height 34
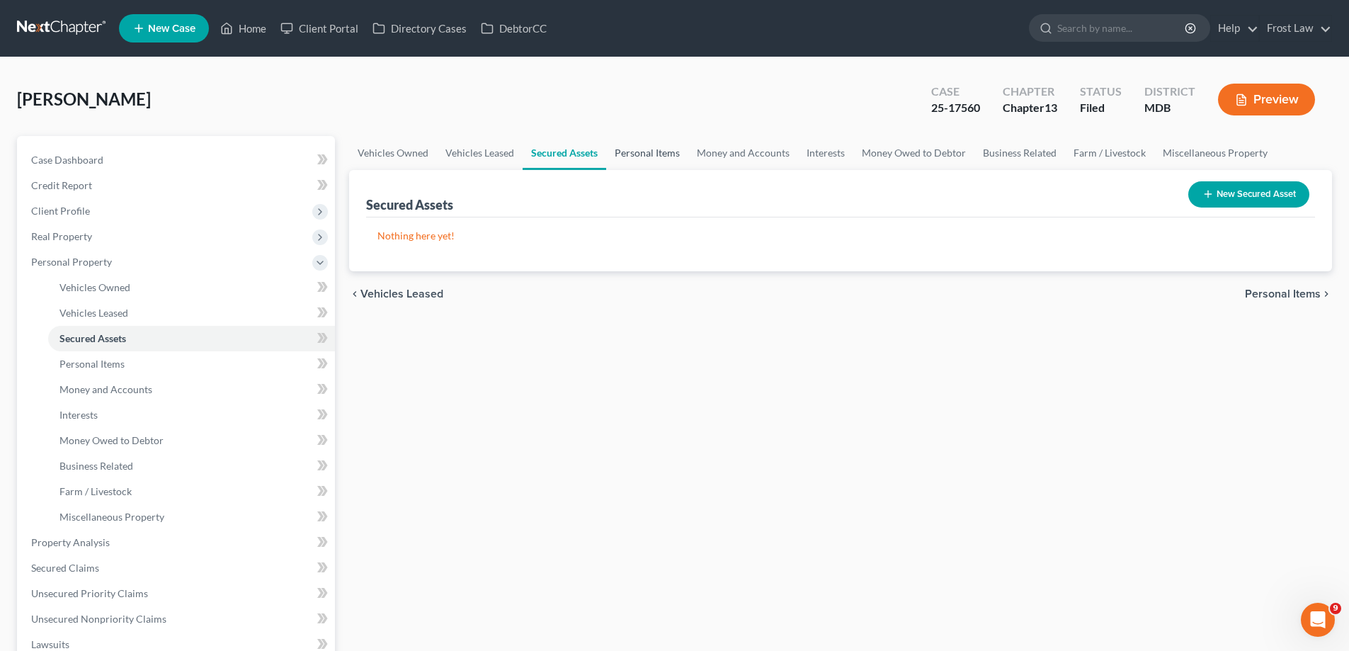
click at [623, 159] on link "Personal Items" at bounding box center [647, 153] width 82 height 34
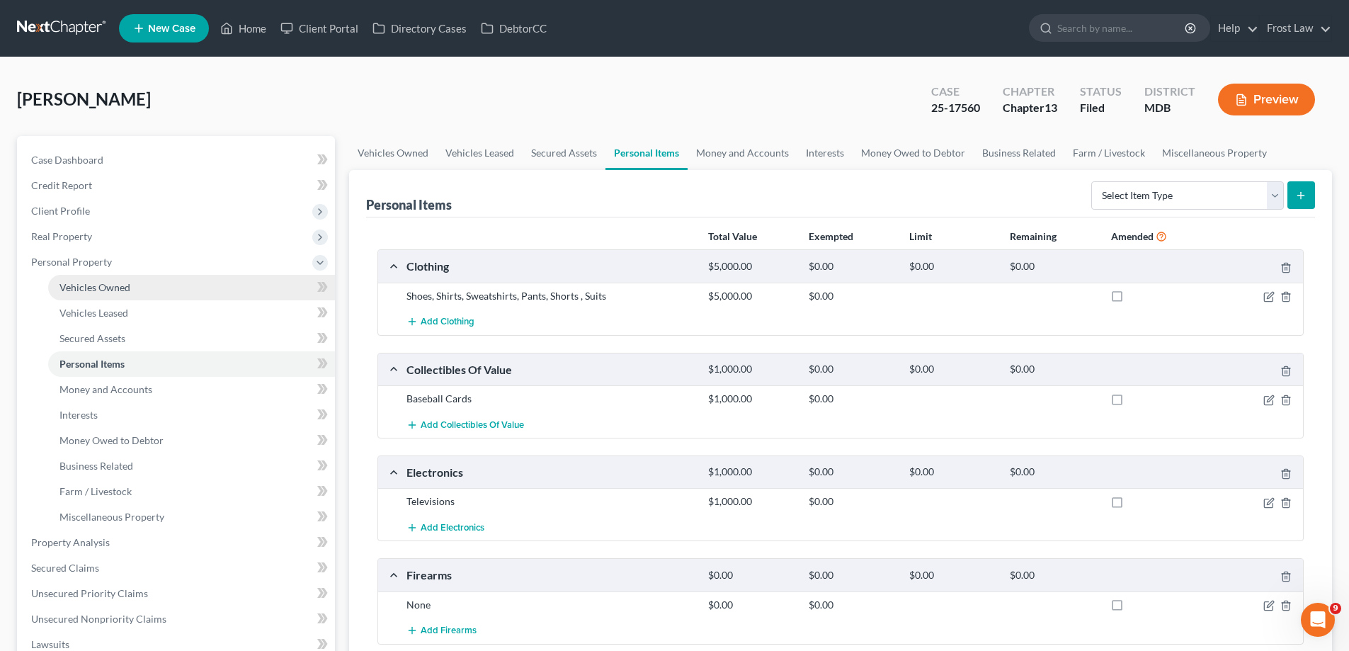
click at [205, 277] on link "Vehicles Owned" at bounding box center [191, 287] width 287 height 25
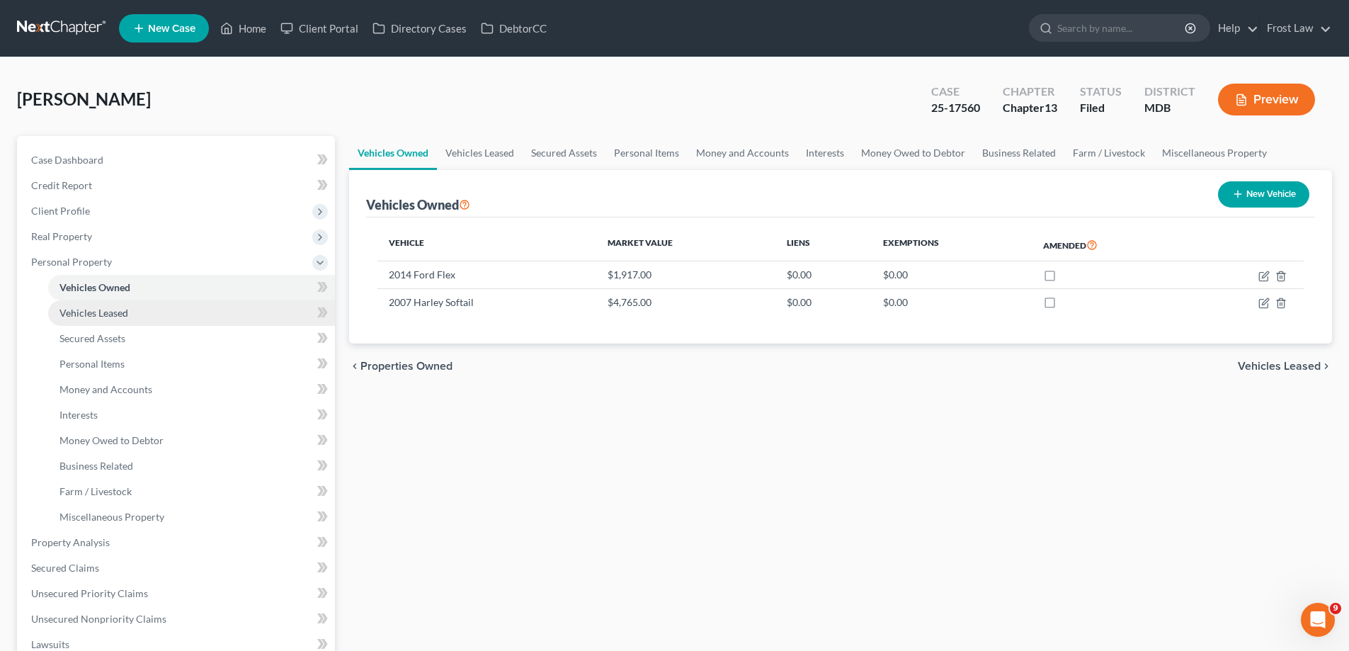
click at [211, 313] on link "Vehicles Leased" at bounding box center [191, 312] width 287 height 25
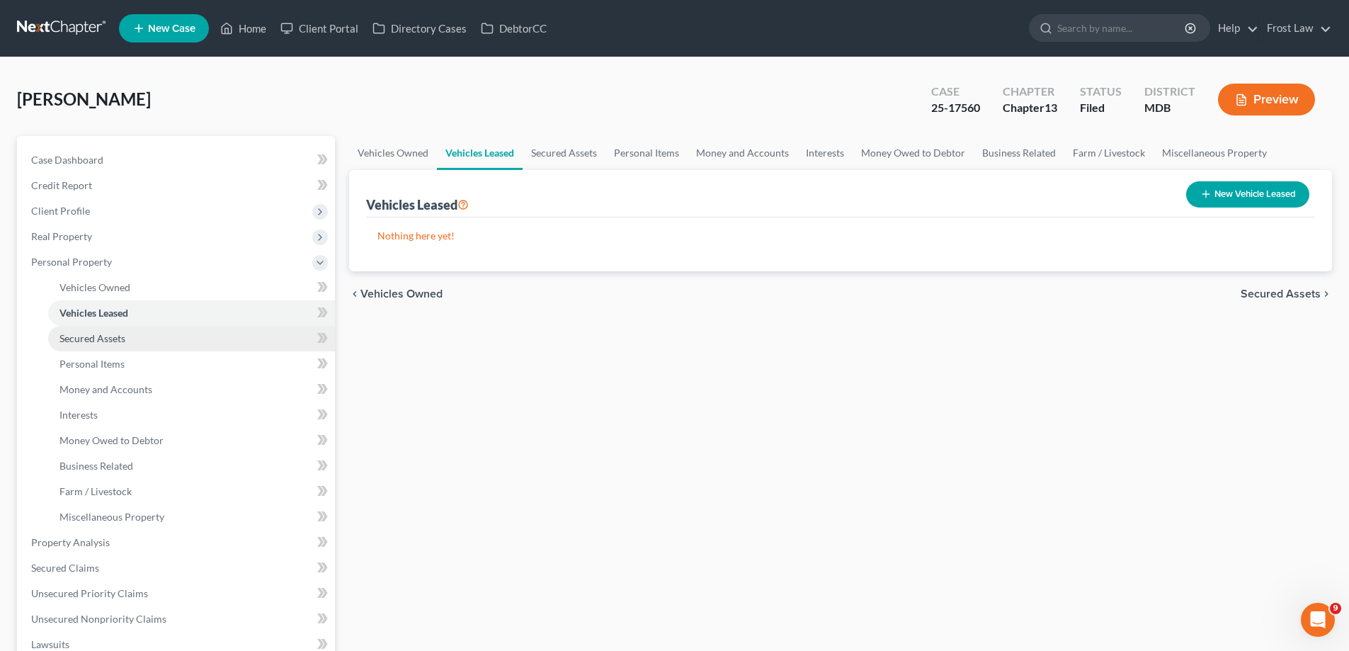
click at [188, 340] on link "Secured Assets" at bounding box center [191, 338] width 287 height 25
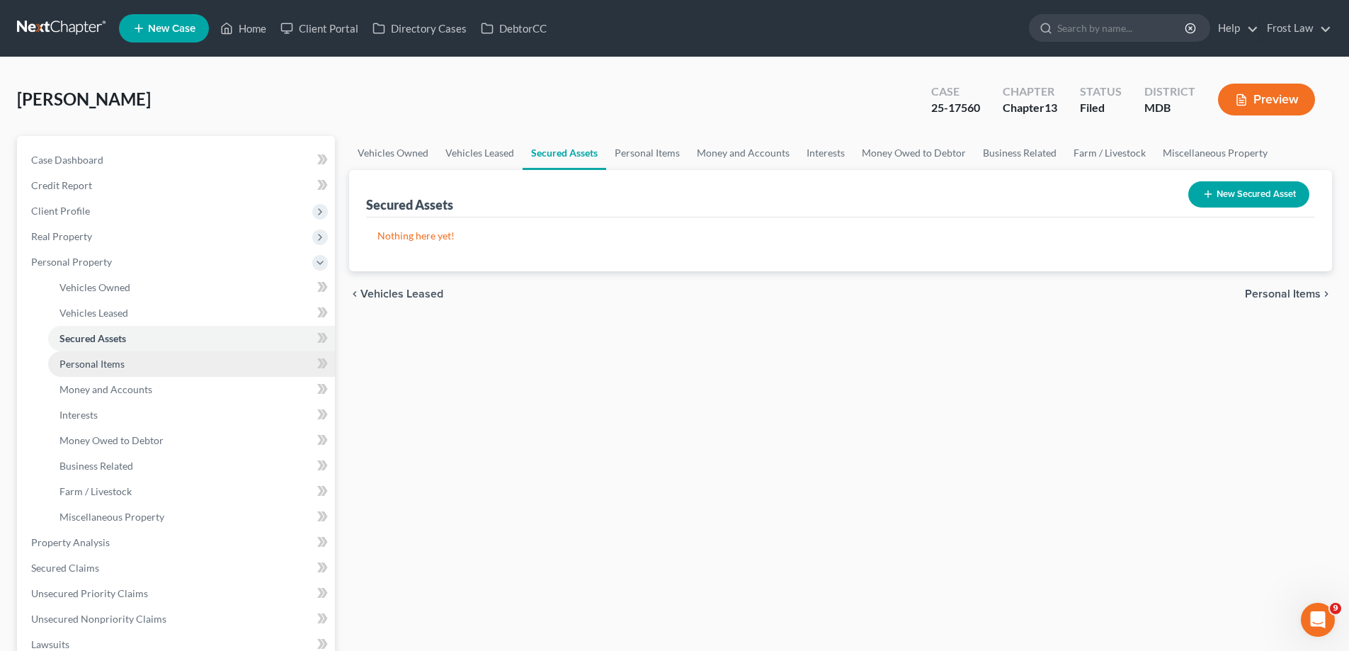
click at [207, 354] on link "Personal Items" at bounding box center [191, 363] width 287 height 25
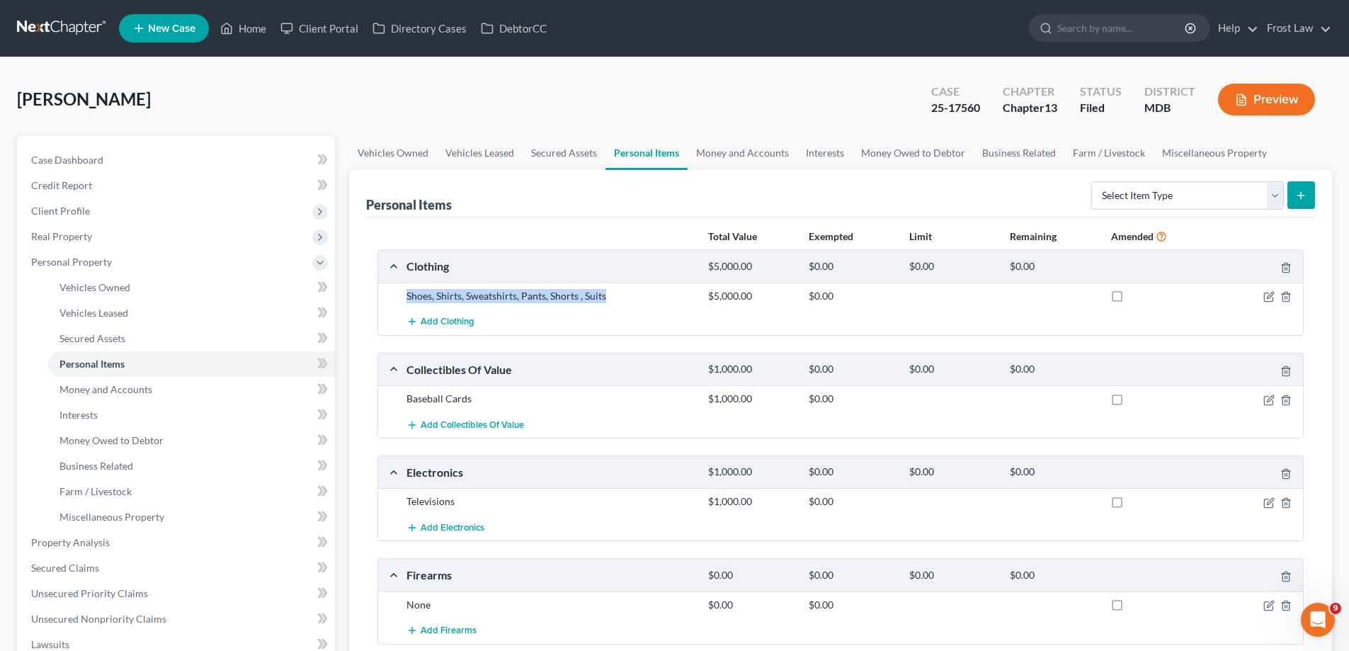
drag, startPoint x: 632, startPoint y: 298, endPoint x: 406, endPoint y: 294, distance: 225.2
click at [406, 294] on div "Shoes, Shirts, Sweatshirts, Pants, Shorts , Suits" at bounding box center [550, 296] width 302 height 14
click at [542, 220] on div "Total Value Exempted Limit Remaining Amended Clothing $5,000.00 $0.00 $0.00 $0.…" at bounding box center [840, 660] width 949 height 887
drag, startPoint x: 617, startPoint y: 298, endPoint x: 408, endPoint y: 300, distance: 208.9
click at [408, 300] on div "Shoes, Shirts, Sweatshirts, Pants, Shorts , Suits" at bounding box center [550, 296] width 302 height 14
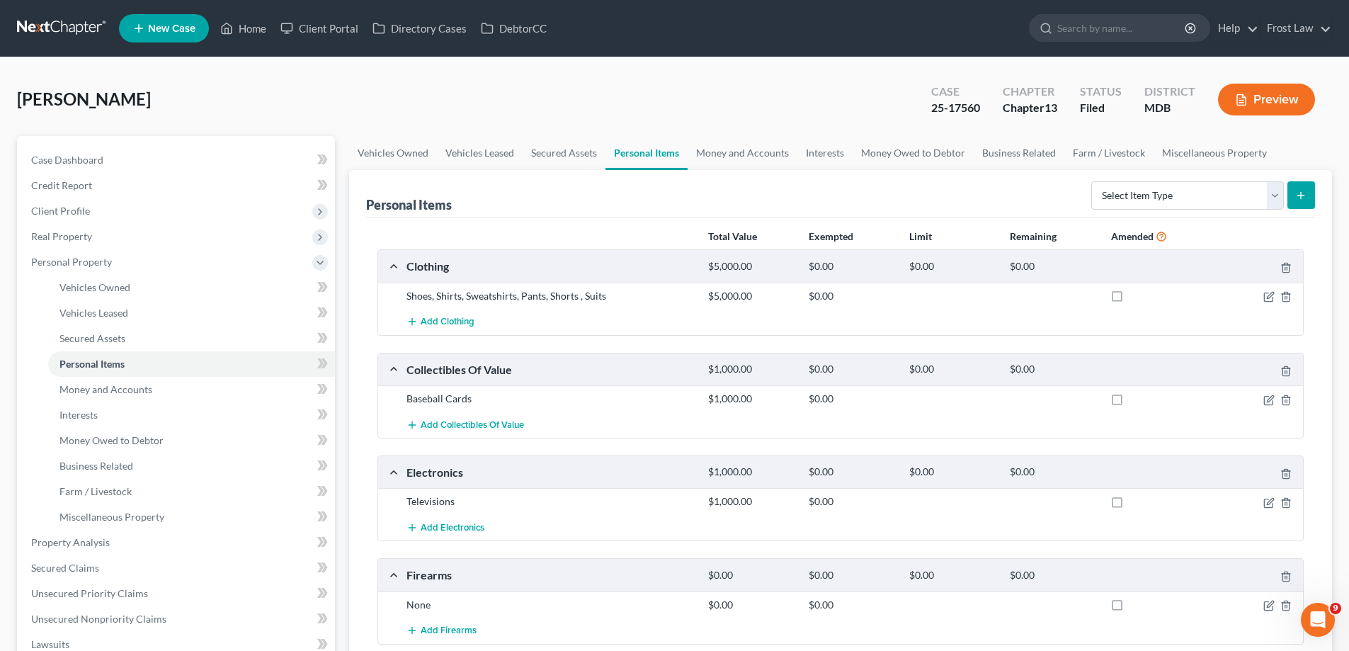
click at [549, 202] on div "Personal Items Select Item Type Clothing (A/B: 11) Collectibles Of Value (A/B: …" at bounding box center [840, 193] width 949 height 47
click at [1270, 295] on icon "button" at bounding box center [1270, 295] width 6 height 6
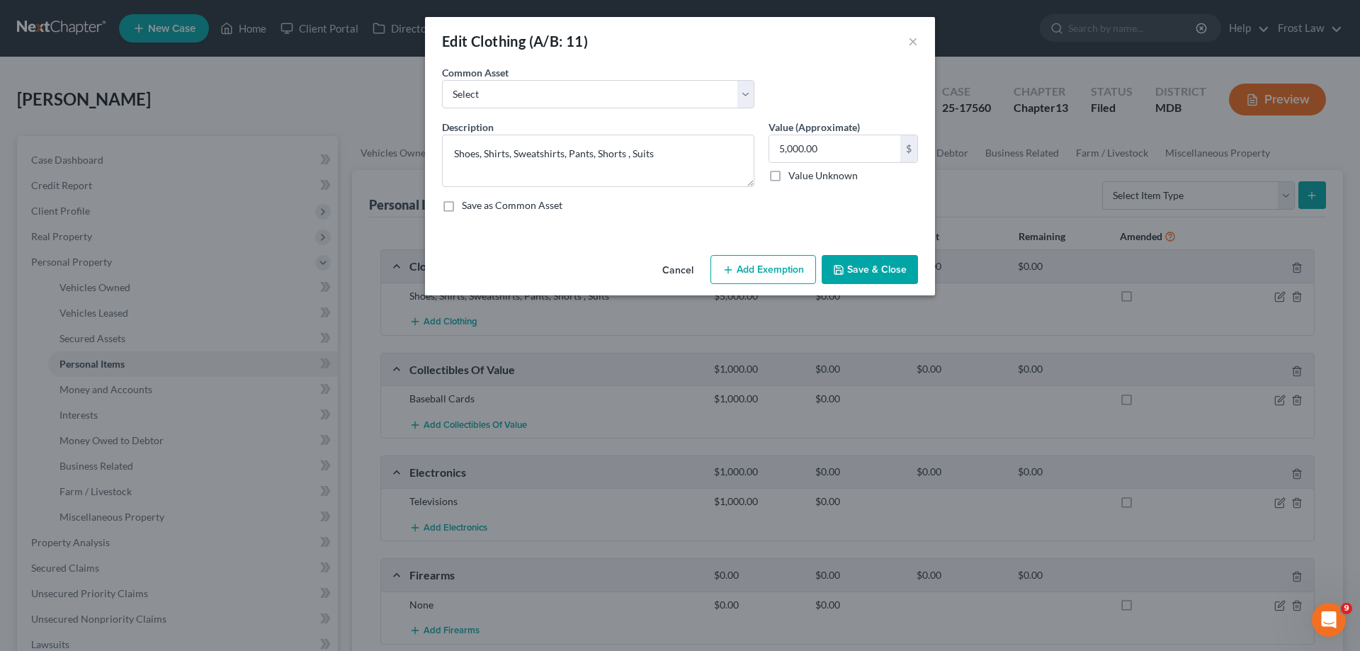
click at [769, 271] on button "Add Exemption" at bounding box center [763, 270] width 106 height 30
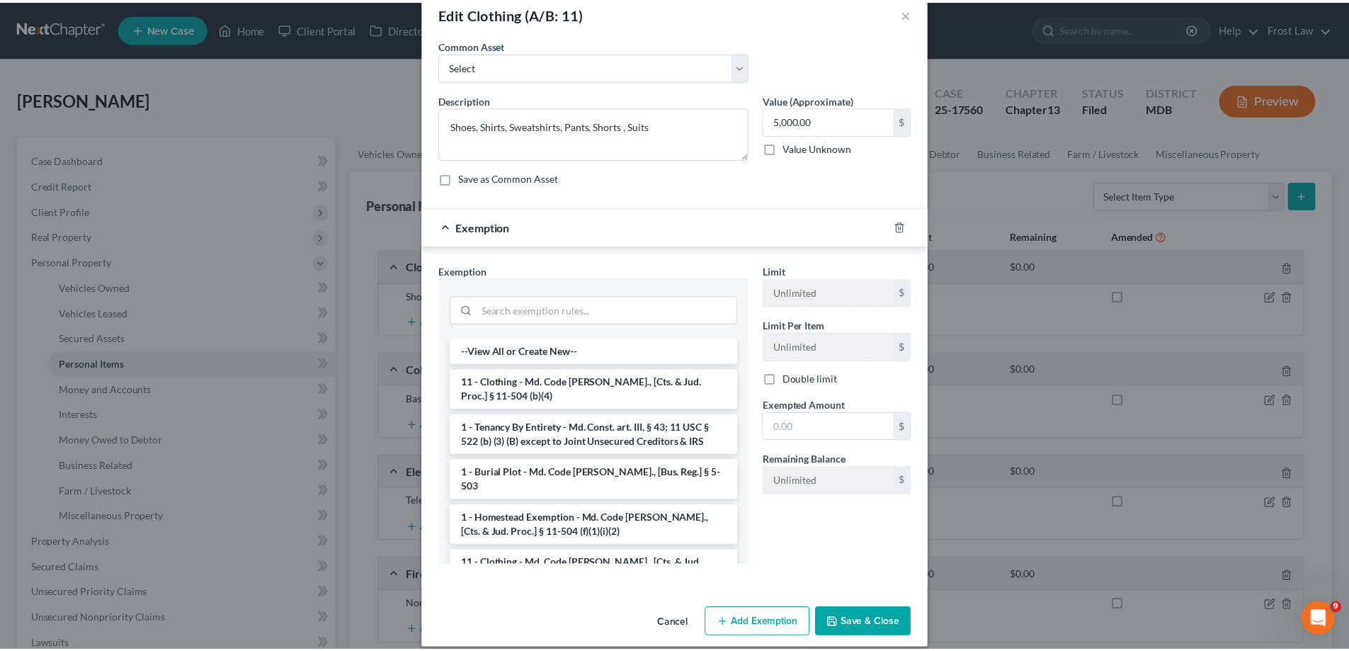
scroll to position [42, 0]
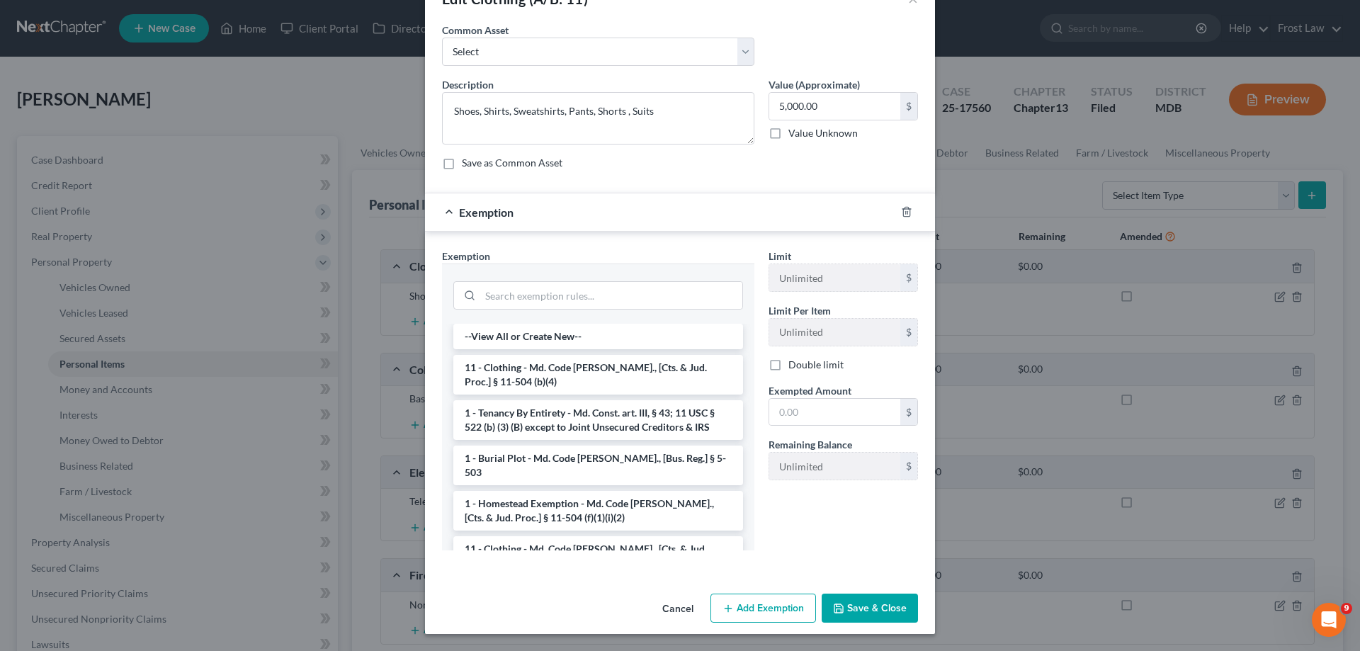
drag, startPoint x: 667, startPoint y: 600, endPoint x: 874, endPoint y: 351, distance: 324.8
click at [666, 600] on button "Cancel" at bounding box center [678, 609] width 54 height 28
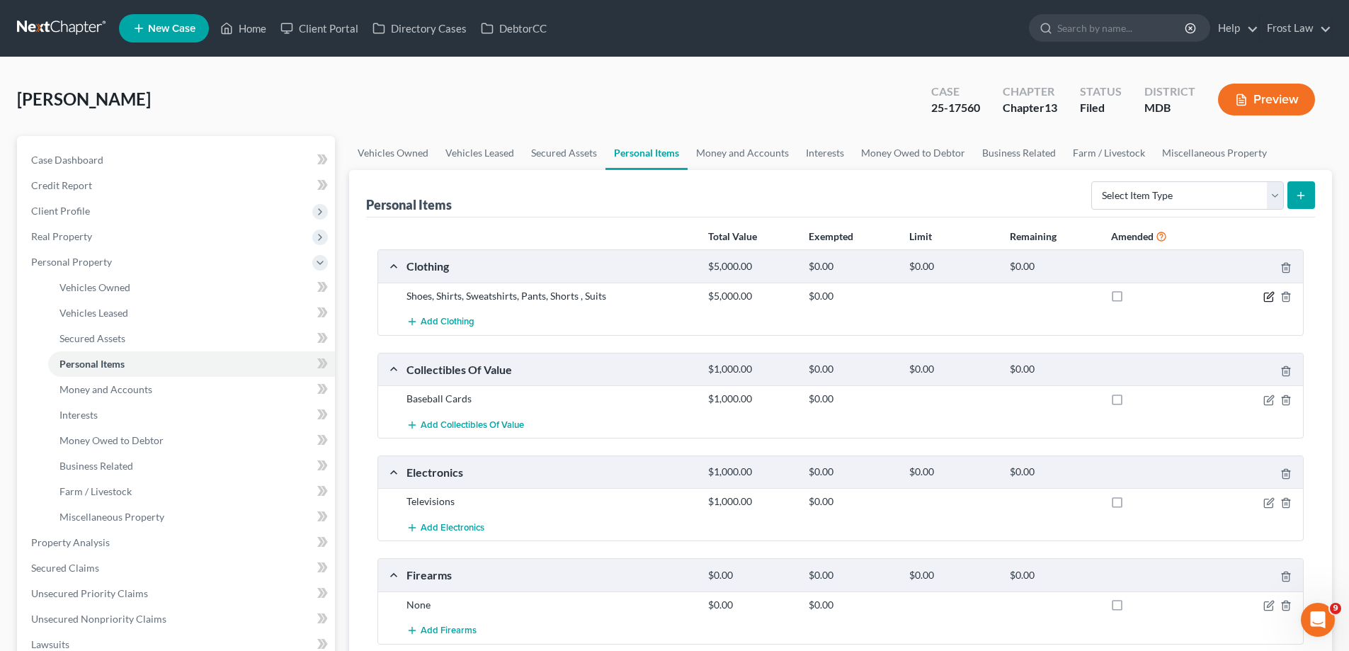
click at [1266, 298] on icon "button" at bounding box center [1268, 296] width 11 height 11
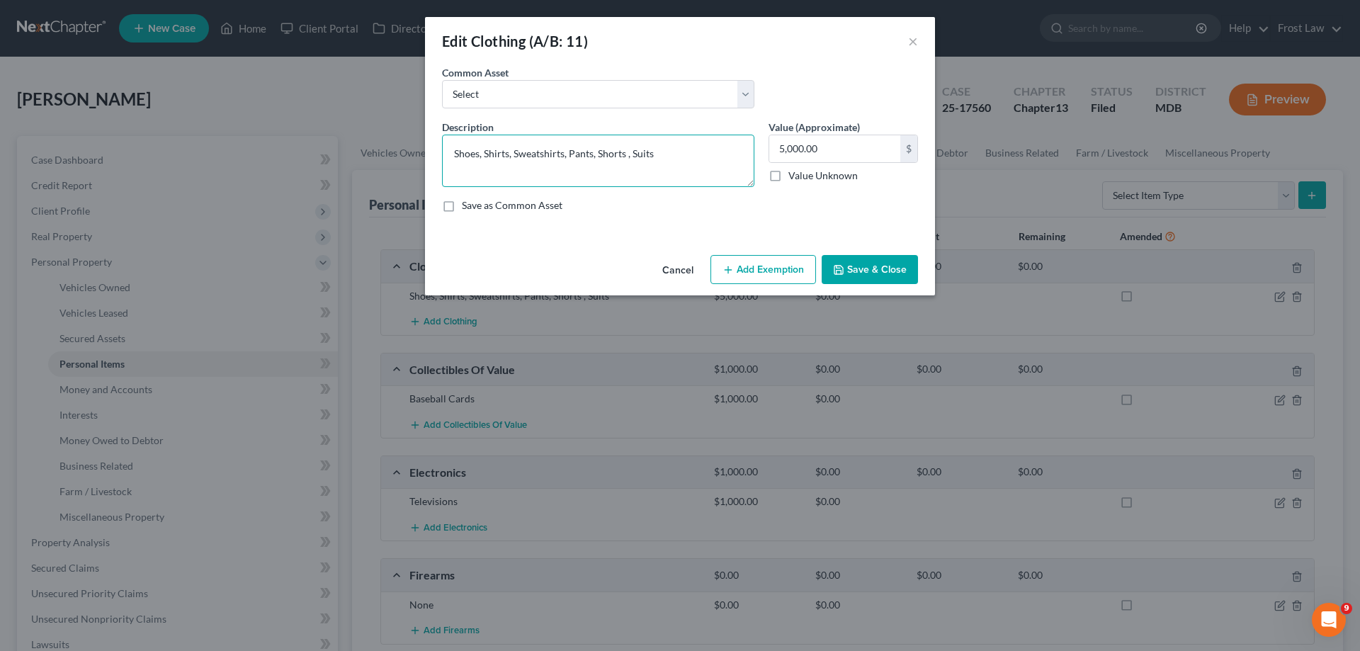
click at [701, 155] on textarea "Shoes, Shirts, Sweatshirts, Pants, Shorts , Suits" at bounding box center [598, 161] width 312 height 52
click at [892, 261] on button "Save & Close" at bounding box center [869, 270] width 96 height 30
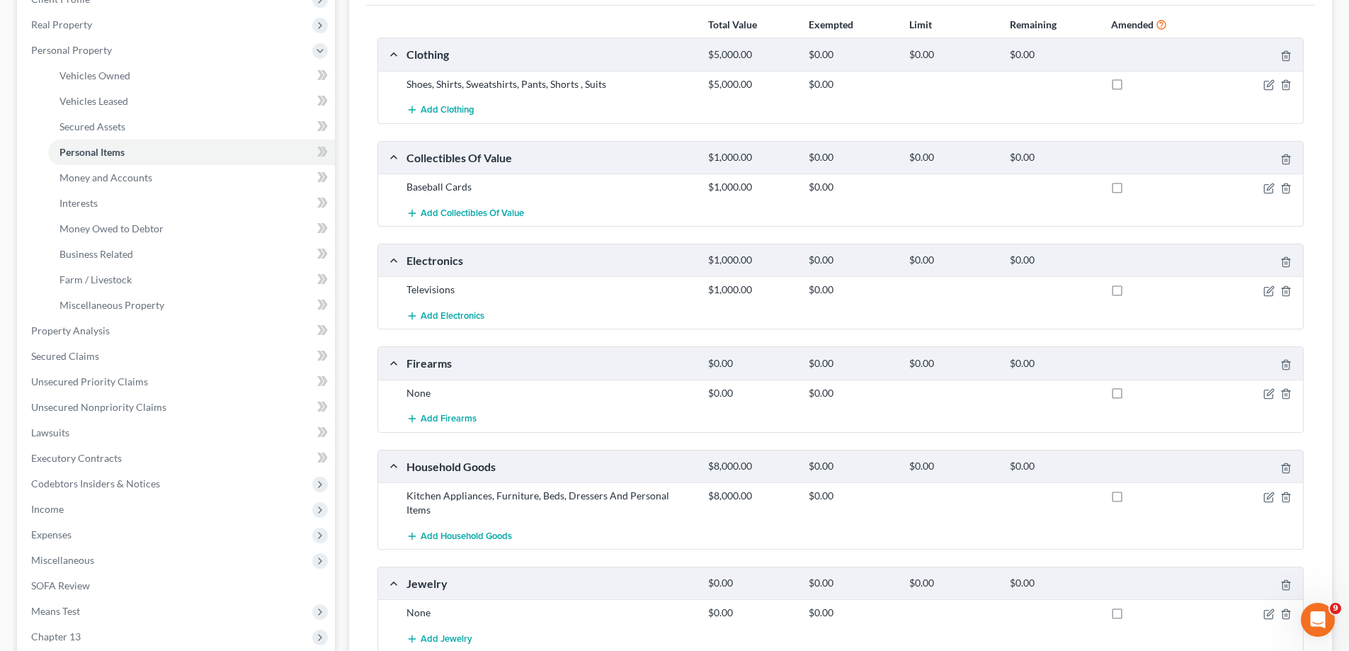
scroll to position [212, 0]
click at [1265, 88] on icon "button" at bounding box center [1268, 84] width 11 height 11
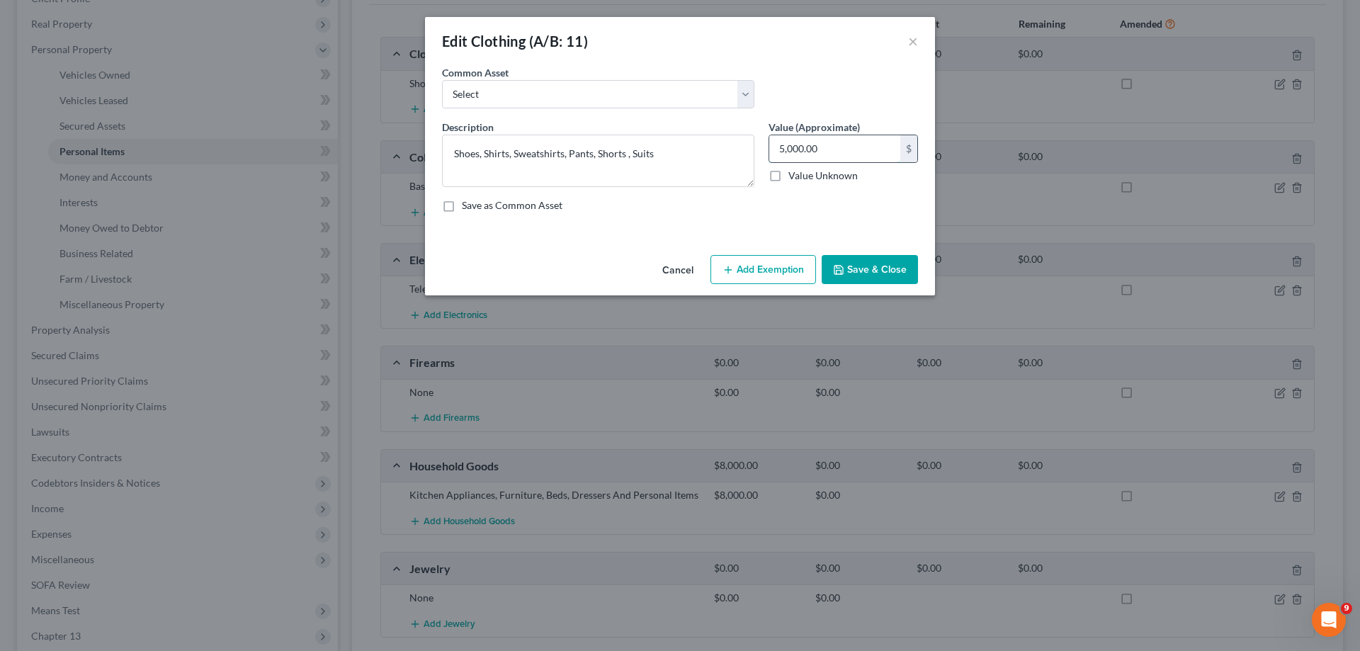
click at [841, 151] on input "5,000.00" at bounding box center [834, 148] width 131 height 27
click at [897, 206] on div "Save as Common Asset" at bounding box center [680, 205] width 476 height 14
click at [861, 148] on input "5,000.00" at bounding box center [834, 148] width 131 height 27
type input "600.00"
click at [862, 277] on button "Save & Close" at bounding box center [869, 270] width 96 height 30
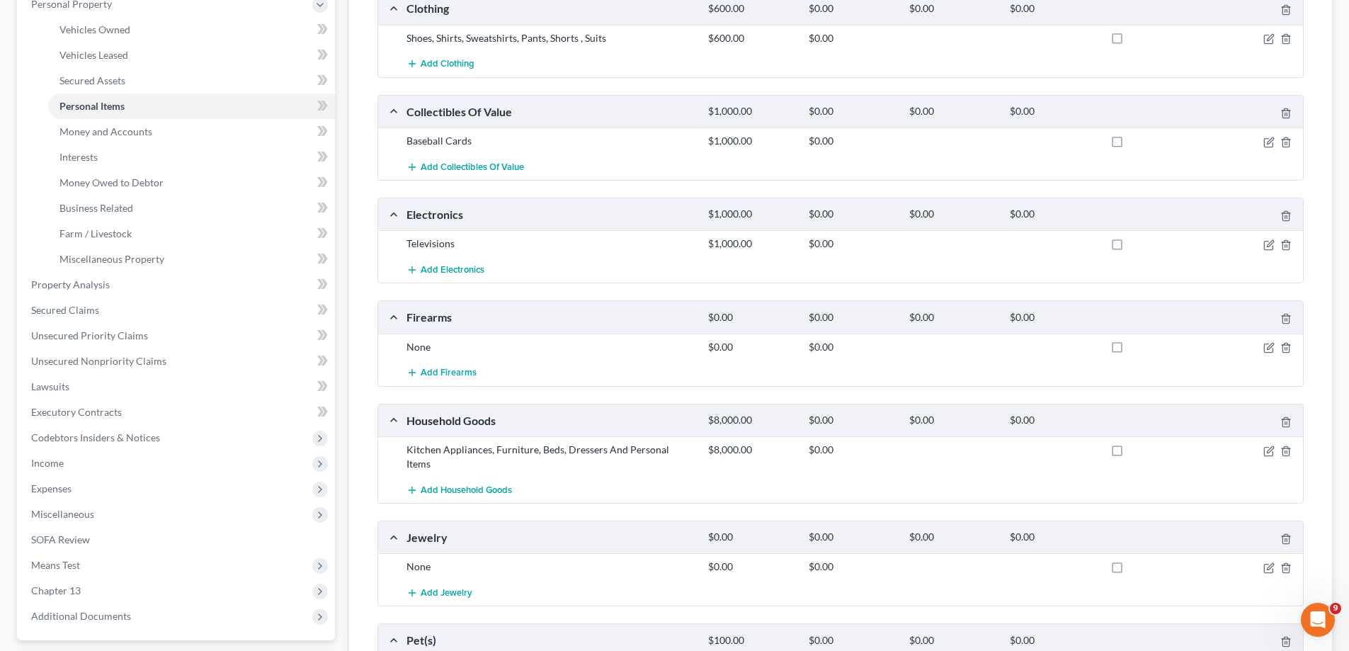
scroll to position [283, 0]
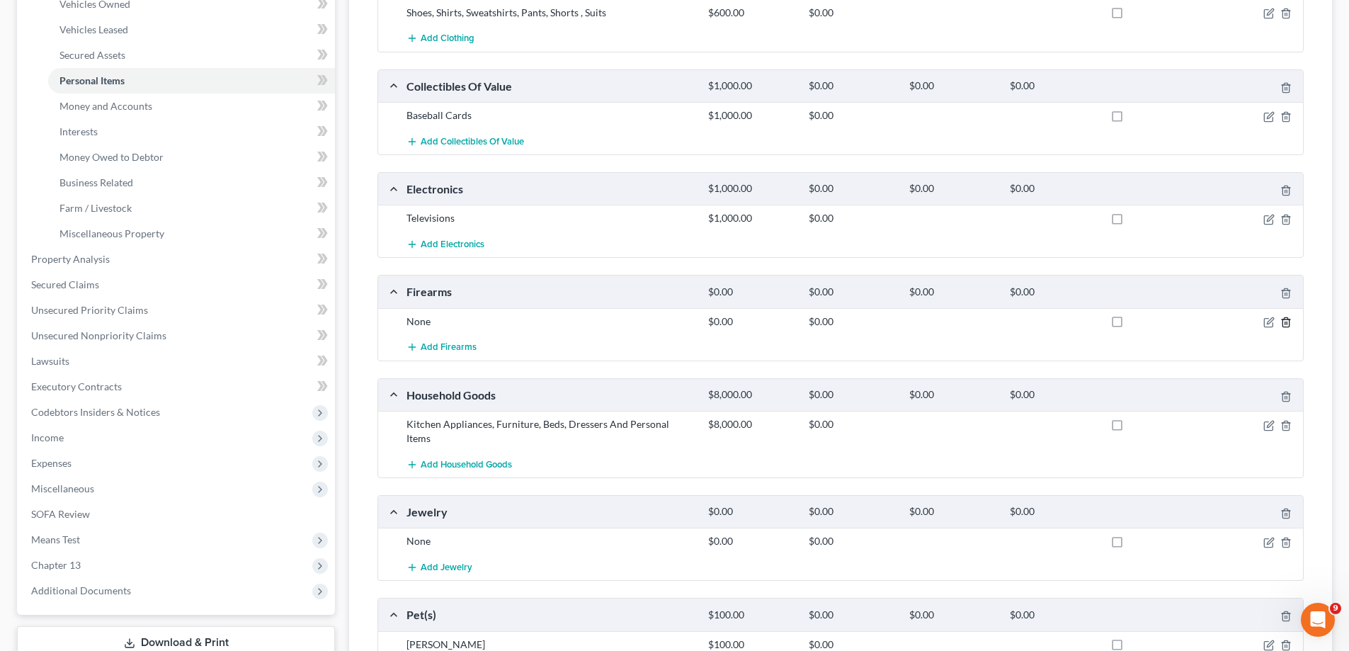
click at [1284, 326] on icon "button" at bounding box center [1285, 322] width 11 height 11
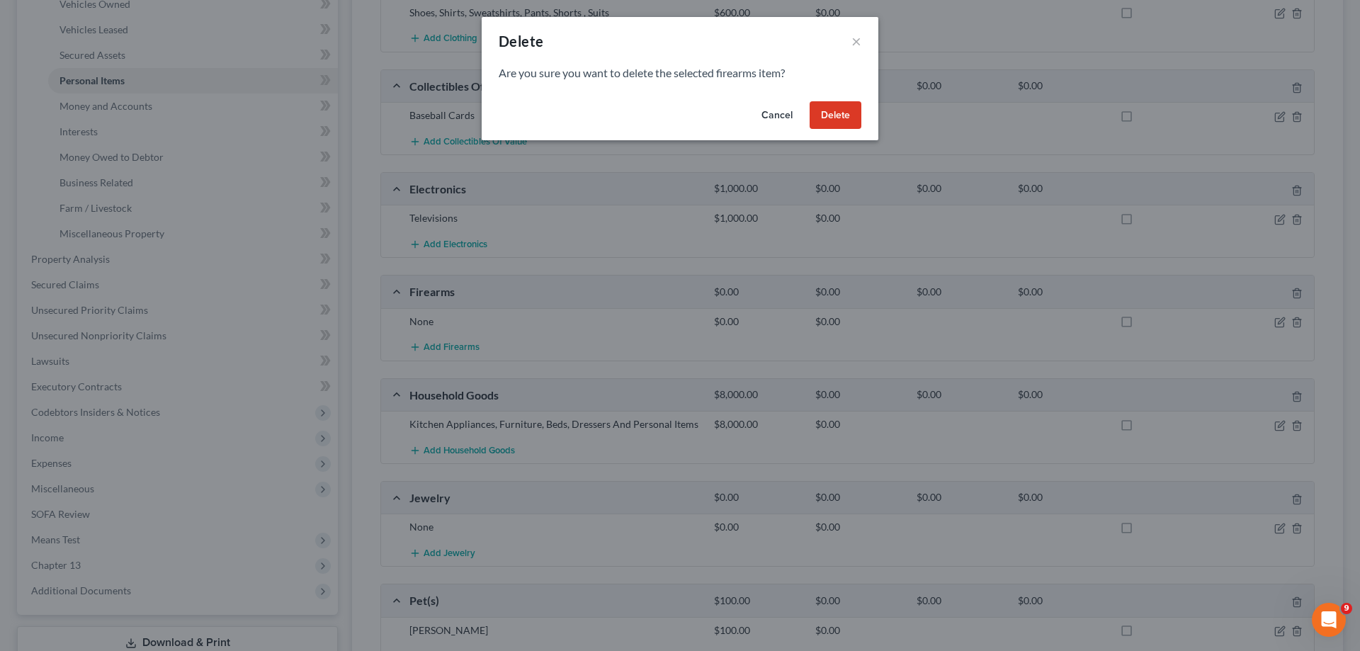
click at [828, 117] on button "Delete" at bounding box center [835, 115] width 52 height 28
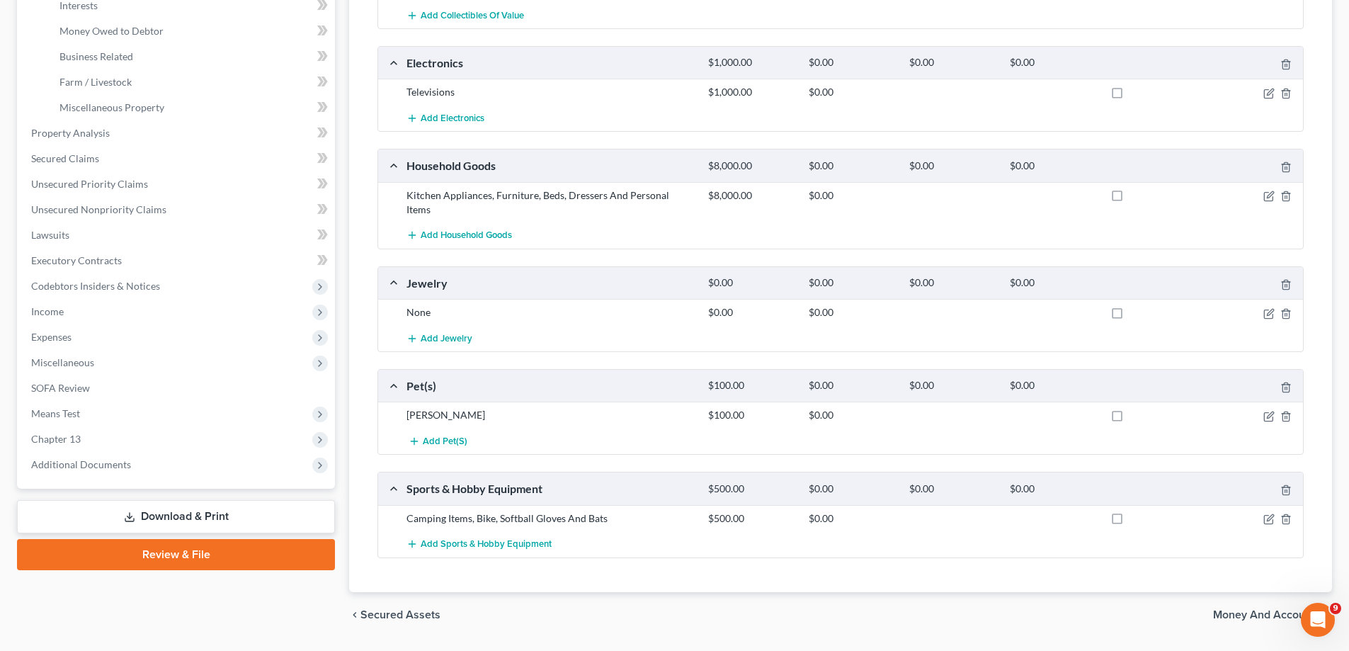
scroll to position [425, 0]
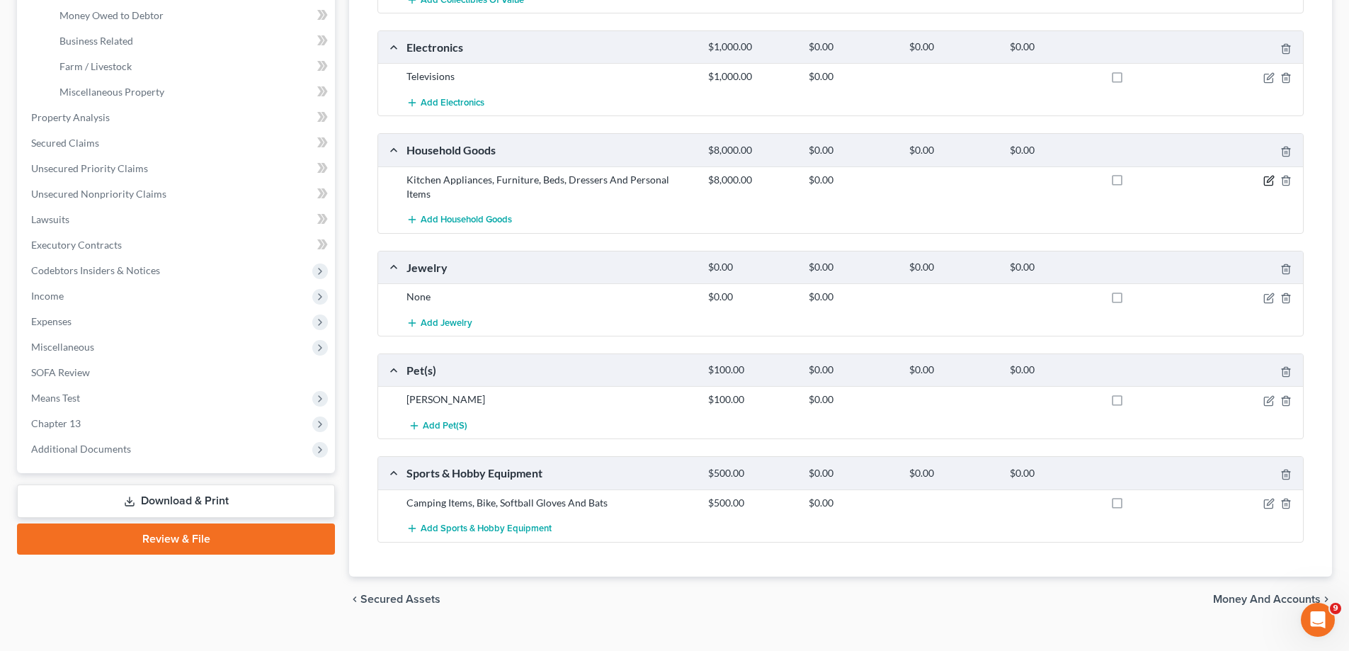
click at [1267, 181] on icon "button" at bounding box center [1270, 179] width 6 height 6
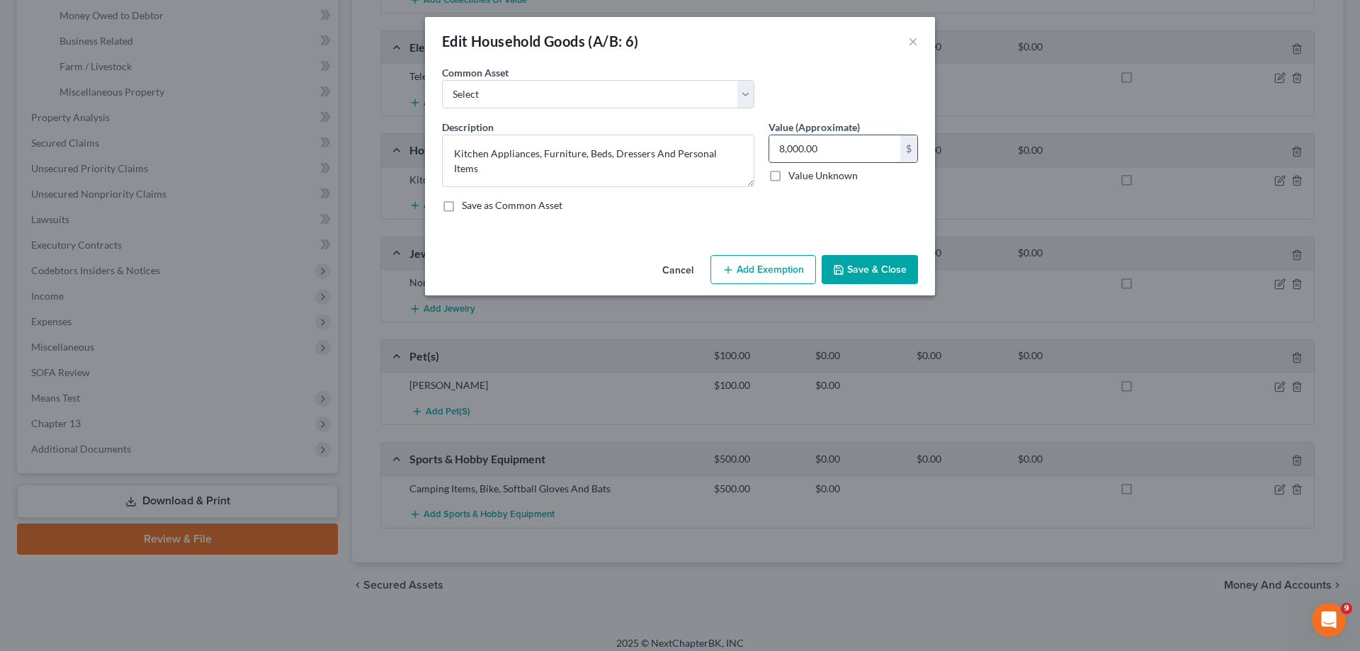
click at [824, 151] on input "8,000.00" at bounding box center [834, 148] width 131 height 27
type input "1,000.00"
click at [879, 270] on button "Save & Close" at bounding box center [869, 270] width 96 height 30
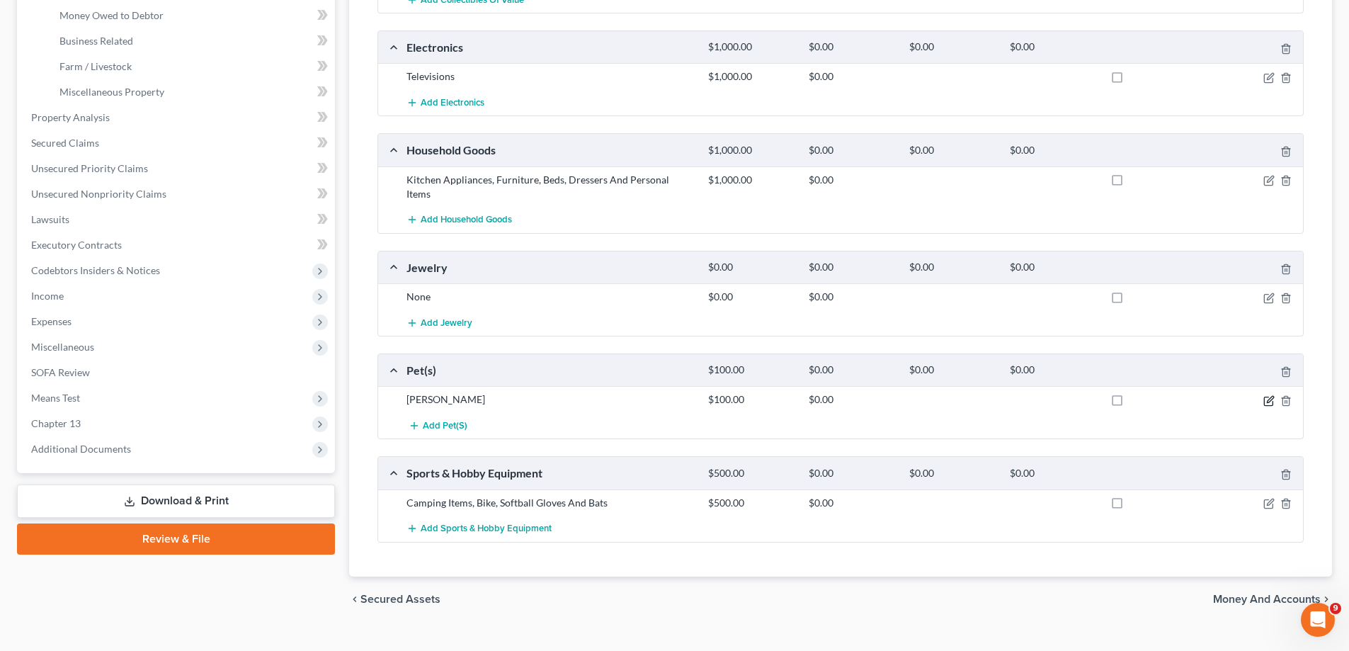
click at [1267, 395] on icon "button" at bounding box center [1268, 400] width 11 height 11
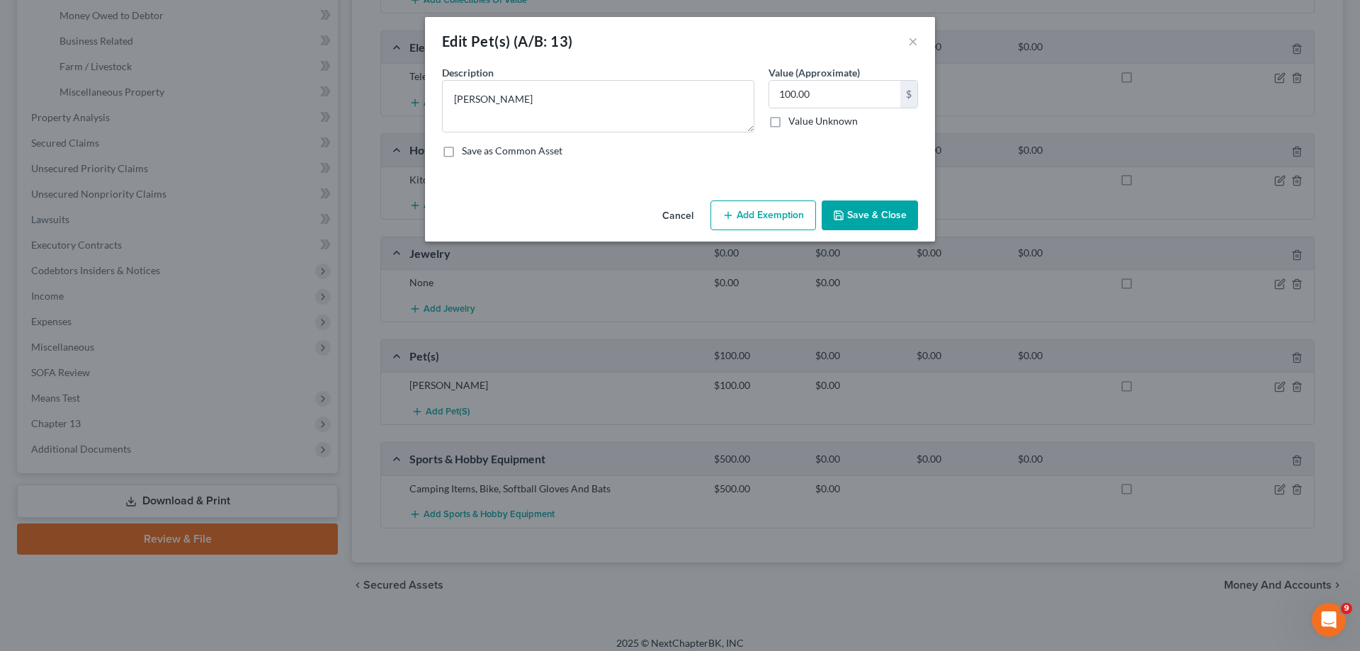
click at [685, 210] on button "Cancel" at bounding box center [678, 216] width 54 height 28
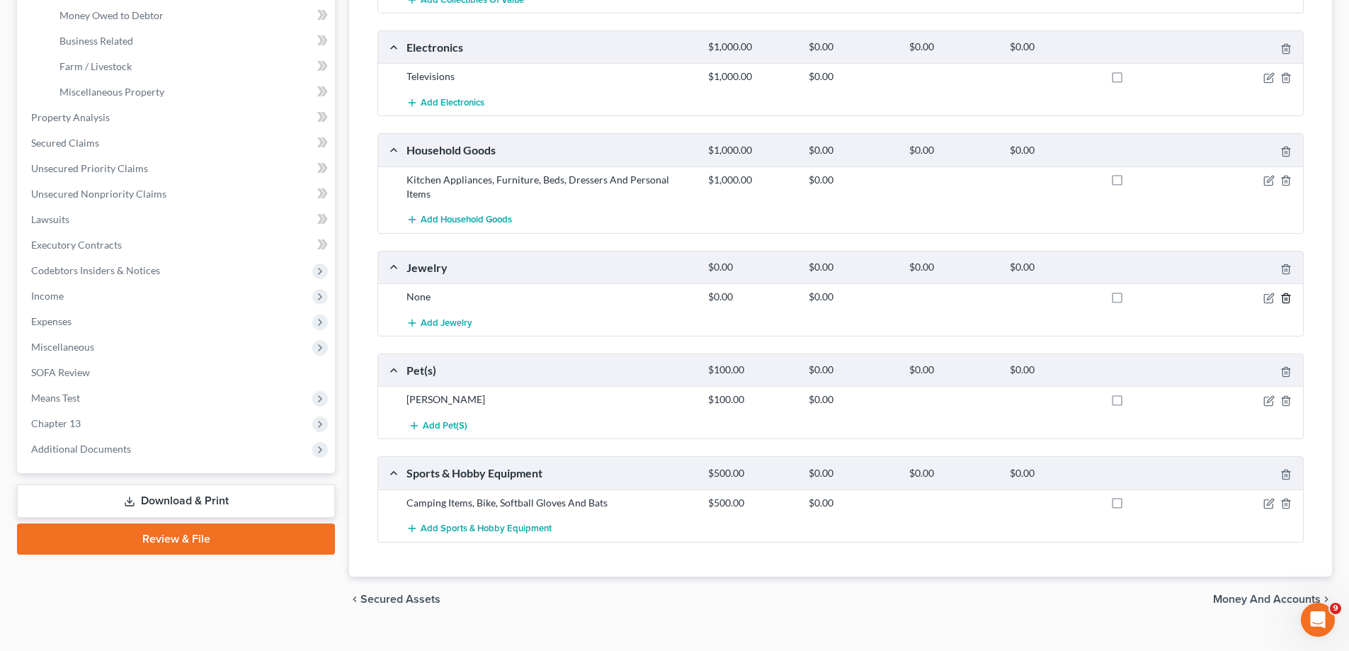
click at [1284, 292] on icon "button" at bounding box center [1285, 297] width 11 height 11
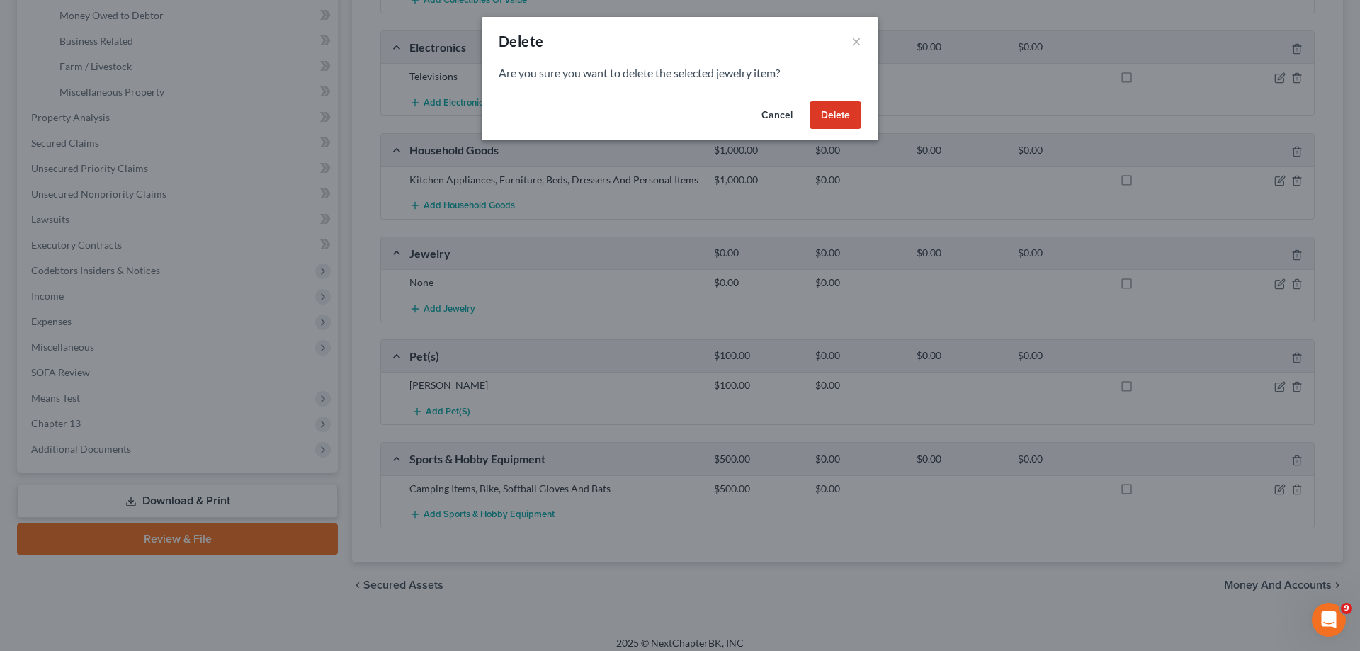
click at [822, 110] on button "Delete" at bounding box center [835, 115] width 52 height 28
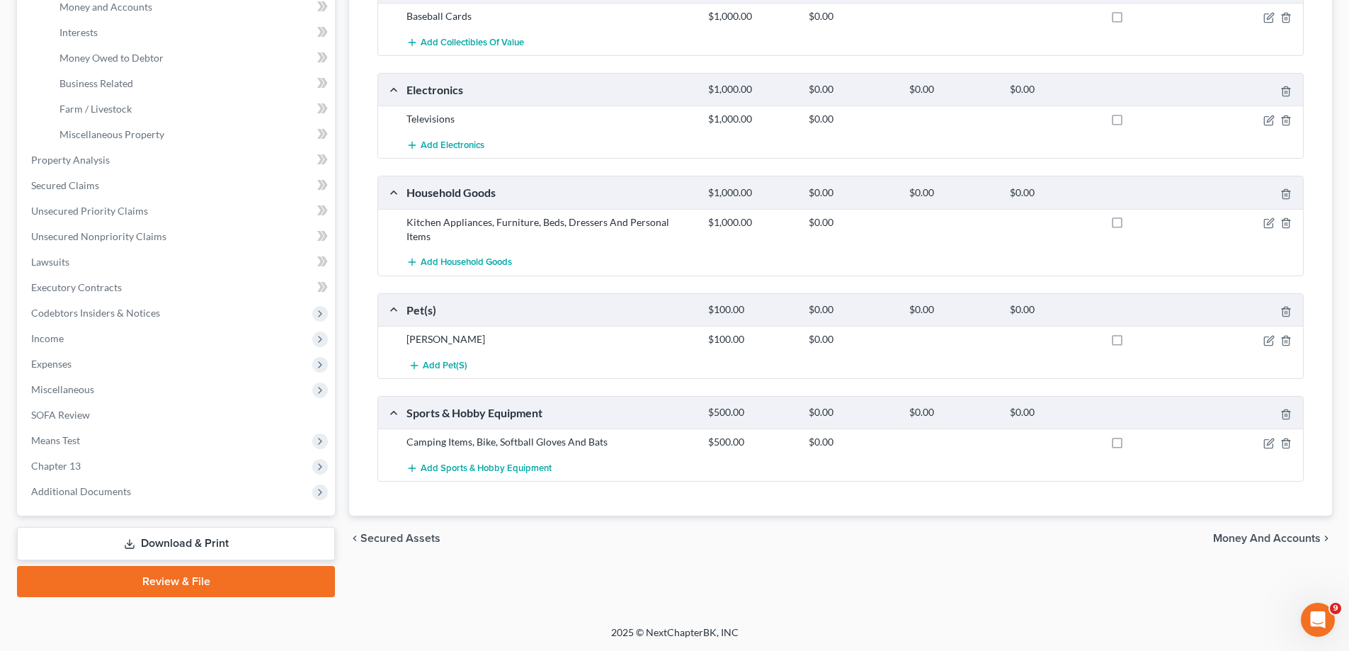
scroll to position [382, 0]
drag, startPoint x: 1264, startPoint y: 329, endPoint x: 972, endPoint y: 395, distance: 299.2
click at [1263, 335] on icon "button" at bounding box center [1268, 340] width 11 height 11
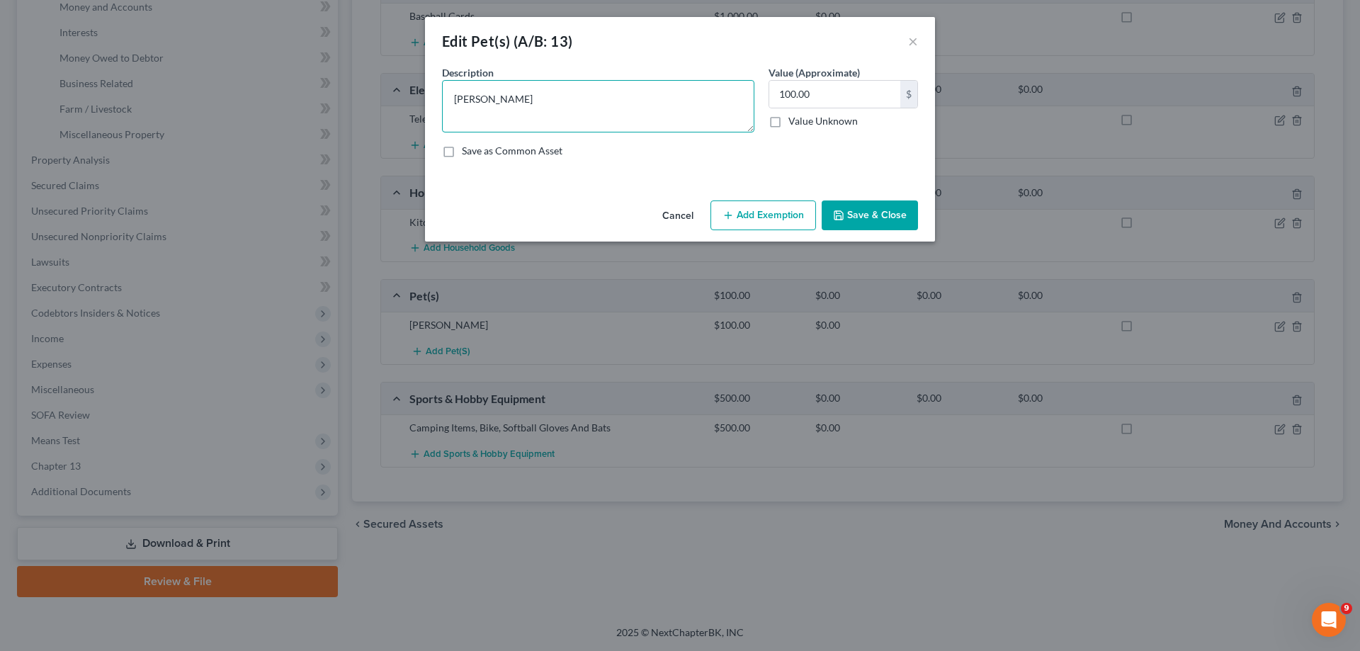
click at [508, 107] on textarea "[PERSON_NAME]" at bounding box center [598, 106] width 312 height 52
click at [449, 103] on textarea "[PERSON_NAME]" at bounding box center [598, 106] width 312 height 52
drag, startPoint x: 536, startPoint y: 96, endPoint x: 477, endPoint y: 99, distance: 58.9
click at [477, 99] on textarea "Dog Rousey" at bounding box center [598, 106] width 312 height 52
type textarea "Dog"
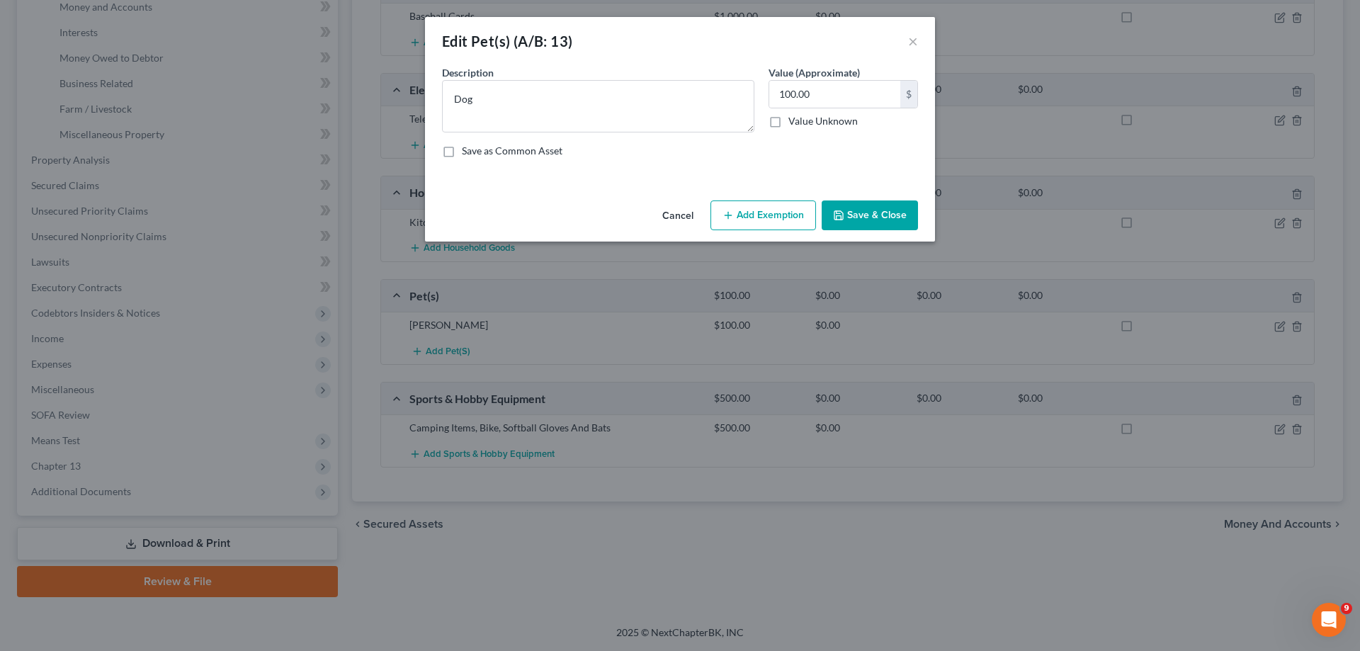
click at [897, 215] on button "Save & Close" at bounding box center [869, 215] width 96 height 30
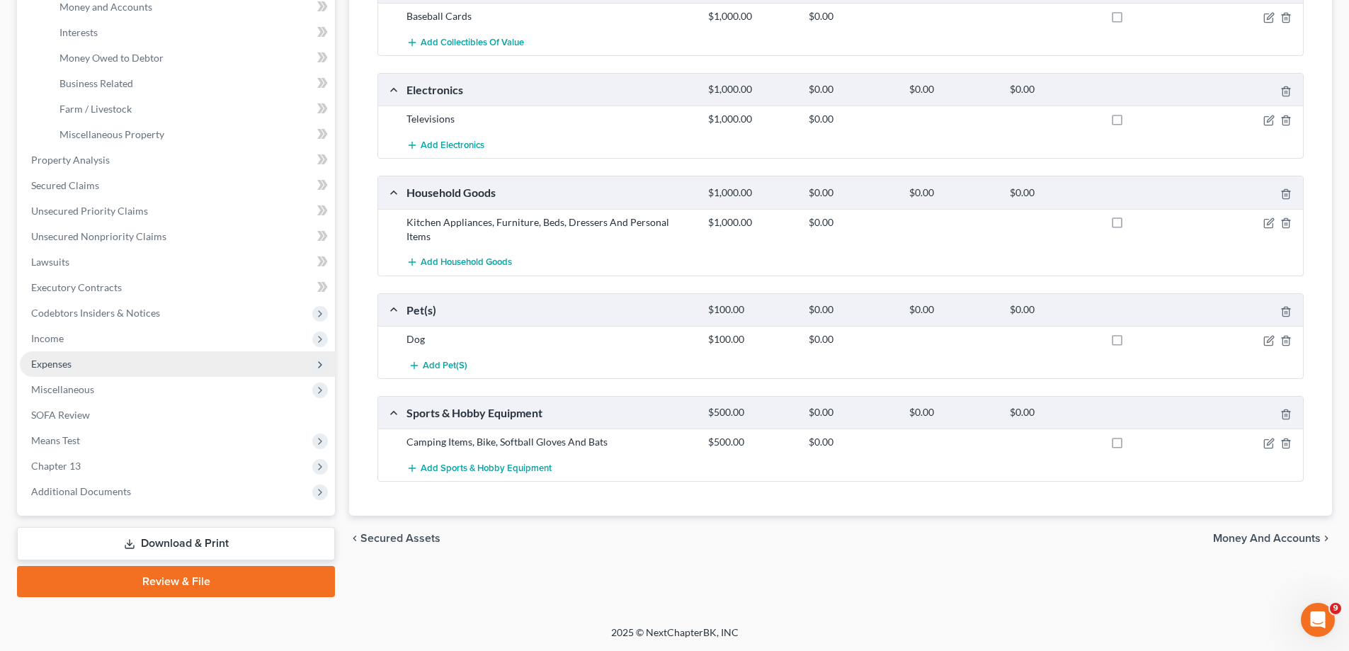
click at [140, 361] on span "Expenses" at bounding box center [177, 363] width 315 height 25
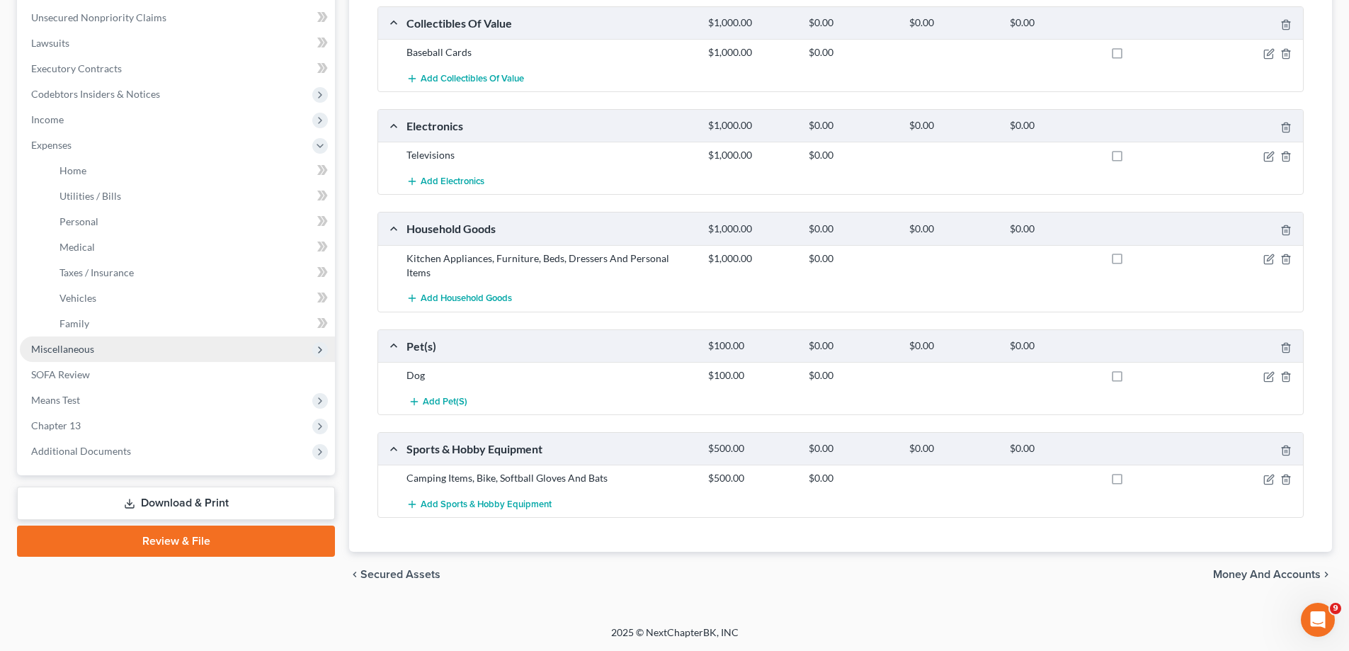
scroll to position [332, 0]
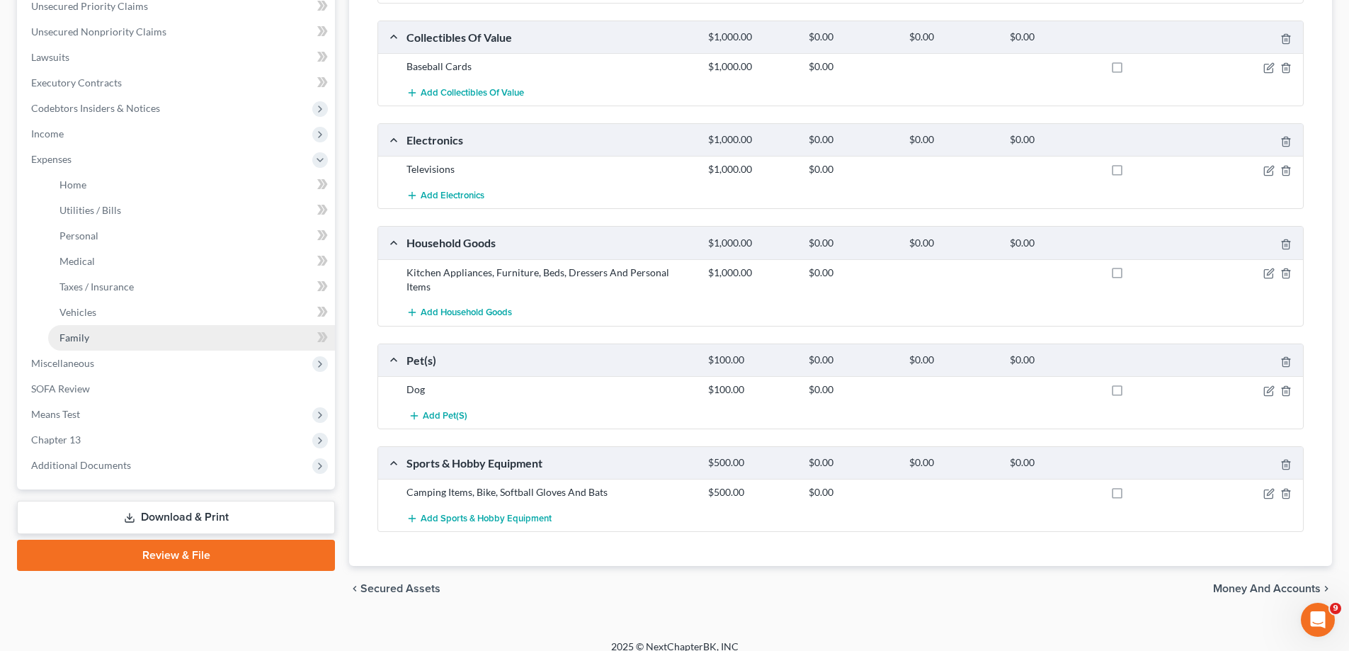
click at [125, 336] on link "Family" at bounding box center [191, 337] width 287 height 25
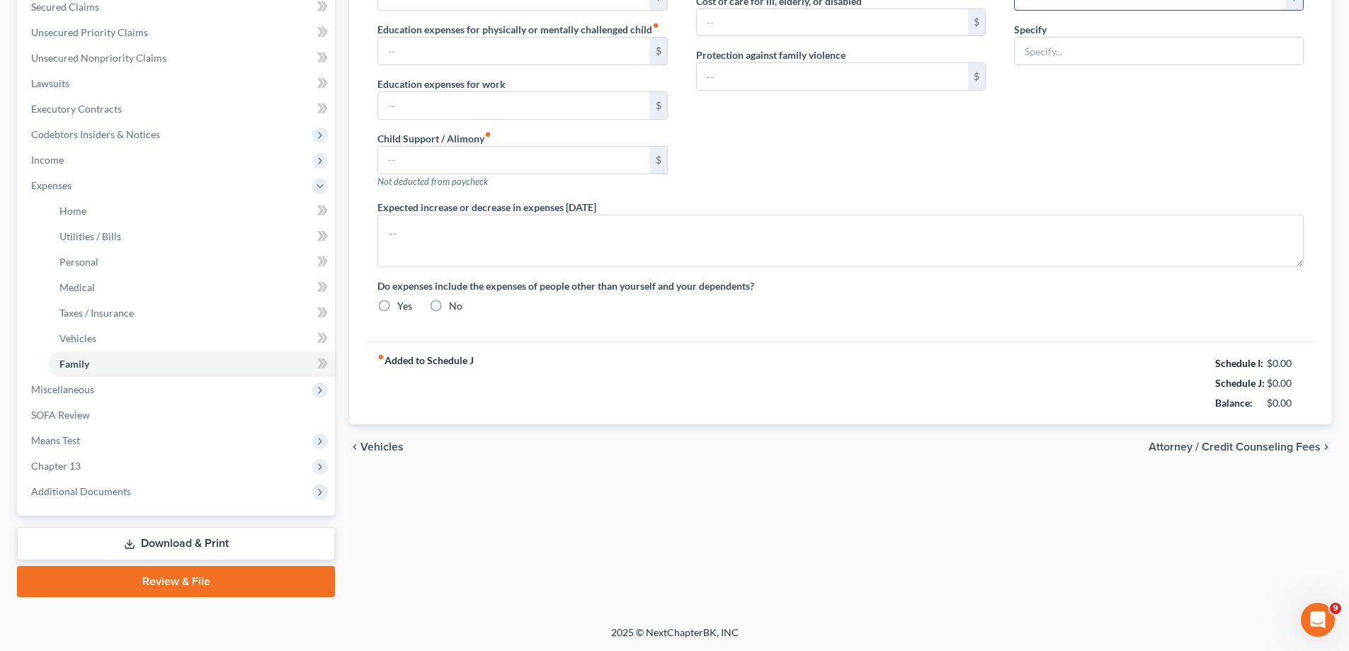
type input "0.00"
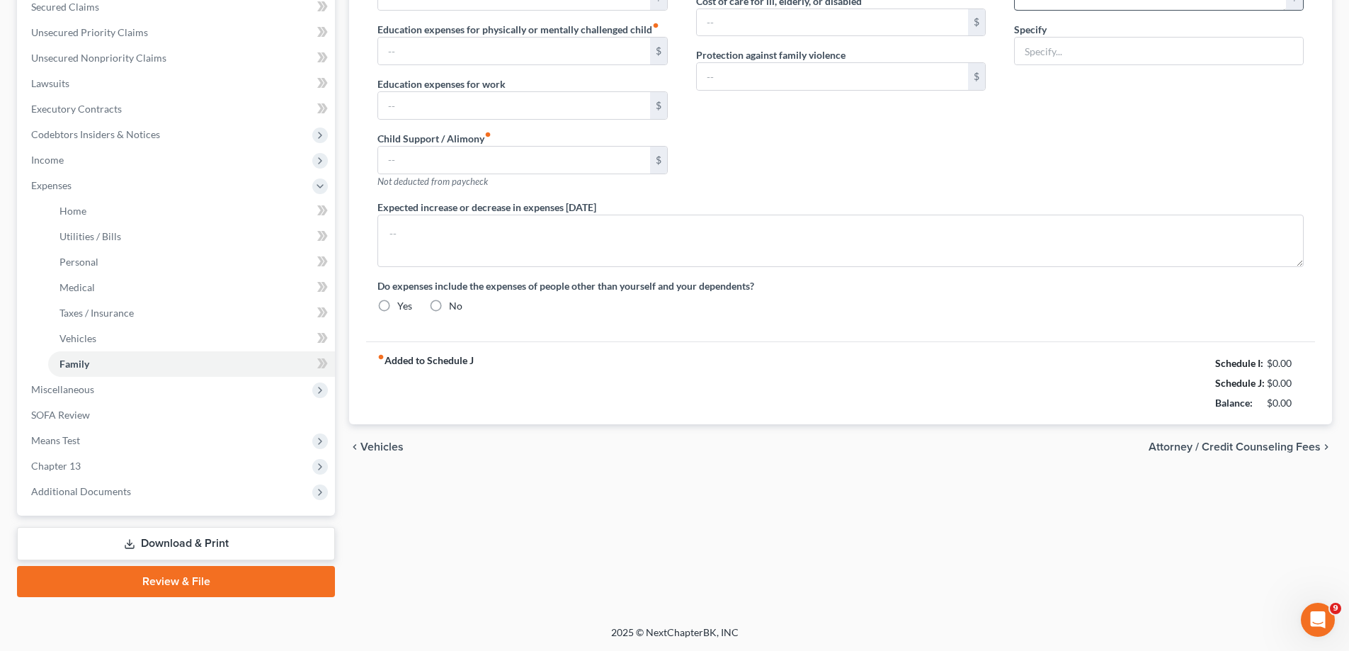
type input "0.00"
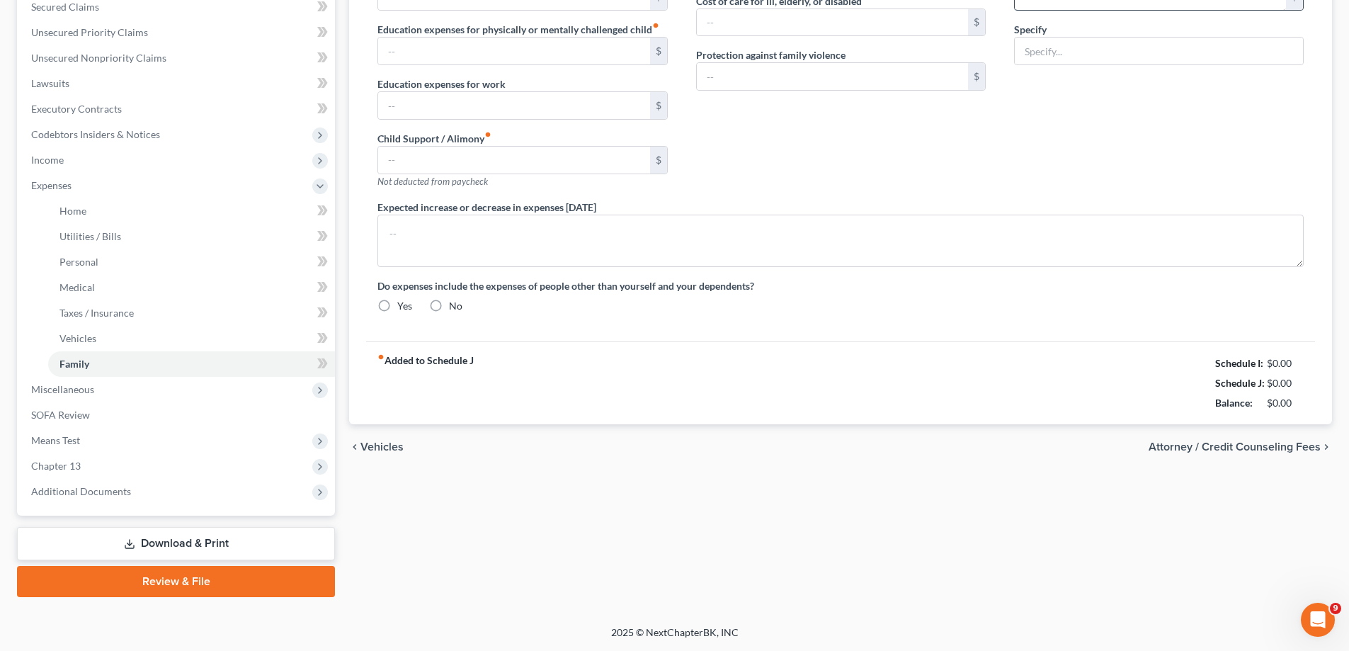
radio input "true"
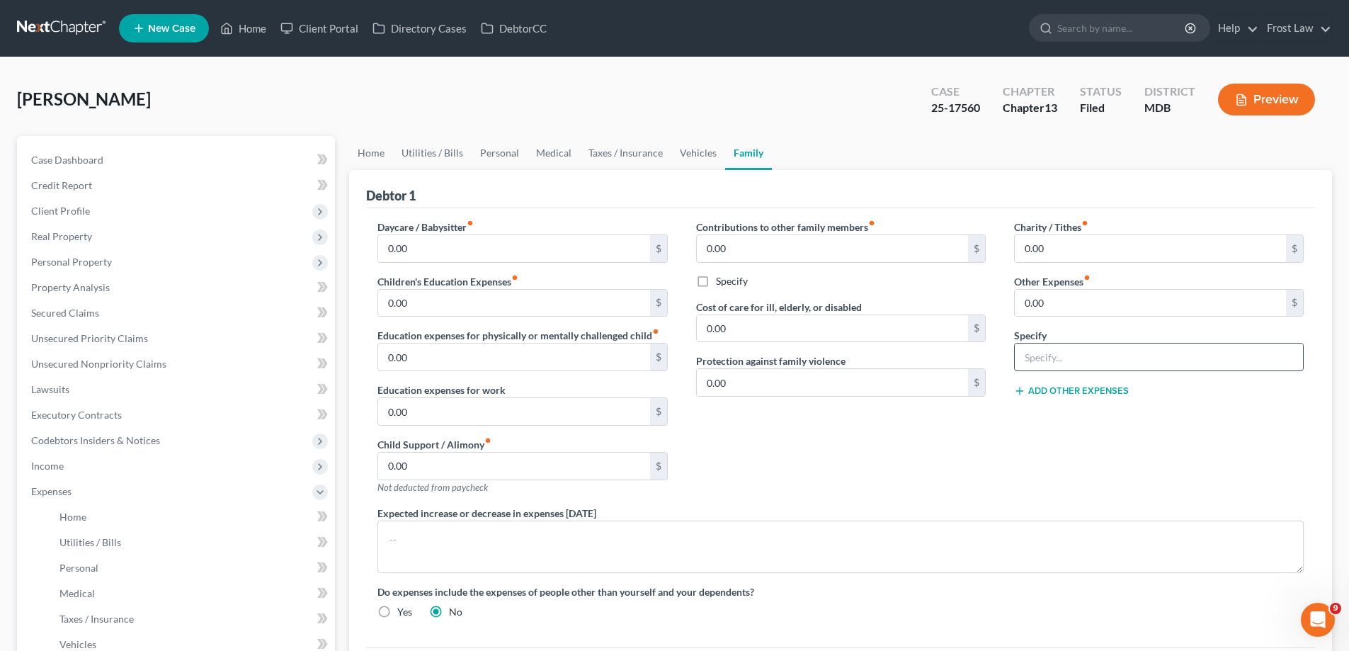
click at [1121, 353] on input "text" at bounding box center [1159, 356] width 288 height 27
type input "Pet Expenses (Prescription and Dog Food)"
click at [1080, 296] on input "0.00" at bounding box center [1150, 303] width 271 height 27
type input "150.00"
click at [384, 158] on link "Home" at bounding box center [371, 153] width 44 height 34
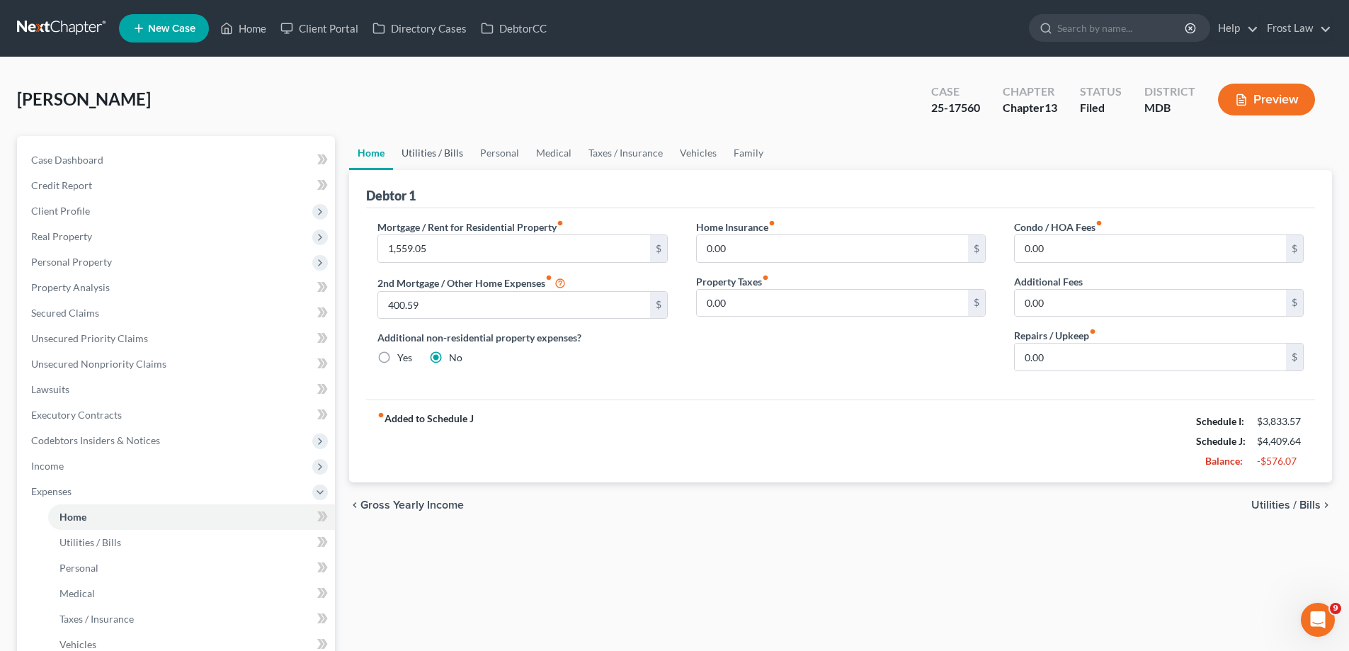
click at [438, 168] on link "Utilities / Bills" at bounding box center [432, 153] width 79 height 34
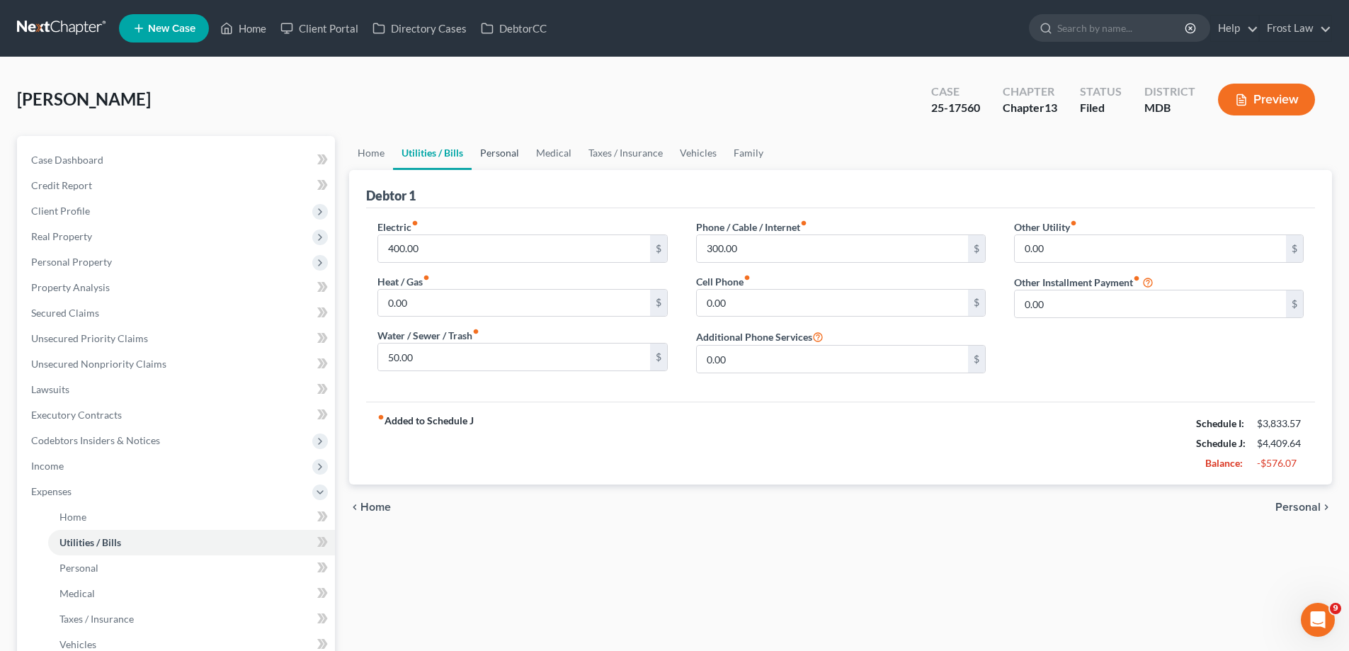
click at [491, 161] on link "Personal" at bounding box center [500, 153] width 56 height 34
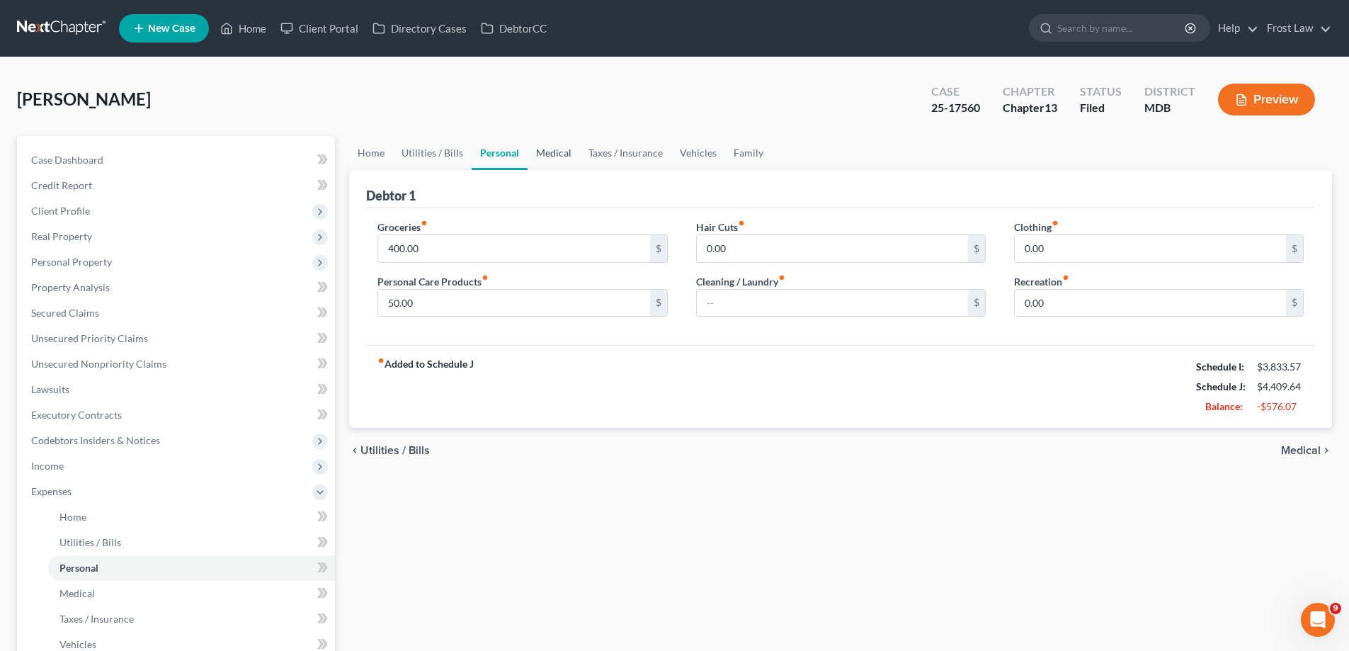
click at [572, 159] on link "Medical" at bounding box center [554, 153] width 52 height 34
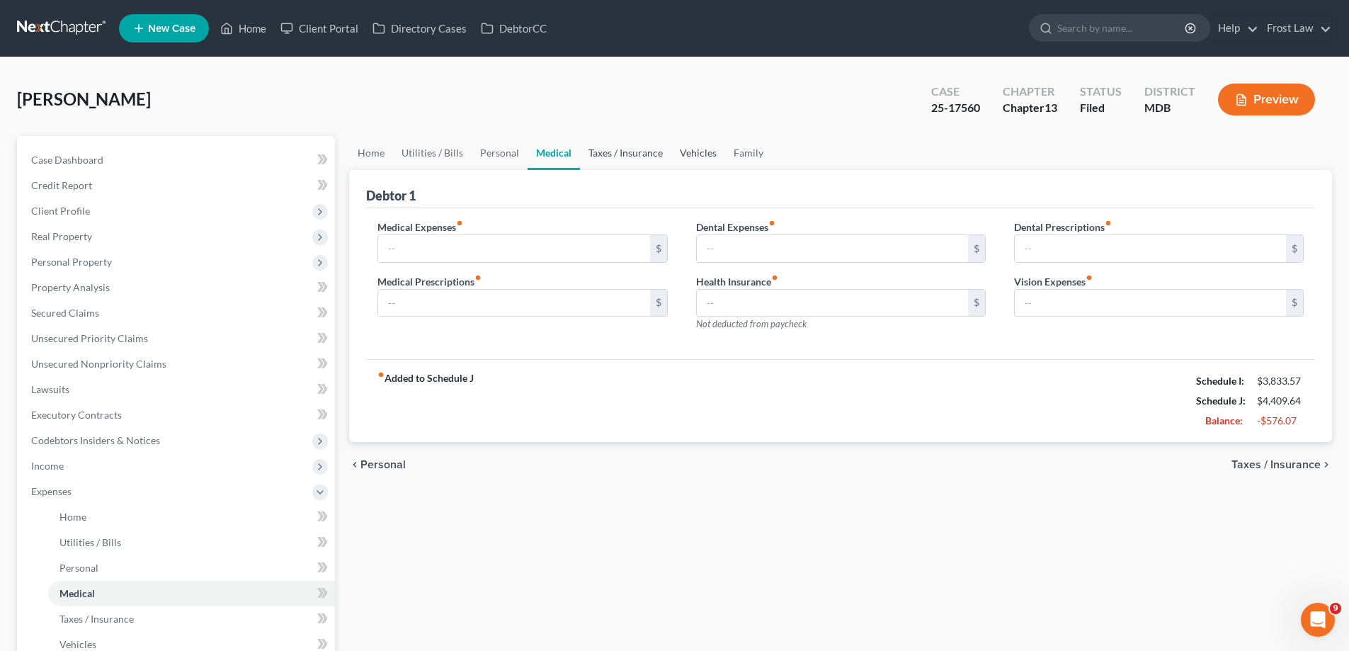
drag, startPoint x: 639, startPoint y: 159, endPoint x: 713, endPoint y: 159, distance: 73.6
click at [642, 159] on link "Taxes / Insurance" at bounding box center [625, 153] width 91 height 34
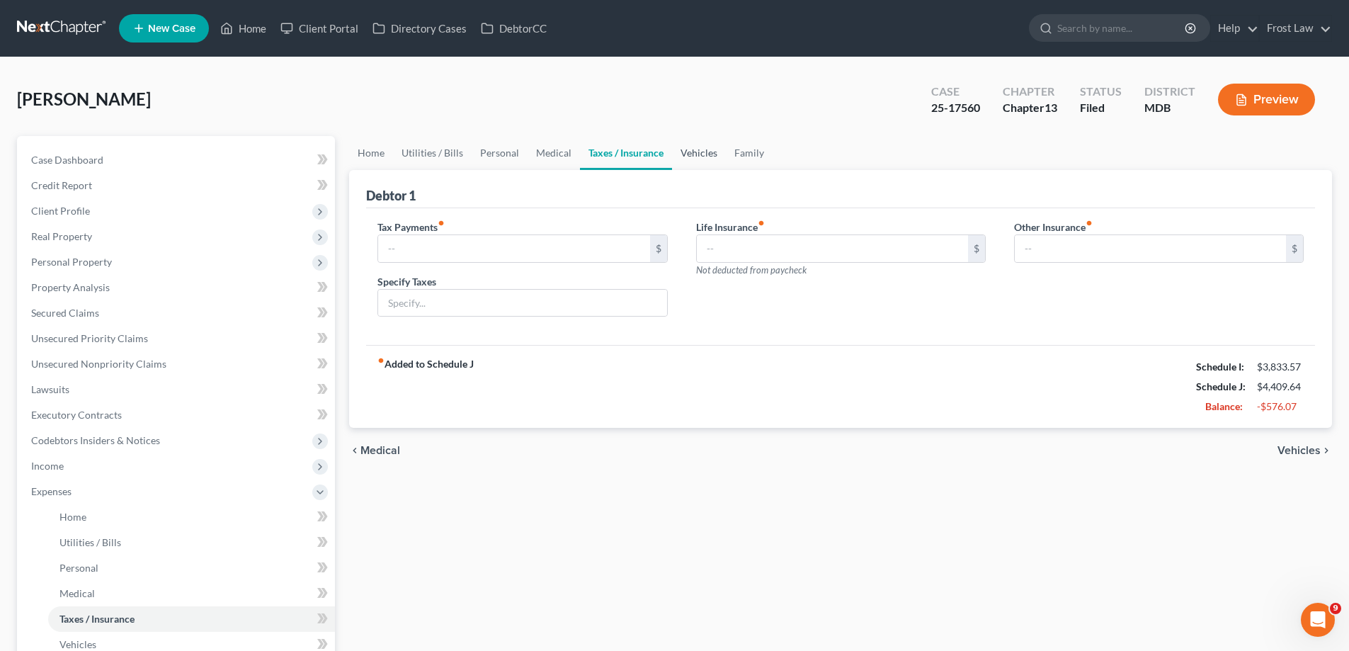
click at [691, 161] on link "Vehicles" at bounding box center [699, 153] width 54 height 34
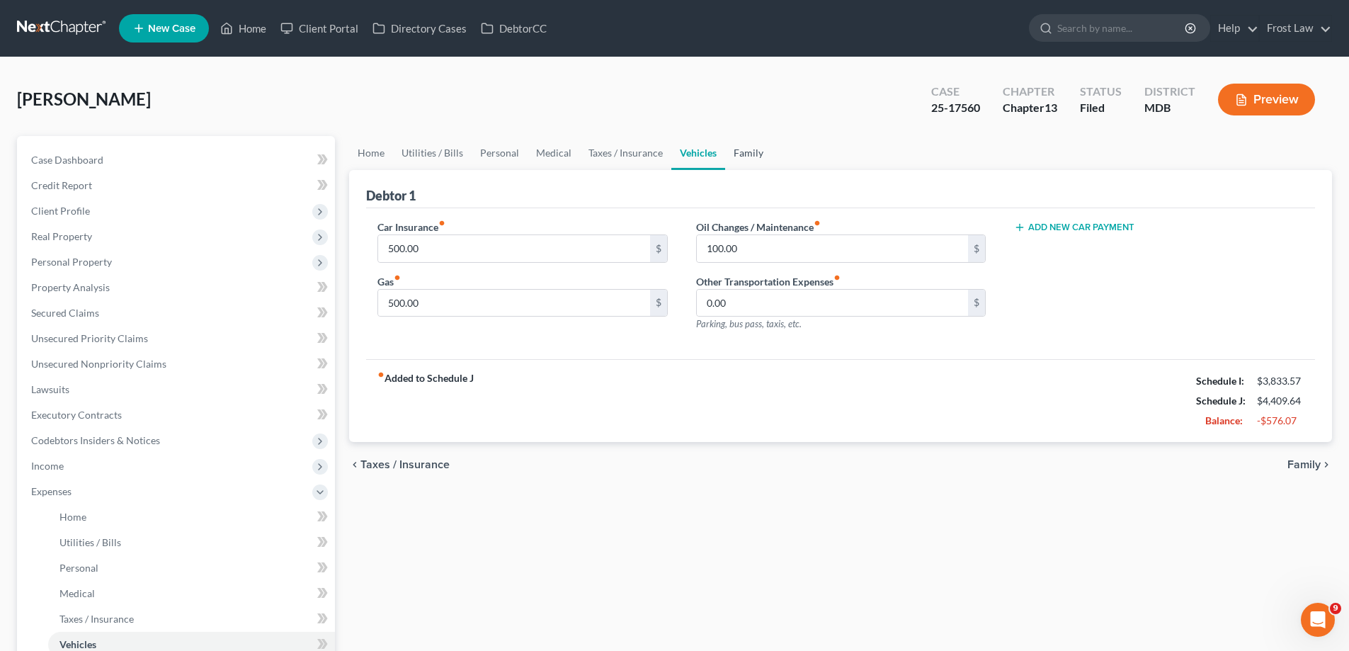
drag, startPoint x: 719, startPoint y: 160, endPoint x: 742, endPoint y: 156, distance: 22.9
click at [720, 160] on link "Vehicles" at bounding box center [698, 153] width 54 height 34
click at [742, 156] on link "Family" at bounding box center [748, 153] width 47 height 34
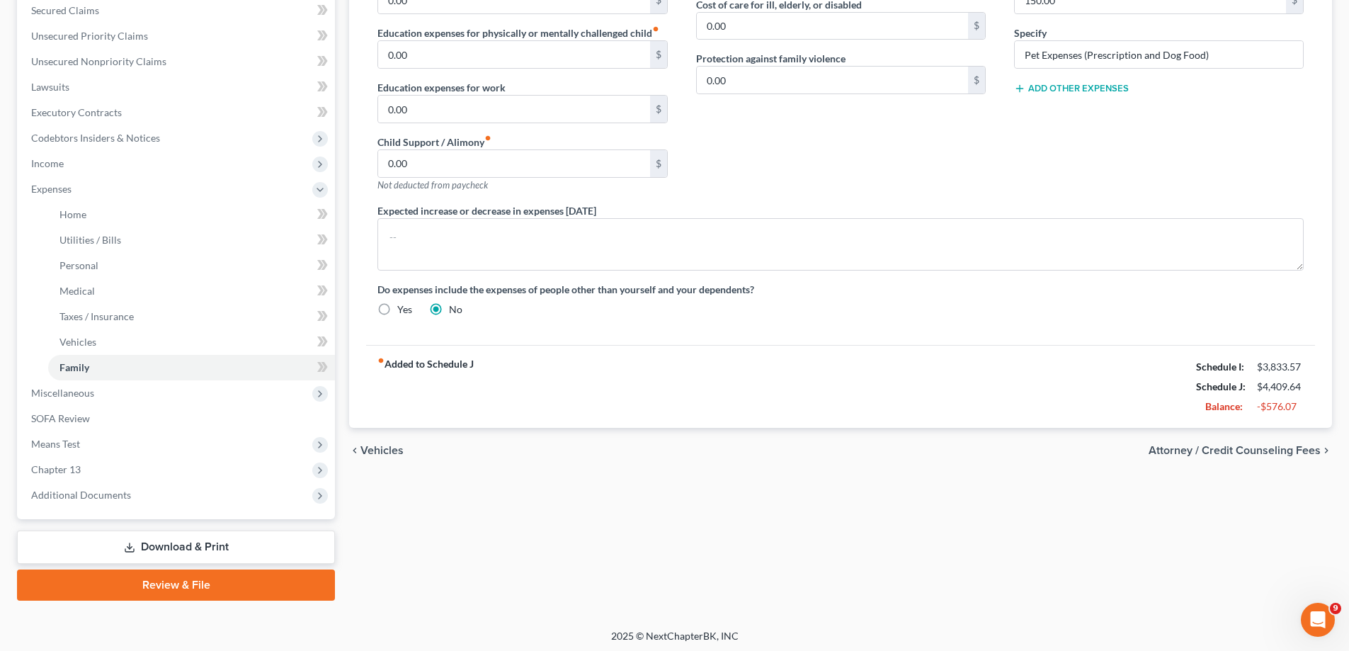
scroll to position [306, 0]
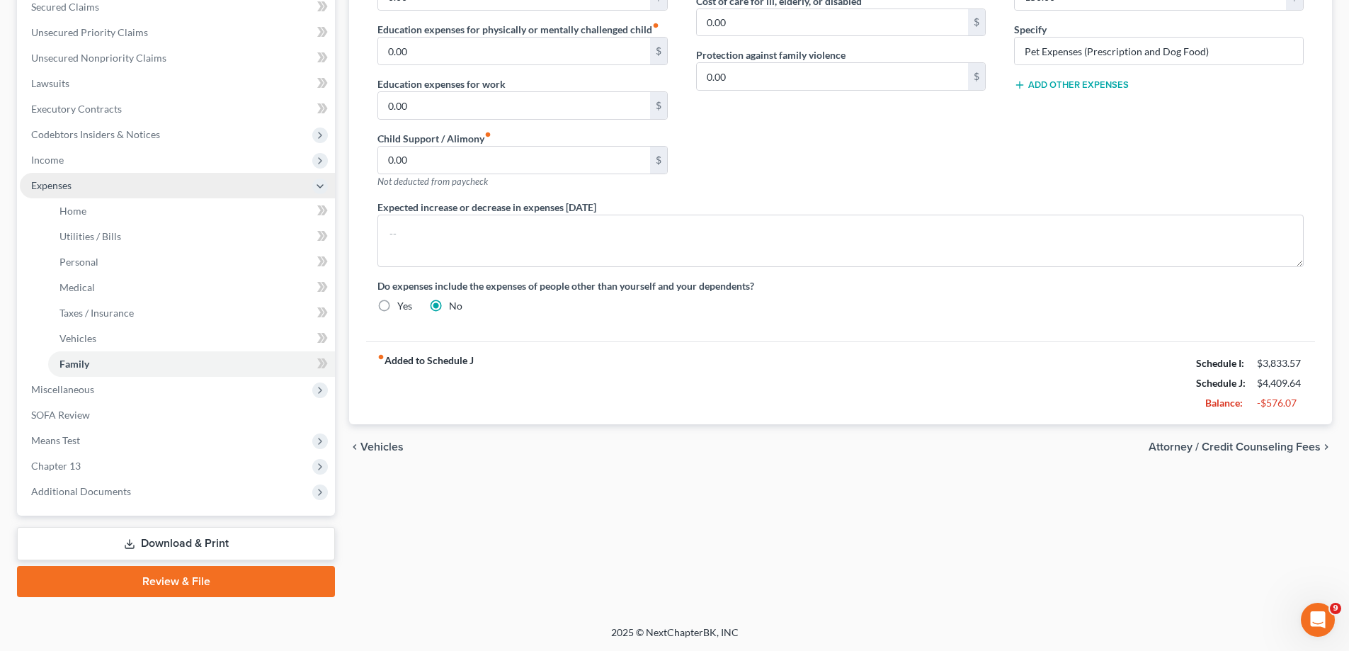
click at [64, 194] on span "Expenses" at bounding box center [177, 185] width 315 height 25
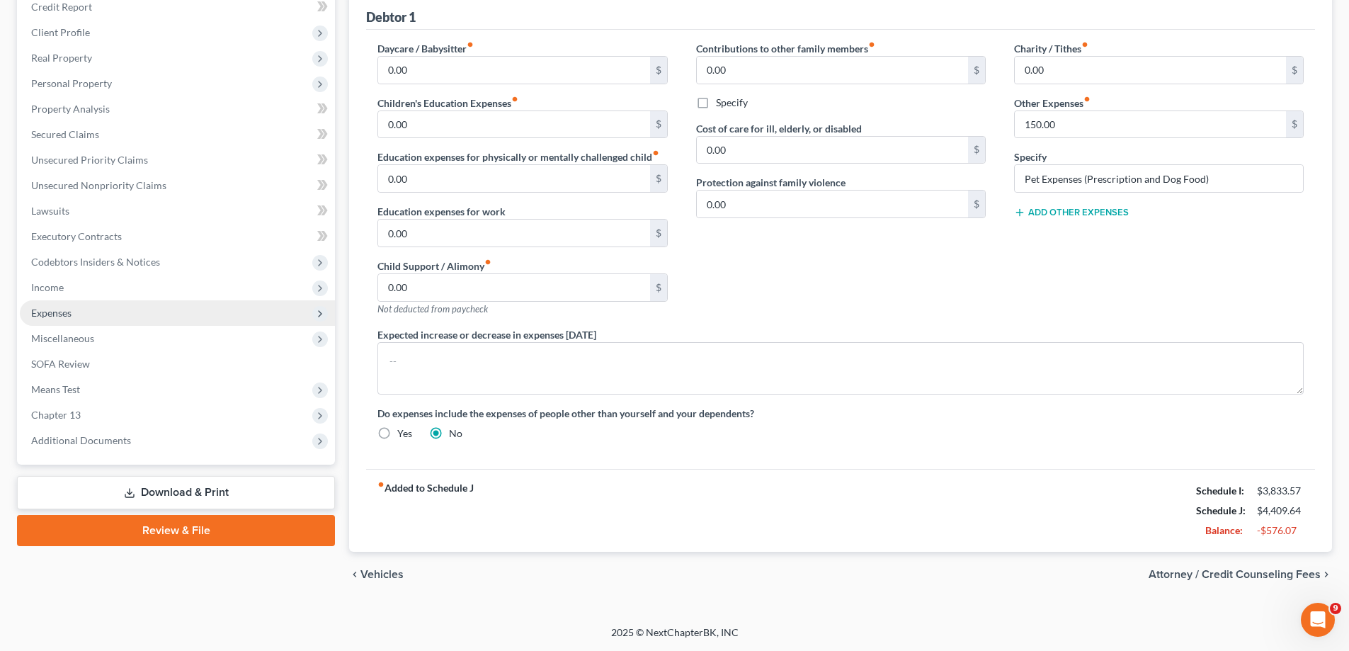
scroll to position [178, 0]
click at [113, 314] on span "Expenses" at bounding box center [177, 312] width 315 height 25
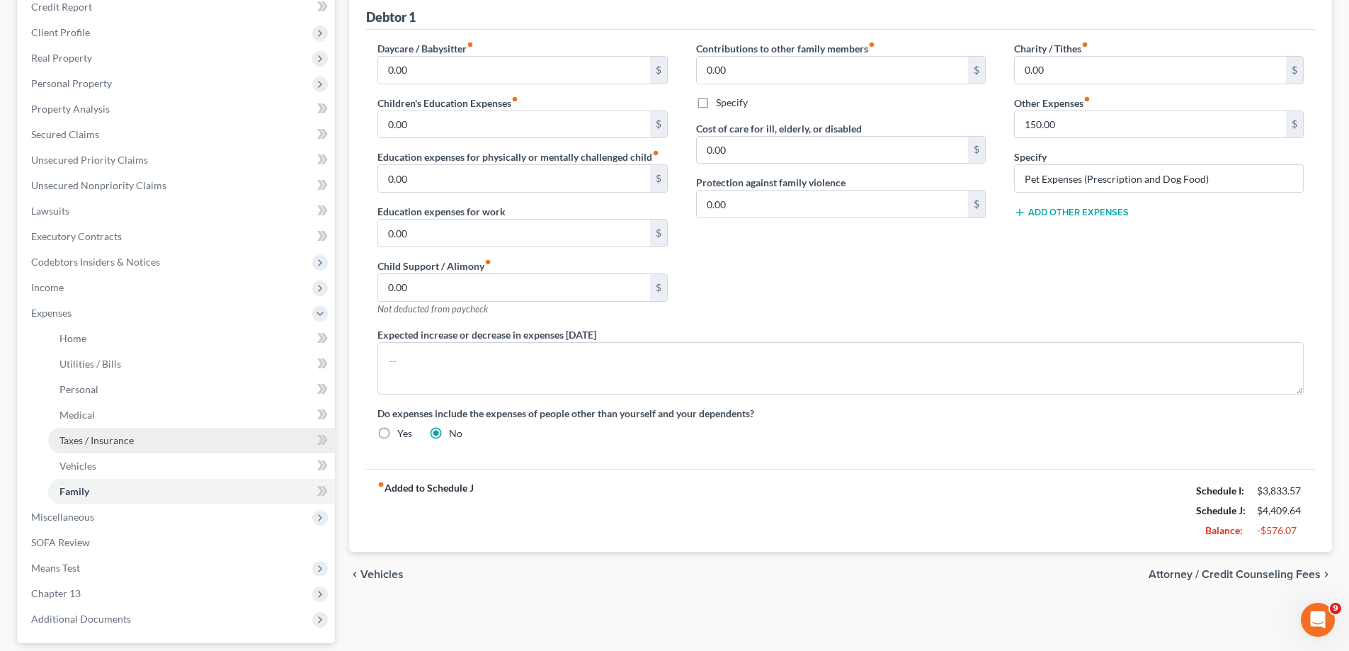
scroll to position [306, 0]
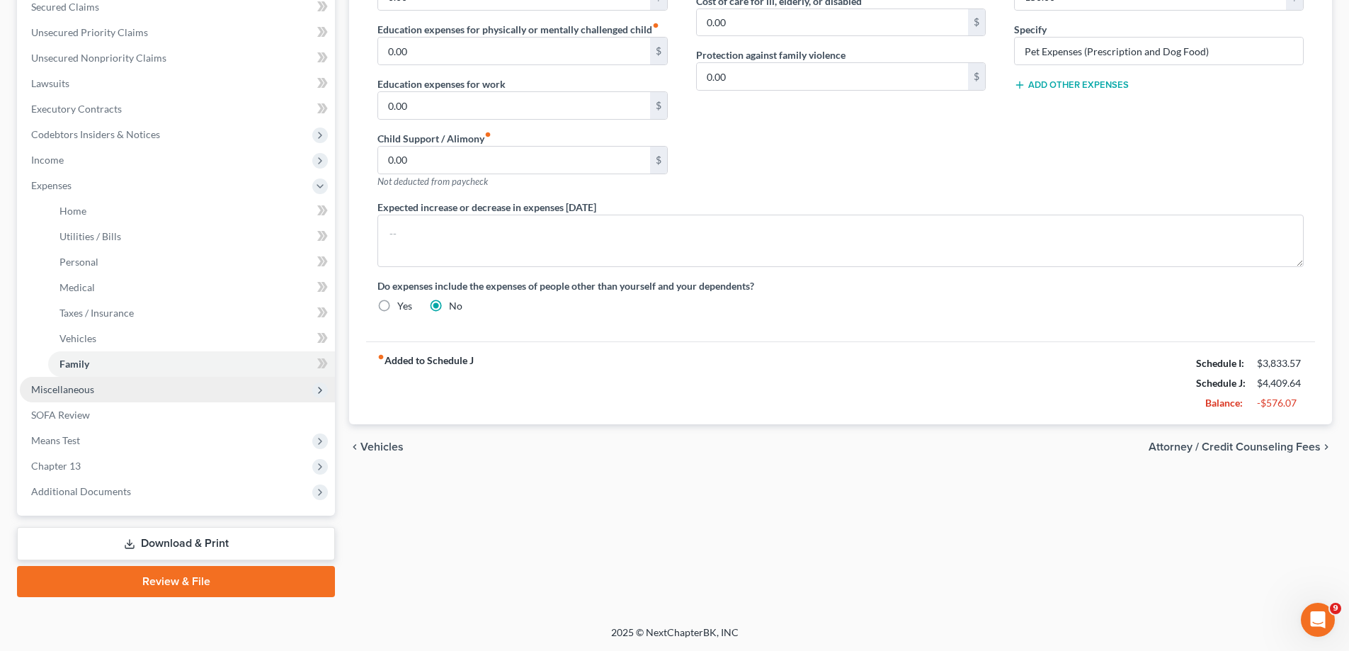
click at [101, 392] on span "Miscellaneous" at bounding box center [177, 389] width 315 height 25
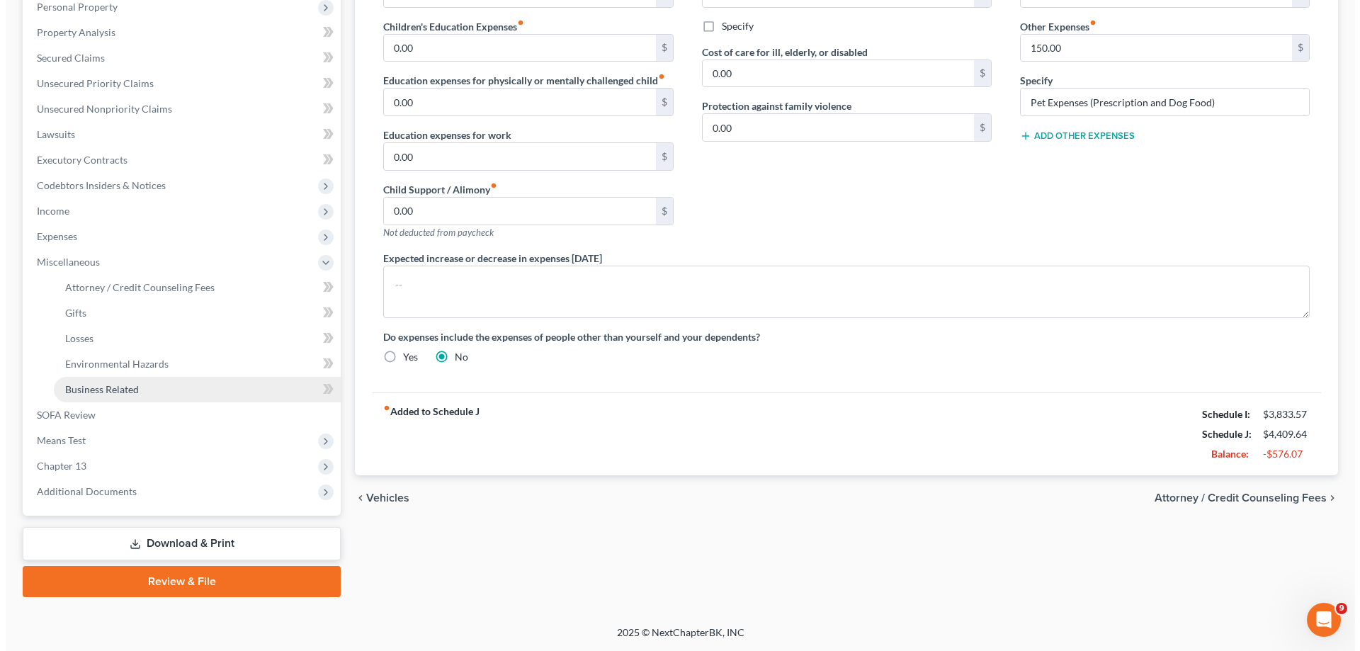
scroll to position [255, 0]
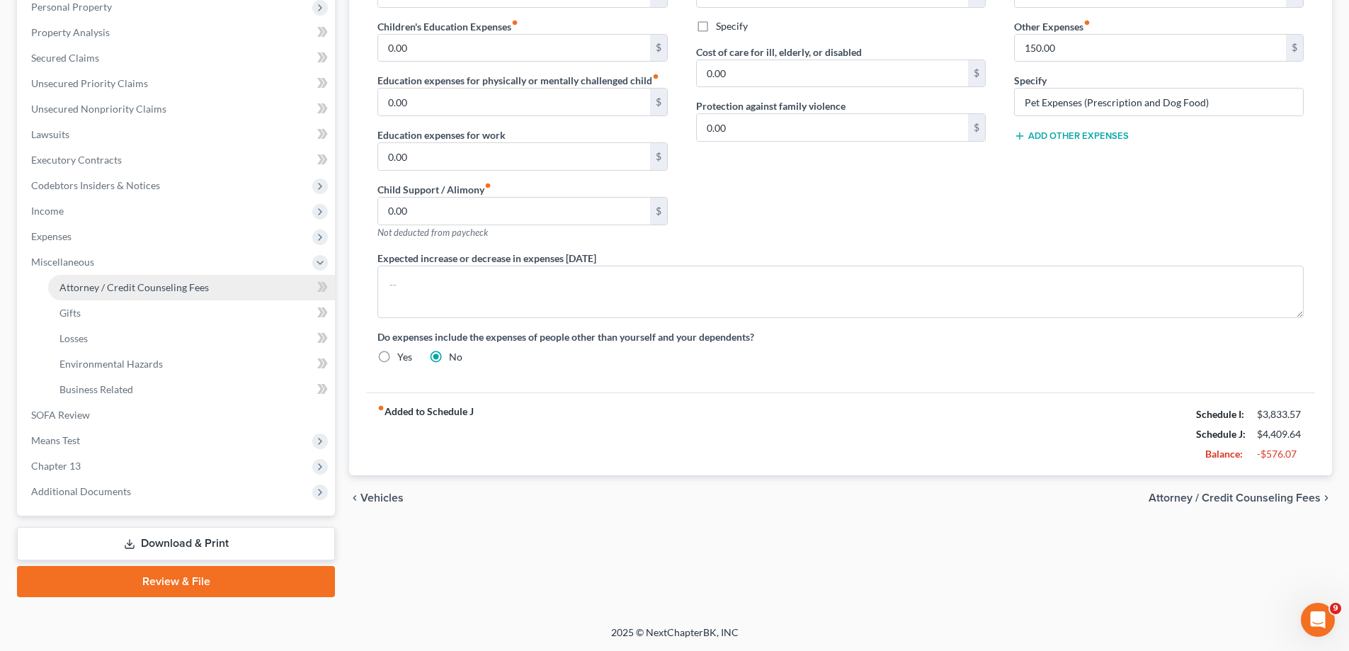
click at [128, 294] on link "Attorney / Credit Counseling Fees" at bounding box center [191, 287] width 287 height 25
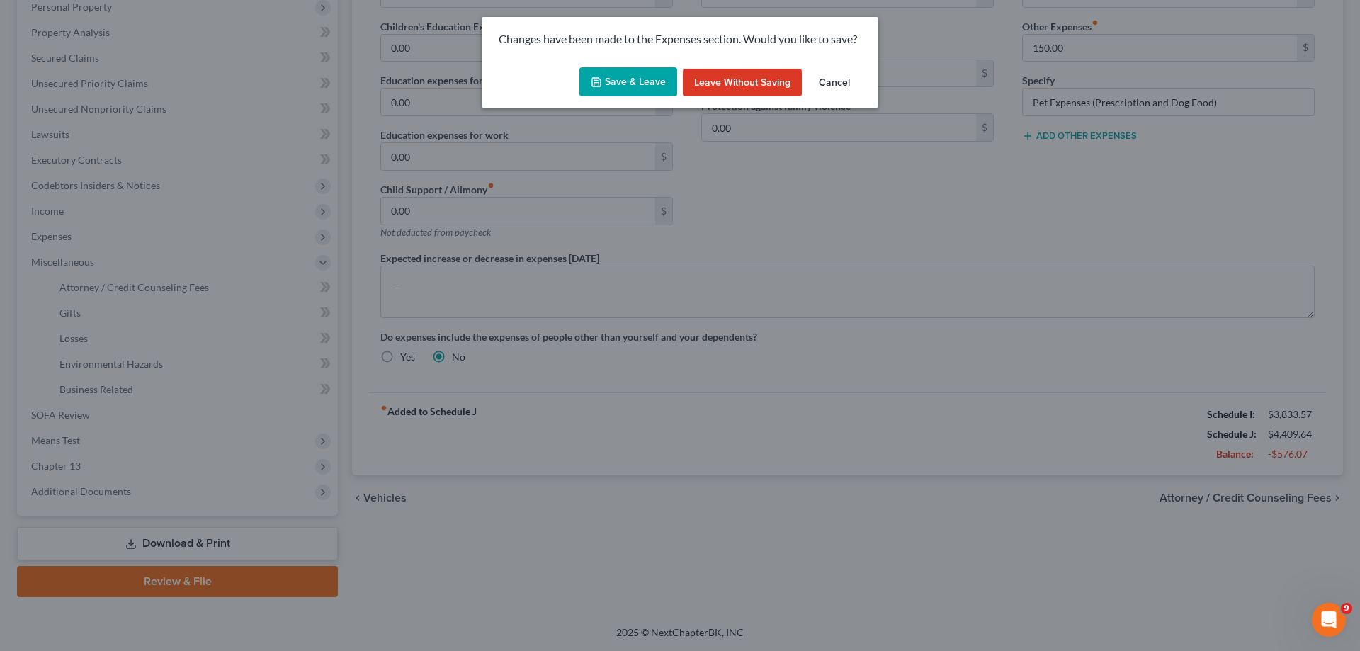
click at [601, 59] on div "Changes have been made to the Expenses section. Would you like to save?" at bounding box center [680, 39] width 397 height 45
click at [605, 81] on button "Save & Leave" at bounding box center [628, 82] width 98 height 30
select select "5"
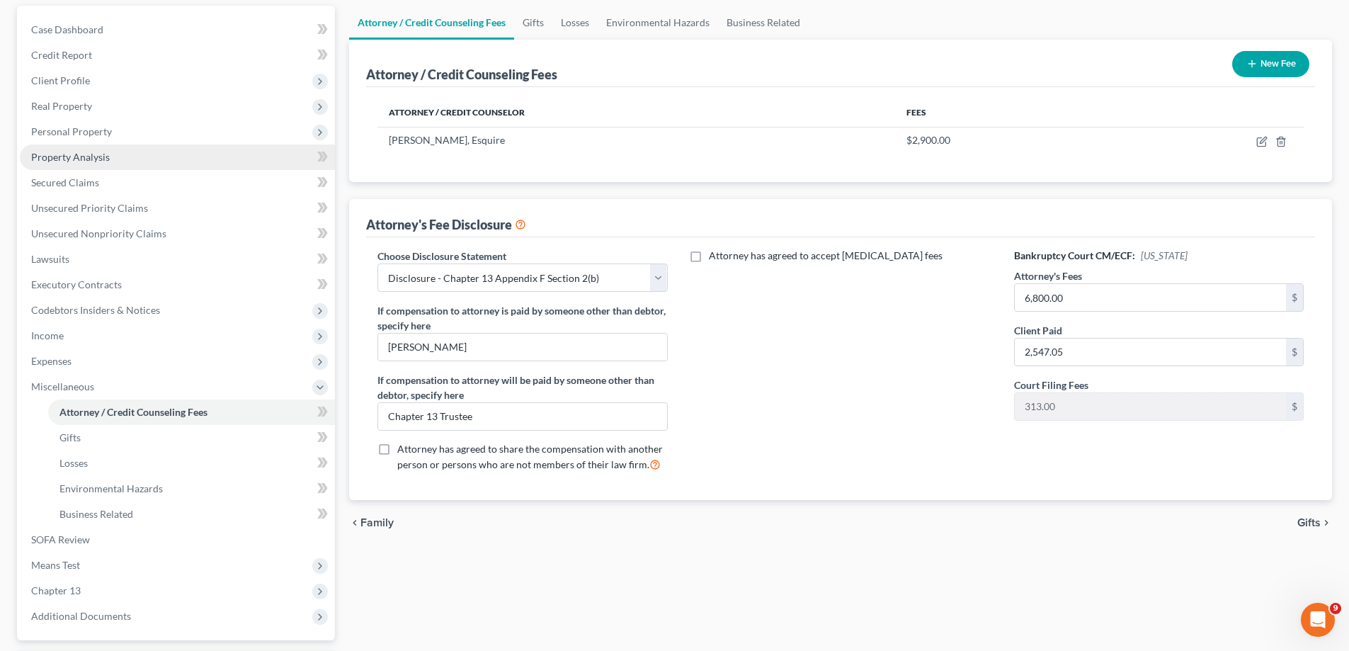
scroll to position [255, 0]
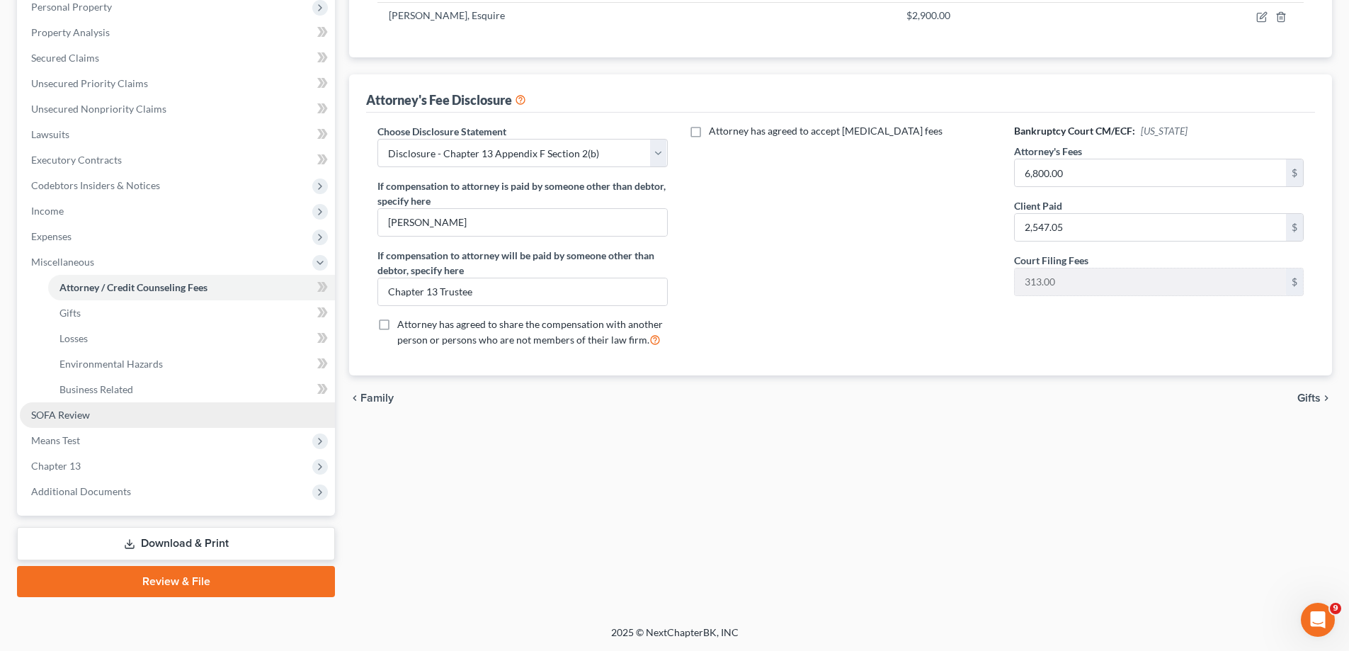
click at [86, 412] on span "SOFA Review" at bounding box center [60, 415] width 59 height 12
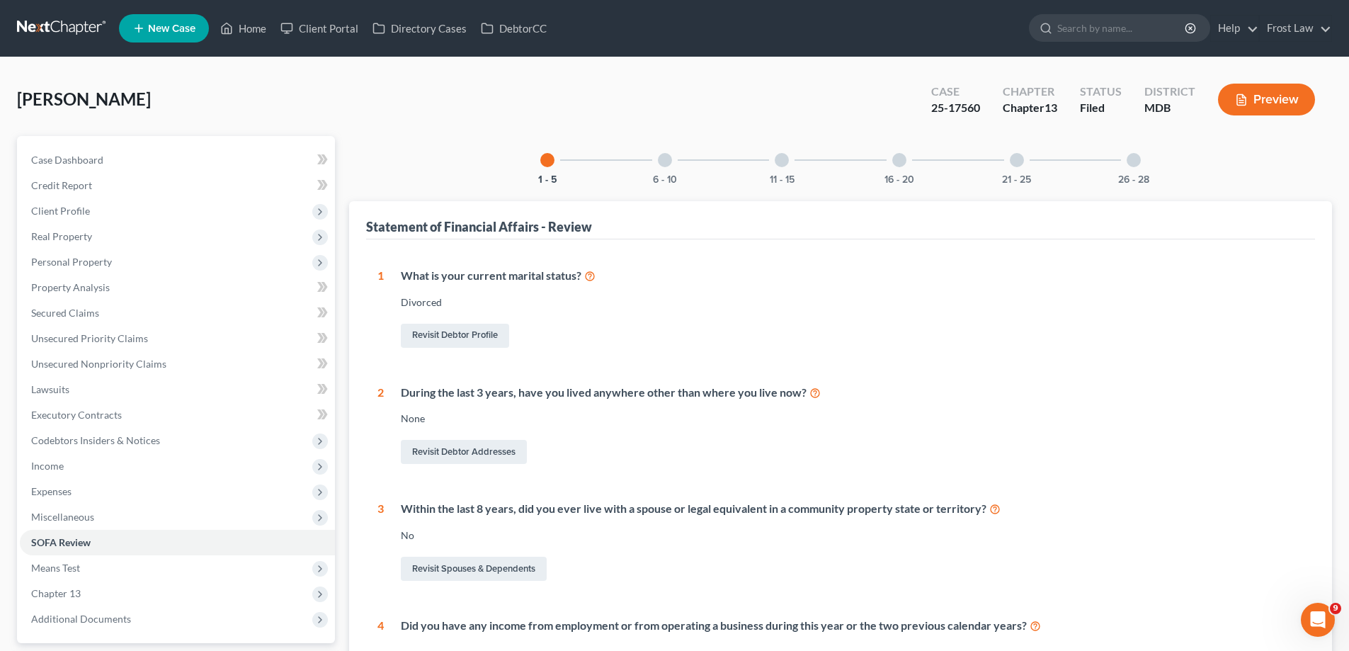
click at [669, 167] on div "6 - 10" at bounding box center [665, 160] width 48 height 48
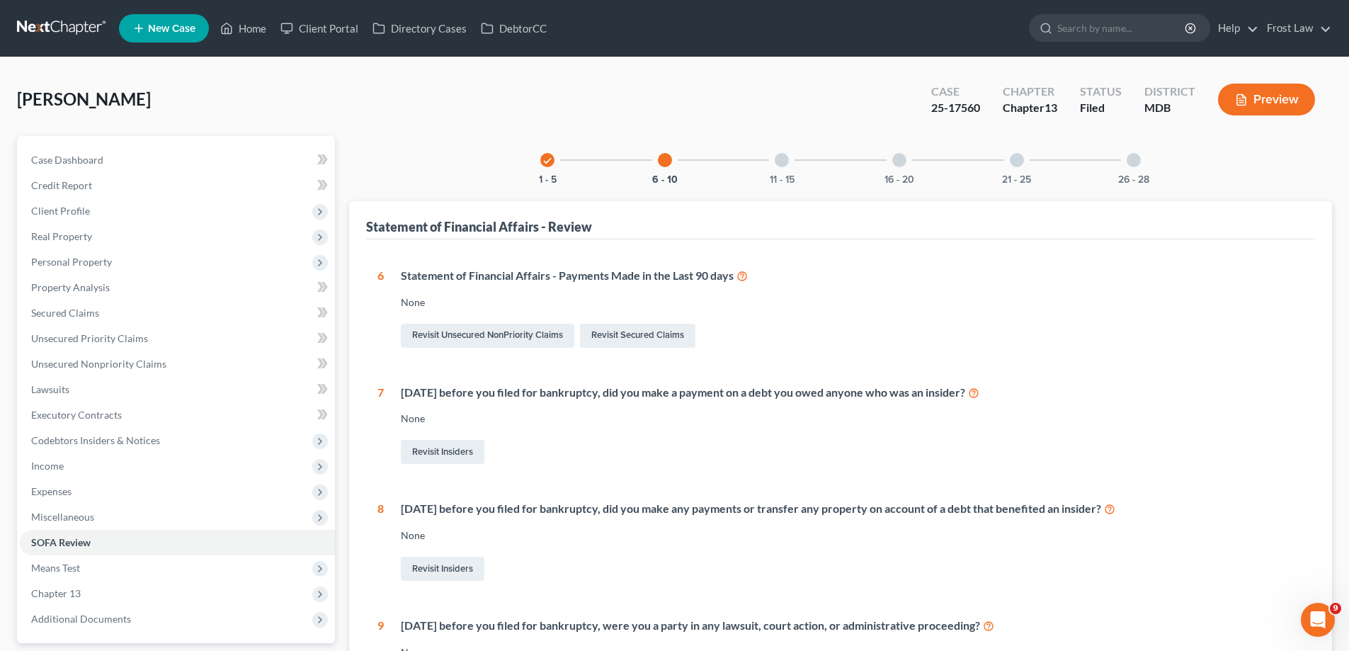
click at [777, 161] on div at bounding box center [782, 160] width 14 height 14
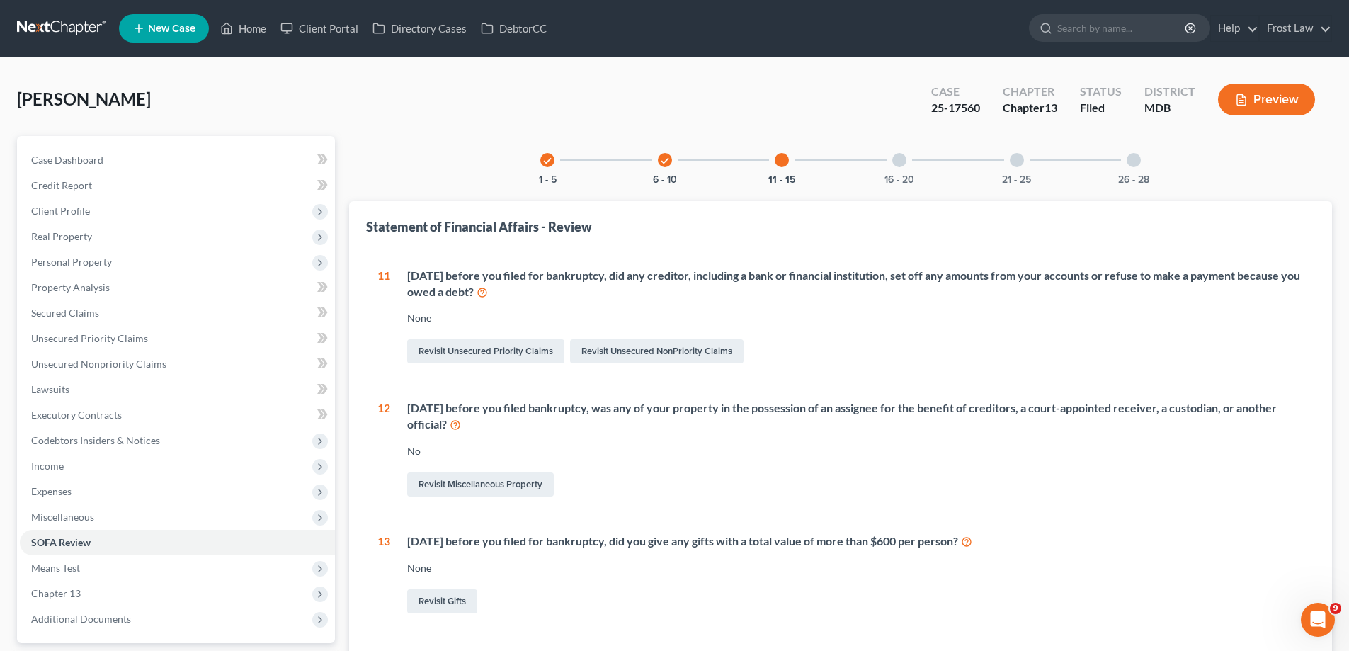
click at [897, 164] on div at bounding box center [899, 160] width 14 height 14
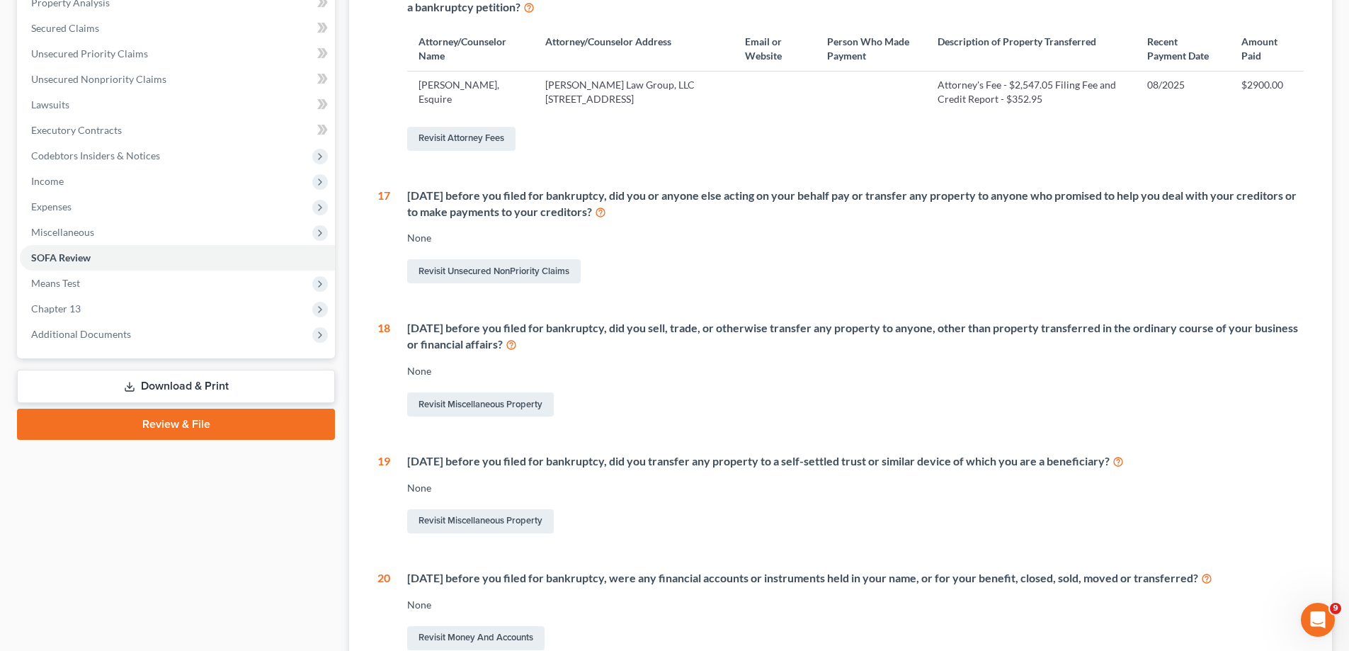
scroll to position [83, 0]
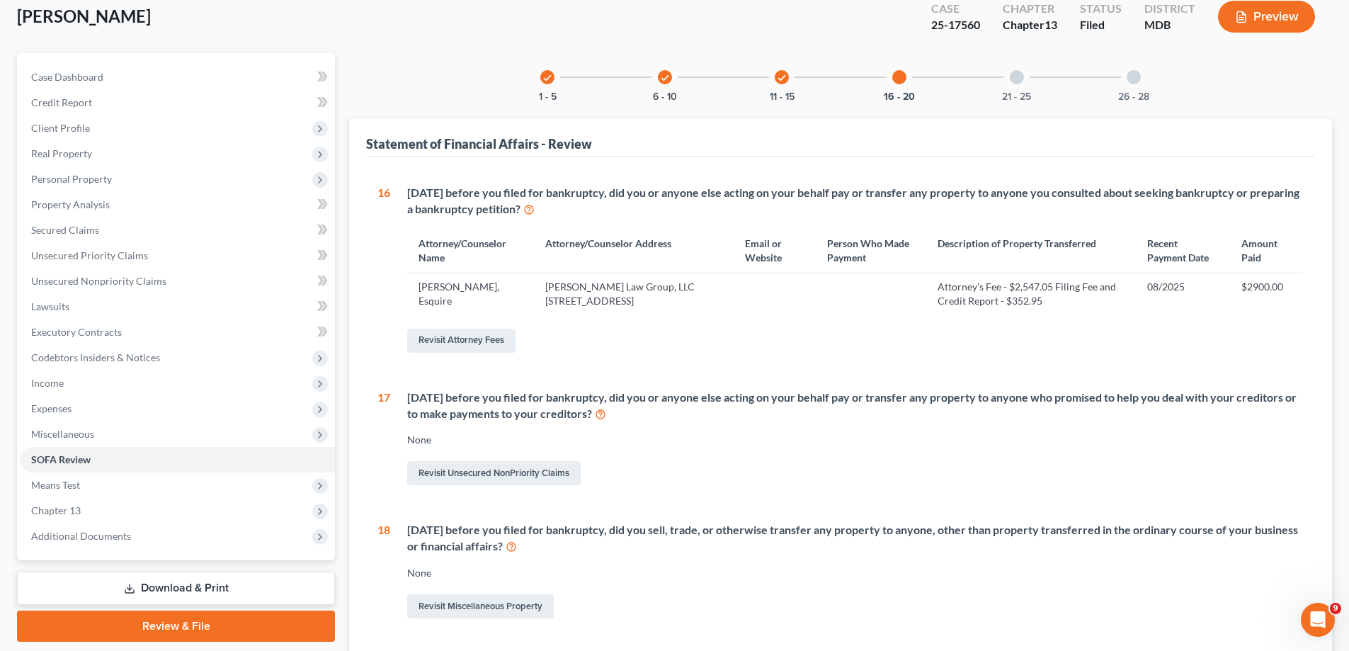
click at [1010, 86] on div "21 - 25" at bounding box center [1017, 77] width 48 height 48
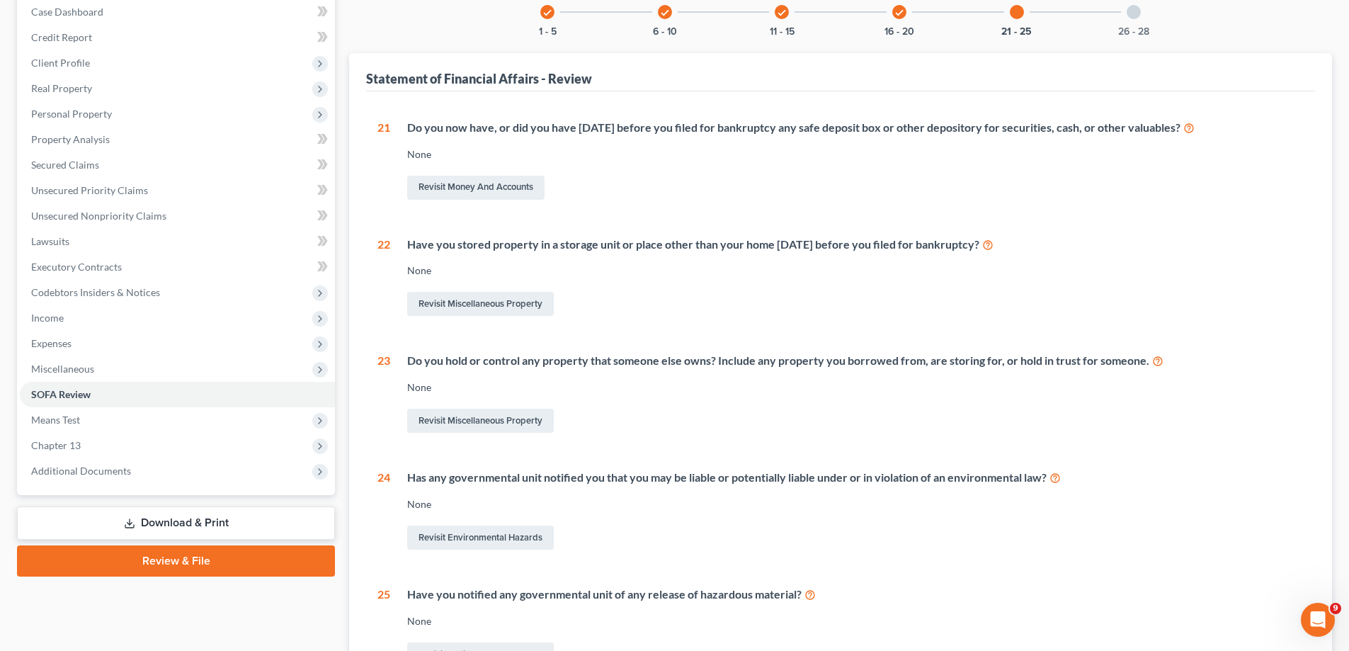
scroll to position [0, 0]
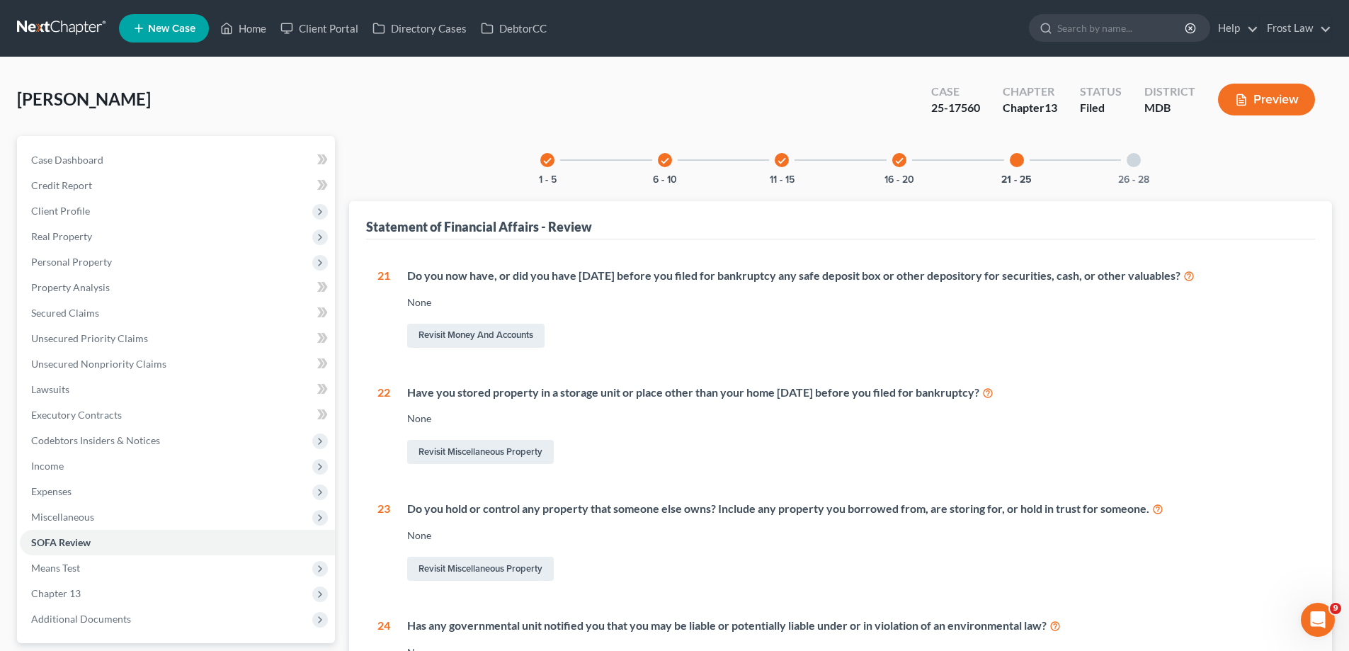
click at [1132, 162] on div at bounding box center [1134, 160] width 14 height 14
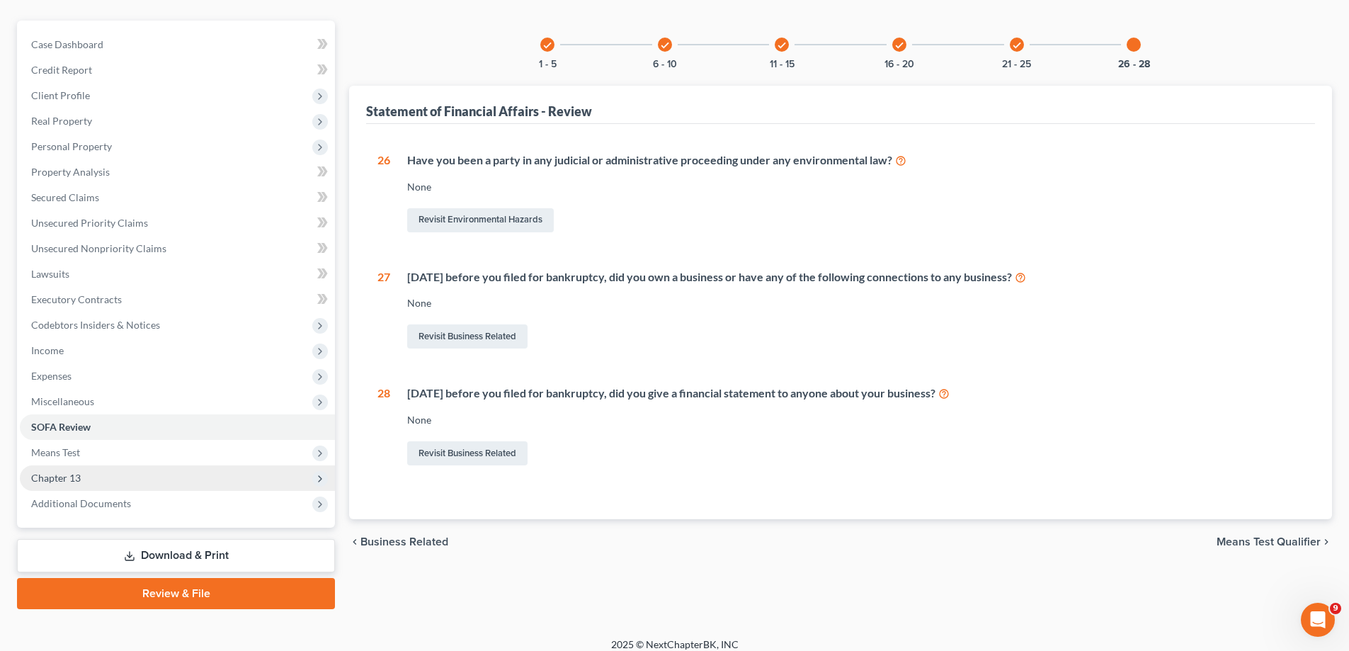
scroll to position [127, 0]
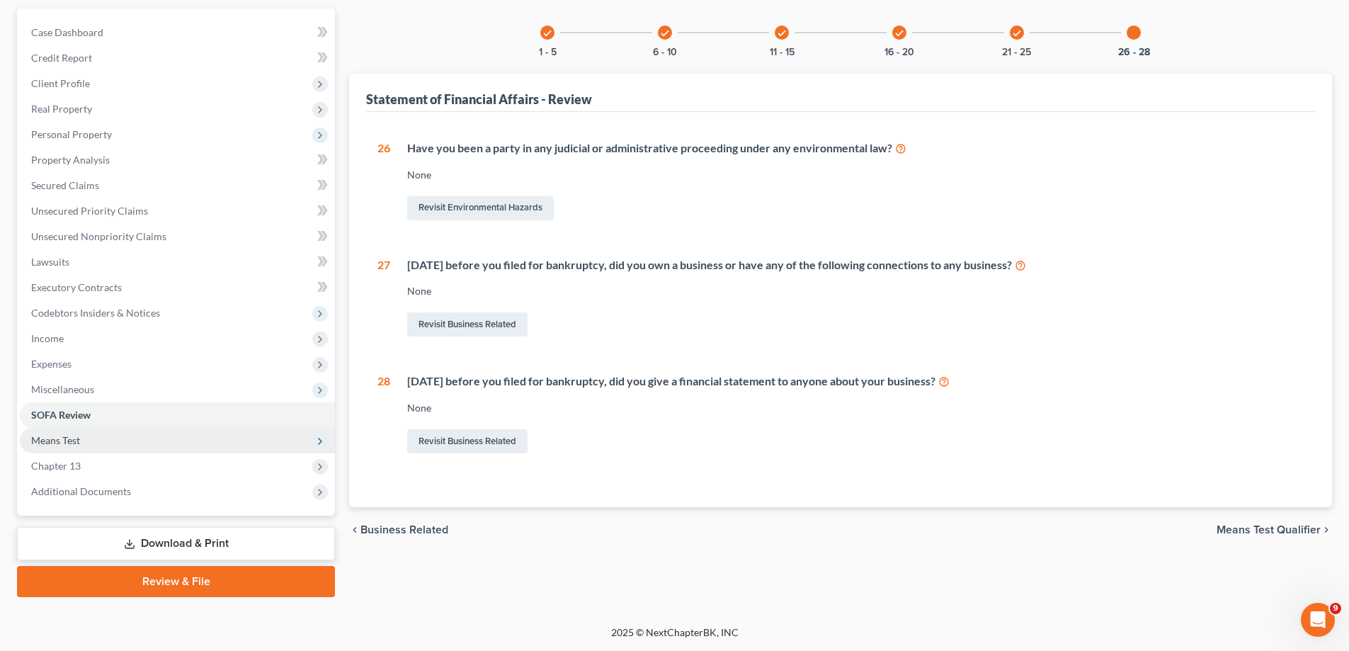
click at [144, 447] on span "Means Test" at bounding box center [177, 440] width 315 height 25
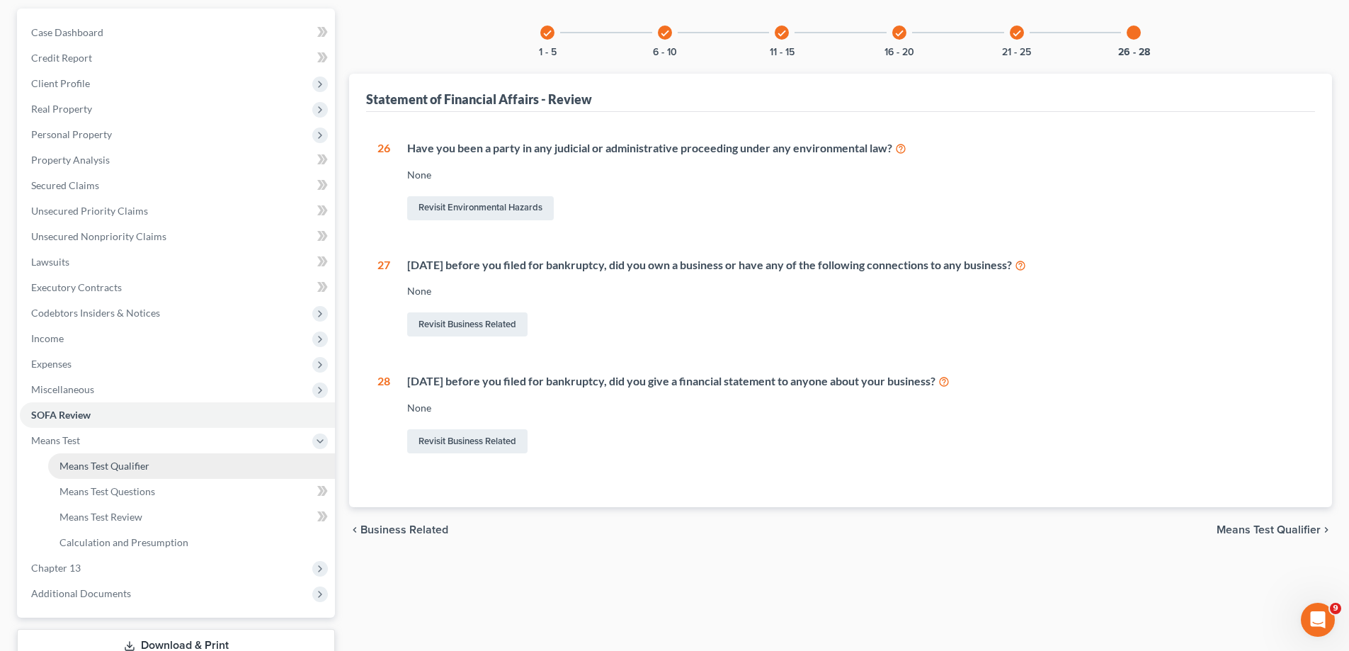
click at [143, 462] on span "Means Test Qualifier" at bounding box center [104, 466] width 90 height 12
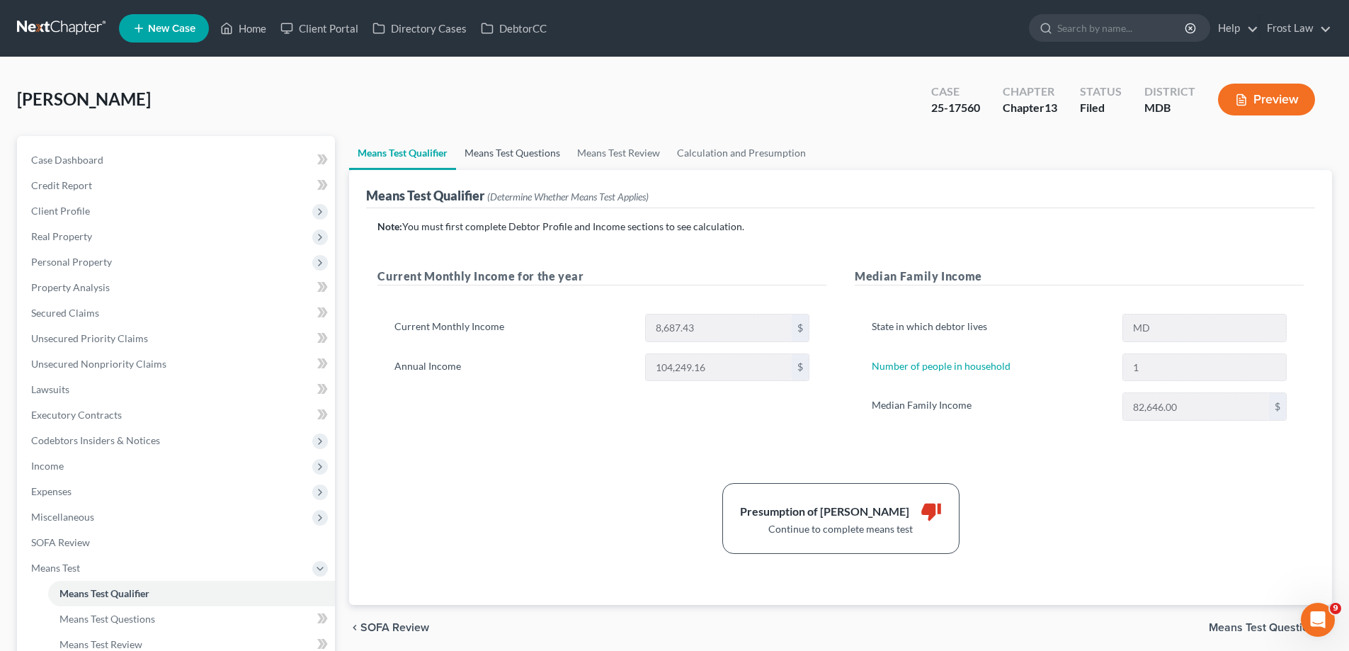
click at [517, 156] on link "Means Test Questions" at bounding box center [512, 153] width 113 height 34
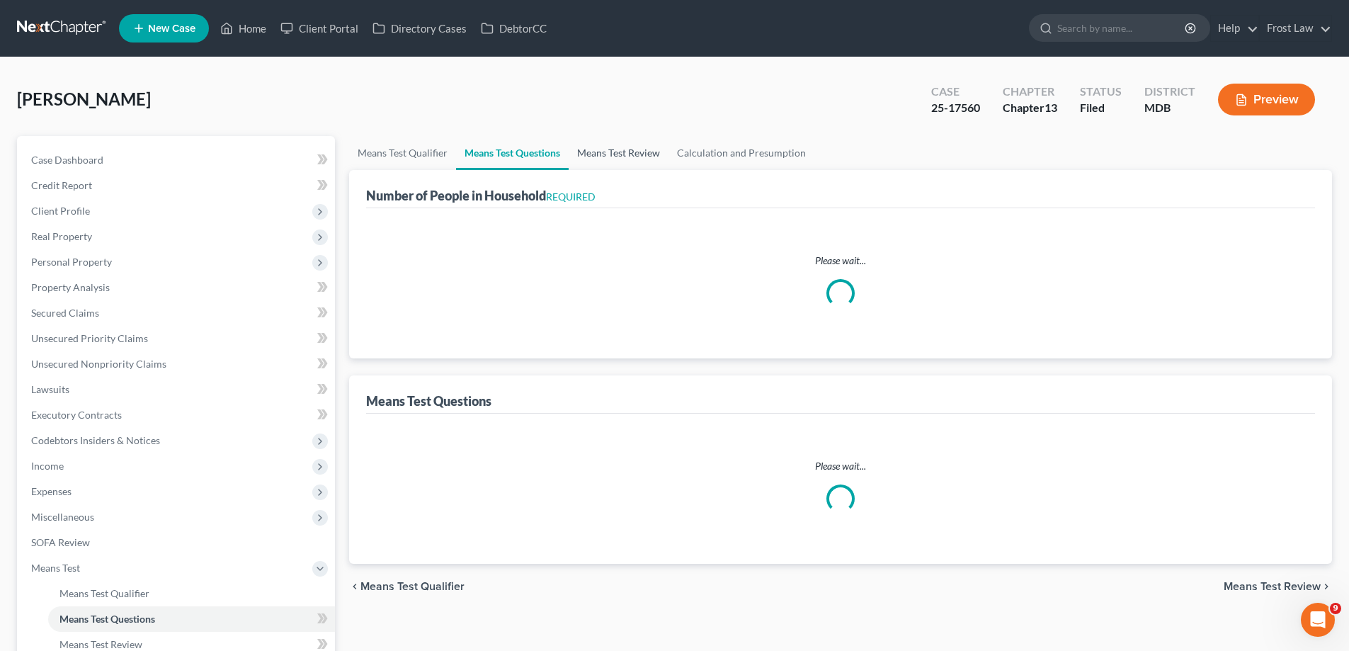
select select "0"
select select "60"
select select "0"
select select "60"
select select "0"
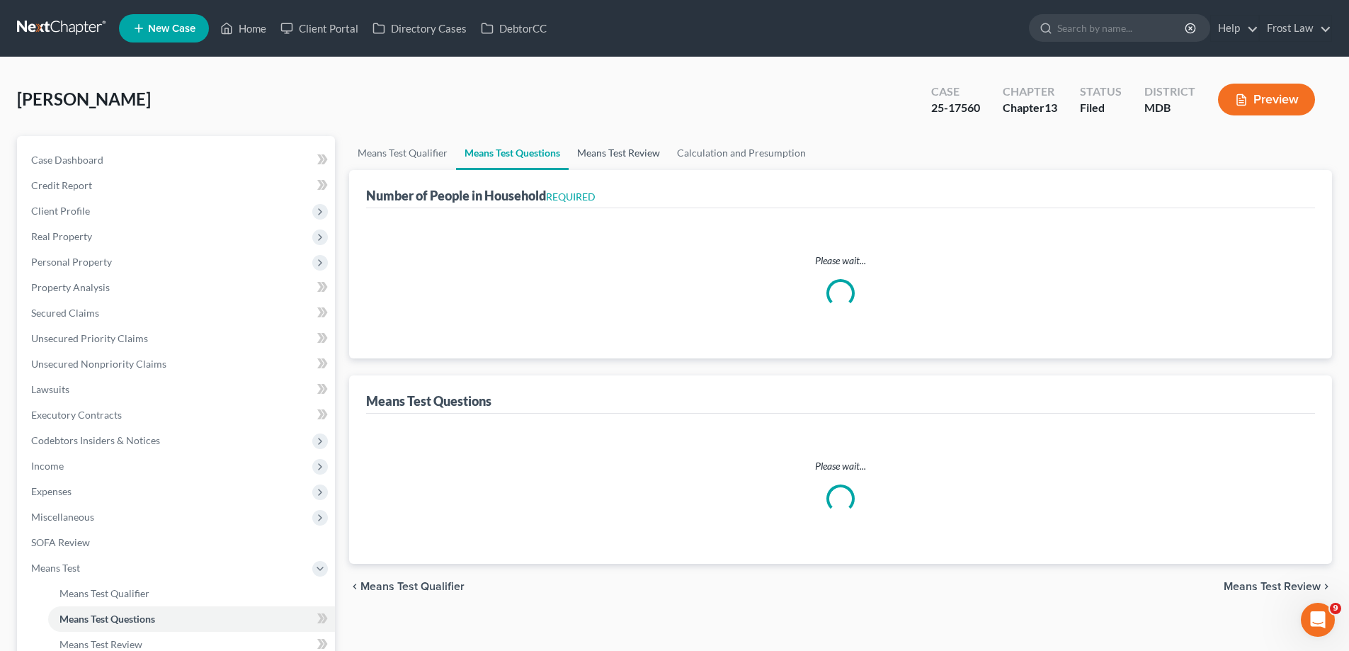
select select "60"
select select "0"
select select "60"
select select "0"
select select "60"
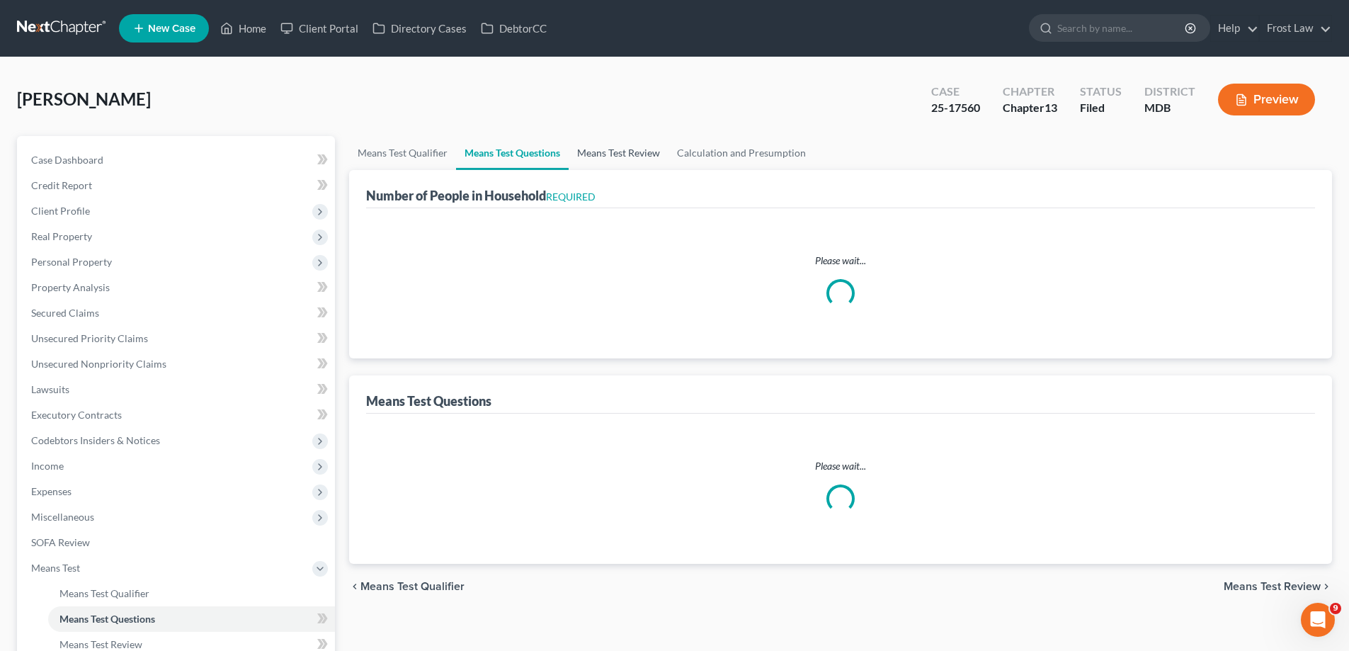
select select "2"
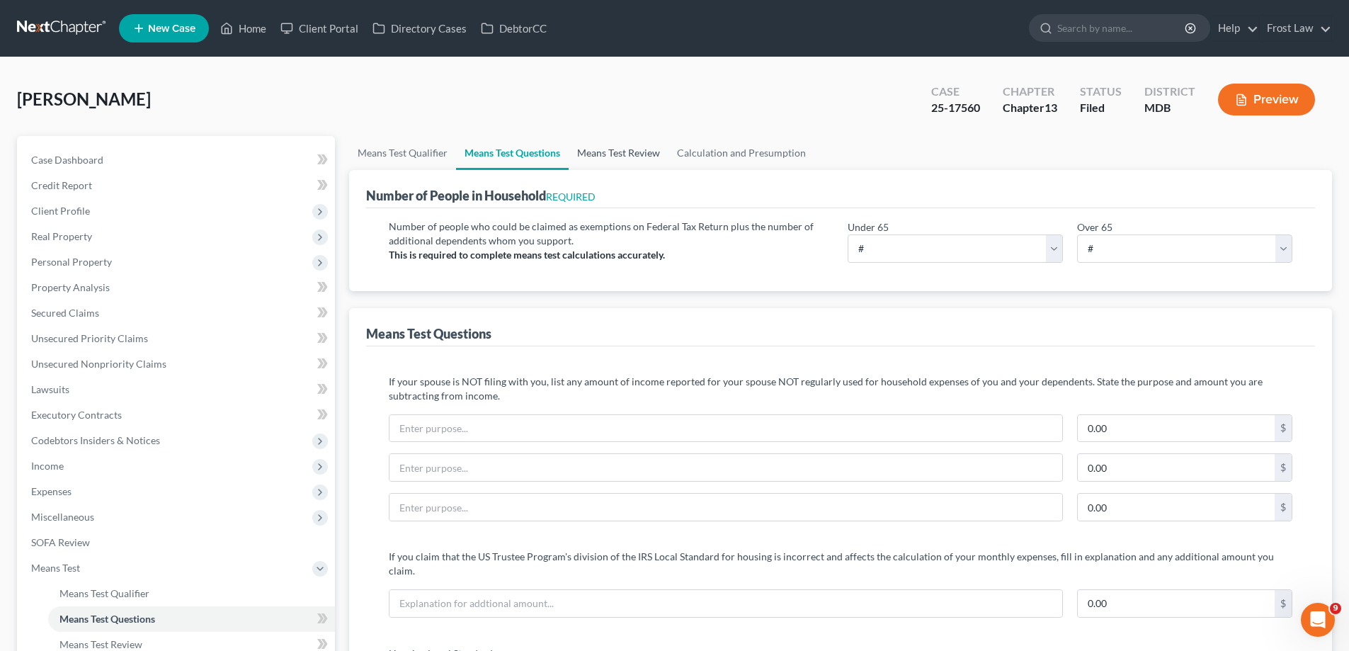
click at [626, 154] on link "Means Test Review" at bounding box center [619, 153] width 100 height 34
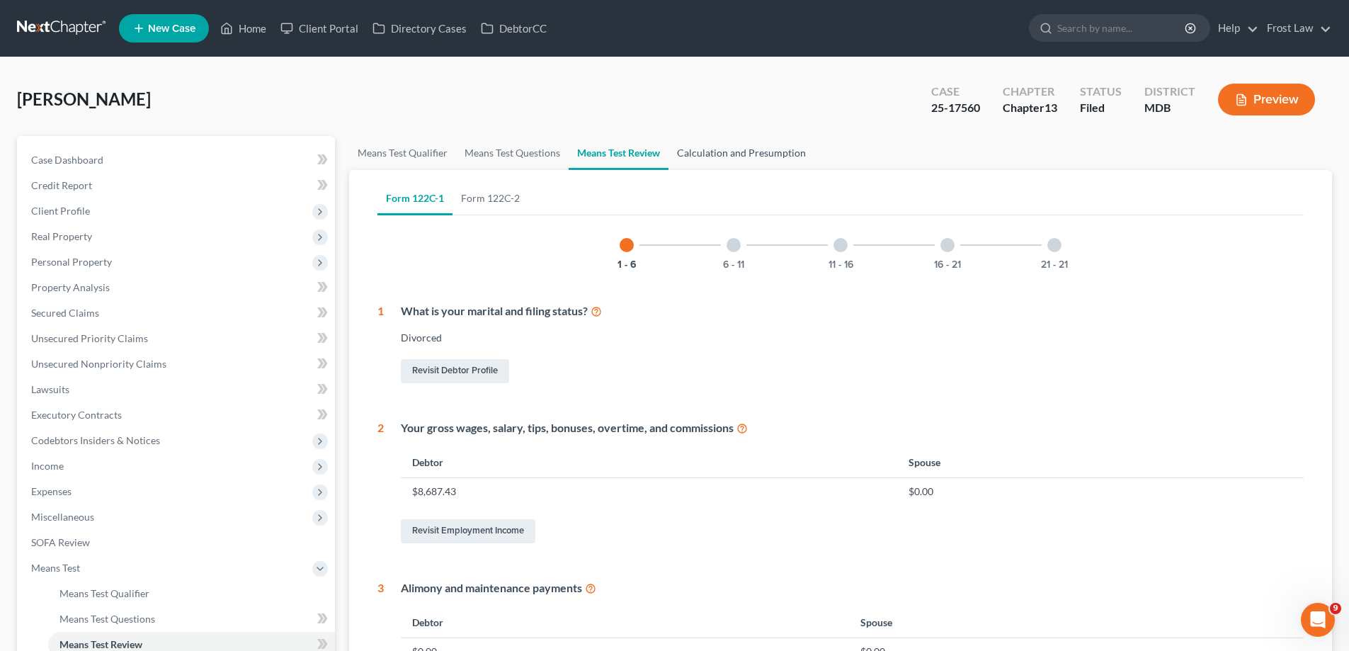
click at [752, 154] on link "Calculation and Presumption" at bounding box center [741, 153] width 146 height 34
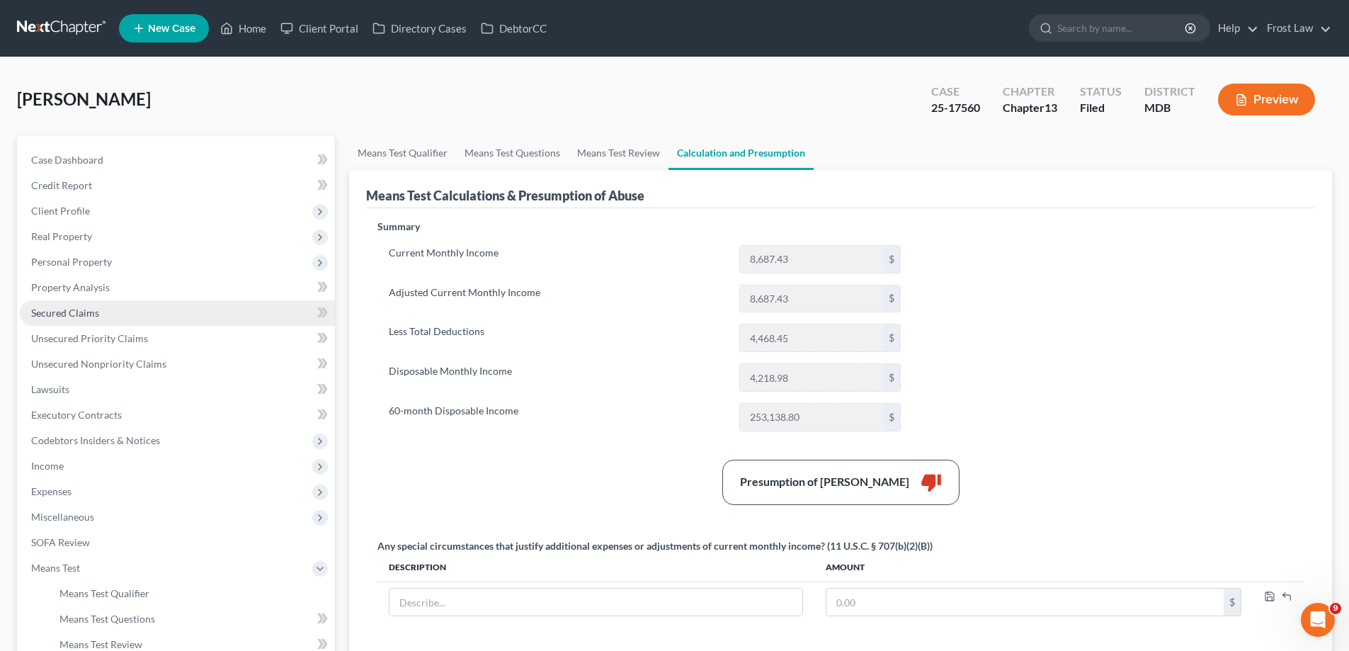
click at [161, 311] on link "Secured Claims" at bounding box center [177, 312] width 315 height 25
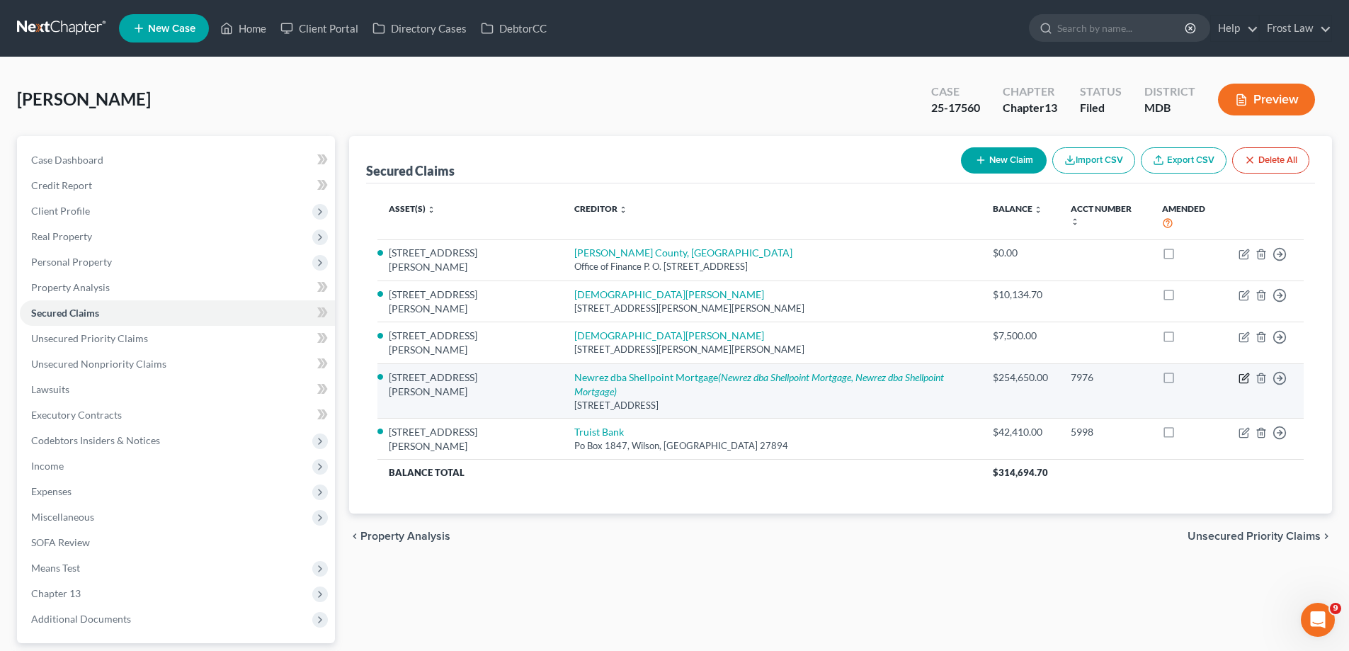
click at [1242, 372] on icon "button" at bounding box center [1243, 377] width 11 height 11
select select "3"
select select "5"
select select "0"
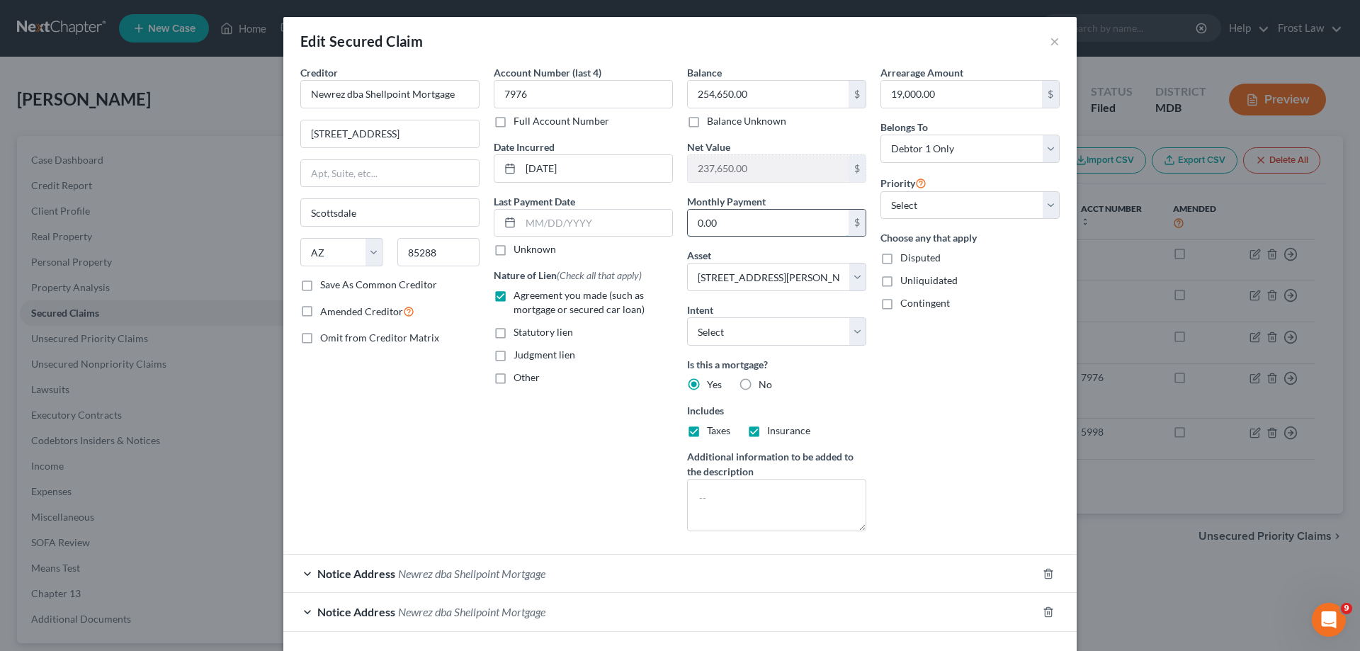
click at [730, 223] on input "0.00" at bounding box center [768, 223] width 161 height 27
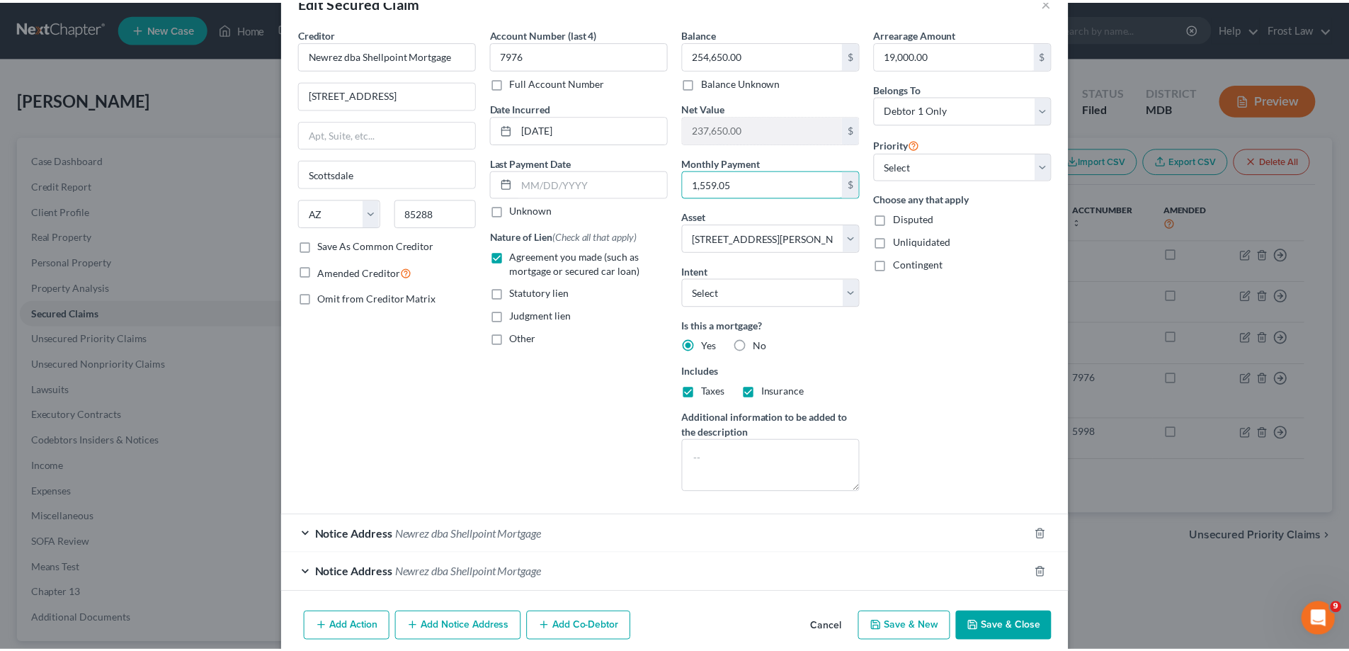
scroll to position [99, 0]
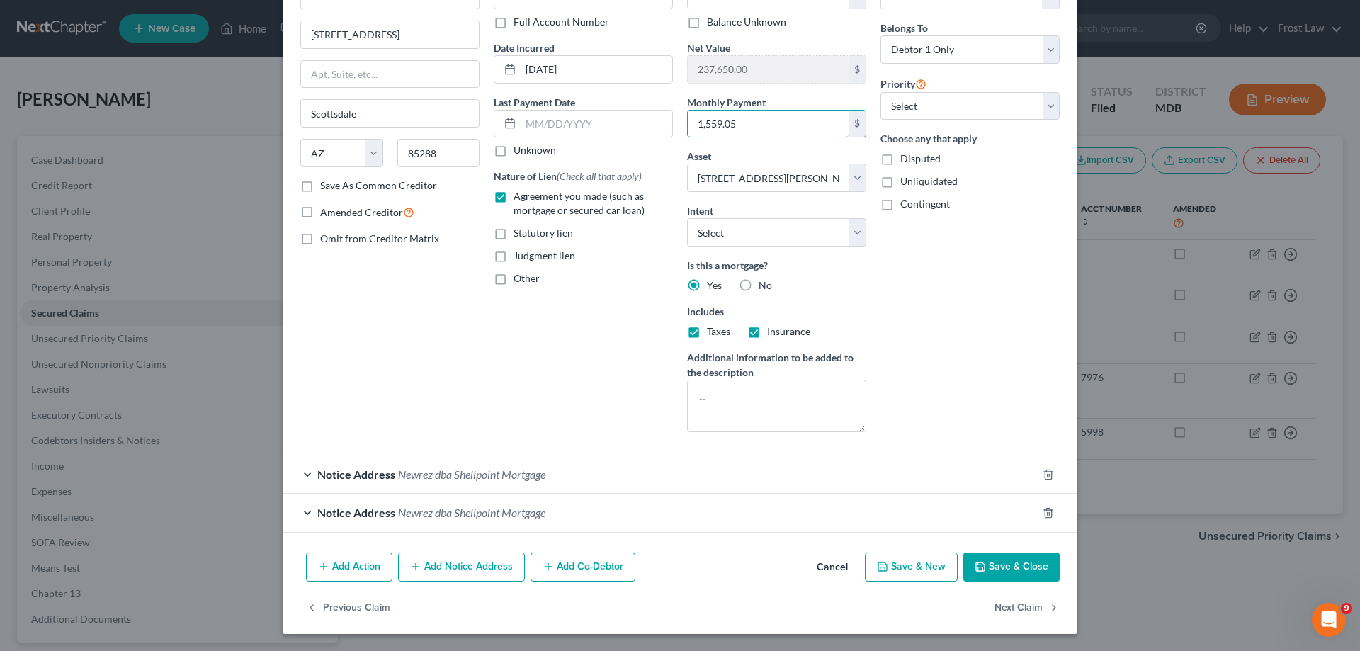
type input "1,559.05"
drag, startPoint x: 1019, startPoint y: 561, endPoint x: 1207, endPoint y: 388, distance: 255.1
click at [1019, 560] on button "Save & Close" at bounding box center [1011, 567] width 96 height 30
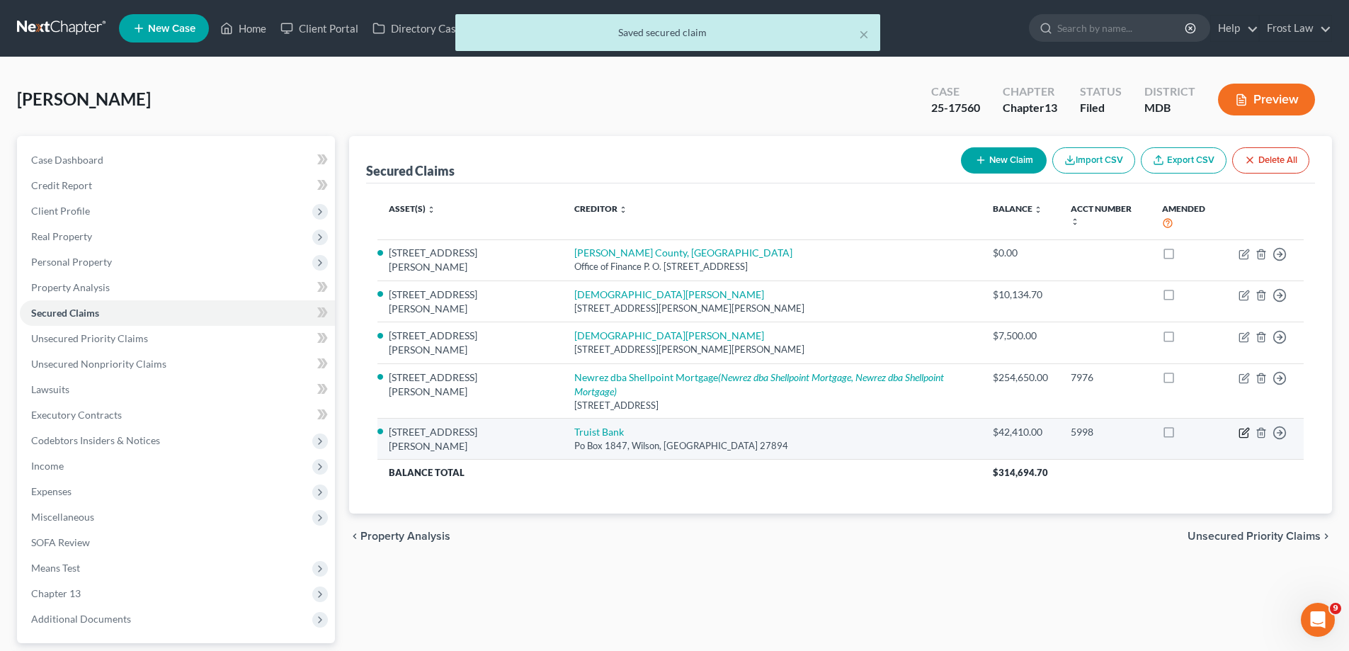
click at [1243, 428] on icon "button" at bounding box center [1245, 431] width 6 height 6
select select "28"
select select "5"
select select "0"
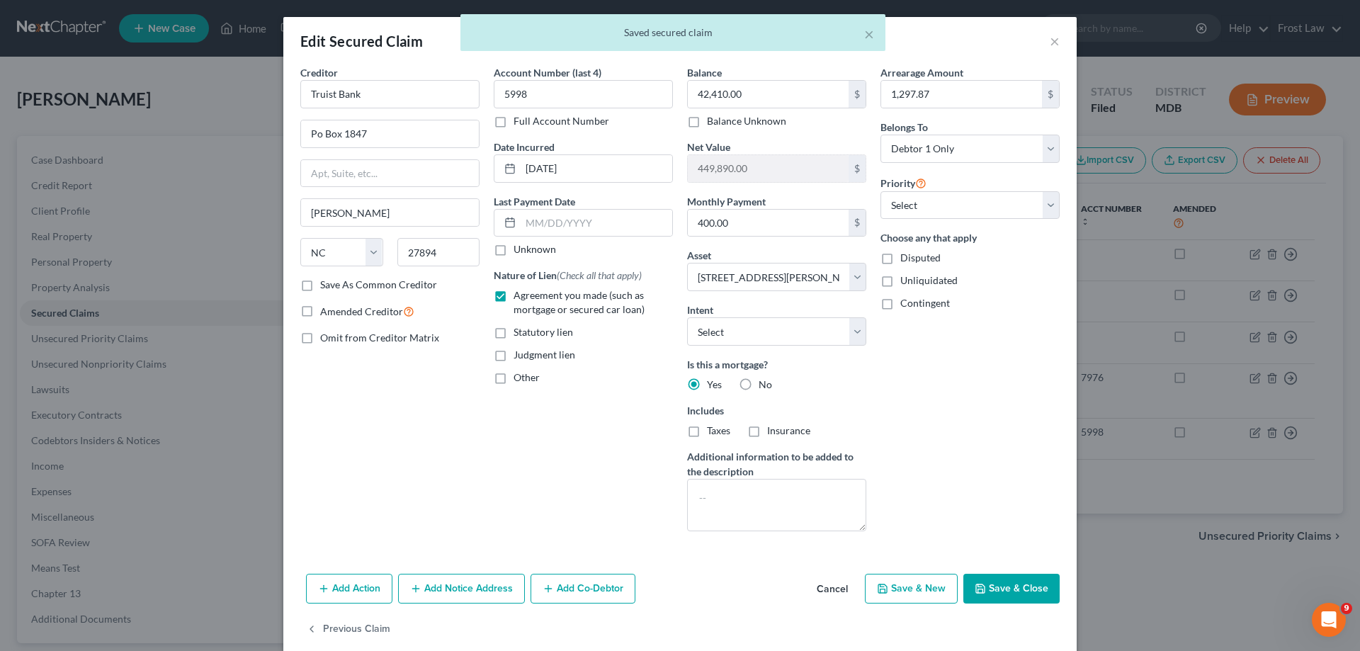
click at [1006, 577] on button "Save & Close" at bounding box center [1011, 589] width 96 height 30
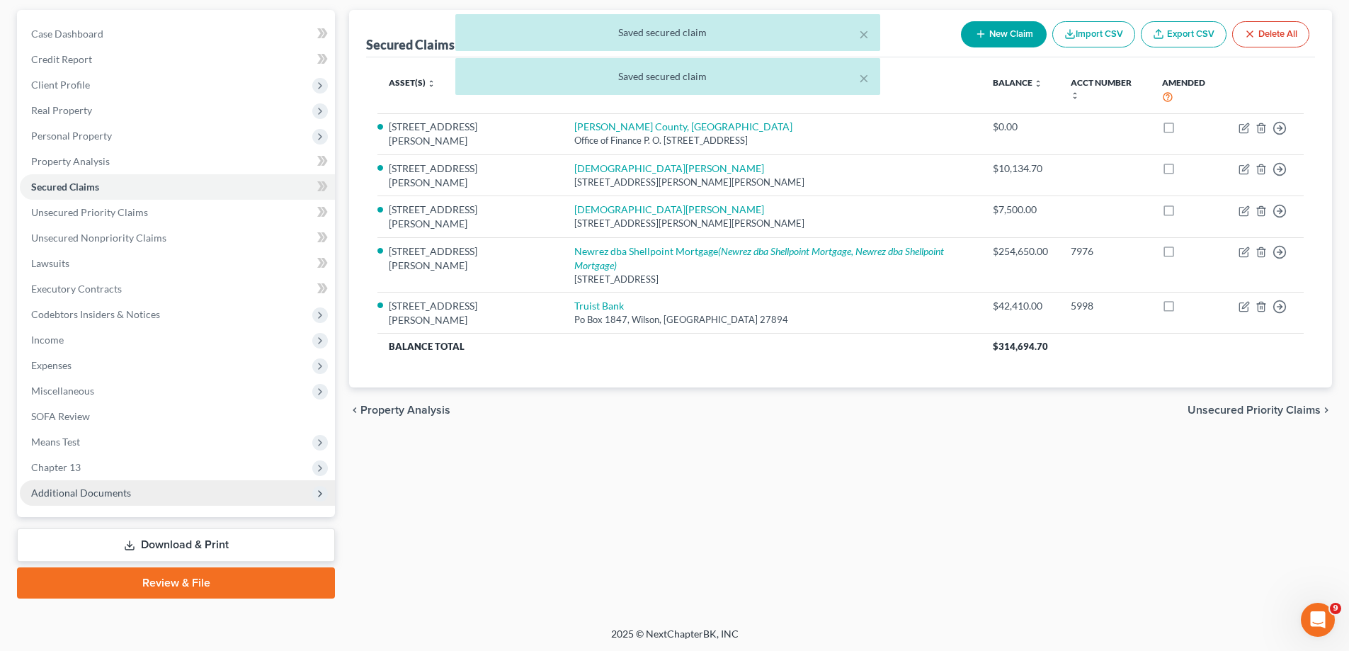
scroll to position [127, 0]
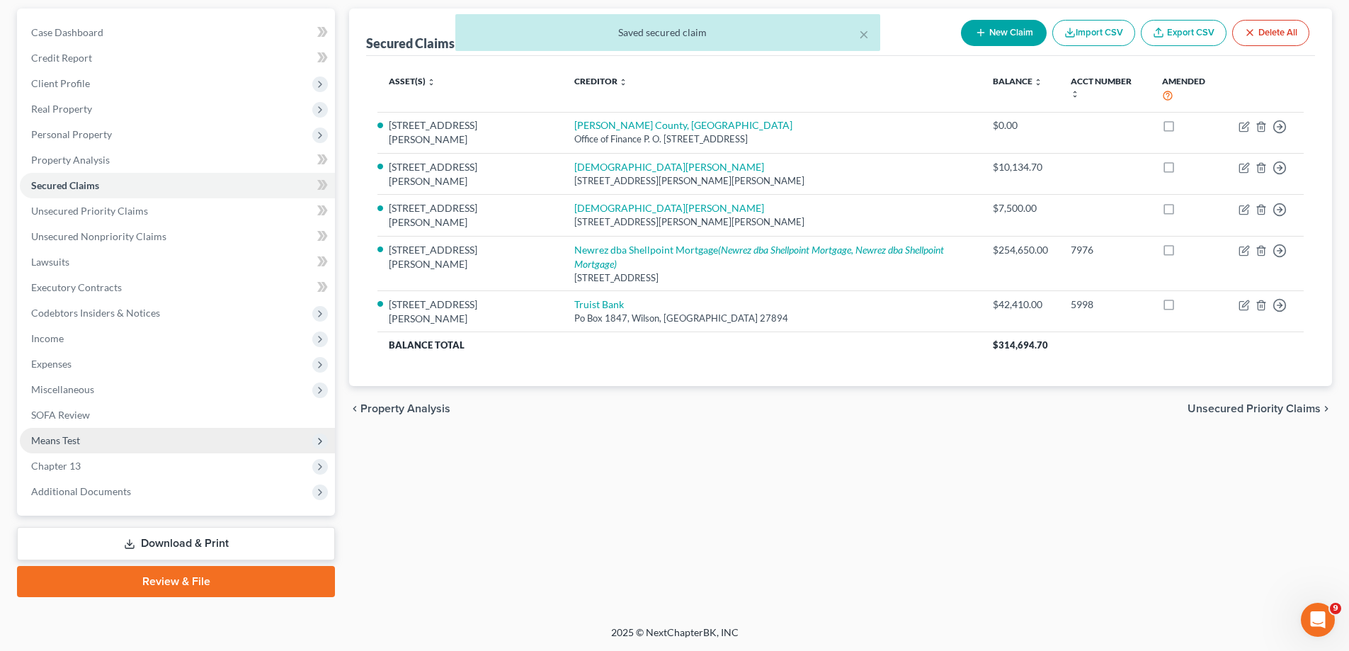
click at [109, 445] on span "Means Test" at bounding box center [177, 440] width 315 height 25
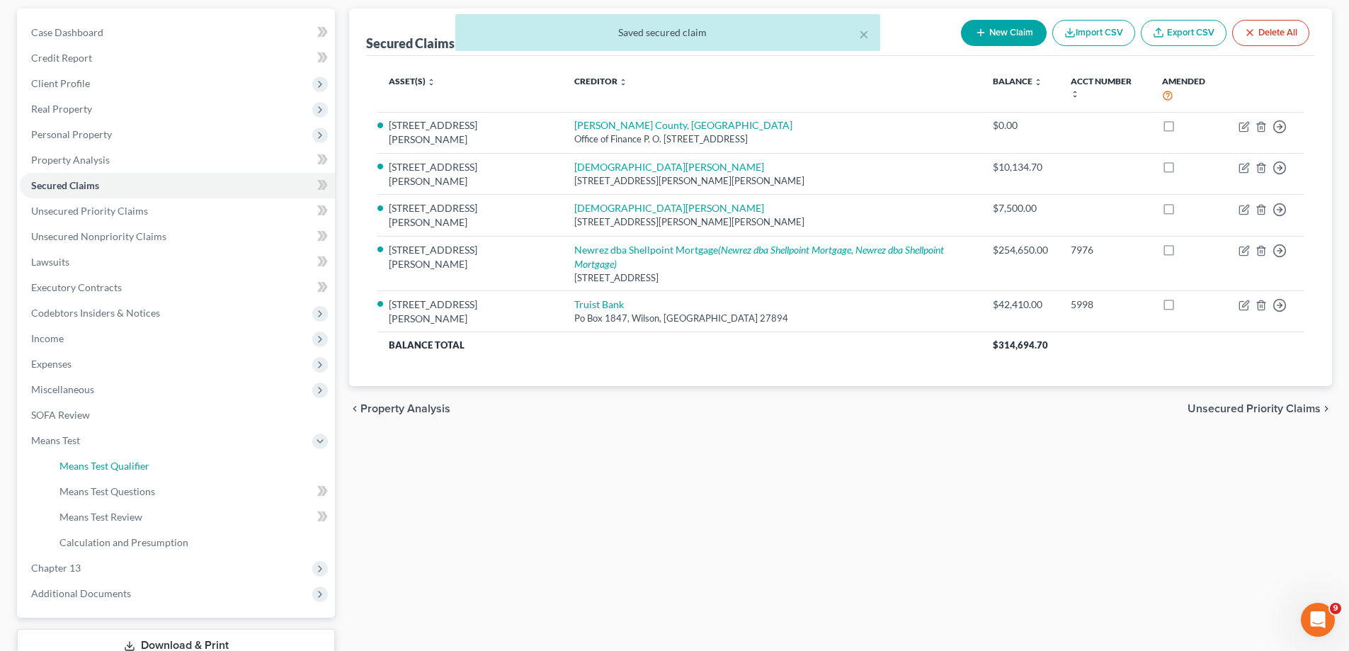
click at [124, 460] on span "Means Test Qualifier" at bounding box center [104, 466] width 90 height 12
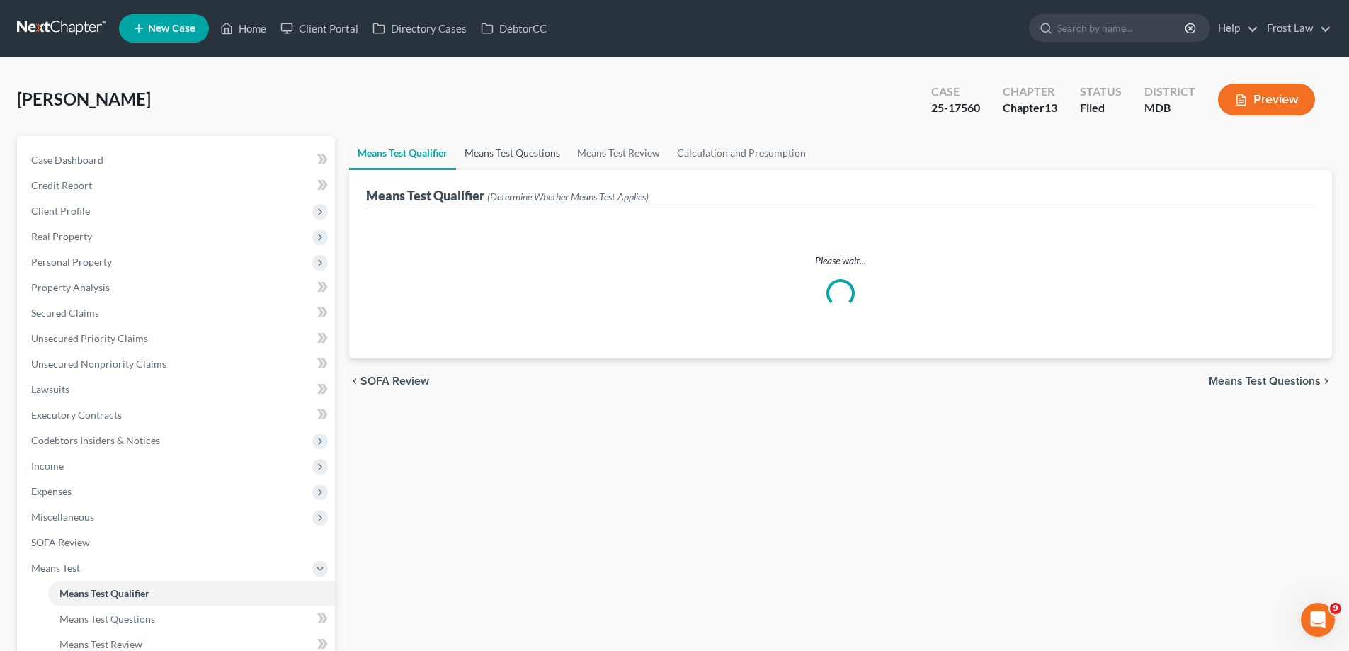
click at [518, 152] on link "Means Test Questions" at bounding box center [512, 153] width 113 height 34
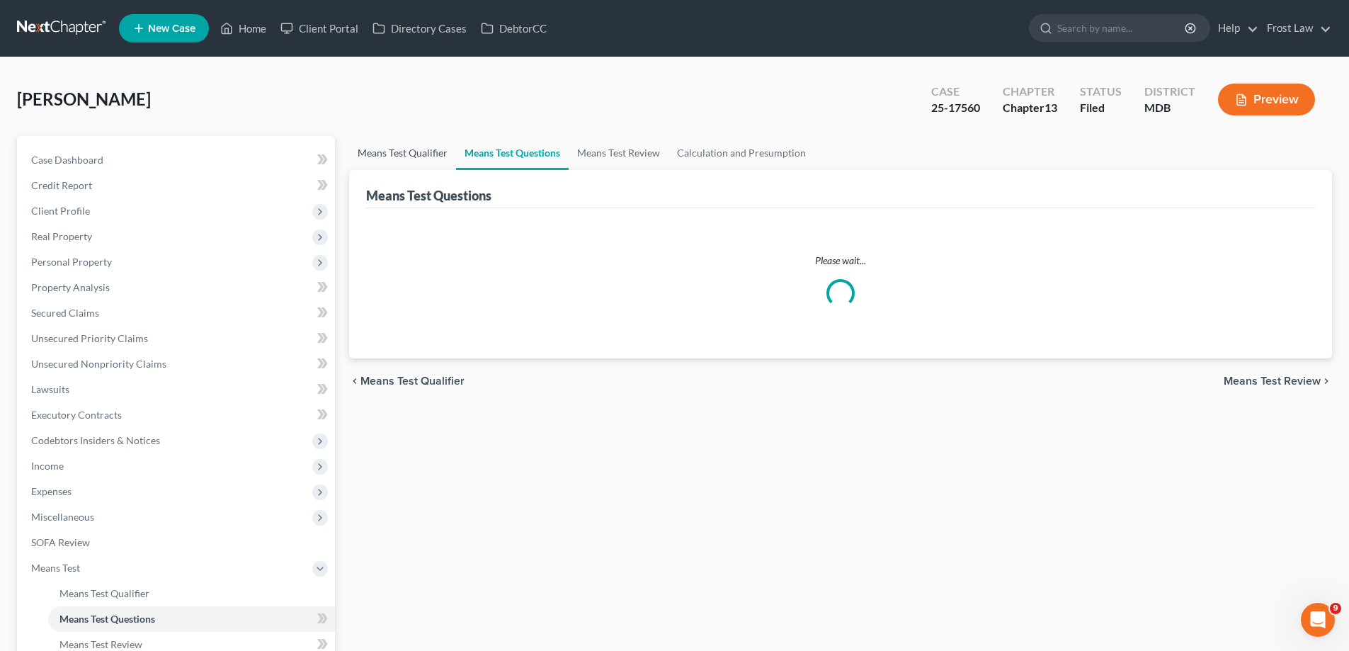
click at [416, 156] on link "Means Test Qualifier" at bounding box center [402, 153] width 107 height 34
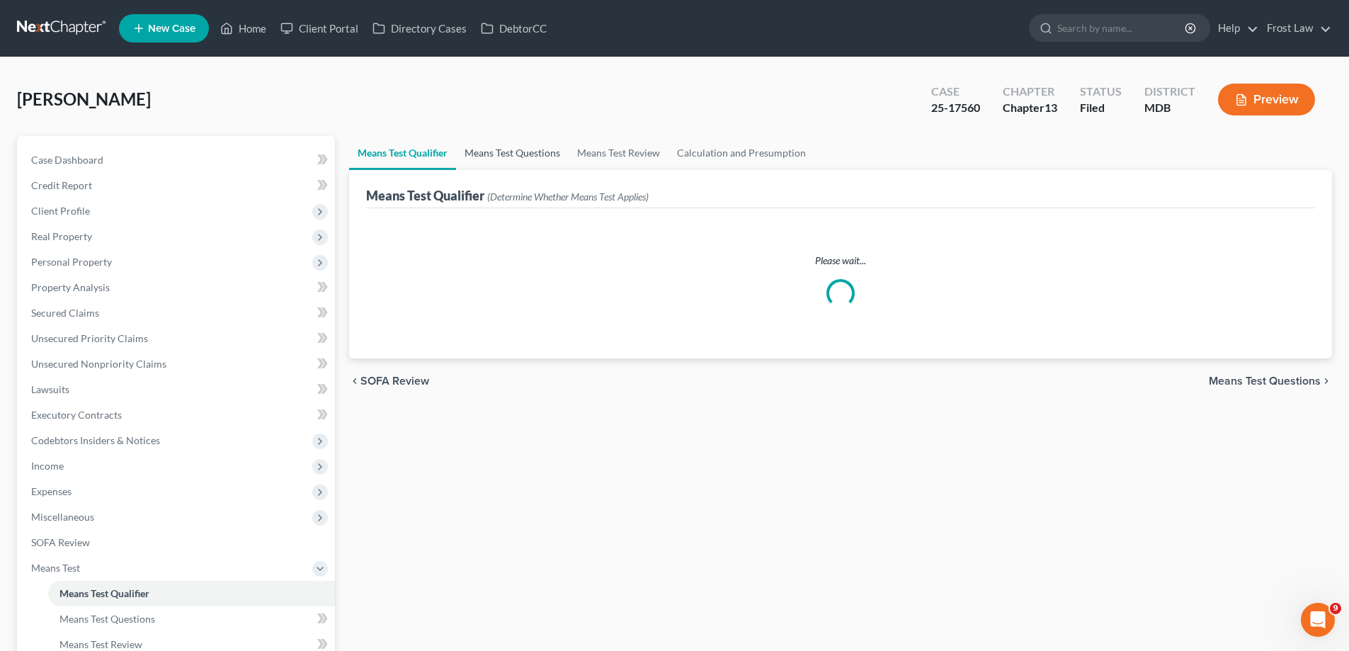
click at [482, 165] on link "Means Test Questions" at bounding box center [512, 153] width 113 height 34
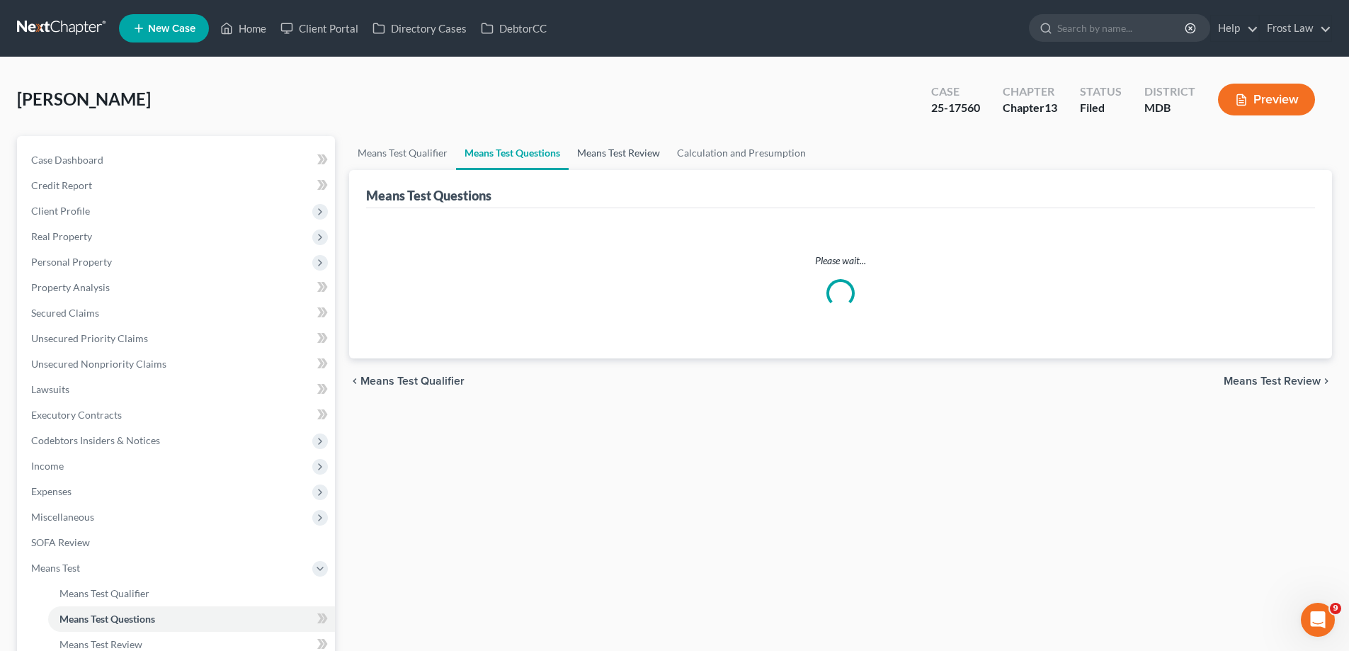
click at [626, 160] on link "Means Test Review" at bounding box center [619, 153] width 100 height 34
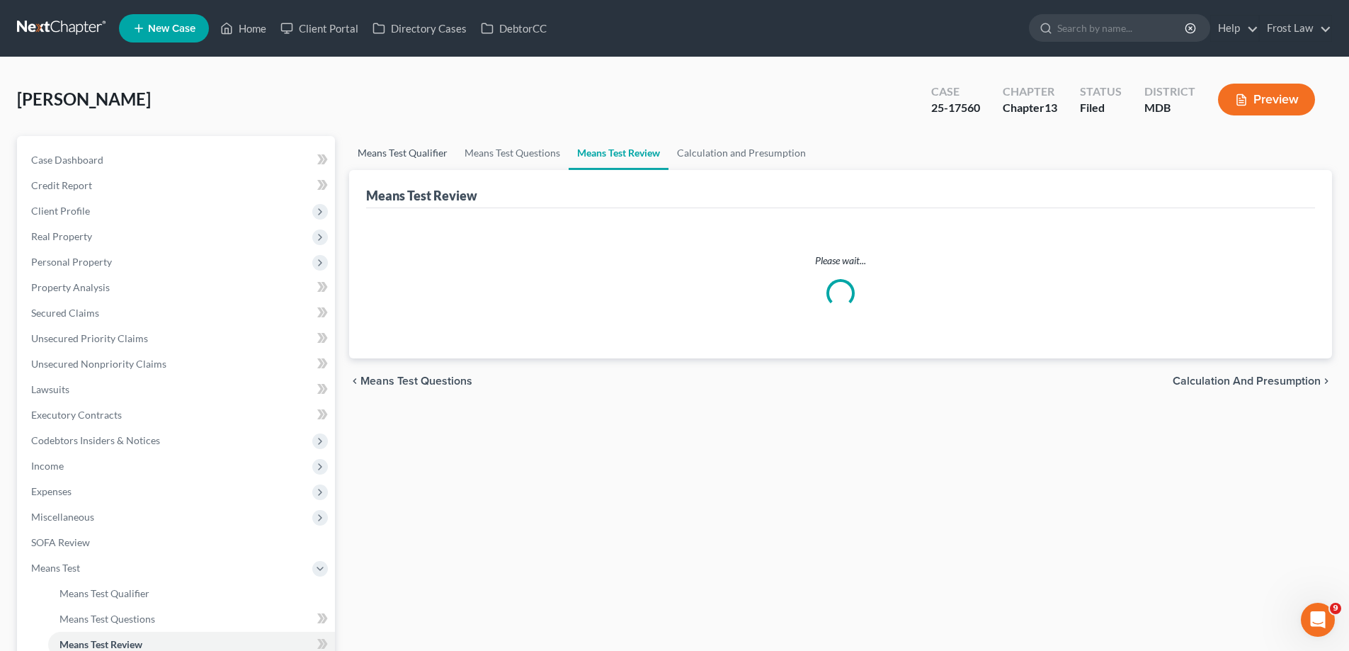
click at [431, 154] on link "Means Test Qualifier" at bounding box center [402, 153] width 107 height 34
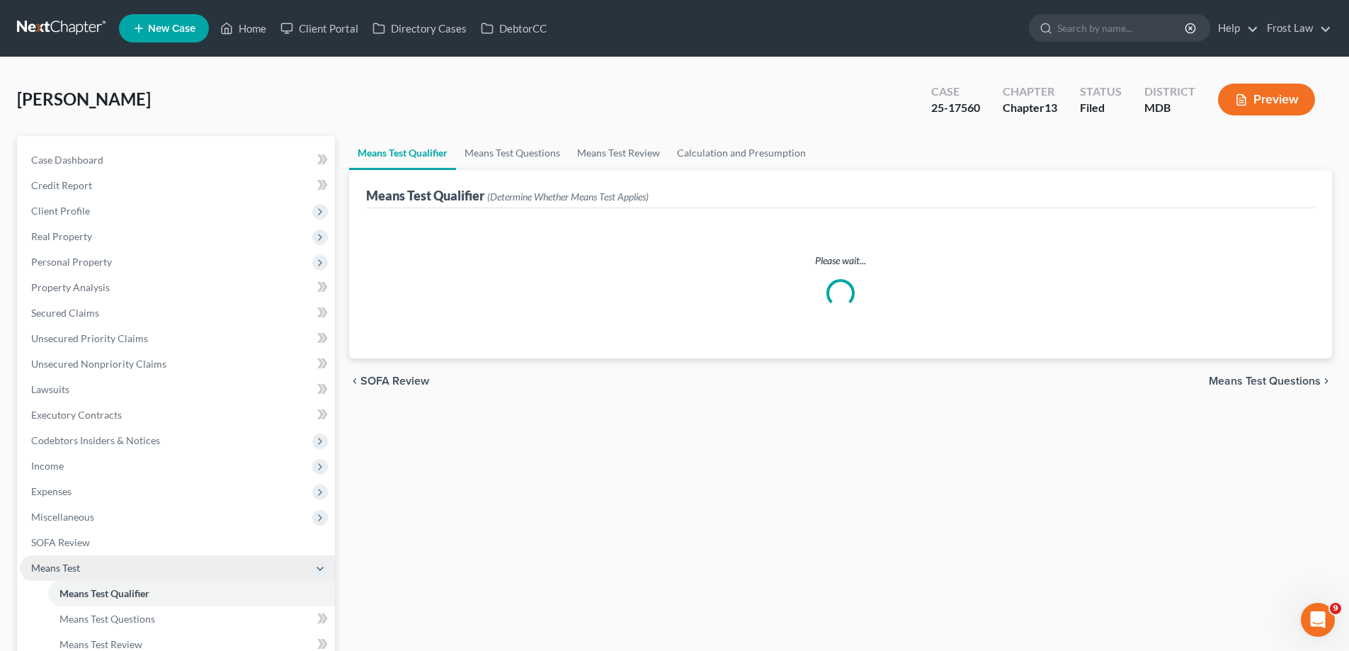
click at [118, 572] on span "Means Test" at bounding box center [177, 567] width 315 height 25
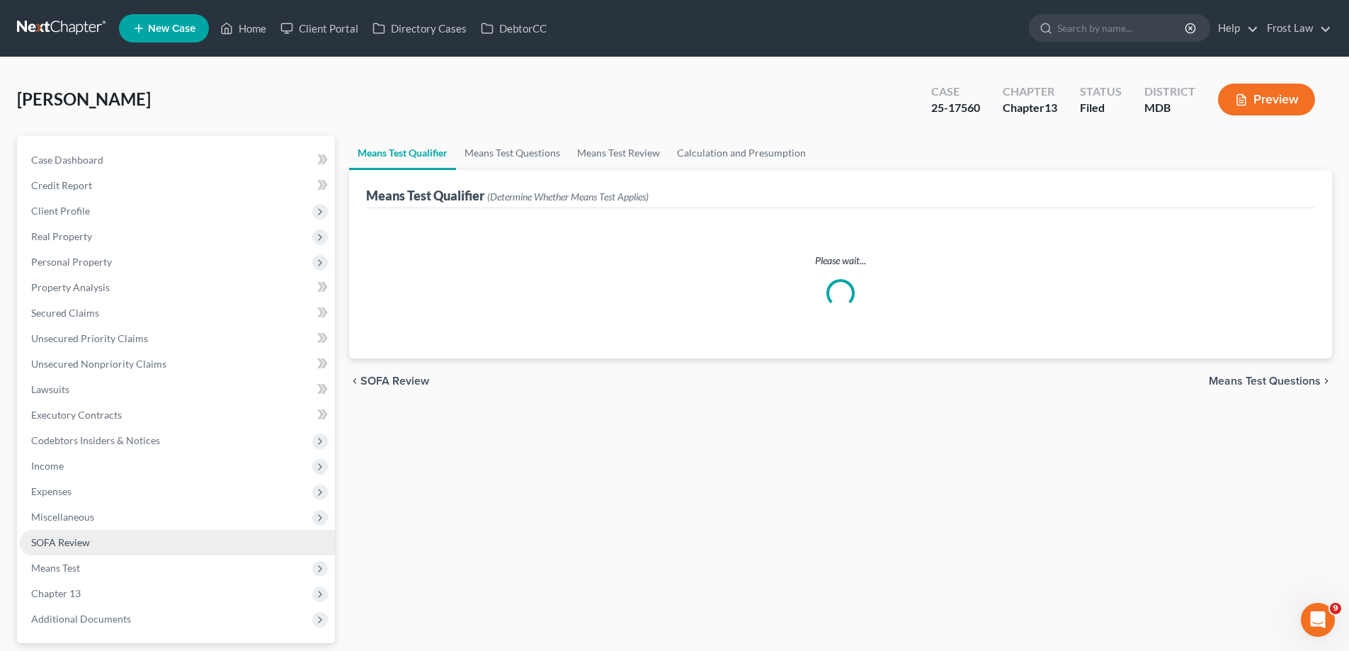
click at [105, 544] on link "SOFA Review" at bounding box center [177, 542] width 315 height 25
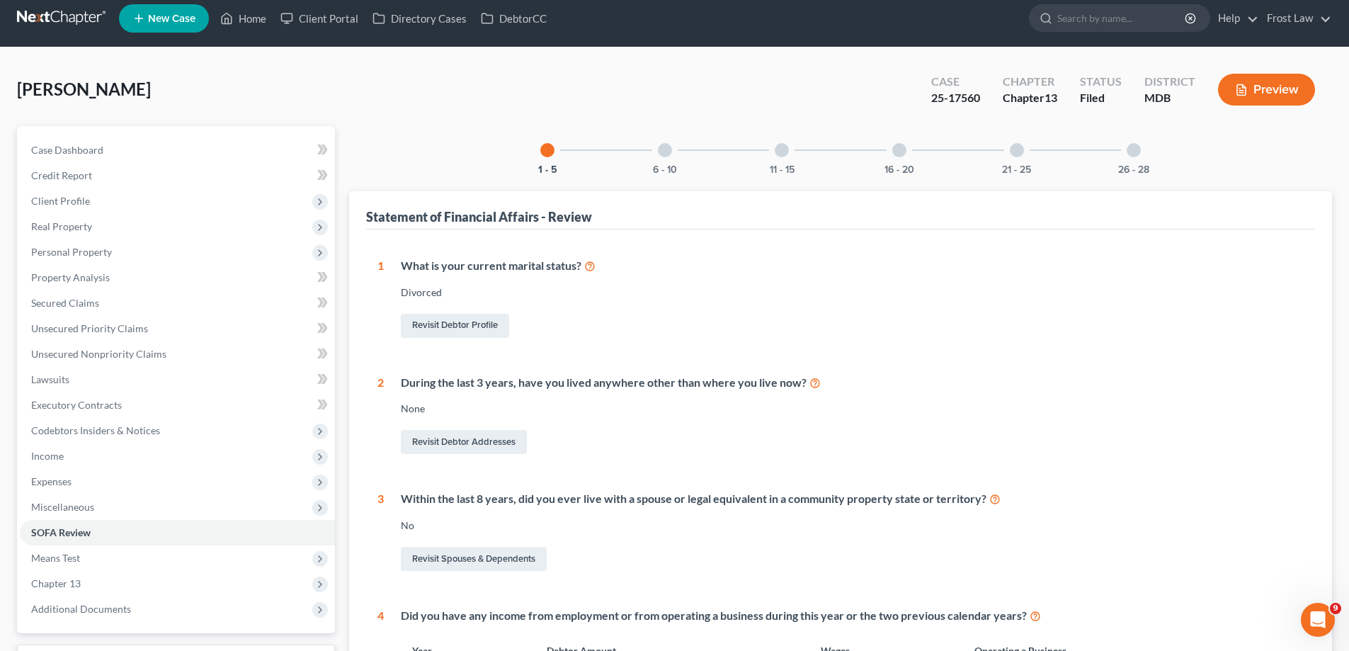
scroll to position [142, 0]
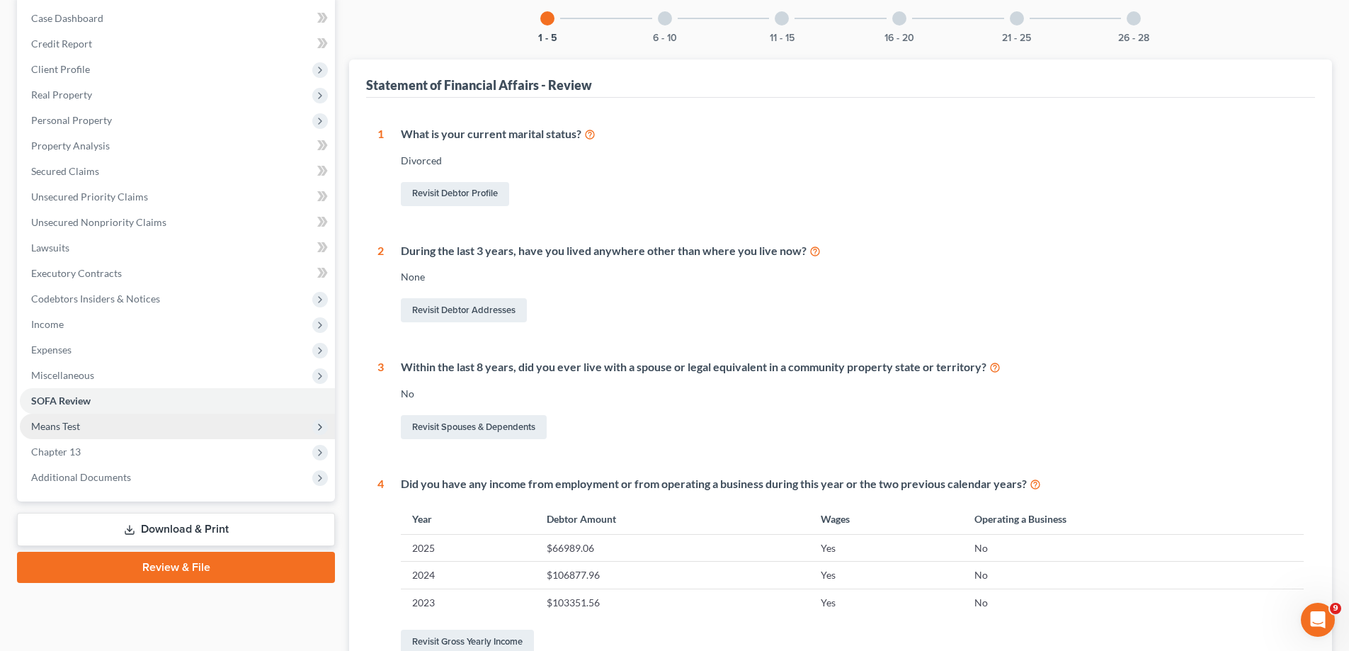
click at [112, 423] on span "Means Test" at bounding box center [177, 426] width 315 height 25
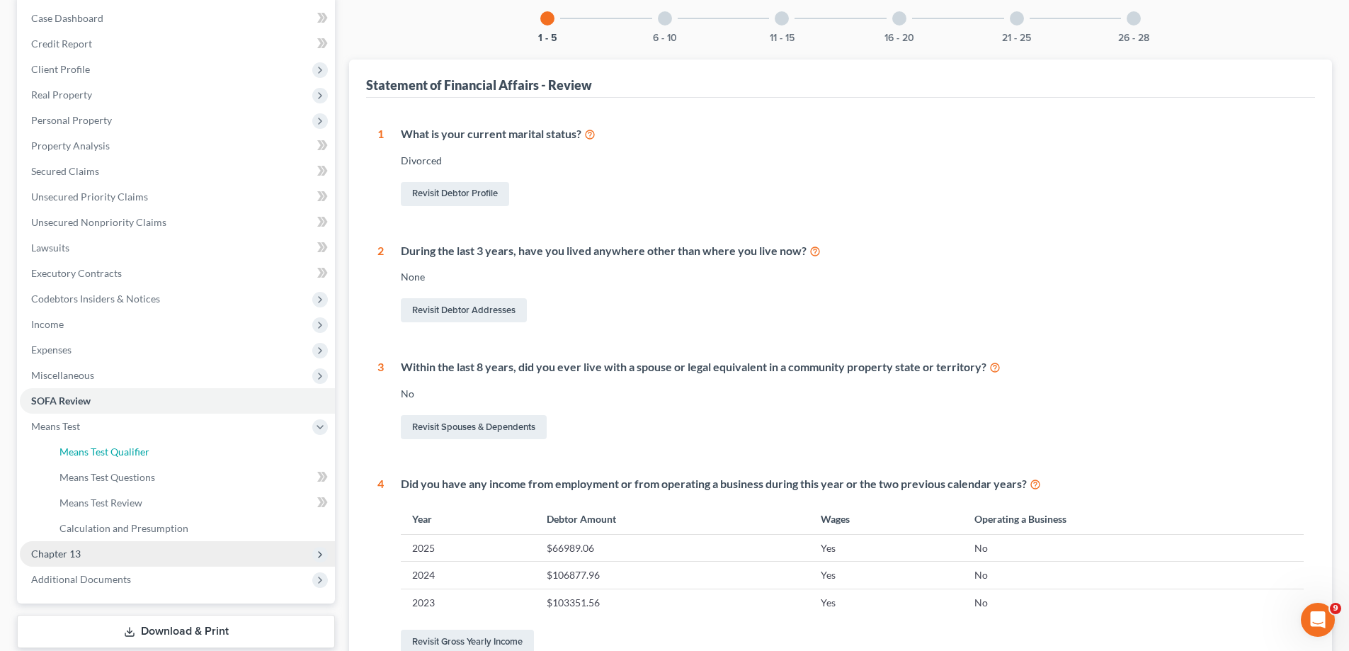
click at [124, 446] on span "Means Test Qualifier" at bounding box center [104, 451] width 90 height 12
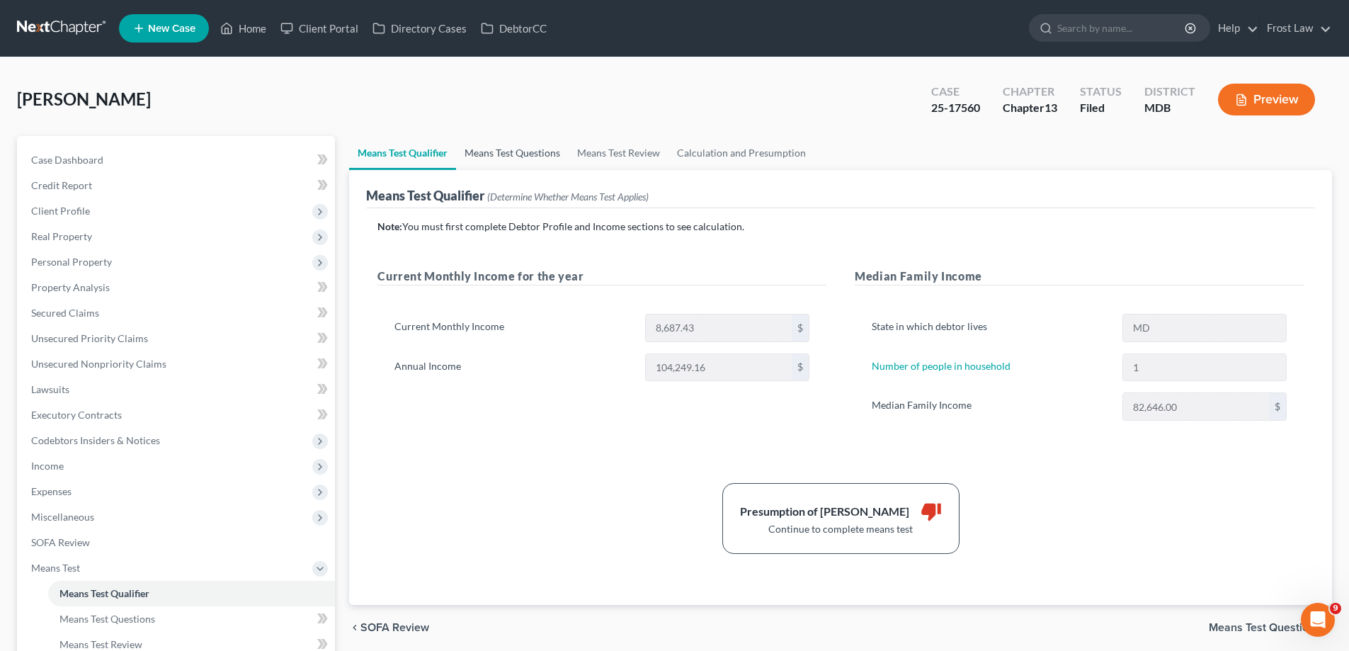
click at [496, 160] on link "Means Test Questions" at bounding box center [512, 153] width 113 height 34
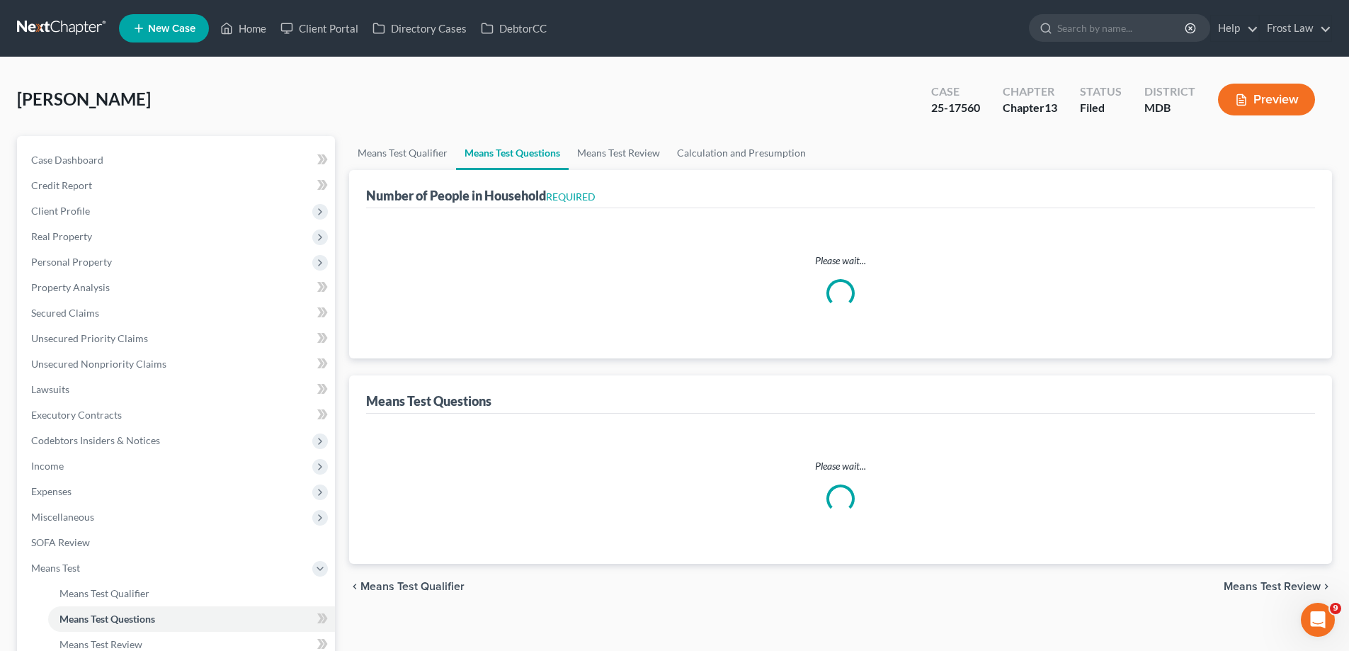
select select "0"
select select "60"
select select "0"
select select "60"
select select "0"
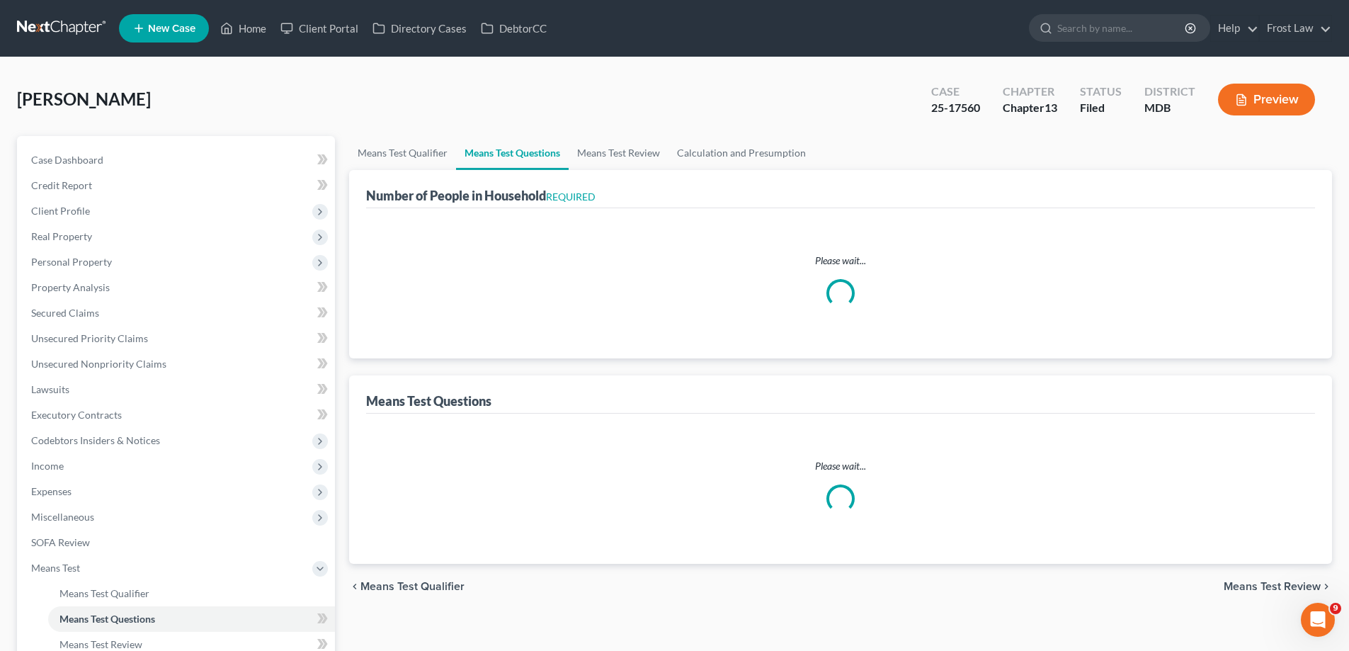
select select "60"
select select "0"
select select "60"
select select "0"
select select "60"
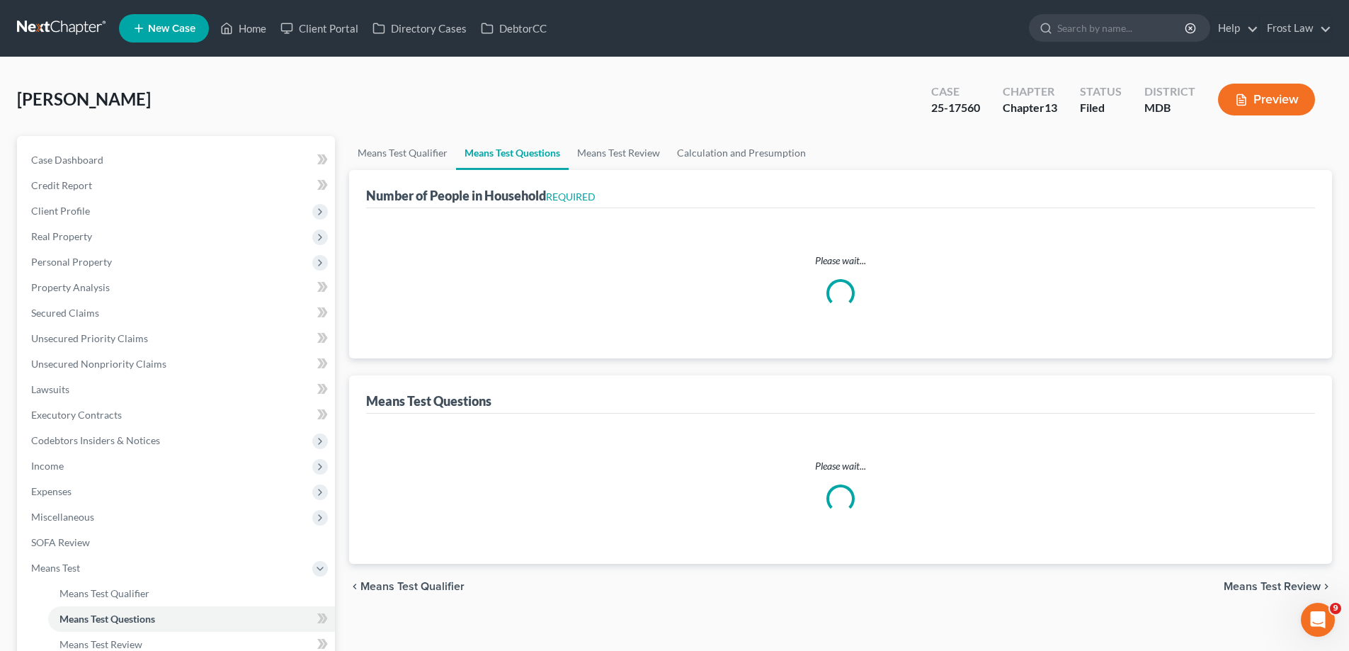
select select "2"
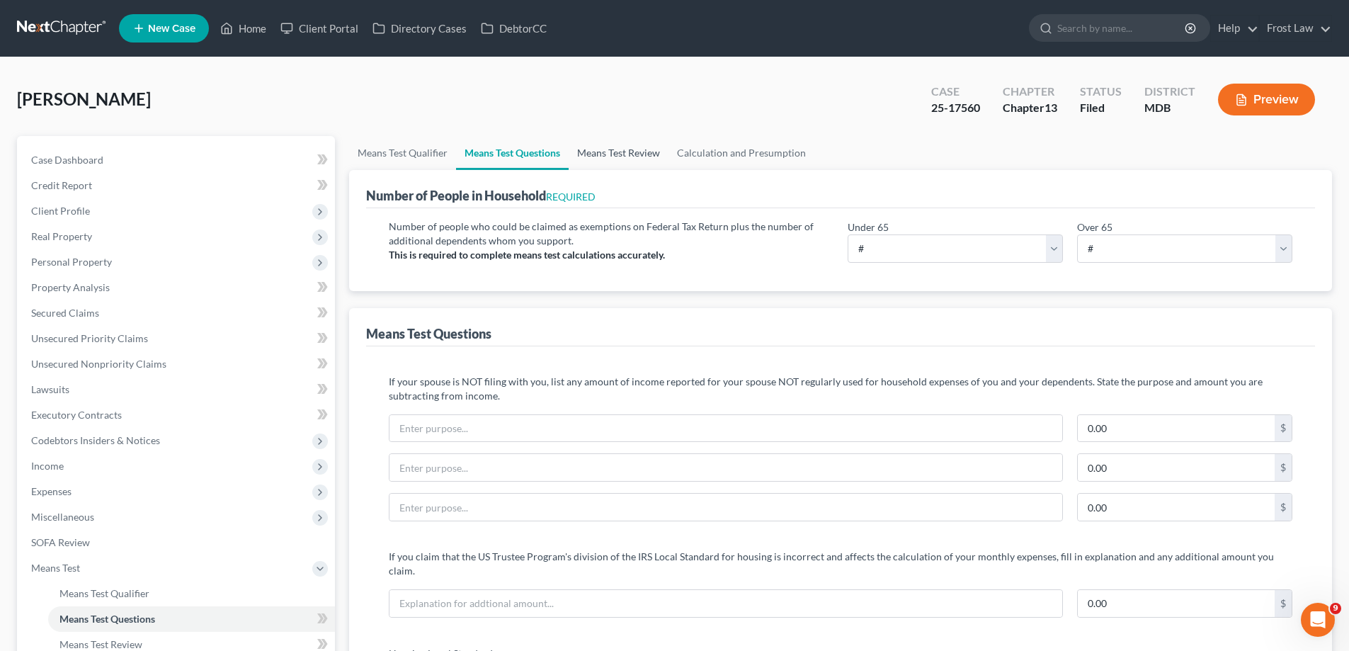
click at [599, 159] on link "Means Test Review" at bounding box center [619, 153] width 100 height 34
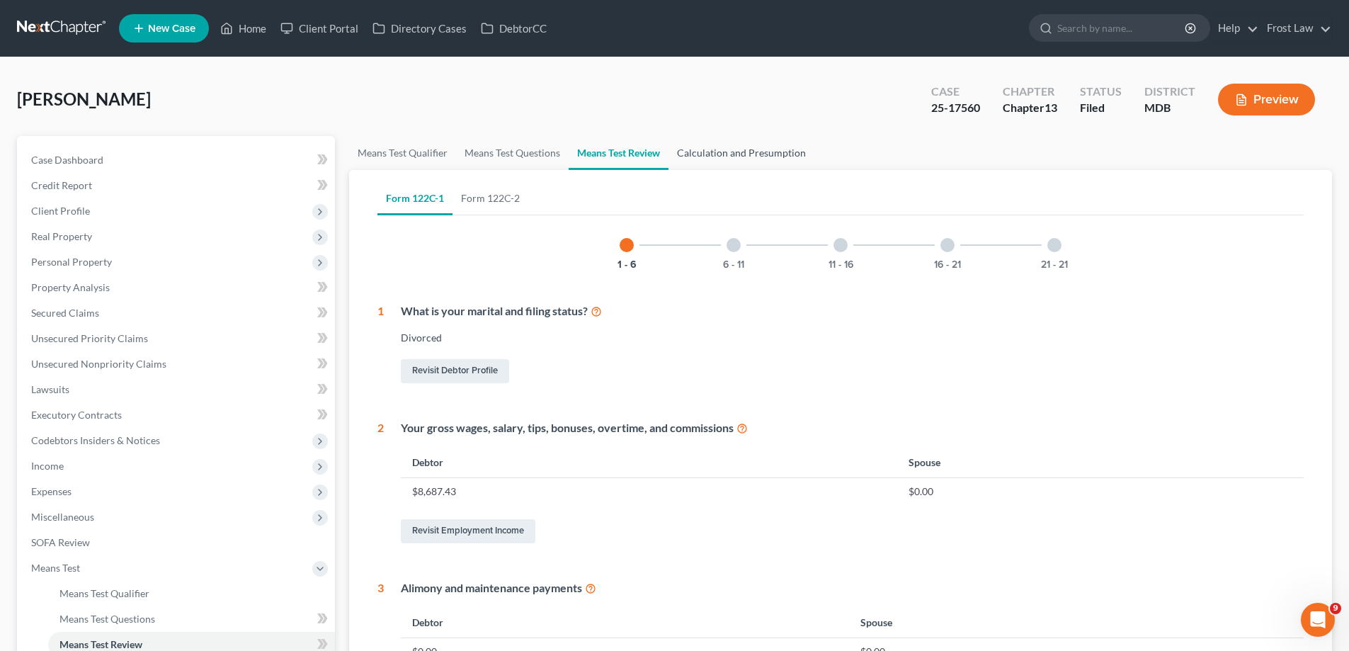
click at [702, 154] on link "Calculation and Presumption" at bounding box center [741, 153] width 146 height 34
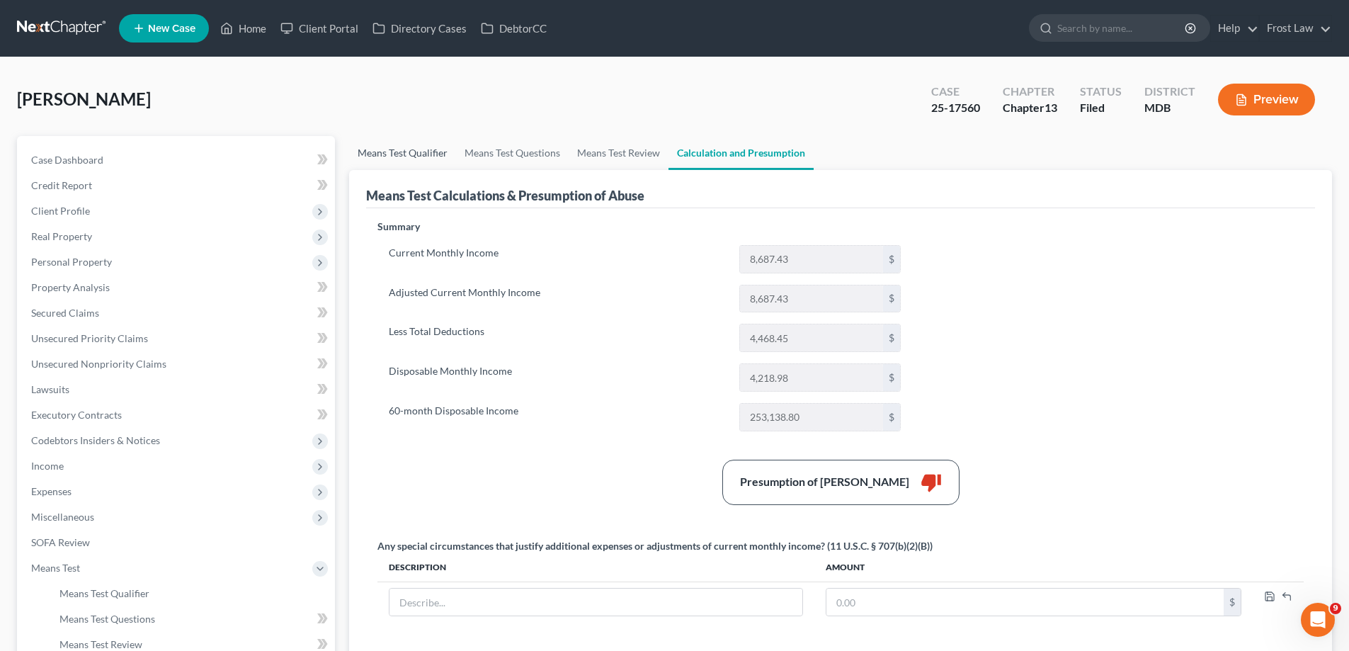
click at [415, 156] on link "Means Test Qualifier" at bounding box center [402, 153] width 107 height 34
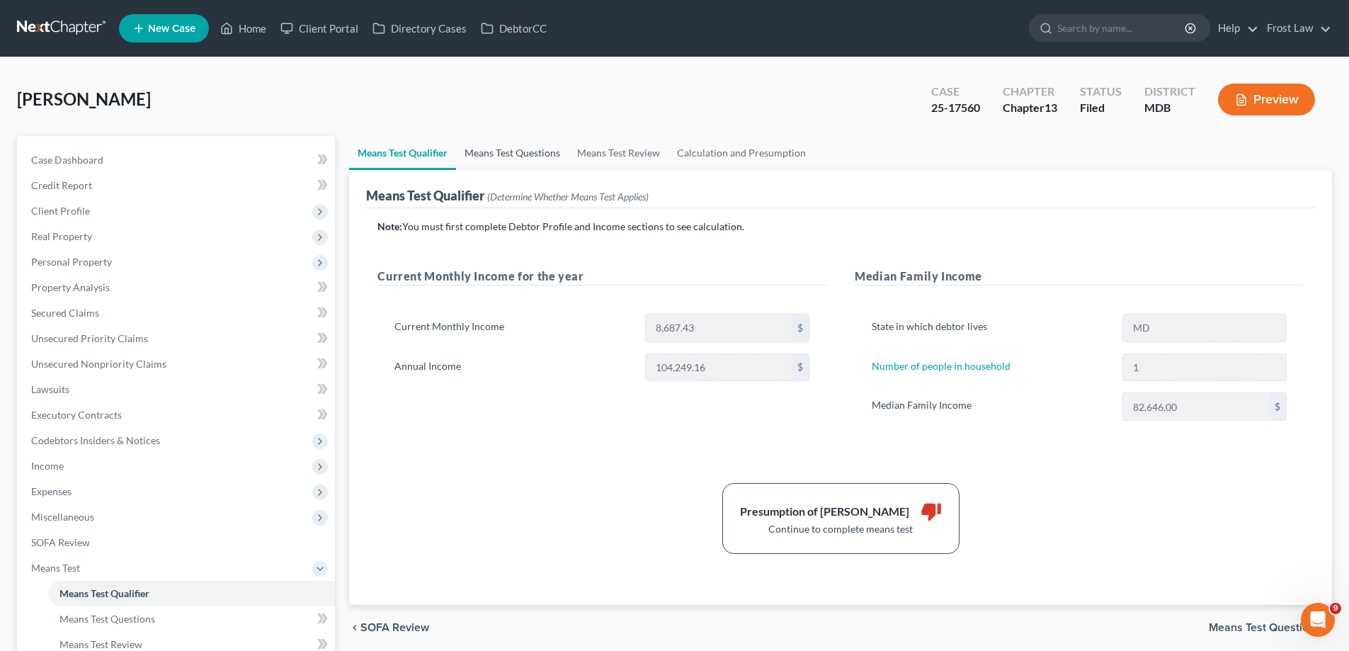
click at [523, 154] on link "Means Test Questions" at bounding box center [512, 153] width 113 height 34
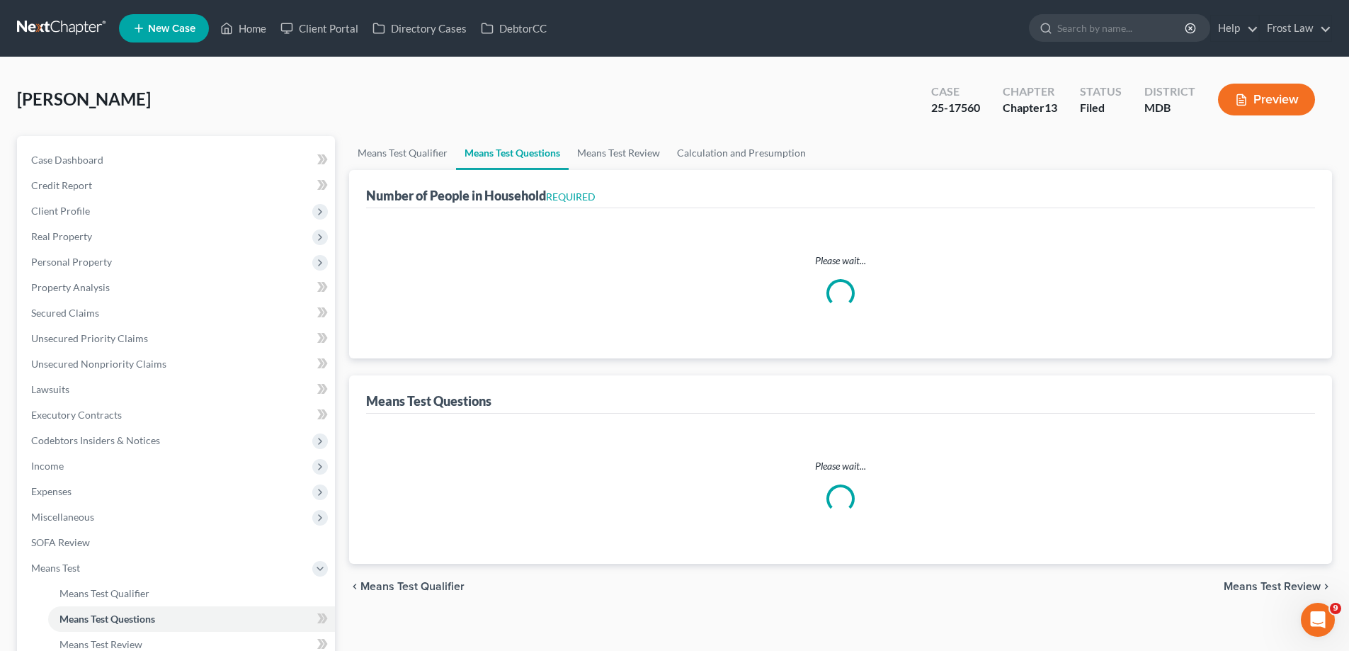
select select "0"
select select "60"
select select "0"
select select "60"
select select "0"
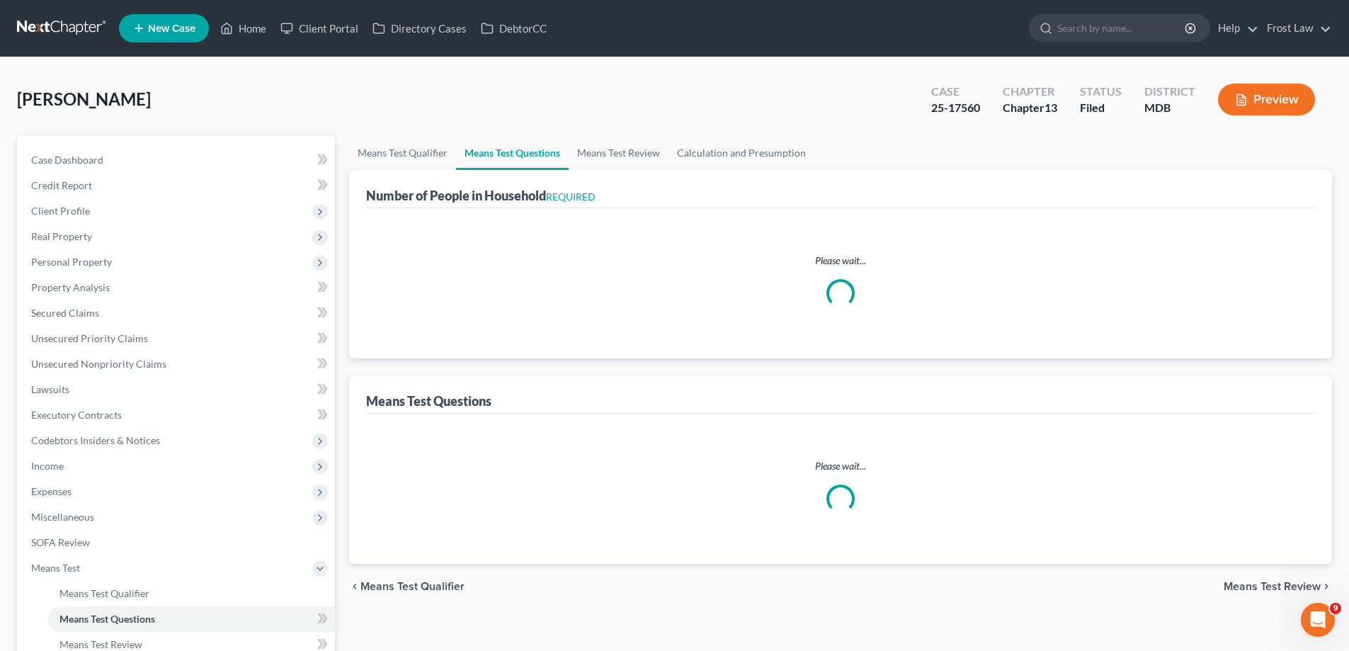
select select "60"
select select "0"
select select "60"
select select "0"
select select "60"
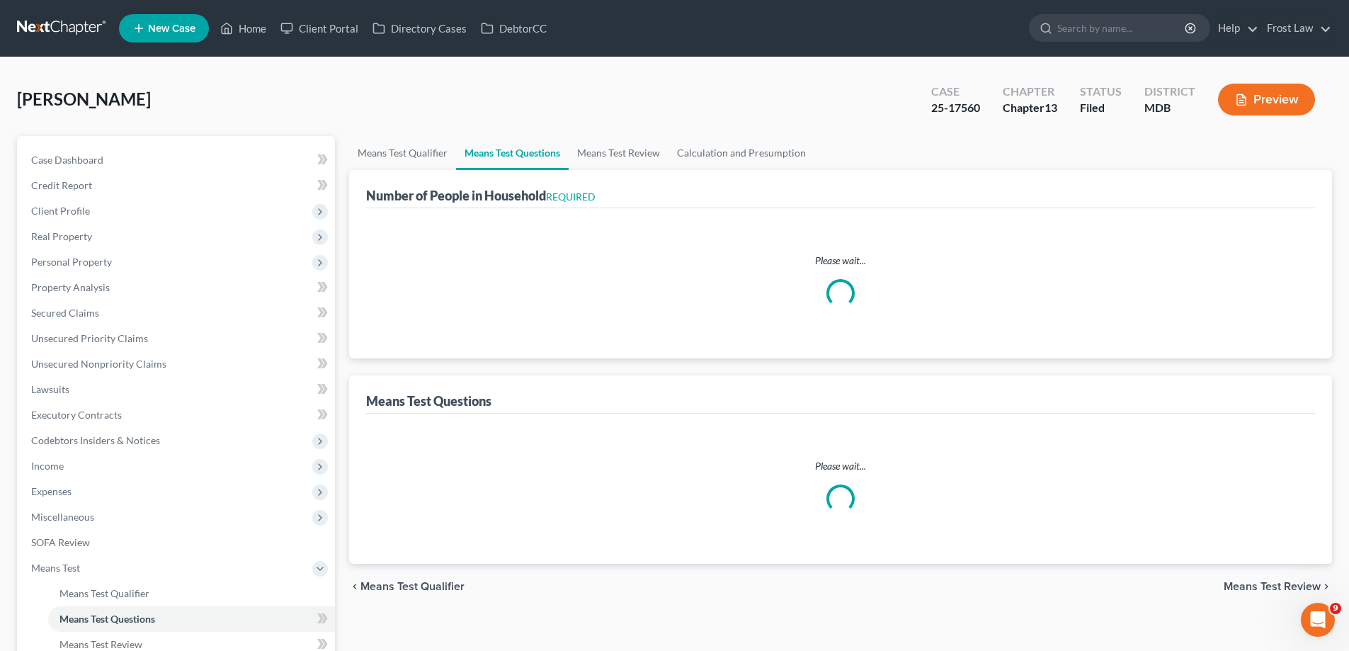
select select "2"
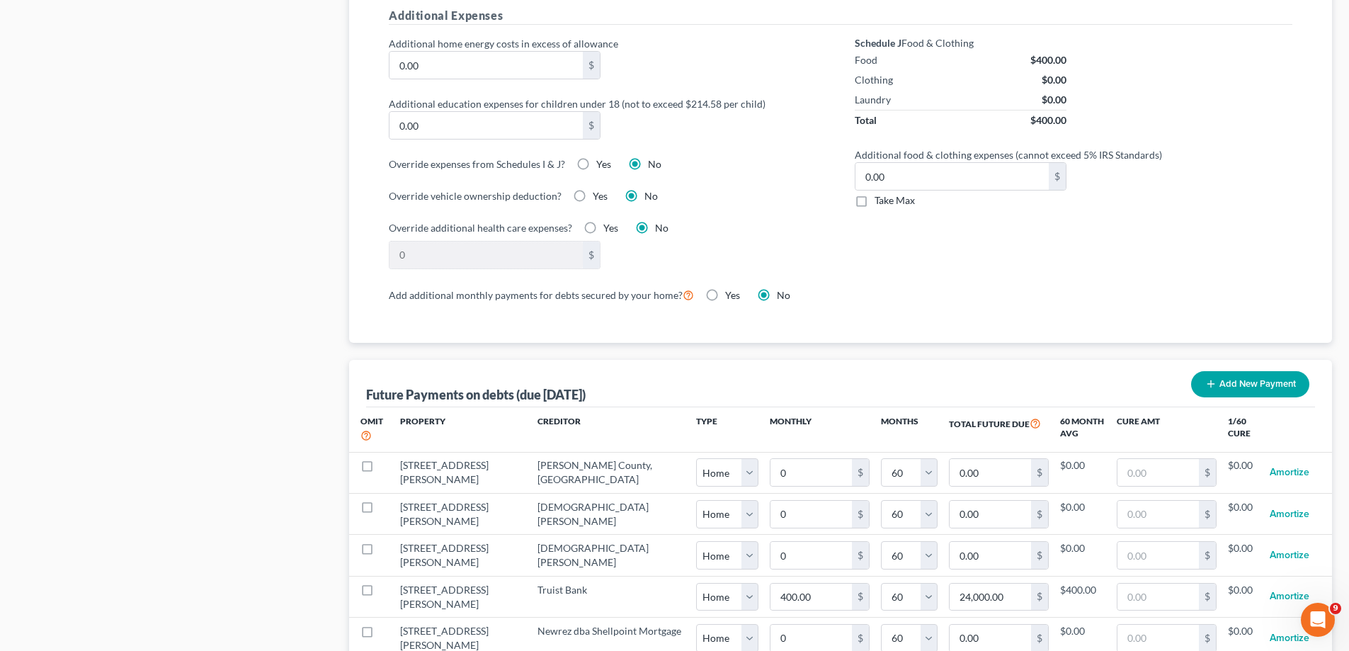
scroll to position [1133, 0]
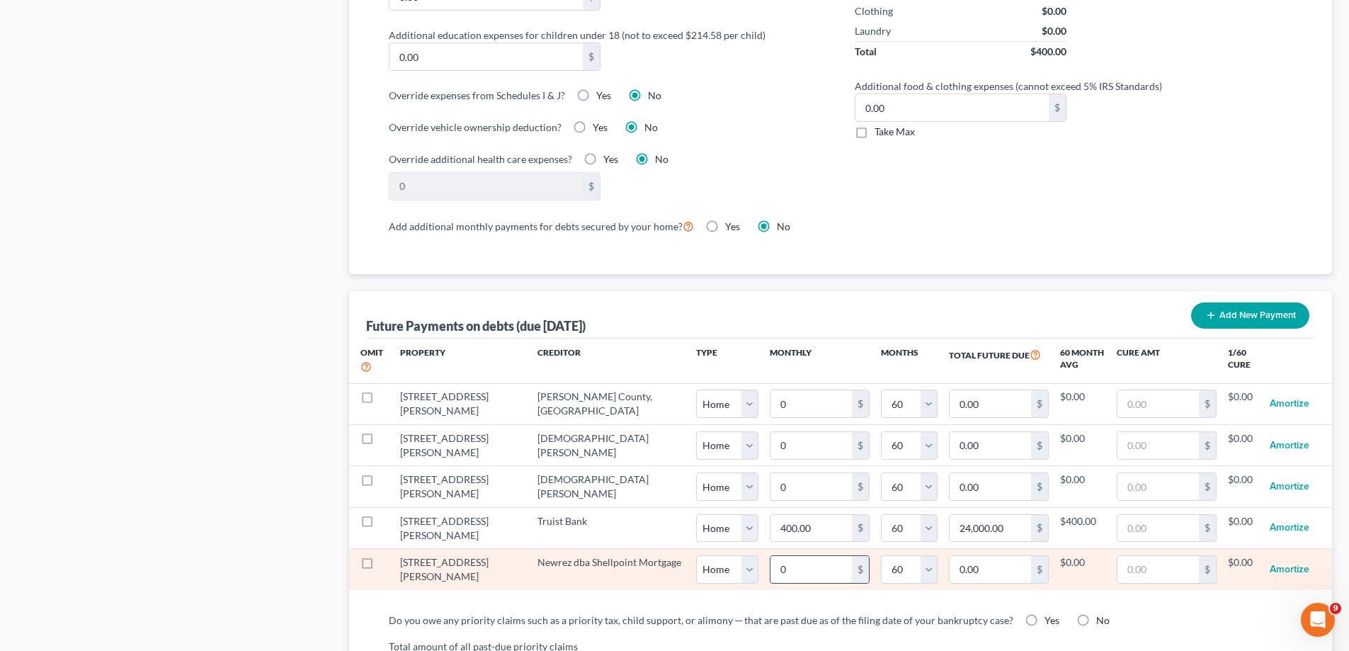
drag, startPoint x: 772, startPoint y: 552, endPoint x: 802, endPoint y: 563, distance: 32.5
click at [772, 556] on input "0" at bounding box center [810, 569] width 81 height 27
type input "1"
type input "60.00"
type input "15"
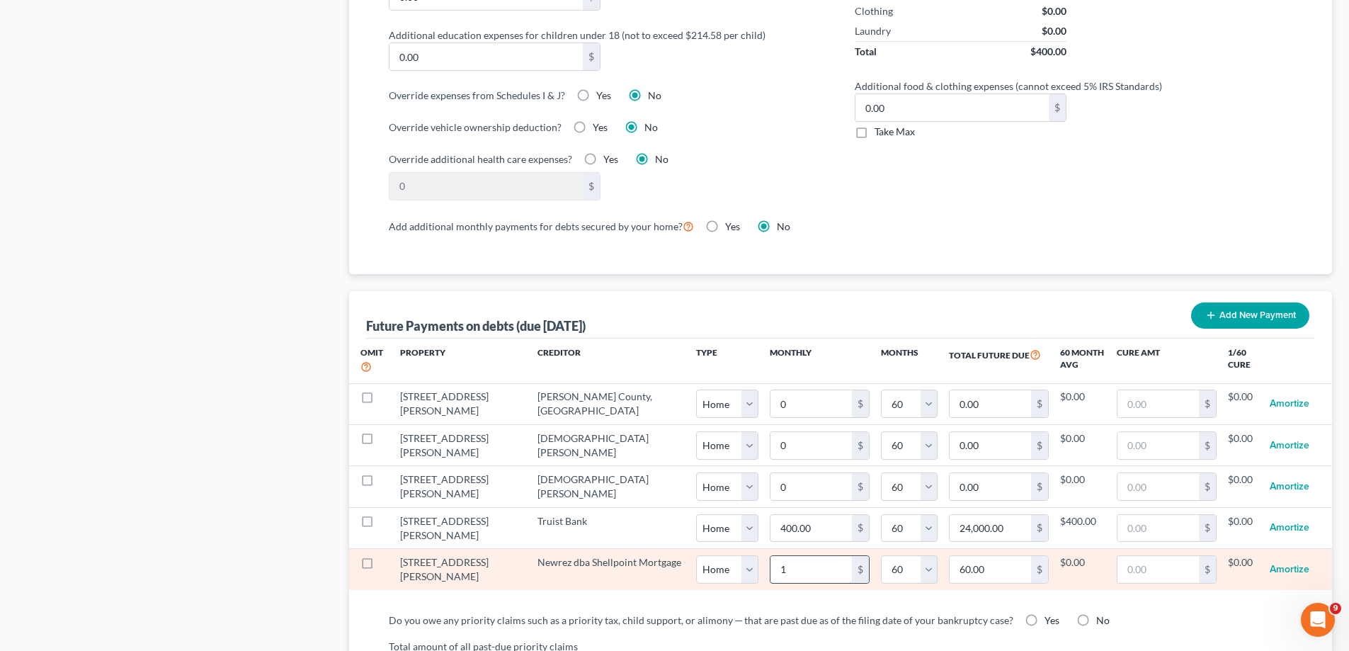
type input "900.00"
type input "155"
type input "9,300.00"
type input "1559"
type input "93,540.00"
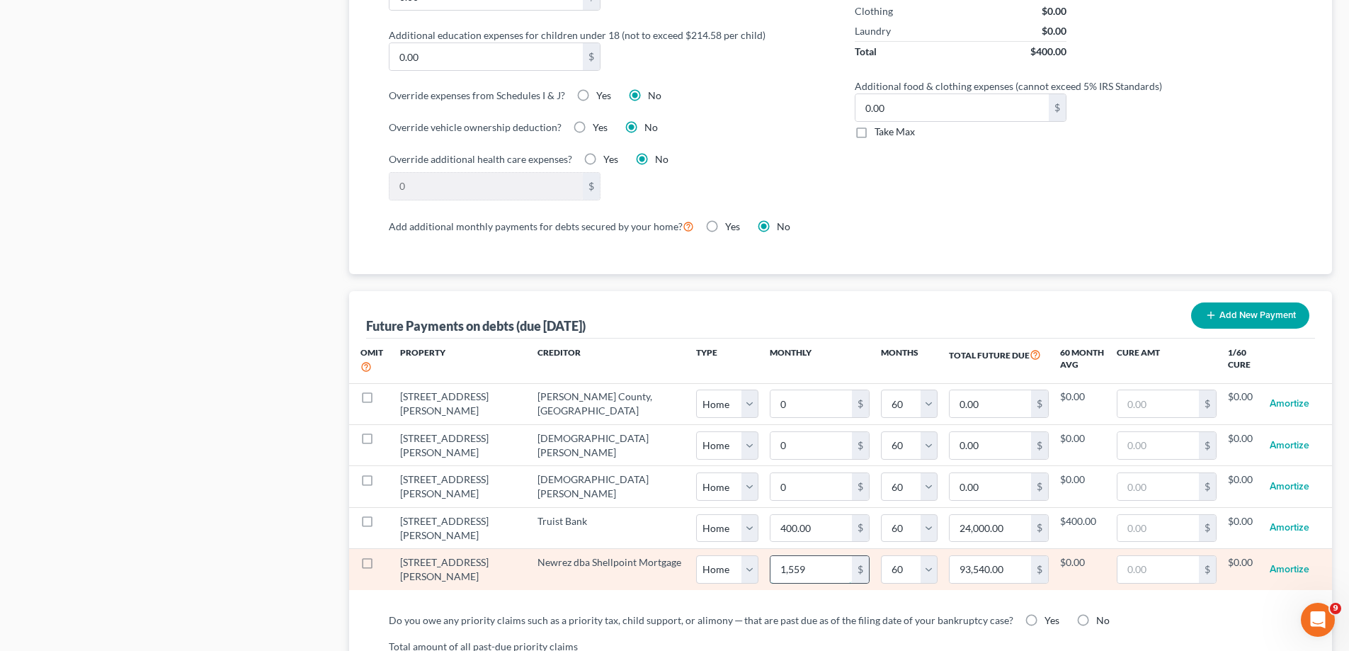
type input "1,5590"
type input "935,400.00"
type input "15,590"
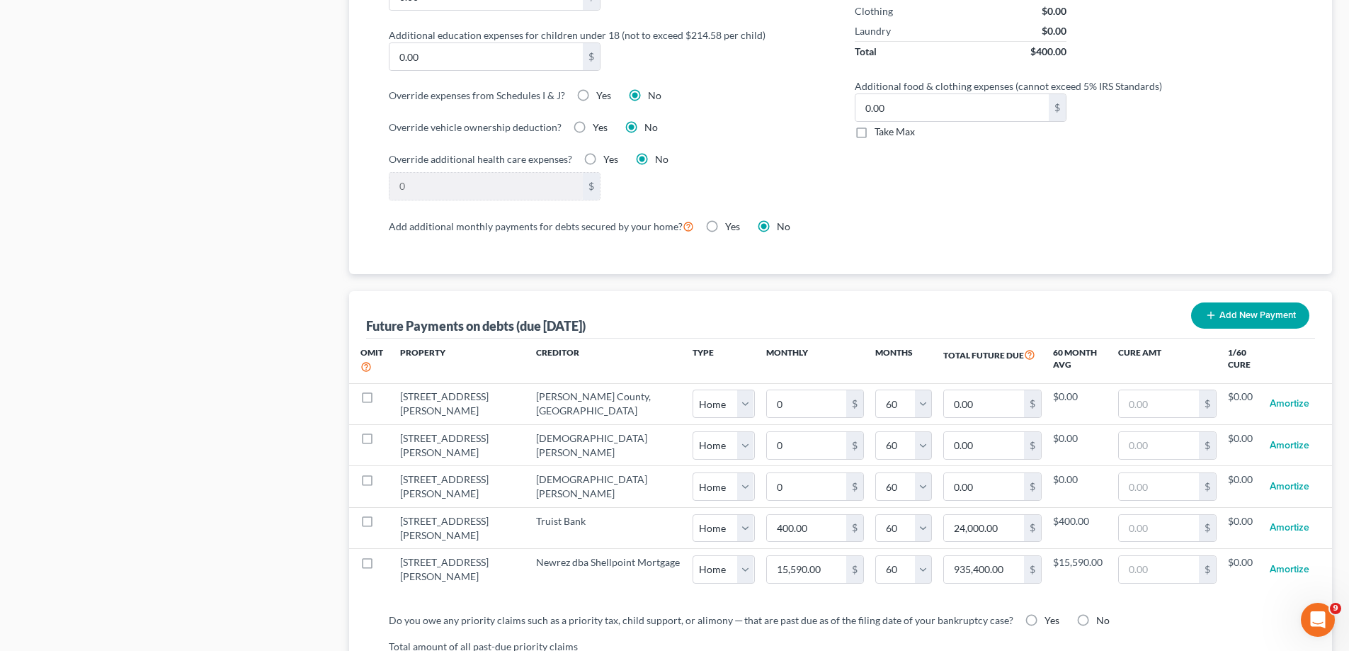
select select "0"
select select "60"
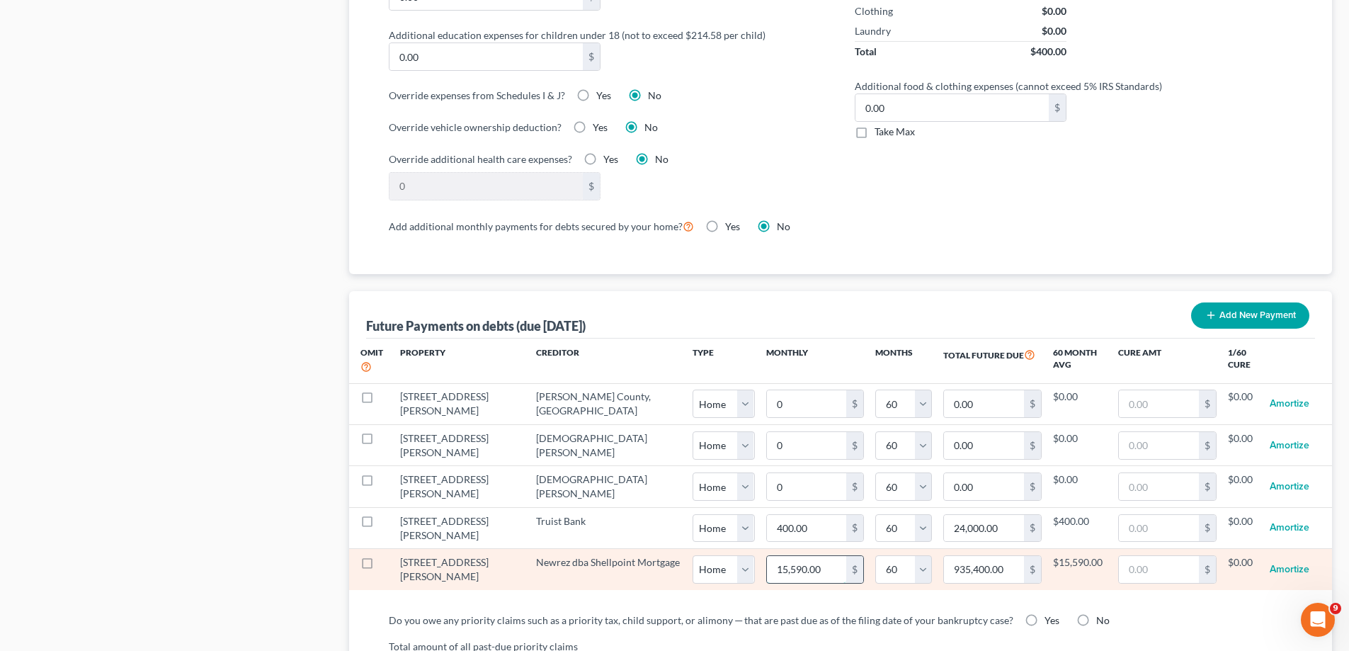
click at [767, 556] on input "15,590.00" at bounding box center [807, 569] width 80 height 27
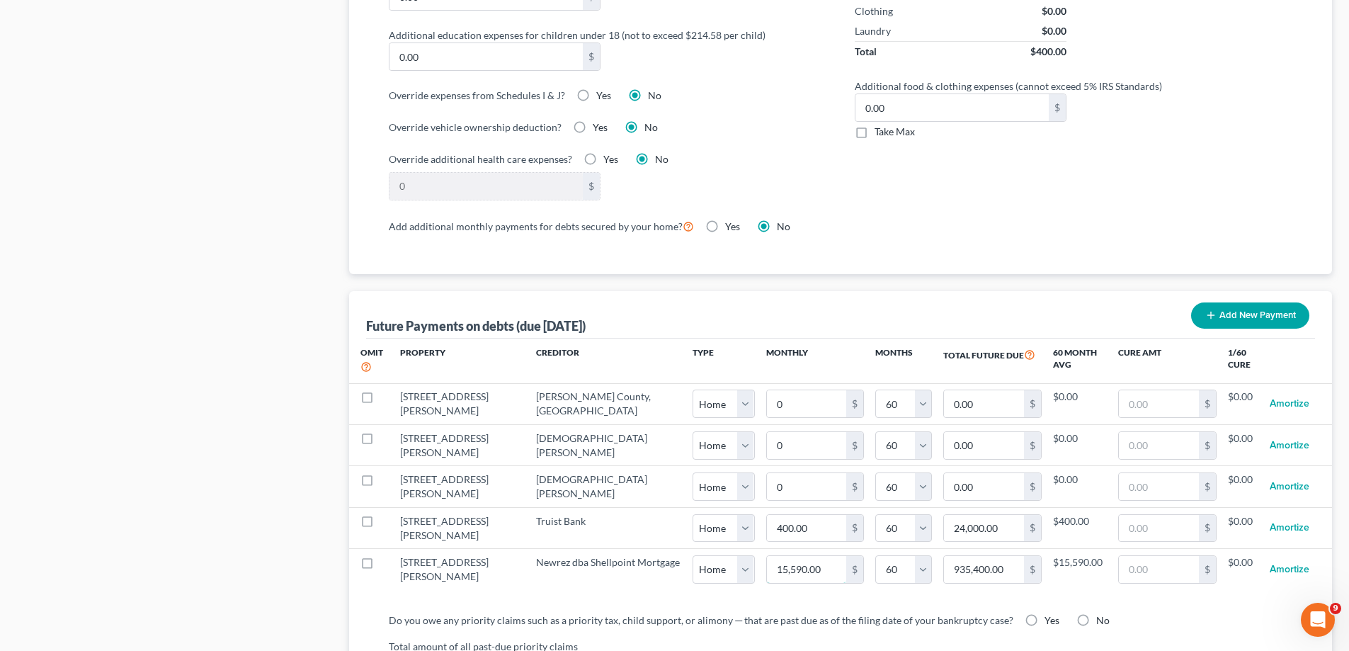
click at [767, 556] on input "15,590.00" at bounding box center [807, 569] width 80 height 27
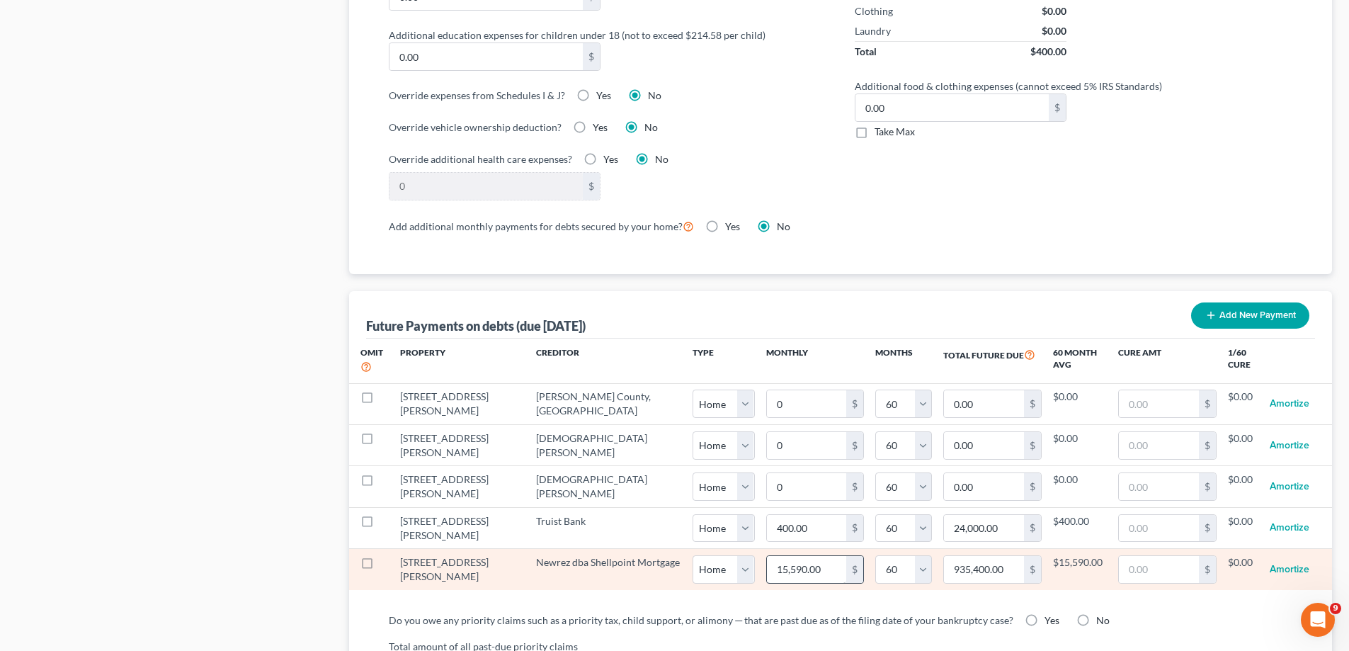
click at [731, 576] on div "Omit Property Creditor Type Monthly Months Total Future Due 60 Month Avg Cure A…" at bounding box center [840, 469] width 983 height 263
type input "1"
type input "60.00"
type input "15"
type input "900.00"
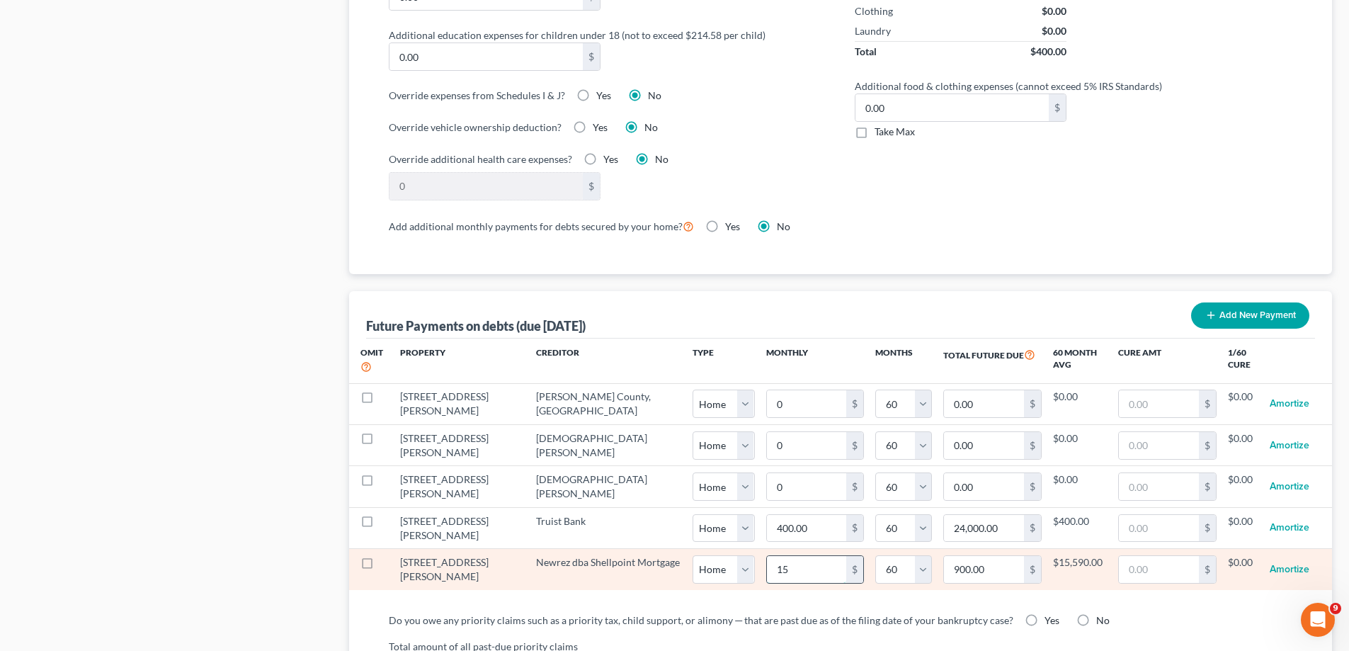
type input "155"
type input "9,300.00"
type input "1559"
type input "93,540.00"
type input "1,559"
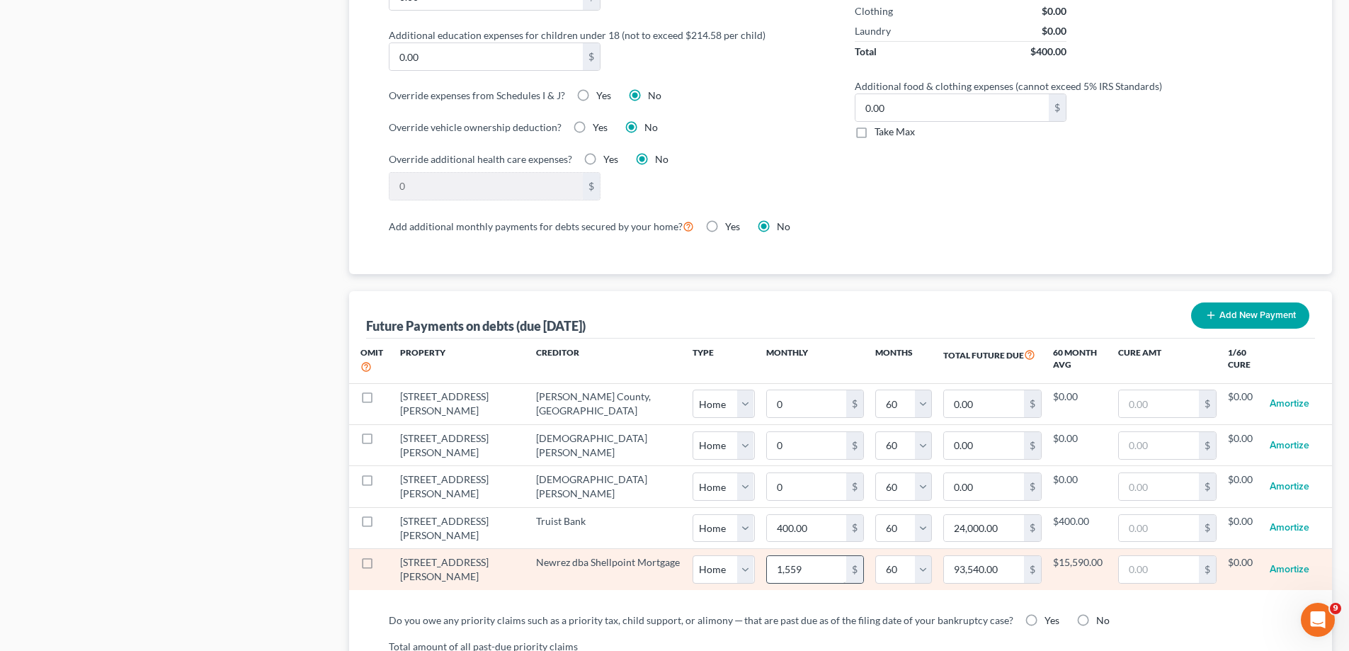
select select "0"
select select "60"
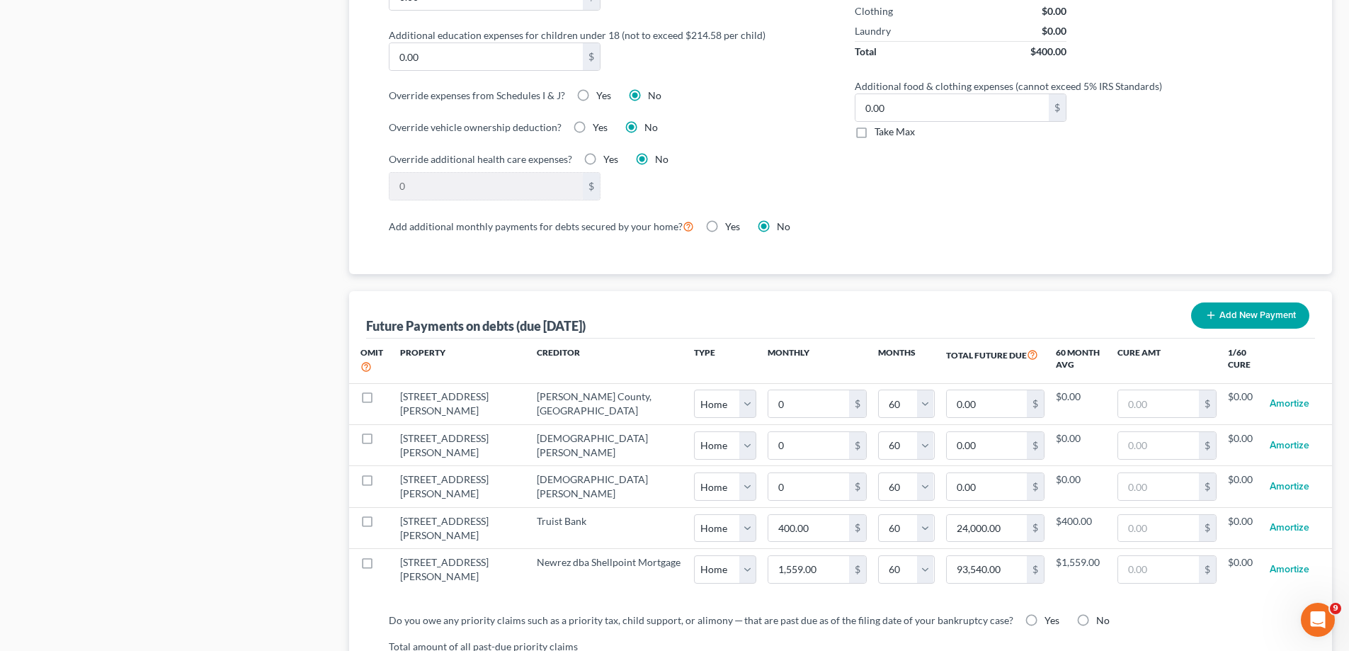
select select "0"
select select "60"
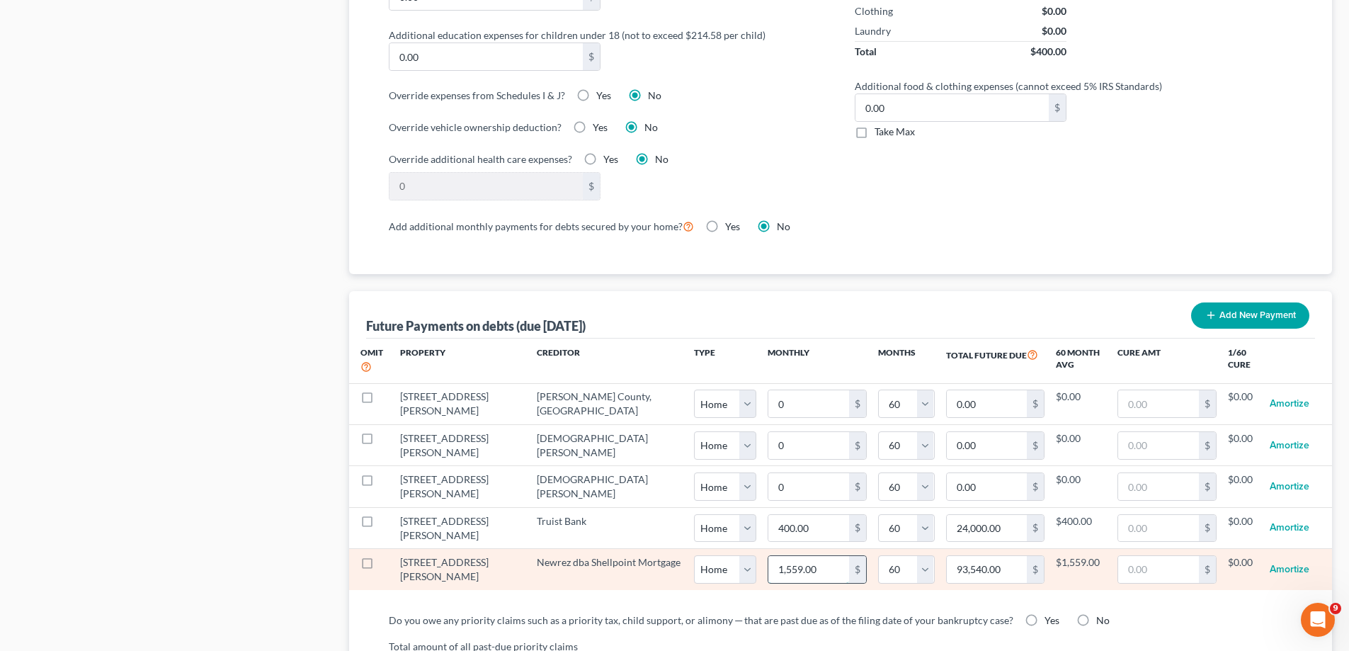
click at [768, 556] on input "1,559.00" at bounding box center [808, 569] width 81 height 27
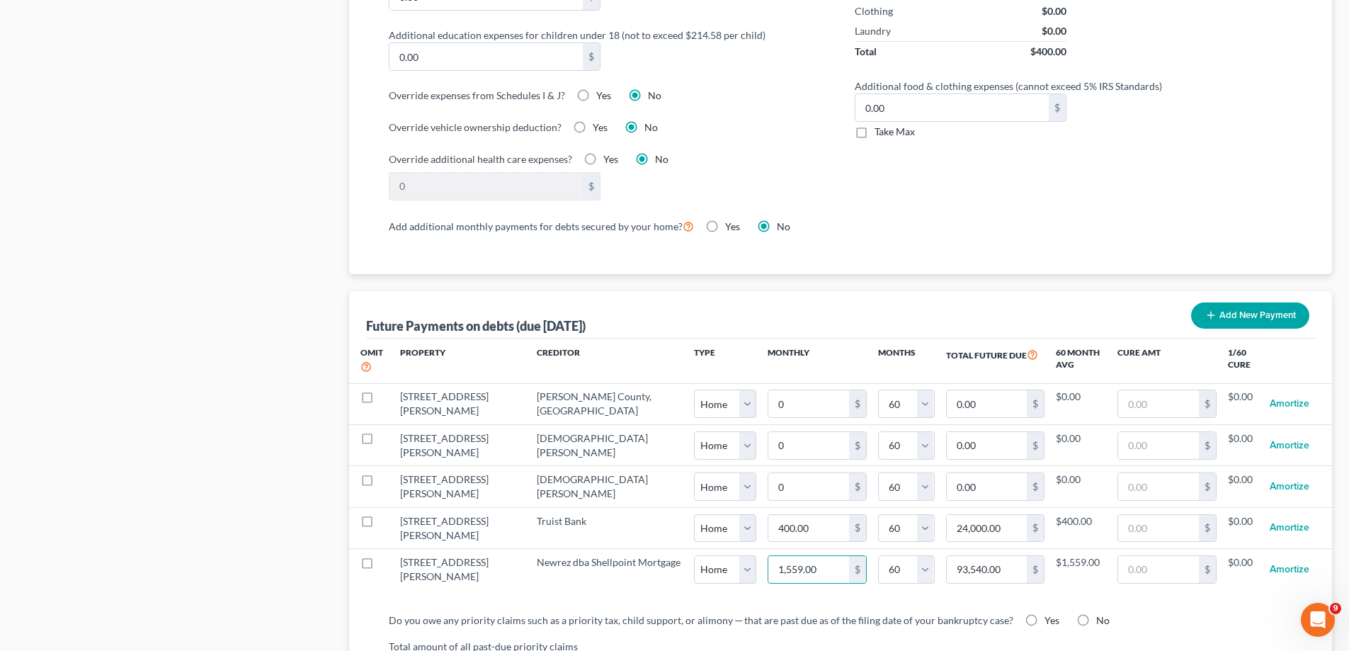
click at [772, 613] on label "Do you owe any priority claims such as a priority tax, child support, or alimon…" at bounding box center [701, 620] width 625 height 15
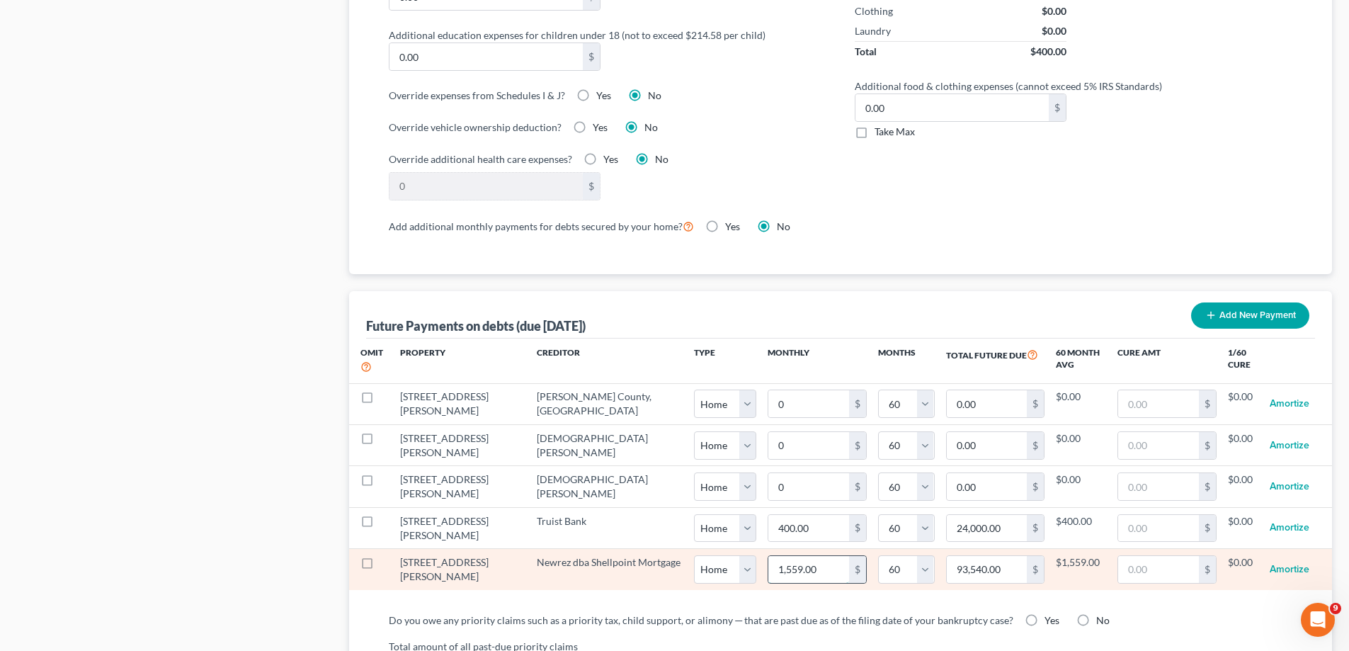
click at [769, 556] on input "1,559.00" at bounding box center [808, 569] width 81 height 27
type input "1,559.05"
type input "93,543.00"
select select "0"
select select "60"
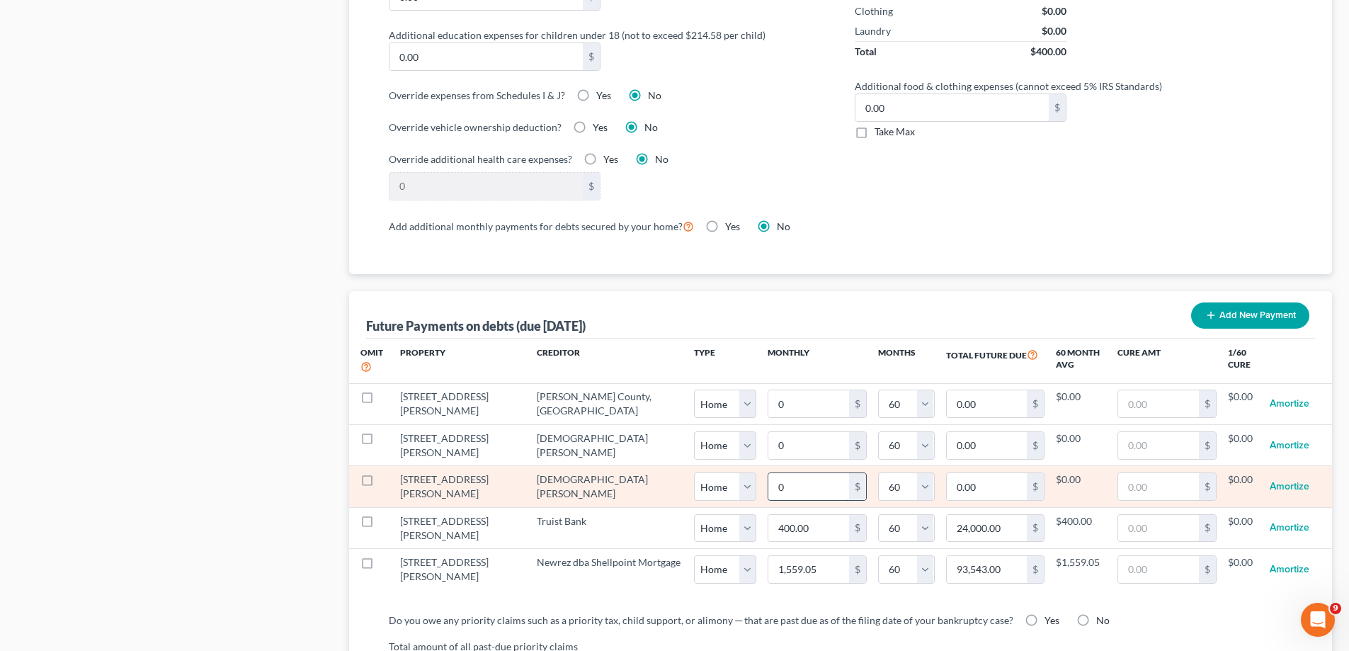
click at [768, 473] on input "0" at bounding box center [808, 486] width 81 height 27
select select "0"
select select "60"
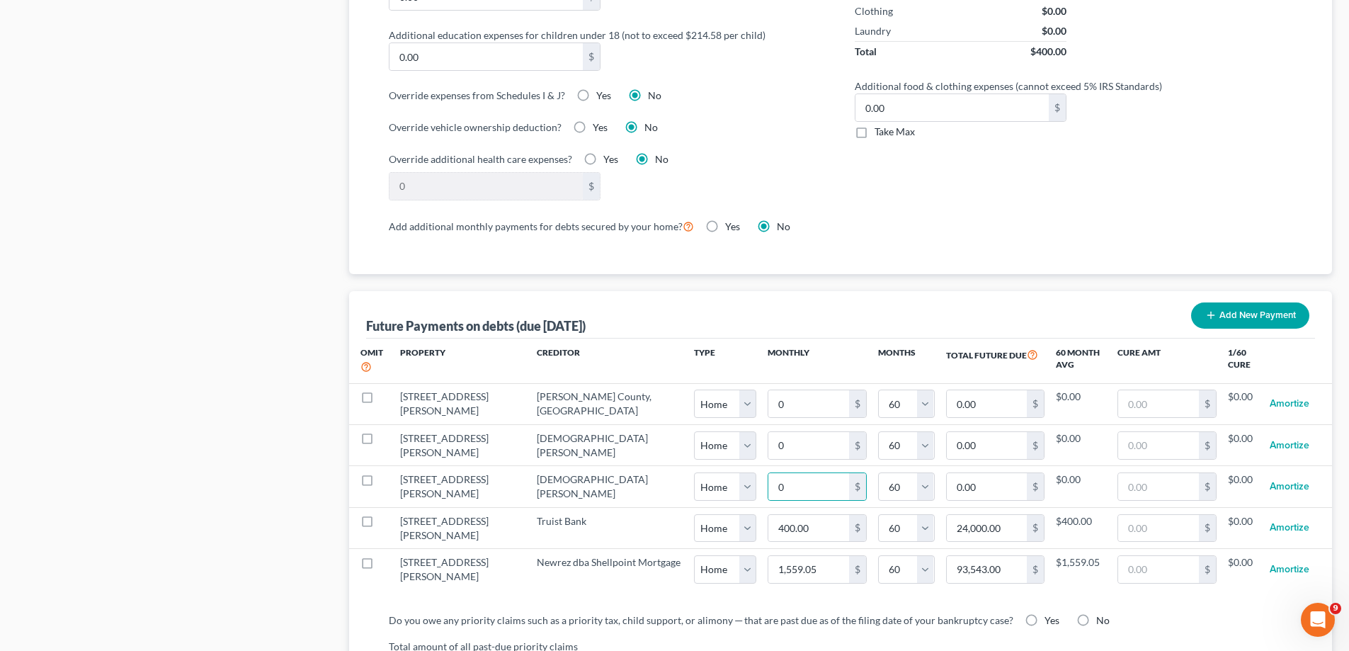
click at [811, 578] on div "Omit Property Creditor Type Monthly Months Total Future Due 60 Month Avg Cure A…" at bounding box center [840, 469] width 983 height 263
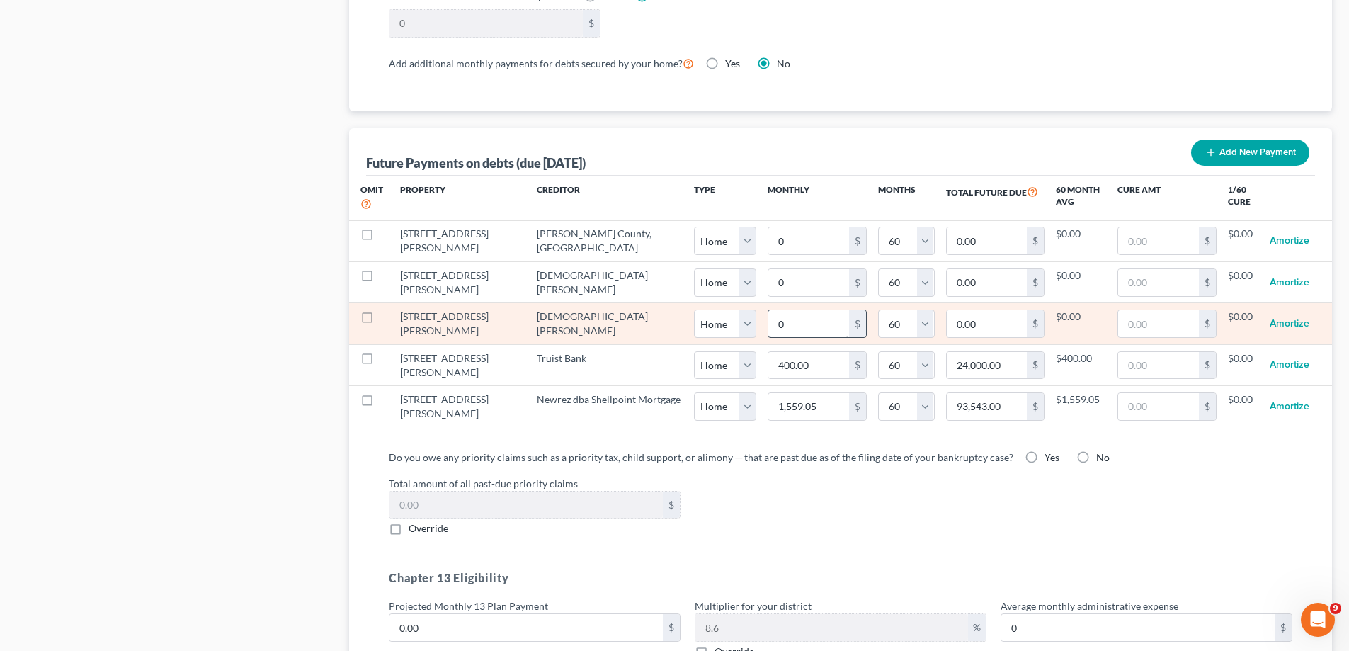
scroll to position [1416, 0]
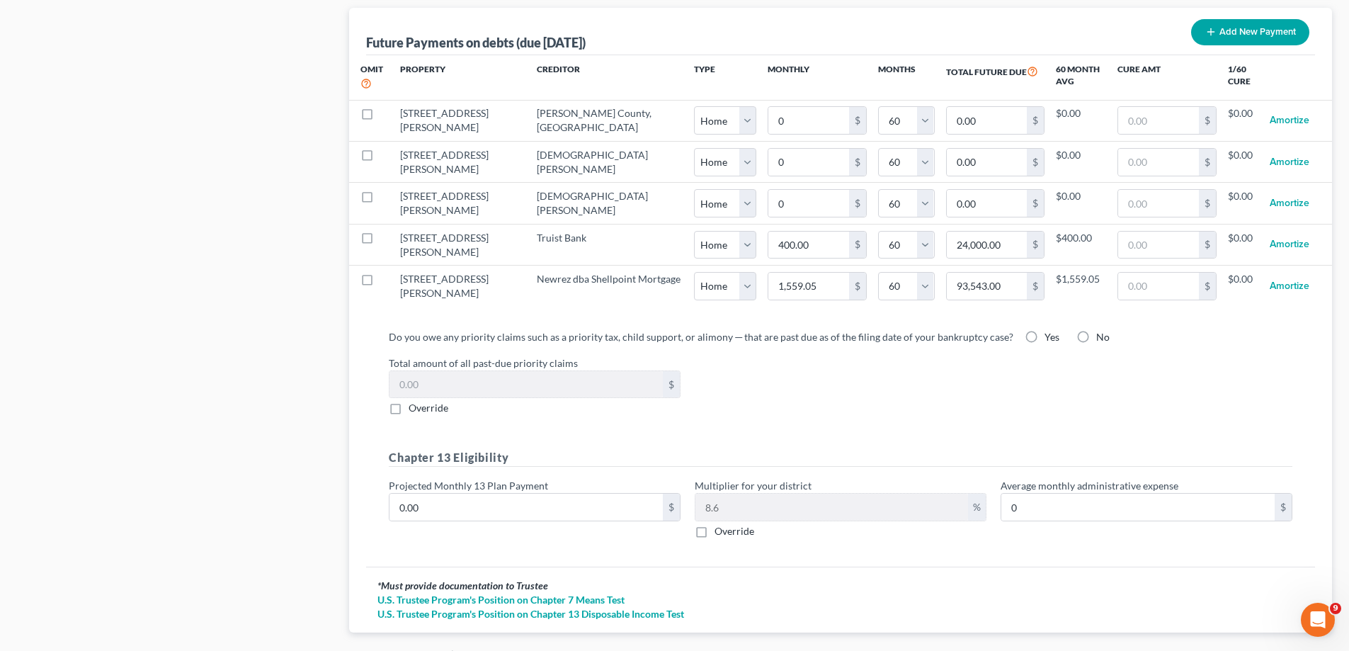
click at [1044, 330] on label "Yes" at bounding box center [1051, 337] width 15 height 14
click at [1050, 330] on input "Yes" at bounding box center [1054, 334] width 9 height 9
radio input "true"
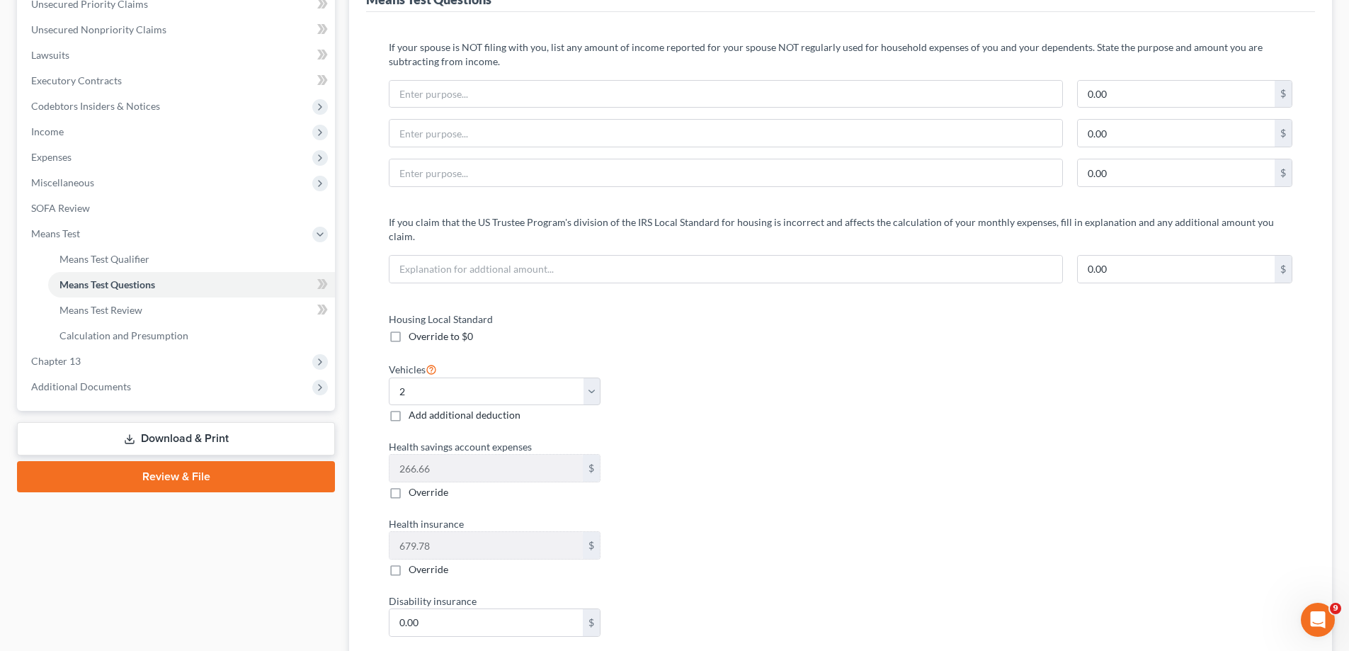
scroll to position [0, 0]
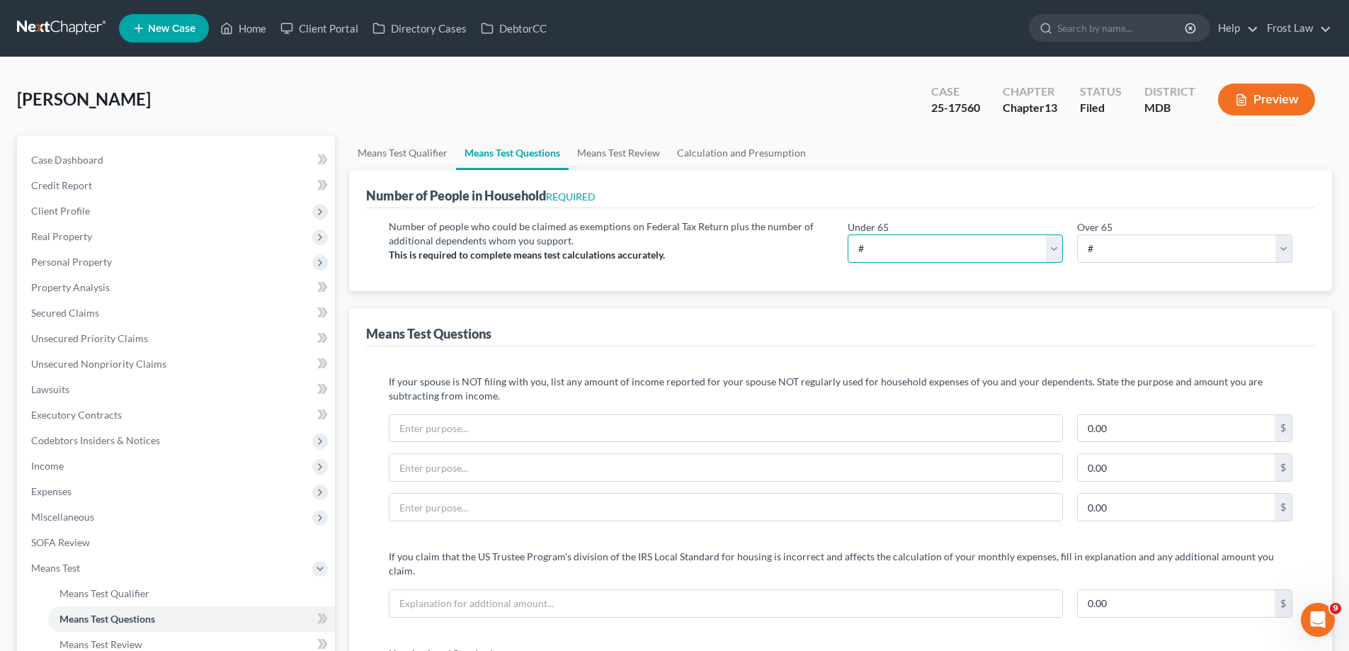
drag, startPoint x: 974, startPoint y: 246, endPoint x: 976, endPoint y: 262, distance: 15.8
click at [975, 246] on select "# 0 1 2 3 4 5 6 7 8 9 10" at bounding box center [955, 248] width 215 height 28
select select "1"
click at [848, 234] on select "# 0 1 2 3 4 5 6 7 8 9 10" at bounding box center [955, 248] width 215 height 28
click at [640, 163] on link "Means Test Review" at bounding box center [619, 153] width 100 height 34
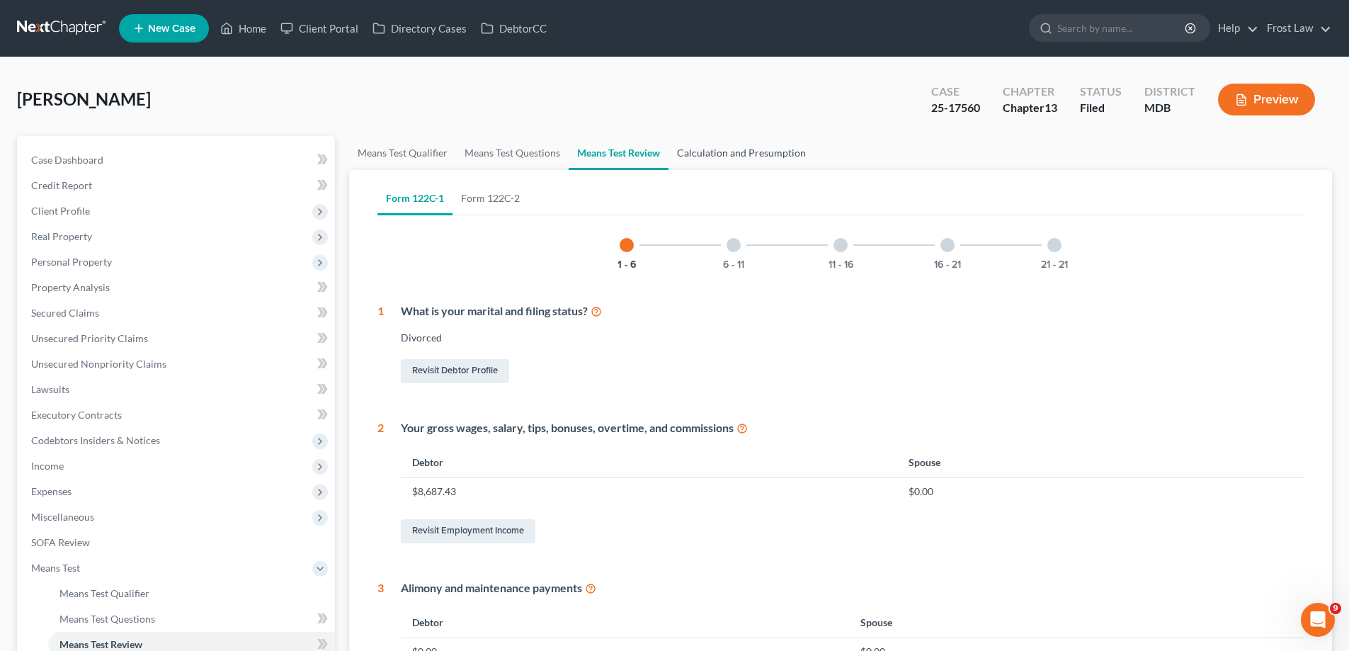
click at [714, 159] on link "Calculation and Presumption" at bounding box center [741, 153] width 146 height 34
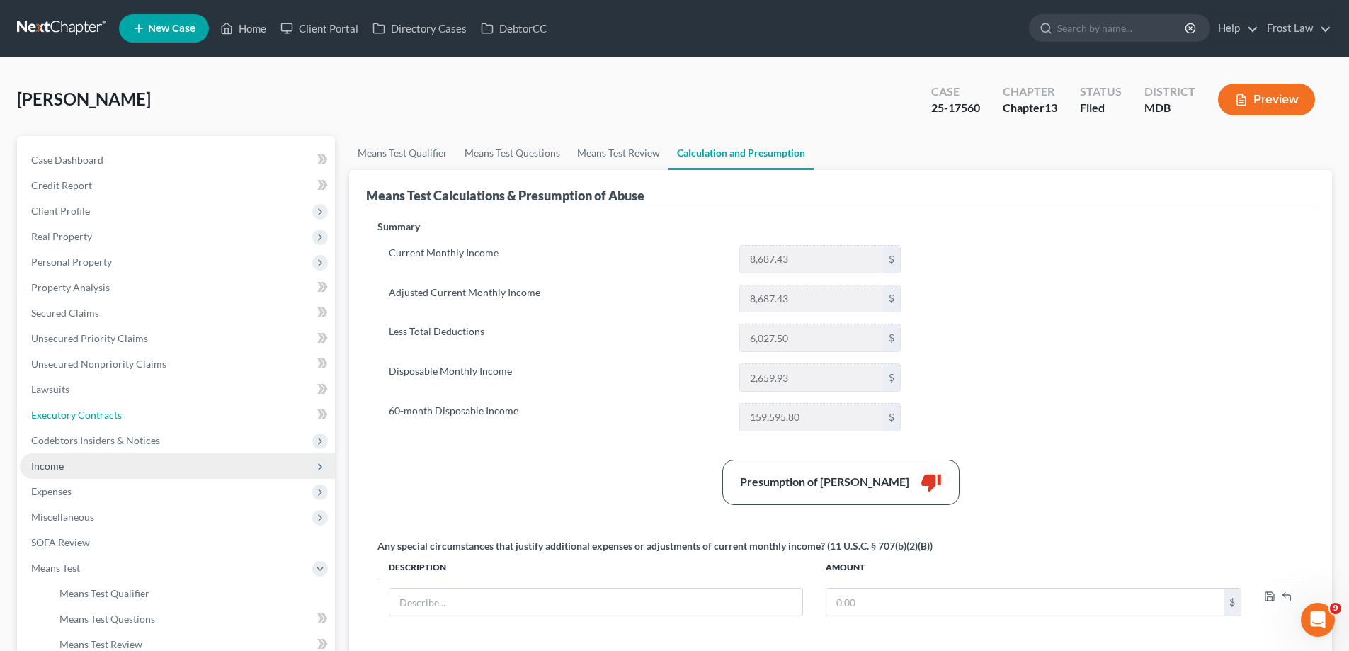
click at [132, 406] on link "Executory Contracts" at bounding box center [177, 414] width 315 height 25
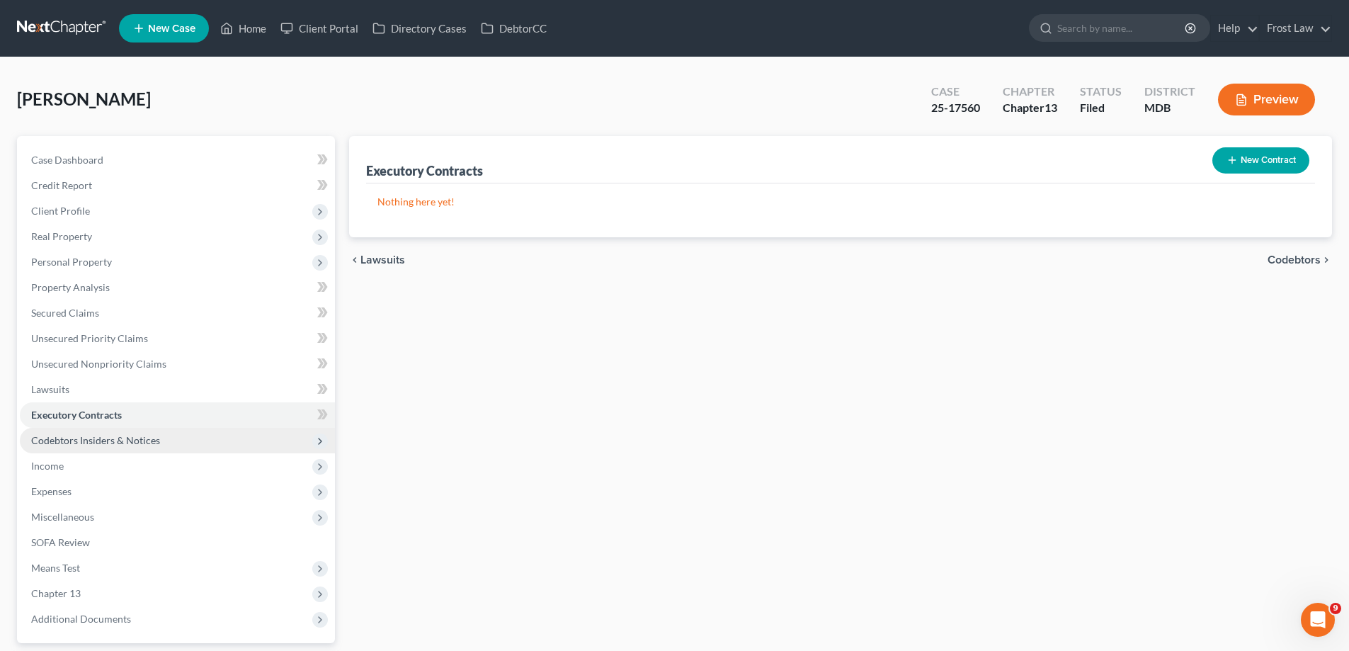
click at [134, 438] on span "Codebtors Insiders & Notices" at bounding box center [95, 440] width 129 height 12
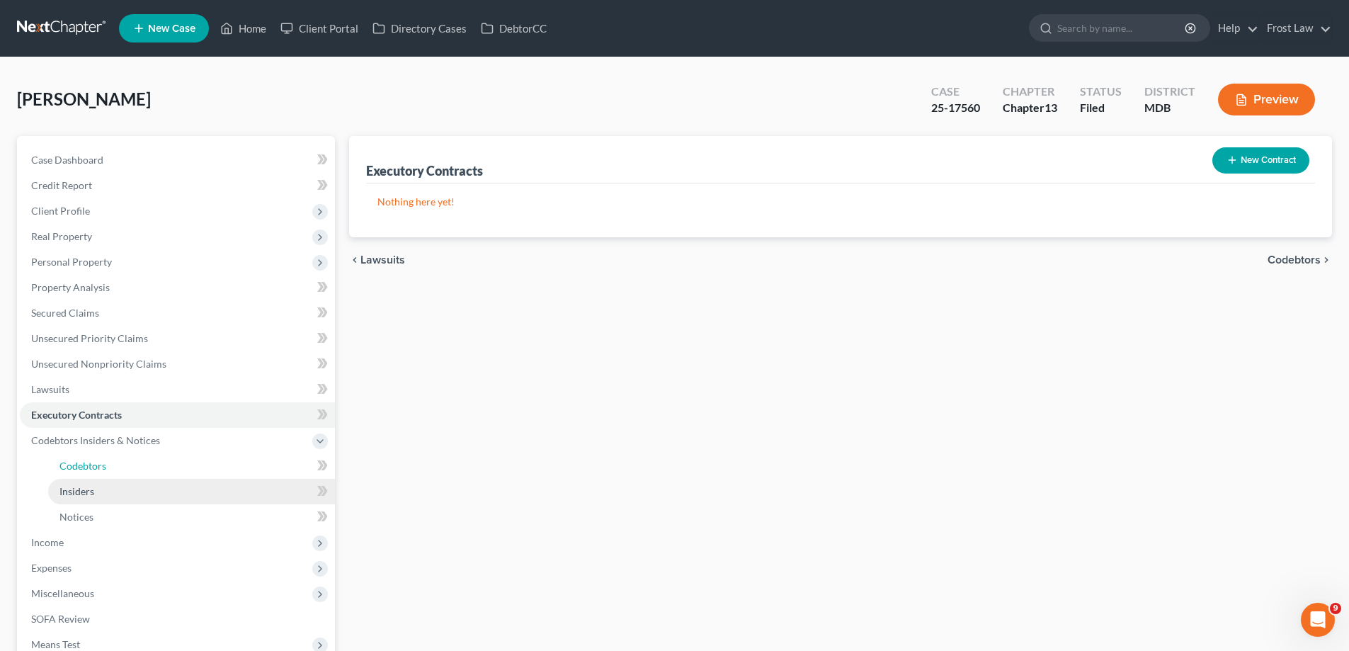
drag, startPoint x: 127, startPoint y: 462, endPoint x: 148, endPoint y: 486, distance: 31.6
click at [127, 462] on link "Codebtors" at bounding box center [191, 465] width 287 height 25
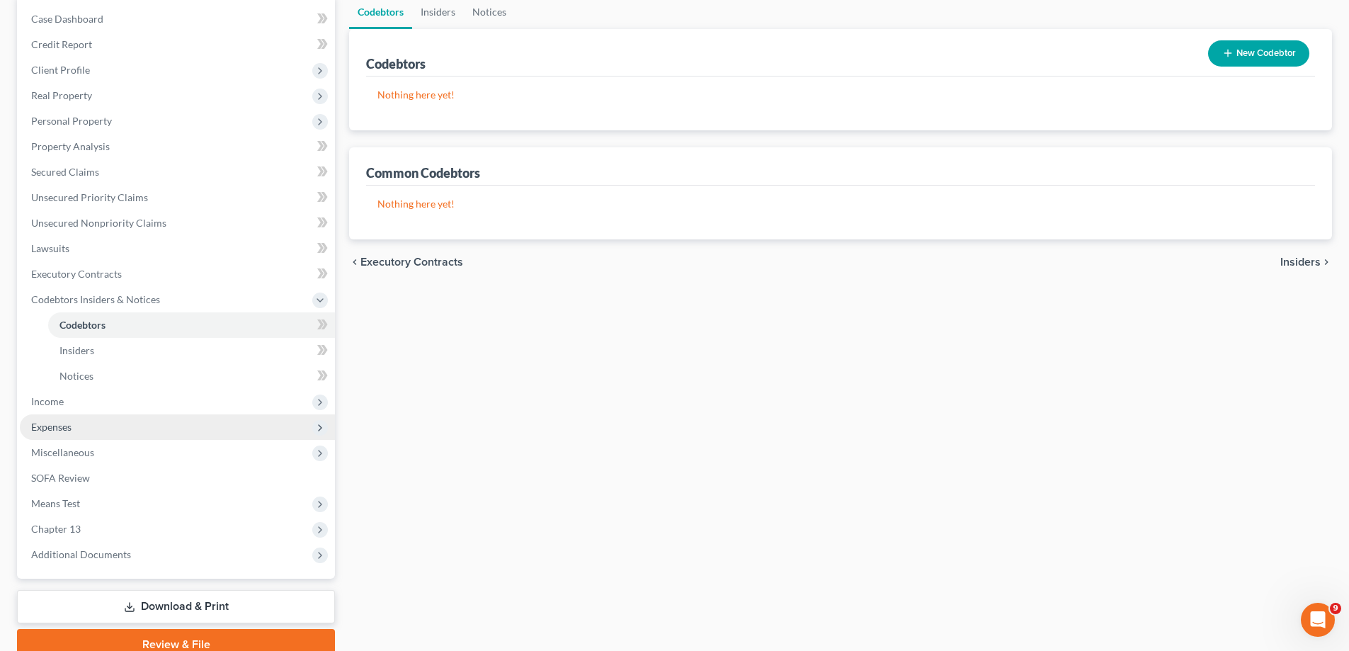
scroll to position [142, 0]
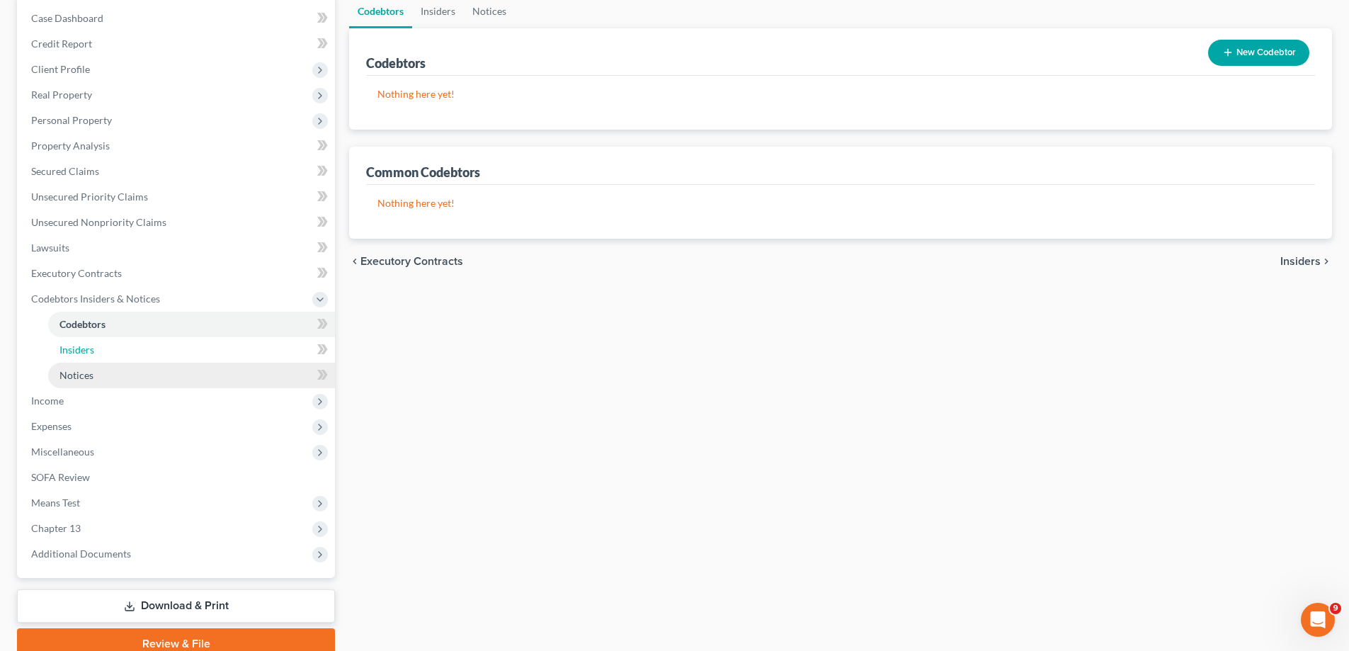
click at [110, 354] on link "Insiders" at bounding box center [191, 349] width 287 height 25
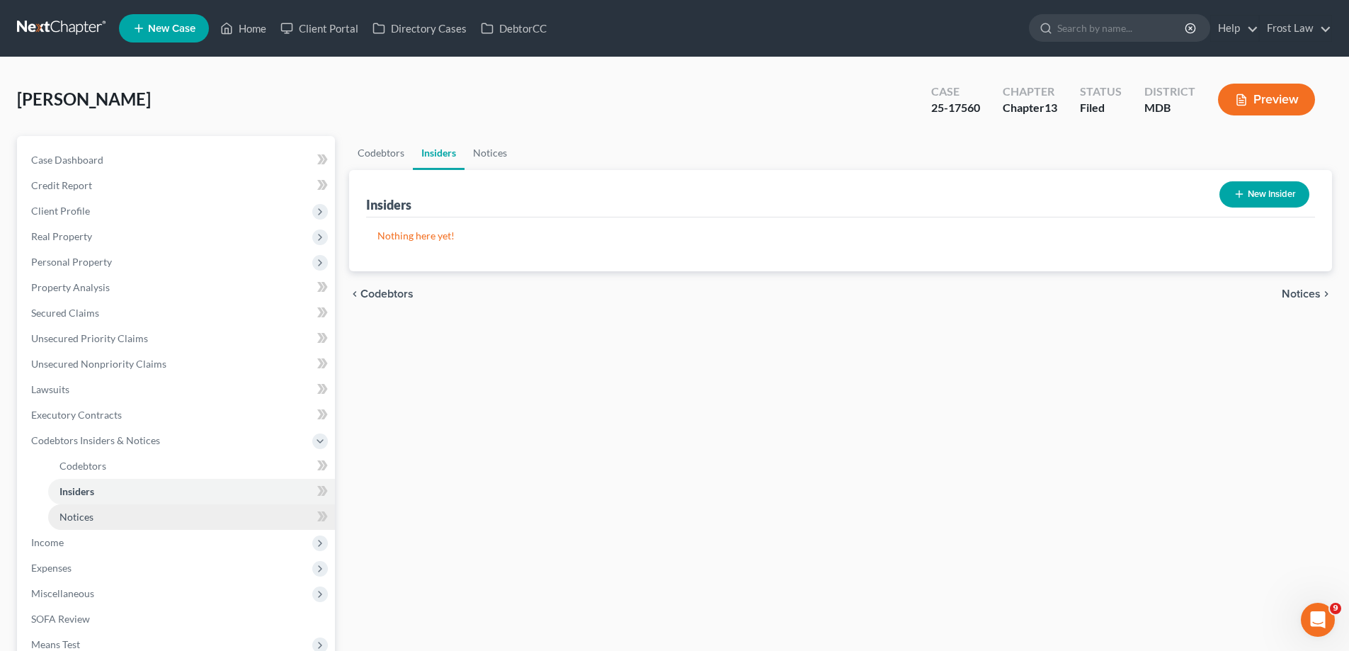
click at [113, 522] on link "Notices" at bounding box center [191, 516] width 287 height 25
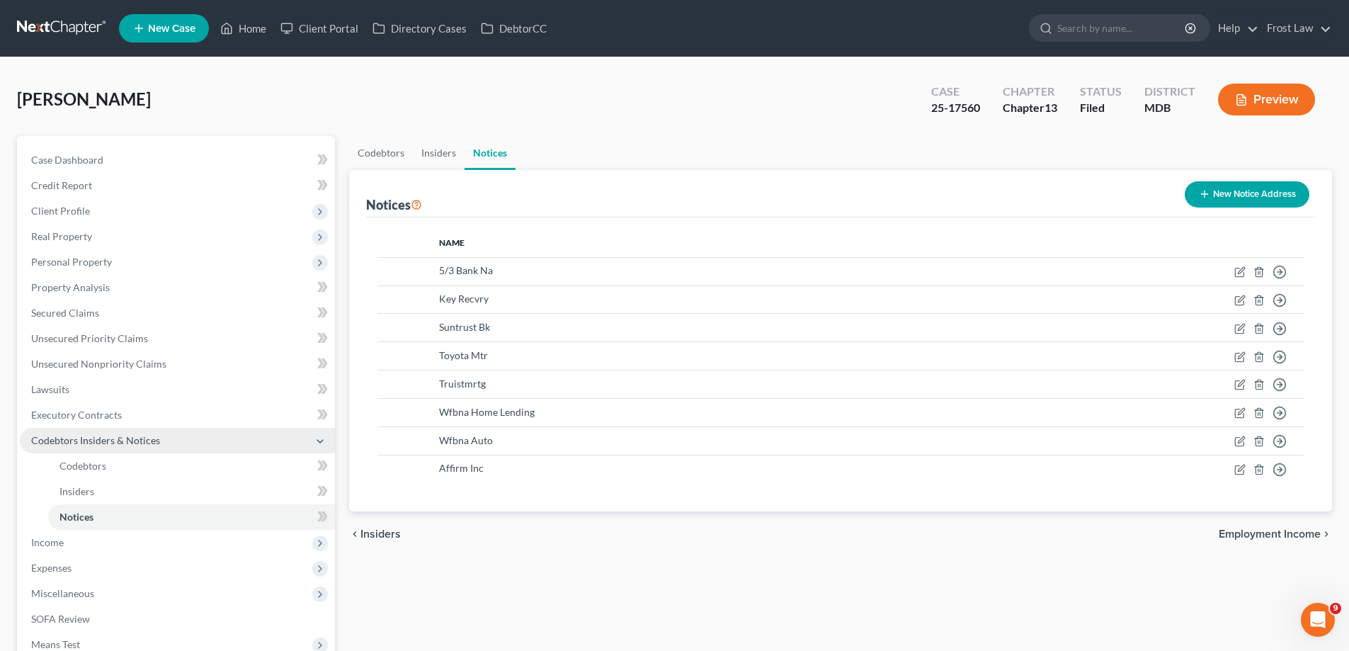
click at [103, 445] on span "Codebtors Insiders & Notices" at bounding box center [95, 440] width 129 height 12
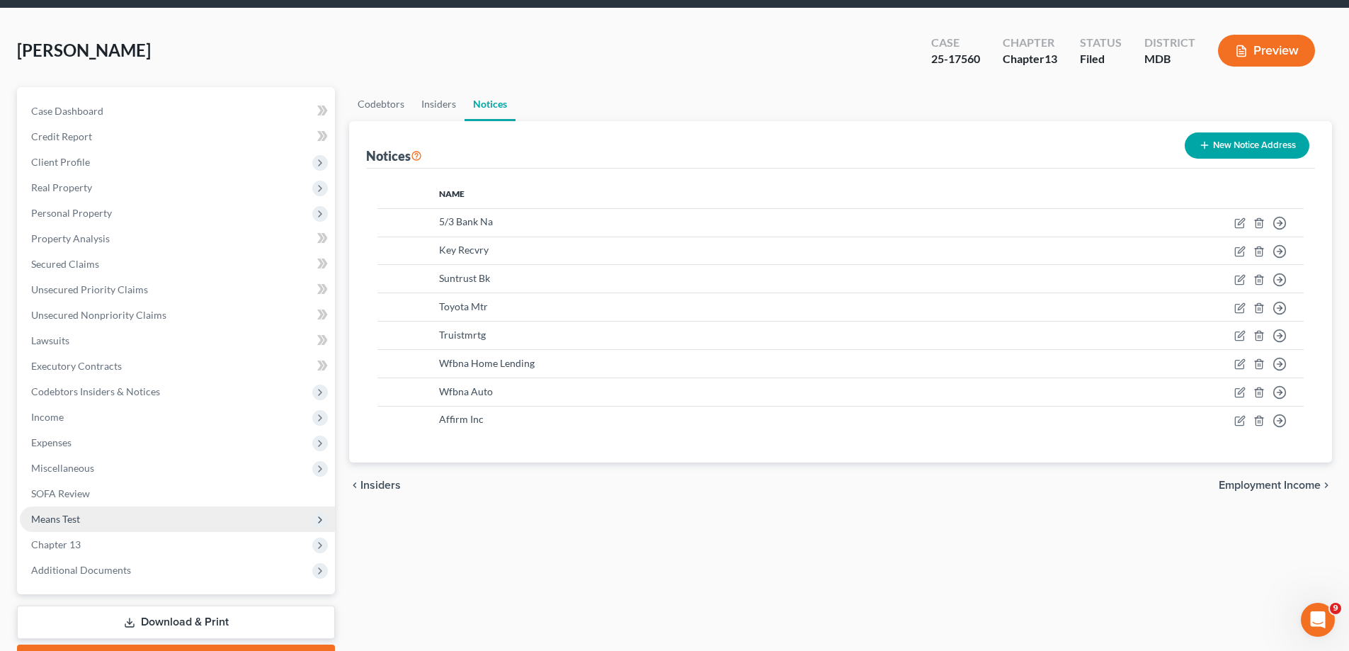
scroll to position [127, 0]
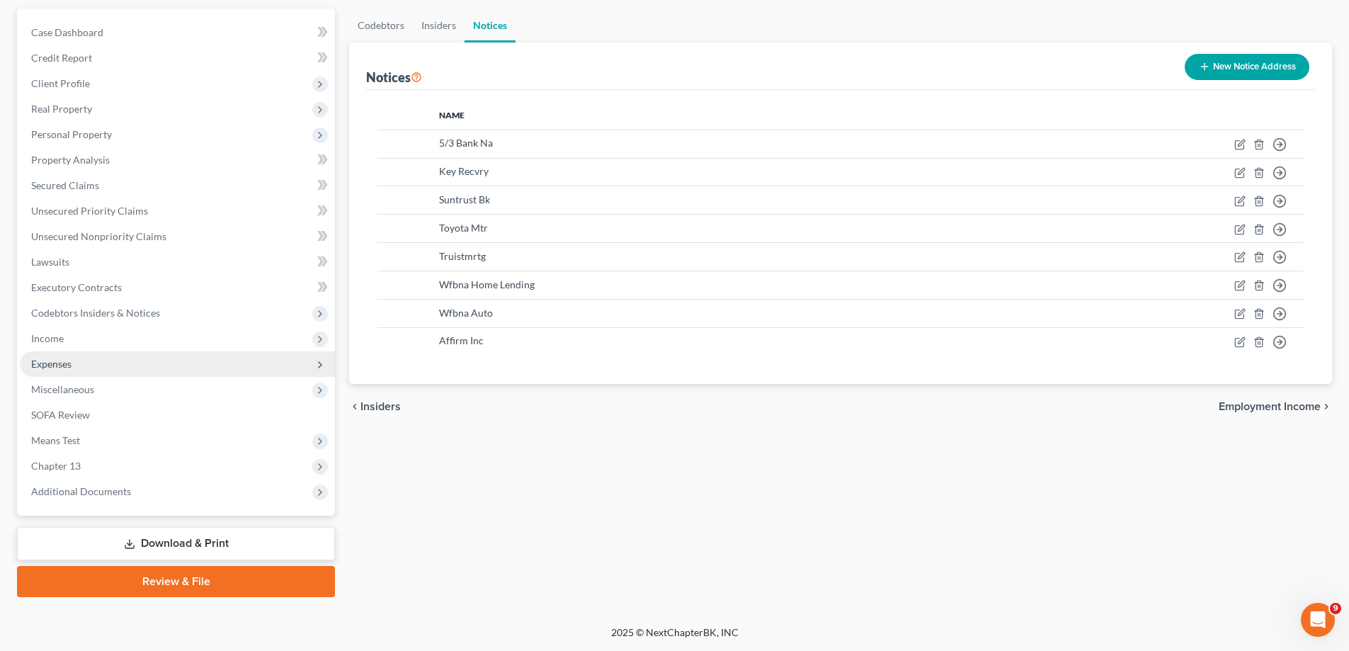
click at [79, 368] on span "Expenses" at bounding box center [177, 363] width 315 height 25
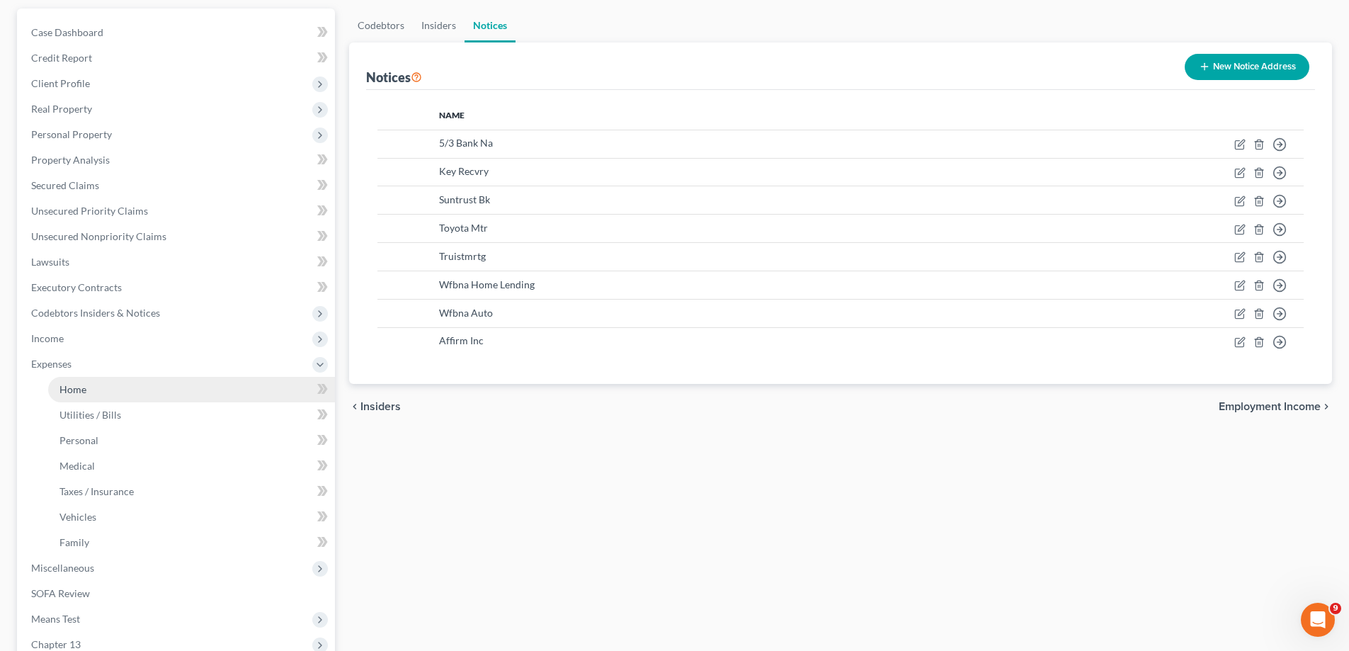
click at [109, 392] on link "Home" at bounding box center [191, 389] width 287 height 25
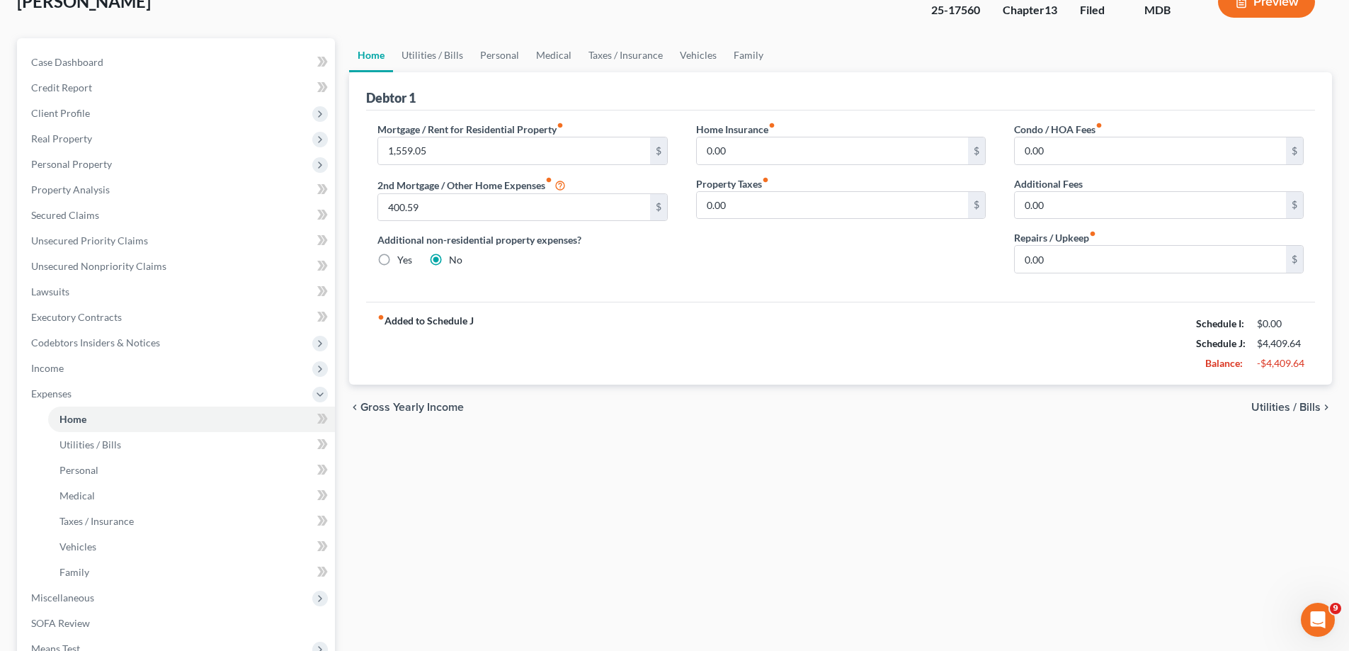
scroll to position [212, 0]
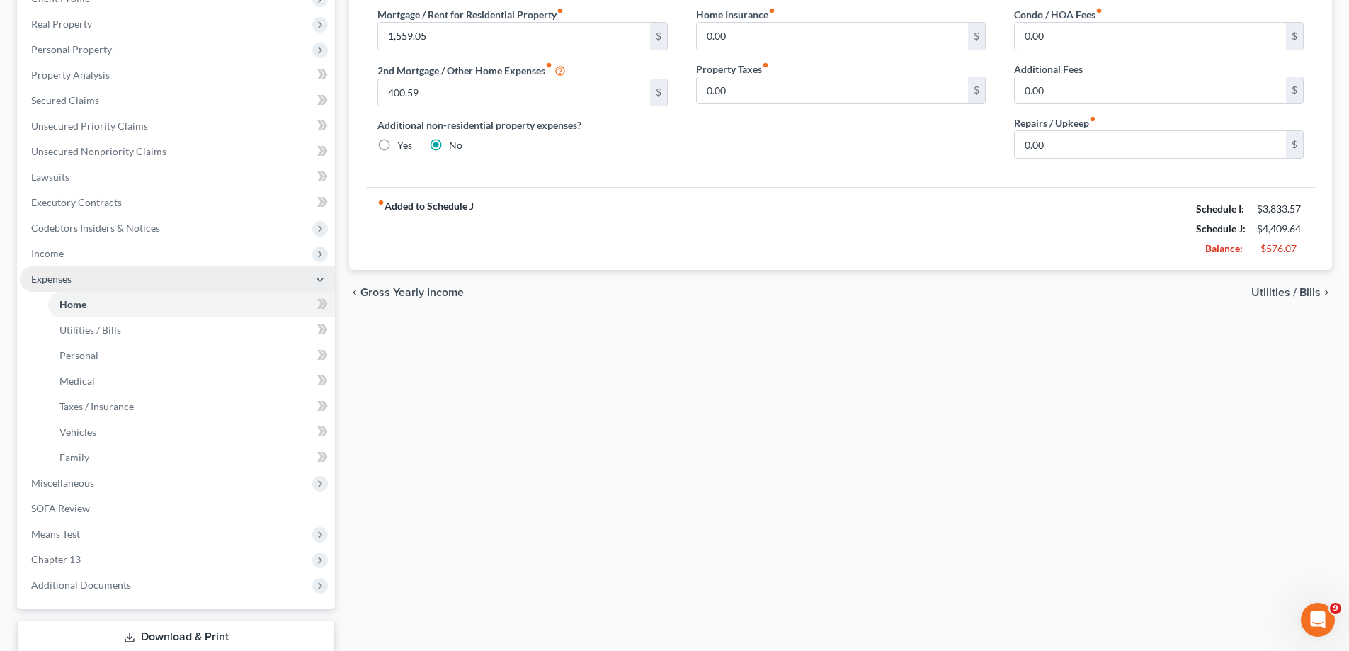
click at [116, 286] on span "Expenses" at bounding box center [177, 278] width 315 height 25
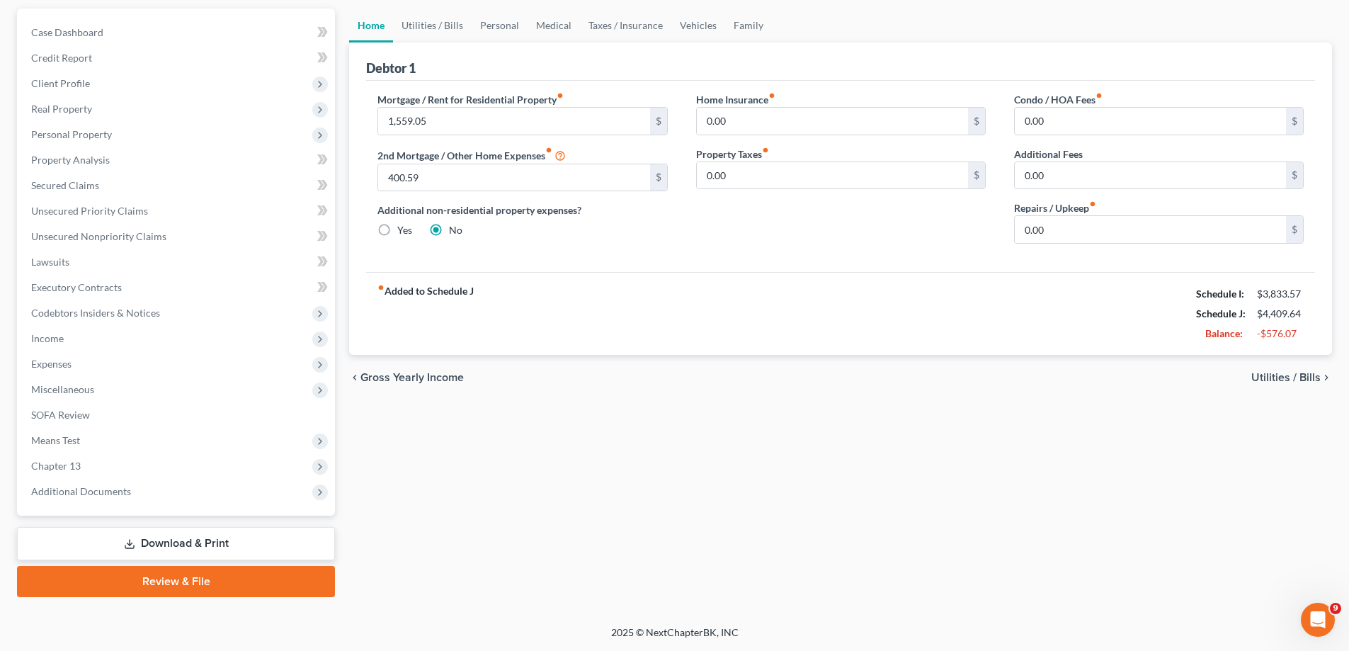
scroll to position [127, 0]
click at [134, 396] on span "Miscellaneous" at bounding box center [177, 389] width 315 height 25
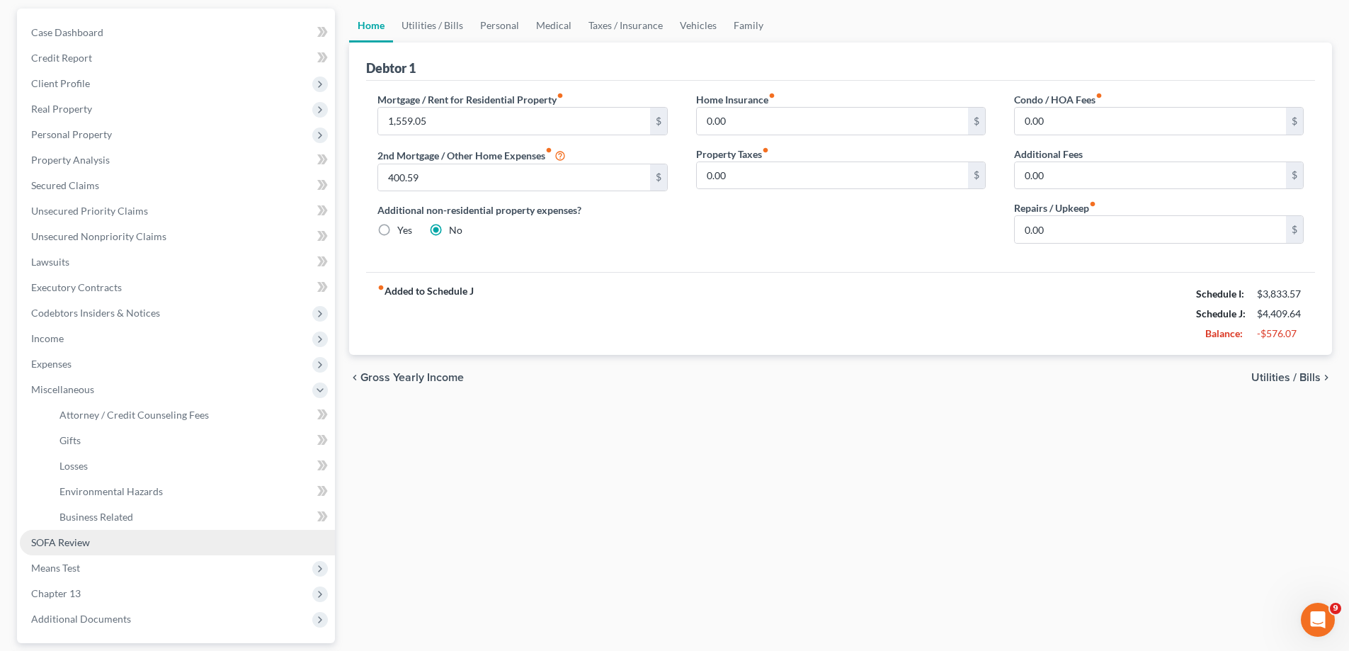
scroll to position [212, 0]
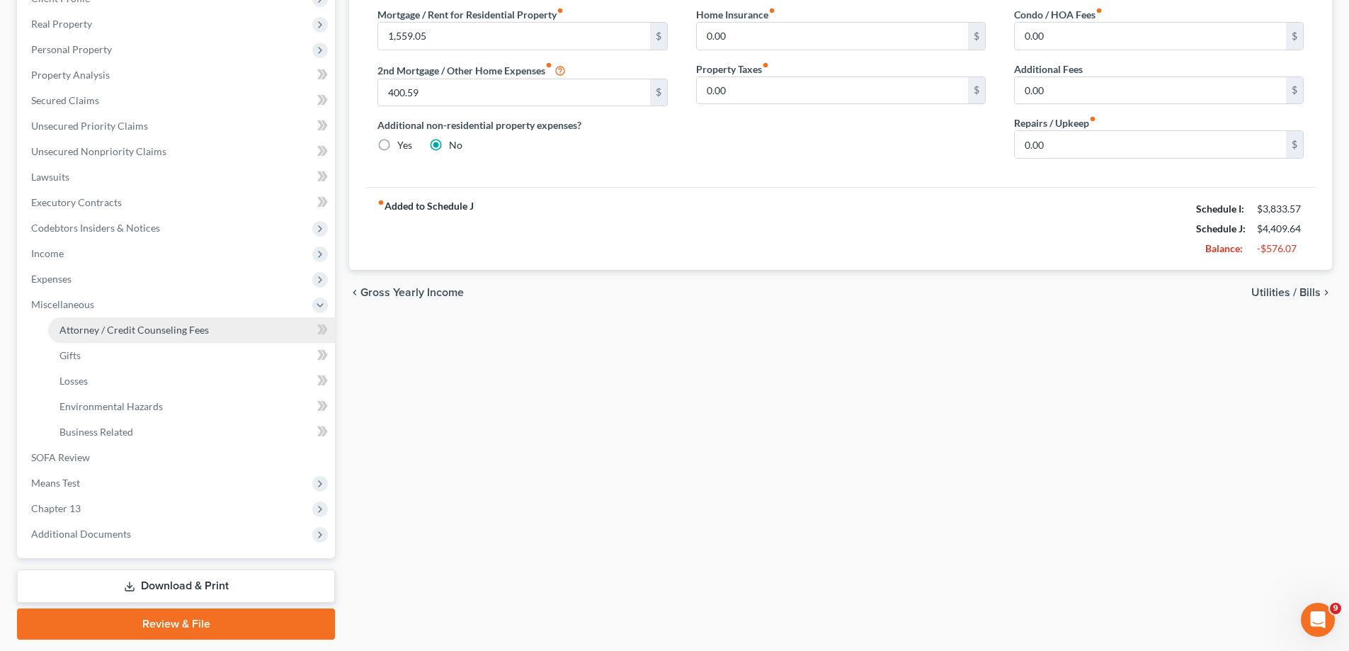
click at [135, 331] on span "Attorney / Credit Counseling Fees" at bounding box center [133, 330] width 149 height 12
select select "5"
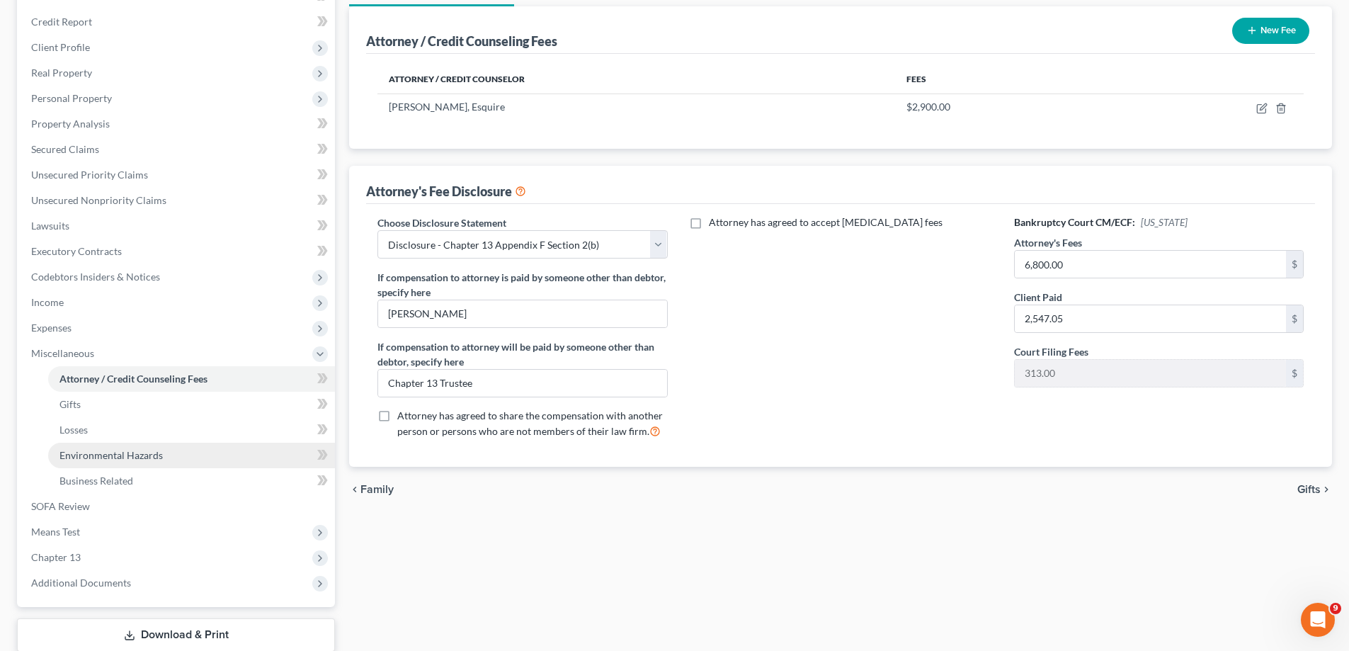
scroll to position [255, 0]
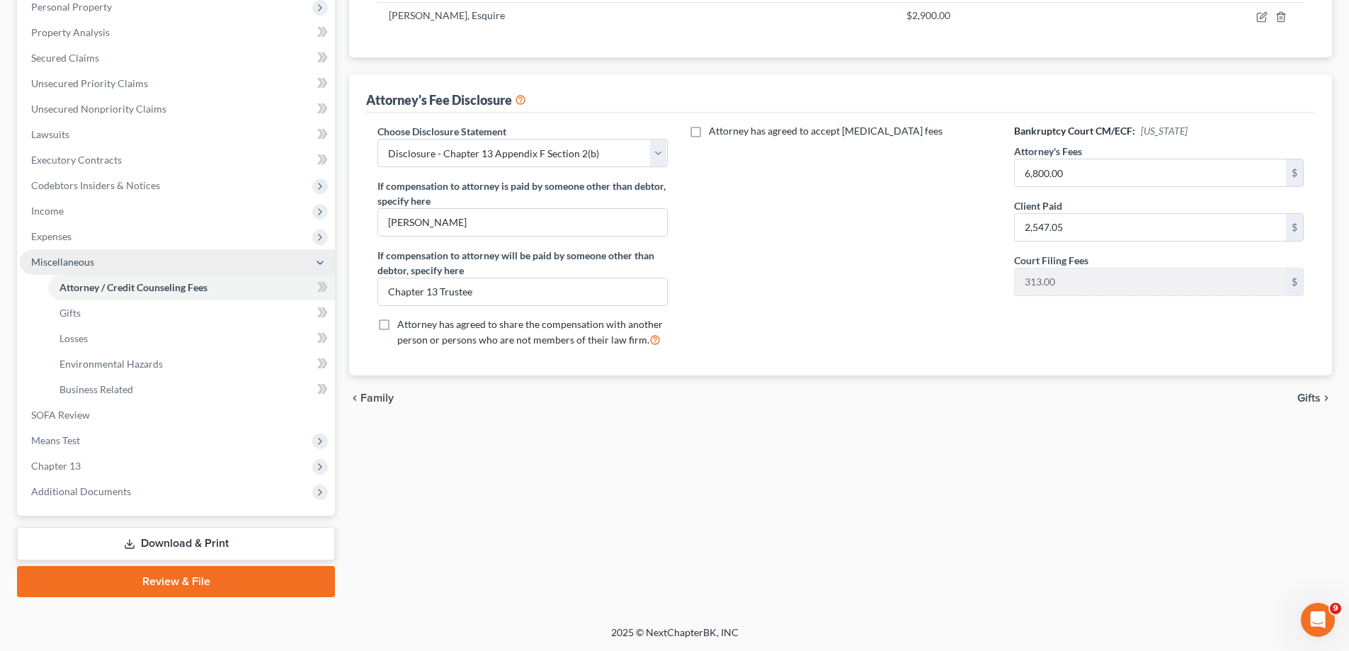
click at [76, 268] on span "Miscellaneous" at bounding box center [177, 261] width 315 height 25
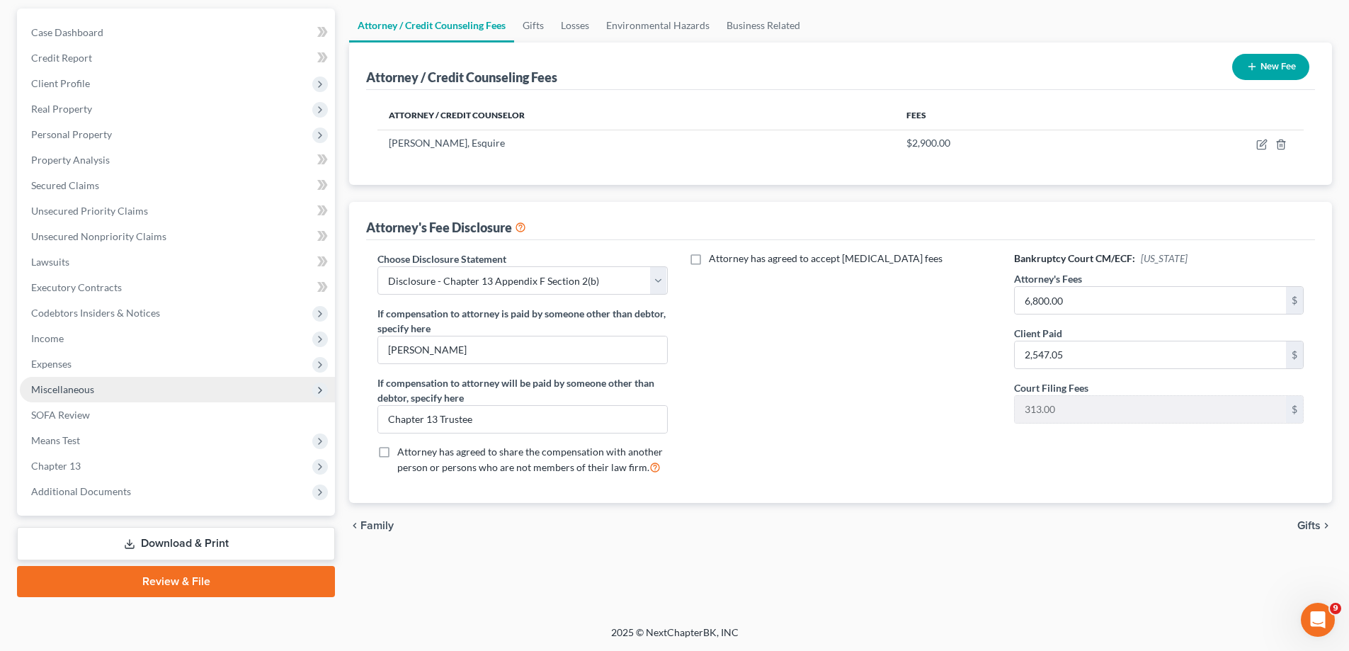
scroll to position [127, 0]
click at [96, 393] on span "Miscellaneous" at bounding box center [177, 389] width 315 height 25
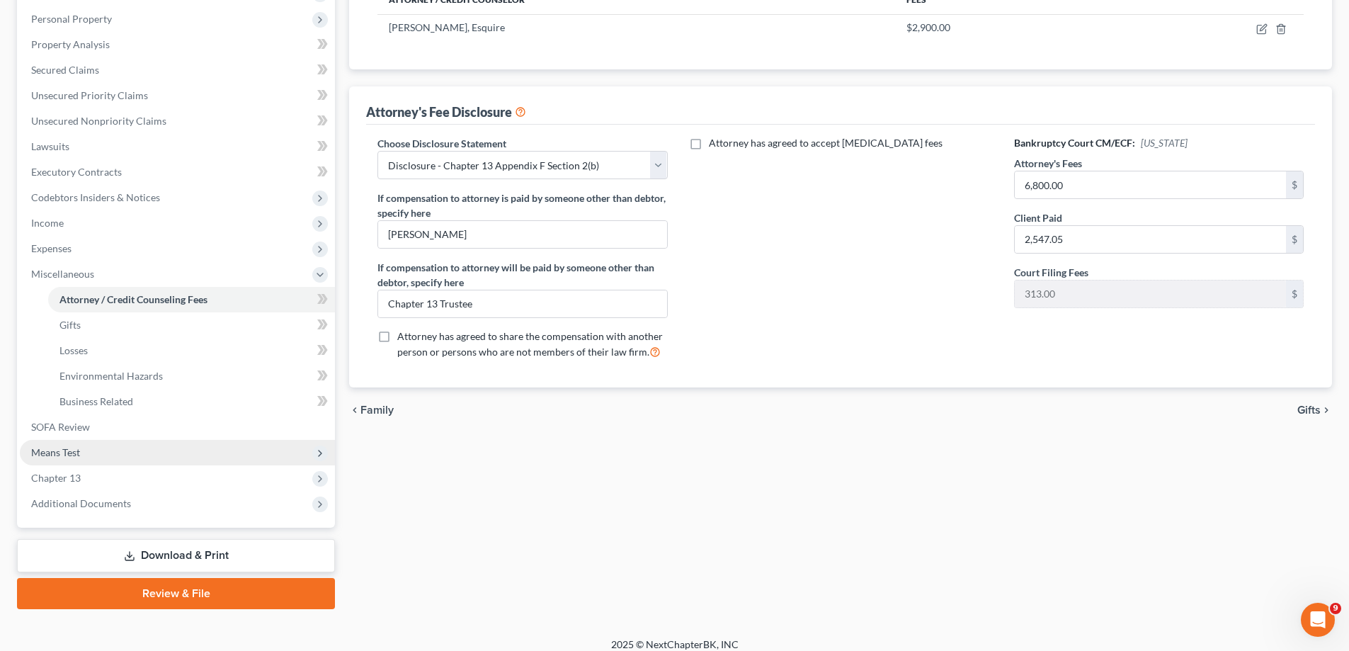
scroll to position [255, 0]
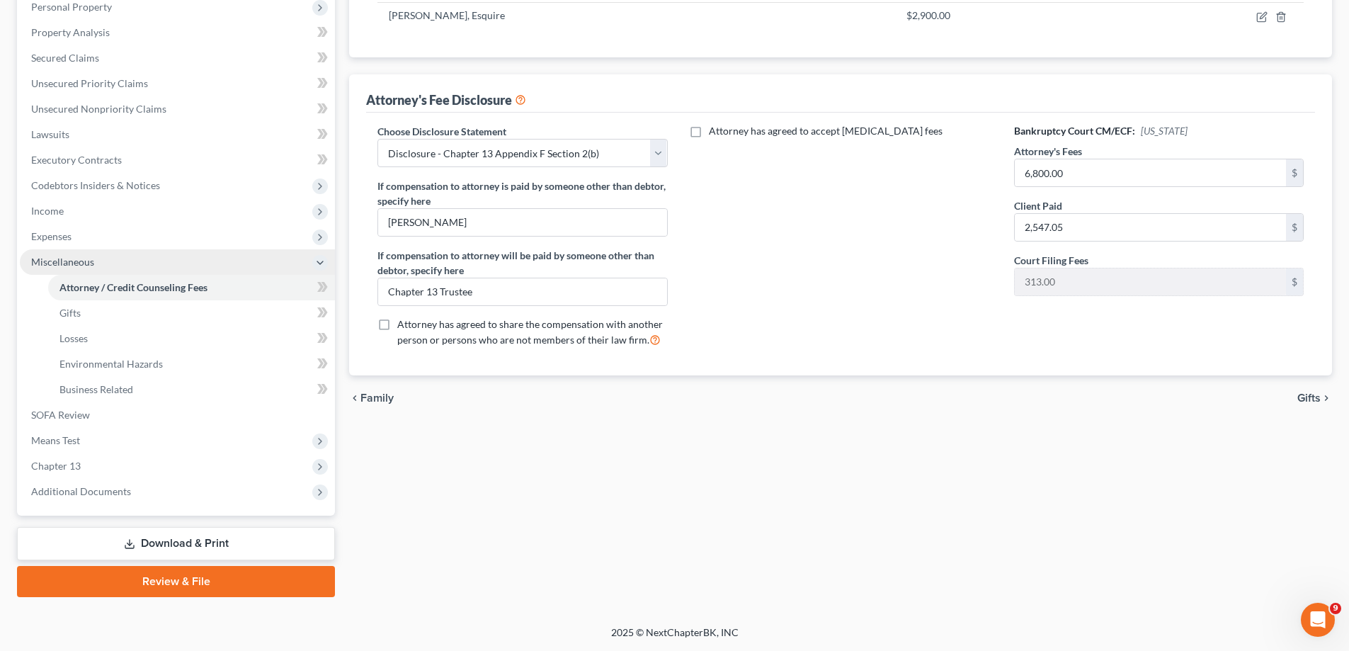
click at [83, 270] on span "Miscellaneous" at bounding box center [177, 261] width 315 height 25
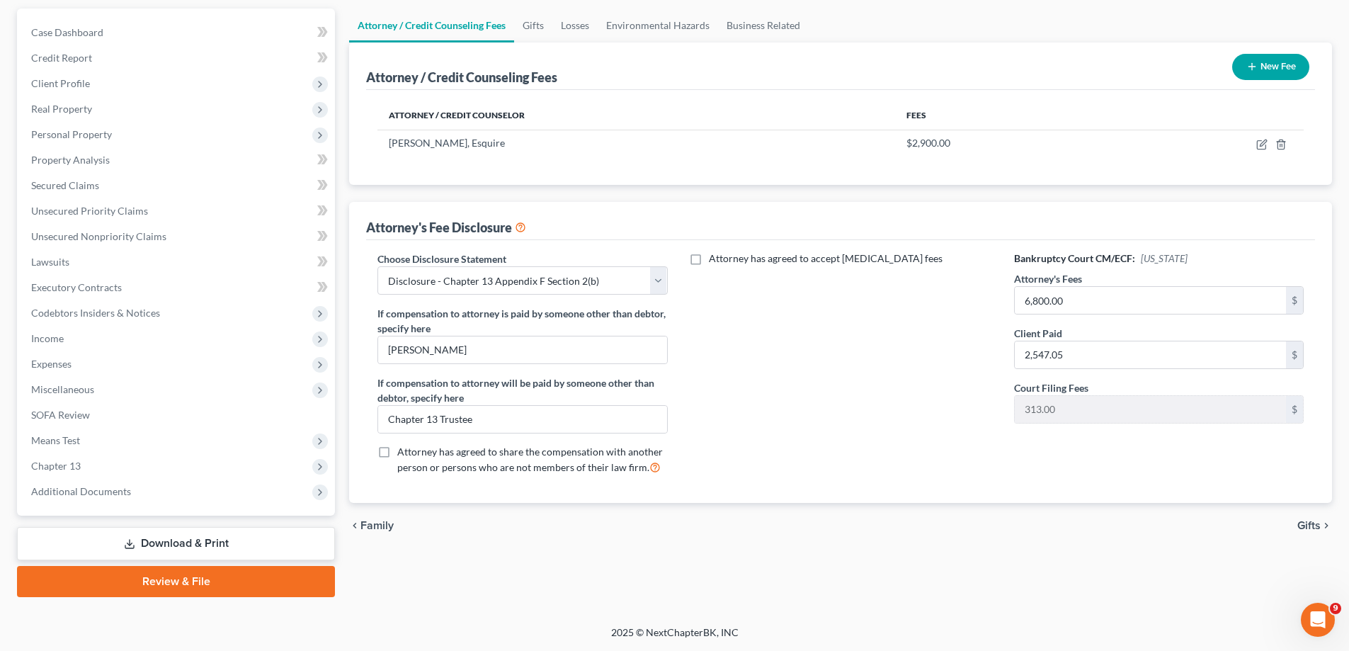
scroll to position [127, 0]
drag, startPoint x: 107, startPoint y: 414, endPoint x: 258, endPoint y: 422, distance: 151.0
click at [106, 414] on link "SOFA Review" at bounding box center [177, 414] width 315 height 25
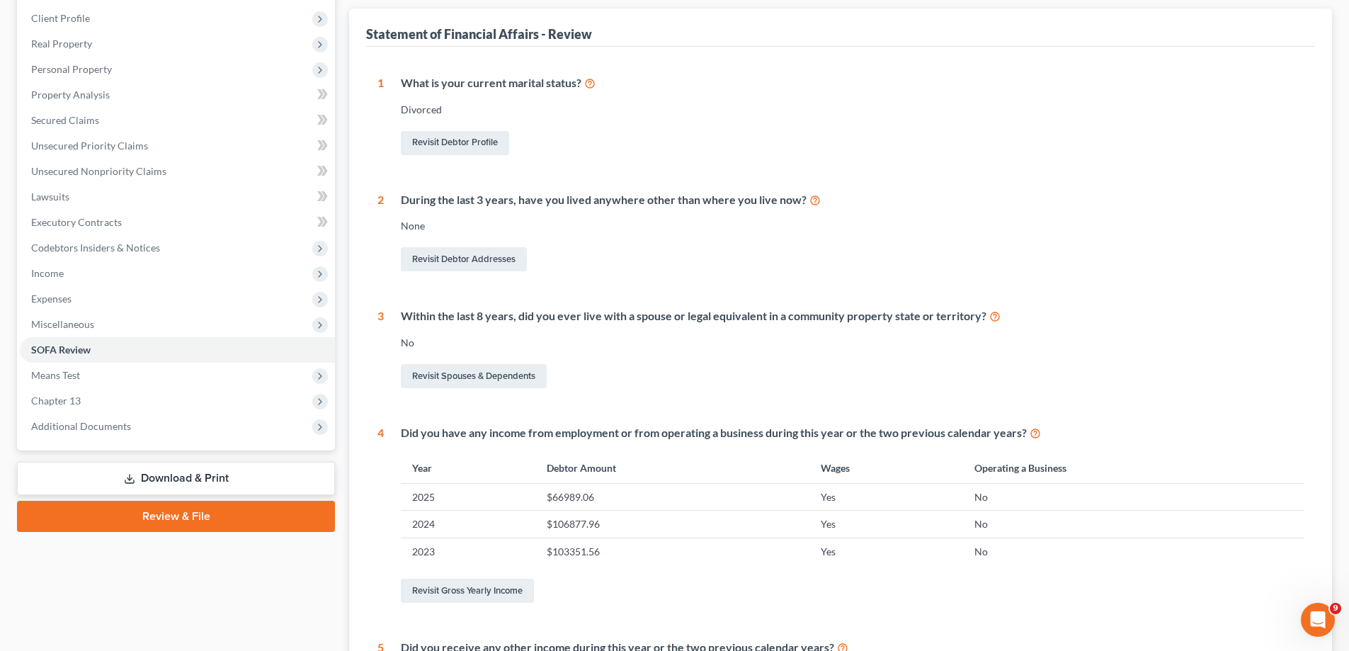
scroll to position [414, 0]
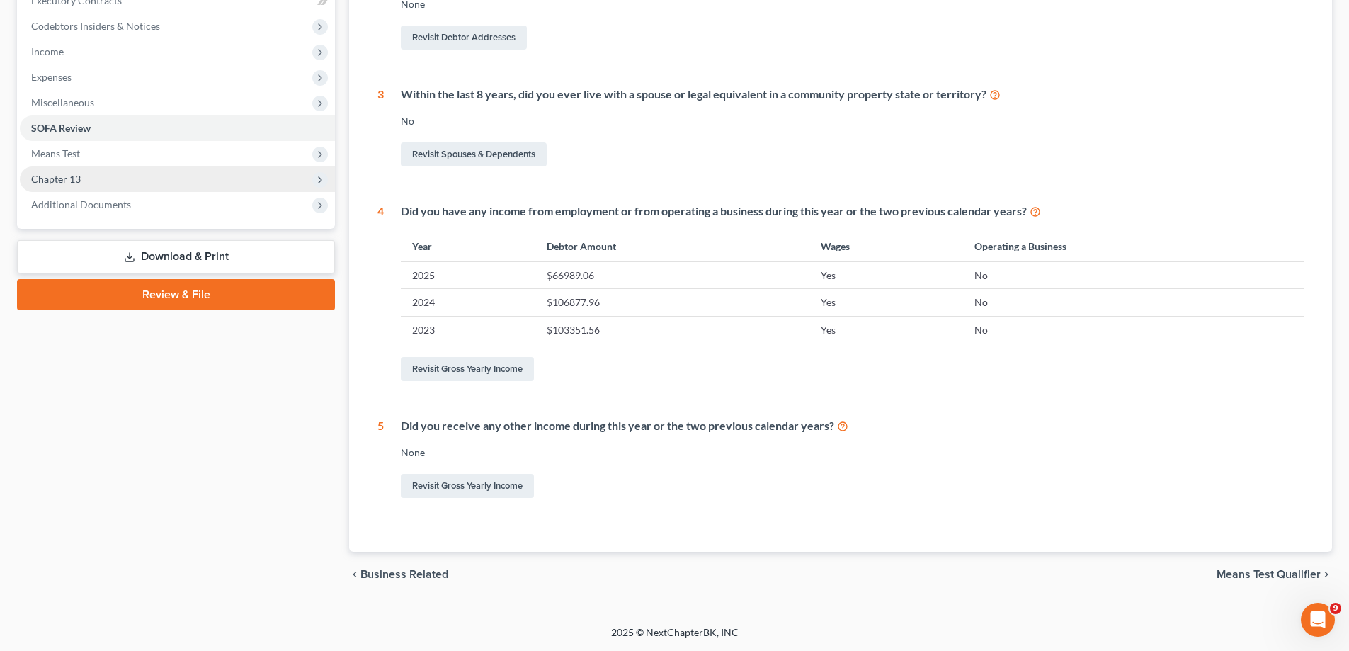
click at [110, 182] on span "Chapter 13" at bounding box center [177, 178] width 315 height 25
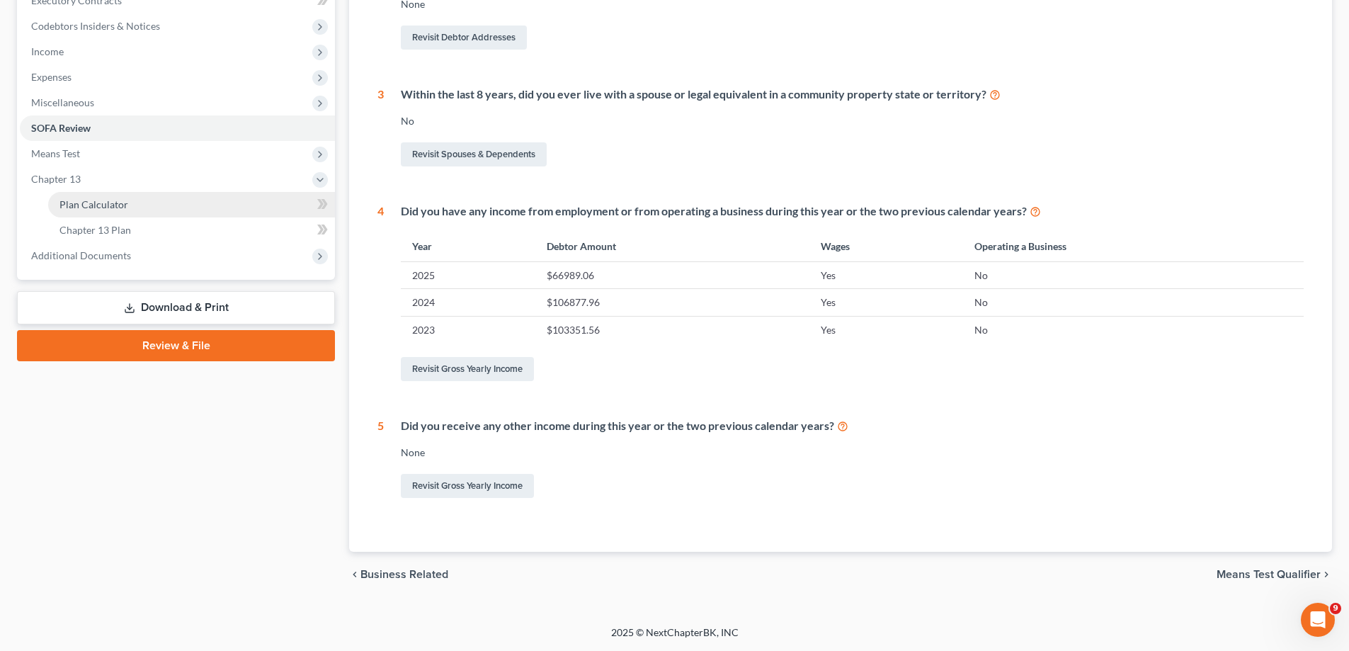
click at [169, 210] on link "Plan Calculator" at bounding box center [191, 204] width 287 height 25
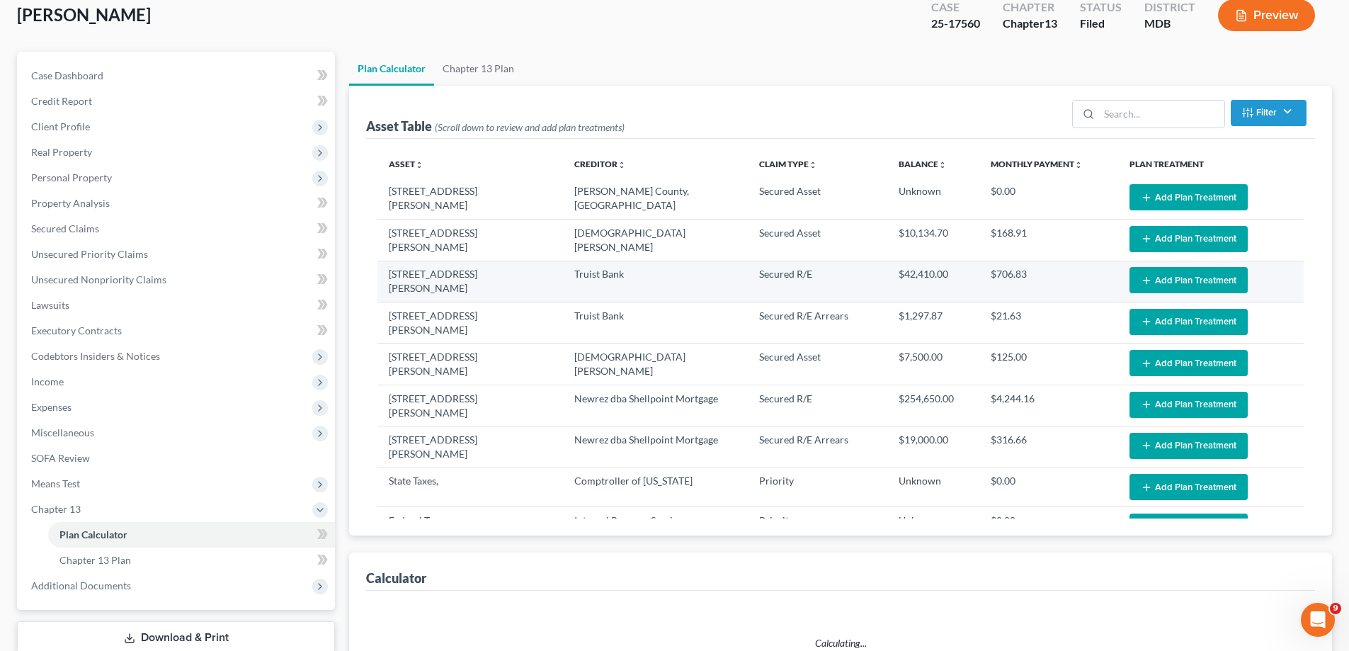
scroll to position [212, 0]
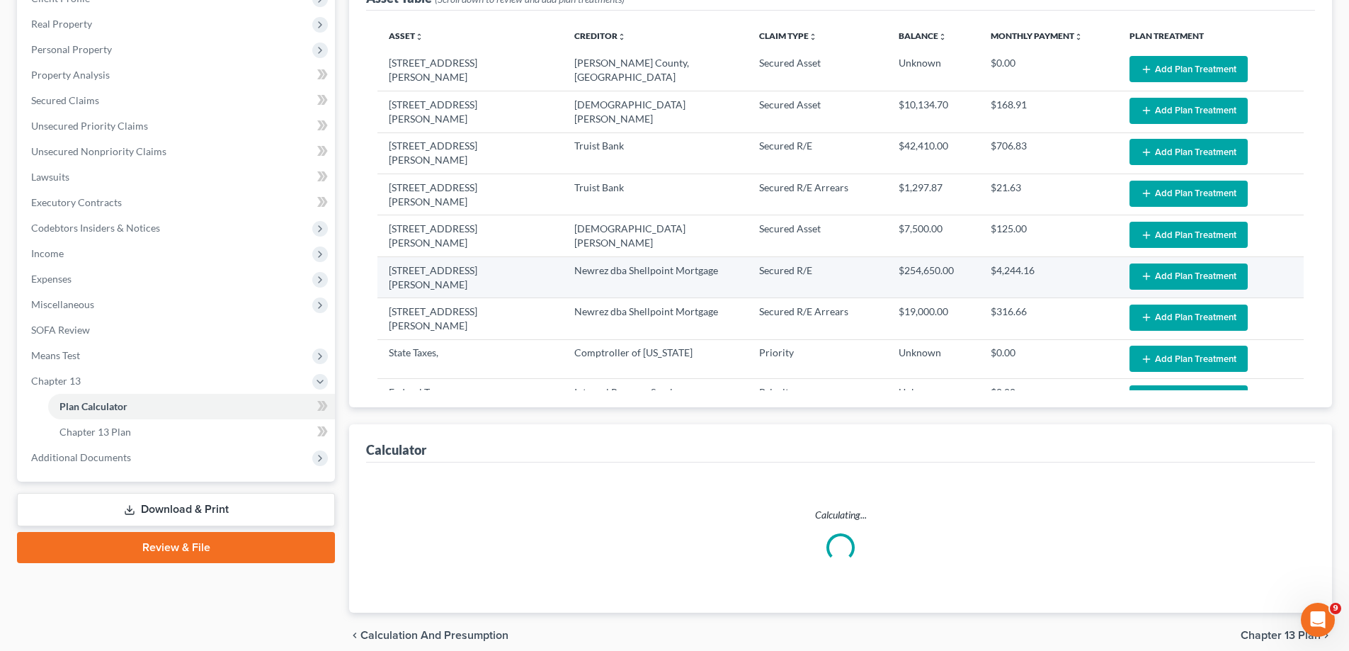
select select "59"
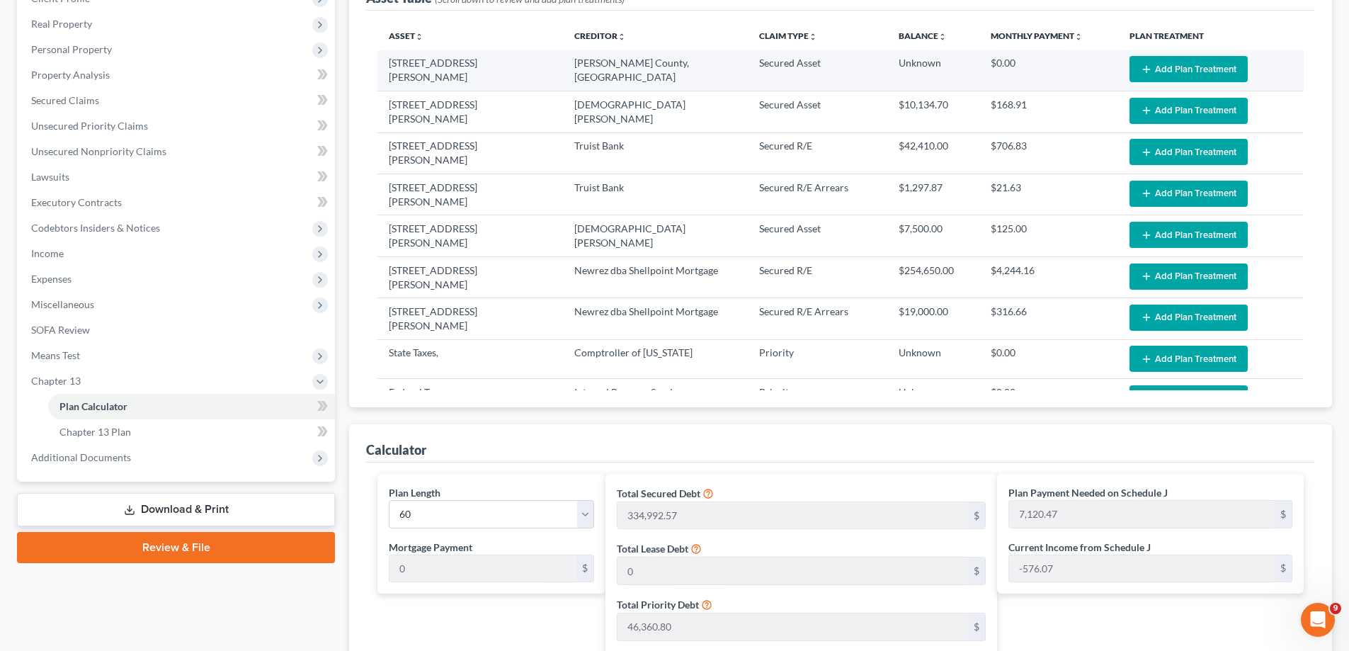
click at [1186, 60] on button "Add Plan Treatment" at bounding box center [1188, 69] width 118 height 26
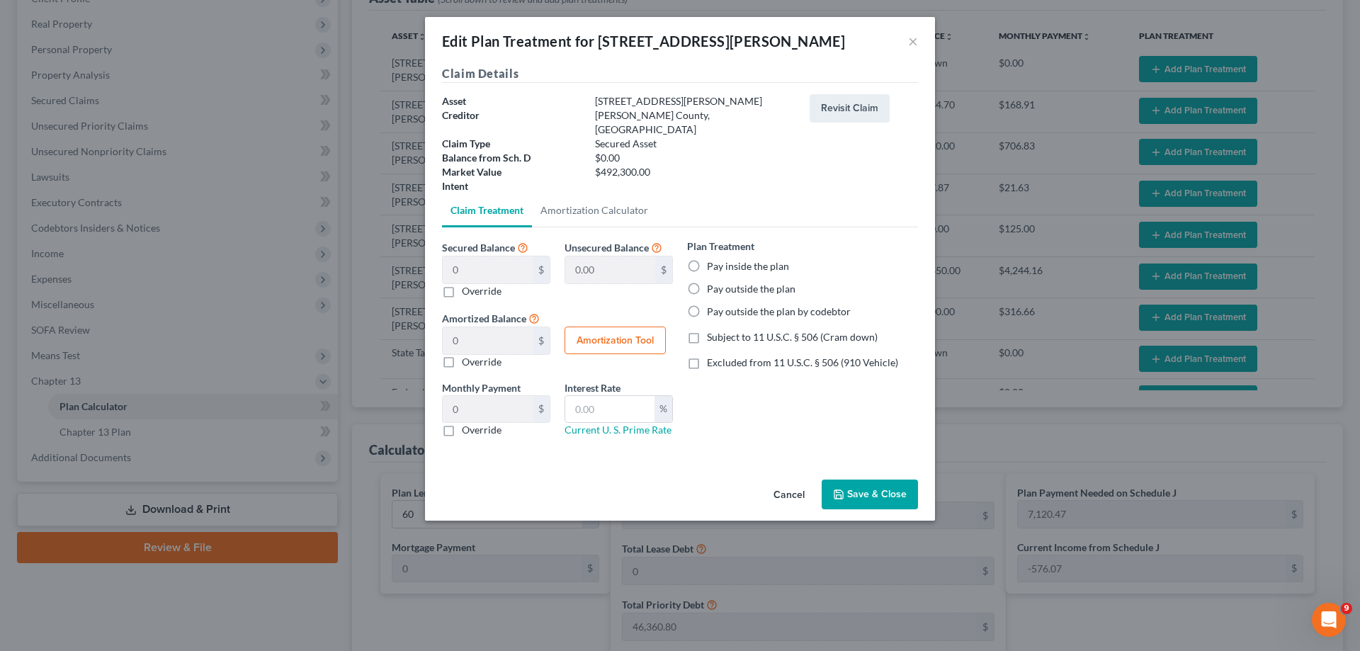
click at [734, 282] on label "Pay outside the plan" at bounding box center [751, 289] width 89 height 14
click at [722, 282] on input "Pay outside the plan" at bounding box center [716, 286] width 9 height 9
radio input "true"
click at [872, 479] on button "Save & Close" at bounding box center [869, 494] width 96 height 30
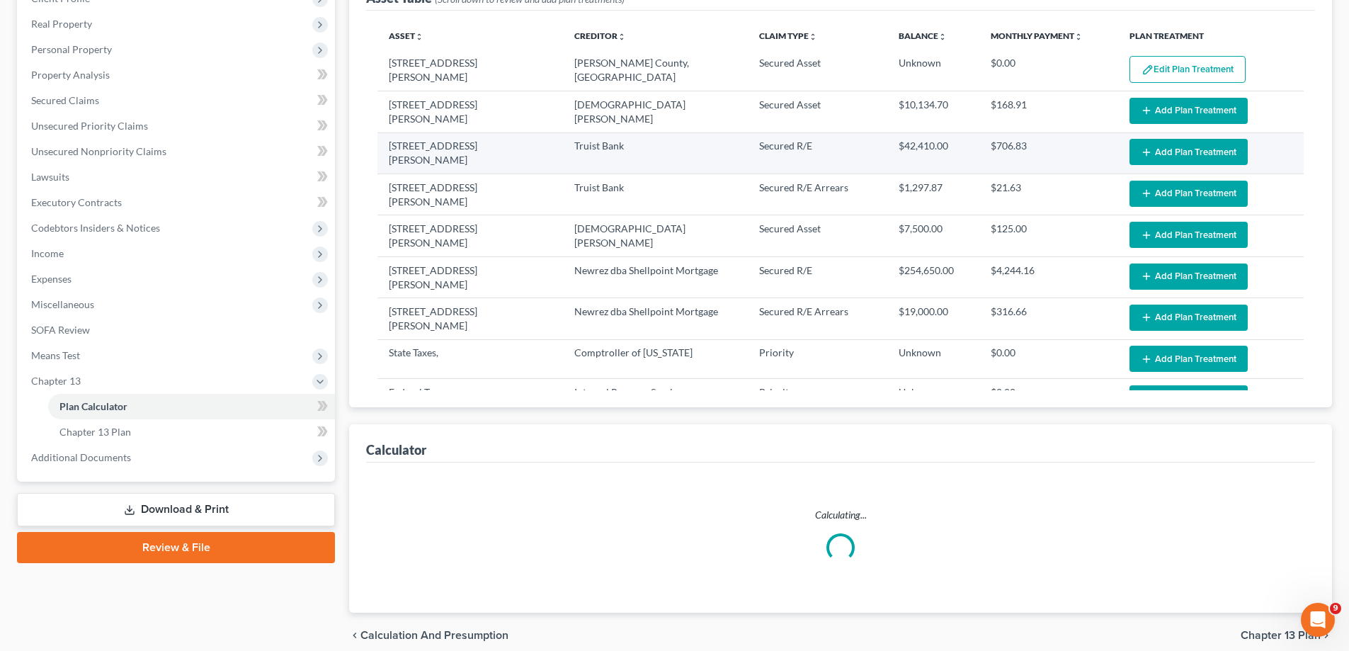
select select "59"
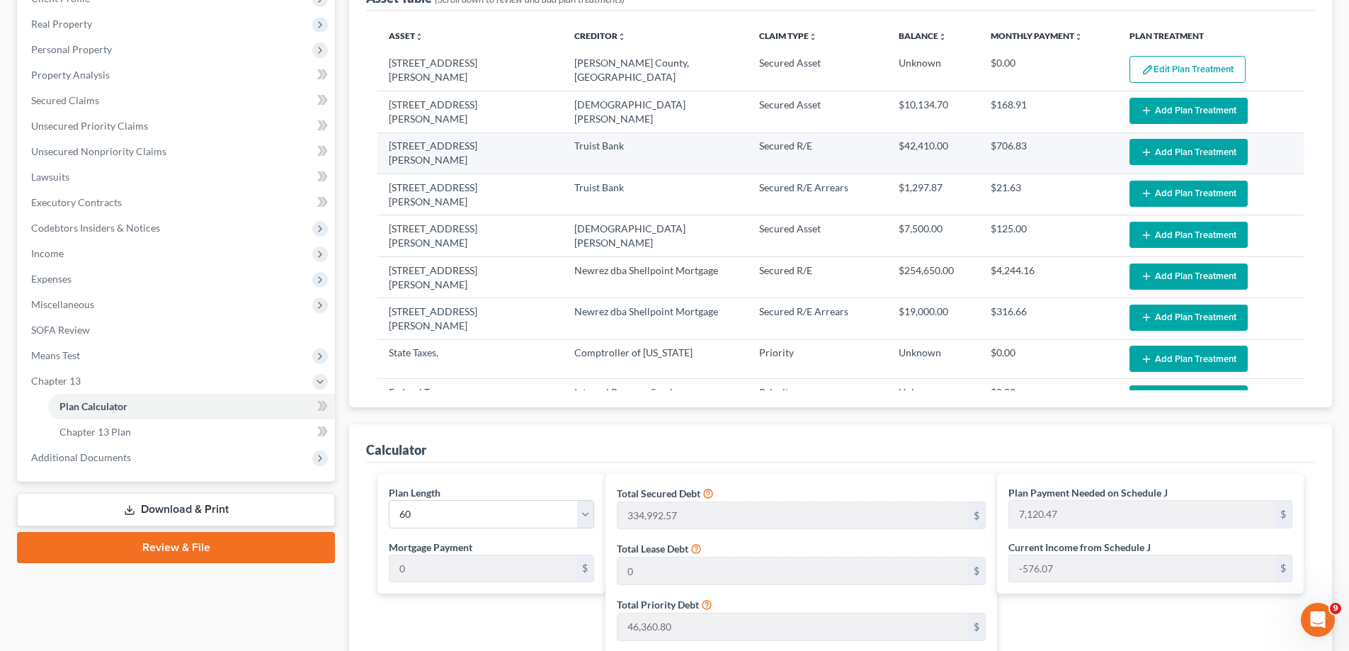
click at [1168, 153] on button "Add Plan Treatment" at bounding box center [1188, 152] width 118 height 26
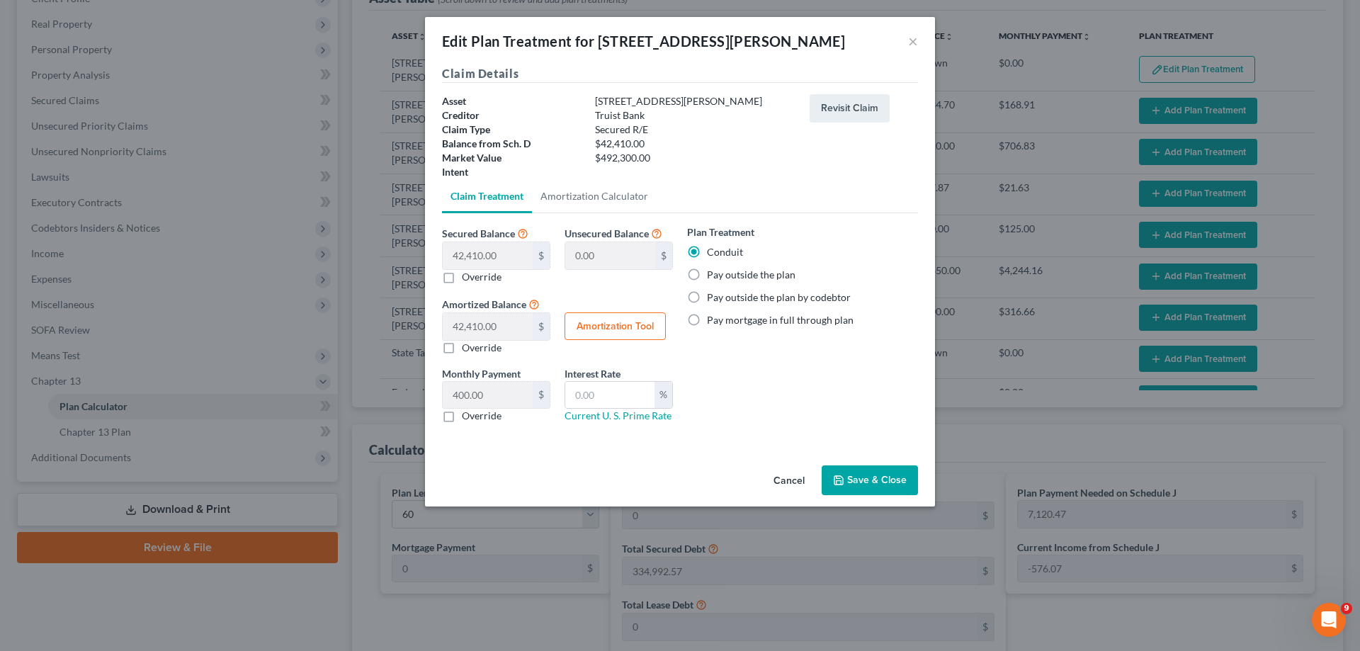
click at [714, 279] on label "Pay outside the plan" at bounding box center [751, 275] width 89 height 14
click at [714, 277] on input "Pay outside the plan" at bounding box center [716, 272] width 9 height 9
radio input "true"
drag, startPoint x: 876, startPoint y: 486, endPoint x: 959, endPoint y: 495, distance: 83.4
click at [875, 485] on button "Save & Close" at bounding box center [869, 480] width 96 height 30
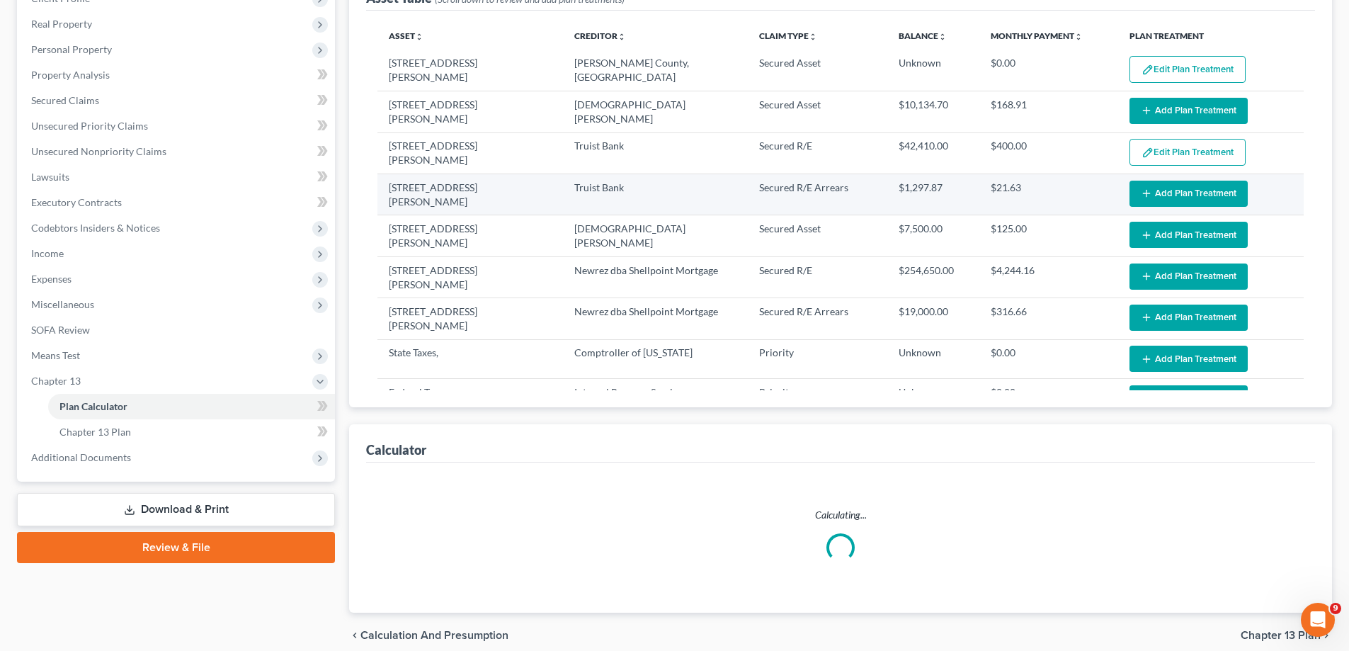
select select "59"
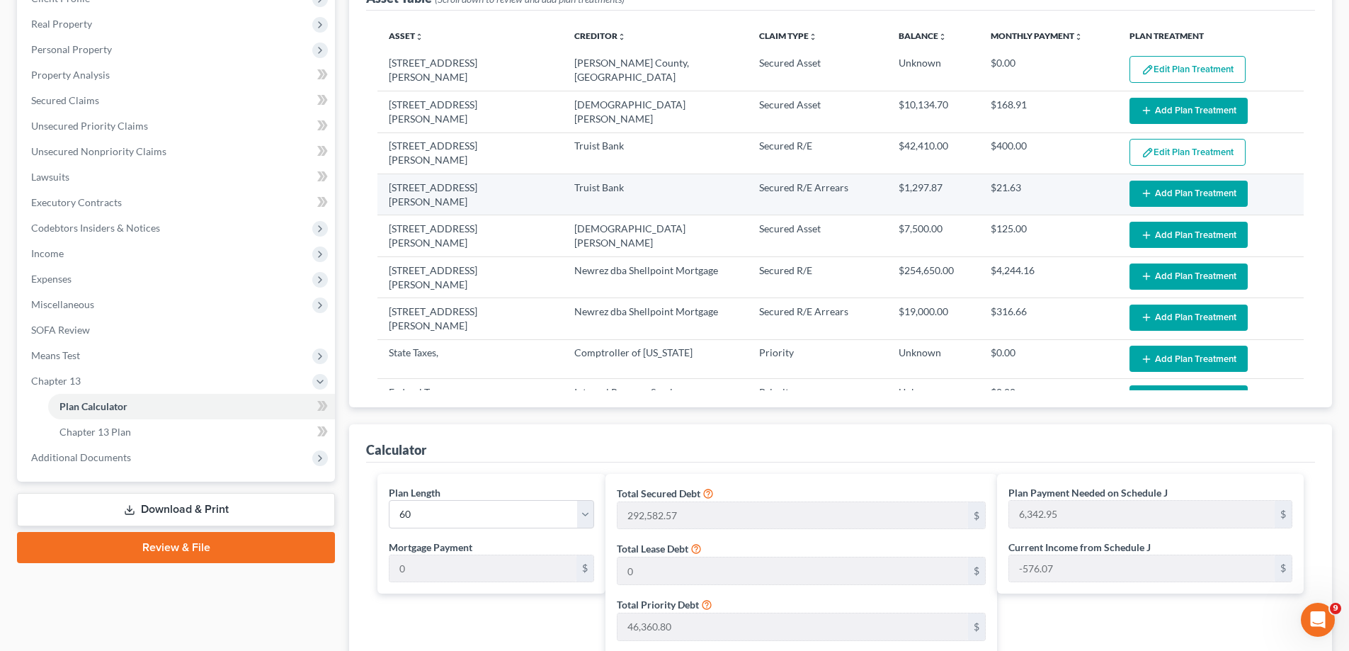
click at [1188, 187] on button "Add Plan Treatment" at bounding box center [1188, 194] width 118 height 26
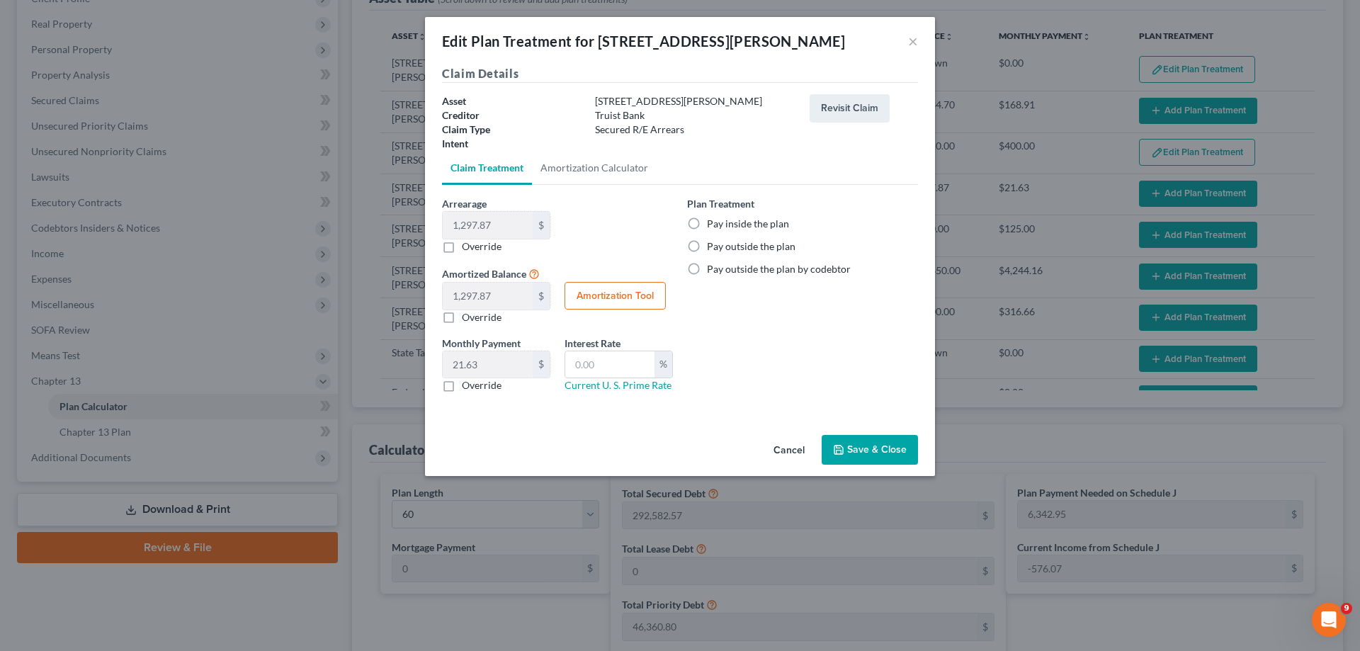
click at [707, 225] on label "Pay inside the plan" at bounding box center [748, 224] width 82 height 14
click at [712, 225] on input "Pay inside the plan" at bounding box center [716, 221] width 9 height 9
radio input "true"
click at [879, 450] on button "Save & Close" at bounding box center [869, 450] width 96 height 30
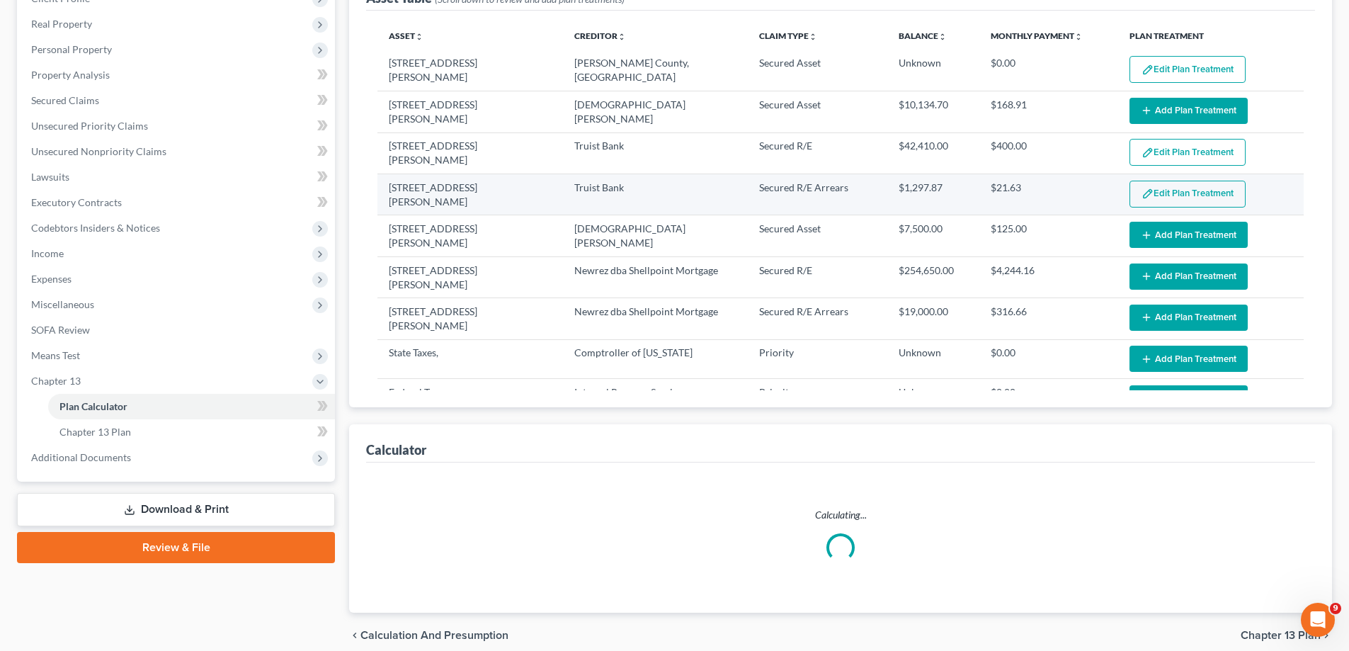
select select "59"
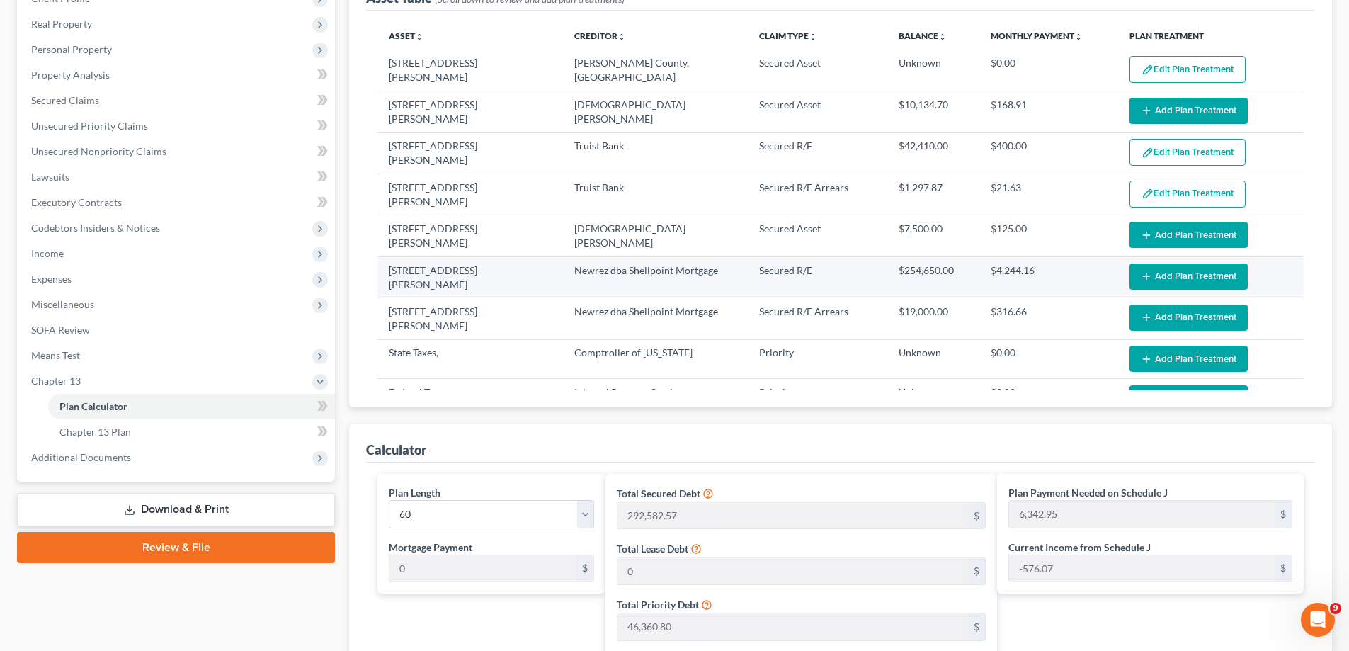
click at [1144, 268] on button "Add Plan Treatment" at bounding box center [1188, 276] width 118 height 26
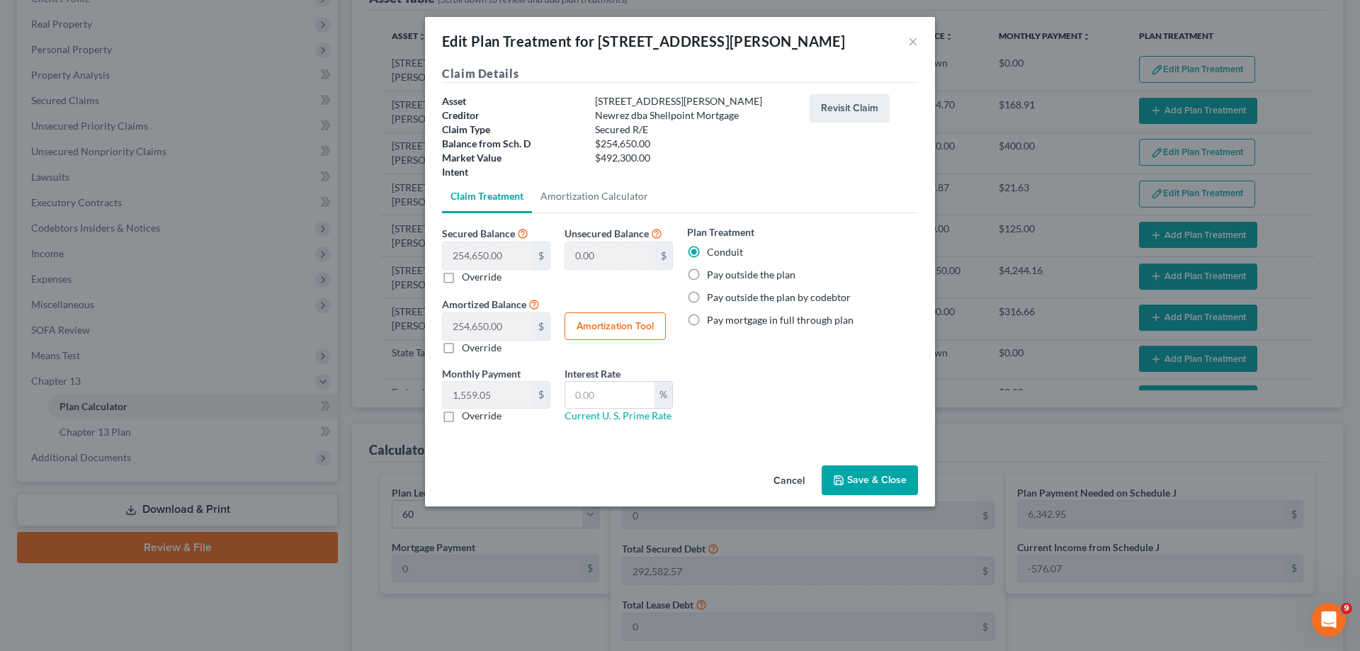
click at [707, 277] on label "Pay outside the plan" at bounding box center [751, 275] width 89 height 14
click at [712, 277] on input "Pay outside the plan" at bounding box center [716, 272] width 9 height 9
radio input "true"
click at [863, 477] on button "Save & Close" at bounding box center [869, 480] width 96 height 30
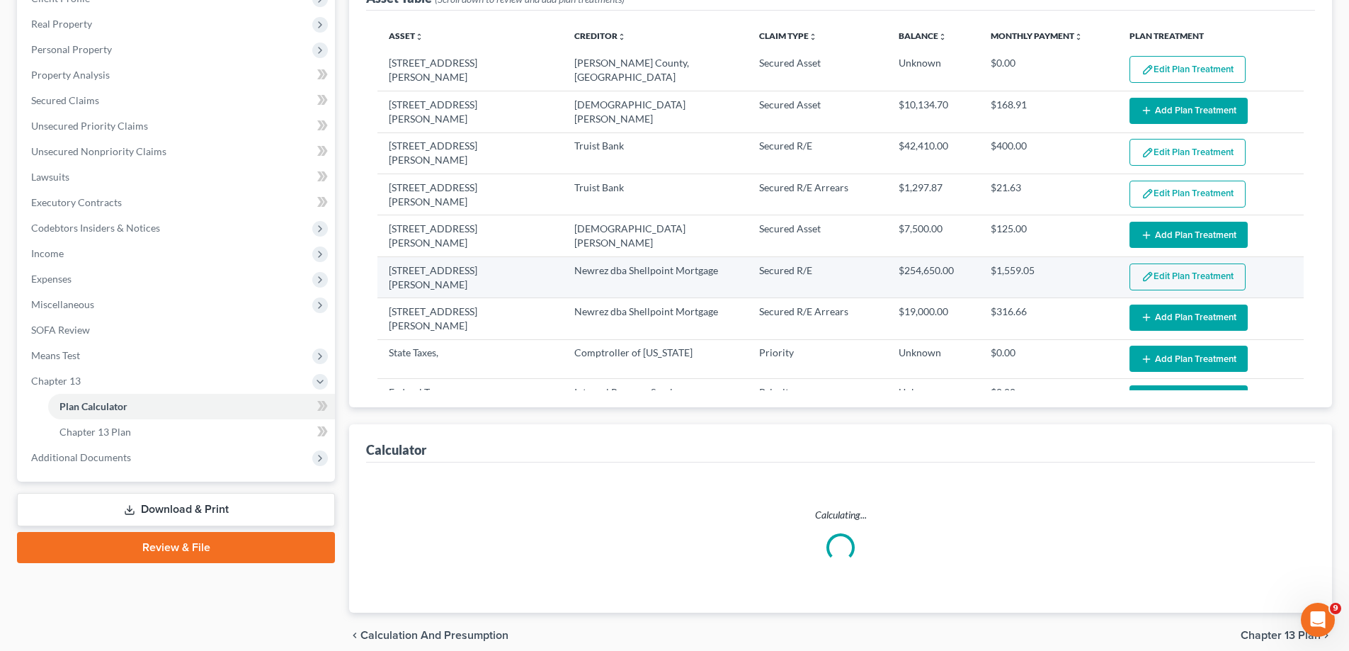
select select "59"
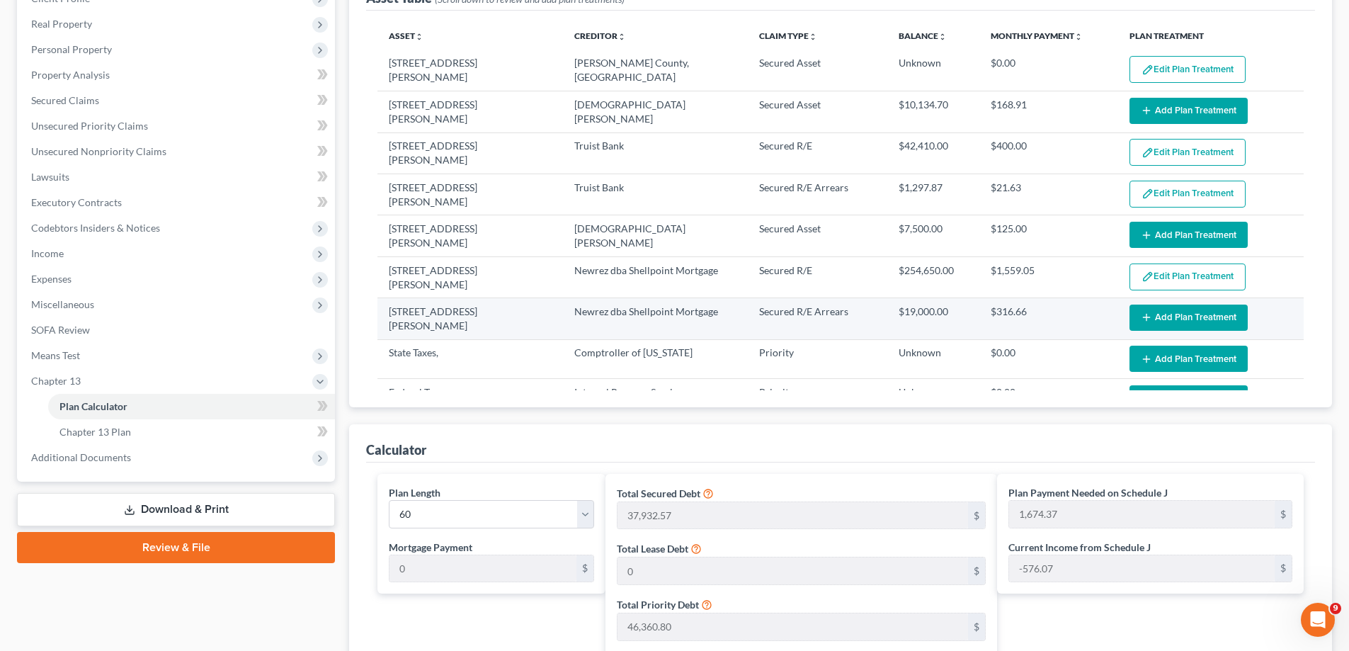
click at [1207, 308] on button "Add Plan Treatment" at bounding box center [1188, 317] width 118 height 26
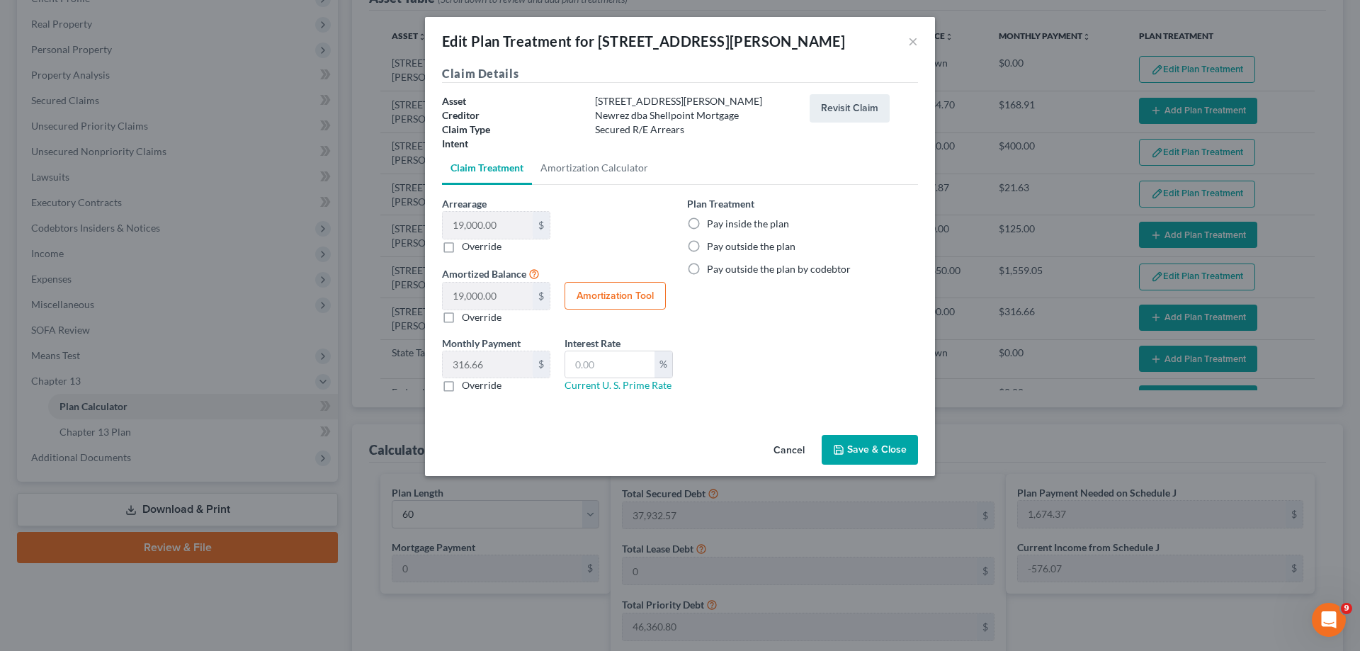
click at [707, 223] on label "Pay inside the plan" at bounding box center [748, 224] width 82 height 14
click at [712, 223] on input "Pay inside the plan" at bounding box center [716, 221] width 9 height 9
radio input "true"
drag, startPoint x: 872, startPoint y: 450, endPoint x: 930, endPoint y: 472, distance: 63.0
click at [872, 450] on button "Save & Close" at bounding box center [869, 450] width 96 height 30
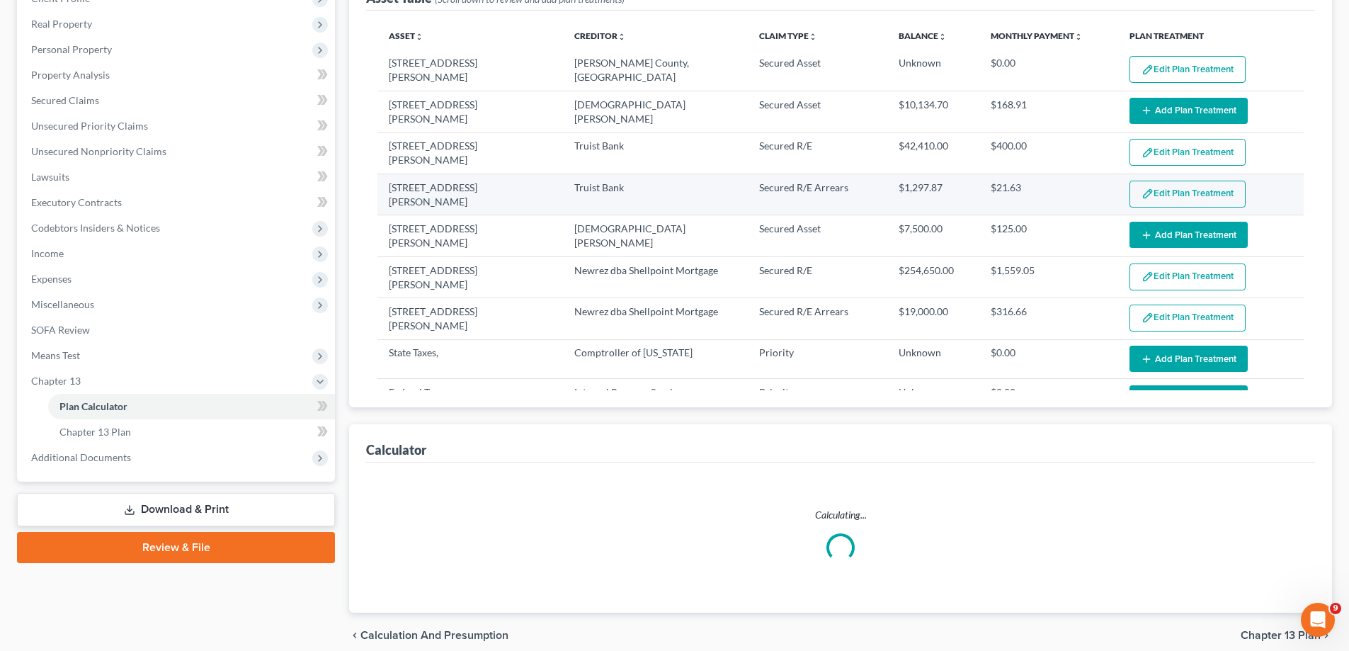
select select "59"
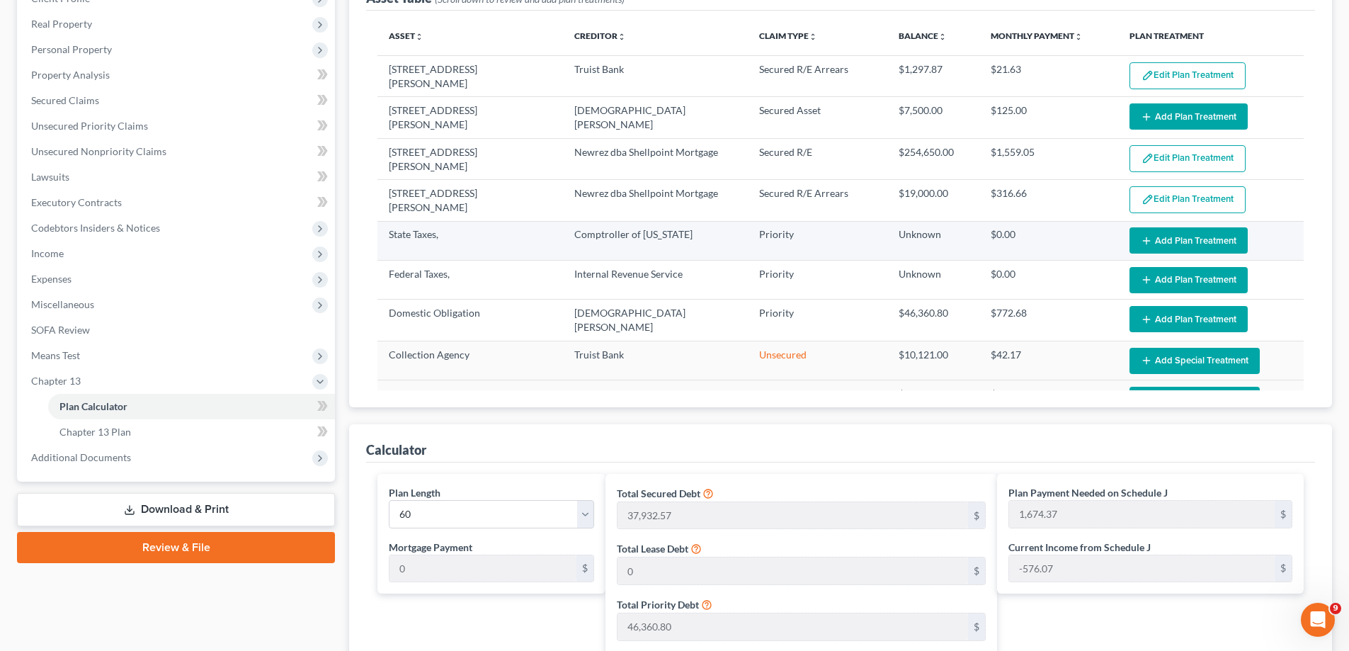
scroll to position [142, 0]
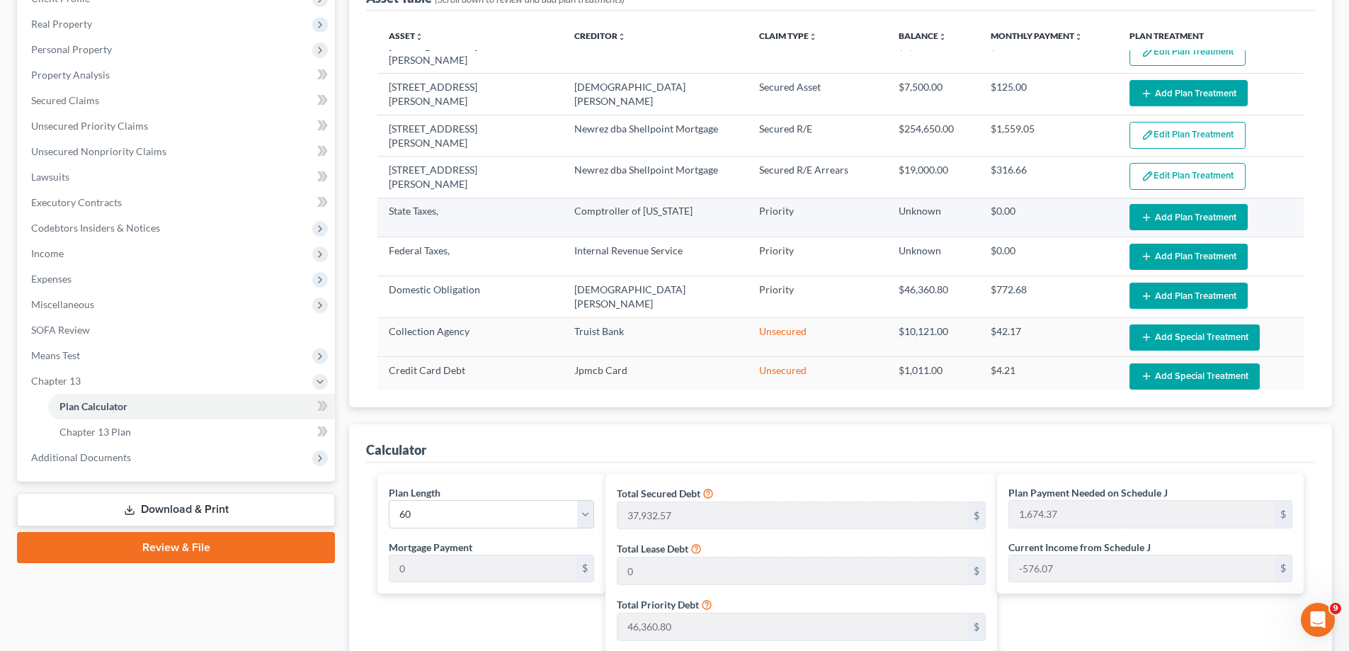
click at [1170, 210] on button "Add Plan Treatment" at bounding box center [1188, 217] width 118 height 26
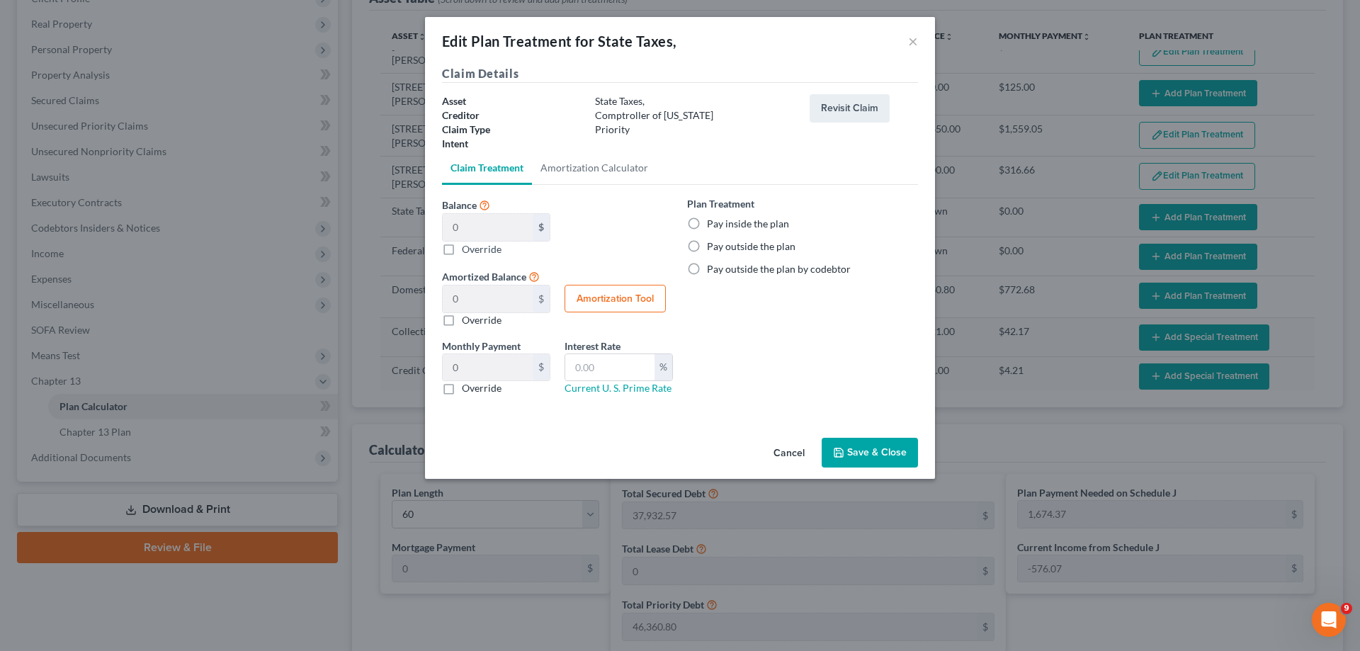
click at [722, 227] on label "Pay inside the plan" at bounding box center [748, 224] width 82 height 14
click at [722, 226] on input "Pay inside the plan" at bounding box center [716, 221] width 9 height 9
radio input "true"
click at [885, 455] on button "Save & Close" at bounding box center [869, 453] width 96 height 30
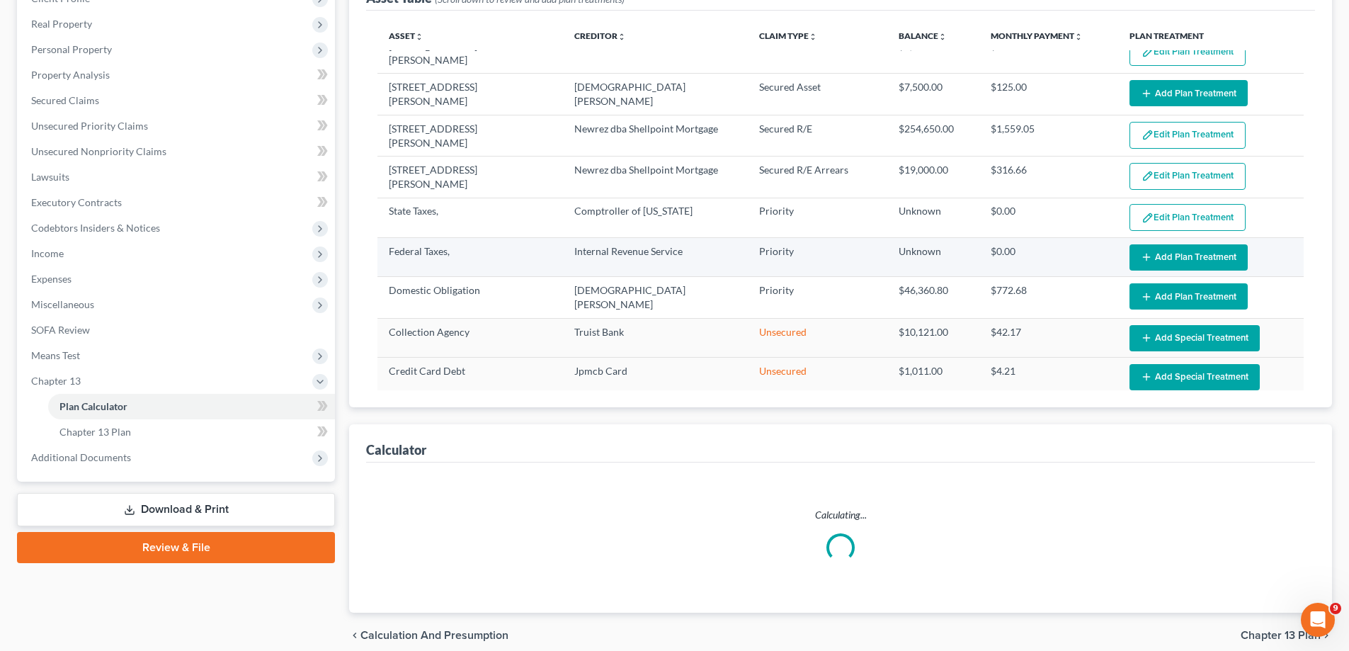
click at [1195, 245] on button "Add Plan Treatment" at bounding box center [1188, 257] width 118 height 26
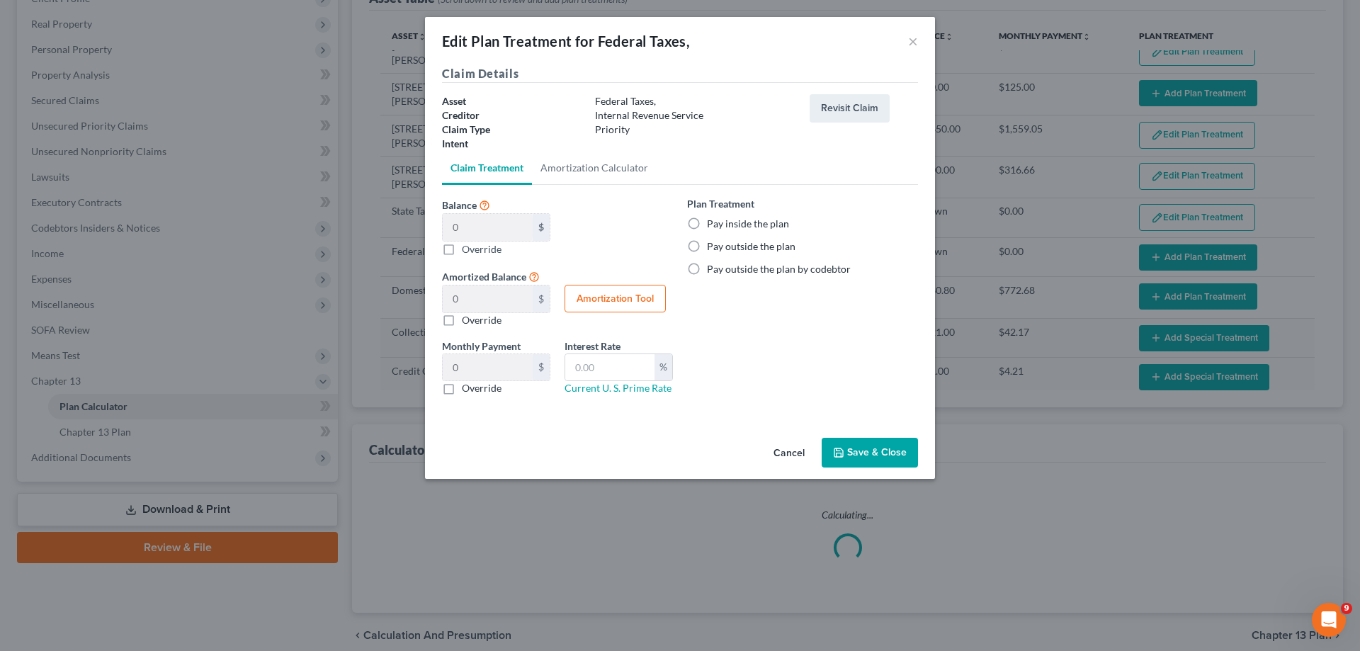
select select "59"
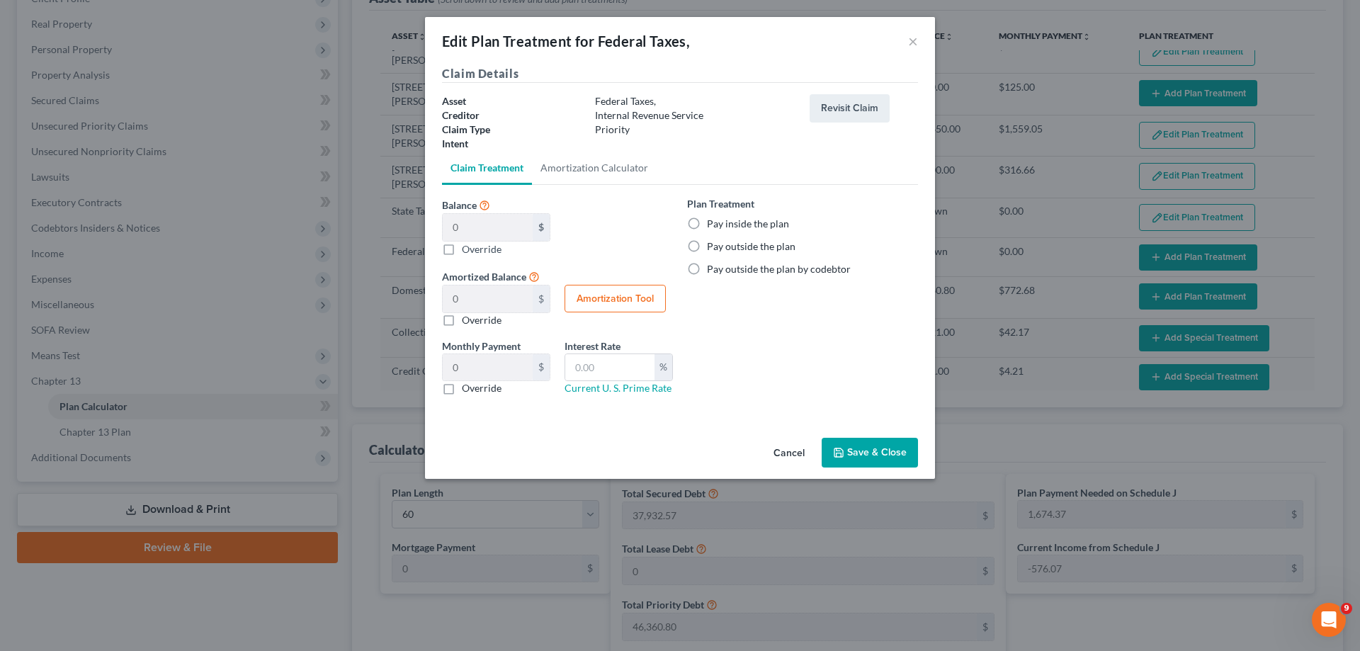
click at [712, 225] on label "Pay inside the plan" at bounding box center [748, 224] width 82 height 14
click at [712, 225] on input "Pay inside the plan" at bounding box center [716, 221] width 9 height 9
radio input "true"
click at [872, 452] on button "Save & Close" at bounding box center [869, 453] width 96 height 30
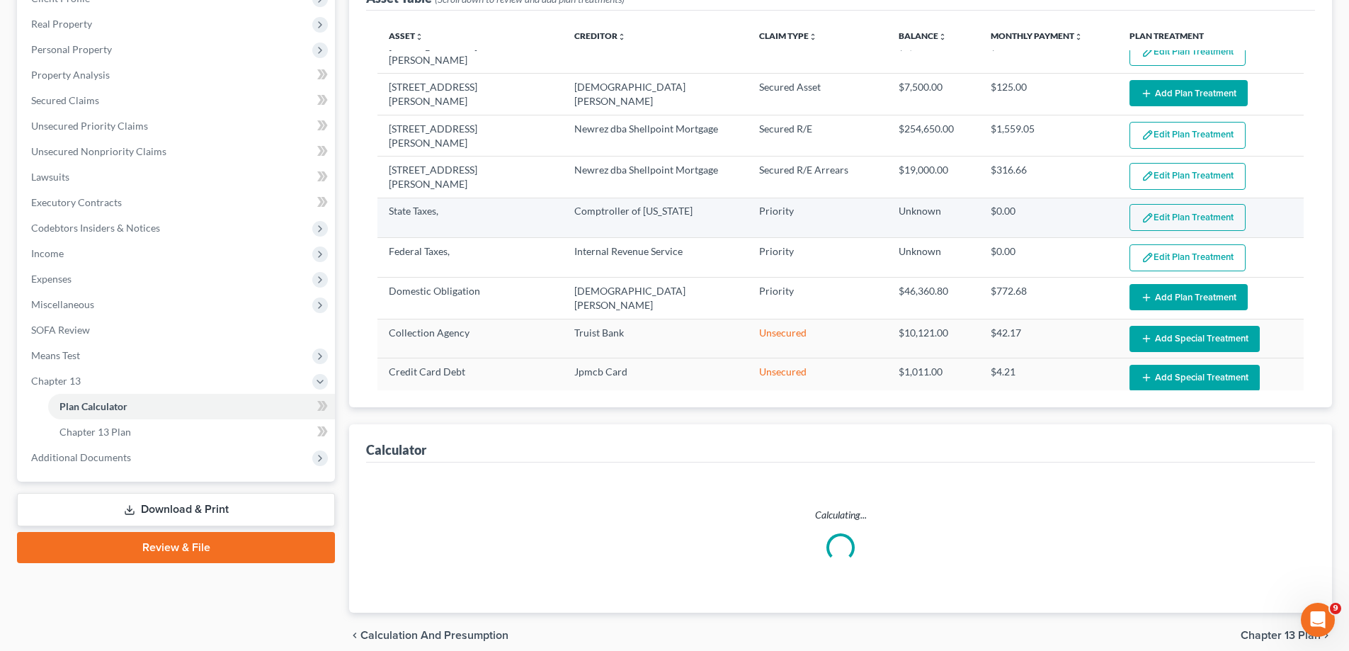
select select "59"
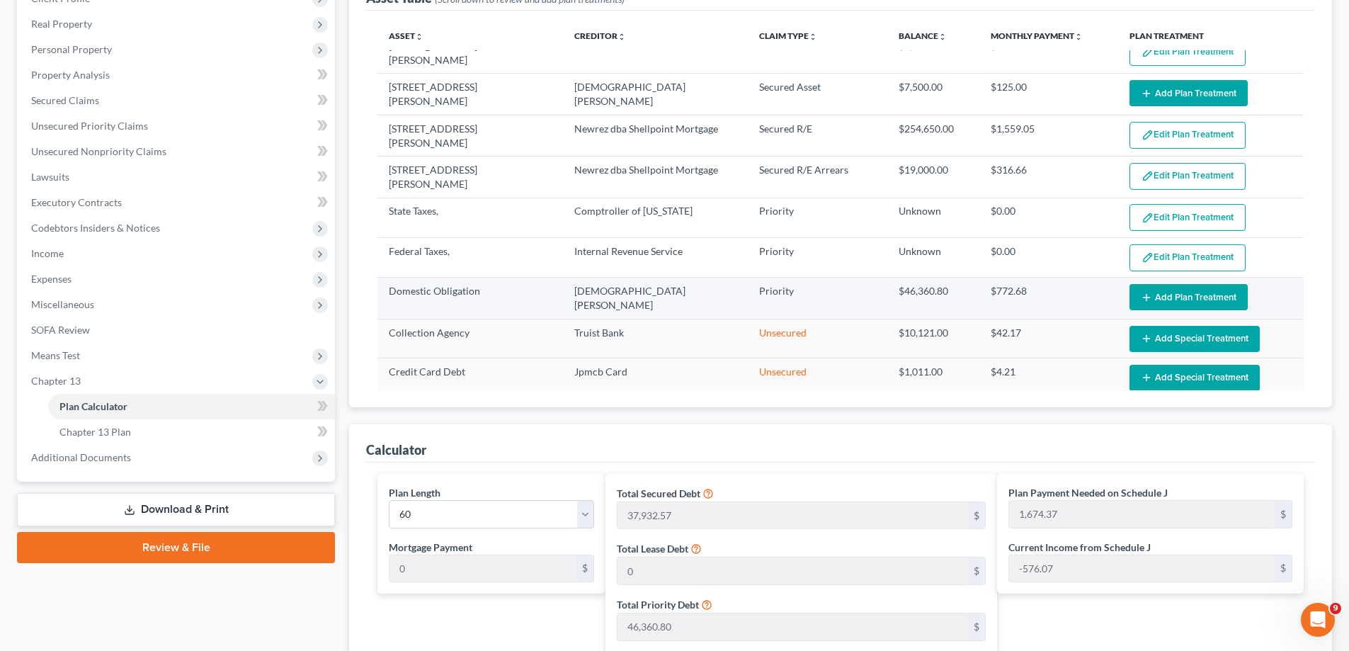
click at [1184, 284] on button "Add Plan Treatment" at bounding box center [1188, 297] width 118 height 26
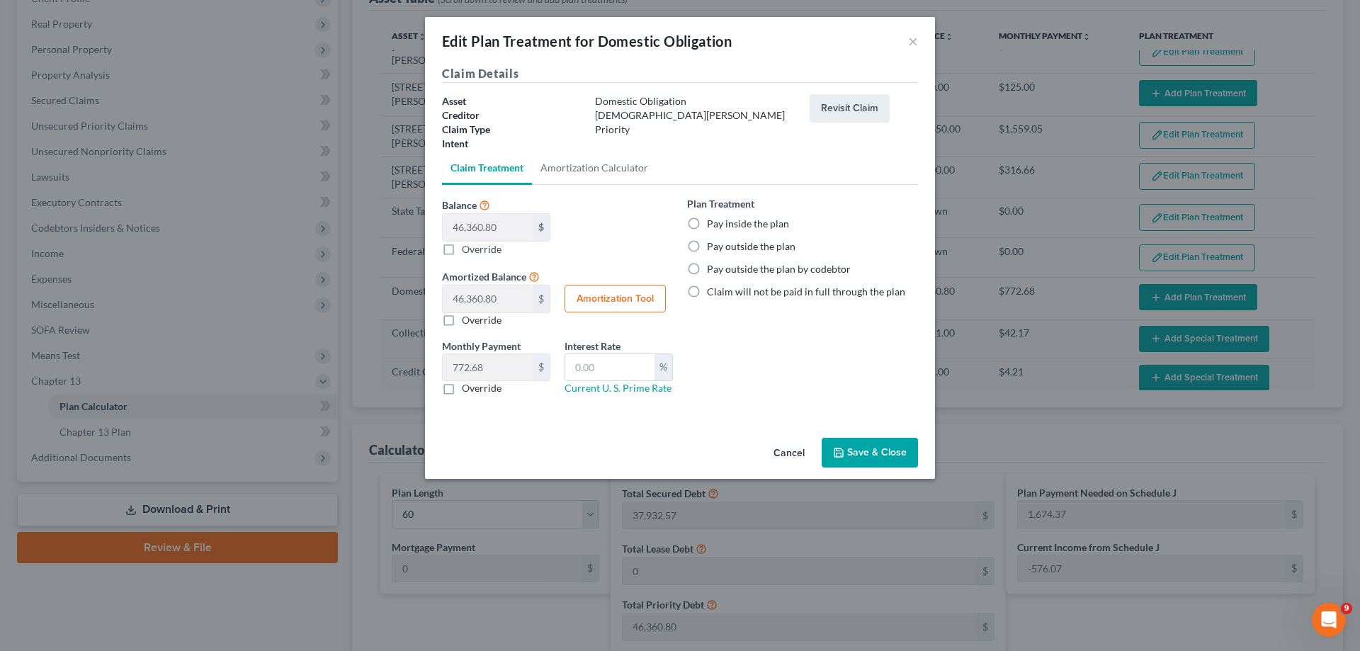
click at [707, 222] on label "Pay inside the plan" at bounding box center [748, 224] width 82 height 14
click at [712, 222] on input "Pay inside the plan" at bounding box center [716, 221] width 9 height 9
radio input "true"
drag, startPoint x: 885, startPoint y: 444, endPoint x: 1359, endPoint y: 535, distance: 482.3
click at [886, 444] on button "Save & Close" at bounding box center [869, 453] width 96 height 30
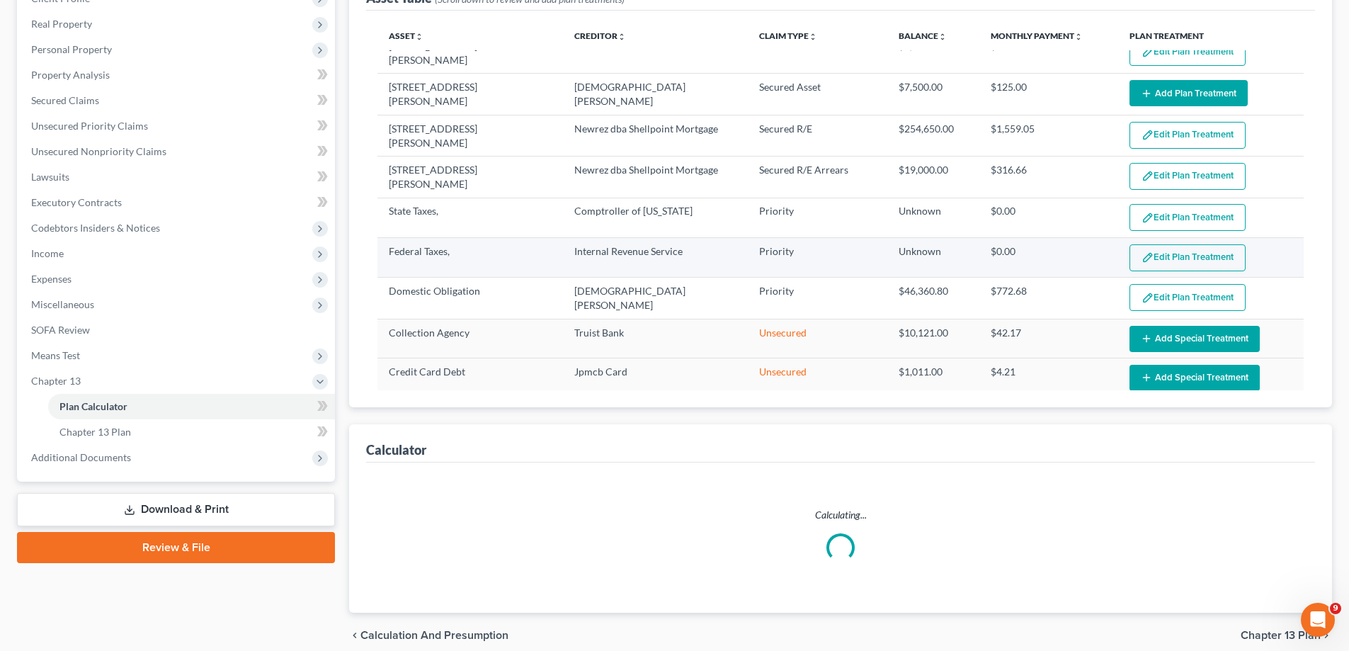
select select "59"
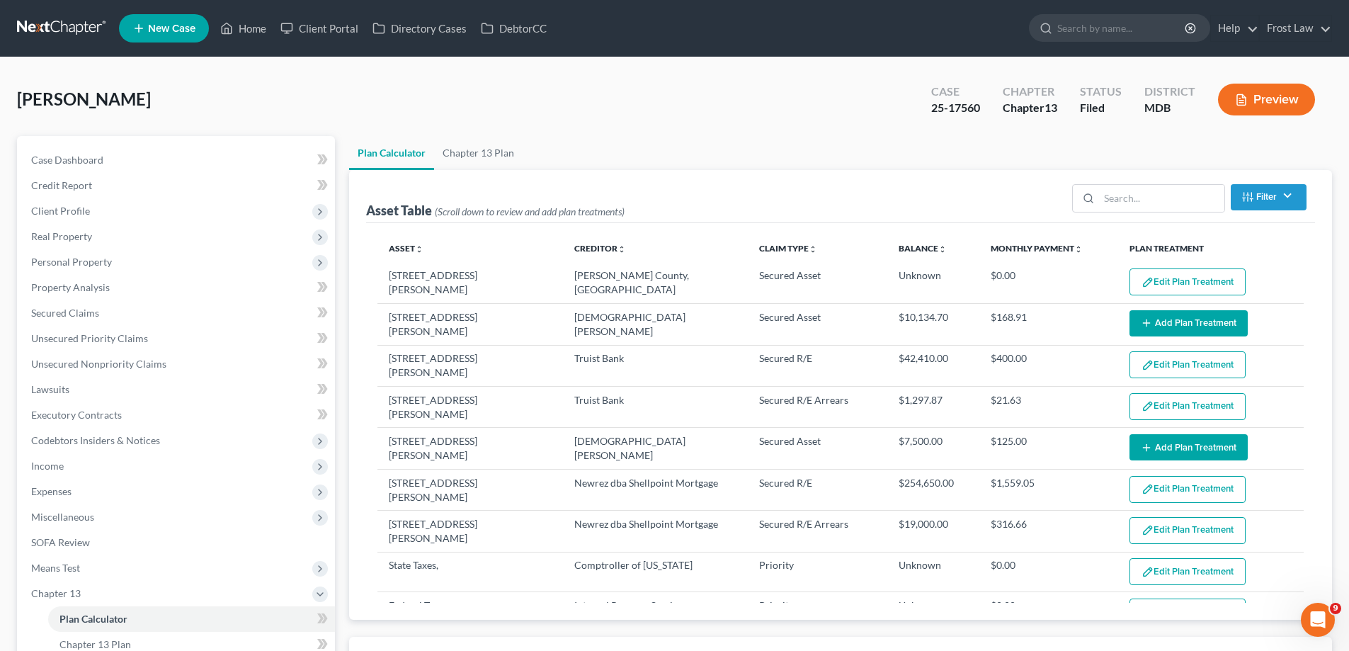
scroll to position [71, 0]
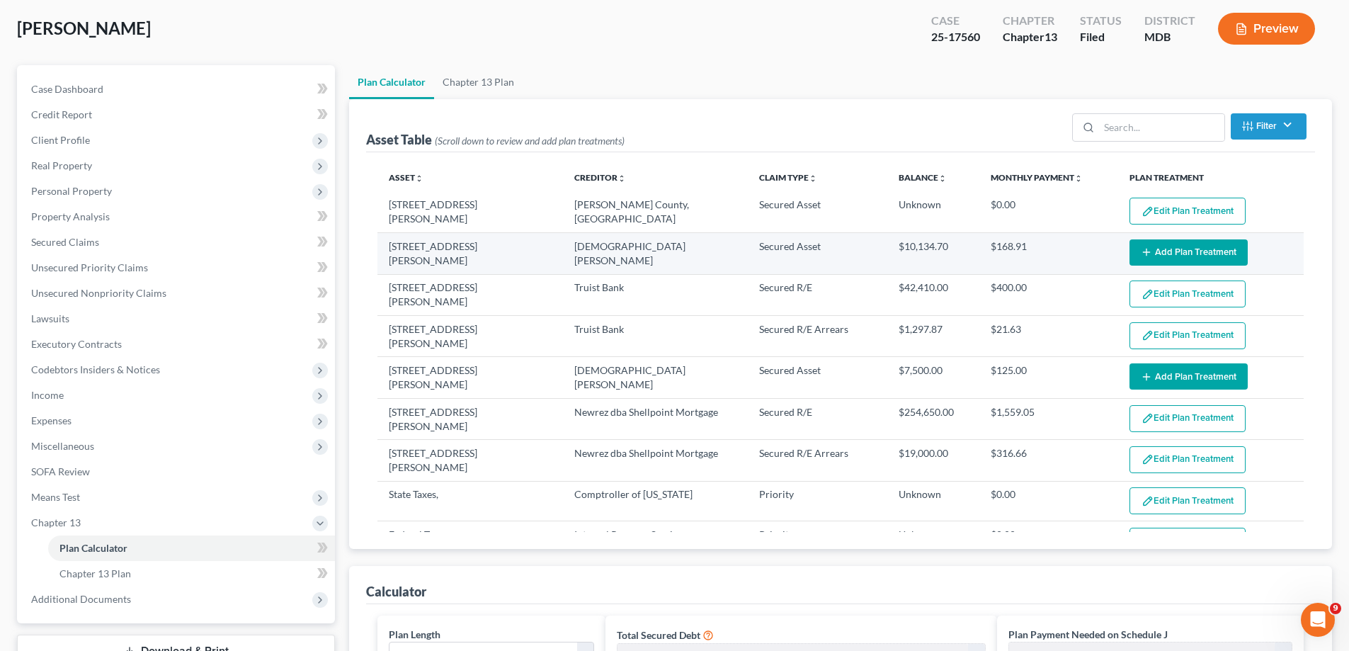
click at [1216, 249] on button "Add Plan Treatment" at bounding box center [1188, 252] width 118 height 26
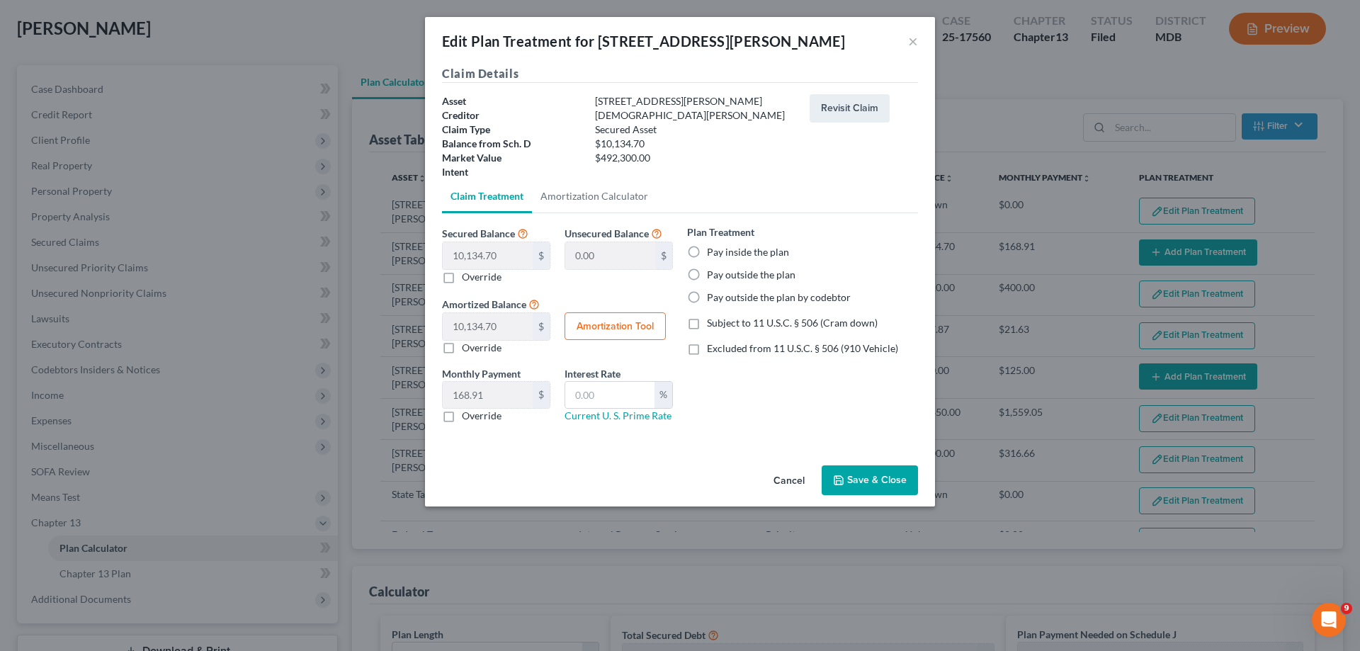
click at [758, 251] on label "Pay inside the plan" at bounding box center [748, 252] width 82 height 14
click at [722, 251] on input "Pay inside the plan" at bounding box center [716, 249] width 9 height 9
radio input "true"
click at [874, 486] on button "Save & Close" at bounding box center [869, 480] width 96 height 30
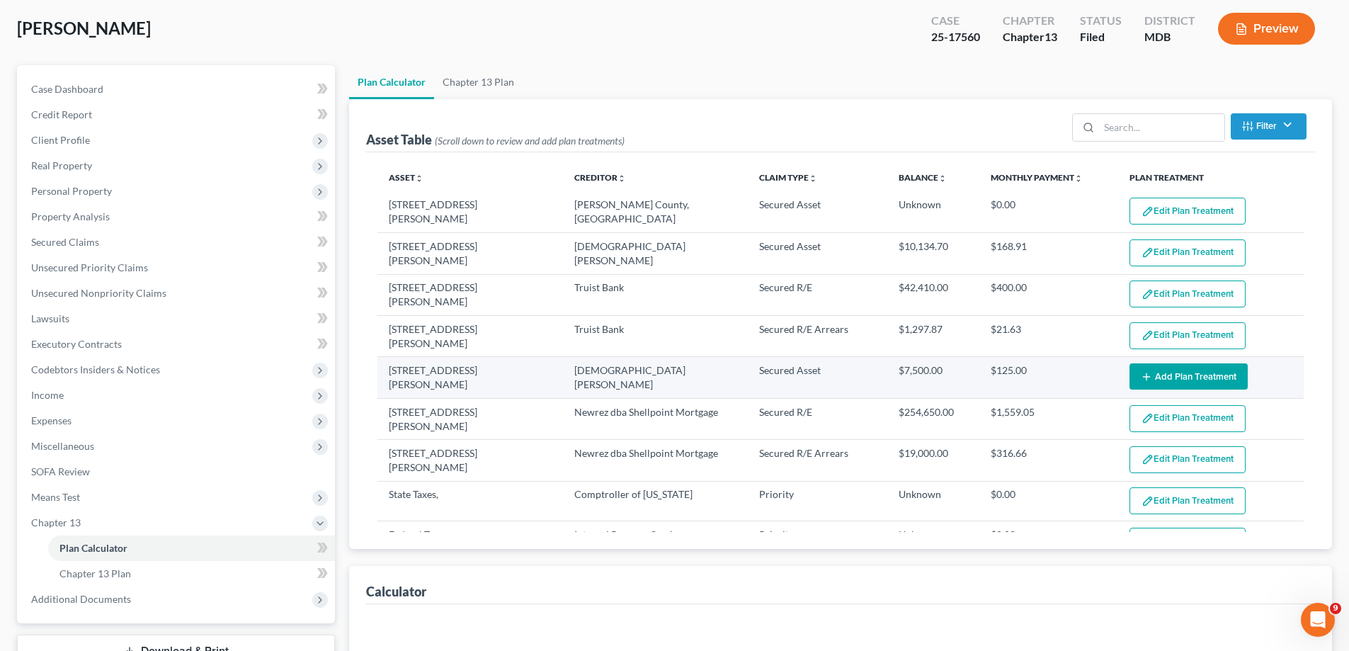
click at [1204, 369] on button "Add Plan Treatment" at bounding box center [1188, 376] width 118 height 26
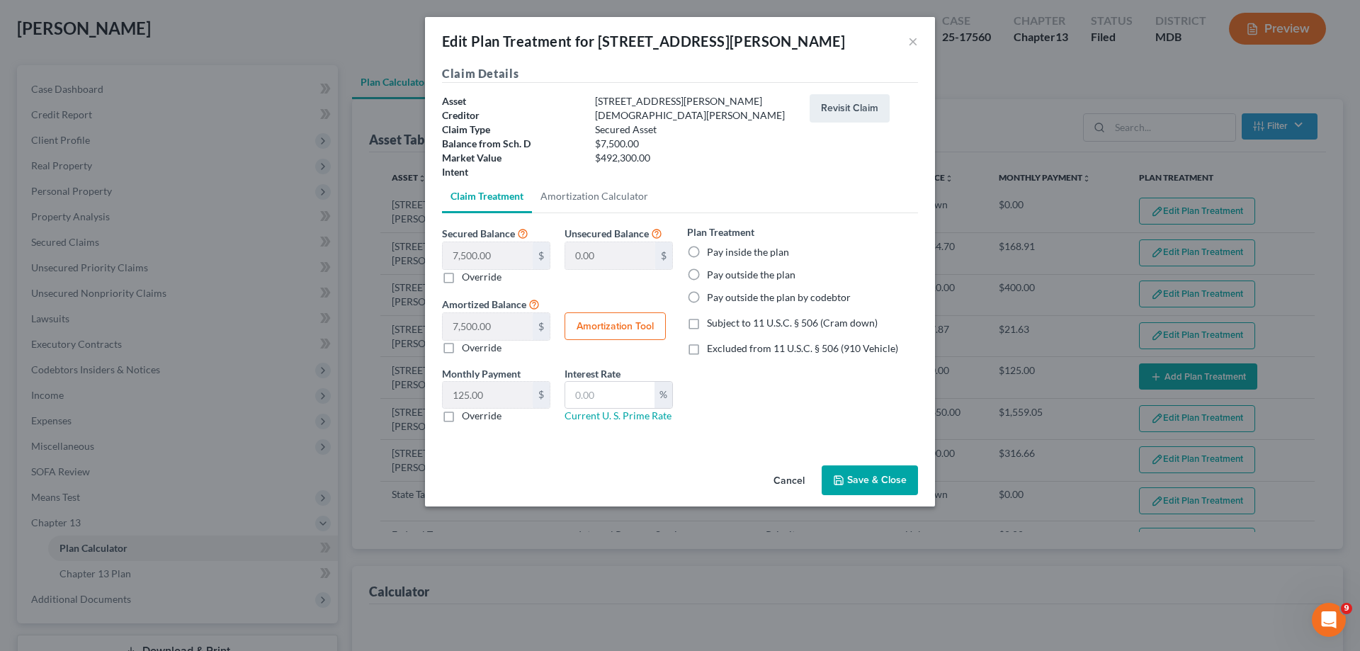
select select "59"
click at [731, 248] on label "Pay inside the plan" at bounding box center [748, 252] width 82 height 14
click at [722, 248] on input "Pay inside the plan" at bounding box center [716, 249] width 9 height 9
radio input "true"
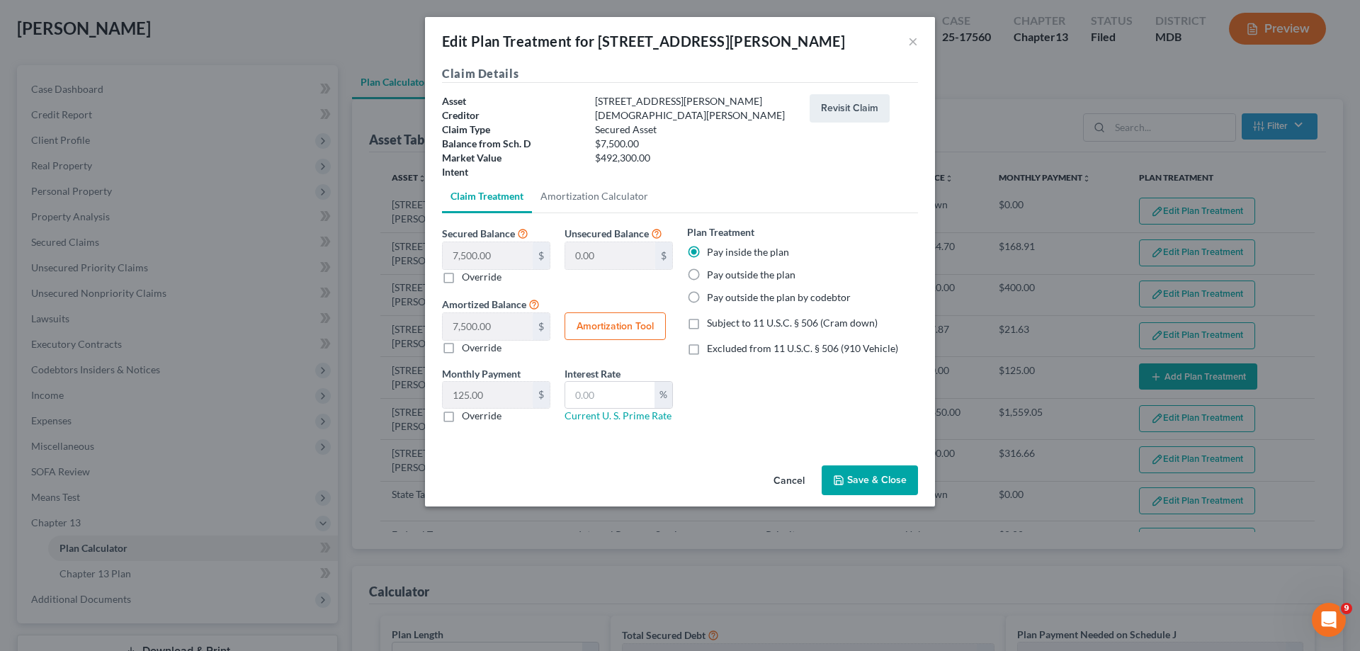
click at [853, 481] on button "Save & Close" at bounding box center [869, 480] width 96 height 30
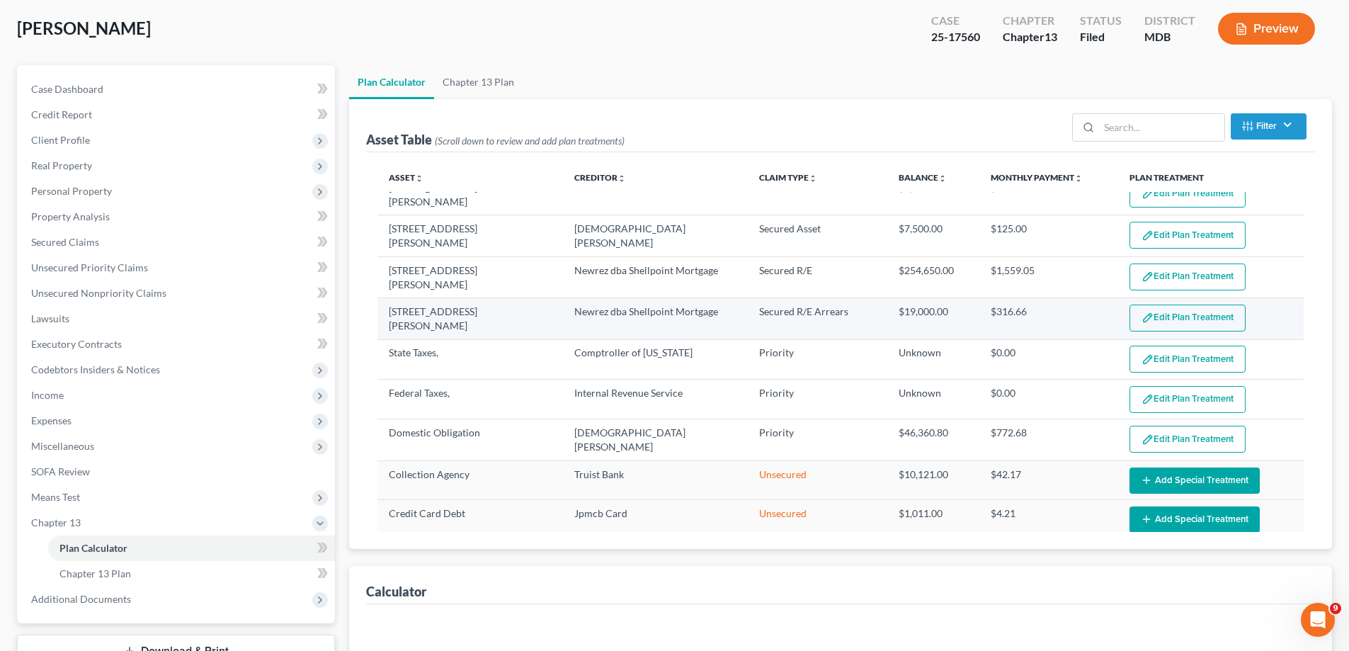
select select "59"
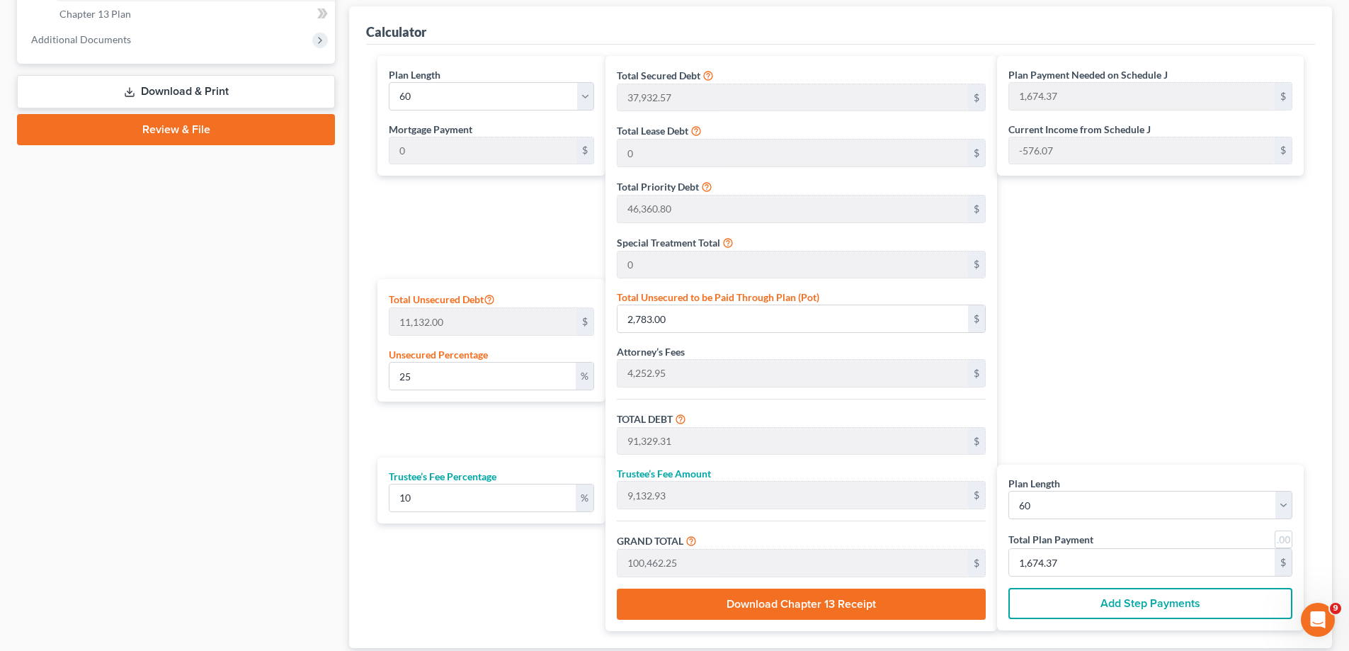
scroll to position [727, 0]
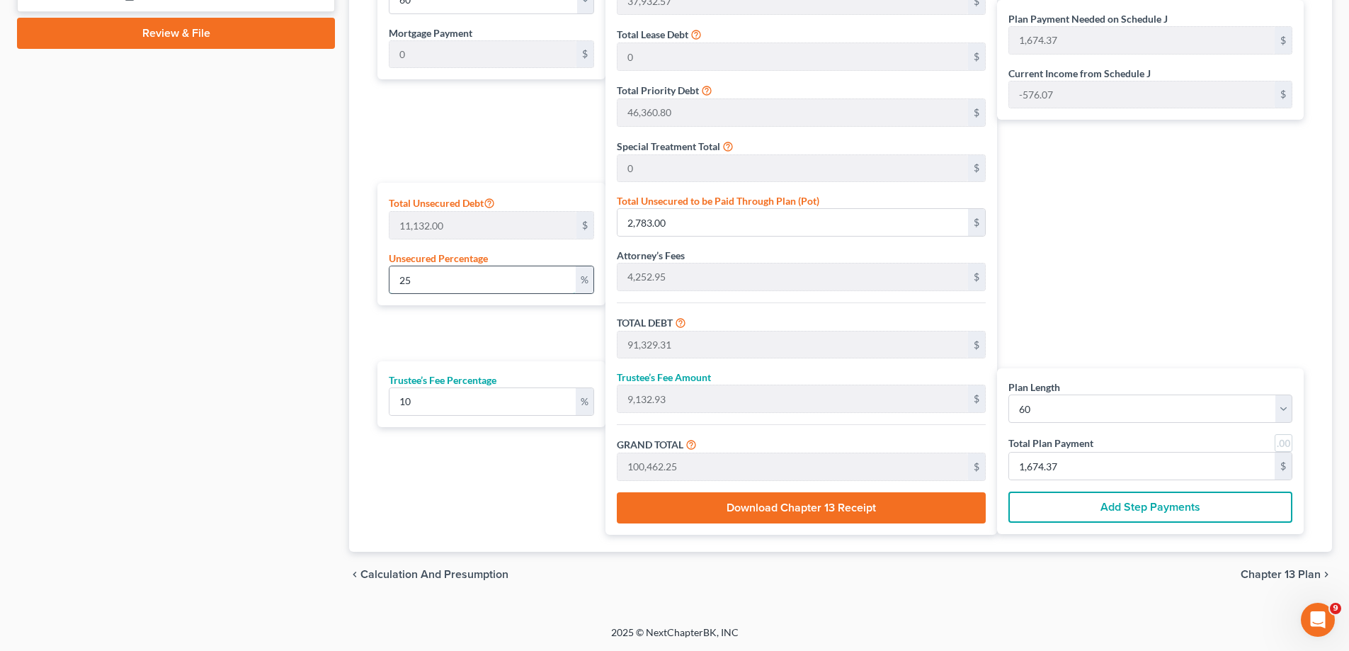
click at [469, 273] on input "25" at bounding box center [482, 279] width 186 height 27
drag, startPoint x: 469, startPoint y: 273, endPoint x: 392, endPoint y: 274, distance: 77.9
click at [392, 274] on input "25" at bounding box center [482, 279] width 186 height 27
type input "1"
type input "111.32"
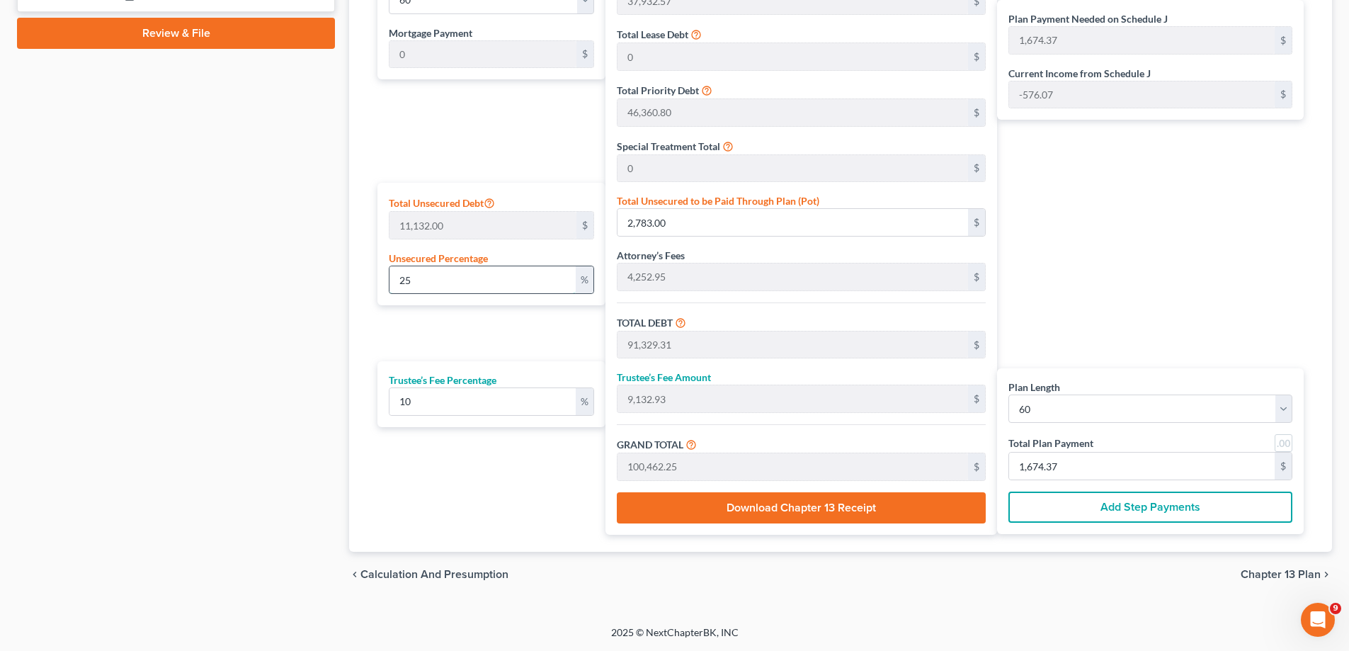
type input "88,657.64"
type input "8,865.76"
type input "97,523.40"
type input "1,625.39"
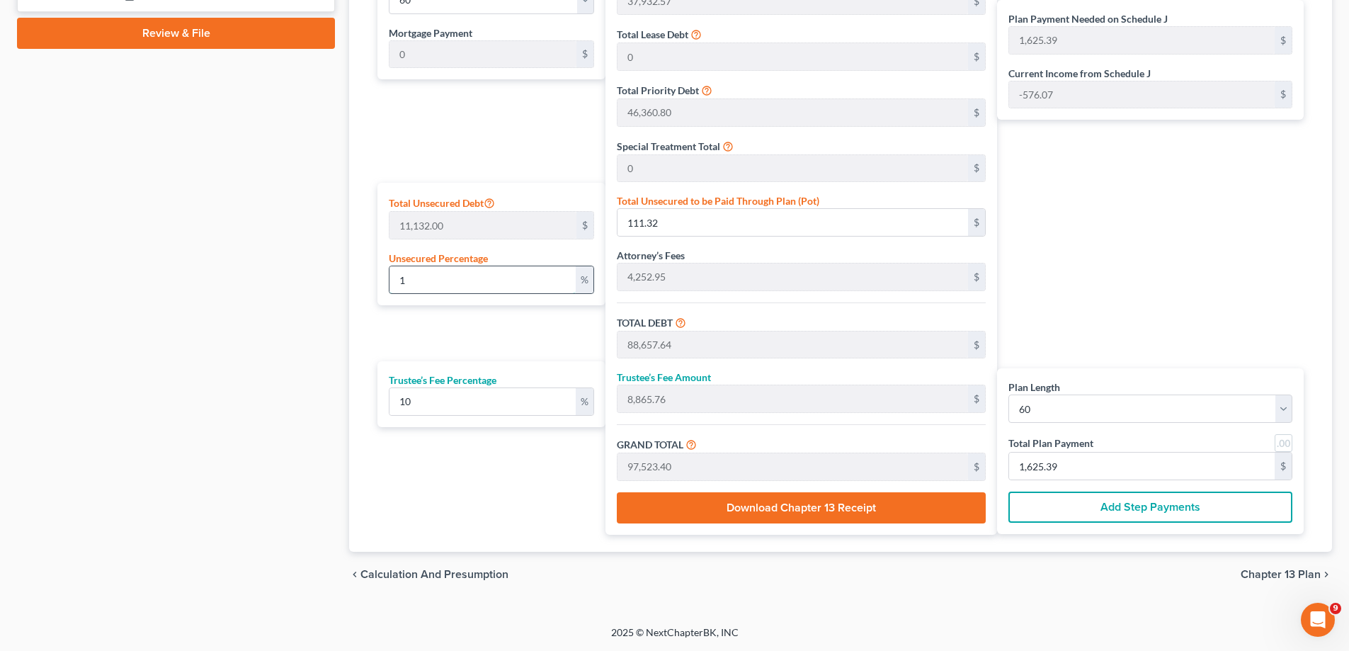
type input "10"
click at [489, 326] on div "Plan Length 1 2 3 4 5 6 7 8 9 10 11 12 13 14 15 16 17 18 19 20 21 22 23 24 25 2…" at bounding box center [487, 247] width 235 height 575
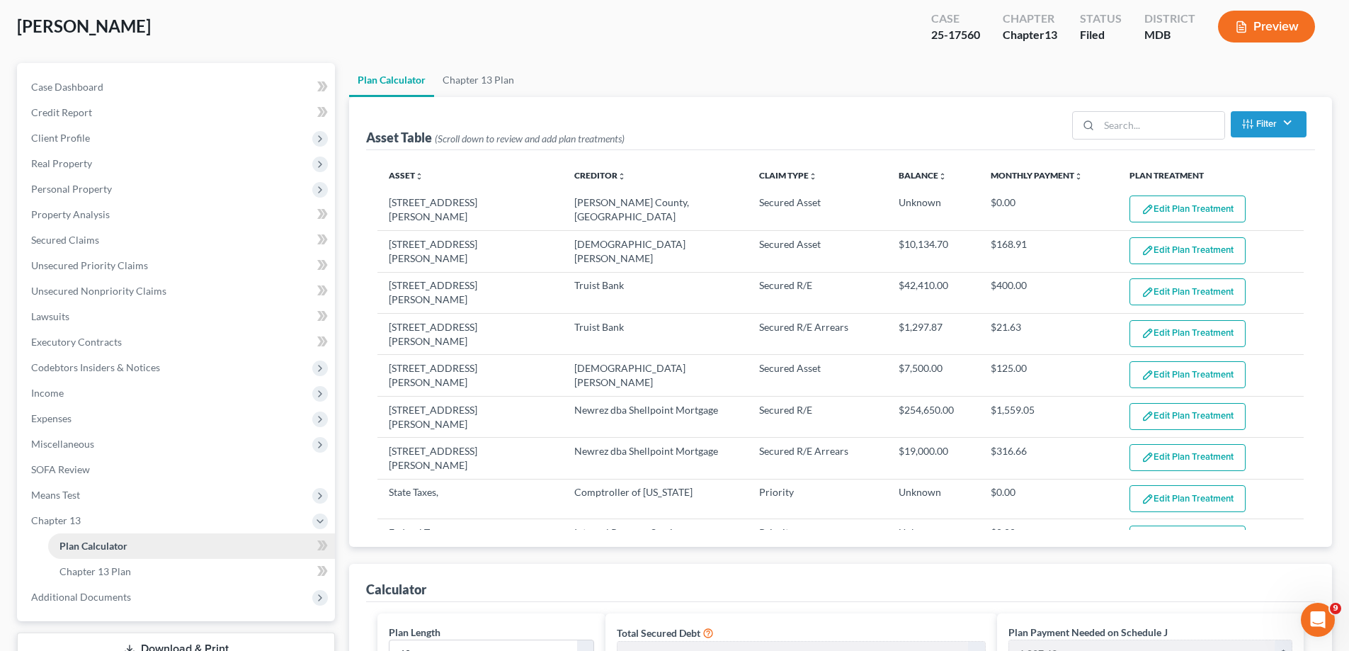
scroll to position [142, 0]
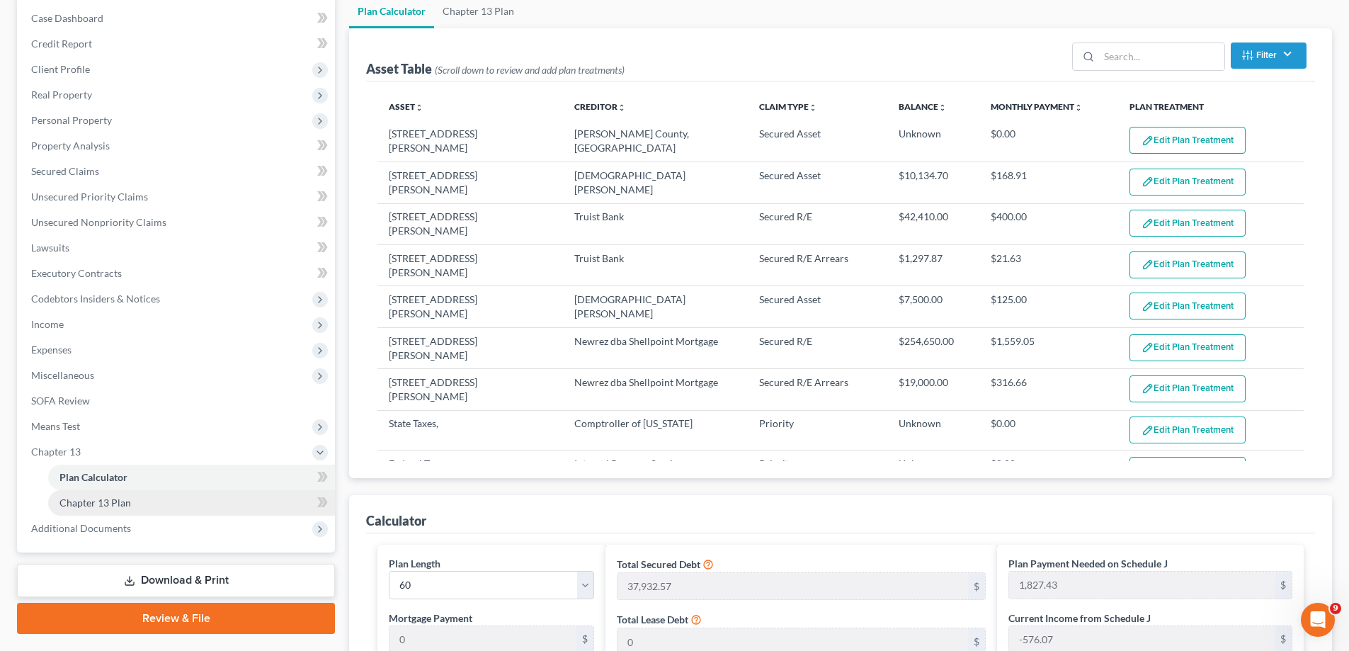
click at [142, 494] on link "Chapter 13 Plan" at bounding box center [191, 502] width 287 height 25
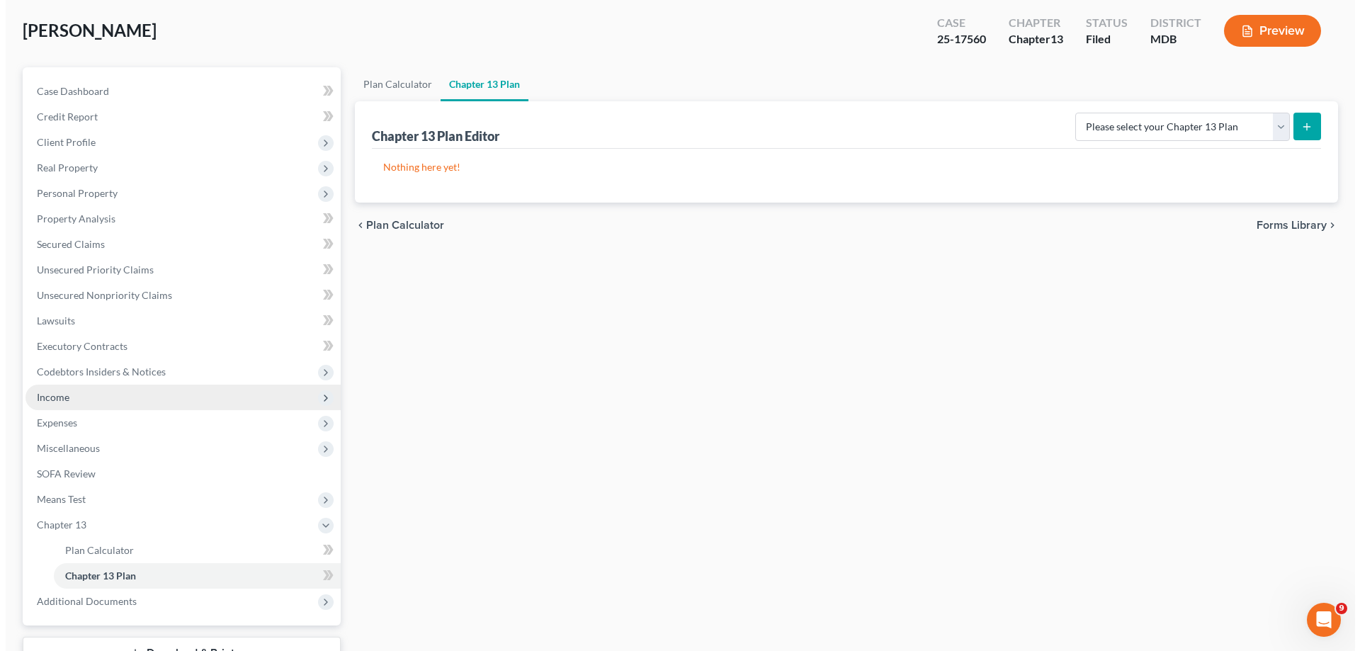
scroll to position [178, 0]
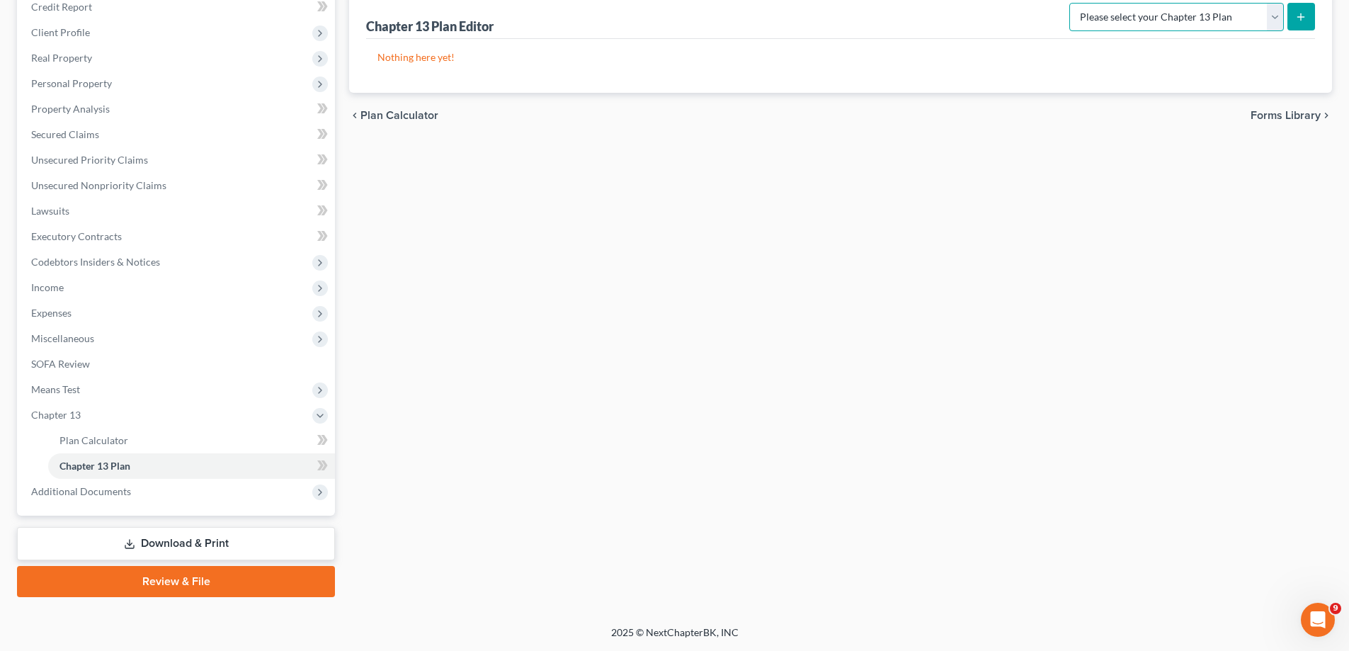
drag, startPoint x: 1231, startPoint y: 18, endPoint x: 1221, endPoint y: 30, distance: 14.6
click at [1231, 18] on select "Please select your Chapter 13 Plan District of Maryland District of Maryland - …" at bounding box center [1176, 17] width 215 height 28
click at [1074, 3] on select "Please select your Chapter 13 Plan District of Maryland District of Maryland - …" at bounding box center [1176, 17] width 215 height 28
click at [1306, 23] on button "submit" at bounding box center [1301, 17] width 28 height 28
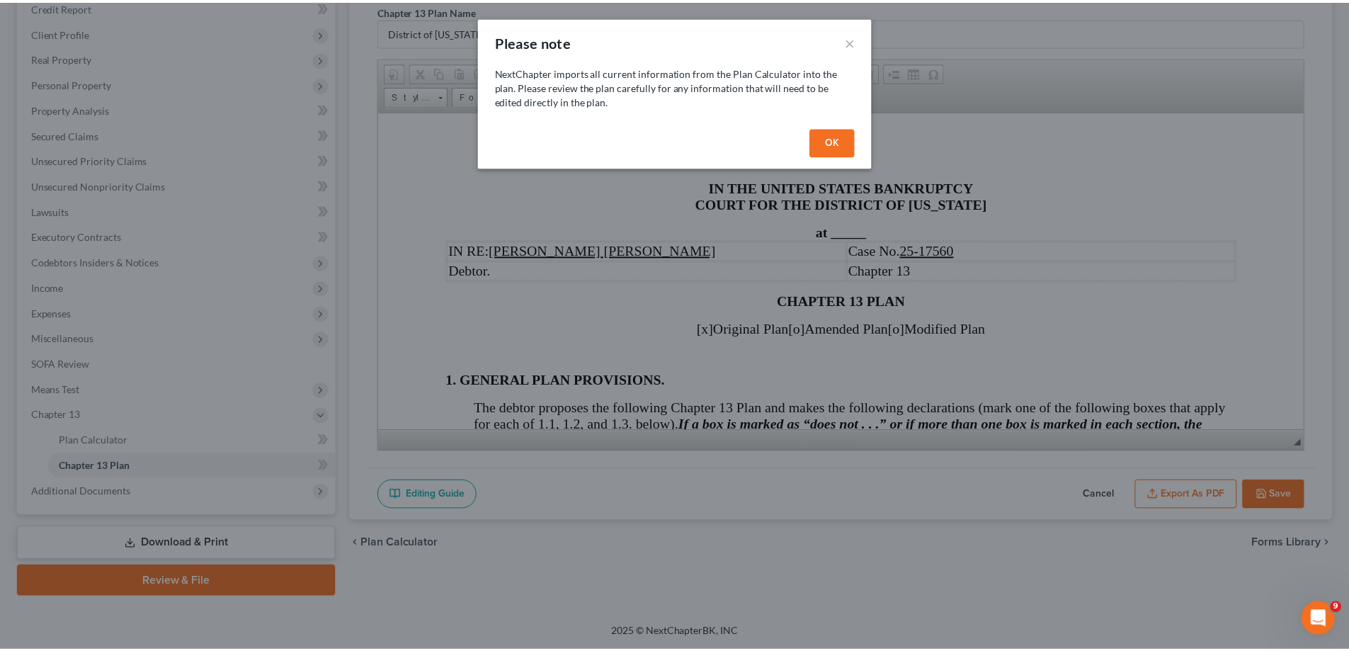
scroll to position [0, 0]
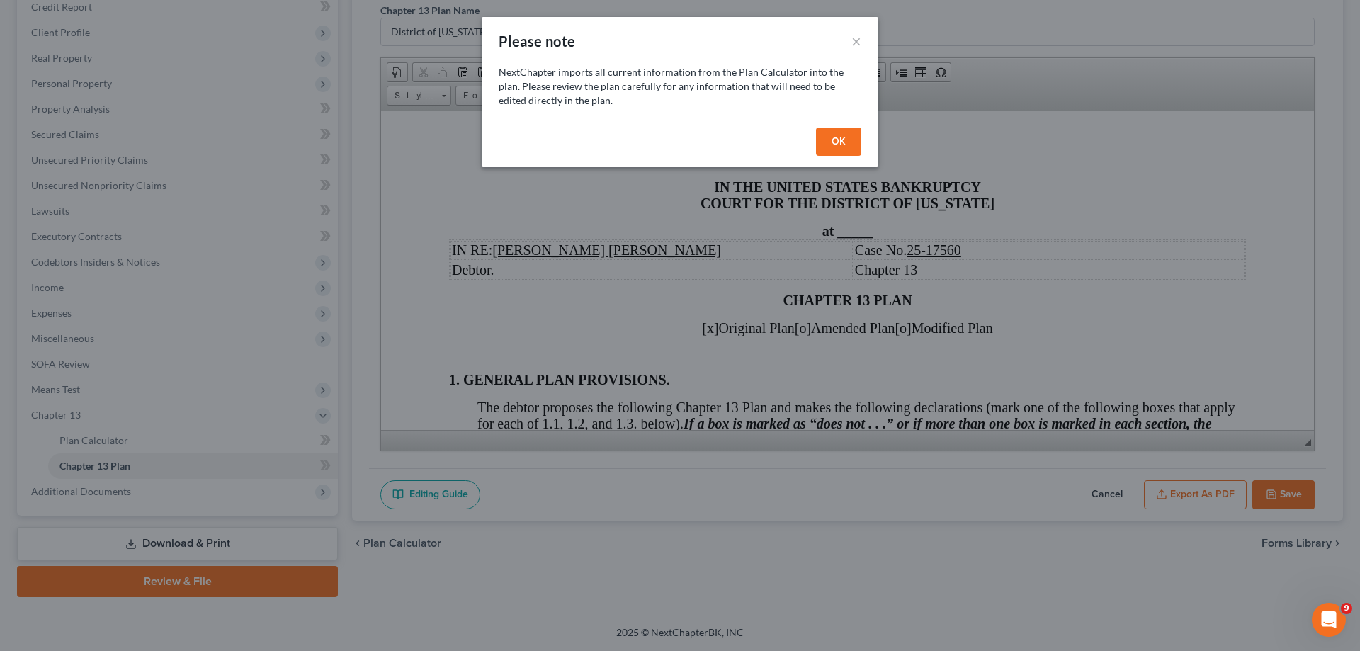
click at [841, 149] on button "OK" at bounding box center [838, 141] width 45 height 28
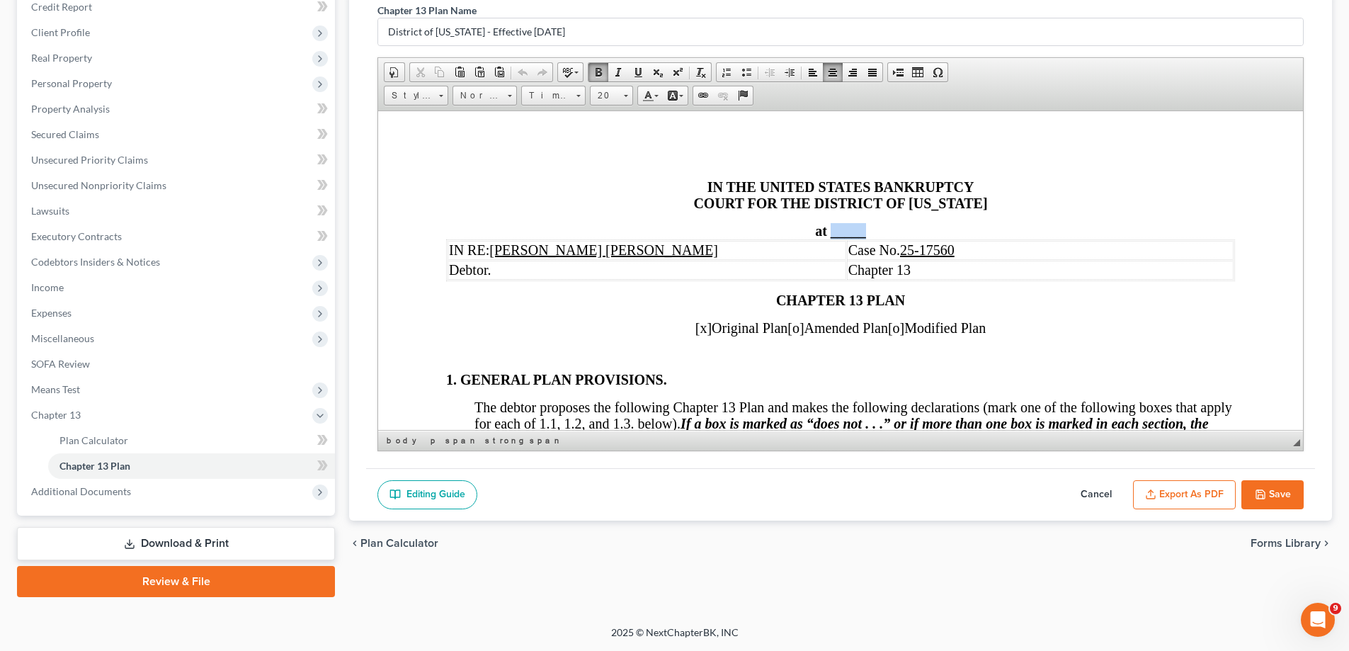
drag, startPoint x: 870, startPoint y: 232, endPoint x: 826, endPoint y: 229, distance: 43.3
click at [826, 229] on div "at _____" at bounding box center [840, 230] width 789 height 16
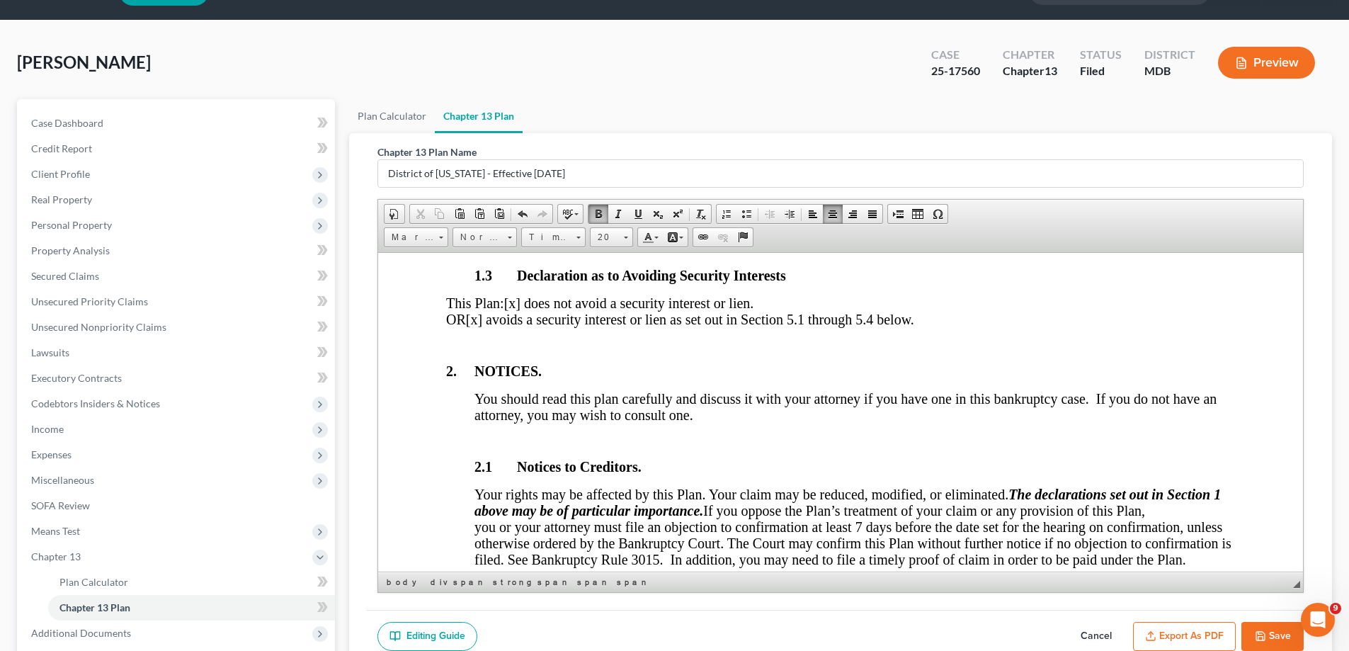
scroll to position [496, 0]
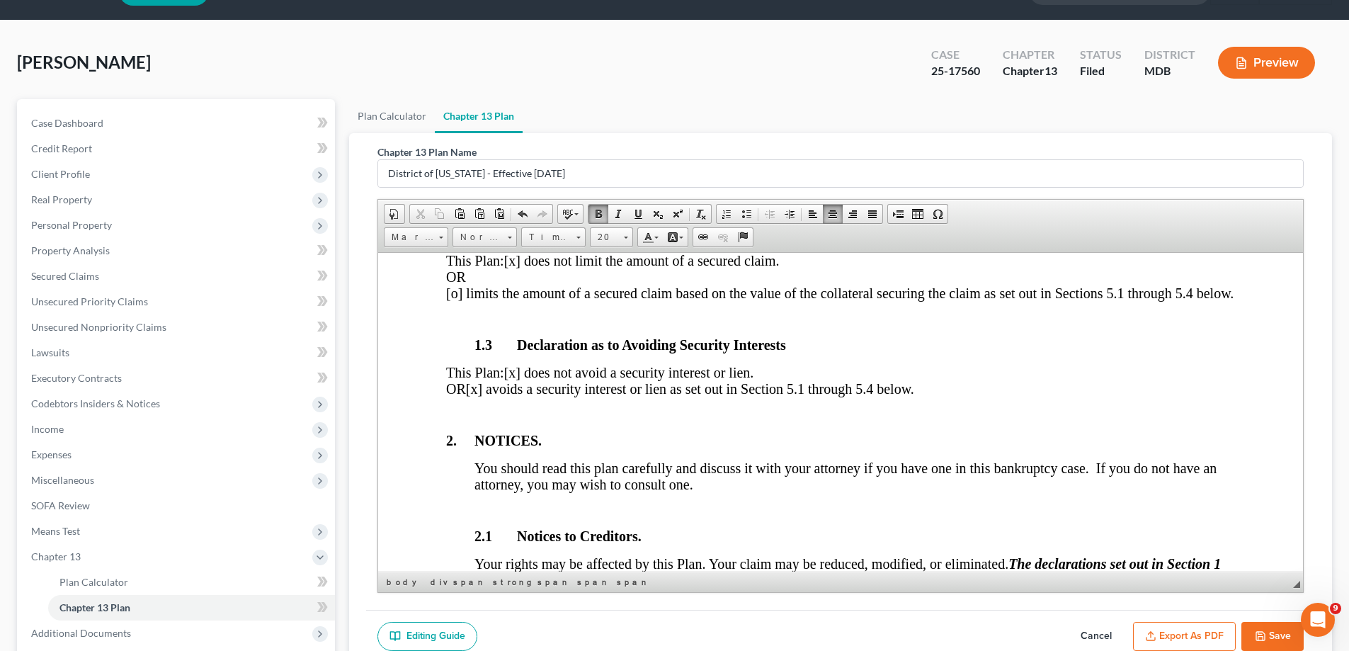
click at [532, 396] on span "[x] avoids a security interest or lien as set out in Section 5.1 through 5.4 be…" at bounding box center [690, 388] width 448 height 16
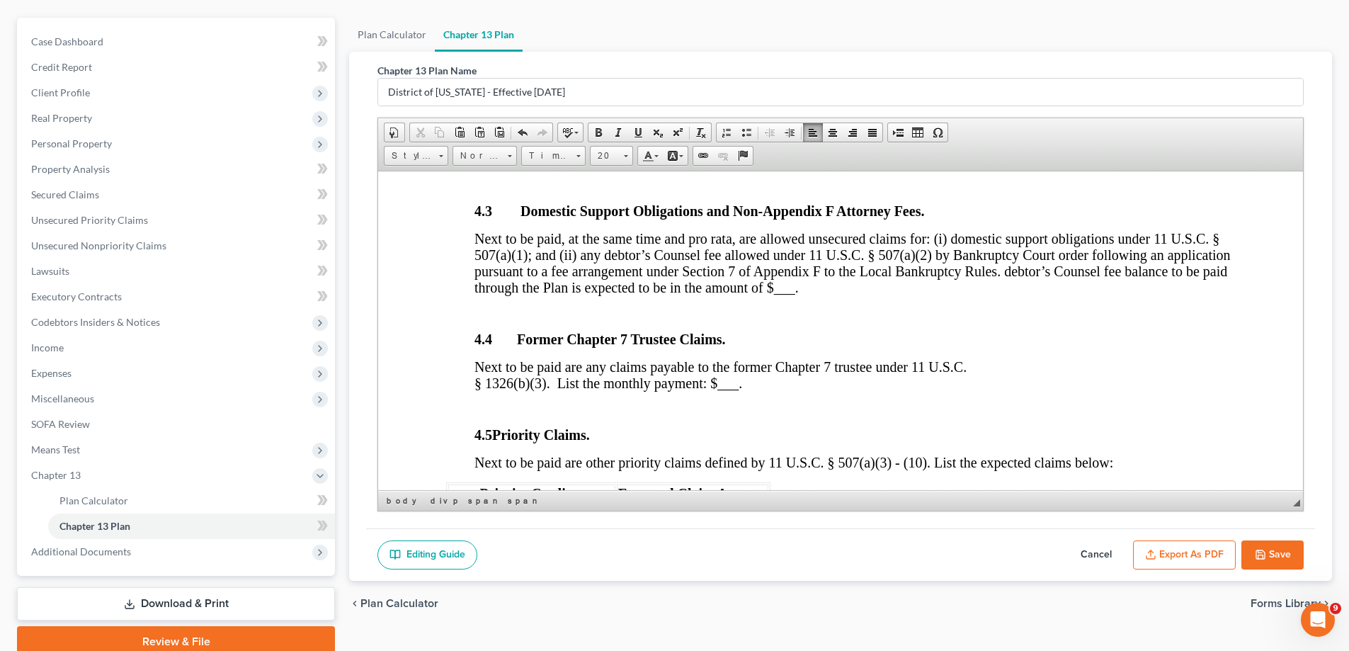
scroll to position [178, 0]
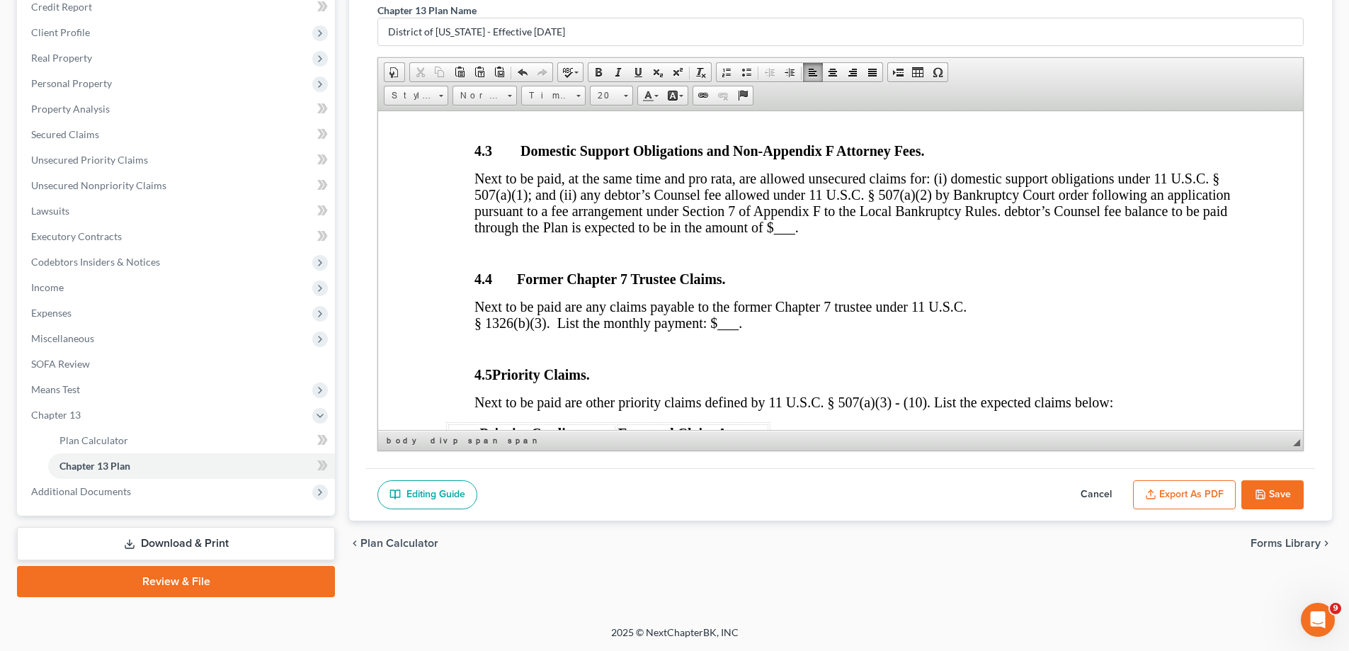
click at [1273, 498] on button "Save" at bounding box center [1272, 495] width 62 height 30
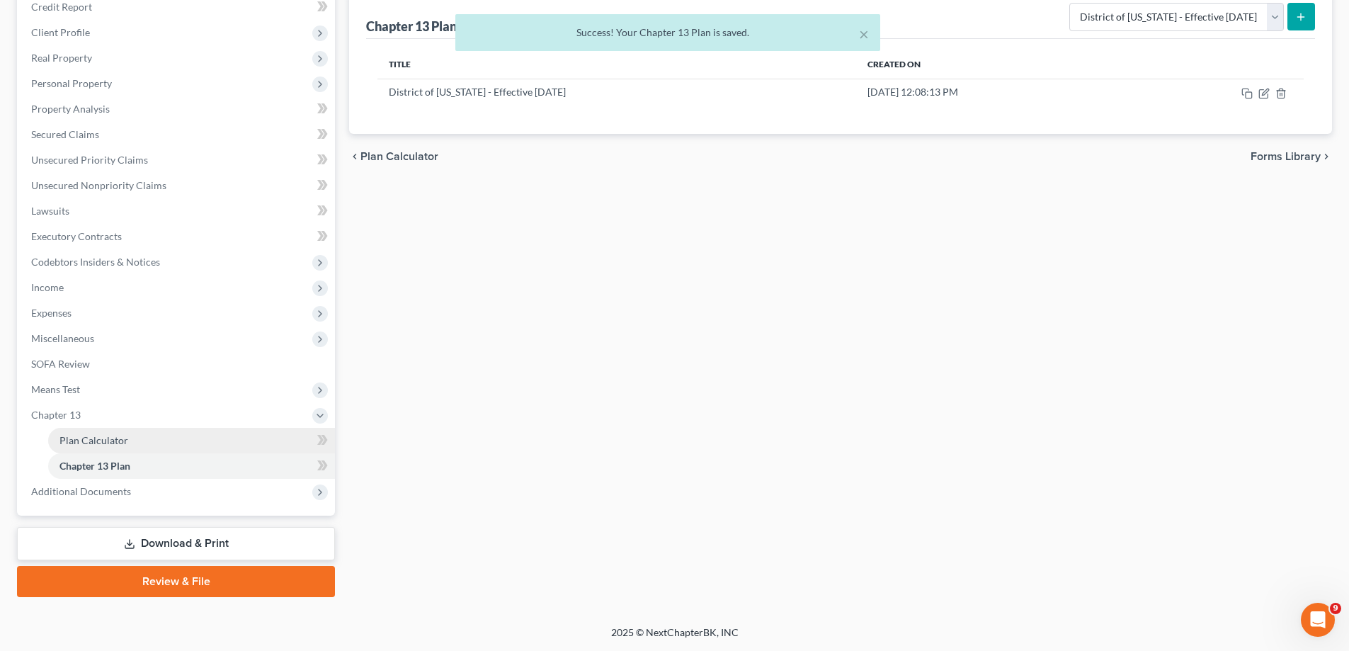
click at [160, 444] on link "Plan Calculator" at bounding box center [191, 440] width 287 height 25
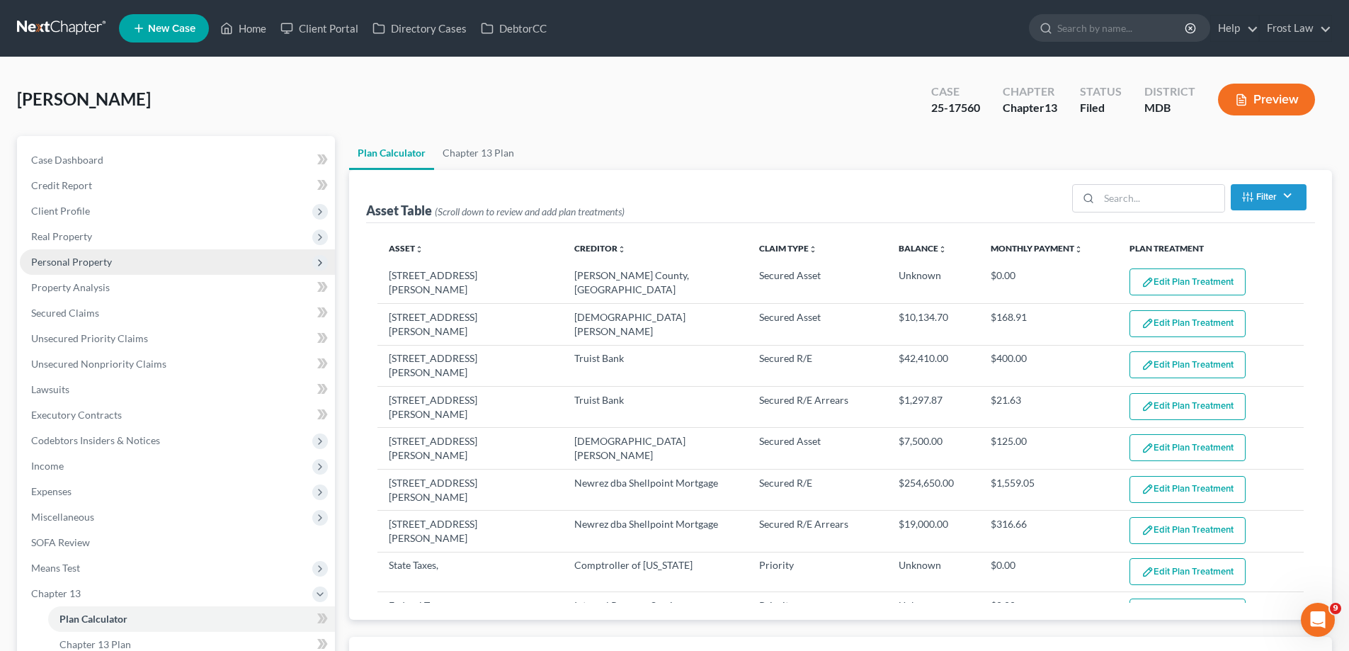
click at [98, 265] on span "Personal Property" at bounding box center [71, 262] width 81 height 12
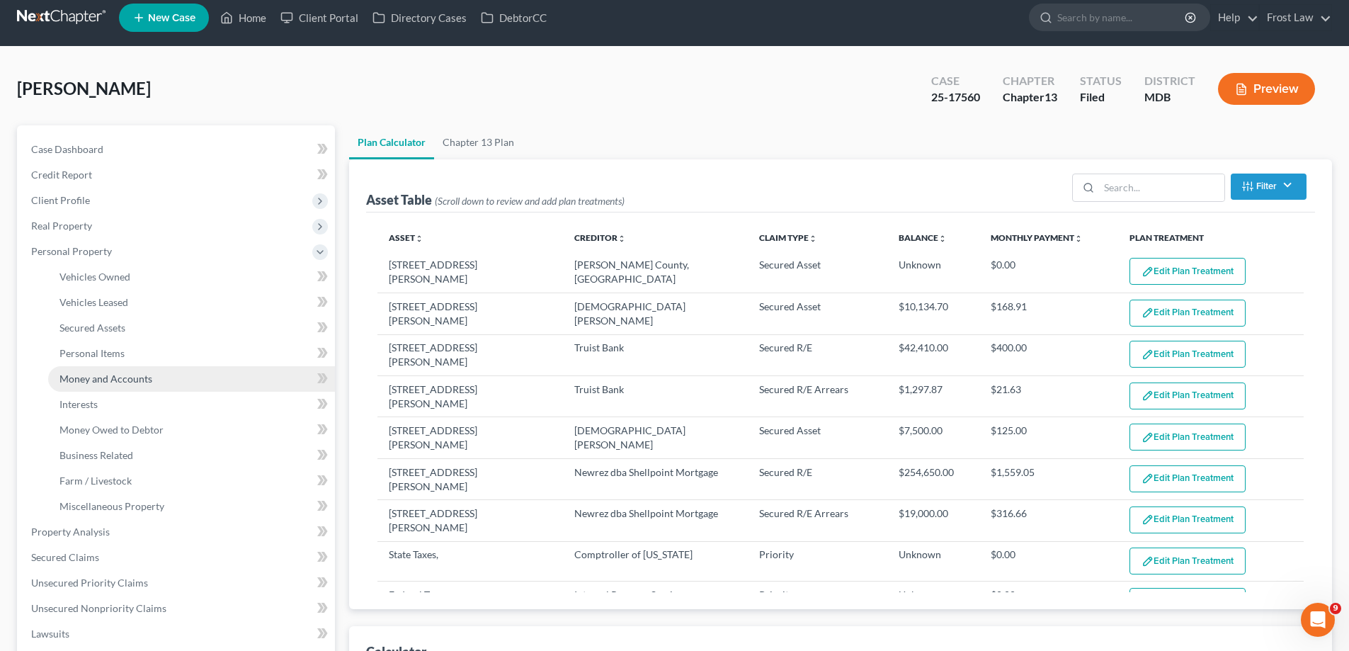
scroll to position [212, 0]
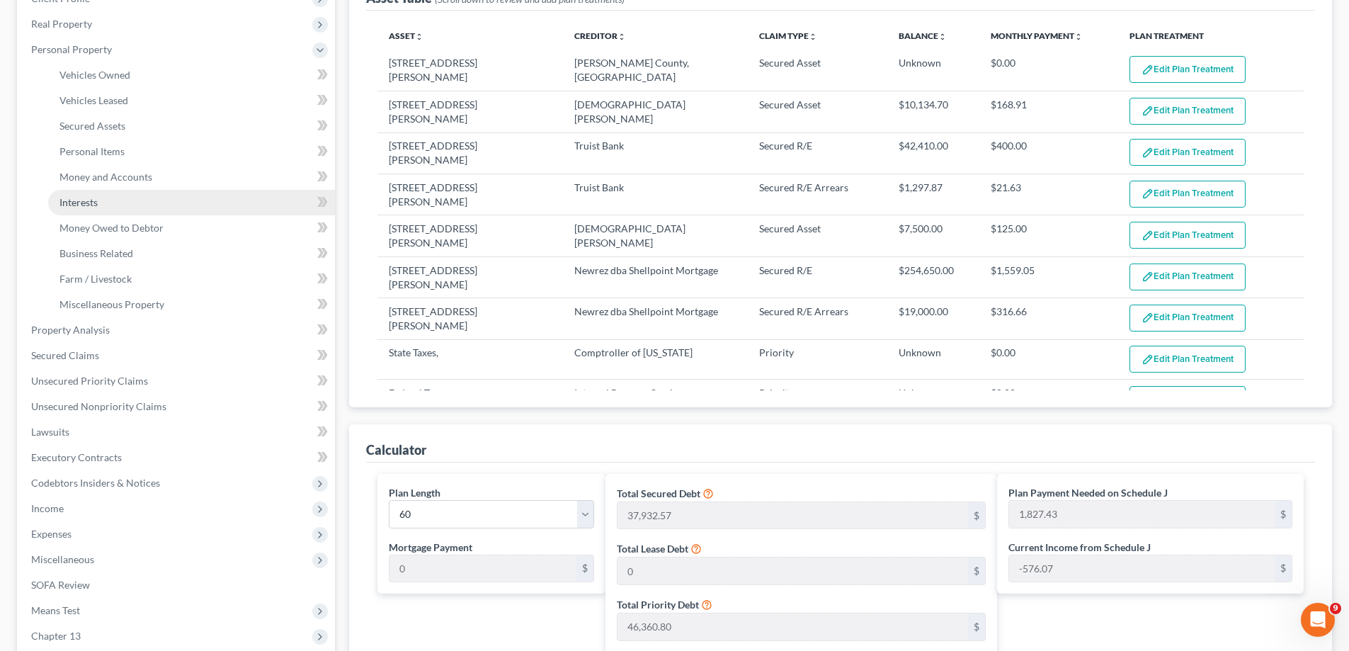
click at [142, 200] on link "Interests" at bounding box center [191, 202] width 287 height 25
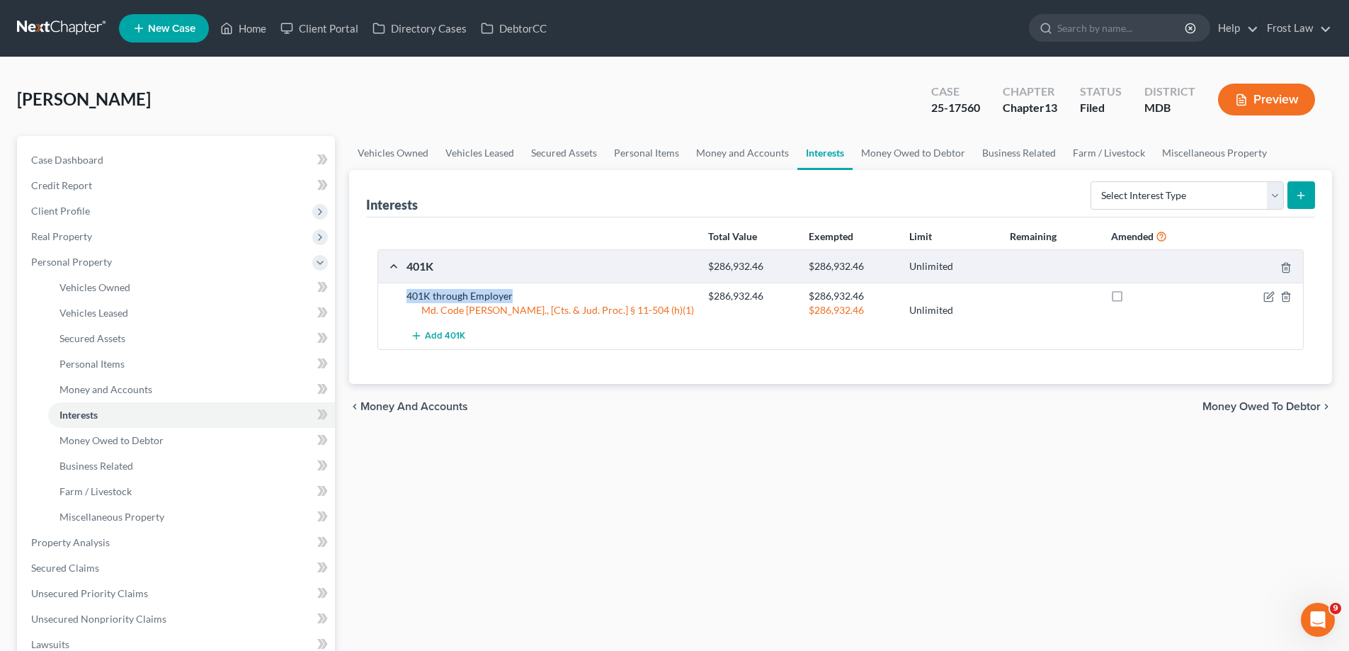
drag, startPoint x: 511, startPoint y: 299, endPoint x: 406, endPoint y: 293, distance: 105.0
click at [406, 293] on div "401K through Employer" at bounding box center [550, 296] width 302 height 14
click at [559, 283] on div "401K through Employer $286,932.46 $286,932.46 Md. Code Ann., [Cts. & Jud. Proc.…" at bounding box center [840, 303] width 925 height 40
click at [557, 297] on div "401K through Employer" at bounding box center [550, 296] width 302 height 14
drag, startPoint x: 709, startPoint y: 309, endPoint x: 575, endPoint y: 307, distance: 133.8
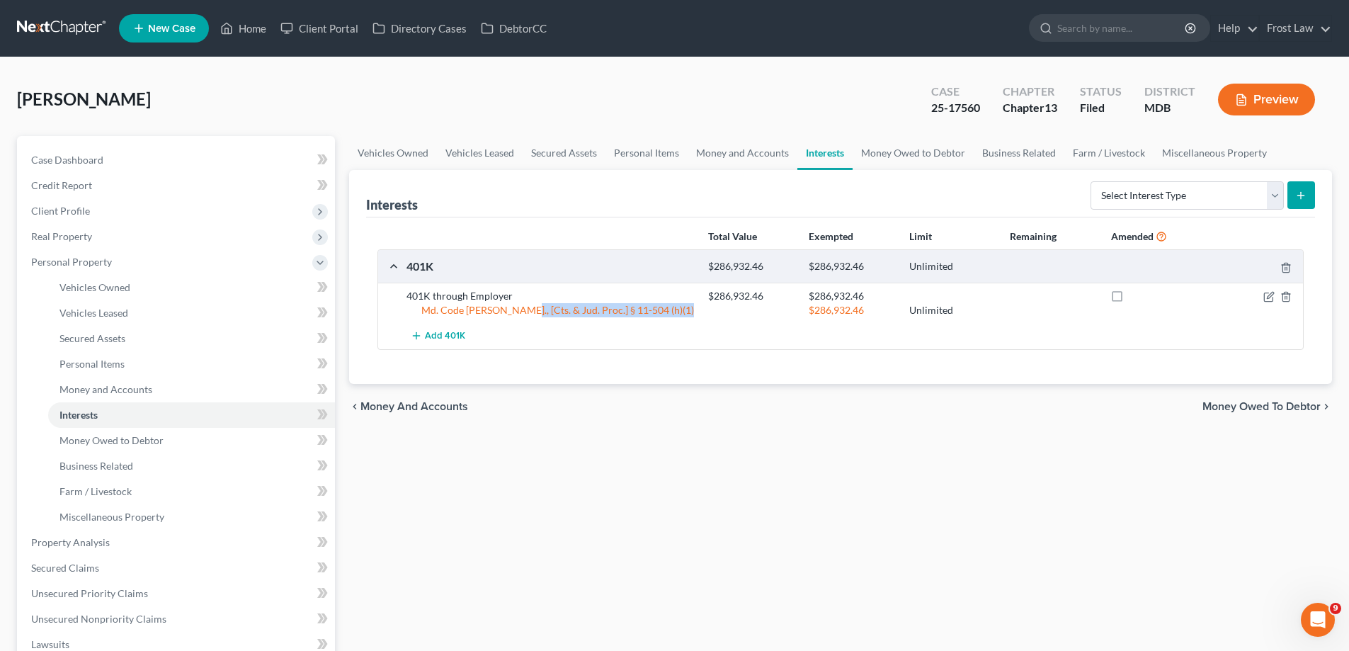
click at [575, 307] on div "Md. Code Ann., [Cts. & Jud. Proc.] § 11-504 (h)(1) $286,932.46 Unlimited" at bounding box center [851, 310] width 905 height 14
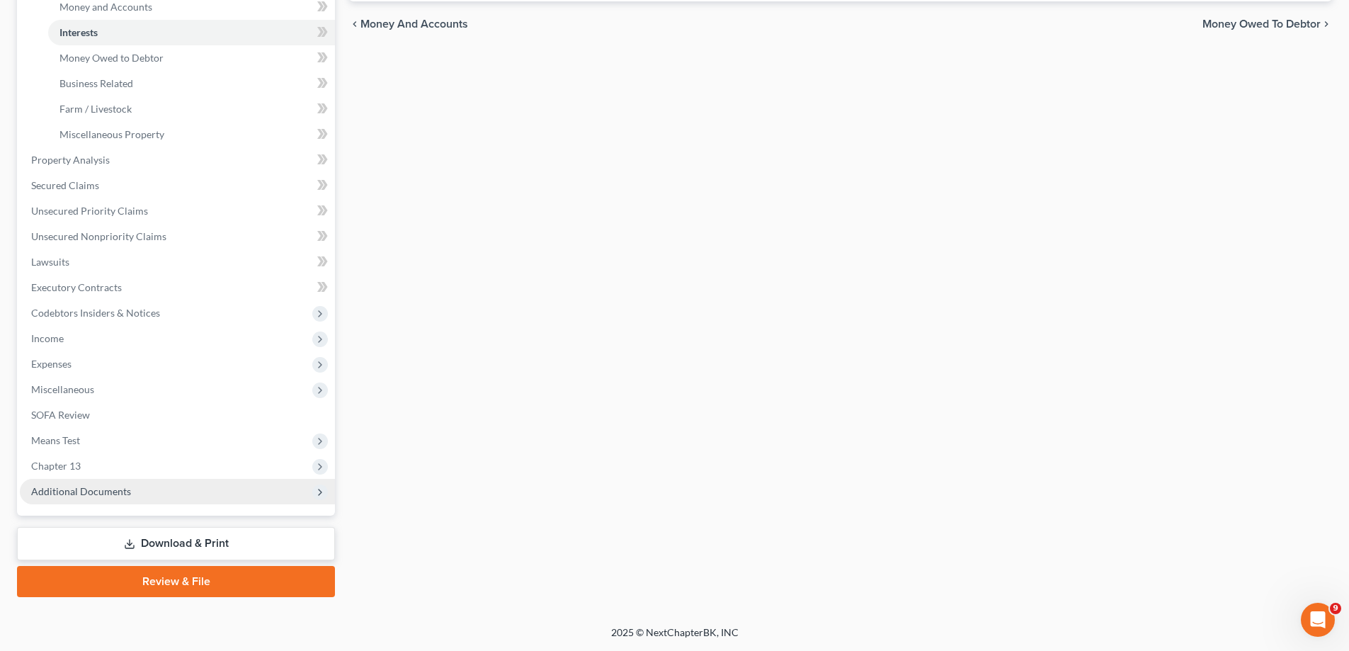
click at [120, 494] on span "Additional Documents" at bounding box center [81, 491] width 100 height 12
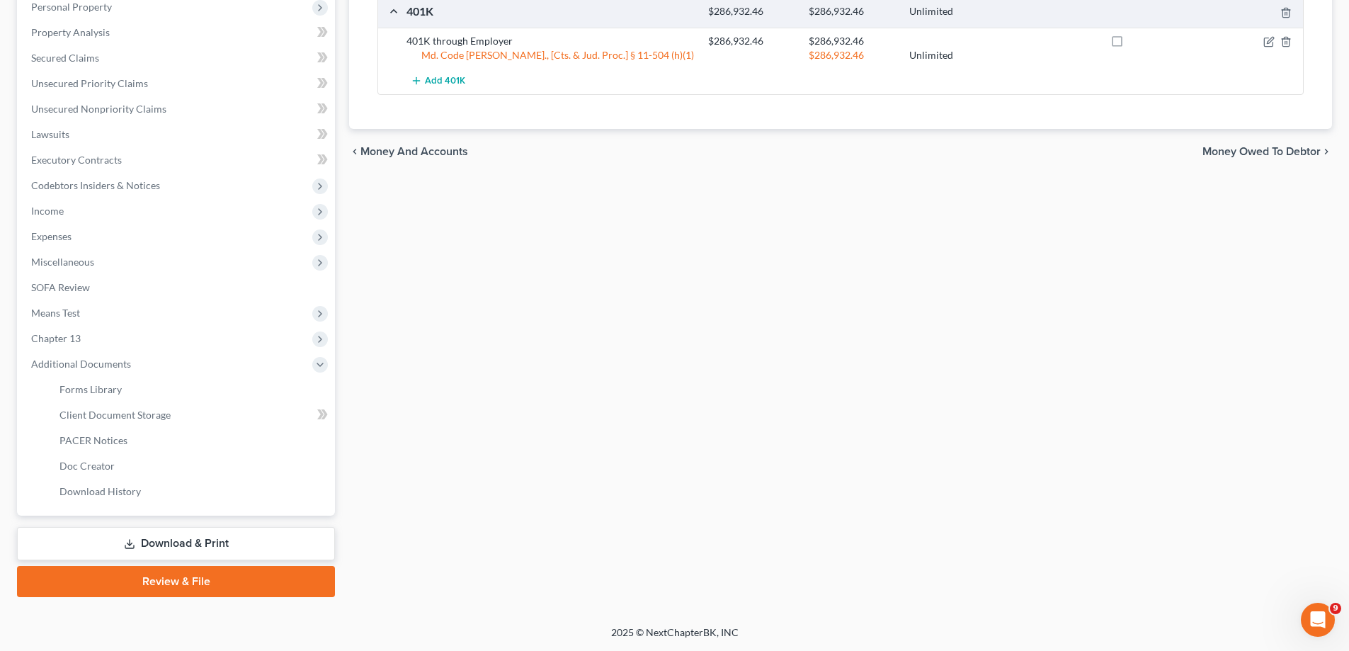
scroll to position [255, 0]
click at [144, 431] on link "PACER Notices" at bounding box center [191, 440] width 287 height 25
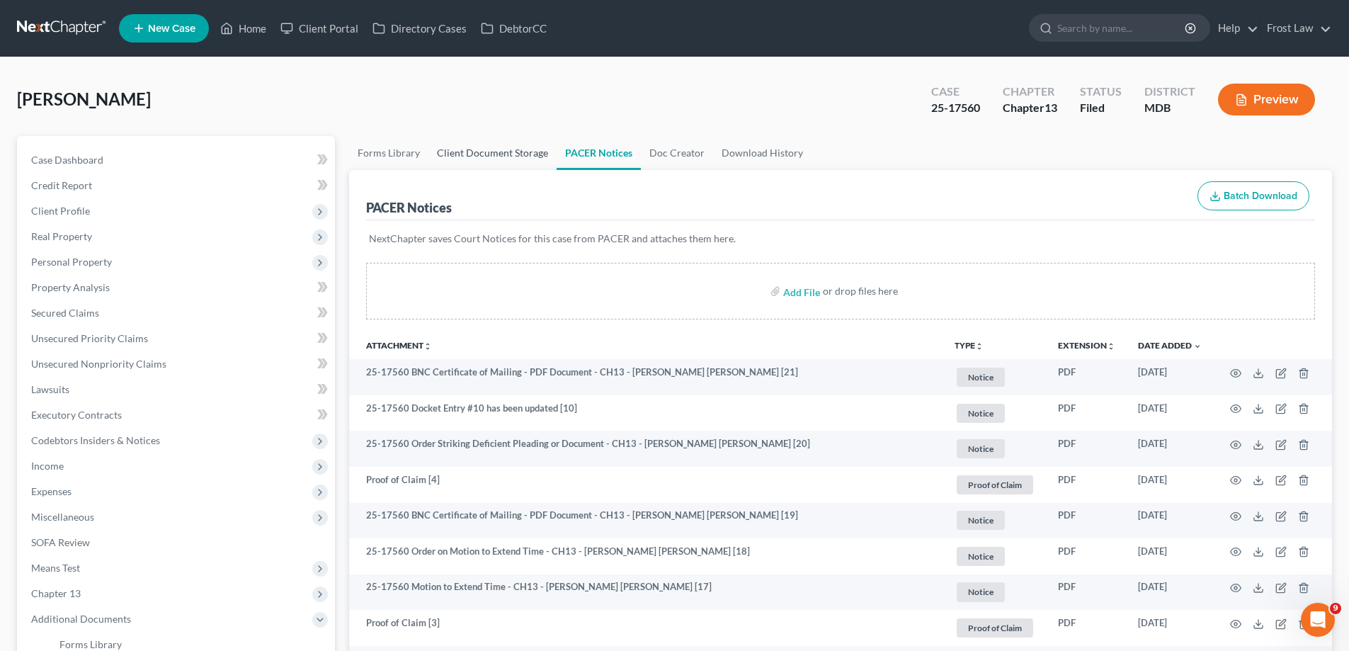
click at [480, 151] on link "Client Document Storage" at bounding box center [492, 153] width 128 height 34
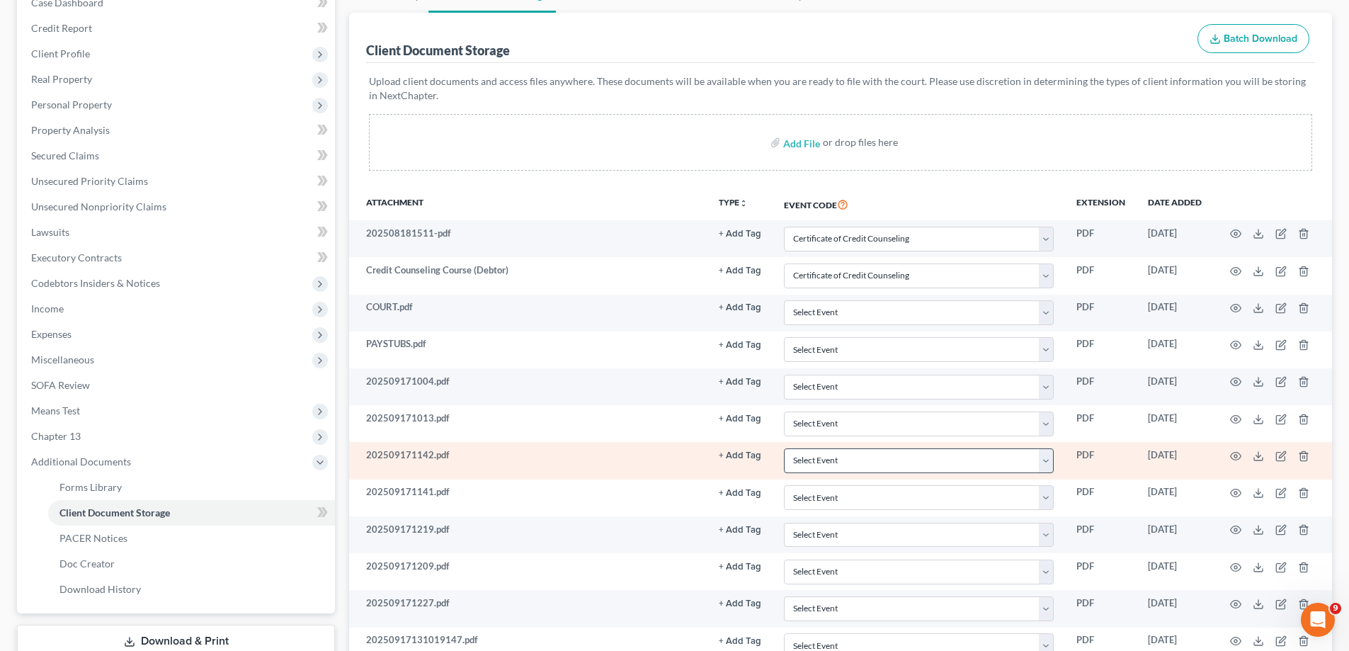
scroll to position [281, 0]
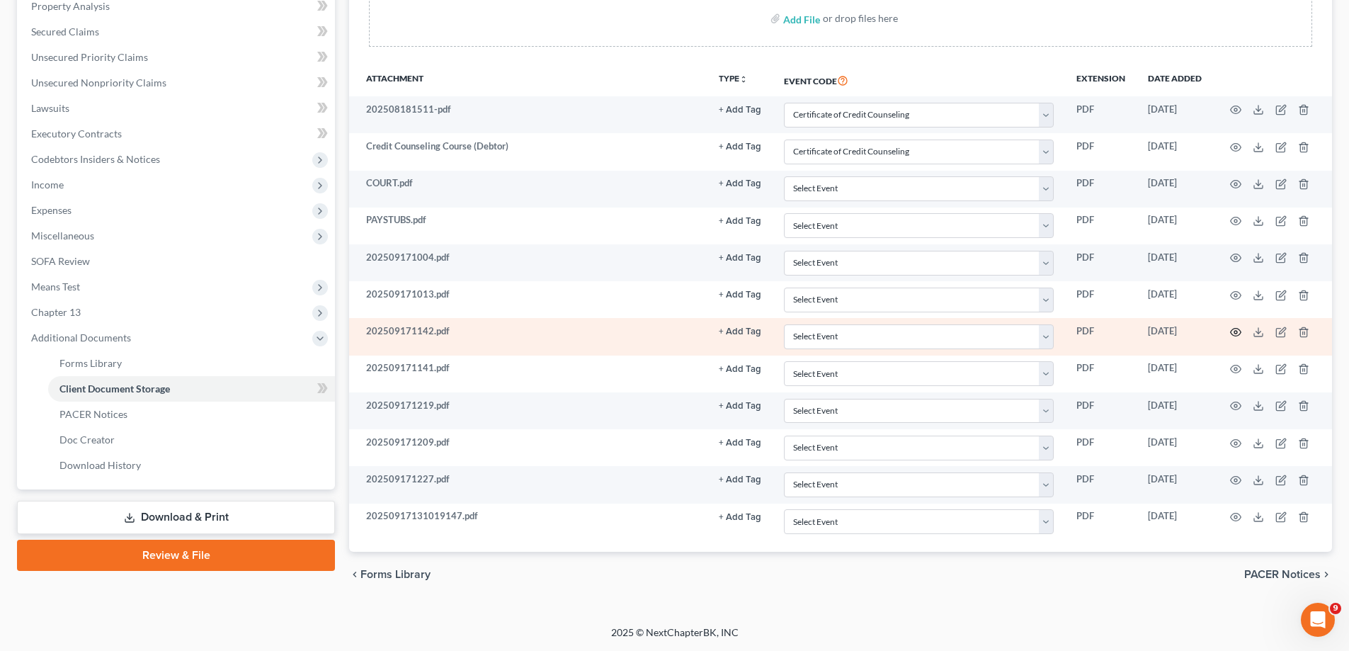
click at [1231, 334] on icon "button" at bounding box center [1235, 331] width 11 height 11
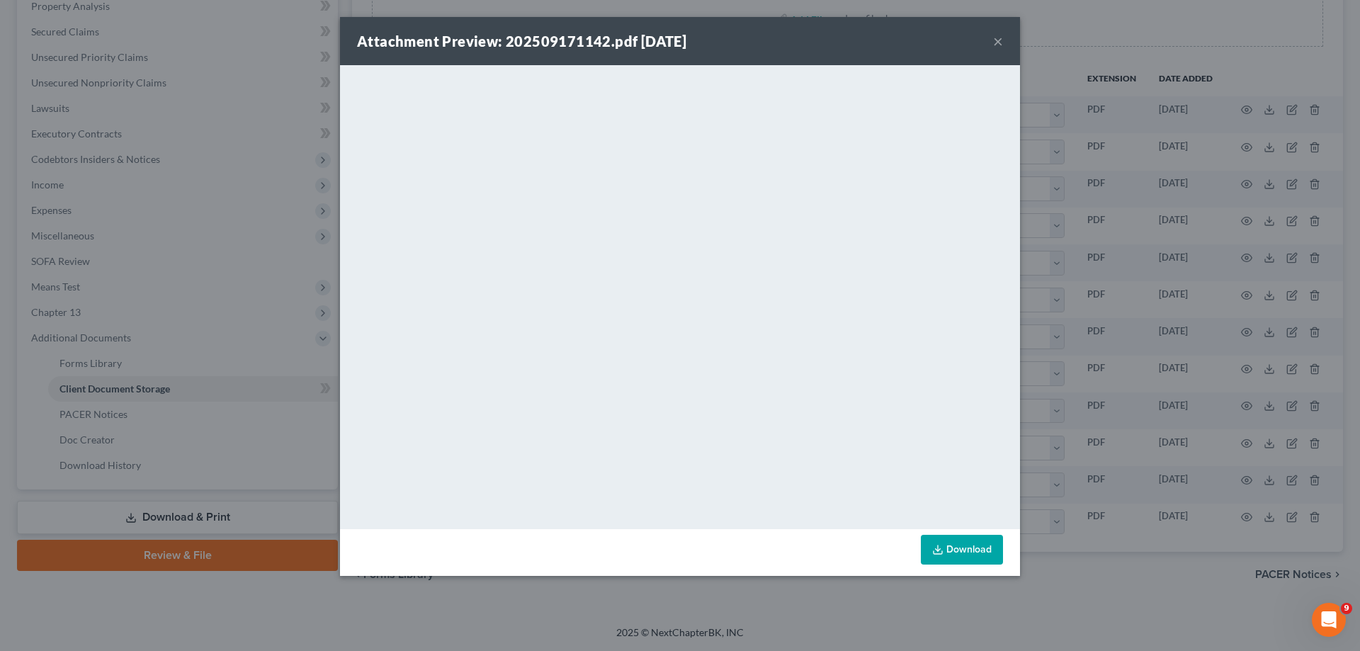
click at [993, 45] on button "×" at bounding box center [998, 41] width 10 height 17
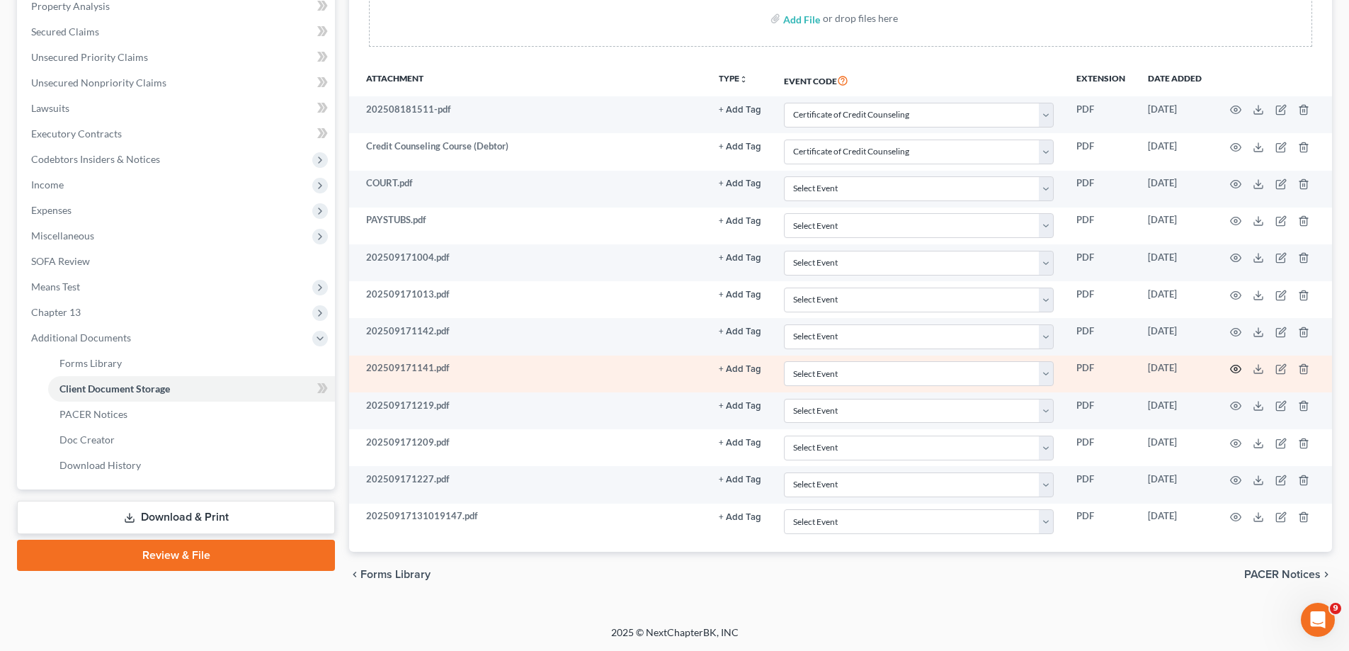
click at [1240, 368] on icon "button" at bounding box center [1236, 369] width 11 height 8
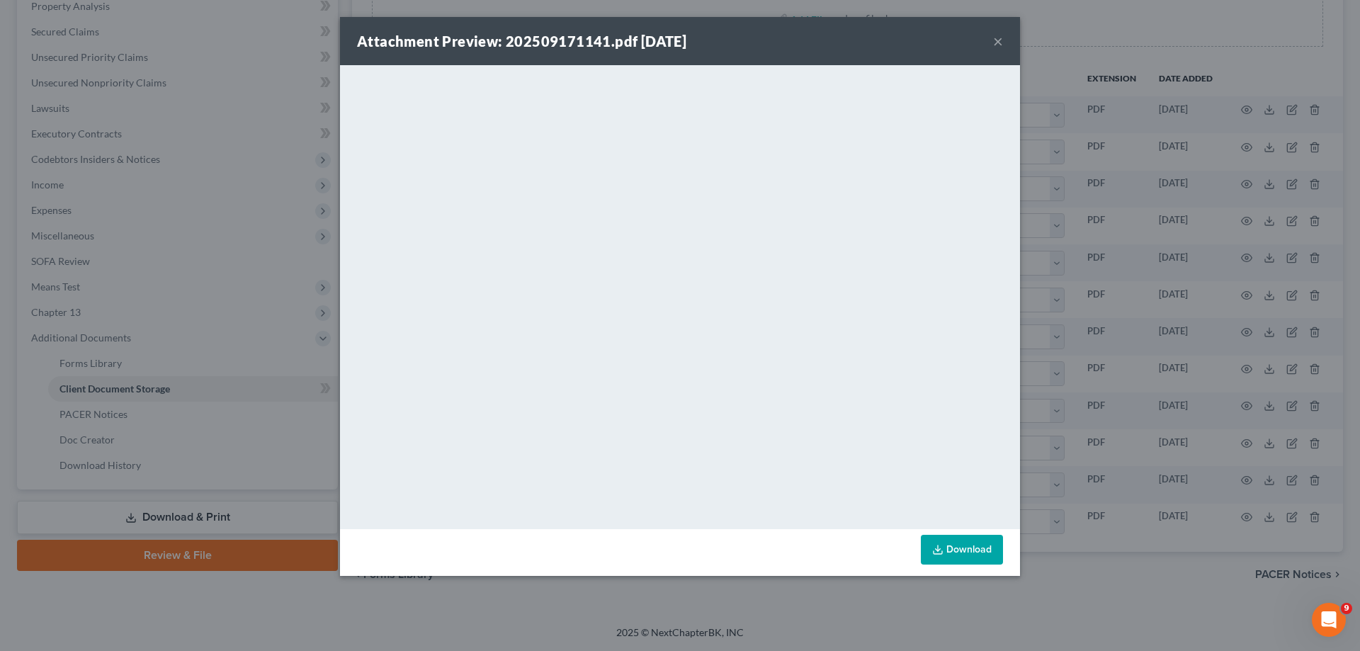
click at [997, 39] on button "×" at bounding box center [998, 41] width 10 height 17
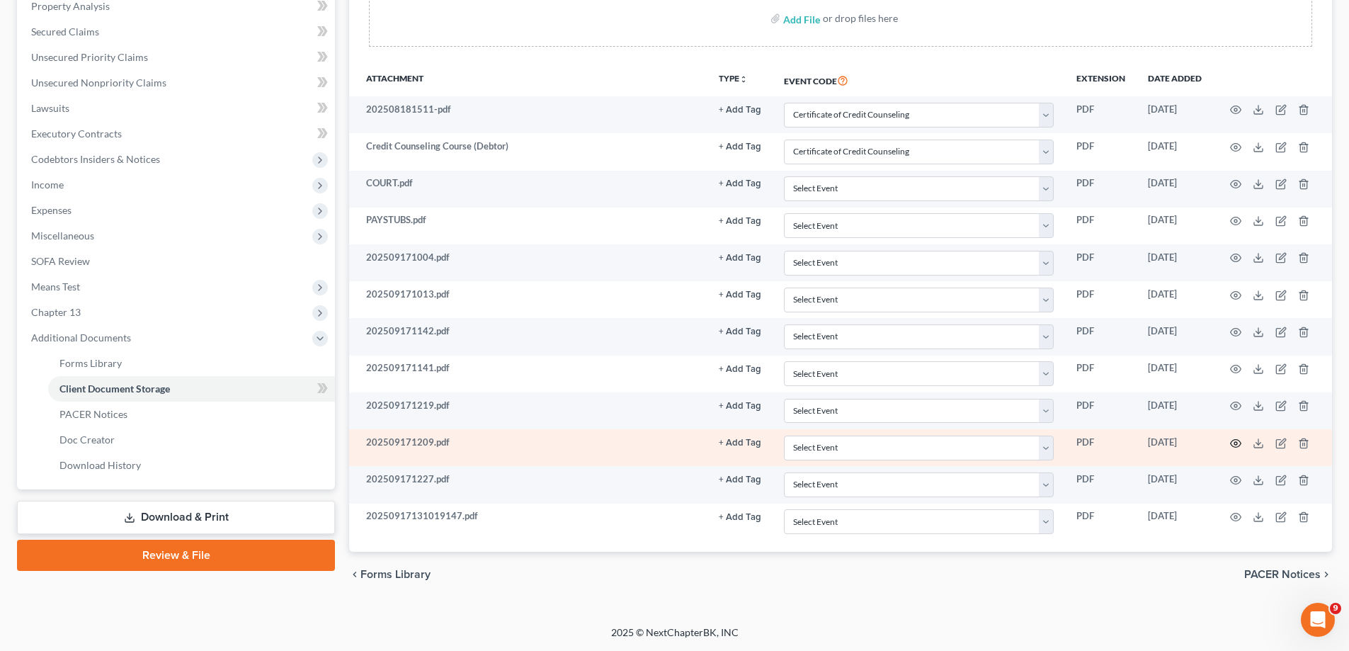
click at [1238, 445] on icon "button" at bounding box center [1235, 443] width 11 height 11
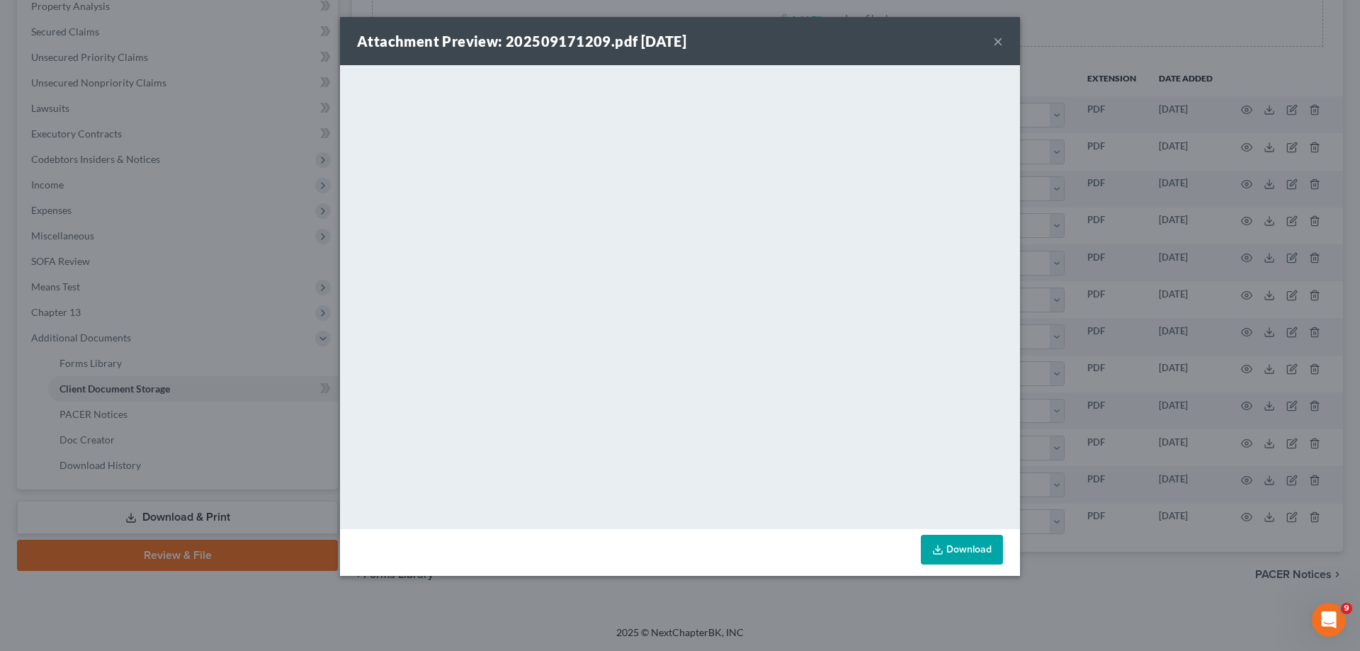
click at [998, 42] on button "×" at bounding box center [998, 41] width 10 height 17
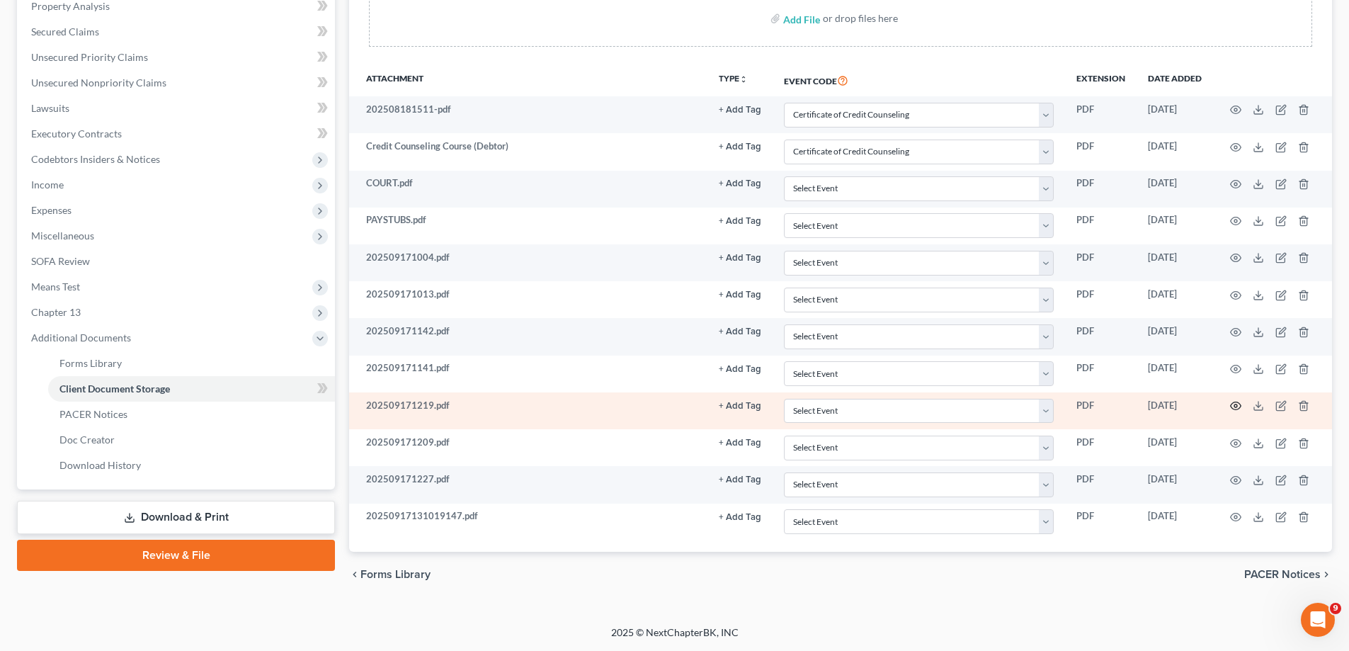
click at [1234, 404] on icon "button" at bounding box center [1235, 405] width 11 height 11
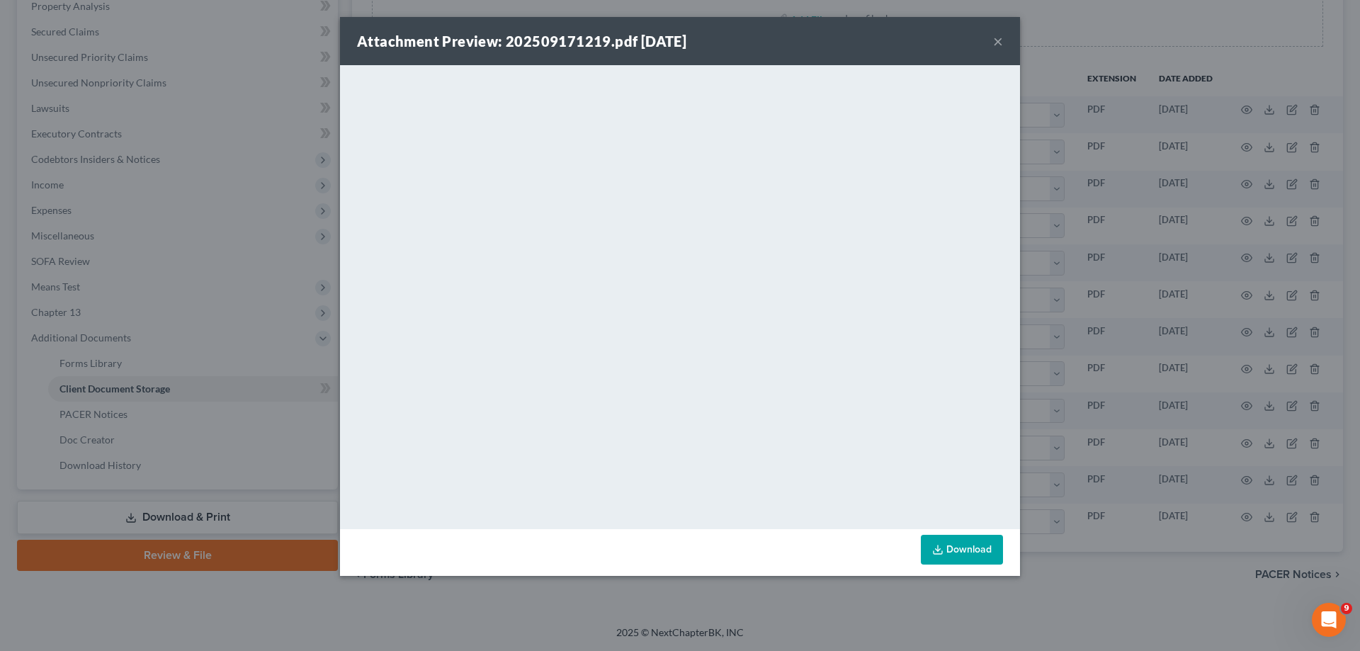
click at [995, 47] on button "×" at bounding box center [998, 41] width 10 height 17
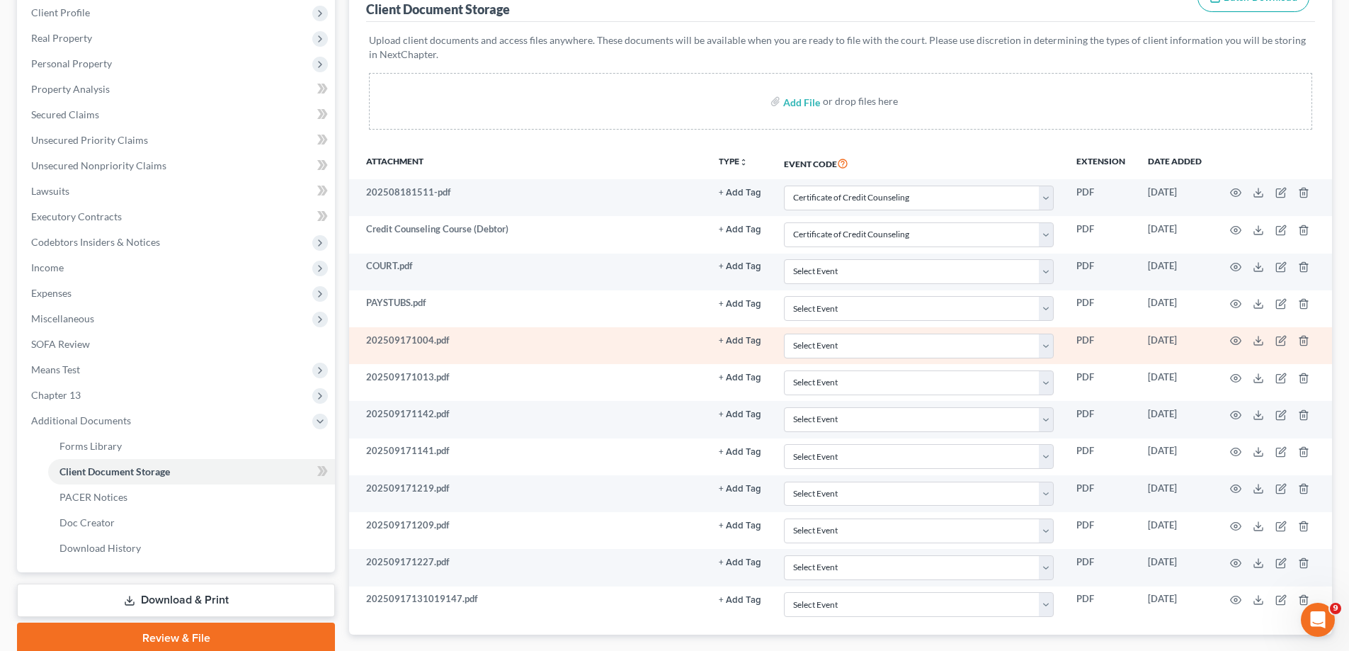
scroll to position [69, 0]
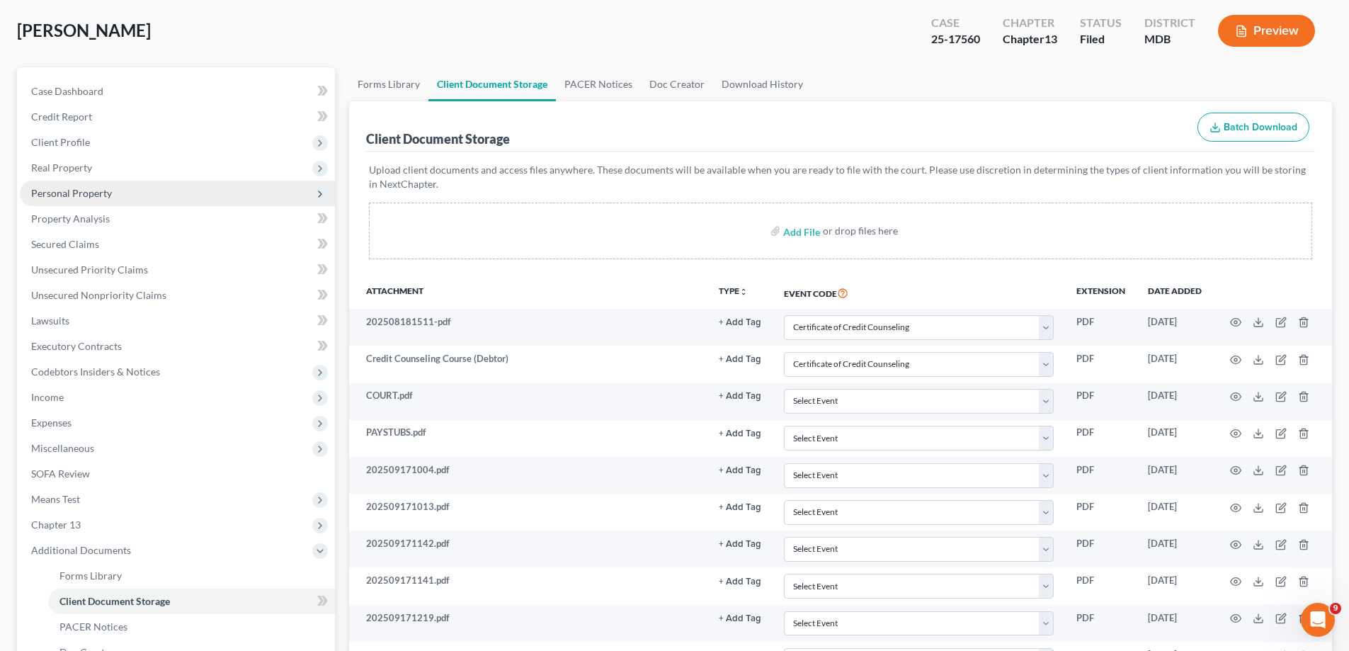
click at [122, 195] on span "Personal Property" at bounding box center [177, 193] width 315 height 25
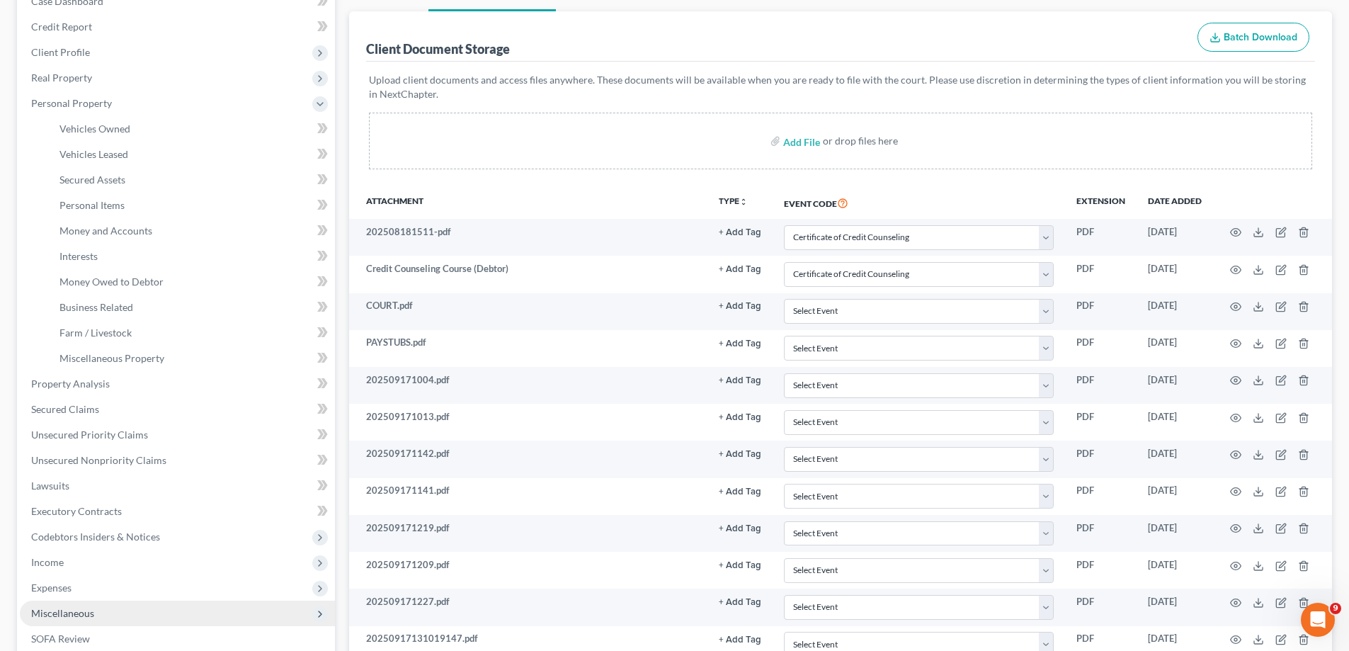
scroll to position [281, 0]
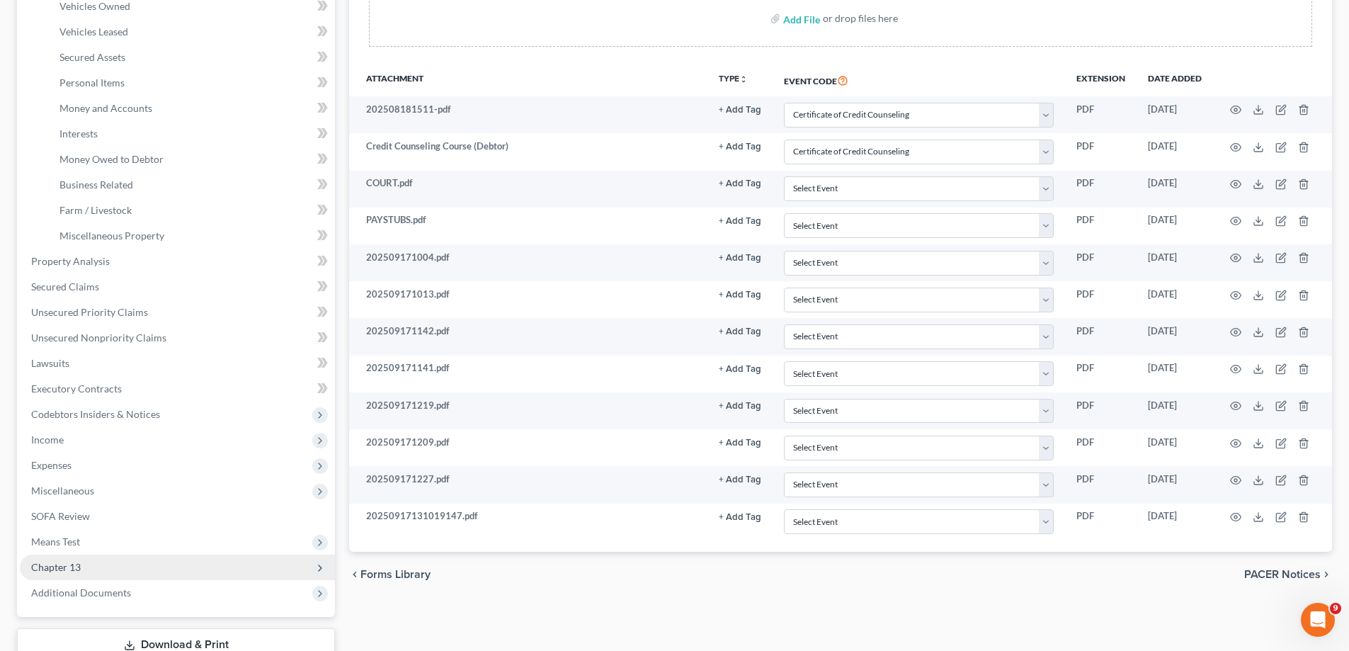
click at [111, 568] on span "Chapter 13" at bounding box center [177, 566] width 315 height 25
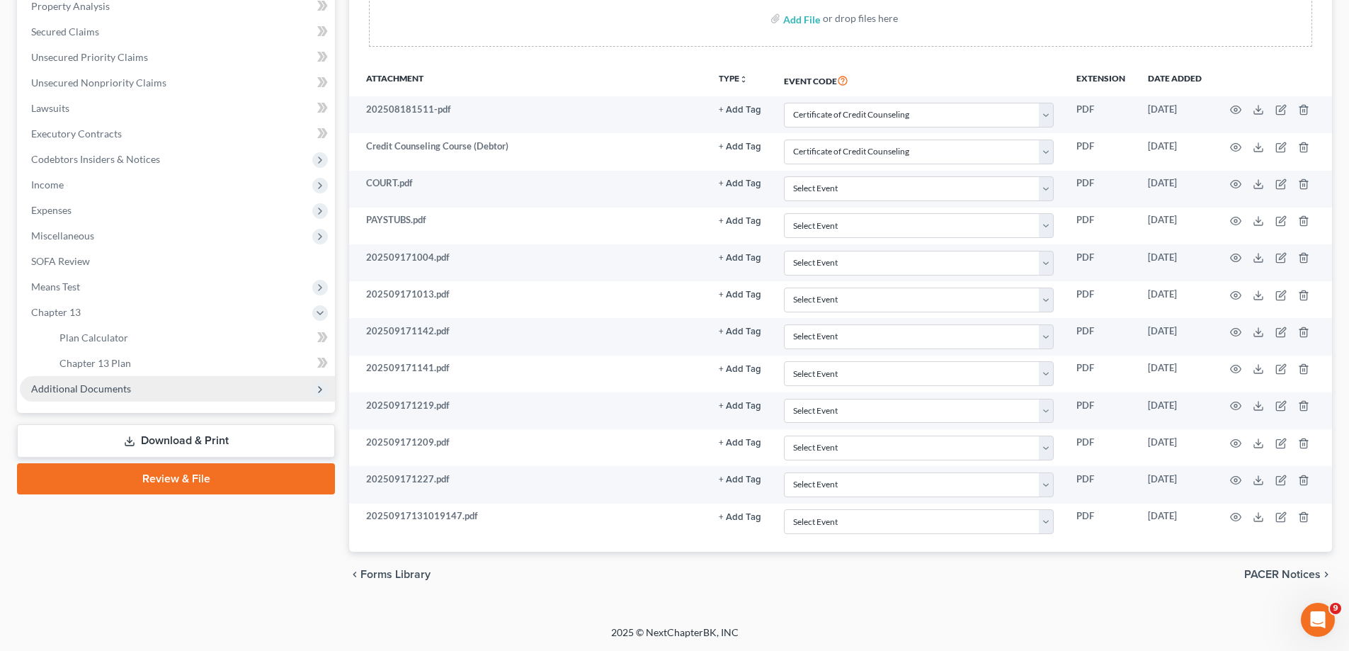
click at [203, 387] on span "Additional Documents" at bounding box center [177, 388] width 315 height 25
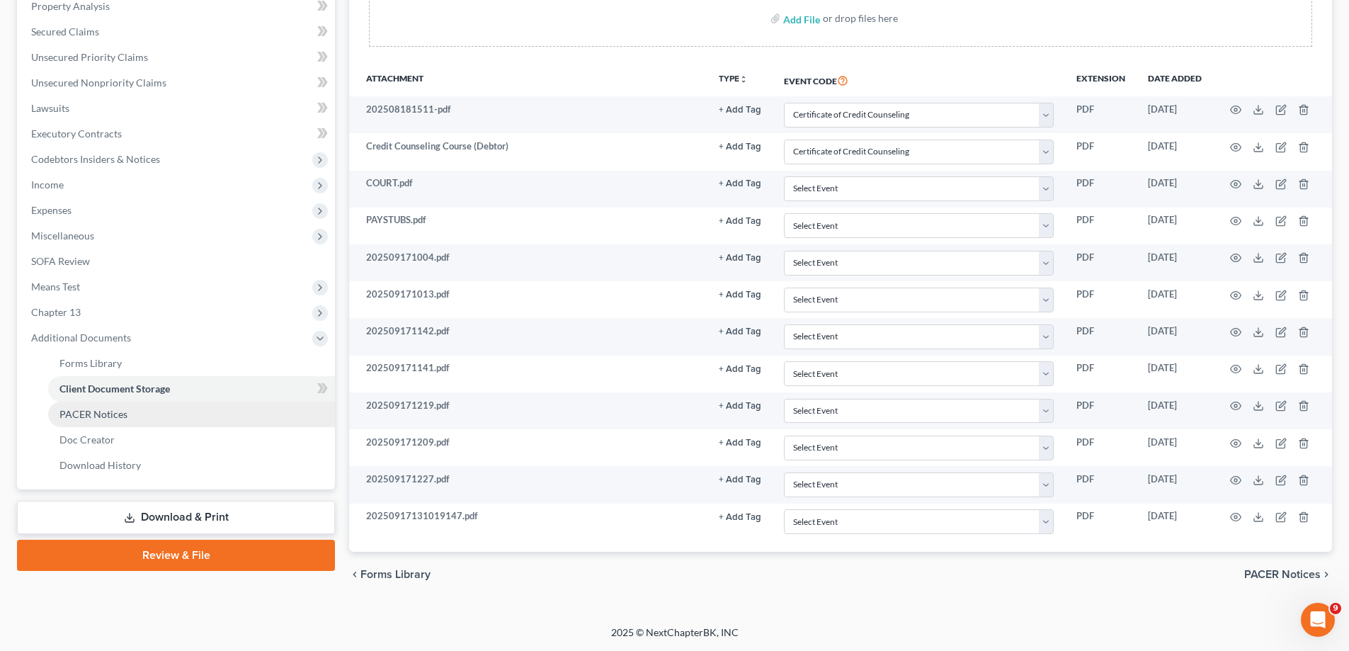
click at [128, 420] on link "PACER Notices" at bounding box center [191, 413] width 287 height 25
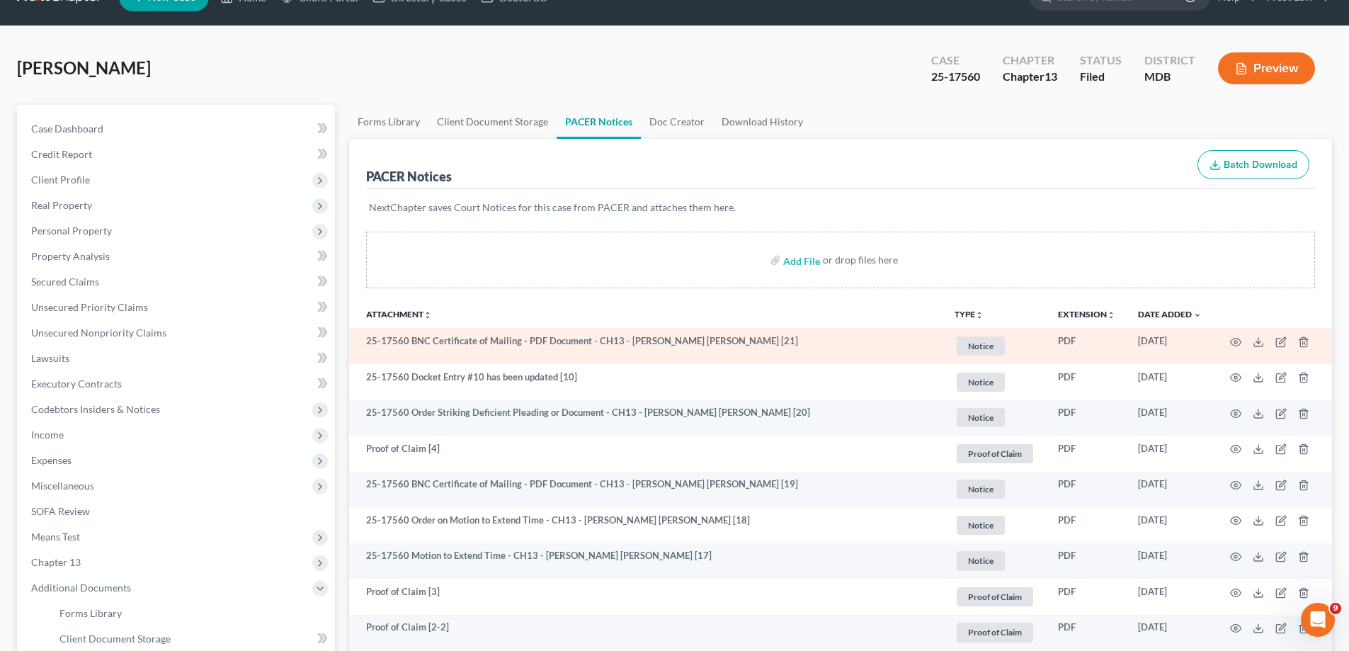
scroll to position [212, 0]
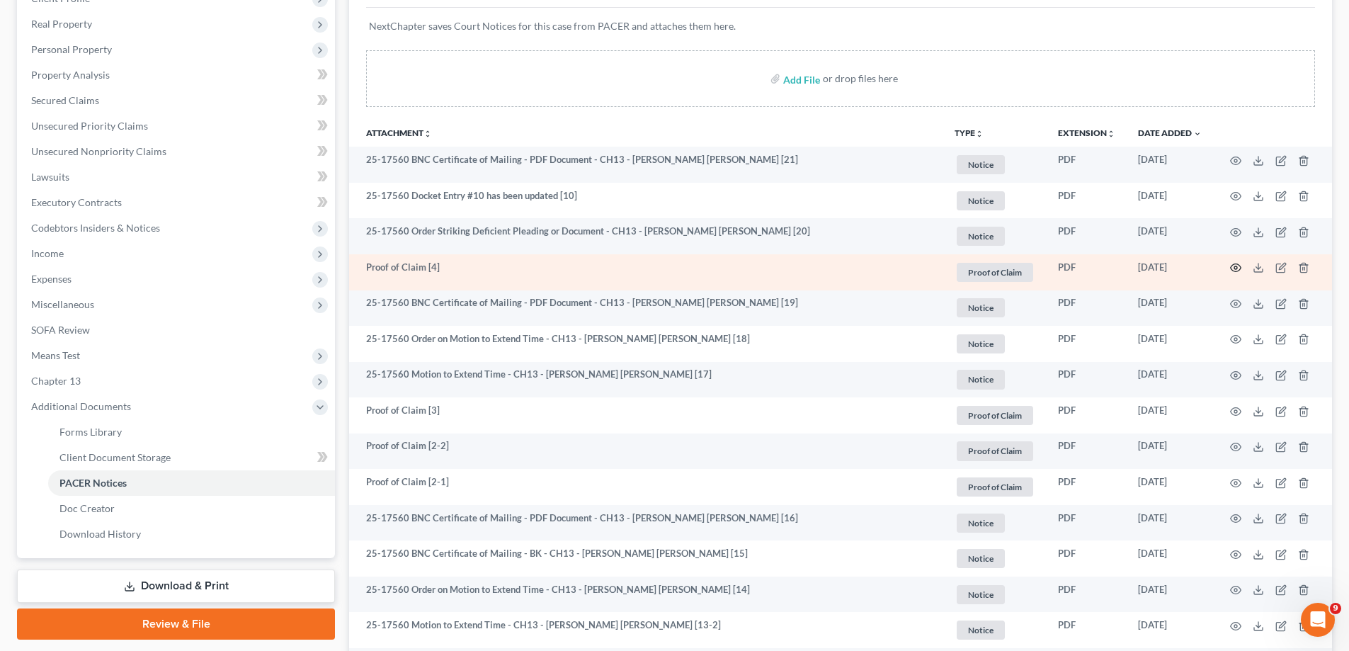
click at [1233, 268] on icon "button" at bounding box center [1235, 267] width 11 height 11
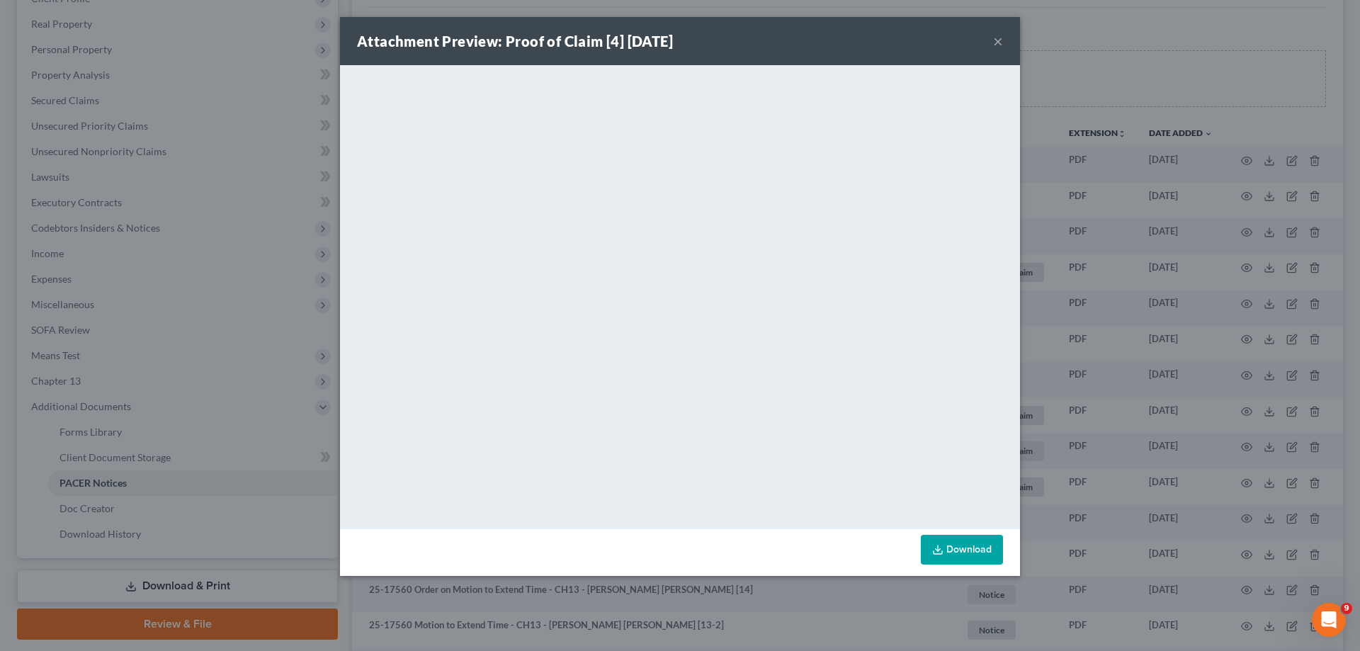
click at [998, 40] on button "×" at bounding box center [998, 41] width 10 height 17
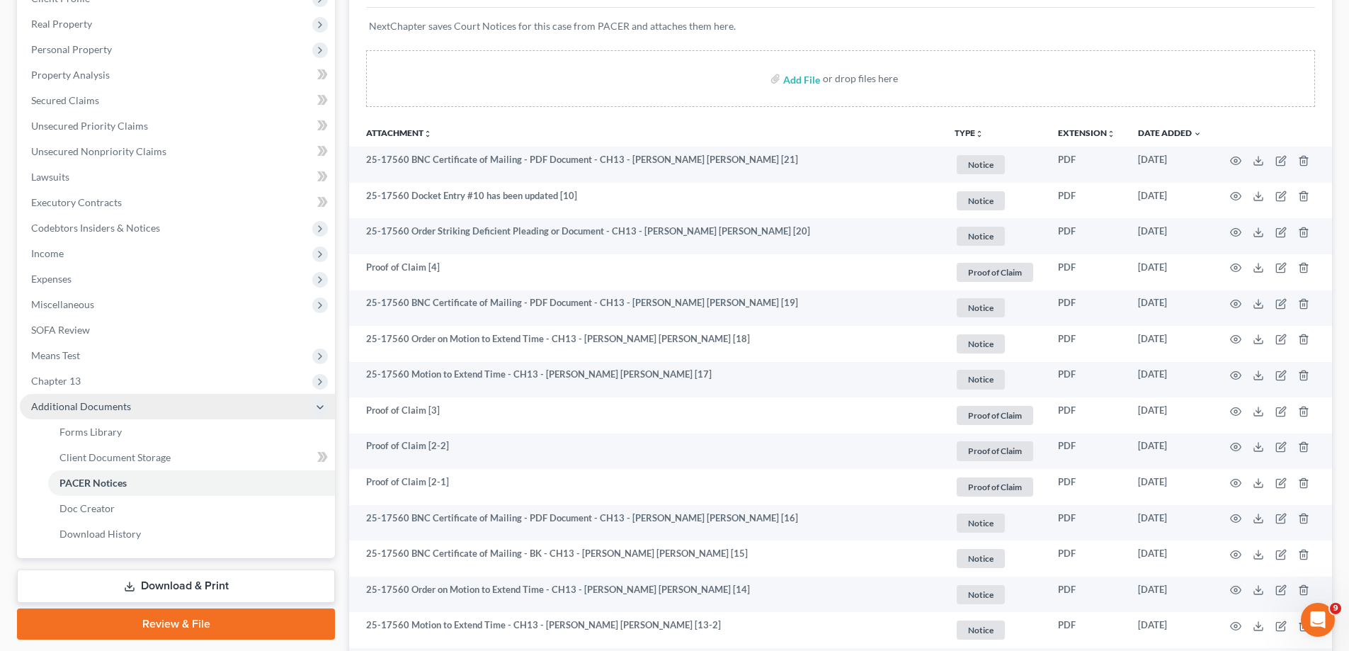
click at [188, 416] on span "Additional Documents" at bounding box center [177, 406] width 315 height 25
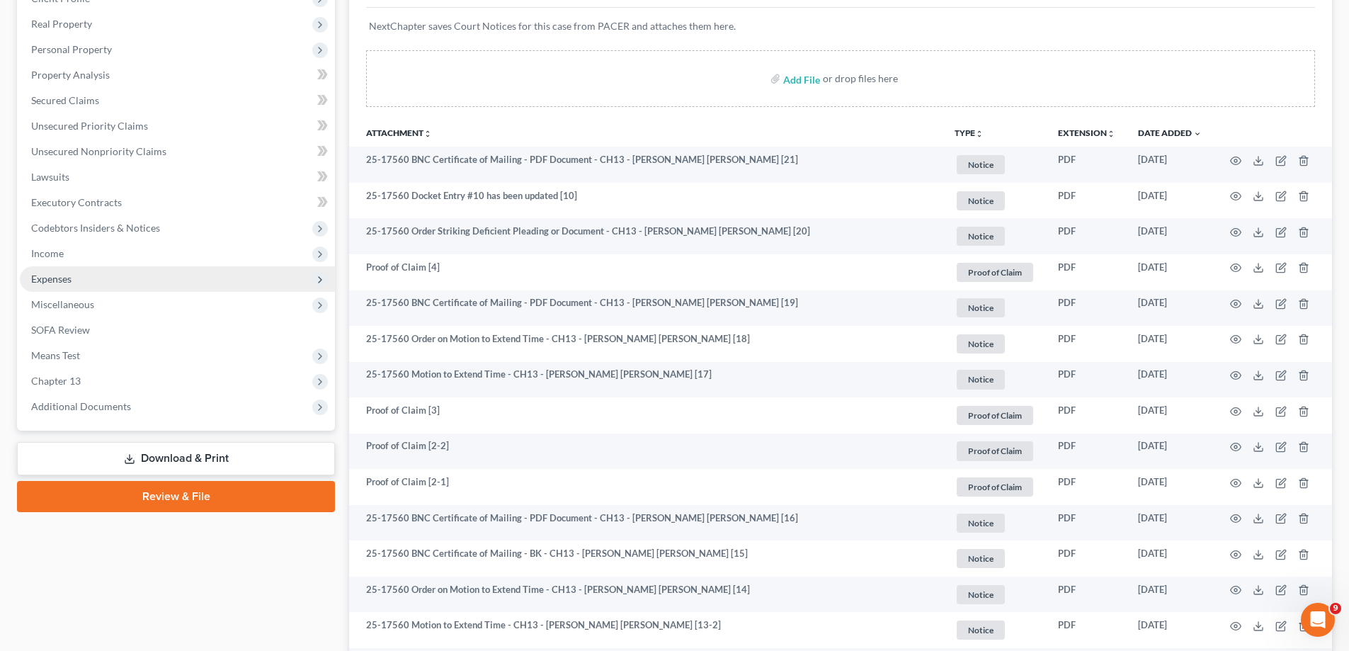
click at [95, 278] on span "Expenses" at bounding box center [177, 278] width 315 height 25
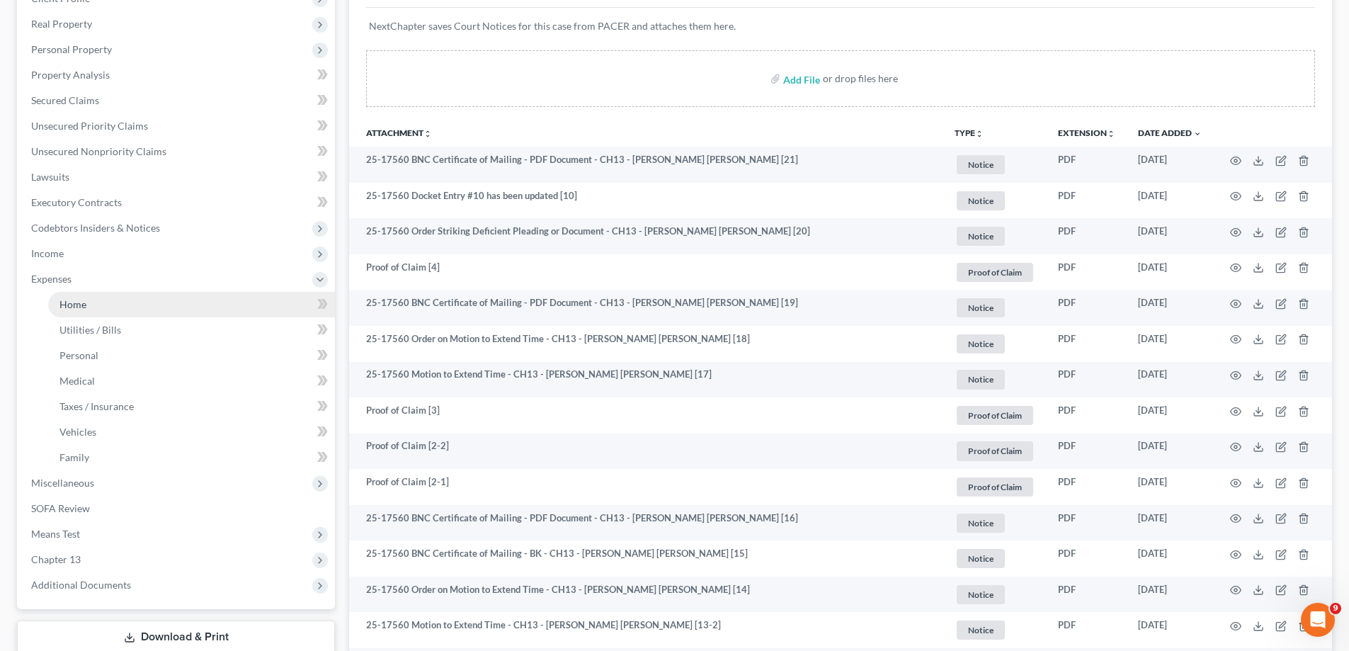
click at [132, 314] on link "Home" at bounding box center [191, 304] width 287 height 25
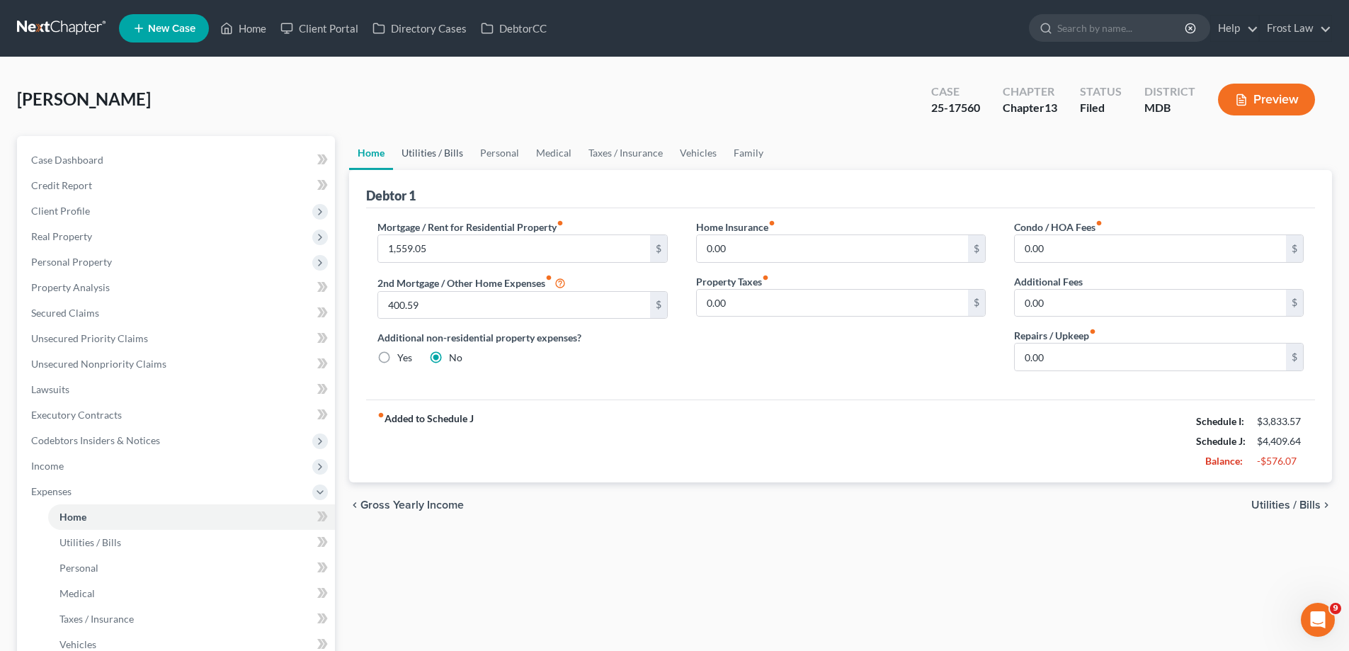
click at [442, 143] on link "Utilities / Bills" at bounding box center [432, 153] width 79 height 34
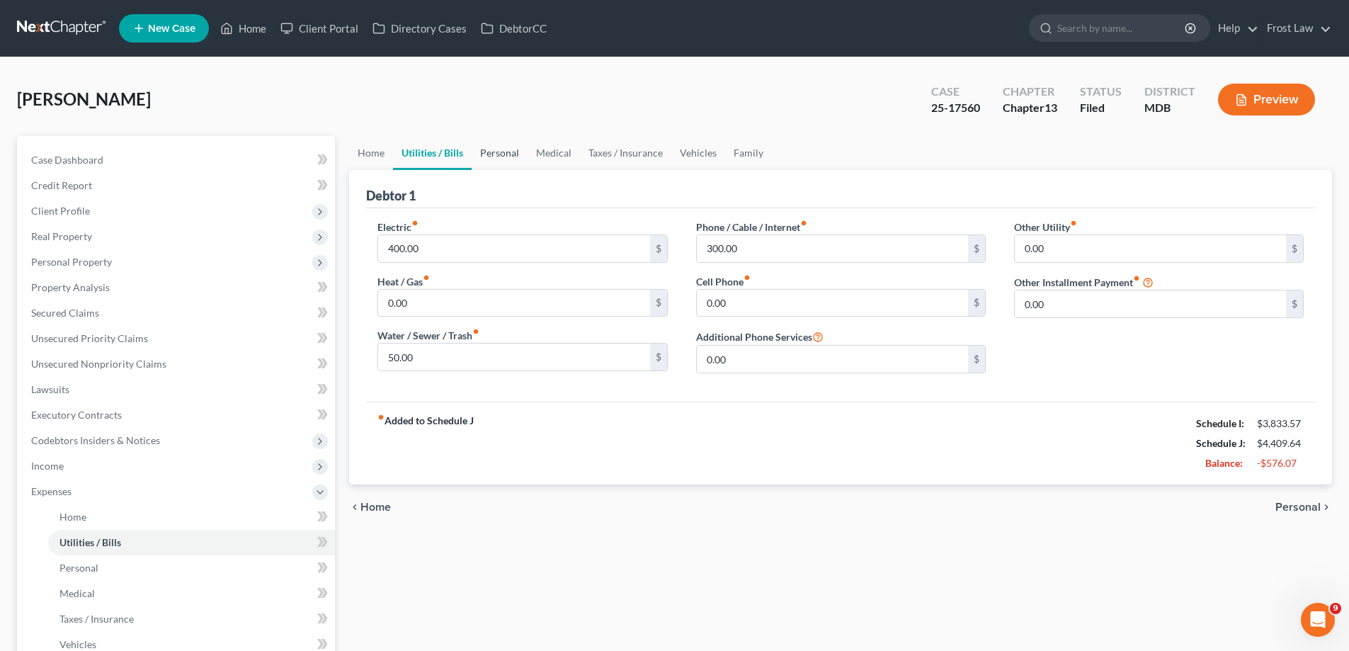
click at [511, 154] on link "Personal" at bounding box center [500, 153] width 56 height 34
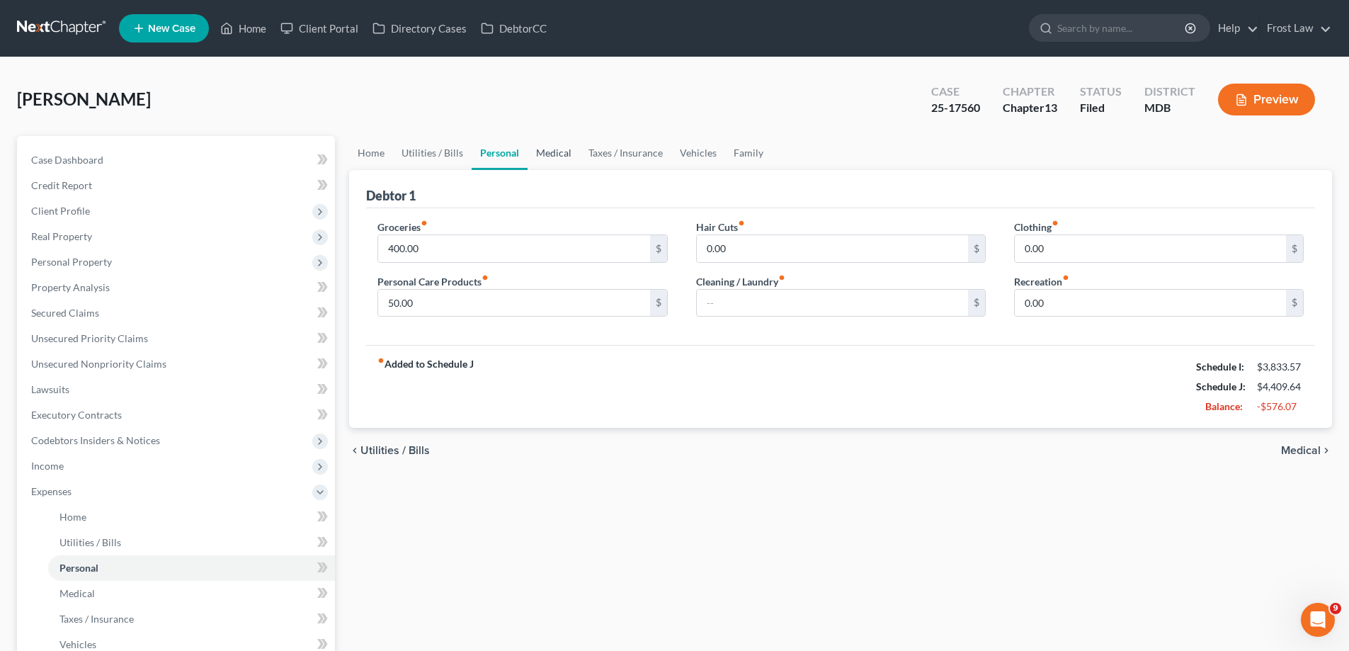
click at [551, 156] on link "Medical" at bounding box center [554, 153] width 52 height 34
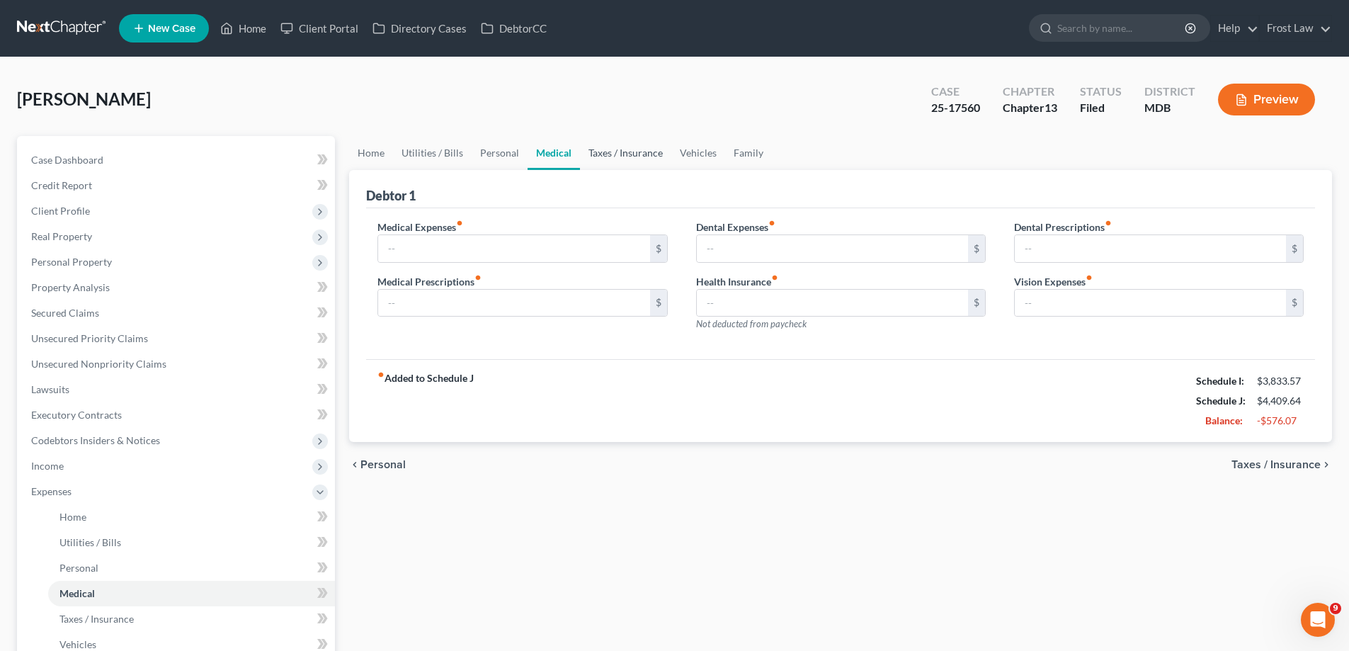
click at [611, 151] on link "Taxes / Insurance" at bounding box center [625, 153] width 91 height 34
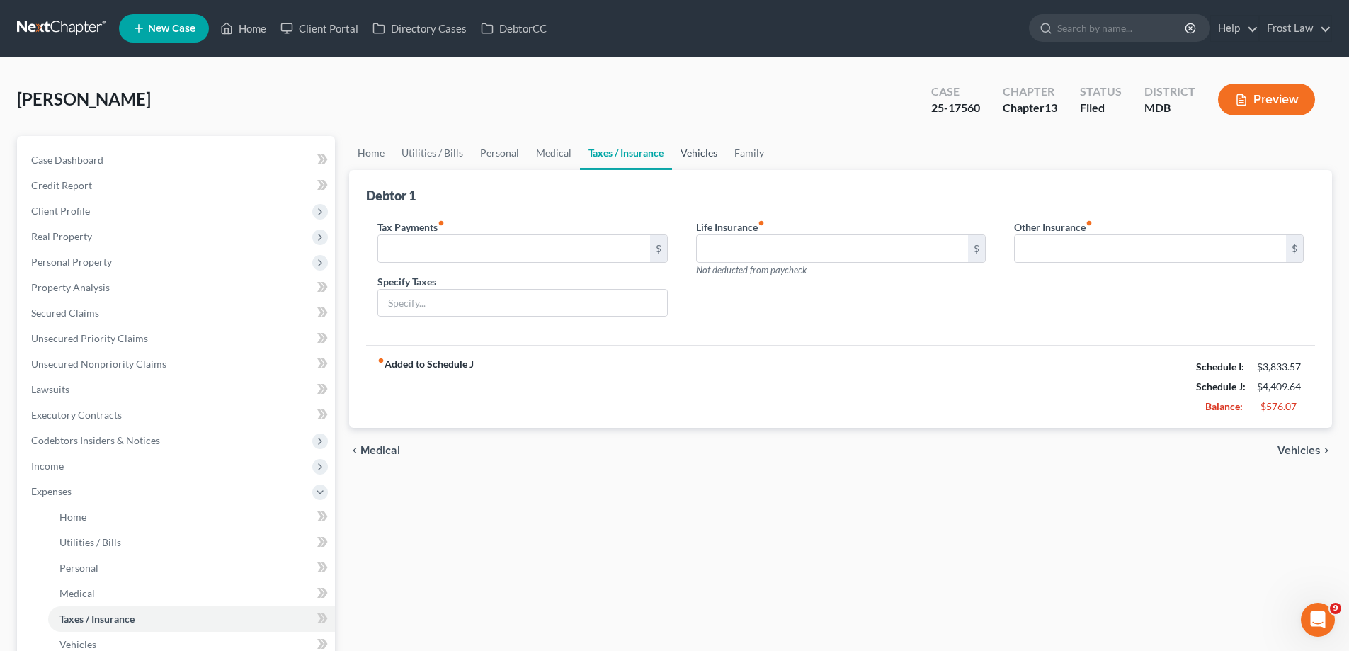
click at [683, 155] on link "Vehicles" at bounding box center [699, 153] width 54 height 34
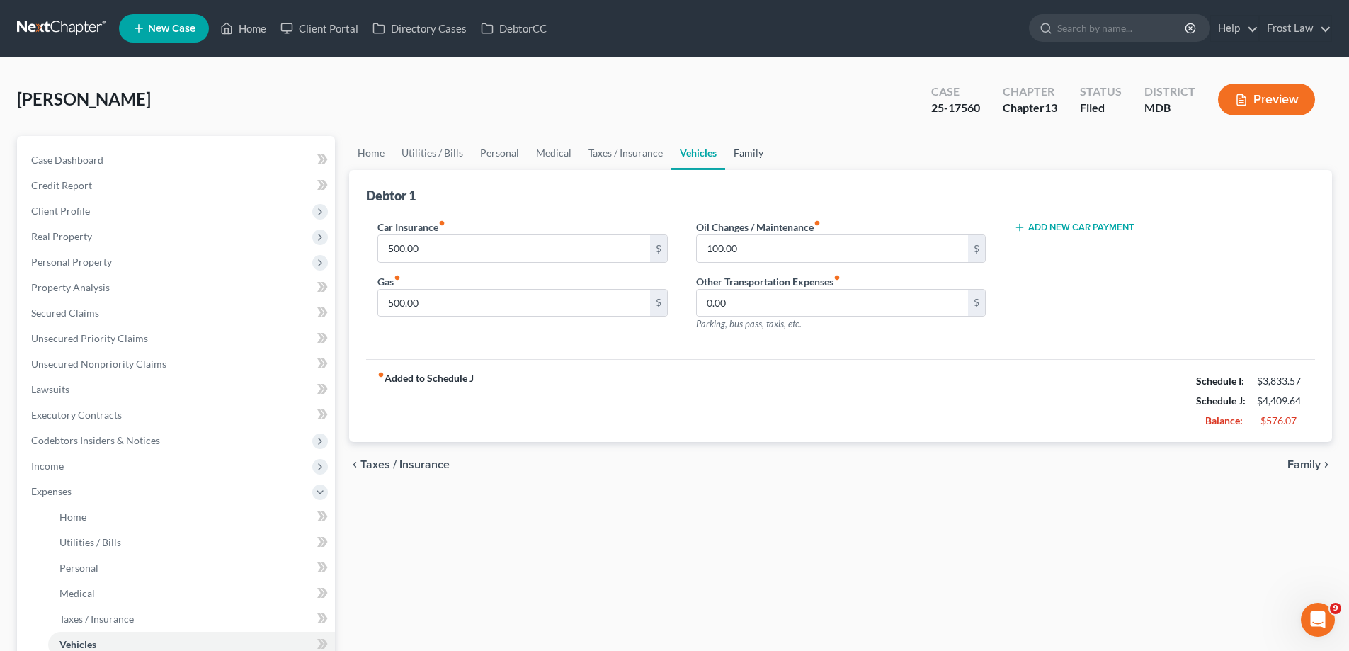
click at [733, 162] on link "Family" at bounding box center [748, 153] width 47 height 34
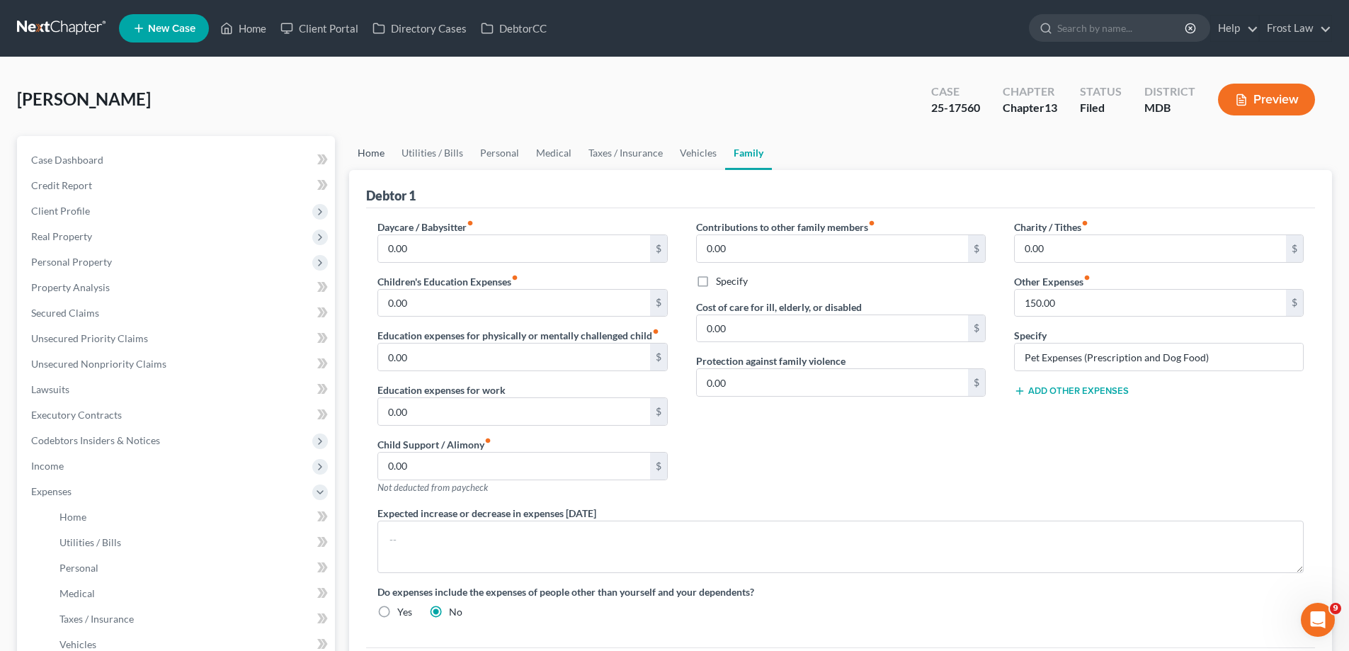
click at [371, 156] on link "Home" at bounding box center [371, 153] width 44 height 34
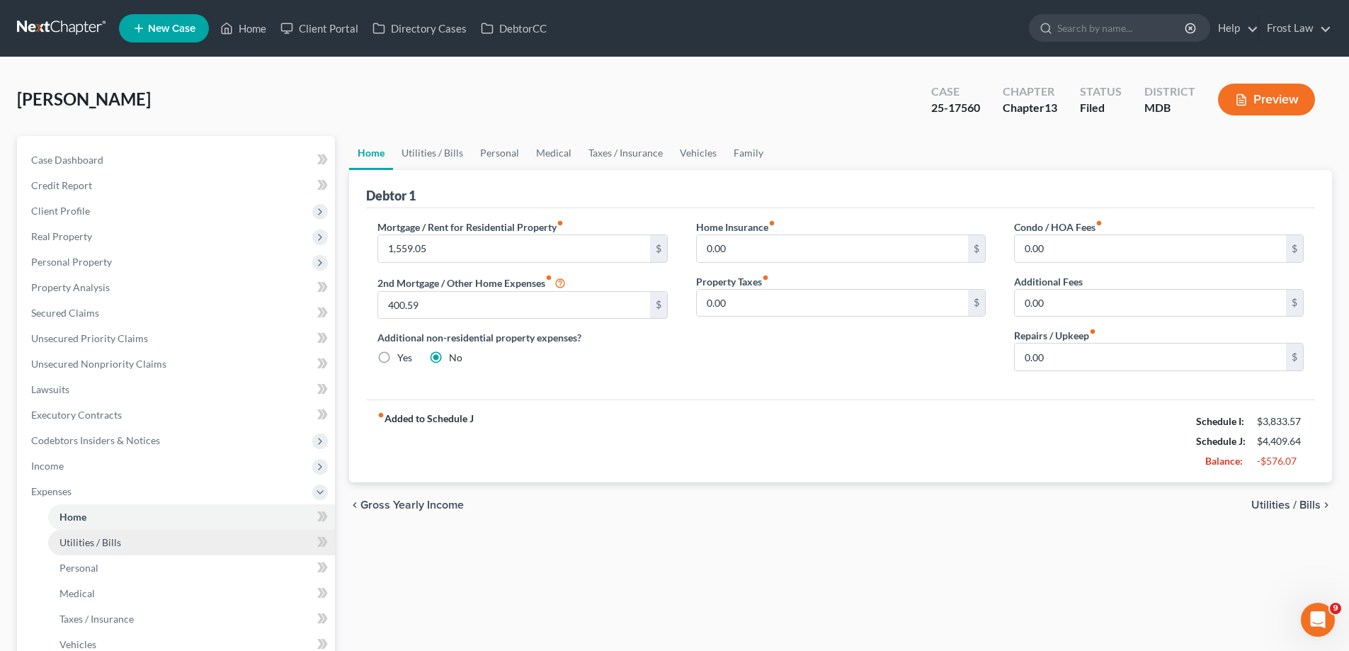
click at [142, 545] on link "Utilities / Bills" at bounding box center [191, 542] width 287 height 25
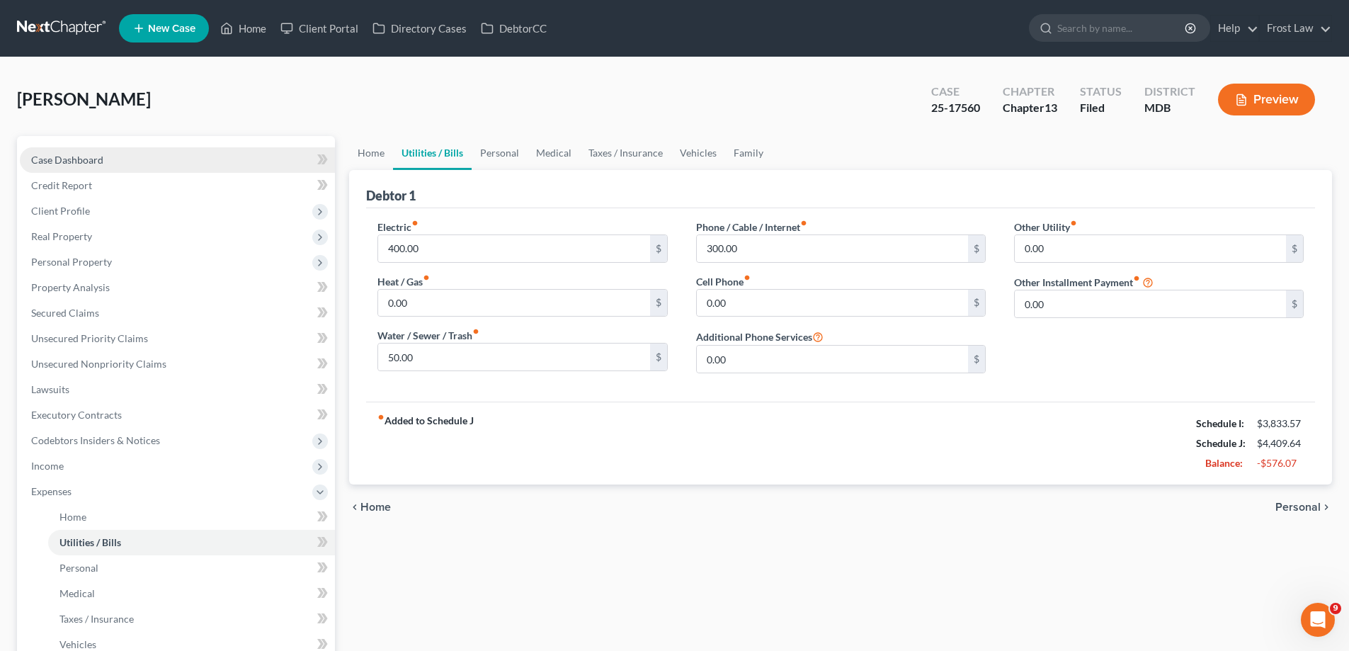
click at [189, 166] on link "Case Dashboard" at bounding box center [177, 159] width 315 height 25
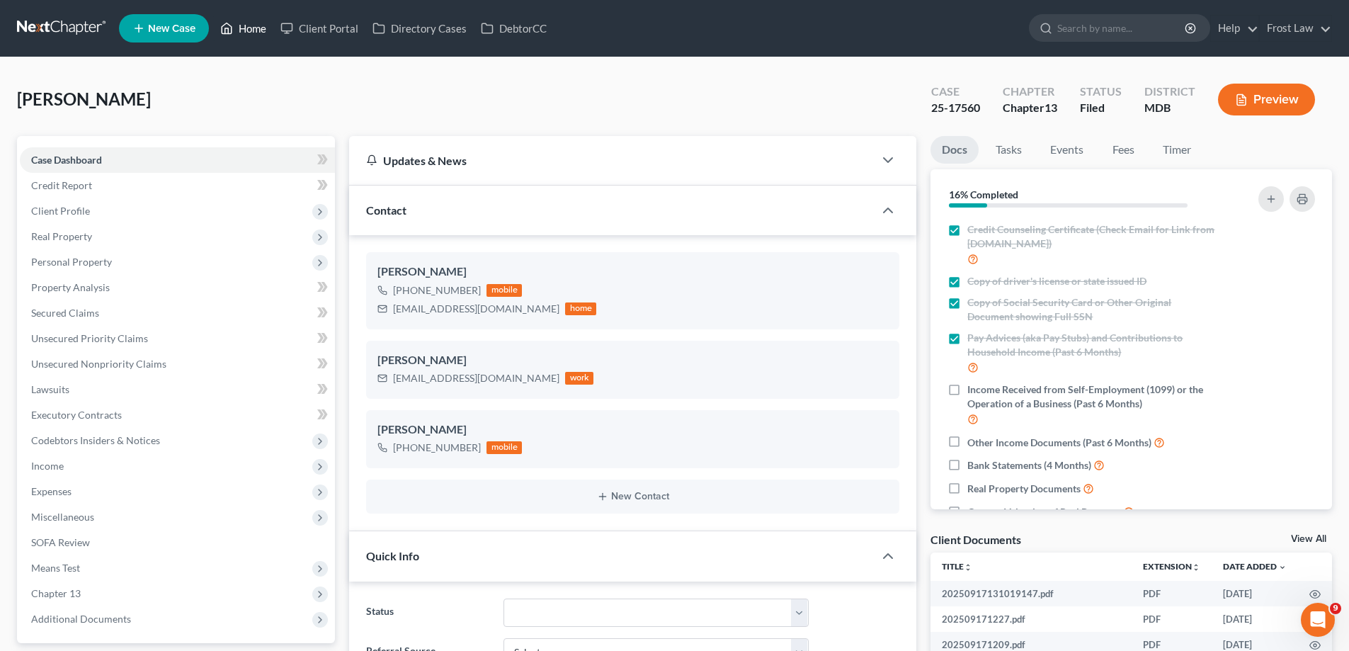
click at [263, 33] on link "Home" at bounding box center [243, 28] width 60 height 25
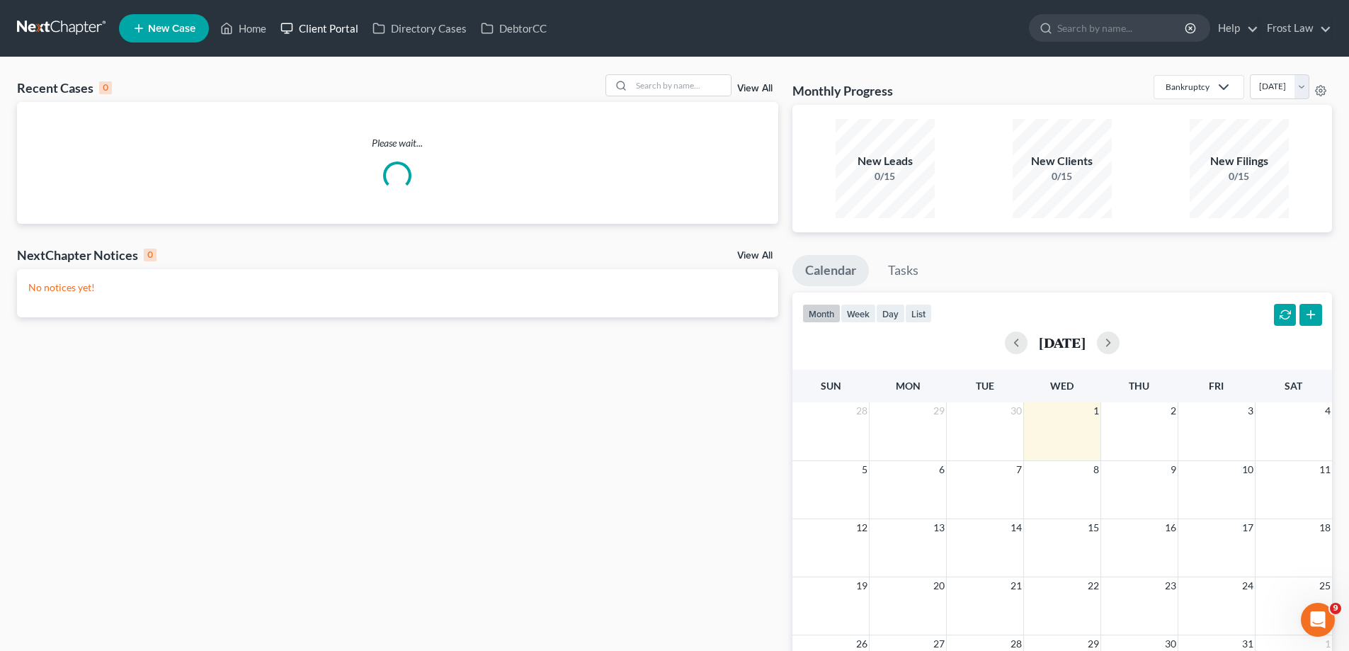
click at [317, 28] on link "Client Portal" at bounding box center [319, 28] width 92 height 25
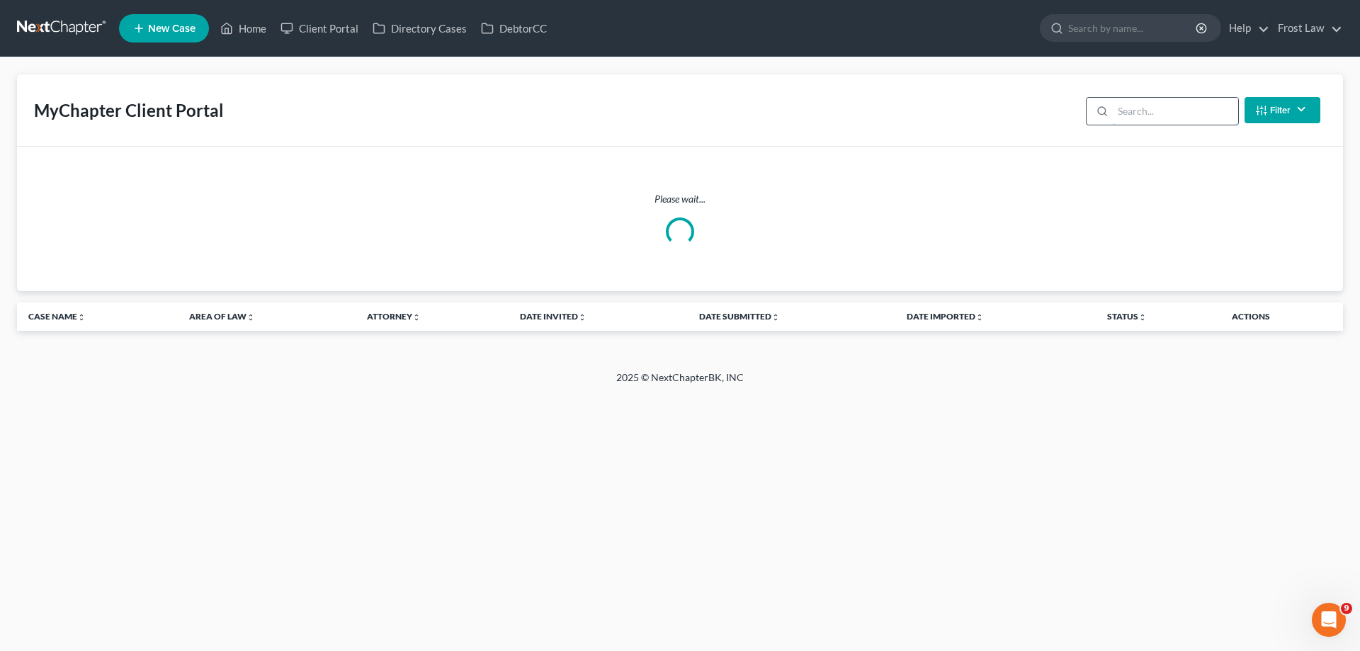
click at [1162, 115] on input "search" at bounding box center [1174, 111] width 125 height 27
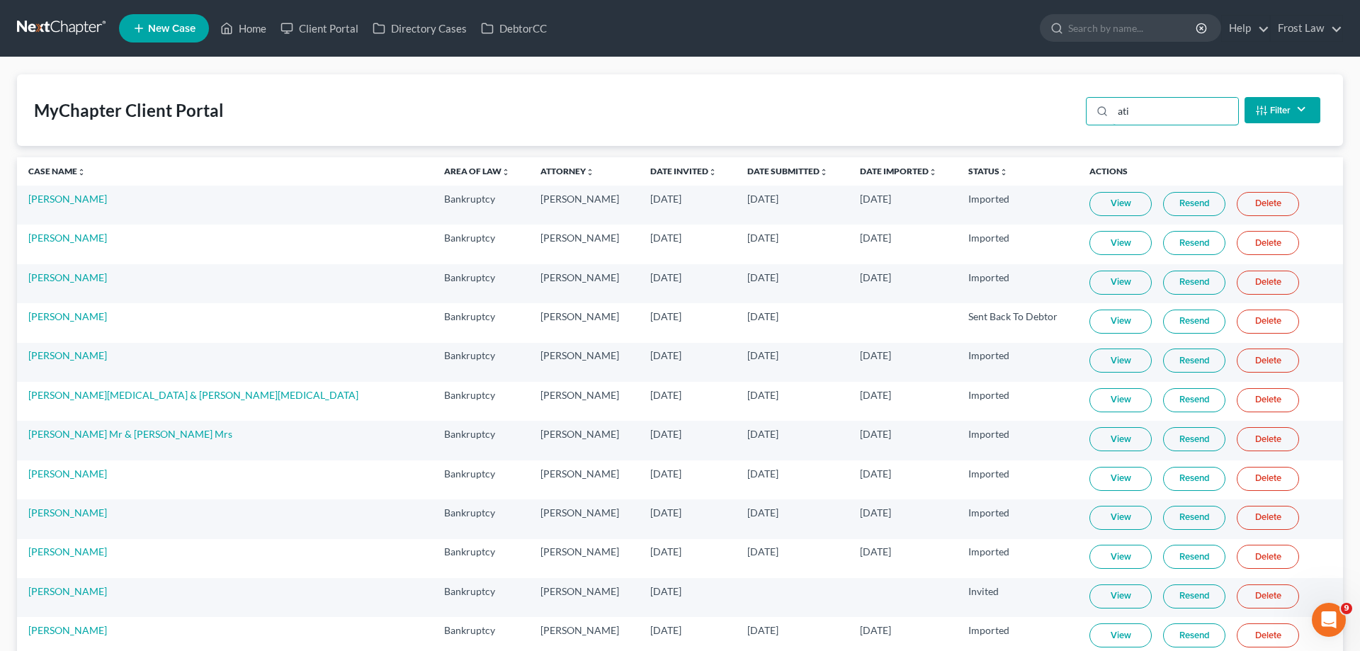
click at [1151, 115] on input "ati" at bounding box center [1174, 111] width 125 height 27
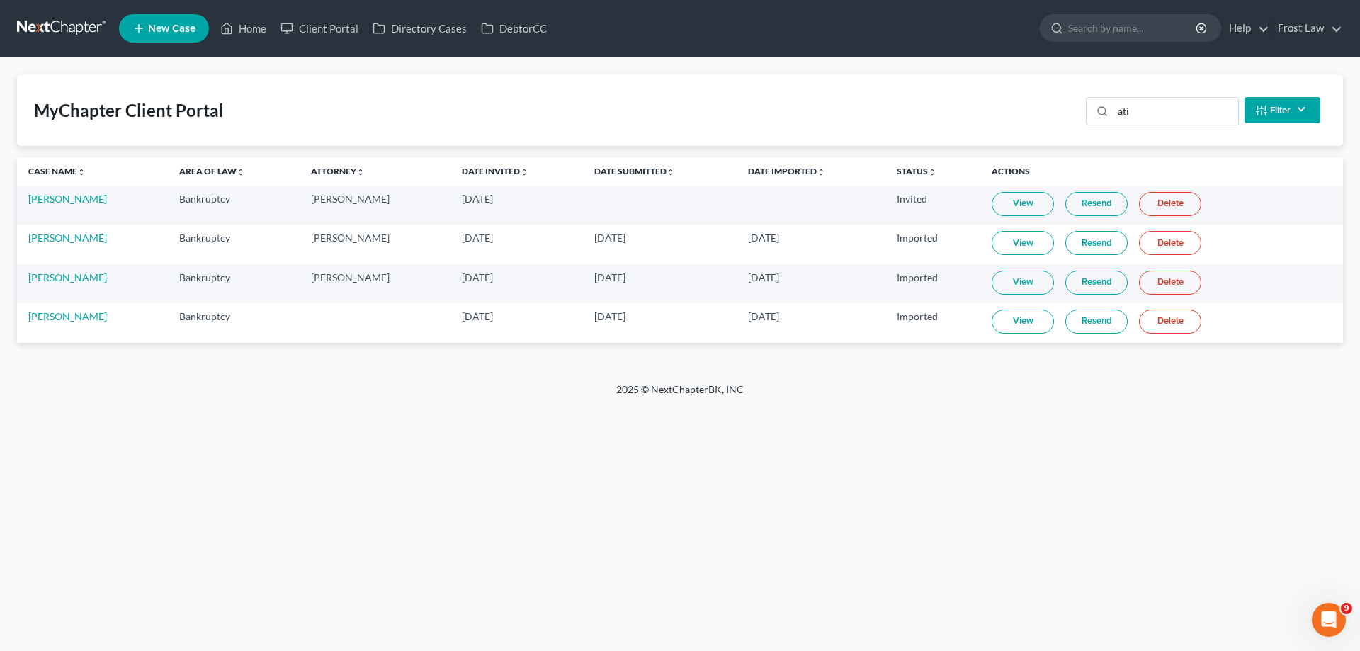
click at [1088, 331] on link "Resend" at bounding box center [1096, 321] width 62 height 24
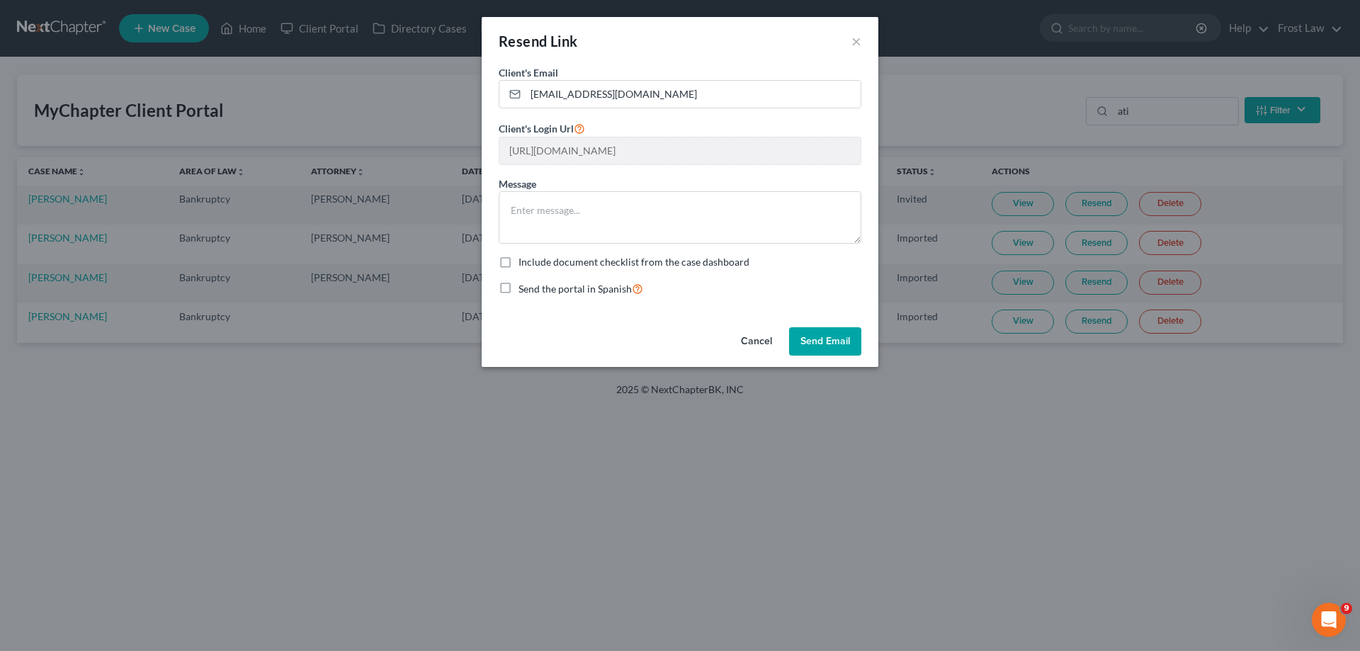
click at [828, 334] on button "Send Email" at bounding box center [825, 341] width 72 height 28
